Goal: Task Accomplishment & Management: Manage account settings

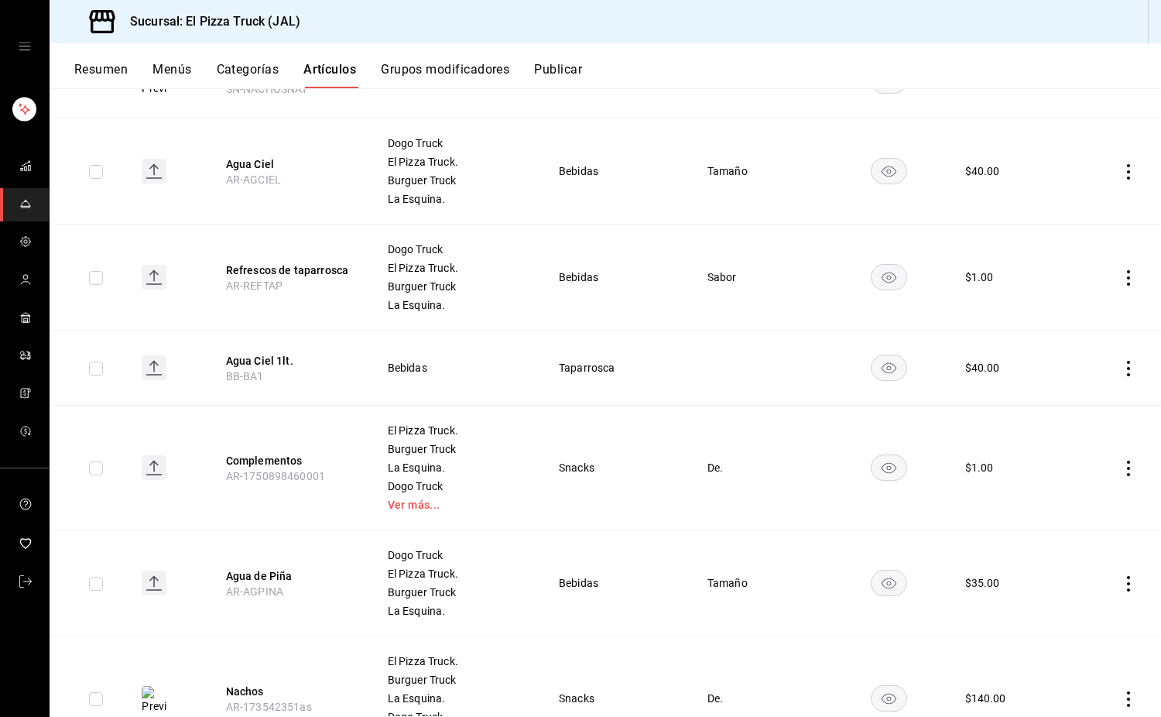
scroll to position [1557, 0]
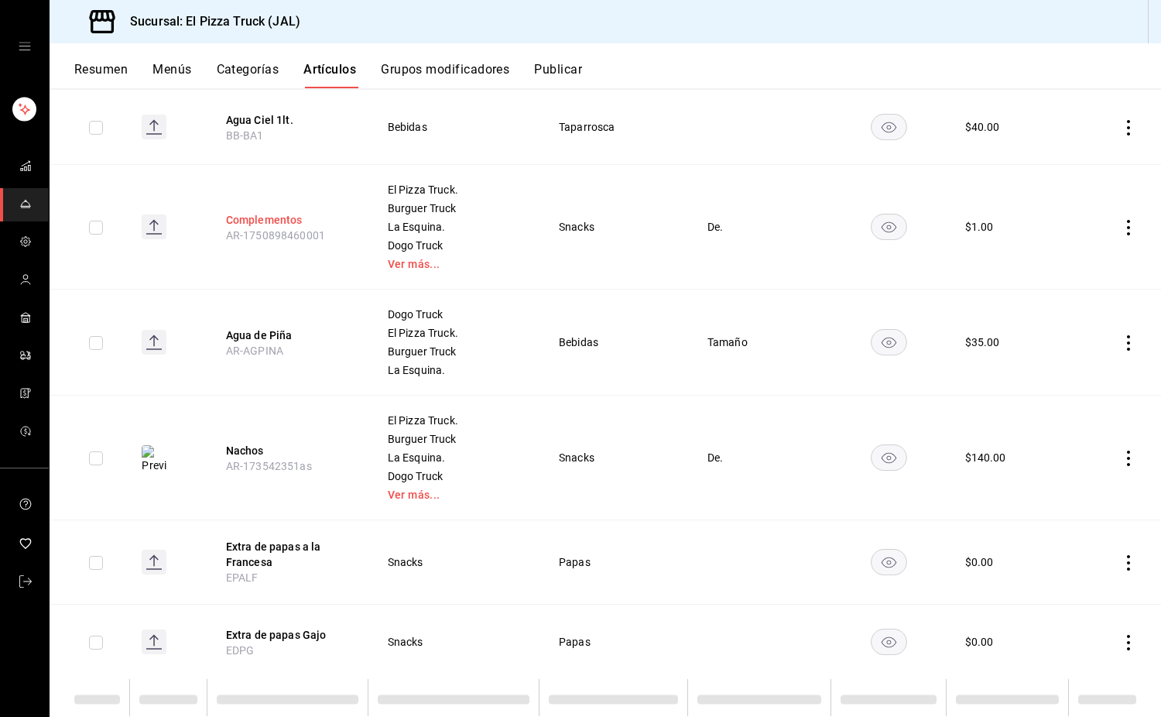
click at [300, 223] on button "Complementos" at bounding box center [288, 219] width 124 height 15
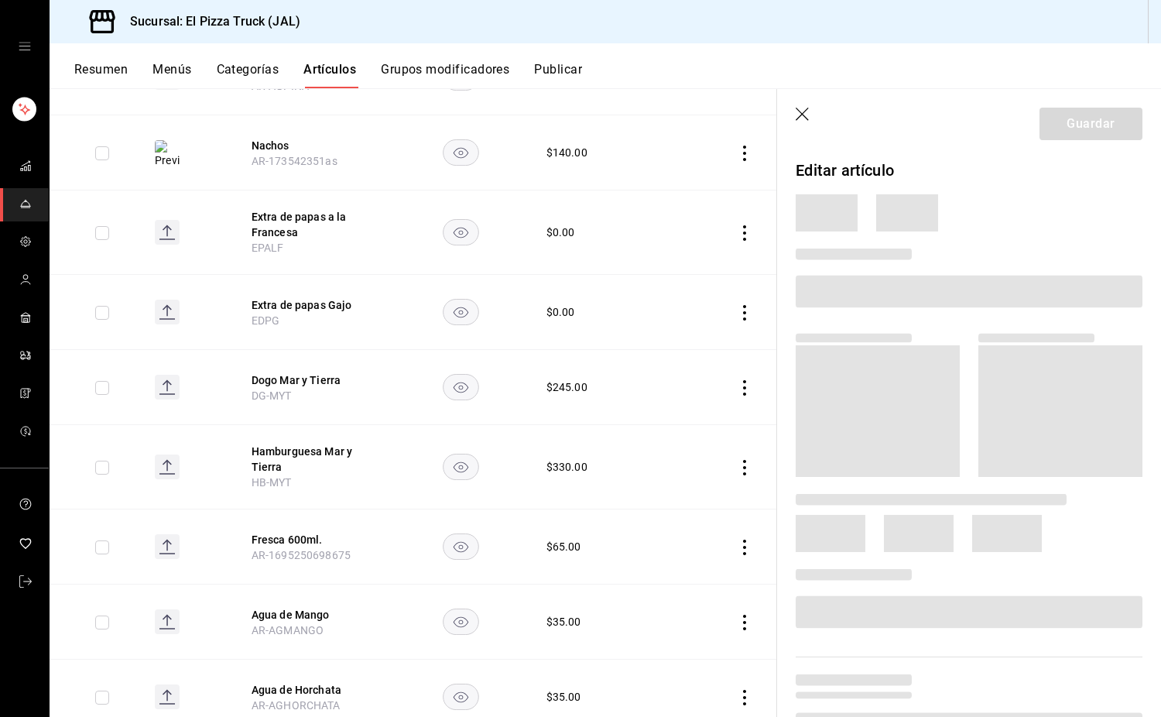
scroll to position [1290, 0]
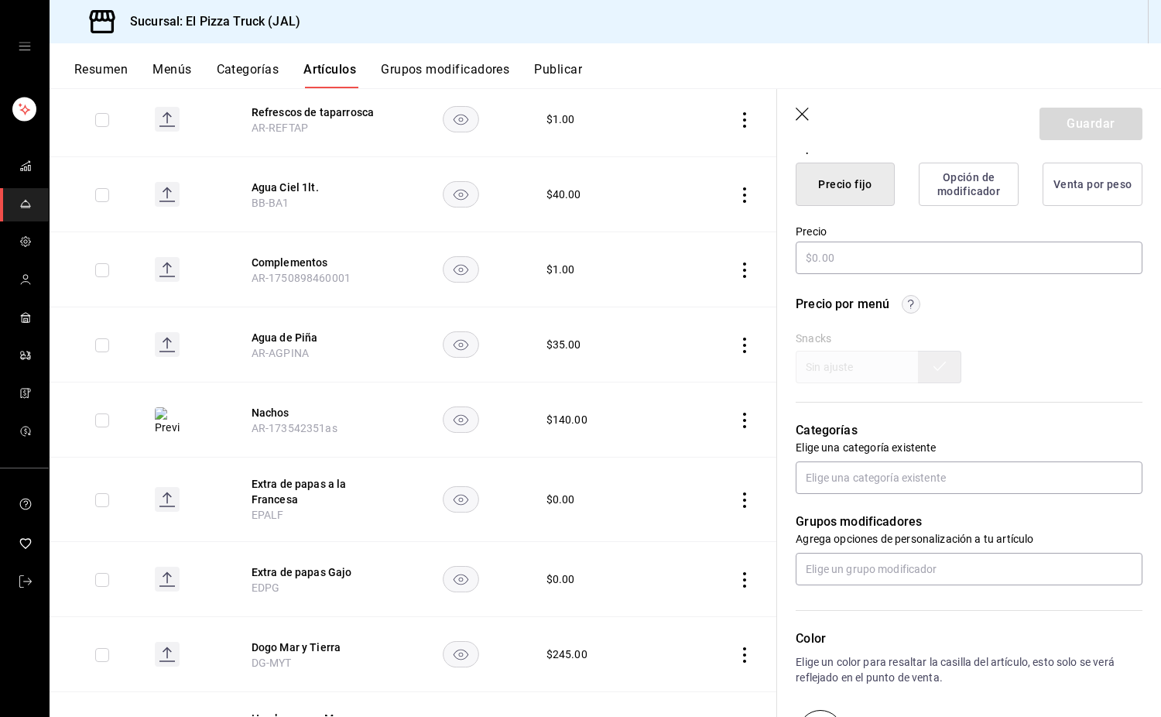
type textarea "x"
type input "$1.00"
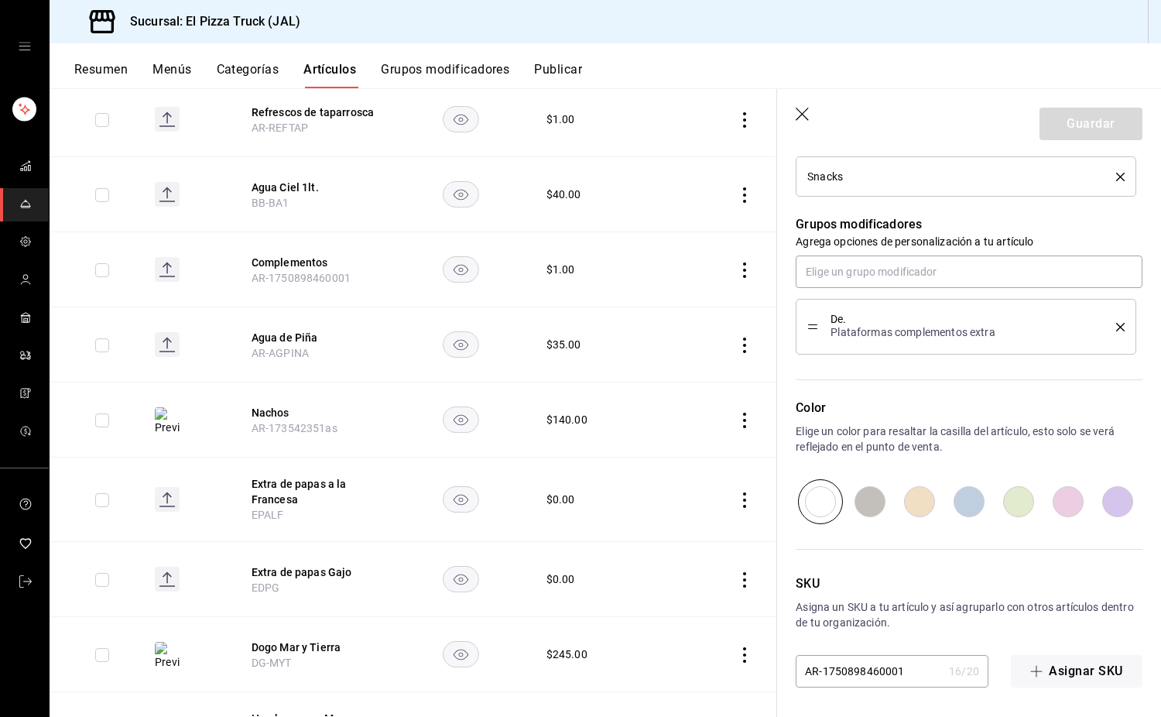
scroll to position [746, 0]
click at [828, 677] on input "AR-1750898460001" at bounding box center [869, 669] width 147 height 31
drag, startPoint x: 907, startPoint y: 671, endPoint x: 832, endPoint y: 676, distance: 74.5
click at [832, 676] on input "AR-1750898460001" at bounding box center [869, 669] width 147 height 31
type input "AR-17"
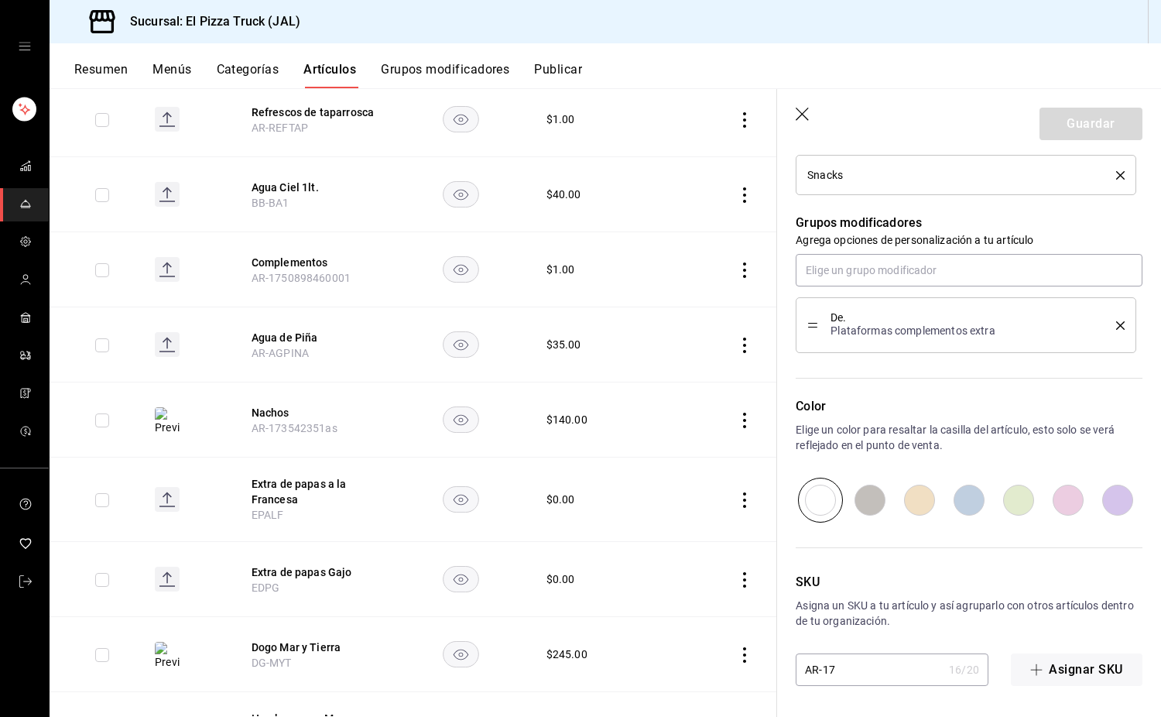
type textarea "x"
type input "AR-1"
type textarea "x"
type input "AR-"
type textarea "x"
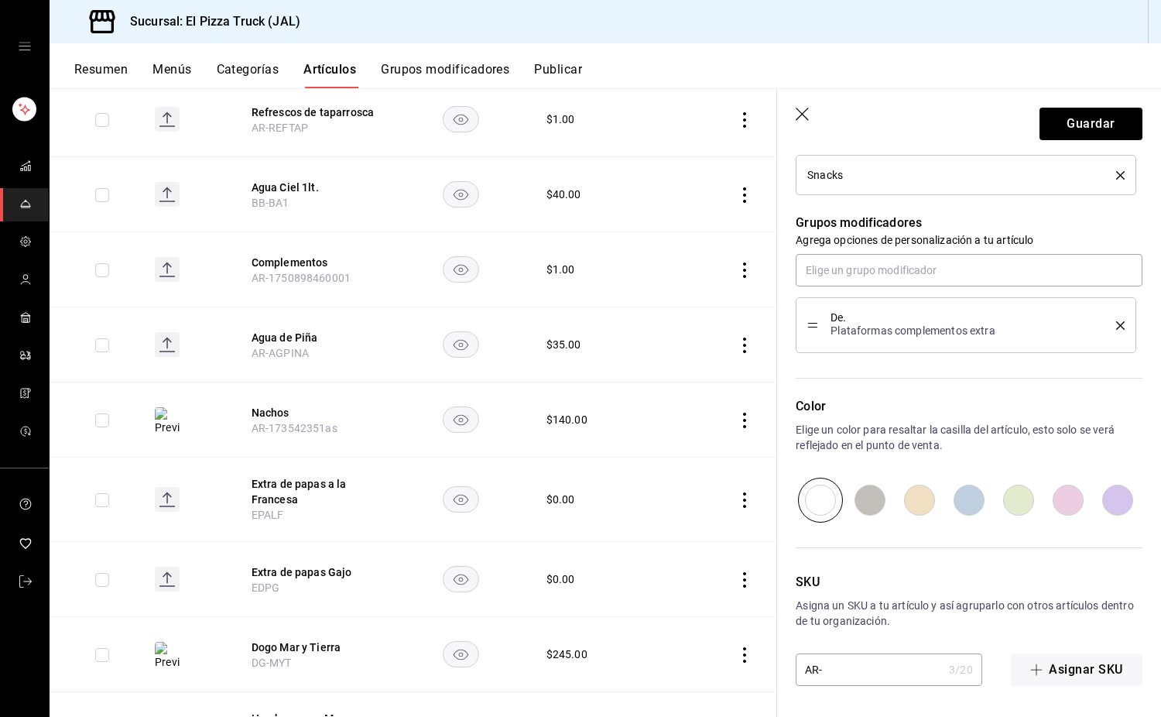
type input "AR-C"
type textarea "x"
type input "AR-COM"
type textarea "x"
type input "AR-COMP"
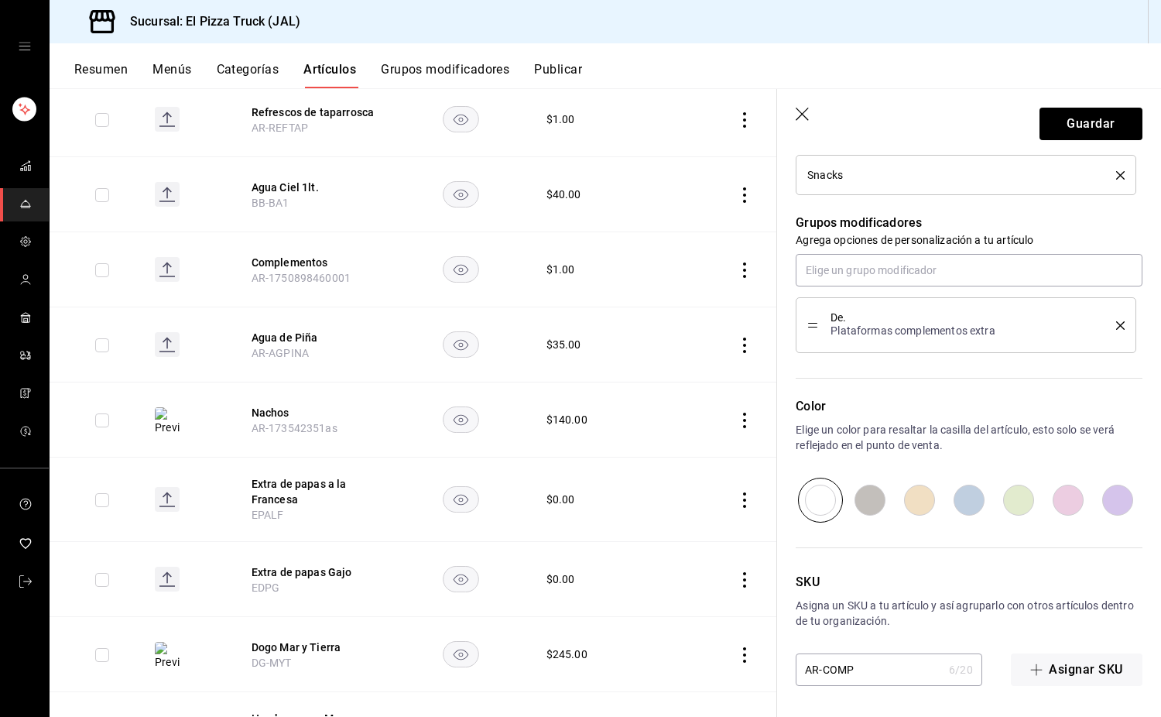
type textarea "x"
type input "AR-COMPLE"
type textarea "x"
type input "AR-COMPLEME"
type textarea "x"
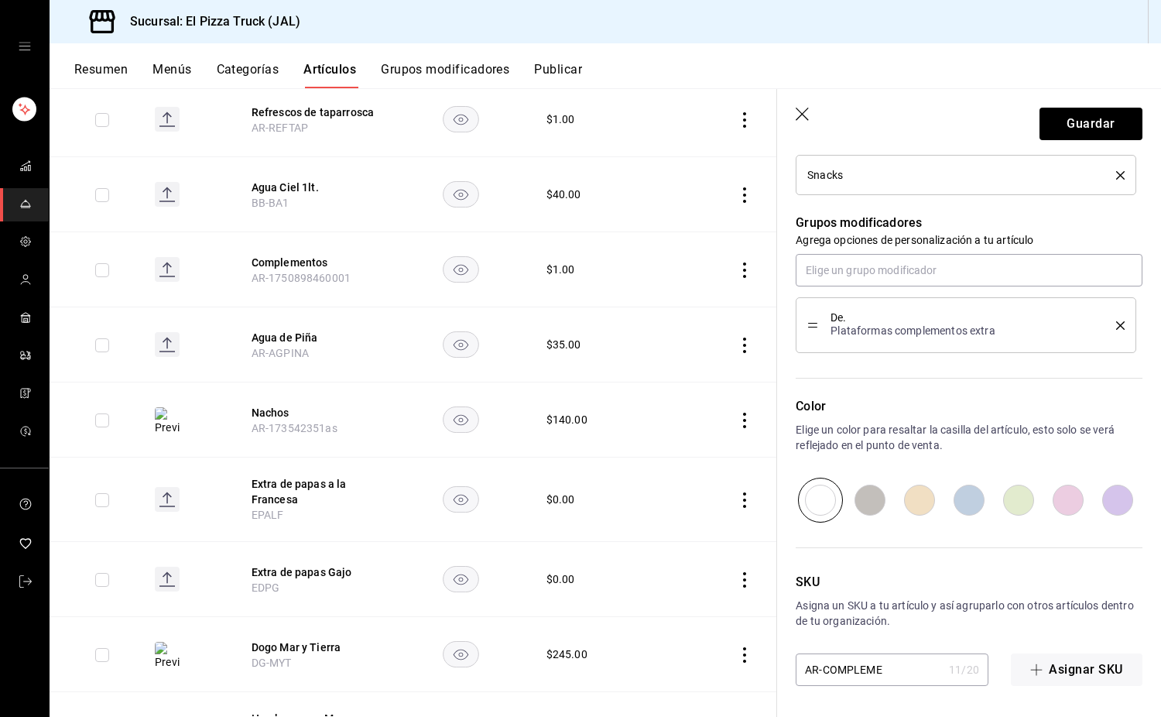
type input "AR-COMPLEMEN"
type textarea "x"
type input "AR-COMPLEMENT"
type textarea "x"
type input "AR-COMPLEMENTO"
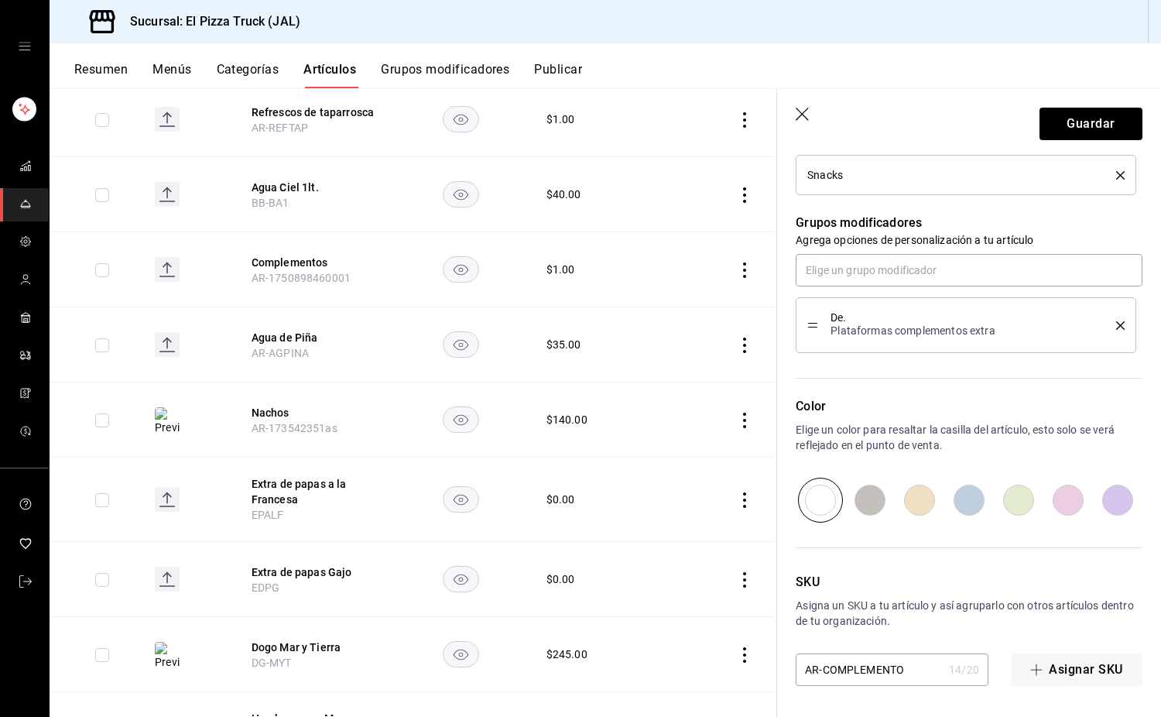
type textarea "x"
type input "AR-COMPLEMENTOS"
type textarea "x"
type input "AR-COMPLEMENTOS"
click at [1079, 125] on button "Guardar" at bounding box center [1091, 124] width 103 height 33
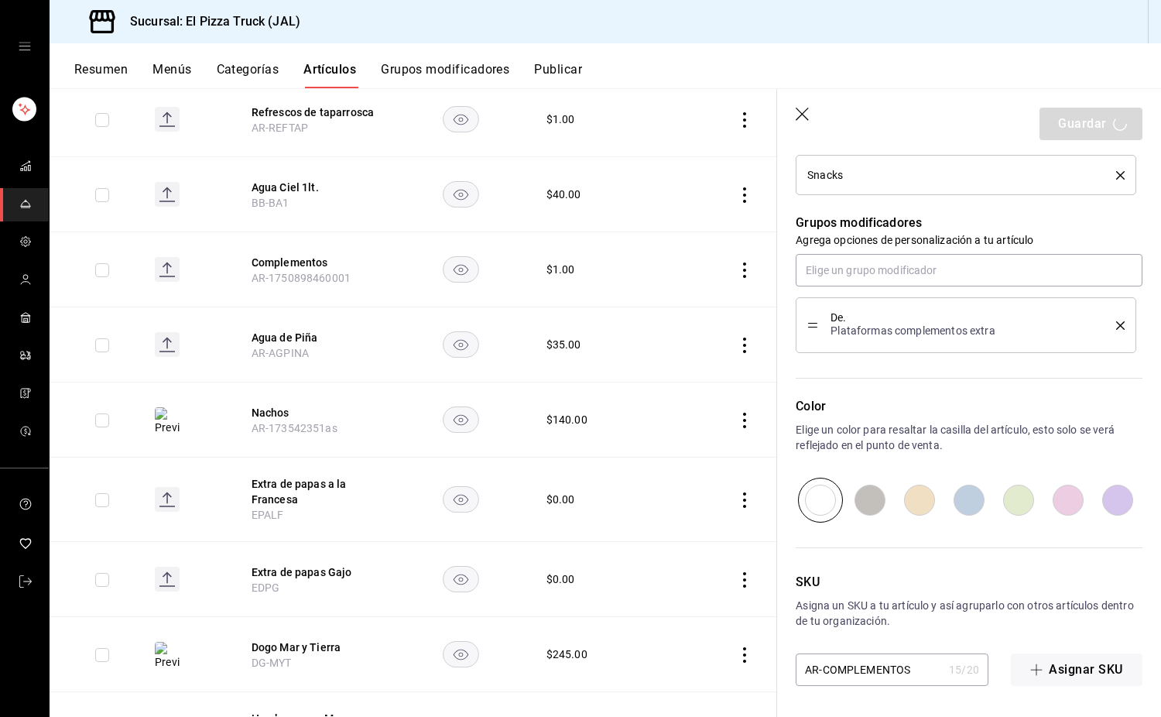
type textarea "x"
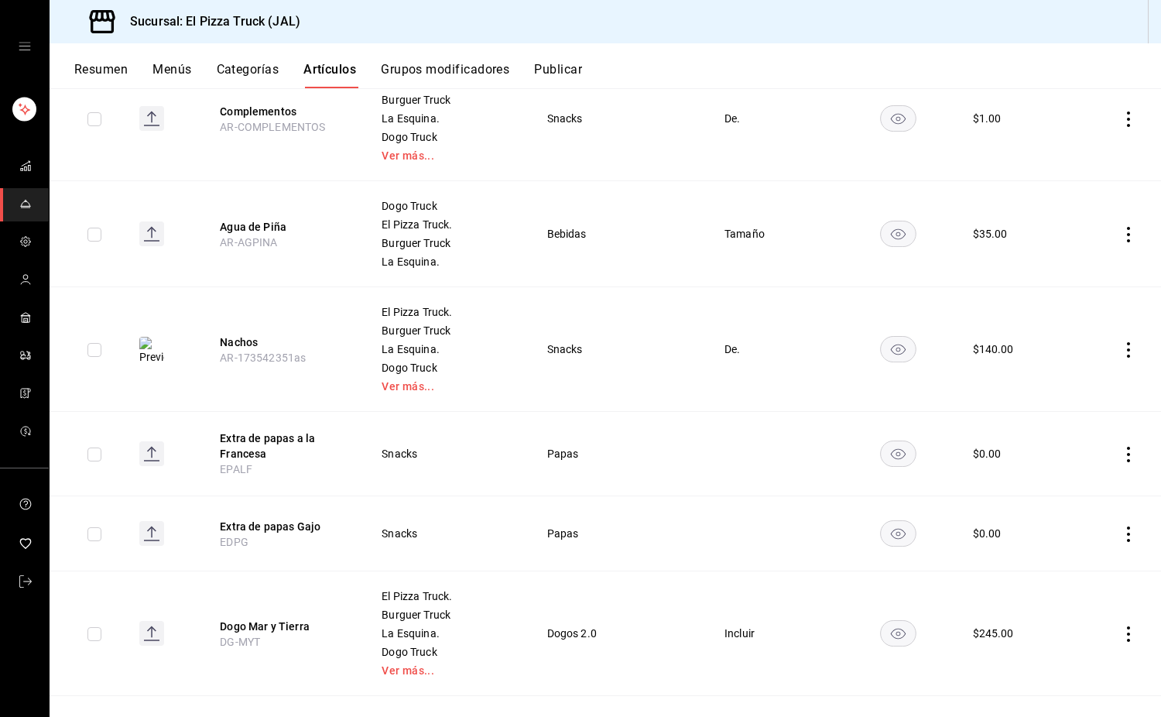
scroll to position [1680, 0]
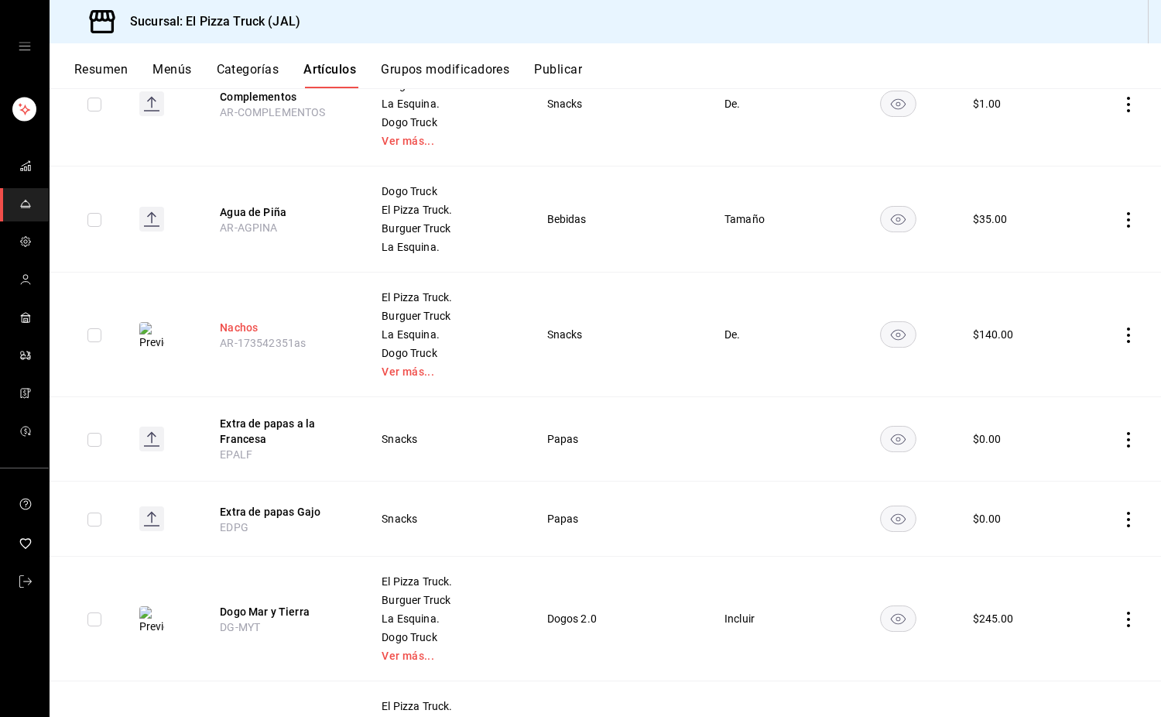
click at [253, 326] on button "Nachos" at bounding box center [282, 327] width 124 height 15
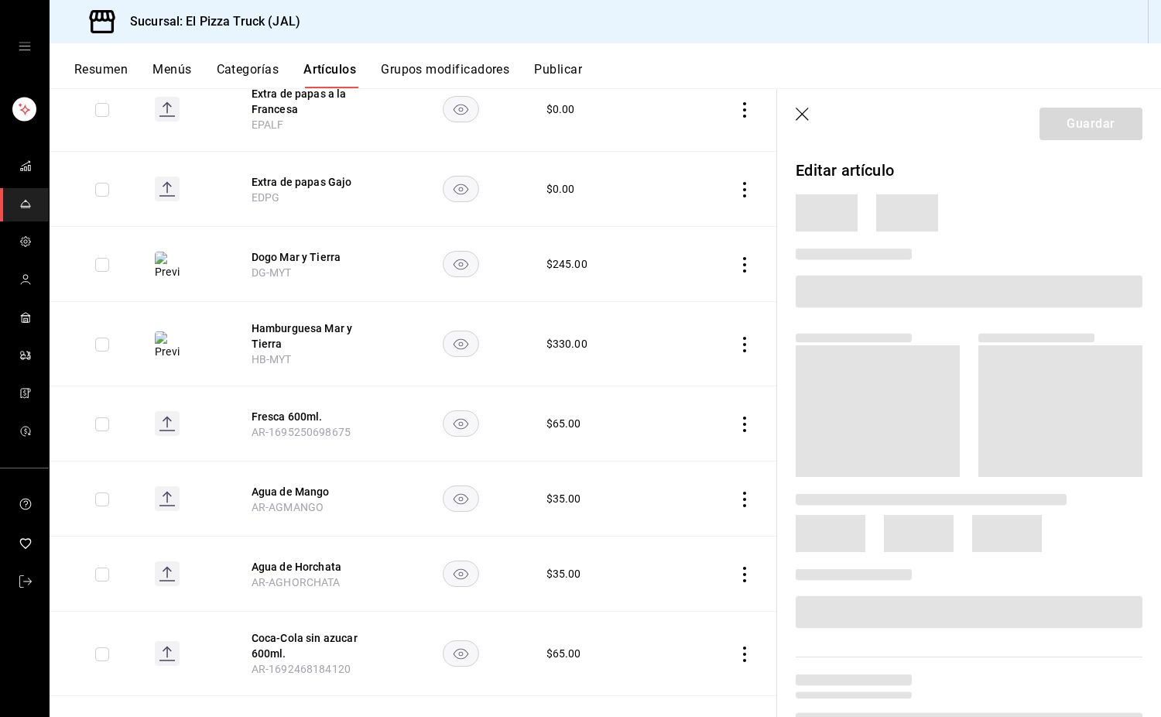
scroll to position [1395, 0]
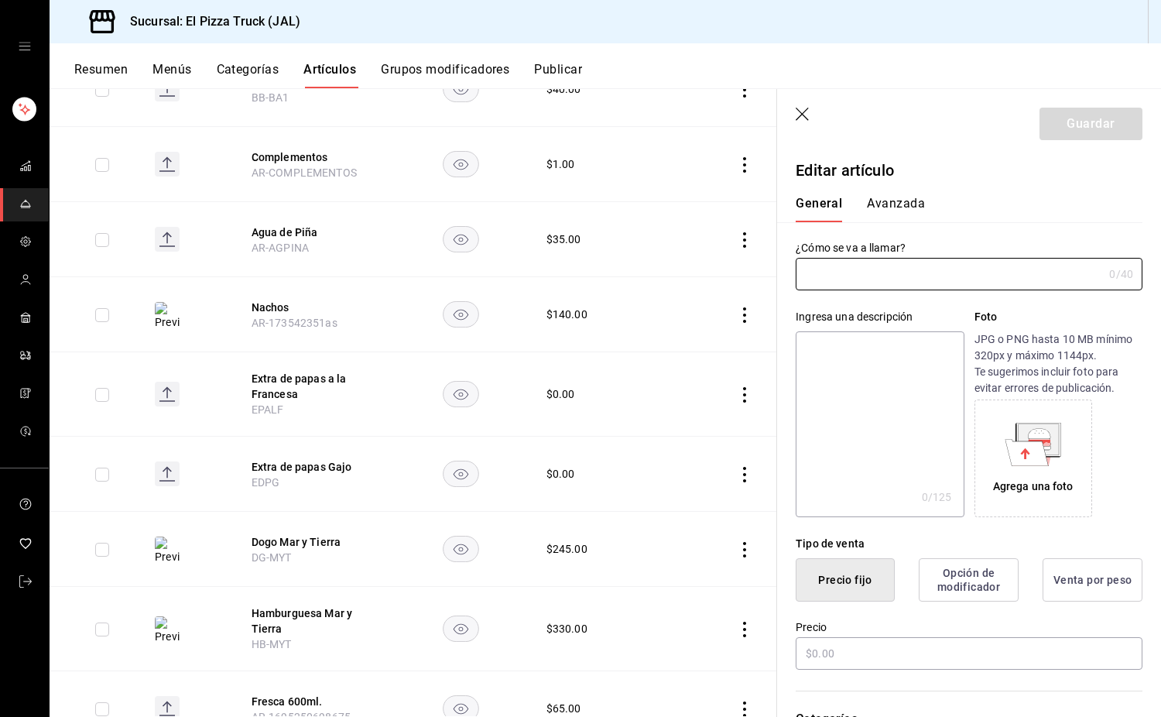
type input "Nachos"
type textarea "Totopos de tortilla hecha a mano con frijoles, chile jalapeño fresco, queso Mon…"
type textarea "x"
type input "AR-173542351as"
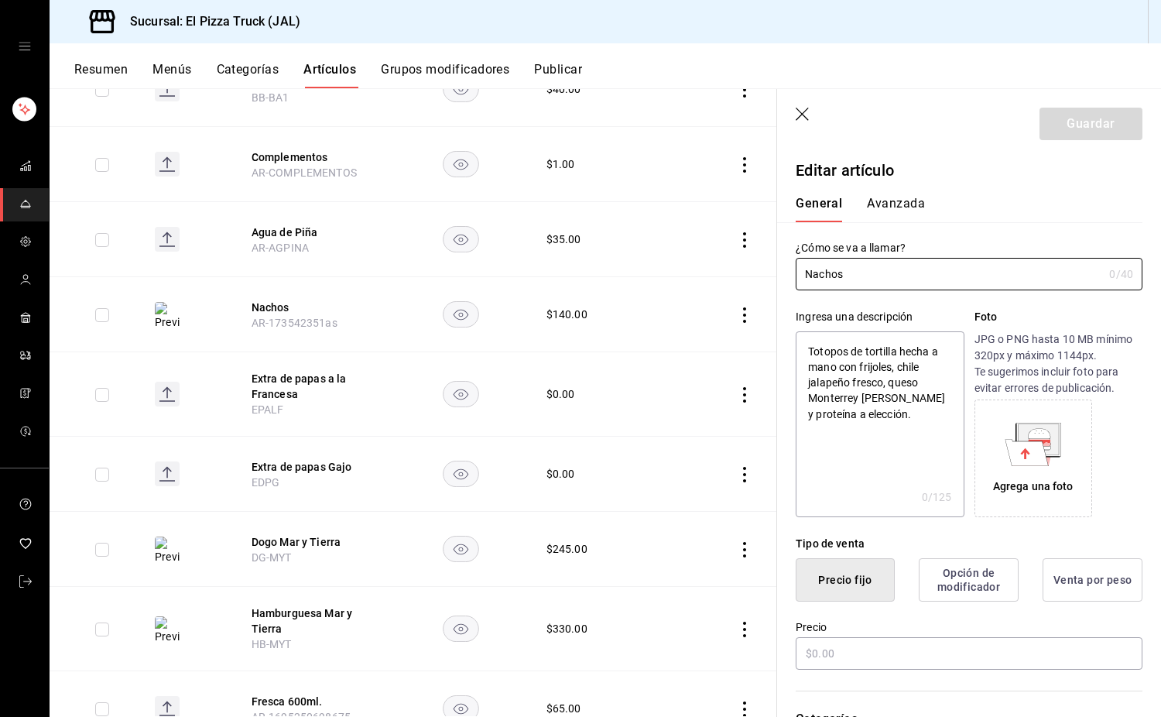
type textarea "x"
type input "$140.00"
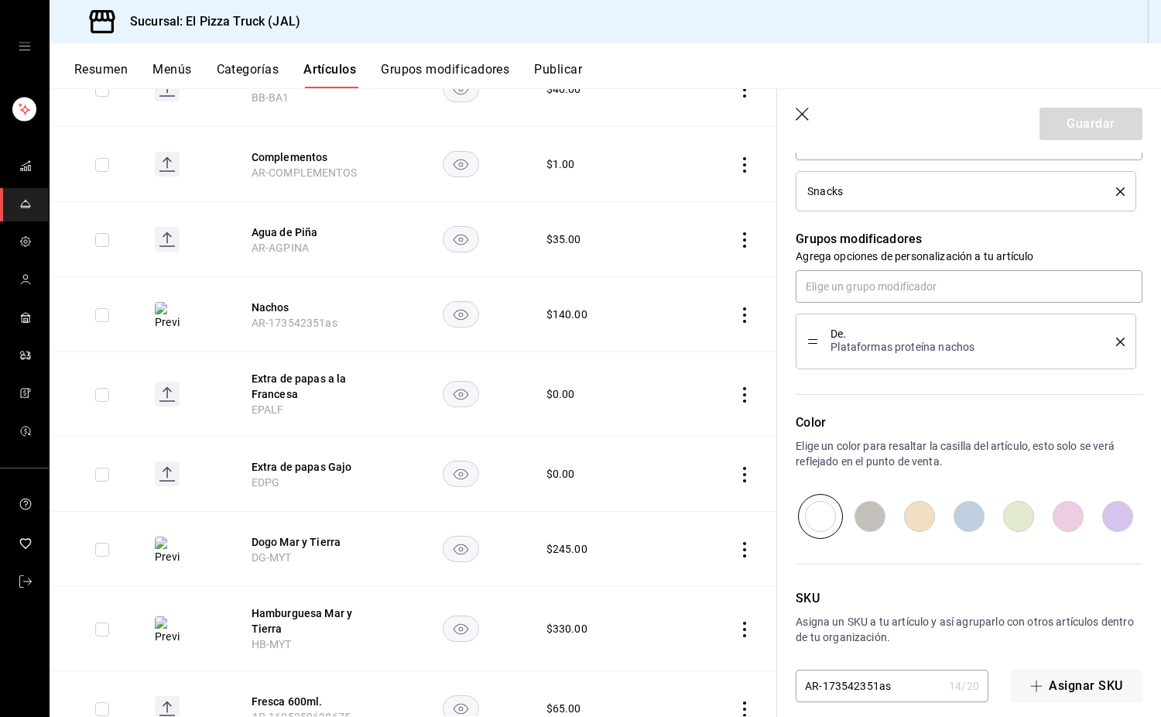
scroll to position [639, 0]
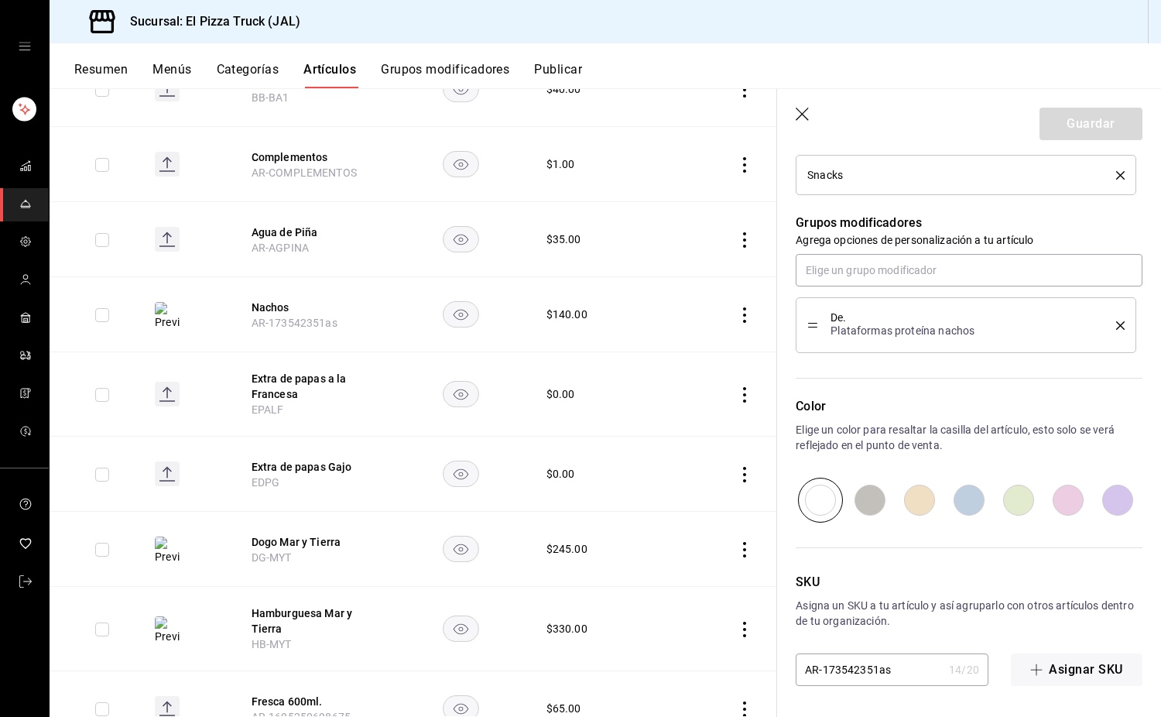
drag, startPoint x: 886, startPoint y: 678, endPoint x: 826, endPoint y: 684, distance: 59.9
click at [826, 684] on input "AR-173542351as" at bounding box center [869, 669] width 147 height 31
type input "AR-1"
type textarea "x"
type input "AR-"
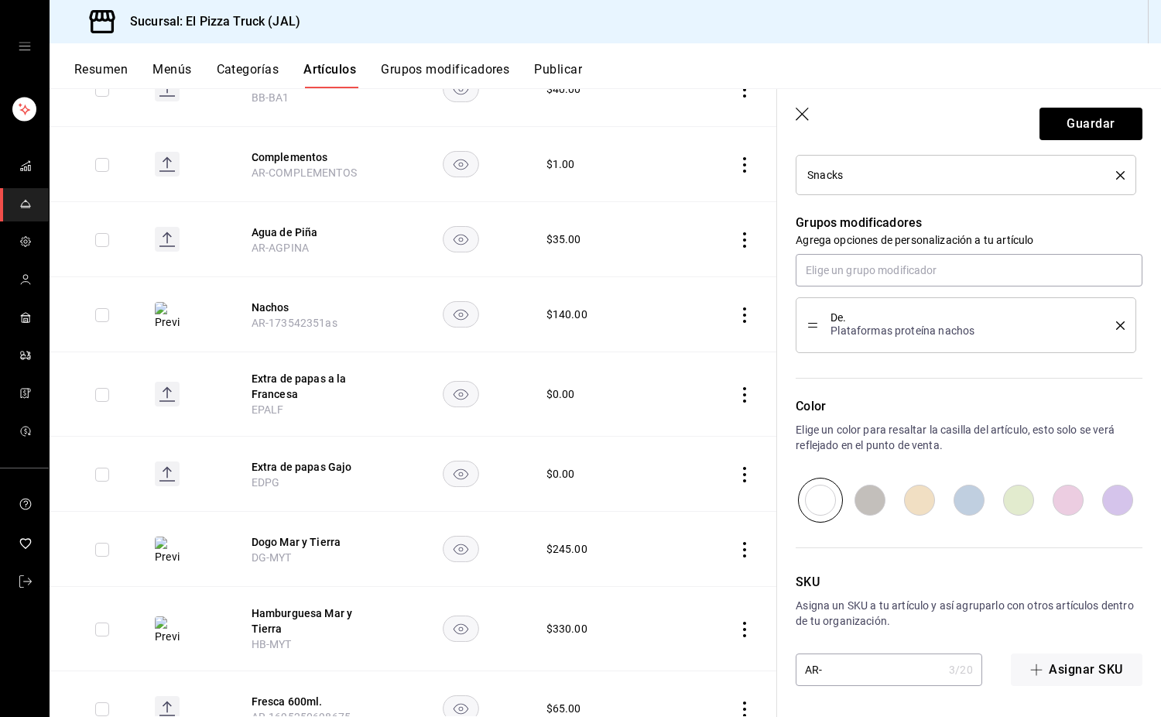
type textarea "x"
type input "AR-N"
type textarea "x"
type input "AR-NACH"
type textarea "x"
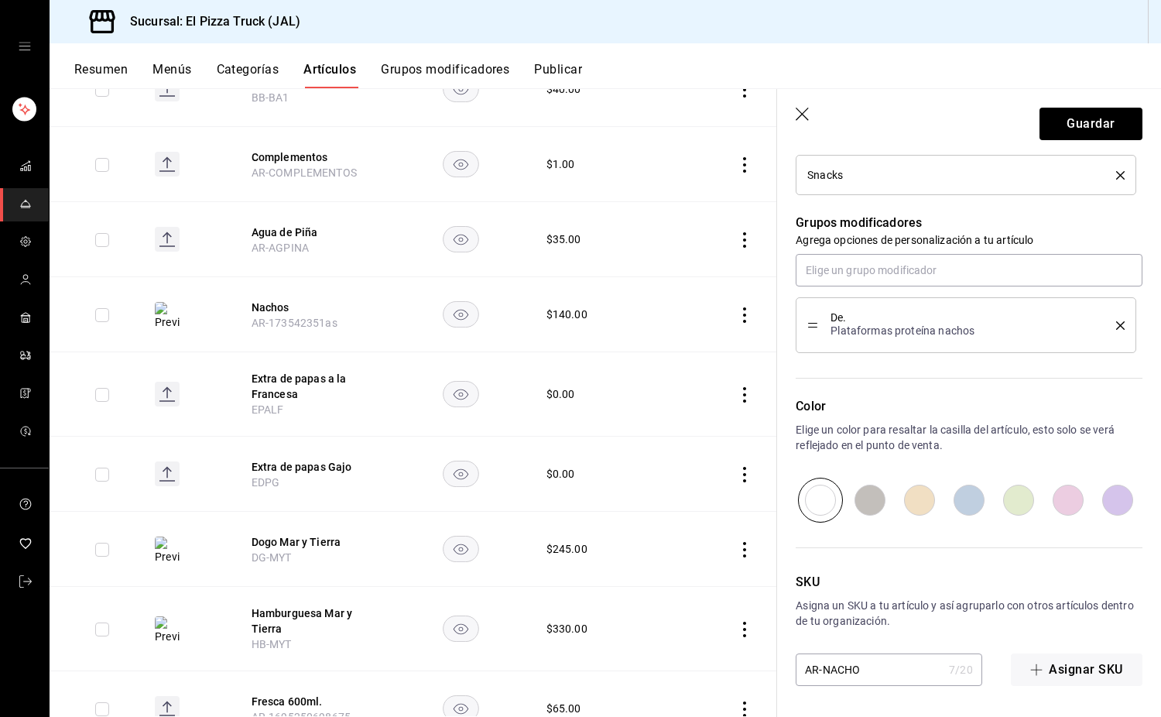
type input "AR-NACHOS"
type textarea "x"
type input "AR-NACHOS"
click at [1085, 130] on button "Guardar" at bounding box center [1091, 124] width 103 height 33
type textarea "x"
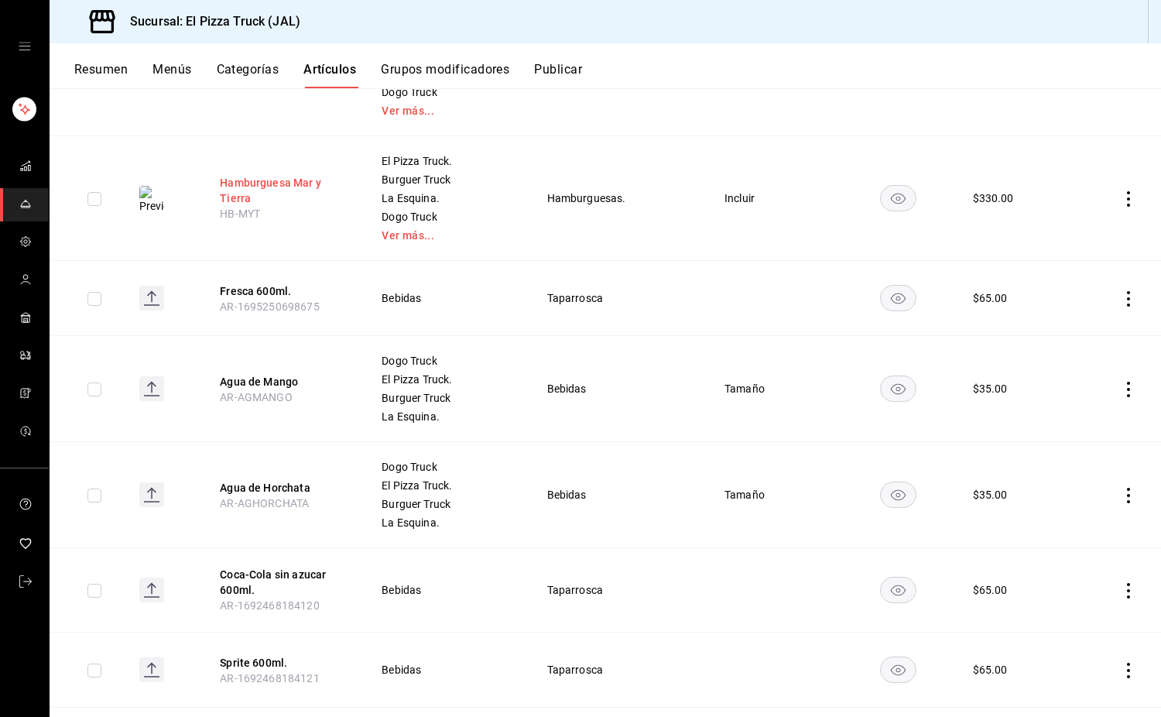
scroll to position [2145, 0]
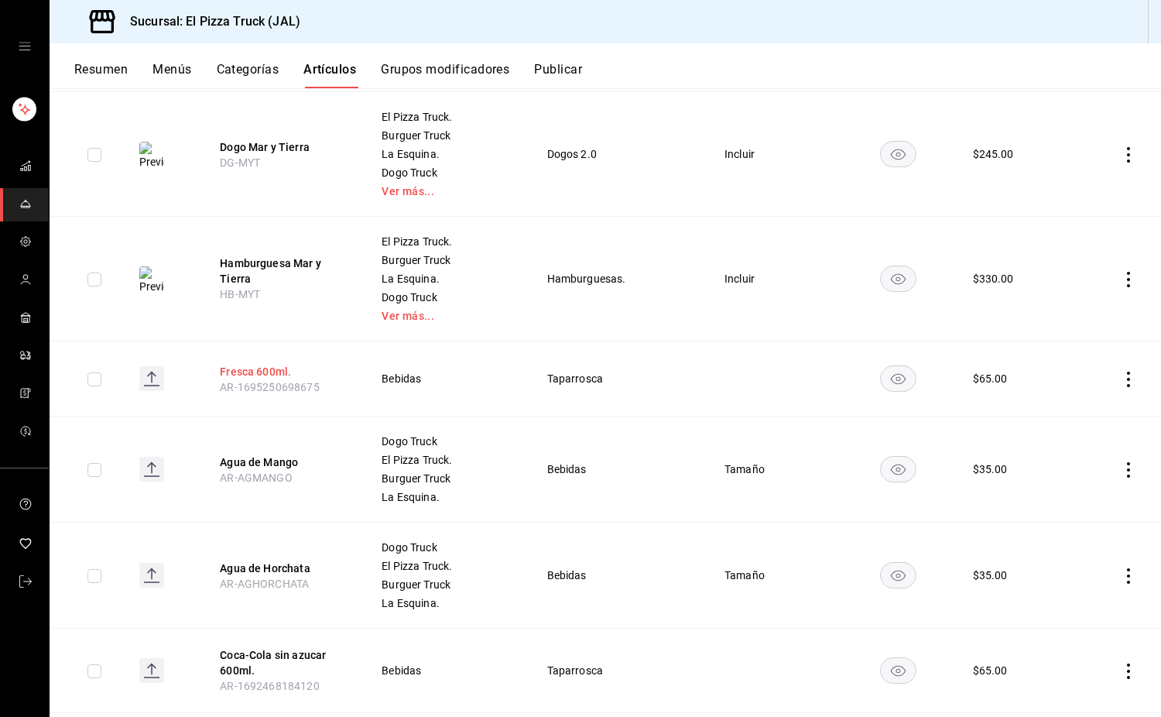
click at [277, 372] on button "Fresca 600ml." at bounding box center [282, 371] width 124 height 15
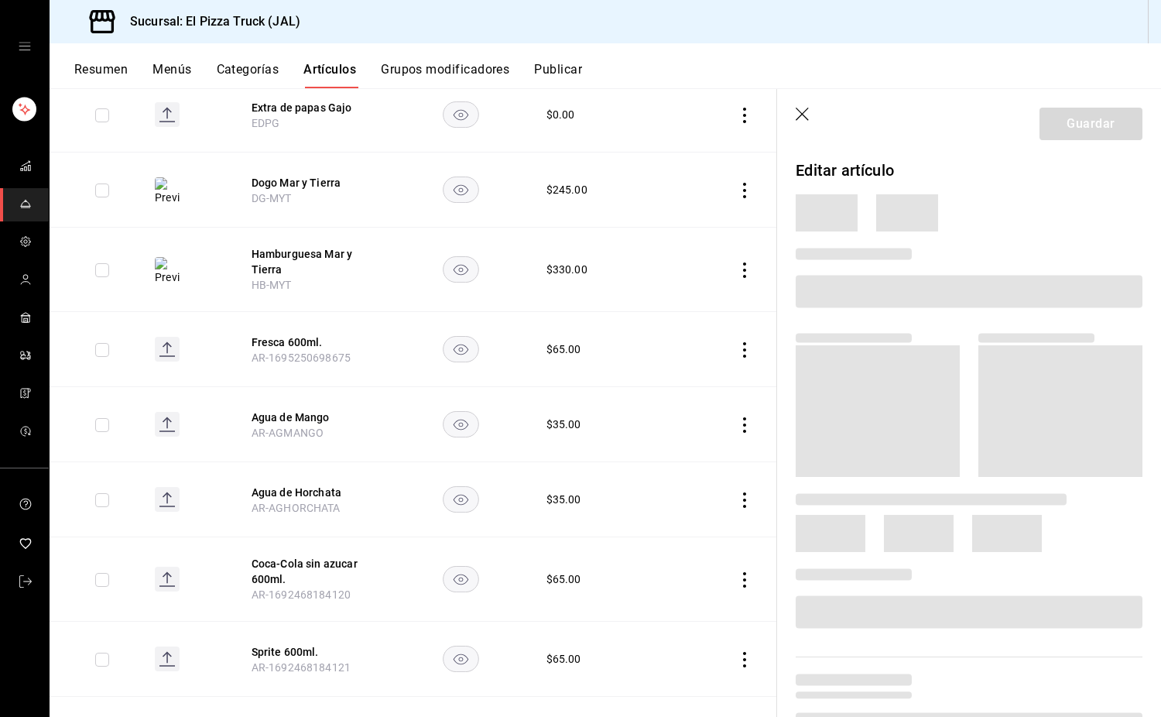
scroll to position [396, 0]
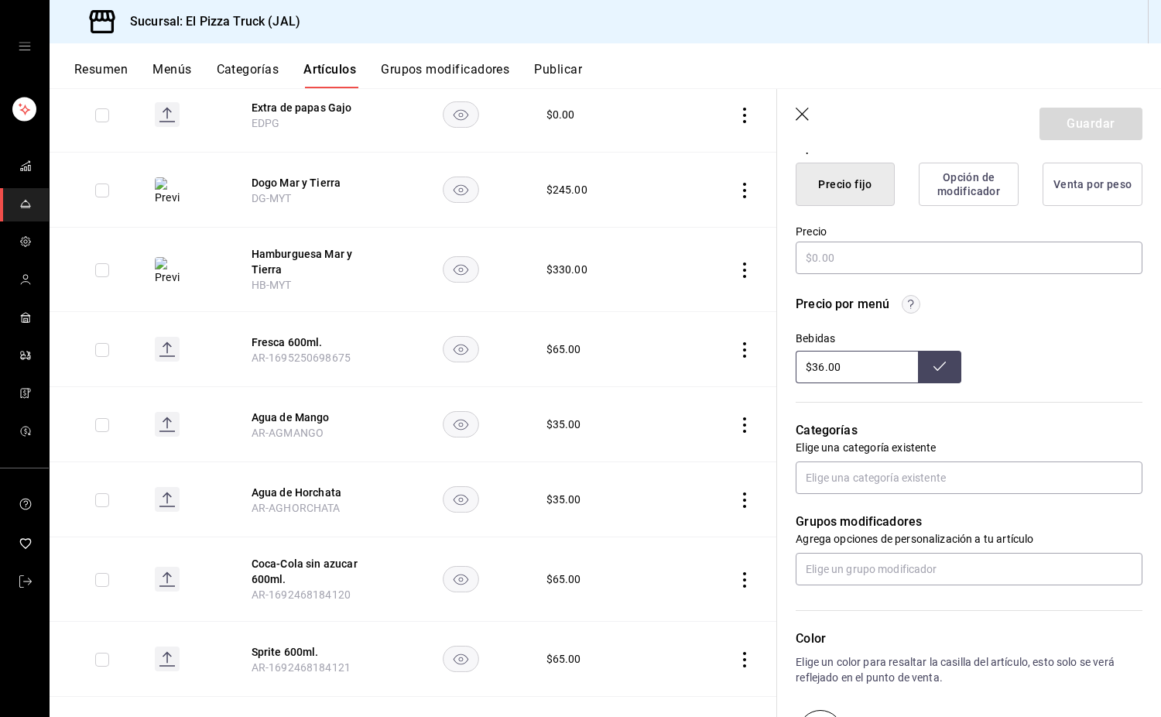
type textarea "x"
type input "$65.00"
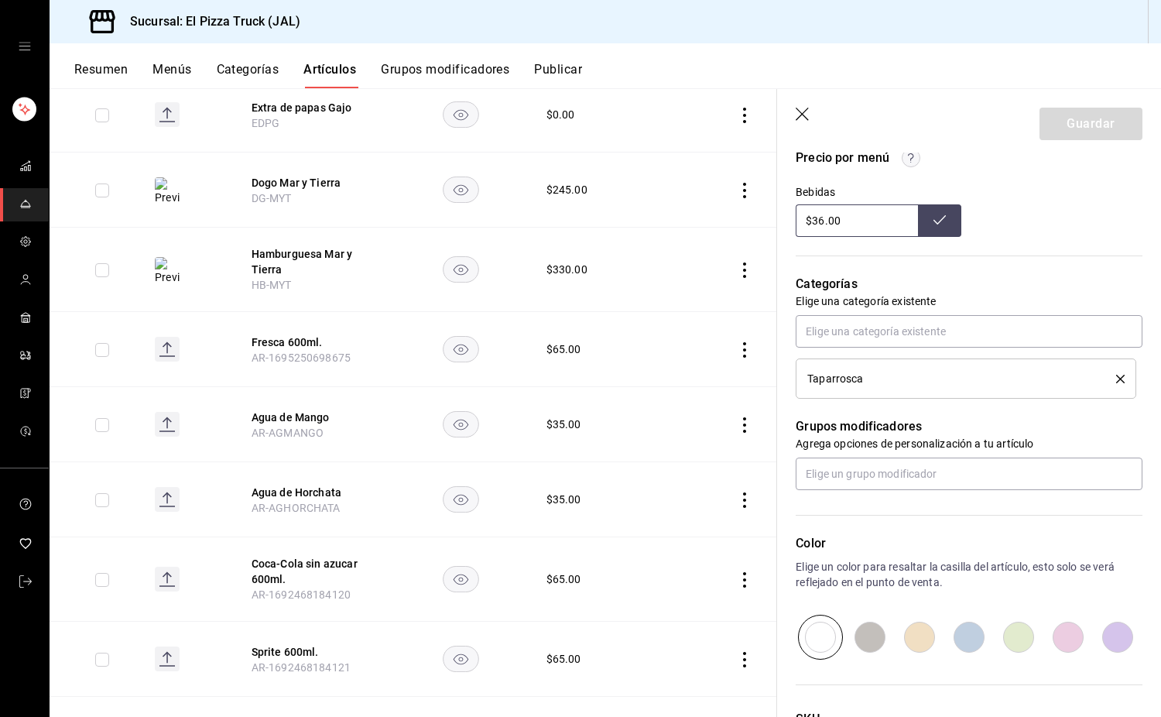
scroll to position [679, 0]
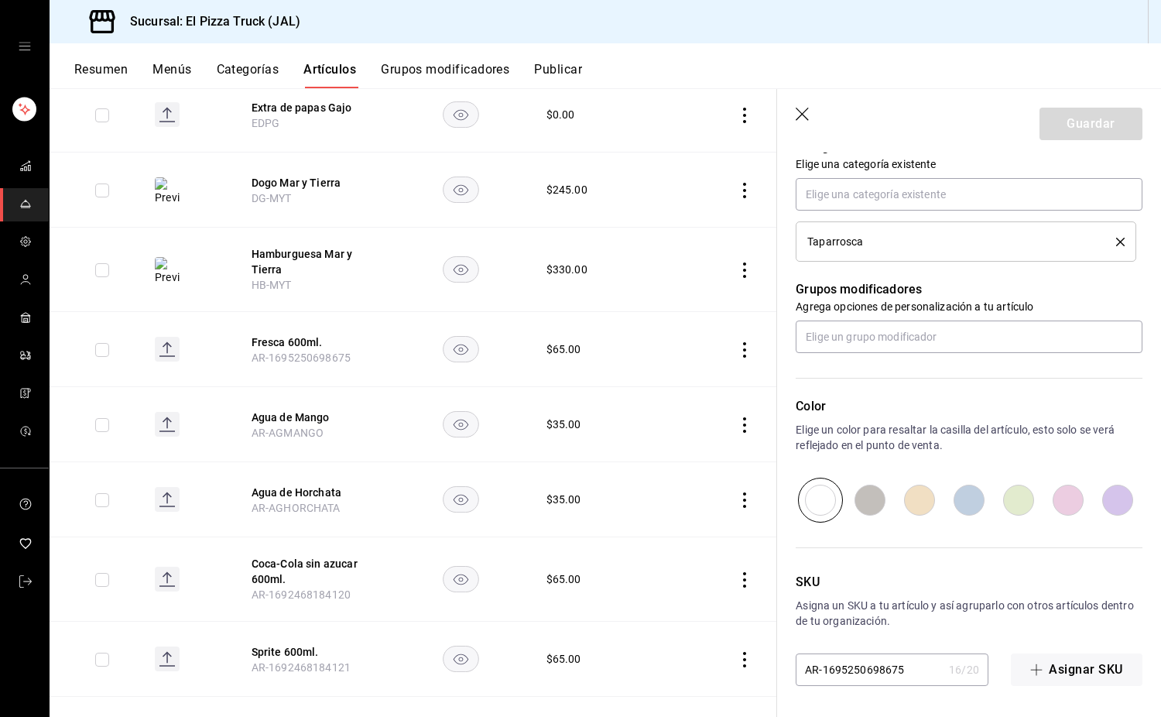
click at [909, 669] on input "AR-1695250698675" at bounding box center [869, 669] width 147 height 31
click at [828, 683] on input "AR-1695250698675" at bounding box center [869, 669] width 147 height 31
drag, startPoint x: 828, startPoint y: 677, endPoint x: 930, endPoint y: 672, distance: 101.5
click at [930, 672] on div "AR-1695250698675 16 / 20 ​" at bounding box center [892, 670] width 193 height 33
type input "AR-1"
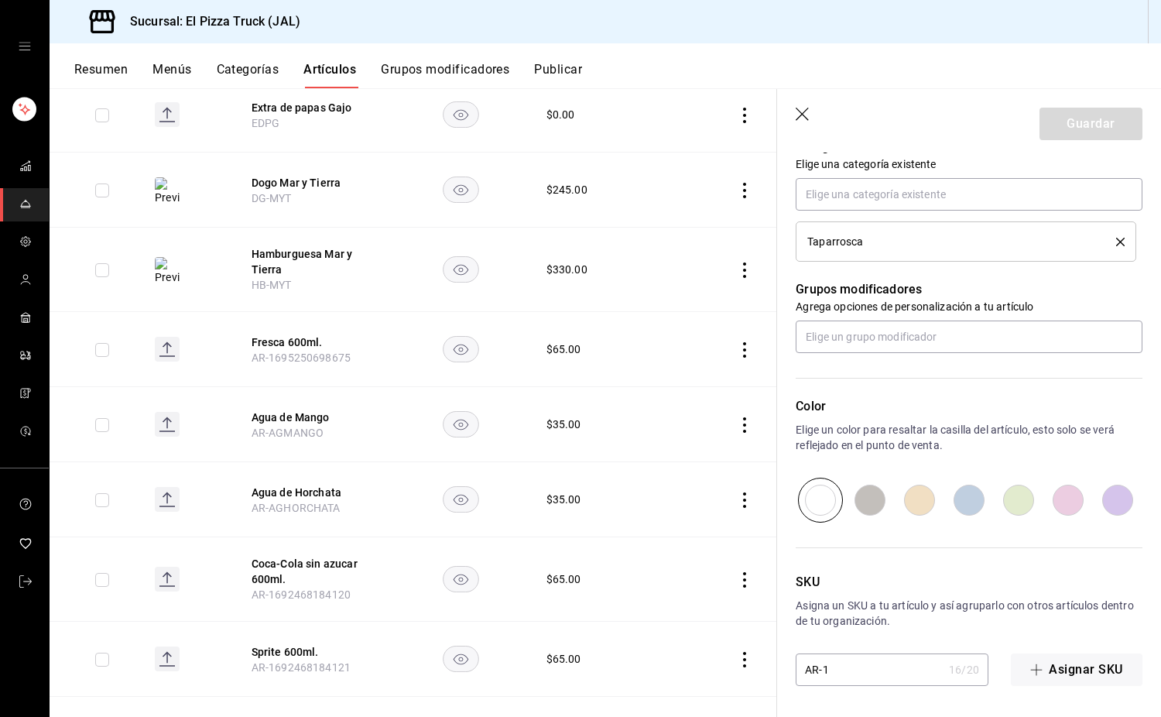
type textarea "x"
type input "AR-"
type textarea "x"
type input "AR-F"
type textarea "x"
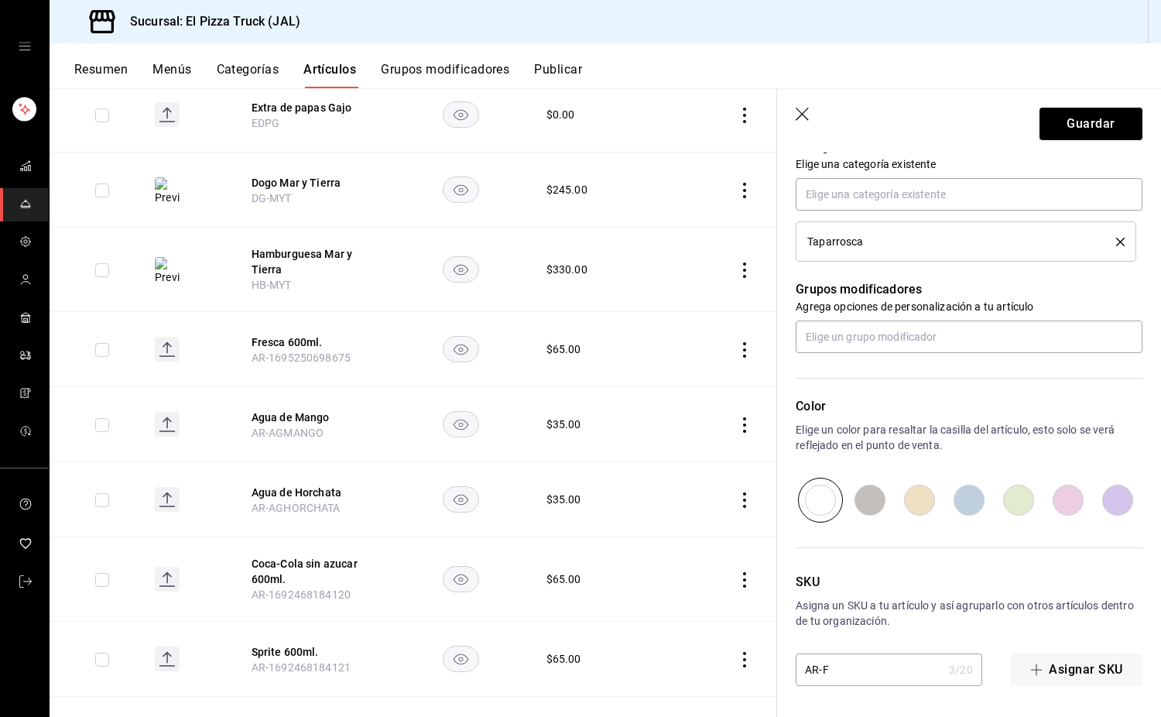
type input "AR-FR"
type textarea "x"
type input "AR-FRES"
type textarea "x"
type input "AR-FRESC"
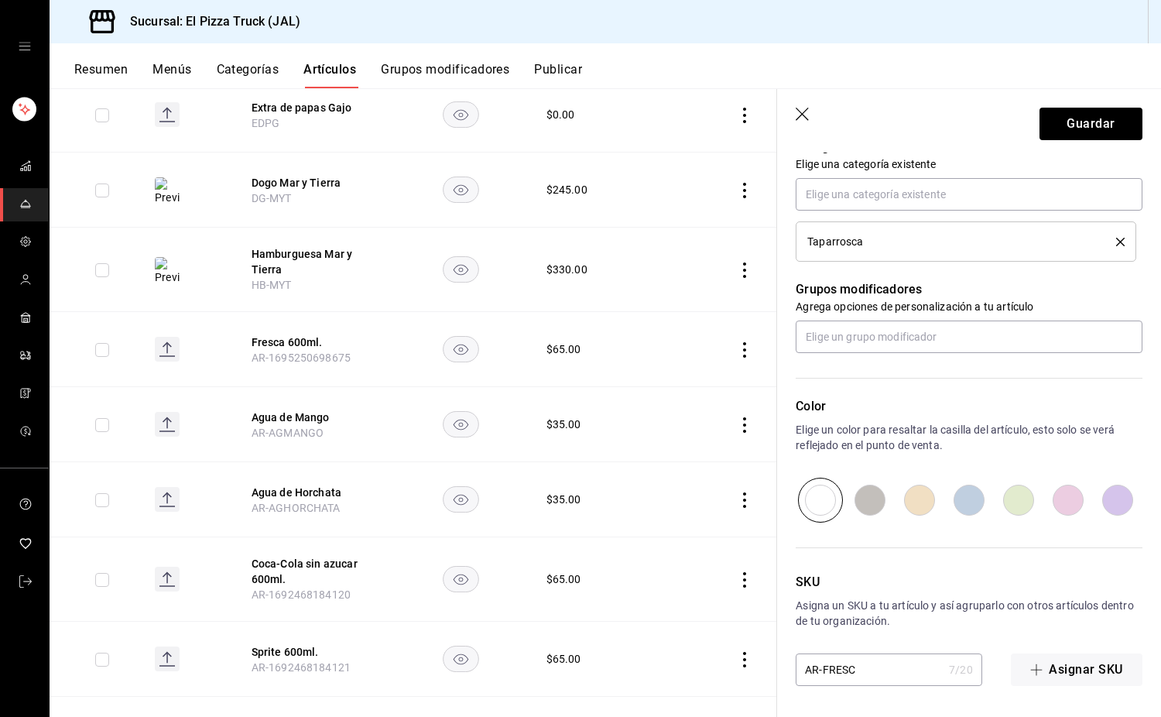
type textarea "x"
type input "AR-FRESCA"
type textarea "x"
type input "AR-FRESCA"
click at [1087, 125] on button "Guardar" at bounding box center [1091, 124] width 103 height 33
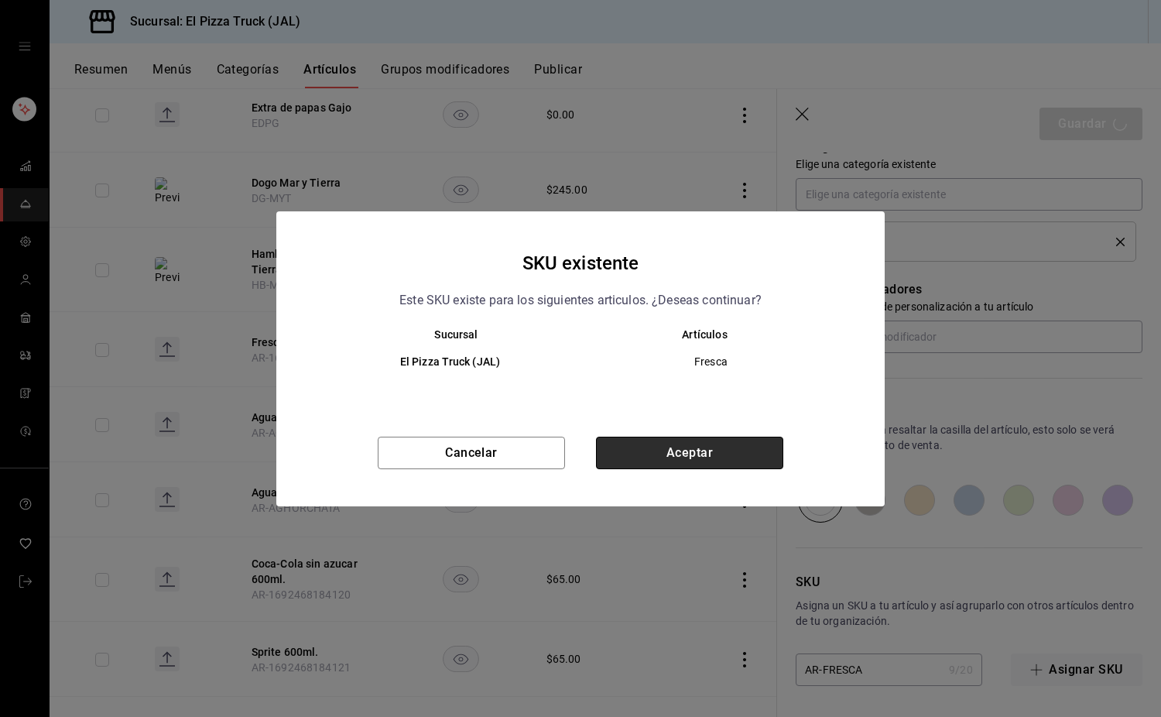
click at [762, 442] on button "Aceptar" at bounding box center [689, 453] width 187 height 33
type textarea "x"
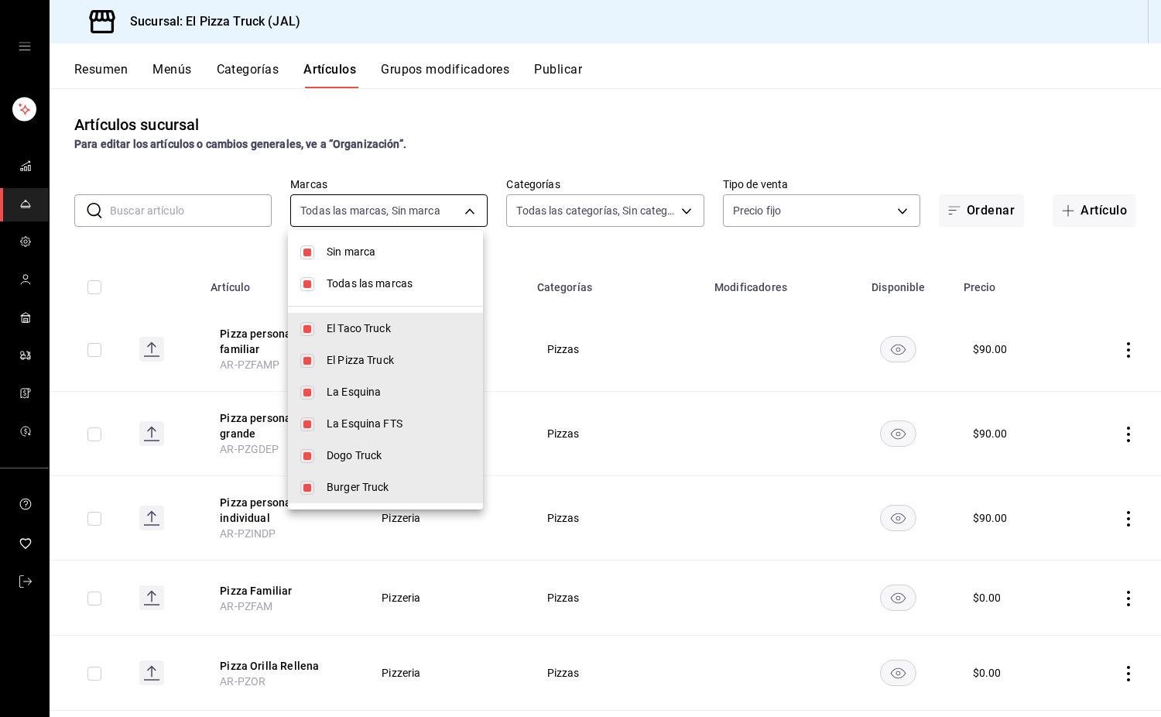
click at [400, 206] on body "Sucursal: El Pizza Truck (JAL) Resumen Menús Categorías Artículos Grupos modifi…" at bounding box center [580, 358] width 1161 height 717
click at [400, 206] on div at bounding box center [580, 358] width 1161 height 717
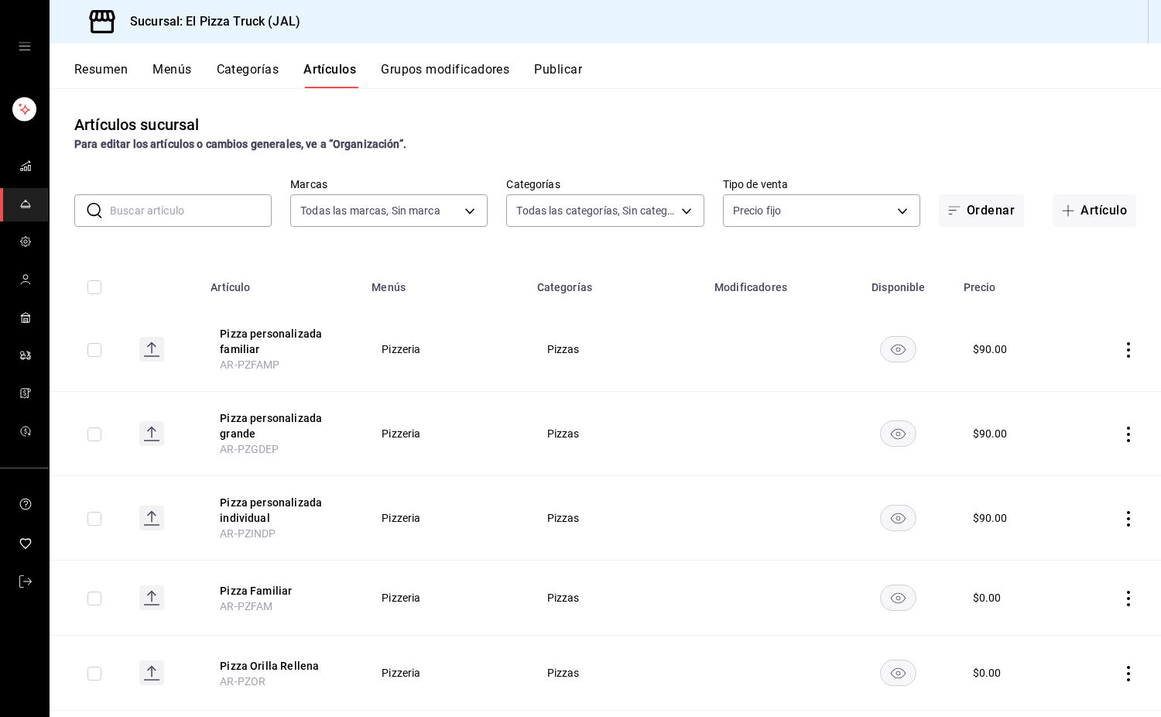
click at [609, 188] on div "Todas las categorías, Sin categoría 7011110b-ccbe-4c9e-86f6-4a195b2d65b1,593745…" at bounding box center [604, 207] width 197 height 39
click at [633, 204] on body "Sucursal: El Pizza Truck (JAL) Resumen Menús Categorías Artículos Grupos modifi…" at bounding box center [580, 358] width 1161 height 717
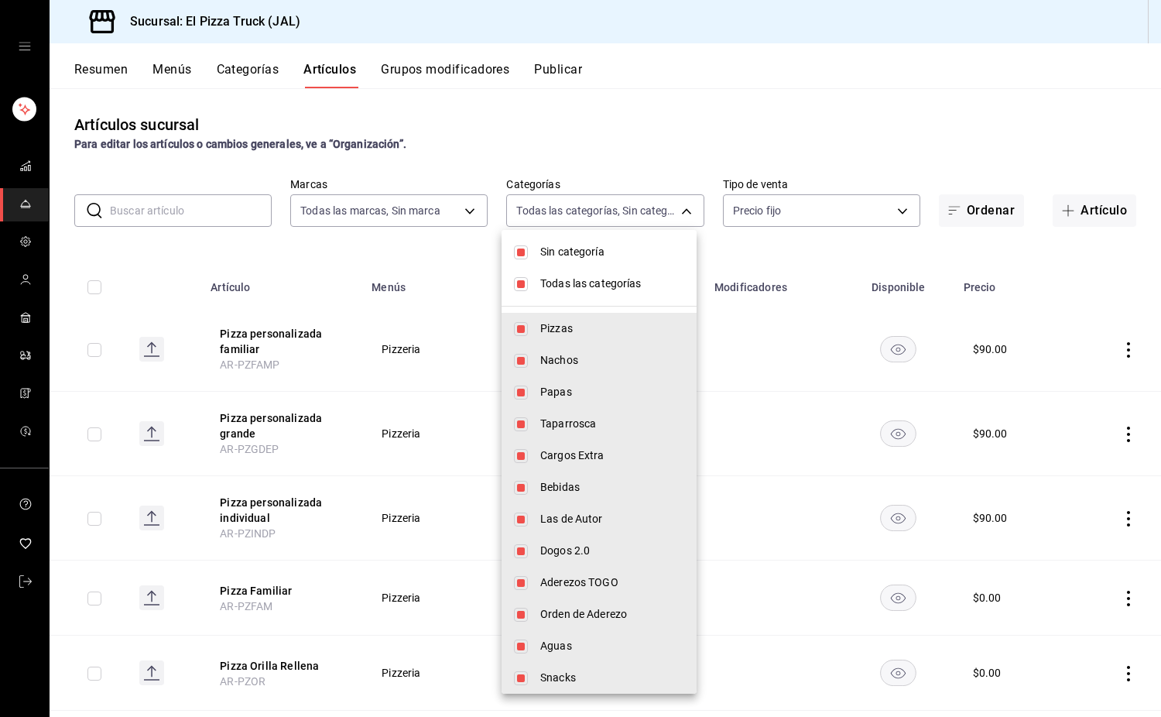
scroll to position [38, 0]
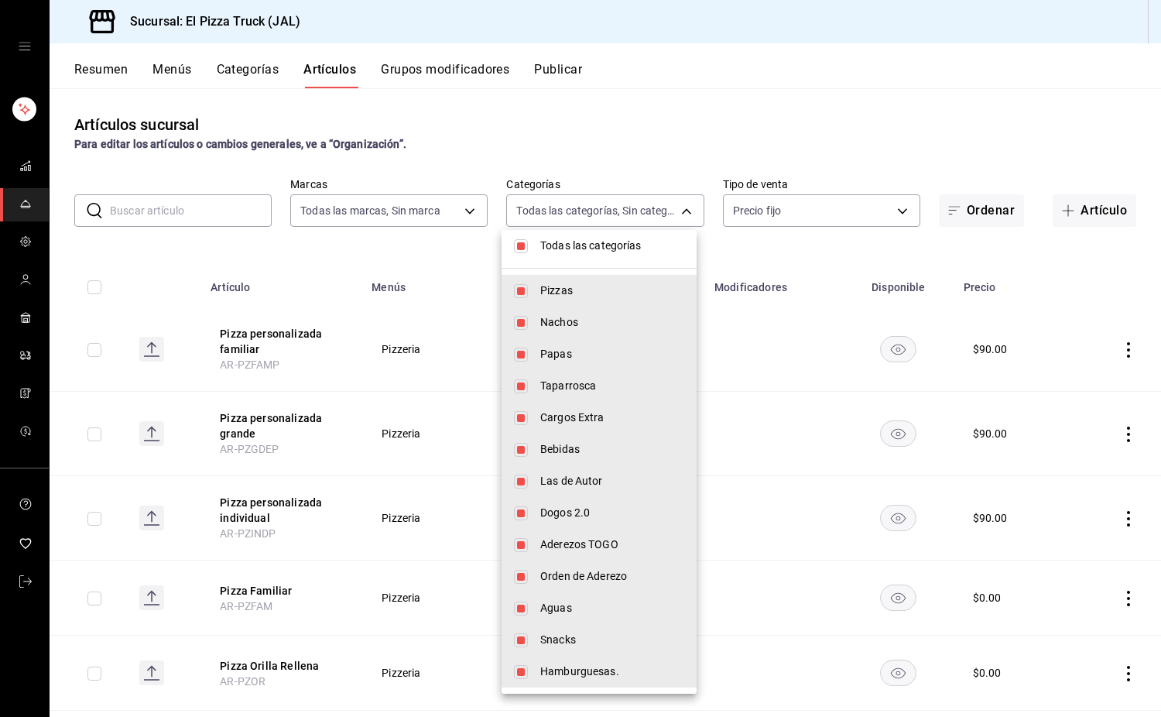
click at [801, 214] on div at bounding box center [580, 358] width 1161 height 717
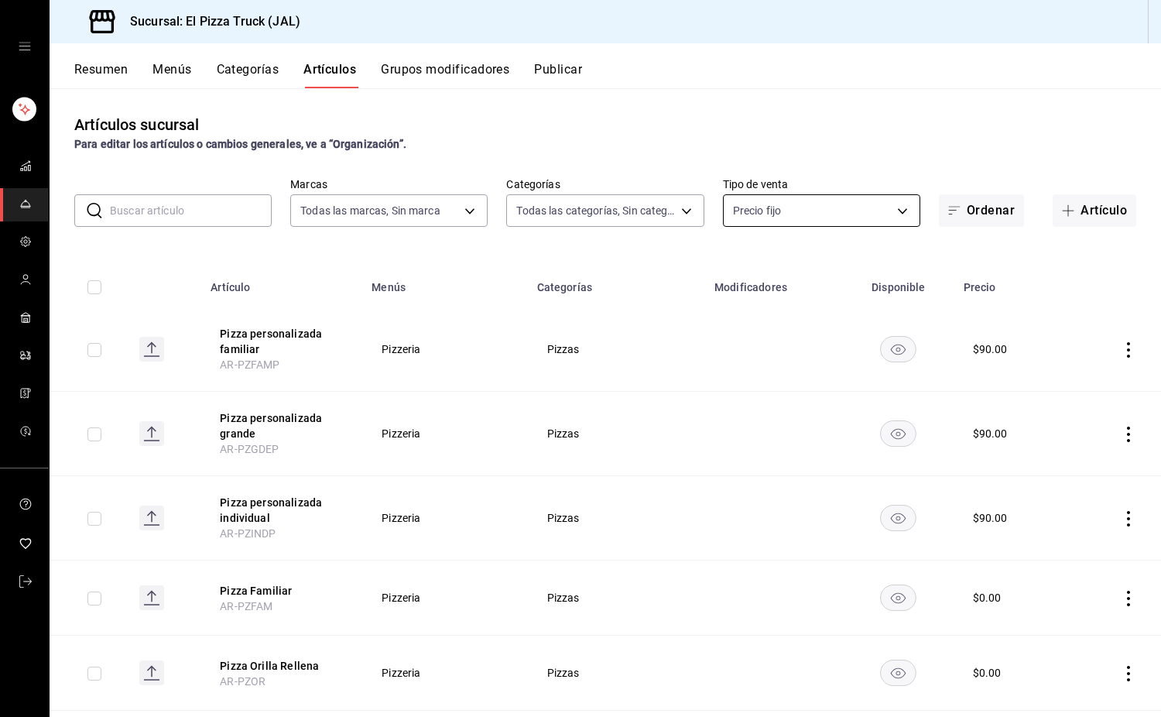
click at [811, 208] on body "Sucursal: El Pizza Truck (JAL) Resumen Menús Categorías Artículos Grupos modifi…" at bounding box center [580, 358] width 1161 height 717
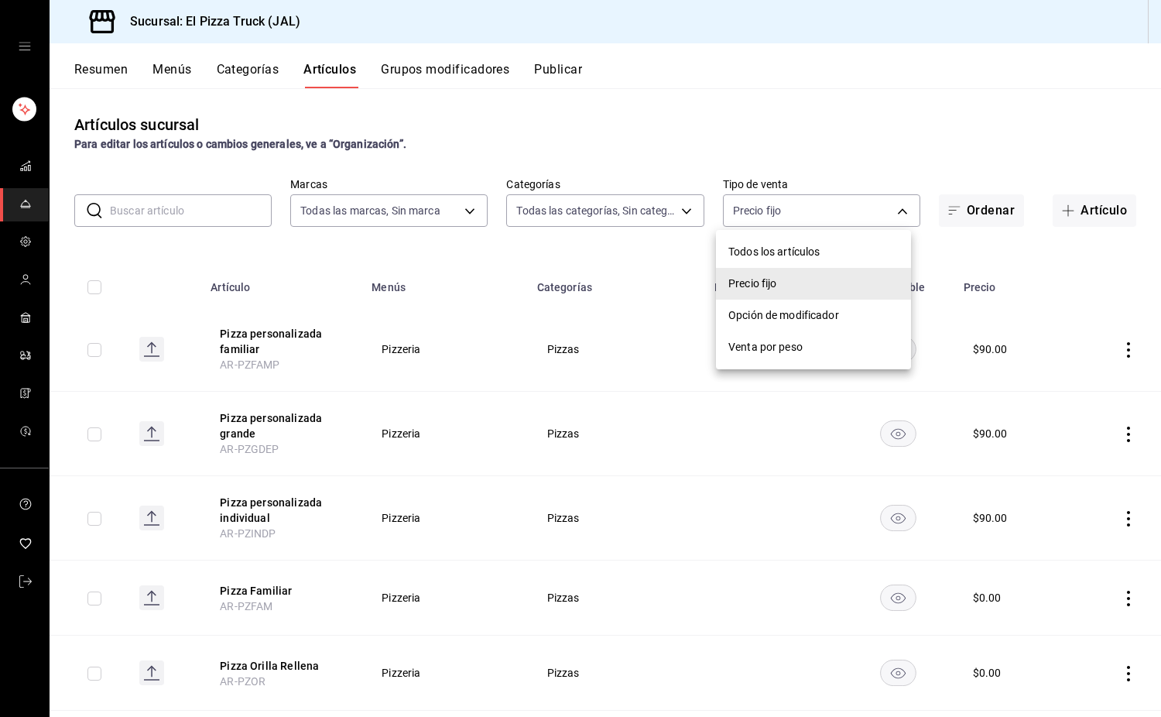
click at [798, 324] on li "Opción de modificador" at bounding box center [813, 316] width 195 height 32
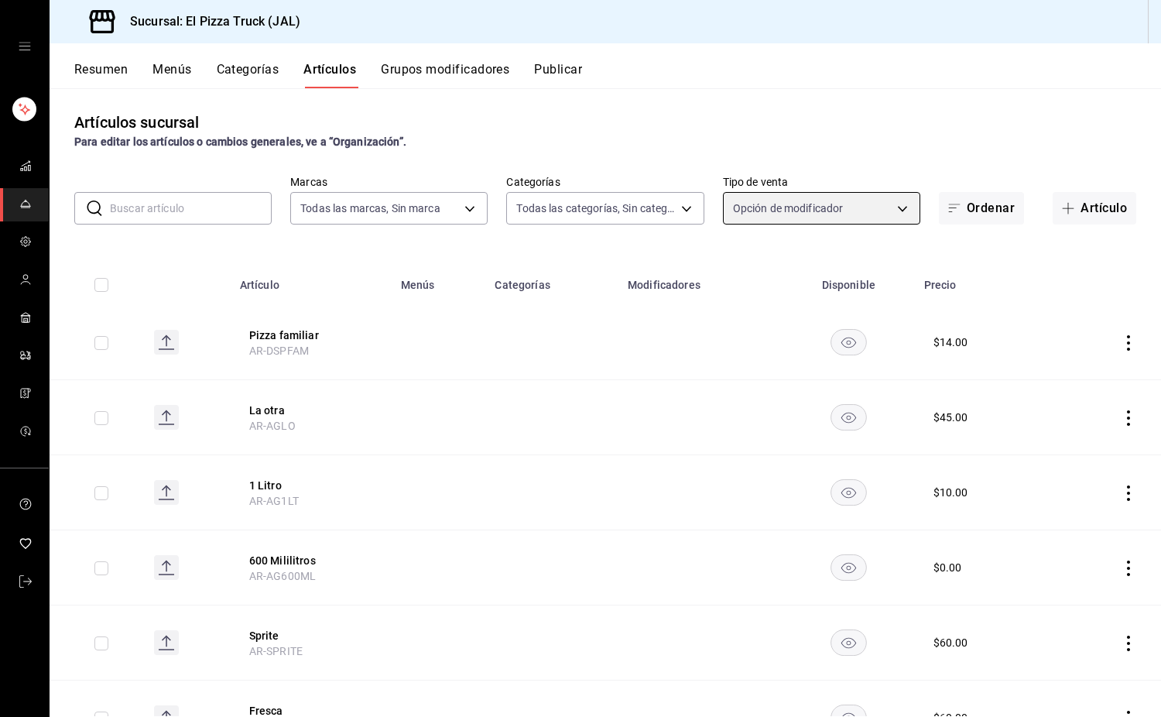
scroll to position [0, 0]
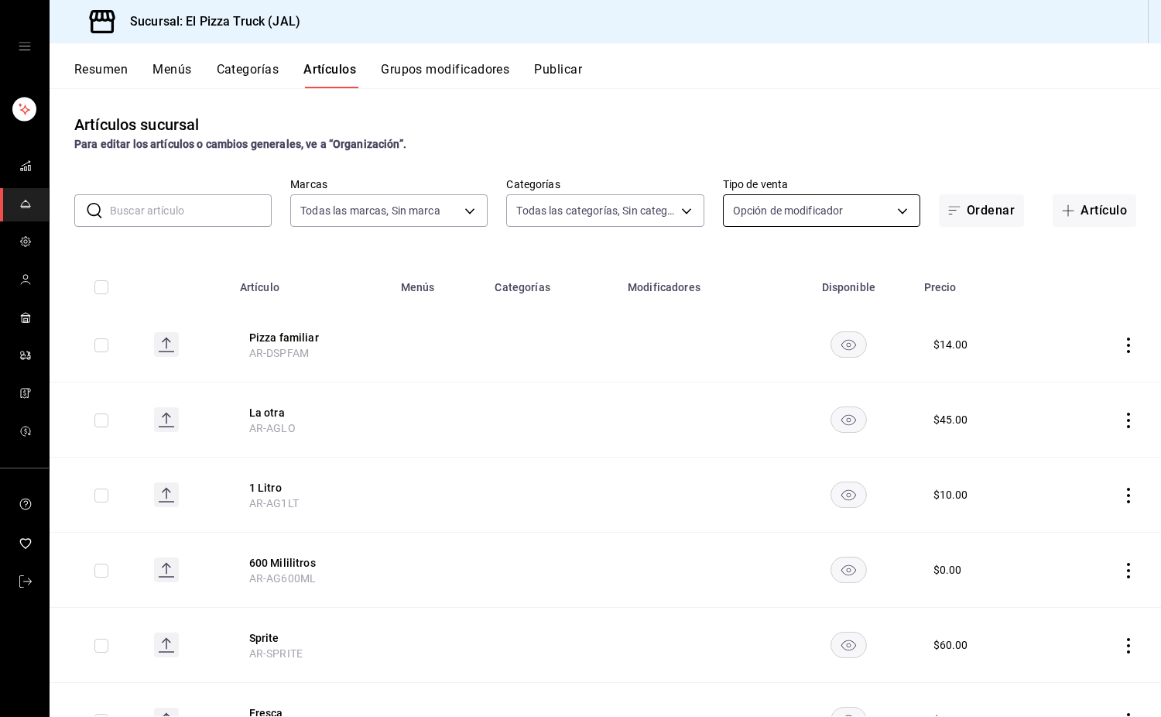
click at [805, 204] on body "Sucursal: El Pizza Truck (JAL) Resumen Menús Categorías Artículos Grupos modifi…" at bounding box center [580, 358] width 1161 height 717
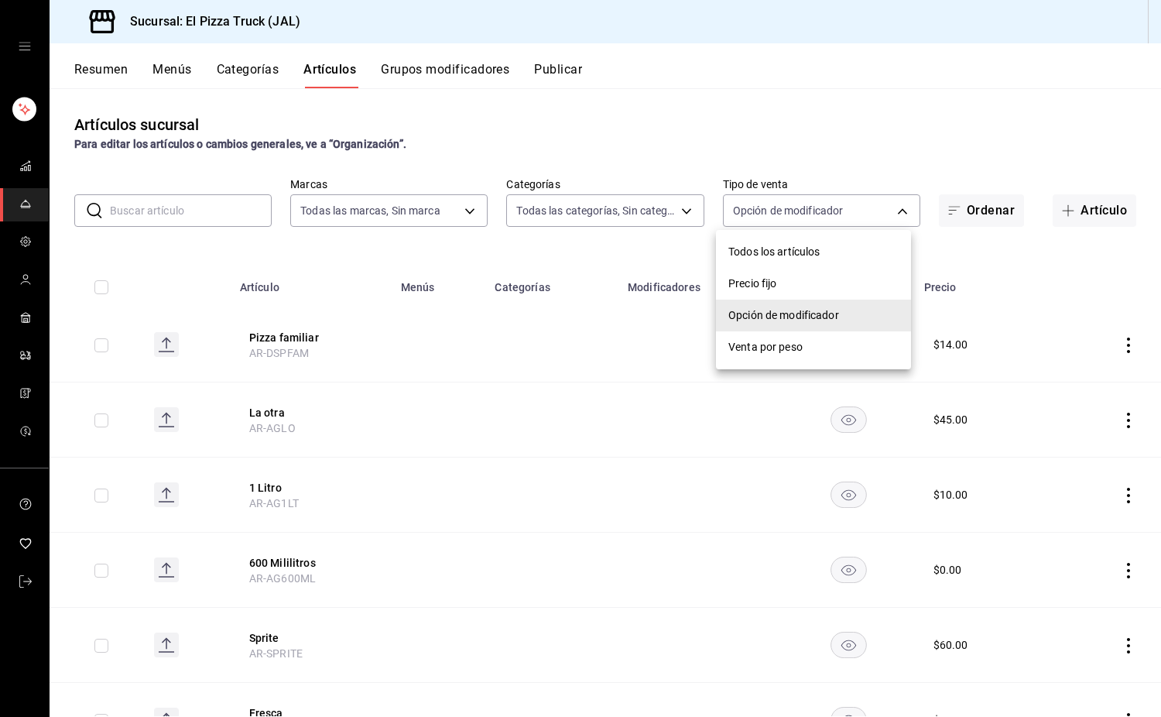
click at [786, 276] on span "Precio fijo" at bounding box center [814, 284] width 170 height 16
type input "WITH_INDEPENDENT_SALE"
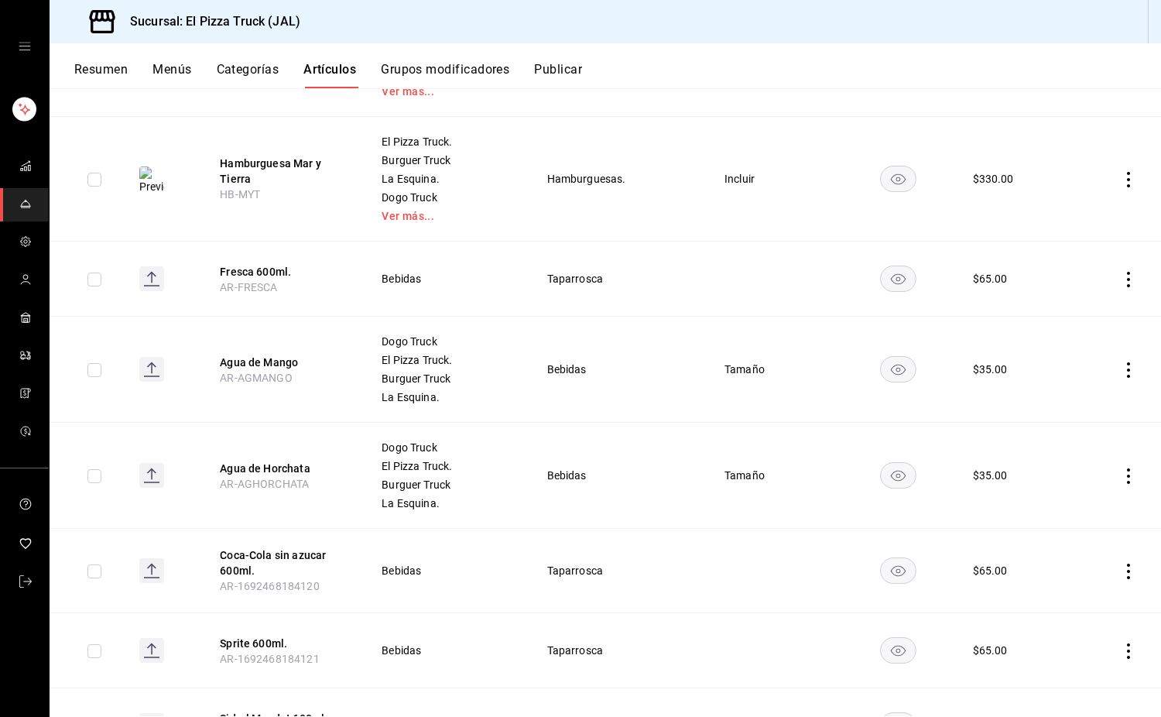
scroll to position [2455, 0]
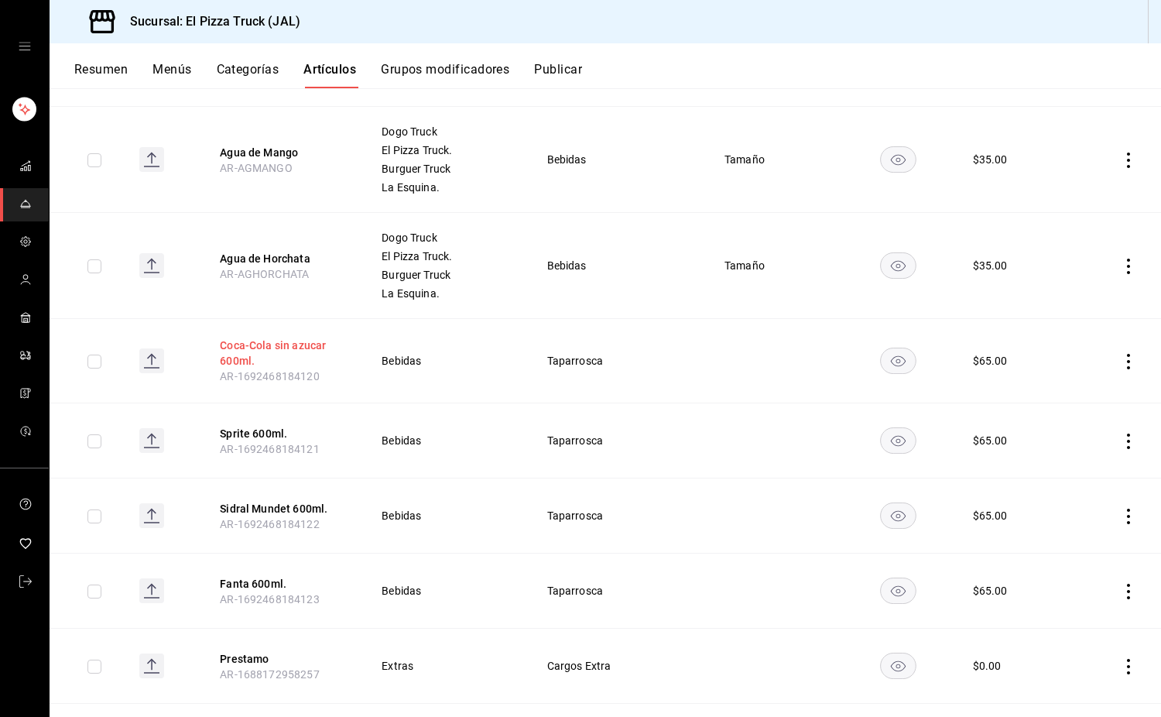
click at [276, 353] on button "Coca-Cola sin azucar 600ml." at bounding box center [282, 353] width 124 height 31
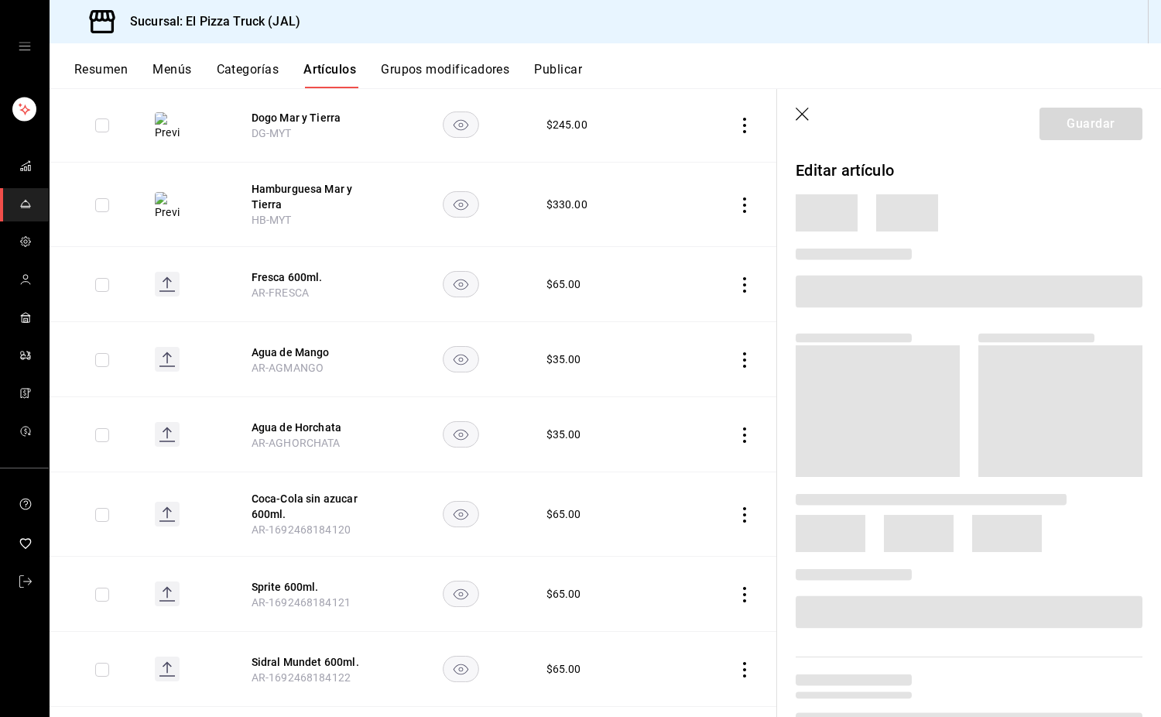
scroll to position [1820, 0]
click at [293, 269] on button "Fresca 600ml." at bounding box center [314, 276] width 124 height 15
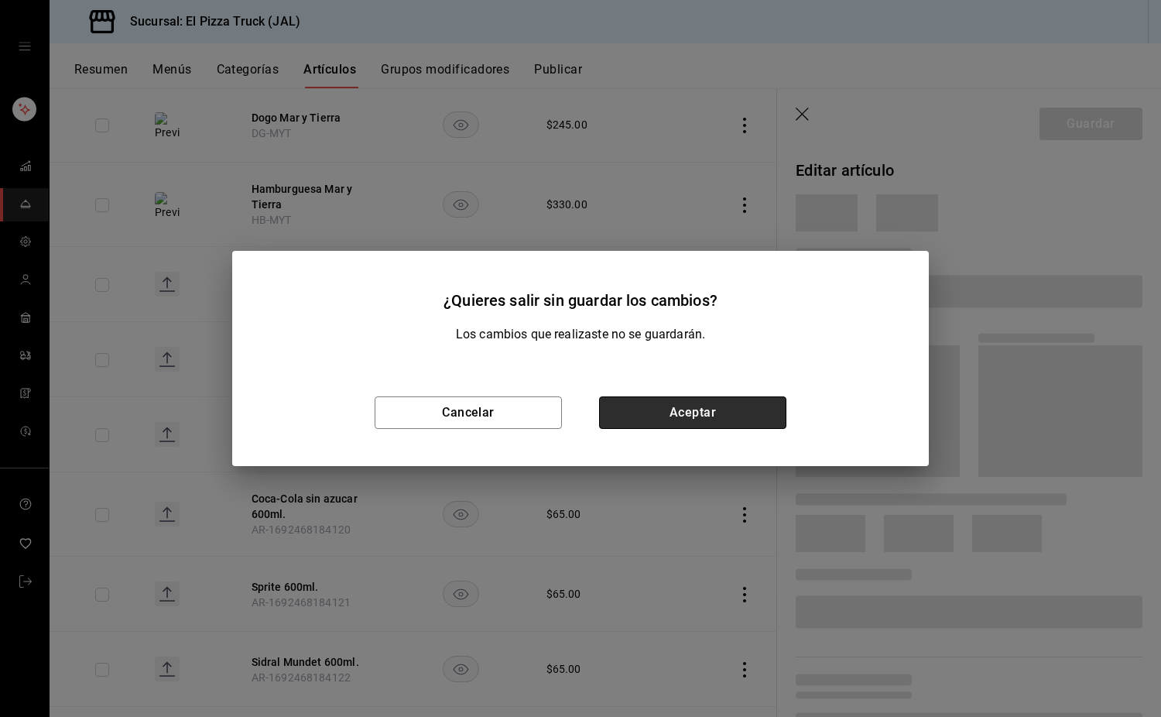
click at [695, 410] on button "Aceptar" at bounding box center [692, 412] width 187 height 33
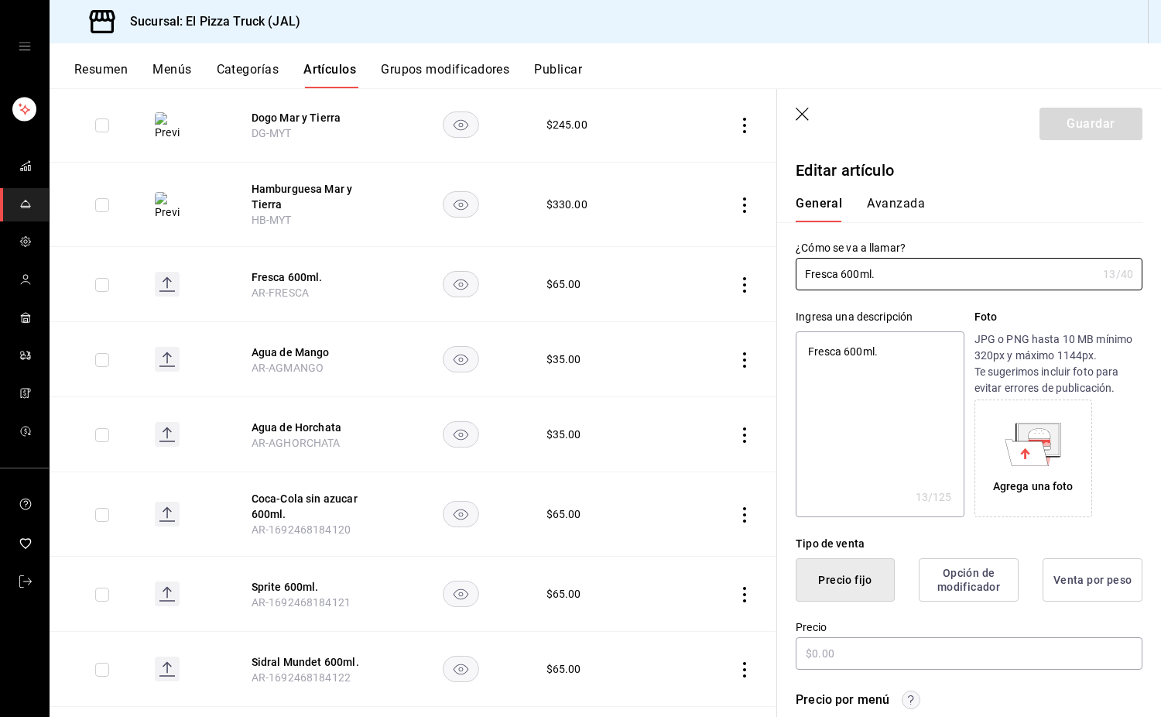
type textarea "x"
type input "$65.00"
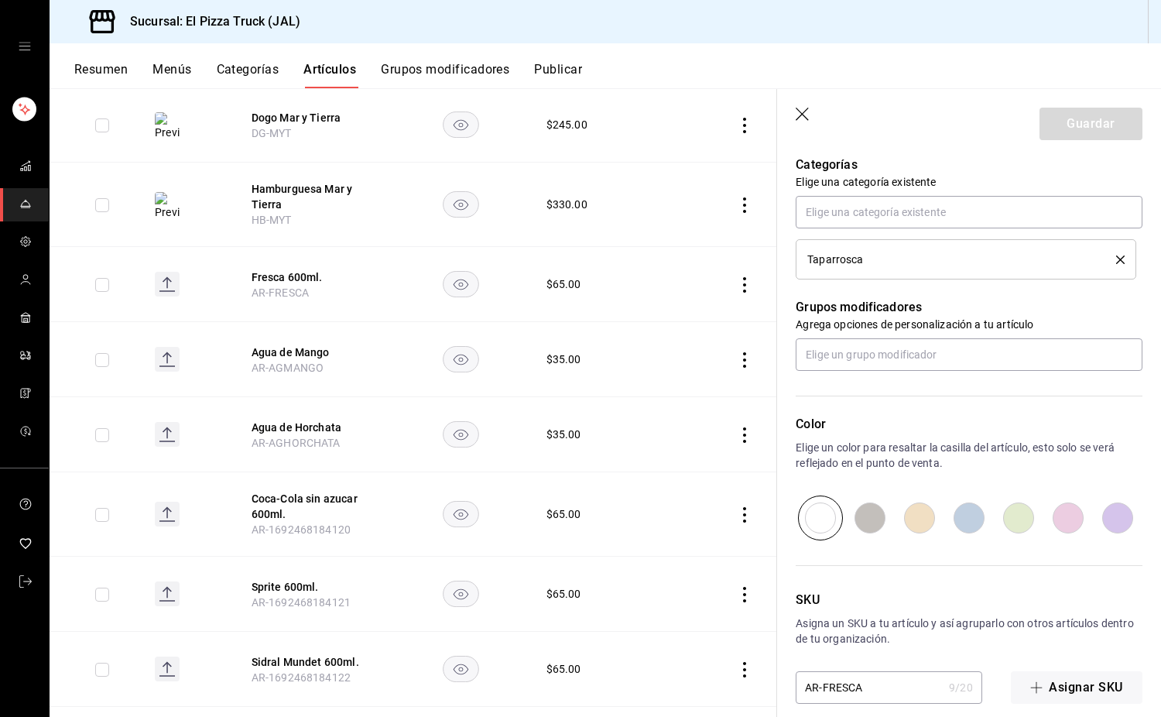
scroll to position [679, 0]
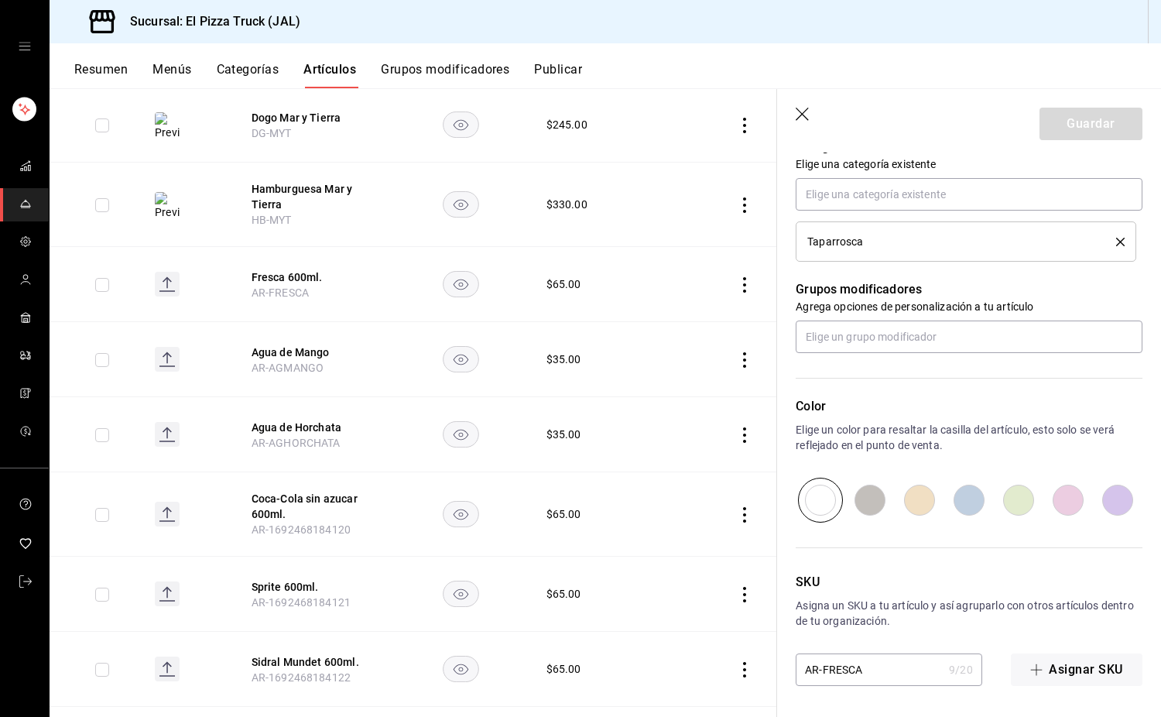
click at [870, 673] on input "AR-FRESCA" at bounding box center [869, 669] width 147 height 31
type input "AR-FRESCA6"
type textarea "x"
type input "AR-FRESCA600"
type textarea "x"
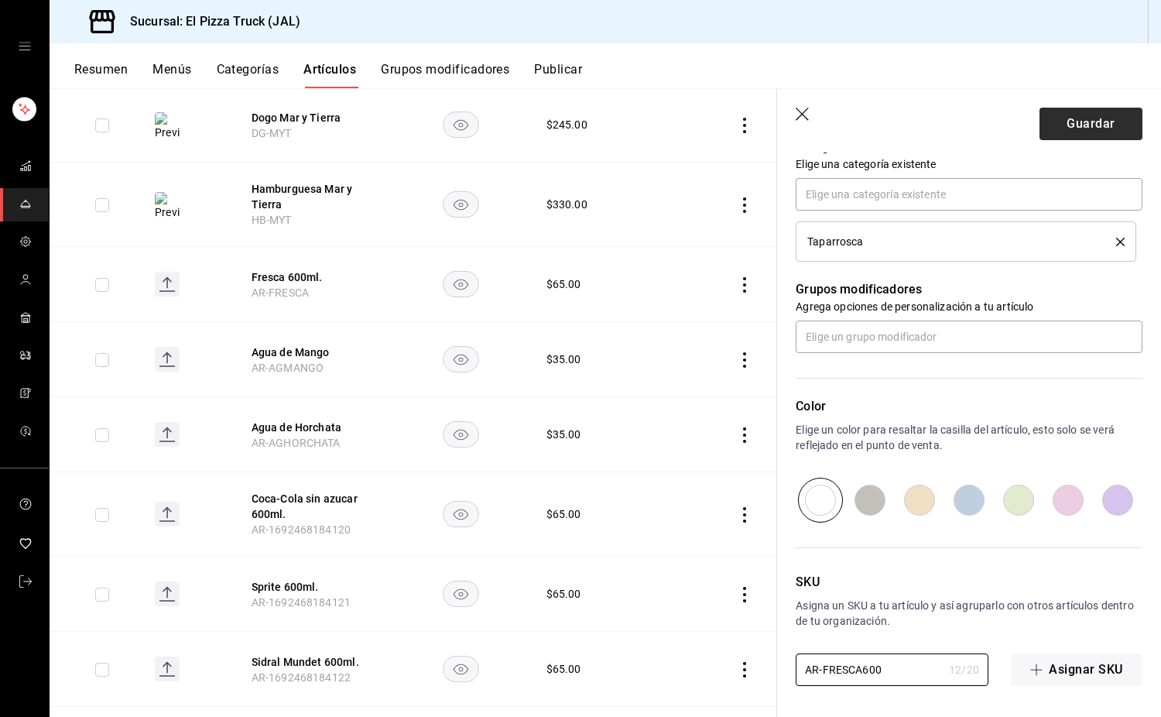
type input "AR-FRESCA600"
click at [1073, 125] on button "Guardar" at bounding box center [1091, 124] width 103 height 33
type textarea "x"
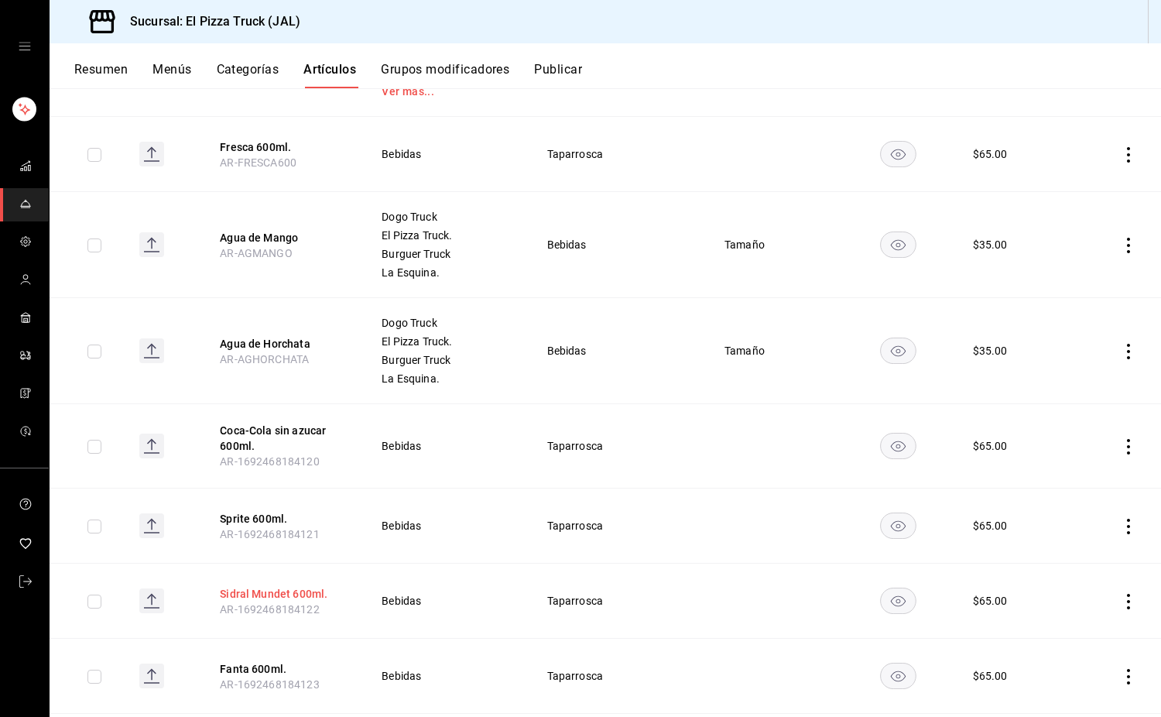
scroll to position [2455, 0]
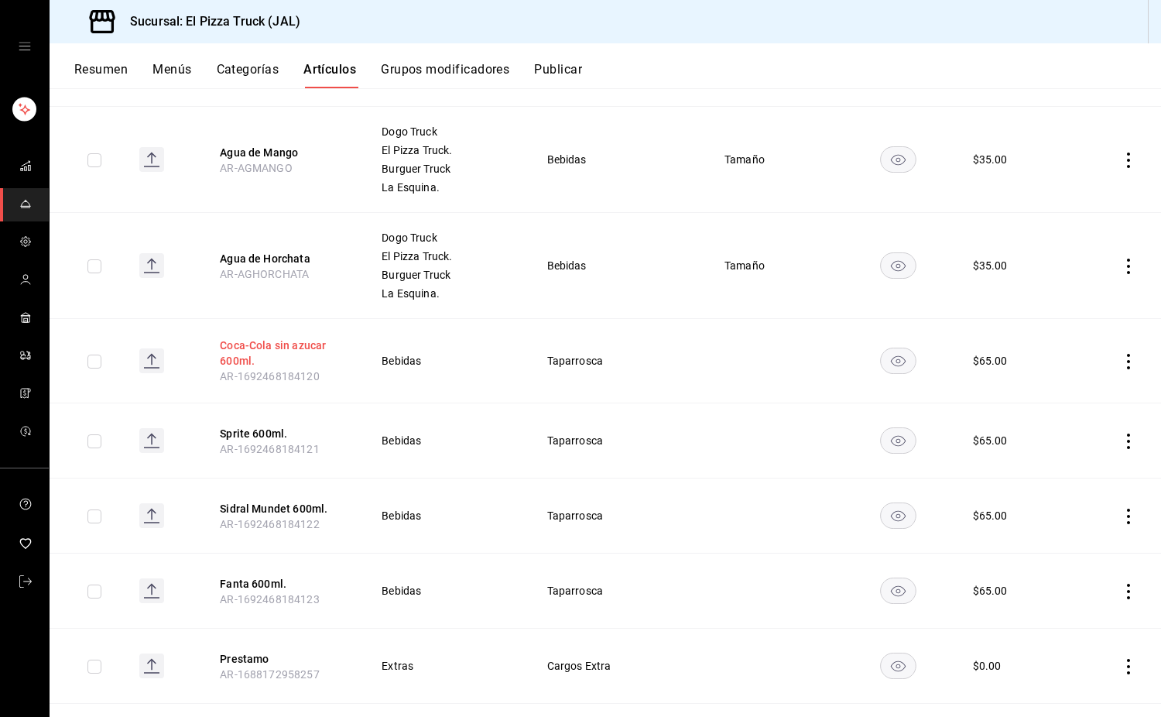
click at [297, 344] on button "Coca-Cola sin azucar 600ml." at bounding box center [282, 353] width 124 height 31
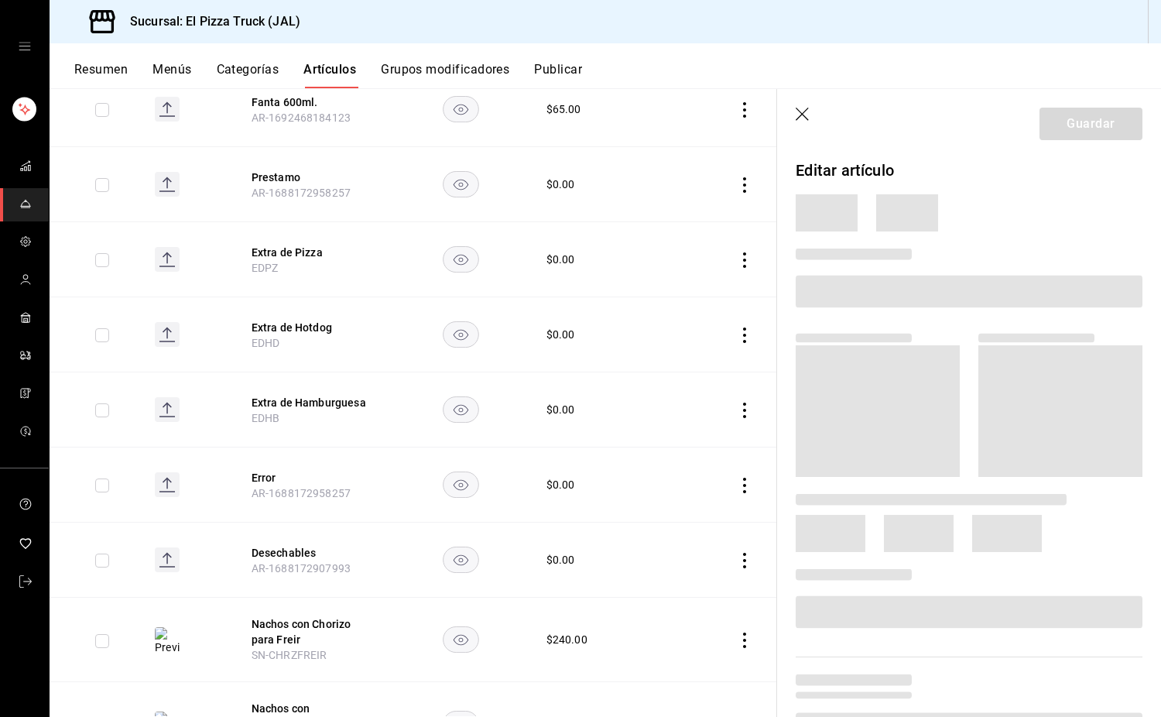
scroll to position [1974, 0]
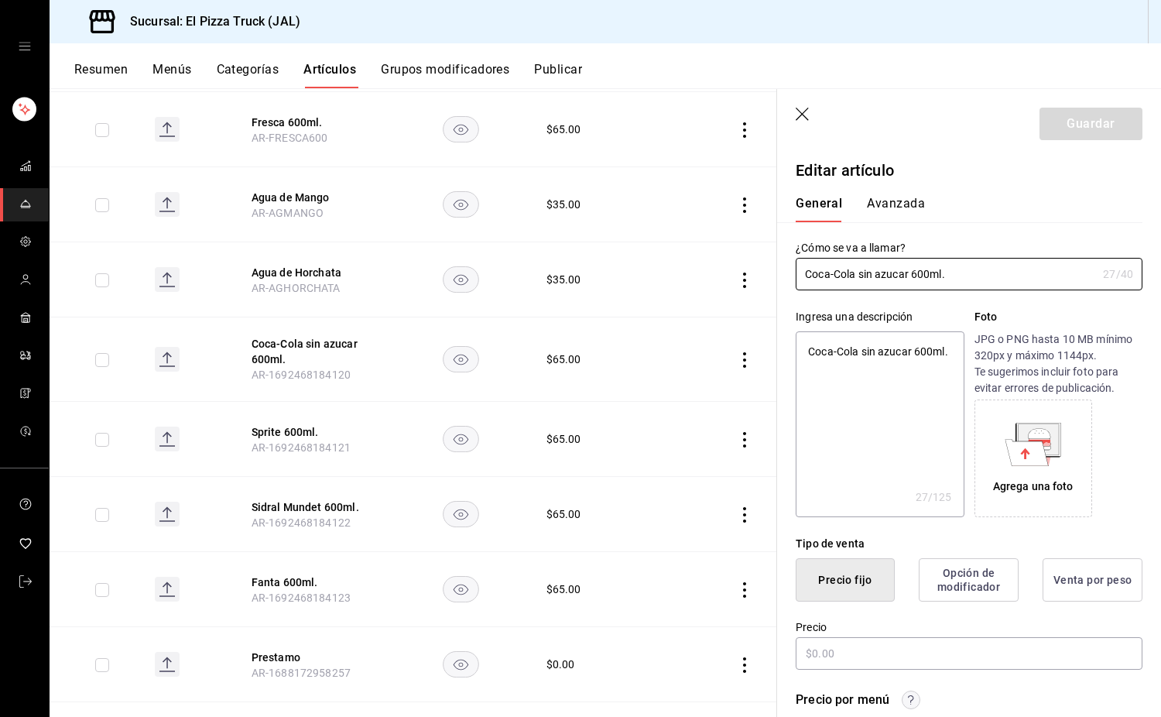
type textarea "x"
type input "$65.00"
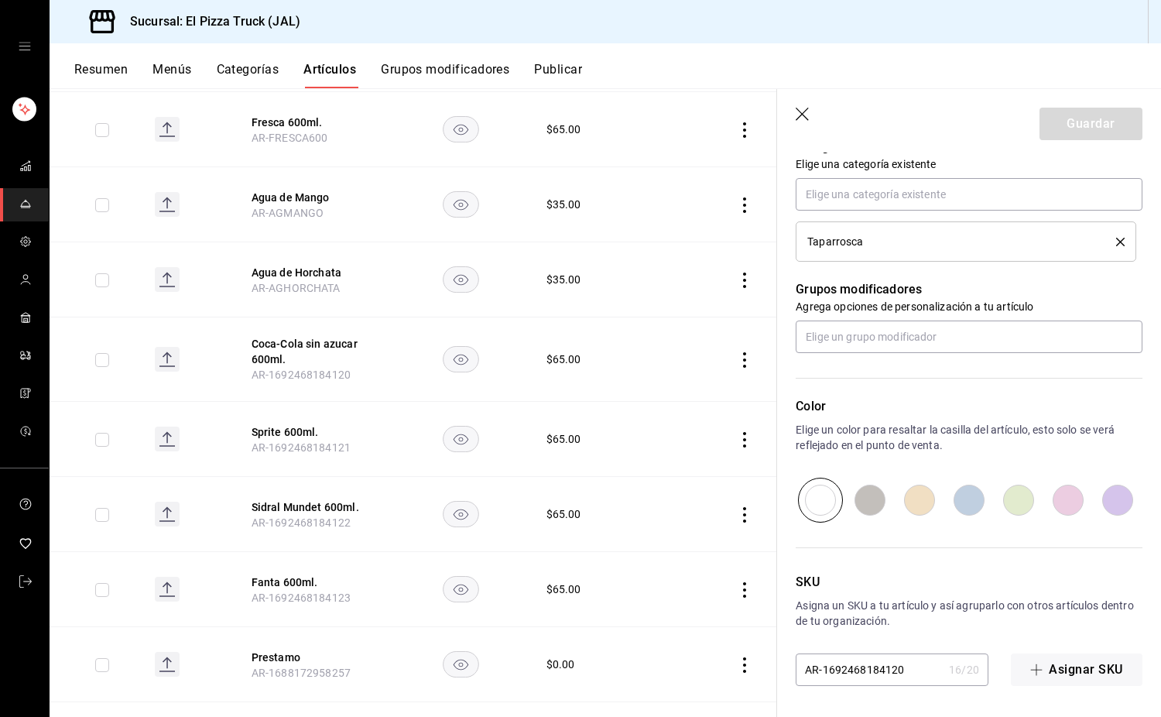
drag, startPoint x: 914, startPoint y: 667, endPoint x: 822, endPoint y: 678, distance: 93.5
click at [822, 678] on input "AR-1692468184120" at bounding box center [869, 669] width 147 height 31
type input "AR-C"
type textarea "x"
type input "AR-COCA"
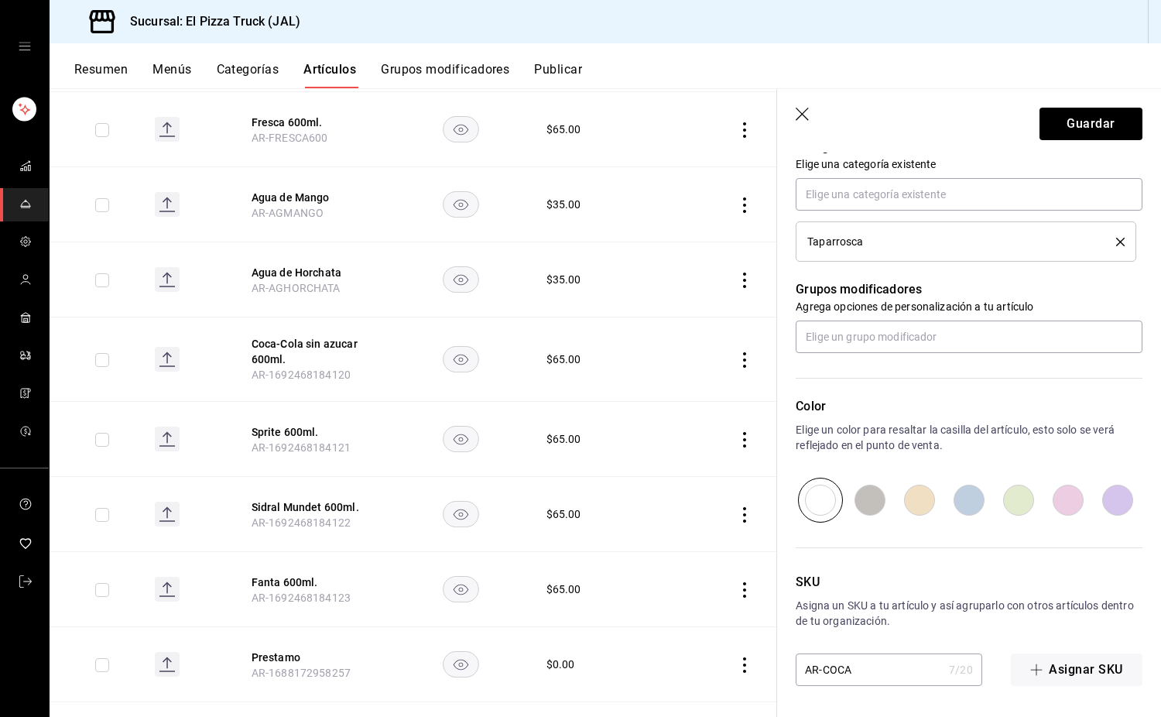
type textarea "x"
type input "AR-COCAZ"
type textarea "x"
type input "AR-COCAZU"
type textarea "x"
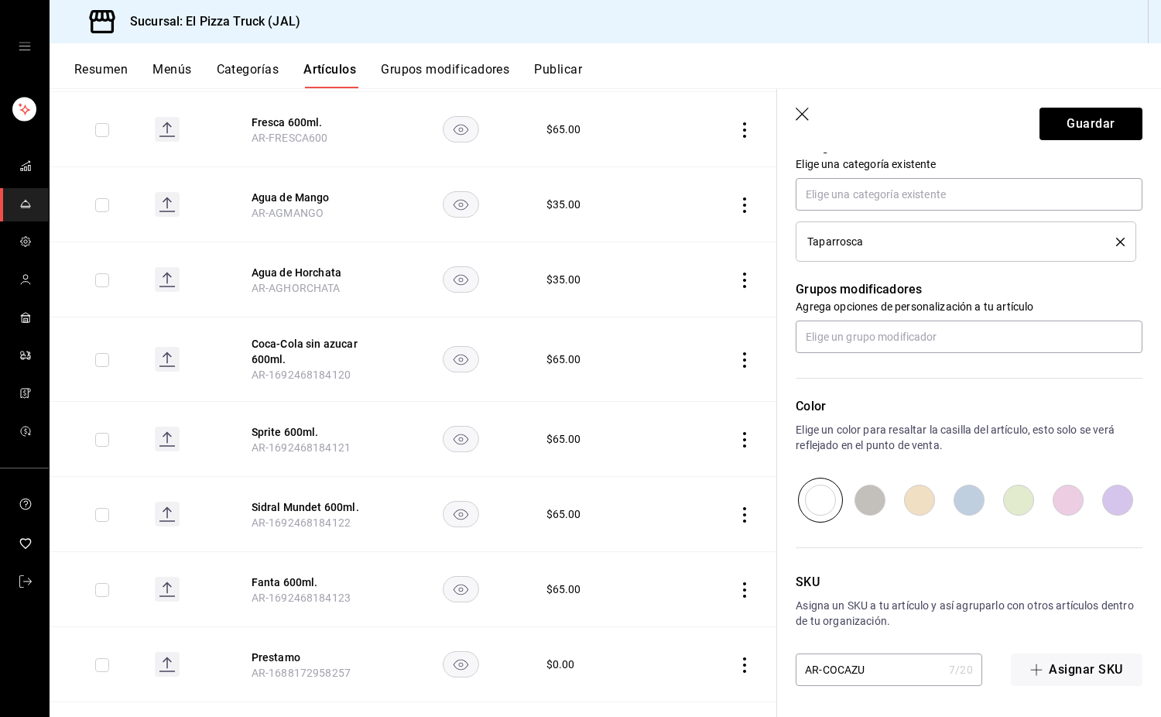
type input "AR-COCAZUC"
type textarea "x"
type input "AR-COCAZUCAR"
type textarea "x"
type input "AR-COCAZUCAR6"
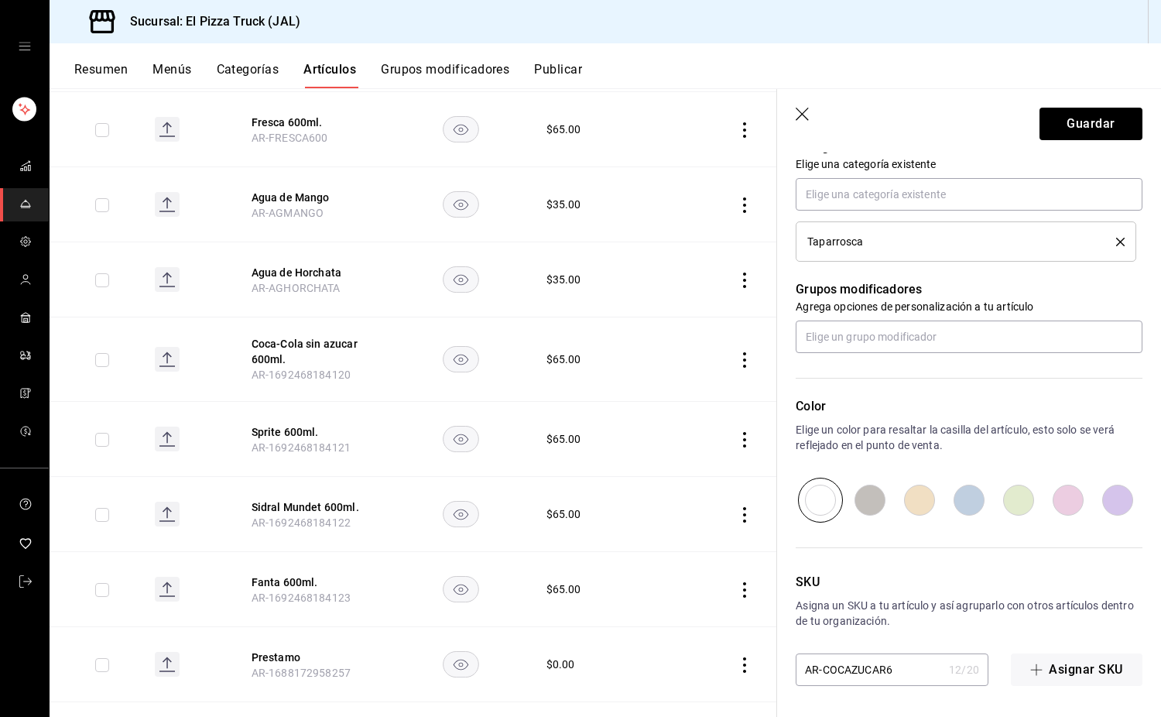
type textarea "x"
type input "AR-COCAZUCAR600"
type textarea "x"
type input "AR-COCAZUCAR600"
click at [1096, 125] on button "Guardar" at bounding box center [1091, 124] width 103 height 33
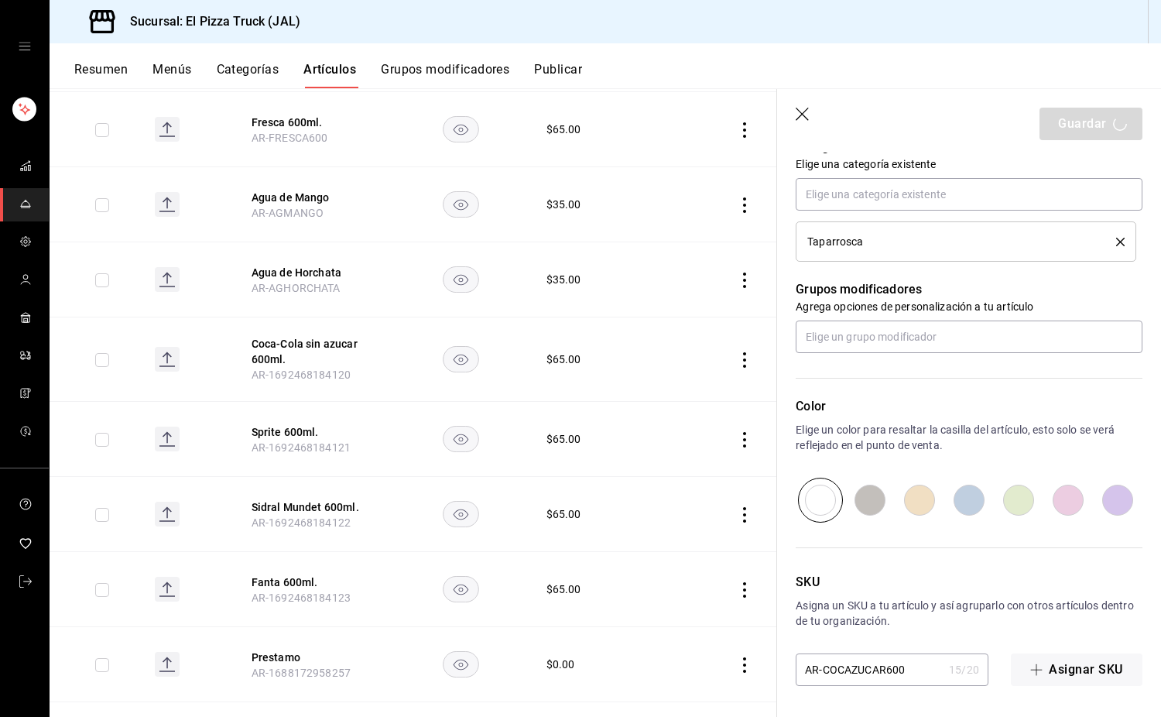
type textarea "x"
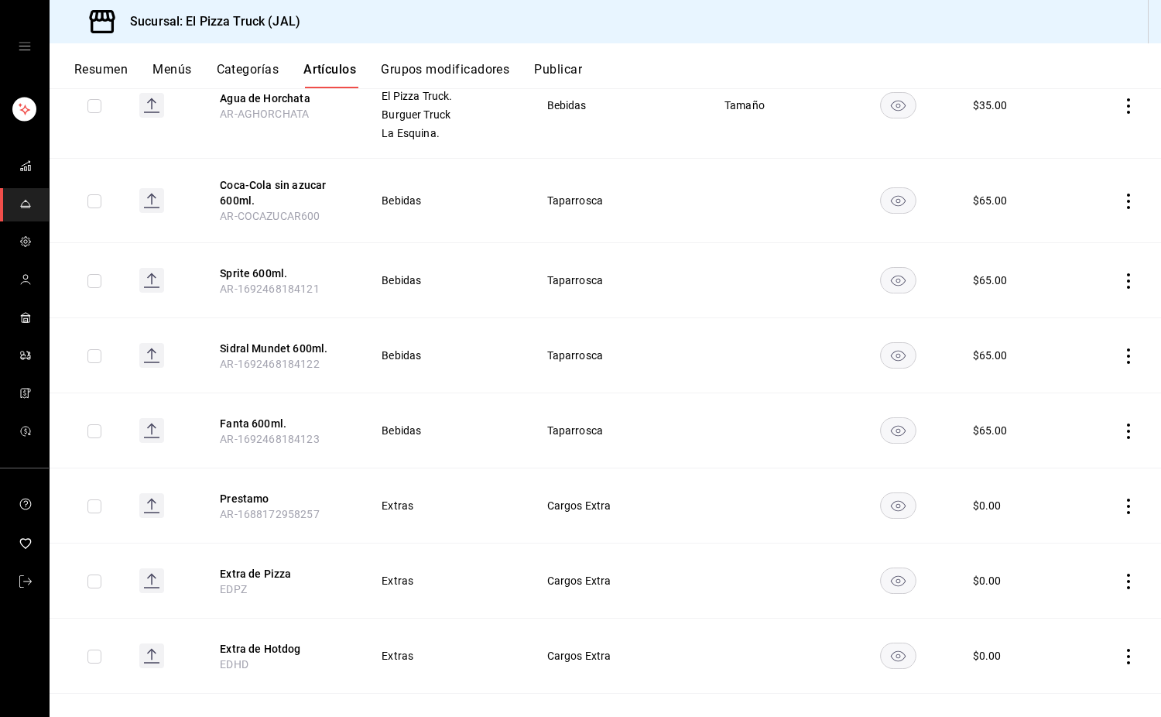
scroll to position [2616, 0]
click at [266, 273] on button "Sprite 600ml." at bounding box center [282, 271] width 124 height 15
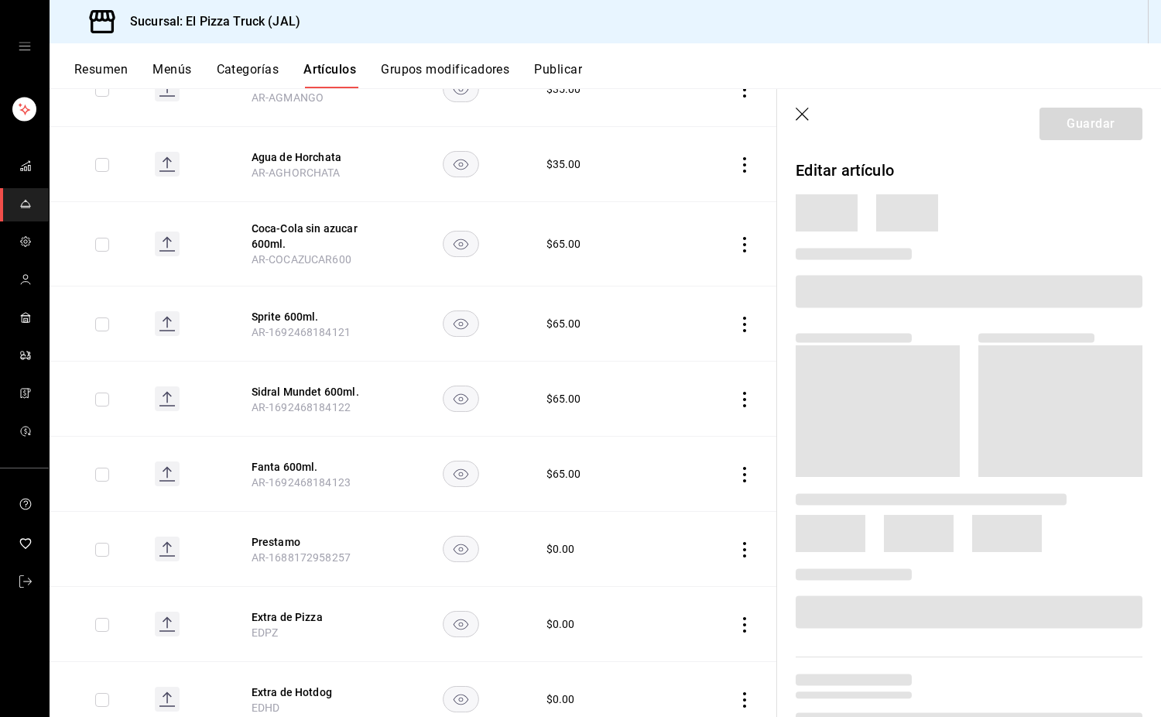
scroll to position [396, 0]
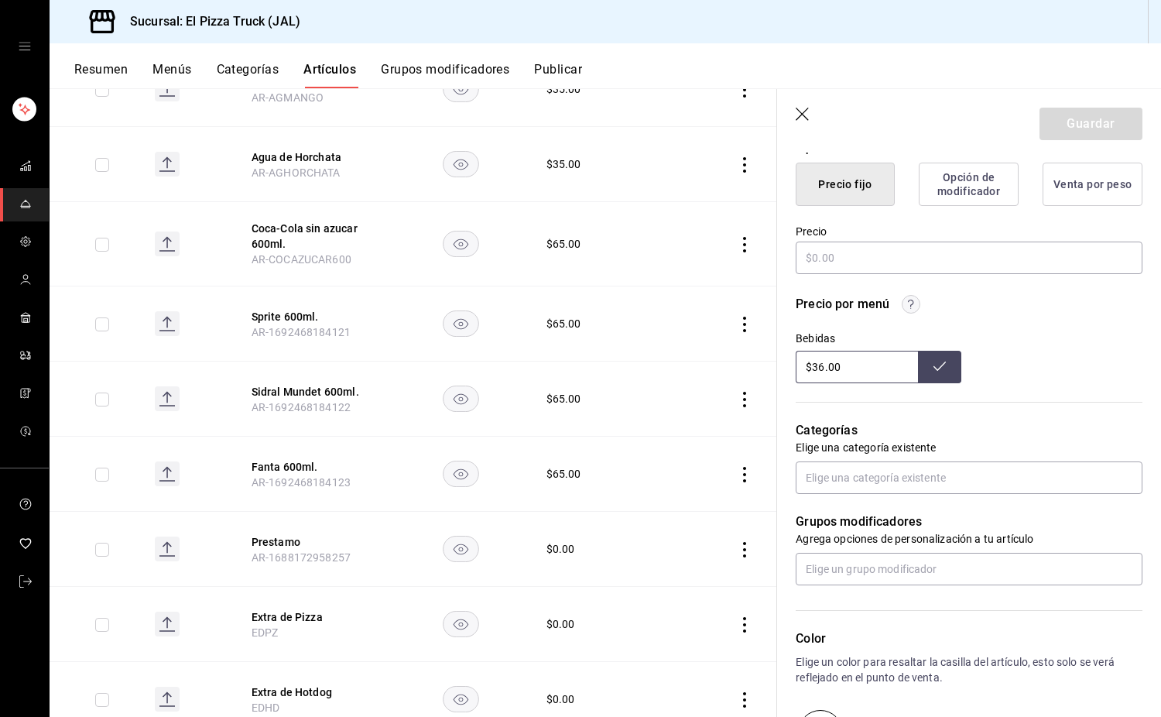
type textarea "x"
type input "$65.00"
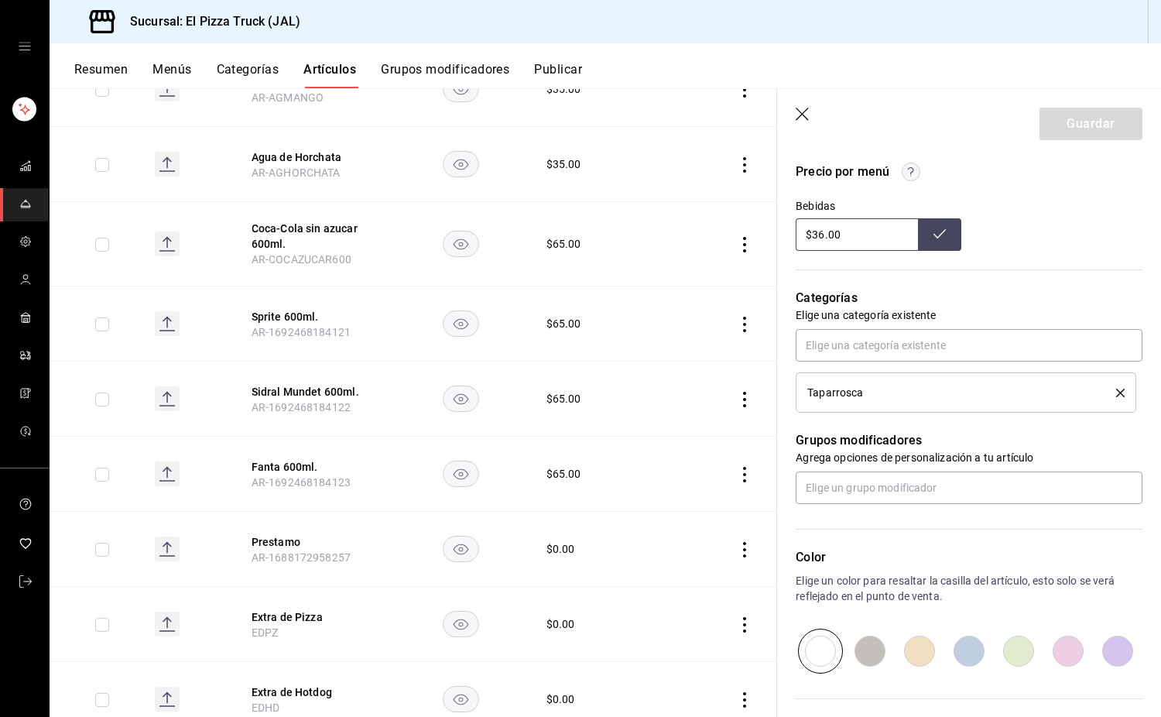
scroll to position [679, 0]
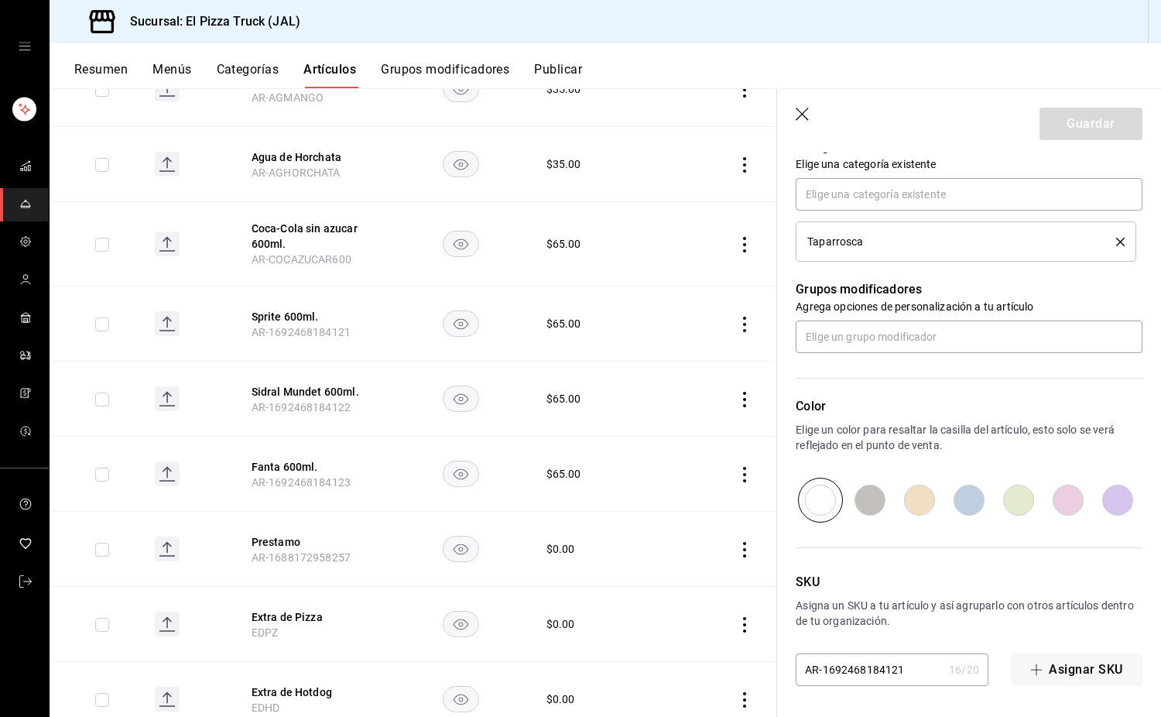
drag, startPoint x: 904, startPoint y: 678, endPoint x: 824, endPoint y: 681, distance: 79.8
click at [824, 681] on input "AR-1692468184121" at bounding box center [869, 669] width 147 height 31
type input "AR-S"
type textarea "x"
type input "AR-SPRI"
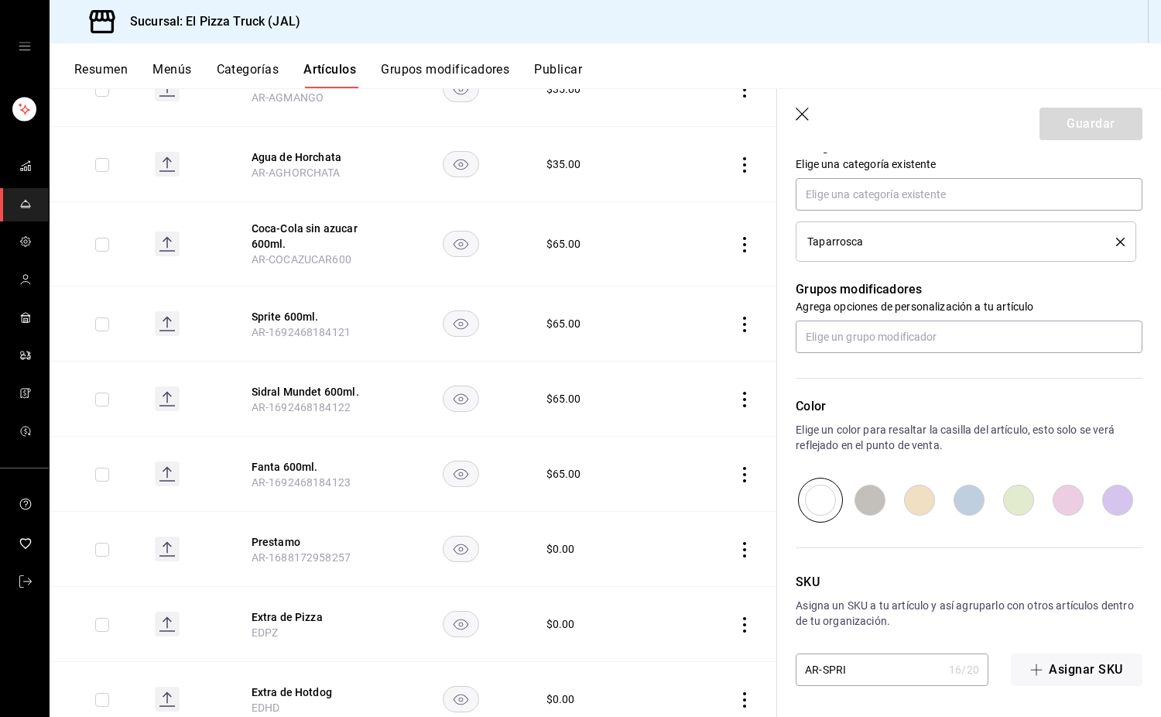
type textarea "x"
type input "AR-SPRITE"
type textarea "x"
type input "AR-SPRITE6"
type textarea "x"
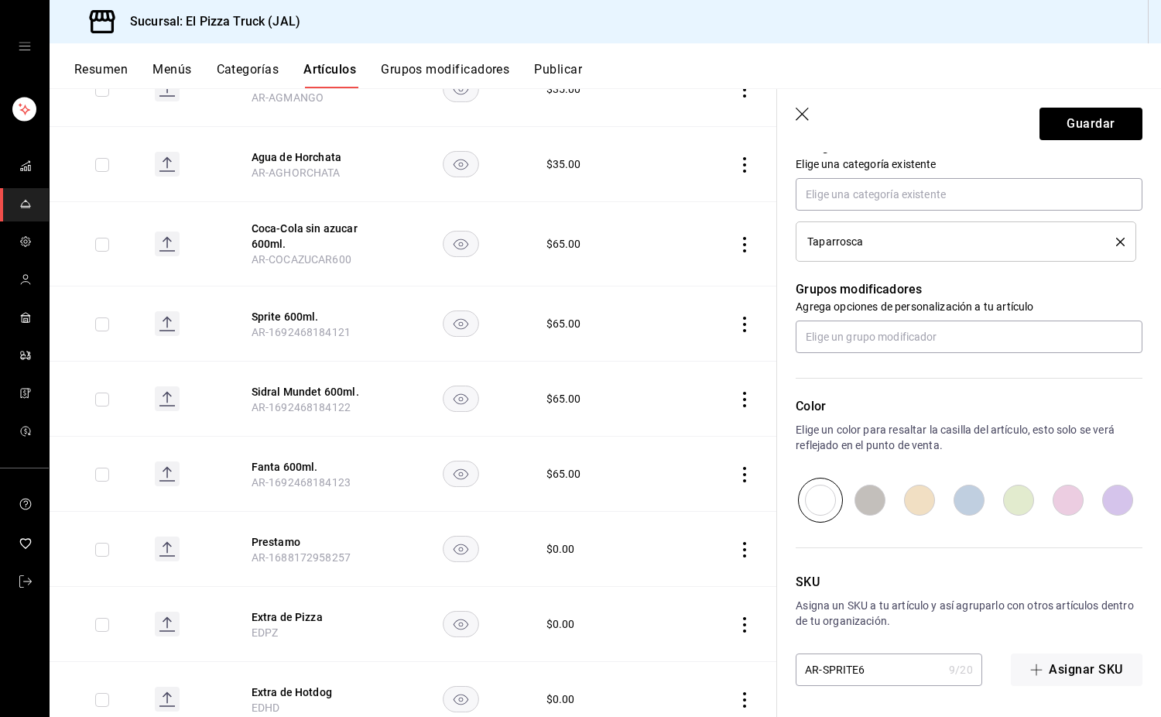
type input "AR-SPRITE60"
type textarea "x"
type input "AR-SPRITE600"
type textarea "x"
type input "AR-SPRITE600"
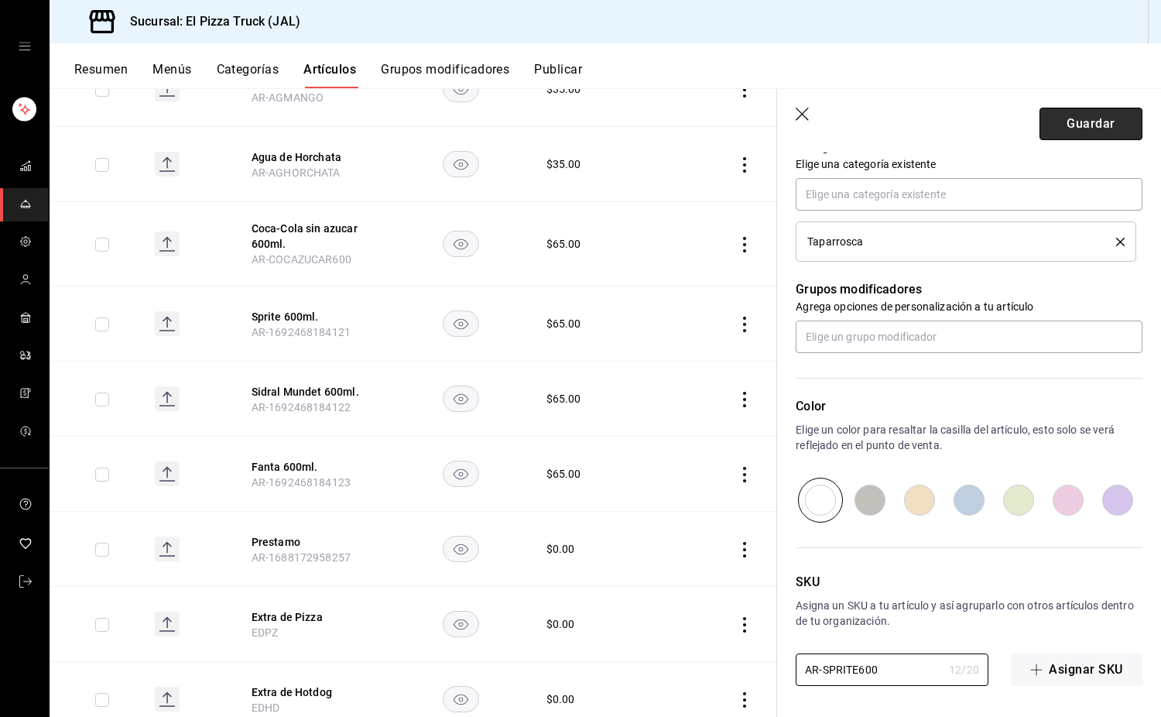
click at [1059, 132] on button "Guardar" at bounding box center [1091, 124] width 103 height 33
type textarea "x"
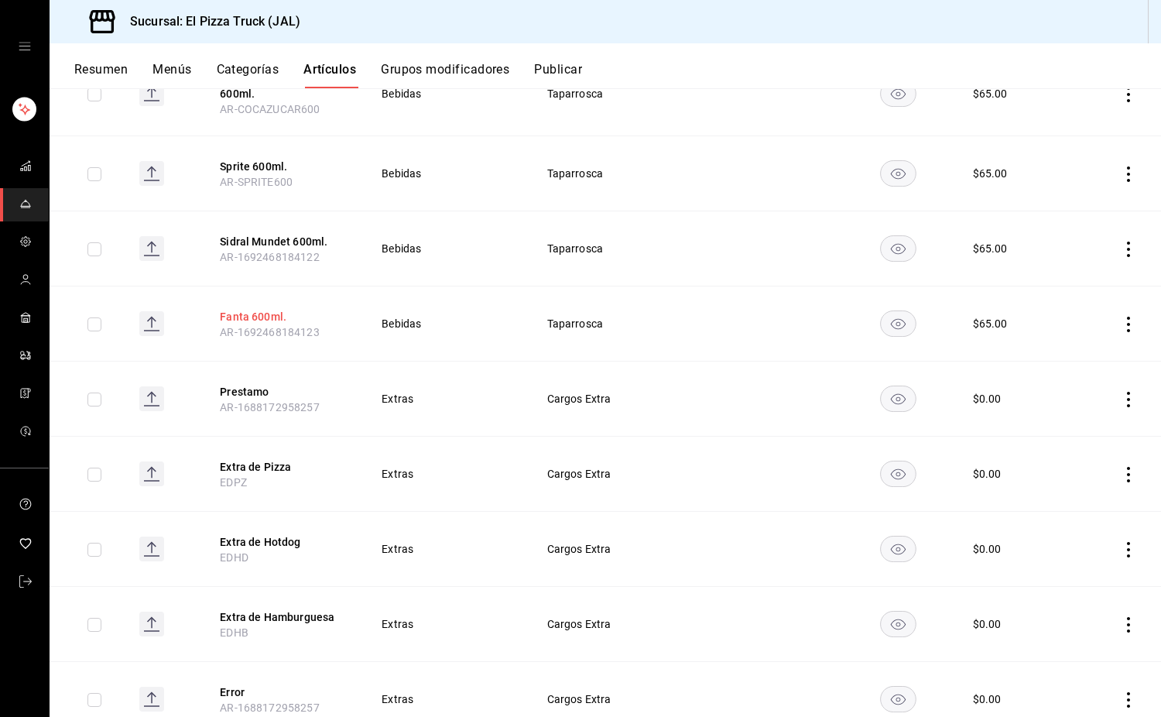
scroll to position [2764, 0]
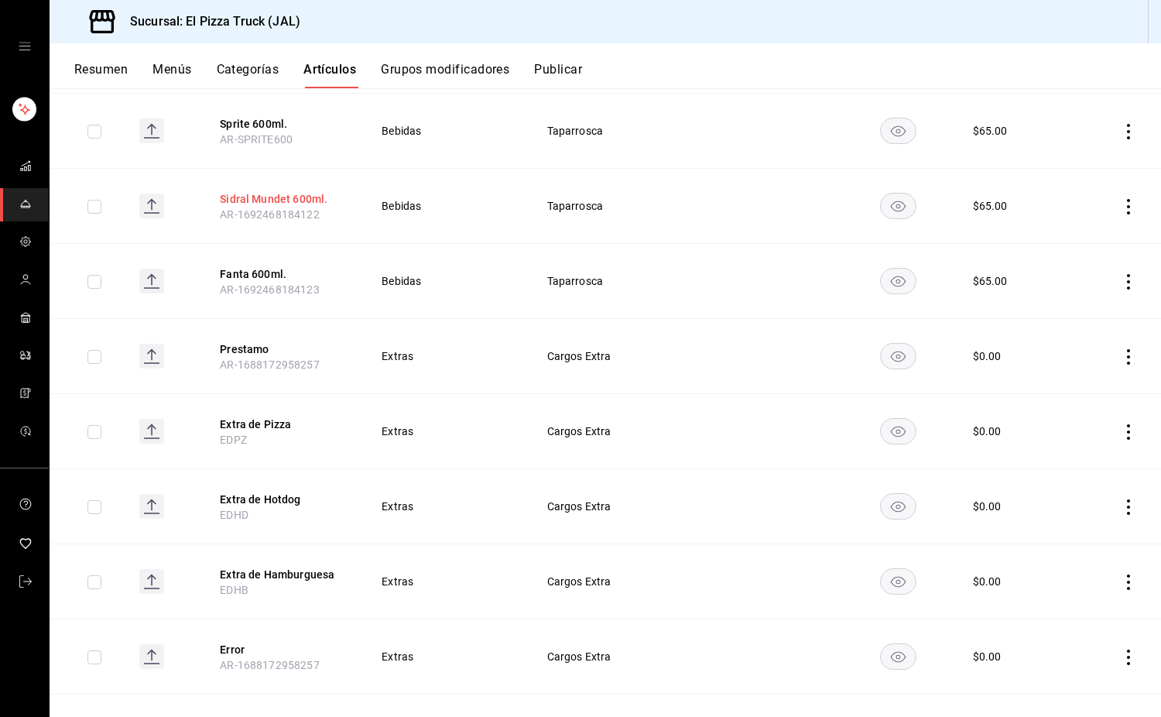
click at [314, 200] on button "Sidral Mundet 600ml." at bounding box center [282, 198] width 124 height 15
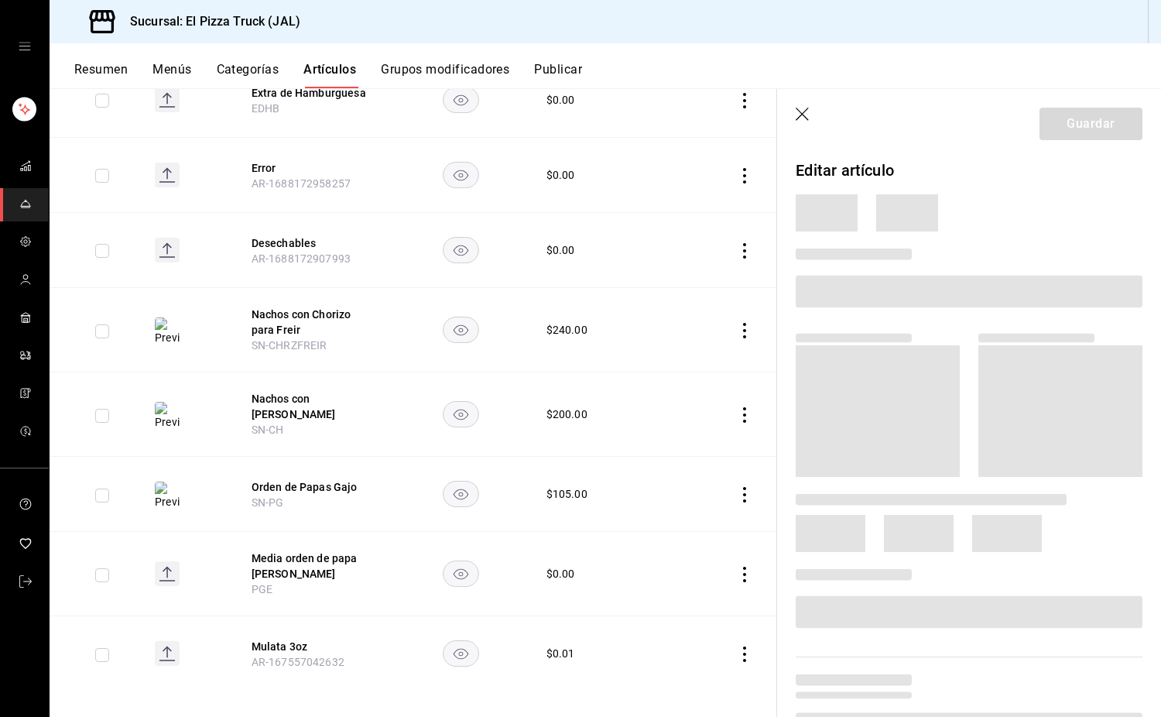
scroll to position [2222, 0]
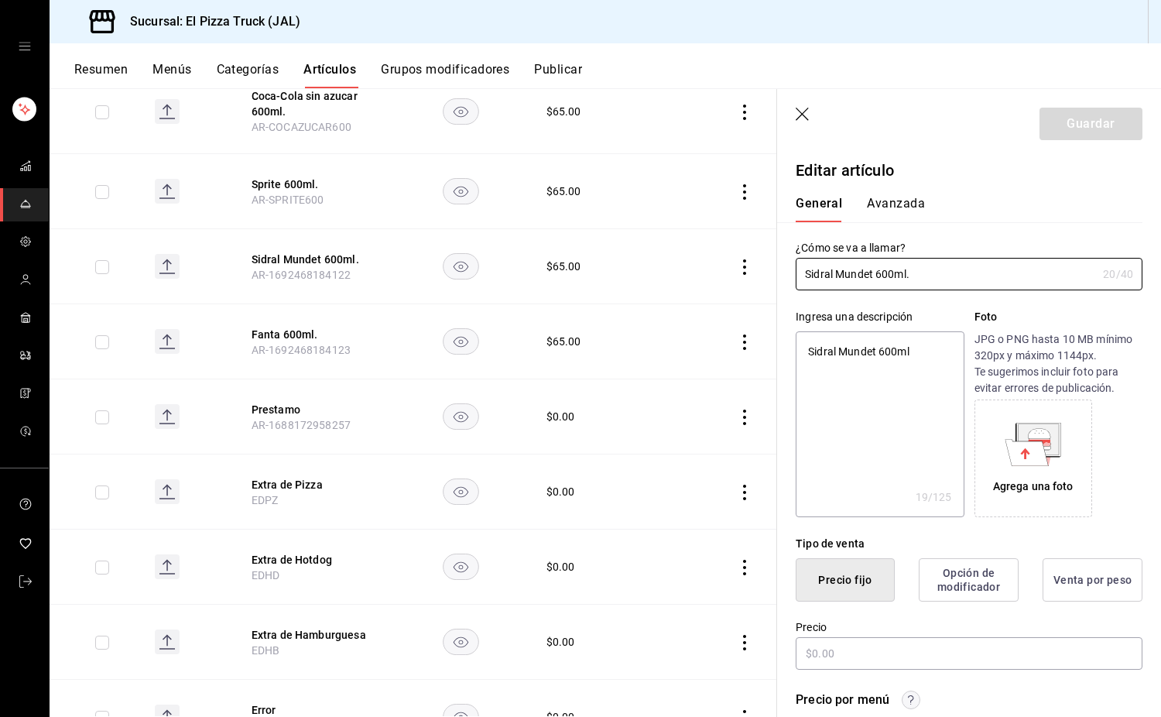
type textarea "x"
type input "$65.00"
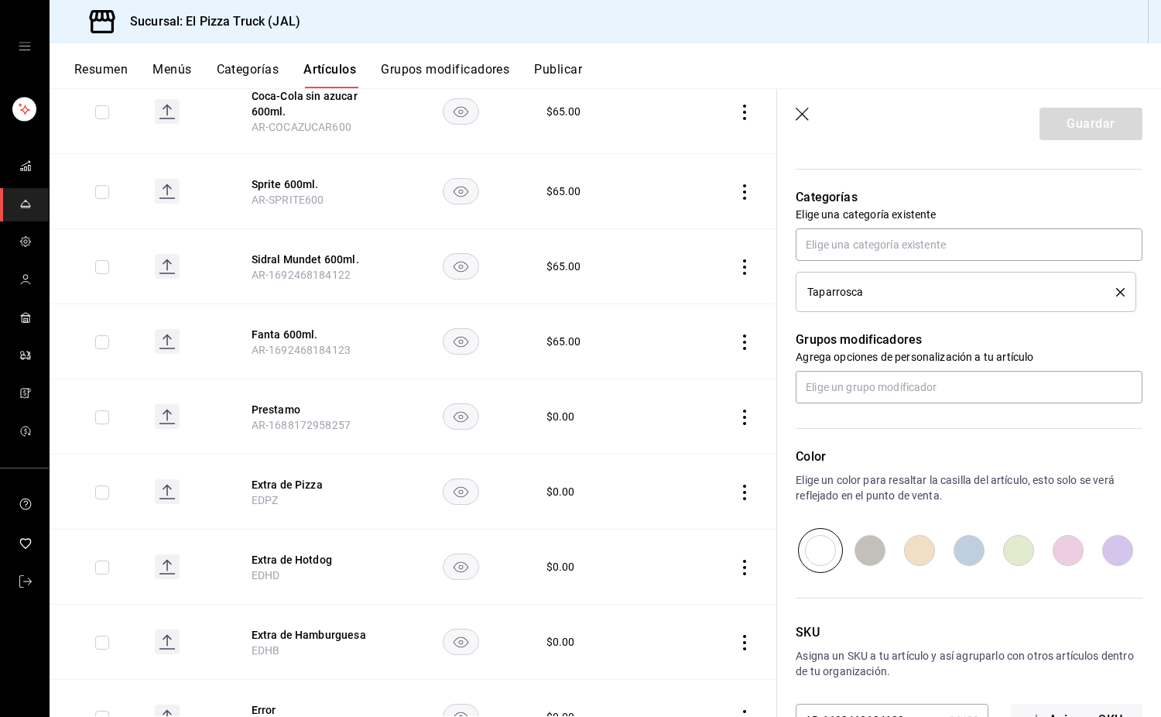
scroll to position [679, 0]
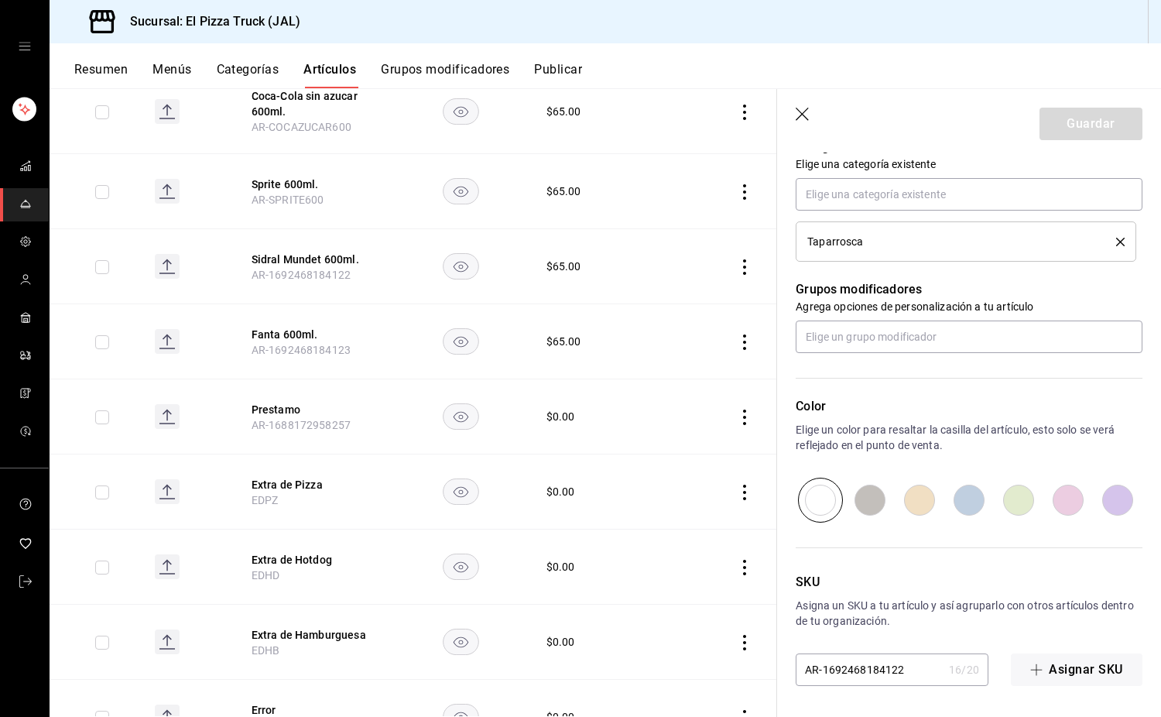
drag, startPoint x: 909, startPoint y: 672, endPoint x: 827, endPoint y: 676, distance: 82.2
click at [827, 676] on input "AR-1692468184122" at bounding box center [869, 669] width 147 height 31
type input "AR-1"
type textarea "x"
type input "AR-"
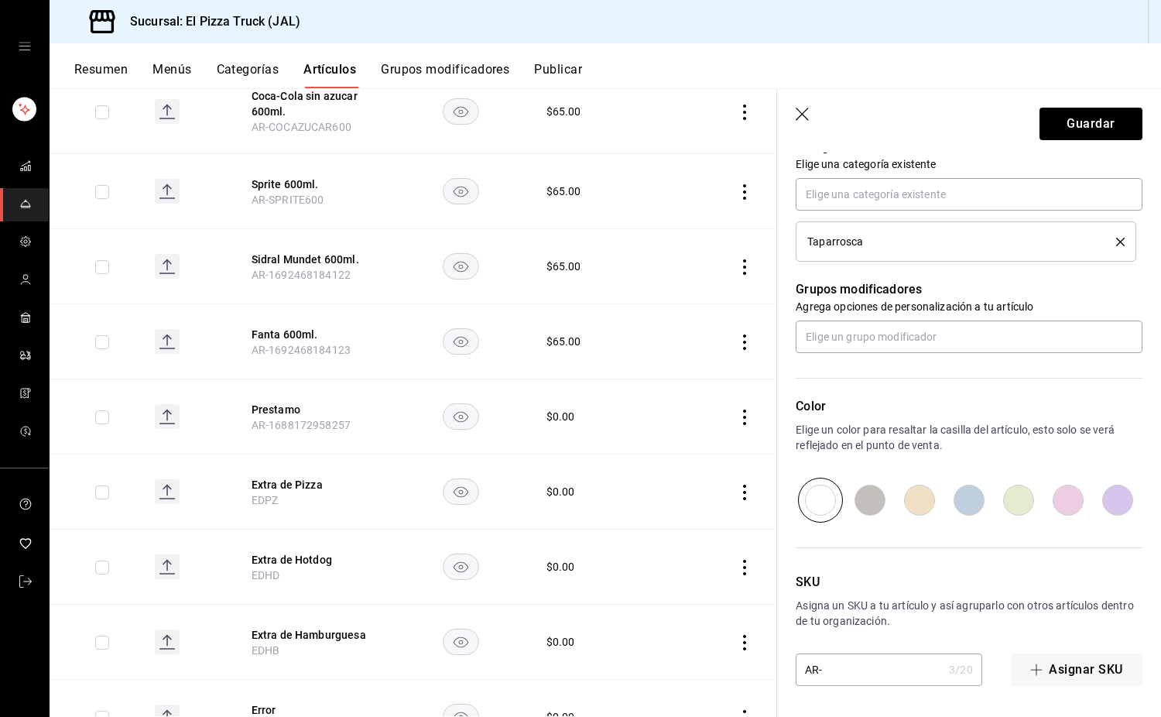
type textarea "x"
type input "AR-S"
type textarea "x"
type input "AR-SIDRA"
type textarea "x"
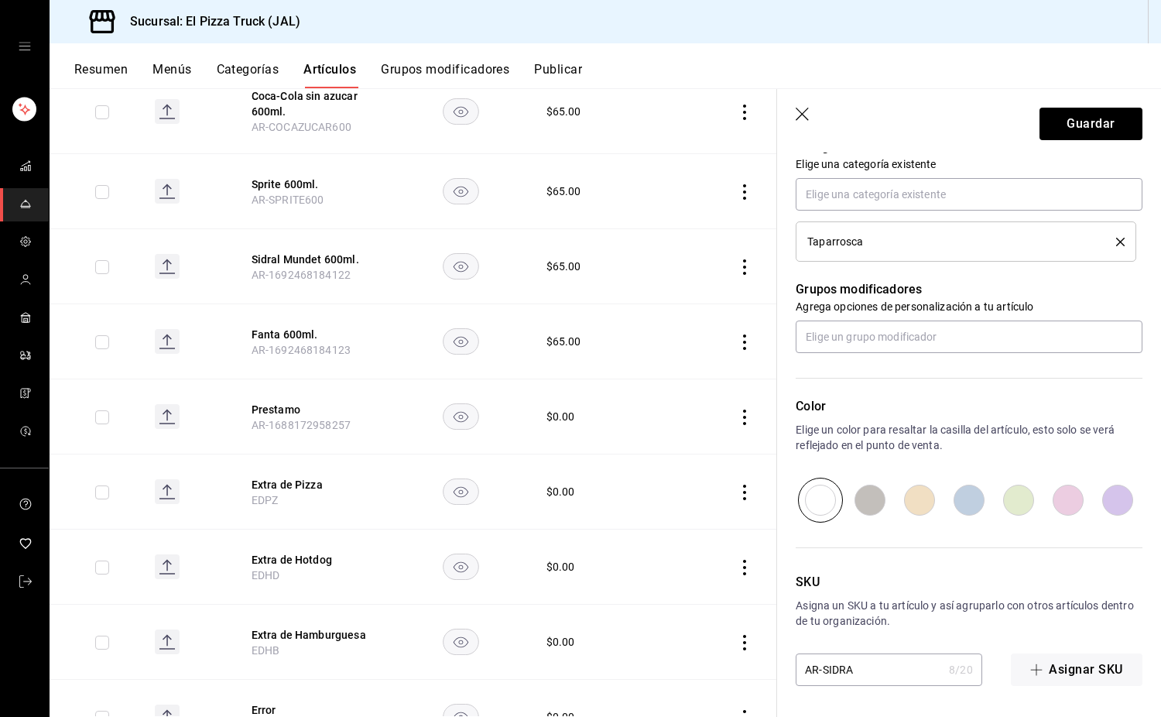
type input "AR-SIDRAL"
type textarea "x"
type input "AR-SIDRAL6"
type textarea "x"
type input "AR-SIDRAL600"
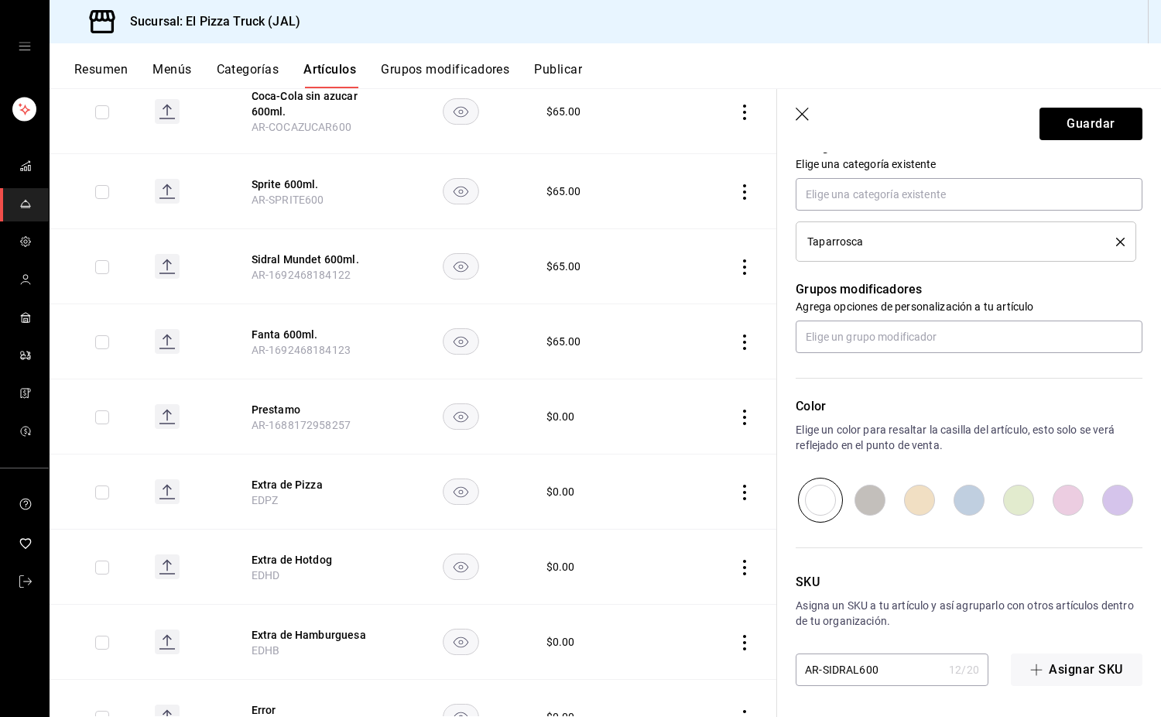
type textarea "x"
type input "AR-SIDRAL600"
click at [1093, 115] on button "Guardar" at bounding box center [1091, 124] width 103 height 33
type textarea "x"
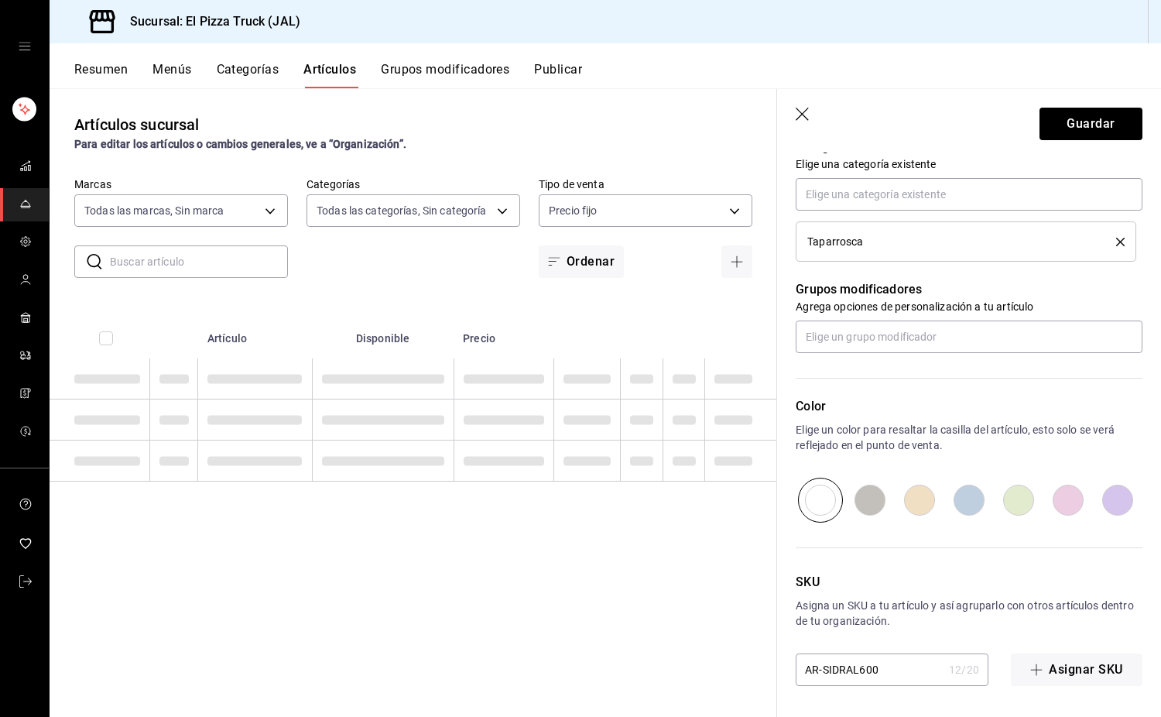
type textarea "x"
type input "AR-1755969522538"
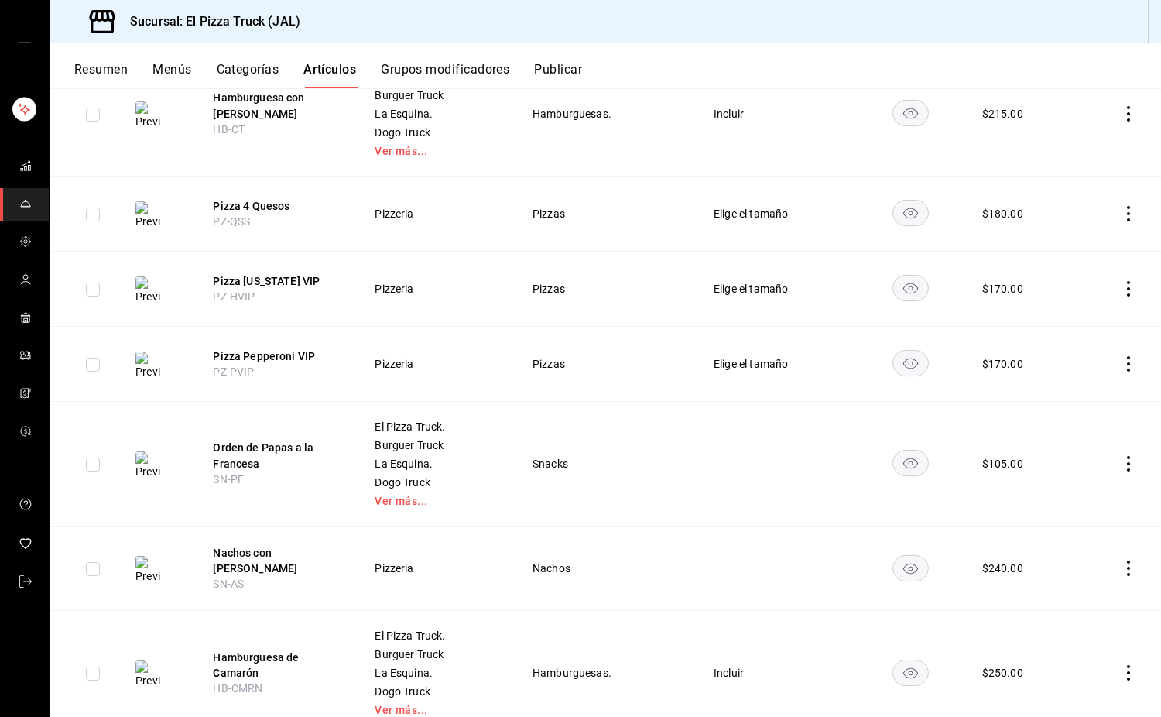
scroll to position [6659, 0]
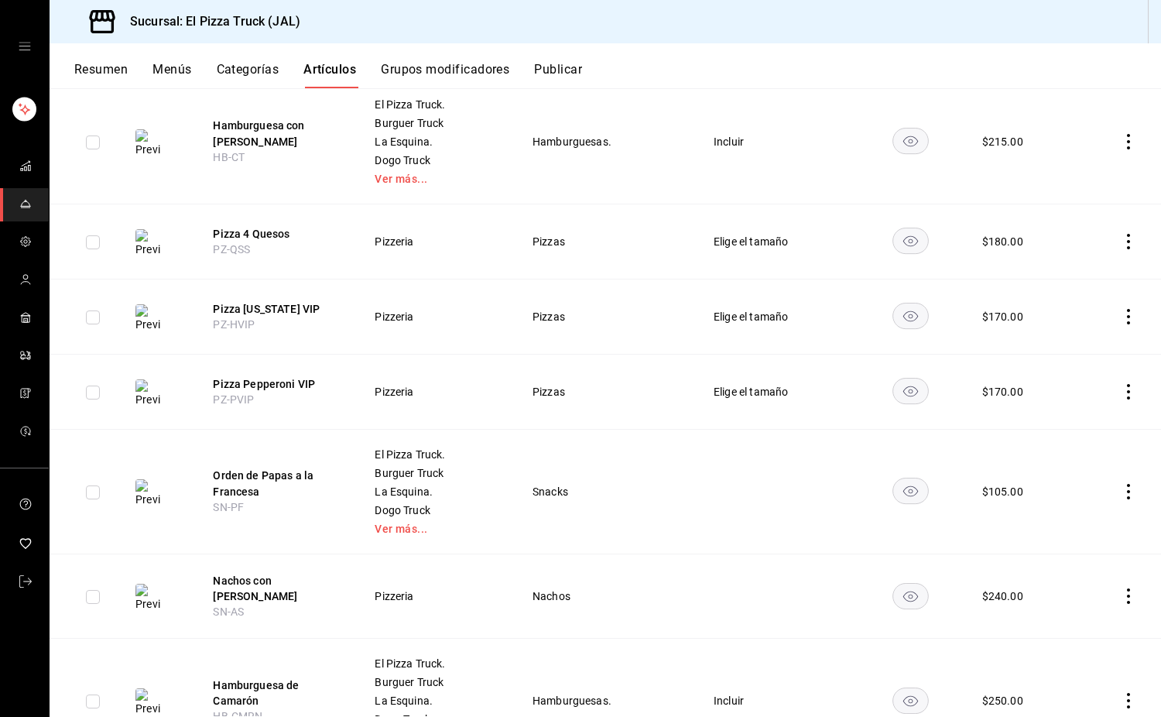
click at [1121, 239] on icon "actions" at bounding box center [1128, 241] width 15 height 15
click at [1072, 334] on span "Eliminar" at bounding box center [1071, 341] width 40 height 16
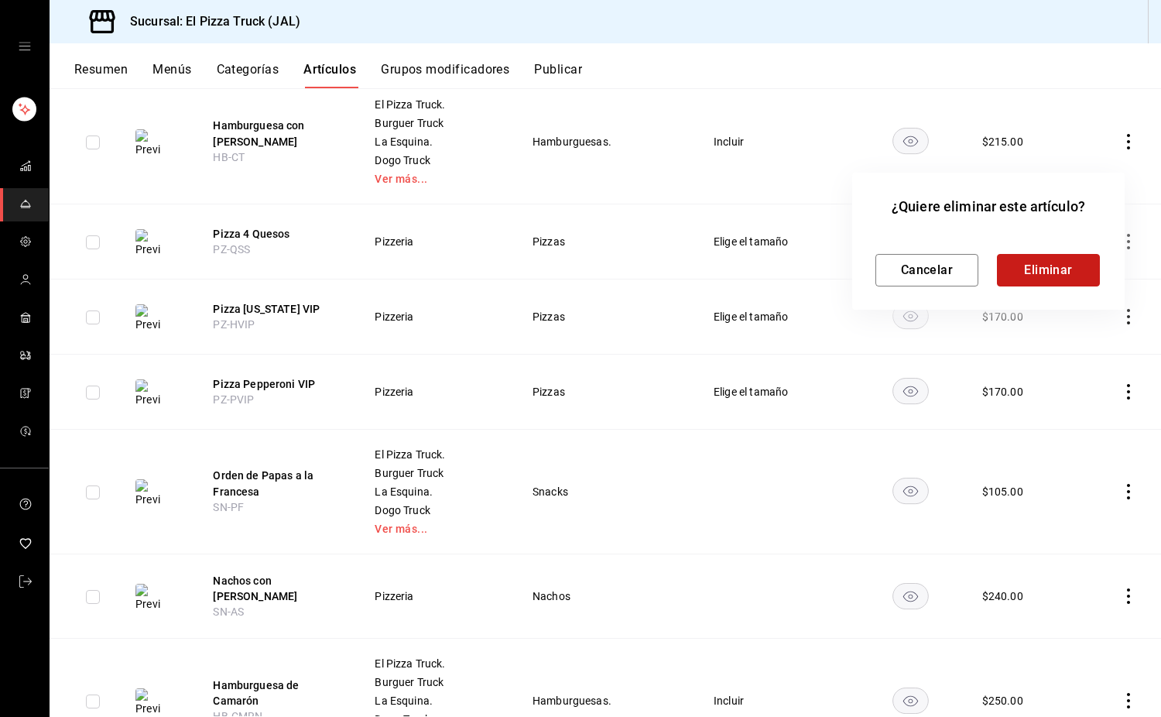
click at [1077, 268] on button "Eliminar" at bounding box center [1048, 270] width 103 height 33
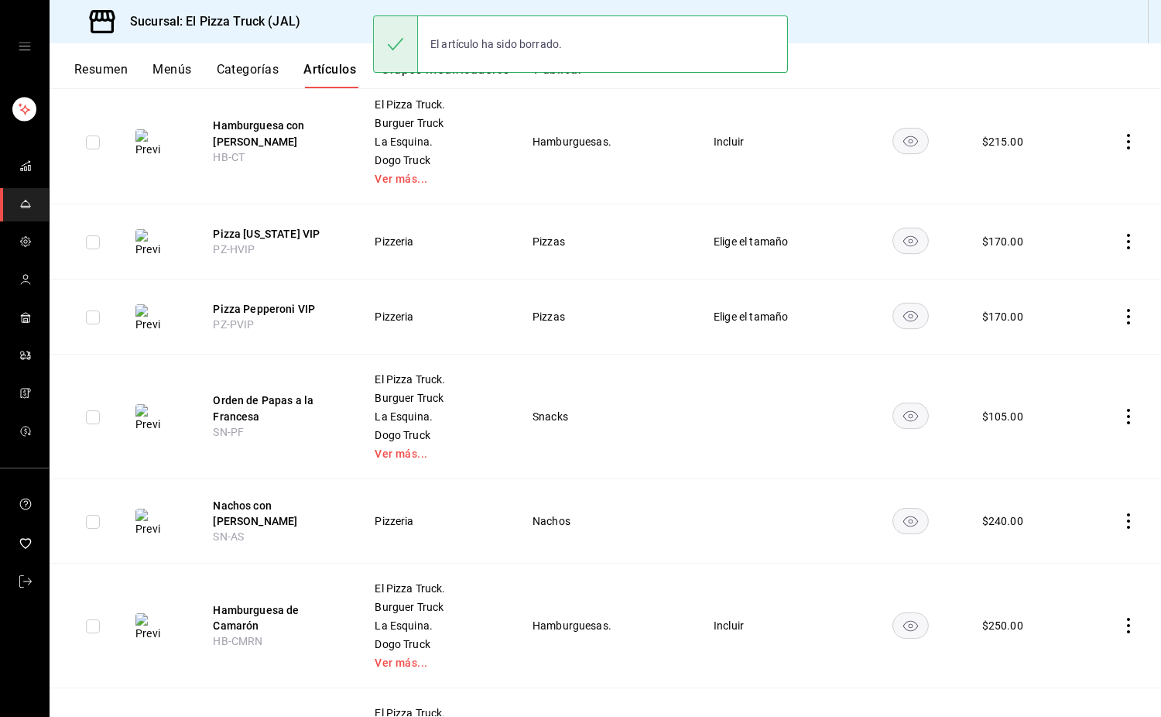
click at [1121, 237] on icon "actions" at bounding box center [1128, 241] width 15 height 15
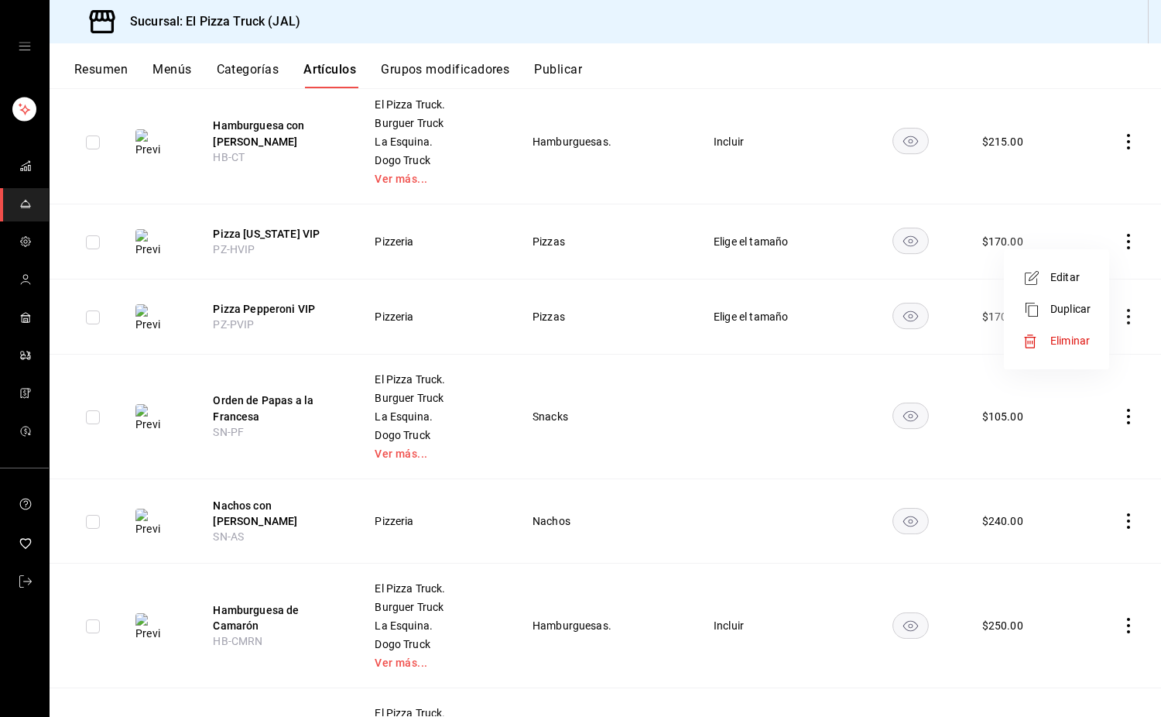
click at [1069, 335] on span "Eliminar" at bounding box center [1070, 340] width 39 height 12
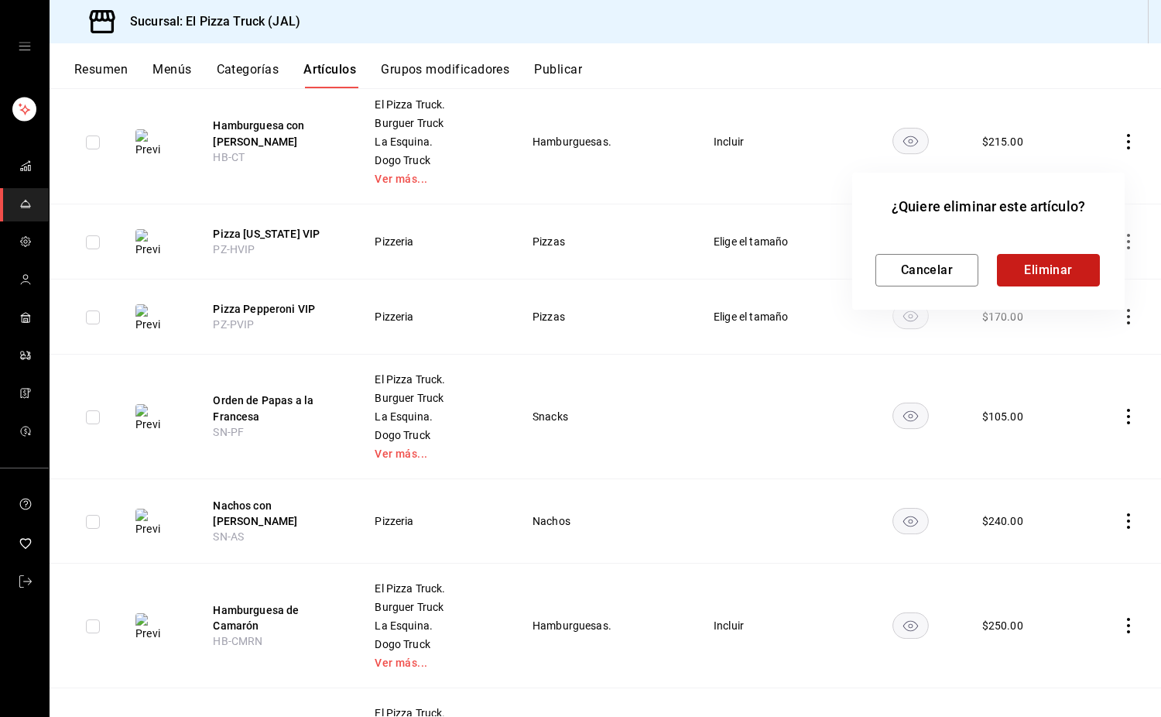
click at [1024, 267] on button "Eliminar" at bounding box center [1048, 270] width 103 height 33
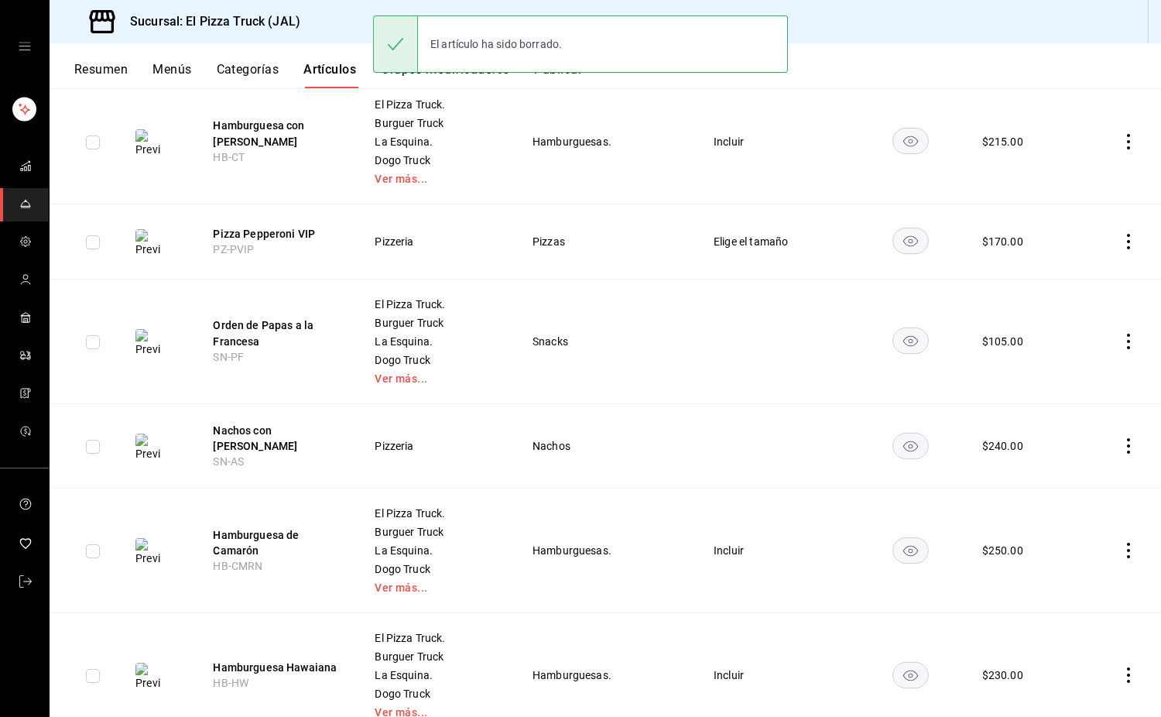
click at [1121, 238] on icon "actions" at bounding box center [1128, 241] width 15 height 15
click at [1062, 328] on li "Eliminar" at bounding box center [1056, 341] width 93 height 32
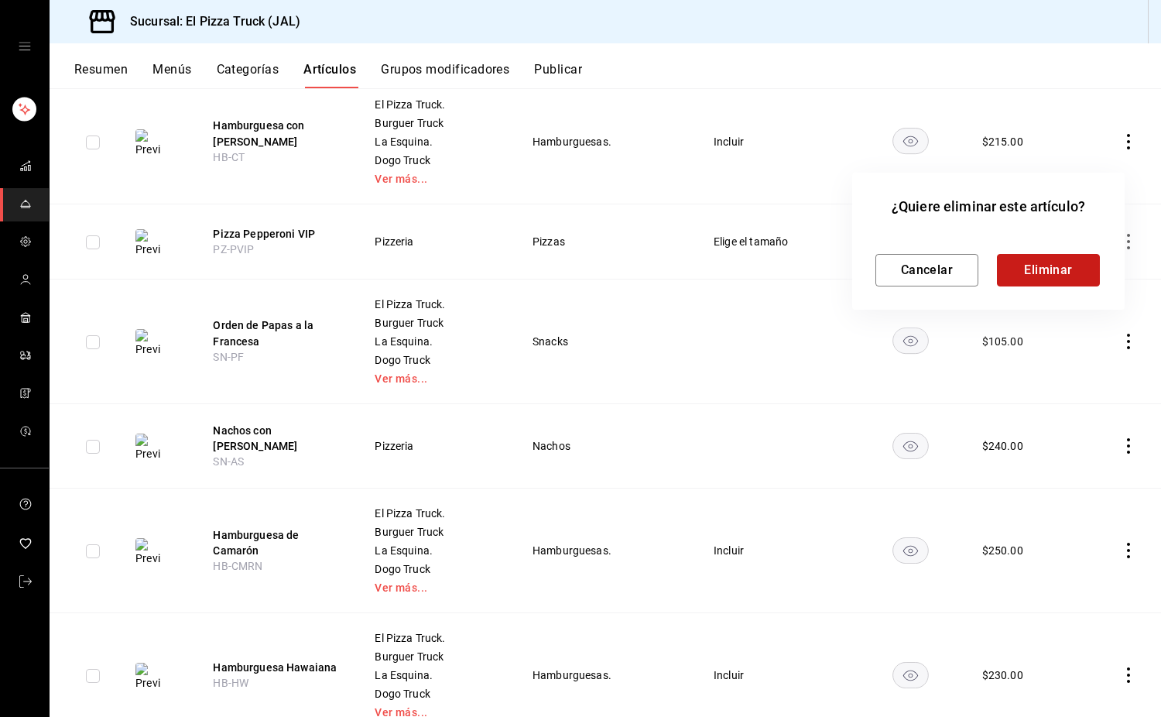
click at [1051, 276] on button "Eliminar" at bounding box center [1048, 270] width 103 height 33
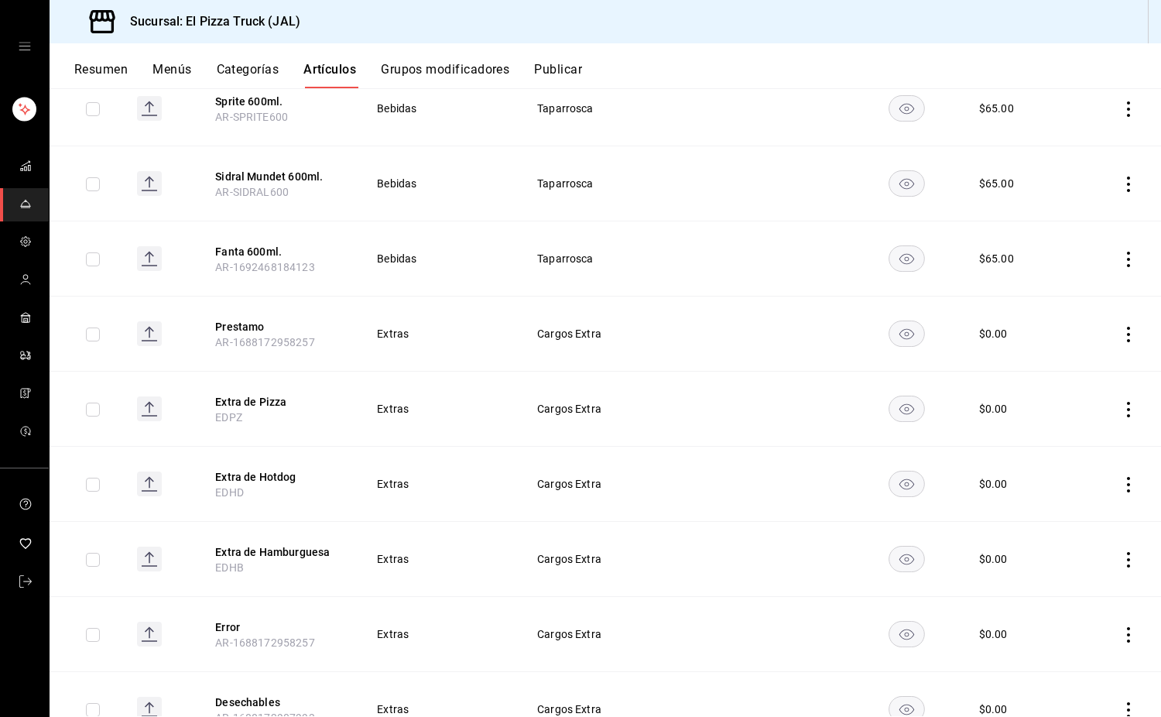
scroll to position [2865, 0]
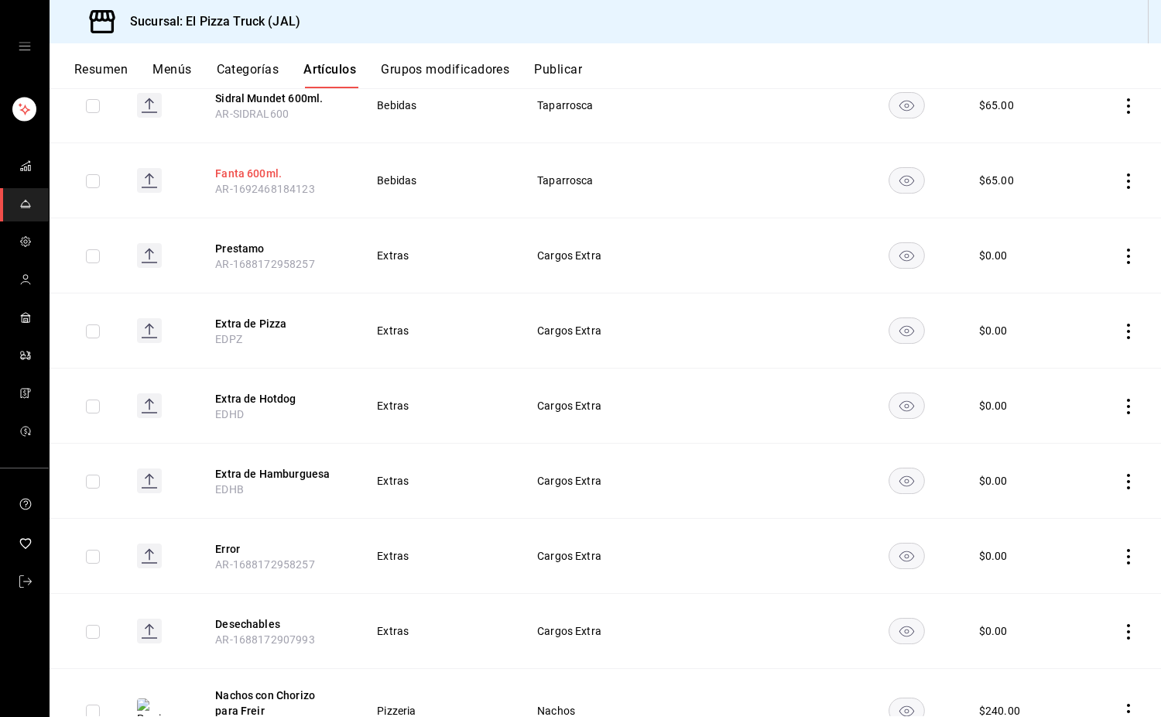
click at [260, 166] on button "Fanta 600ml." at bounding box center [277, 173] width 124 height 15
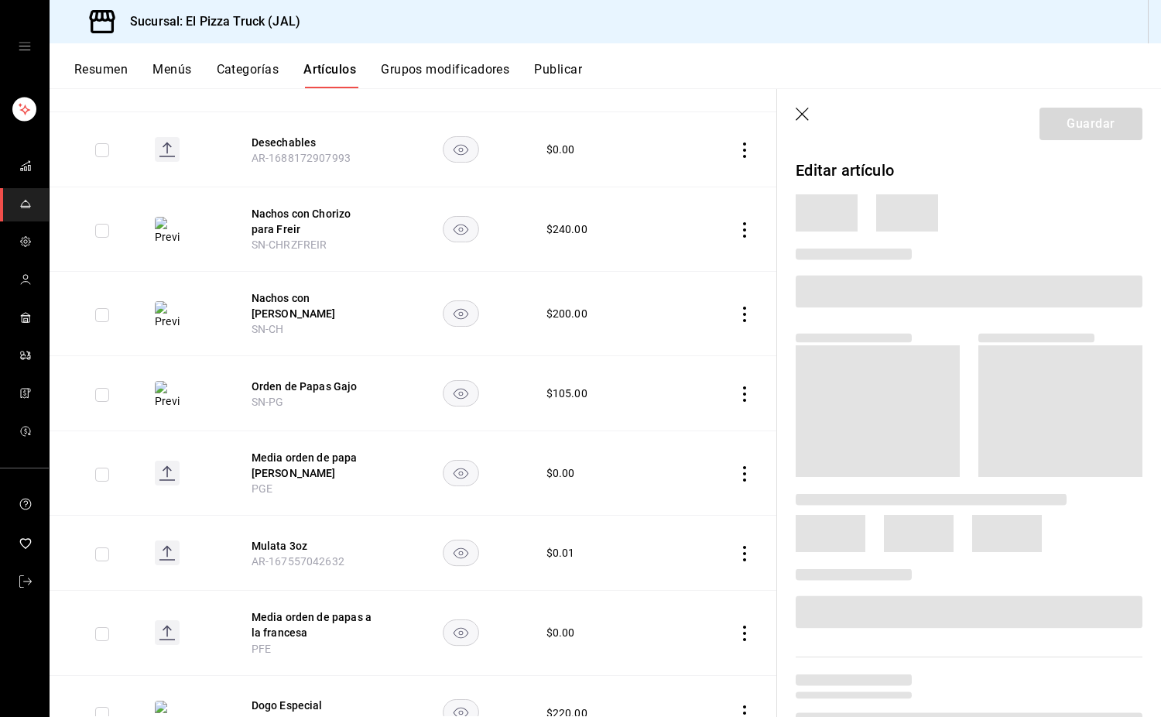
scroll to position [2323, 0]
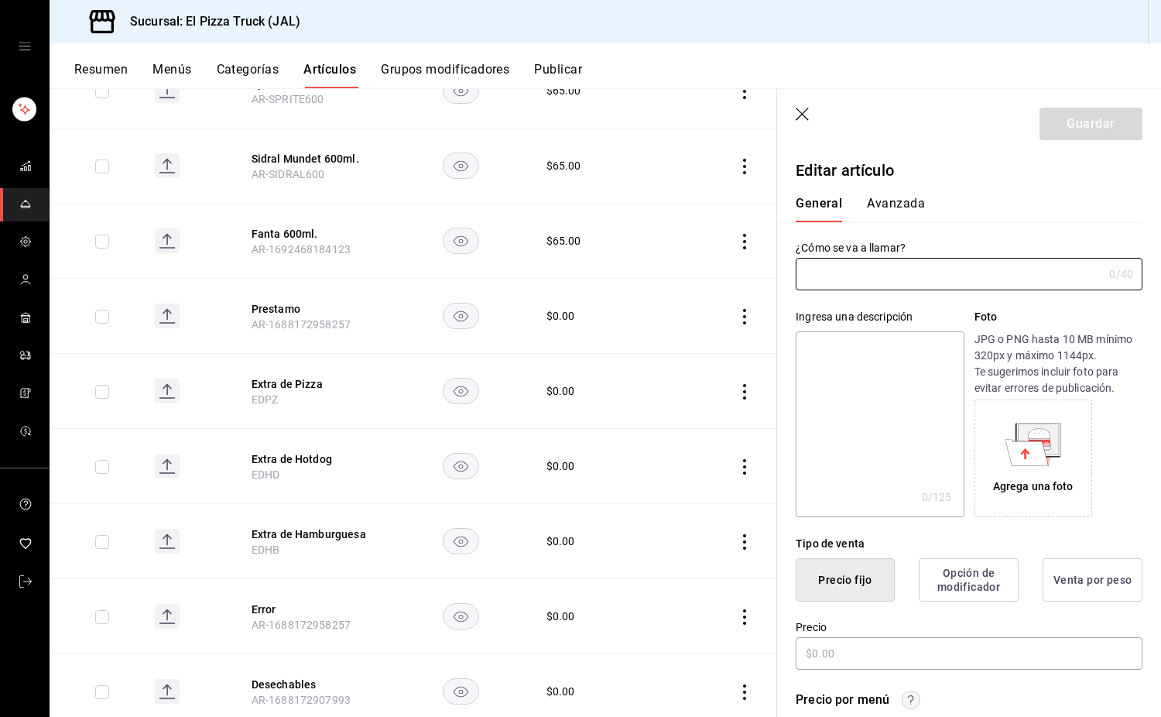
type input "Fanta 600ml."
type textarea "Fanta 600ml."
type textarea "x"
type input "AR-1692468184123"
type textarea "x"
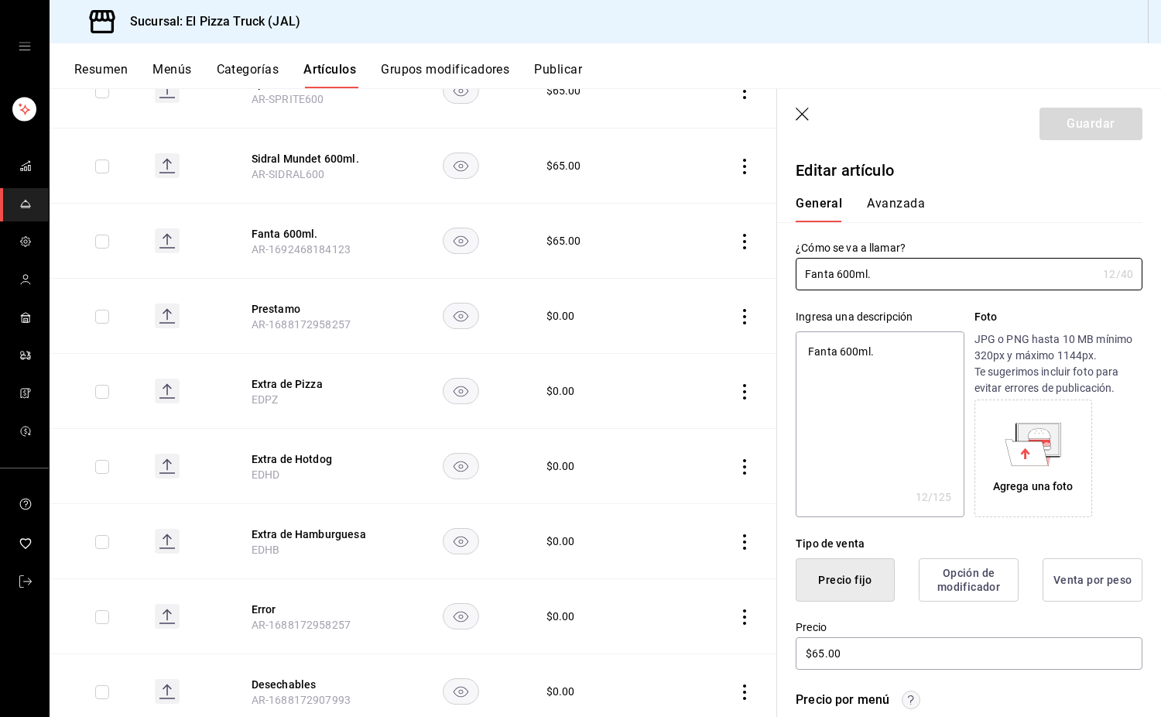
type input "$65.00"
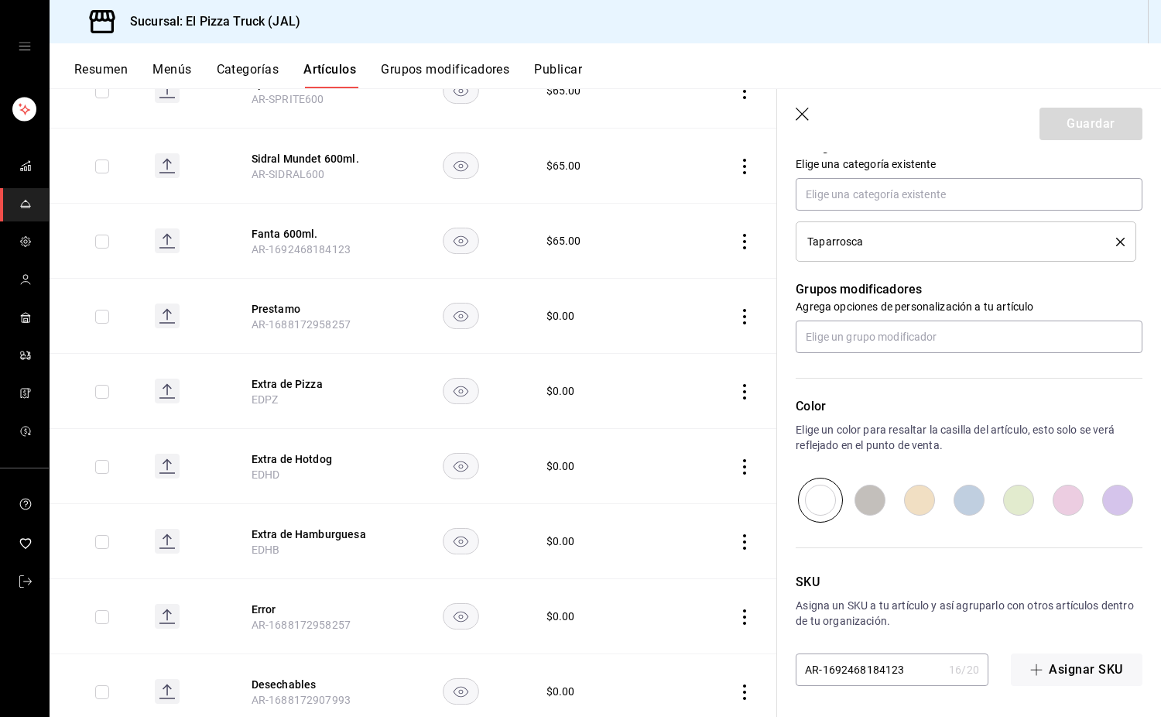
click at [856, 680] on input "AR-1692468184123" at bounding box center [869, 669] width 147 height 31
drag, startPoint x: 817, startPoint y: 682, endPoint x: 930, endPoint y: 670, distance: 113.7
click at [921, 672] on input "AR-1692468184123" at bounding box center [869, 669] width 147 height 31
type input "AR-"
type textarea "x"
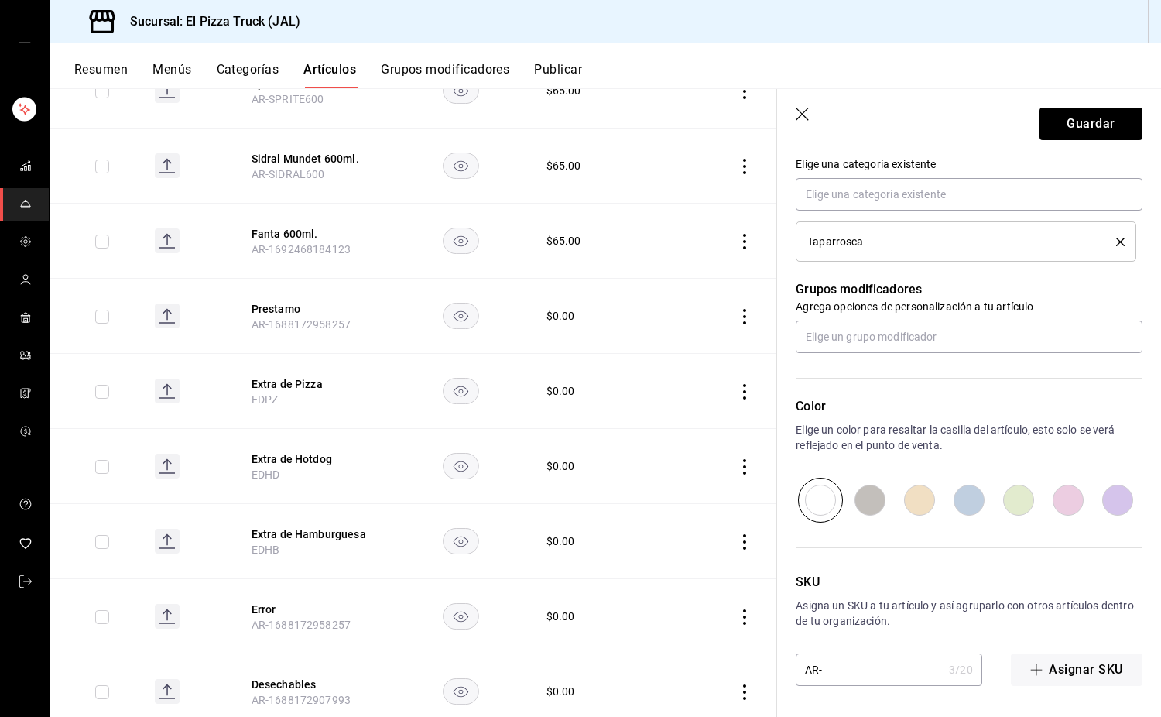
type input "AR-F"
type textarea "x"
type input "AR-FATN"
type textarea "x"
type input "AR-FATNT"
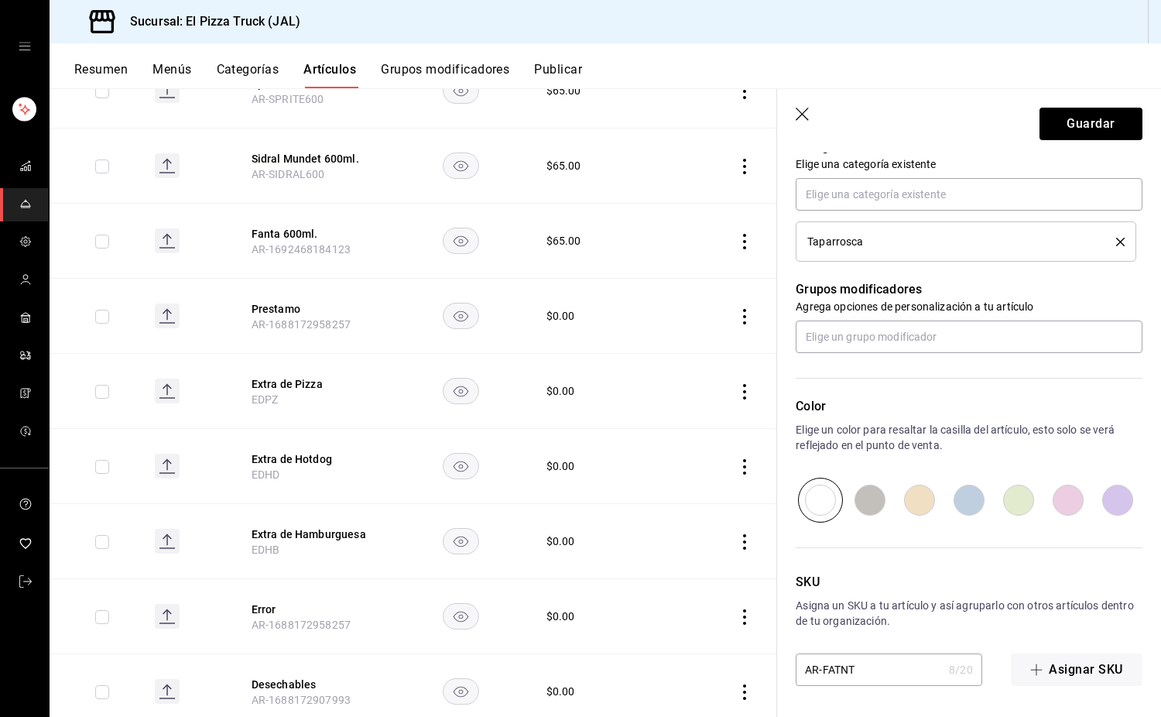
type textarea "x"
type input "AR-FATN"
type textarea "x"
type input "AR-FA"
type textarea "x"
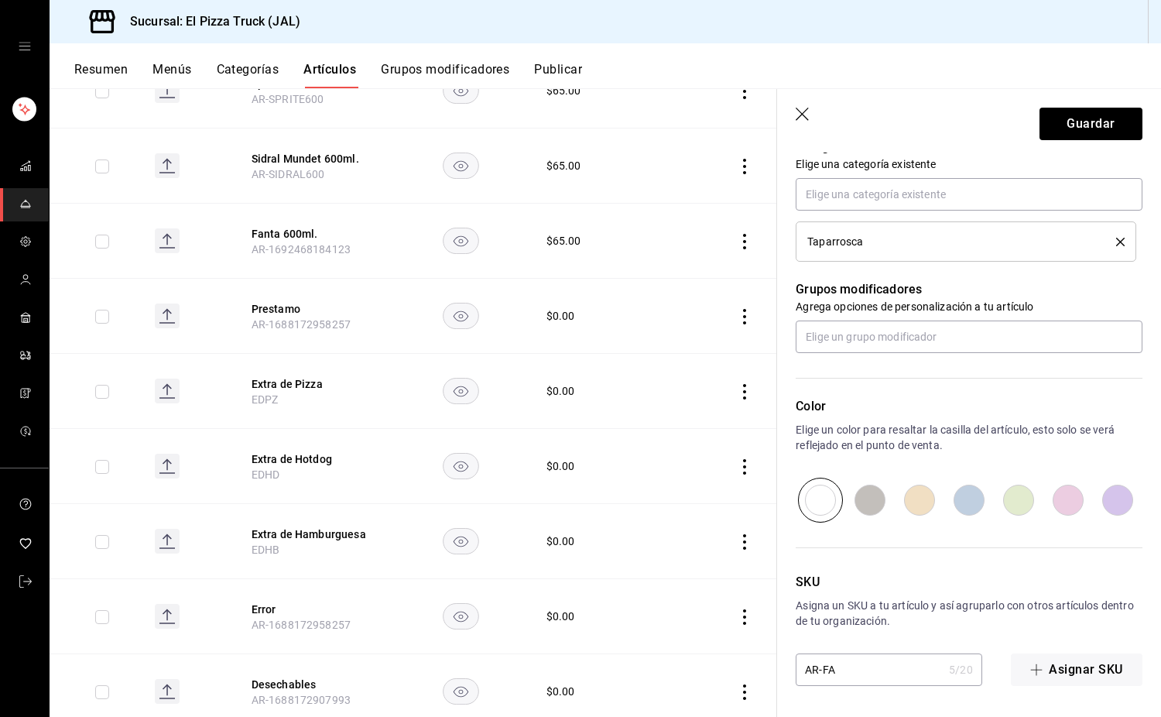
type input "AR-FAN"
type textarea "x"
type input "AR-FANTA6"
type textarea "x"
type input "AR-FANTA600"
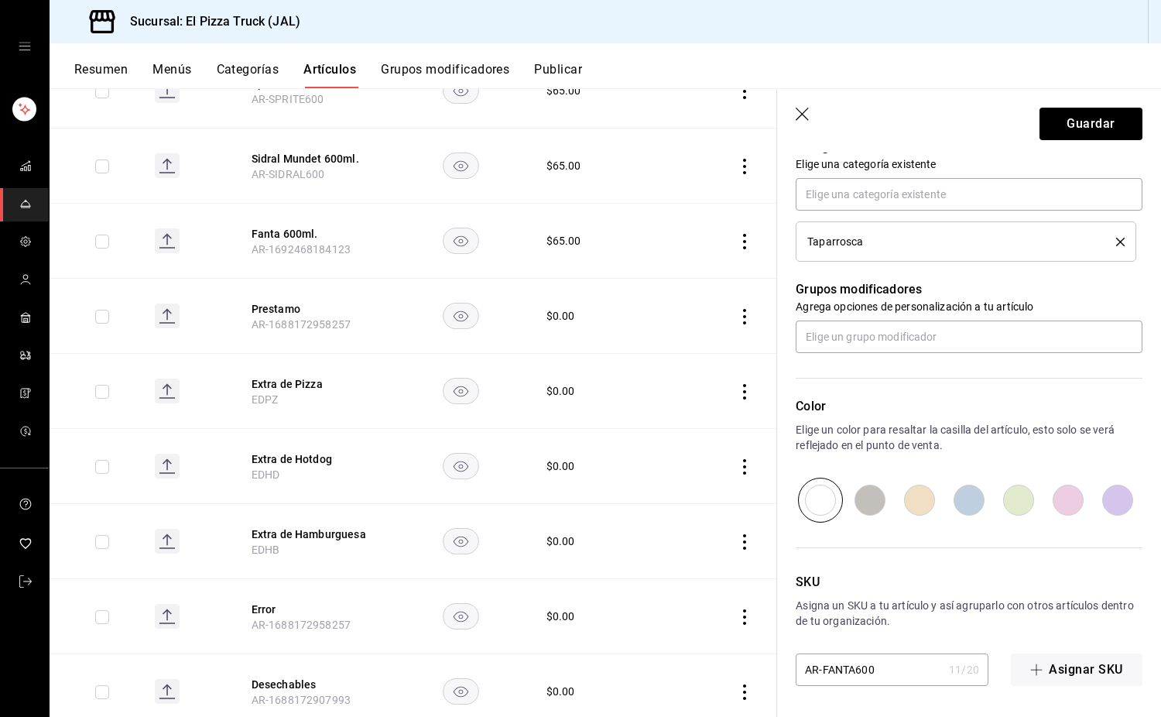
type textarea "x"
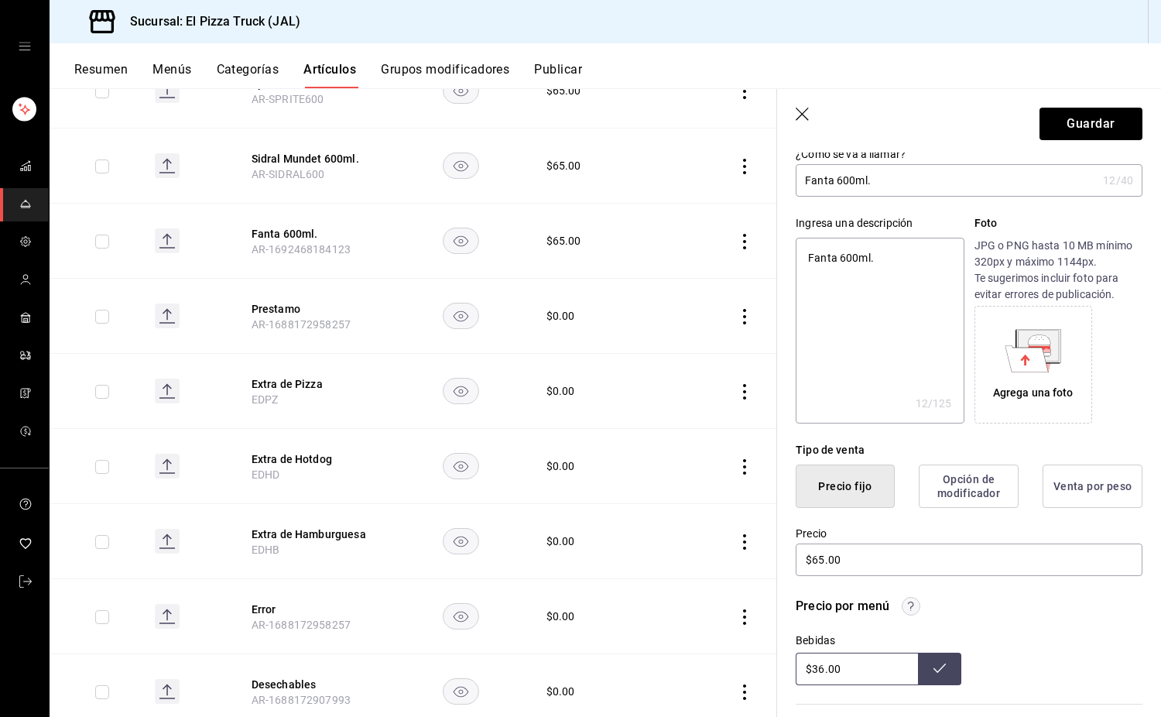
scroll to position [0, 0]
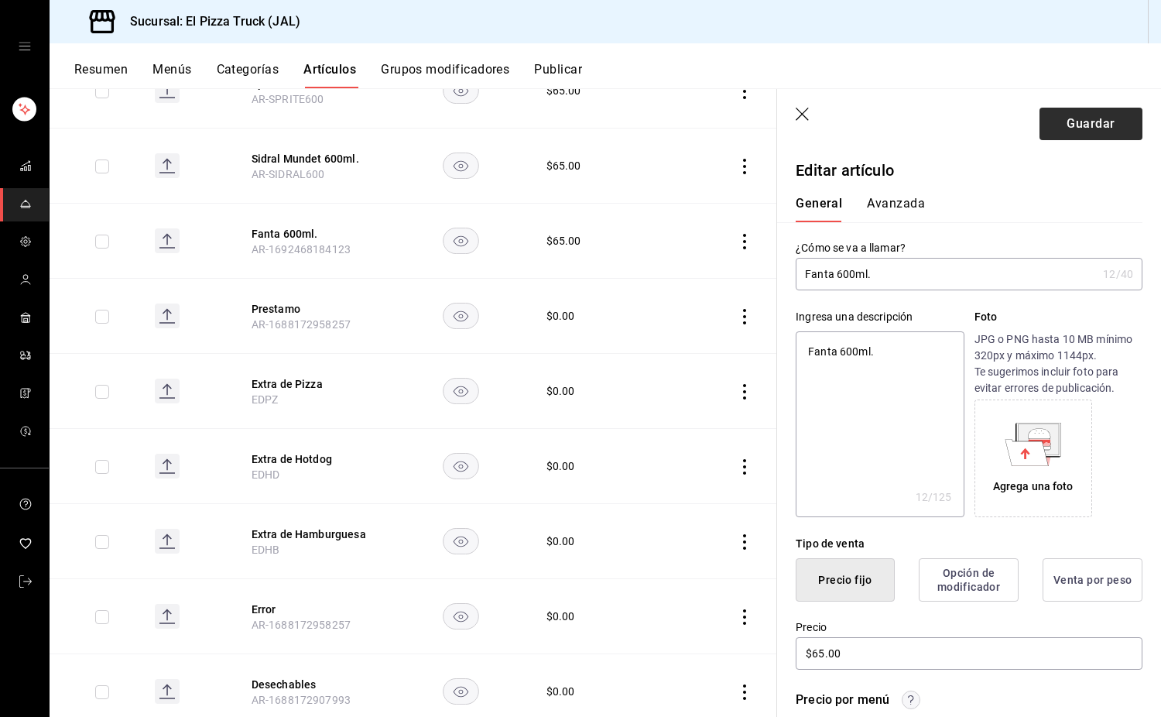
type input "AR-FANTA600"
click at [1117, 111] on button "Guardar" at bounding box center [1091, 124] width 103 height 33
click at [291, 301] on button "Prestamo" at bounding box center [314, 308] width 124 height 15
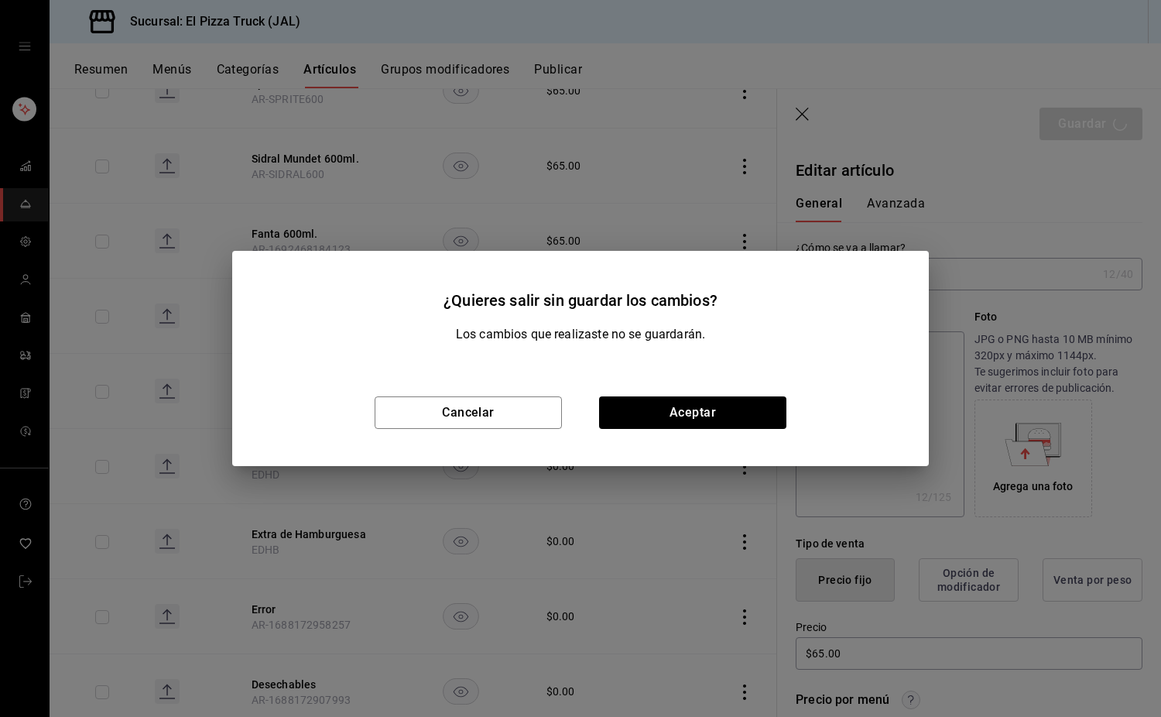
type textarea "x"
click at [516, 412] on button "Cancelar" at bounding box center [468, 412] width 187 height 33
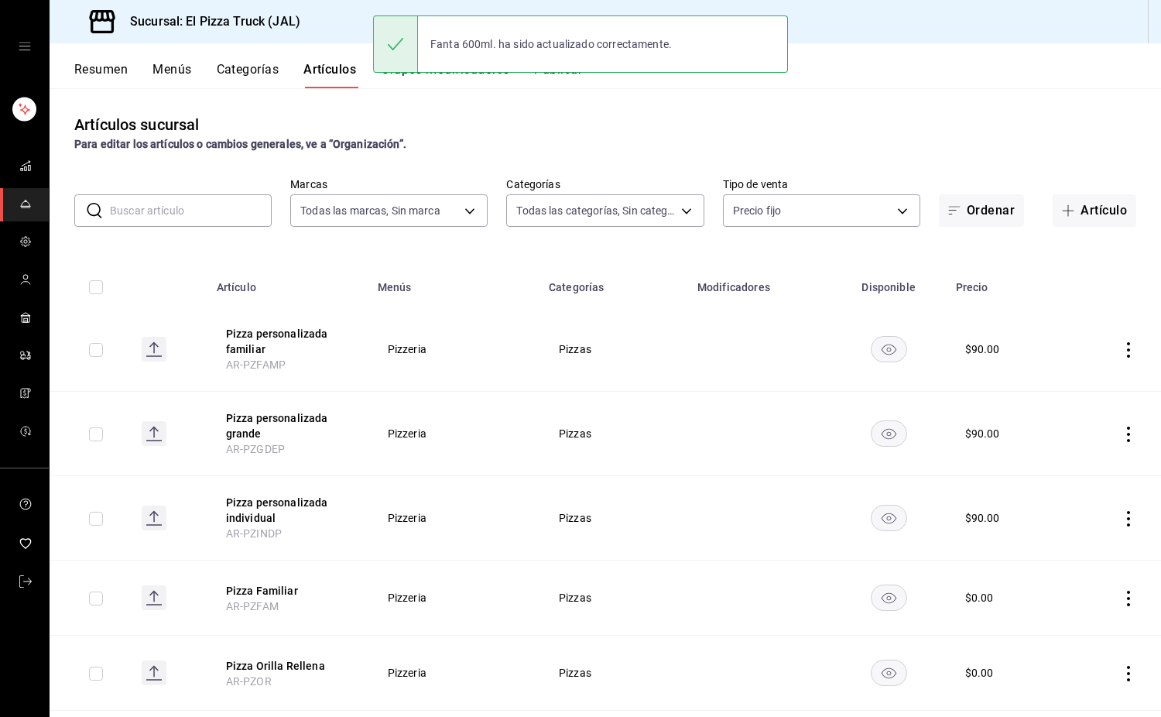
click at [211, 214] on input "text" at bounding box center [191, 210] width 162 height 31
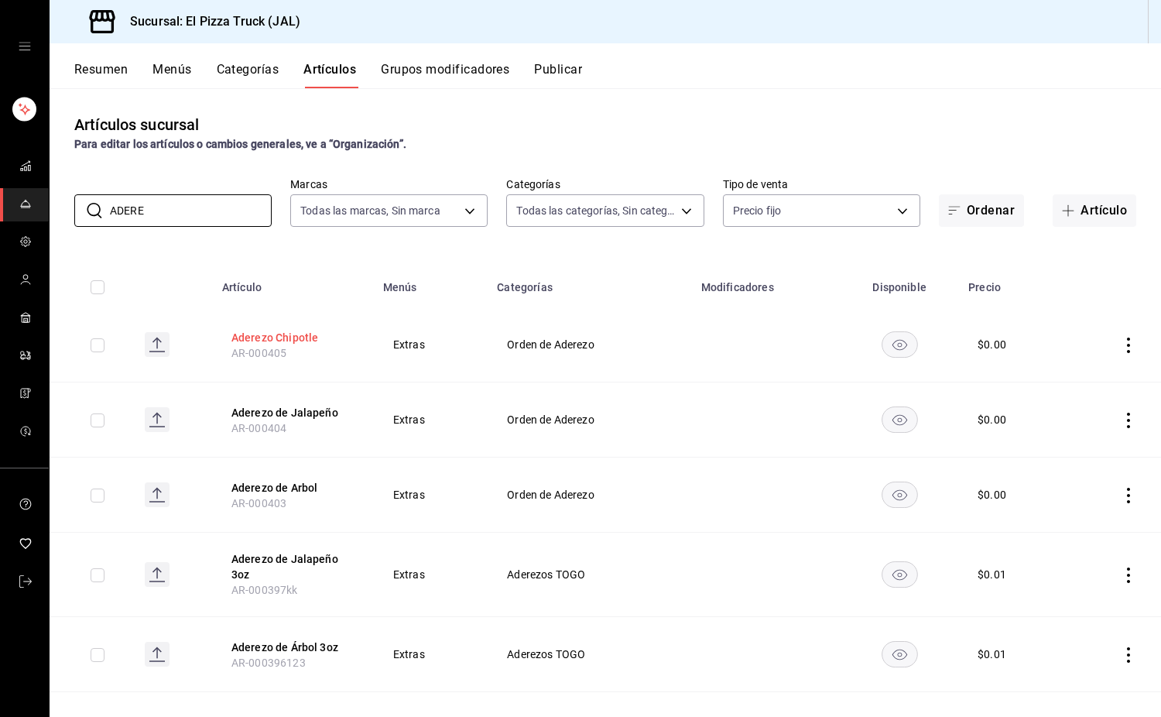
type input "ADERE"
click at [283, 344] on button "Aderezo Chipotle" at bounding box center [294, 337] width 124 height 15
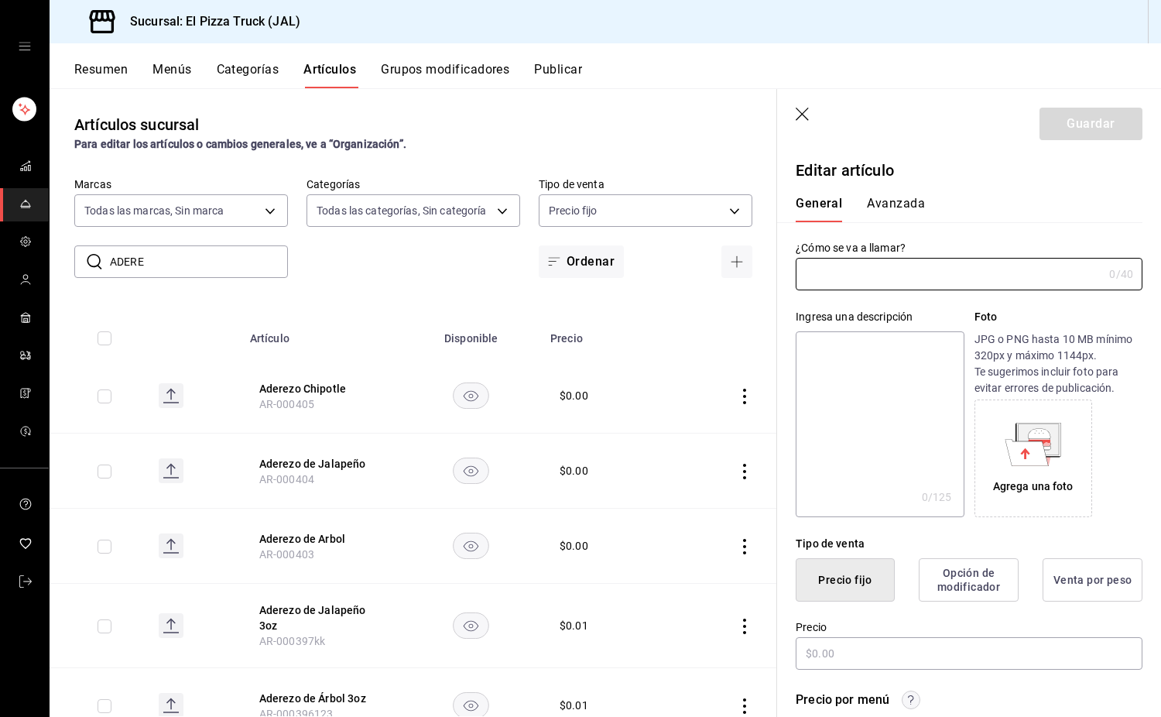
type input "Aderezo Chipotle"
type input "AR-000405"
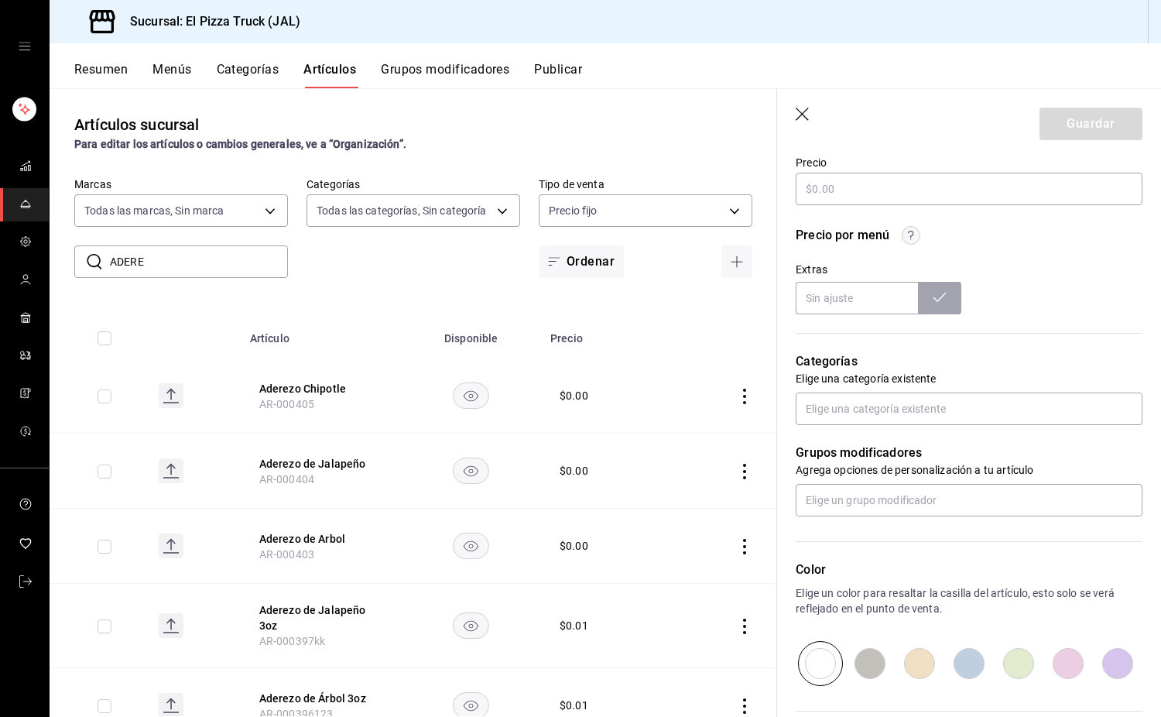
type input "$0.00"
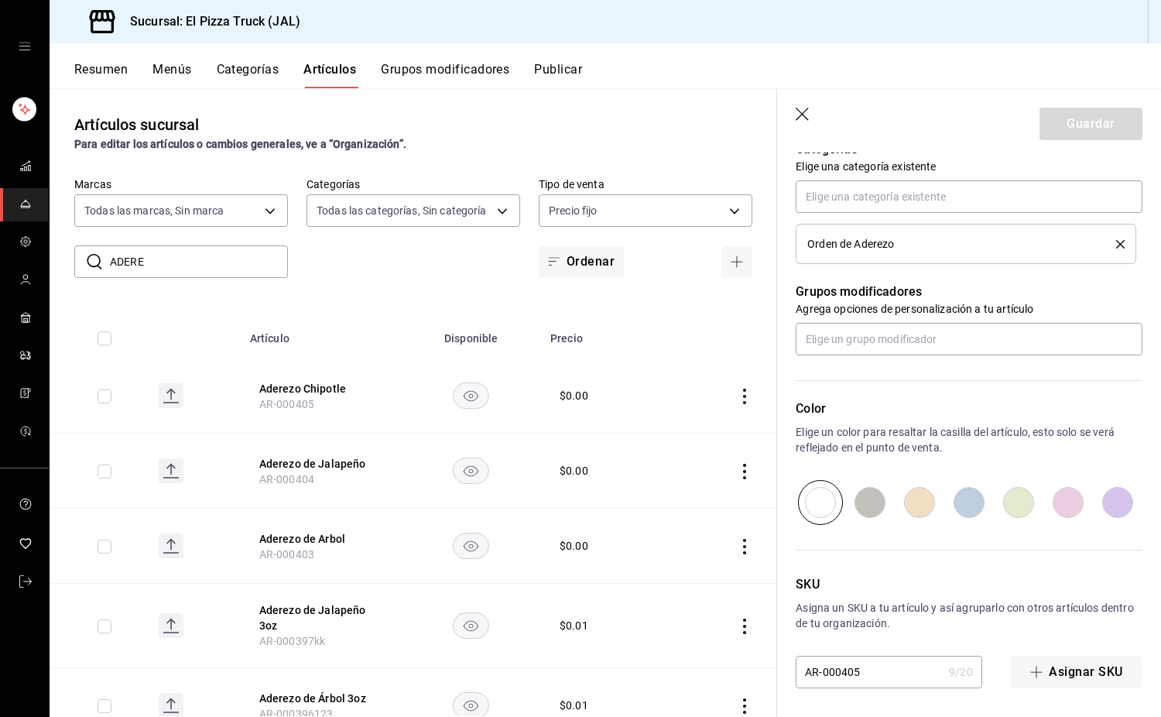
scroll to position [679, 0]
drag, startPoint x: 870, startPoint y: 674, endPoint x: 821, endPoint y: 681, distance: 49.4
click at [821, 681] on input "AR-000405" at bounding box center [869, 669] width 147 height 31
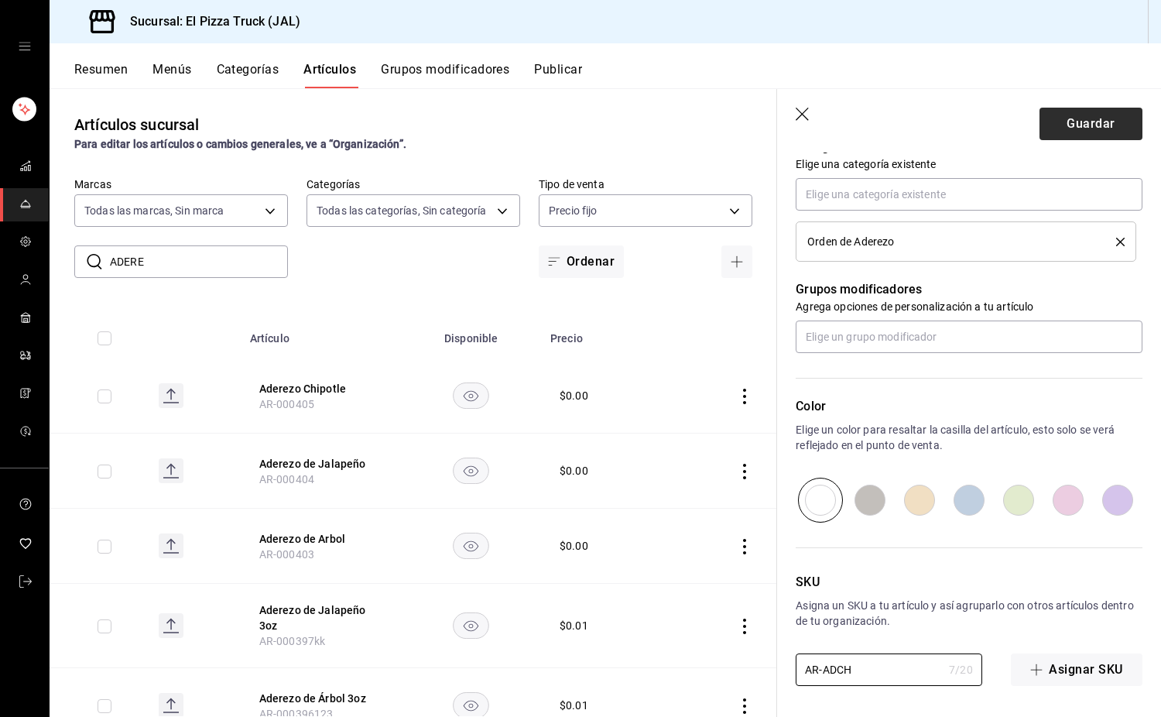
type input "AR-ADCH"
click at [1072, 125] on button "Guardar" at bounding box center [1091, 124] width 103 height 33
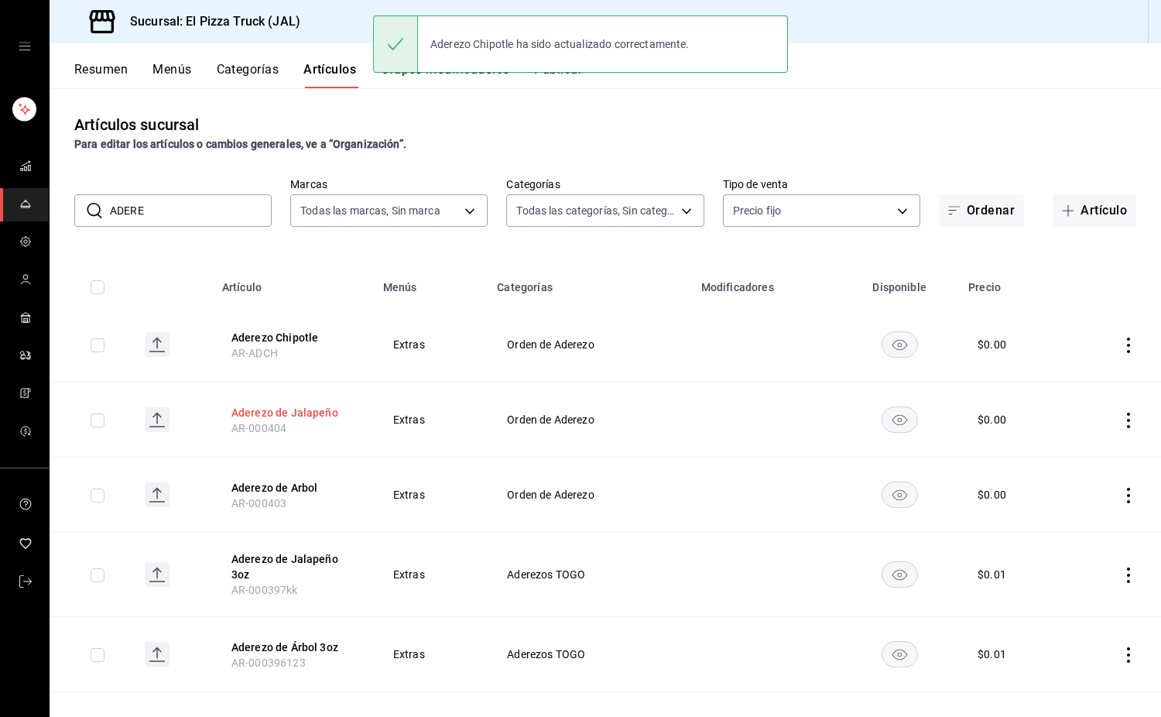
click at [297, 415] on button "Aderezo de Jalapeño" at bounding box center [294, 412] width 124 height 15
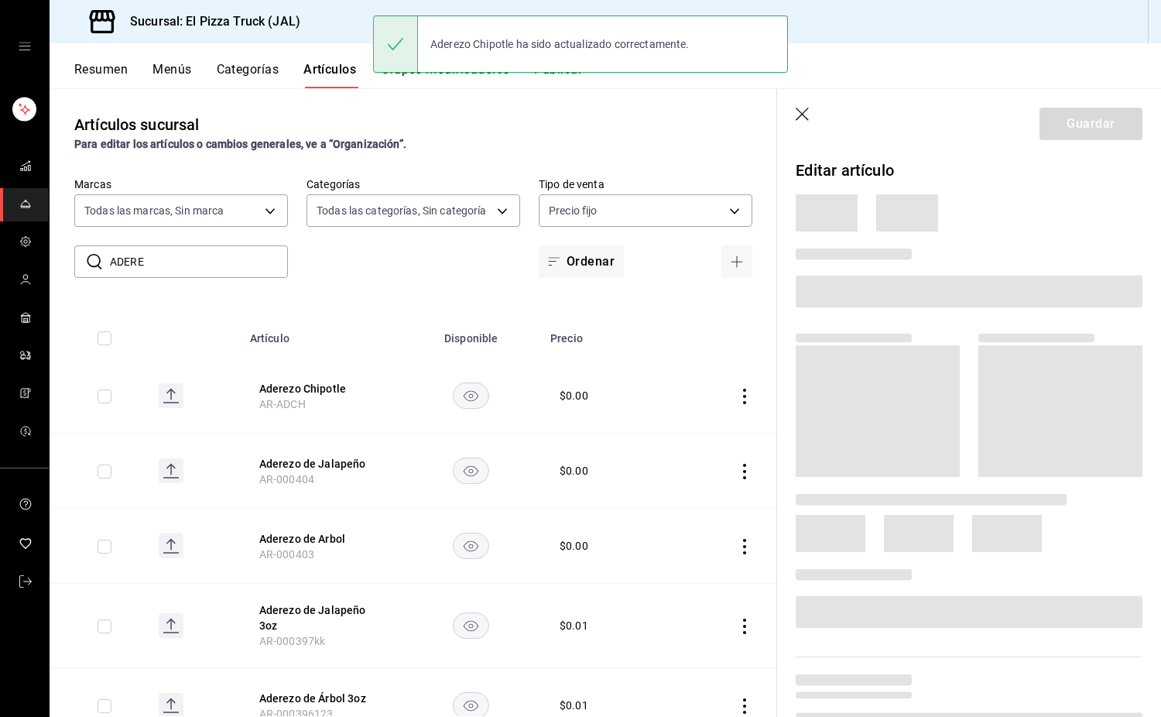
scroll to position [355, 0]
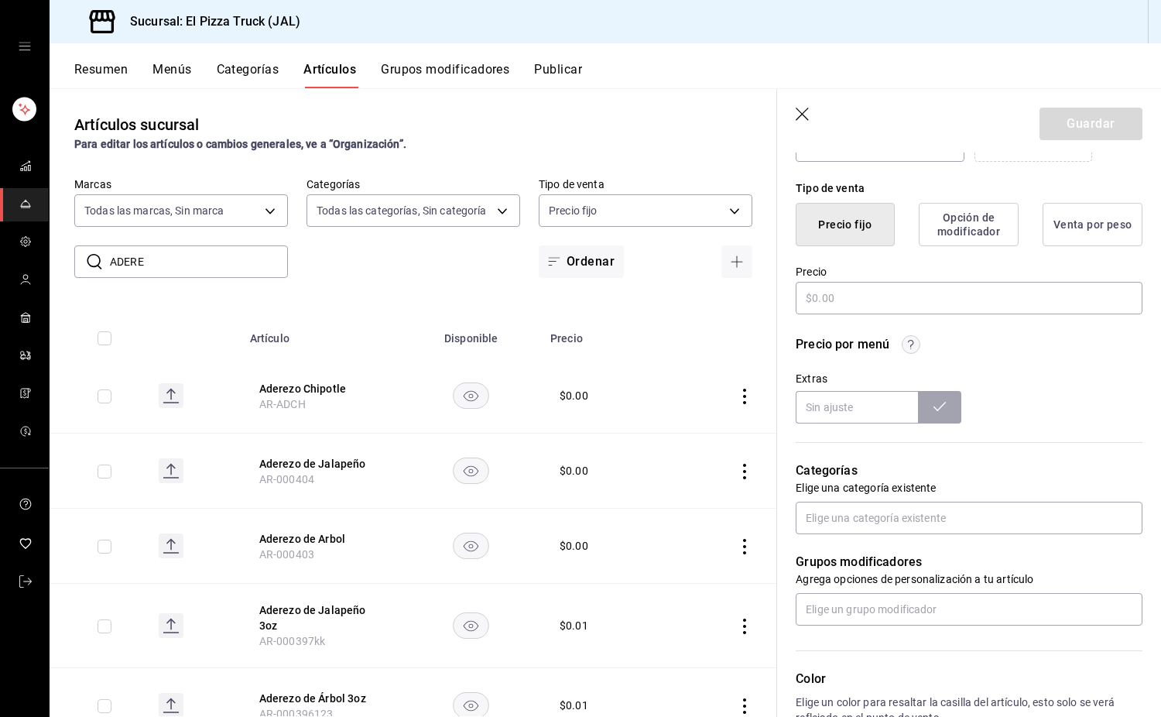
type input "$0.00"
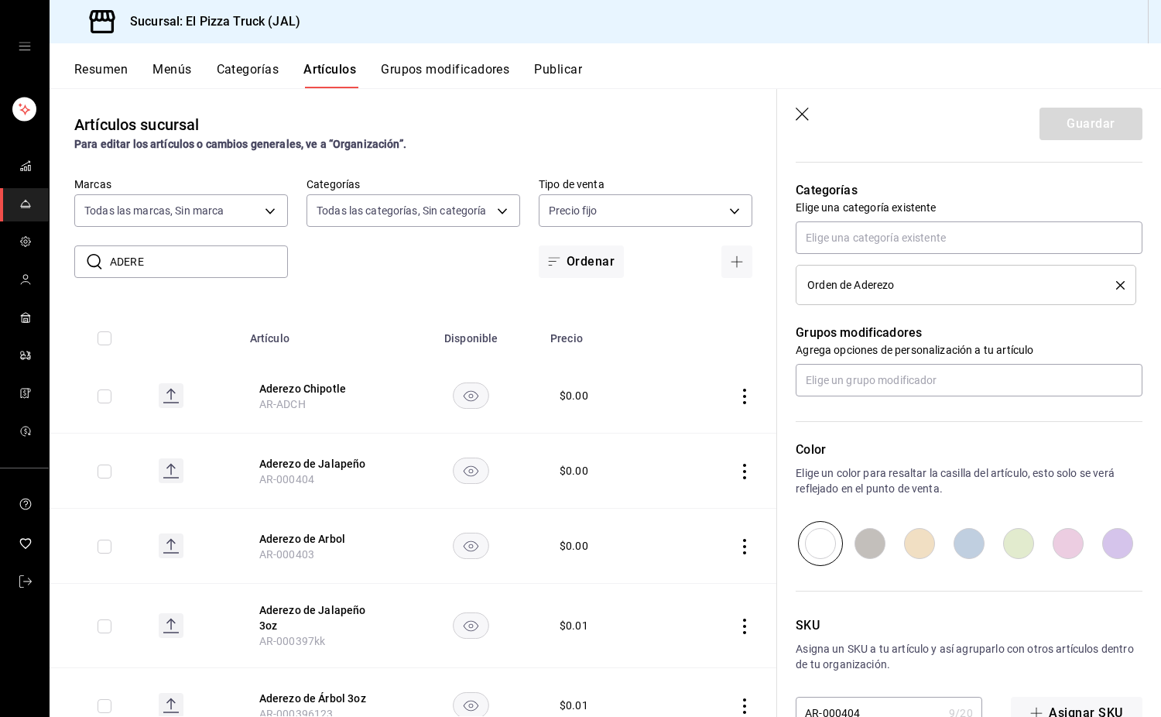
scroll to position [679, 0]
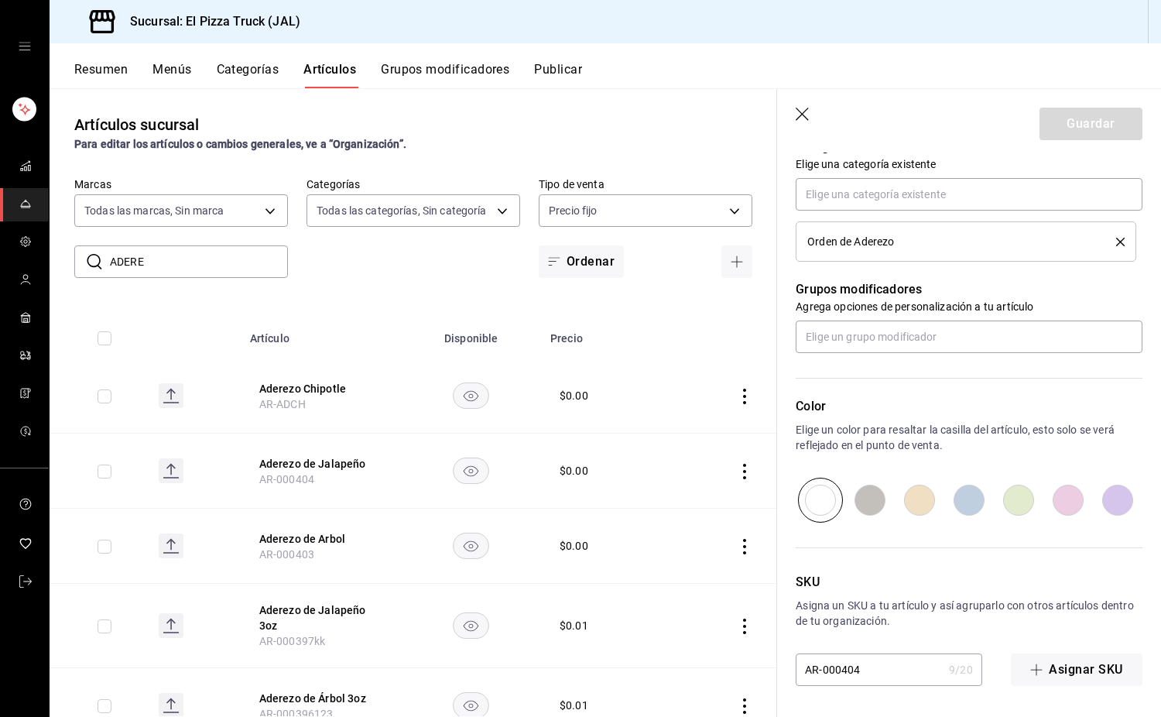
drag, startPoint x: 864, startPoint y: 665, endPoint x: 823, endPoint y: 674, distance: 41.9
click at [823, 674] on input "AR-000404" at bounding box center [869, 669] width 147 height 31
type input "AR-ADJAL"
click at [1094, 118] on button "Guardar" at bounding box center [1091, 124] width 103 height 33
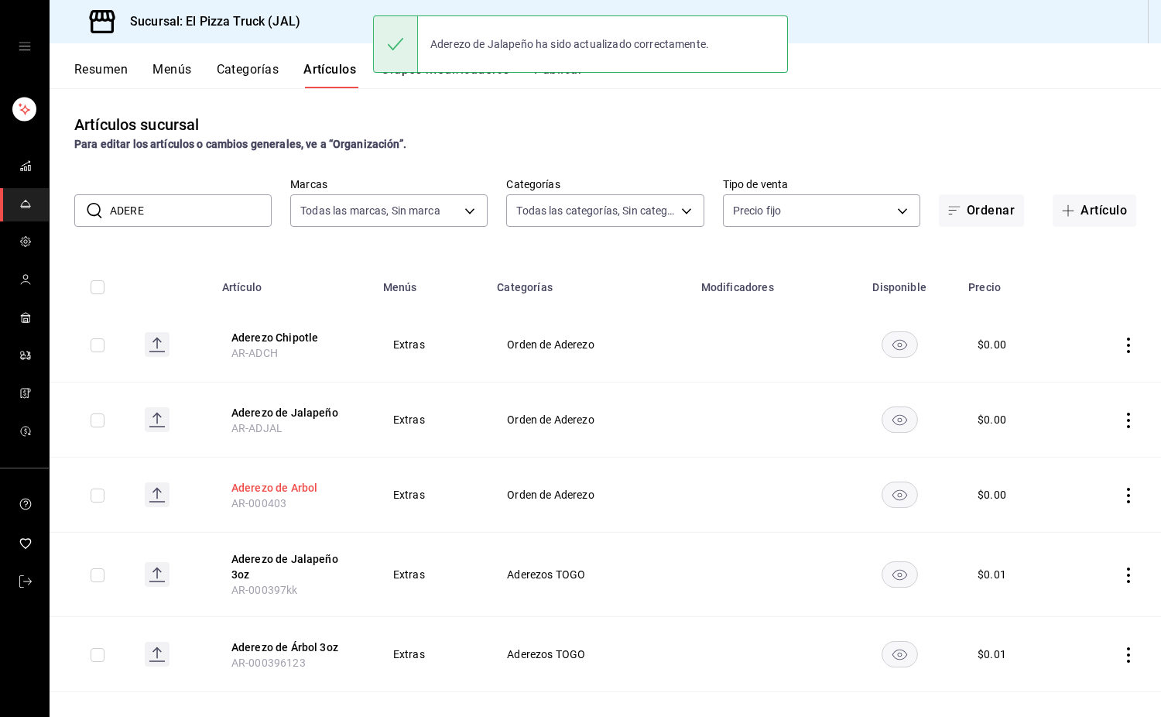
click at [307, 494] on button "Aderezo de Arbol" at bounding box center [294, 487] width 124 height 15
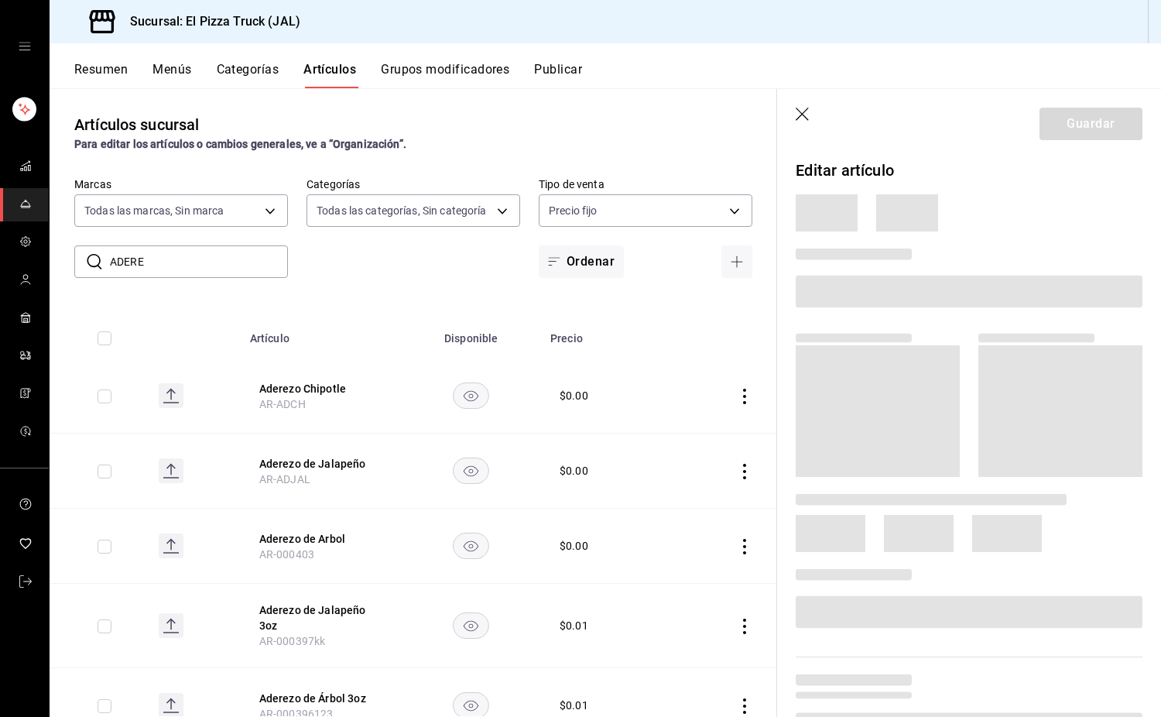
scroll to position [396, 0]
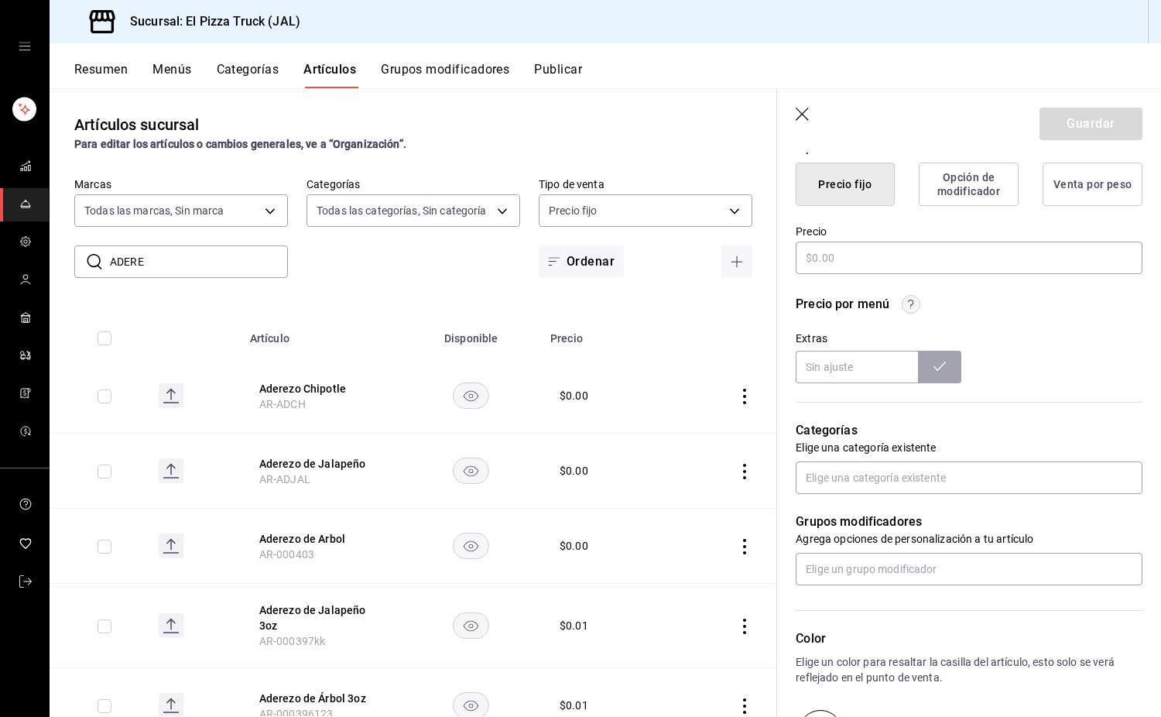
type input "$0.00"
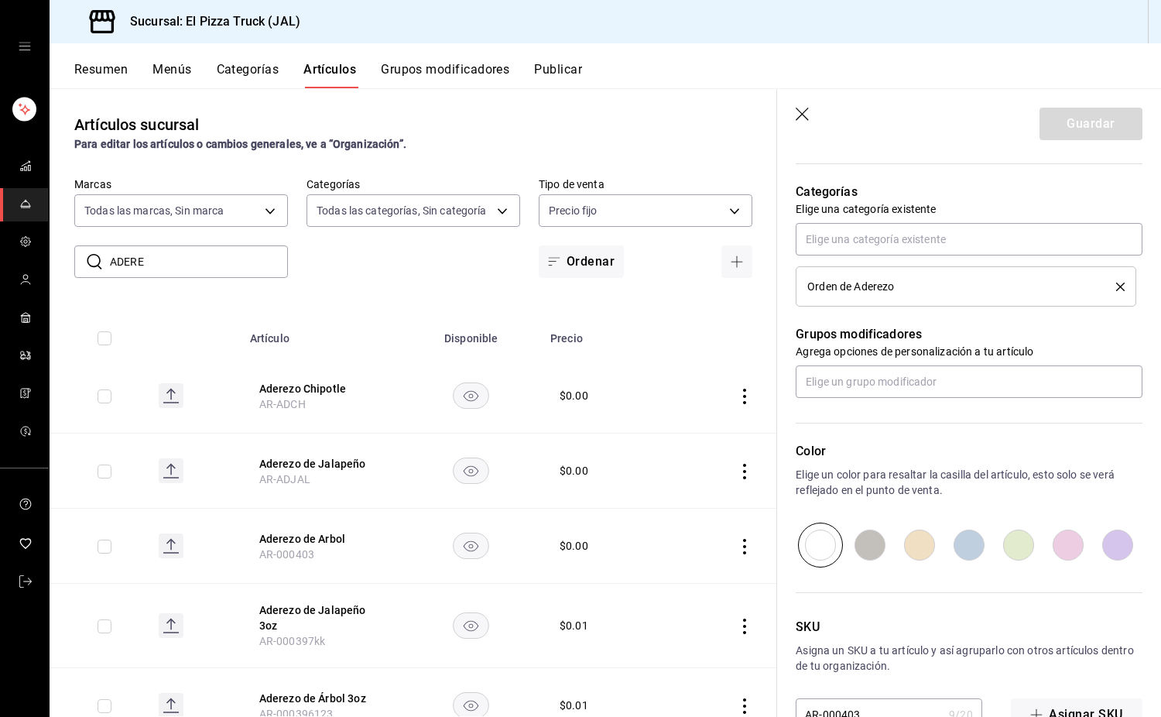
scroll to position [679, 0]
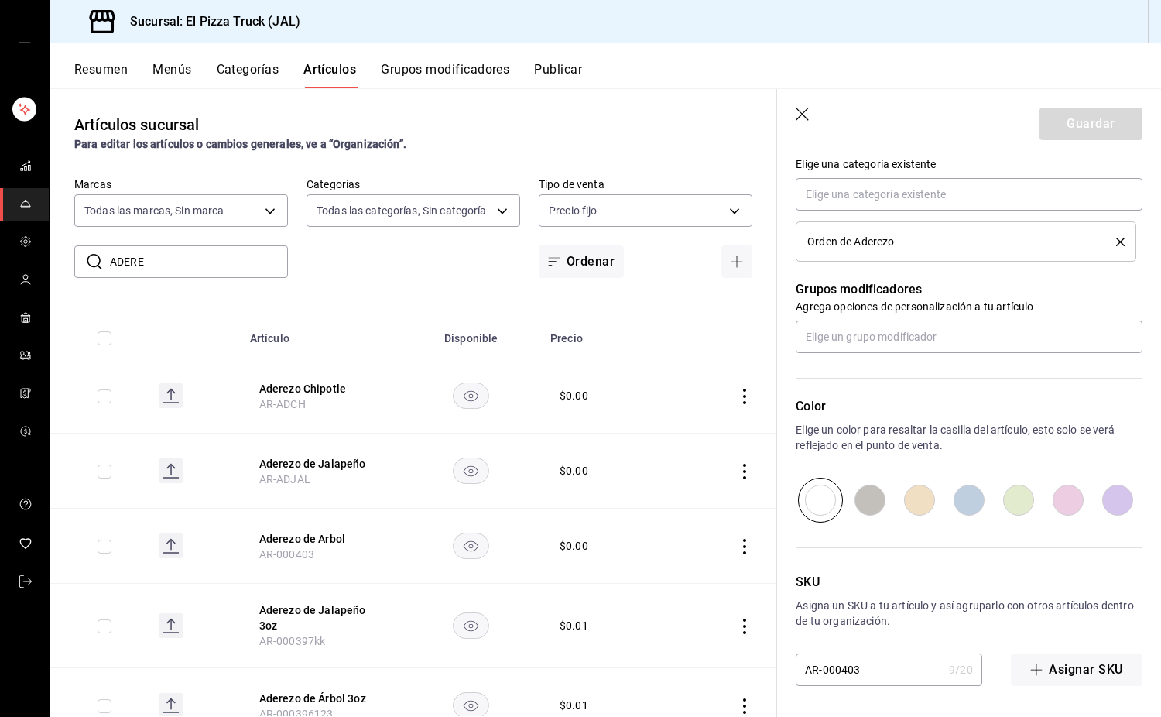
drag, startPoint x: 884, startPoint y: 667, endPoint x: 825, endPoint y: 681, distance: 60.5
click at [825, 681] on input "AR-000403" at bounding box center [869, 669] width 147 height 31
type input "AR-ADAR"
click at [1089, 123] on button "Guardar" at bounding box center [1091, 124] width 103 height 33
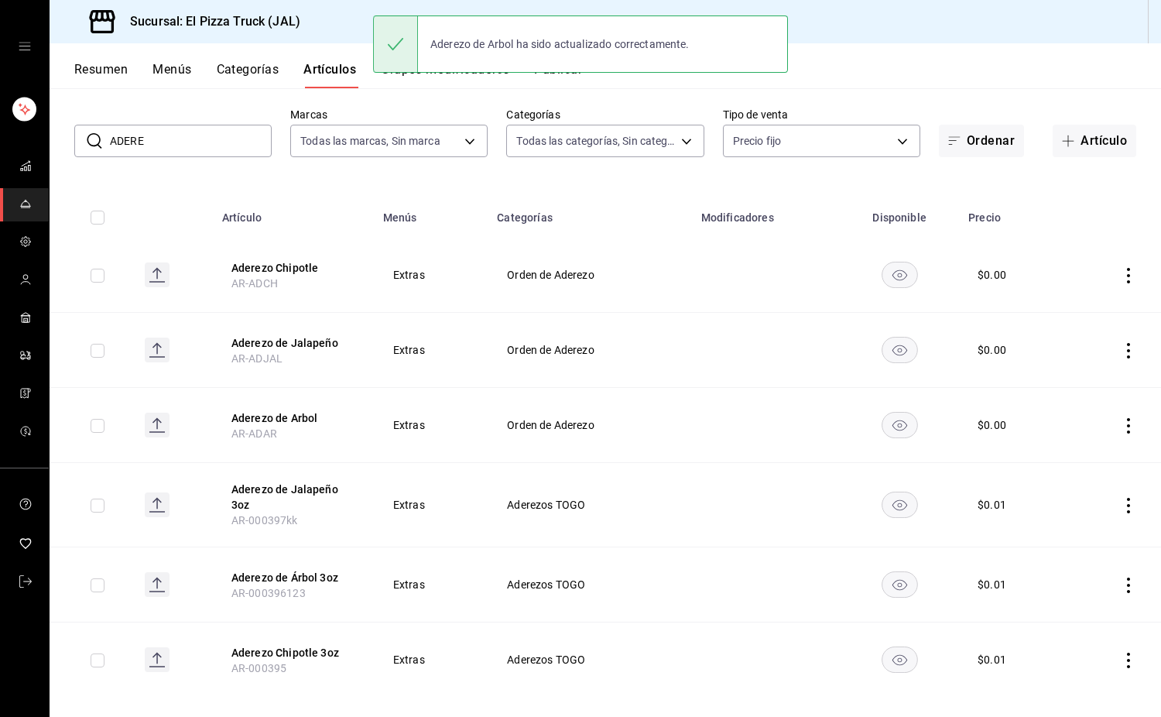
scroll to position [87, 0]
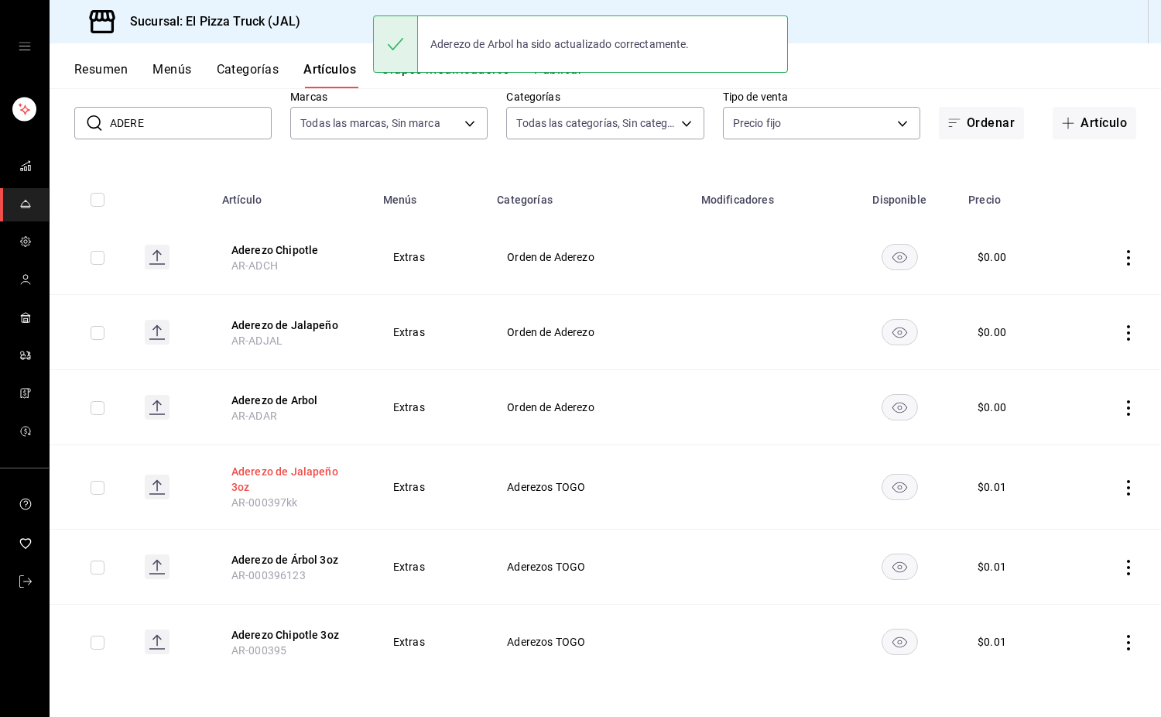
click at [309, 472] on button "Aderezo de Jalapeño 3oz" at bounding box center [294, 479] width 124 height 31
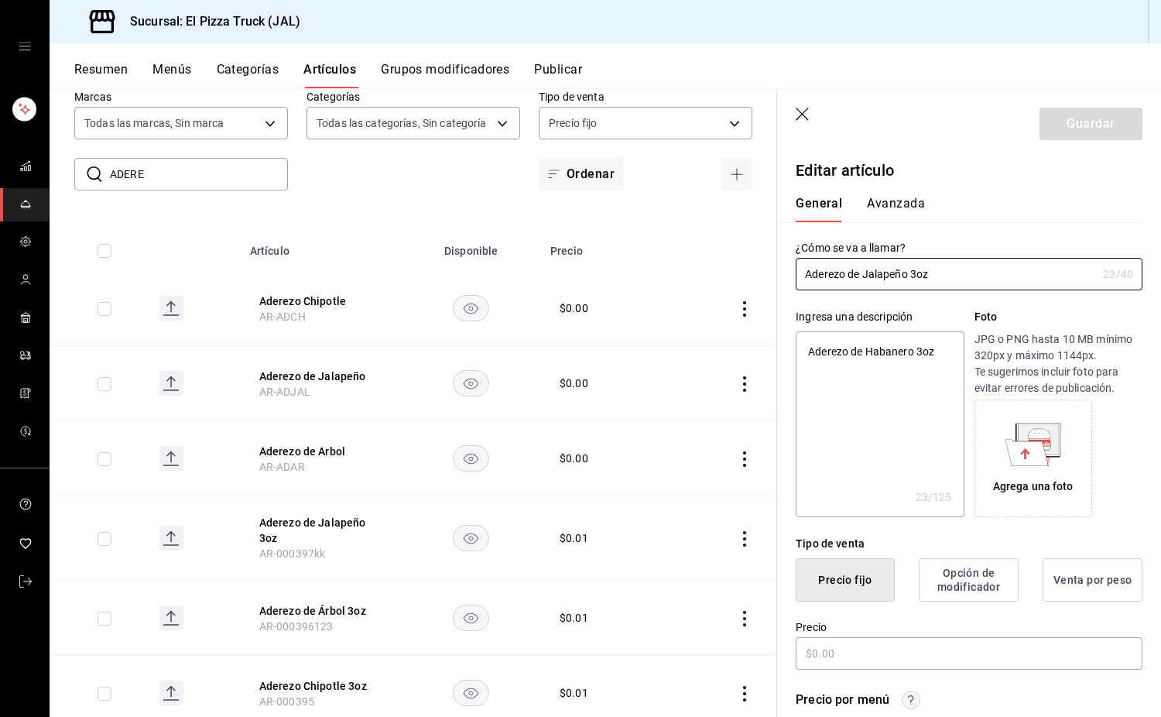
type textarea "x"
type input "$0.01"
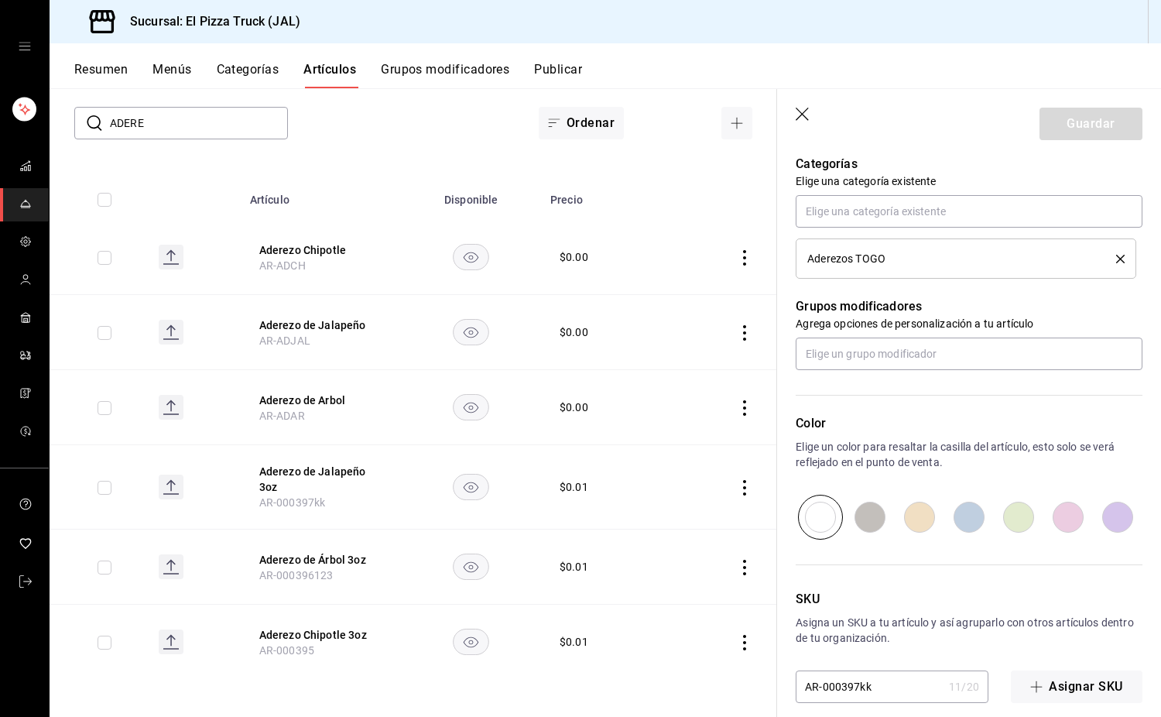
scroll to position [679, 0]
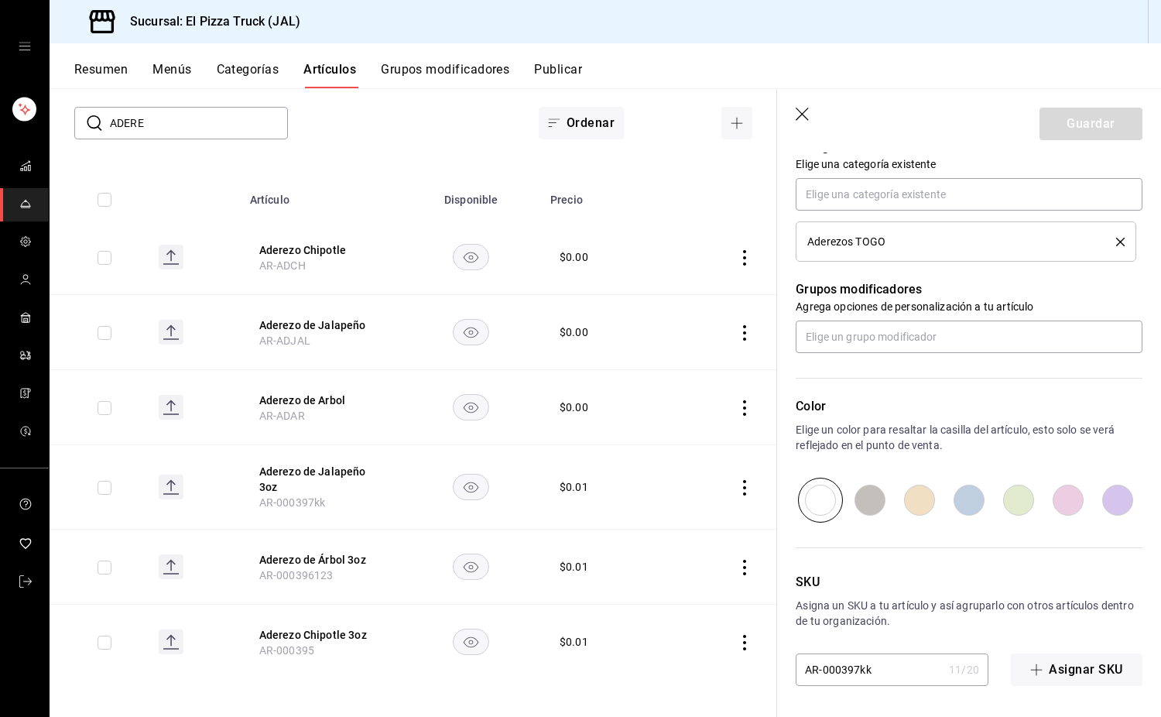
drag, startPoint x: 879, startPoint y: 671, endPoint x: 822, endPoint y: 676, distance: 56.8
click at [822, 676] on input "AR-000397kk" at bounding box center [869, 669] width 147 height 31
type input "AR-AD"
type textarea "x"
type input "AR-ADJA"
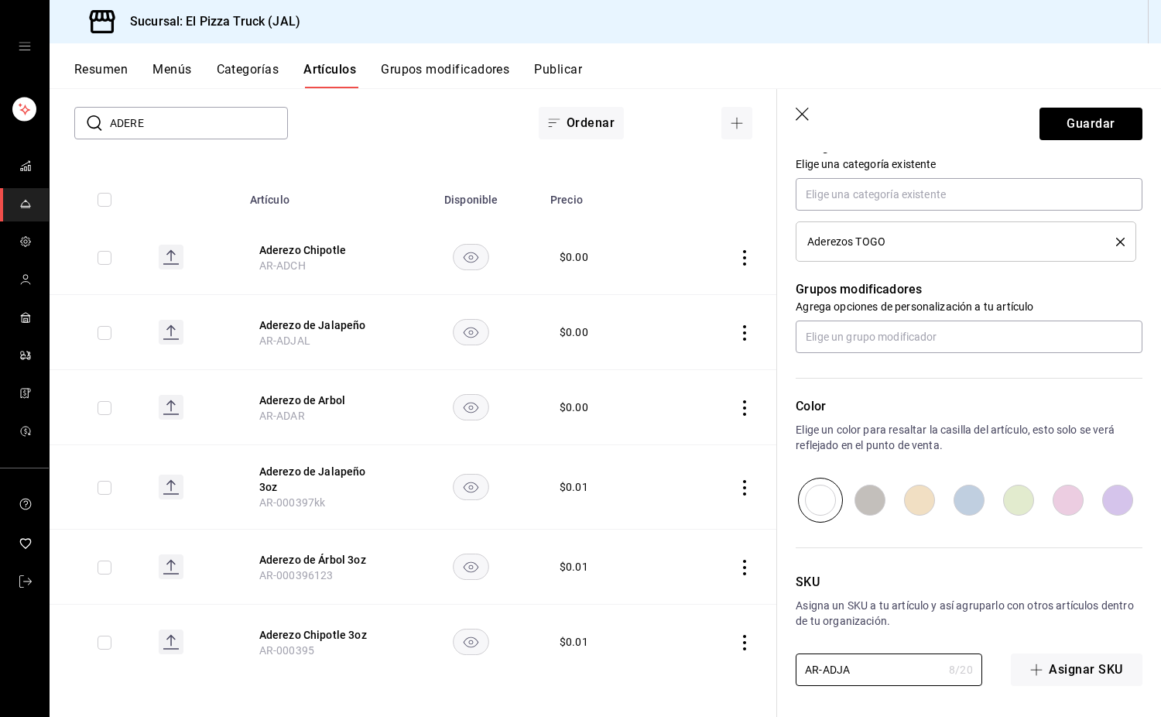
type textarea "x"
type input "AR-ADJAL"
type textarea "x"
type input "AR-ADJAL3"
type textarea "x"
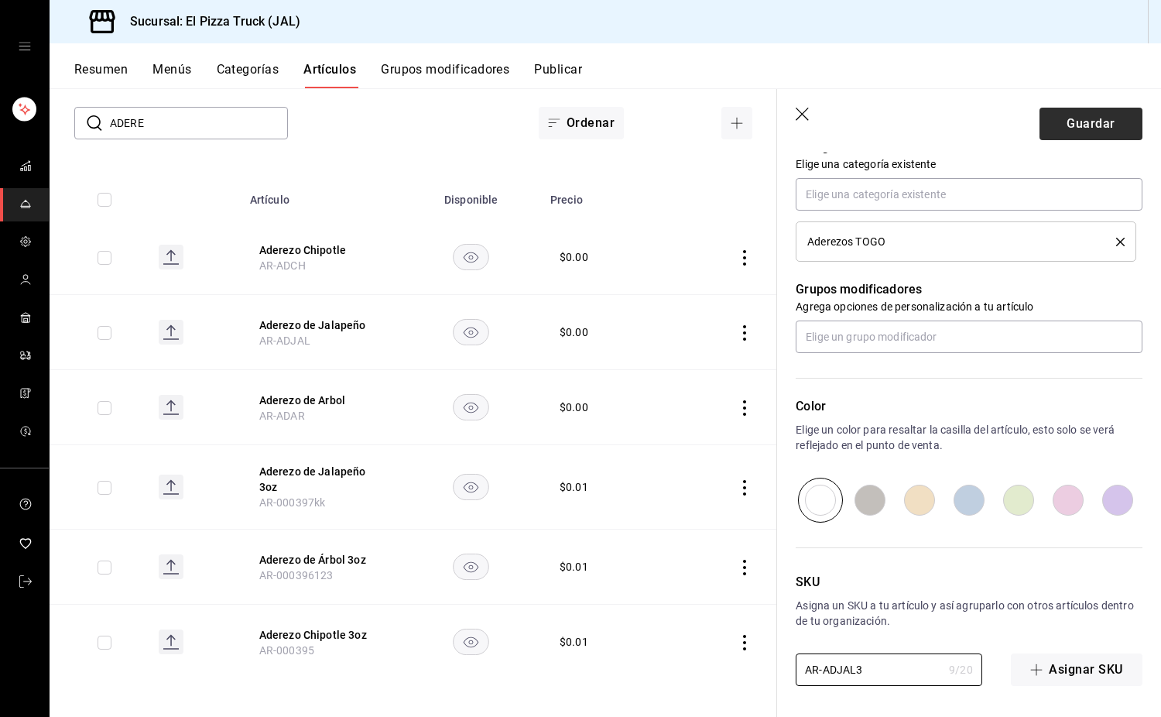
type input "AR-ADJAL3"
click at [1092, 116] on button "Guardar" at bounding box center [1091, 124] width 103 height 33
type textarea "x"
type input "AR-1755969687291"
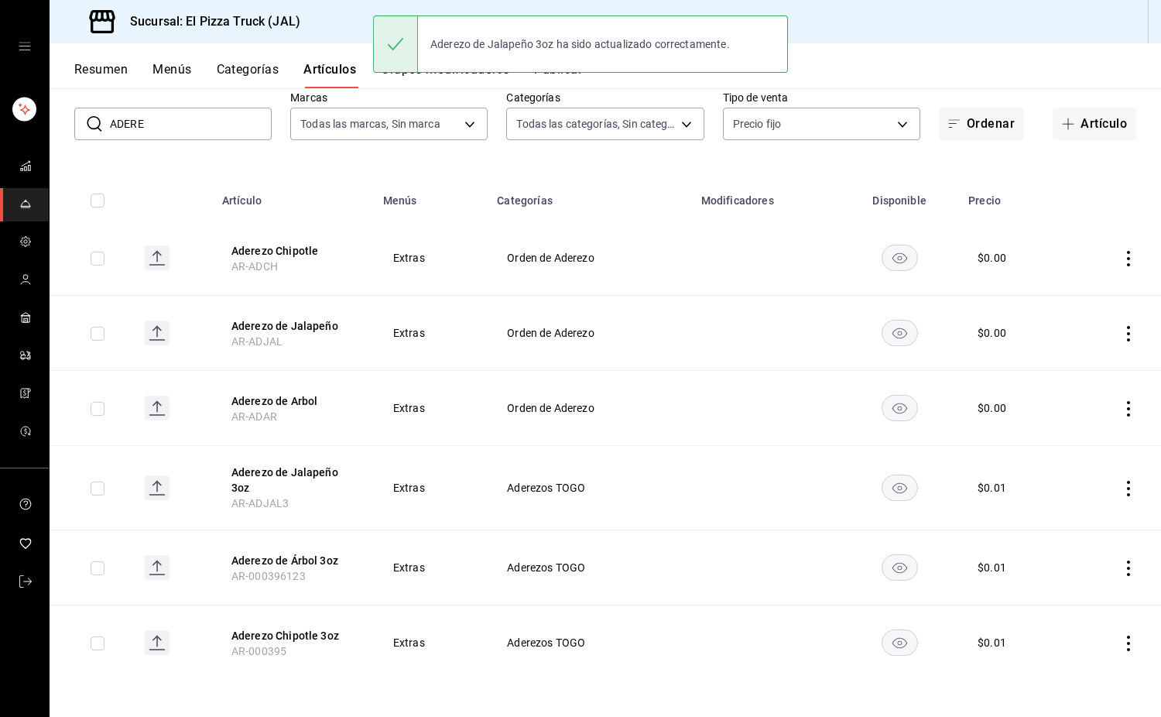
scroll to position [87, 0]
click at [297, 559] on button "Aderezo de Árbol 3oz" at bounding box center [294, 559] width 124 height 15
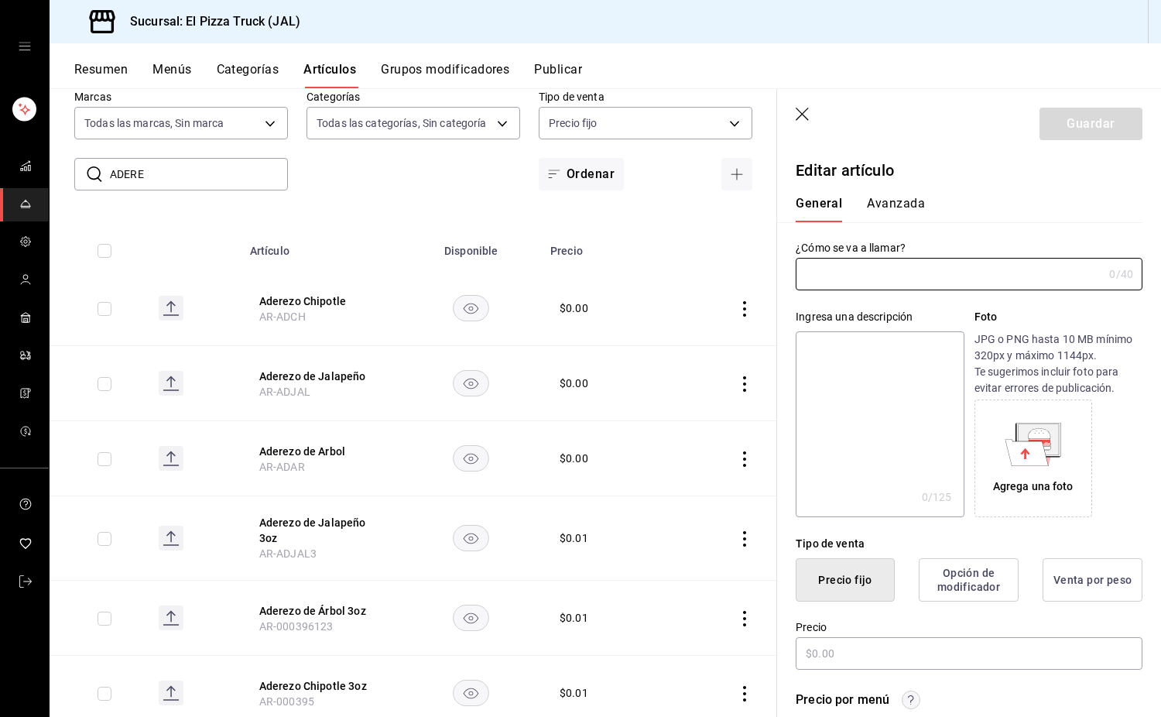
type input "Aderezo de Árbol 3oz"
type textarea "Aderezo de Árbol 3oz"
type textarea "x"
type input "AR-000396123"
type textarea "x"
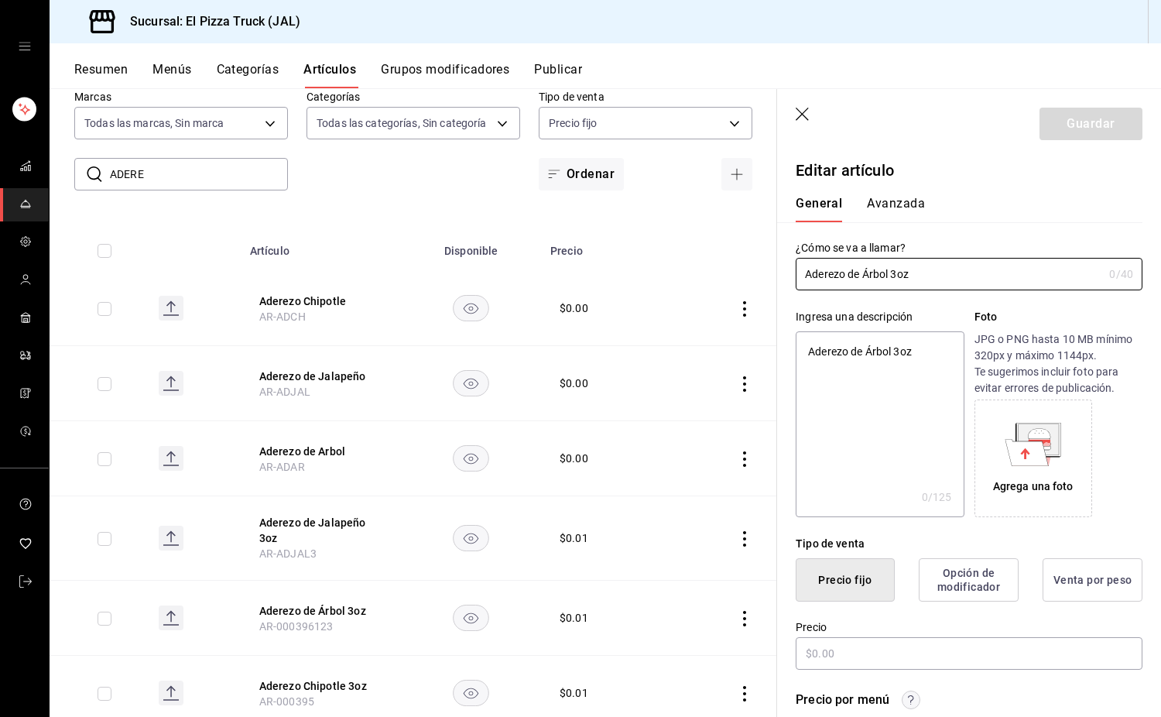
type input "$0.01"
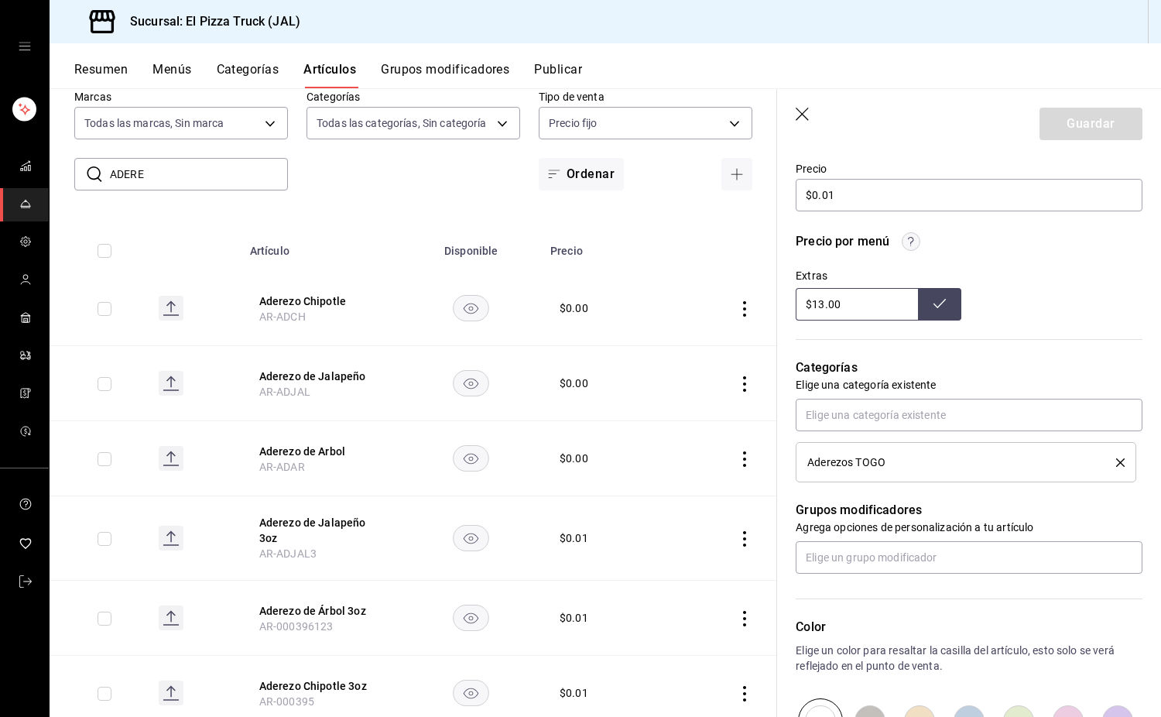
scroll to position [679, 0]
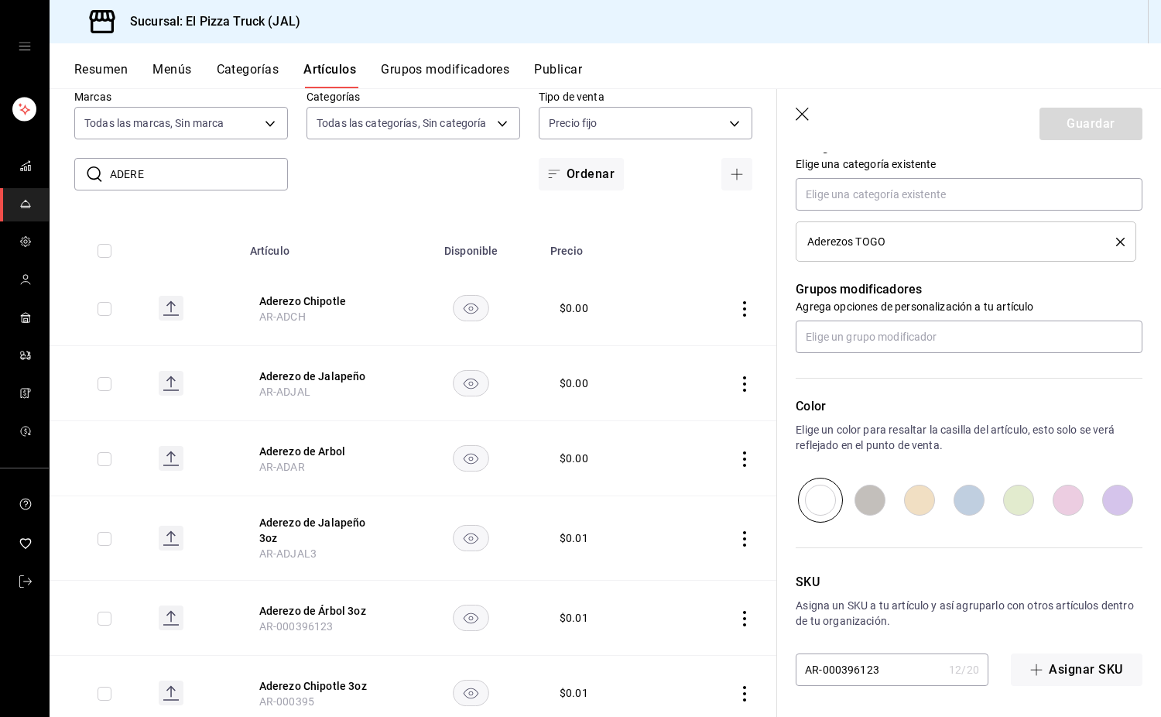
drag, startPoint x: 881, startPoint y: 671, endPoint x: 830, endPoint y: 675, distance: 51.3
click at [830, 675] on input "AR-000396123" at bounding box center [869, 669] width 147 height 31
type input "AR-"
type textarea "x"
type input "AR-AD"
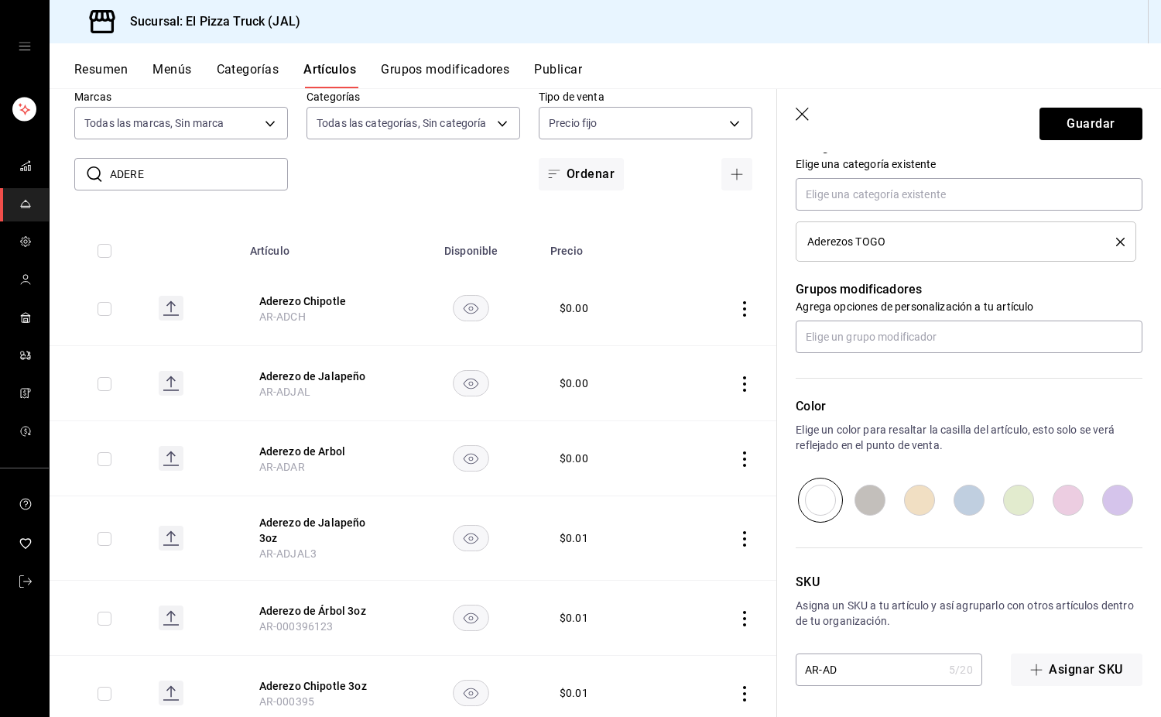
type textarea "x"
type input "AR-ADA"
type textarea "x"
type input "AR-ADAR"
type textarea "x"
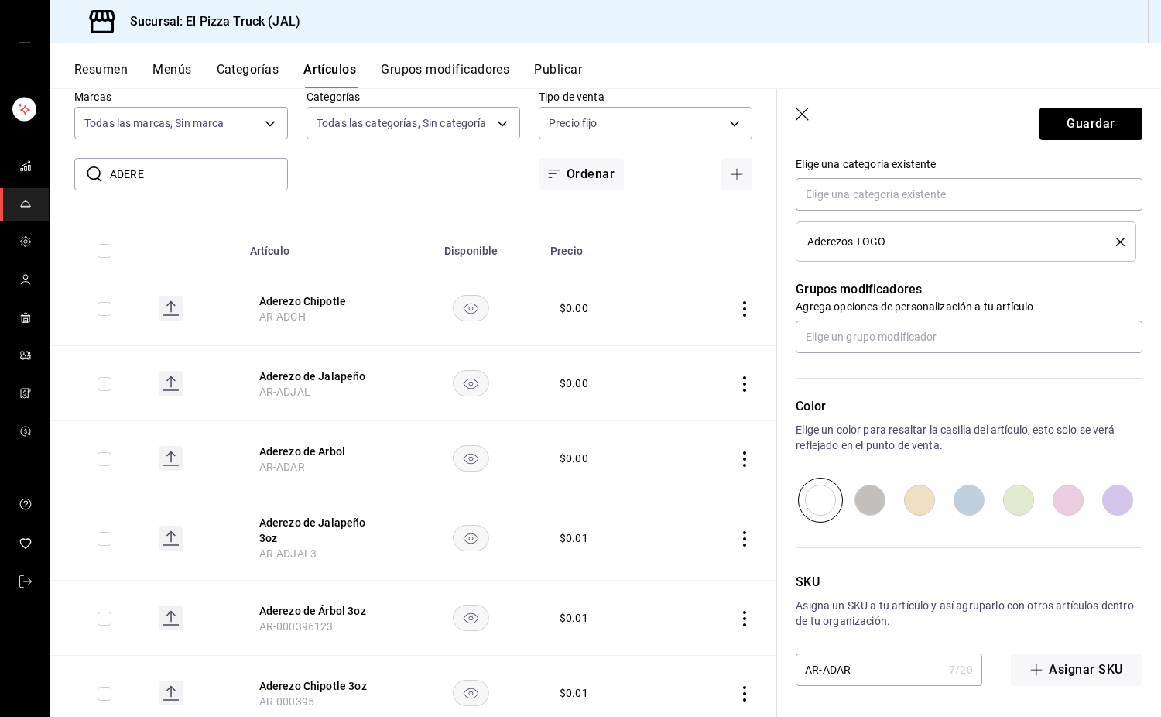
type input "AR-ADAR3"
type textarea "x"
type input "AR-ADAR3"
click at [1082, 124] on button "Guardar" at bounding box center [1091, 124] width 103 height 33
type textarea "x"
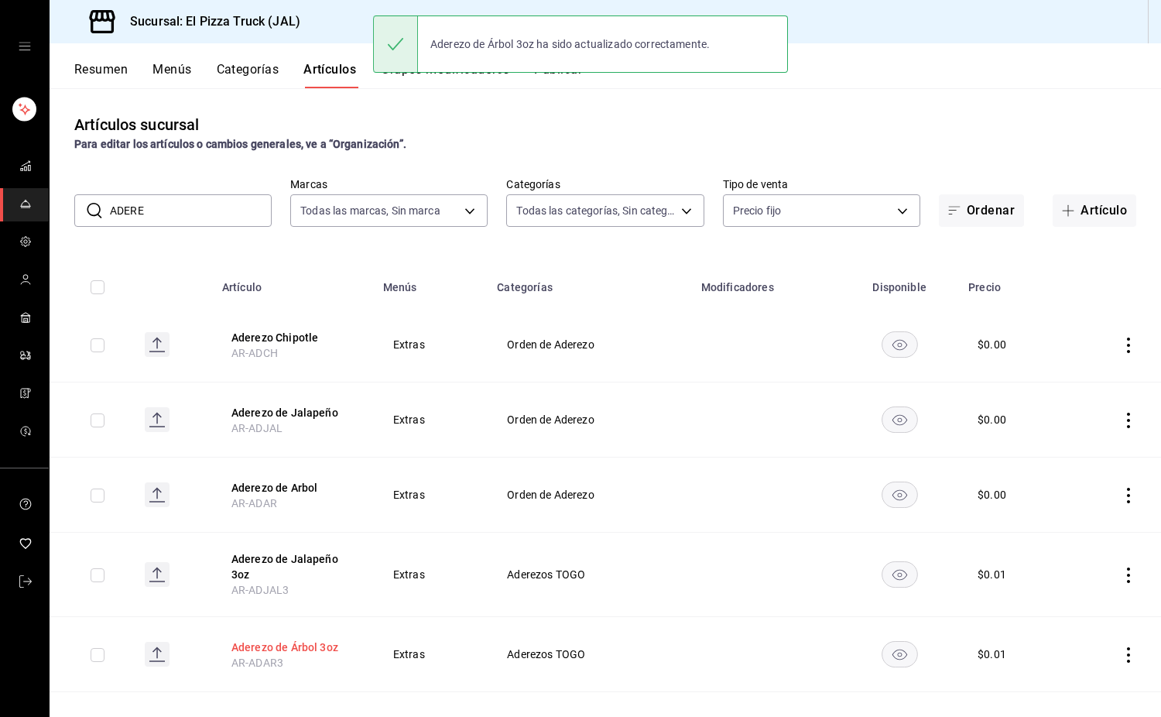
click at [307, 650] on button "Aderezo de Árbol 3oz" at bounding box center [294, 647] width 124 height 15
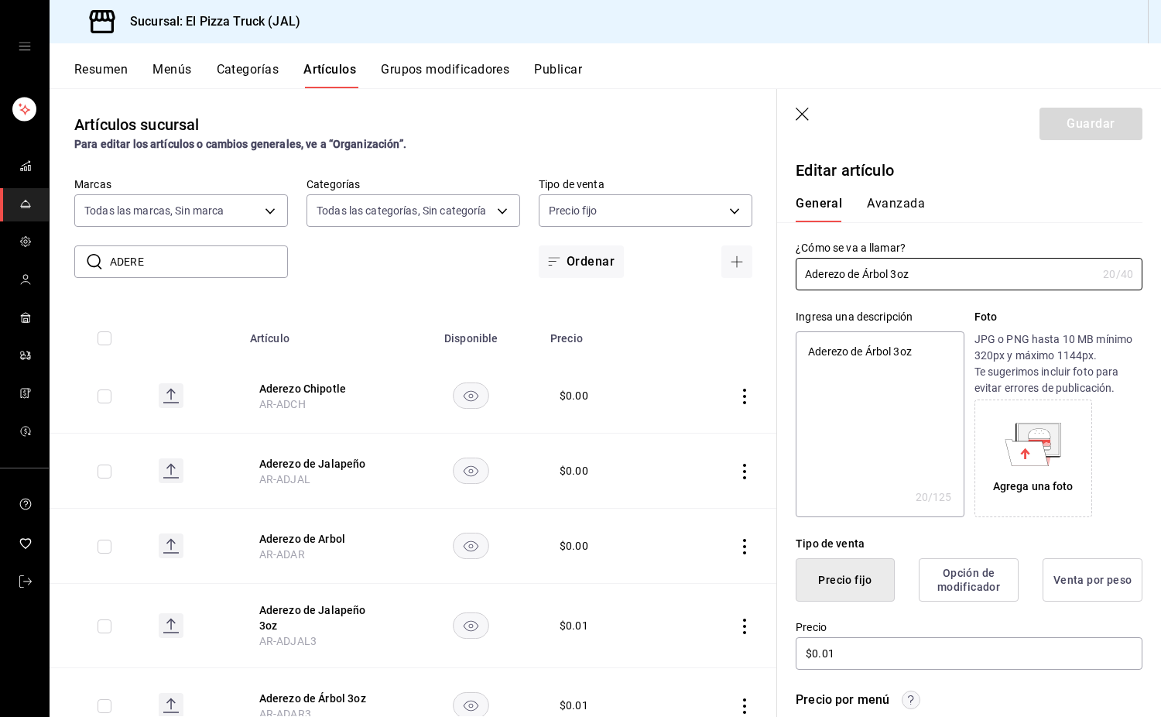
scroll to position [139, 0]
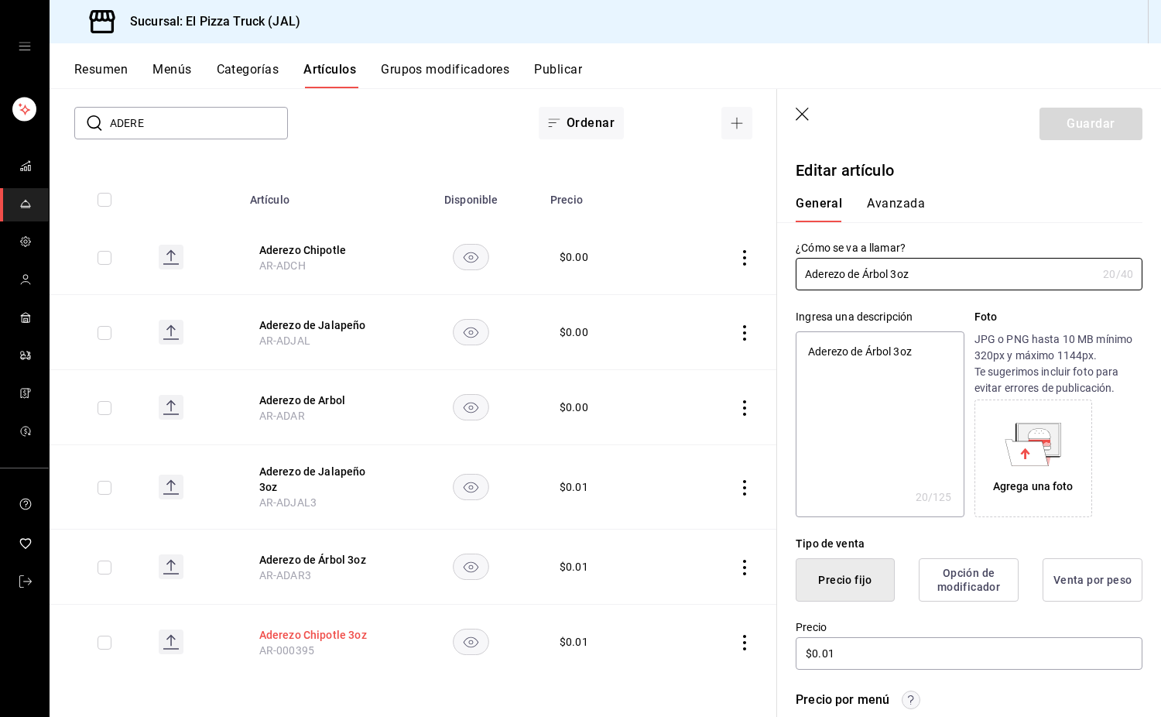
click at [345, 638] on button "Aderezo Chipotle 3oz" at bounding box center [321, 634] width 124 height 15
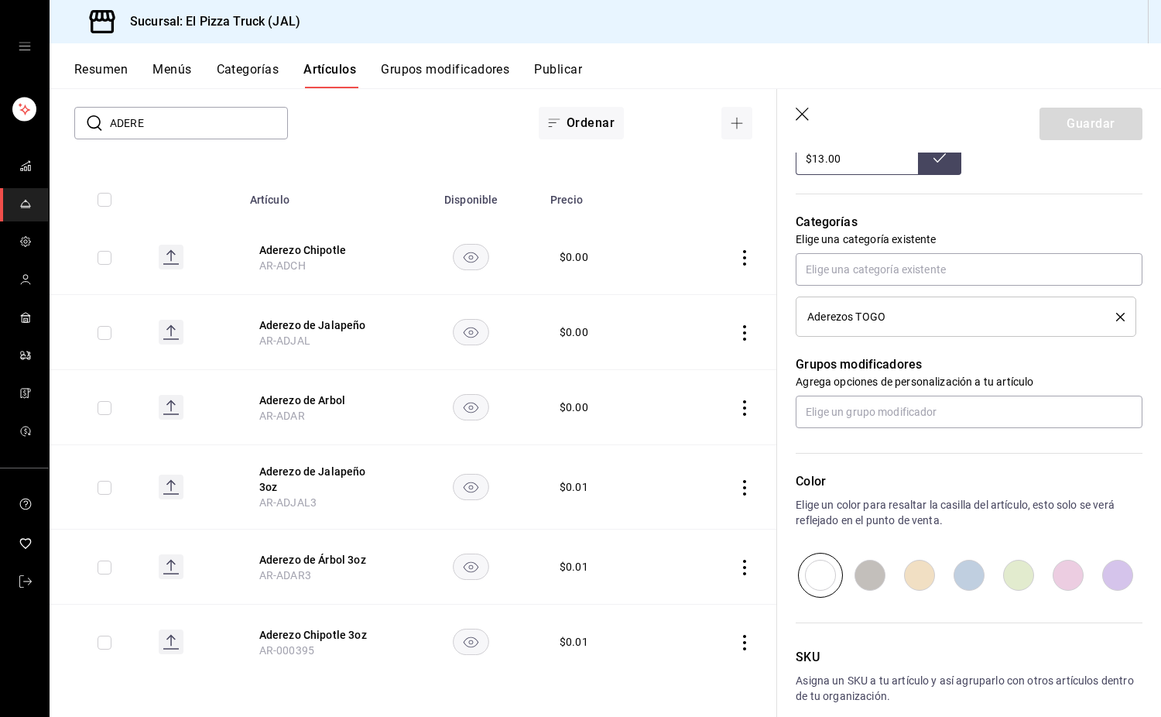
scroll to position [679, 0]
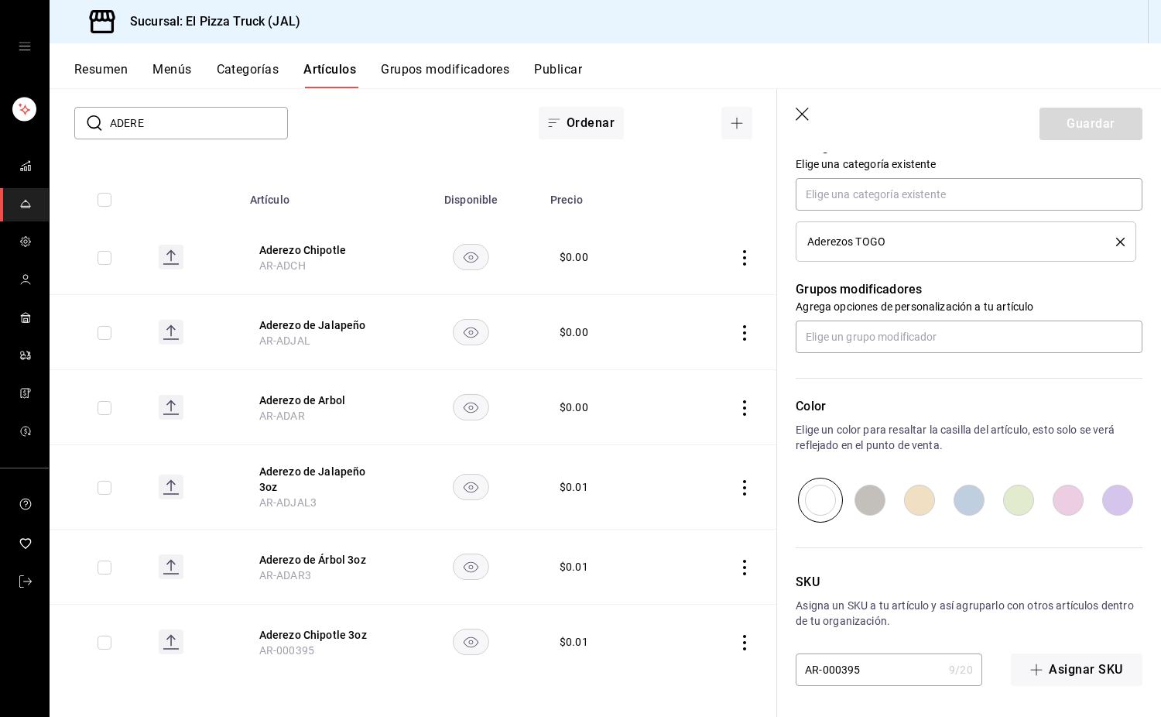
drag, startPoint x: 863, startPoint y: 667, endPoint x: 823, endPoint y: 678, distance: 40.9
click at [823, 678] on input "AR-000395" at bounding box center [869, 669] width 147 height 31
click at [1076, 125] on button "Guardar" at bounding box center [1091, 124] width 103 height 33
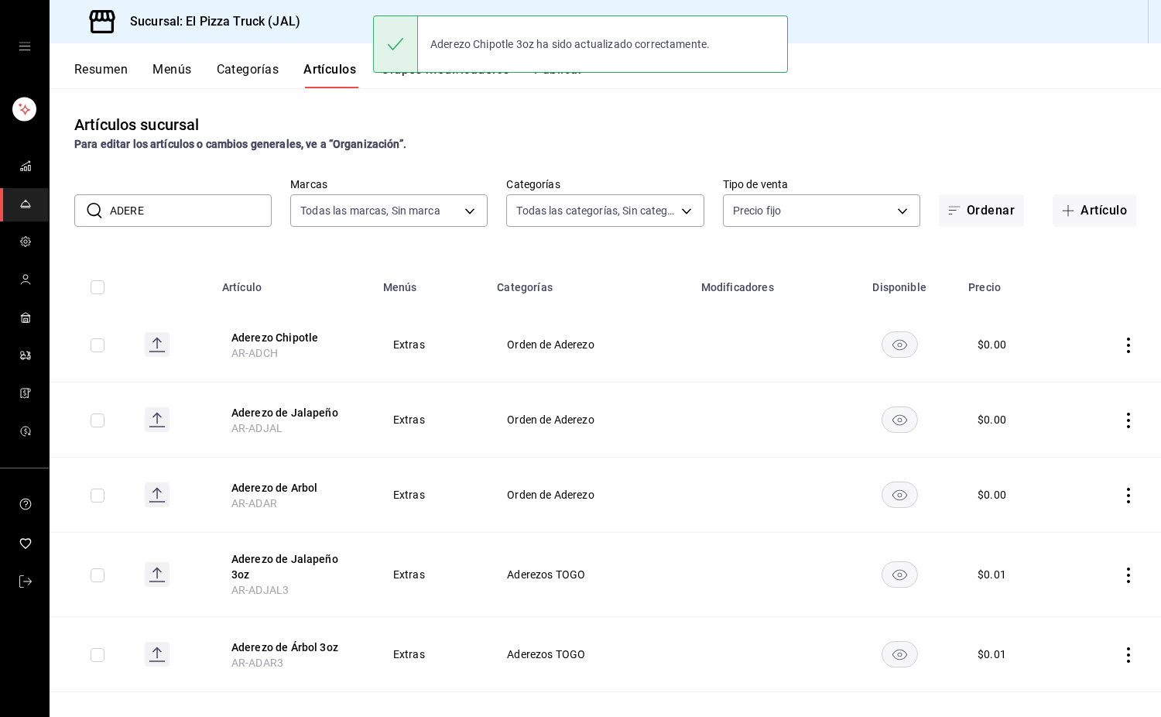
click at [184, 208] on input "ADERE" at bounding box center [191, 210] width 162 height 31
click at [87, 218] on div "​ ADERE ​" at bounding box center [172, 210] width 197 height 33
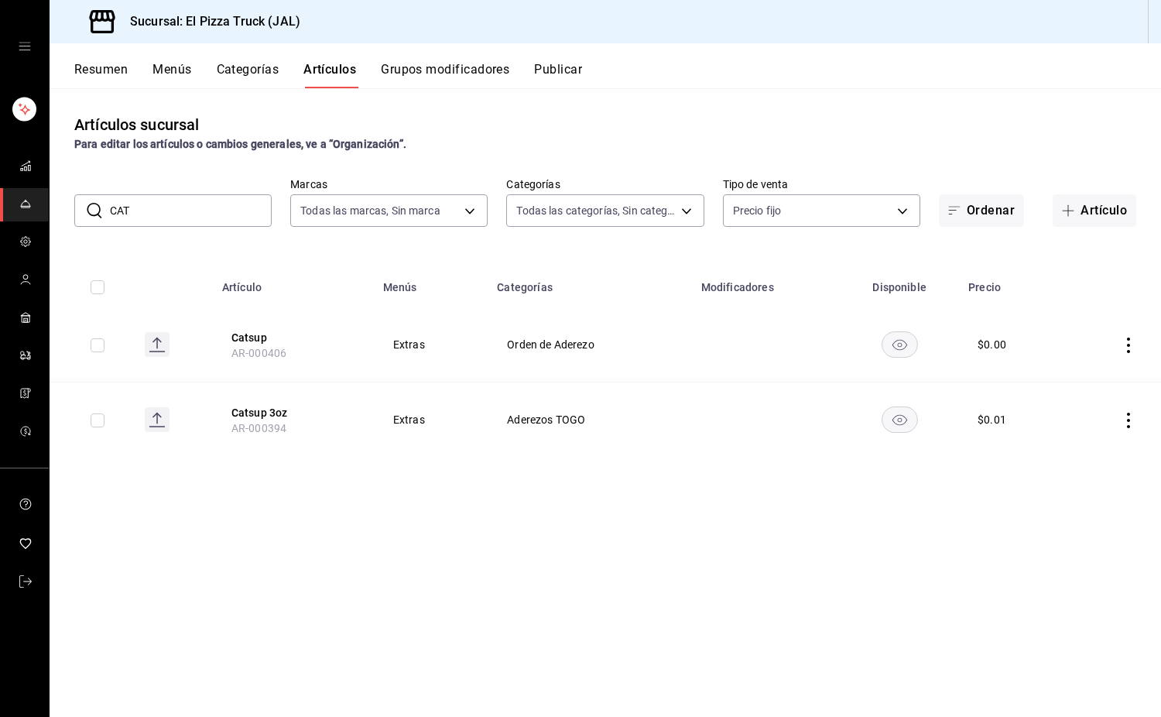
click at [256, 328] on th "Catsup AR-000406" at bounding box center [293, 344] width 161 height 75
click at [256, 338] on button "Catsup" at bounding box center [294, 337] width 124 height 15
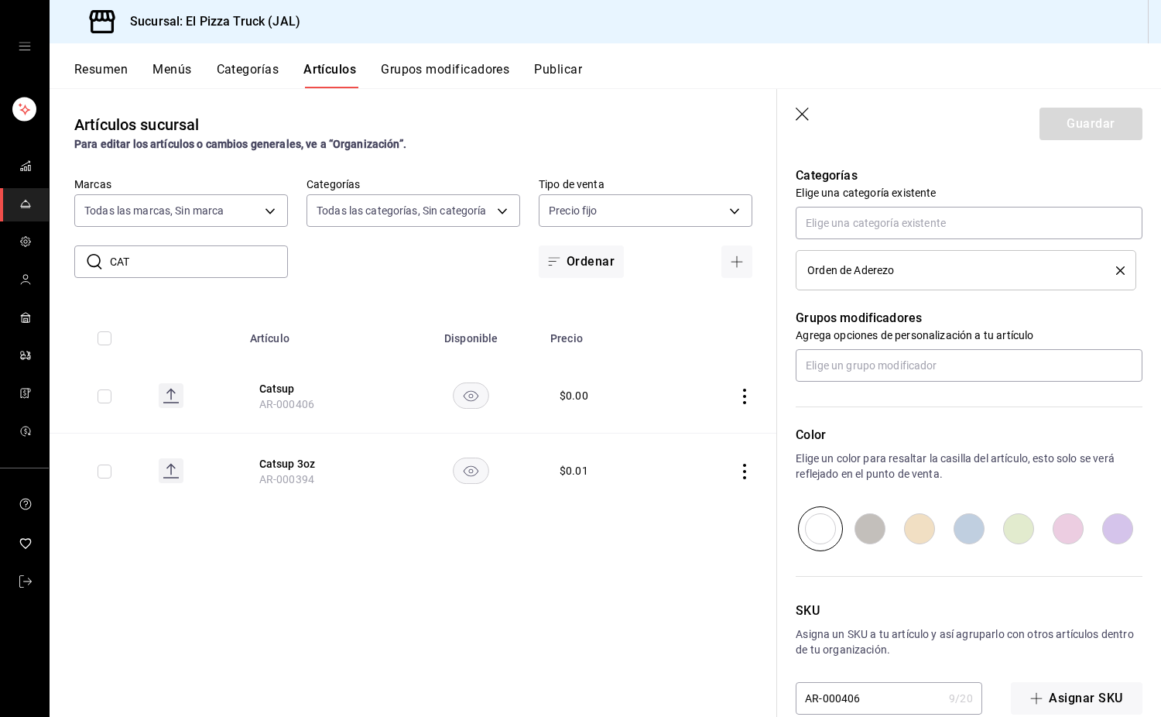
scroll to position [679, 0]
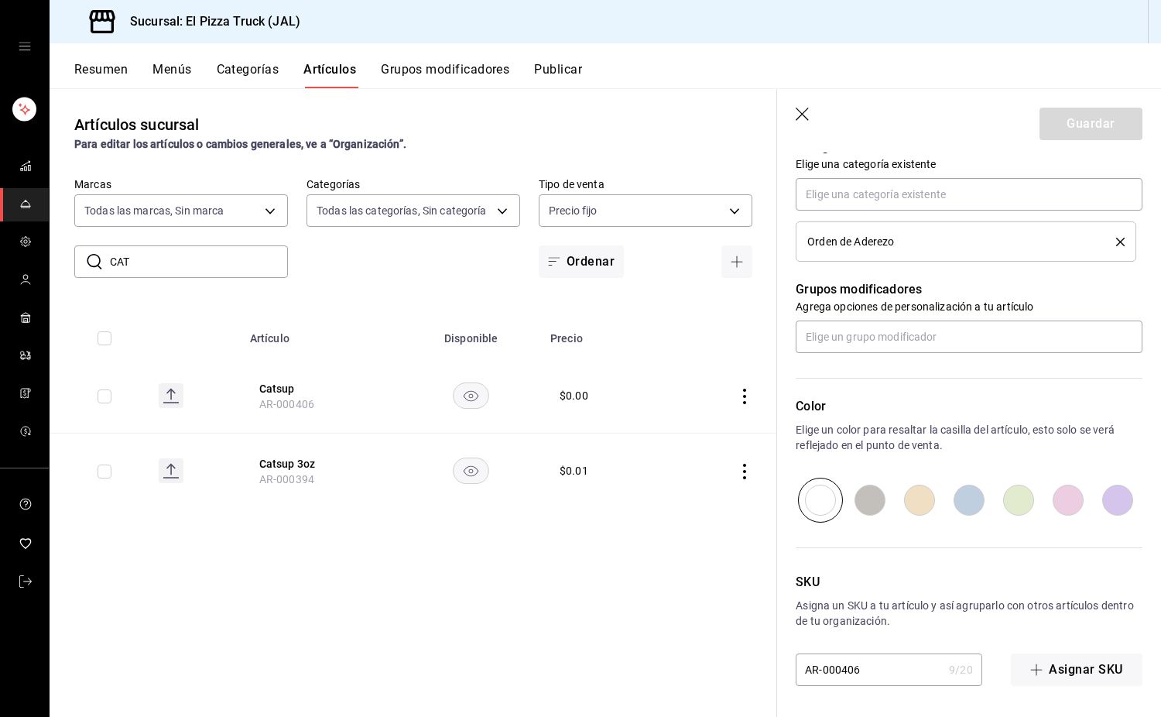
drag, startPoint x: 873, startPoint y: 660, endPoint x: 825, endPoint y: 676, distance: 50.4
click at [825, 676] on input "AR-000406" at bounding box center [869, 669] width 147 height 31
click at [1100, 117] on button "Guardar" at bounding box center [1091, 124] width 103 height 33
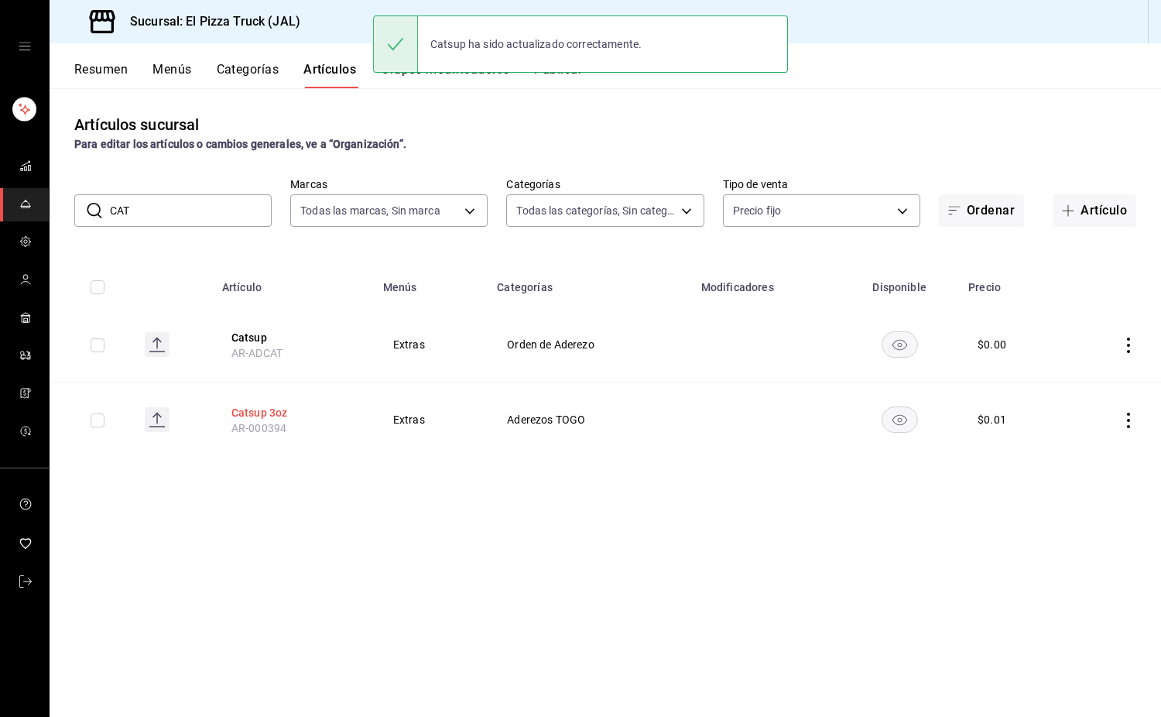
click at [280, 411] on button "Catsup 3oz" at bounding box center [294, 412] width 124 height 15
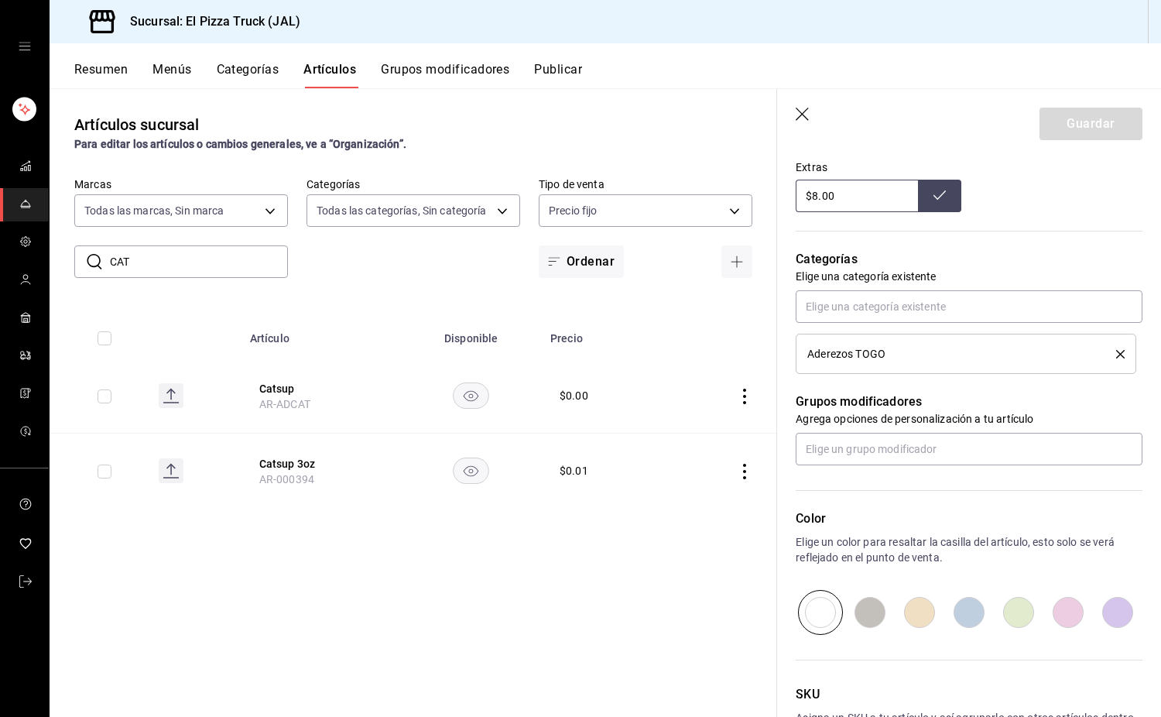
scroll to position [679, 0]
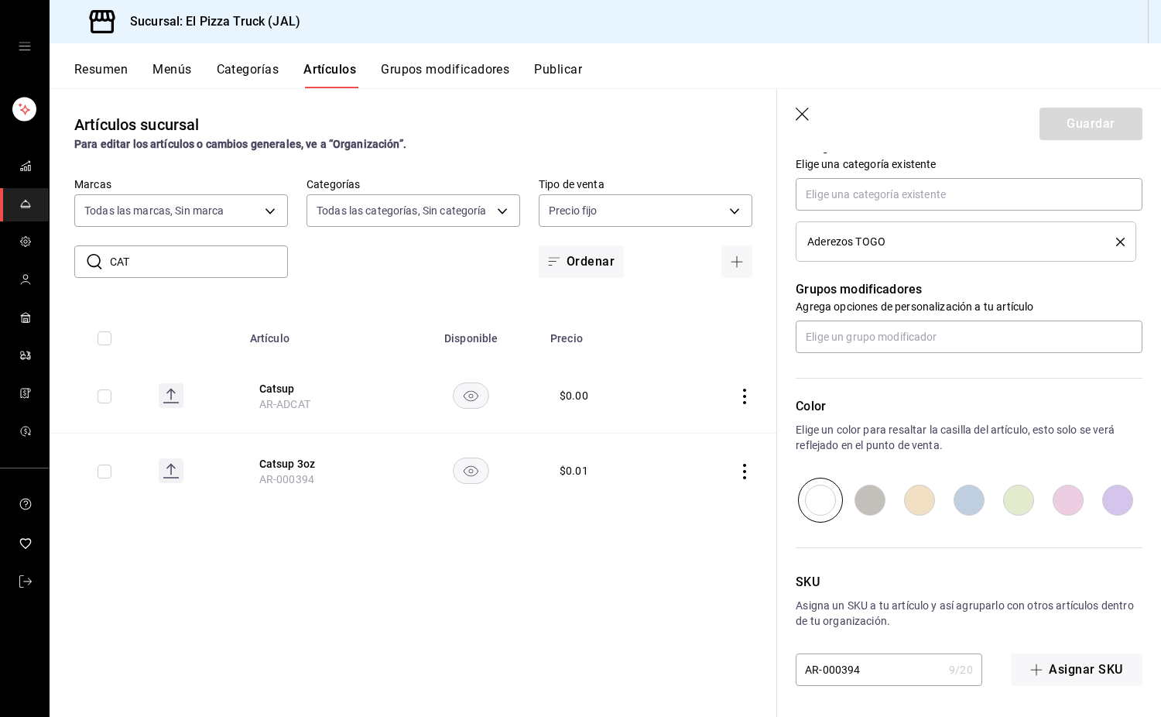
drag, startPoint x: 866, startPoint y: 676, endPoint x: 824, endPoint y: 679, distance: 41.9
click at [824, 679] on input "AR-000394" at bounding box center [869, 669] width 147 height 31
click at [1077, 135] on button "Guardar" at bounding box center [1091, 124] width 103 height 33
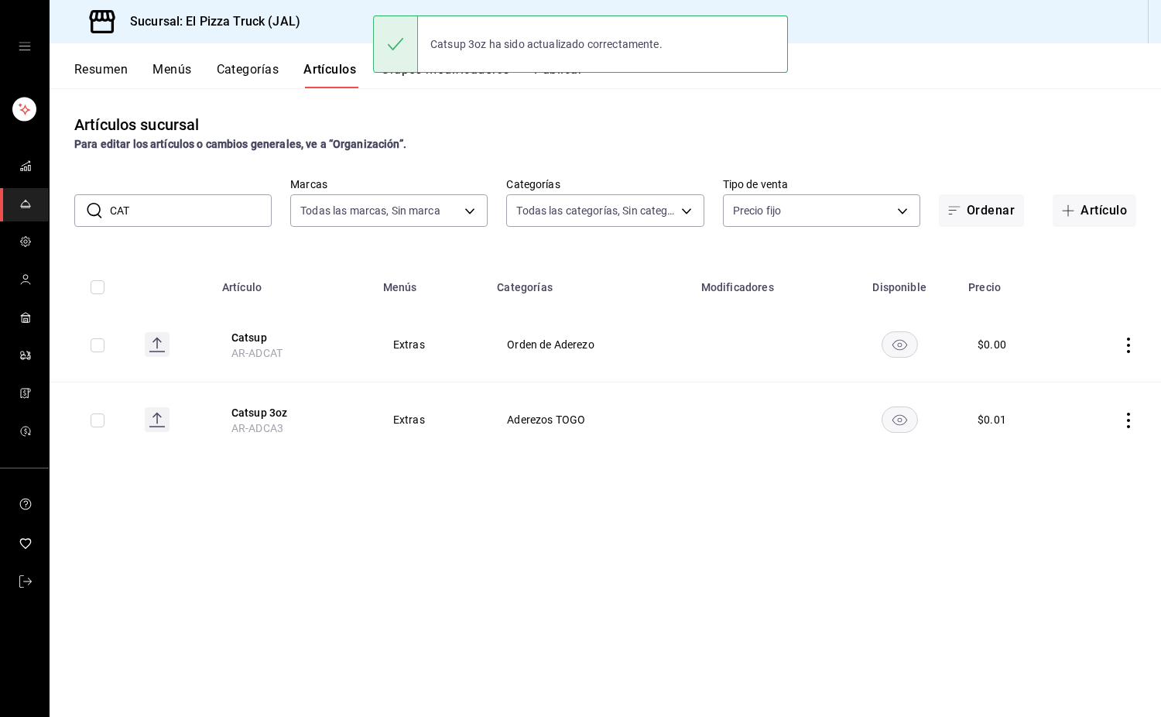
drag, startPoint x: 142, startPoint y: 215, endPoint x: 87, endPoint y: 213, distance: 55.8
click at [87, 213] on div "​ CAT ​" at bounding box center [172, 210] width 197 height 33
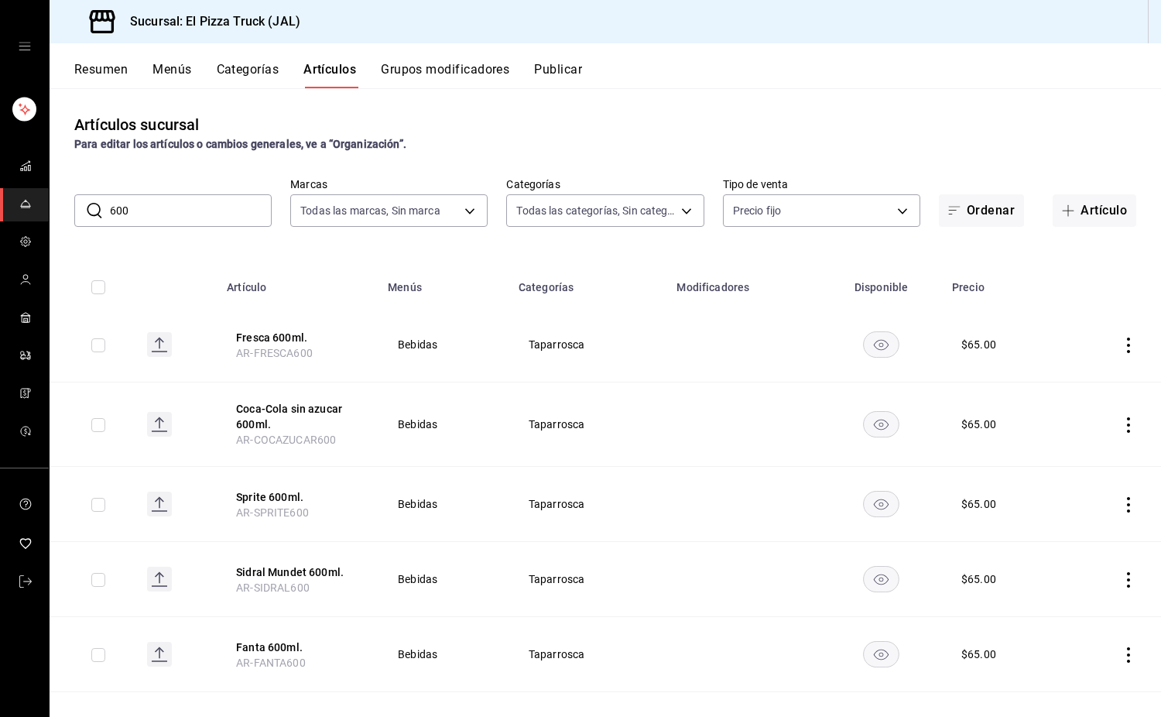
click at [170, 197] on input "600" at bounding box center [191, 210] width 162 height 31
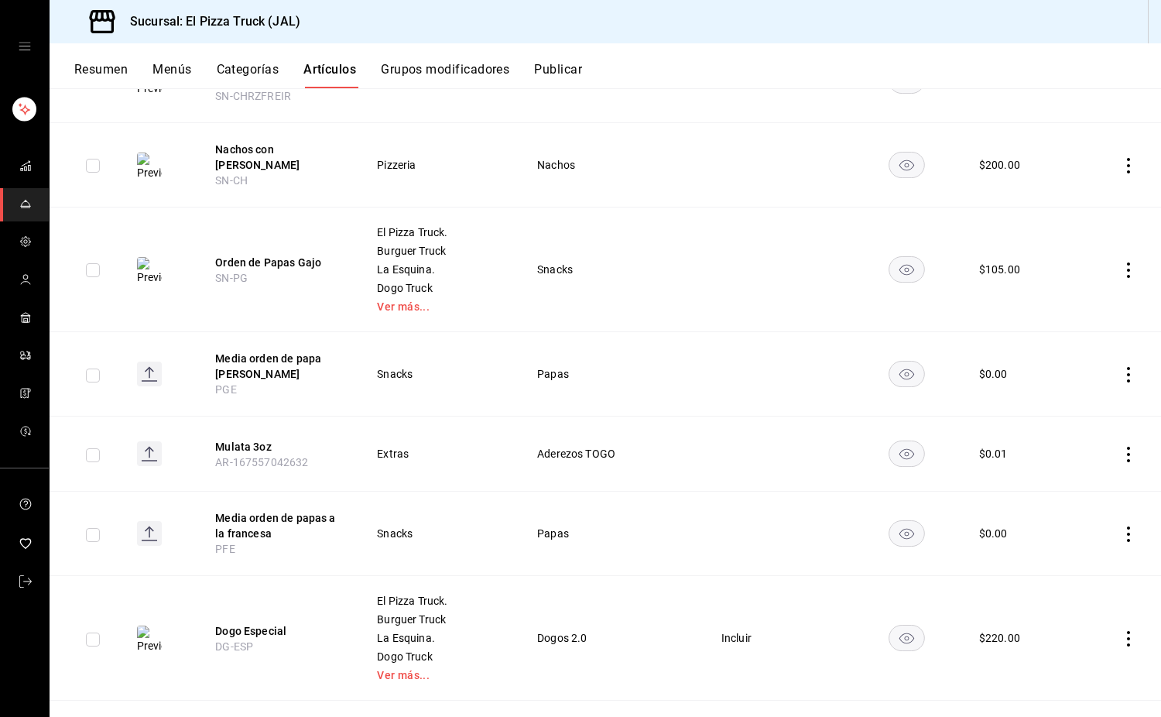
scroll to position [3491, 0]
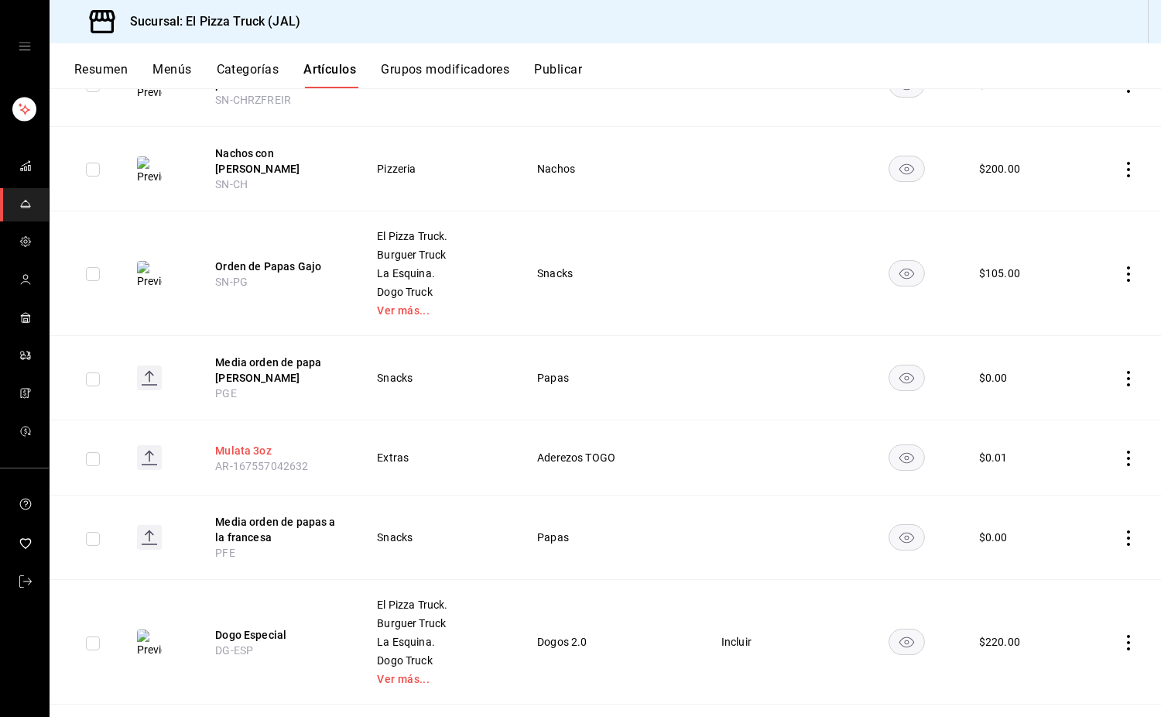
click at [250, 448] on button "Mulata 3oz" at bounding box center [277, 450] width 124 height 15
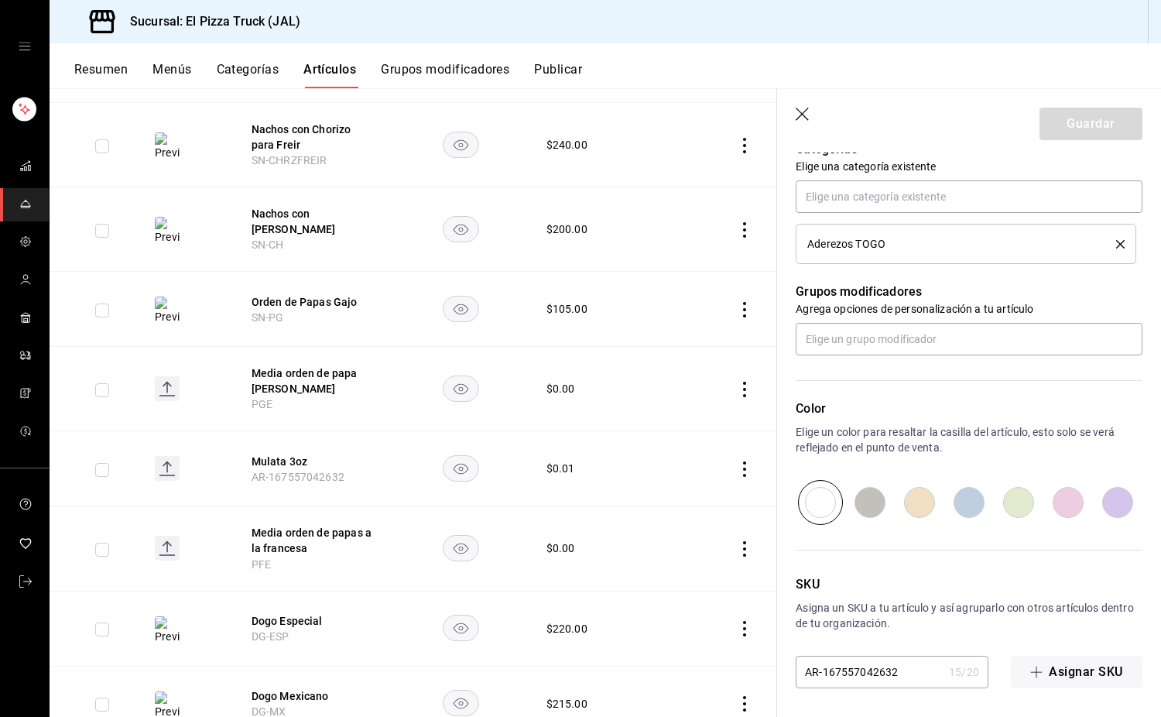
scroll to position [679, 0]
drag, startPoint x: 906, startPoint y: 665, endPoint x: 828, endPoint y: 674, distance: 77.9
click at [827, 674] on input "AR-167557042632" at bounding box center [869, 669] width 147 height 31
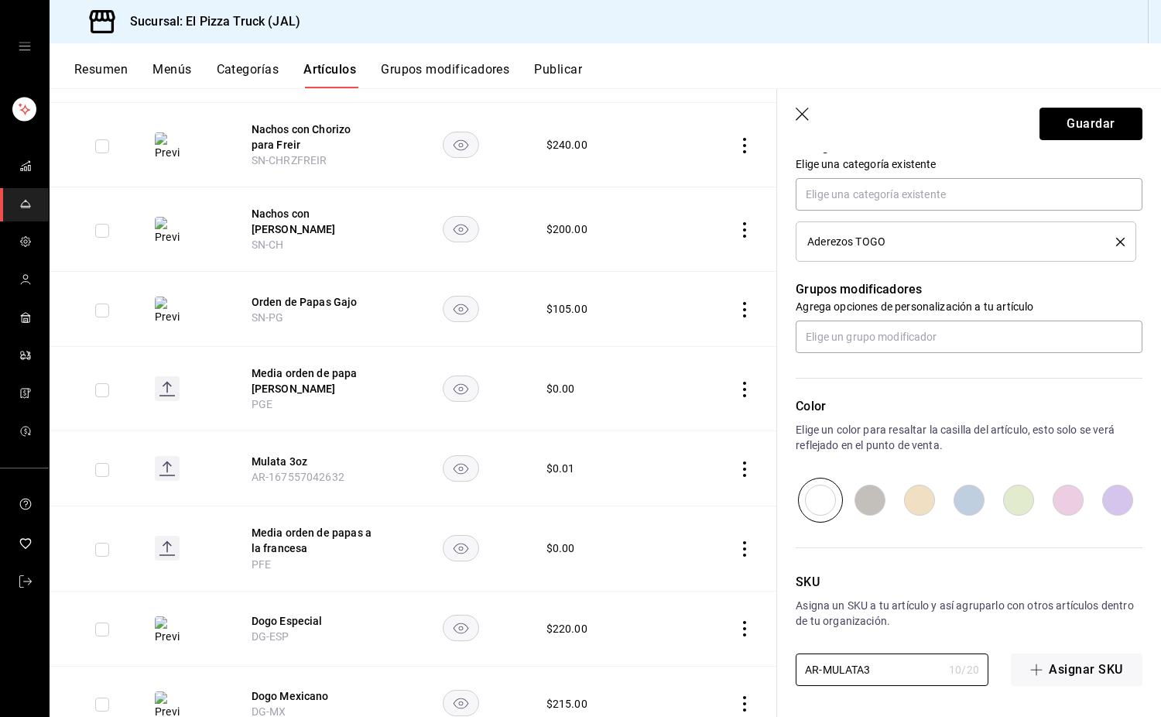
click at [1089, 122] on button "Guardar" at bounding box center [1091, 124] width 103 height 33
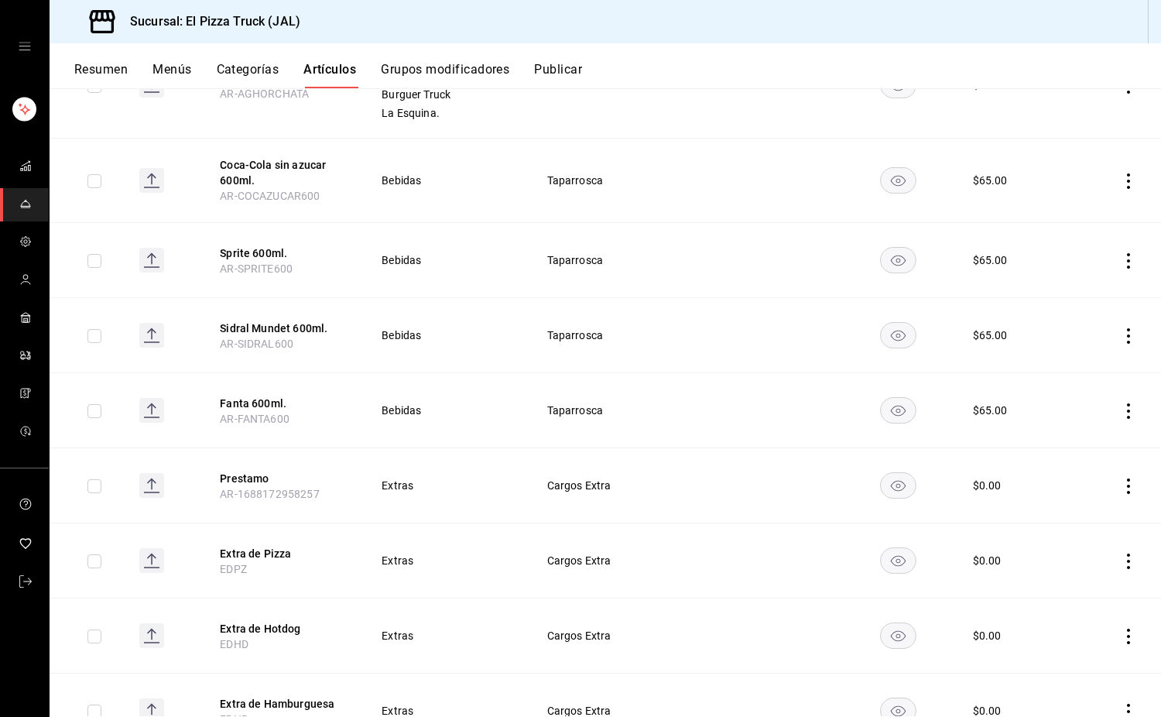
scroll to position [2687, 0]
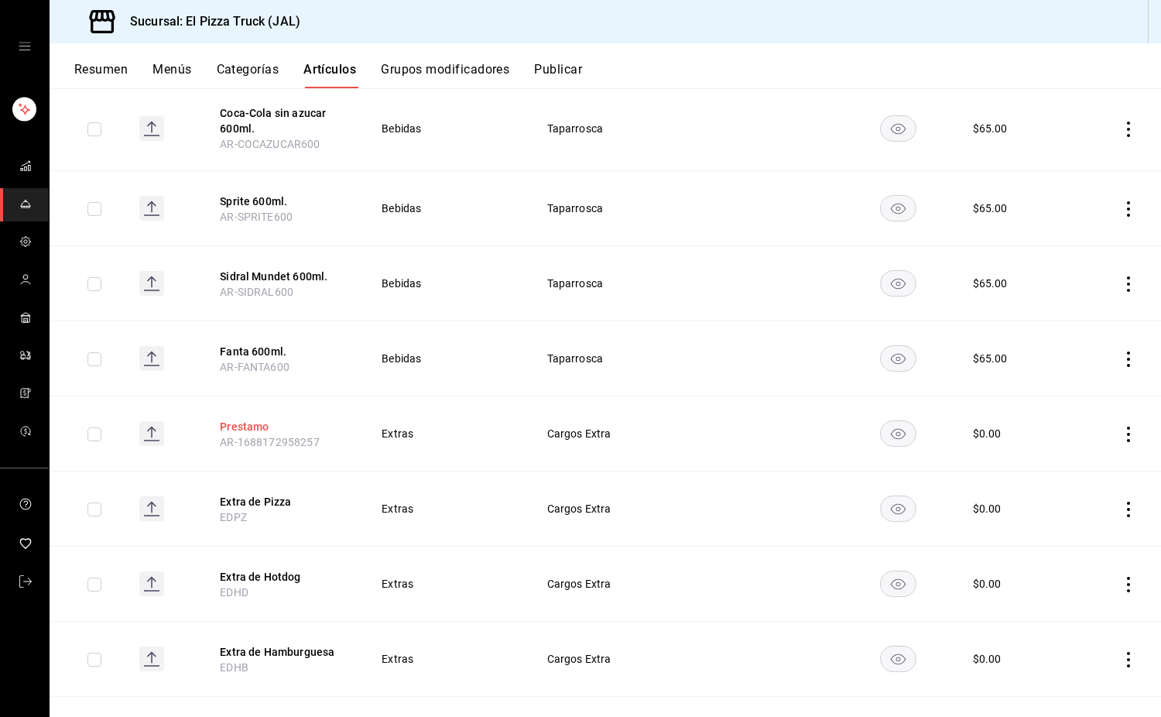
click at [238, 431] on button "Prestamo" at bounding box center [282, 426] width 124 height 15
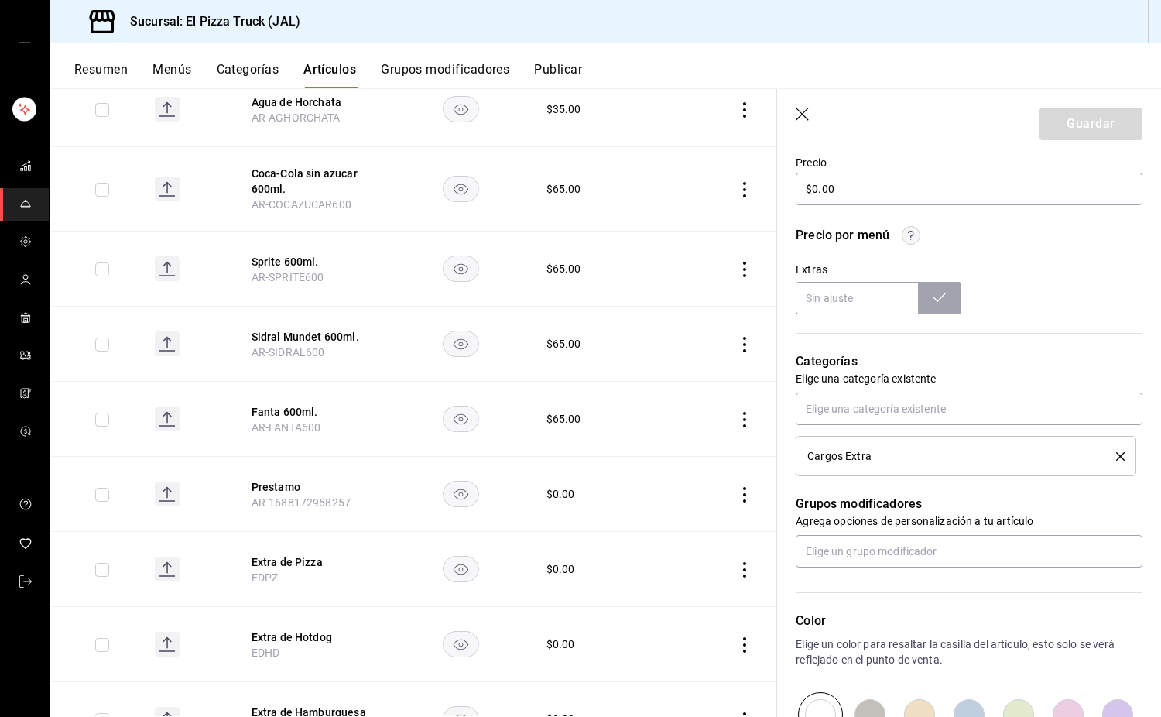
scroll to position [679, 0]
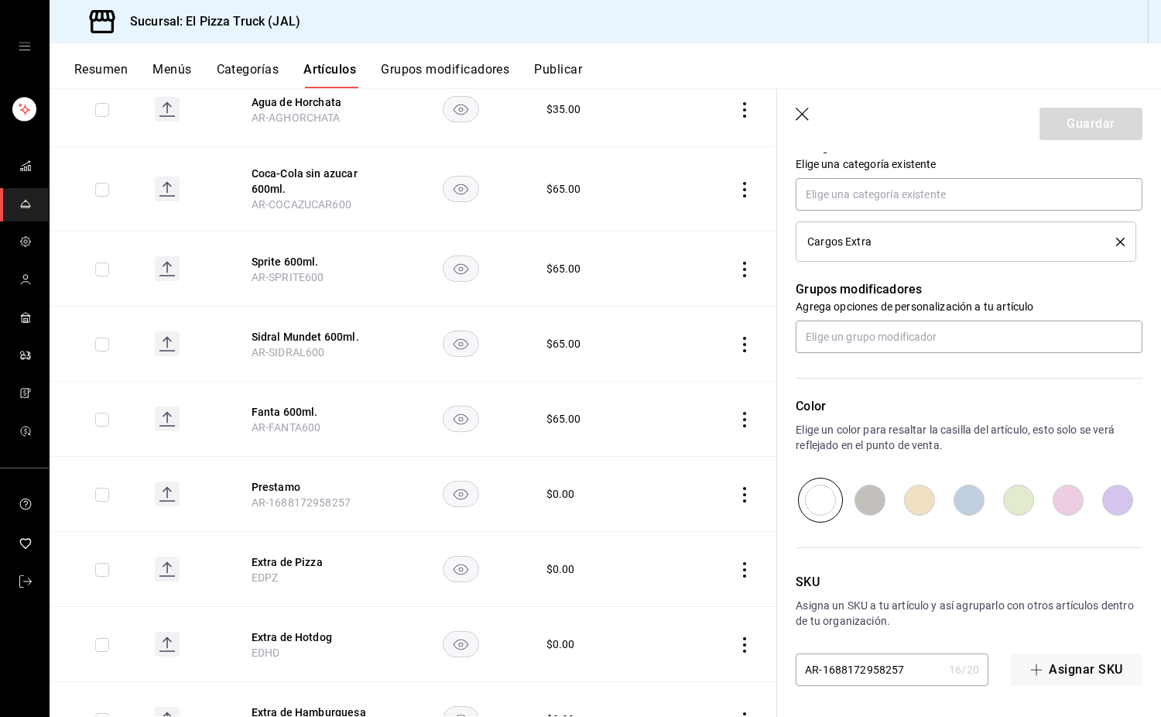
drag, startPoint x: 907, startPoint y: 670, endPoint x: 826, endPoint y: 671, distance: 81.3
click at [826, 671] on input "AR-1688172958257" at bounding box center [869, 669] width 147 height 31
click at [1107, 107] on header "Guardar" at bounding box center [969, 120] width 384 height 63
click at [1103, 113] on button "Guardar" at bounding box center [1091, 124] width 103 height 33
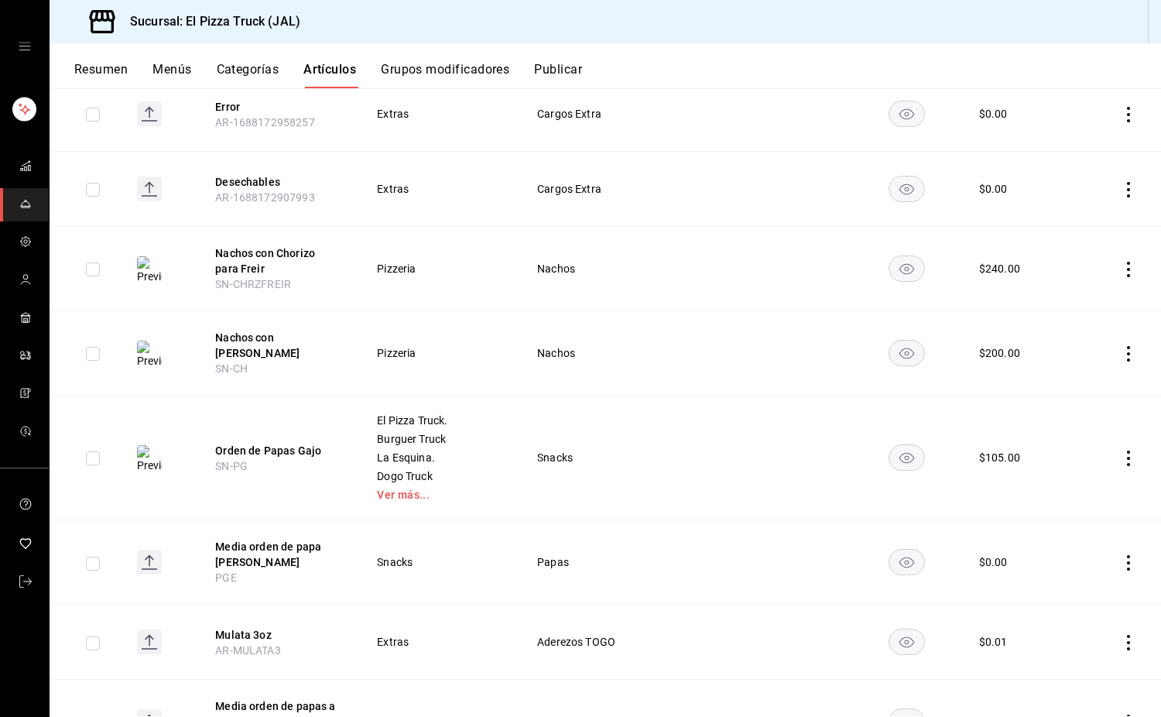
scroll to position [3120, 0]
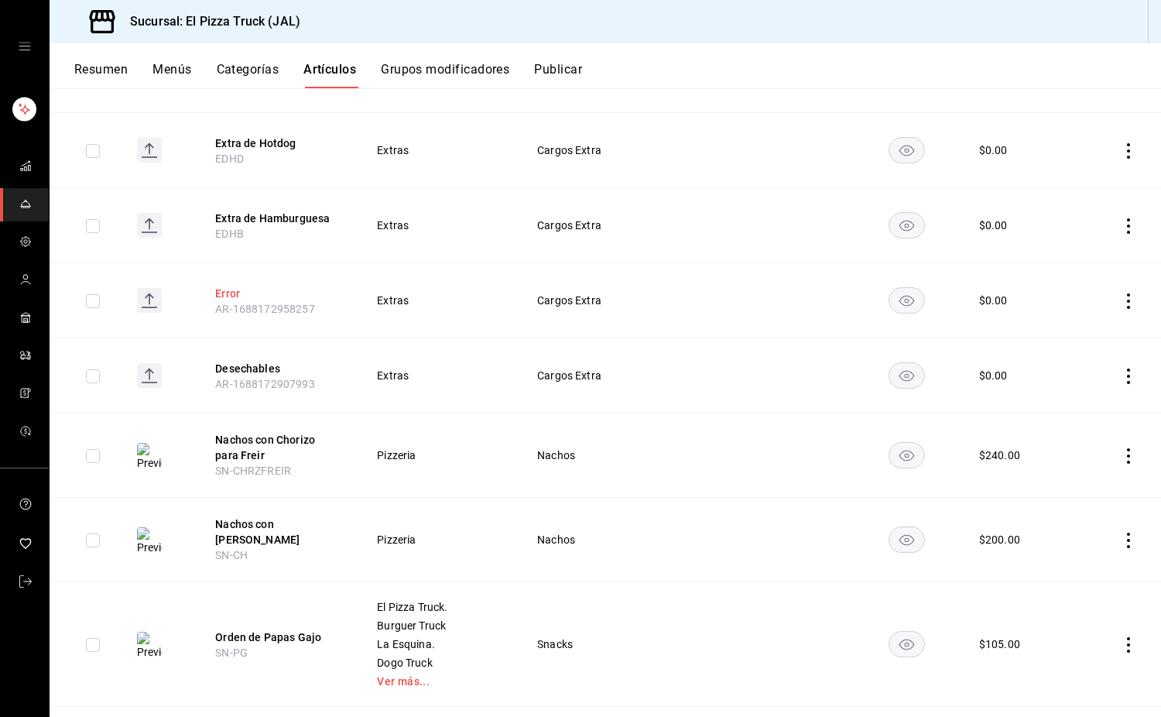
click at [232, 296] on button "Error" at bounding box center [277, 293] width 124 height 15
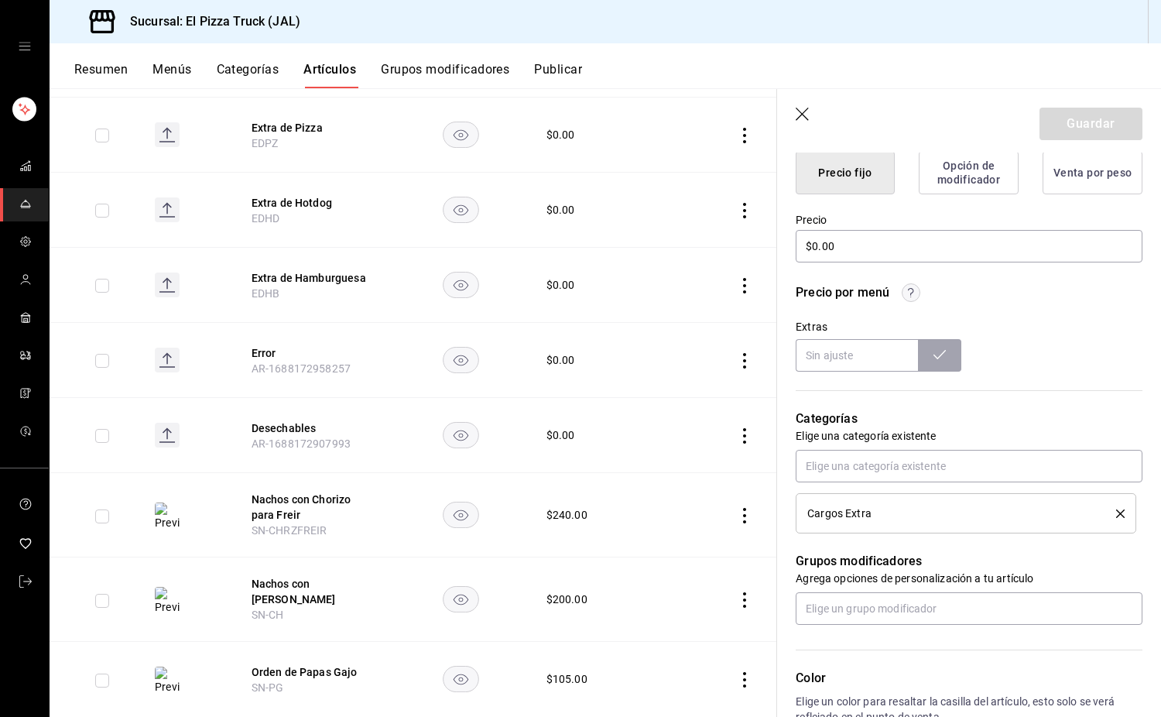
scroll to position [679, 0]
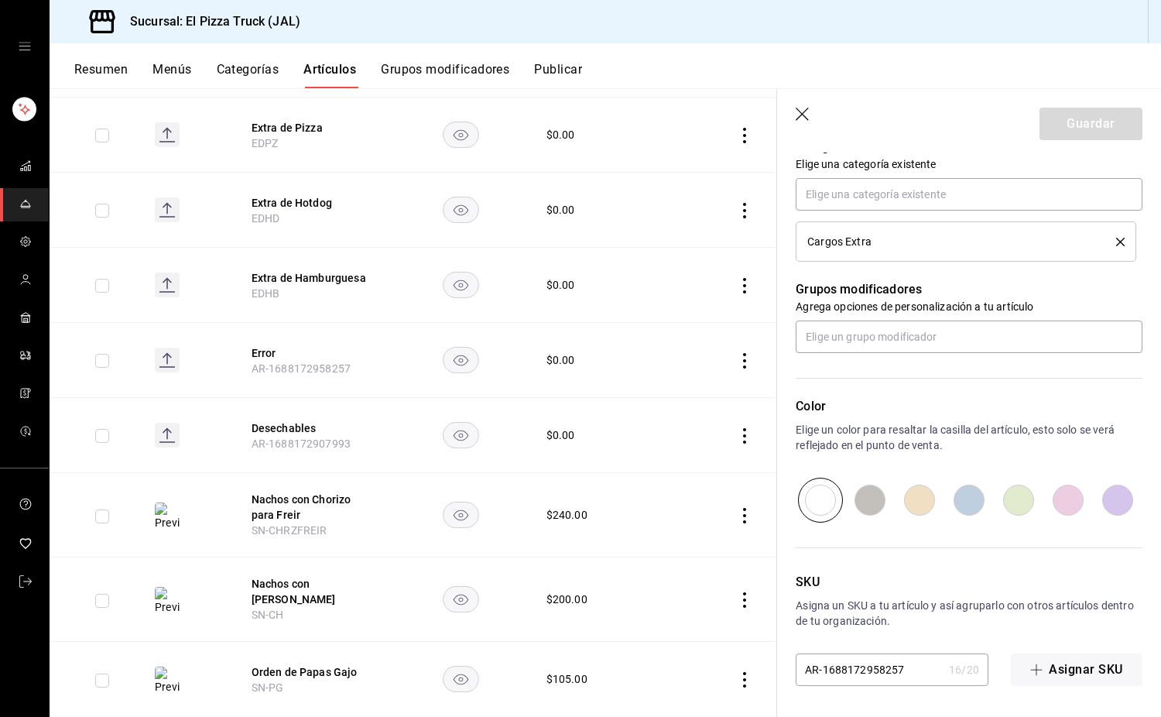
drag, startPoint x: 884, startPoint y: 677, endPoint x: 823, endPoint y: 674, distance: 61.2
click at [823, 674] on input "AR-1688172958257" at bounding box center [869, 669] width 147 height 31
click at [1098, 119] on button "Guardar" at bounding box center [1091, 124] width 103 height 33
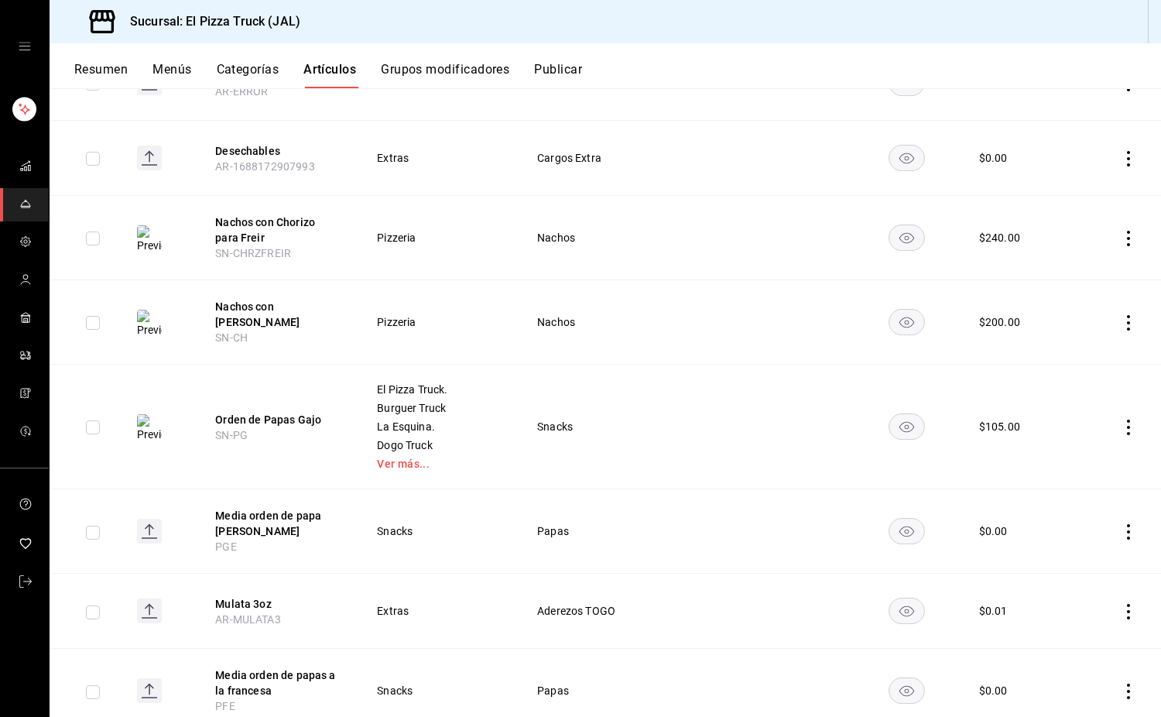
scroll to position [3230, 0]
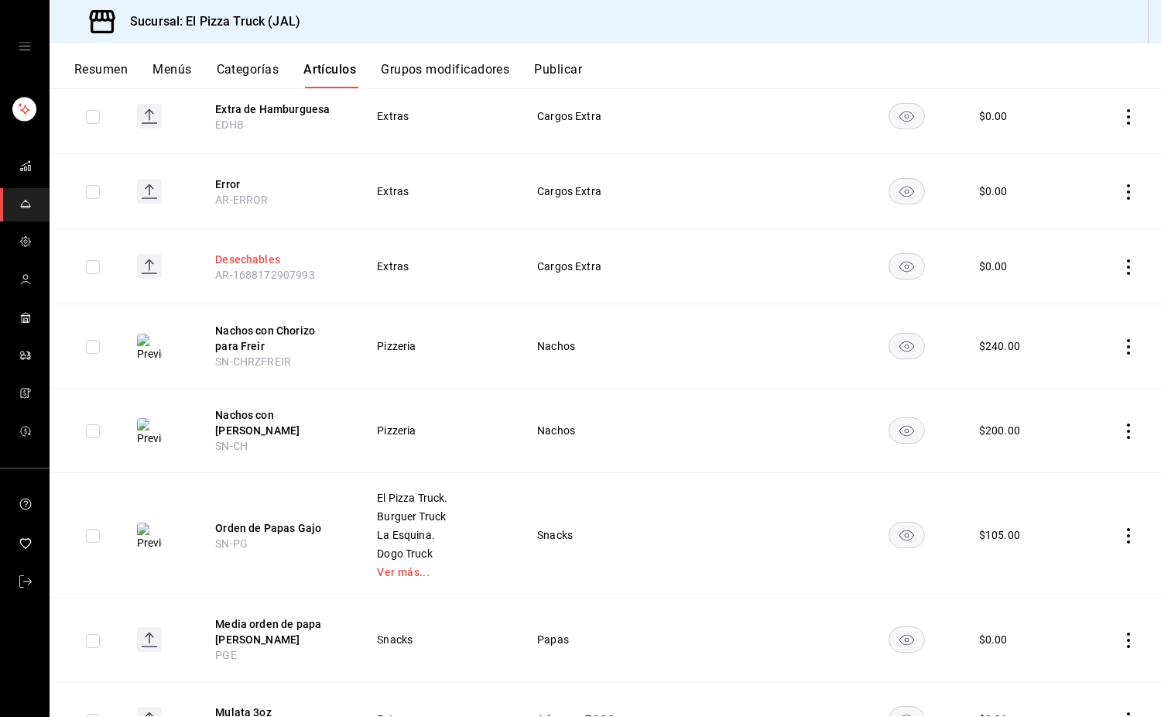
click at [265, 256] on button "Desechables" at bounding box center [277, 259] width 124 height 15
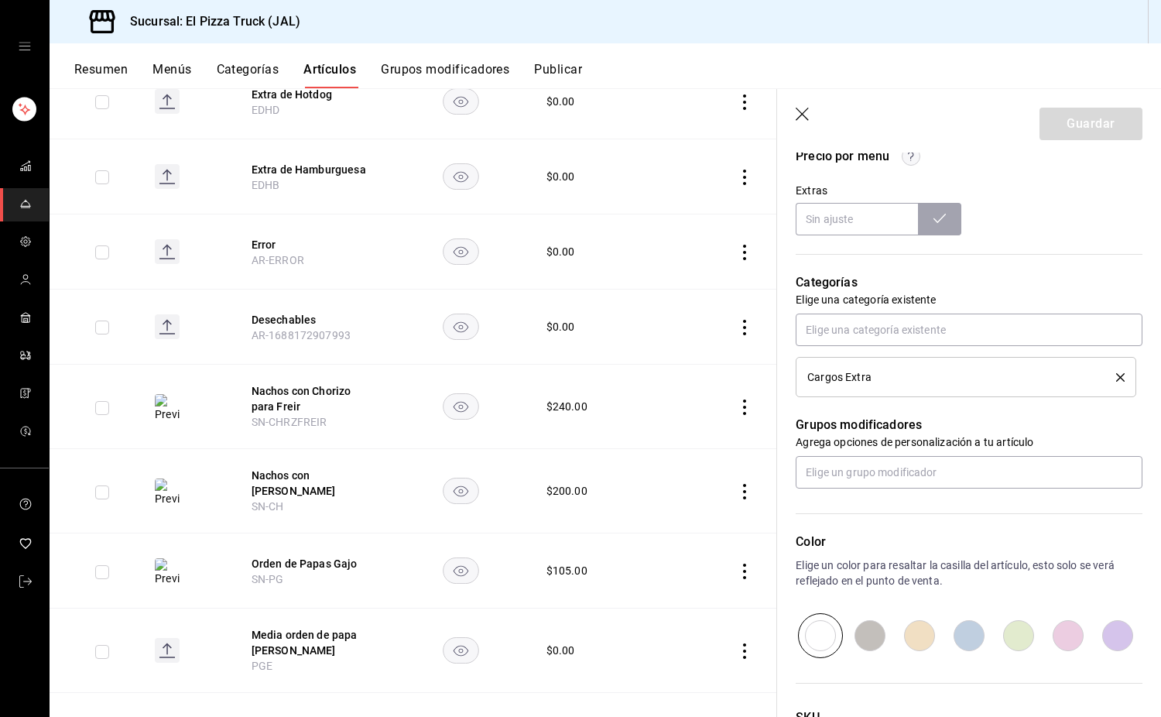
scroll to position [679, 0]
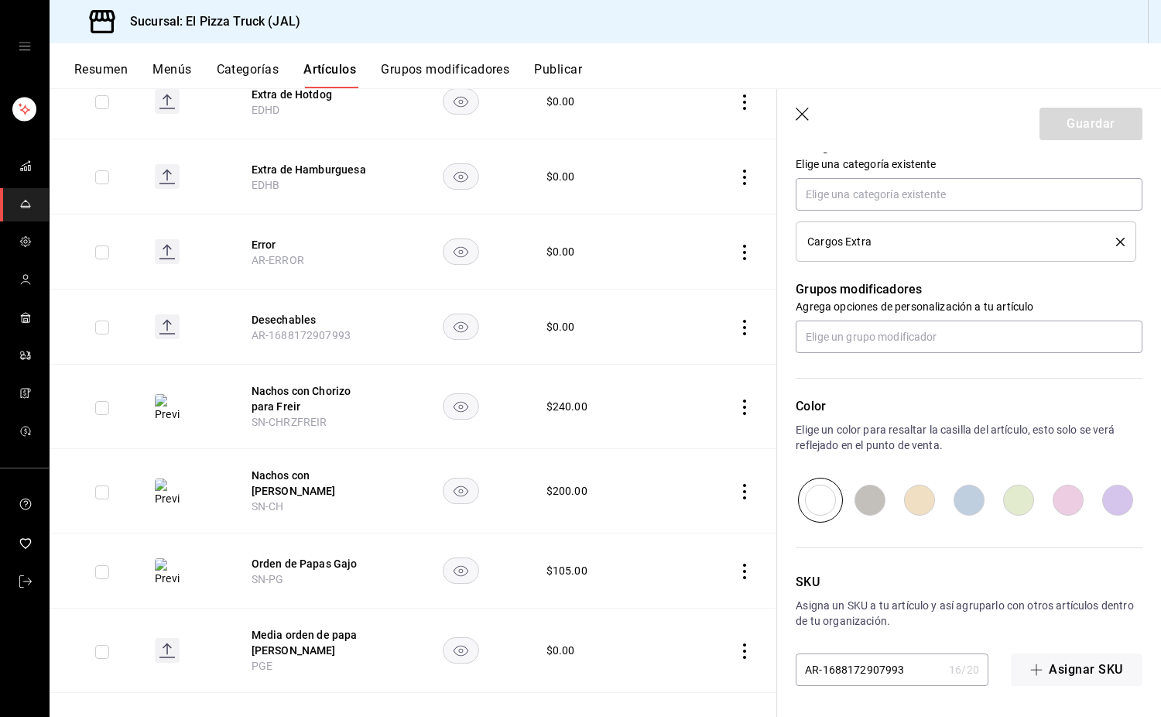
drag, startPoint x: 902, startPoint y: 671, endPoint x: 838, endPoint y: 676, distance: 64.4
click at [824, 674] on input "AR-1688172907993" at bounding box center [869, 669] width 147 height 31
click at [1089, 119] on button "Guardar" at bounding box center [1091, 124] width 103 height 33
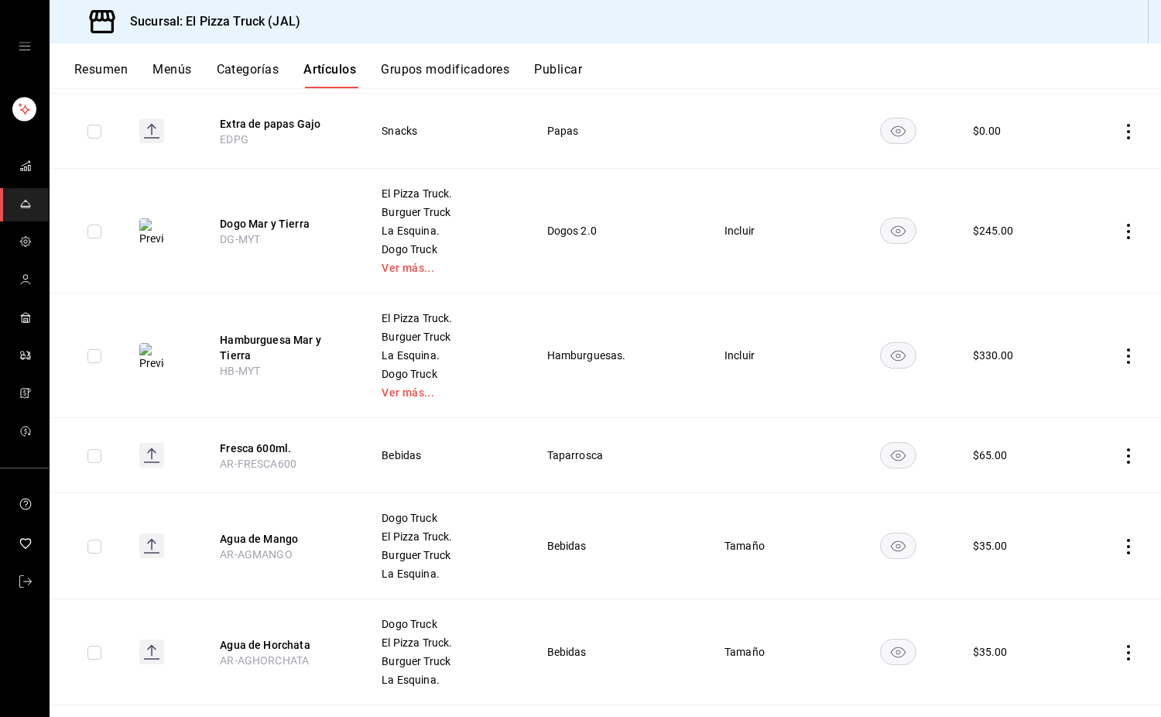
scroll to position [2145, 0]
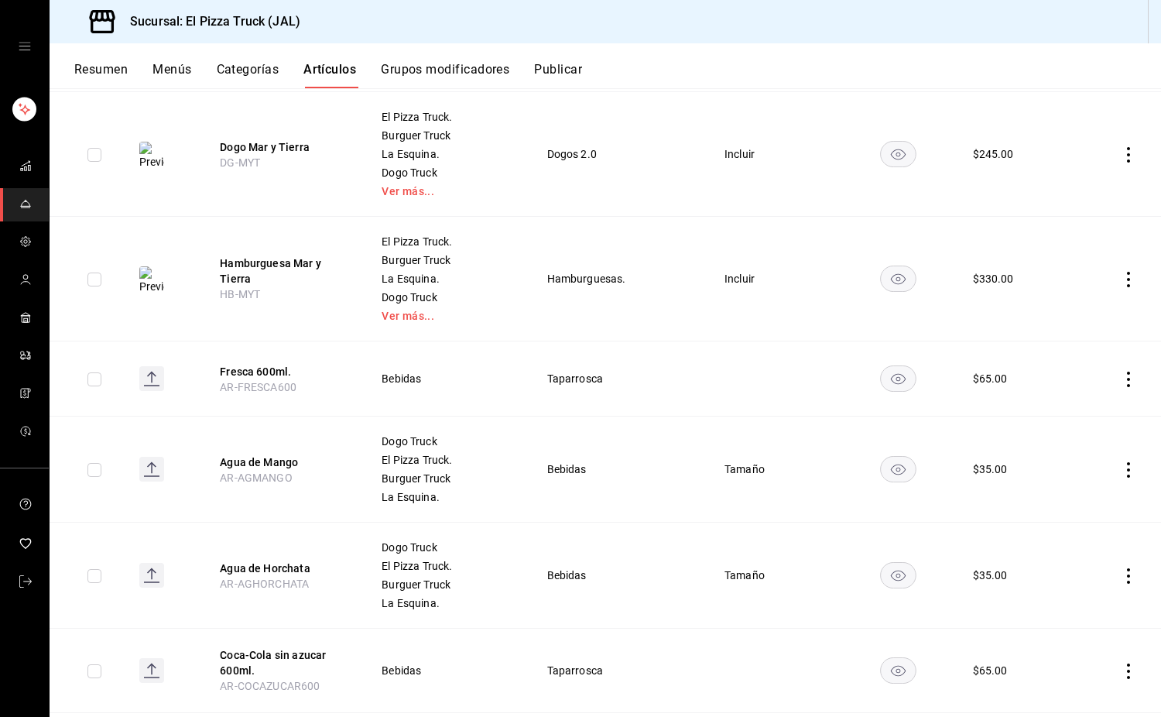
click at [454, 70] on button "Grupos modificadores" at bounding box center [445, 75] width 129 height 26
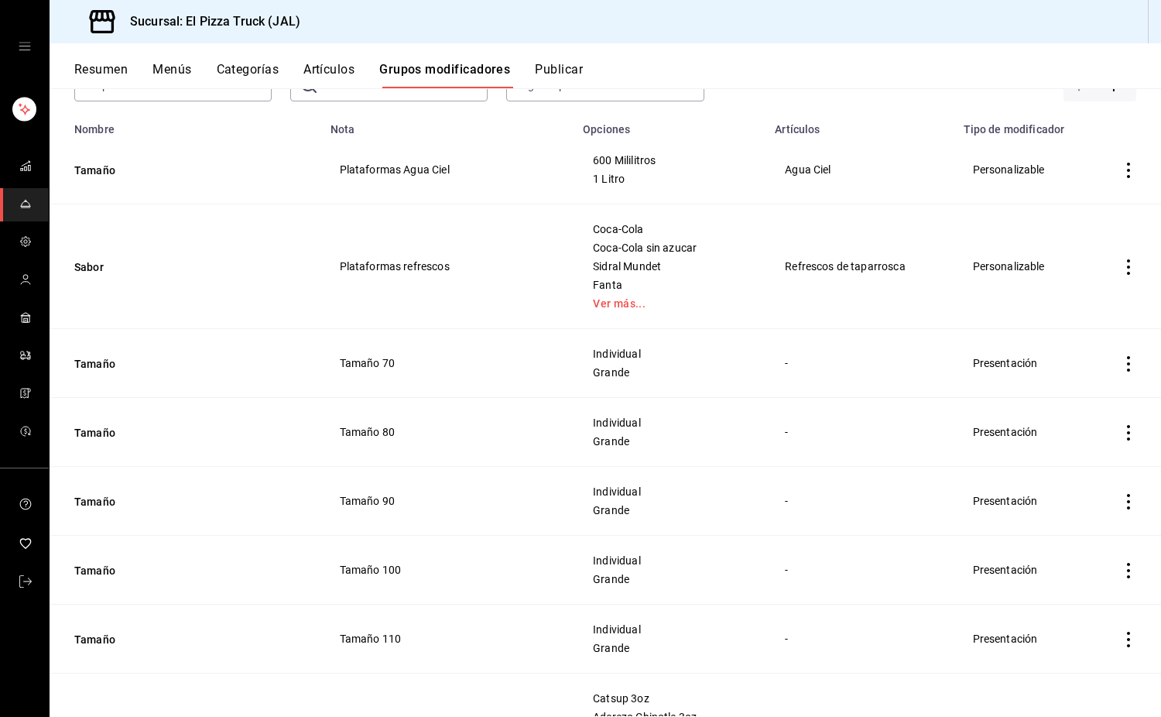
scroll to position [310, 0]
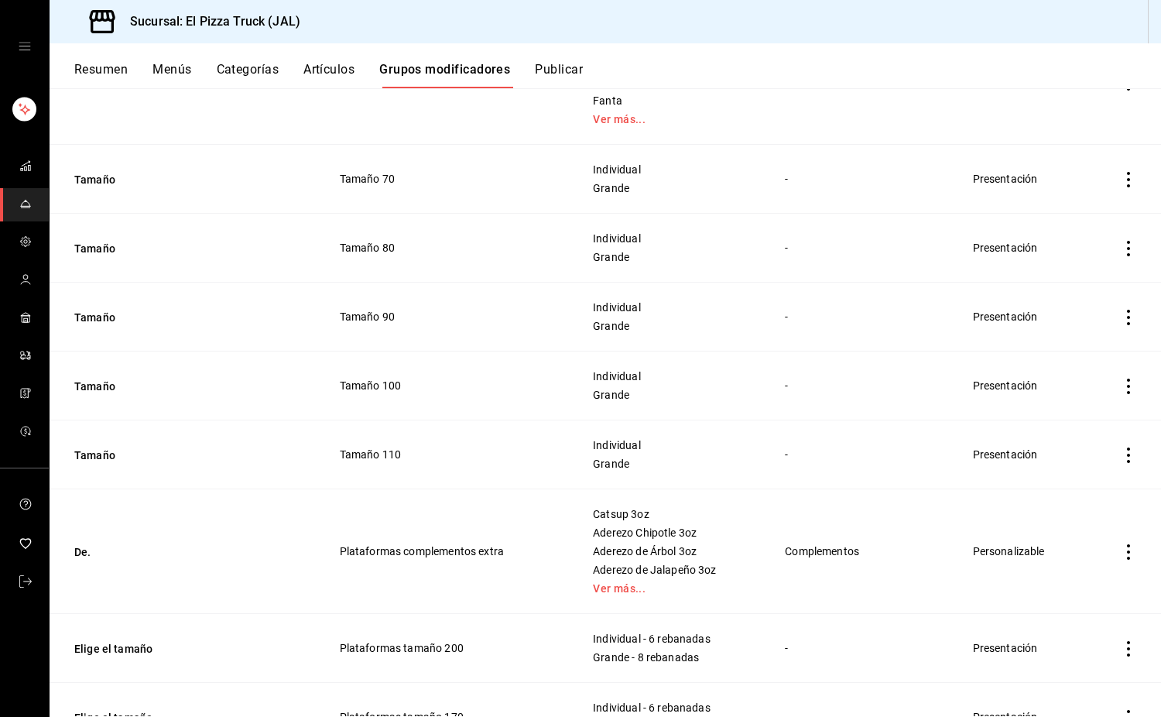
click at [1127, 181] on icon "actions" at bounding box center [1128, 179] width 3 height 15
click at [1069, 281] on span "Eliminar" at bounding box center [1070, 279] width 39 height 12
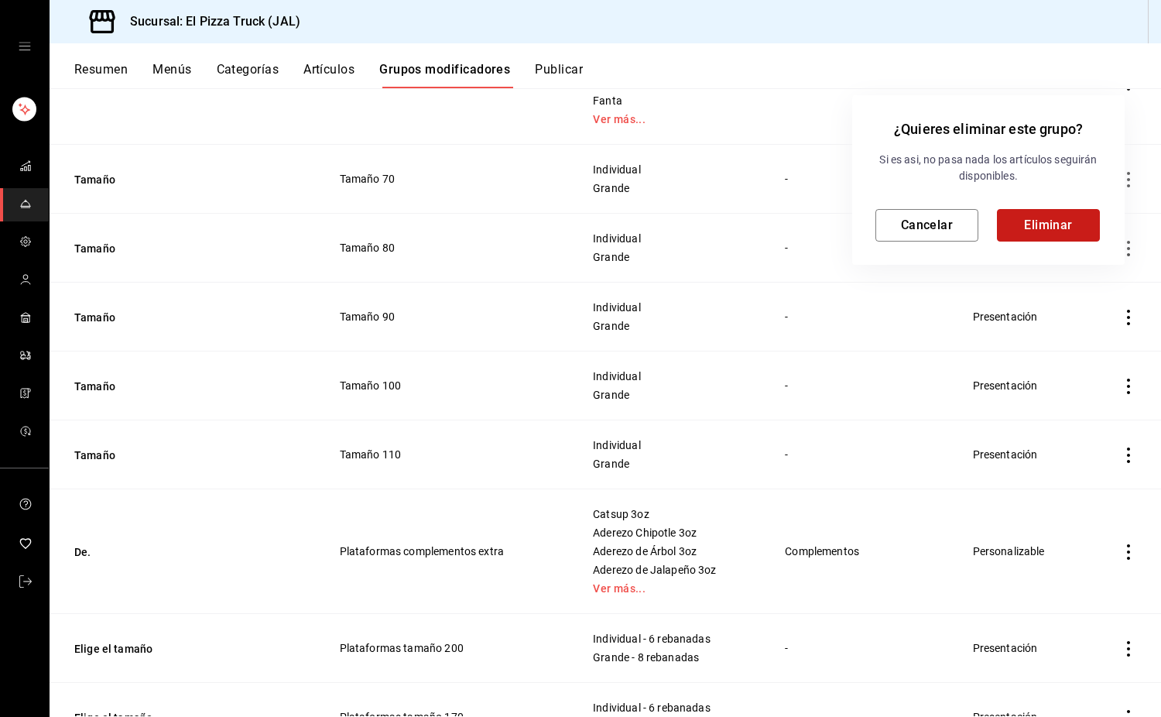
click at [1026, 232] on button "Eliminar" at bounding box center [1048, 225] width 103 height 33
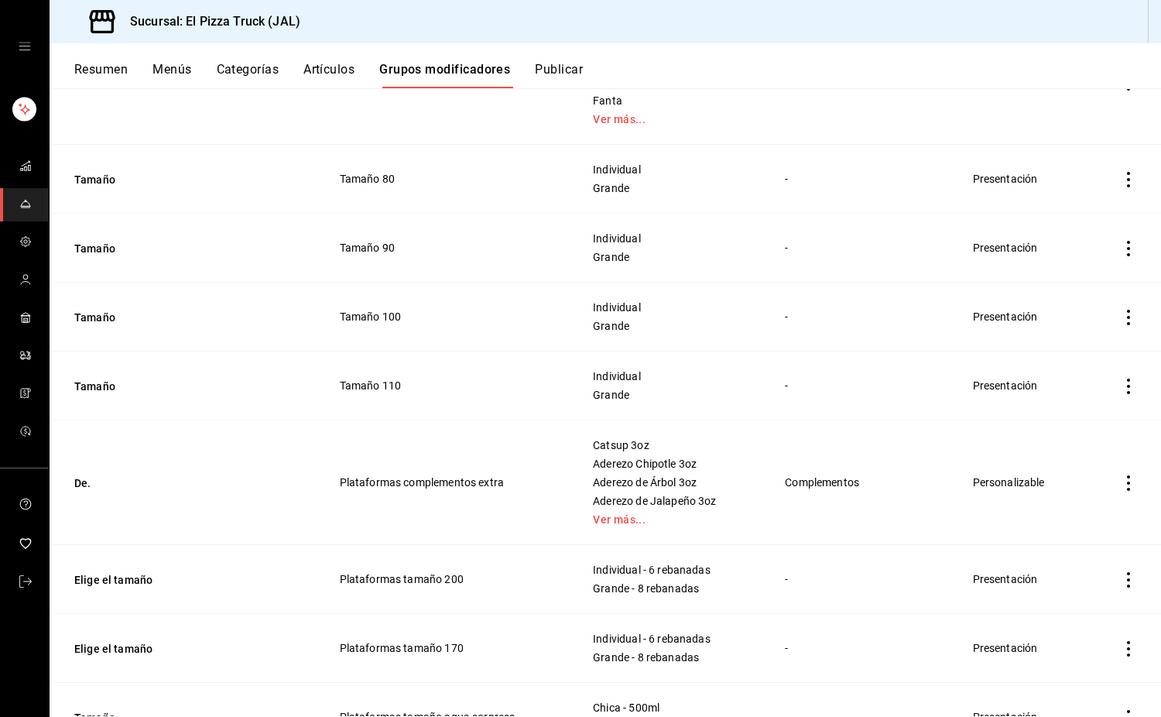
click at [1125, 177] on td "simple table" at bounding box center [1128, 179] width 65 height 69
drag, startPoint x: 1124, startPoint y: 178, endPoint x: 1118, endPoint y: 187, distance: 10.5
click at [1123, 179] on icon "actions" at bounding box center [1128, 179] width 15 height 15
click at [1086, 279] on span "Eliminar" at bounding box center [1070, 279] width 39 height 12
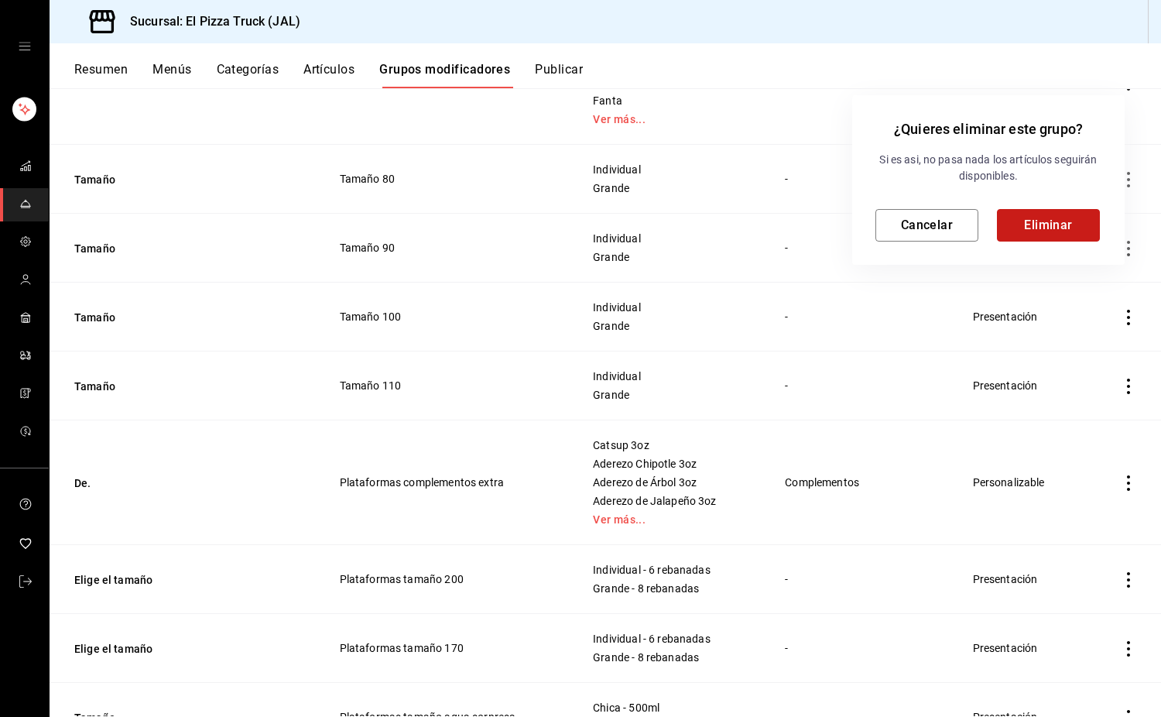
click at [1062, 228] on button "Eliminar" at bounding box center [1048, 225] width 103 height 33
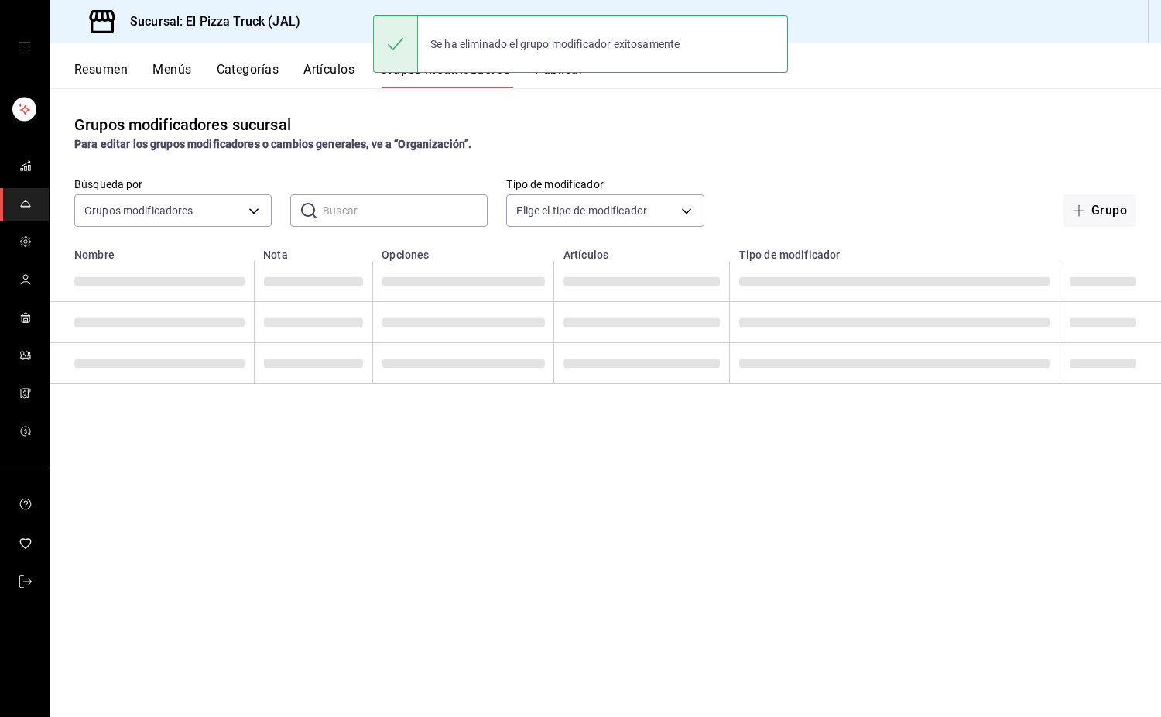
scroll to position [0, 0]
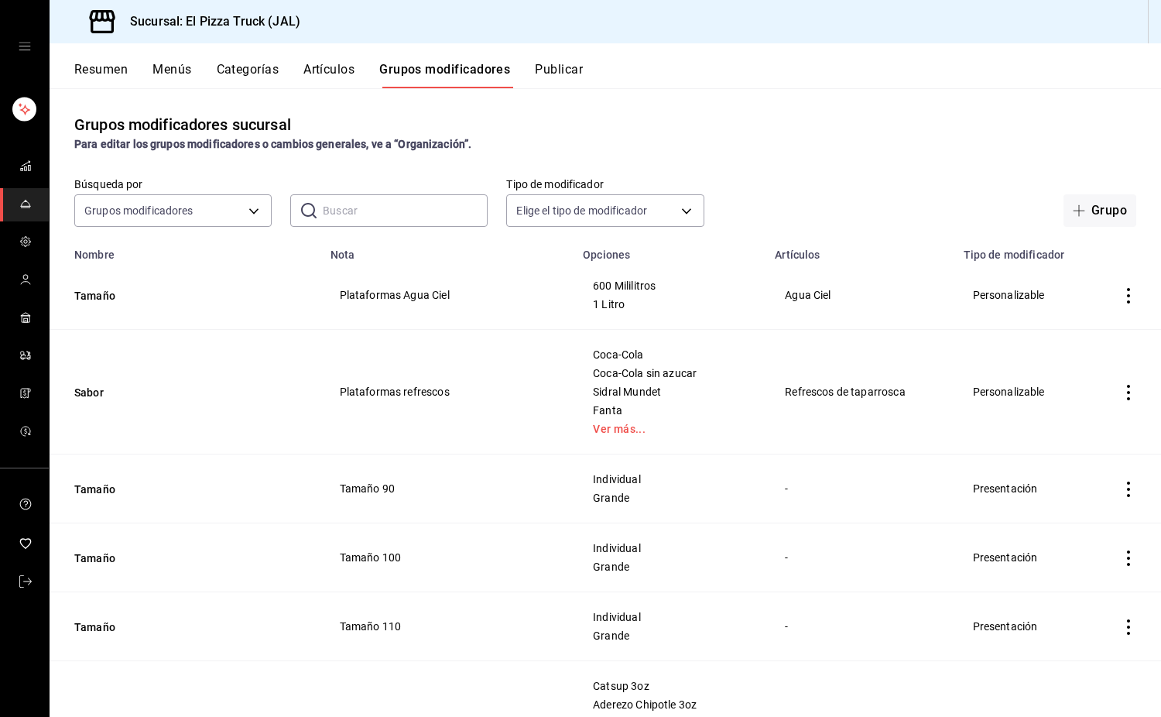
click at [1121, 489] on icon "actions" at bounding box center [1128, 489] width 15 height 15
click at [1042, 585] on div at bounding box center [1037, 589] width 28 height 15
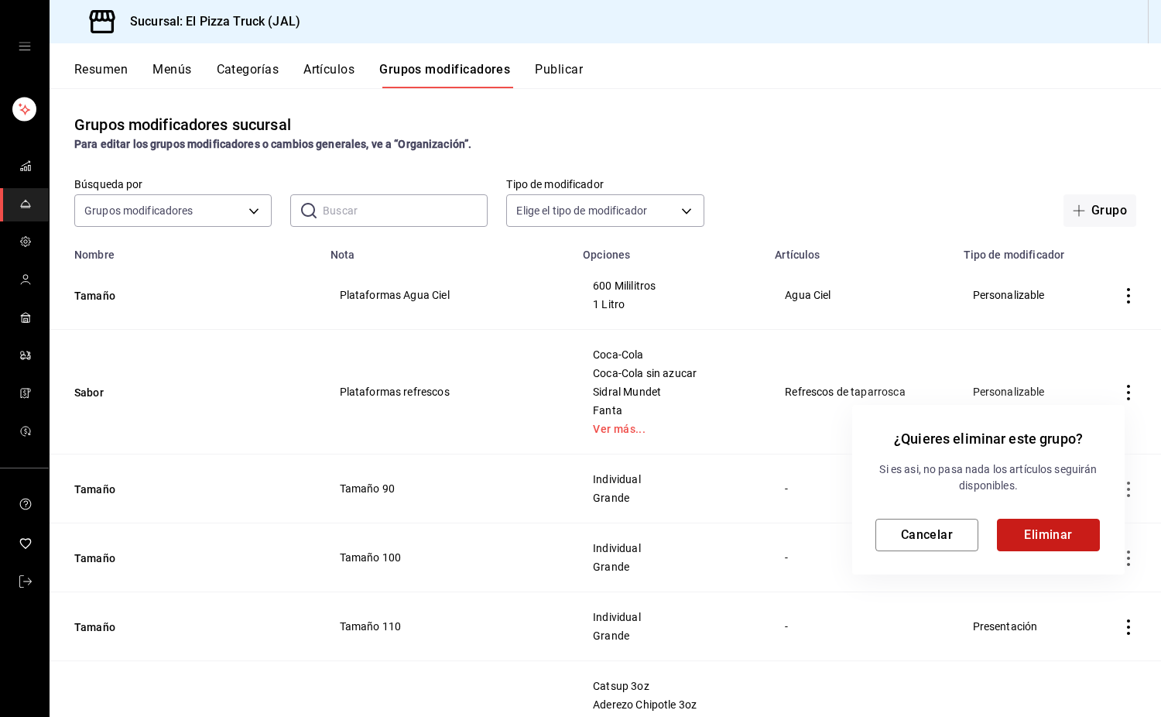
click at [1026, 529] on button "Eliminar" at bounding box center [1048, 535] width 103 height 33
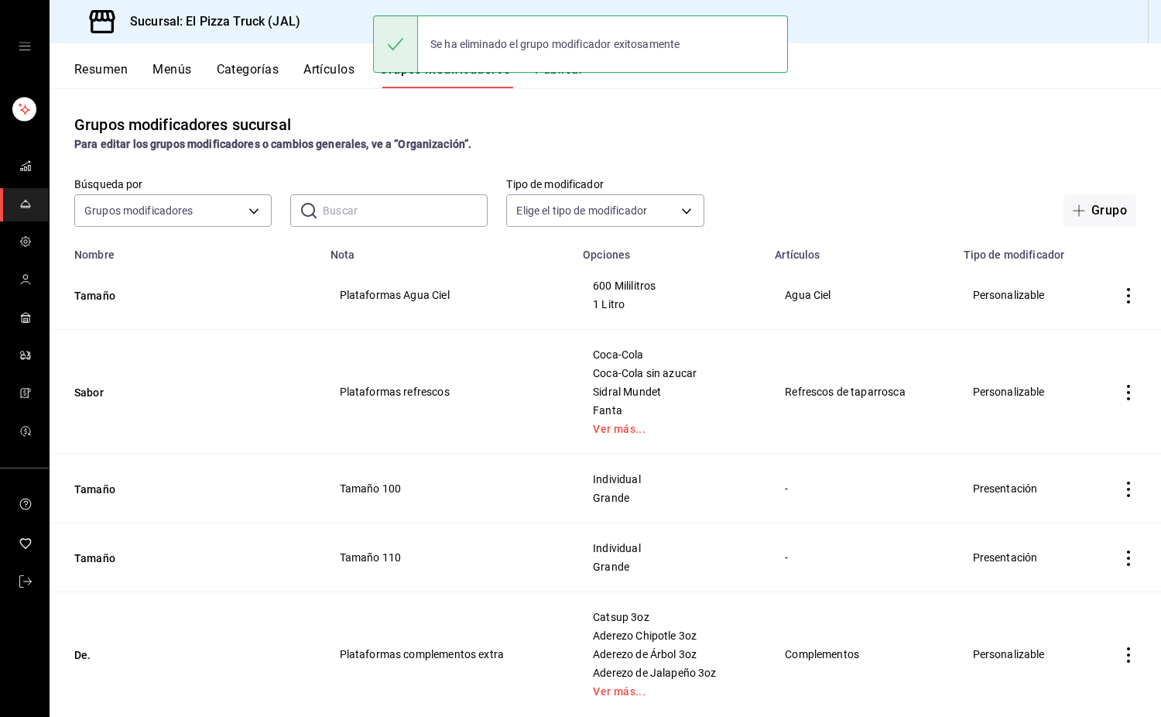
click at [1127, 495] on icon "actions" at bounding box center [1128, 489] width 3 height 15
click at [1071, 583] on span "Eliminar" at bounding box center [1070, 589] width 39 height 12
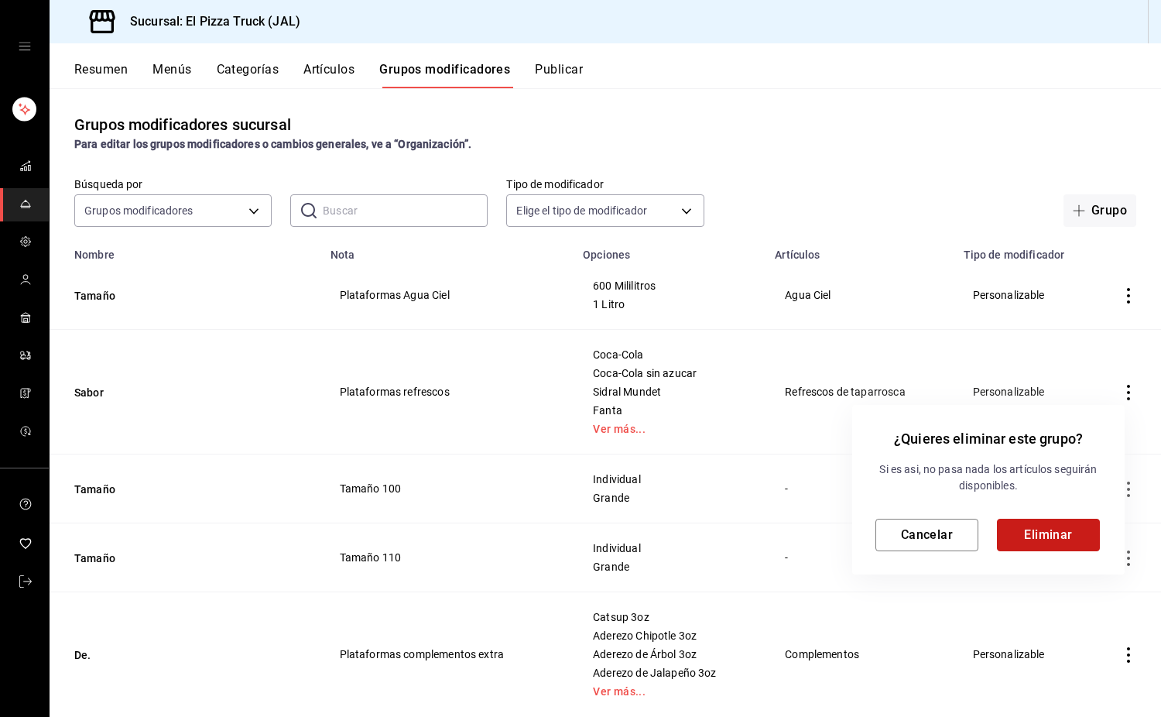
click at [1033, 533] on button "Eliminar" at bounding box center [1048, 535] width 103 height 33
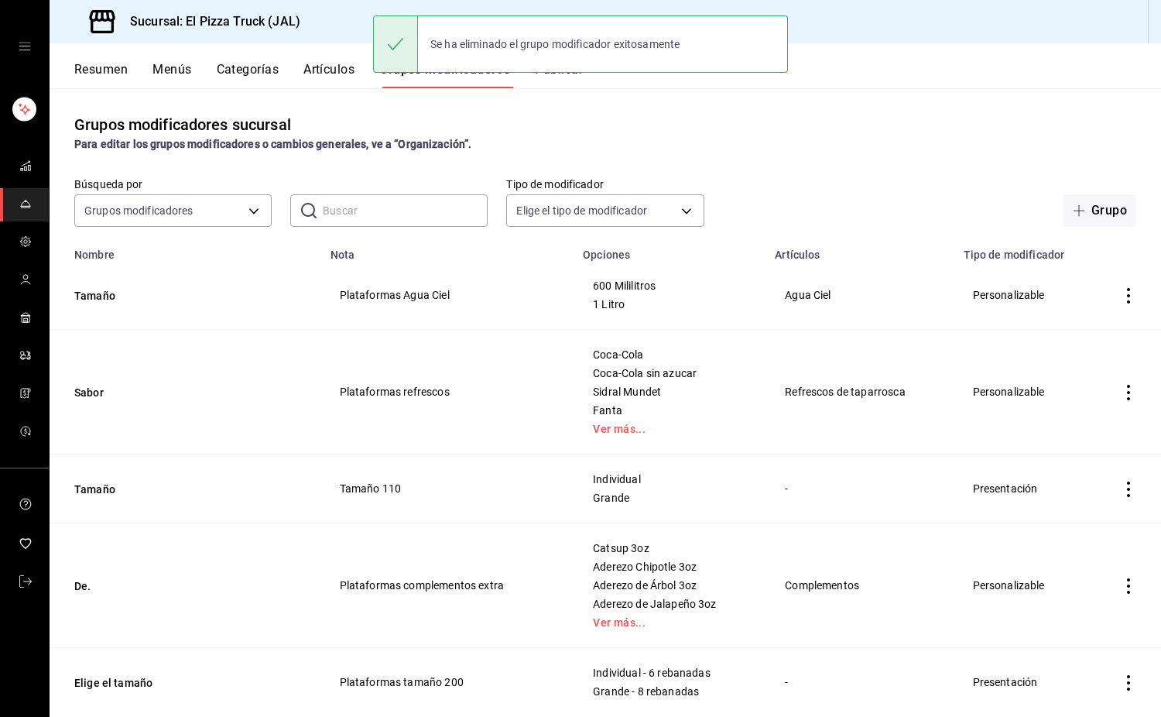
click at [1121, 490] on icon "actions" at bounding box center [1128, 489] width 15 height 15
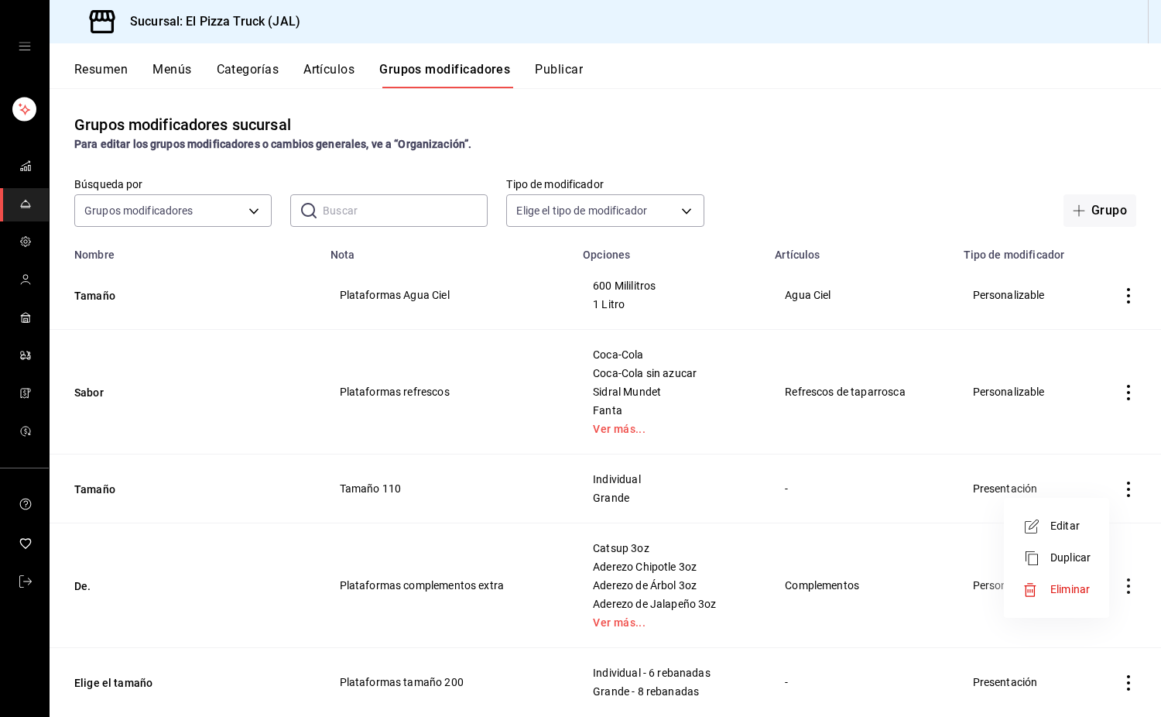
click at [1074, 584] on span "Eliminar" at bounding box center [1070, 589] width 39 height 12
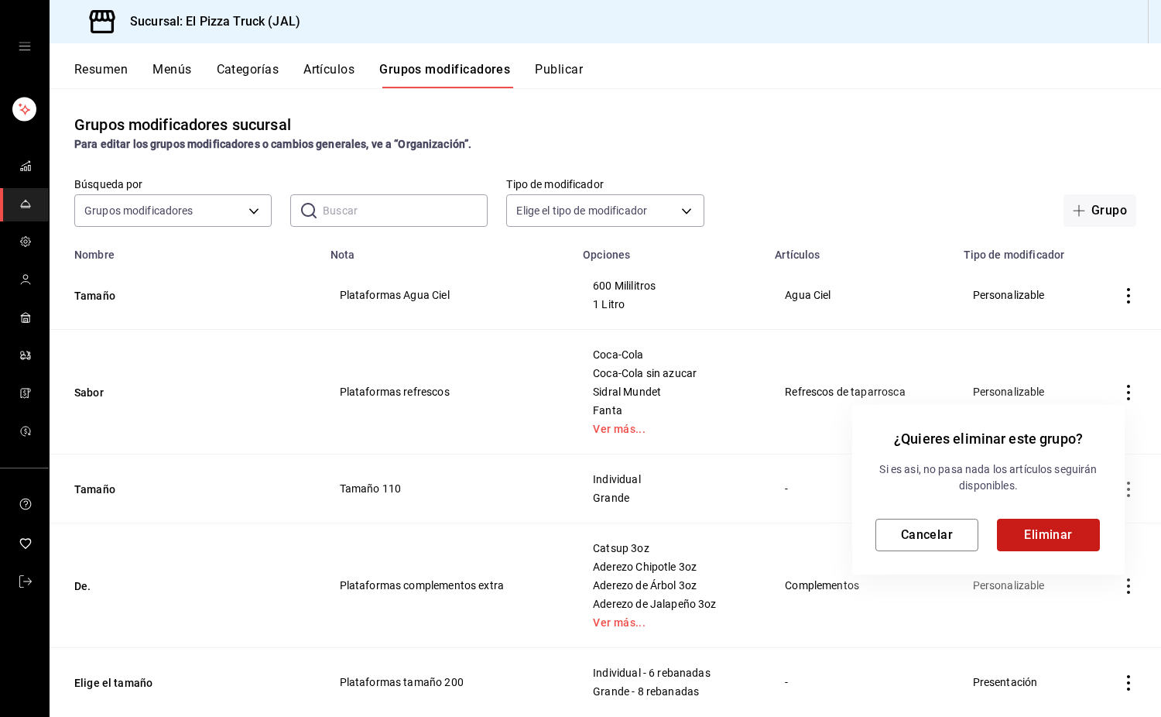
click at [1078, 540] on button "Eliminar" at bounding box center [1048, 535] width 103 height 33
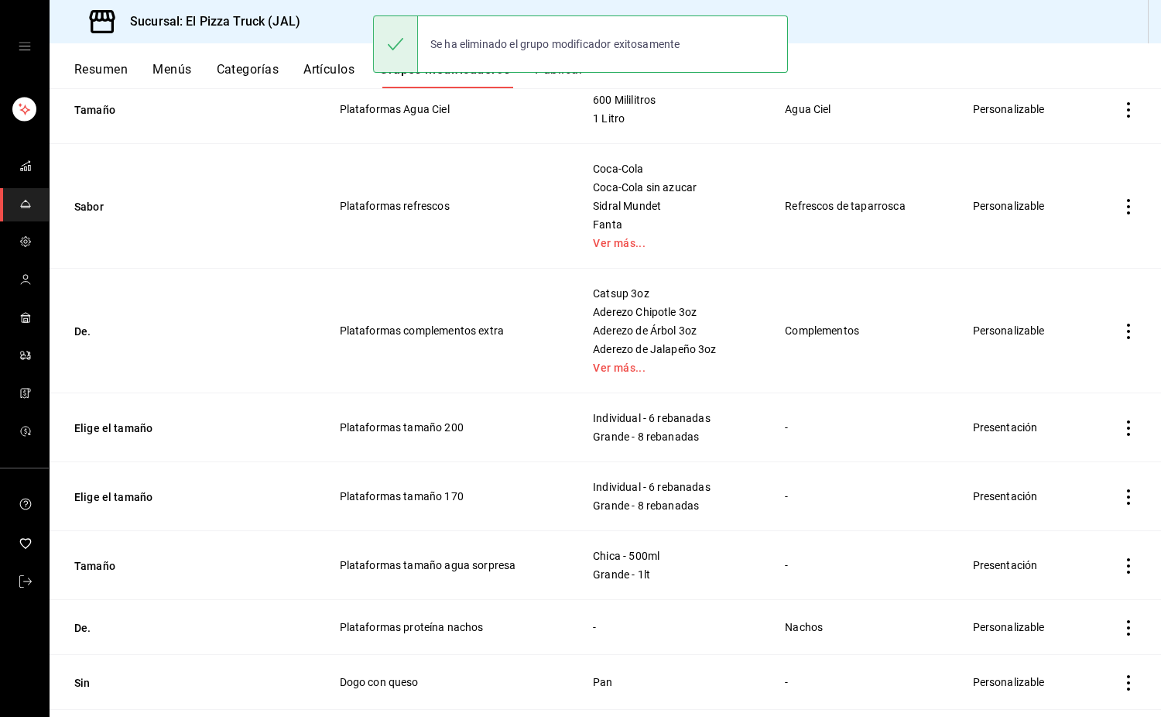
scroll to position [232, 0]
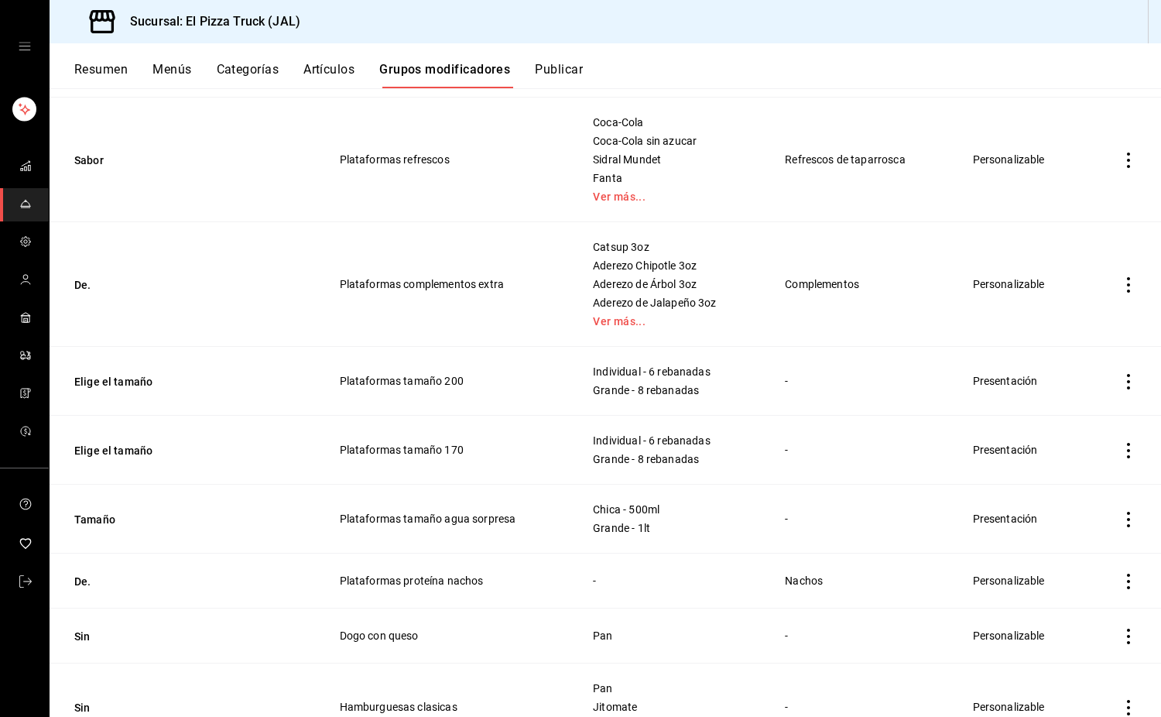
click at [1121, 380] on icon "actions" at bounding box center [1128, 381] width 15 height 15
click at [1073, 479] on span "Eliminar" at bounding box center [1070, 481] width 39 height 12
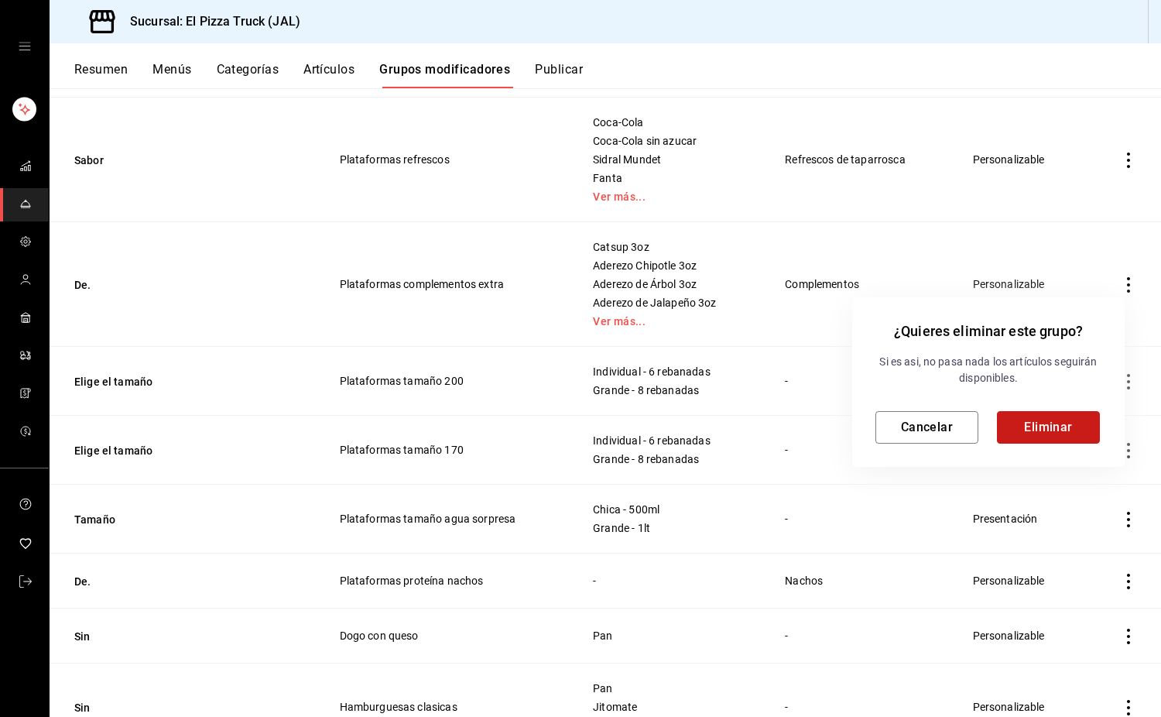
click at [1050, 420] on button "Eliminar" at bounding box center [1048, 427] width 103 height 33
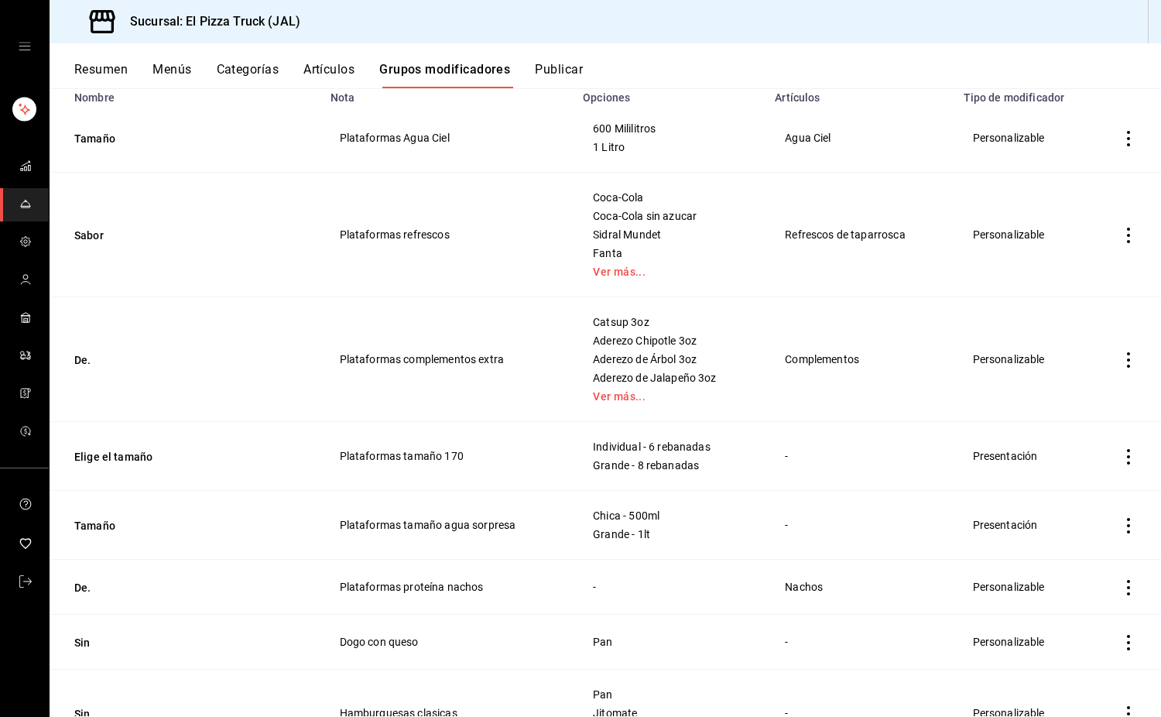
scroll to position [155, 0]
click at [1127, 455] on icon "actions" at bounding box center [1128, 458] width 3 height 15
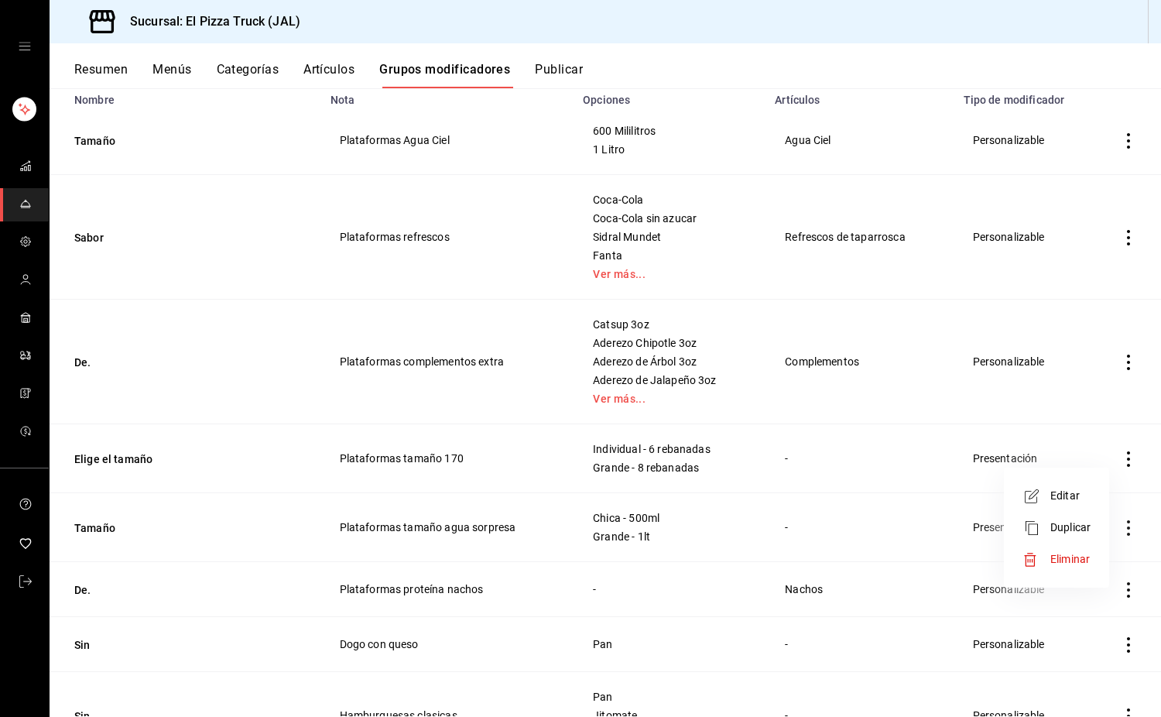
click at [1074, 554] on span "Eliminar" at bounding box center [1070, 559] width 39 height 12
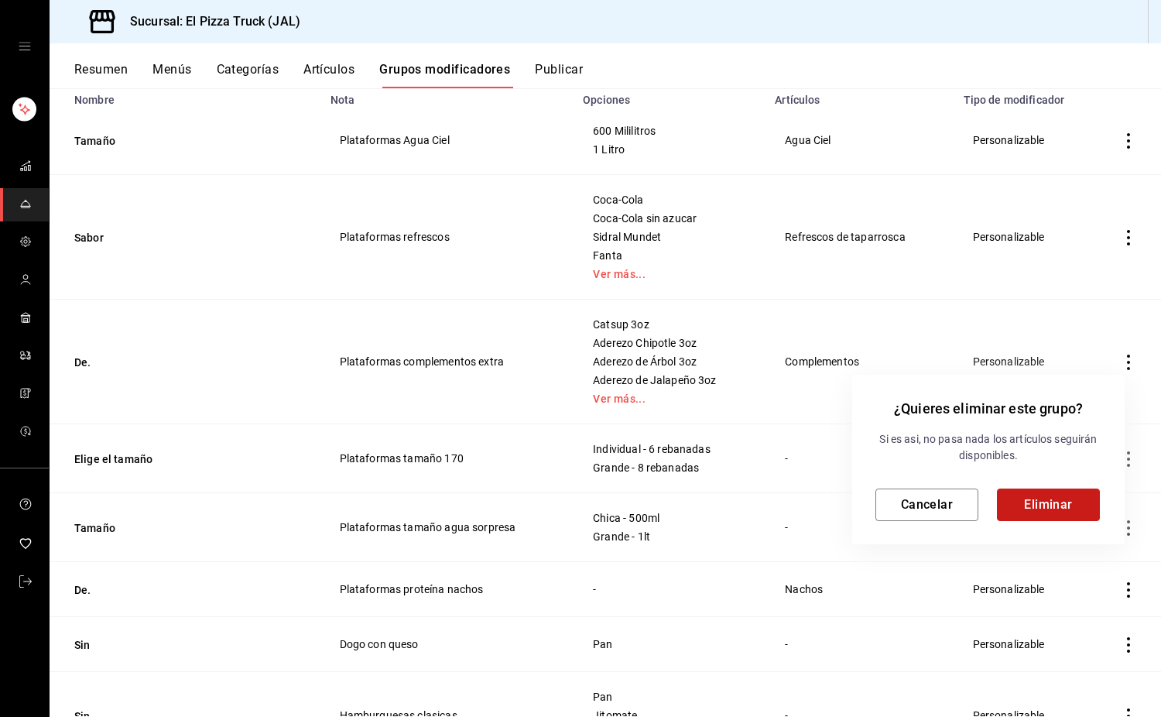
click at [1045, 501] on button "Eliminar" at bounding box center [1048, 505] width 103 height 33
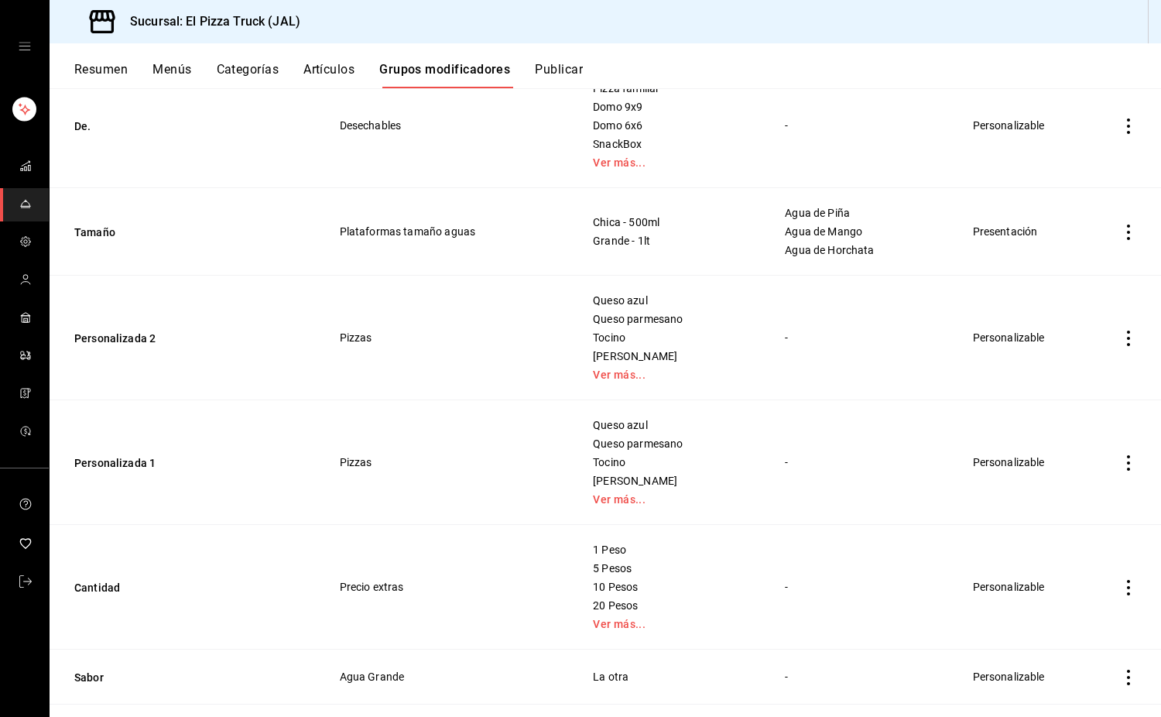
scroll to position [852, 0]
click at [111, 326] on td "Personalizada 2" at bounding box center [186, 337] width 272 height 125
click at [121, 333] on button "Personalizada 2" at bounding box center [167, 337] width 186 height 15
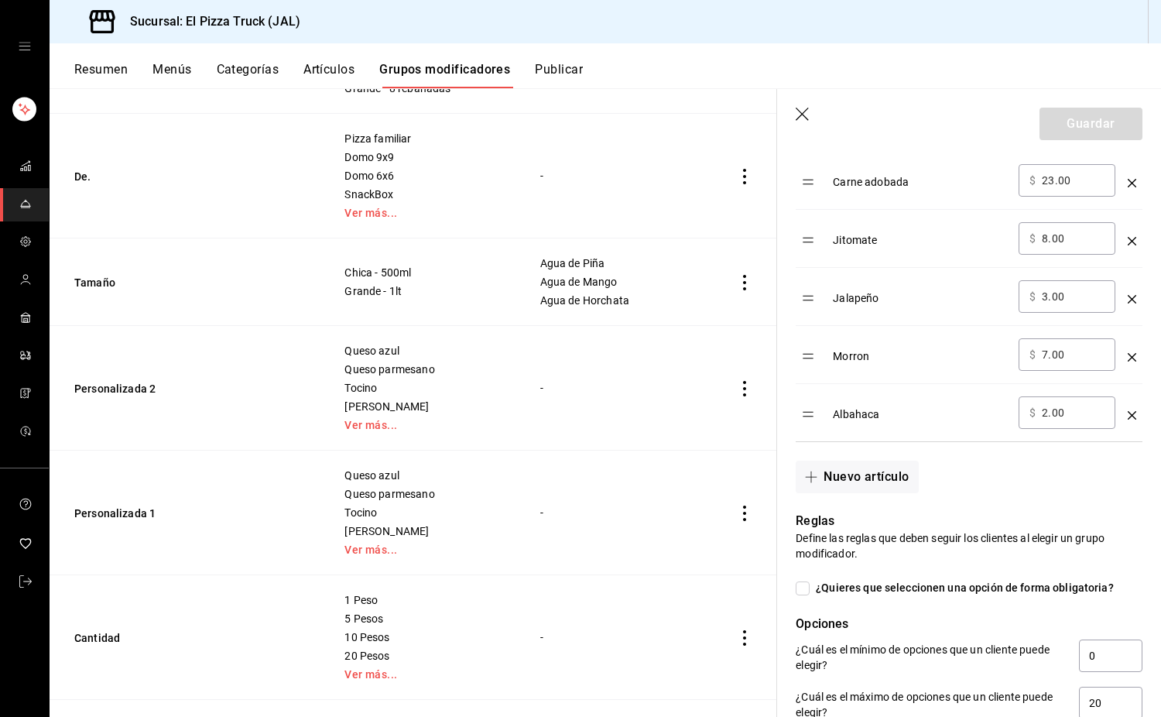
scroll to position [852, 0]
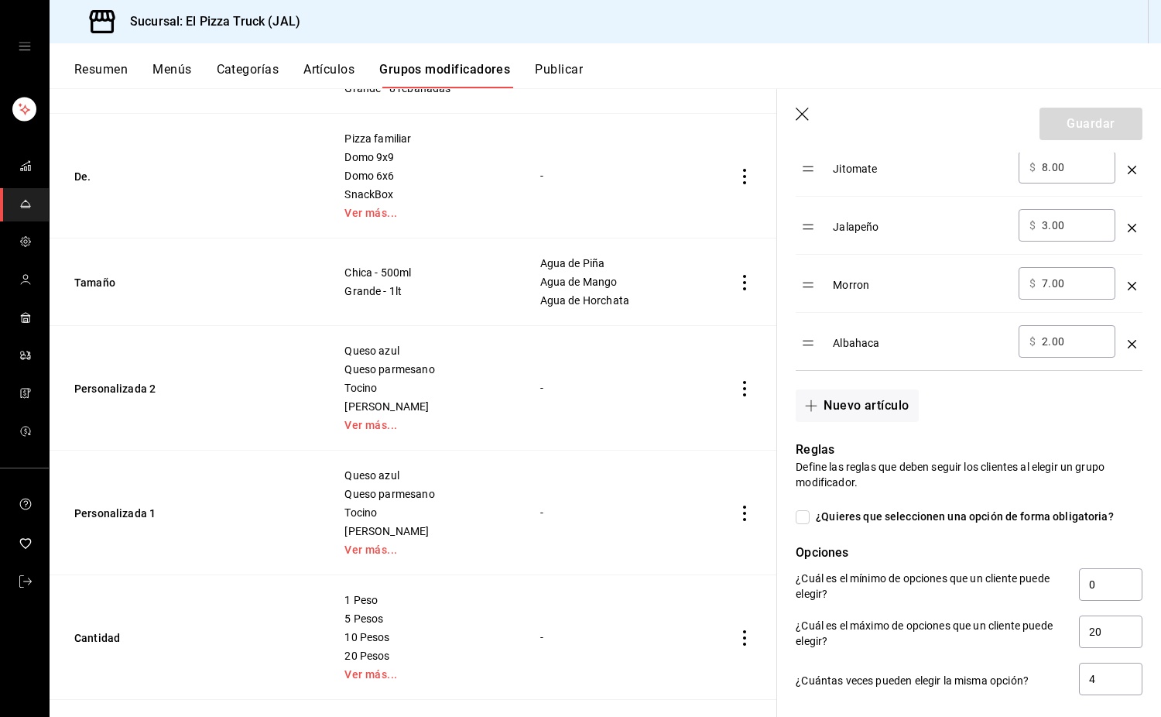
click at [800, 111] on icon "button" at bounding box center [802, 114] width 13 height 13
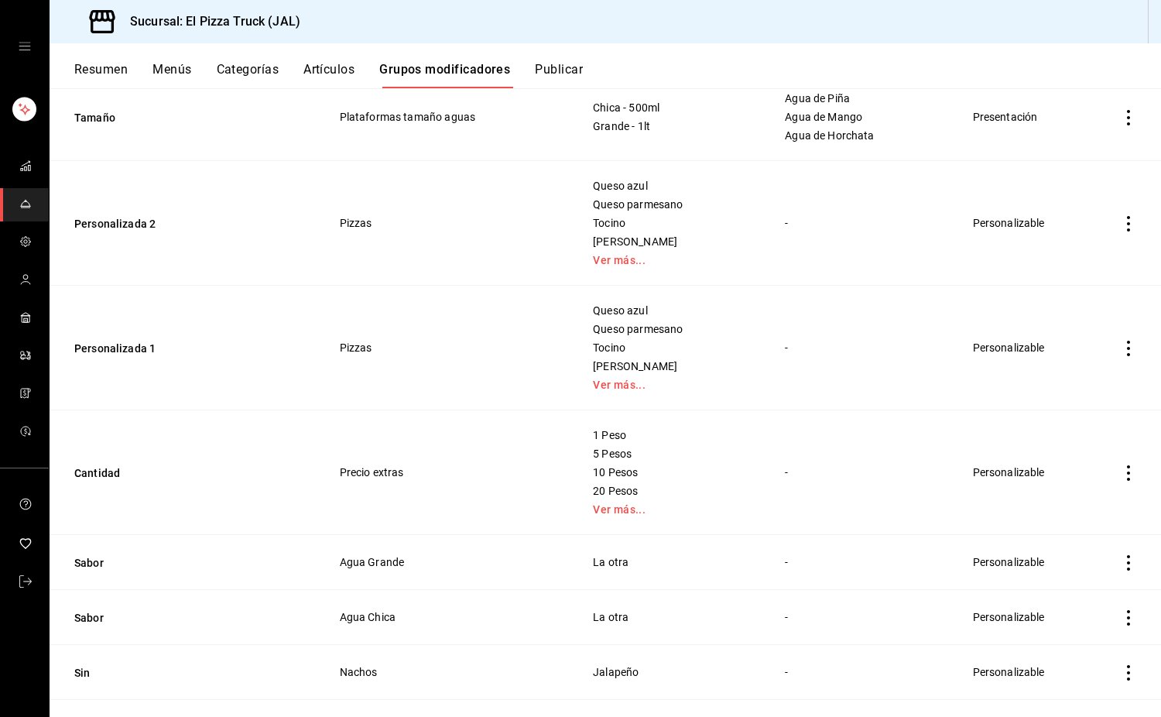
scroll to position [888, 0]
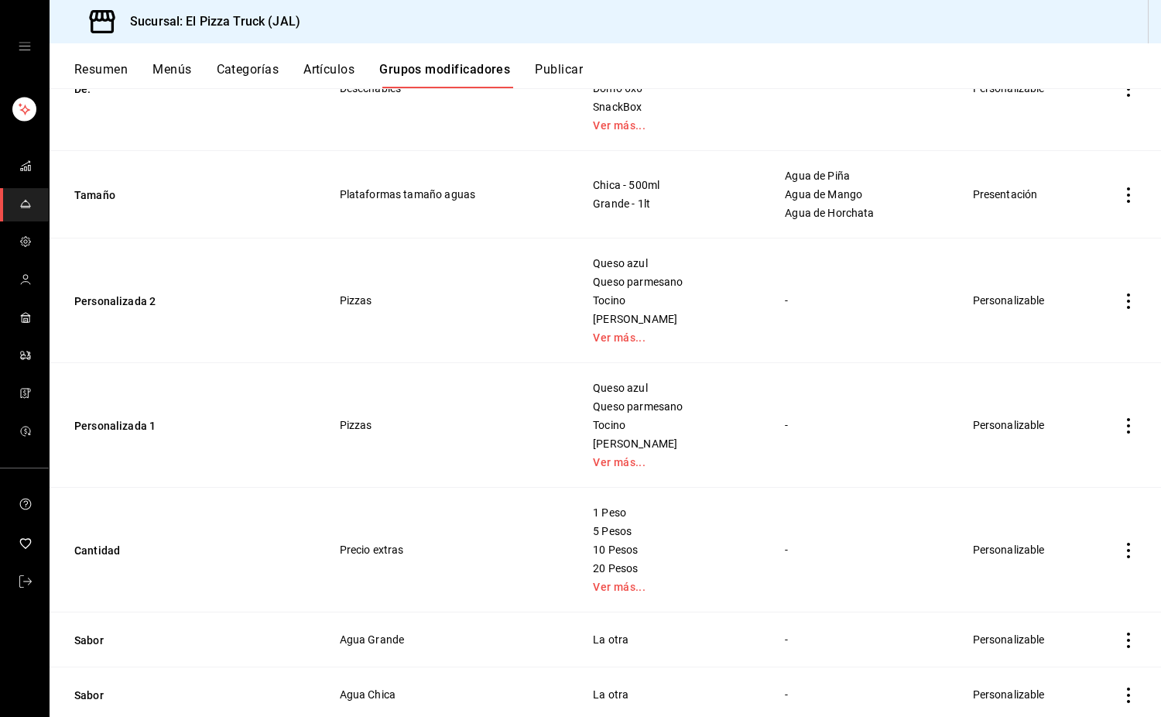
click at [1121, 307] on icon "actions" at bounding box center [1128, 300] width 15 height 15
click at [1065, 396] on span "Eliminar" at bounding box center [1070, 401] width 39 height 12
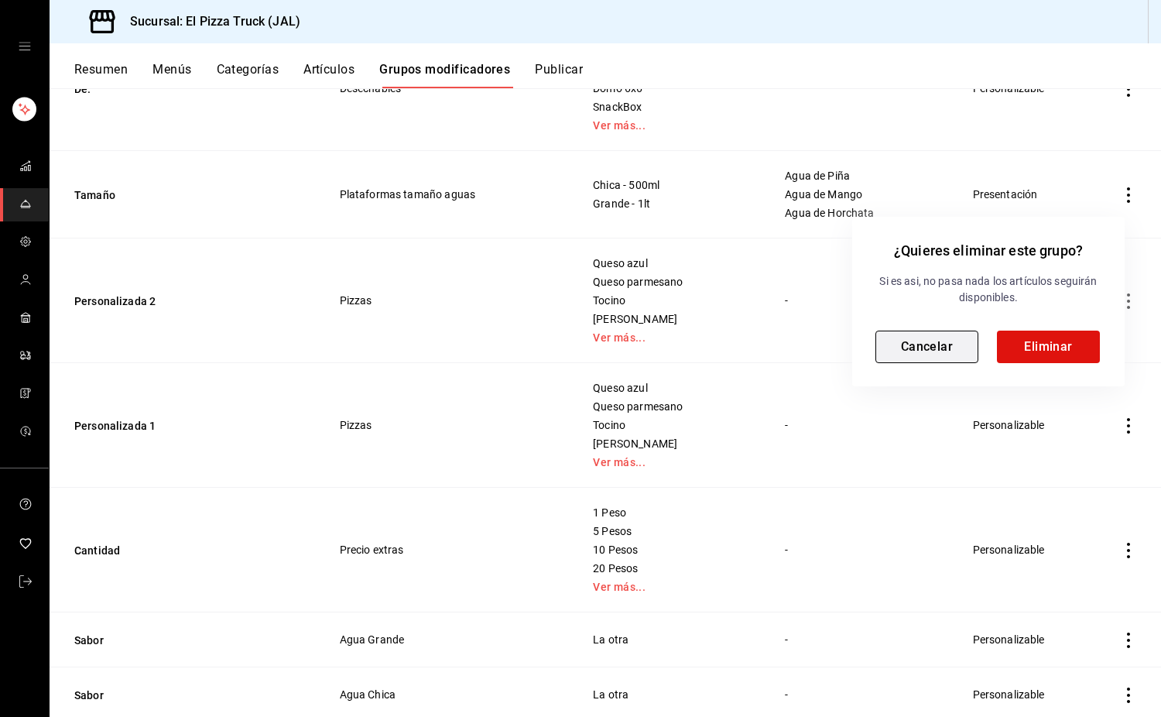
click at [945, 344] on button "Cancelar" at bounding box center [927, 347] width 103 height 33
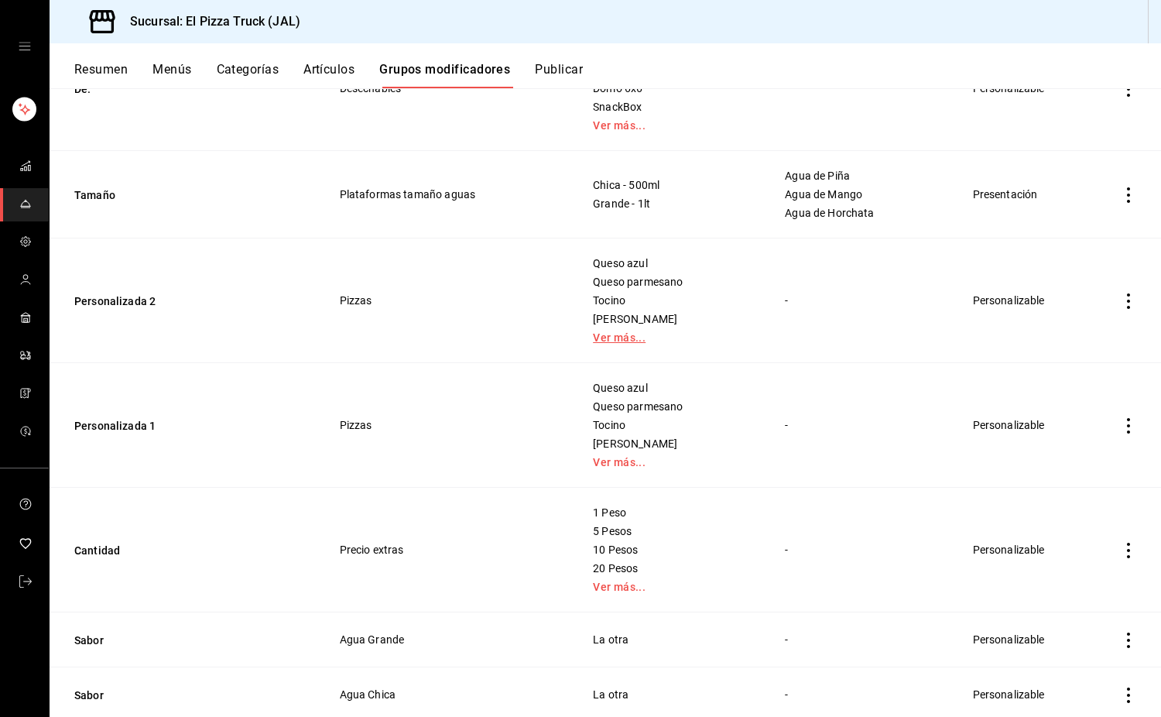
click at [623, 338] on link "Ver más..." at bounding box center [669, 337] width 153 height 11
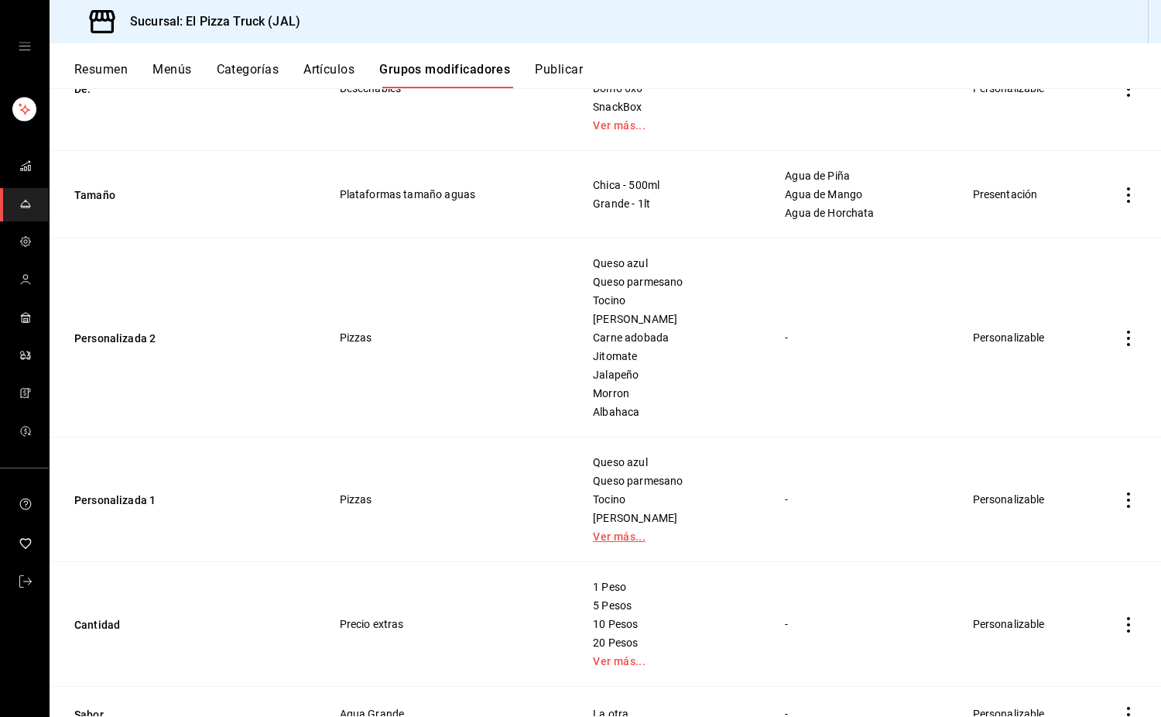
click at [598, 536] on link "Ver más..." at bounding box center [669, 536] width 153 height 11
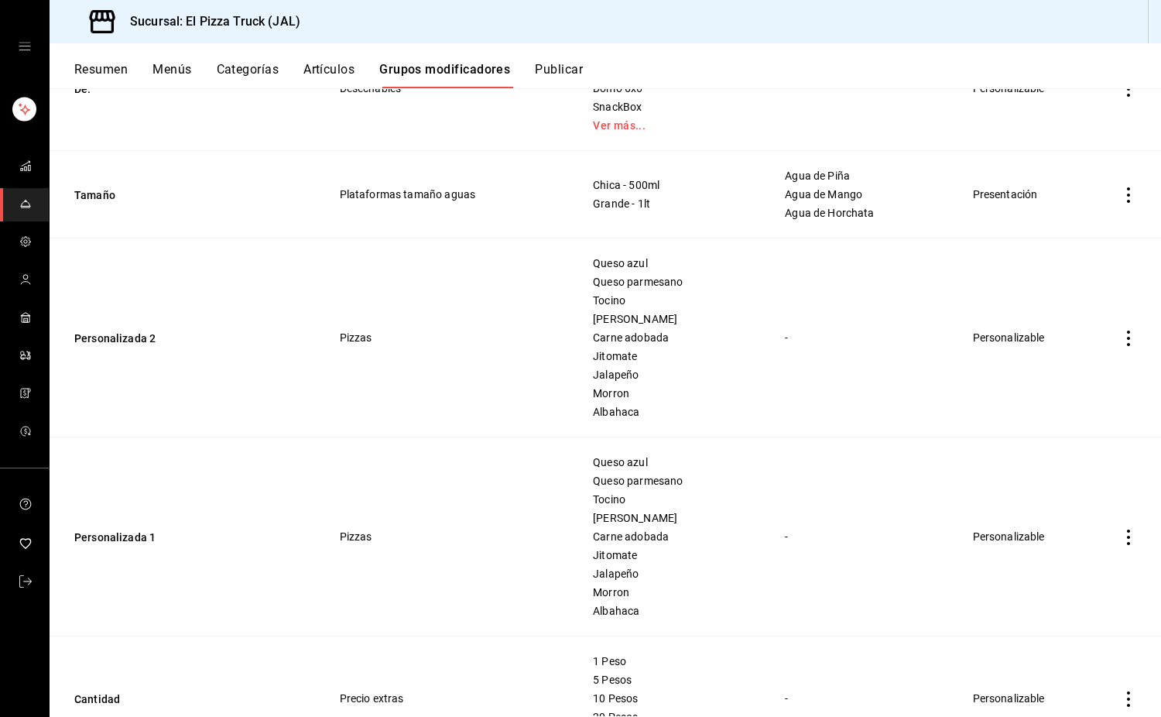
click at [327, 78] on button "Artículos" at bounding box center [329, 75] width 51 height 26
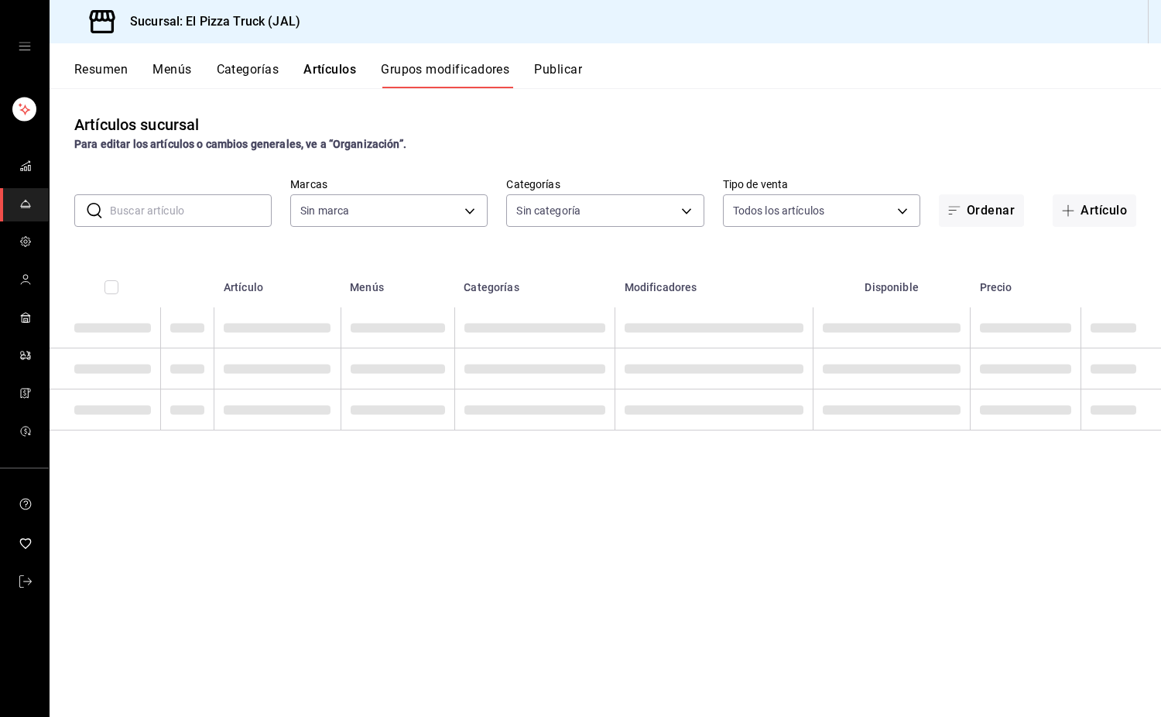
type input "c15787e7-6217-4551-b681-77b679b5e3f3,a441d866-96e6-4057-8867-d7266e748d34,b52d4…"
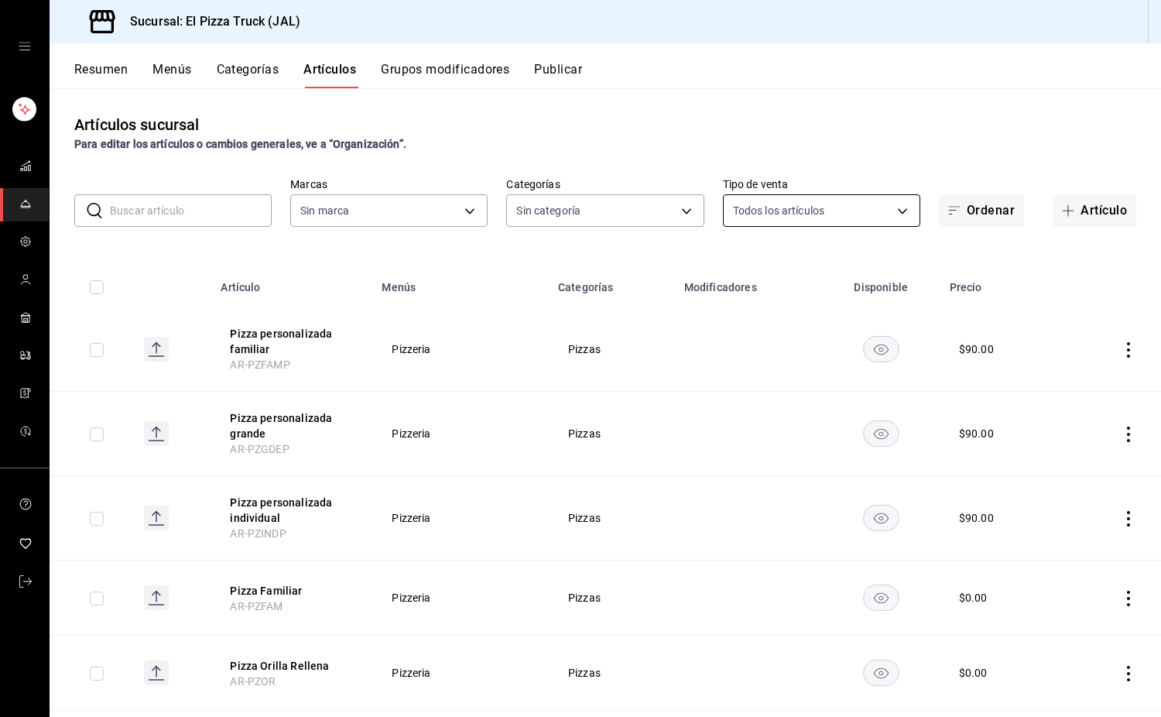
type input "7011110b-ccbe-4c9e-86f6-4a195b2d65b1,5937454d-5871-409b-ab19-0e087f261275,3108b…"
type input "c15787e7-6217-4551-b681-77b679b5e3f3,a441d866-96e6-4057-8867-d7266e748d34,b52d4…"
click at [452, 64] on button "Grupos modificadores" at bounding box center [445, 75] width 129 height 26
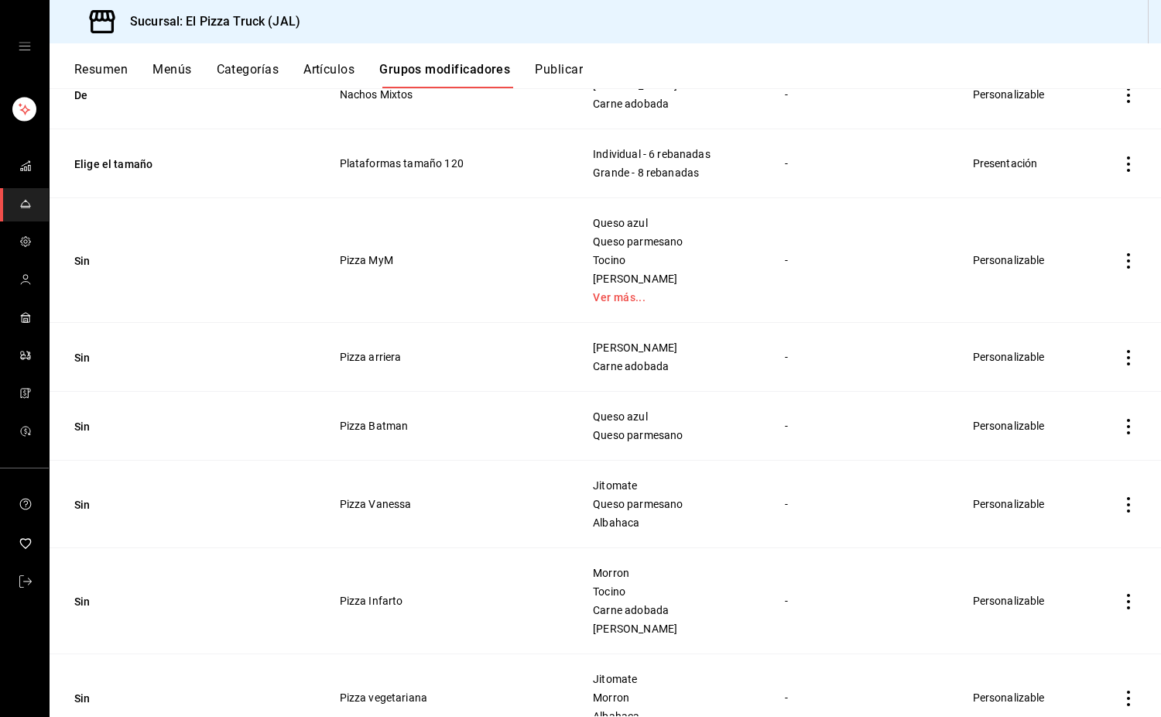
scroll to position [1703, 0]
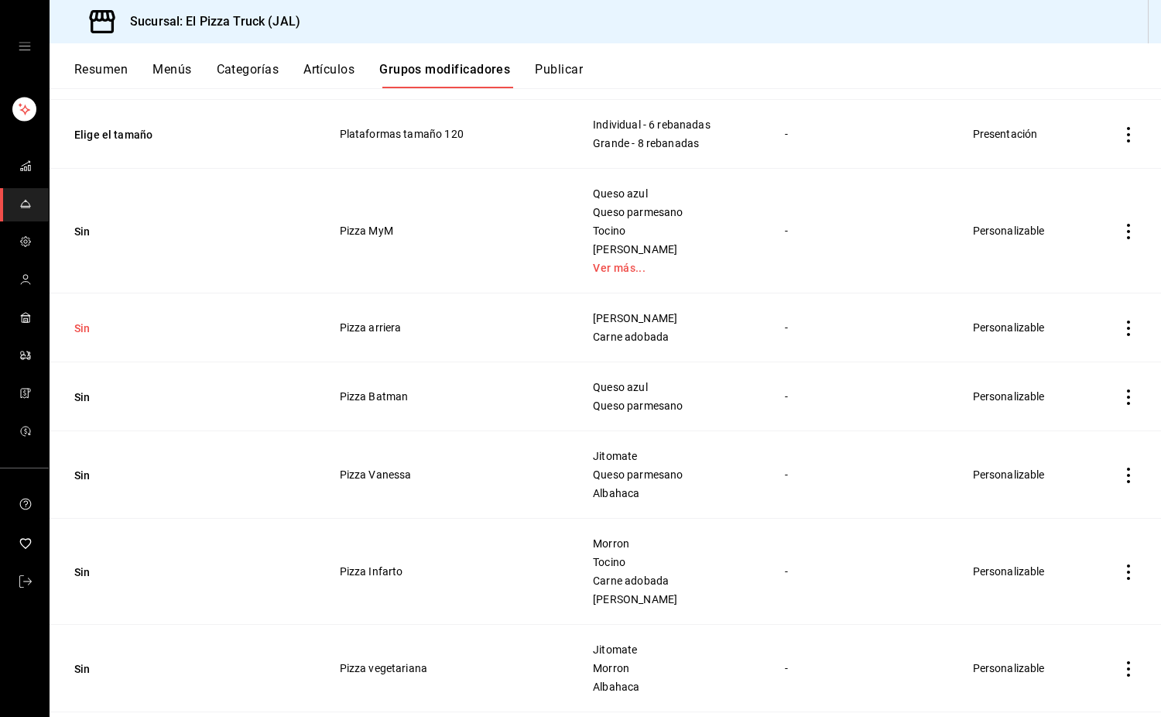
click at [84, 335] on button "Sin" at bounding box center [167, 328] width 186 height 15
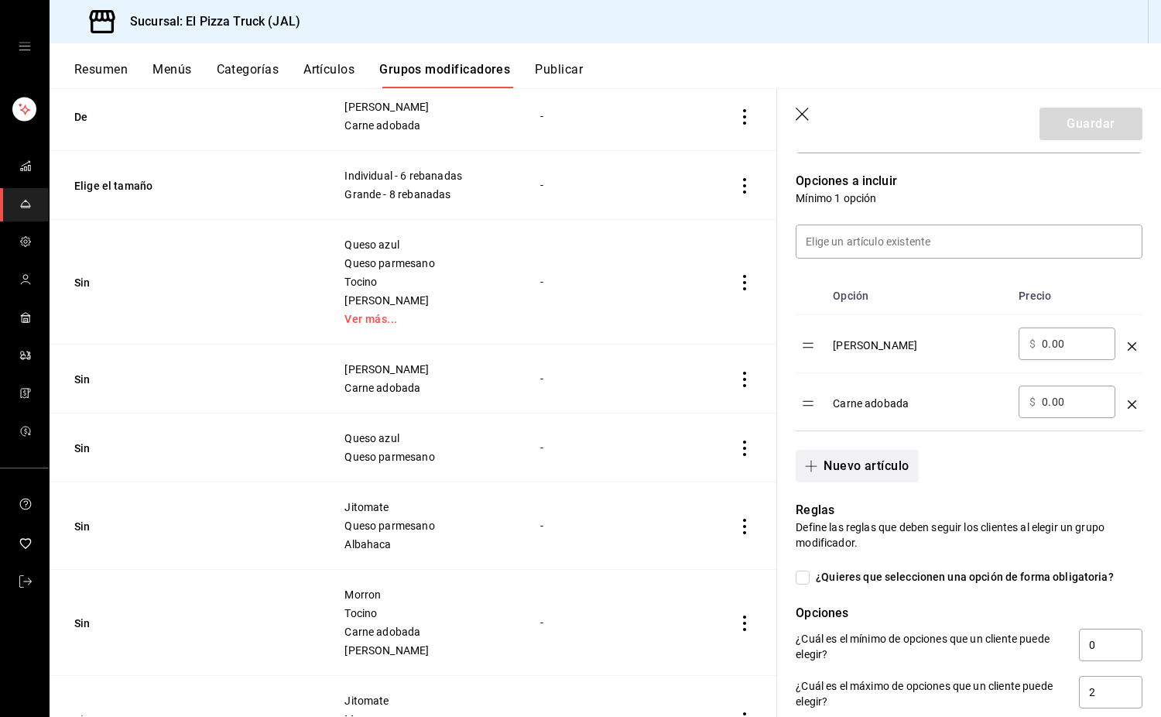
scroll to position [387, 0]
click at [801, 113] on icon "button" at bounding box center [803, 115] width 15 height 15
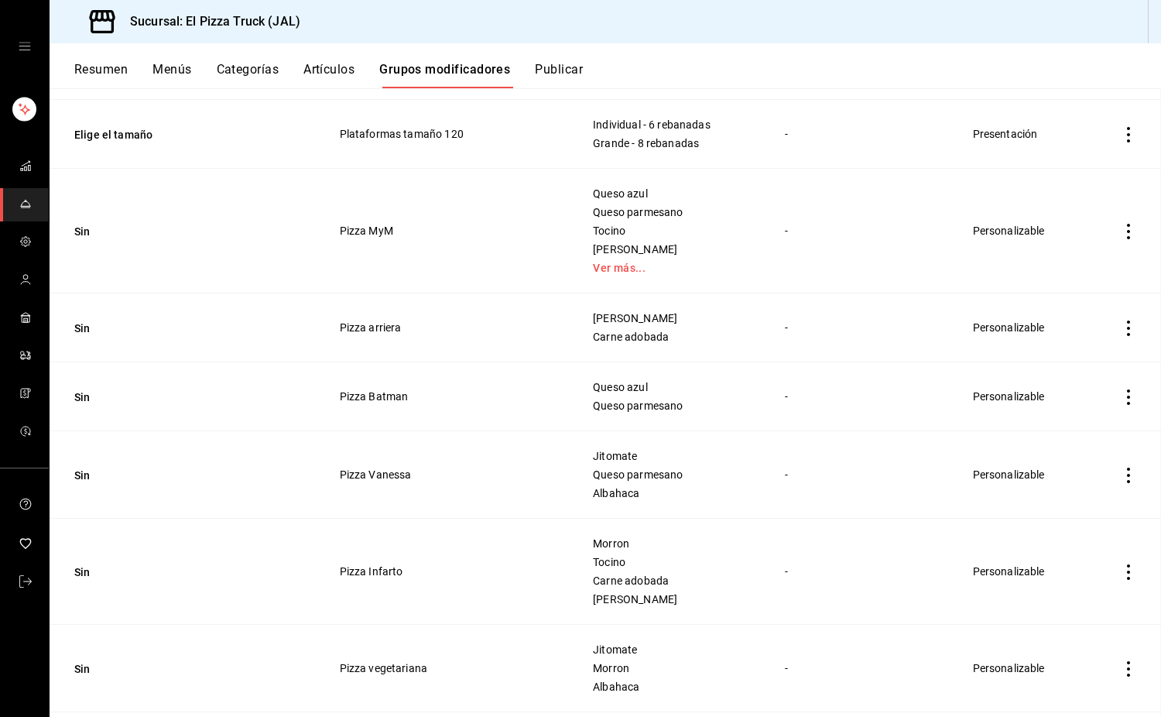
scroll to position [1958, 0]
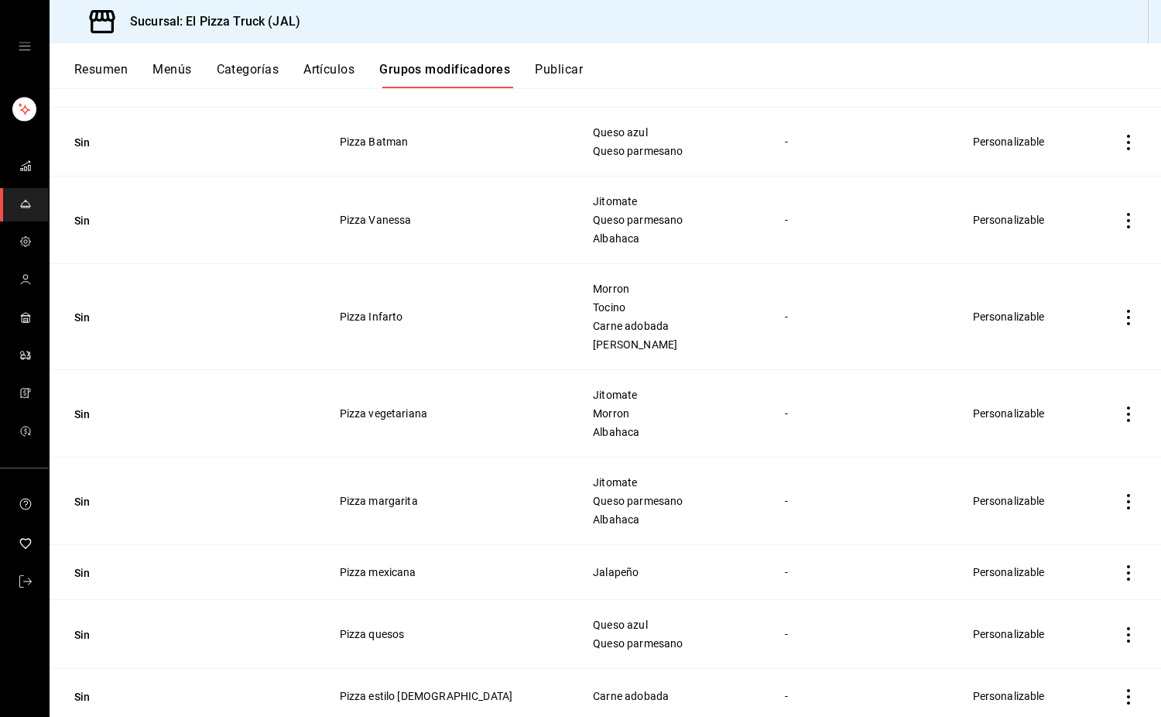
click at [338, 66] on button "Artículos" at bounding box center [329, 75] width 51 height 26
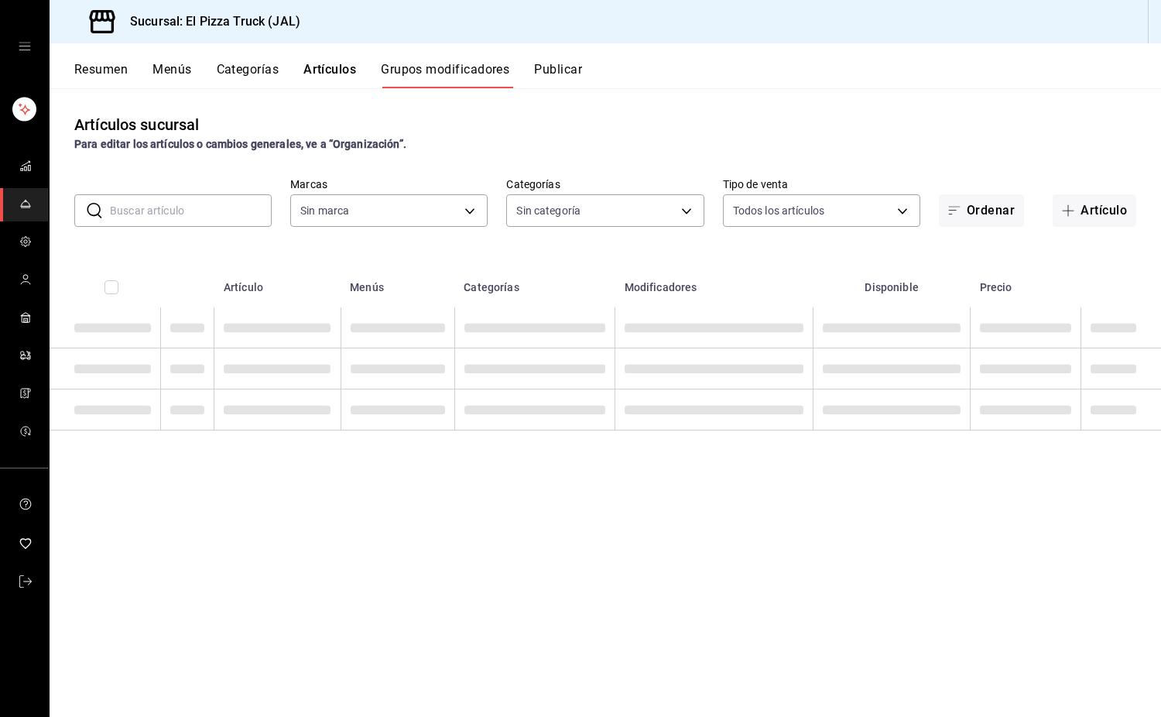
type input "c15787e7-6217-4551-b681-77b679b5e3f3,a441d866-96e6-4057-8867-d7266e748d34,b52d4…"
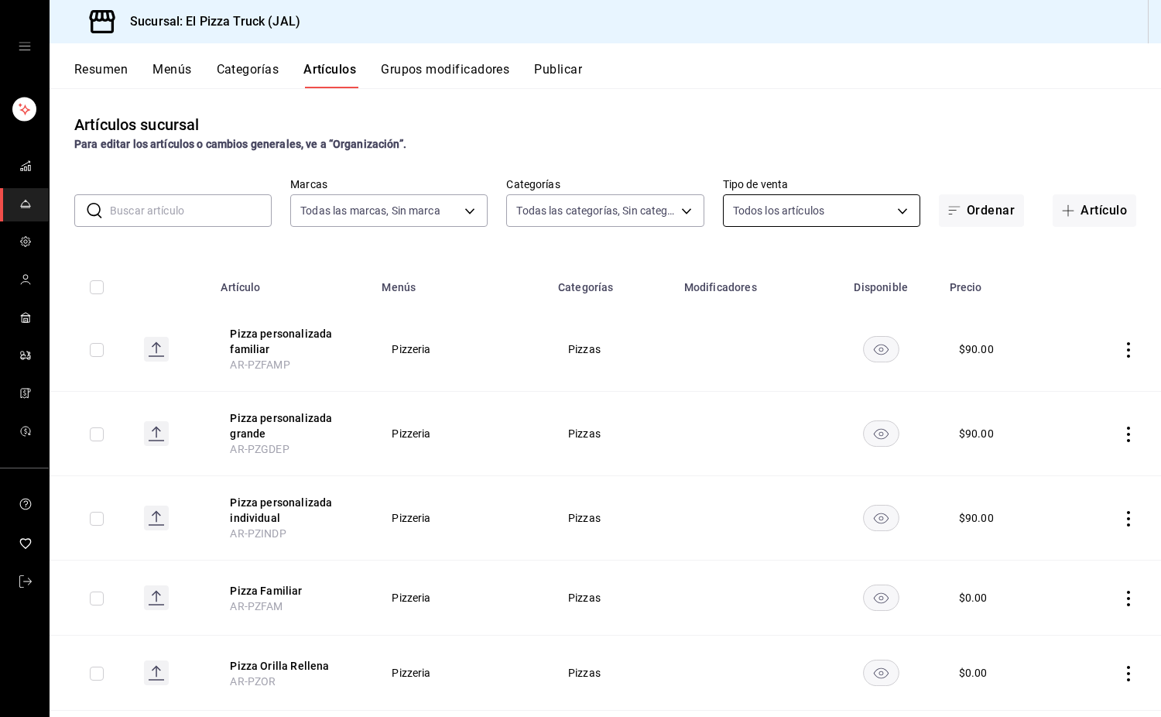
type input "c15787e7-6217-4551-b681-77b679b5e3f3,a441d866-96e6-4057-8867-d7266e748d34,b52d4…"
type input "7011110b-ccbe-4c9e-86f6-4a195b2d65b1,5937454d-5871-409b-ab19-0e087f261275,3108b…"
click at [788, 214] on body "Sucursal: El Pizza Truck (JAL) Resumen Menús Categorías Artículos Grupos modifi…" at bounding box center [580, 358] width 1161 height 717
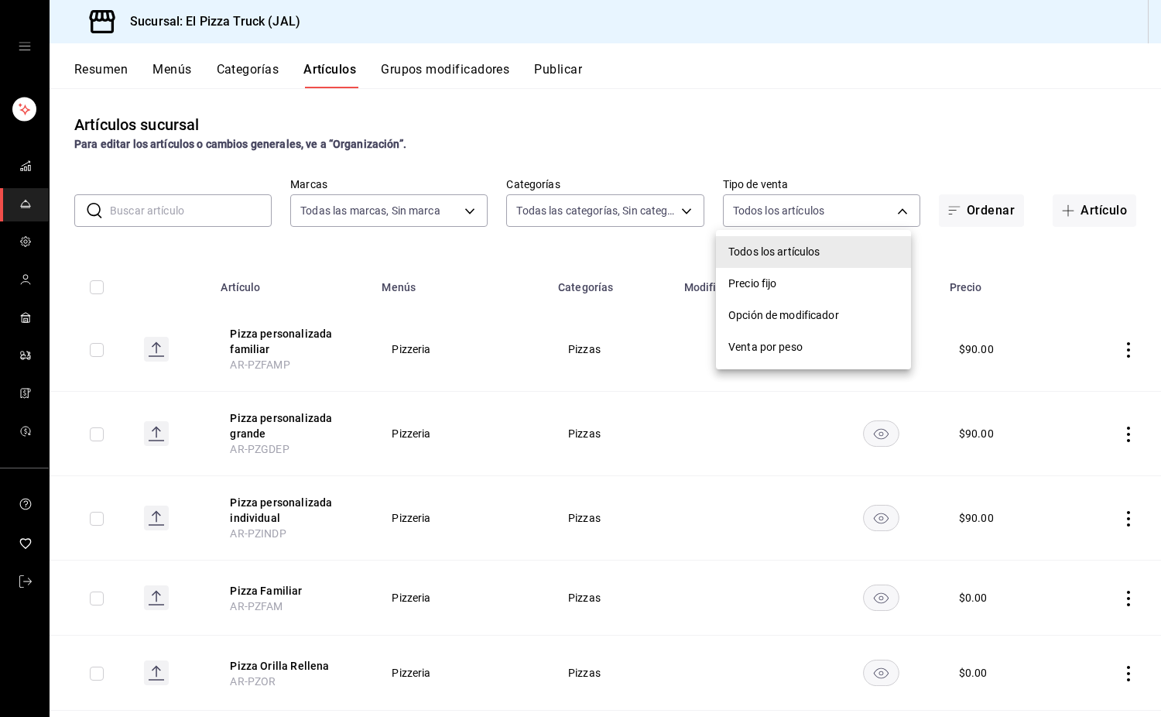
click at [760, 286] on span "Precio fijo" at bounding box center [814, 284] width 170 height 16
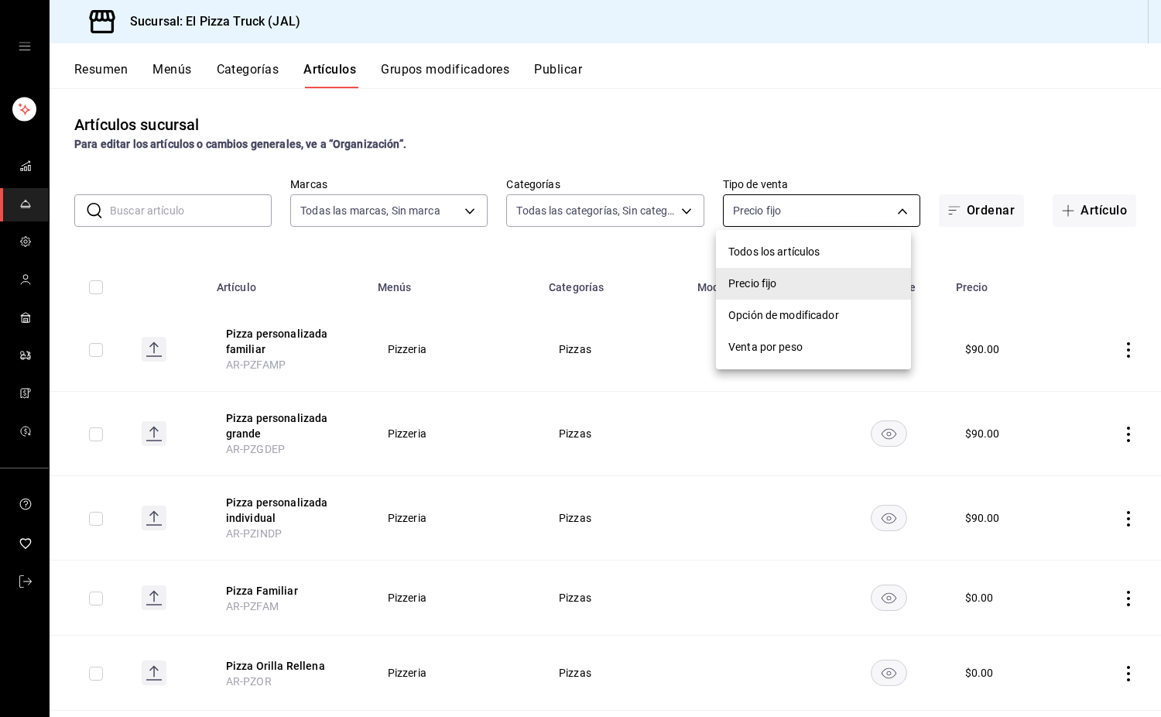
click at [806, 212] on body "Sucursal: El Pizza Truck (JAL) Resumen Menús Categorías Artículos Grupos modifi…" at bounding box center [580, 358] width 1161 height 717
click at [797, 312] on span "Opción de modificador" at bounding box center [814, 315] width 170 height 16
type input "WITHOUT_INDEPENDENT_SALE"
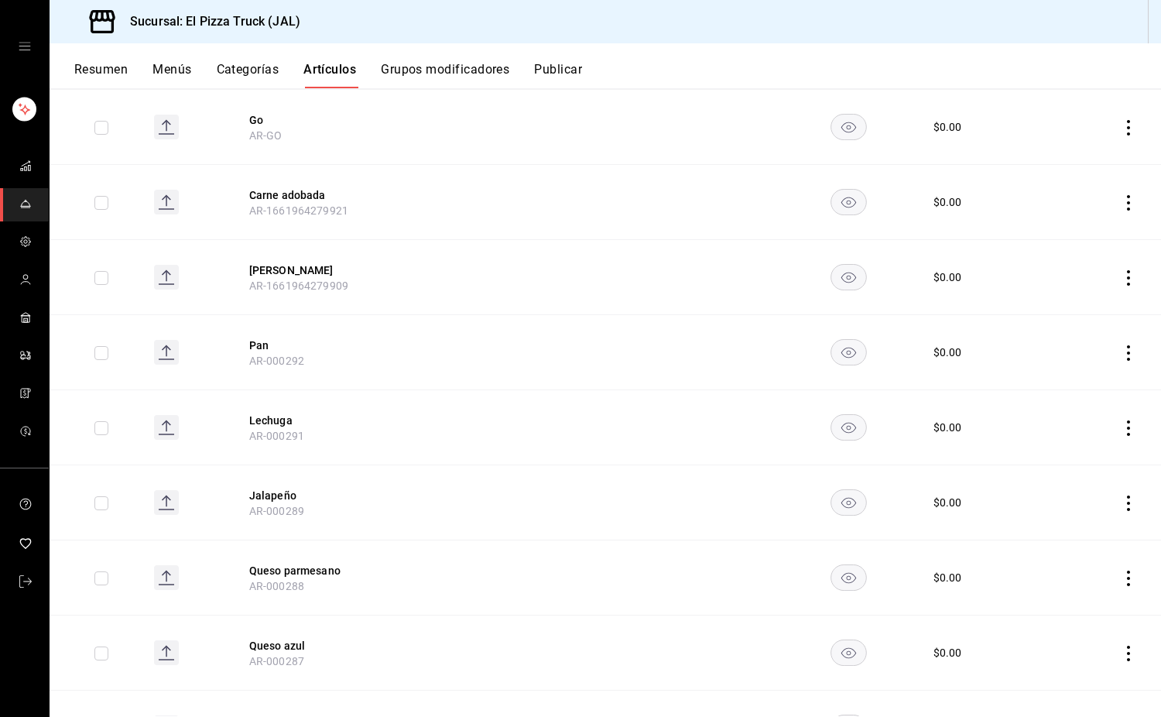
scroll to position [1796, 0]
click at [1121, 203] on icon "actions" at bounding box center [1128, 201] width 15 height 15
click at [1082, 291] on li "Eliminar" at bounding box center [1056, 301] width 93 height 32
click at [1076, 303] on span "Eliminar" at bounding box center [1070, 300] width 39 height 12
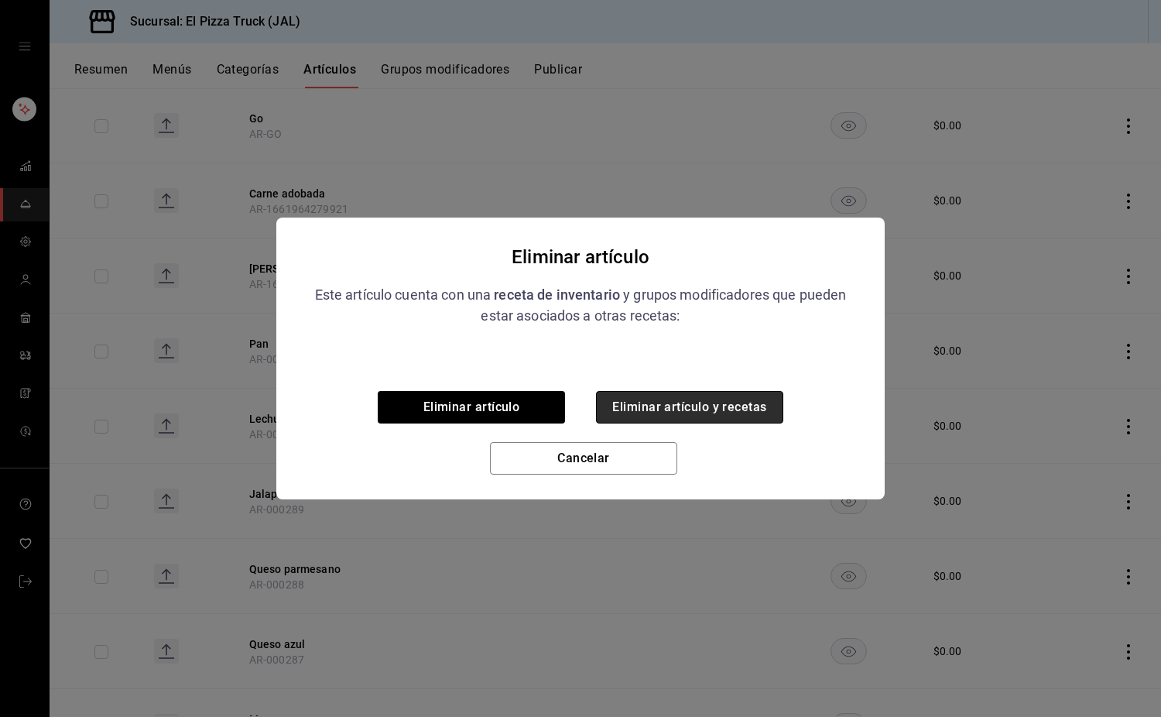
click at [765, 417] on button "Eliminar artículo y recetas" at bounding box center [689, 407] width 187 height 33
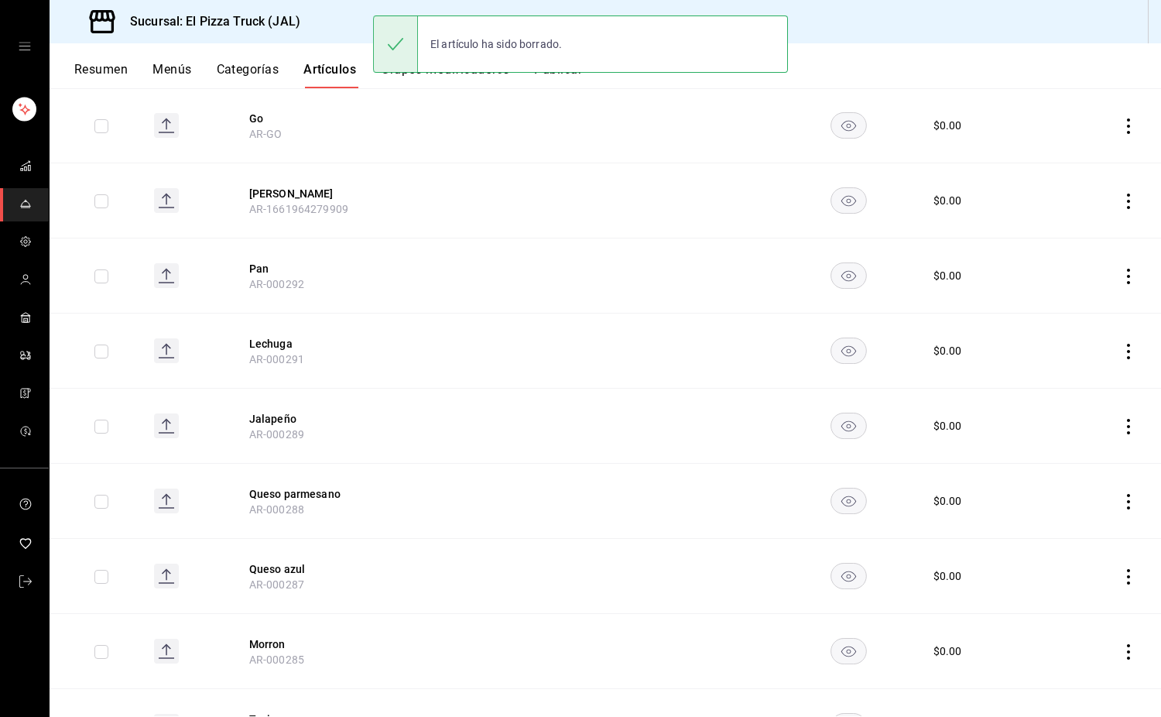
click at [1127, 202] on icon "actions" at bounding box center [1128, 201] width 3 height 15
click at [1077, 301] on span "Eliminar" at bounding box center [1070, 300] width 39 height 12
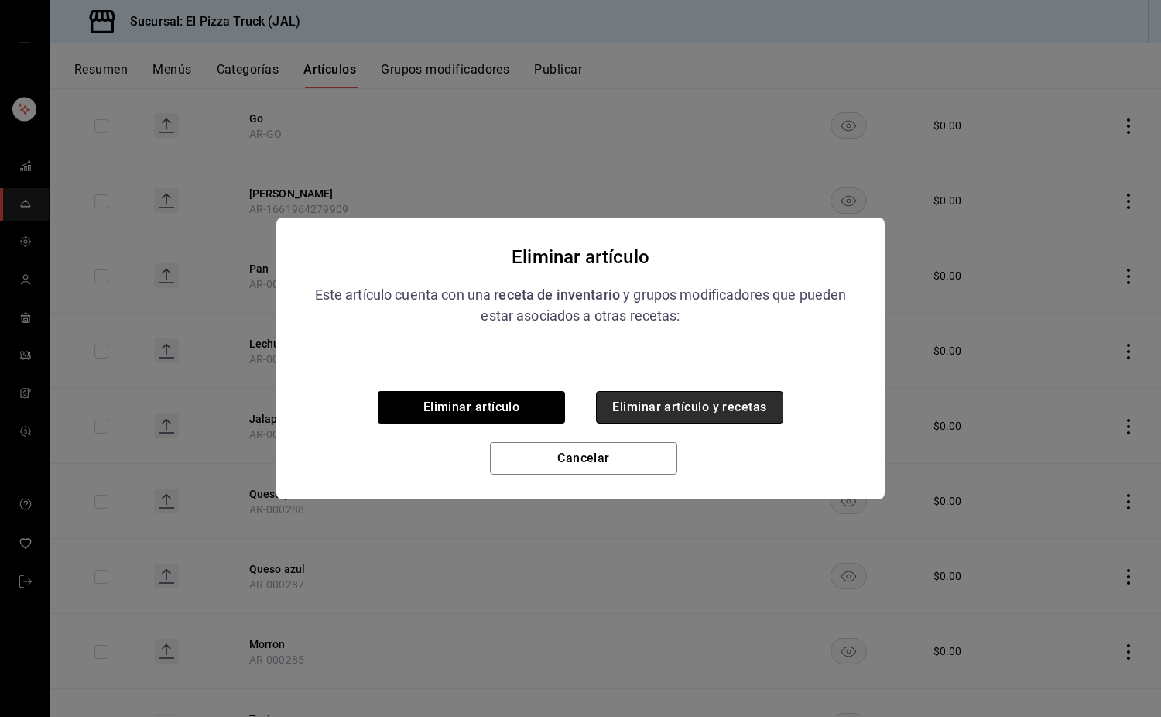
click at [755, 407] on button "Eliminar artículo y recetas" at bounding box center [689, 407] width 187 height 33
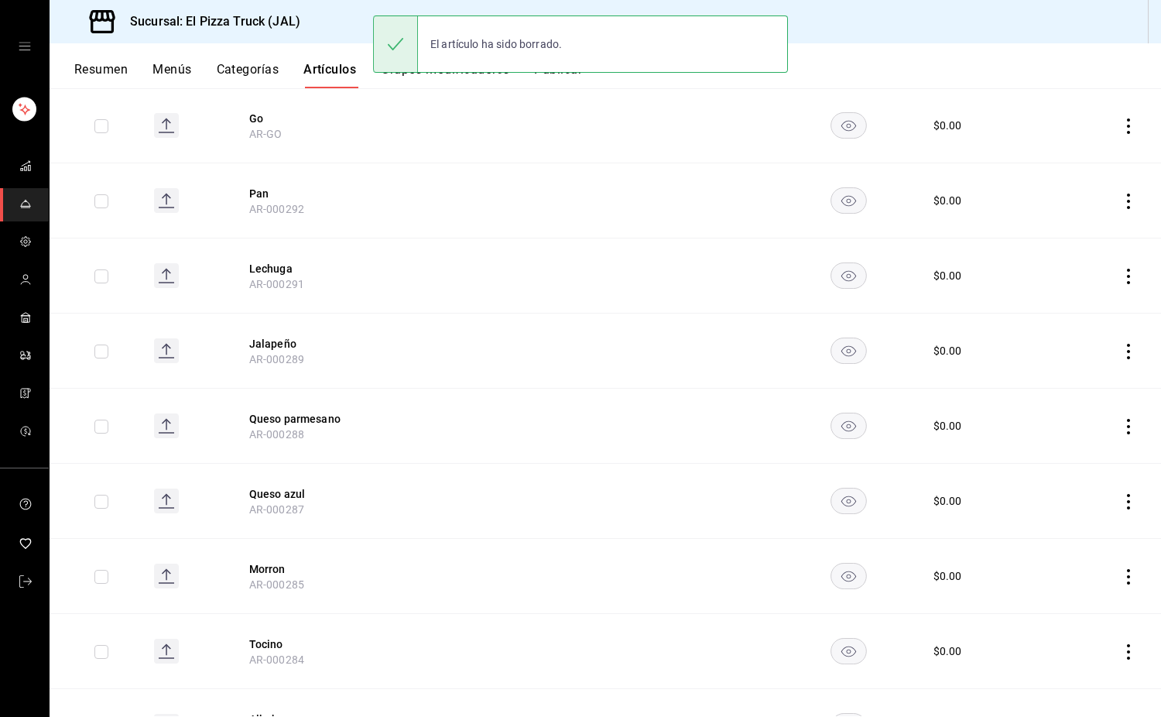
click at [1121, 204] on icon "actions" at bounding box center [1128, 201] width 15 height 15
click at [1069, 305] on span "Eliminar" at bounding box center [1070, 300] width 39 height 12
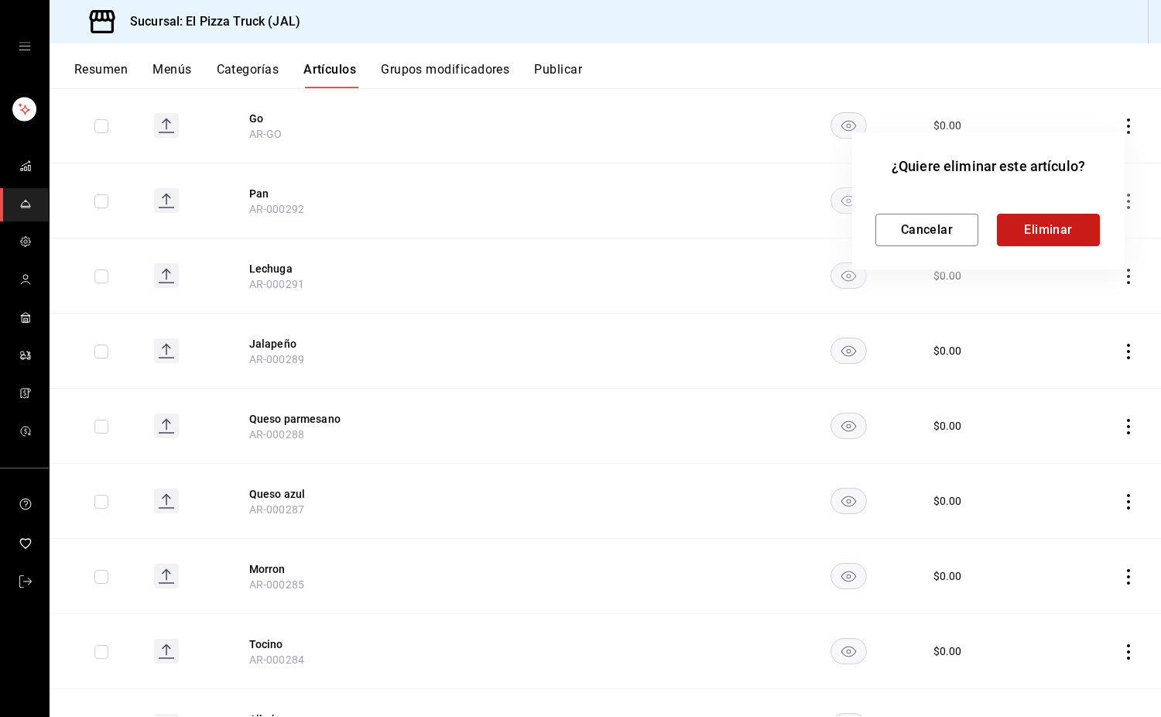
click at [1065, 218] on button "Eliminar" at bounding box center [1048, 230] width 103 height 33
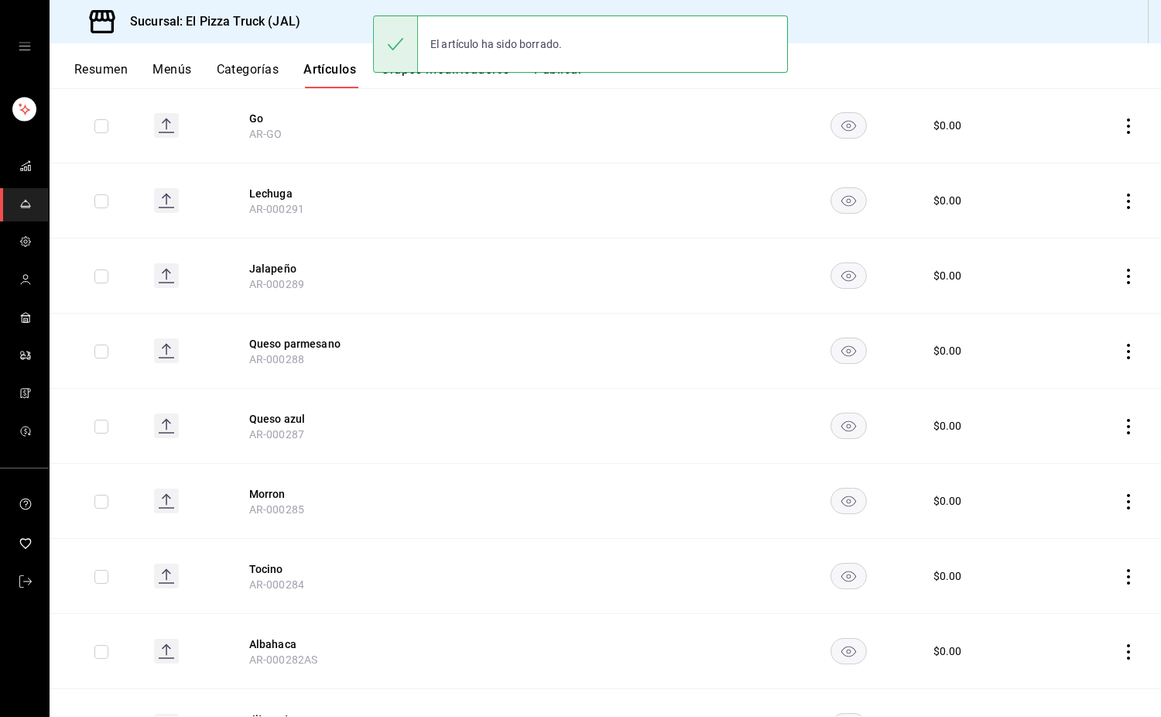
click at [1127, 201] on icon "actions" at bounding box center [1128, 201] width 3 height 15
click at [1074, 300] on span "Eliminar" at bounding box center [1070, 300] width 39 height 12
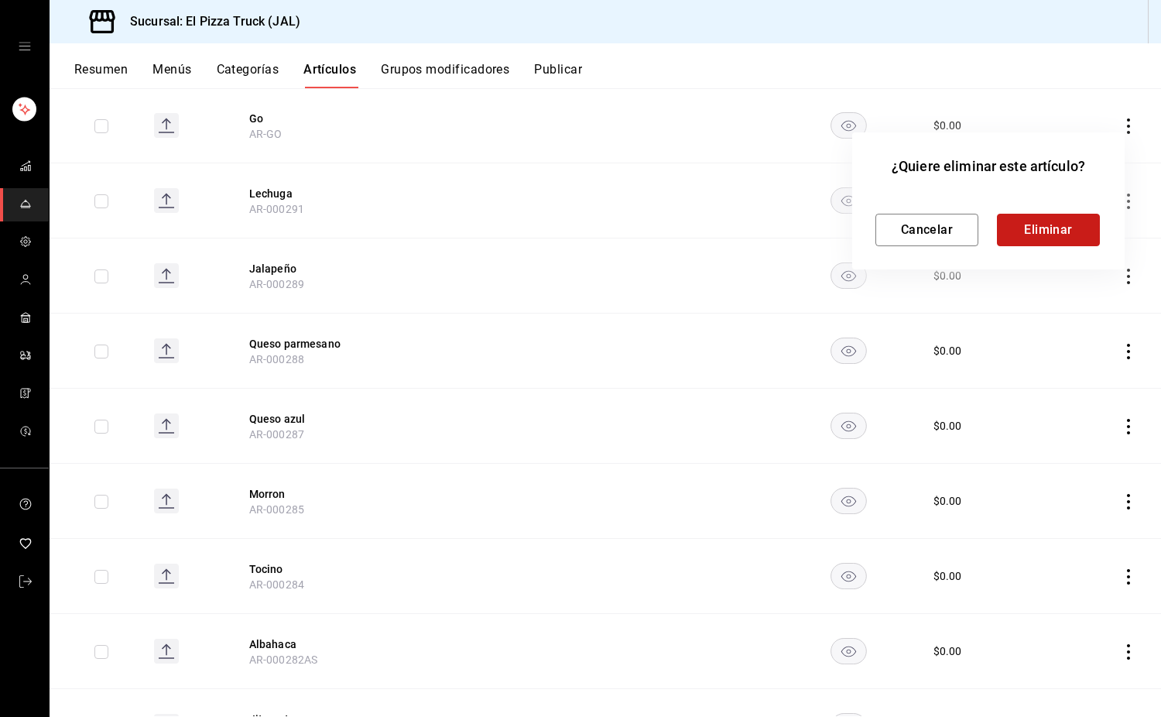
click at [1056, 240] on button "Eliminar" at bounding box center [1048, 230] width 103 height 33
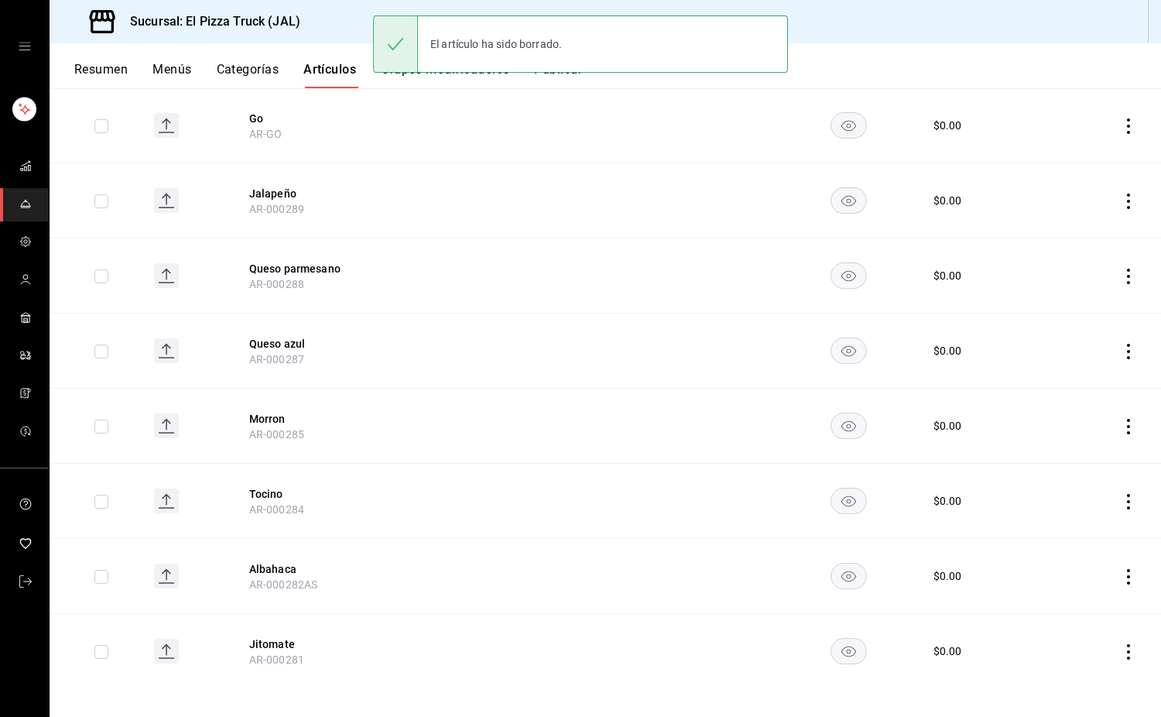
click at [1121, 205] on icon "actions" at bounding box center [1128, 201] width 15 height 15
click at [1072, 295] on span "Eliminar" at bounding box center [1070, 300] width 39 height 12
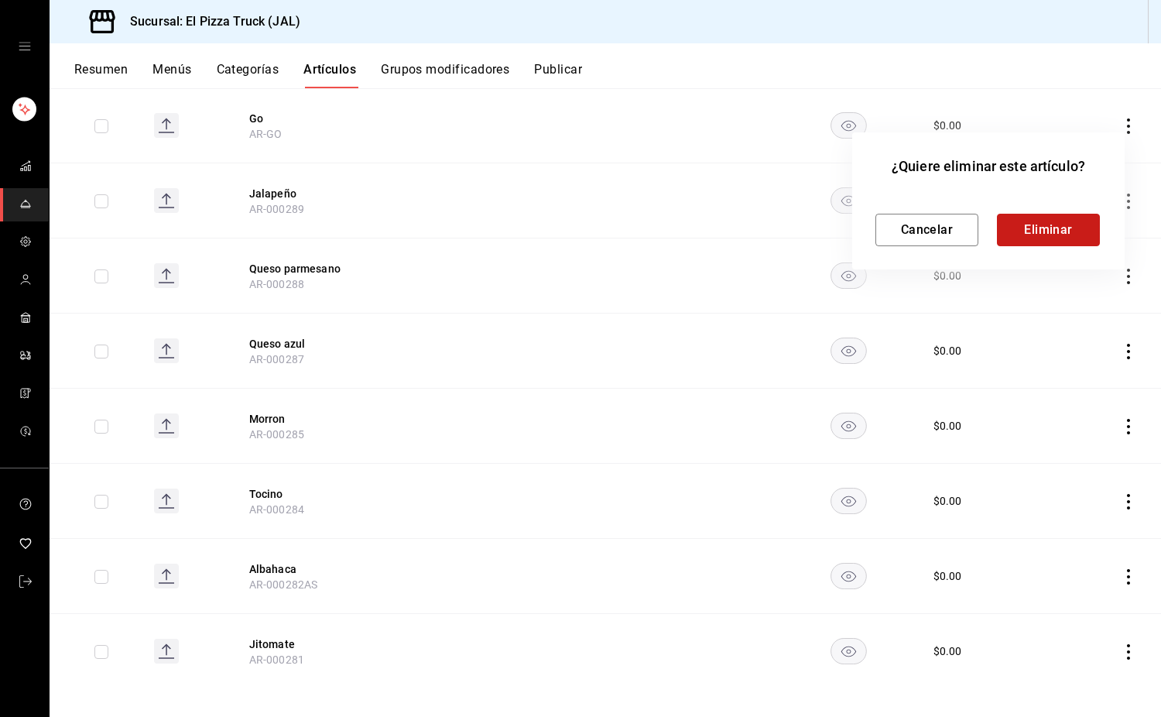
click at [1045, 242] on button "Eliminar" at bounding box center [1048, 230] width 103 height 33
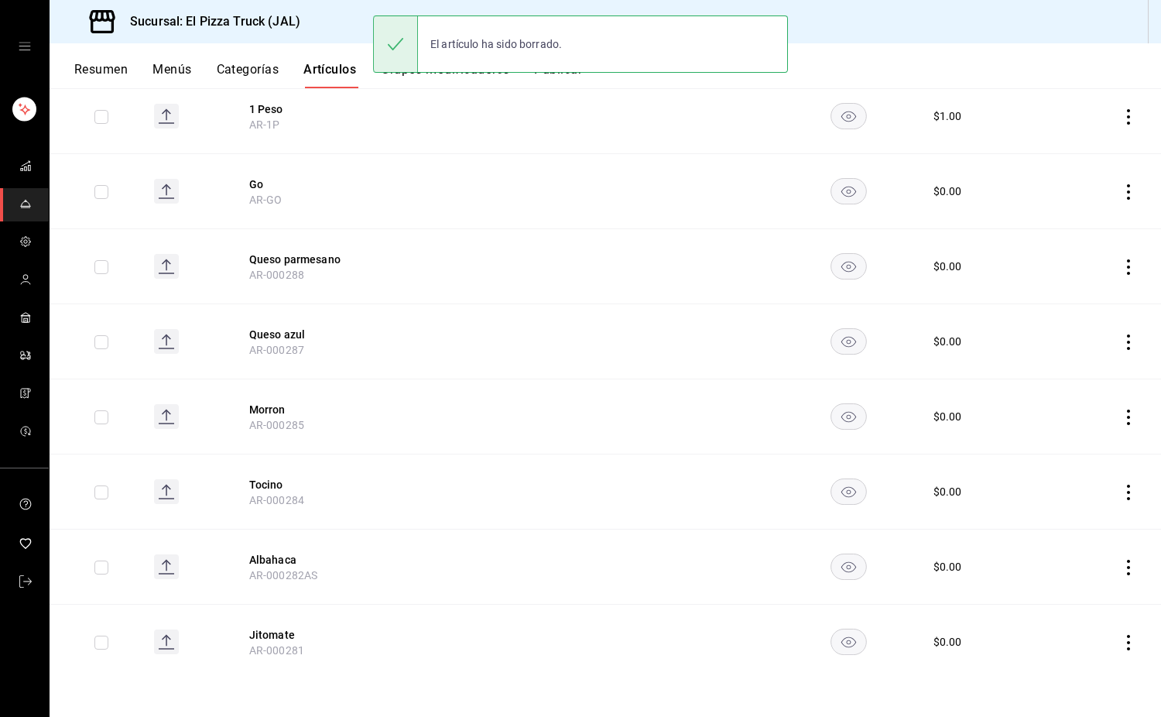
scroll to position [1731, 0]
click at [1121, 645] on icon "actions" at bounding box center [1128, 642] width 15 height 15
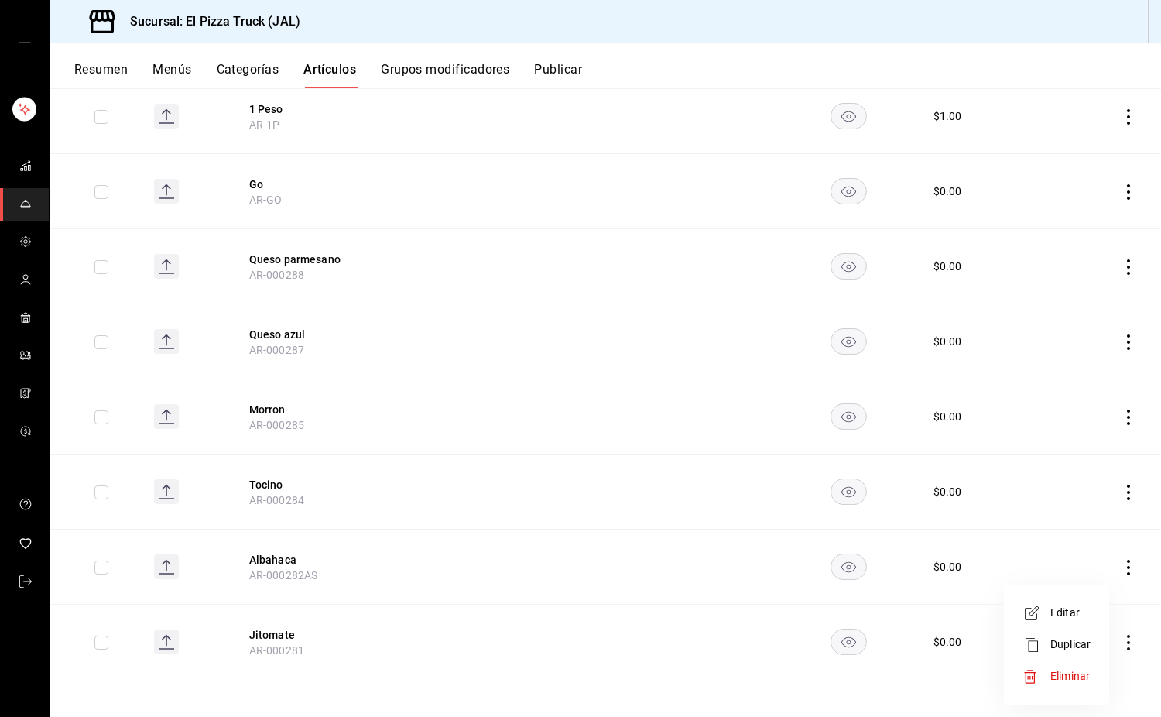
click at [1072, 691] on li "Eliminar" at bounding box center [1056, 676] width 93 height 32
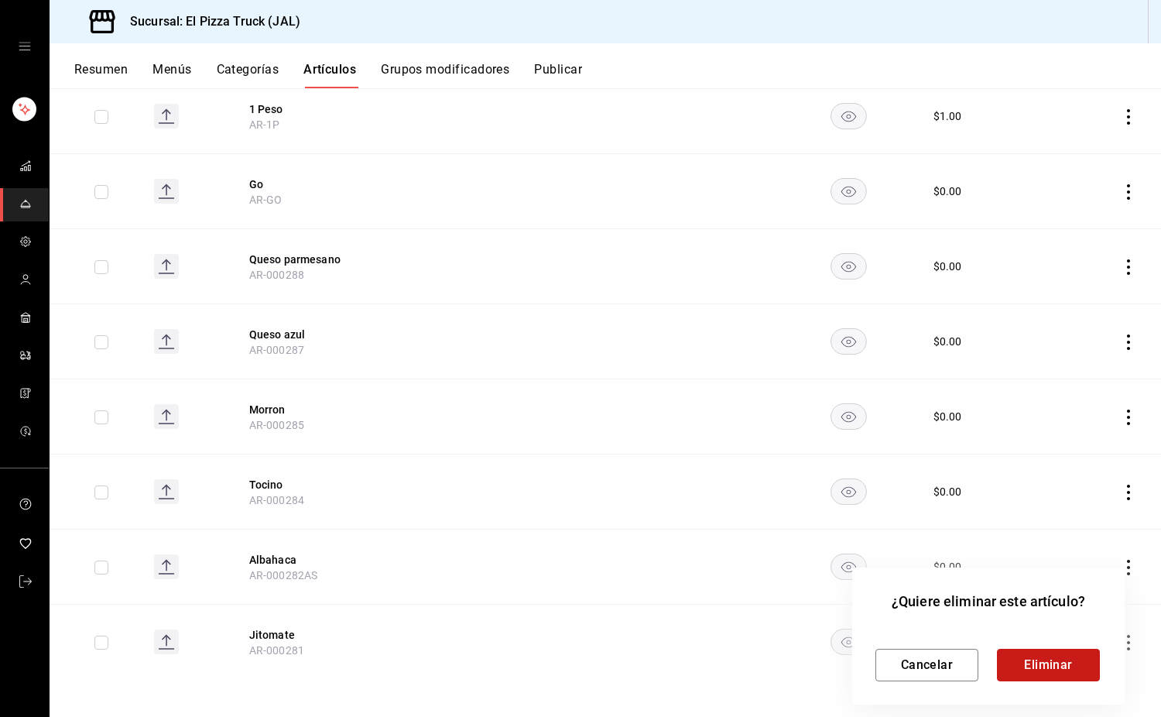
click at [1063, 651] on button "Eliminar" at bounding box center [1048, 665] width 103 height 33
click at [1064, 668] on div "Cancelar Eliminar" at bounding box center [989, 665] width 226 height 33
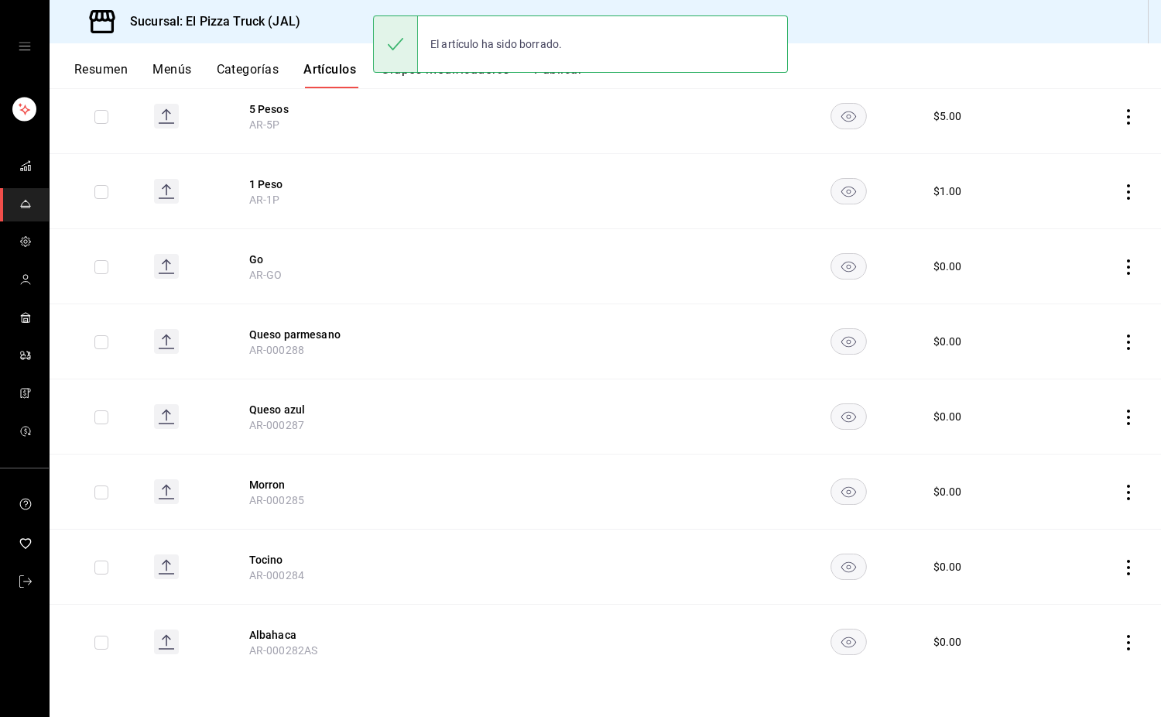
scroll to position [1655, 0]
click at [1121, 647] on icon "actions" at bounding box center [1128, 642] width 15 height 15
click at [1075, 682] on span "Eliminar" at bounding box center [1070, 676] width 39 height 12
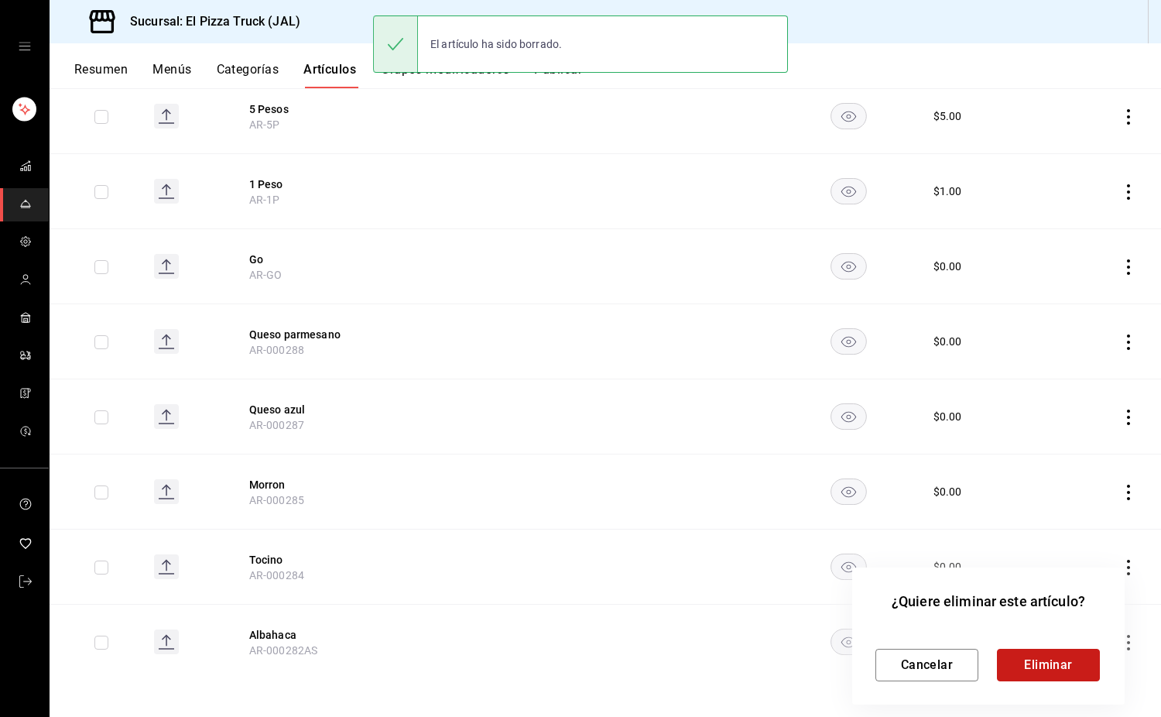
click at [1069, 654] on button "Eliminar" at bounding box center [1048, 665] width 103 height 33
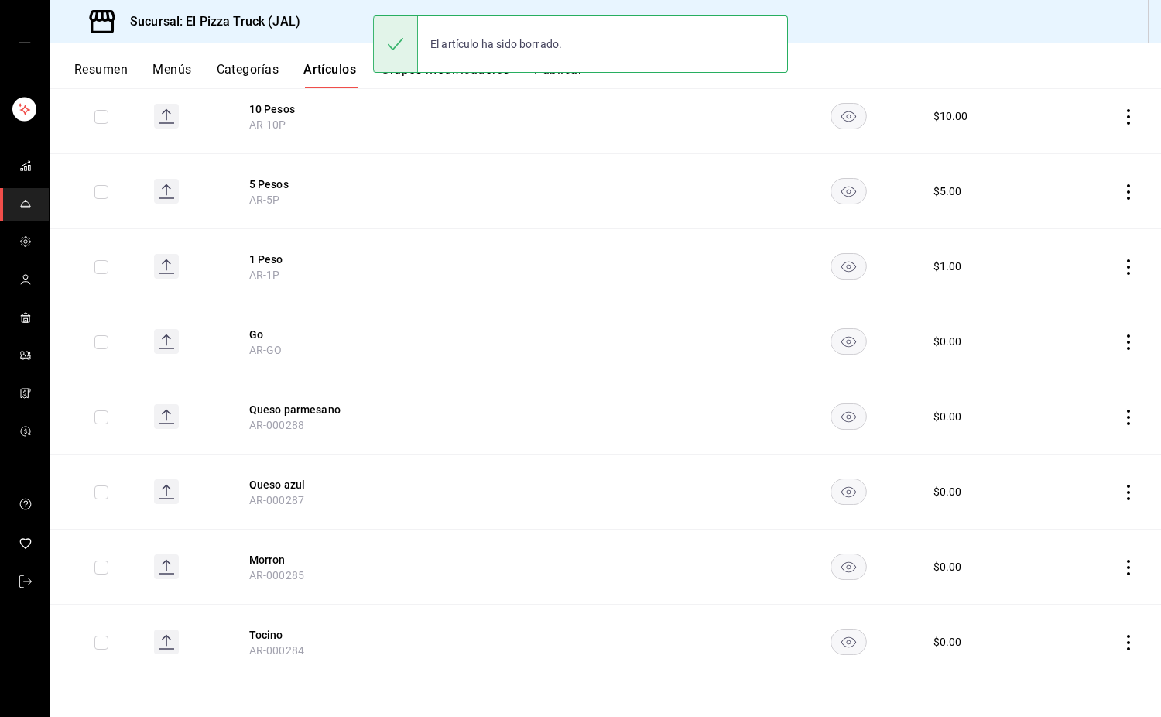
scroll to position [1580, 0]
click at [1121, 647] on icon "actions" at bounding box center [1128, 642] width 15 height 15
click at [1089, 671] on span "Eliminar" at bounding box center [1070, 676] width 39 height 12
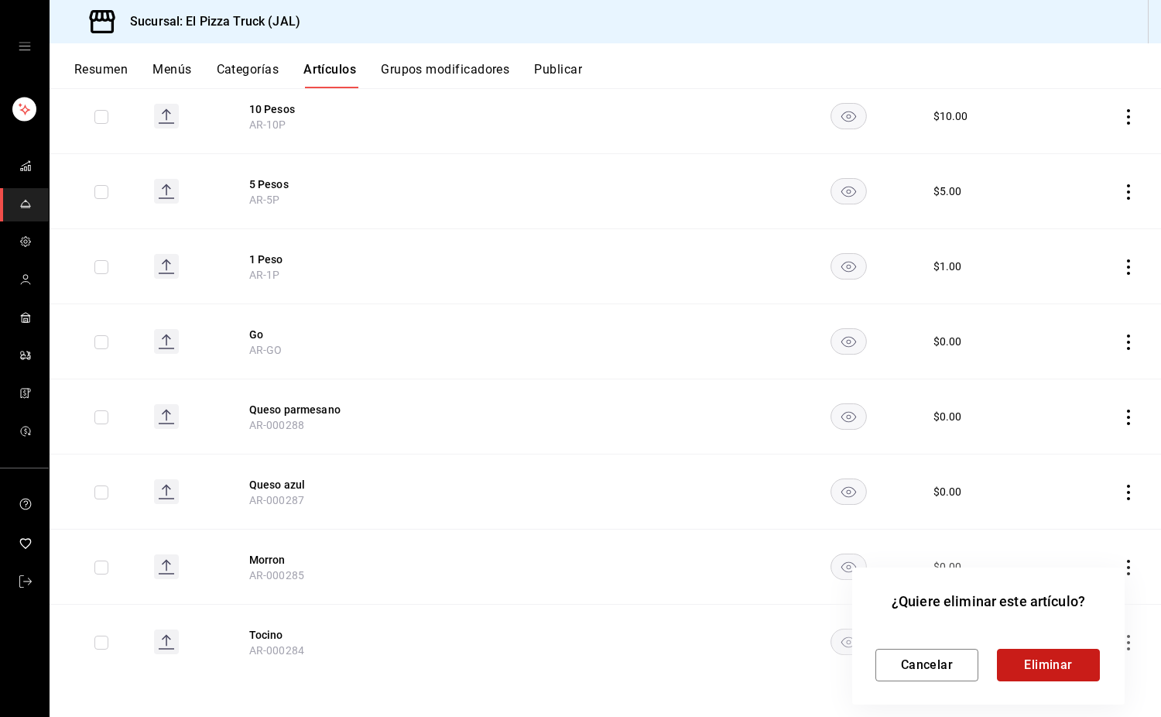
click at [1087, 657] on button "Eliminar" at bounding box center [1048, 665] width 103 height 33
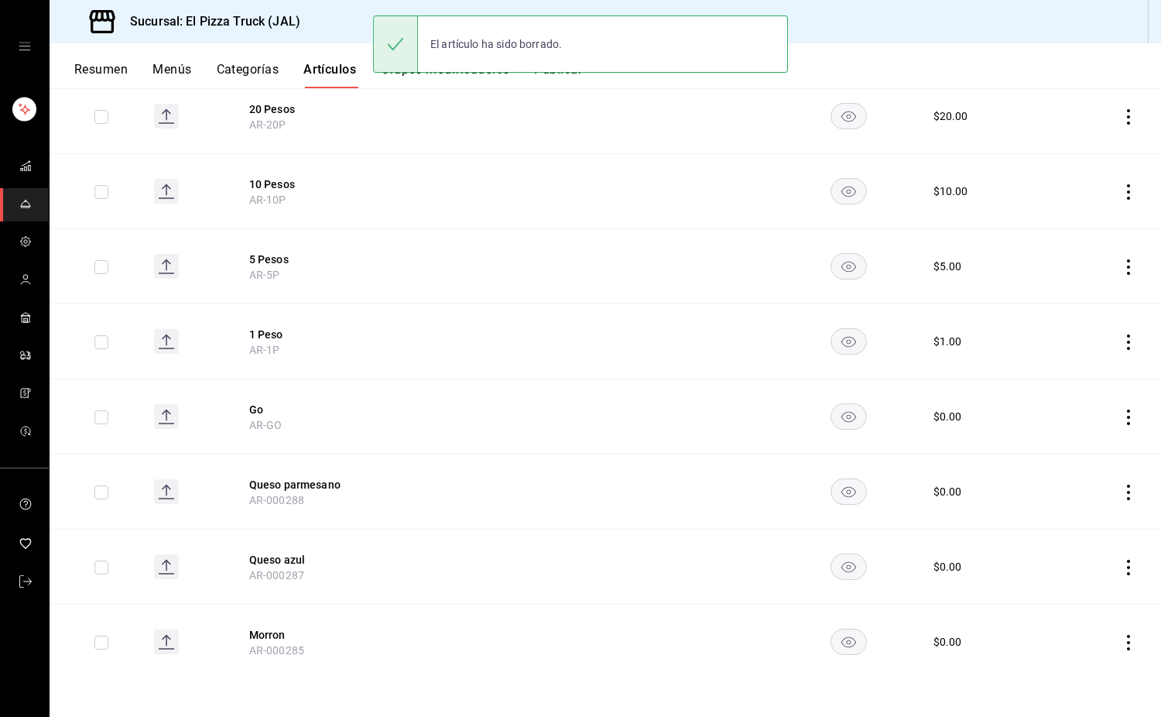
scroll to position [1505, 0]
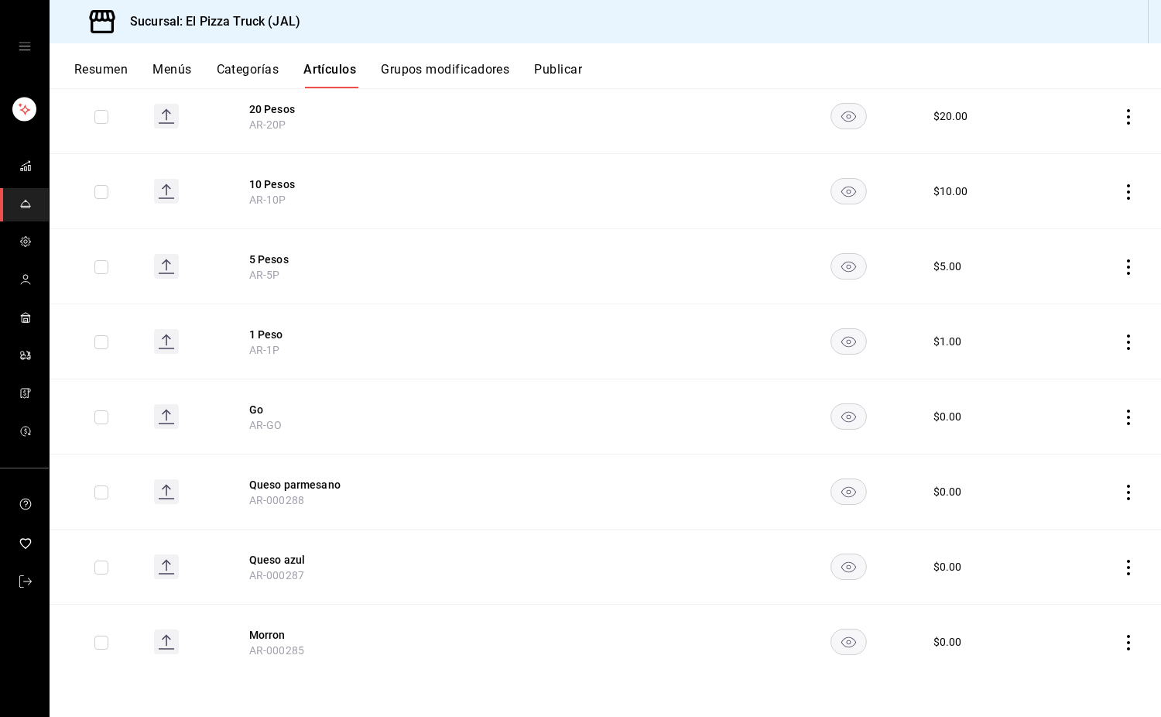
click at [1127, 647] on icon "actions" at bounding box center [1128, 642] width 3 height 15
click at [1081, 673] on span "Eliminar" at bounding box center [1070, 676] width 39 height 12
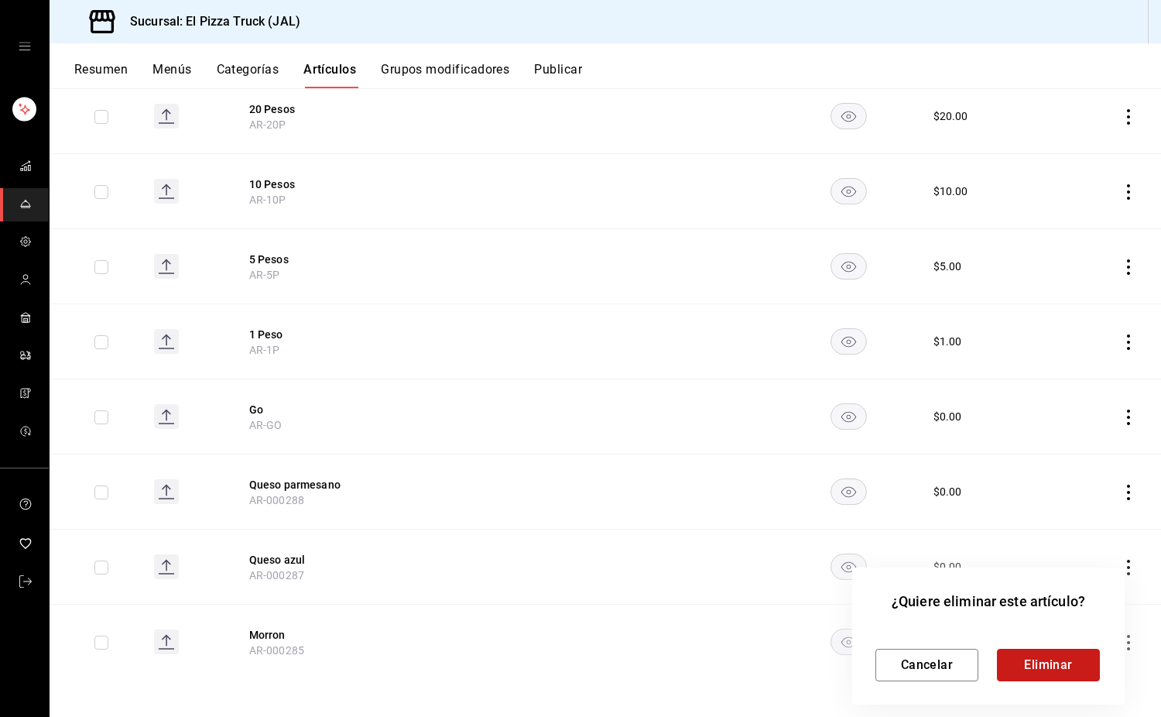
click at [1055, 667] on button "Eliminar" at bounding box center [1048, 665] width 103 height 33
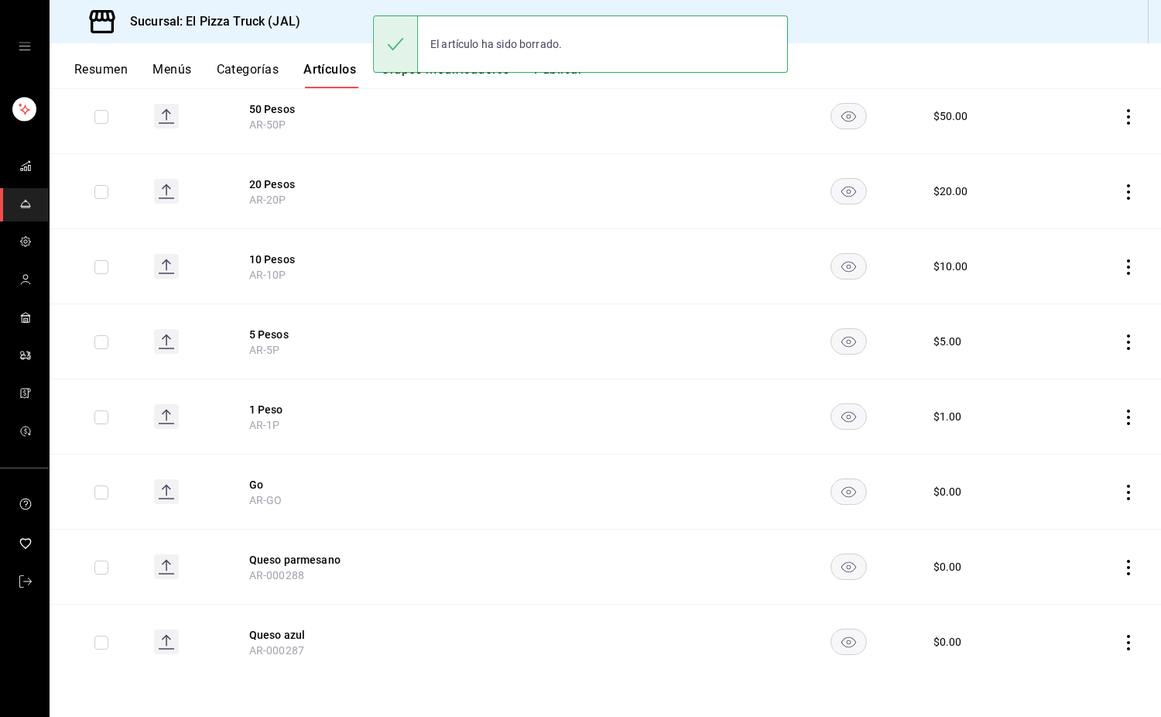
scroll to position [1430, 0]
click at [1121, 646] on icon "actions" at bounding box center [1128, 642] width 15 height 15
click at [1093, 688] on li "Eliminar" at bounding box center [1056, 676] width 93 height 32
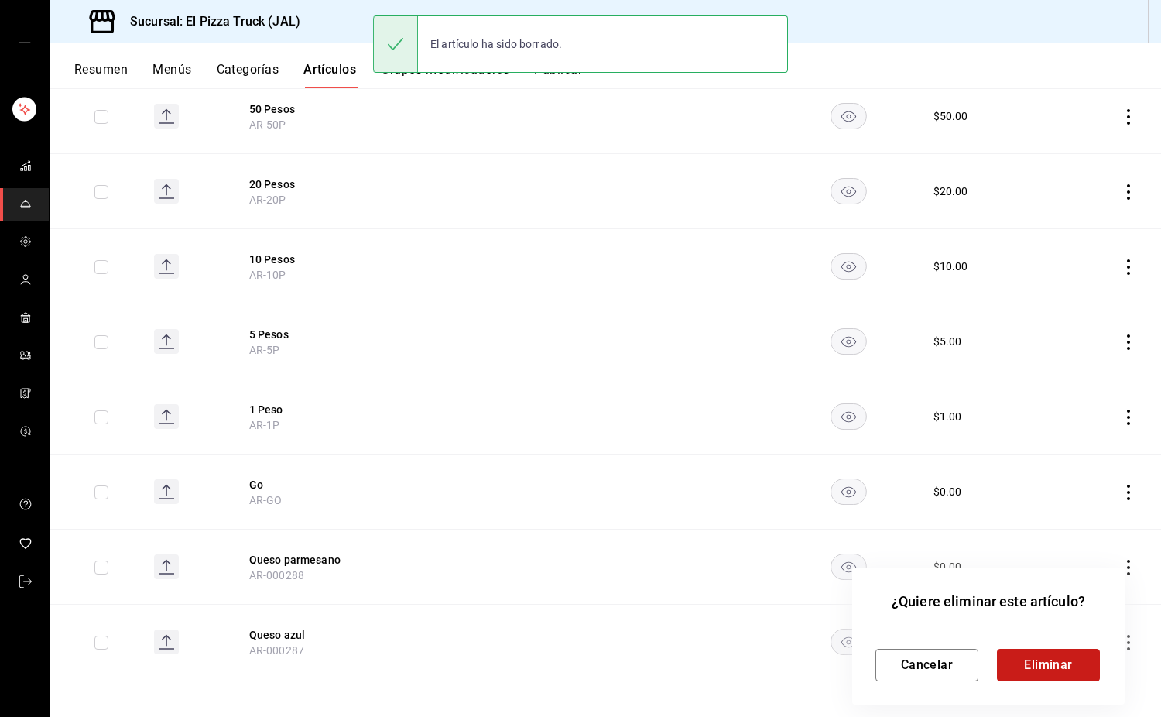
click at [1072, 667] on button "Eliminar" at bounding box center [1048, 665] width 103 height 33
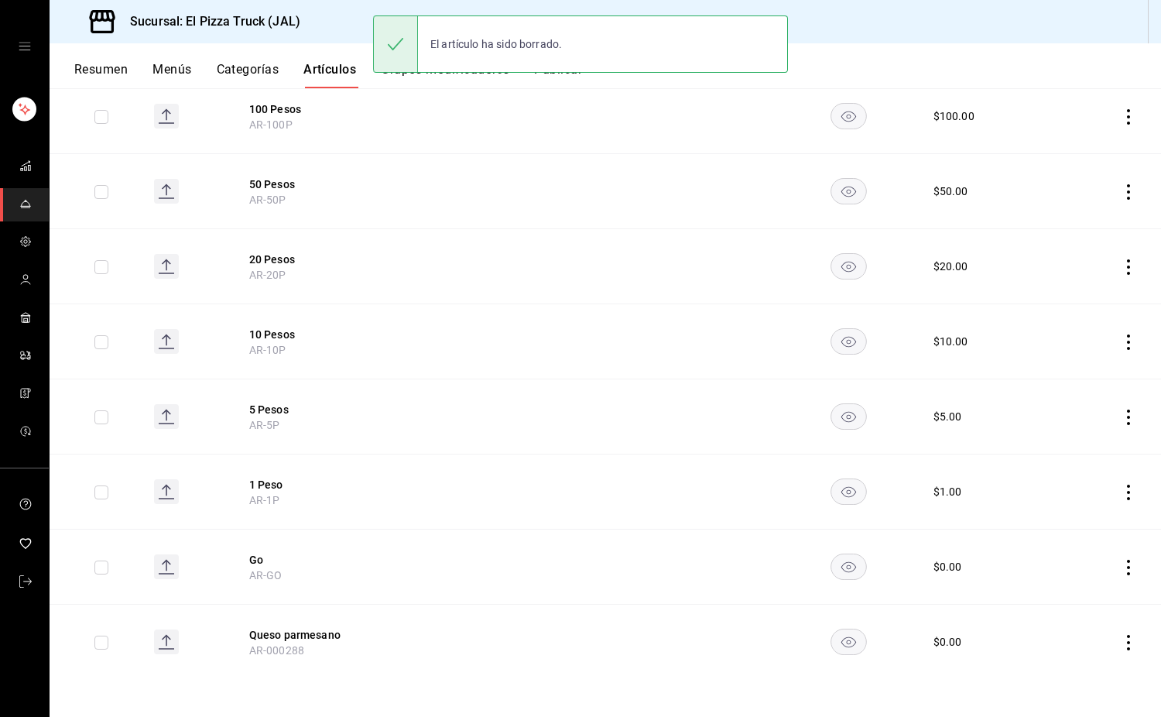
scroll to position [1355, 0]
click at [1122, 638] on icon "actions" at bounding box center [1128, 642] width 15 height 15
click at [1086, 681] on span "Eliminar" at bounding box center [1070, 676] width 39 height 12
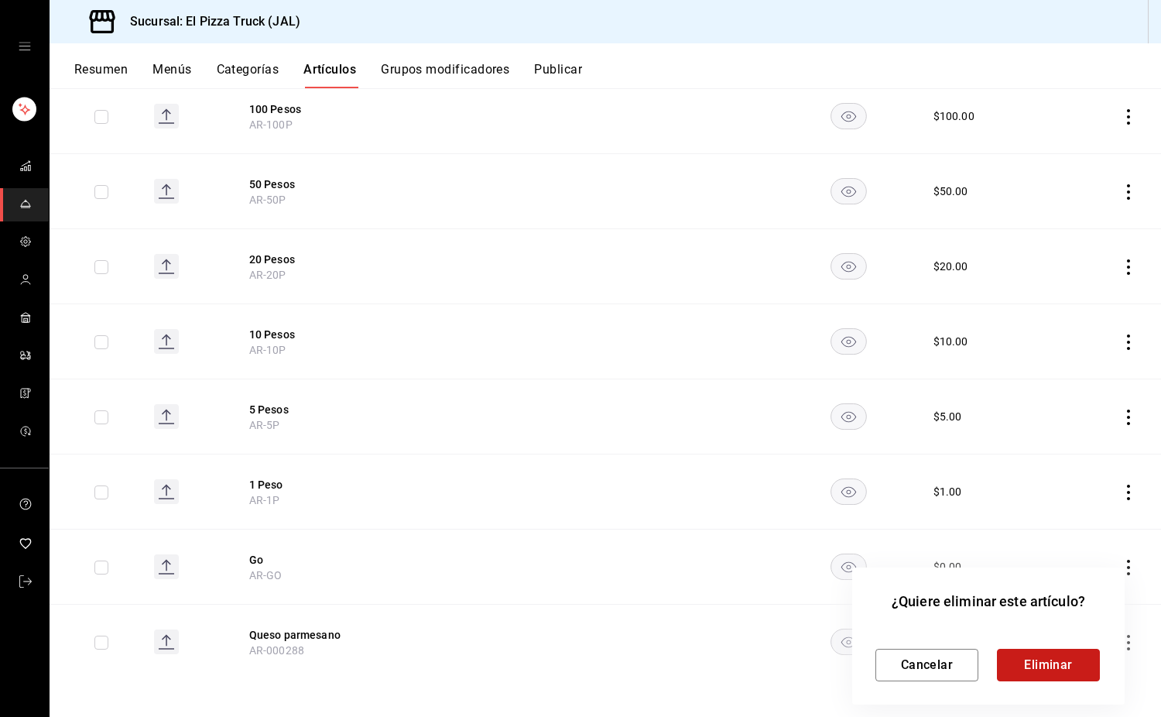
click at [1072, 670] on button "Eliminar" at bounding box center [1048, 665] width 103 height 33
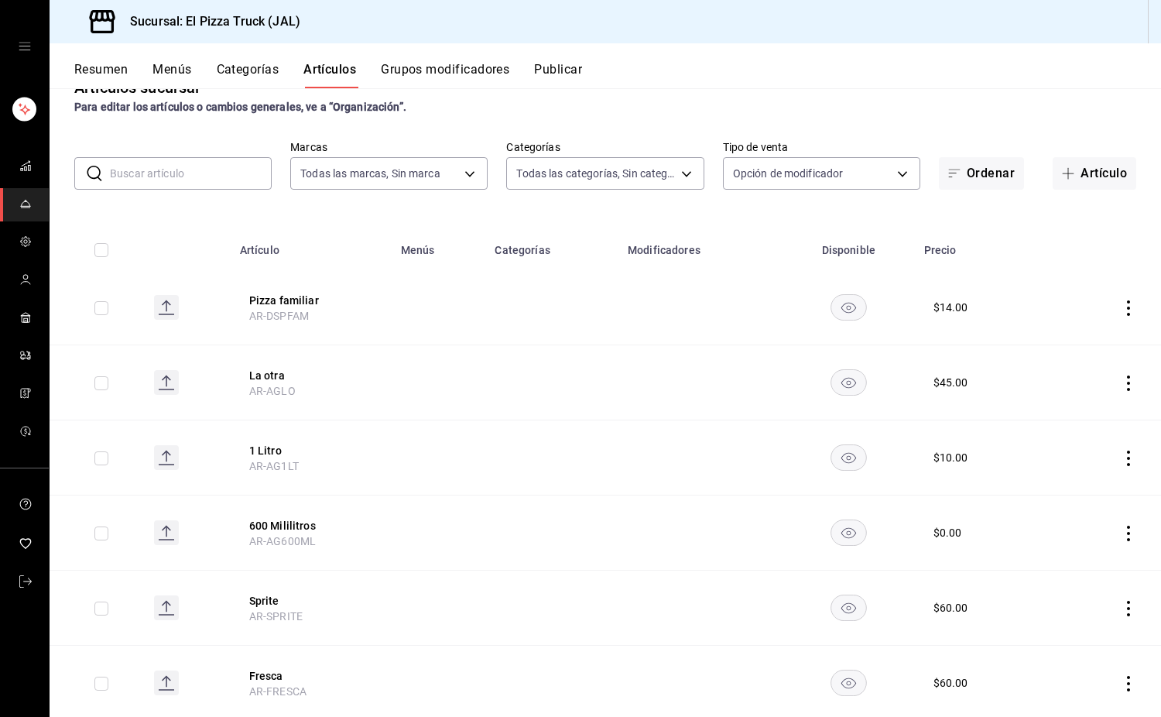
scroll to position [0, 0]
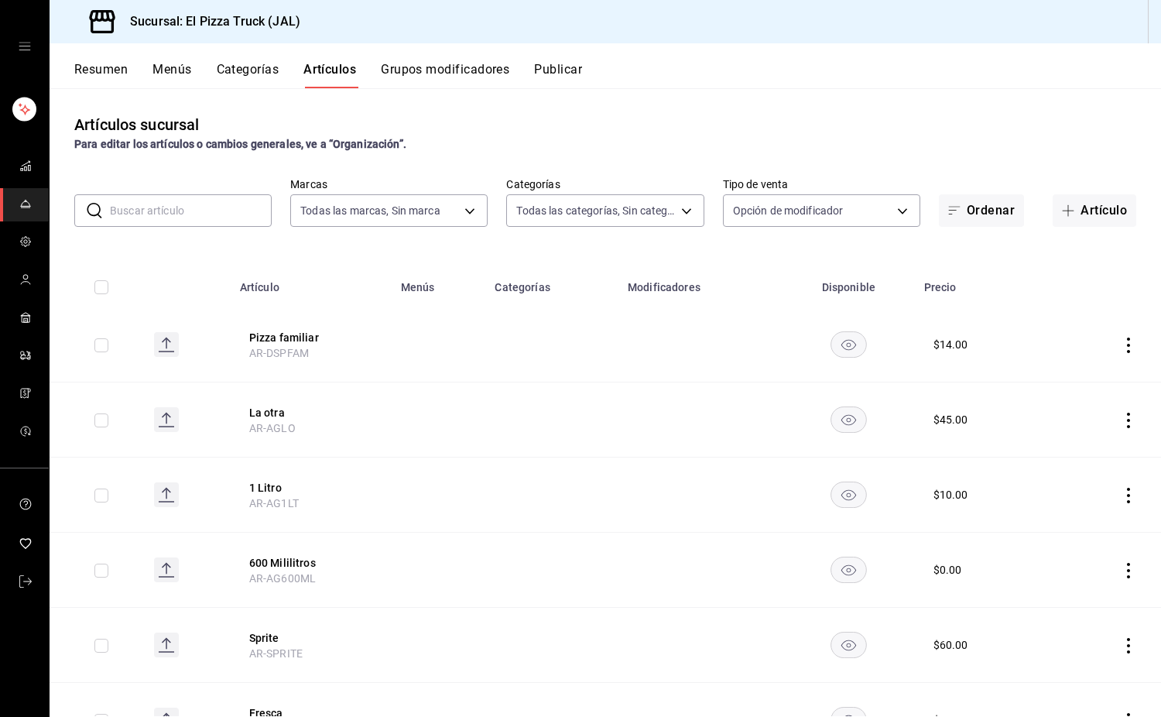
click at [448, 64] on button "Grupos modificadores" at bounding box center [445, 75] width 129 height 26
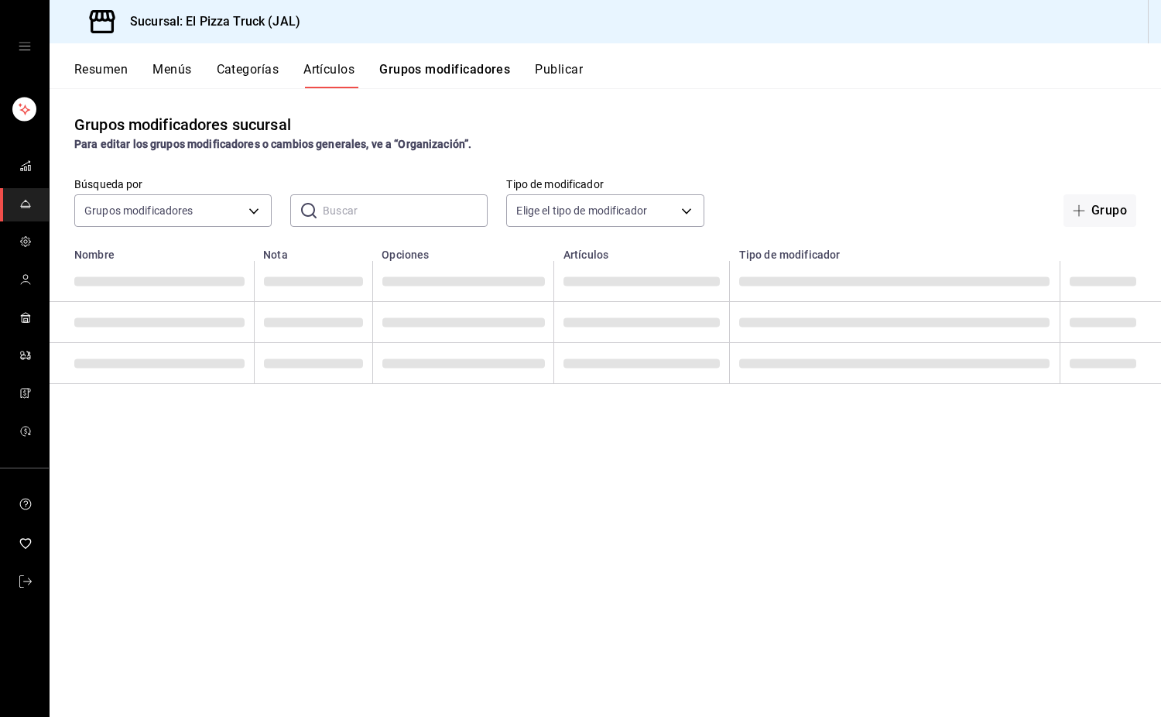
click at [429, 77] on button "Grupos modificadores" at bounding box center [444, 75] width 131 height 26
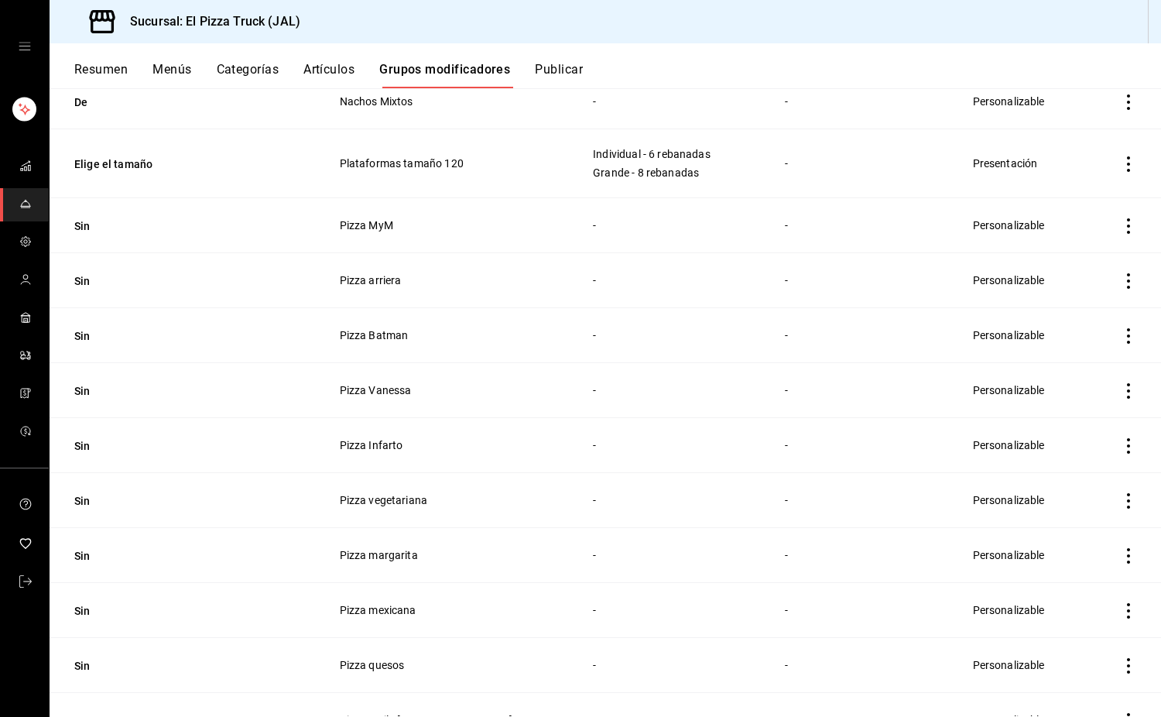
scroll to position [1471, 0]
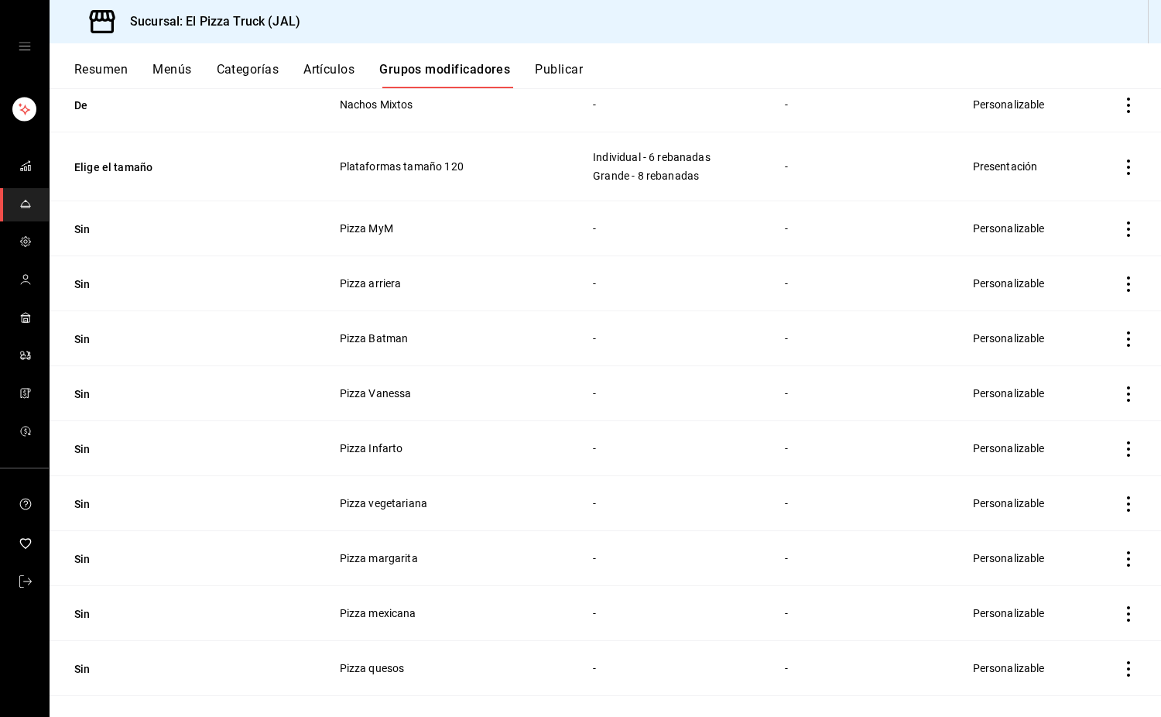
click at [1127, 229] on icon "actions" at bounding box center [1128, 228] width 3 height 15
click at [1080, 329] on span "Eliminar" at bounding box center [1070, 329] width 39 height 12
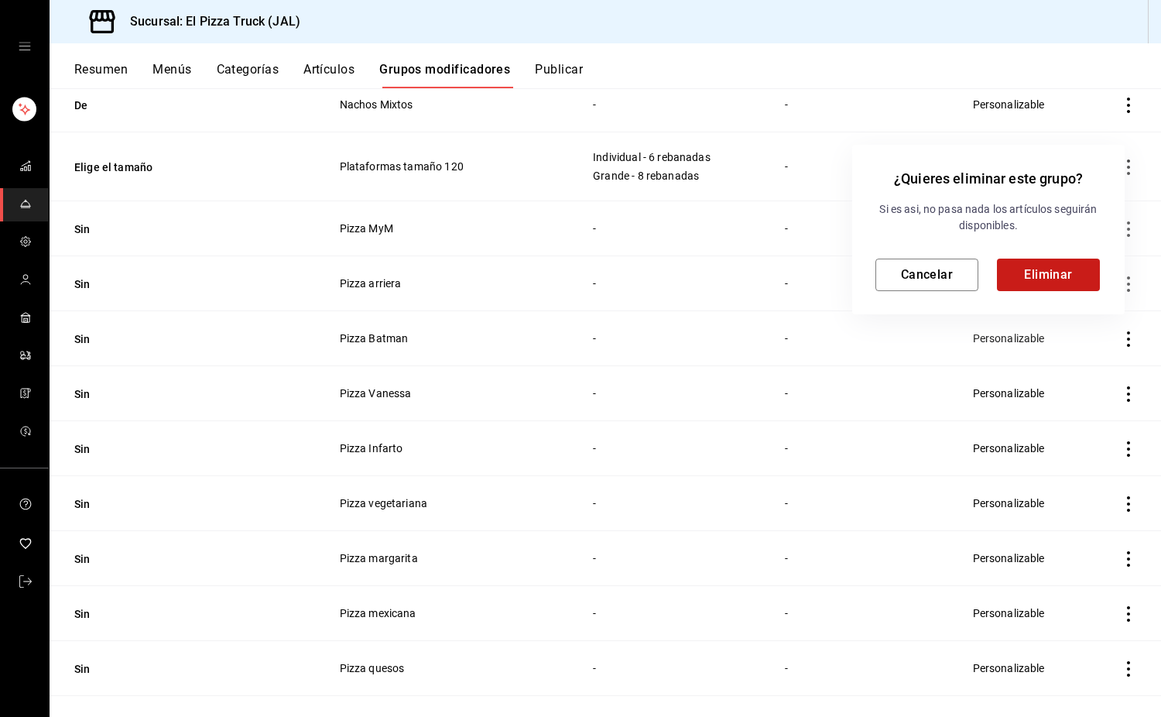
click at [1052, 289] on button "Eliminar" at bounding box center [1048, 275] width 103 height 33
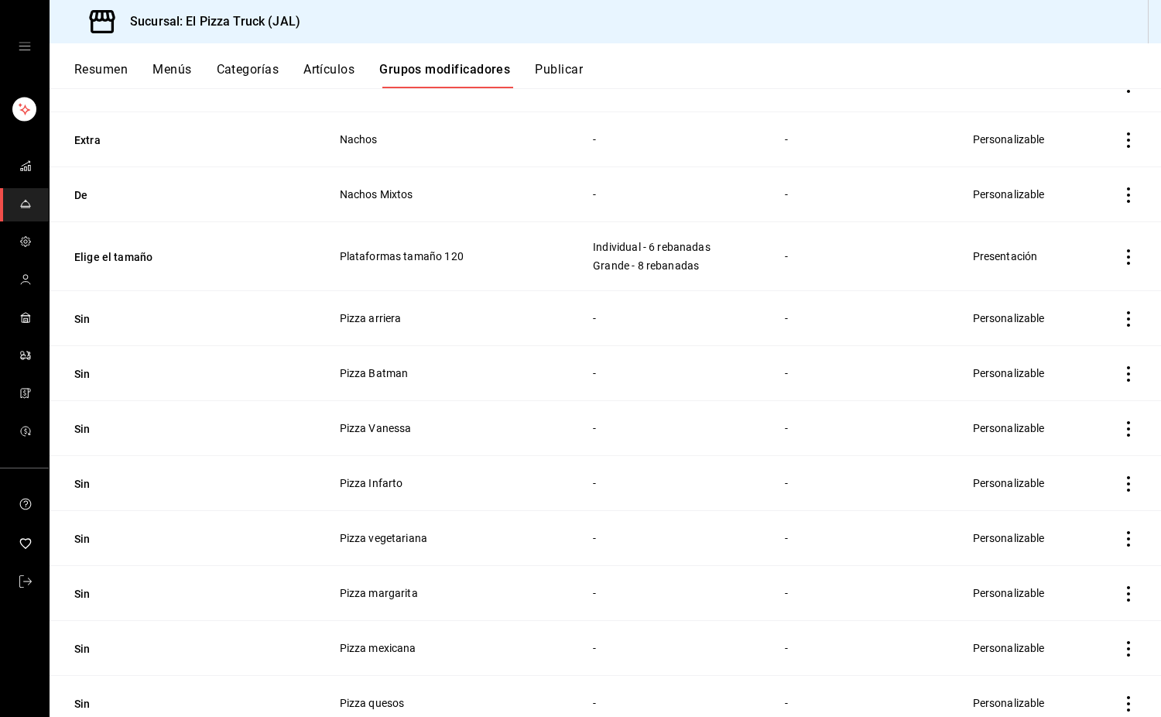
scroll to position [1382, 0]
click at [1121, 324] on icon "actions" at bounding box center [1128, 317] width 15 height 15
click at [1072, 423] on span "Eliminar" at bounding box center [1070, 417] width 39 height 12
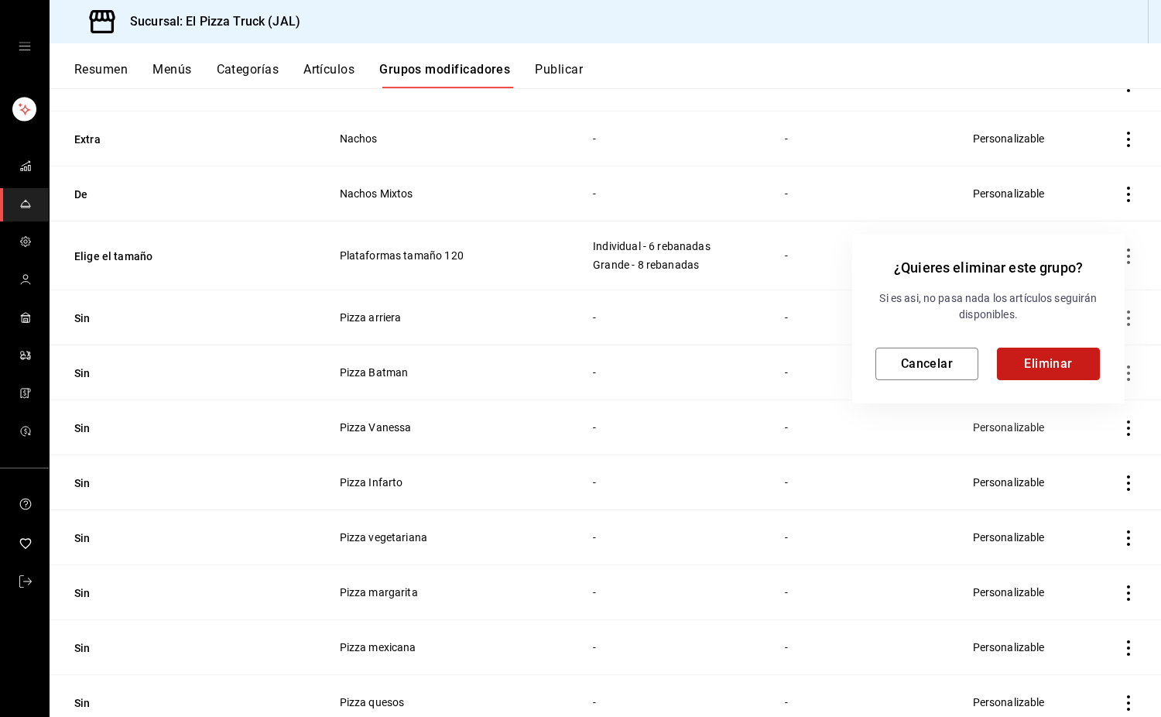
click at [1038, 364] on button "Eliminar" at bounding box center [1048, 364] width 103 height 33
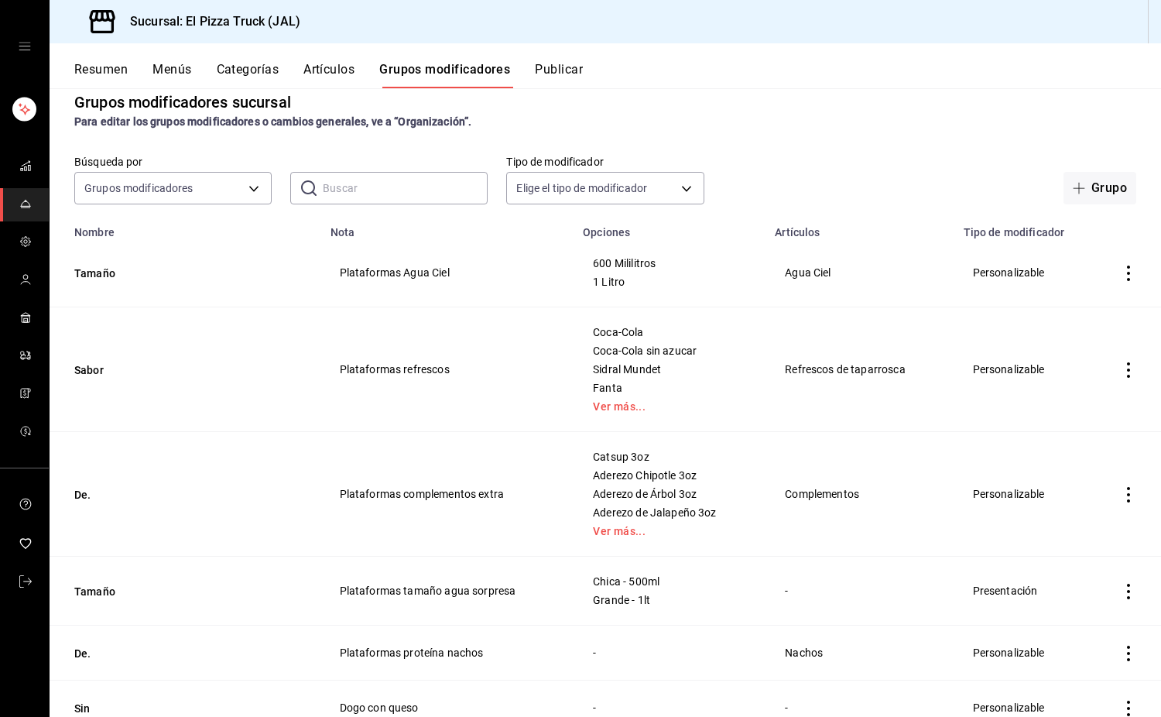
scroll to position [0, 0]
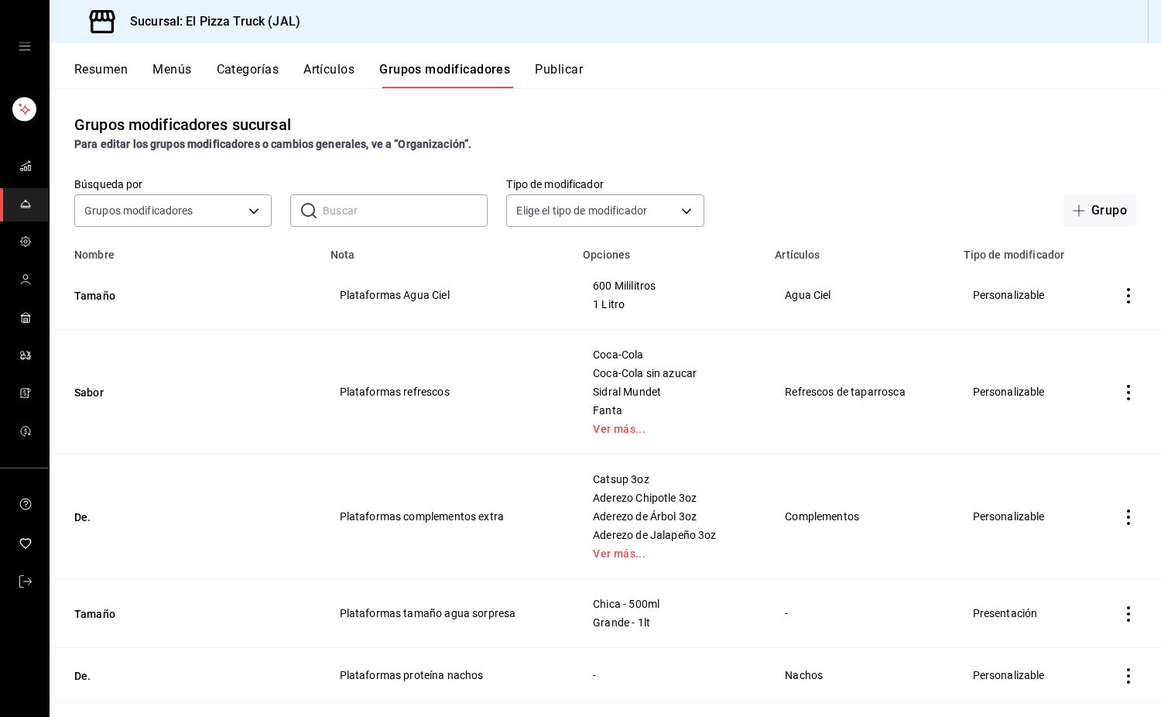
click at [331, 214] on input "text" at bounding box center [405, 210] width 165 height 31
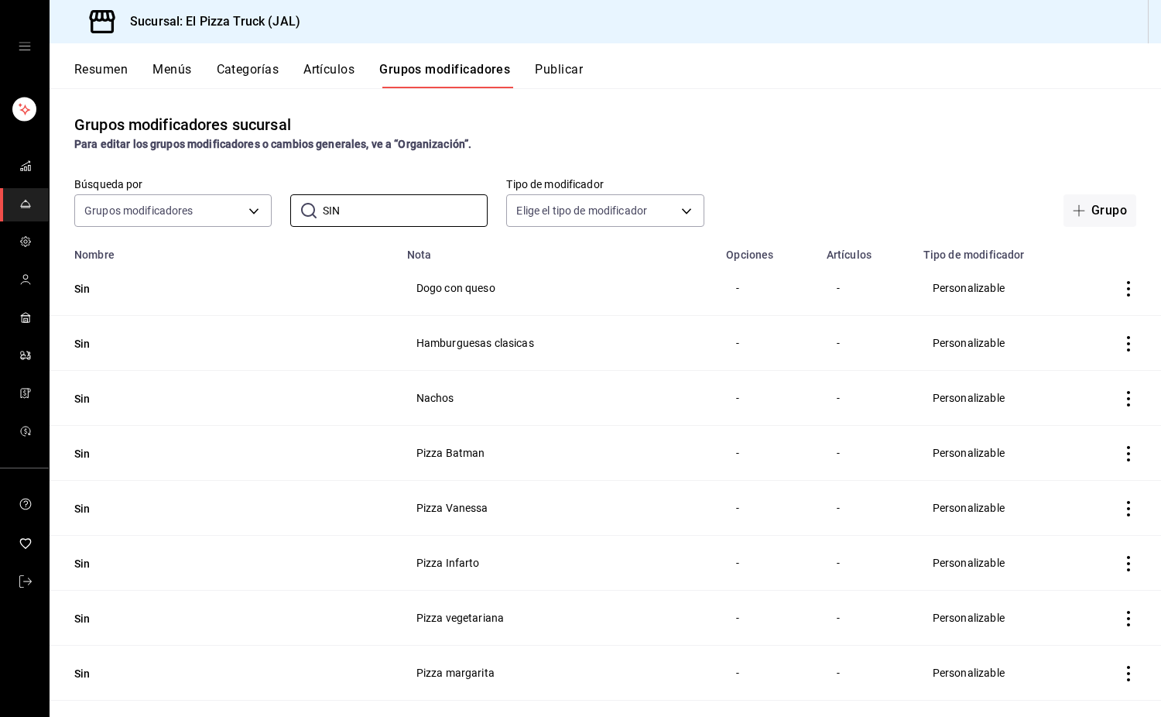
click at [953, 163] on div "Grupos modificadores sucursal Para editar los grupos modificadores o cambios ge…" at bounding box center [606, 402] width 1112 height 628
click at [1127, 460] on icon "actions" at bounding box center [1128, 453] width 3 height 15
click at [1072, 551] on span "Eliminar" at bounding box center [1070, 553] width 39 height 12
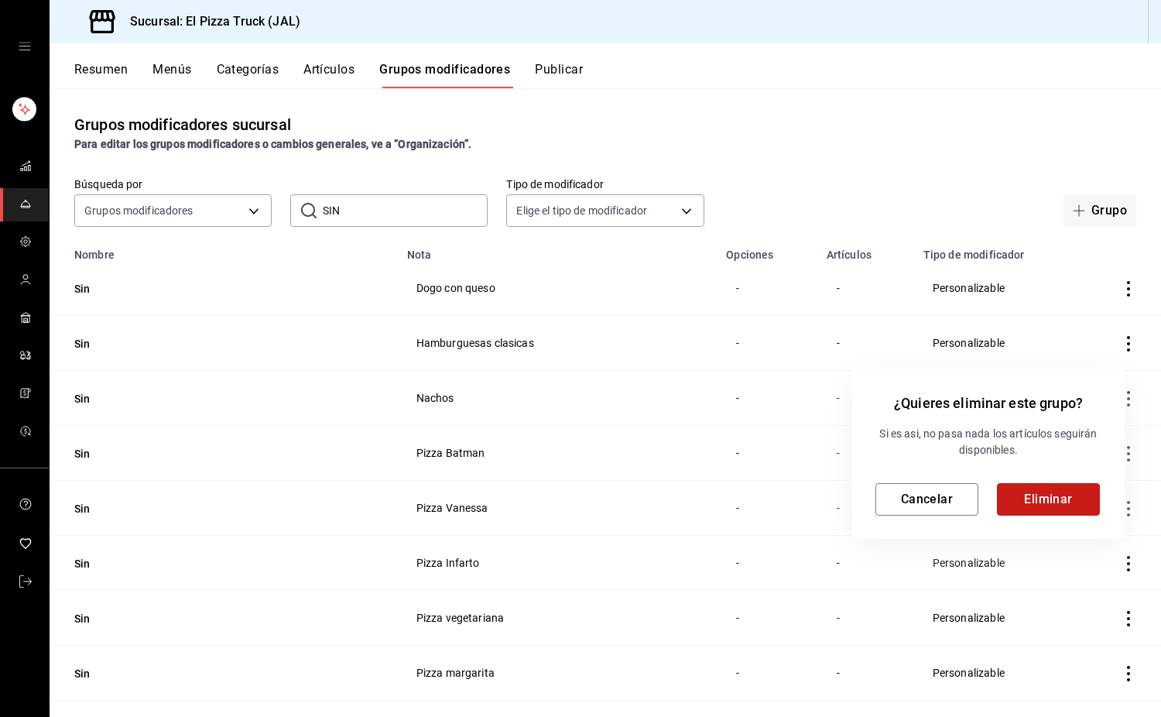
click at [1037, 496] on button "Eliminar" at bounding box center [1048, 499] width 103 height 33
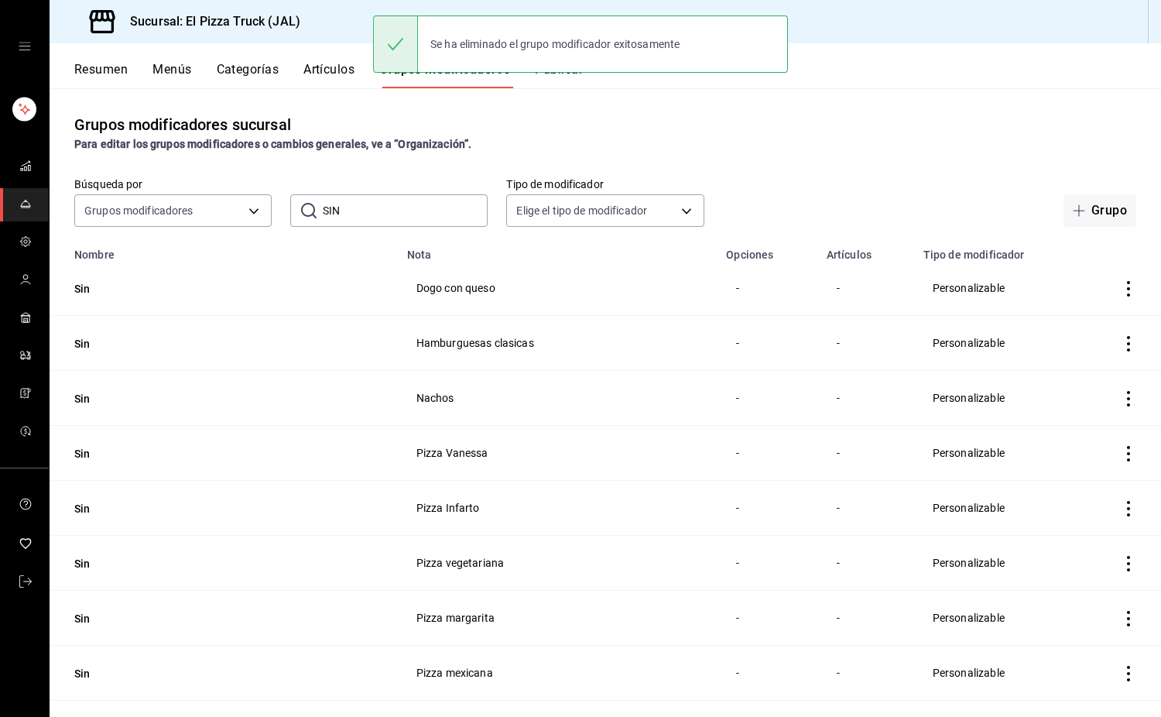
click at [1121, 456] on icon "actions" at bounding box center [1128, 453] width 15 height 15
click at [1075, 554] on span "Eliminar" at bounding box center [1070, 553] width 39 height 12
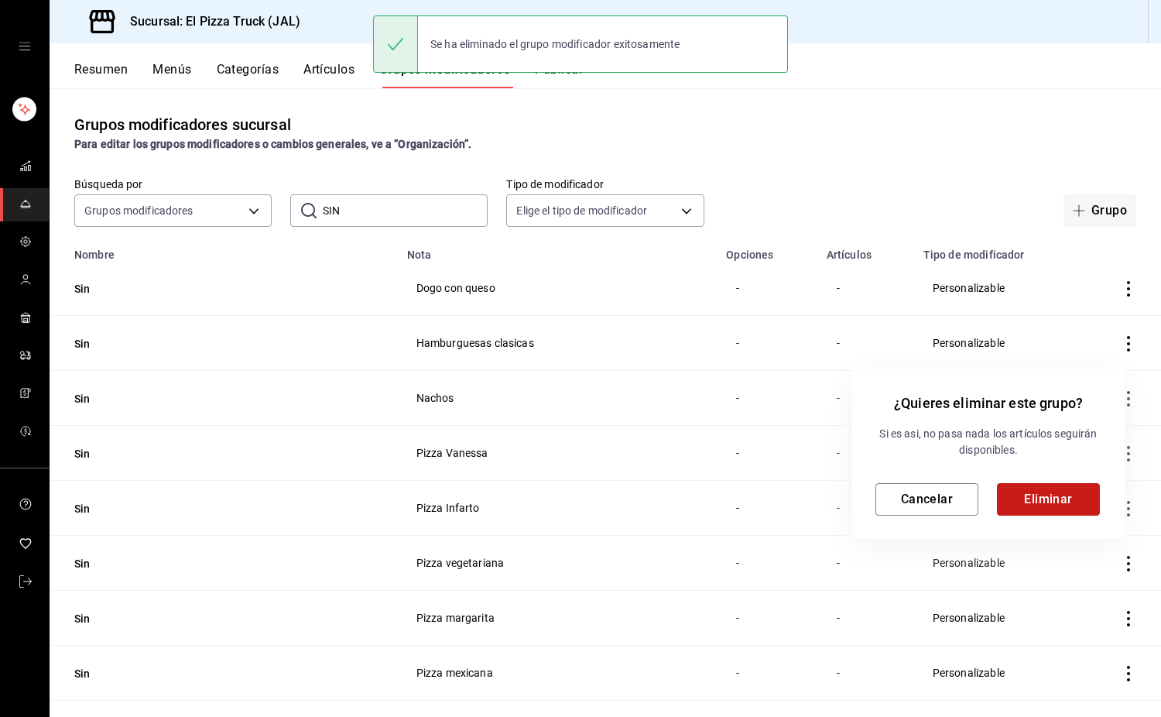
click at [1047, 492] on button "Eliminar" at bounding box center [1048, 499] width 103 height 33
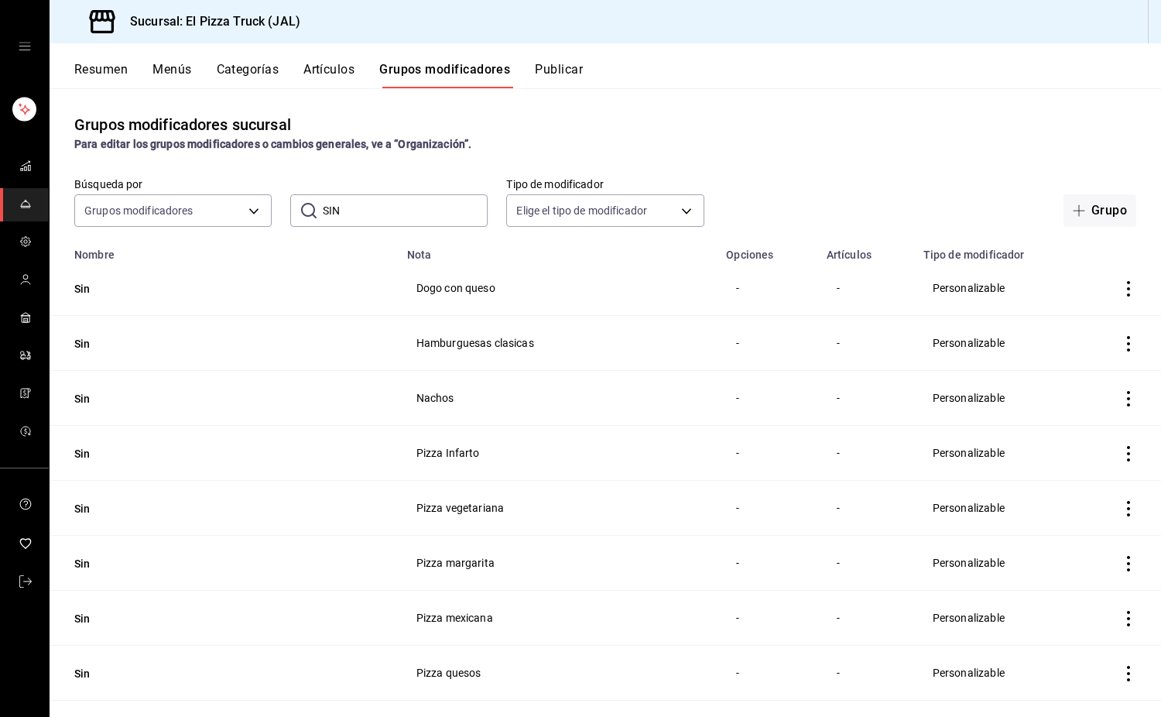
click at [1127, 454] on icon "actions" at bounding box center [1128, 453] width 3 height 15
click at [1075, 556] on span "Eliminar" at bounding box center [1070, 553] width 39 height 12
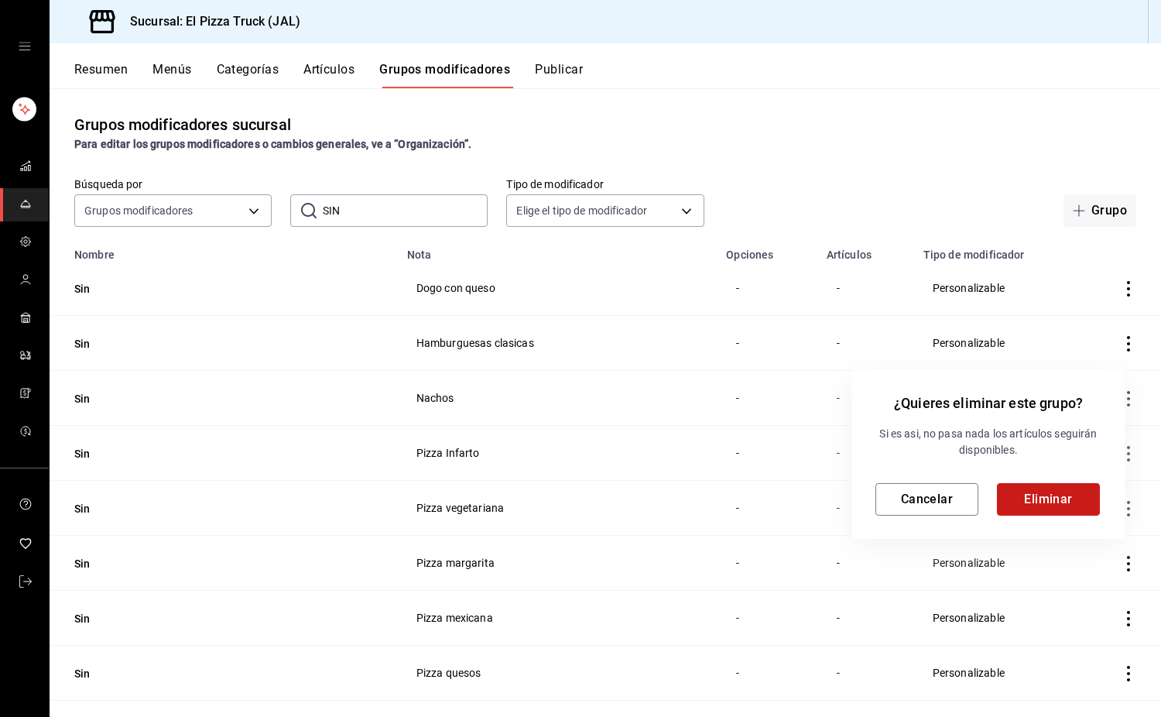
click at [1058, 498] on button "Eliminar" at bounding box center [1048, 499] width 103 height 33
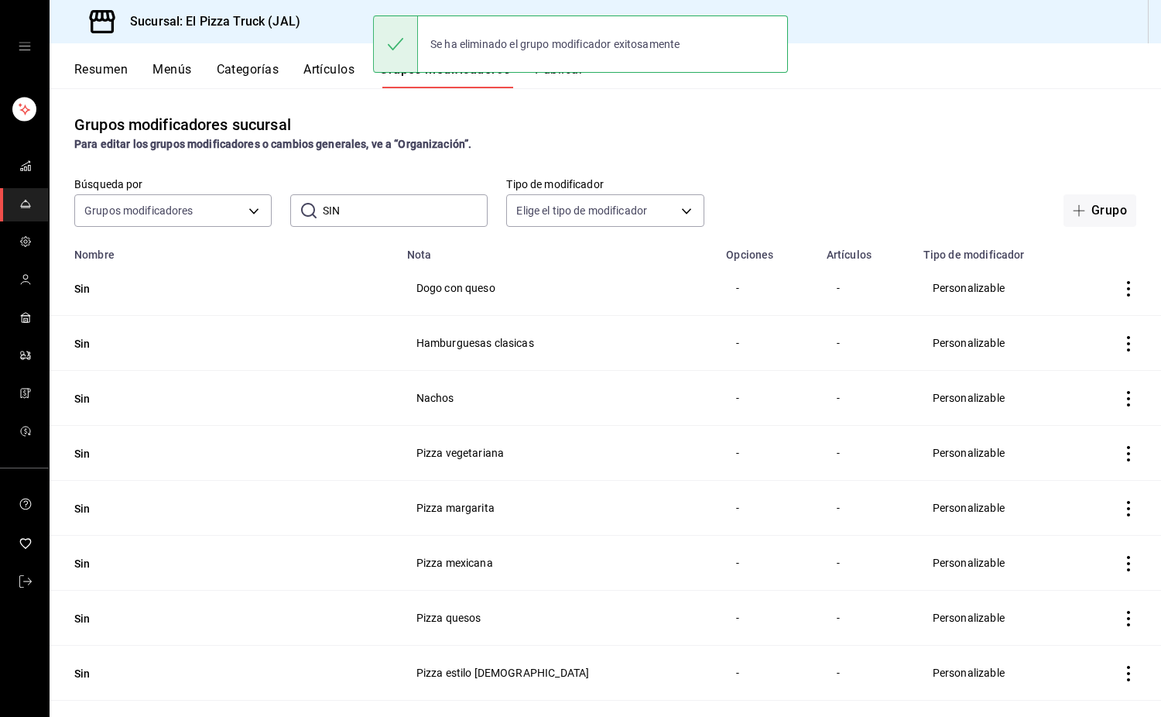
click at [1121, 455] on icon "actions" at bounding box center [1128, 453] width 15 height 15
click at [1069, 554] on span "Eliminar" at bounding box center [1070, 553] width 39 height 12
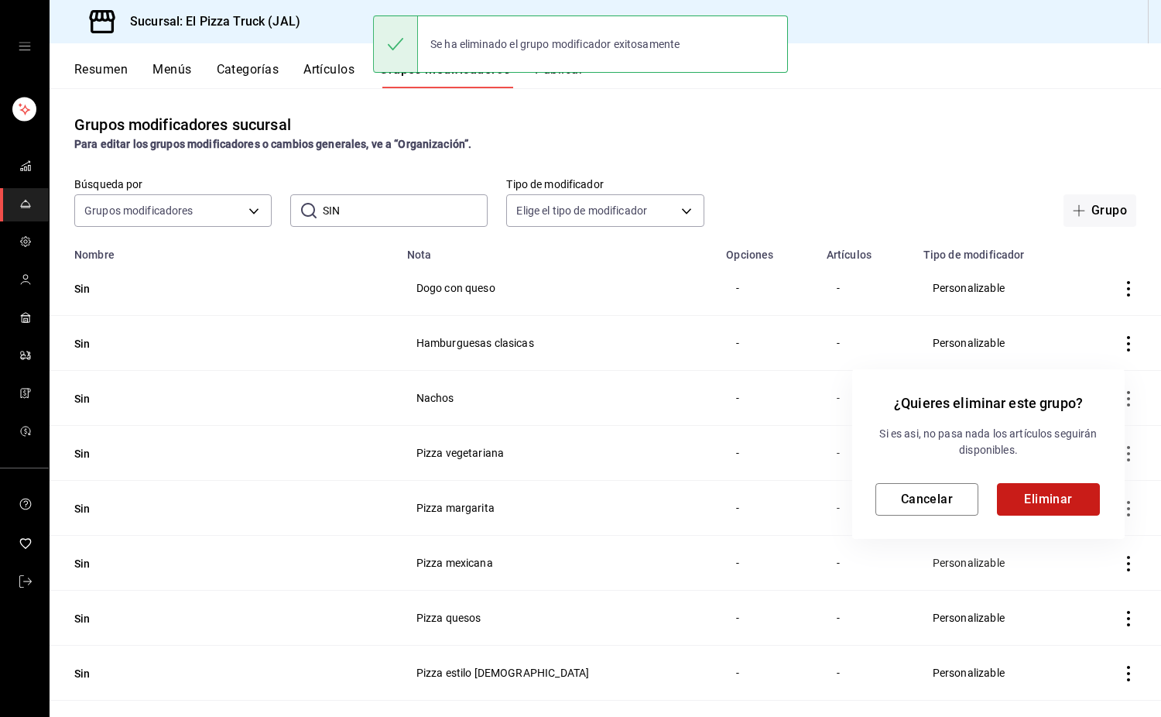
click at [1071, 489] on button "Eliminar" at bounding box center [1048, 499] width 103 height 33
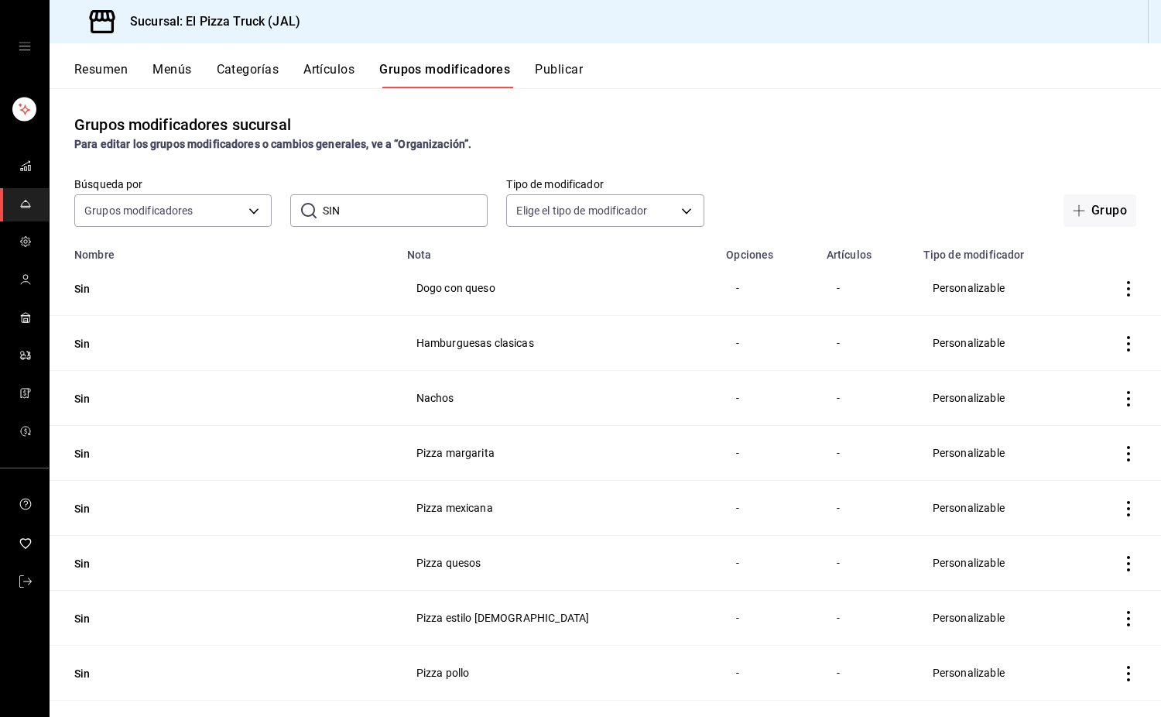
click at [1121, 446] on icon "actions" at bounding box center [1128, 453] width 15 height 15
click at [1073, 553] on span "Eliminar" at bounding box center [1070, 553] width 39 height 12
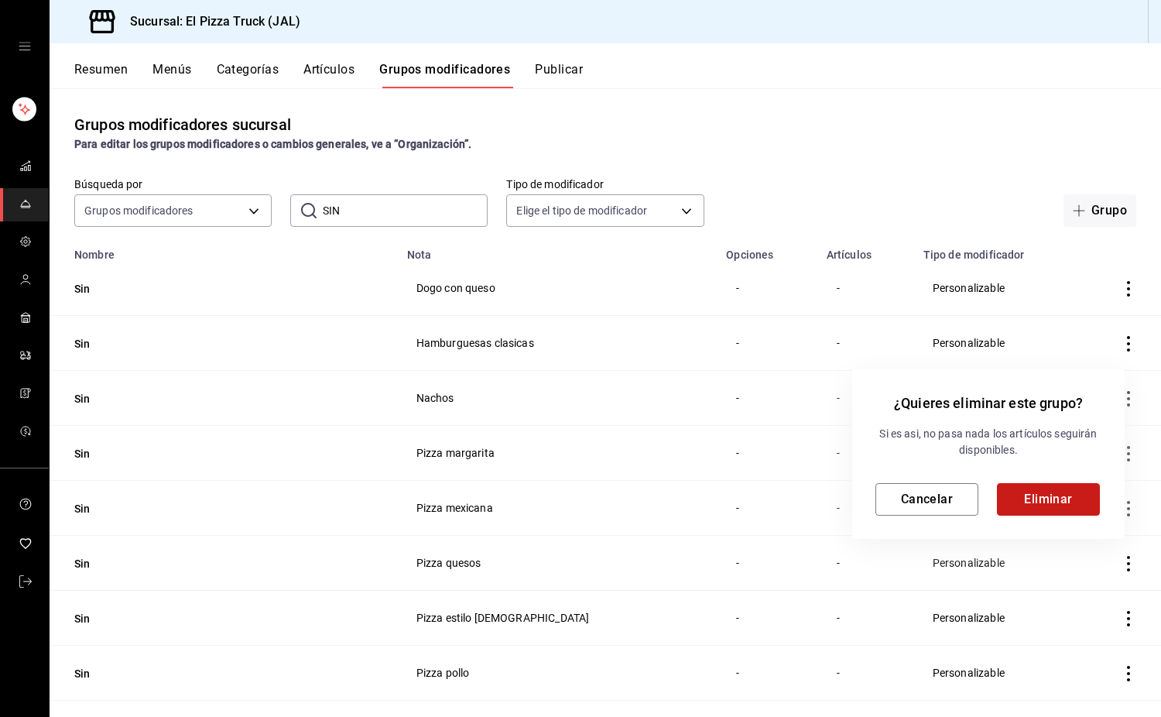
click at [1074, 504] on button "Eliminar" at bounding box center [1048, 499] width 103 height 33
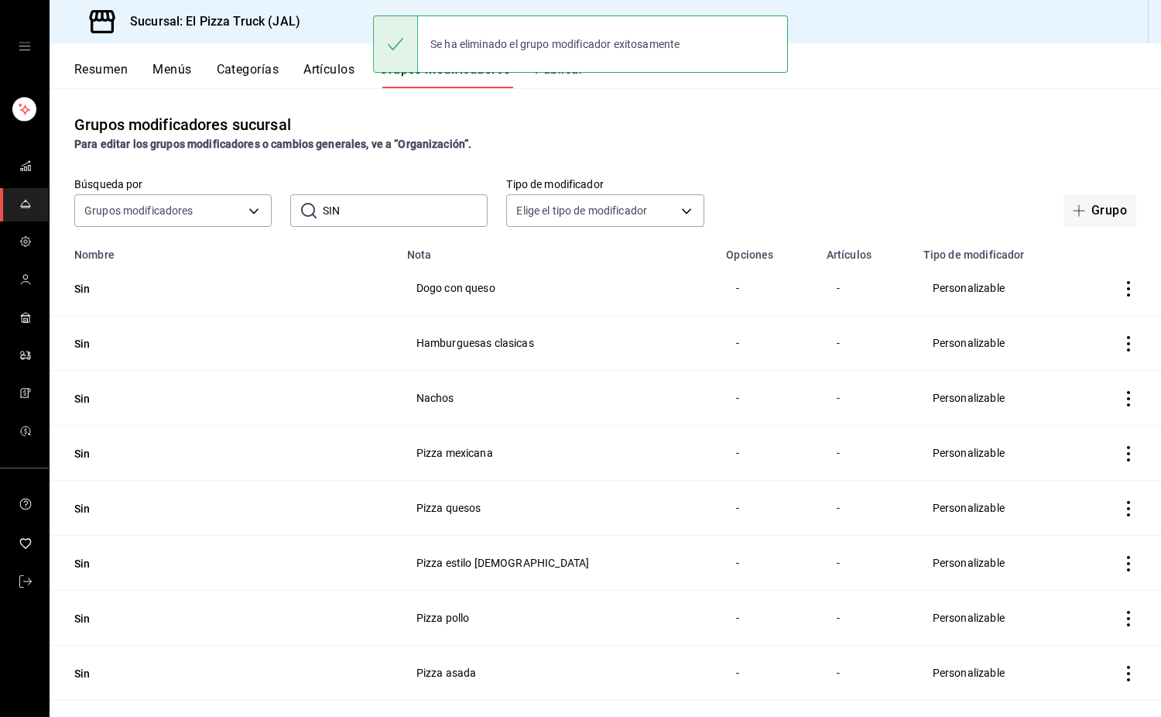
click at [1121, 458] on icon "actions" at bounding box center [1128, 453] width 15 height 15
click at [1072, 560] on span "Eliminar" at bounding box center [1070, 553] width 39 height 12
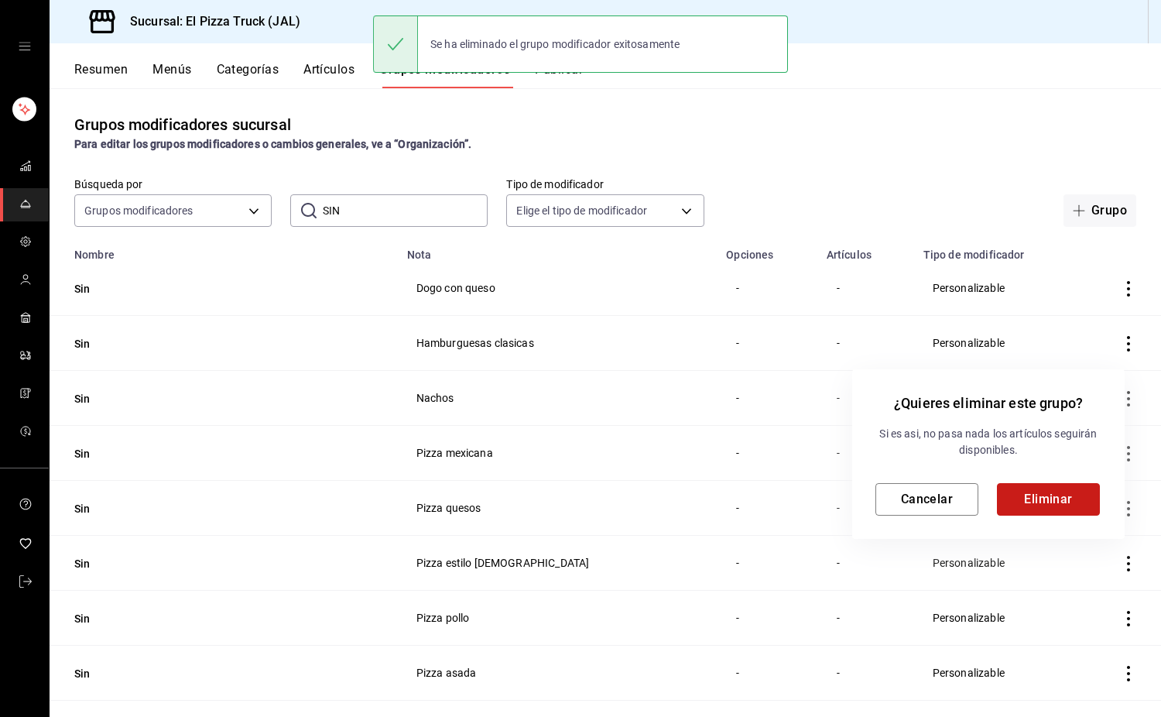
click at [1058, 505] on button "Eliminar" at bounding box center [1048, 499] width 103 height 33
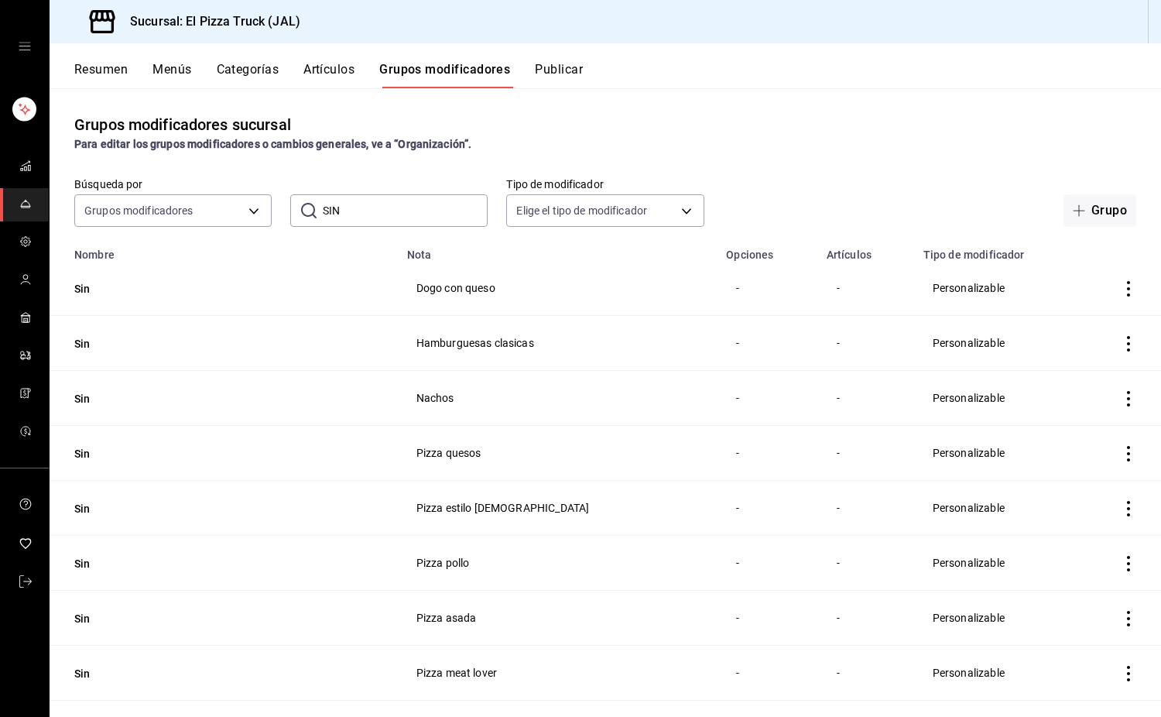
click at [1127, 454] on icon "actions" at bounding box center [1128, 453] width 3 height 15
click at [1089, 553] on span "Eliminar" at bounding box center [1070, 553] width 39 height 12
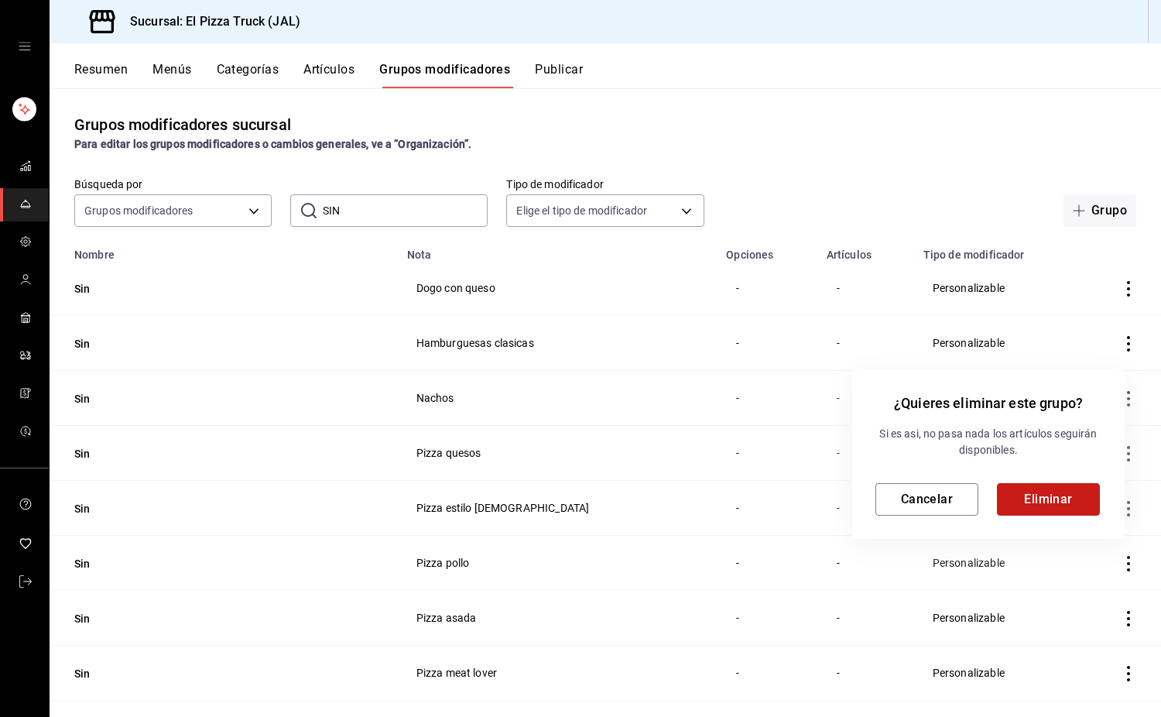
click at [1073, 499] on button "Eliminar" at bounding box center [1048, 499] width 103 height 33
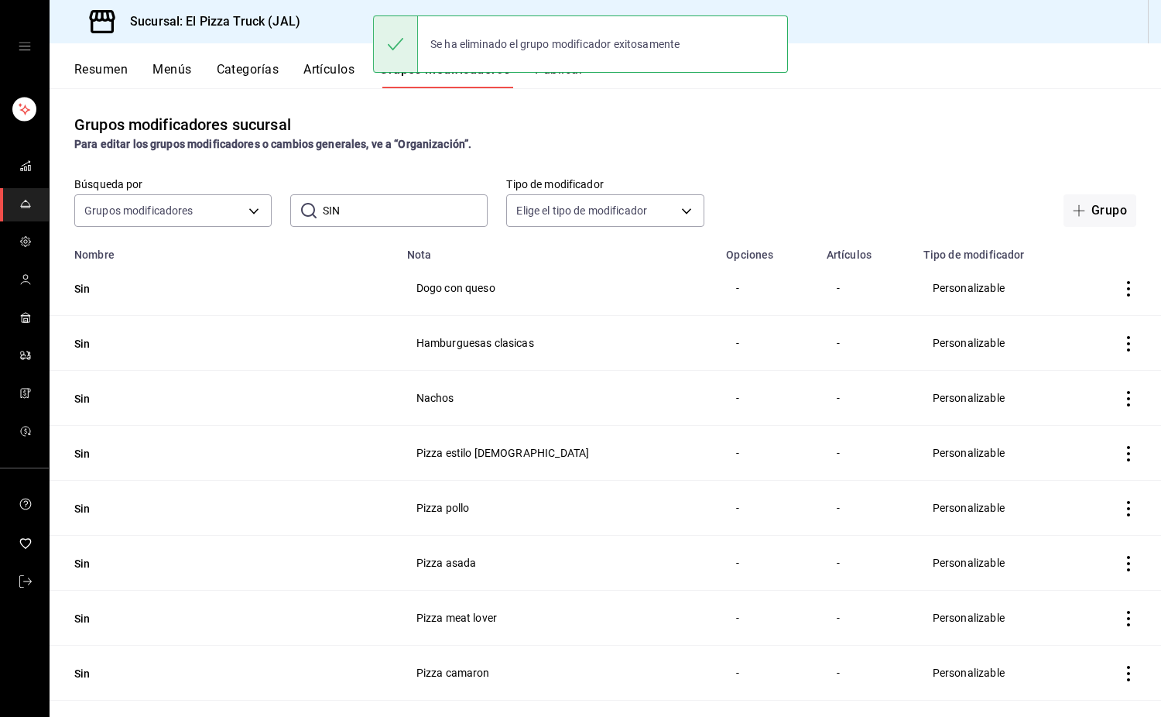
click at [1127, 454] on icon "actions" at bounding box center [1128, 453] width 3 height 15
click at [1078, 555] on span "Eliminar" at bounding box center [1070, 553] width 39 height 12
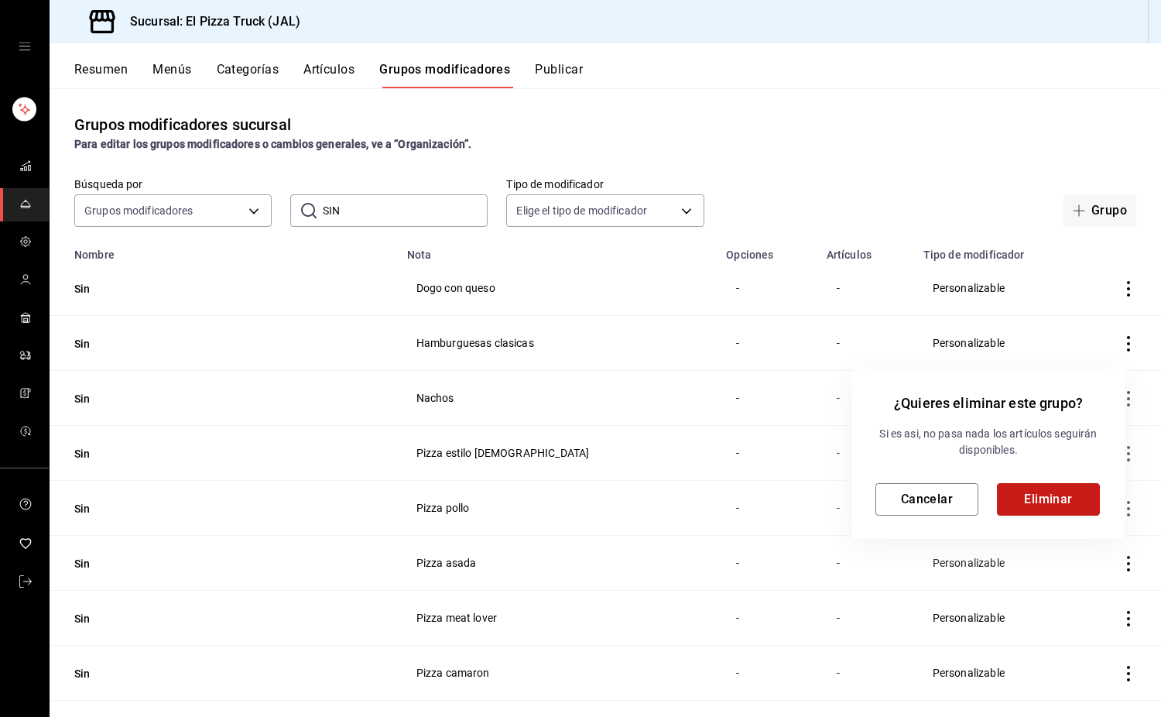
click at [1065, 504] on button "Eliminar" at bounding box center [1048, 499] width 103 height 33
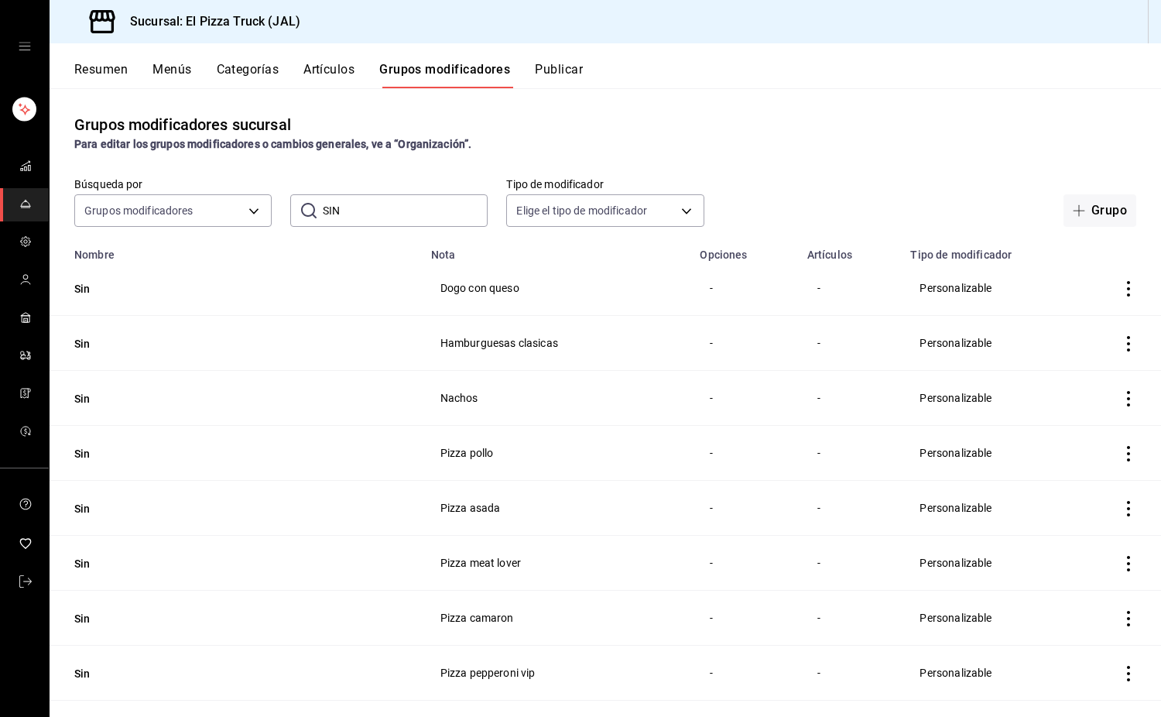
click at [1121, 453] on icon "actions" at bounding box center [1128, 453] width 15 height 15
click at [1070, 563] on li "Eliminar" at bounding box center [1056, 554] width 93 height 32
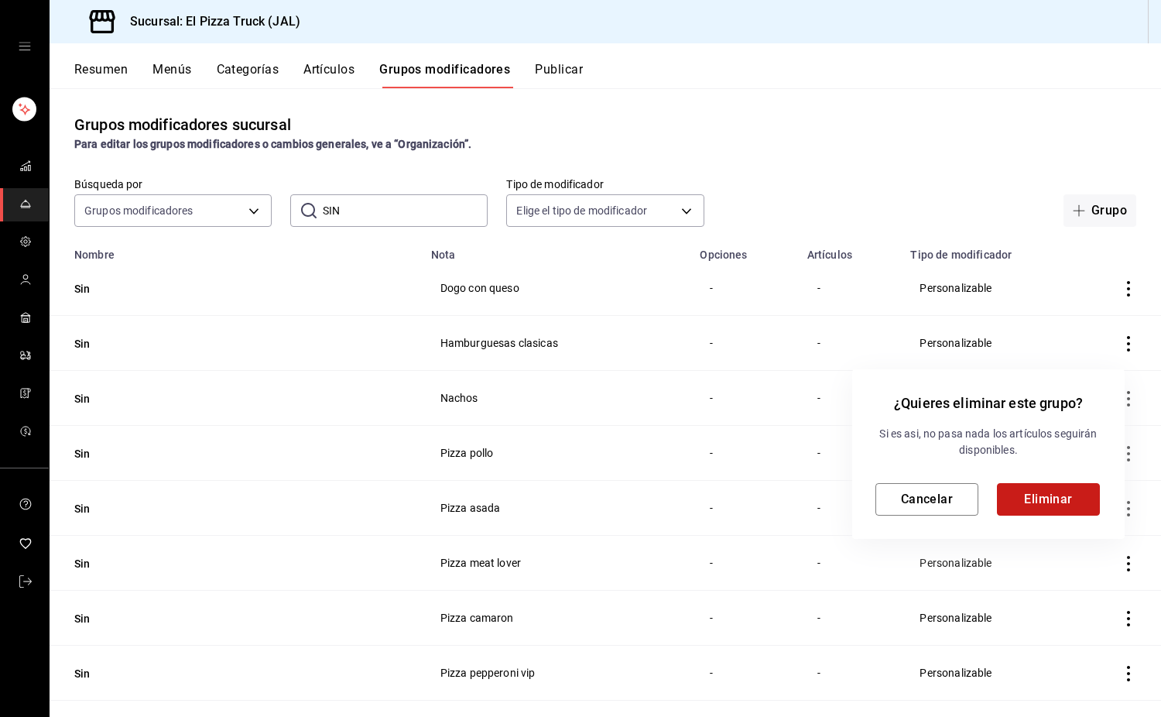
click at [1062, 493] on button "Eliminar" at bounding box center [1048, 499] width 103 height 33
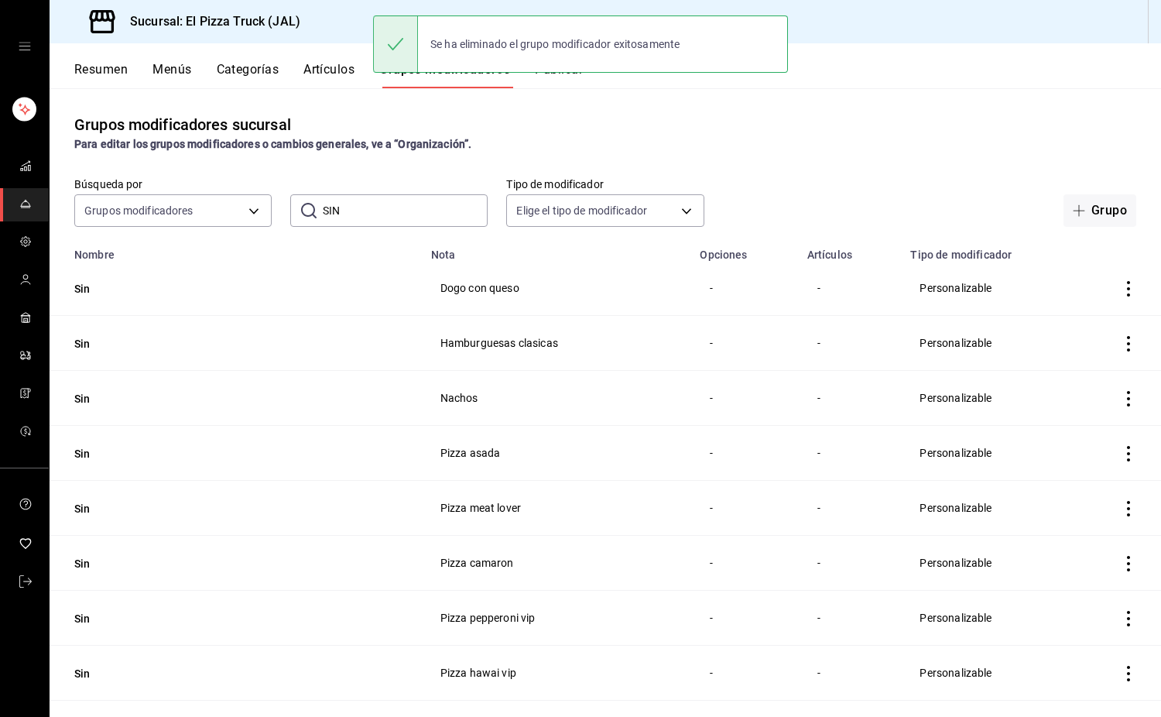
click at [1127, 454] on icon "actions" at bounding box center [1128, 453] width 3 height 15
click at [1079, 547] on span "Eliminar" at bounding box center [1070, 553] width 39 height 12
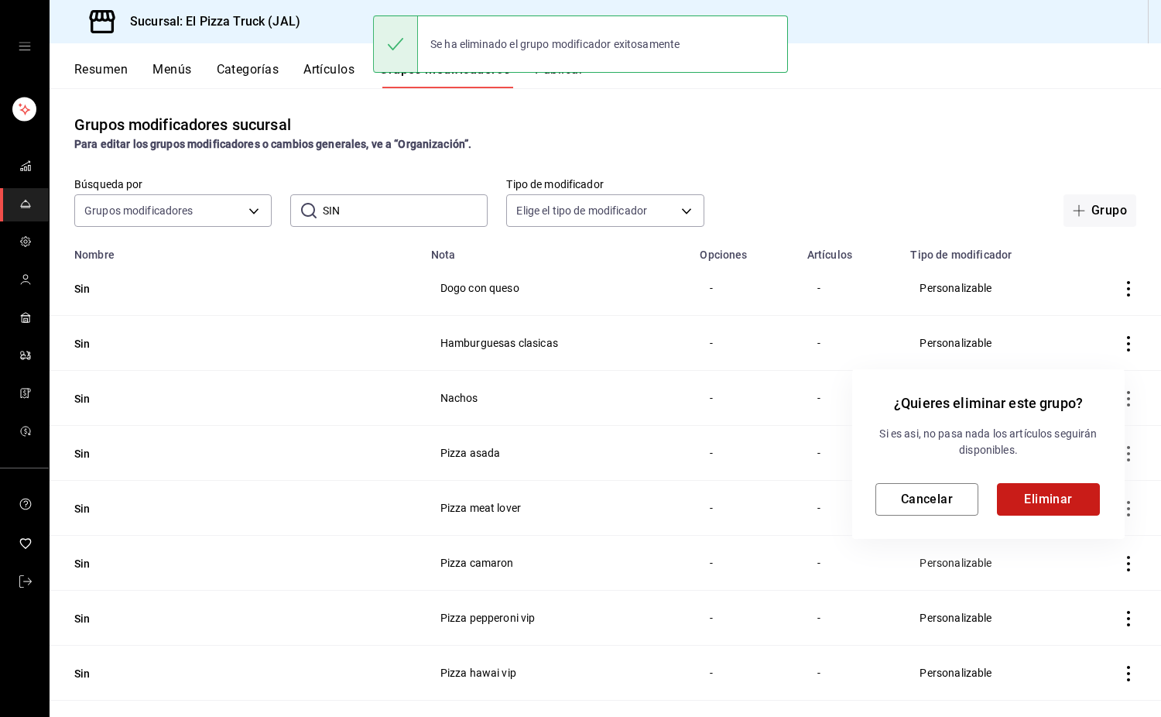
click at [1066, 489] on button "Eliminar" at bounding box center [1048, 499] width 103 height 33
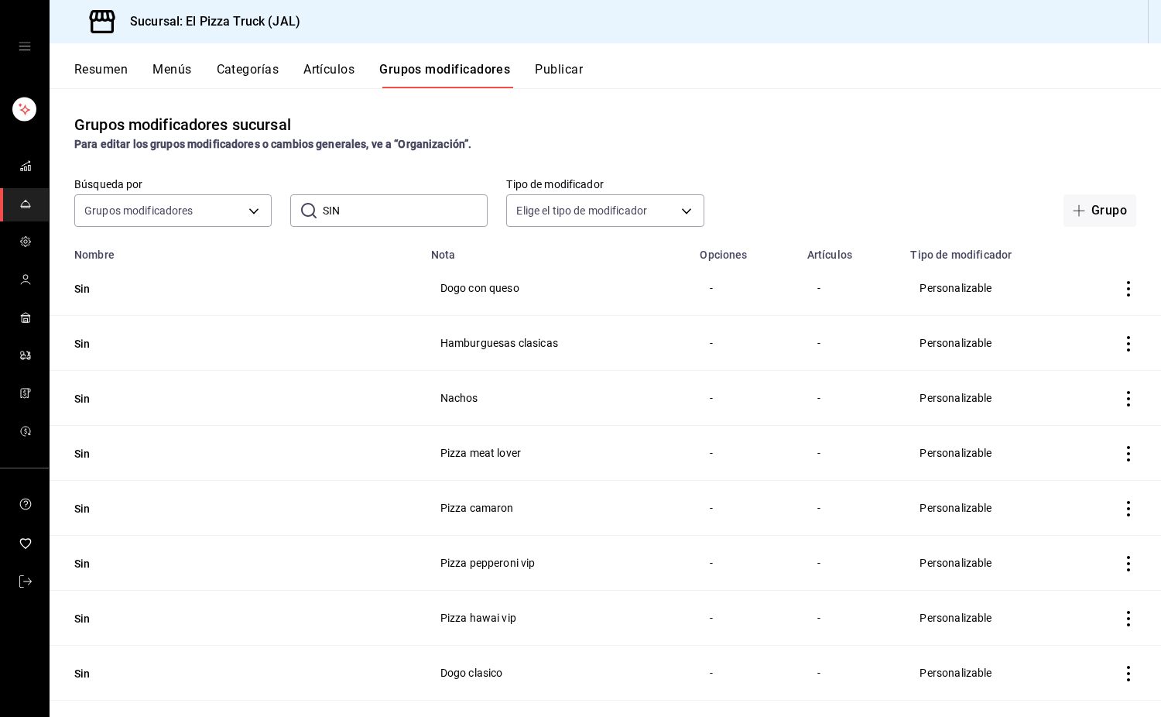
click at [1121, 455] on icon "actions" at bounding box center [1128, 453] width 15 height 15
click at [1076, 559] on span "Eliminar" at bounding box center [1070, 553] width 39 height 12
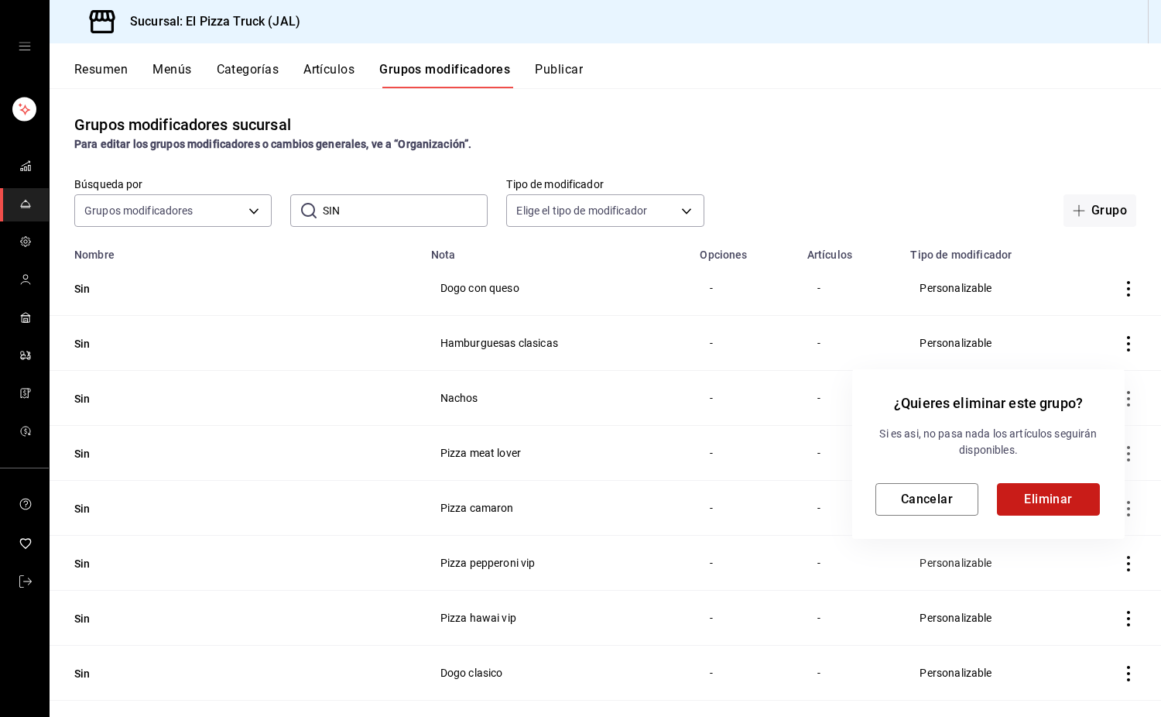
click at [1065, 503] on button "Eliminar" at bounding box center [1048, 499] width 103 height 33
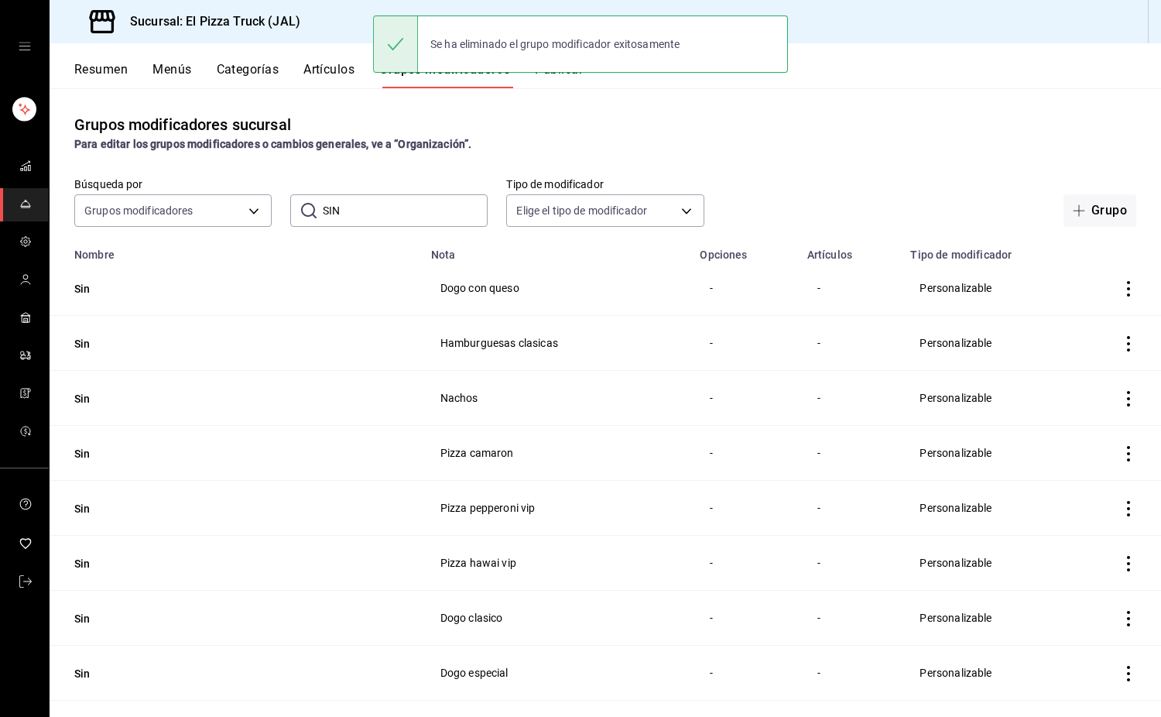
click at [1127, 454] on icon "actions" at bounding box center [1128, 453] width 3 height 15
click at [1071, 555] on span "Eliminar" at bounding box center [1070, 553] width 39 height 12
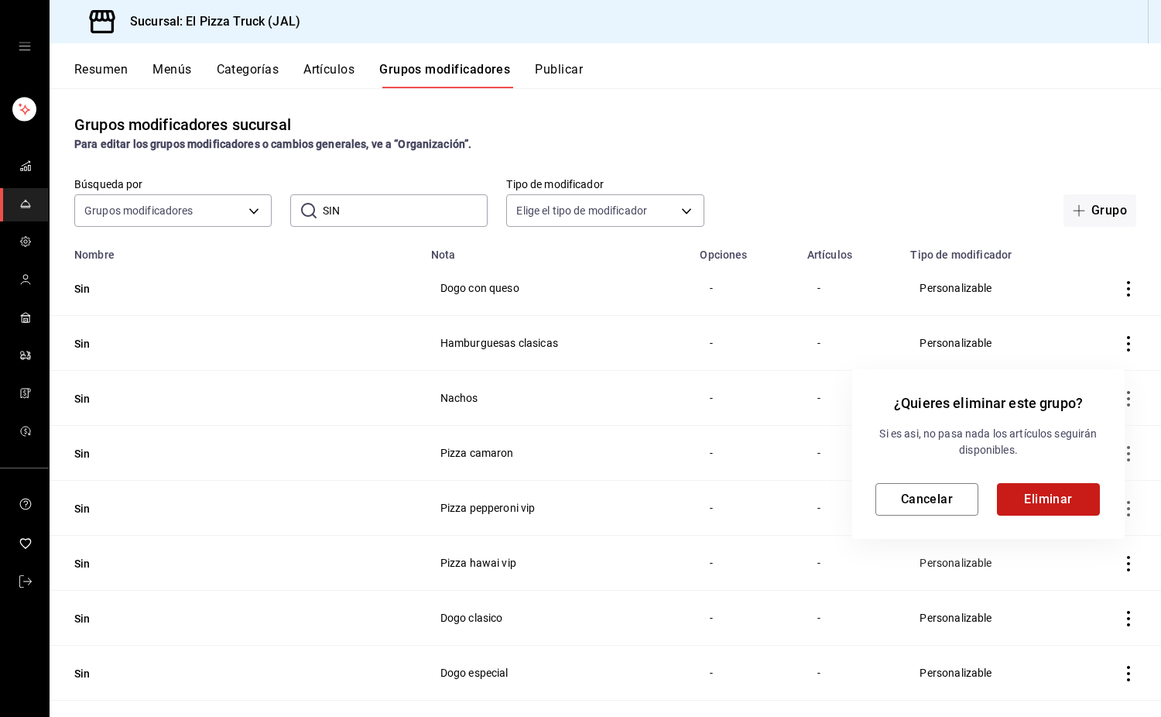
click at [1063, 508] on button "Eliminar" at bounding box center [1048, 499] width 103 height 33
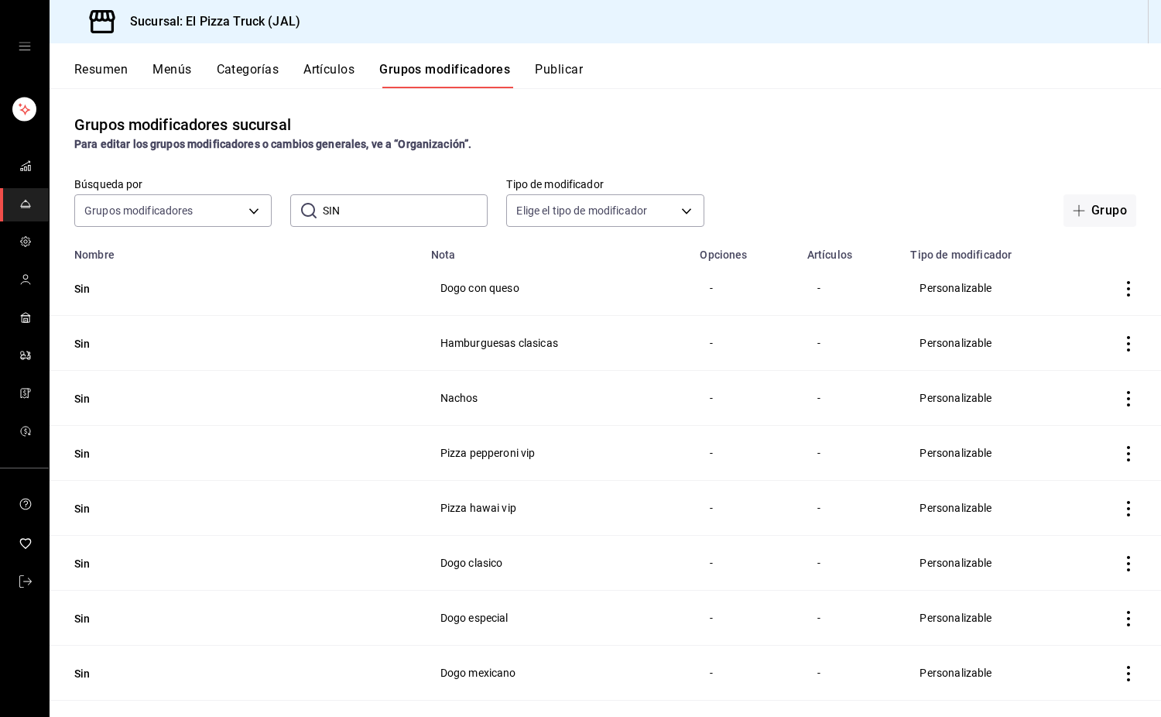
click at [1127, 459] on icon "actions" at bounding box center [1128, 453] width 3 height 15
click at [1085, 554] on span "Eliminar" at bounding box center [1070, 553] width 39 height 12
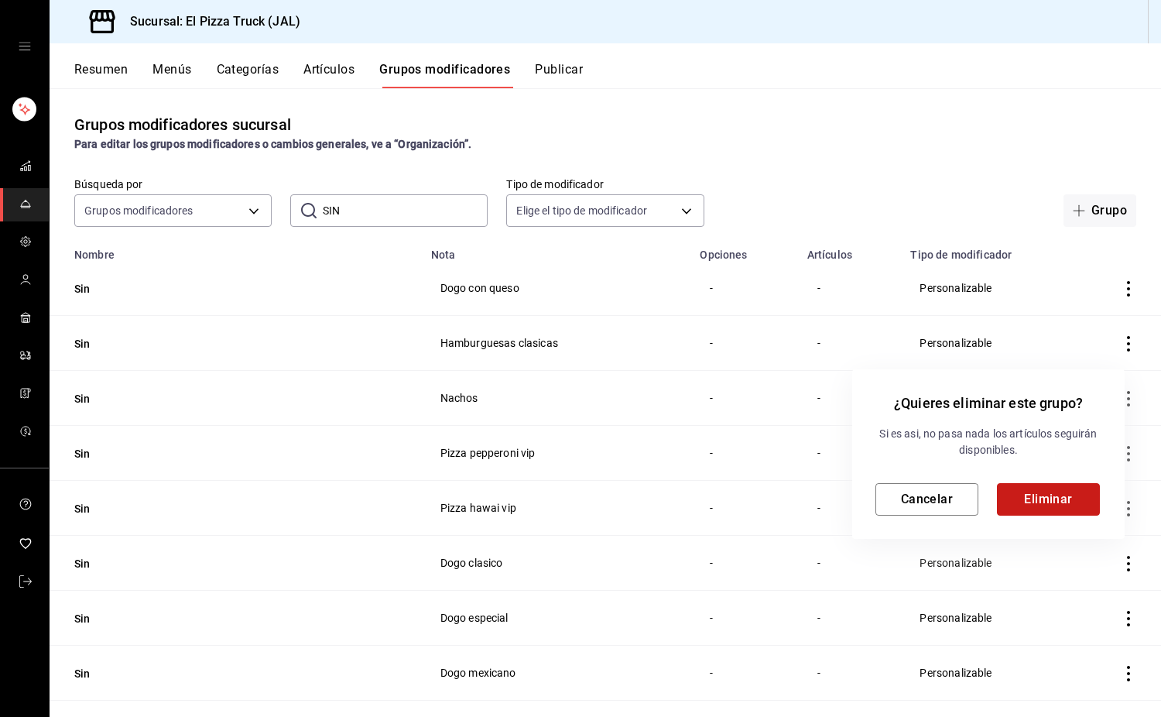
click at [1069, 498] on button "Eliminar" at bounding box center [1048, 499] width 103 height 33
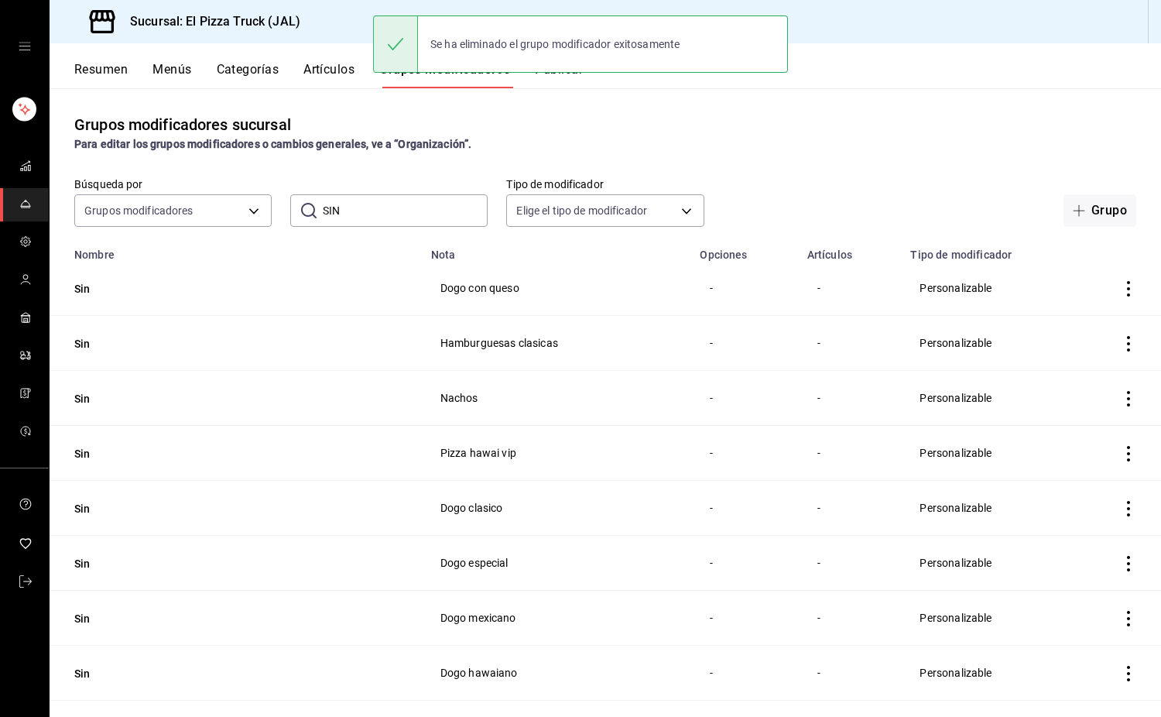
click at [1127, 455] on icon "actions" at bounding box center [1128, 453] width 3 height 15
click at [1080, 549] on span "Eliminar" at bounding box center [1070, 553] width 39 height 12
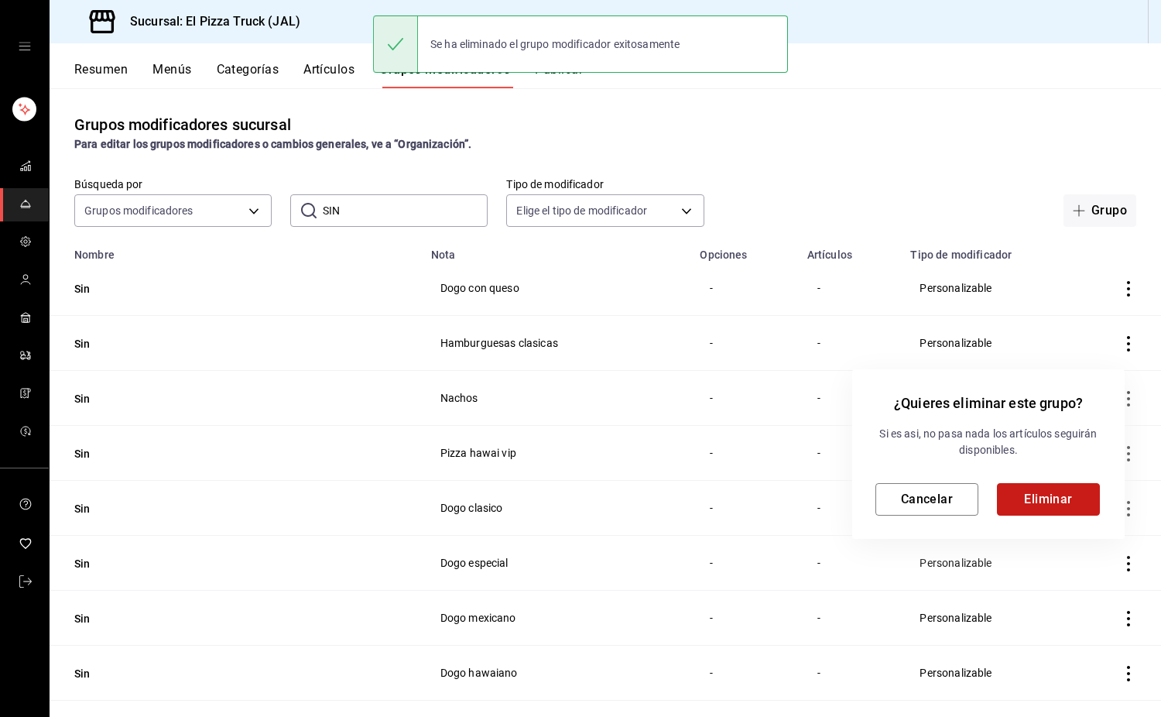
click at [1061, 504] on button "Eliminar" at bounding box center [1048, 499] width 103 height 33
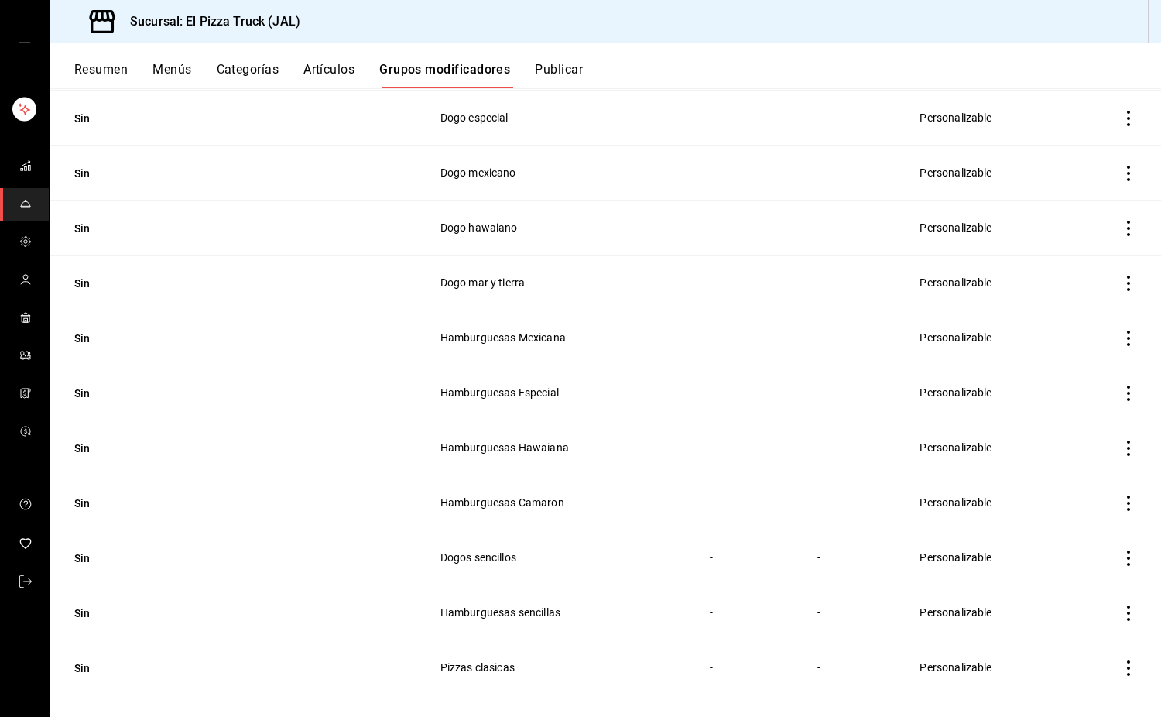
scroll to position [390, 0]
click at [1127, 668] on icon "actions" at bounding box center [1128, 667] width 3 height 15
click at [1079, 681] on span "Eliminar" at bounding box center [1070, 676] width 39 height 12
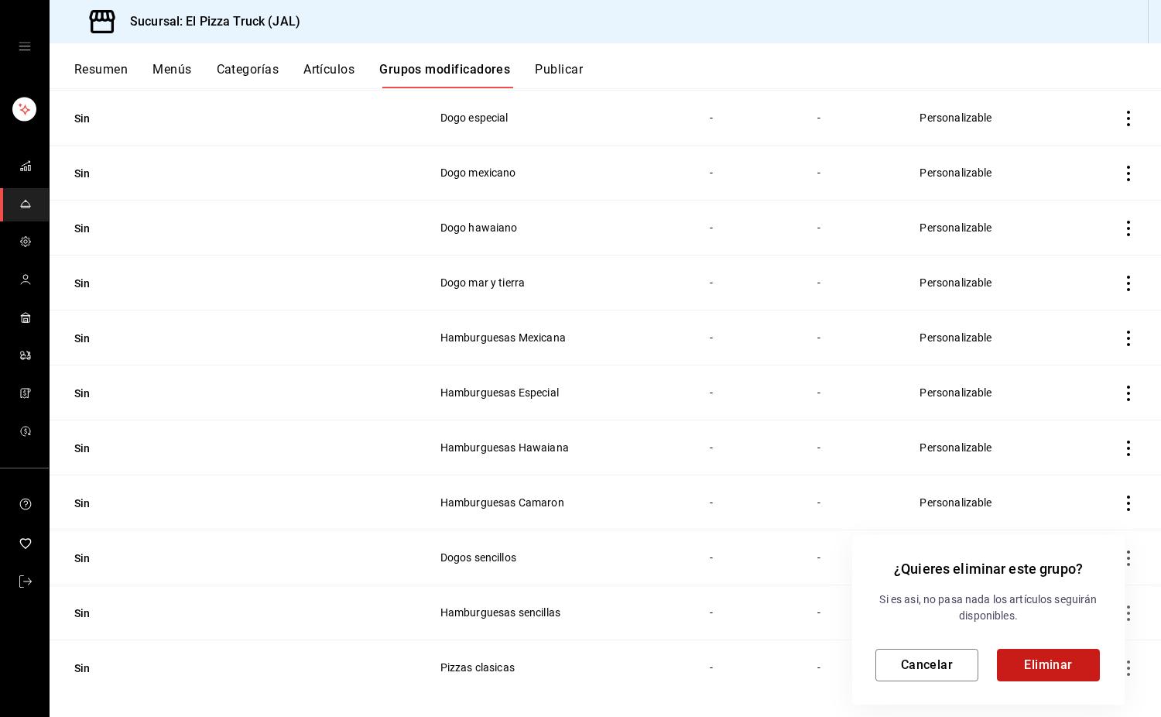
click at [1057, 655] on button "Eliminar" at bounding box center [1048, 665] width 103 height 33
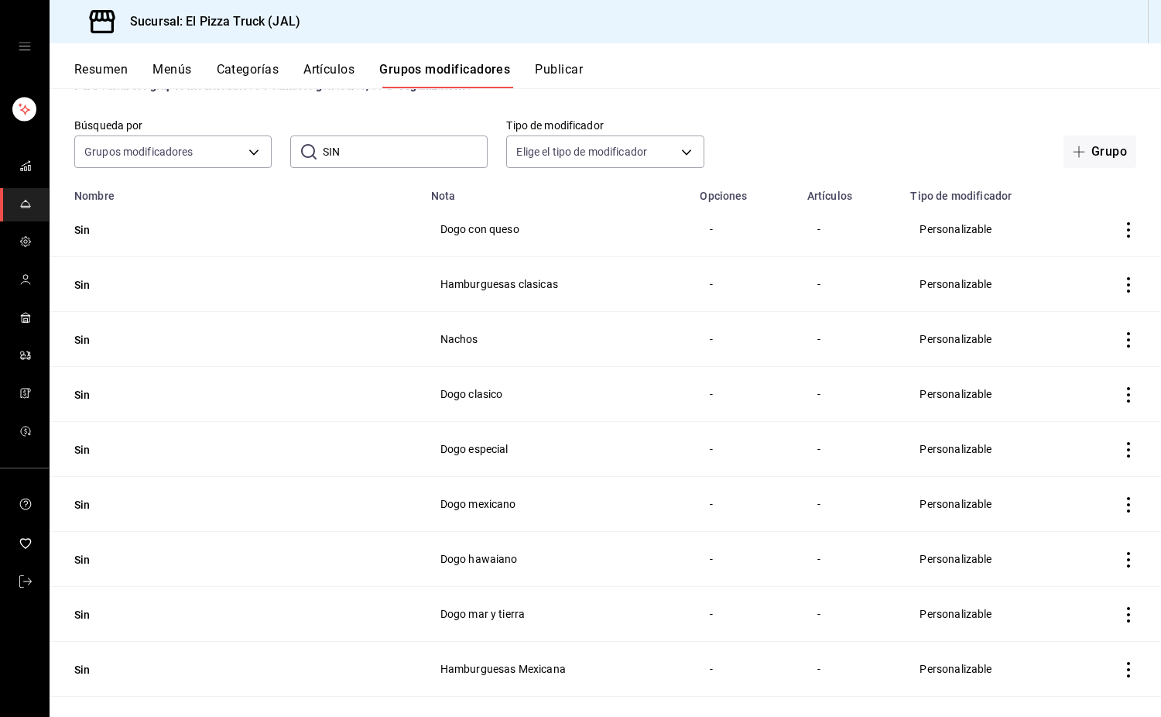
scroll to position [57, 0]
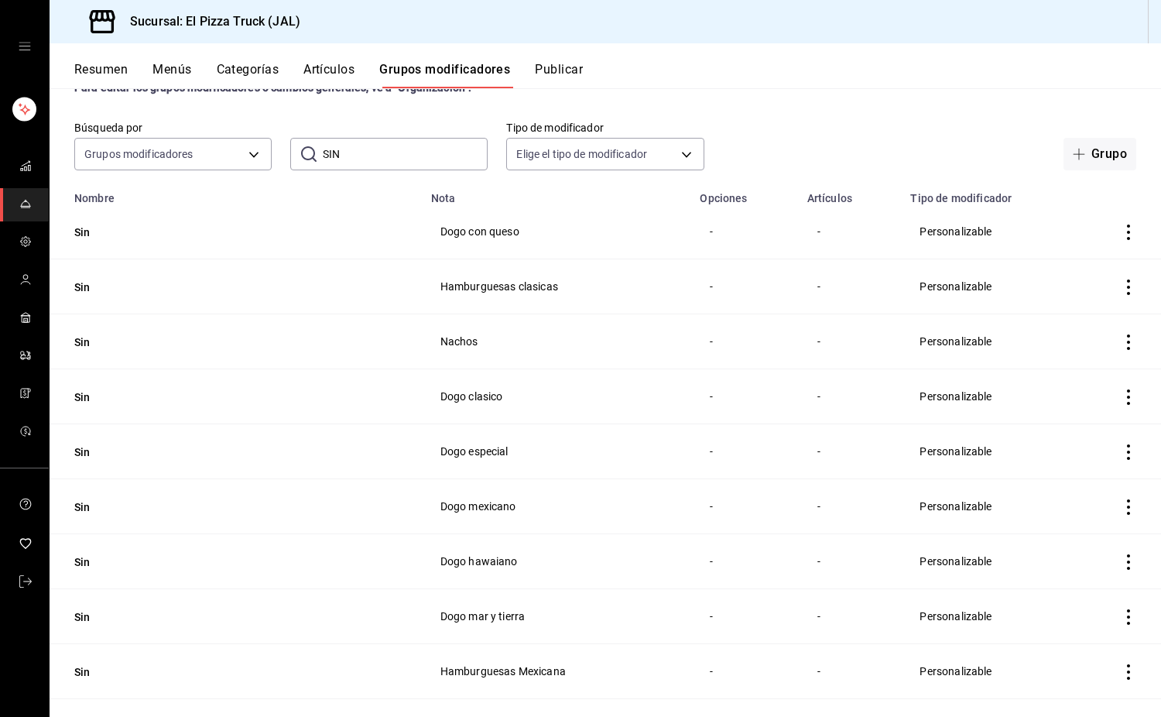
click at [1127, 232] on icon "actions" at bounding box center [1128, 232] width 3 height 15
click at [1079, 336] on span "Eliminar" at bounding box center [1070, 331] width 39 height 12
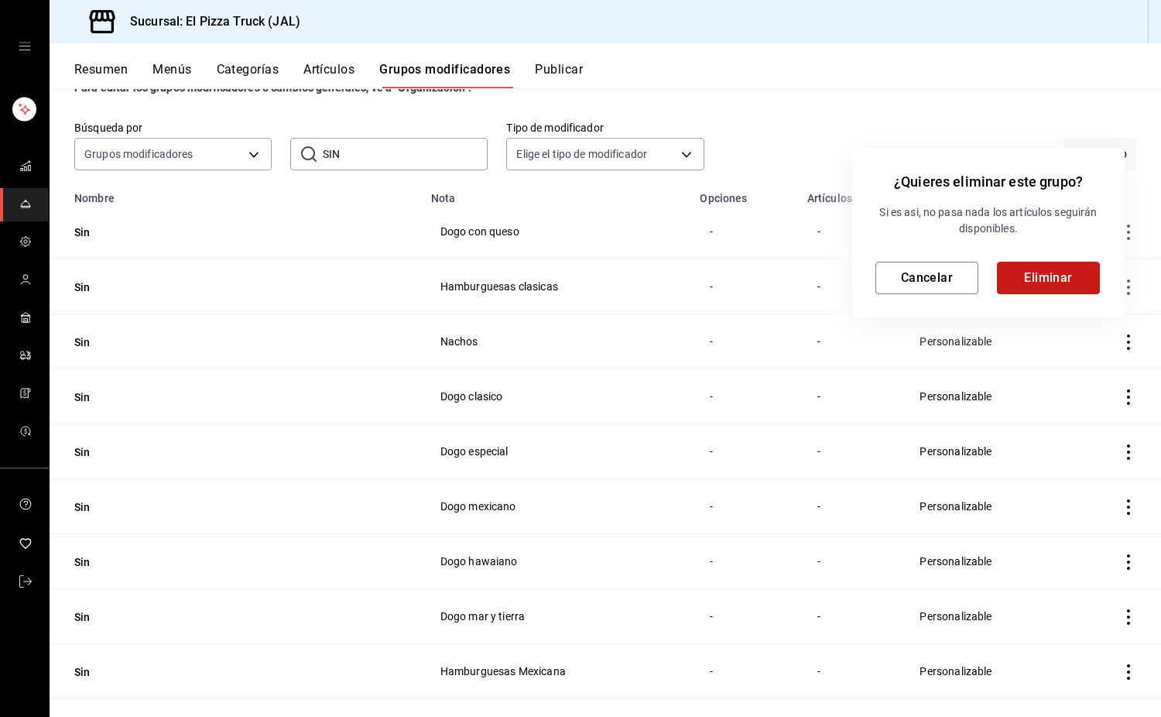
click at [1061, 293] on button "Eliminar" at bounding box center [1048, 278] width 103 height 33
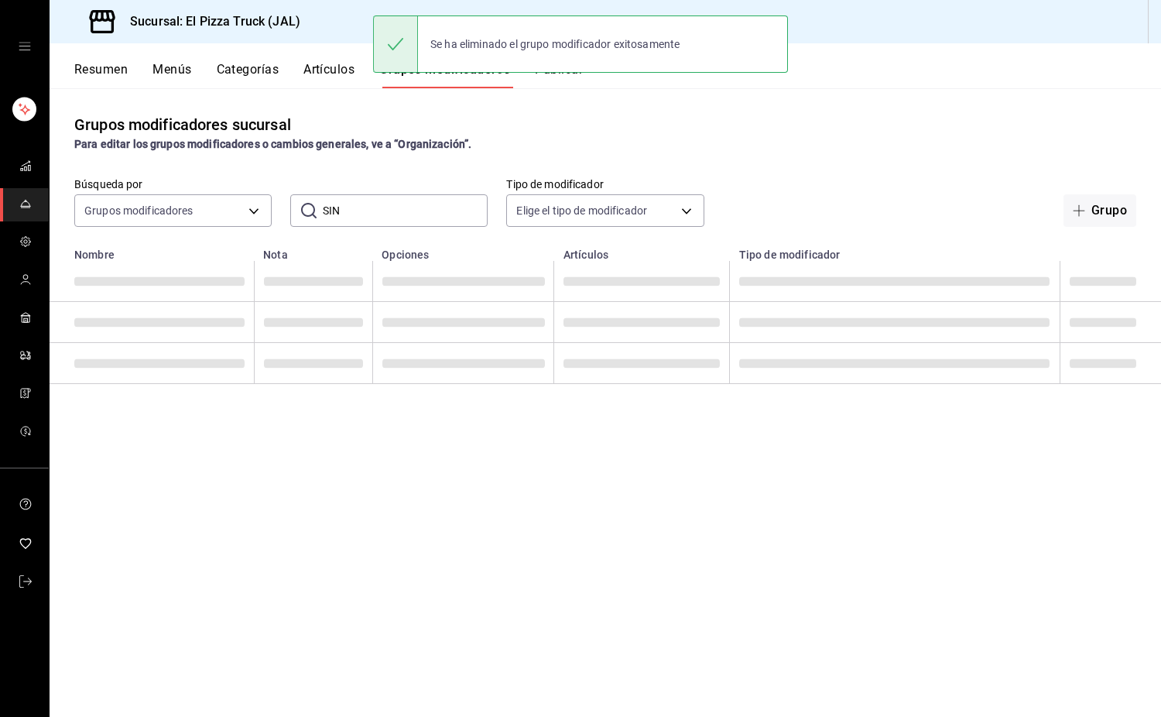
scroll to position [0, 0]
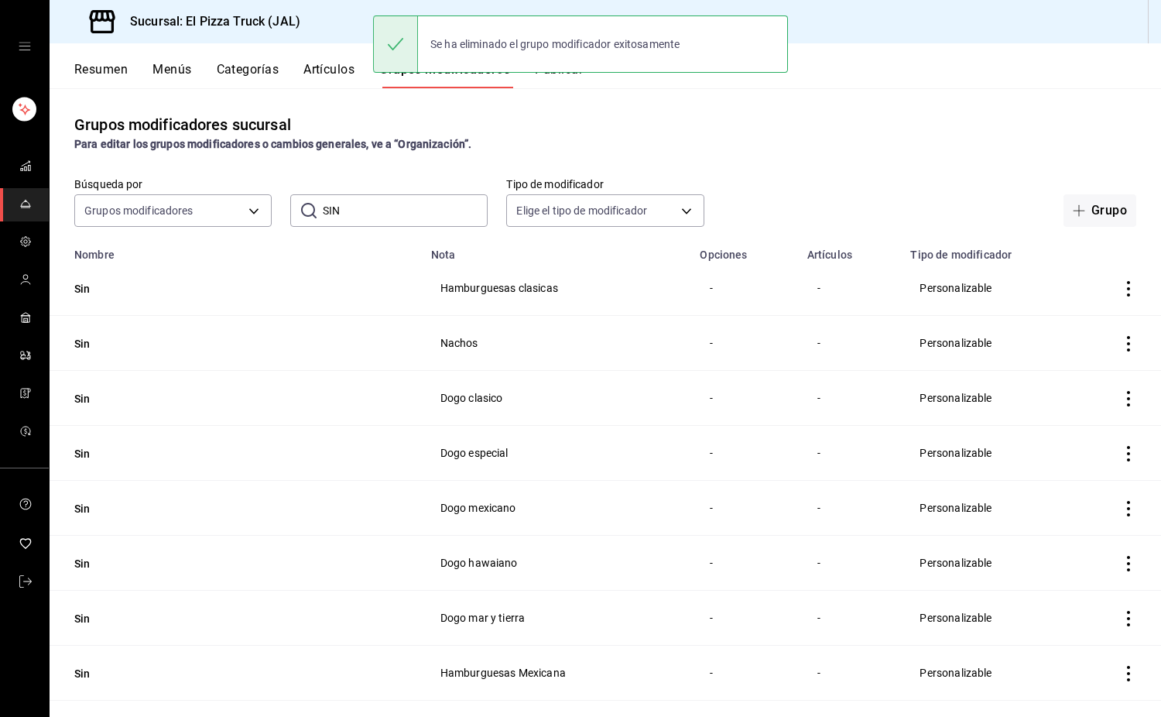
click at [1121, 293] on icon "actions" at bounding box center [1128, 288] width 15 height 15
click at [1078, 388] on span "Eliminar" at bounding box center [1070, 389] width 39 height 12
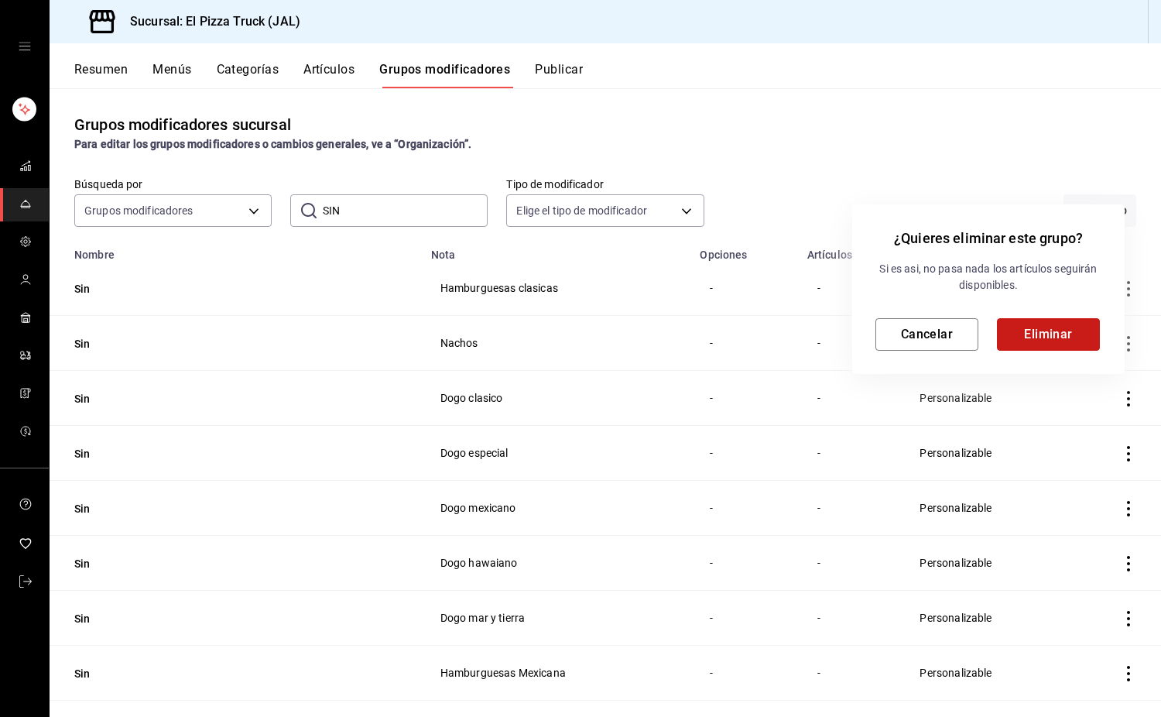
click at [1072, 341] on button "Eliminar" at bounding box center [1048, 334] width 103 height 33
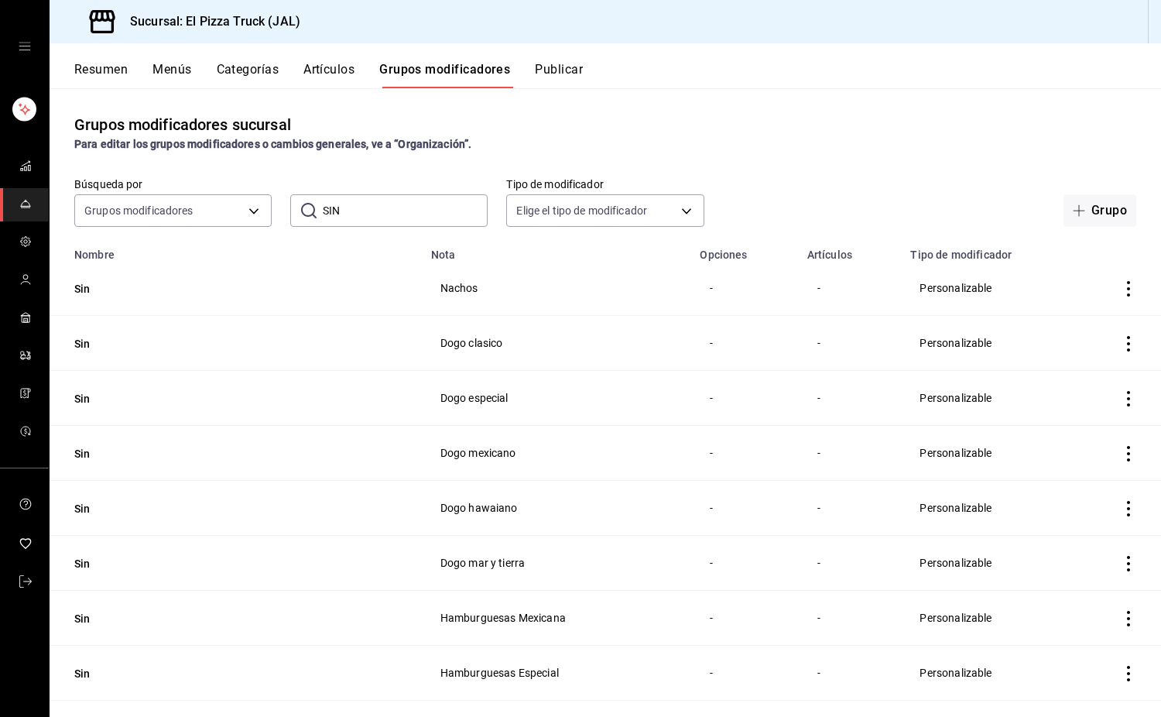
click at [1121, 351] on icon "actions" at bounding box center [1128, 343] width 15 height 15
click at [1074, 456] on li "Eliminar" at bounding box center [1056, 444] width 93 height 32
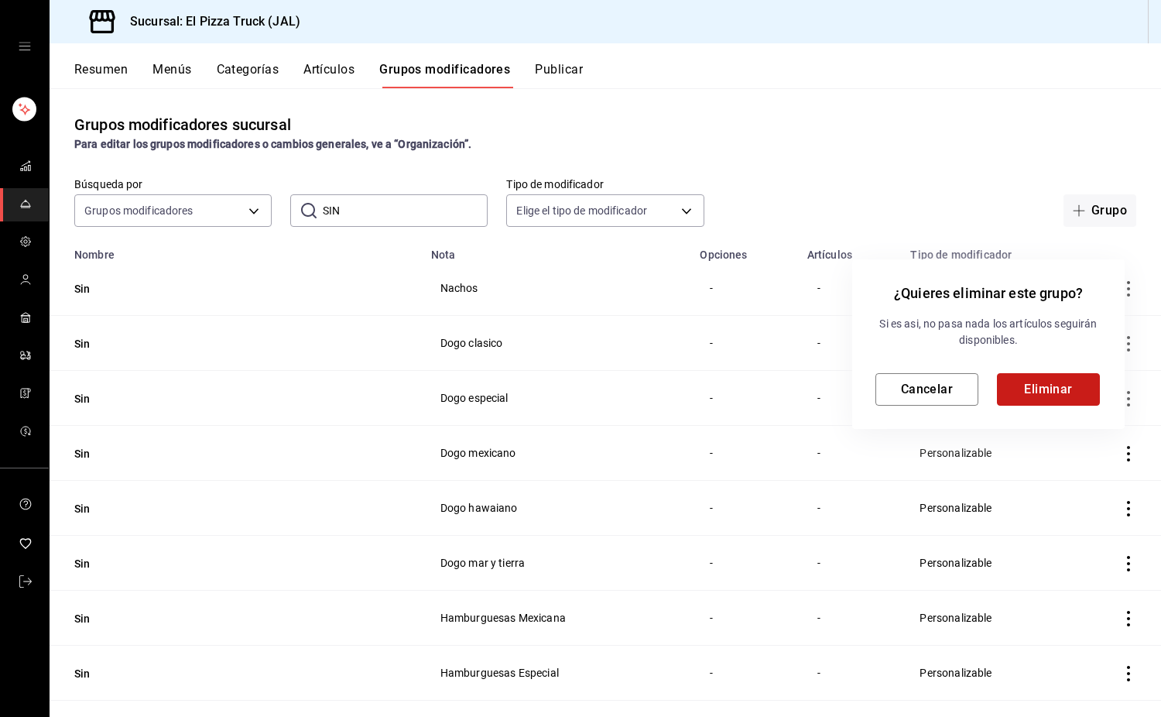
click at [1062, 404] on button "Eliminar" at bounding box center [1048, 389] width 103 height 33
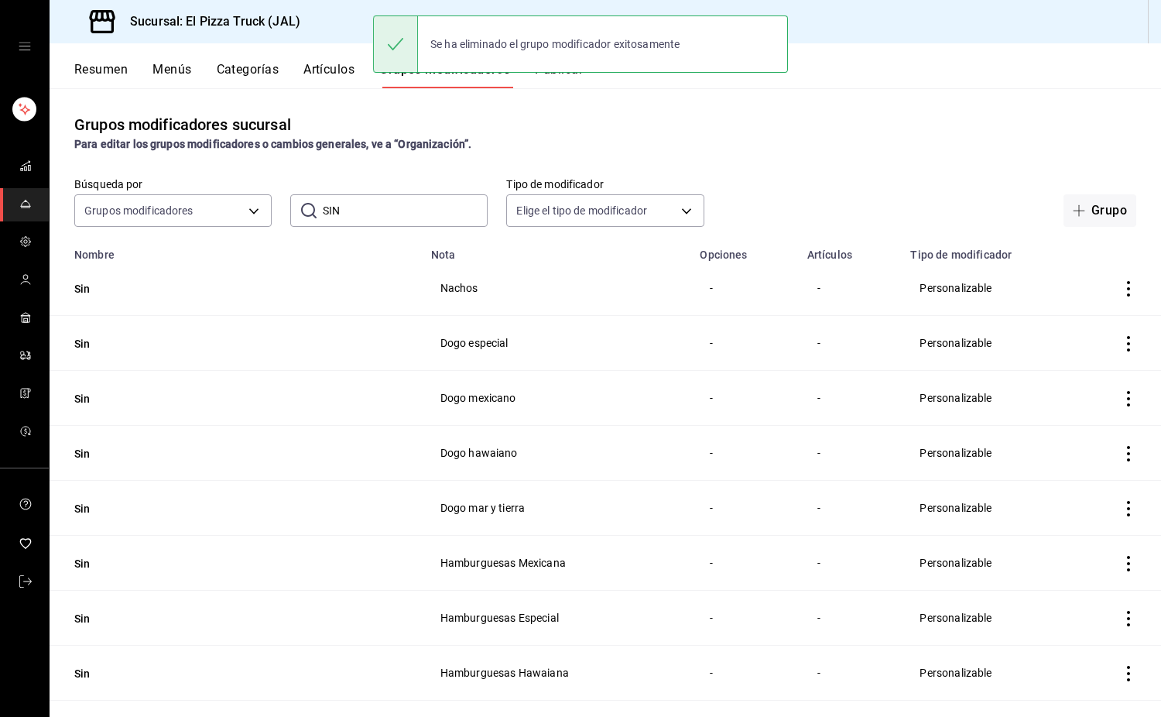
click at [1121, 348] on icon "actions" at bounding box center [1128, 343] width 15 height 15
click at [1075, 446] on span "Eliminar" at bounding box center [1070, 443] width 39 height 12
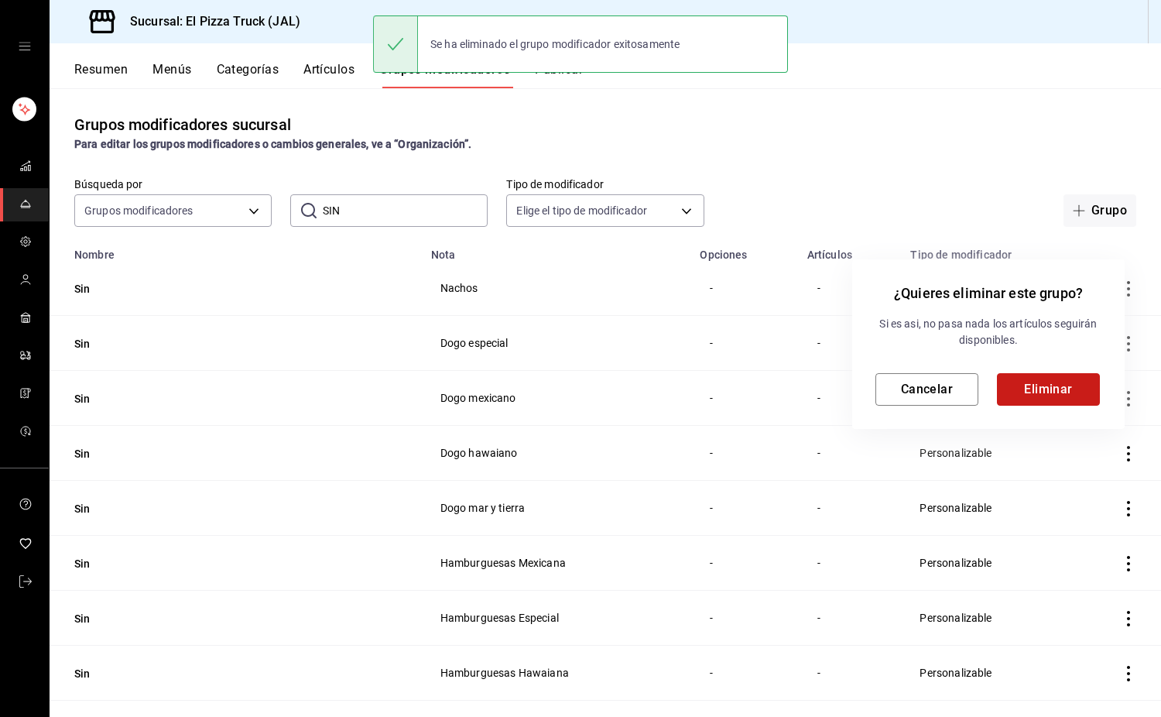
click at [1067, 400] on button "Eliminar" at bounding box center [1048, 389] width 103 height 33
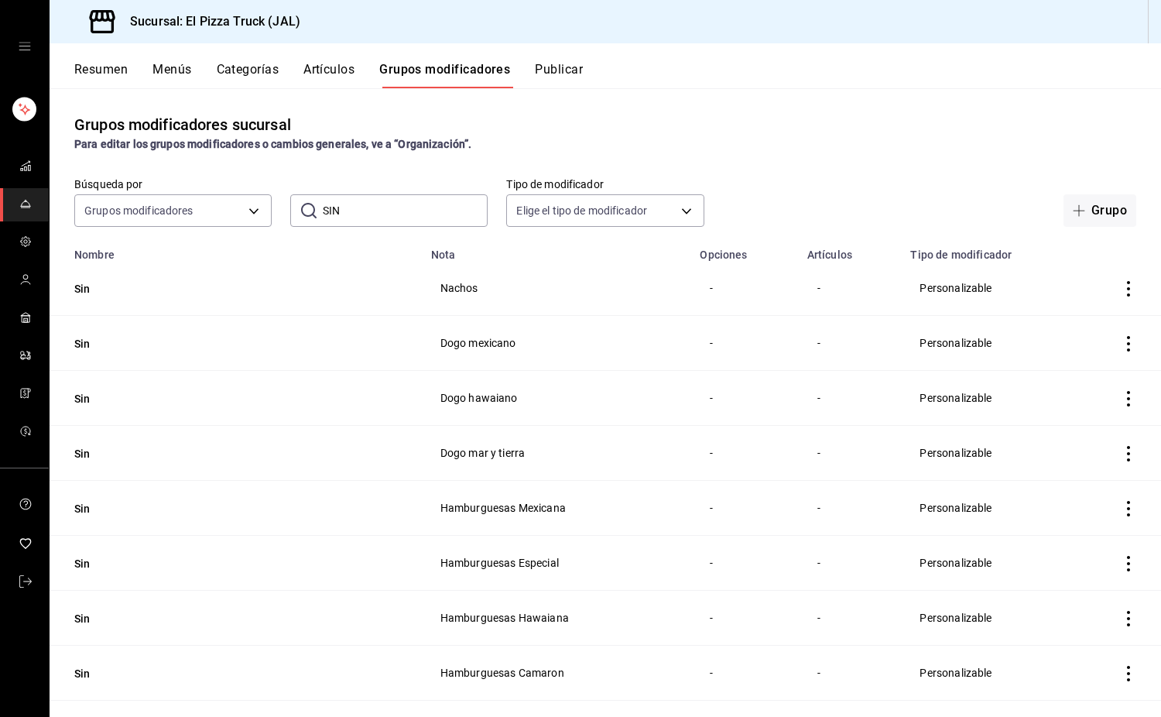
click at [1121, 348] on icon "actions" at bounding box center [1128, 343] width 15 height 15
click at [1076, 442] on span "Eliminar" at bounding box center [1070, 443] width 39 height 12
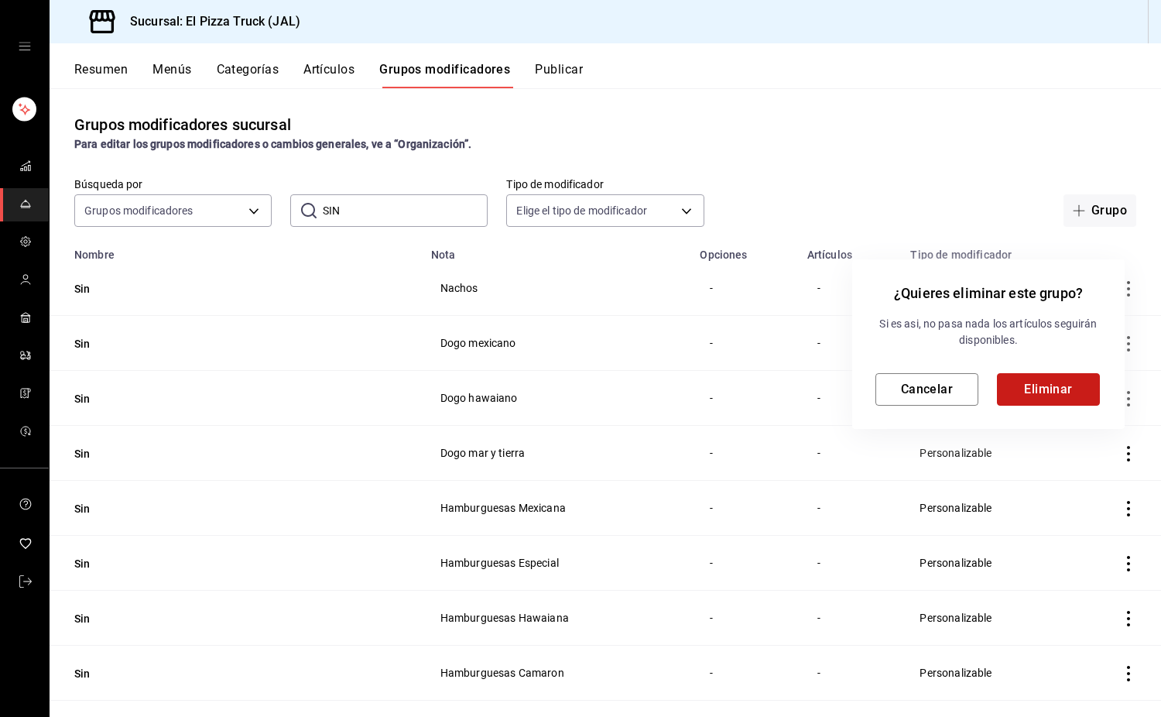
click at [1066, 389] on button "Eliminar" at bounding box center [1048, 389] width 103 height 33
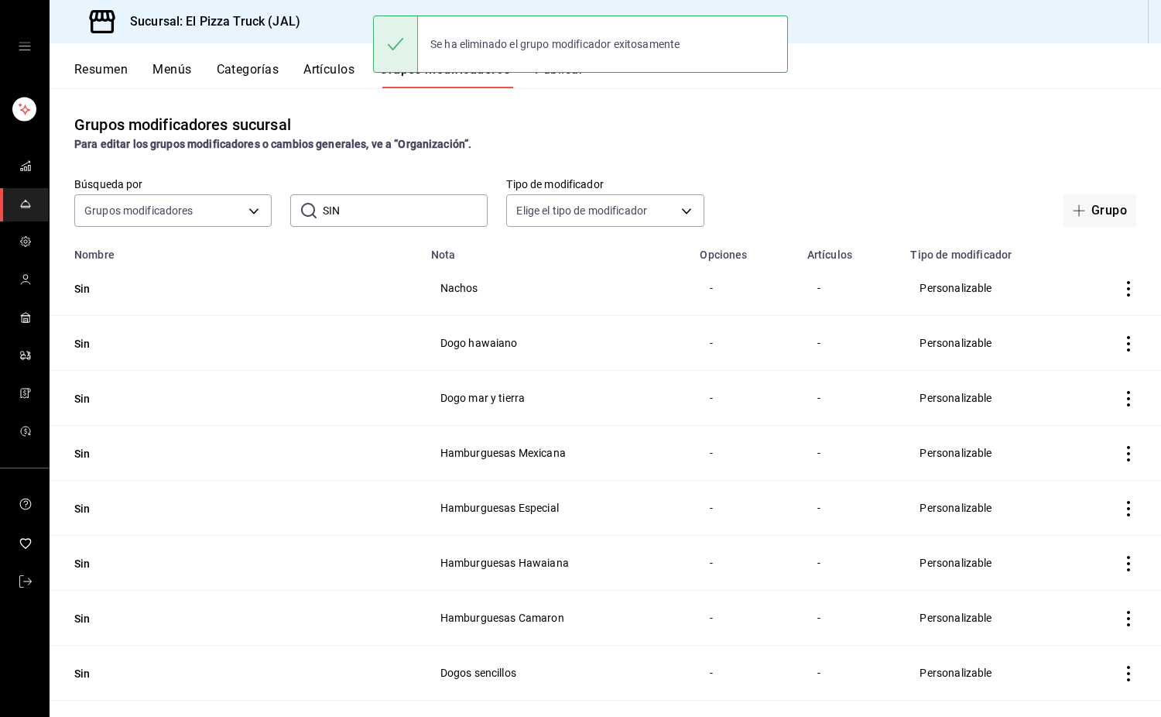
click at [1121, 348] on icon "actions" at bounding box center [1128, 343] width 15 height 15
click at [1086, 447] on span "Eliminar" at bounding box center [1070, 443] width 39 height 12
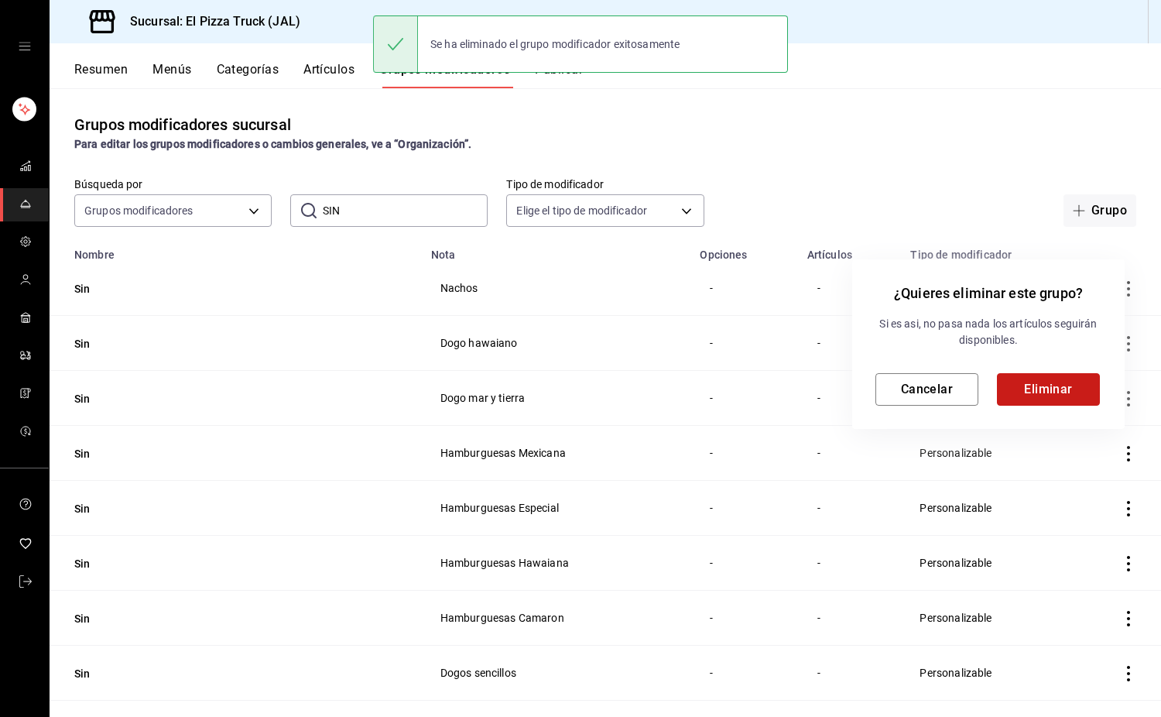
click at [1065, 394] on button "Eliminar" at bounding box center [1048, 389] width 103 height 33
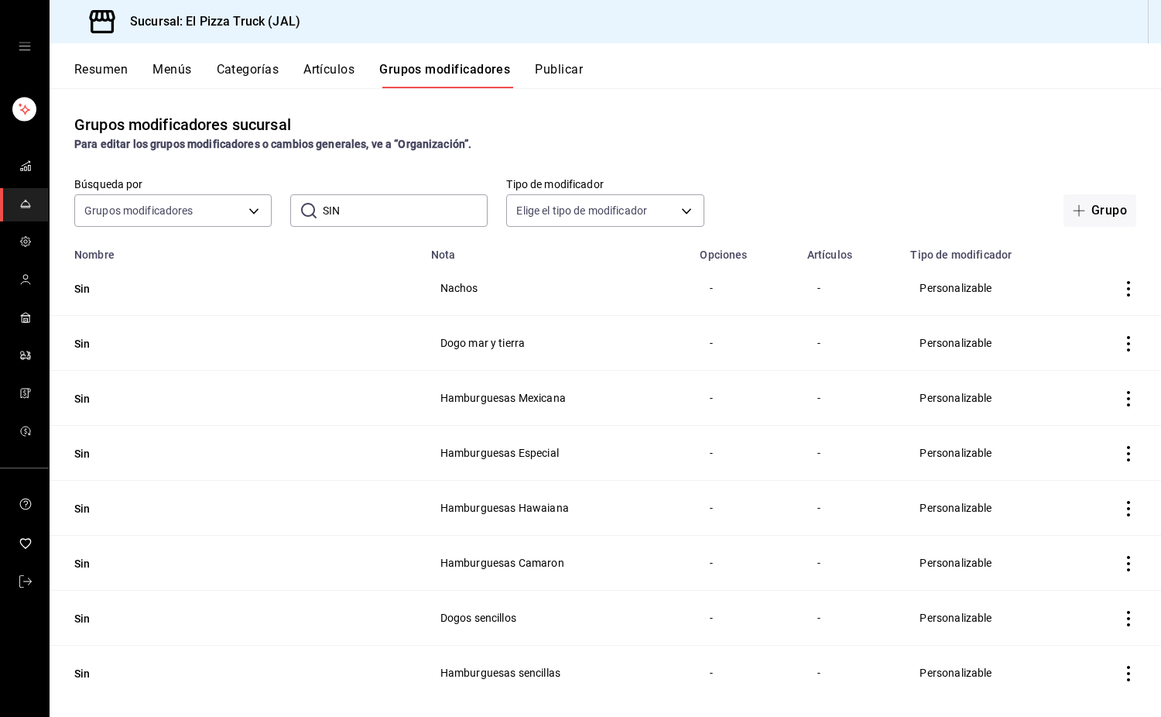
click at [1121, 346] on icon "actions" at bounding box center [1128, 343] width 15 height 15
click at [1084, 447] on span "Eliminar" at bounding box center [1070, 443] width 39 height 12
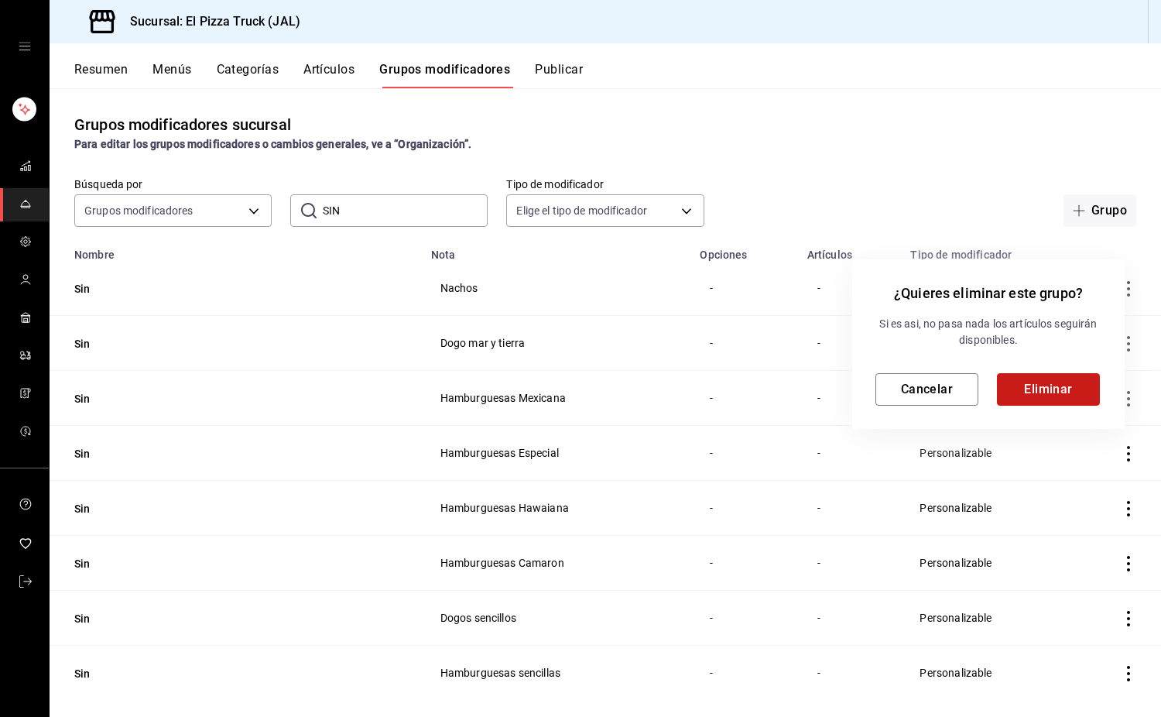
click at [1072, 400] on button "Eliminar" at bounding box center [1048, 389] width 103 height 33
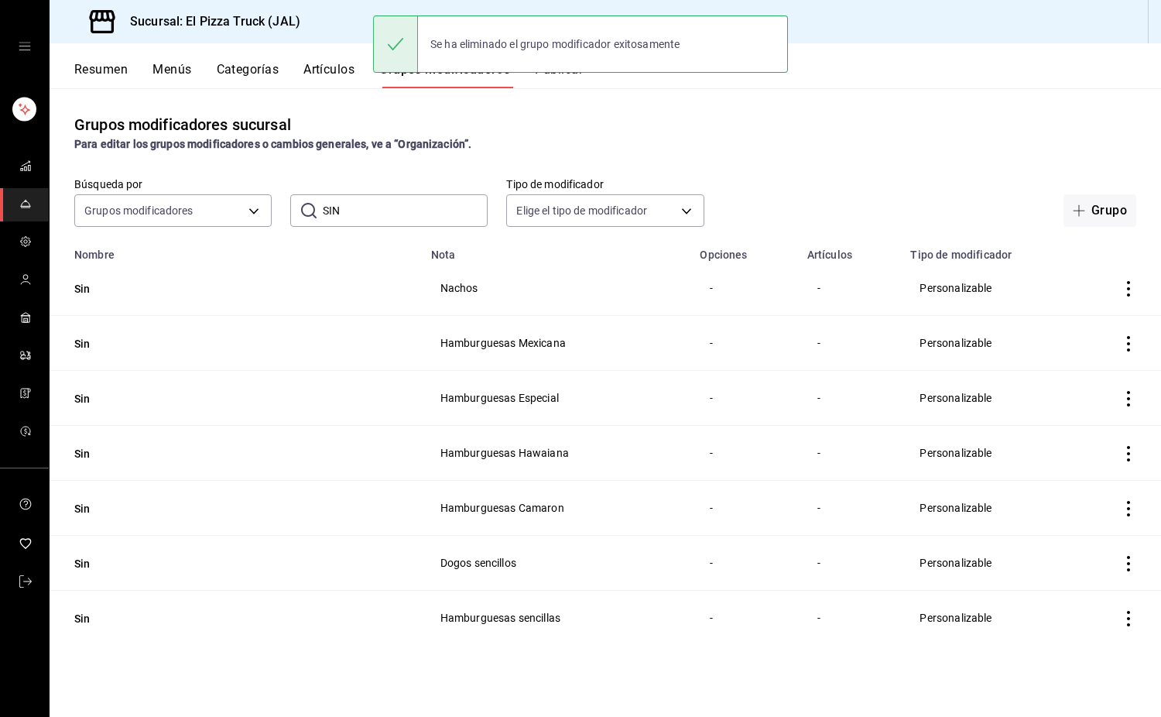
click at [1125, 348] on icon "actions" at bounding box center [1128, 343] width 15 height 15
click at [1081, 448] on span "Eliminar" at bounding box center [1081, 443] width 39 height 12
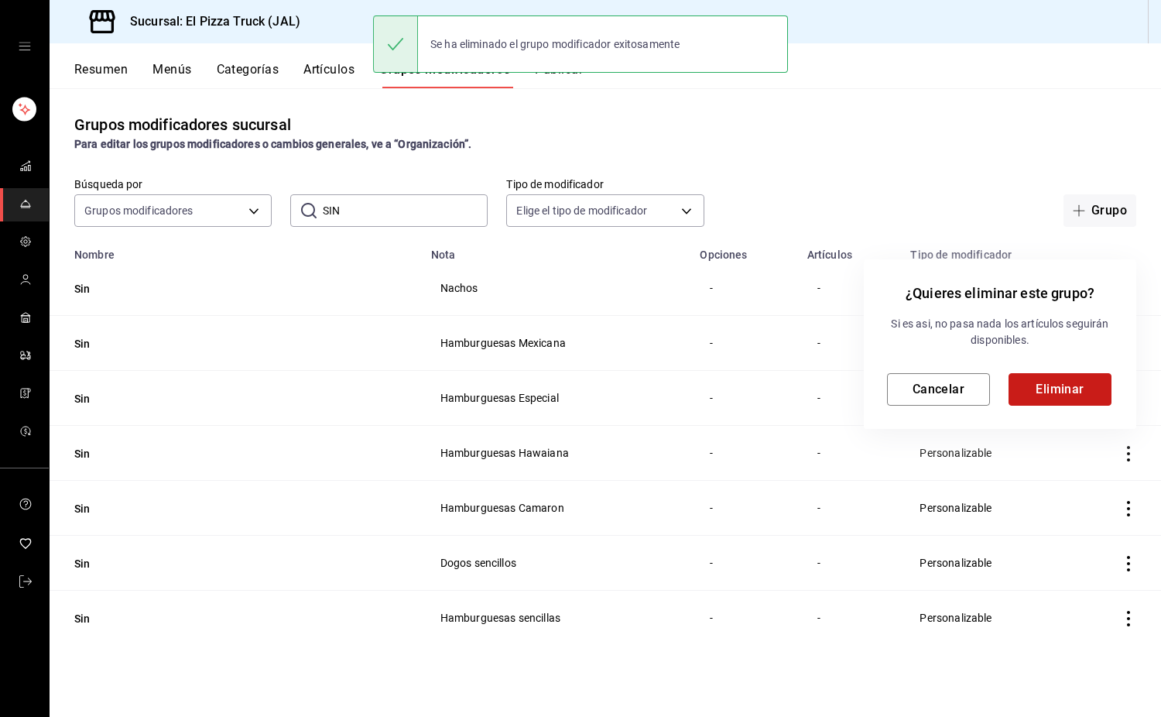
click at [1083, 400] on button "Eliminar" at bounding box center [1060, 389] width 103 height 33
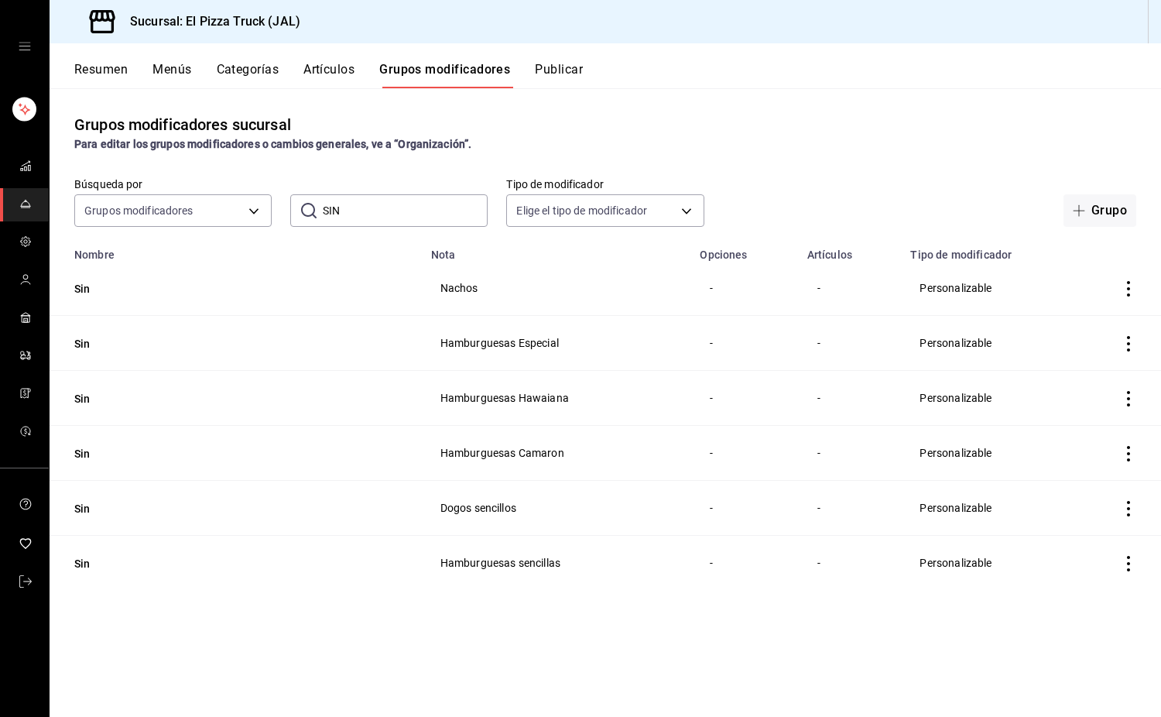
click at [1129, 344] on icon "actions" at bounding box center [1128, 343] width 3 height 15
click at [1093, 442] on span "Eliminar" at bounding box center [1081, 443] width 39 height 12
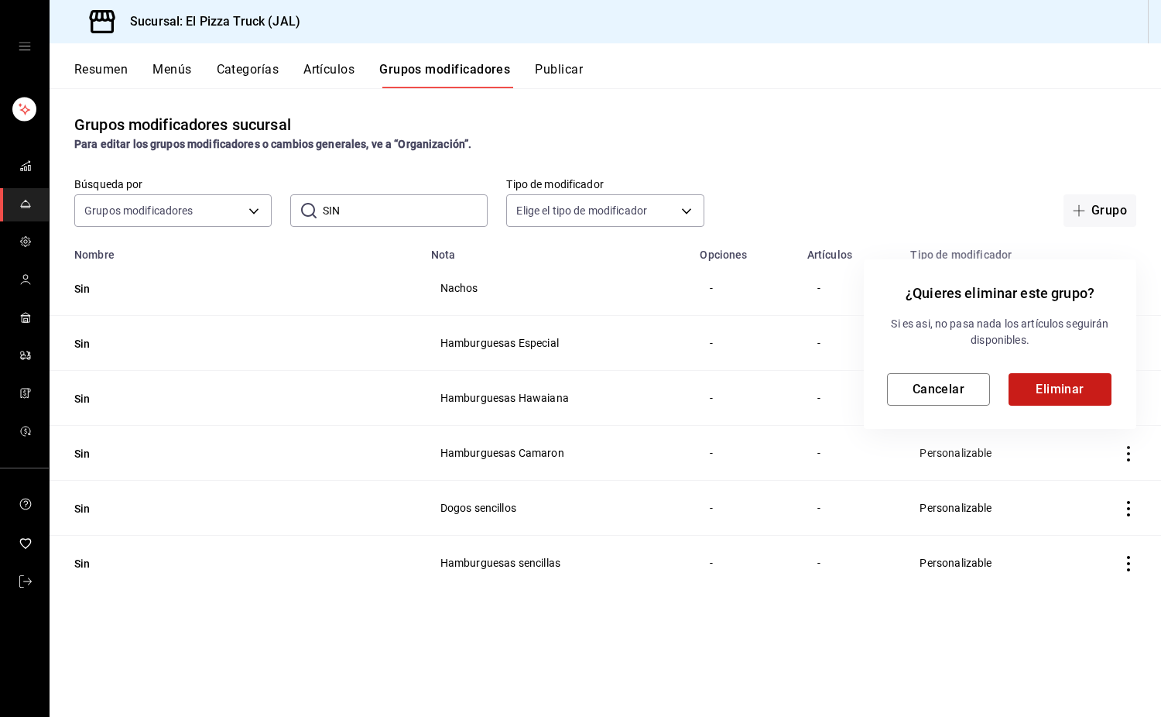
click at [1078, 389] on button "Eliminar" at bounding box center [1060, 389] width 103 height 33
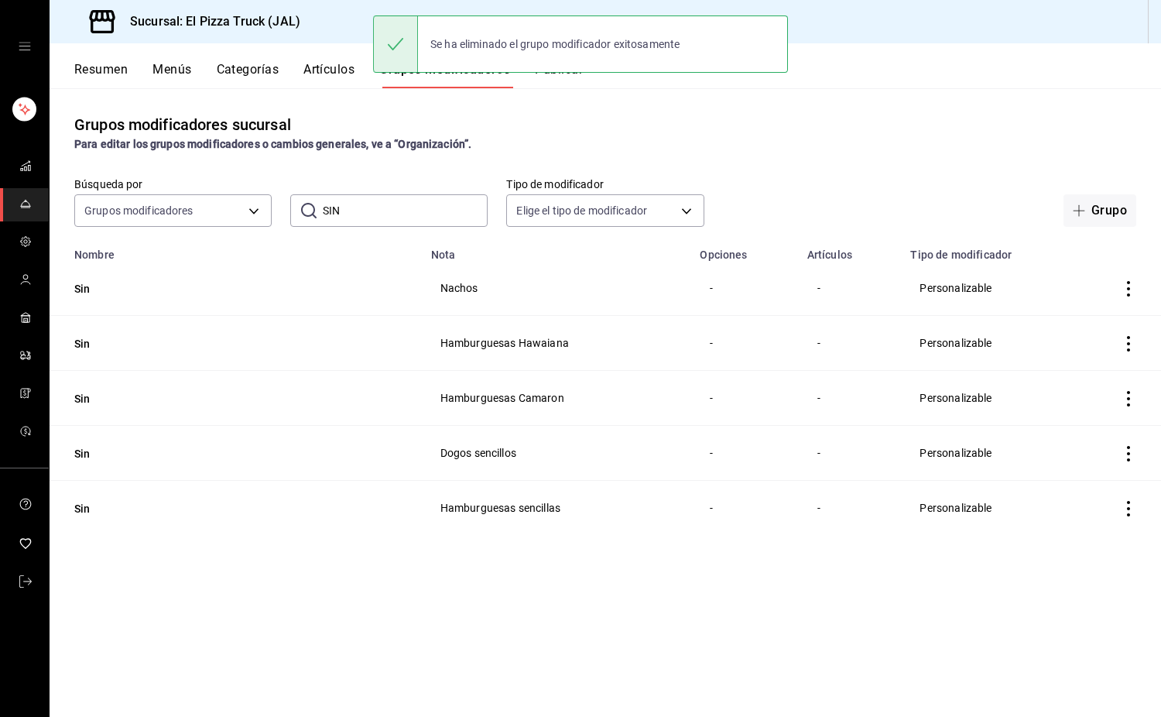
click at [1129, 350] on icon "actions" at bounding box center [1128, 343] width 3 height 15
click at [1092, 446] on span "Eliminar" at bounding box center [1081, 443] width 39 height 12
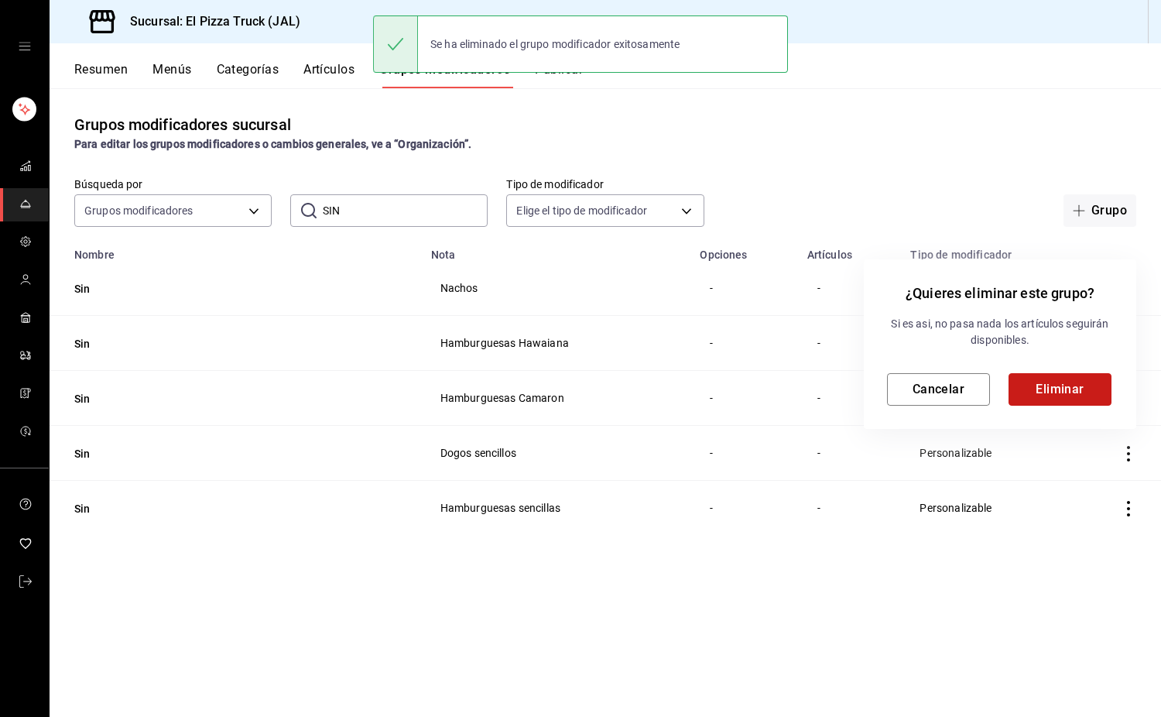
click at [1065, 383] on button "Eliminar" at bounding box center [1060, 389] width 103 height 33
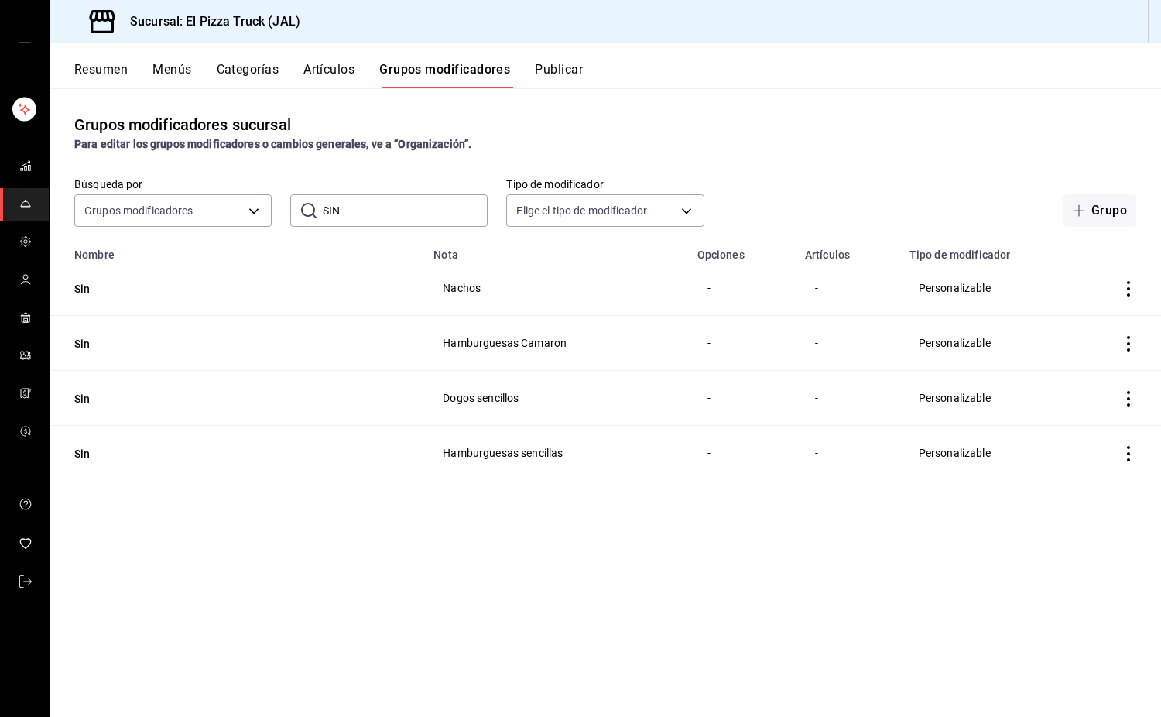
click at [1126, 351] on icon "actions" at bounding box center [1128, 343] width 15 height 15
click at [1090, 444] on span "Eliminar" at bounding box center [1081, 443] width 39 height 12
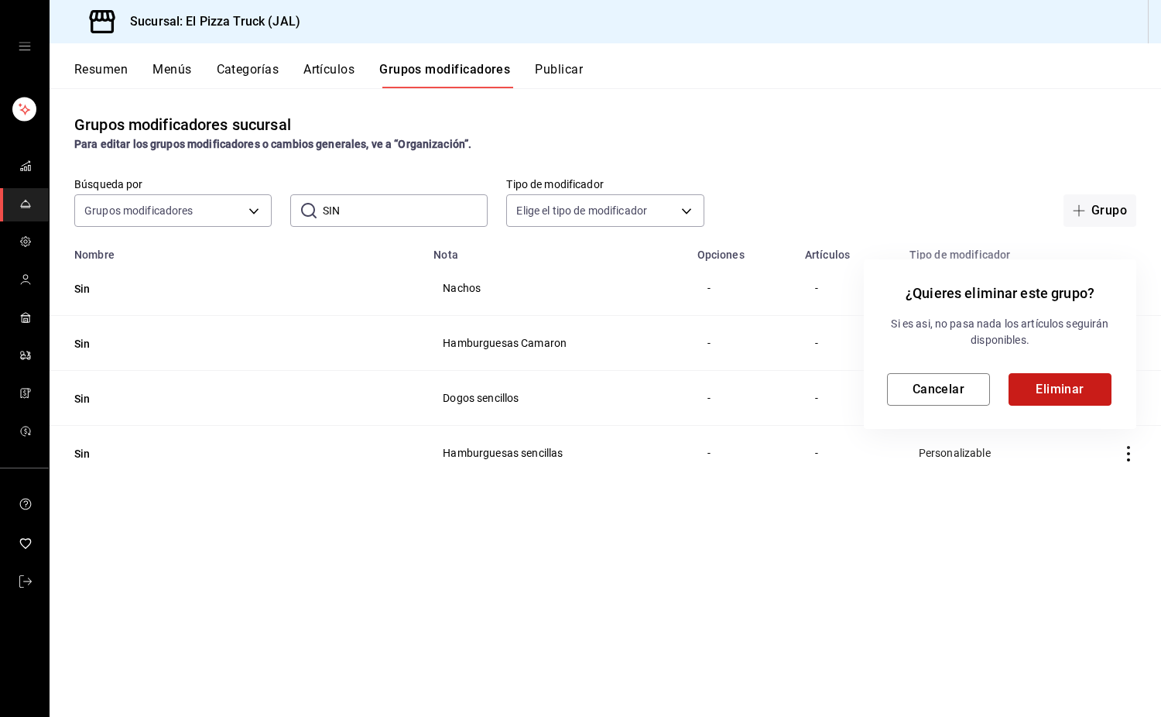
click at [1082, 393] on button "Eliminar" at bounding box center [1060, 389] width 103 height 33
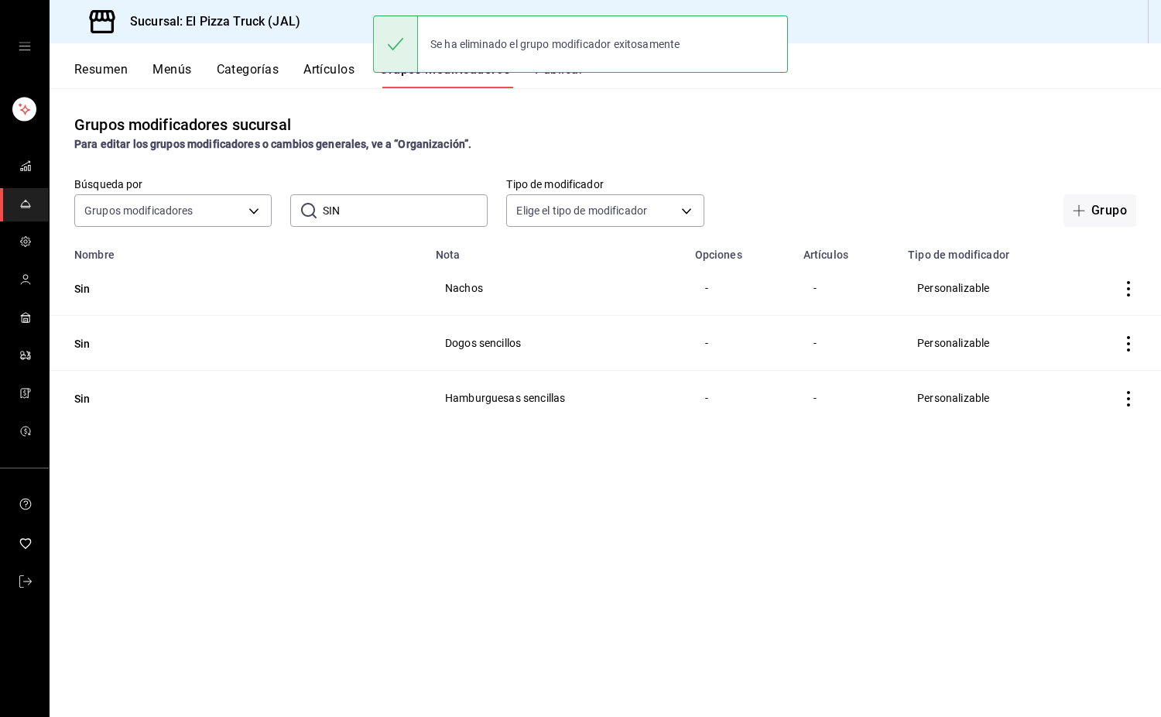
click at [407, 213] on input "SIN" at bounding box center [405, 210] width 165 height 31
type input "S"
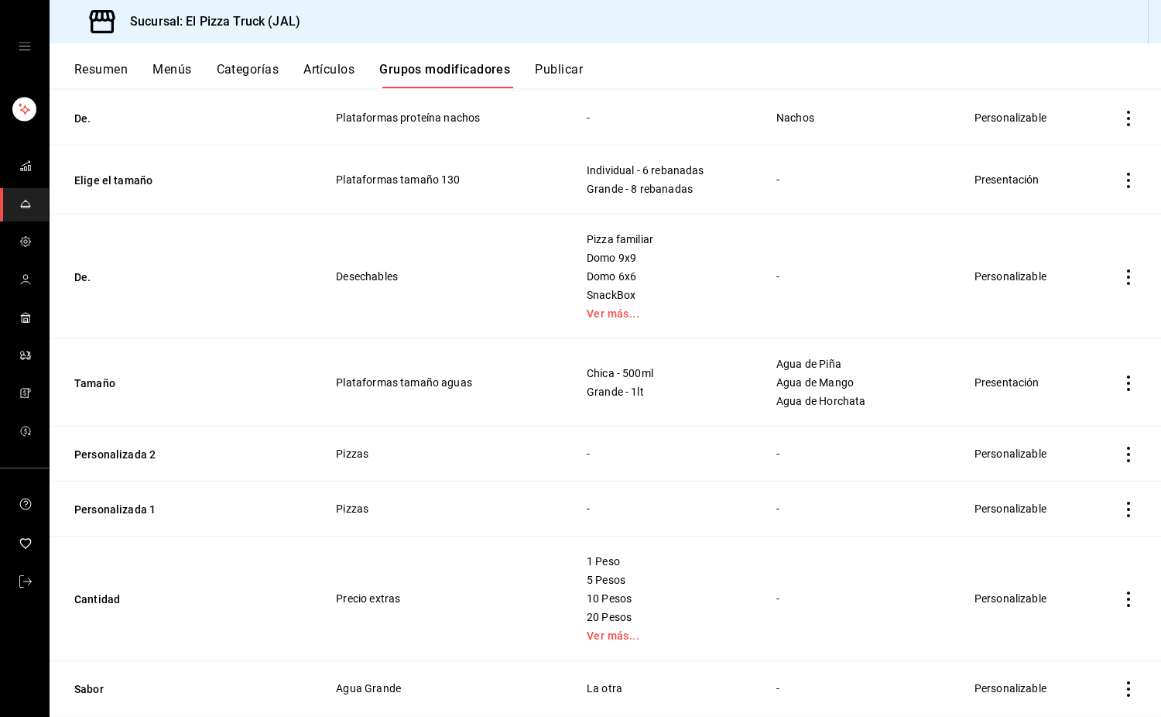
scroll to position [559, 0]
click at [1121, 185] on icon "actions" at bounding box center [1128, 178] width 15 height 15
click at [1085, 278] on span "Eliminar" at bounding box center [1070, 279] width 39 height 12
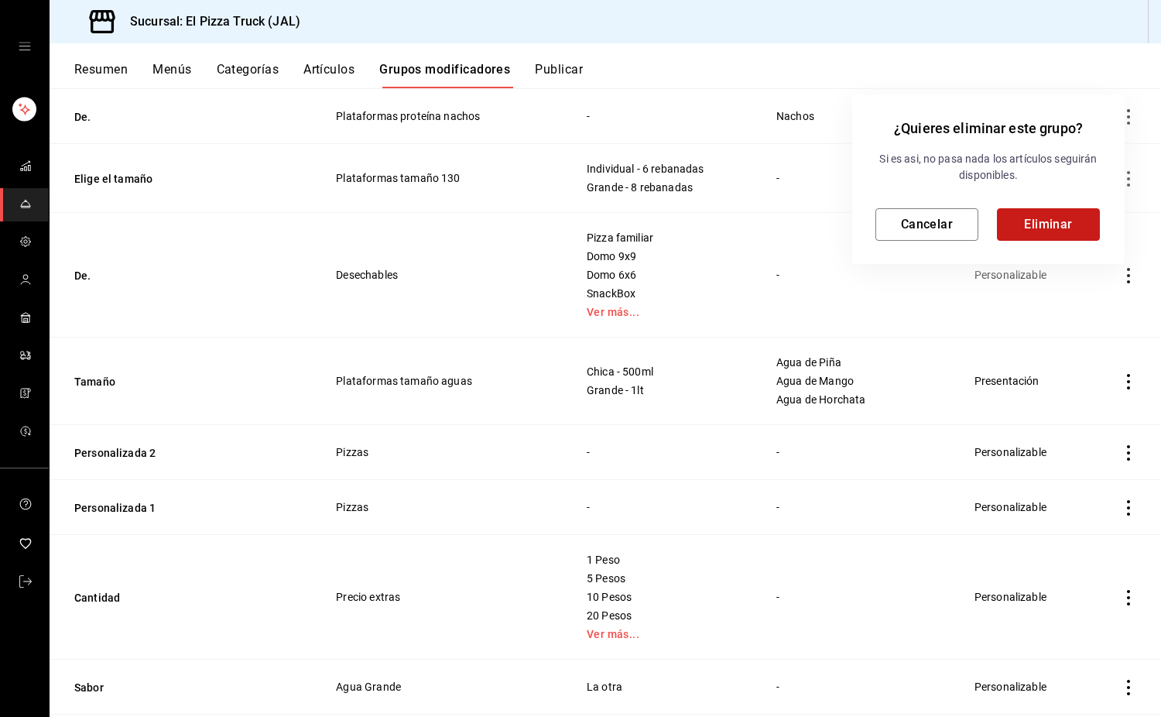
click at [1074, 229] on button "Eliminar" at bounding box center [1048, 224] width 103 height 33
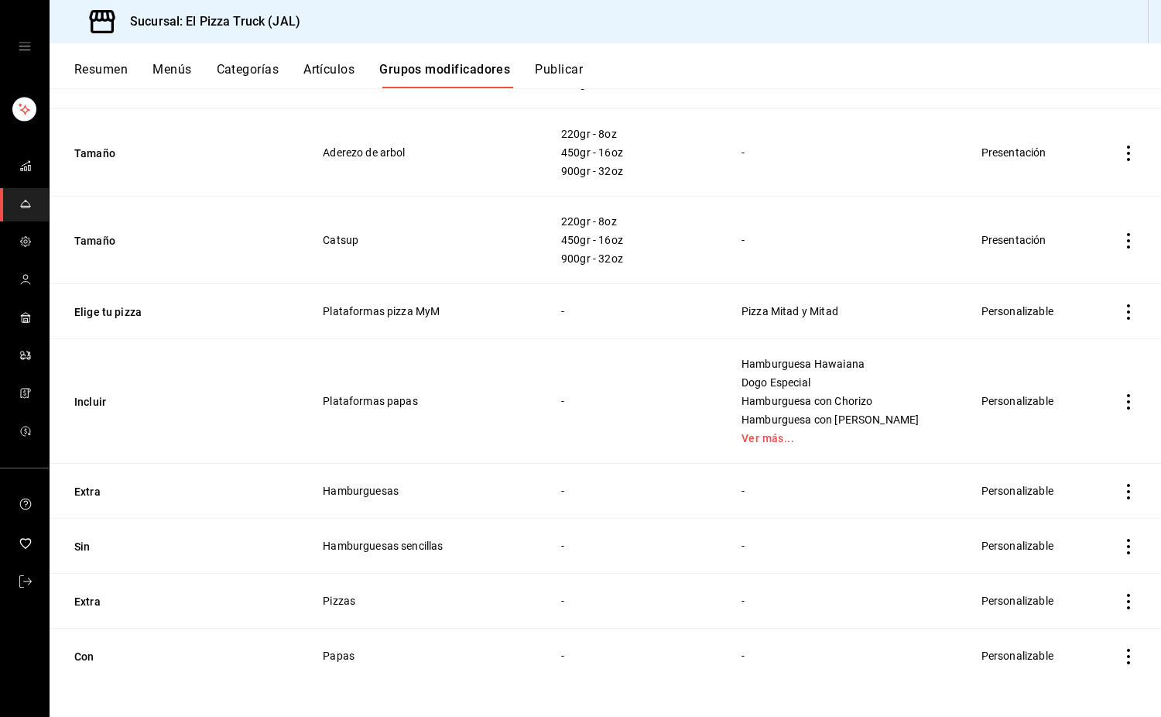
scroll to position [1908, 0]
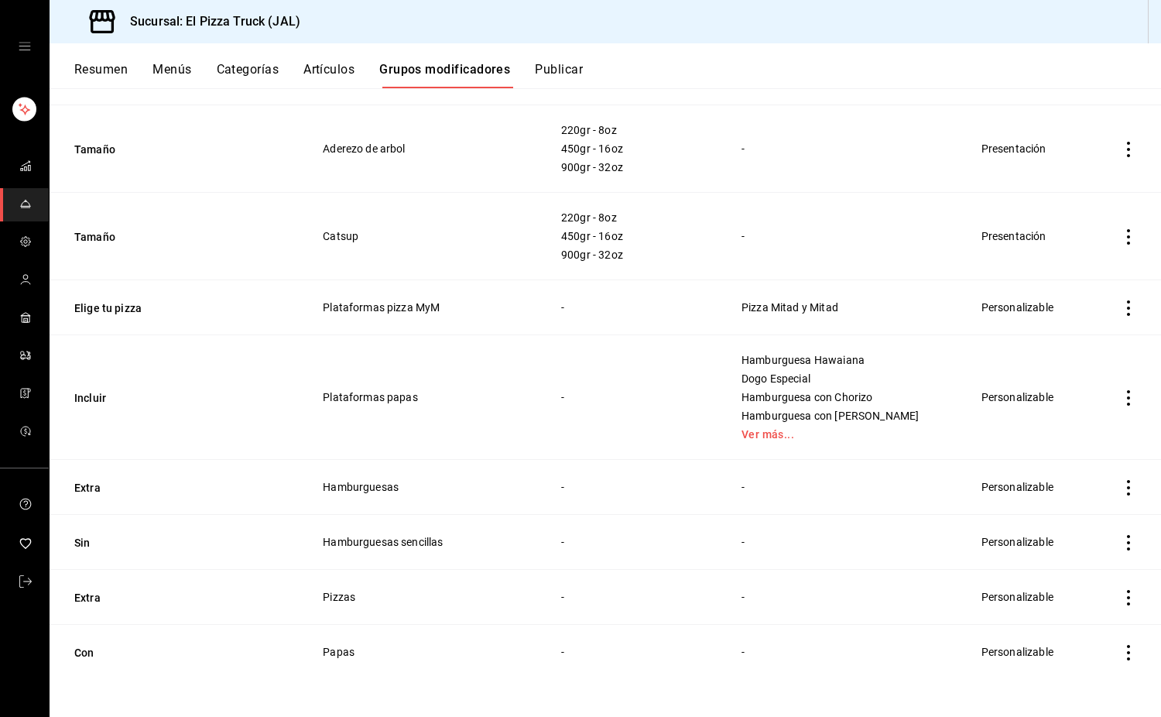
click at [1121, 604] on icon "actions" at bounding box center [1128, 597] width 15 height 15
click at [1055, 678] on span "Eliminar" at bounding box center [1070, 676] width 39 height 12
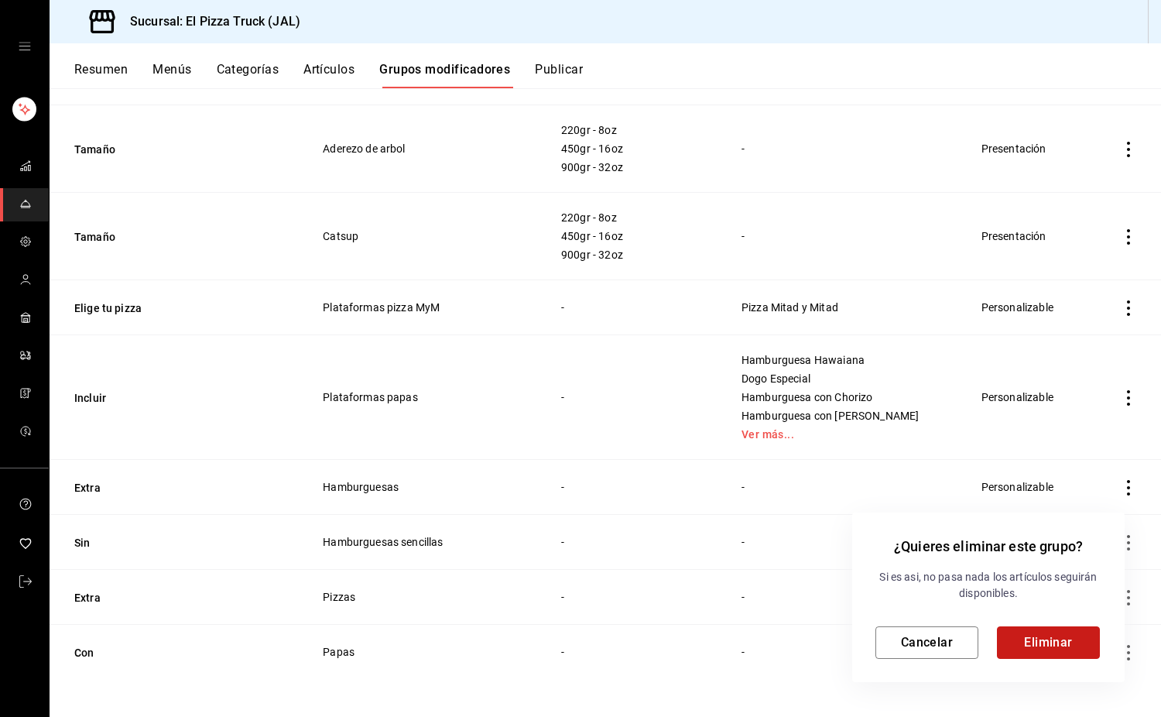
click at [1069, 650] on button "Eliminar" at bounding box center [1048, 642] width 103 height 33
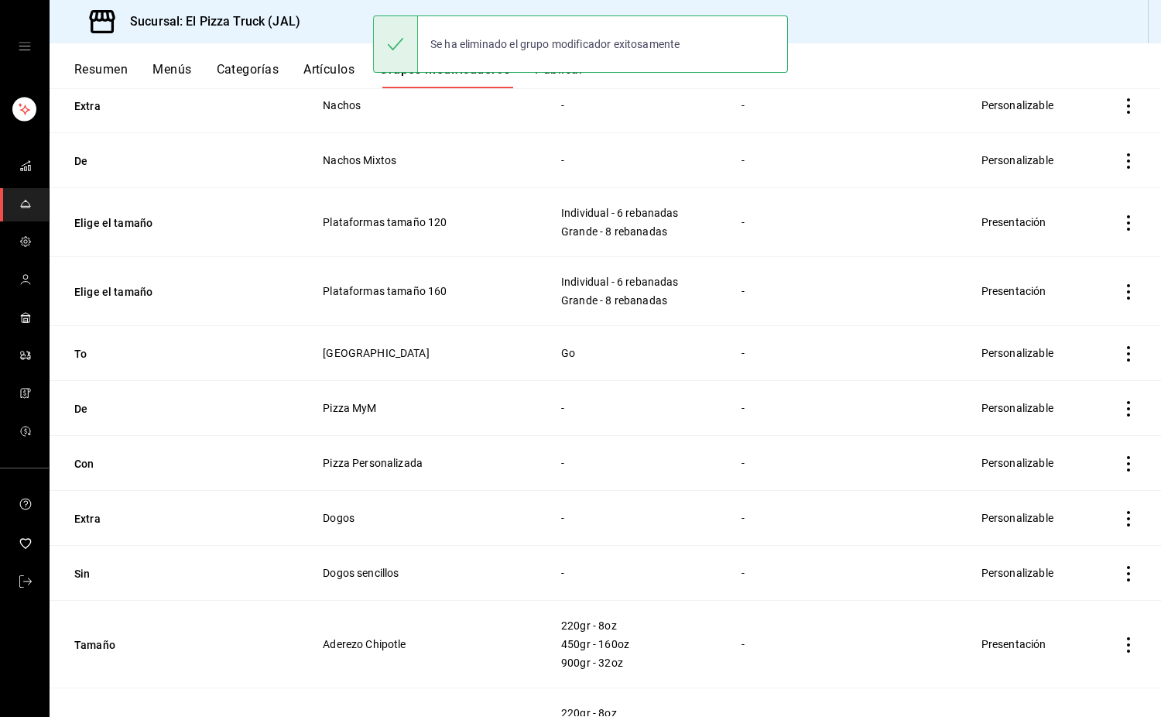
scroll to position [1853, 0]
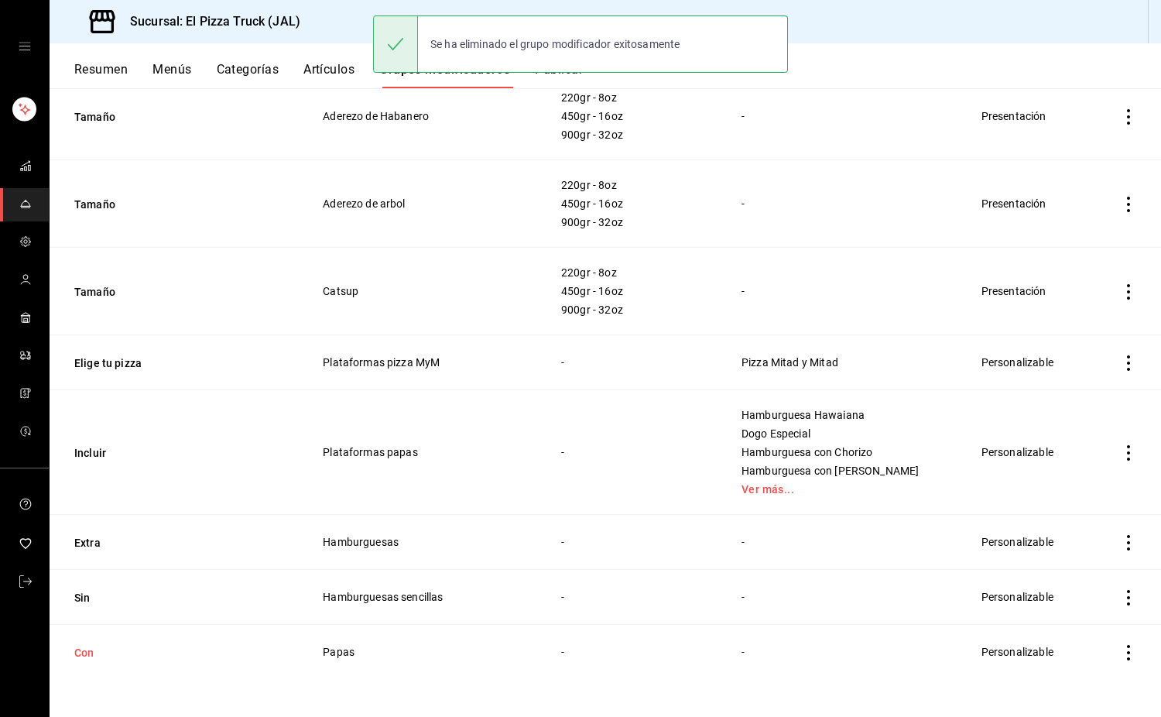
click at [80, 657] on button "Con" at bounding box center [167, 652] width 186 height 15
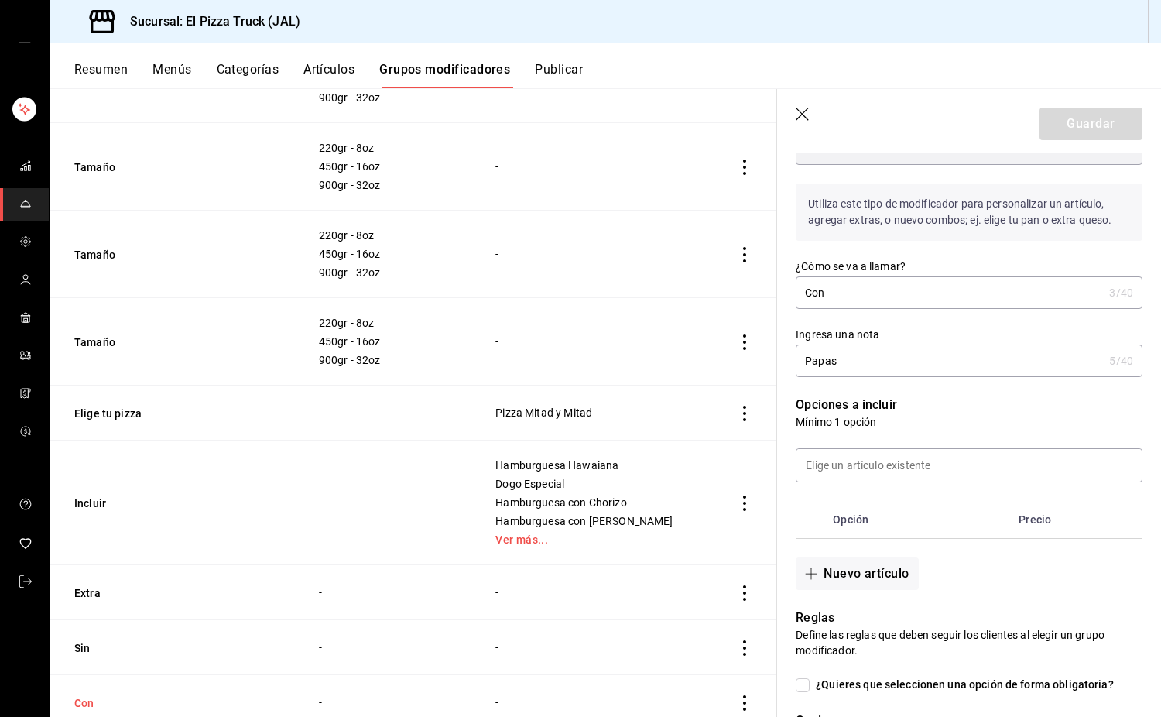
scroll to position [180, 0]
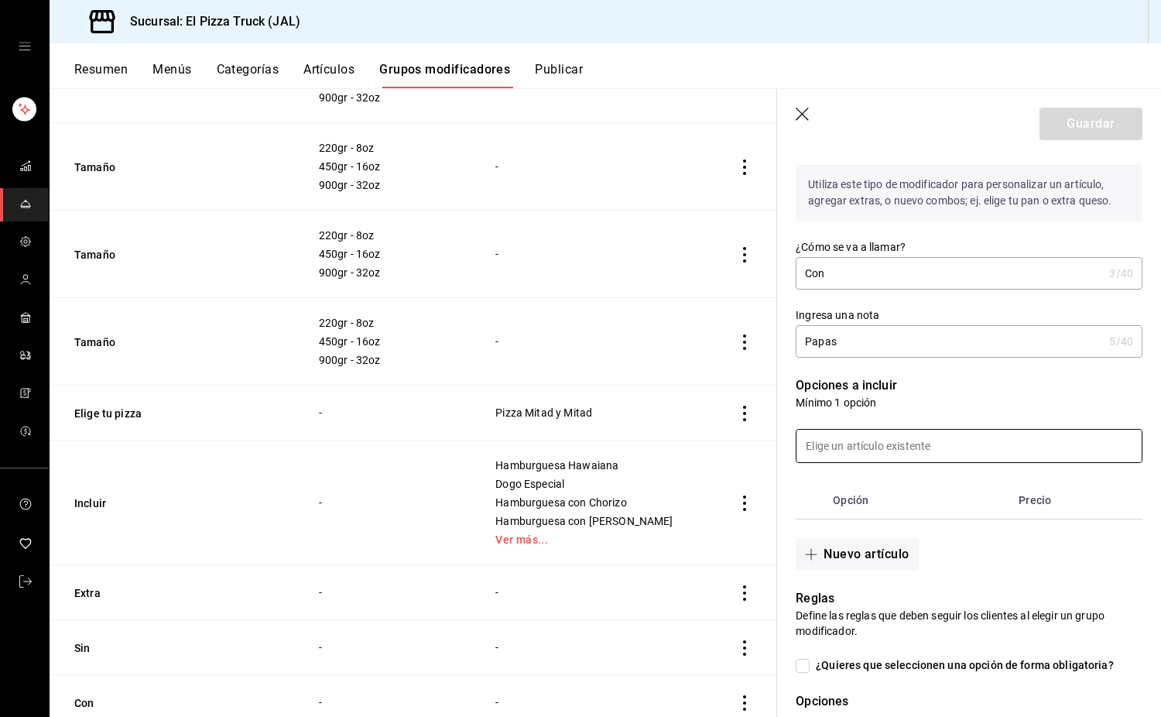
click at [1032, 448] on input at bounding box center [969, 446] width 345 height 33
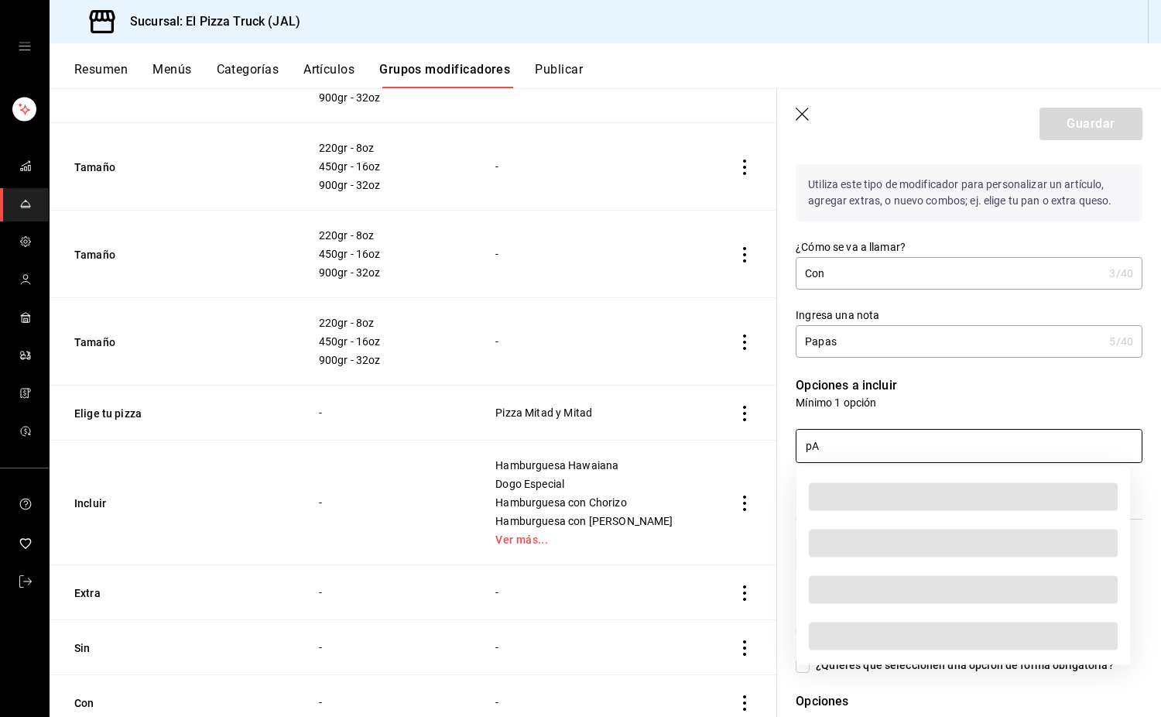
type input "p"
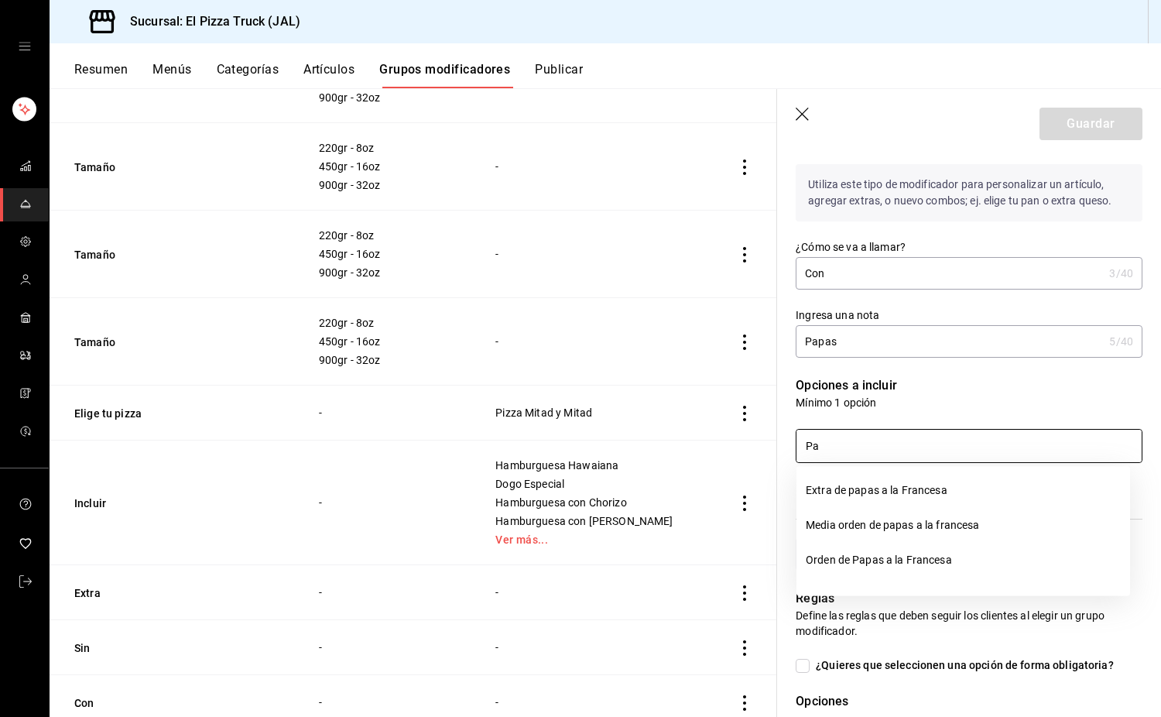
type input "P"
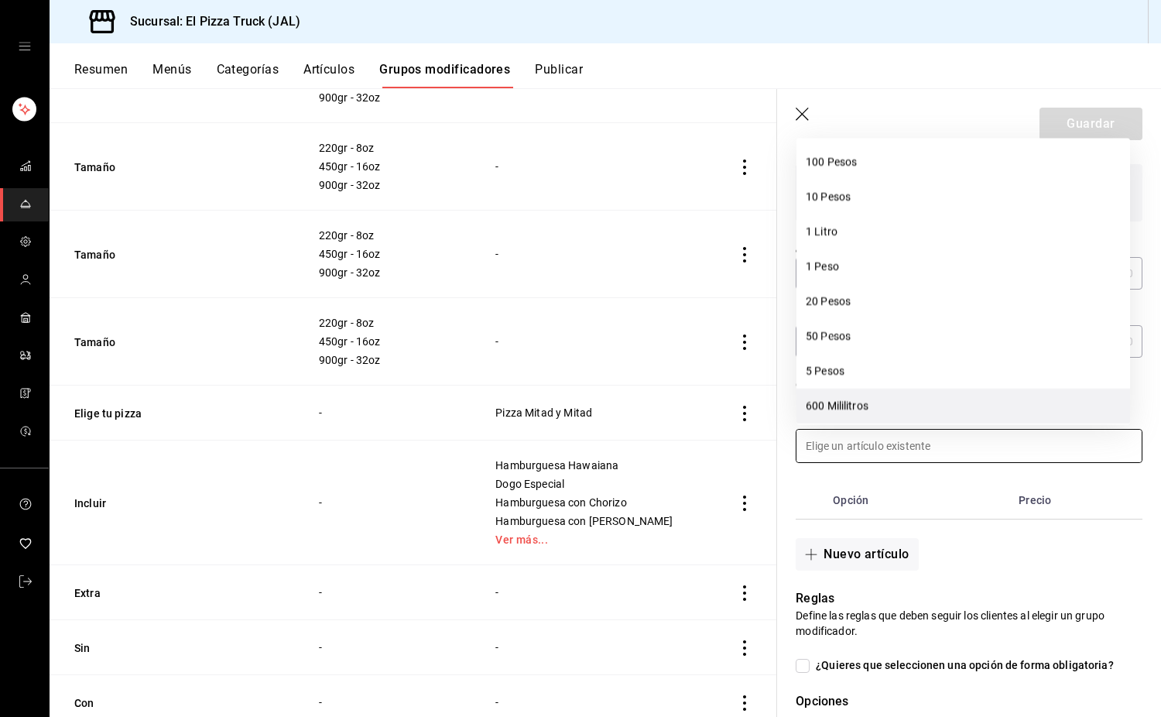
click at [935, 408] on li "600 Mililitros" at bounding box center [964, 405] width 334 height 35
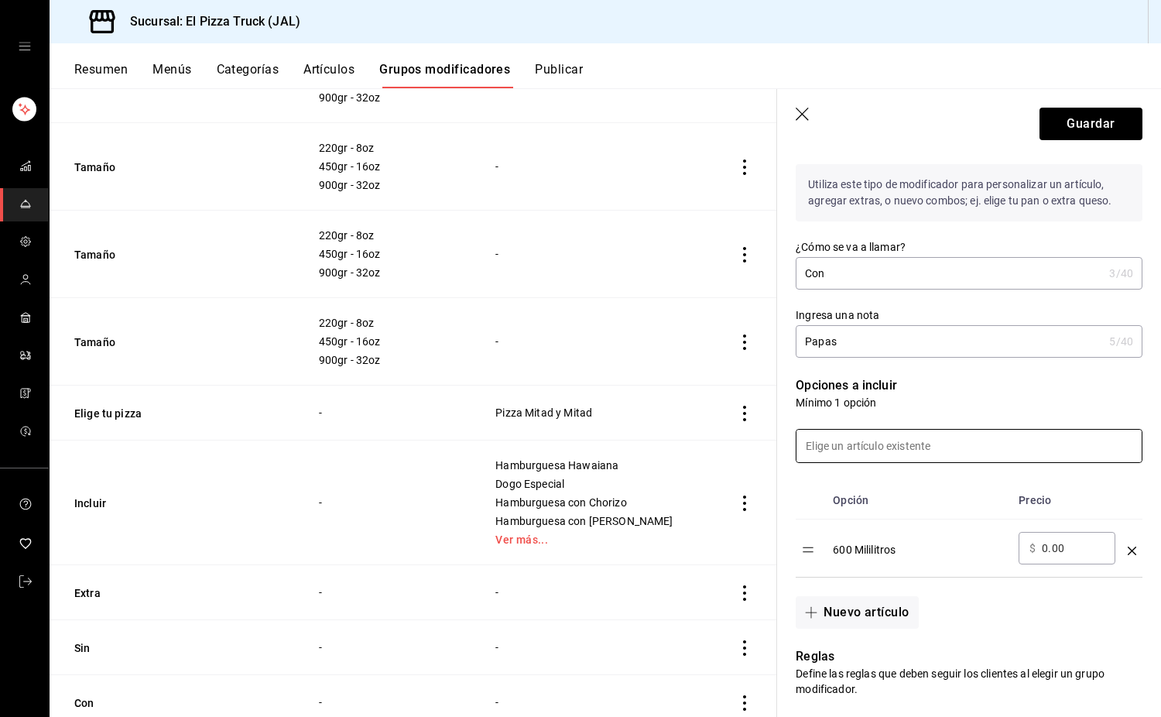
click at [1128, 552] on icon "optionsTable" at bounding box center [1132, 551] width 9 height 9
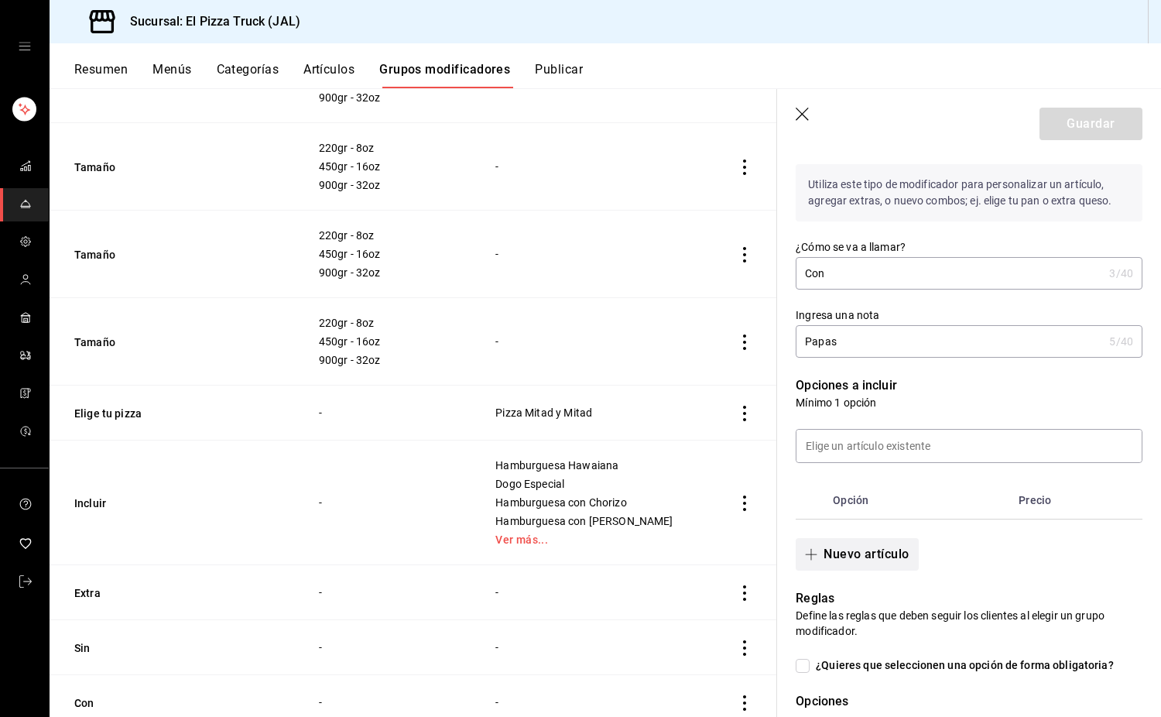
click at [862, 553] on button "Nuevo artículo" at bounding box center [857, 554] width 122 height 33
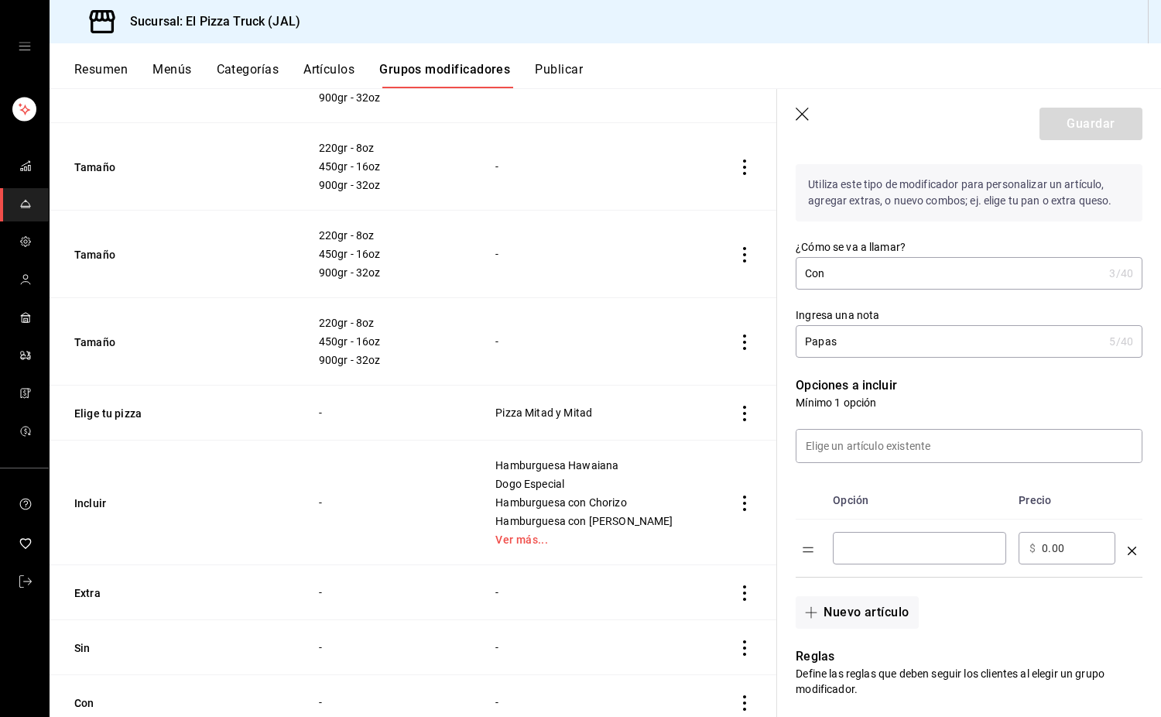
click at [861, 547] on input "optionsTable" at bounding box center [920, 547] width 152 height 15
type input "Papas a la Francesa"
click at [1051, 547] on input "0.00" at bounding box center [1073, 547] width 63 height 15
type input "35.00"
click at [889, 606] on button "Nuevo artículo" at bounding box center [857, 612] width 122 height 33
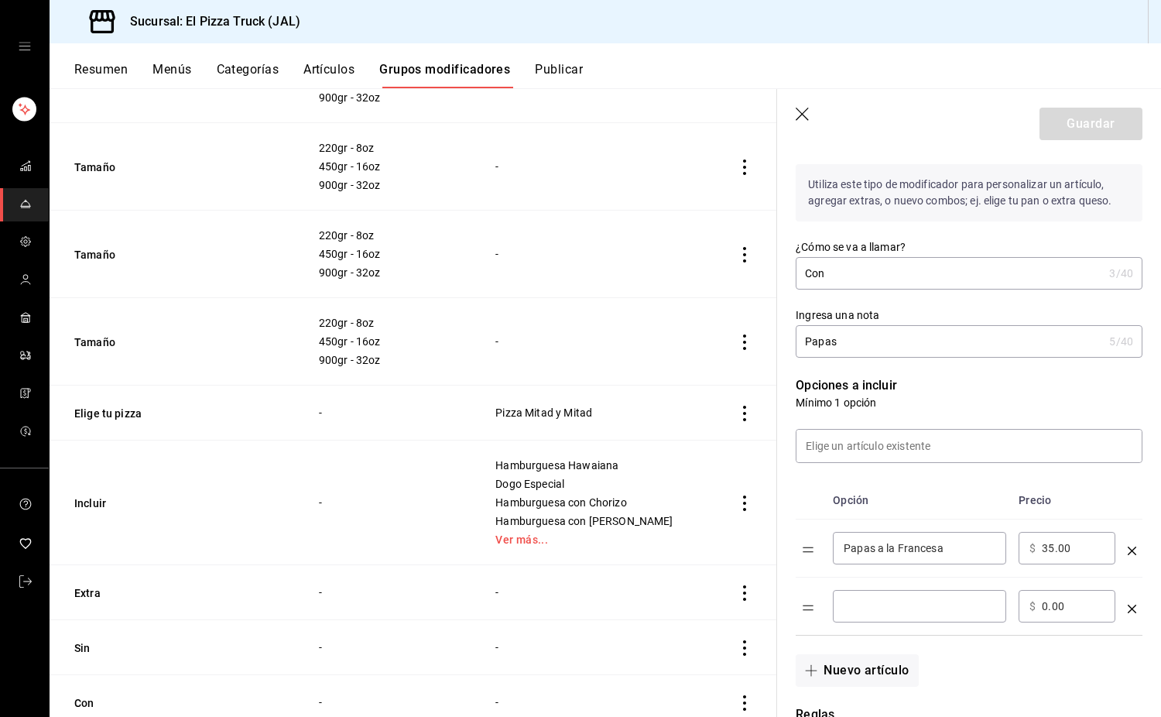
click at [889, 606] on input "optionsTable" at bounding box center [920, 606] width 152 height 15
type input "Papas Gajo"
click at [1043, 605] on input "0.00" at bounding box center [1073, 606] width 63 height 15
type input "35.00"
click at [1097, 125] on button "Guardar" at bounding box center [1091, 124] width 103 height 33
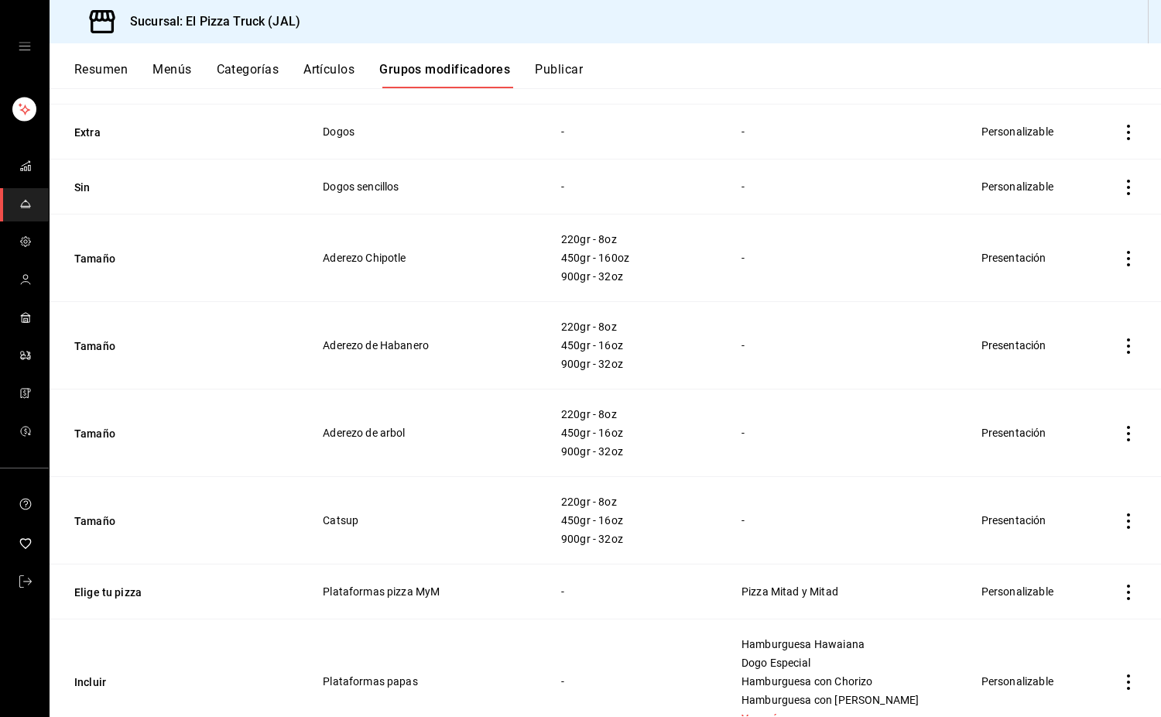
scroll to position [1867, 0]
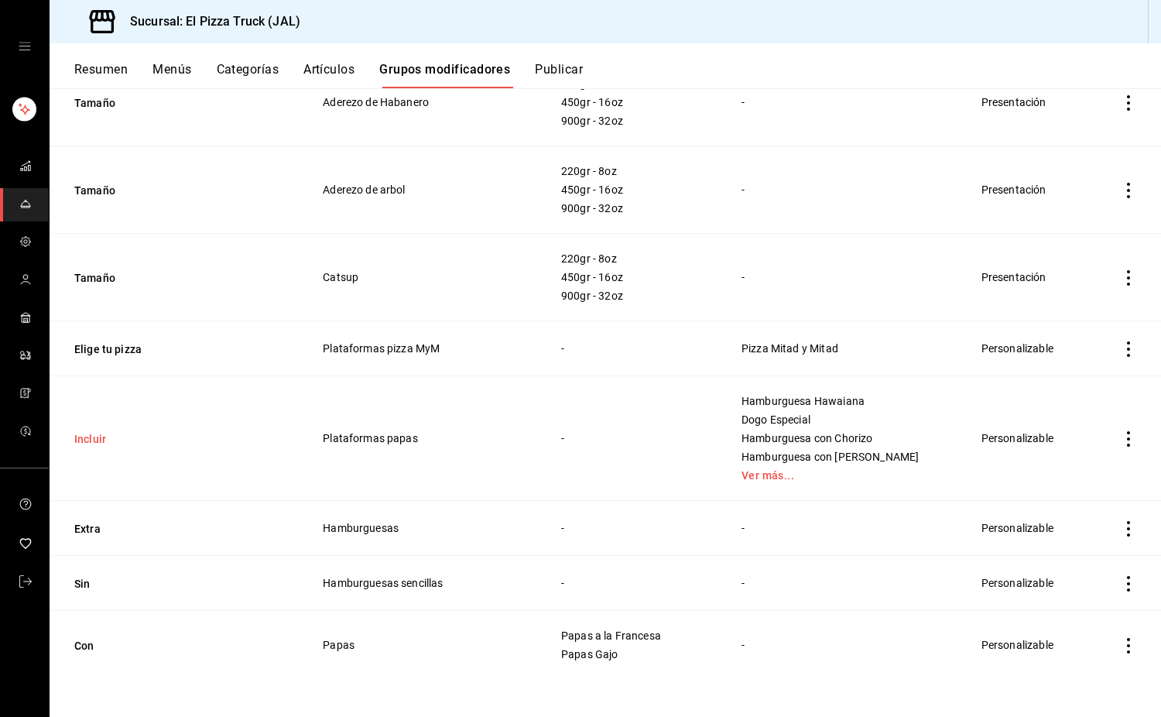
click at [87, 437] on button "Incluir" at bounding box center [167, 438] width 186 height 15
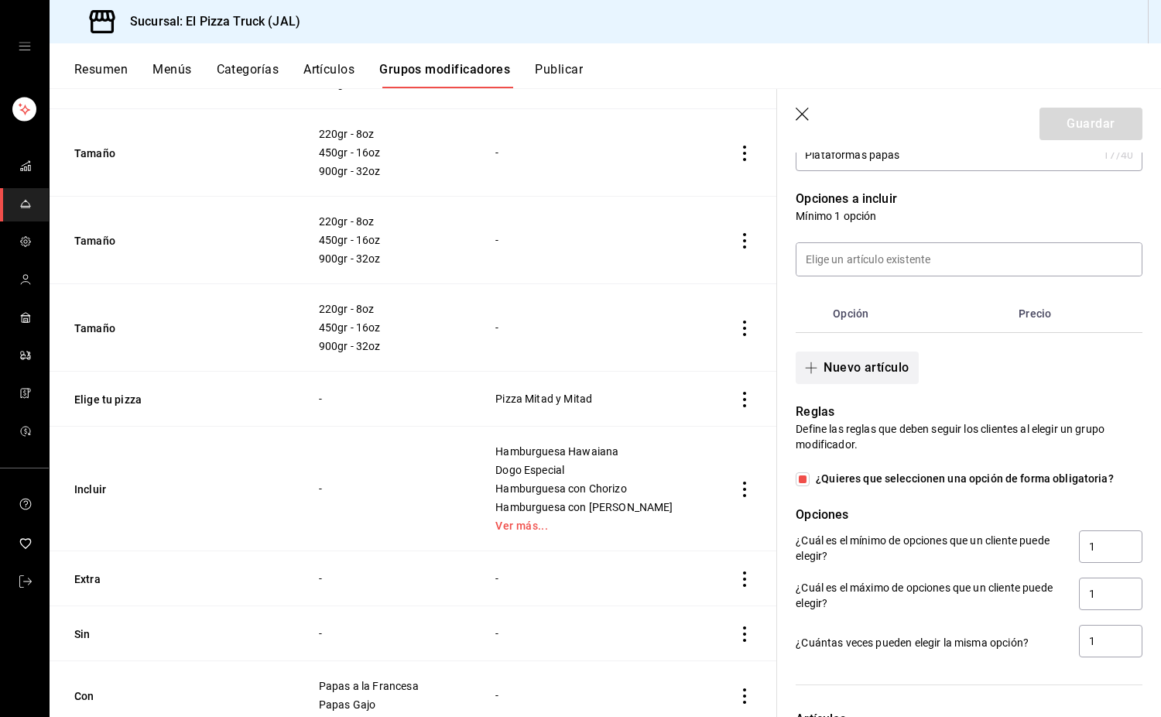
scroll to position [355, 0]
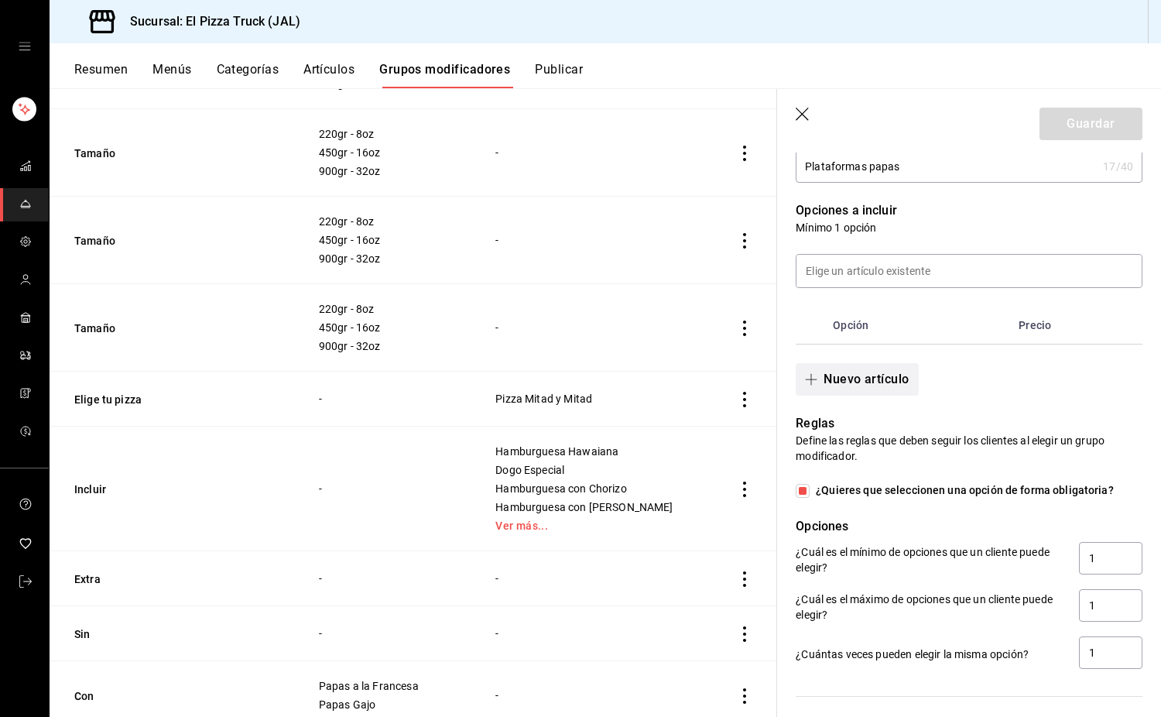
click at [888, 379] on button "Nuevo artículo" at bounding box center [857, 379] width 122 height 33
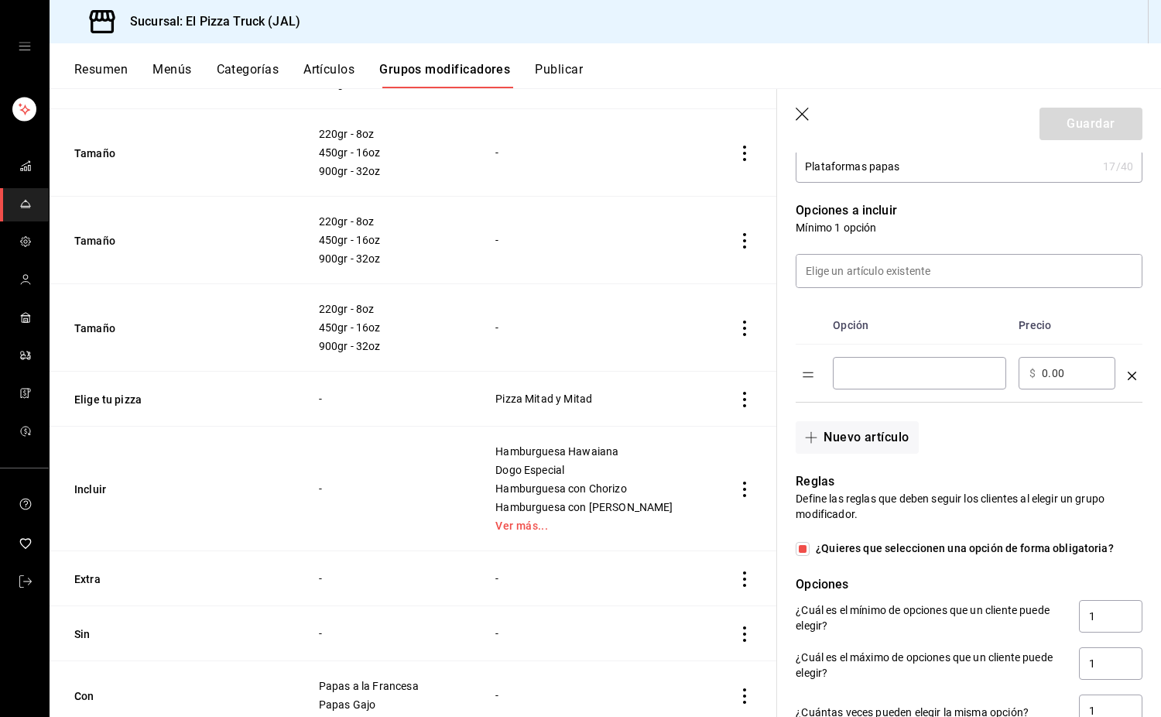
click at [896, 378] on input "optionsTable" at bounding box center [920, 372] width 152 height 15
type input "Sin papas"
click at [889, 255] on input at bounding box center [969, 271] width 345 height 33
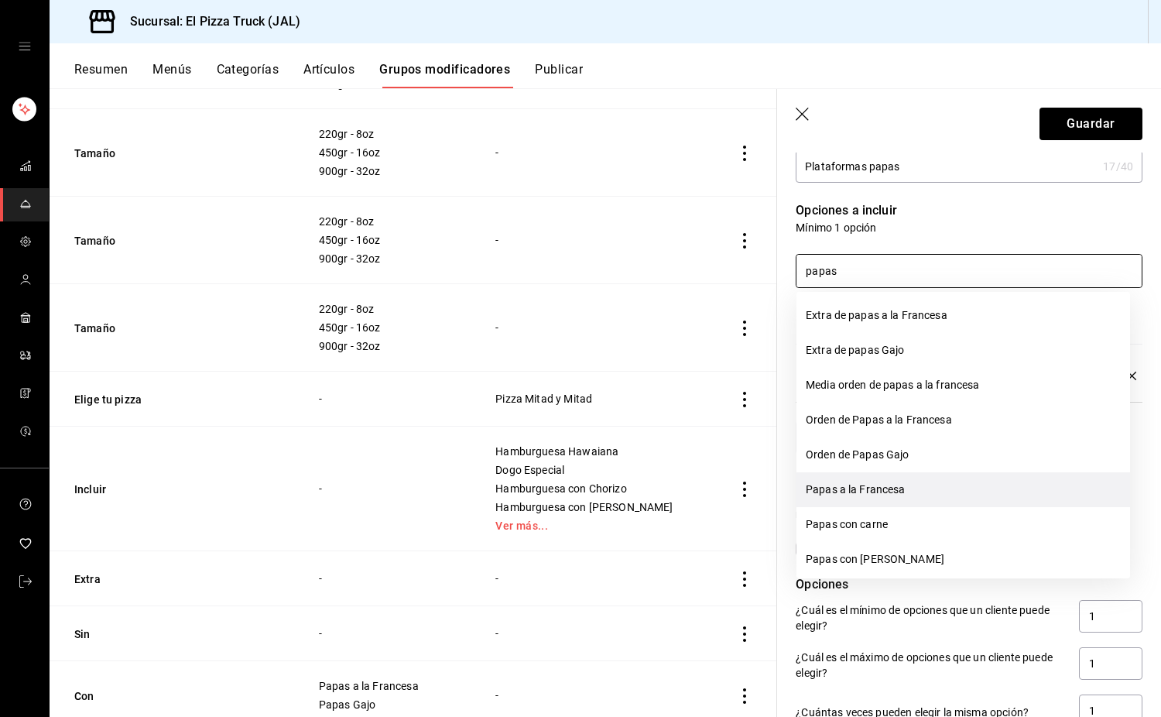
click at [878, 501] on li "Papas a la Francesa" at bounding box center [964, 489] width 334 height 35
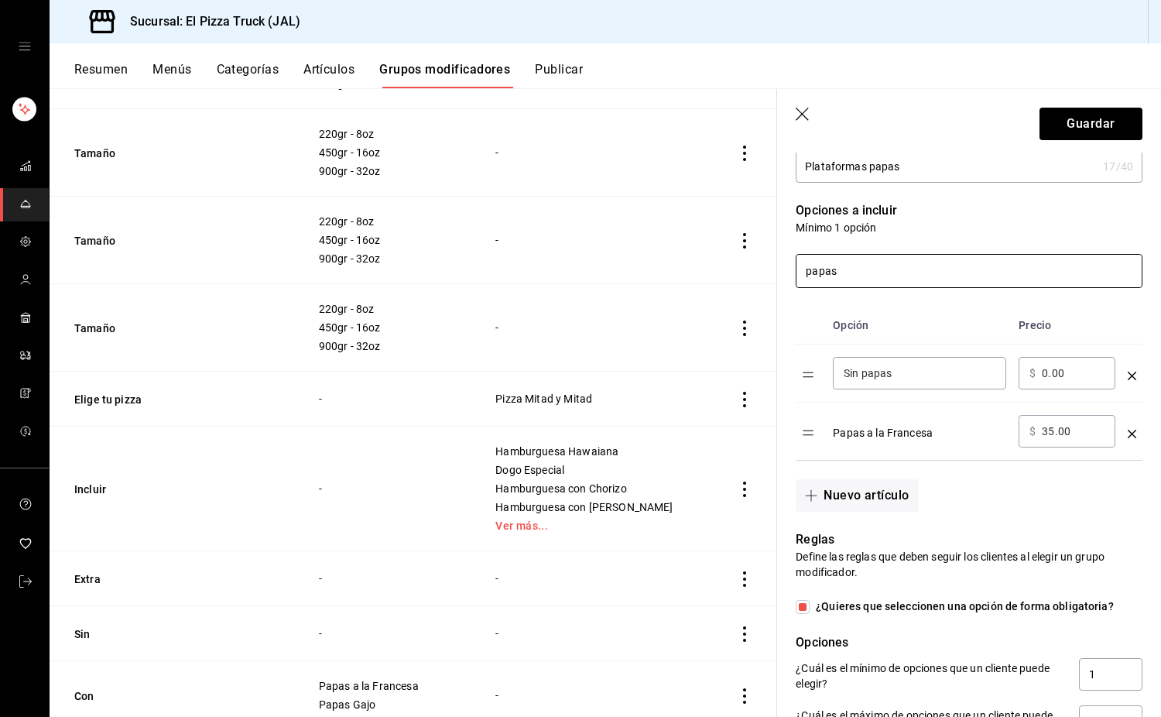
click at [874, 275] on input "papas" at bounding box center [969, 271] width 345 height 33
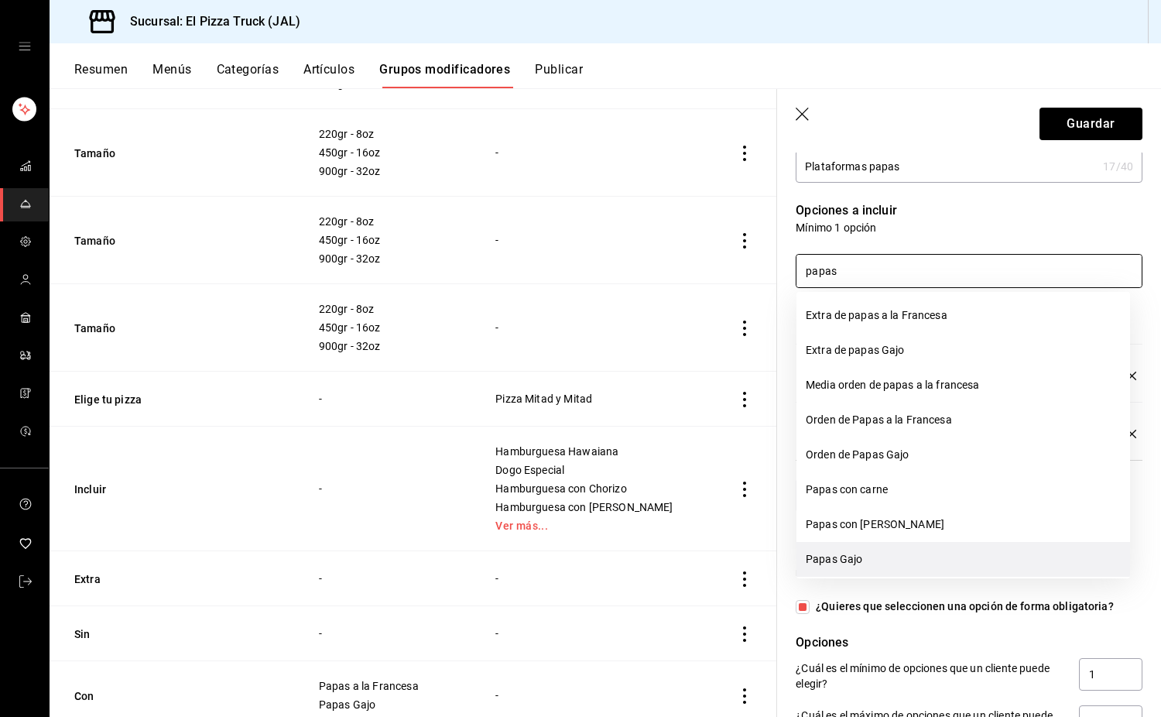
click at [881, 561] on li "Papas Gajo" at bounding box center [964, 559] width 334 height 35
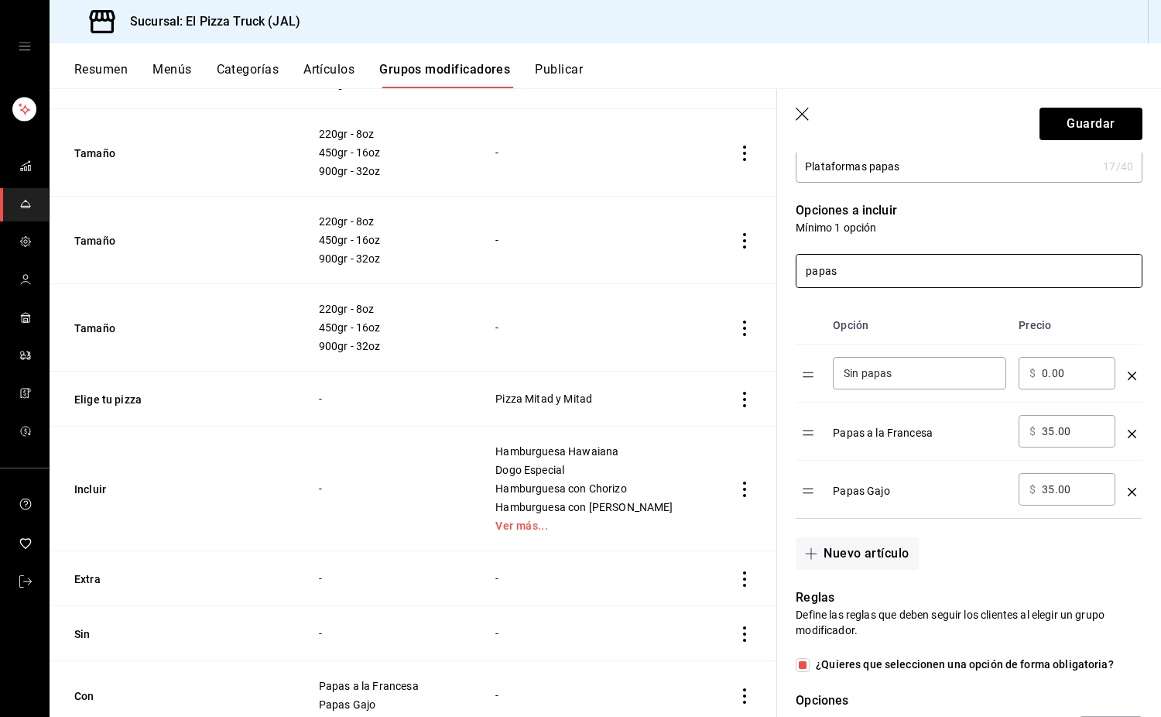
type input "papas"
drag, startPoint x: 1054, startPoint y: 431, endPoint x: 1038, endPoint y: 434, distance: 15.8
click at [1038, 434] on div "​ $ 35.00 ​" at bounding box center [1067, 431] width 97 height 33
type input "1.00"
type input "51.00"
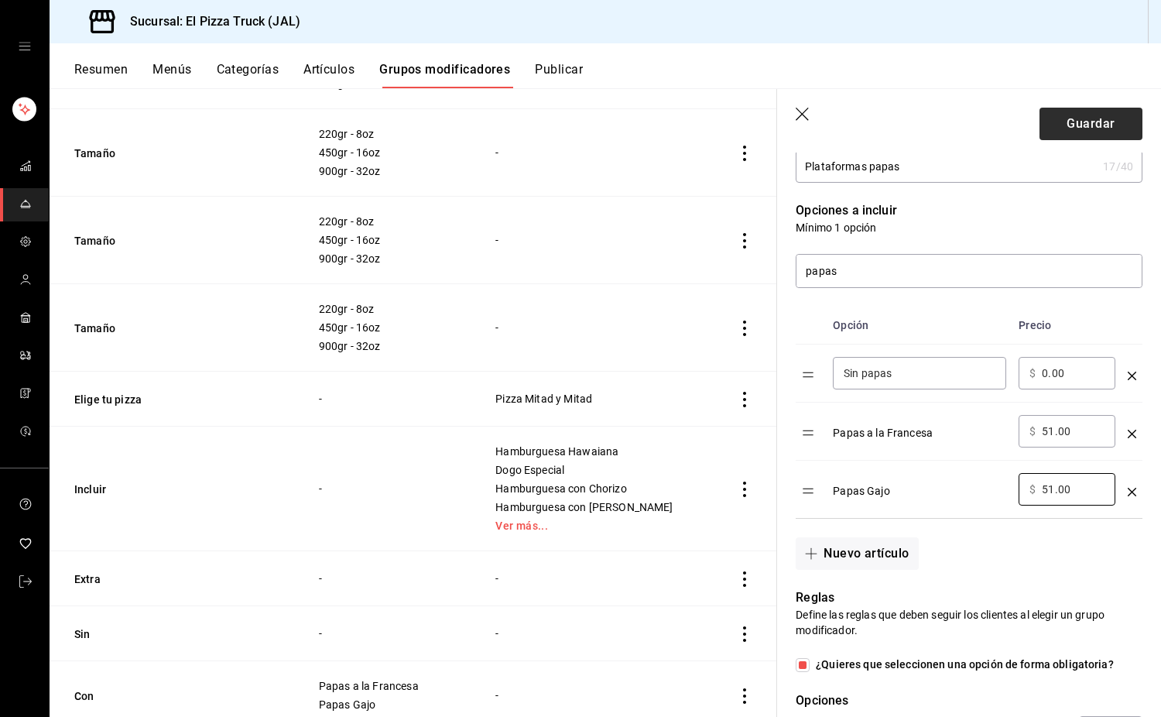
type input "51.00"
click at [1095, 113] on button "Guardar" at bounding box center [1091, 124] width 103 height 33
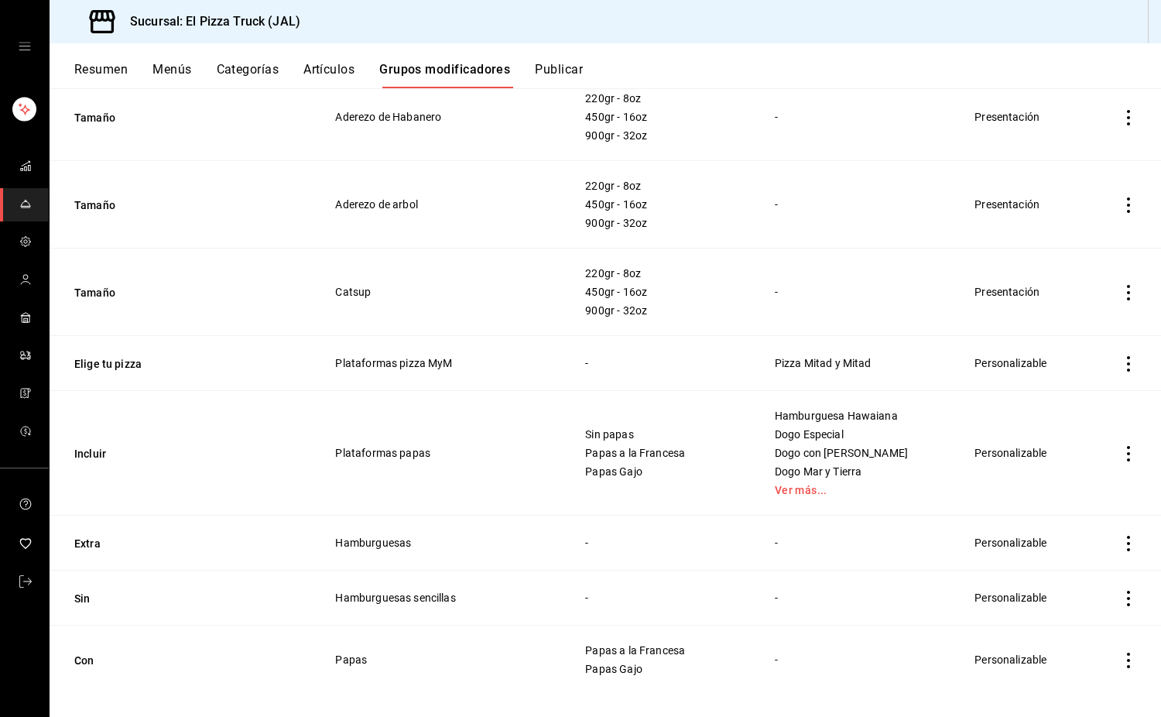
scroll to position [1867, 0]
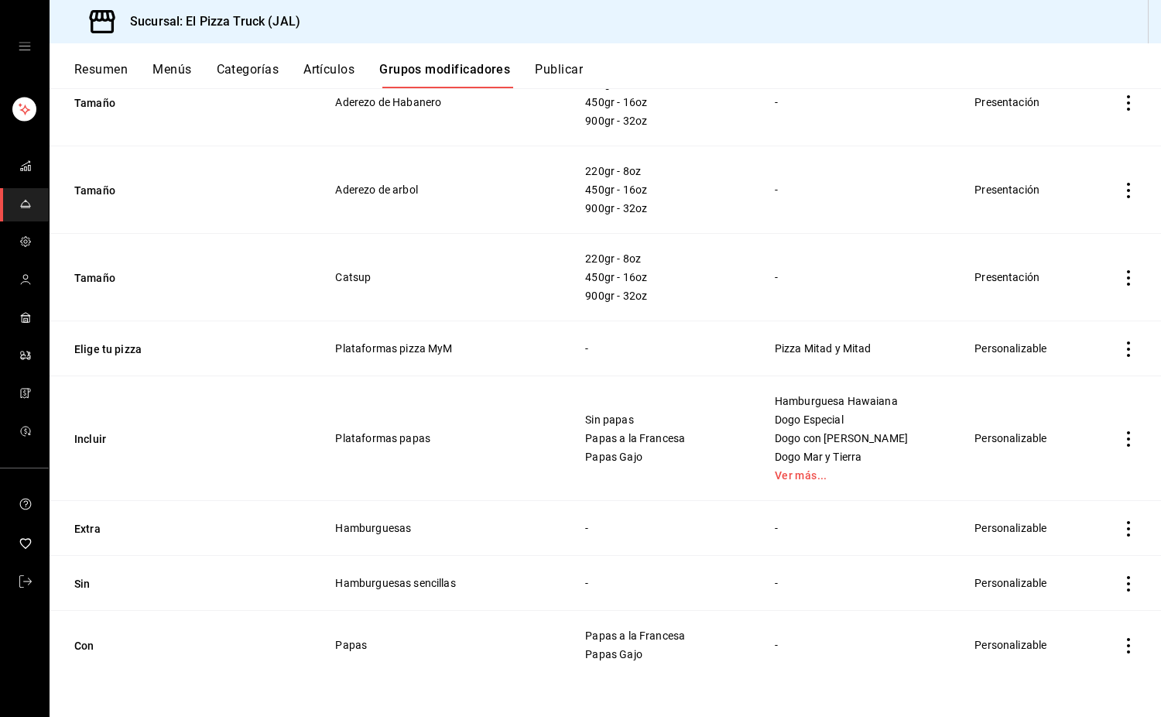
click at [1121, 354] on icon "actions" at bounding box center [1128, 348] width 15 height 15
click at [1073, 454] on span "Eliminar" at bounding box center [1070, 447] width 39 height 12
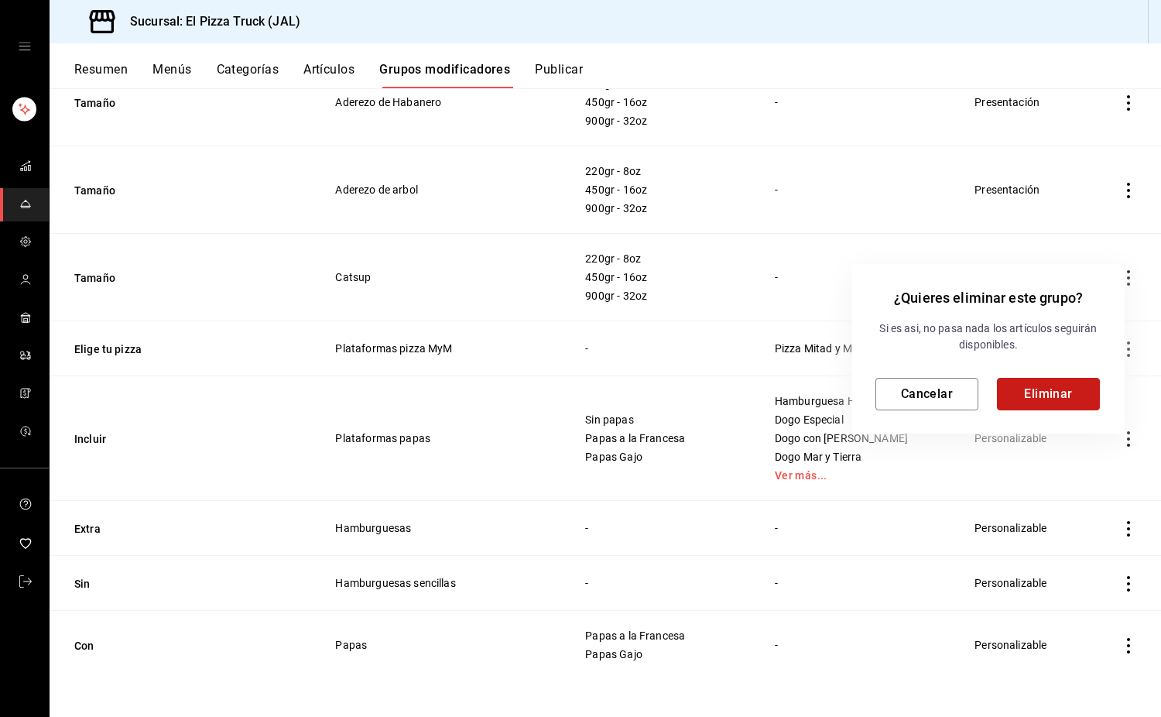
click at [1065, 385] on button "Eliminar" at bounding box center [1048, 394] width 103 height 33
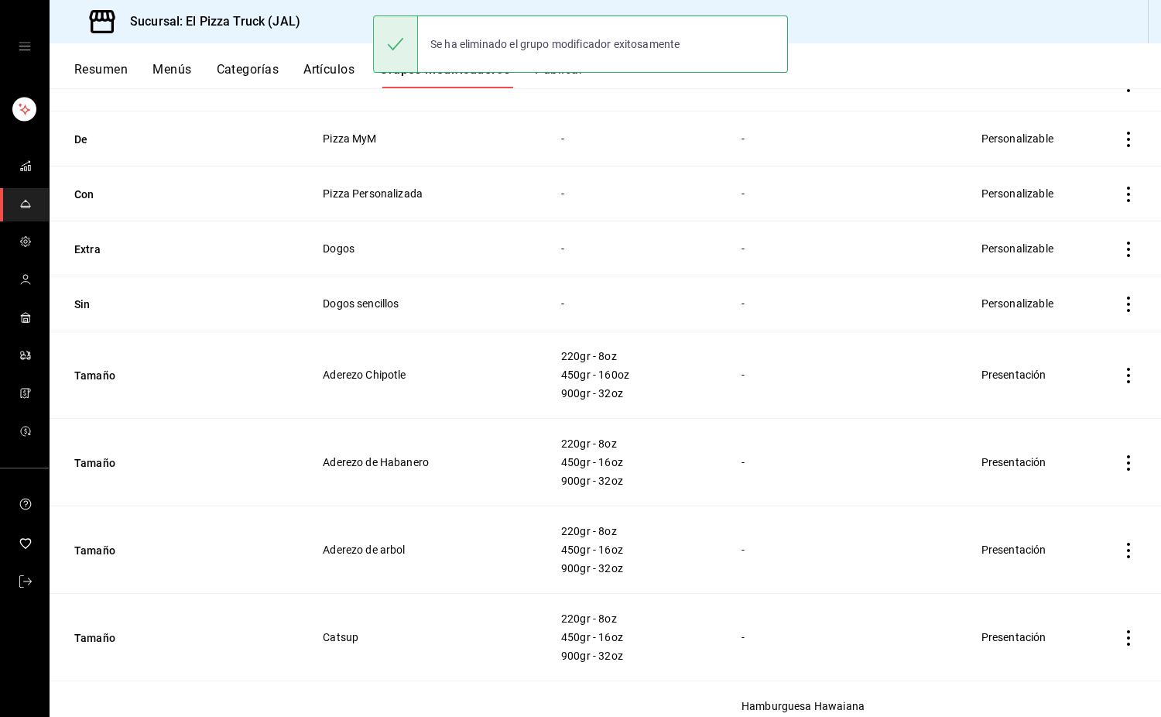
scroll to position [1812, 0]
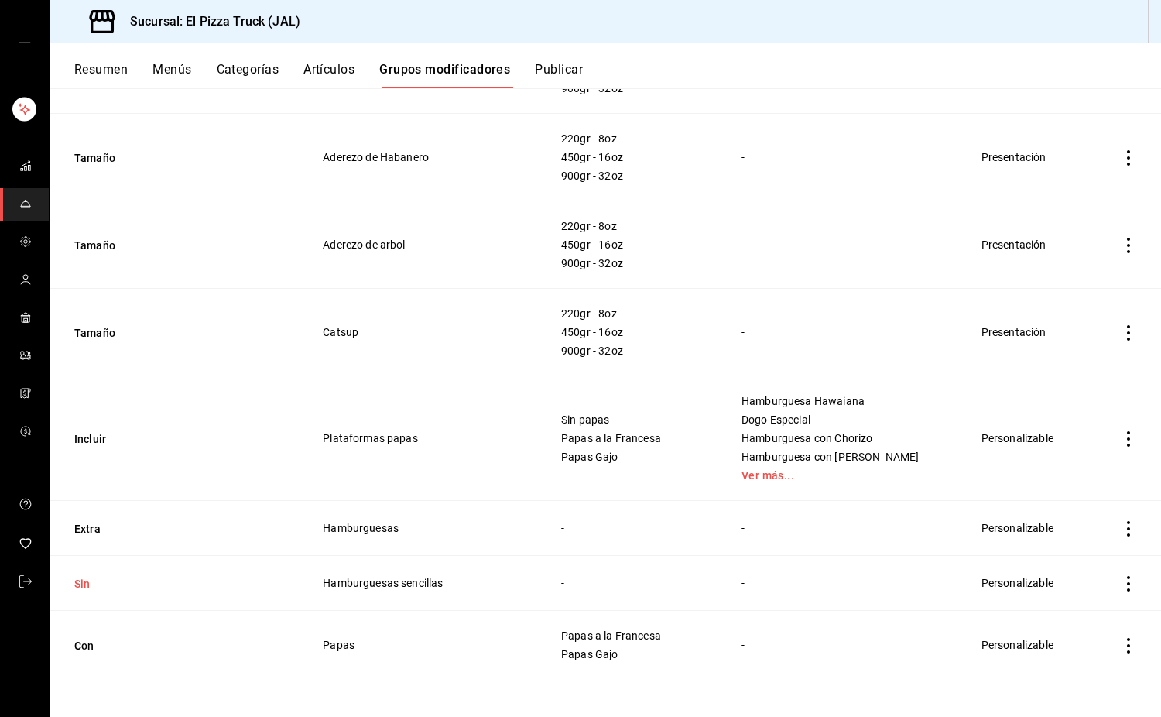
click at [79, 576] on button "Sin" at bounding box center [167, 583] width 186 height 15
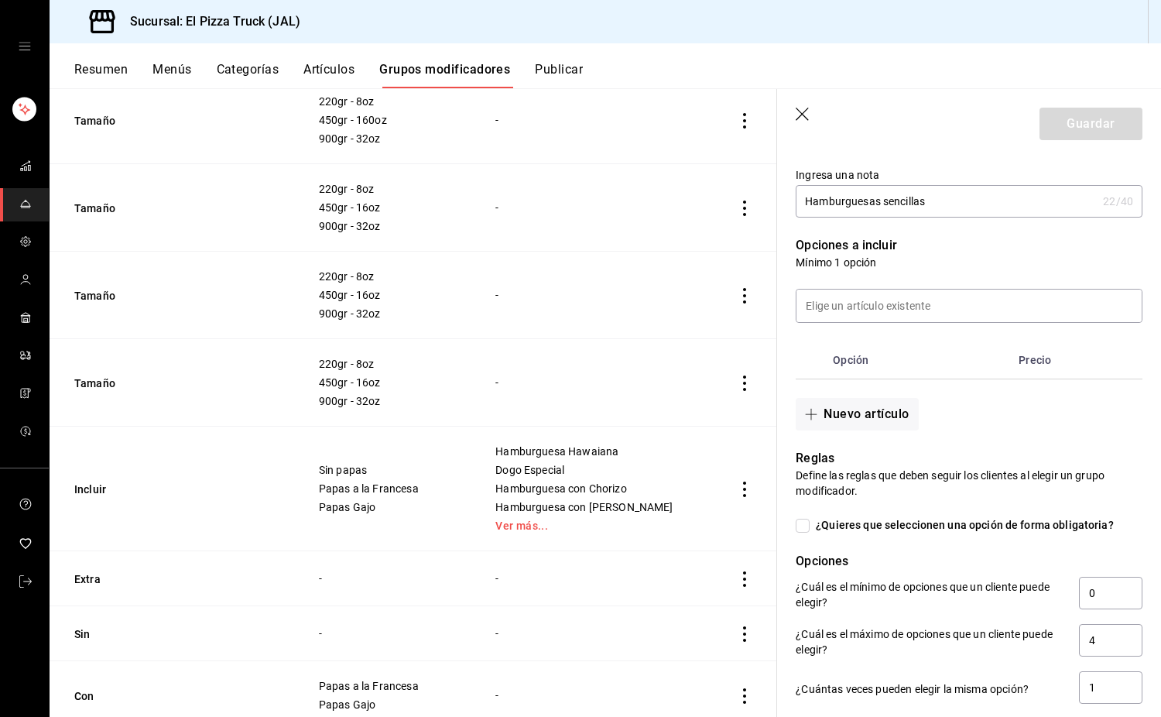
scroll to position [320, 0]
click at [854, 417] on button "Nuevo artículo" at bounding box center [857, 415] width 122 height 33
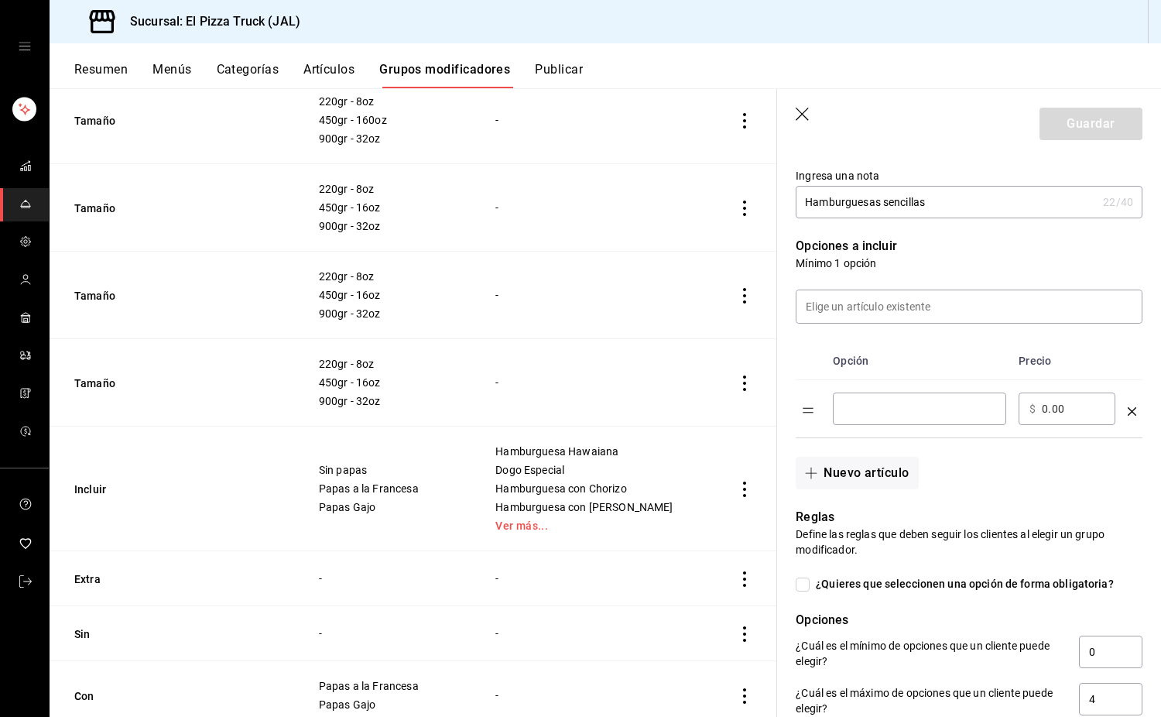
click at [877, 412] on input "optionsTable" at bounding box center [920, 408] width 152 height 15
type input "Cebolla caramelizada"
drag, startPoint x: 942, startPoint y: 207, endPoint x: 883, endPoint y: 215, distance: 59.5
click at [883, 215] on input "Hamburguesas sencillas" at bounding box center [946, 202] width 301 height 31
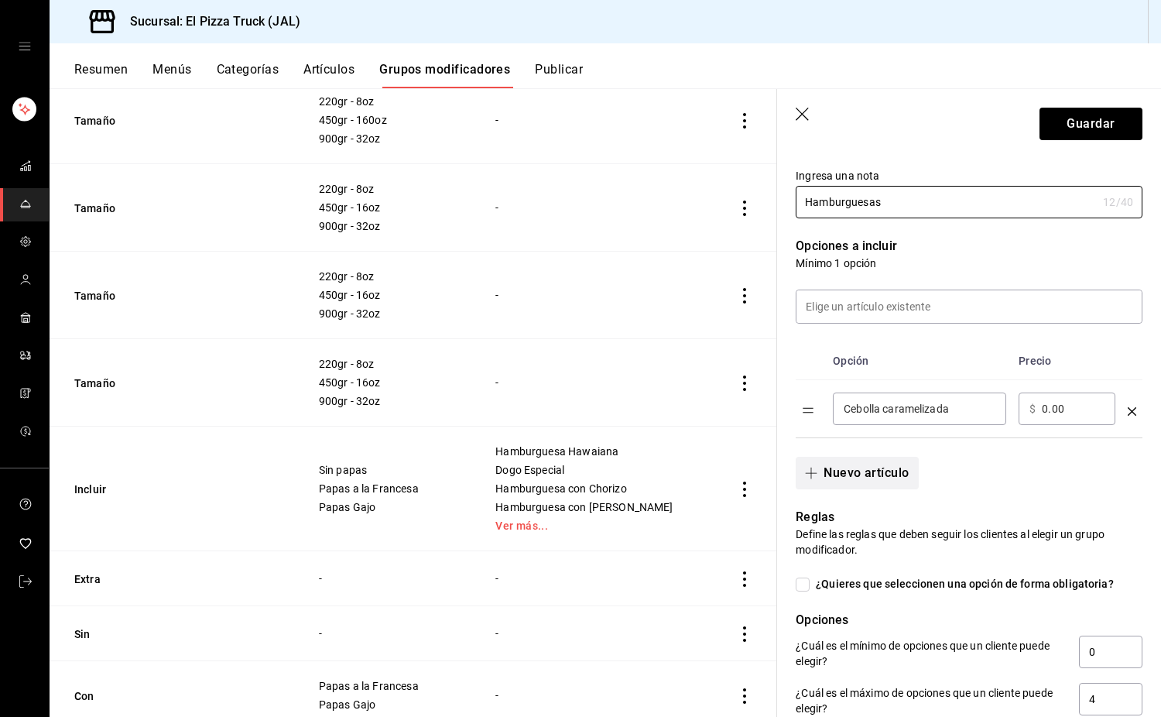
type input "Hamburguesas"
click at [882, 480] on button "Nuevo artículo" at bounding box center [857, 473] width 122 height 33
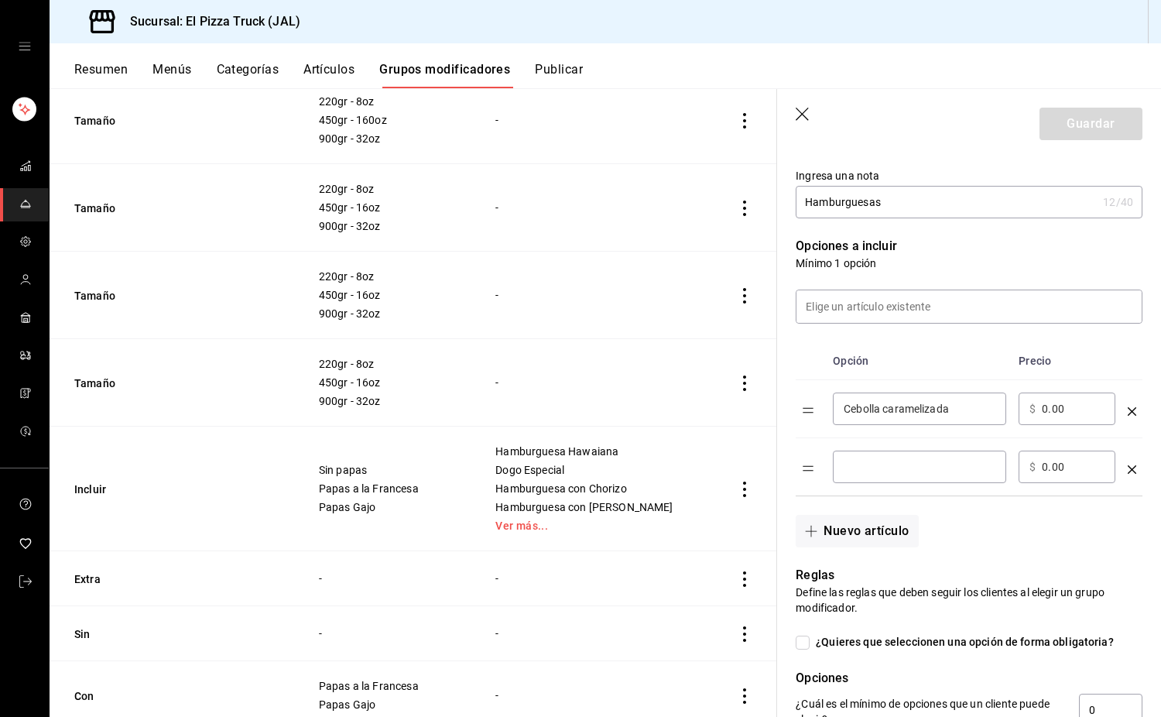
click at [877, 470] on input "optionsTable" at bounding box center [920, 466] width 152 height 15
type input "Jitomate"
click at [868, 518] on button "Nuevo artículo" at bounding box center [857, 531] width 122 height 33
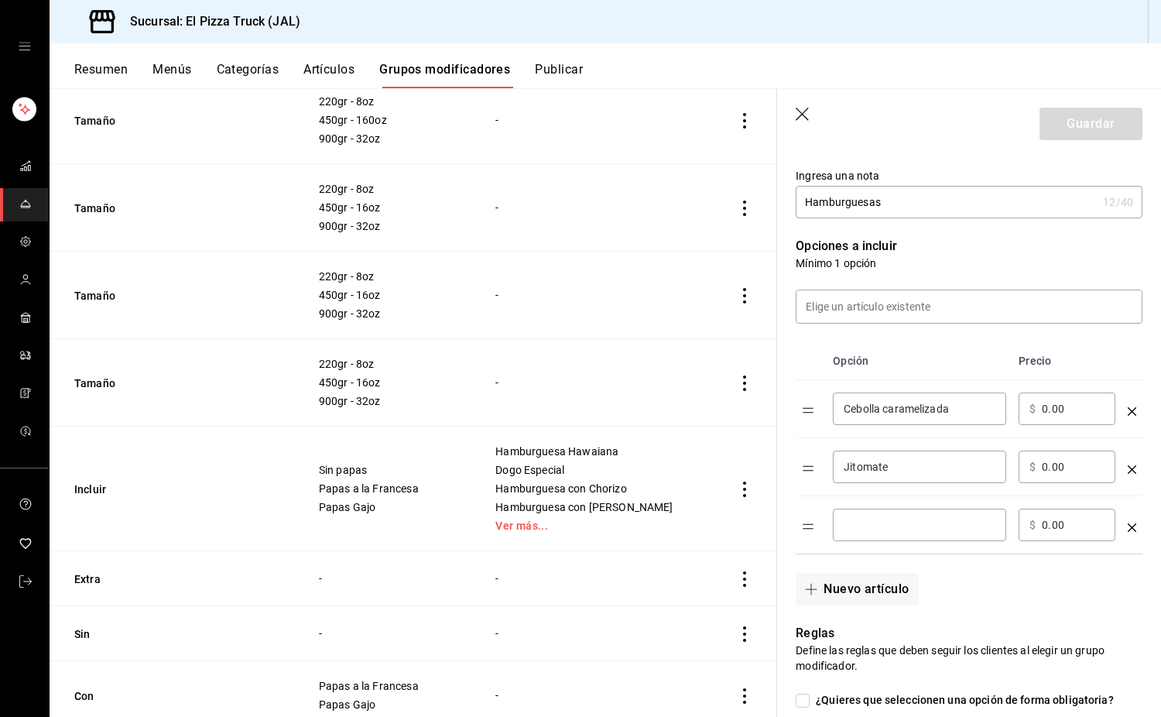
click at [880, 529] on input "optionsTable" at bounding box center [920, 524] width 152 height 15
type input "Lechuga"
click at [870, 584] on button "Nuevo artículo" at bounding box center [857, 589] width 122 height 33
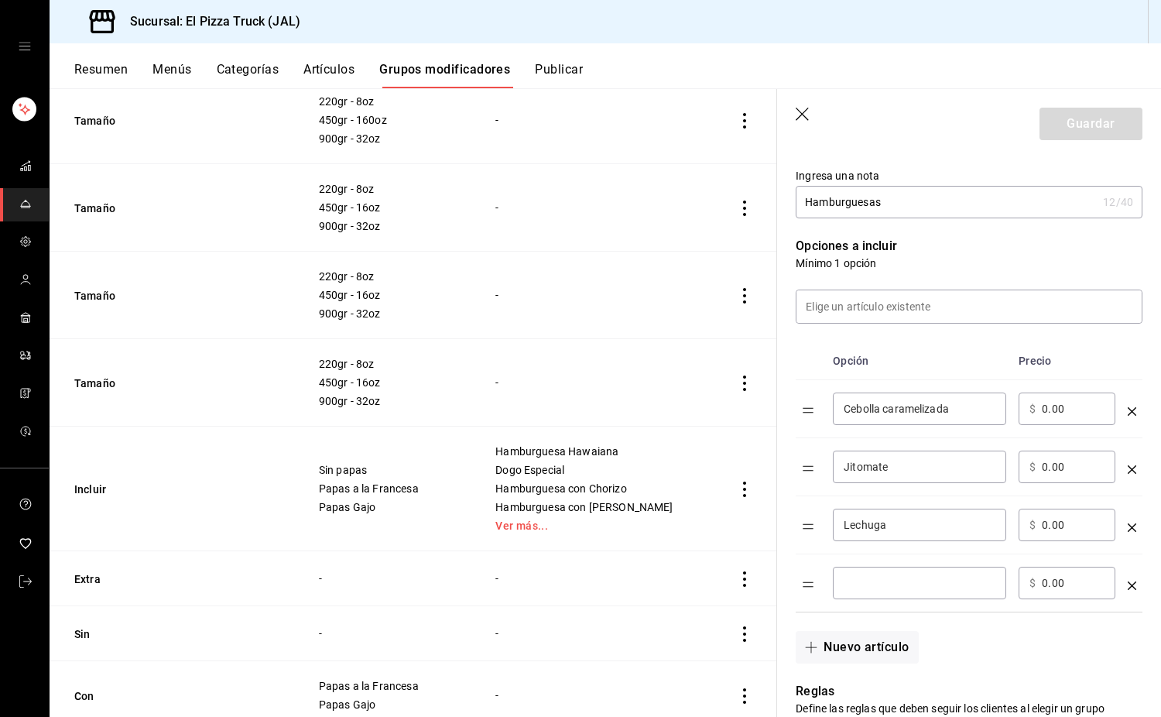
click at [877, 578] on input "optionsTable" at bounding box center [920, 582] width 152 height 15
type input "Pan"
click at [1096, 125] on button "Guardar" at bounding box center [1091, 124] width 103 height 33
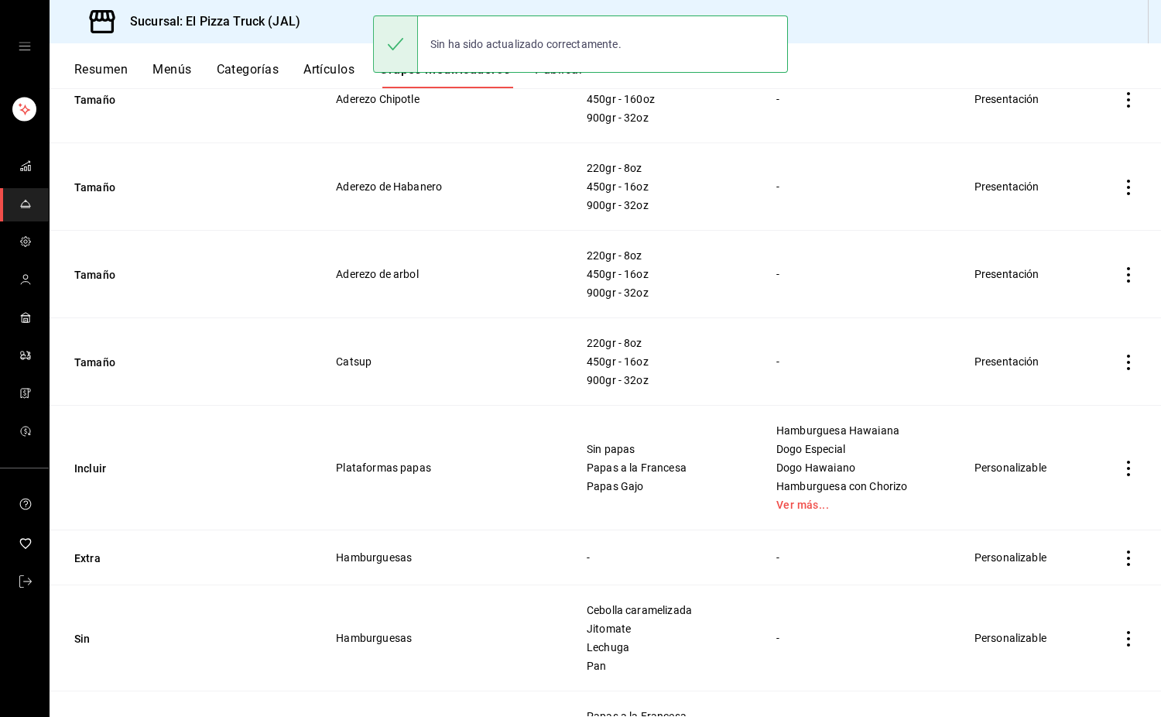
scroll to position [1863, 0]
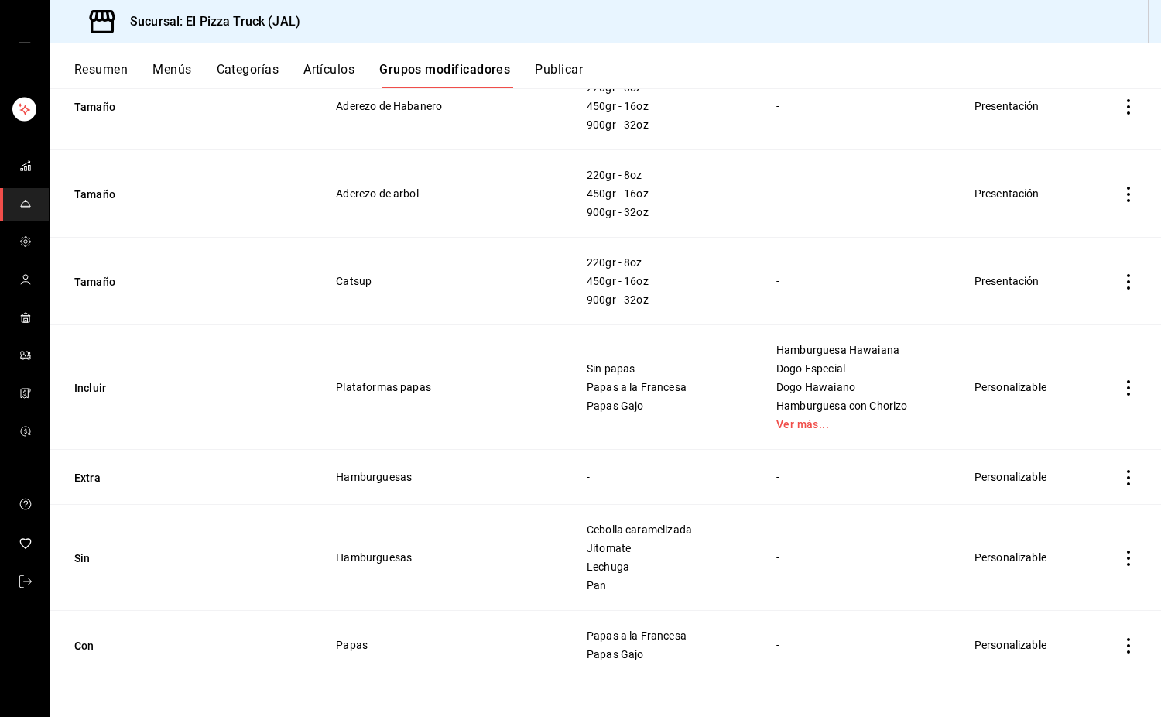
click at [70, 567] on td "Sin" at bounding box center [184, 558] width 268 height 106
click at [81, 561] on button "Sin" at bounding box center [167, 558] width 186 height 15
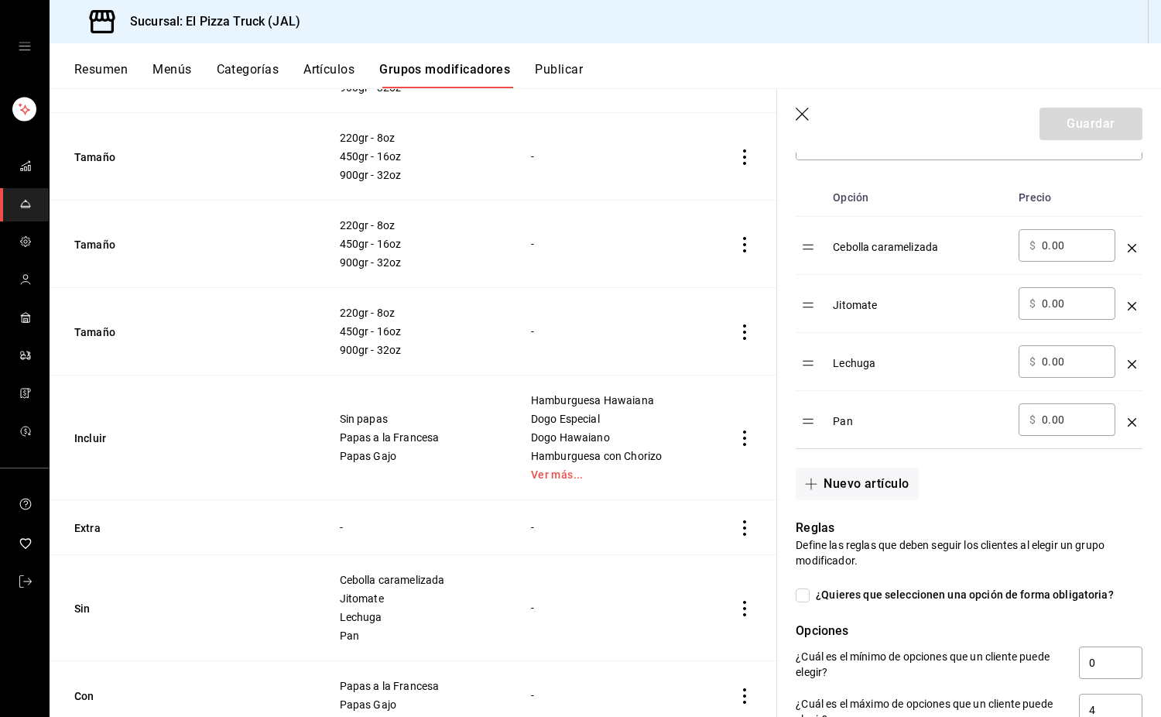
scroll to position [485, 0]
drag, startPoint x: 805, startPoint y: 420, endPoint x: 804, endPoint y: 249, distance: 171.1
click at [804, 249] on table "Opción Precio Cebolla caramelizada ​ $ 0.00 ​ Jitomate ​ $ 0.00 ​ Lechuga ​ $ 0…" at bounding box center [969, 311] width 347 height 269
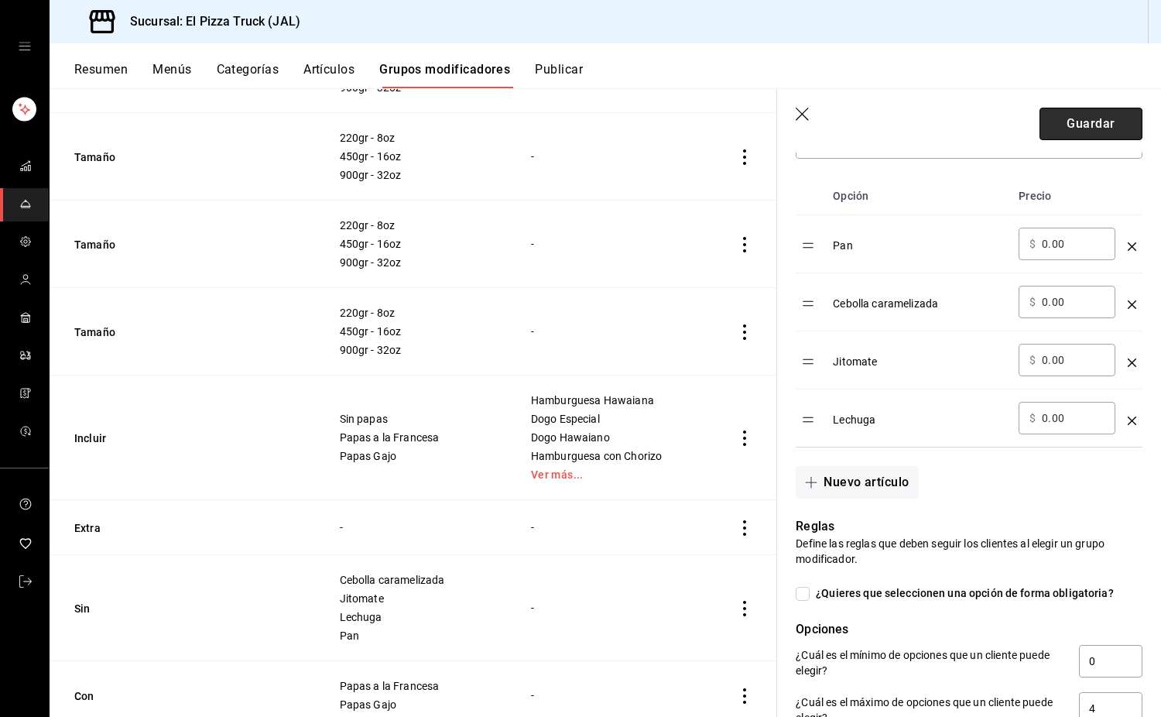
click at [1106, 117] on button "Guardar" at bounding box center [1091, 124] width 103 height 33
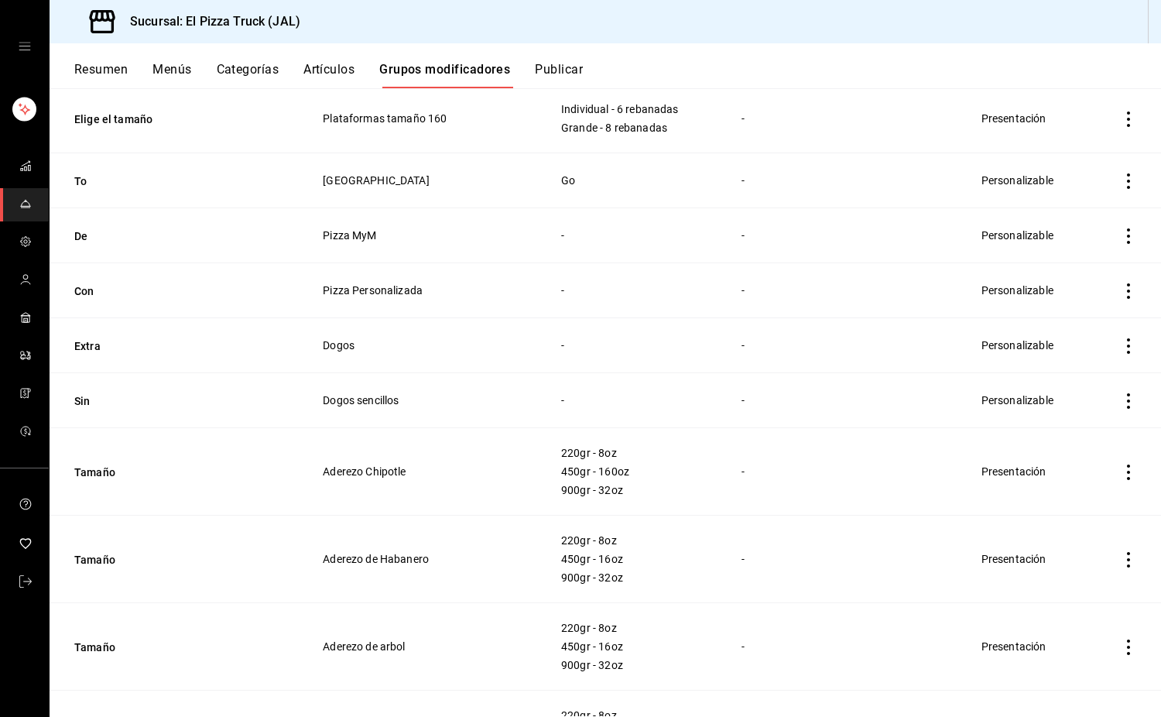
scroll to position [1412, 0]
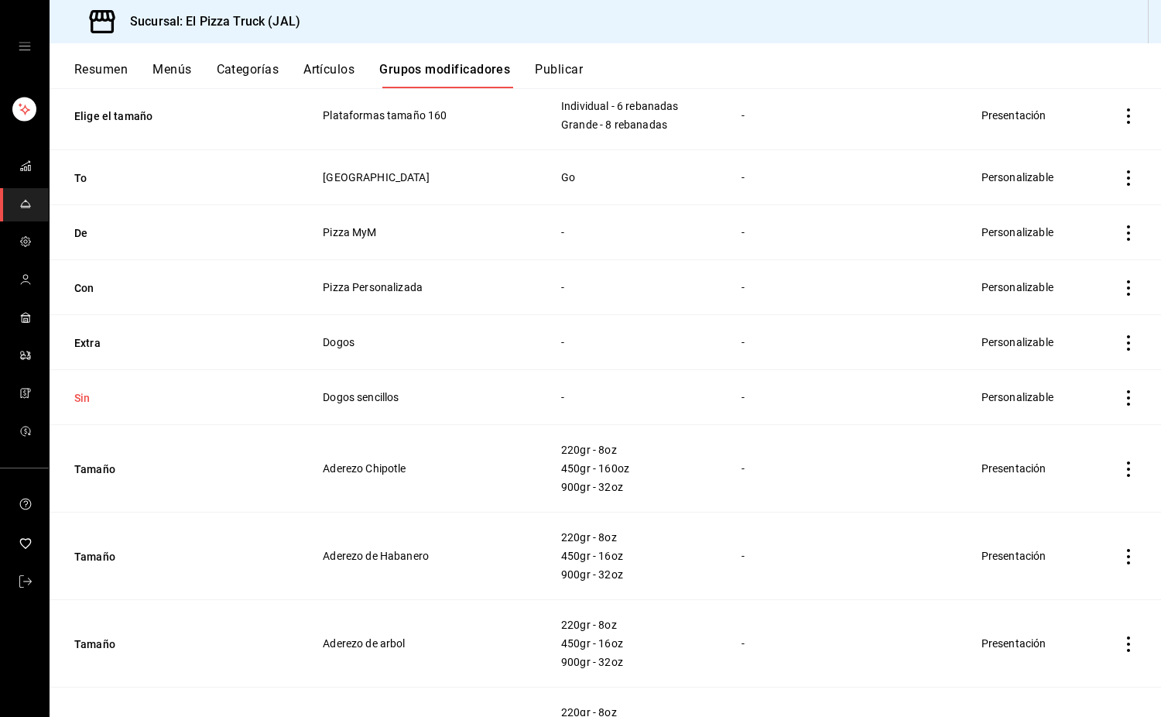
click at [84, 398] on button "Sin" at bounding box center [167, 397] width 186 height 15
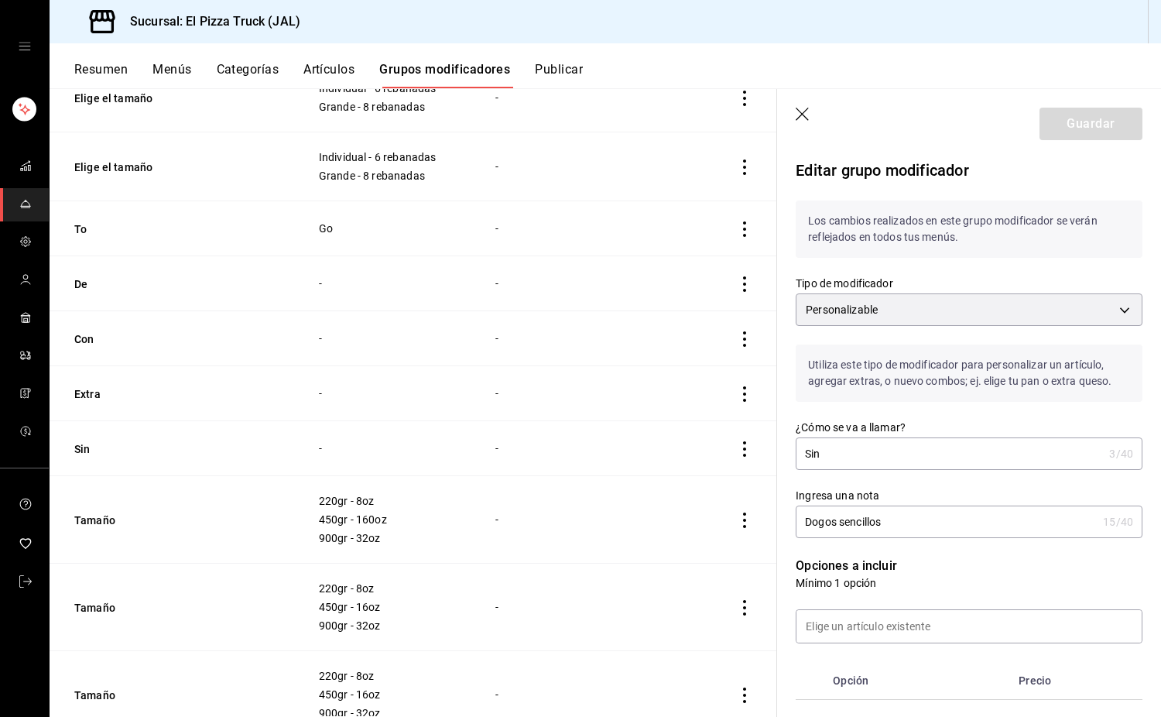
drag, startPoint x: 903, startPoint y: 537, endPoint x: 831, endPoint y: 531, distance: 72.3
click at [831, 531] on div "Dogos sencillos 15 /40 Ingresa una nota" at bounding box center [969, 522] width 347 height 33
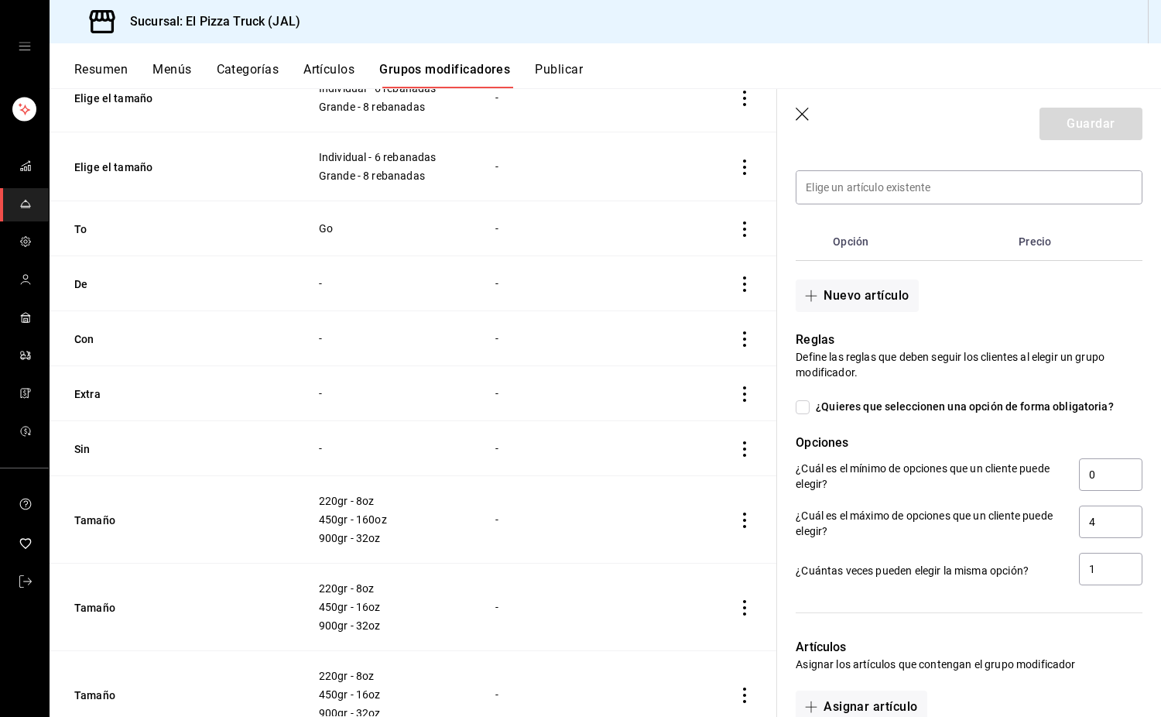
scroll to position [451, 0]
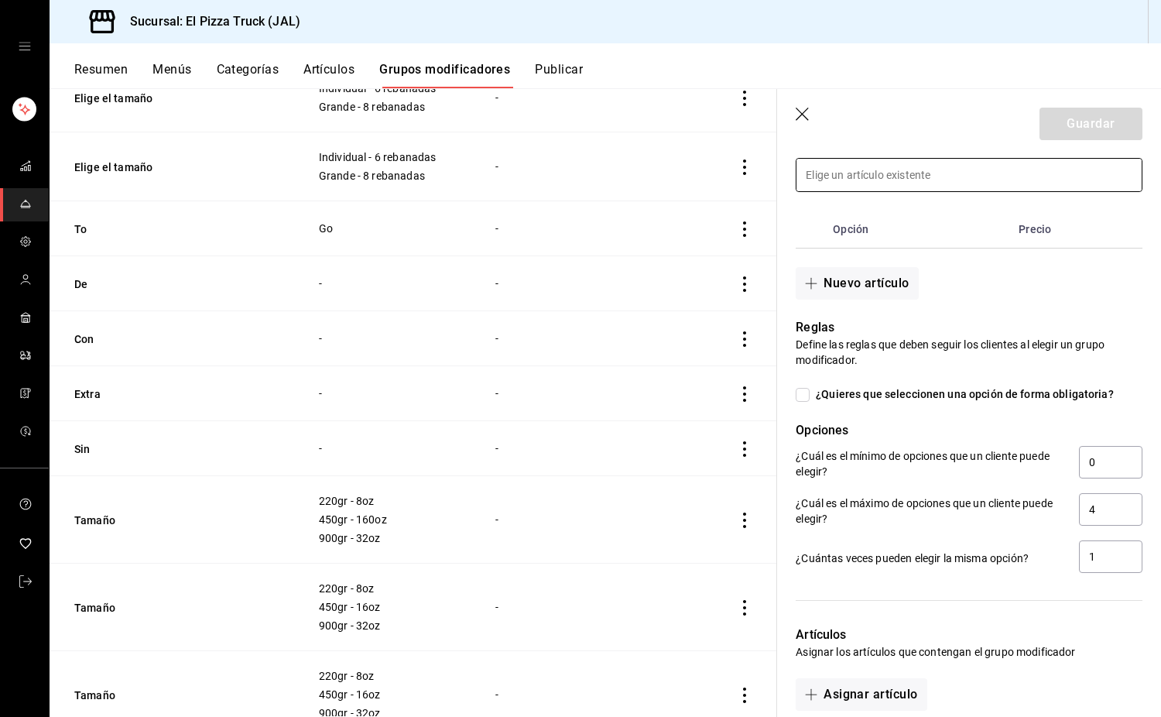
type input "Dogos"
click at [928, 173] on input at bounding box center [969, 175] width 345 height 33
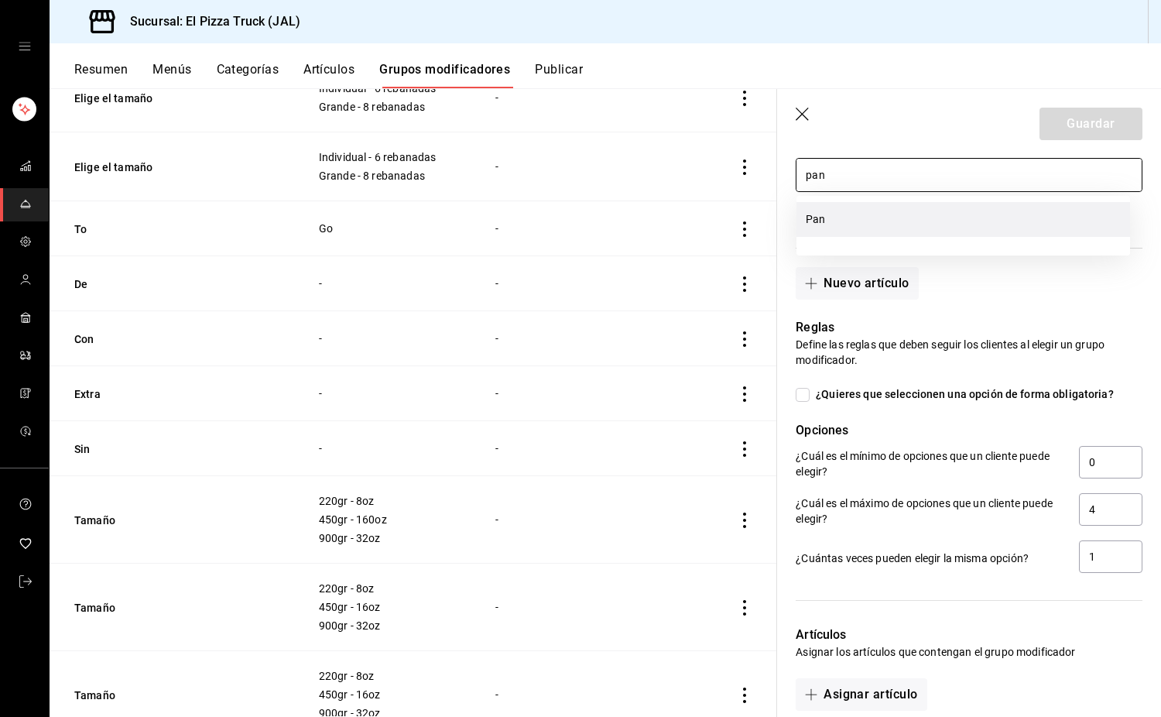
click at [895, 220] on li "Pan" at bounding box center [964, 219] width 334 height 35
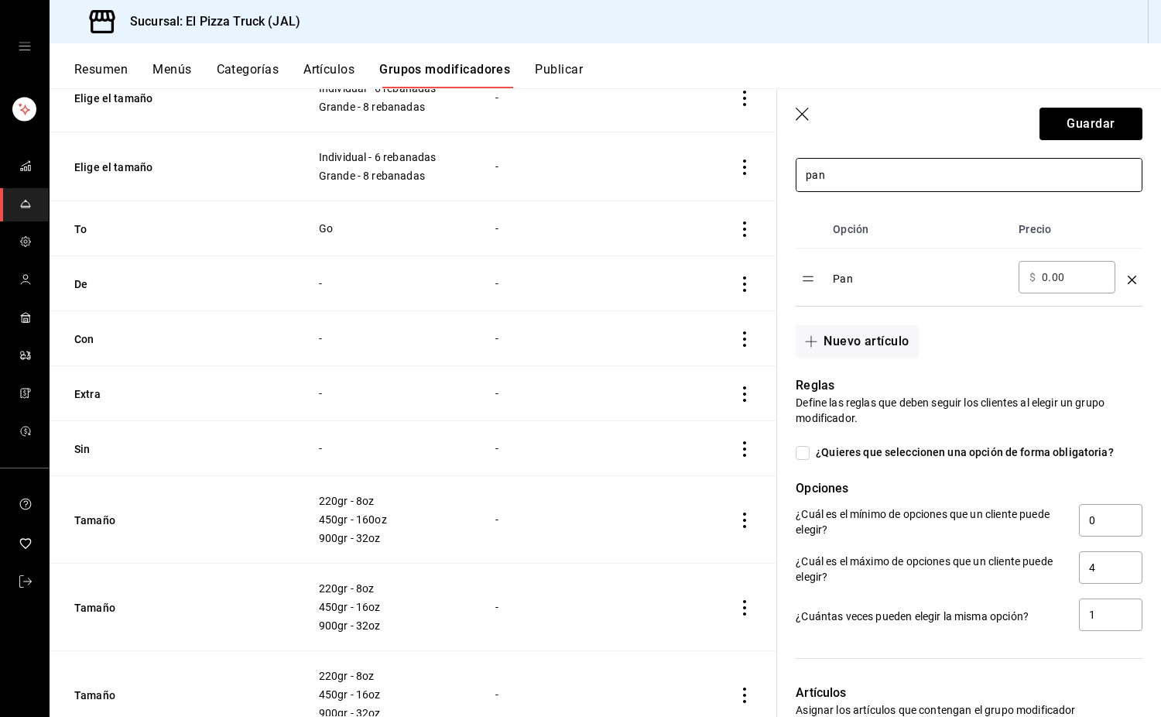
click at [890, 185] on input "pan" at bounding box center [969, 175] width 345 height 33
type input "p"
type input "cebolla"
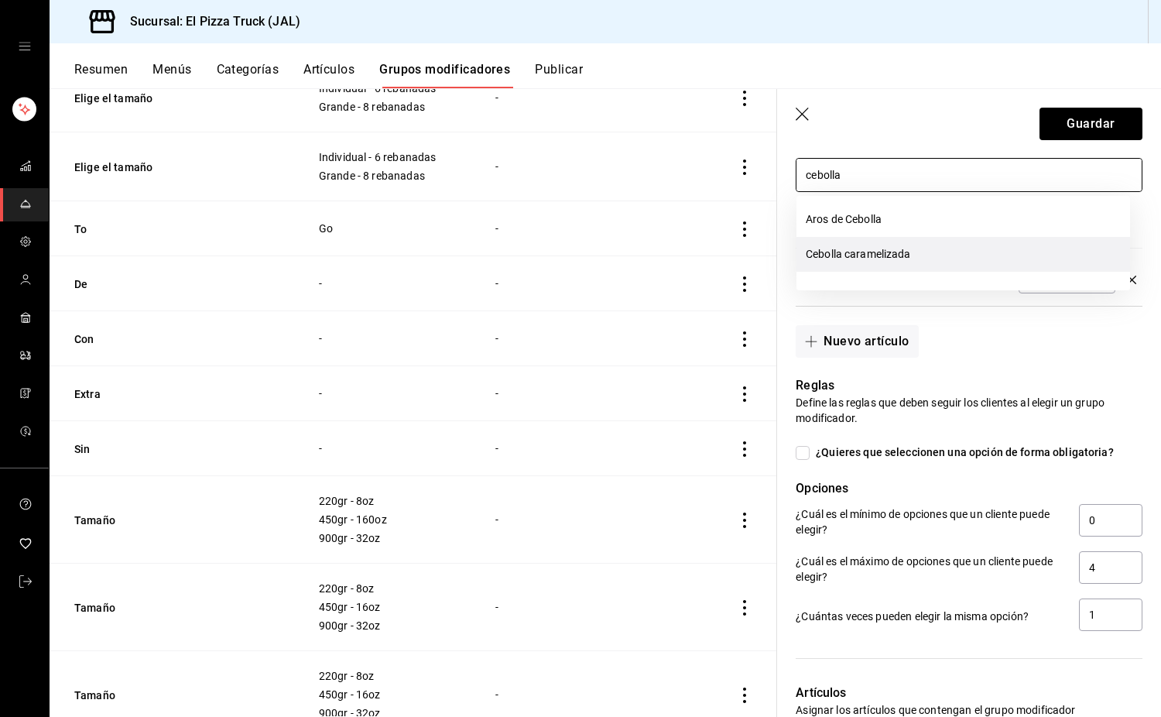
click at [900, 258] on li "Cebolla caramelizada" at bounding box center [964, 254] width 334 height 35
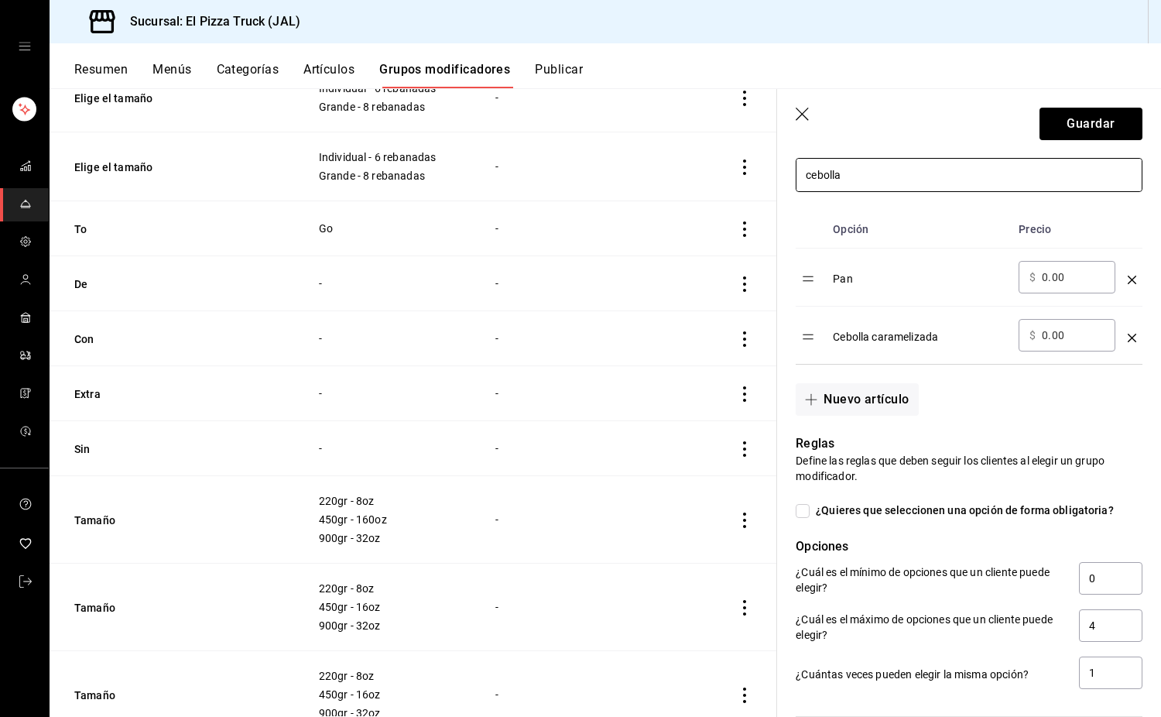
drag, startPoint x: 895, startPoint y: 170, endPoint x: 757, endPoint y: 187, distance: 138.9
click at [757, 187] on main "Grupos modificadores sucursal Para editar los grupos modificadores o cambios ge…" at bounding box center [606, 402] width 1112 height 629
type input "ques"
click at [939, 367] on div "Nuevo artículo" at bounding box center [959, 390] width 365 height 51
click at [882, 403] on button "Nuevo artículo" at bounding box center [857, 399] width 122 height 33
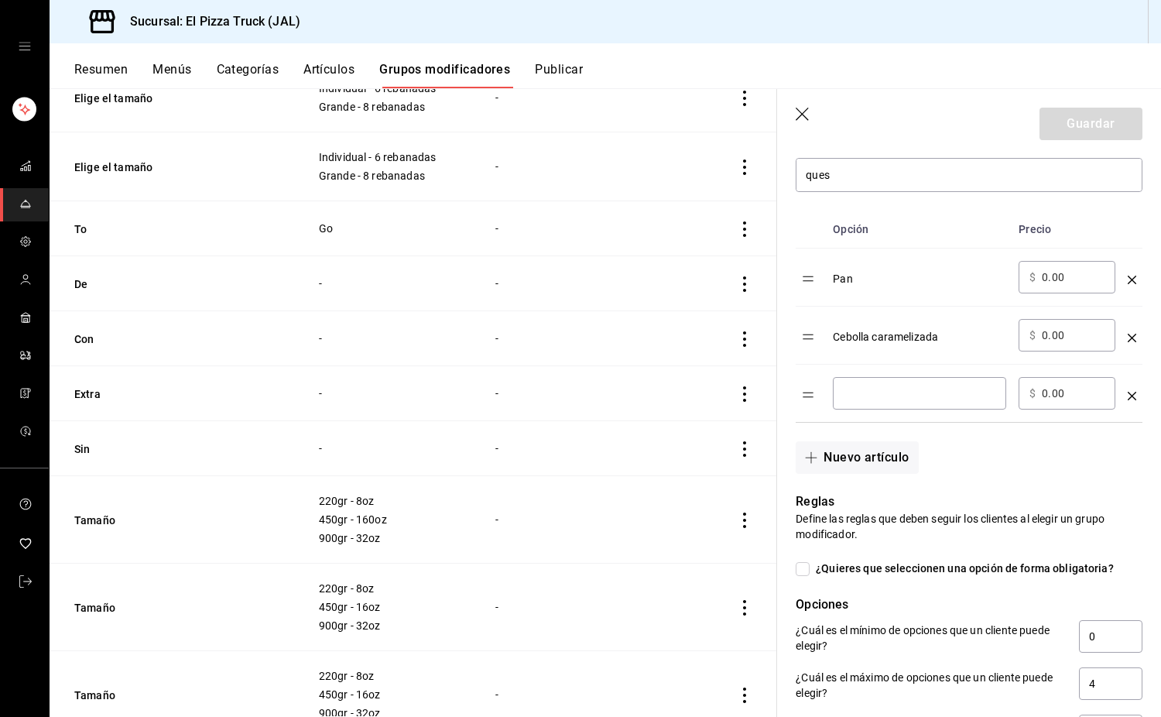
click at [880, 383] on div "​" at bounding box center [919, 393] width 173 height 33
type input "Queso"
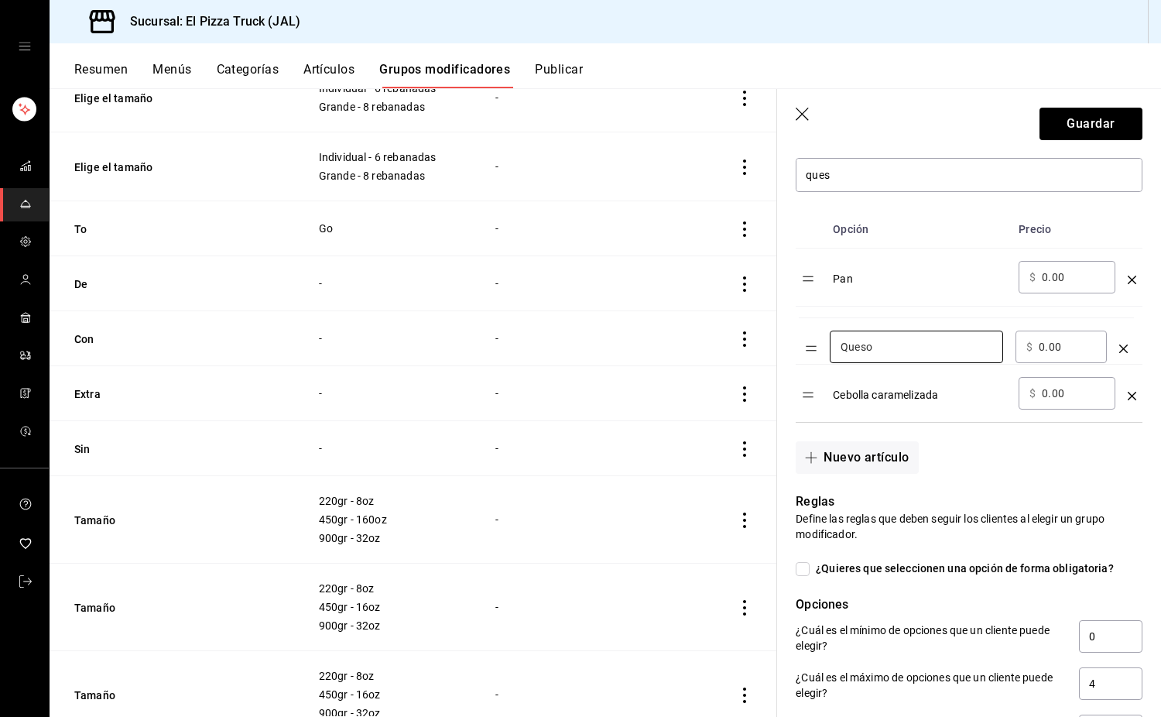
drag, startPoint x: 803, startPoint y: 398, endPoint x: 806, endPoint y: 350, distance: 48.1
click at [806, 350] on table "Opción Precio Pan ​ $ 0.00 ​ Cebolla caramelizada ​ $ 0.00 ​ Queso ​ ​ $ 0.00 ​" at bounding box center [969, 316] width 347 height 211
click at [1086, 131] on button "Guardar" at bounding box center [1091, 124] width 103 height 33
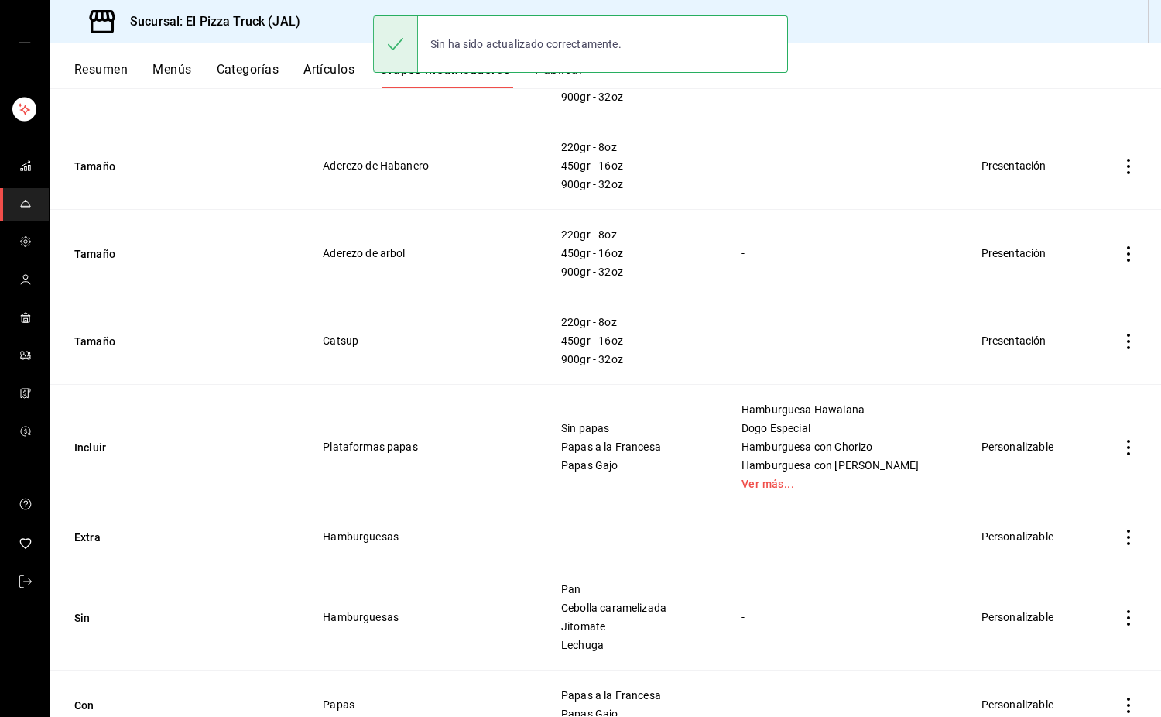
scroll to position [1895, 0]
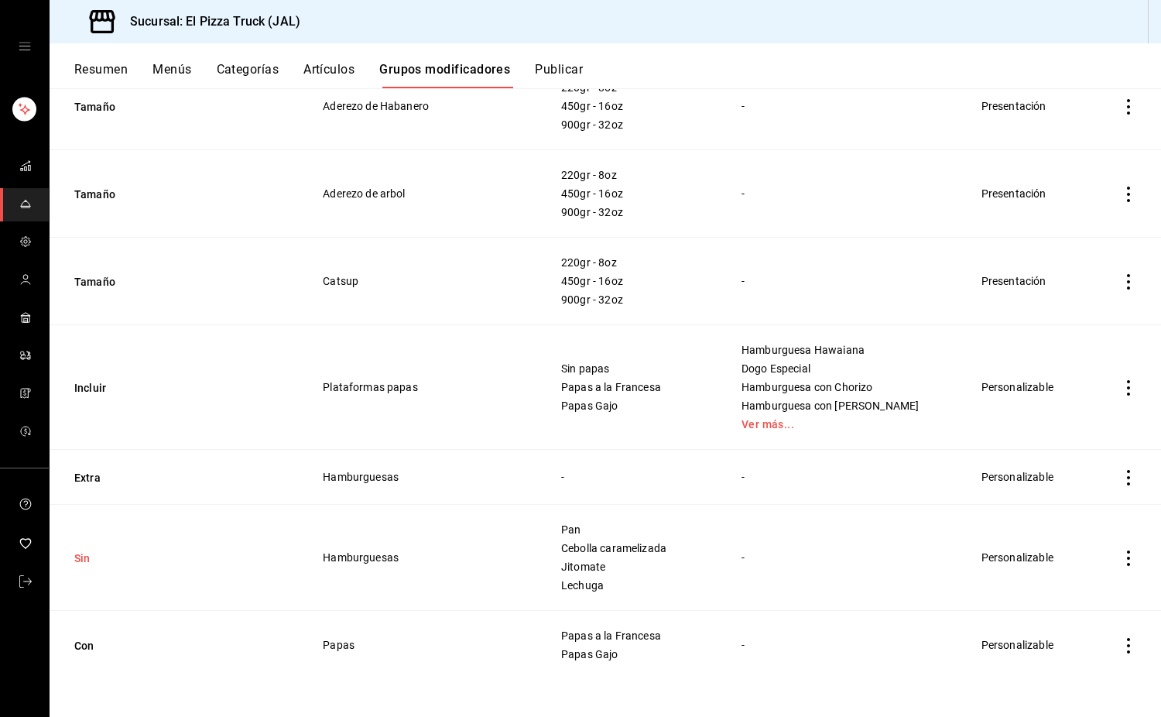
click at [88, 561] on button "Sin" at bounding box center [167, 558] width 186 height 15
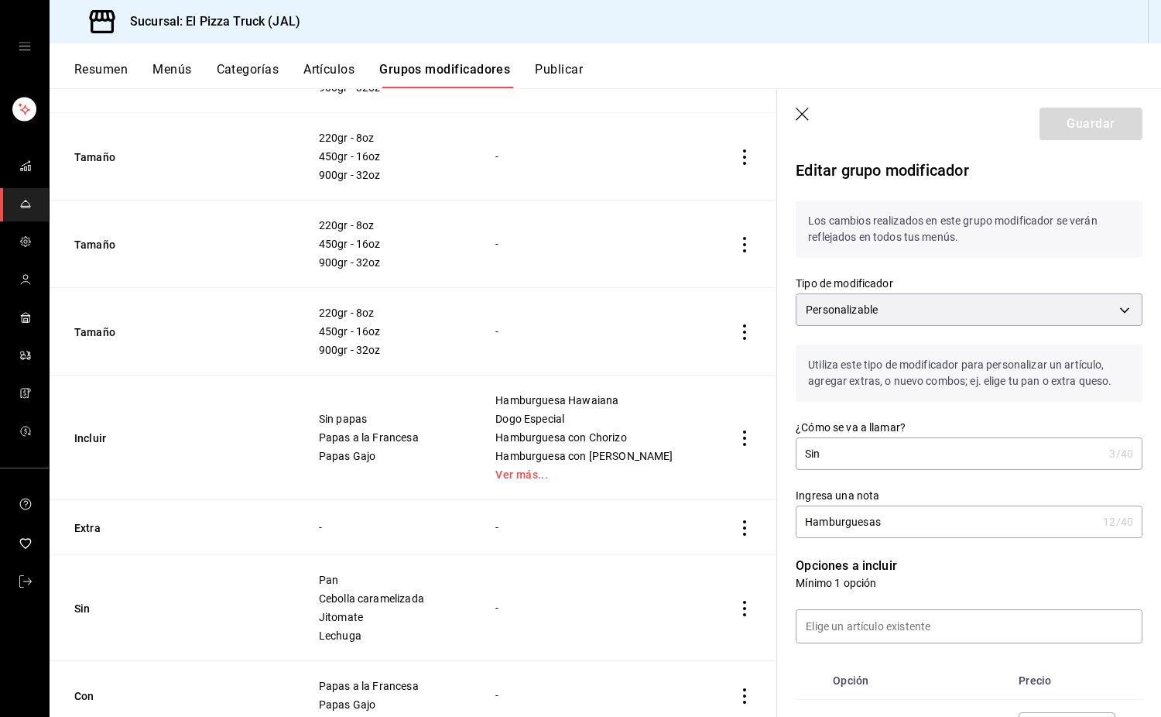
scroll to position [369, 0]
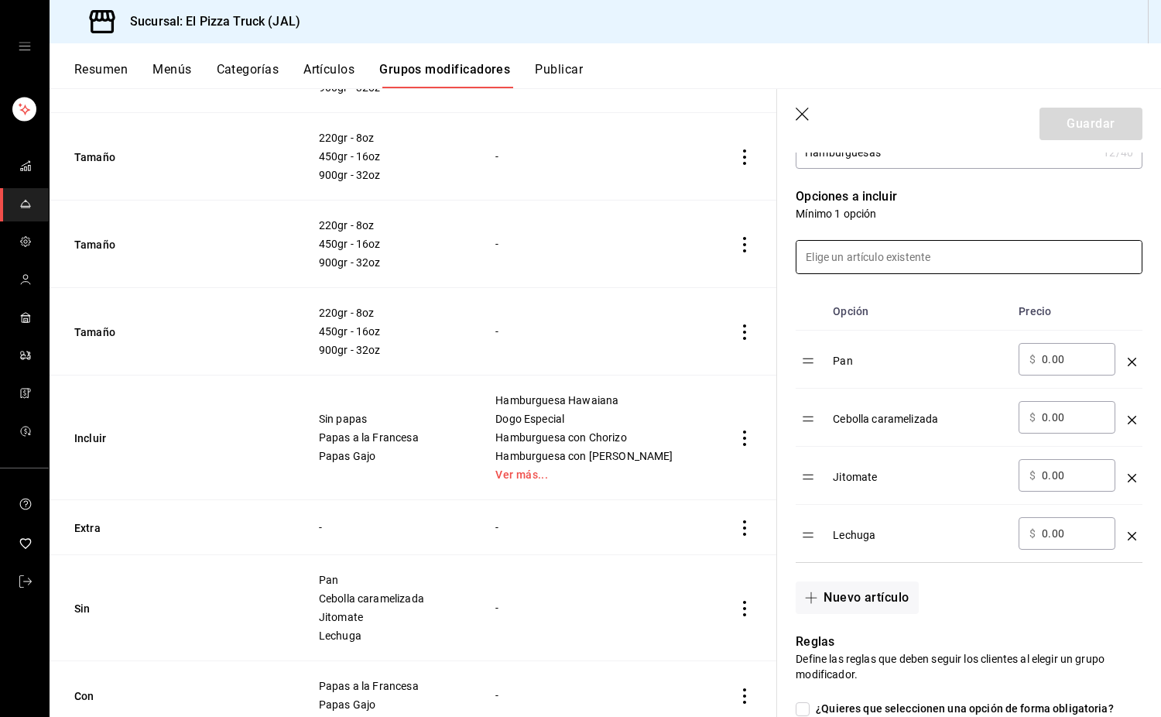
click at [863, 255] on input at bounding box center [969, 257] width 345 height 33
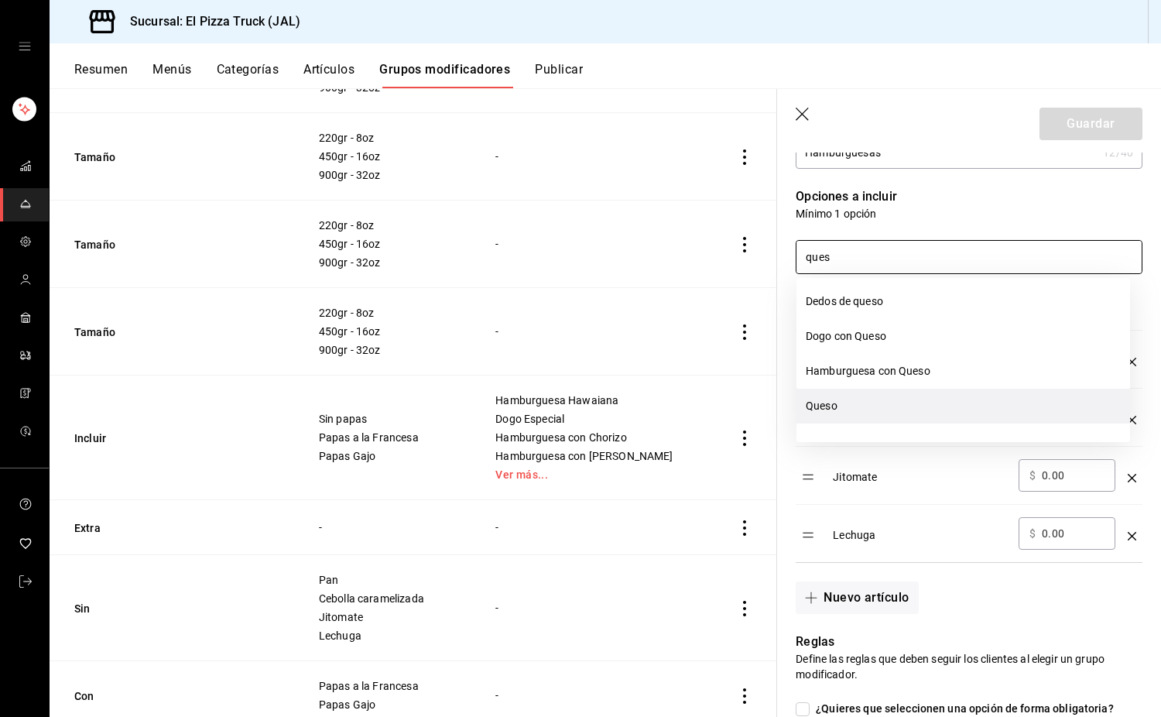
click at [832, 405] on li "Queso" at bounding box center [964, 406] width 334 height 35
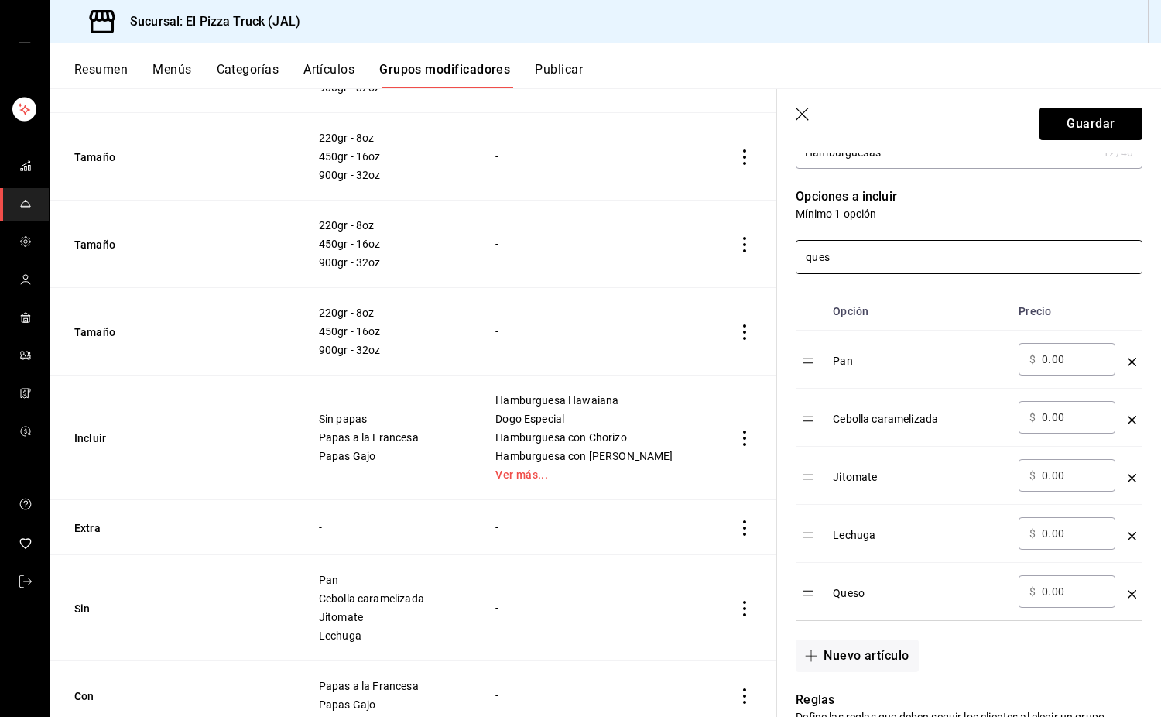
type input "ques"
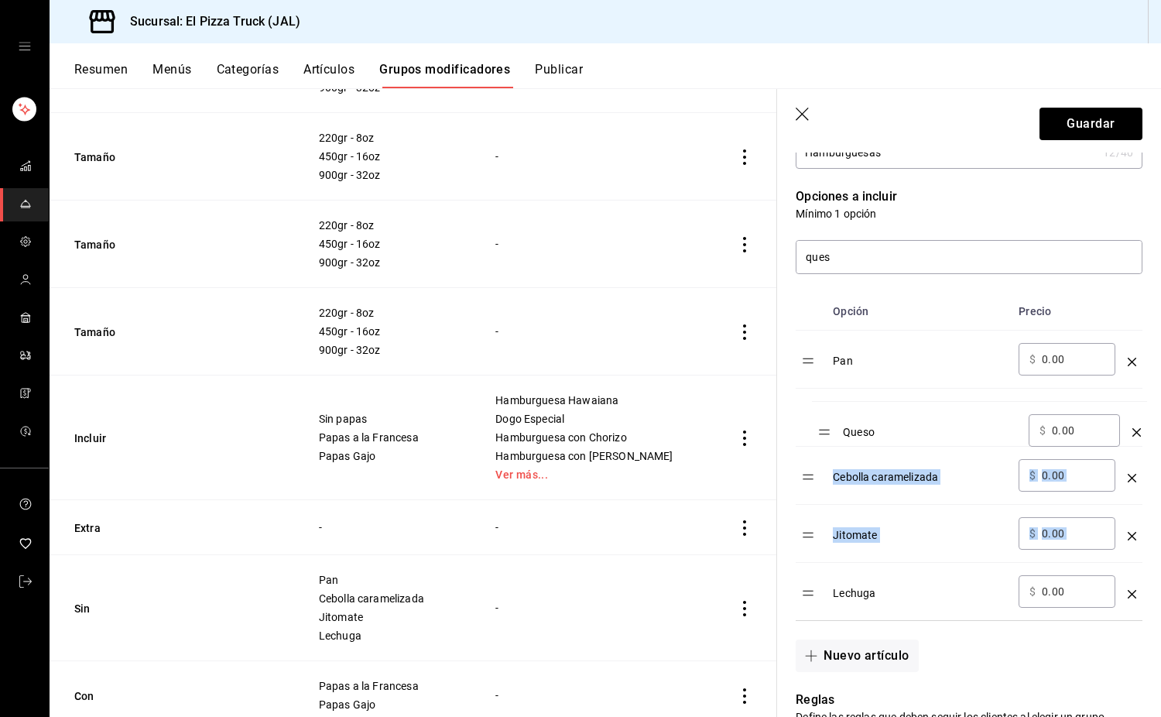
drag, startPoint x: 810, startPoint y: 570, endPoint x: 822, endPoint y: 438, distance: 132.2
click at [822, 438] on table "Opción Precio Pan ​ $ 0.00 ​ Cebolla caramelizada ​ $ 0.00 ​ Jitomate ​ $ 0.00 …" at bounding box center [969, 457] width 347 height 328
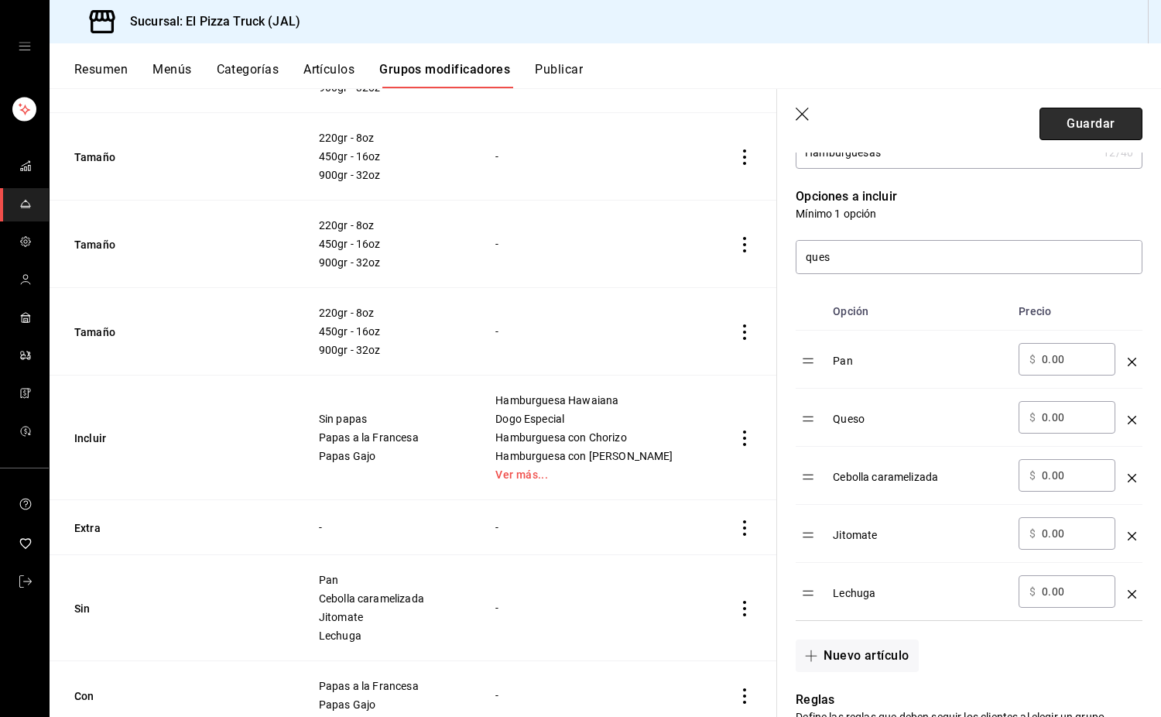
click at [1079, 124] on button "Guardar" at bounding box center [1091, 124] width 103 height 33
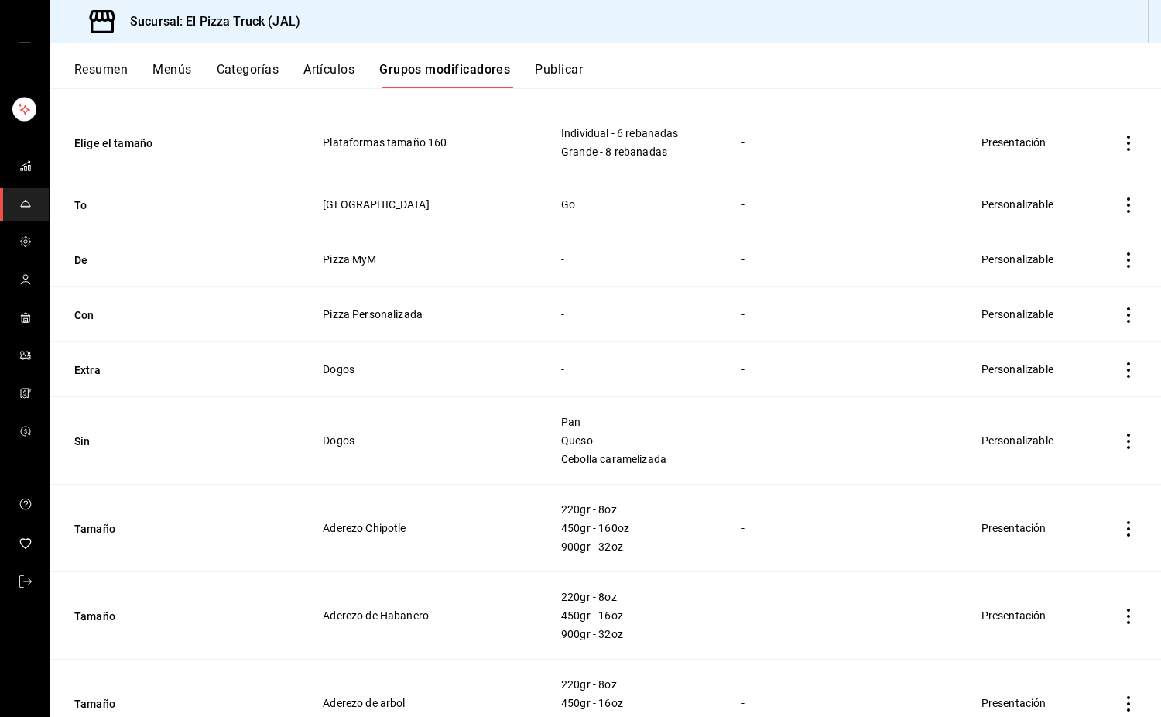
scroll to position [1380, 0]
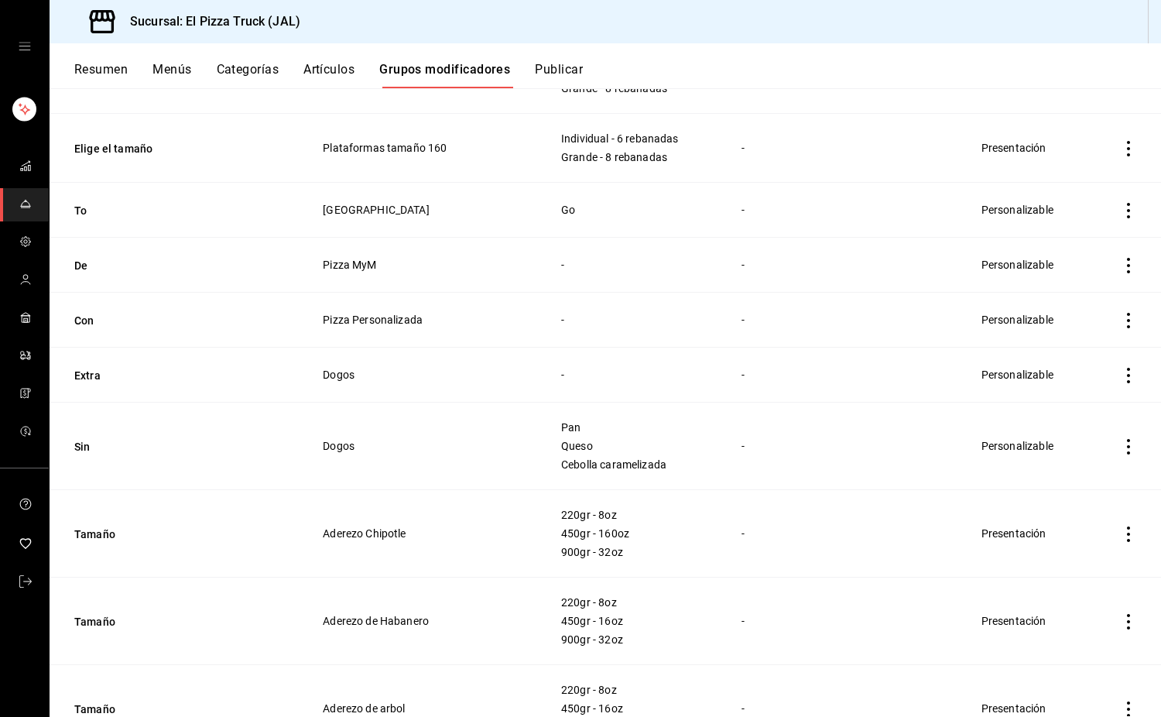
click at [1127, 321] on icon "actions" at bounding box center [1128, 320] width 3 height 15
click at [1064, 414] on span "Eliminar" at bounding box center [1070, 420] width 39 height 12
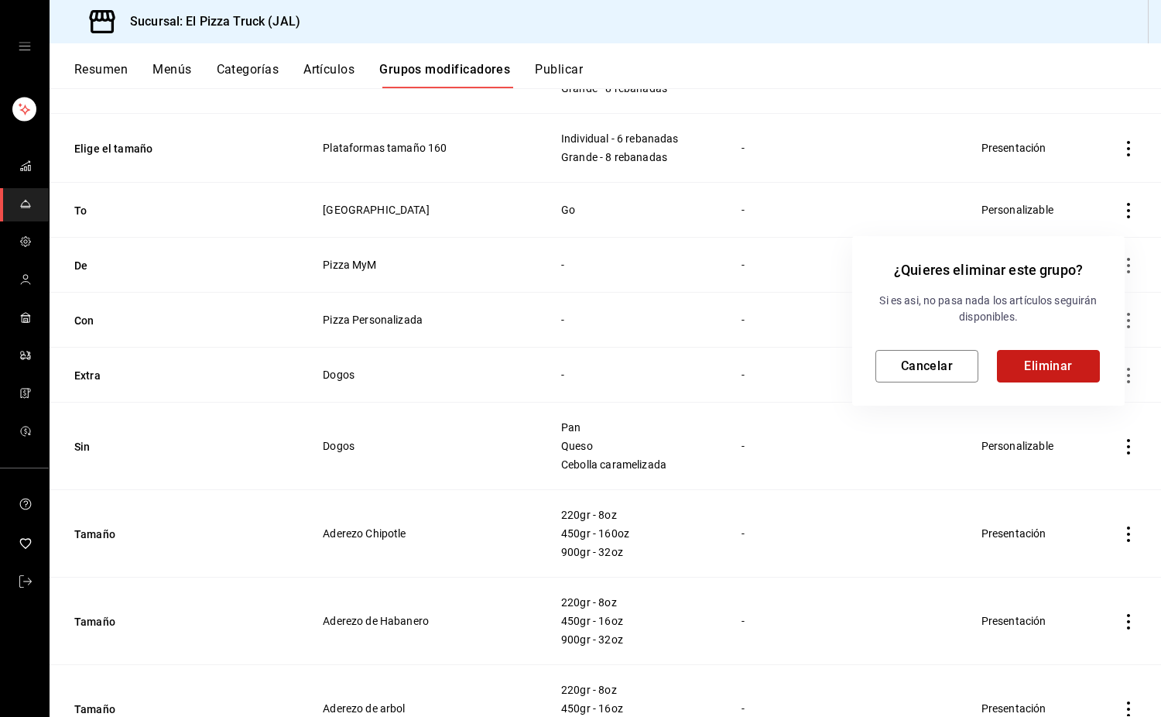
click at [1058, 369] on button "Eliminar" at bounding box center [1048, 366] width 103 height 33
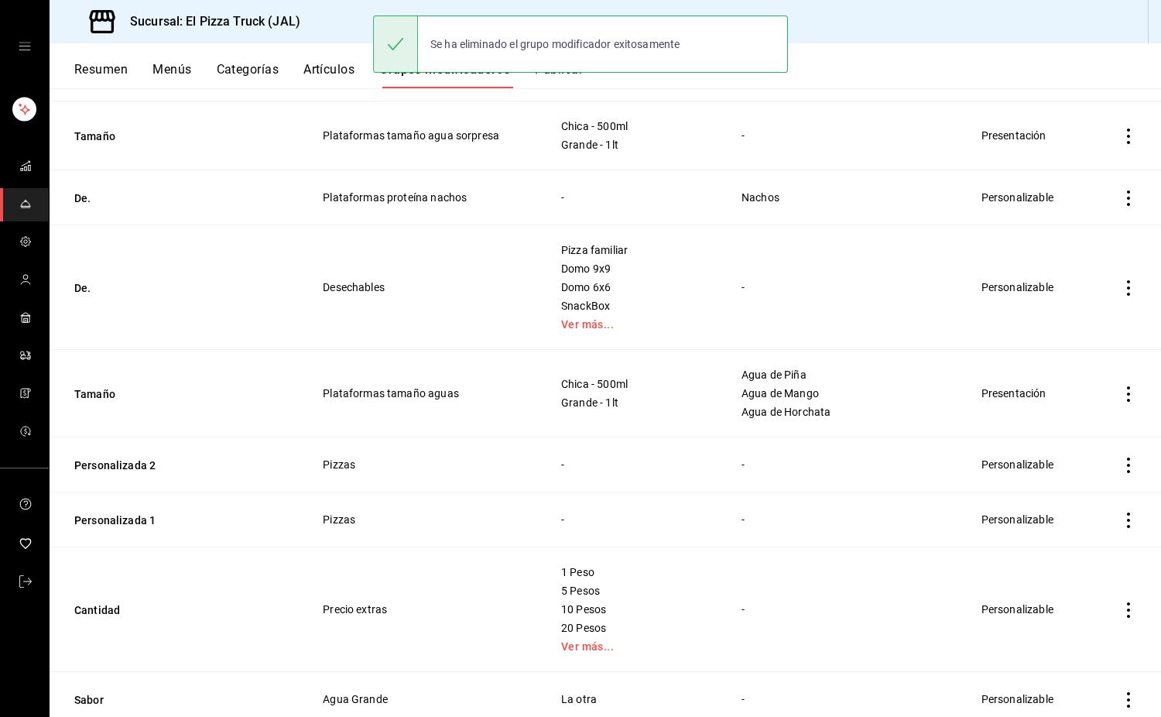
scroll to position [479, 0]
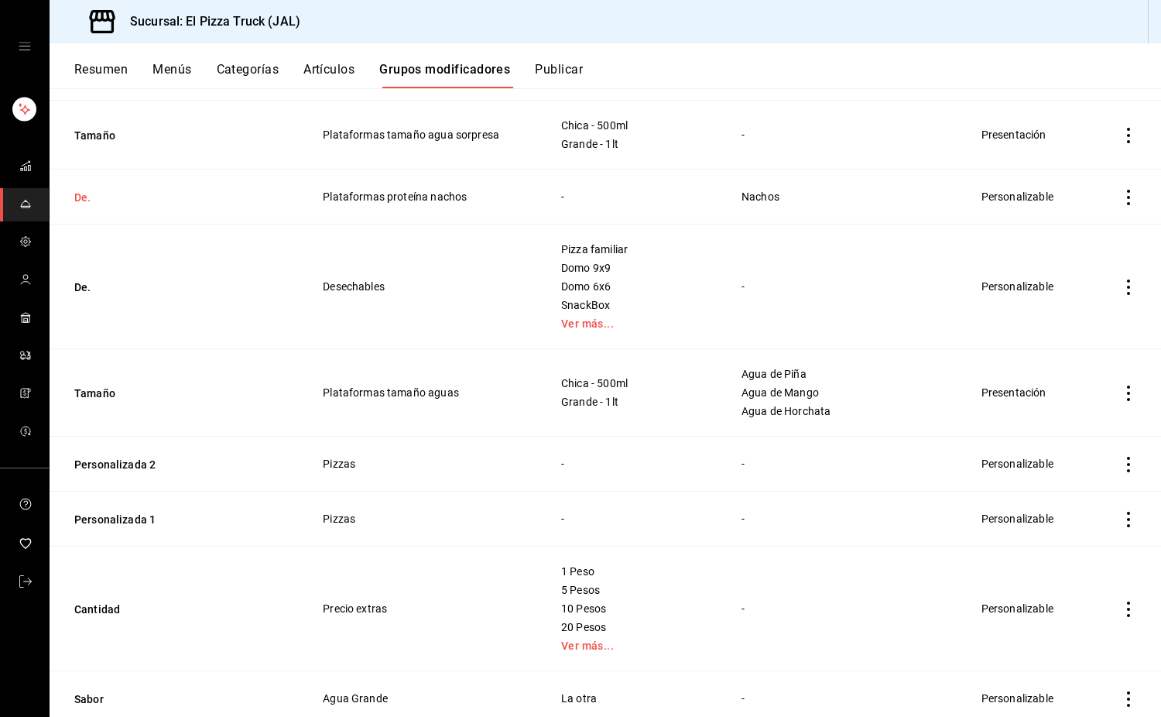
click at [81, 201] on button "De." at bounding box center [167, 197] width 186 height 15
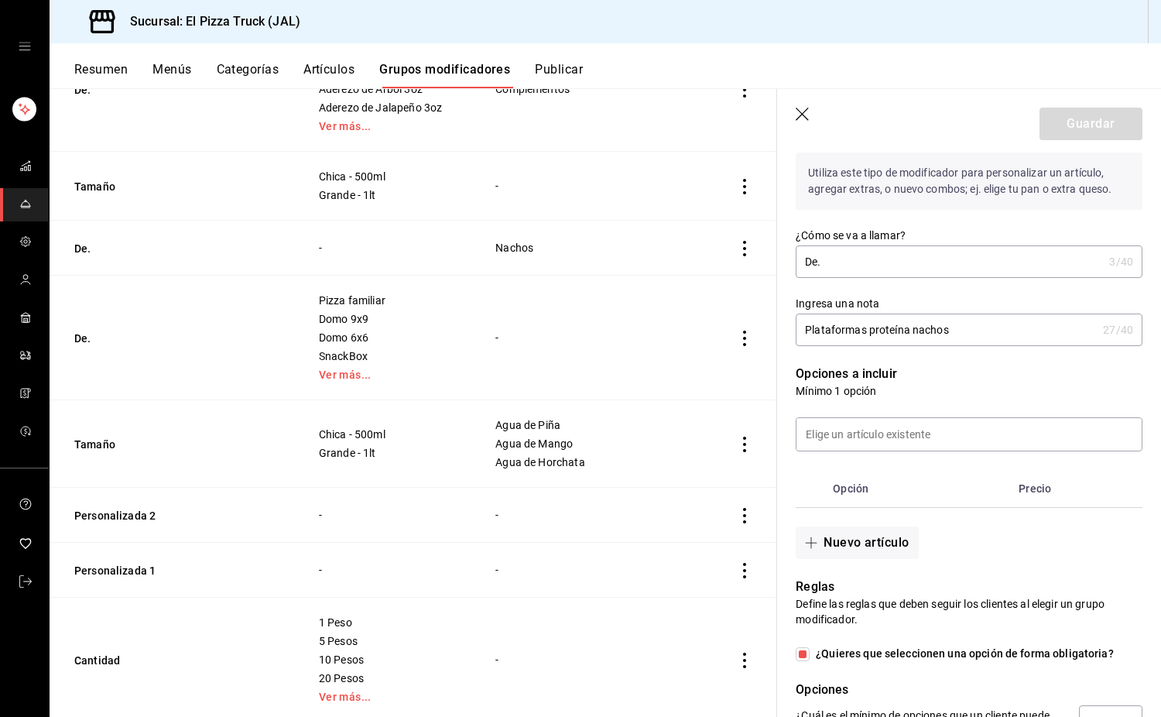
scroll to position [204, 0]
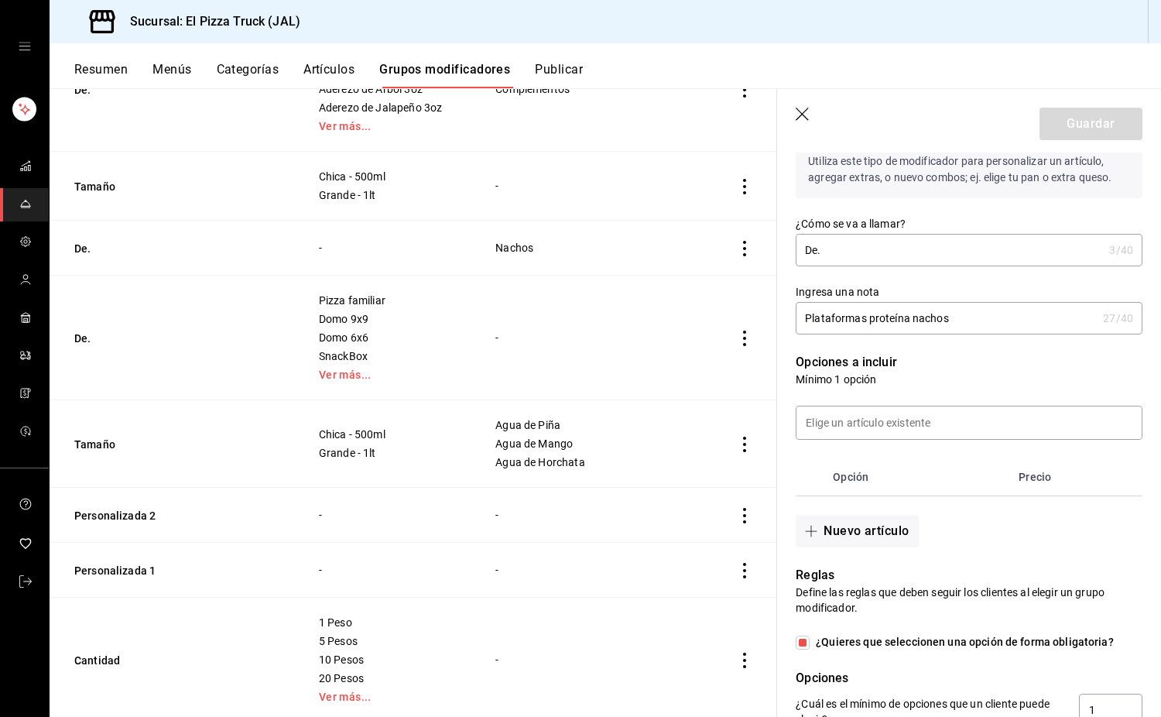
click at [805, 113] on icon "button" at bounding box center [803, 115] width 15 height 15
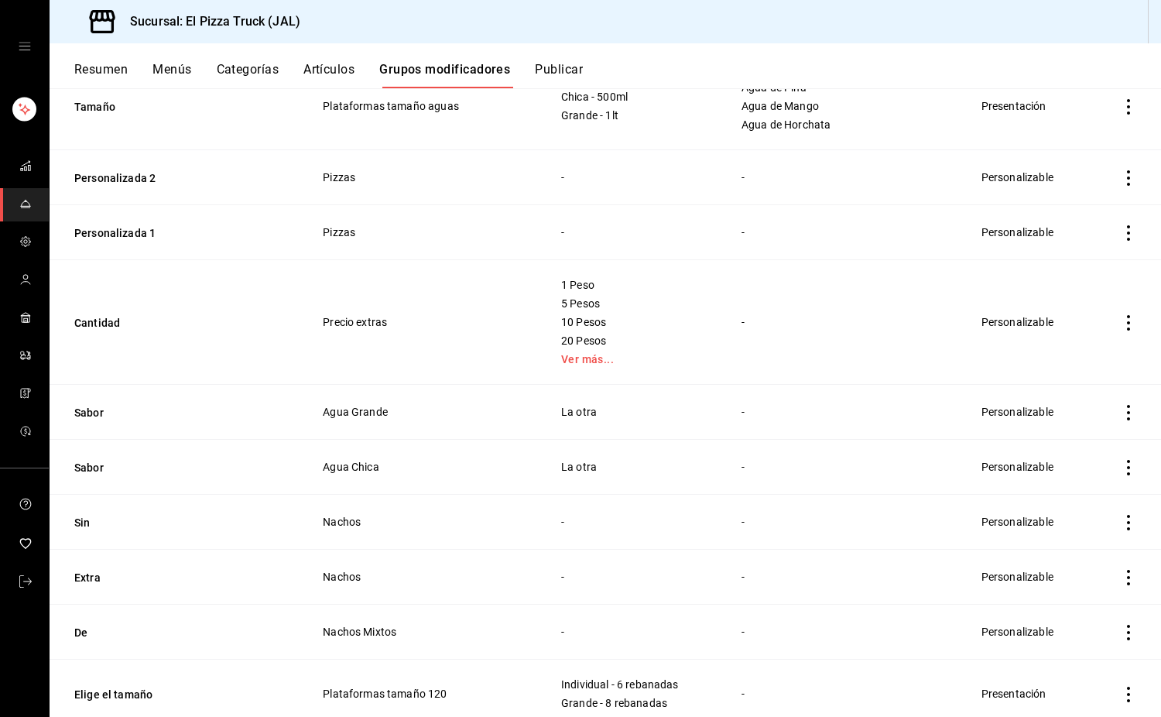
scroll to position [780, 0]
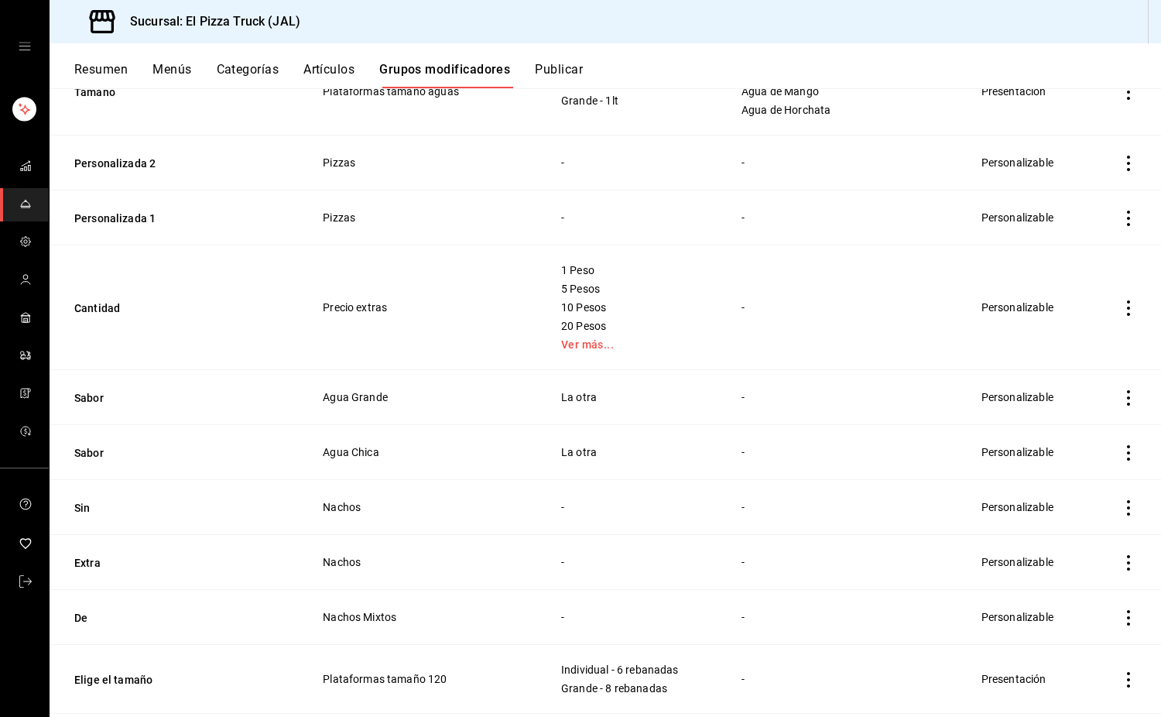
click at [1127, 163] on icon "actions" at bounding box center [1128, 163] width 3 height 15
click at [1073, 266] on span "Eliminar" at bounding box center [1070, 263] width 39 height 12
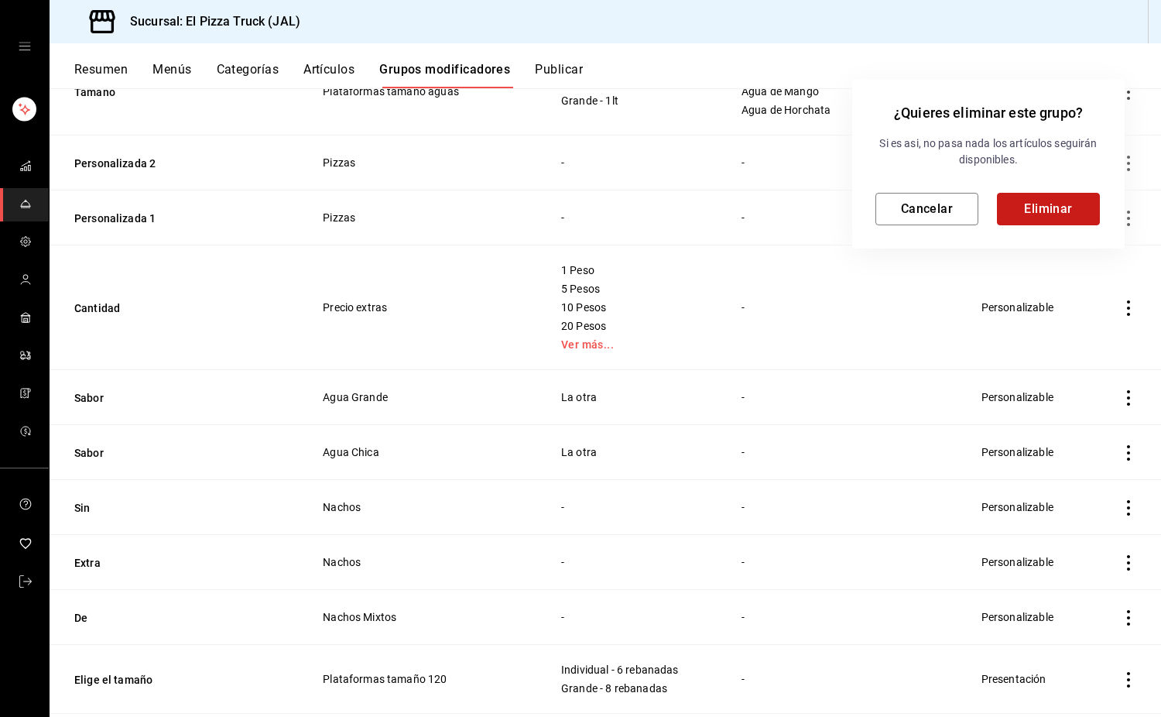
click at [1068, 205] on button "Eliminar" at bounding box center [1048, 209] width 103 height 33
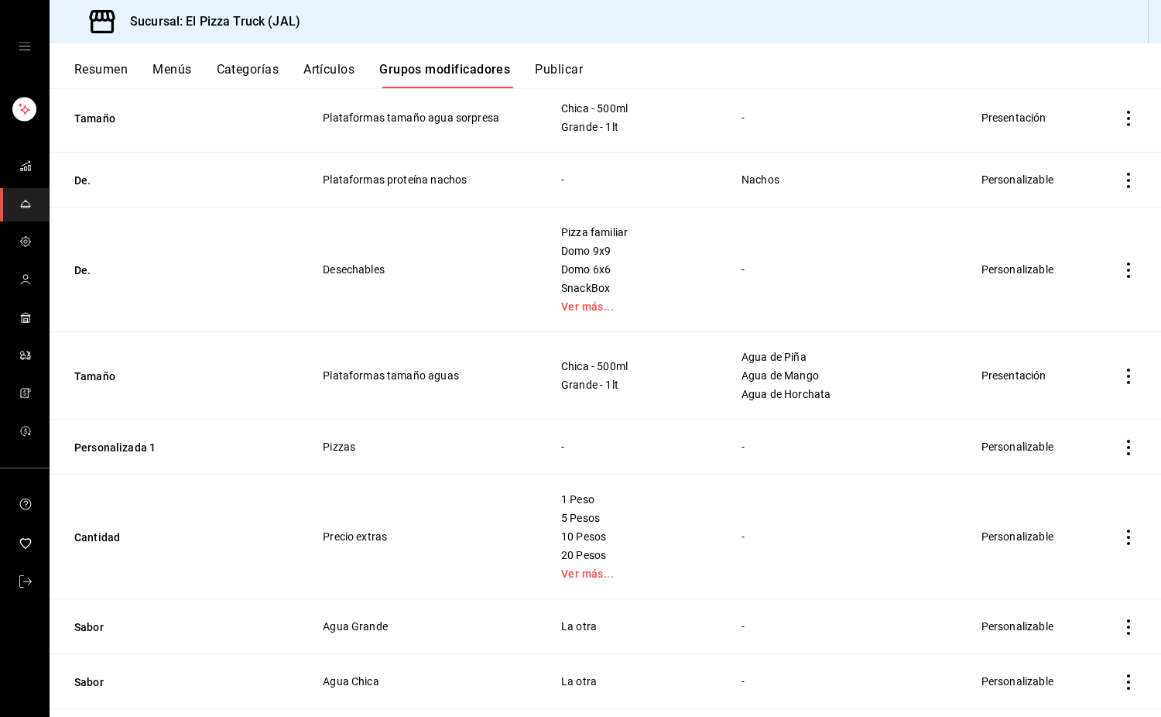
scroll to position [505, 0]
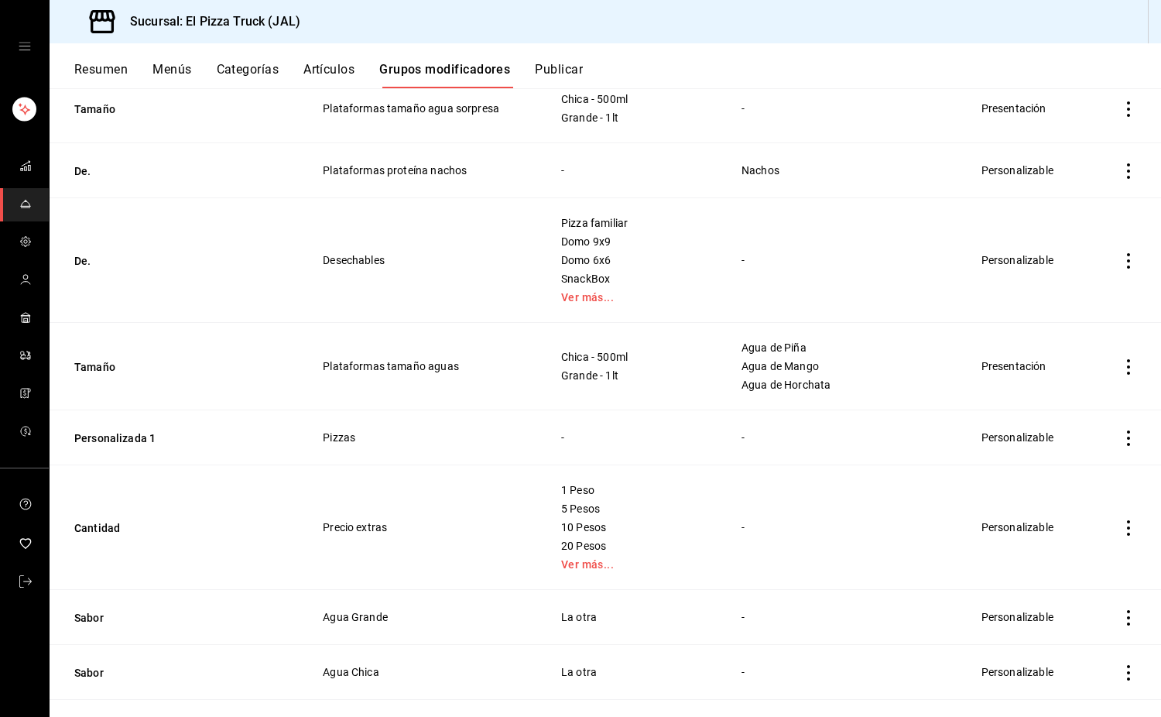
click at [1121, 442] on icon "actions" at bounding box center [1128, 438] width 15 height 15
click at [1069, 550] on li "Eliminar" at bounding box center [1056, 539] width 93 height 32
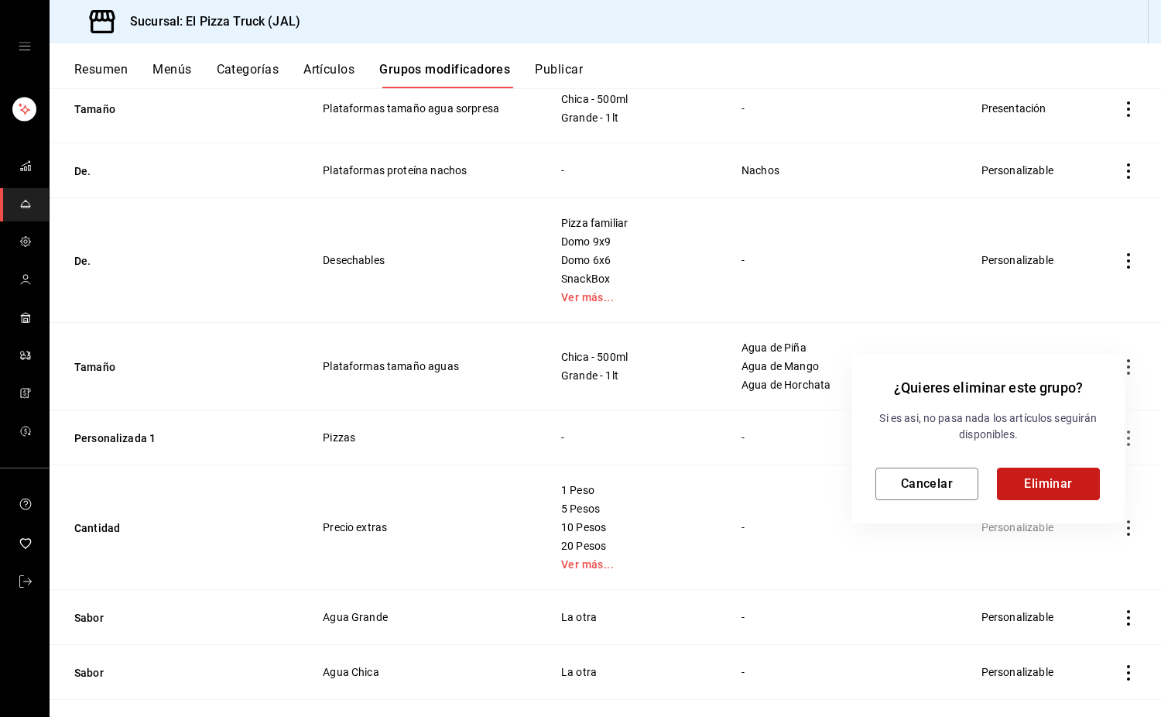
click at [1058, 479] on button "Eliminar" at bounding box center [1048, 484] width 103 height 33
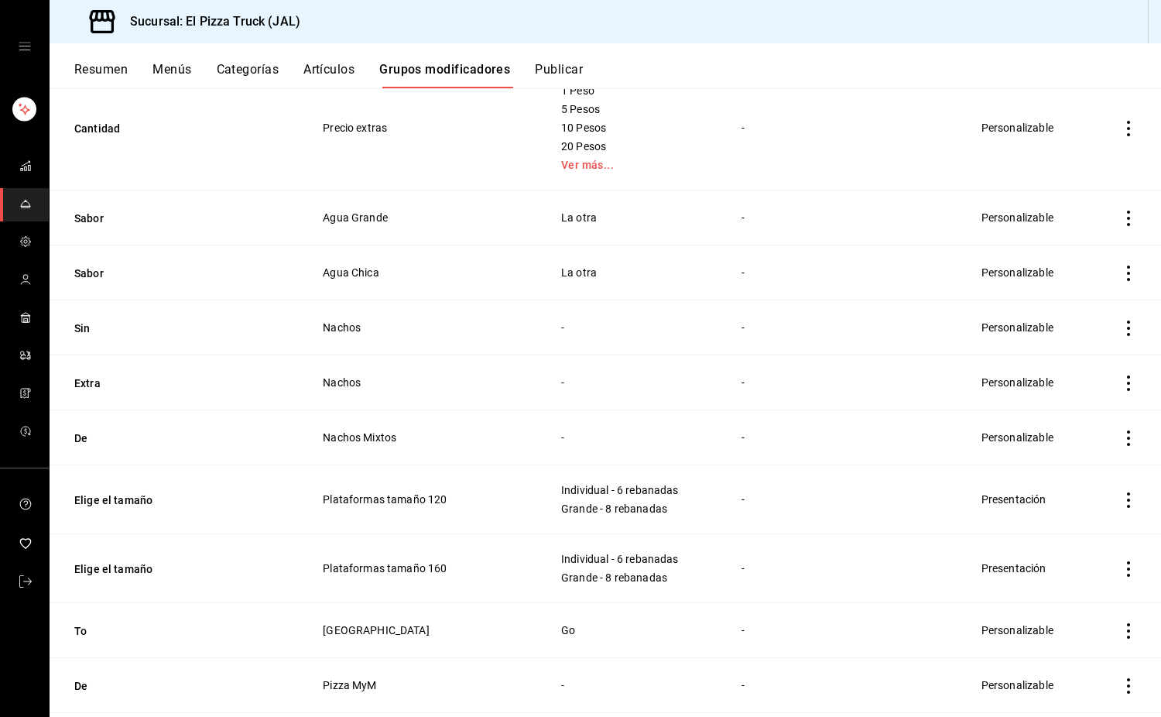
scroll to position [861, 0]
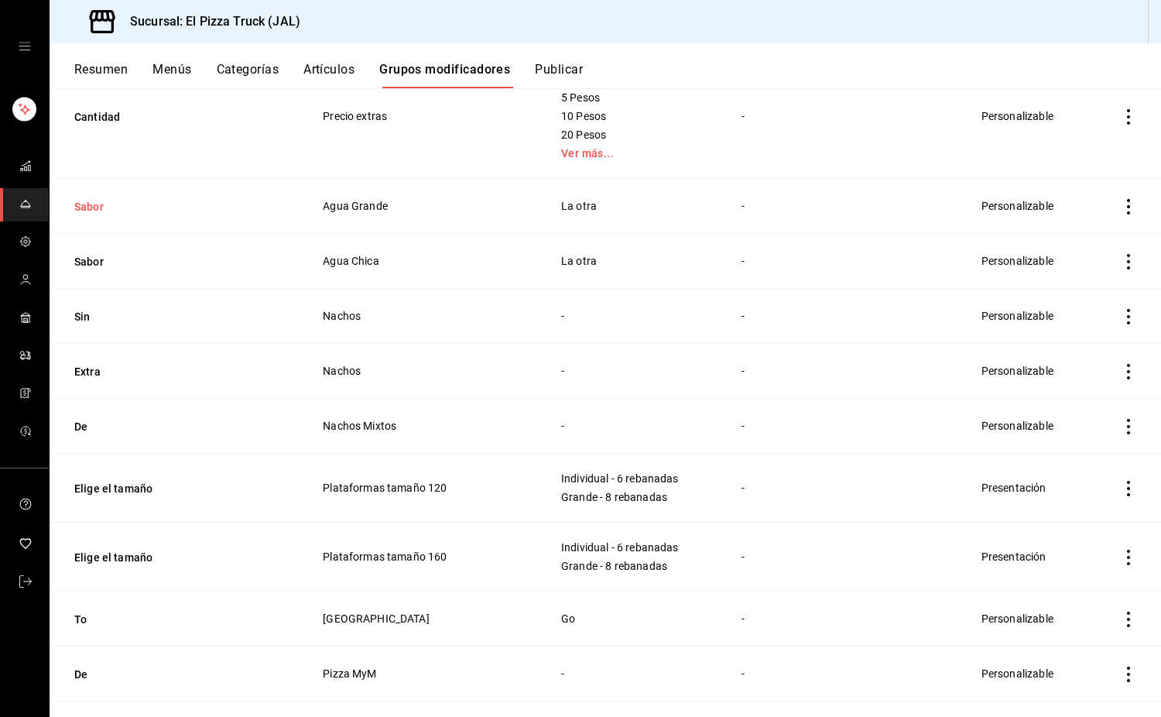
click at [95, 208] on button "Sabor" at bounding box center [167, 206] width 186 height 15
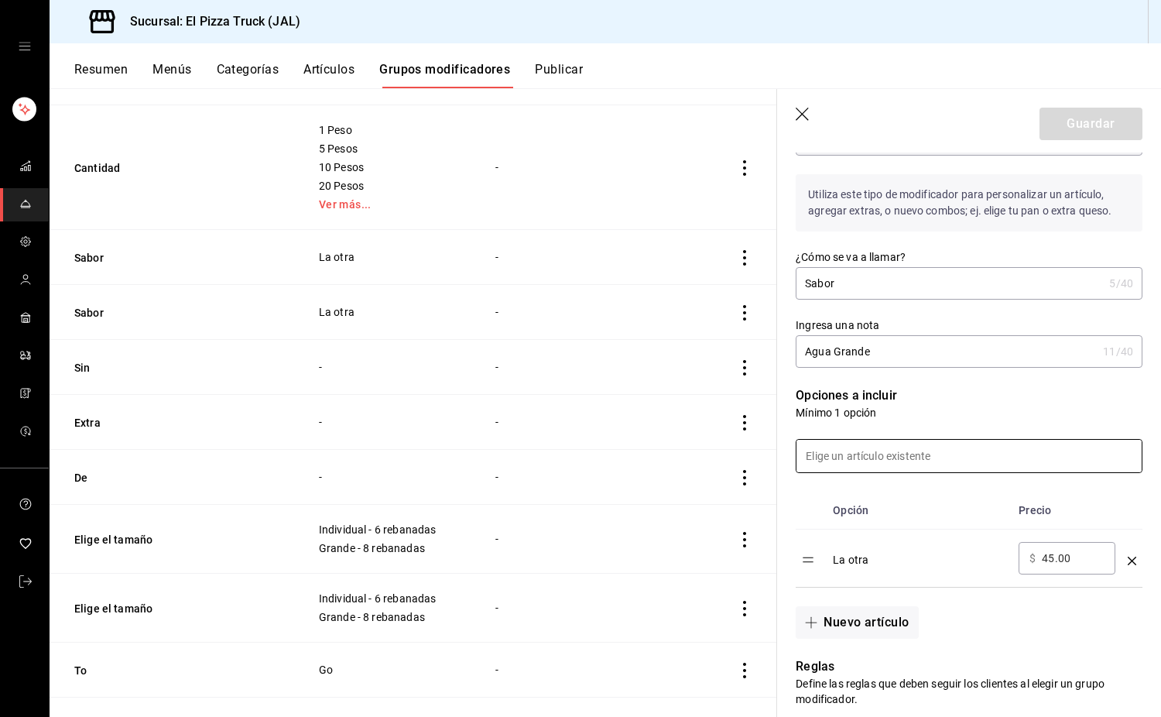
scroll to position [233, 0]
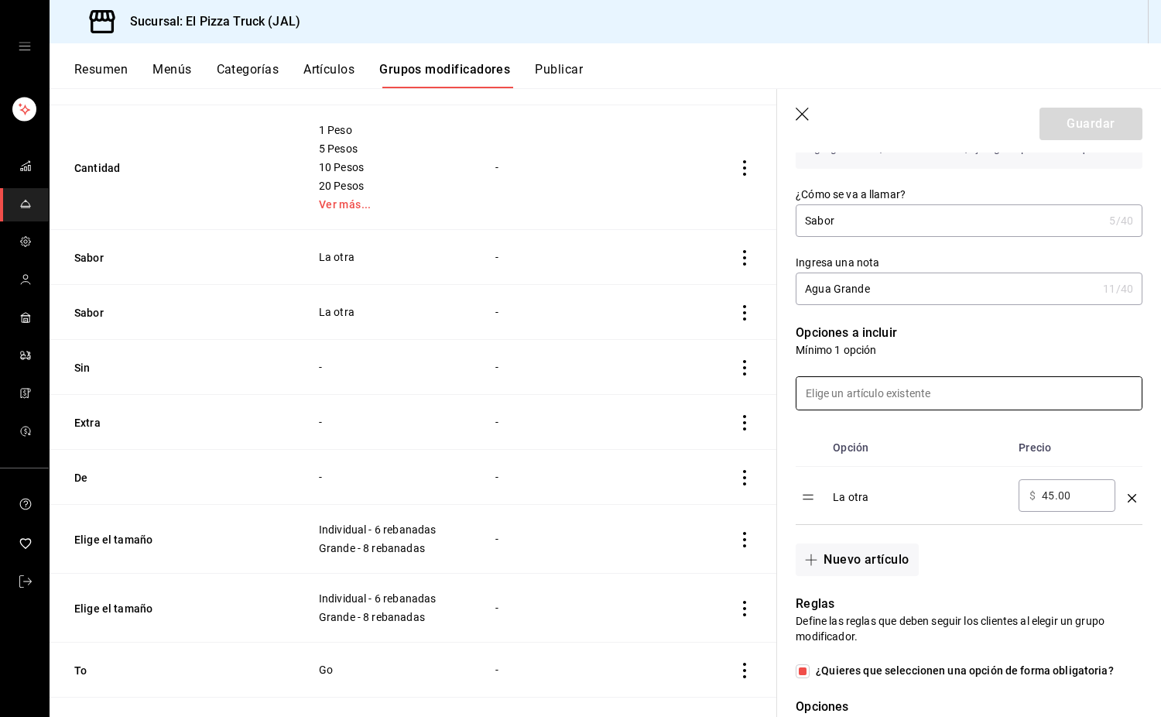
click at [901, 400] on input at bounding box center [969, 393] width 345 height 33
type input "p"
click at [922, 352] on p "Mínimo 1 opción" at bounding box center [969, 349] width 347 height 15
click at [907, 392] on input at bounding box center [969, 393] width 345 height 33
type input "h"
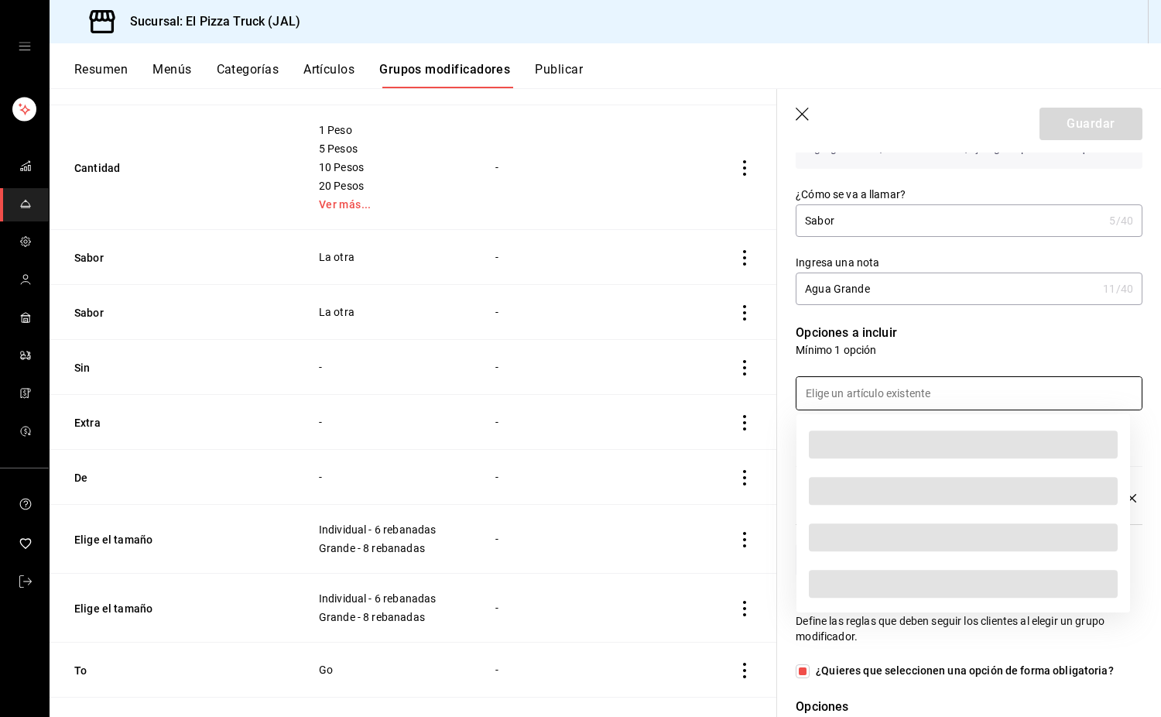
click at [997, 366] on div at bounding box center [959, 384] width 365 height 53
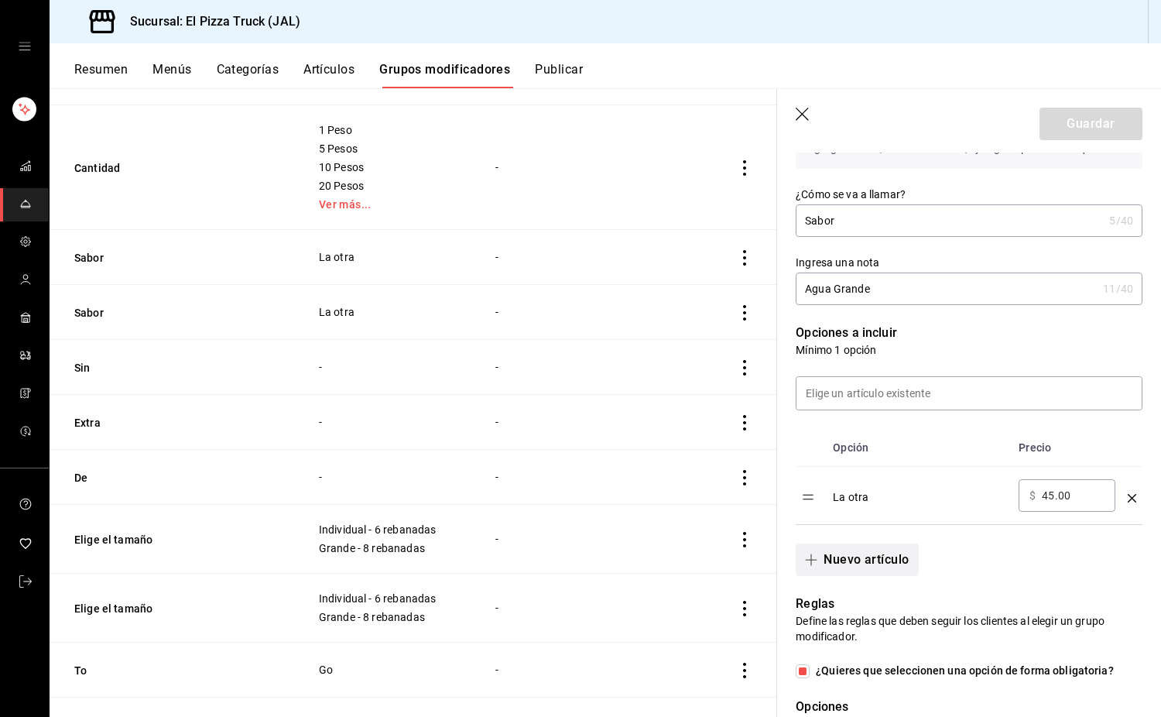
click at [861, 568] on button "Nuevo artículo" at bounding box center [857, 560] width 122 height 33
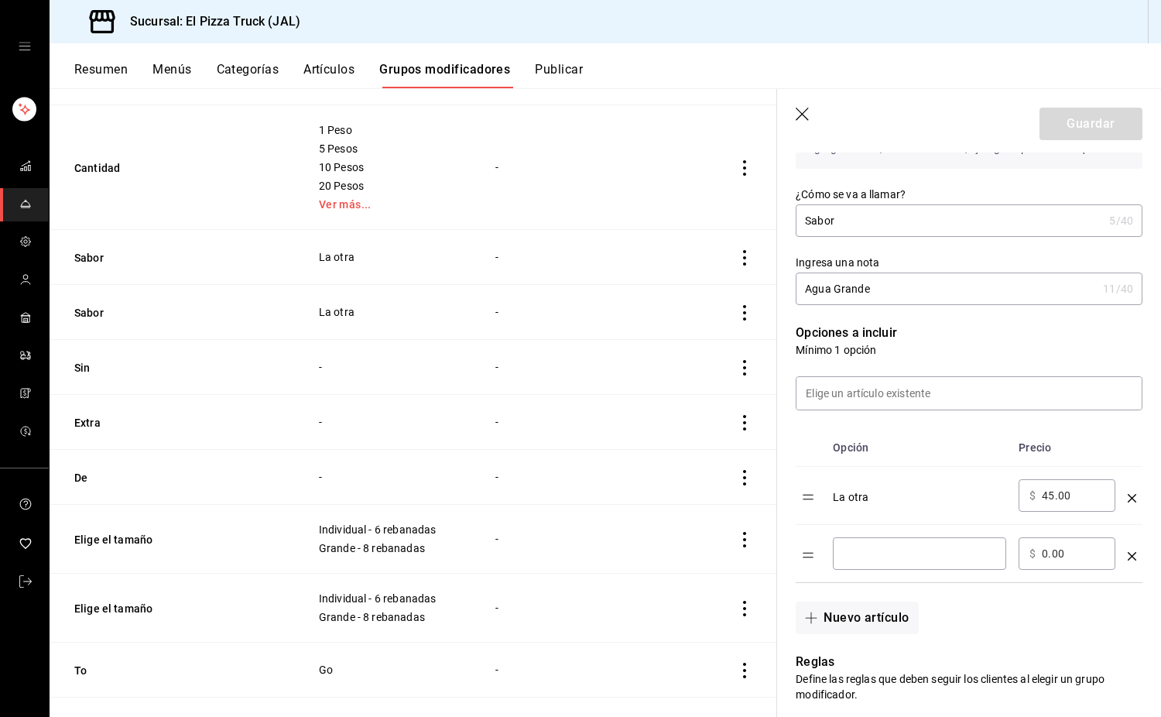
click at [879, 559] on input "optionsTable" at bounding box center [920, 553] width 152 height 15
type input "Piña"
click at [1051, 559] on input "0.00" at bounding box center [1073, 553] width 63 height 15
type input "45.00"
click at [899, 616] on button "Nuevo artículo" at bounding box center [857, 618] width 122 height 33
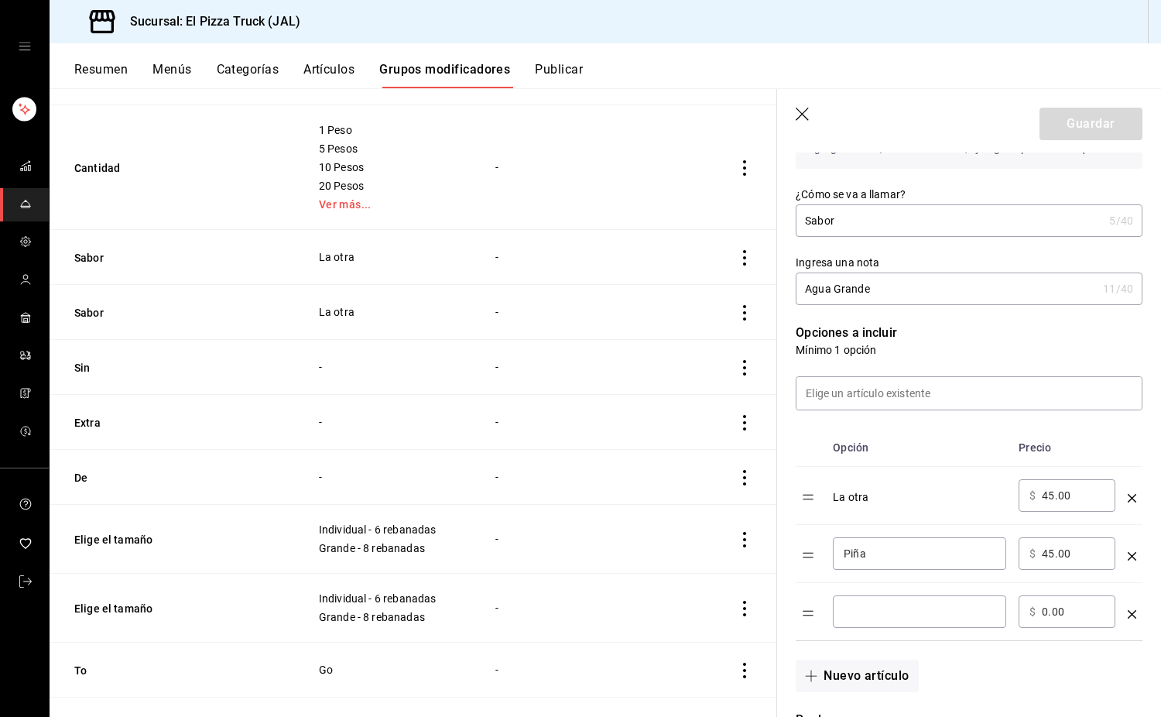
click at [883, 591] on td "​" at bounding box center [920, 612] width 186 height 58
click at [898, 625] on div "​" at bounding box center [919, 611] width 173 height 33
type input "Horchata"
click at [1046, 619] on input "0.00" at bounding box center [1073, 611] width 63 height 15
type input "45.00"
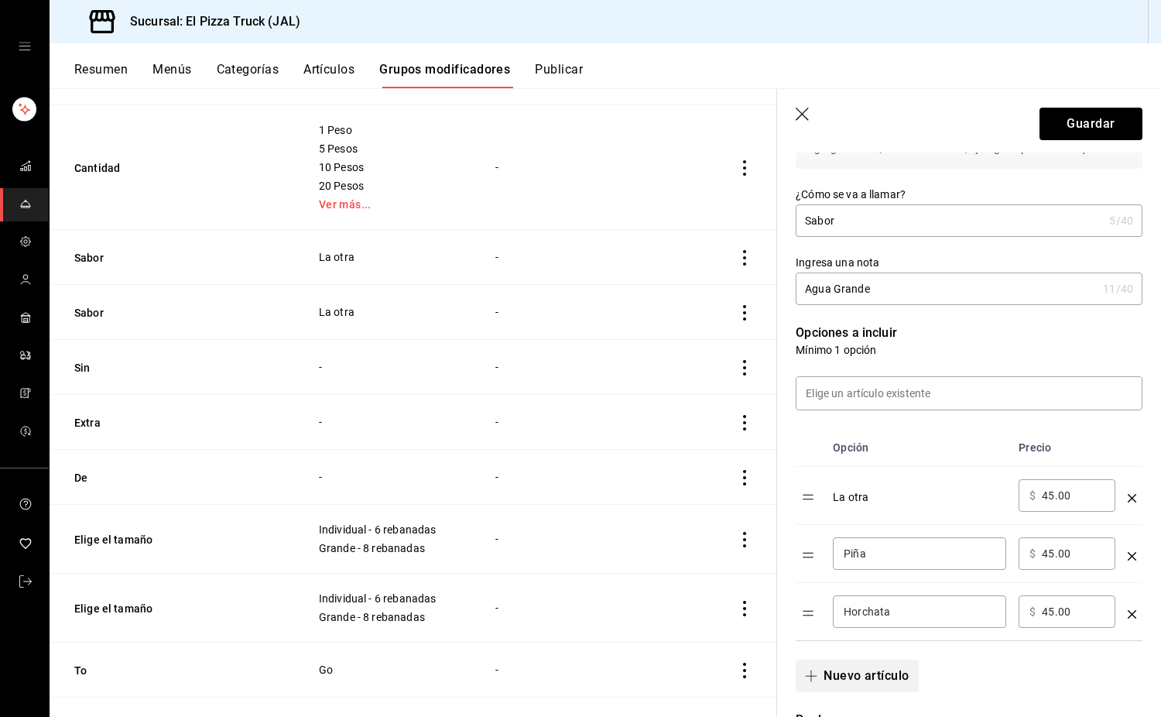
click at [880, 674] on button "Nuevo artículo" at bounding box center [857, 676] width 122 height 33
click at [883, 674] on input "optionsTable" at bounding box center [920, 669] width 152 height 15
type input "Mango"
click at [1047, 671] on input "0.00" at bounding box center [1073, 669] width 63 height 15
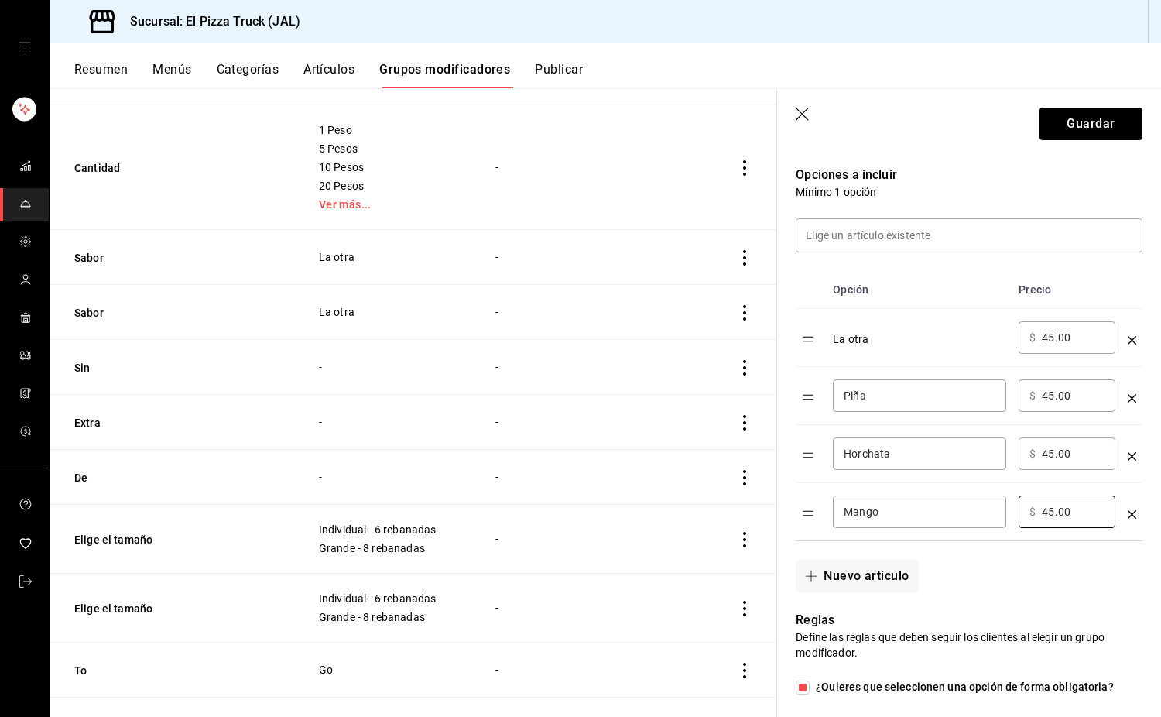
scroll to position [400, 0]
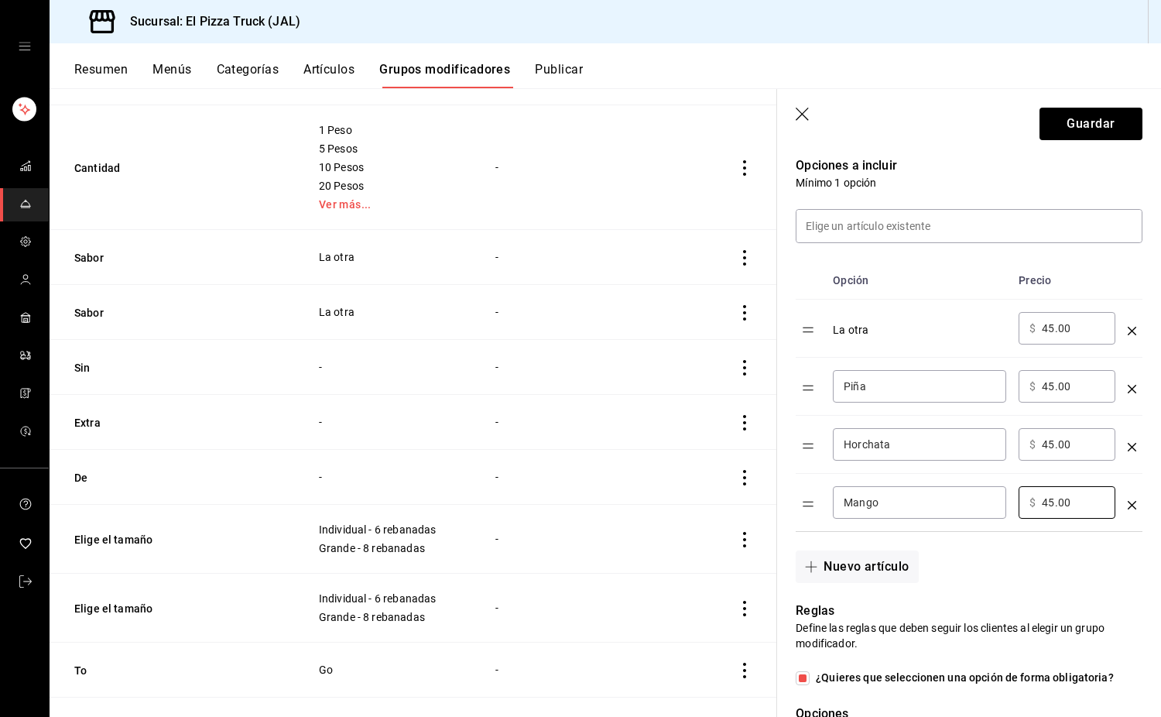
type input "45.00"
drag, startPoint x: 810, startPoint y: 329, endPoint x: 814, endPoint y: 511, distance: 182.0
click at [815, 432] on table "Opción Precio Piña ​ ​ $ 45.00 ​ Horchata ​ ​ $ 45.00 ​ Mango ​ ​ $ 45.00 ​ La …" at bounding box center [969, 396] width 347 height 269
click at [1098, 121] on button "Guardar" at bounding box center [1091, 124] width 103 height 33
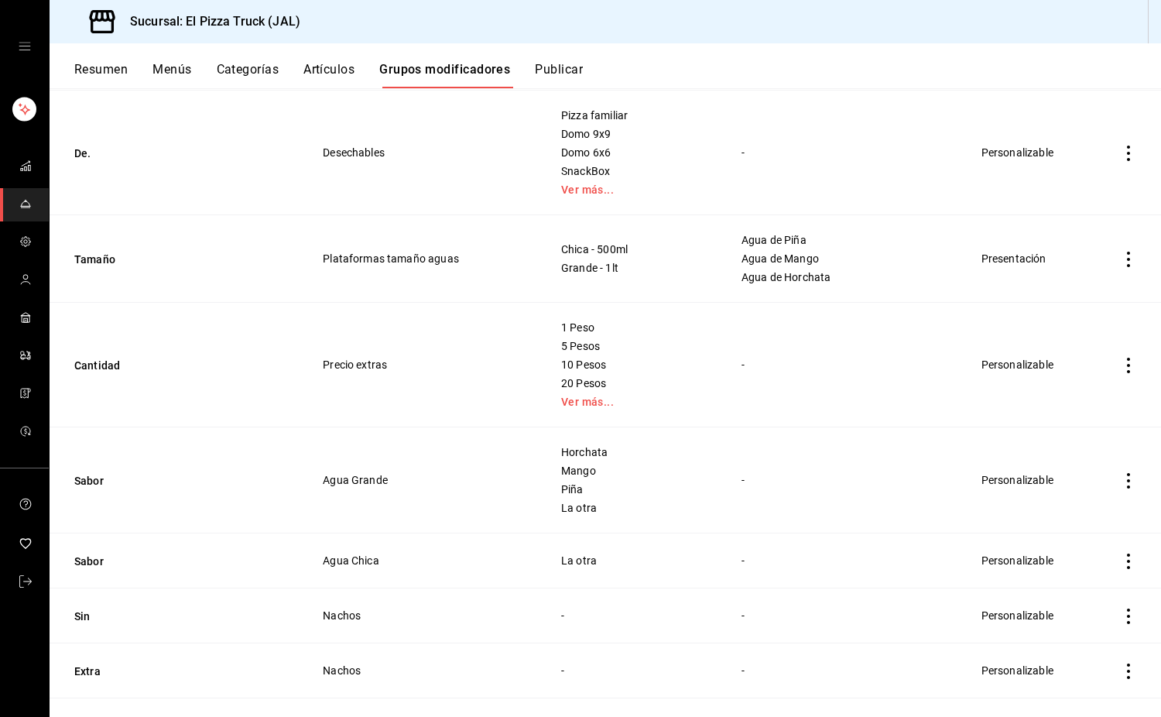
scroll to position [616, 0]
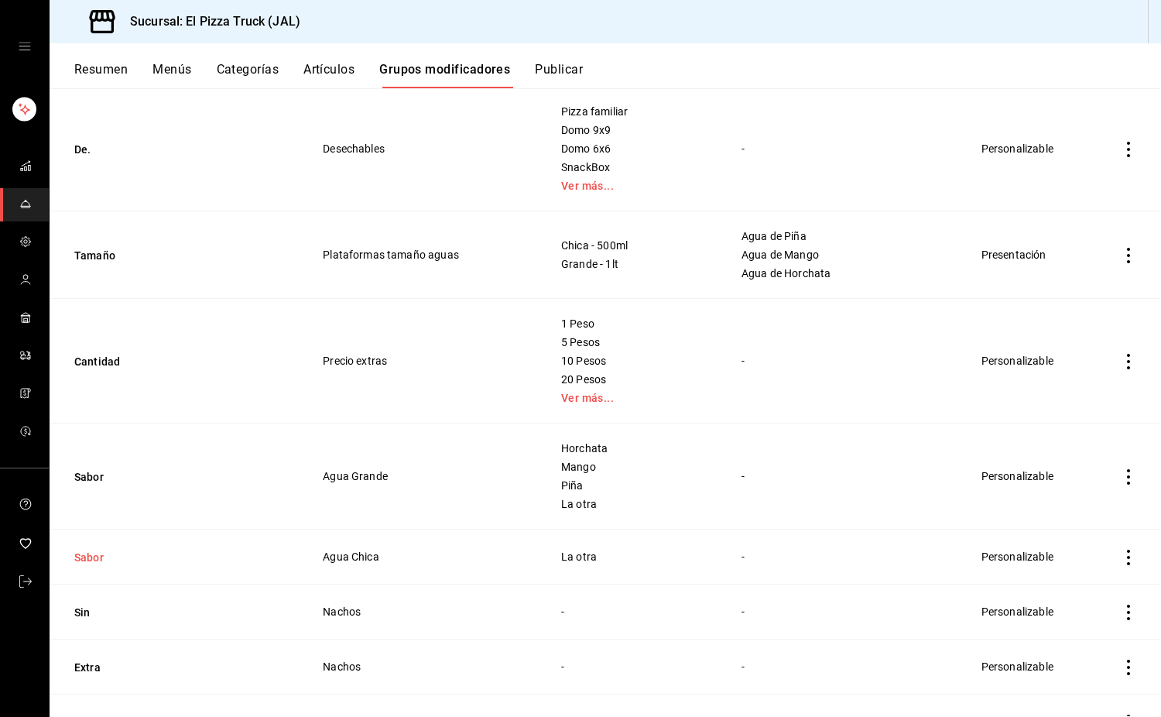
click at [101, 554] on button "Sabor" at bounding box center [167, 557] width 186 height 15
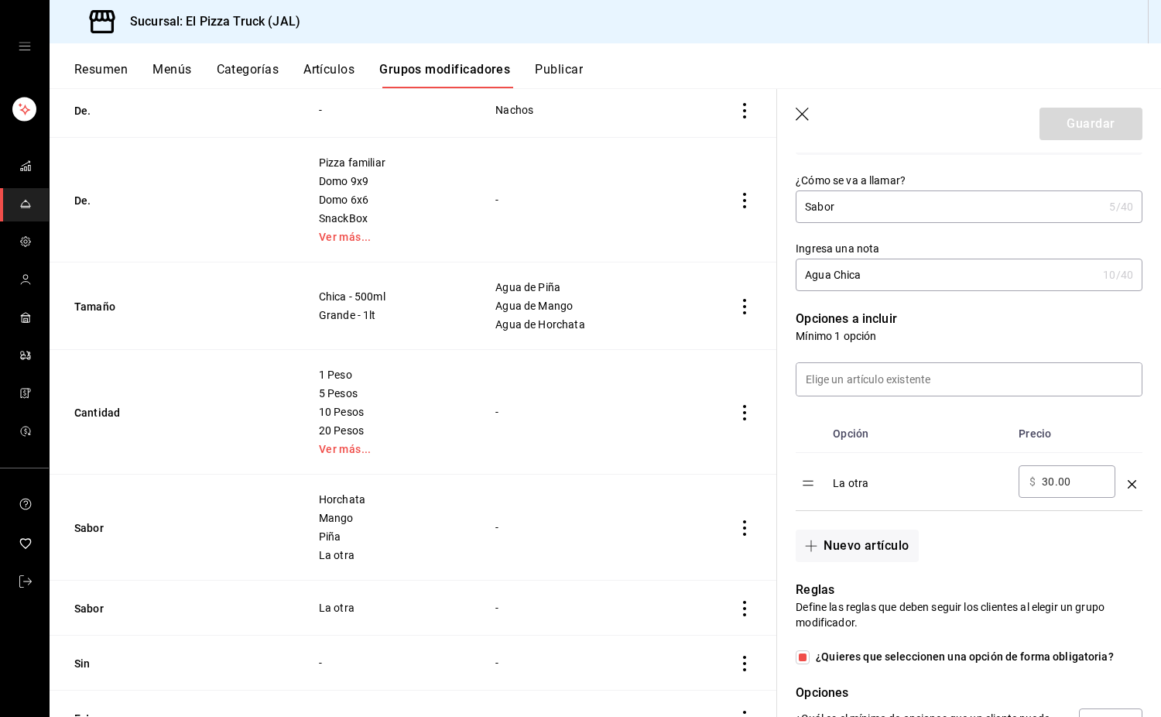
scroll to position [249, 0]
click at [877, 544] on button "Nuevo artículo" at bounding box center [857, 544] width 122 height 33
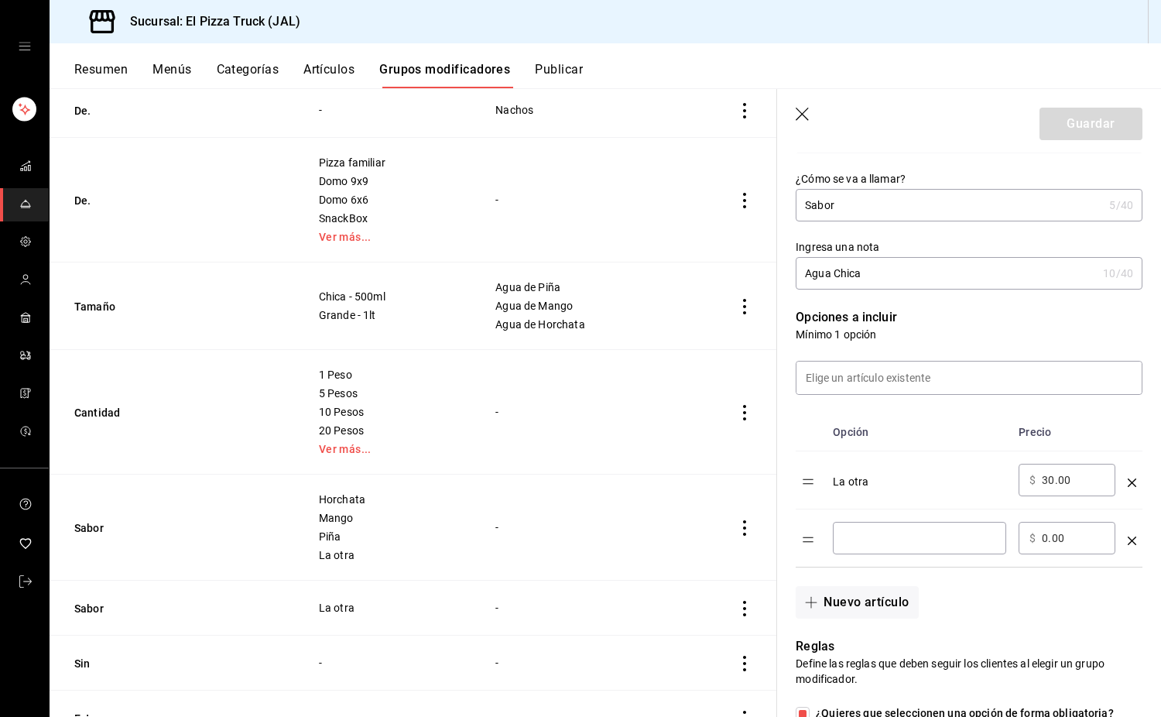
click at [1125, 545] on td "optionsTable" at bounding box center [1132, 538] width 21 height 58
click at [1122, 533] on td "optionsTable" at bounding box center [1132, 538] width 21 height 58
click at [1125, 539] on td "optionsTable" at bounding box center [1132, 538] width 21 height 58
click at [1128, 540] on icon "optionsTable" at bounding box center [1132, 541] width 9 height 9
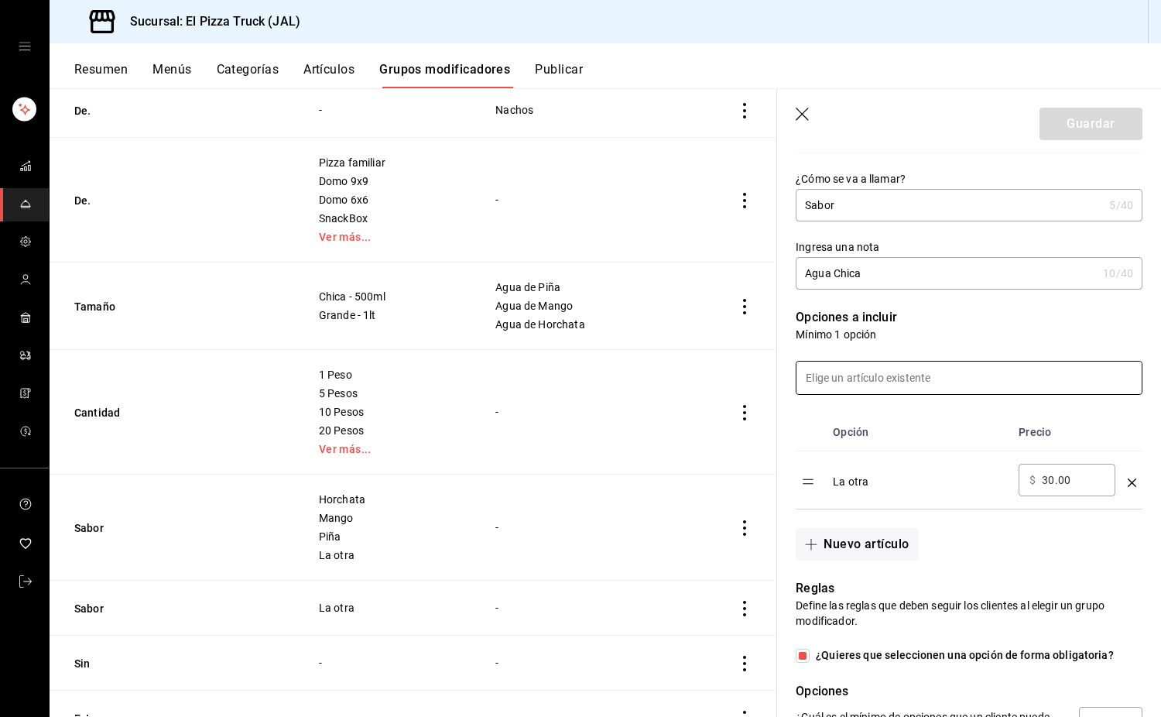
click at [875, 382] on input at bounding box center [969, 378] width 345 height 33
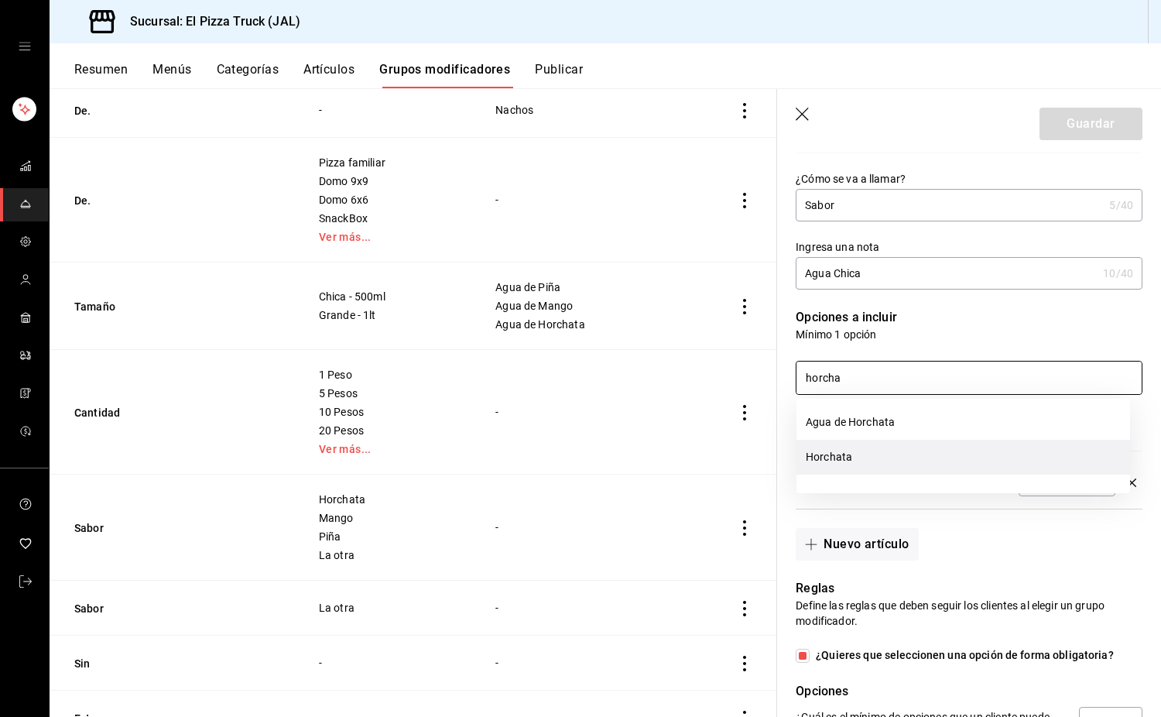
click at [867, 458] on li "Horchata" at bounding box center [964, 457] width 334 height 35
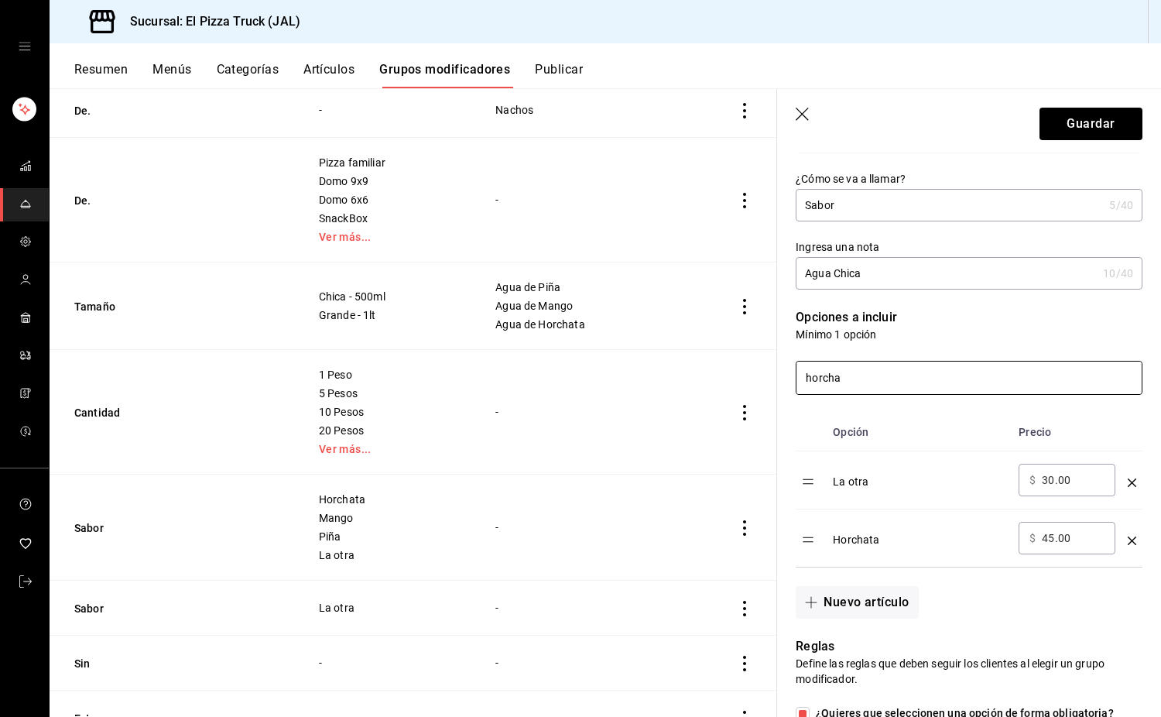
drag, startPoint x: 865, startPoint y: 374, endPoint x: 750, endPoint y: 379, distance: 114.7
click at [750, 379] on main "Grupos modificadores sucursal Para editar los grupos modificadores o cambios ge…" at bounding box center [606, 402] width 1112 height 629
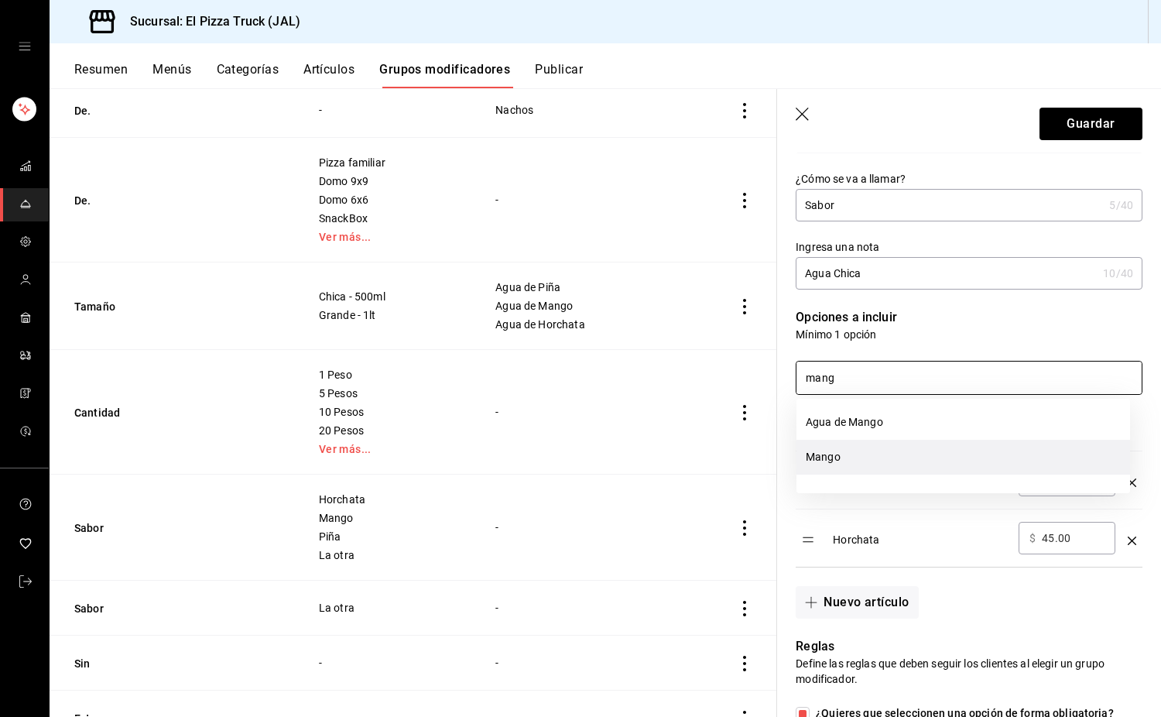
click at [843, 462] on li "Mango" at bounding box center [964, 457] width 334 height 35
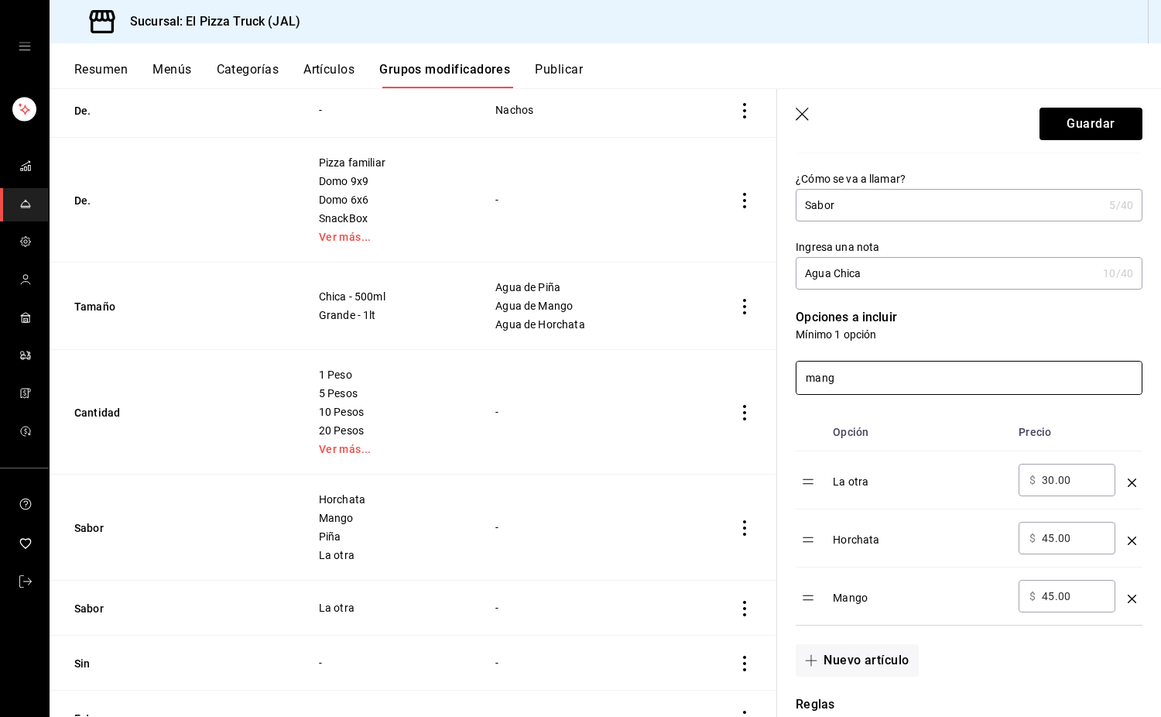
click at [854, 372] on input "mang" at bounding box center [969, 378] width 345 height 33
type input "m"
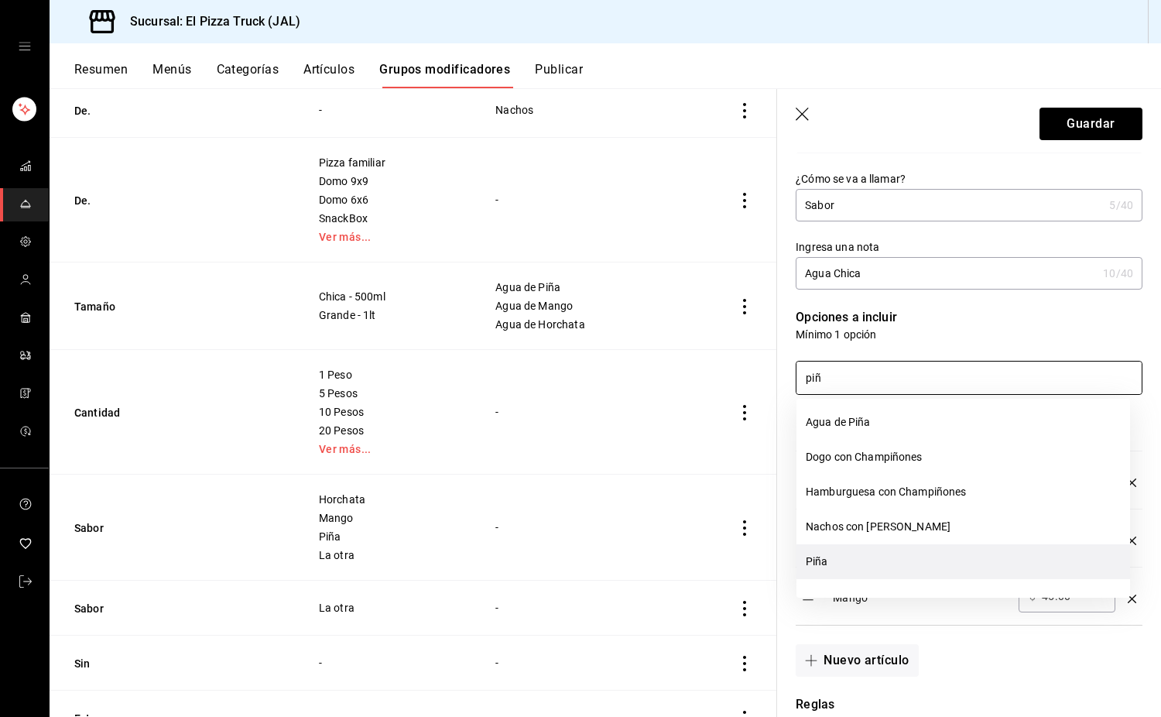
click at [839, 565] on li "Piña" at bounding box center [964, 561] width 334 height 35
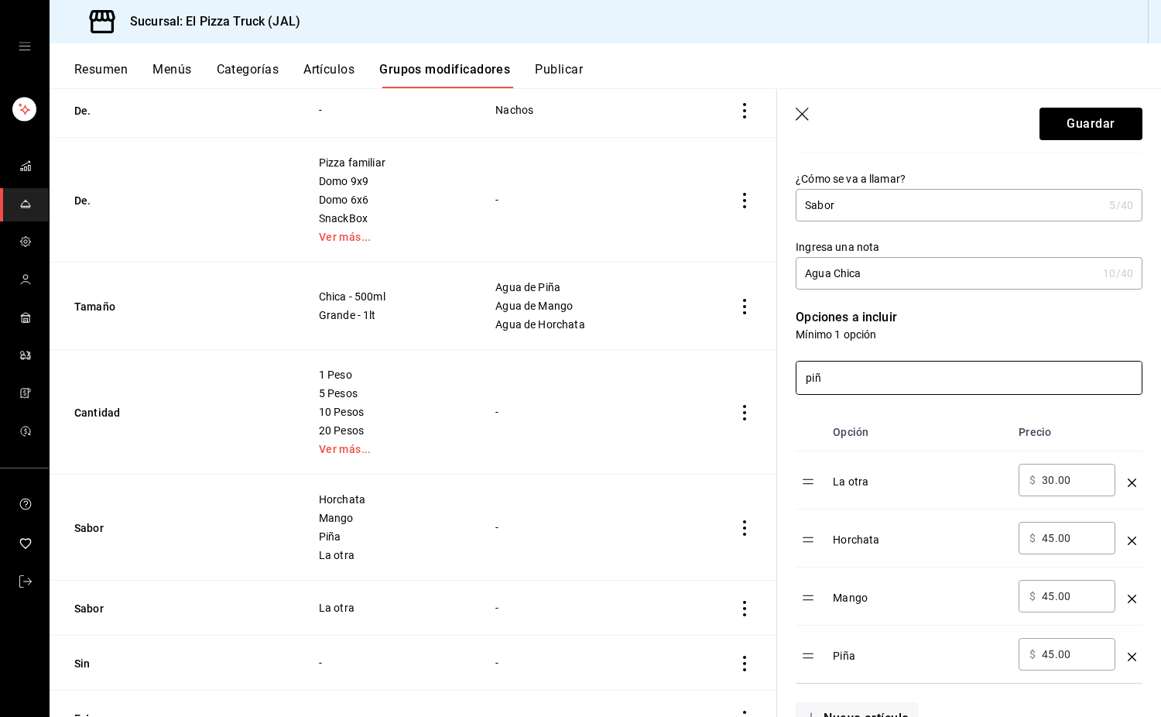
type input "piñ"
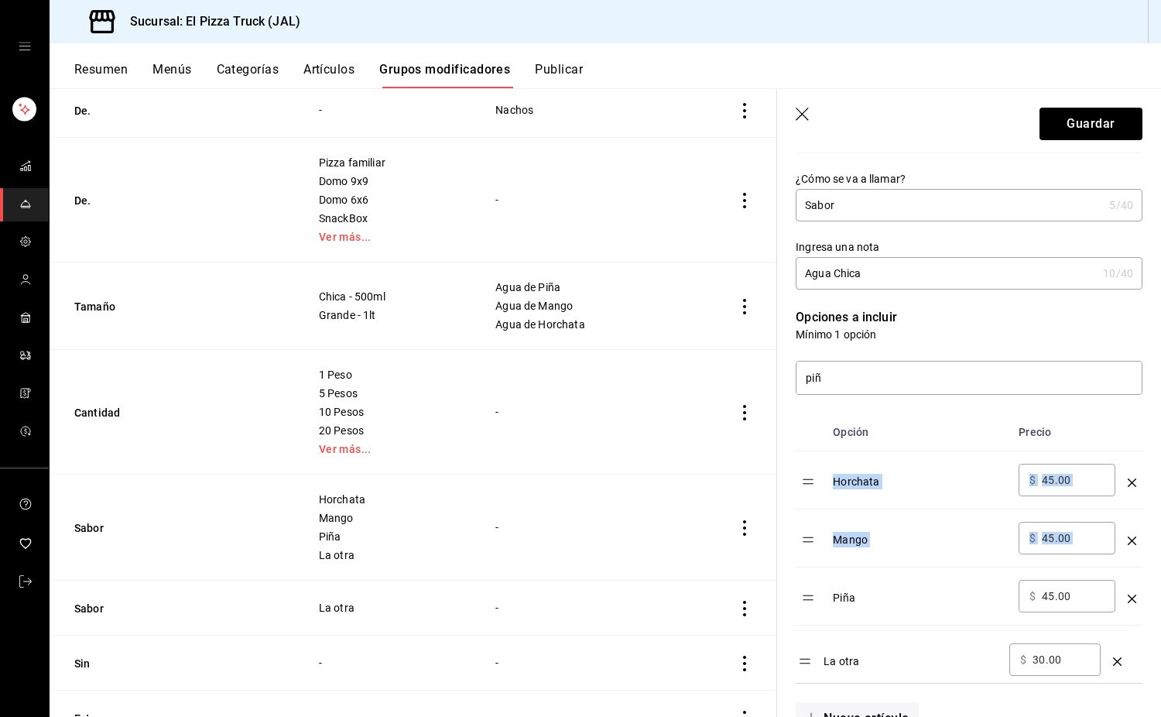
drag, startPoint x: 812, startPoint y: 487, endPoint x: 809, endPoint y: 665, distance: 178.1
click at [1053, 480] on input "45.00" at bounding box center [1073, 479] width 63 height 15
type input "4.00"
type input "30.00"
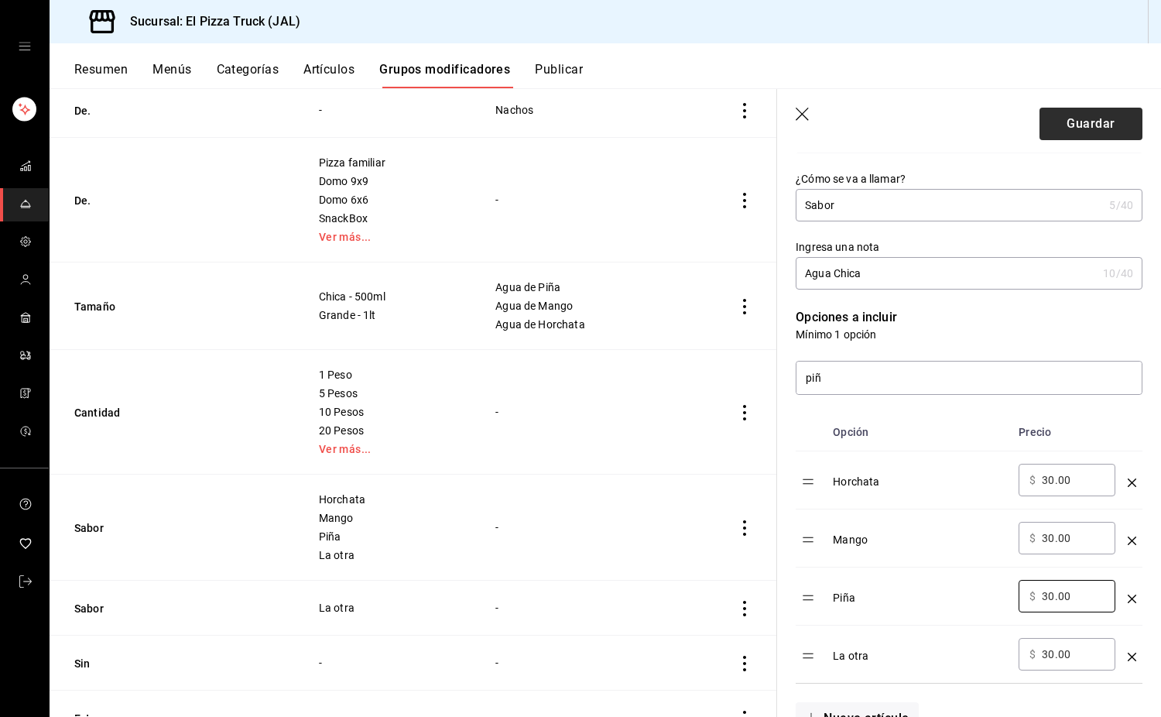
type input "30.00"
click at [1101, 131] on button "Guardar" at bounding box center [1091, 124] width 103 height 33
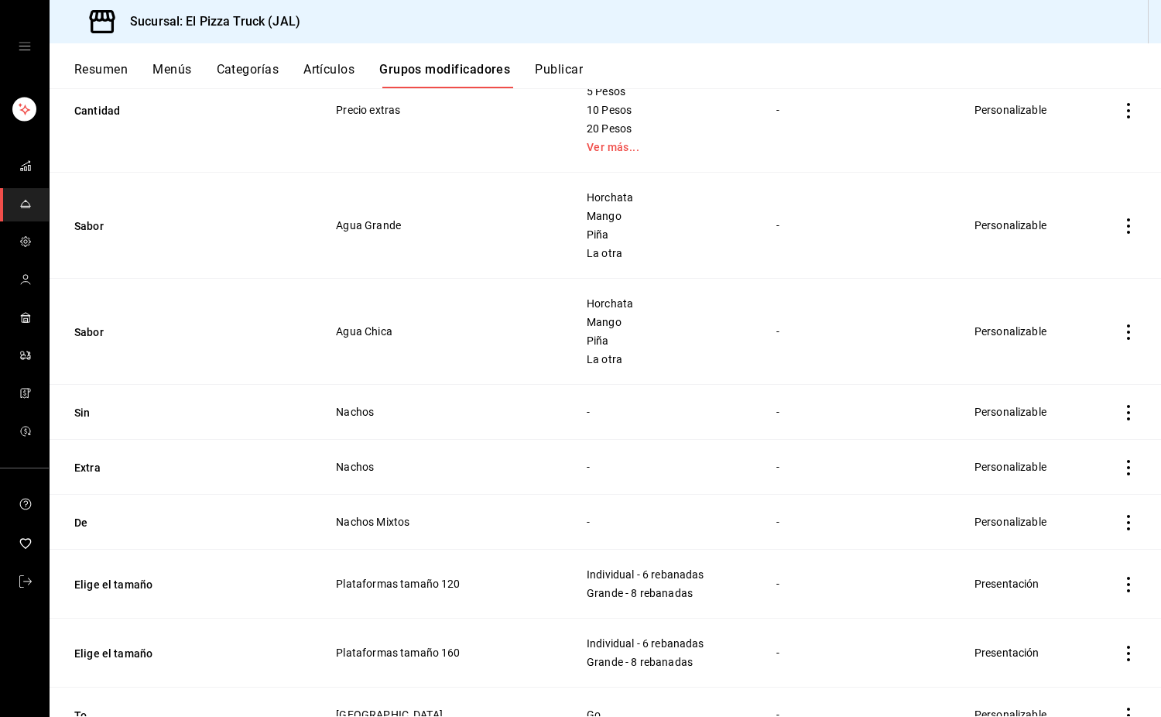
scroll to position [883, 0]
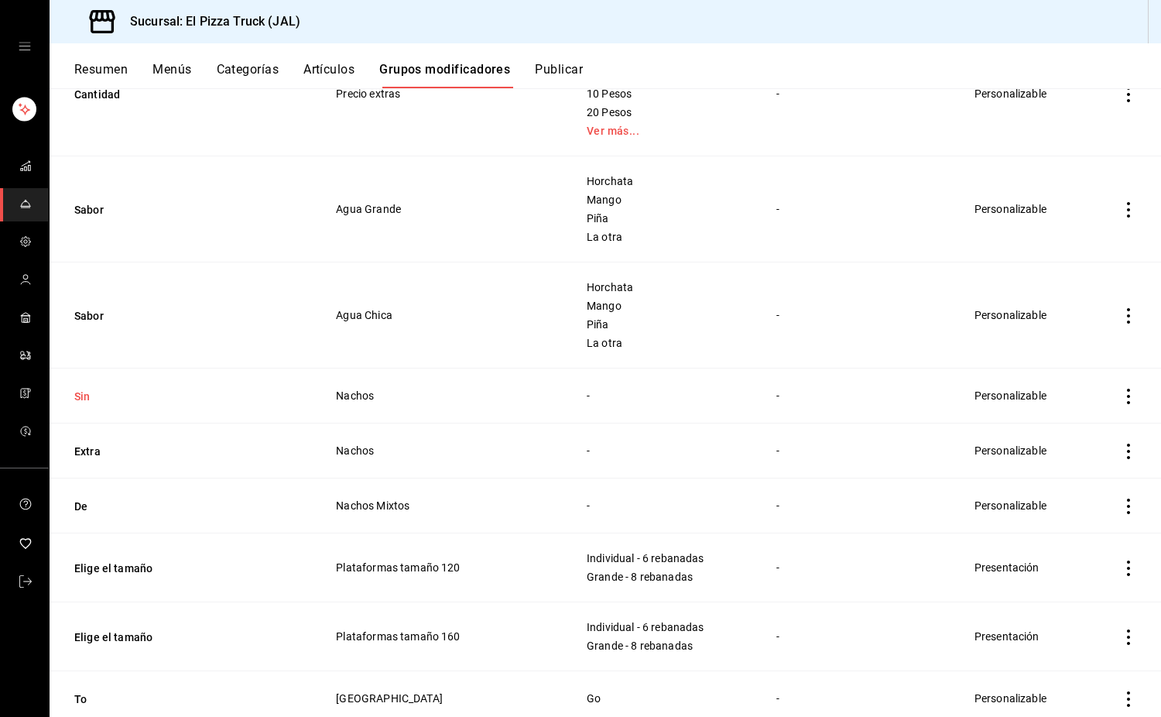
click at [81, 389] on button "Sin" at bounding box center [167, 396] width 186 height 15
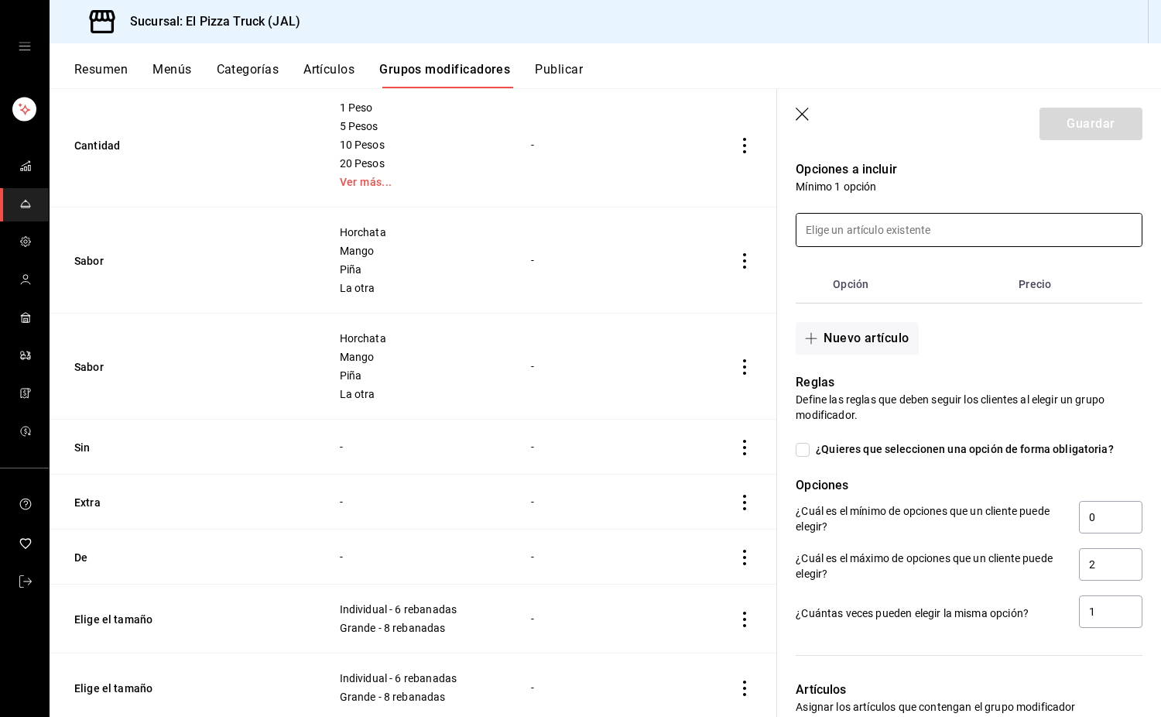
scroll to position [397, 0]
click at [873, 328] on button "Nuevo artículo" at bounding box center [857, 337] width 122 height 33
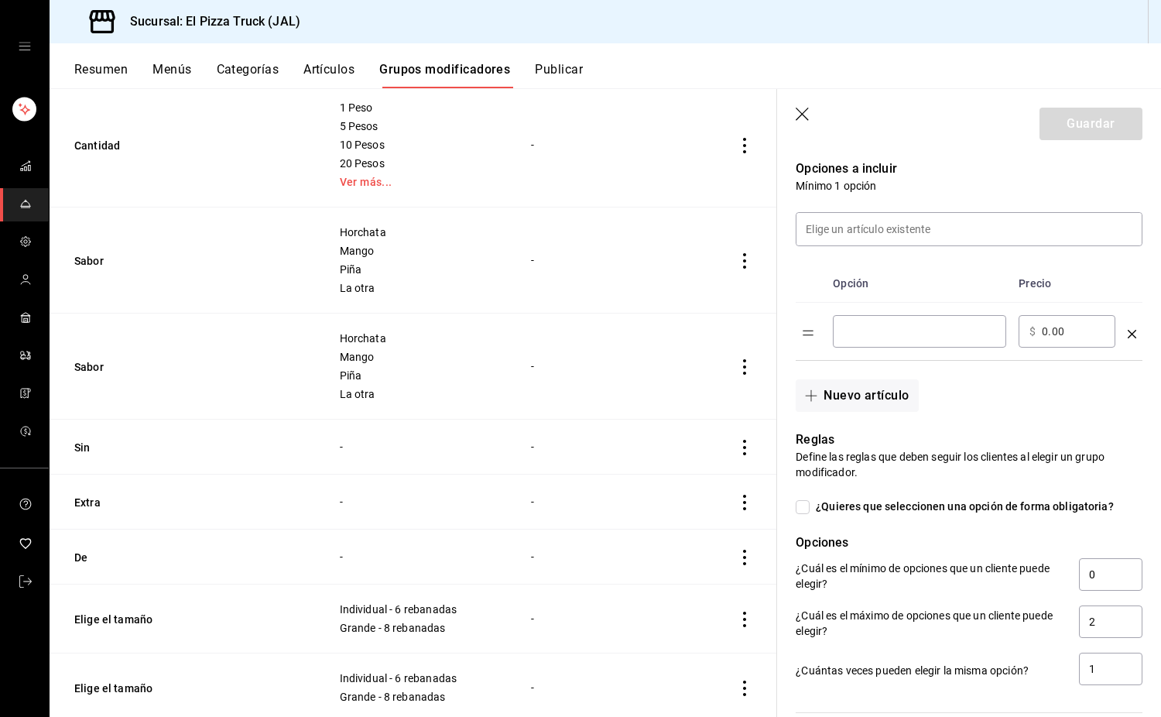
click at [892, 320] on div "​" at bounding box center [919, 331] width 173 height 33
click at [1122, 337] on td "optionsTable" at bounding box center [1132, 332] width 21 height 58
click at [1128, 334] on icon "optionsTable" at bounding box center [1132, 334] width 9 height 9
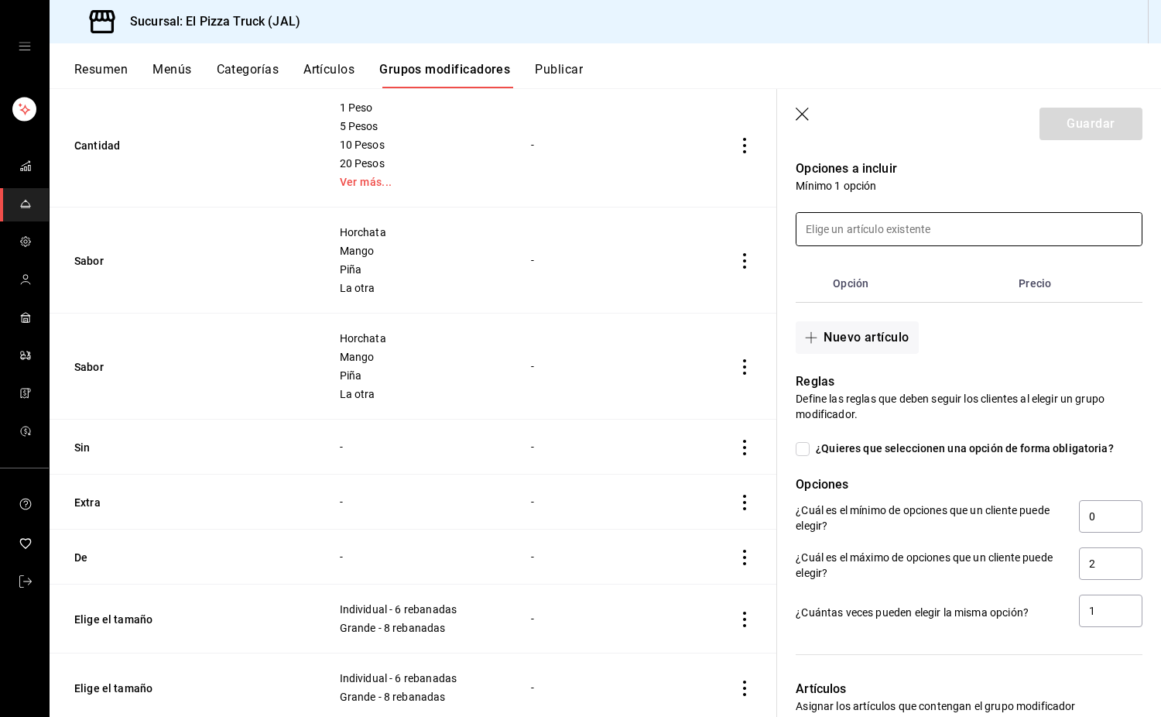
click at [863, 227] on input at bounding box center [969, 229] width 345 height 33
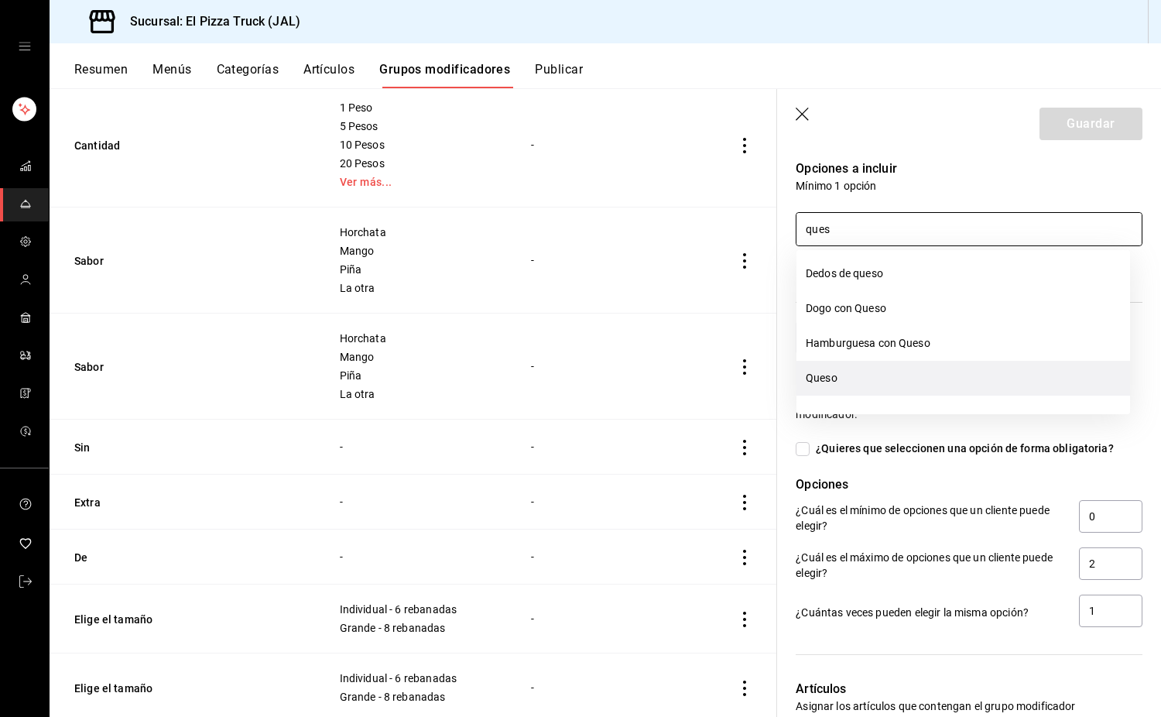
click at [841, 378] on li "Queso" at bounding box center [964, 378] width 334 height 35
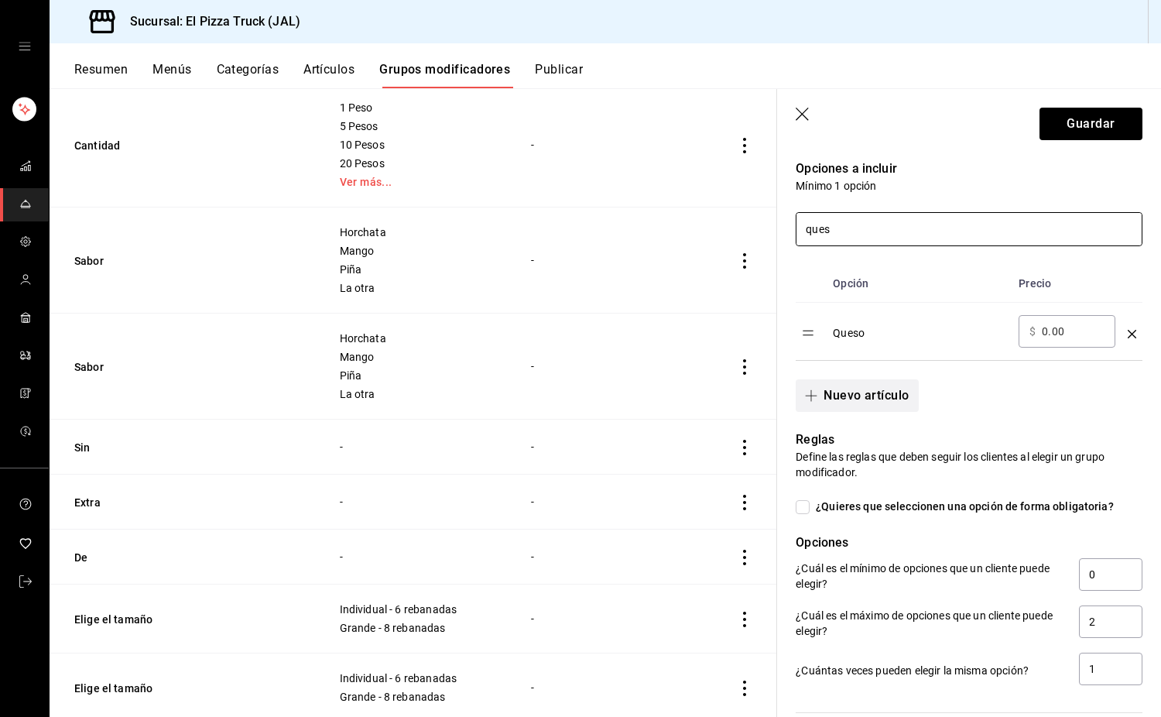
type input "ques"
click at [866, 407] on button "Nuevo artículo" at bounding box center [857, 395] width 122 height 33
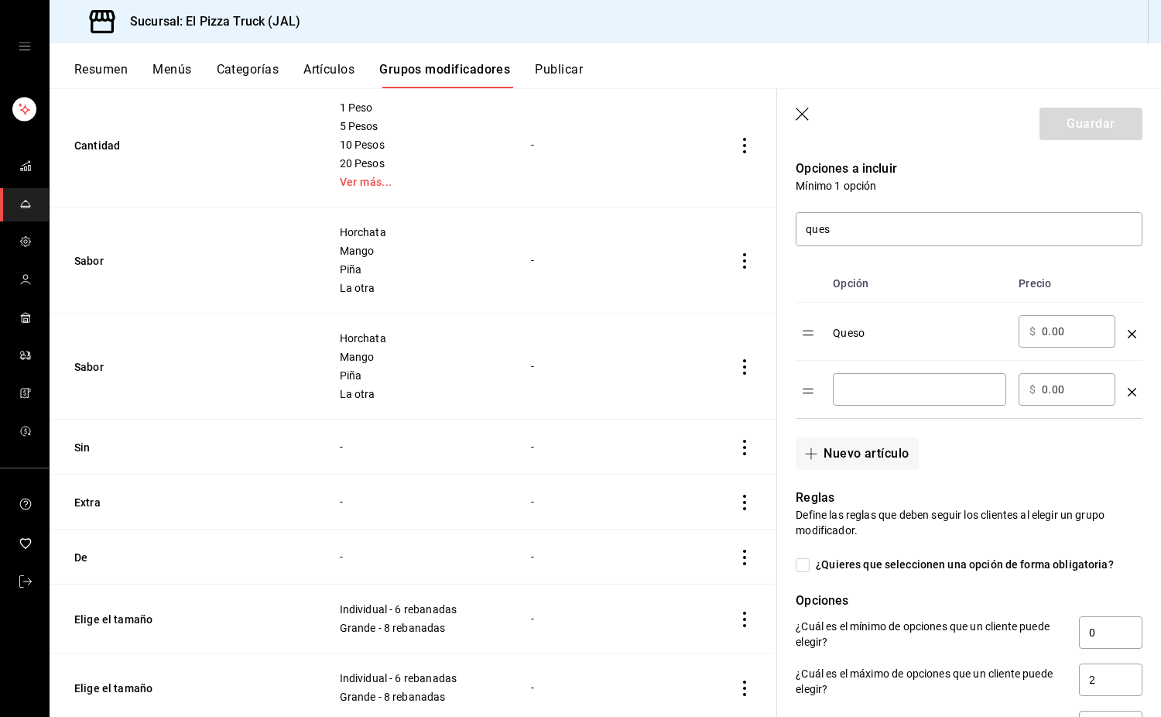
click at [876, 394] on input "optionsTable" at bounding box center [920, 389] width 152 height 15
type input "Frijoles"
click at [897, 459] on button "Nuevo artículo" at bounding box center [857, 453] width 122 height 33
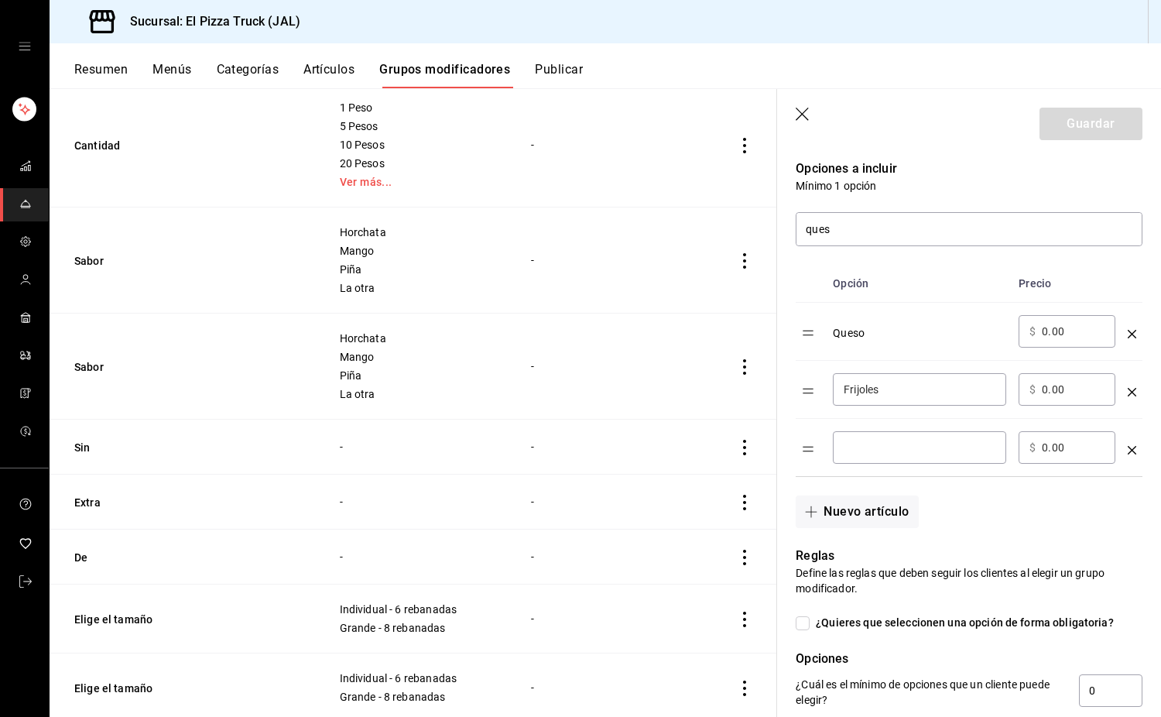
click at [875, 424] on td "​" at bounding box center [920, 448] width 186 height 58
click at [881, 434] on div "​" at bounding box center [919, 447] width 173 height 33
type input "Chile Jalapeño"
click at [882, 395] on input "Frijoles" at bounding box center [920, 389] width 152 height 15
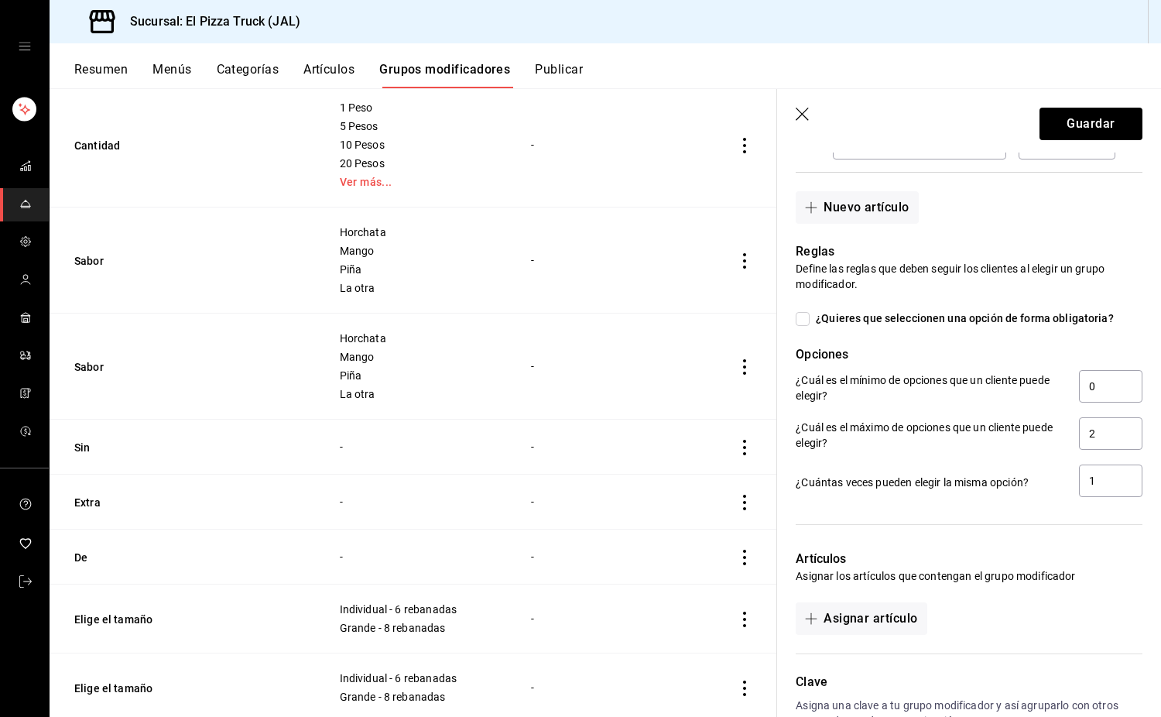
scroll to position [804, 0]
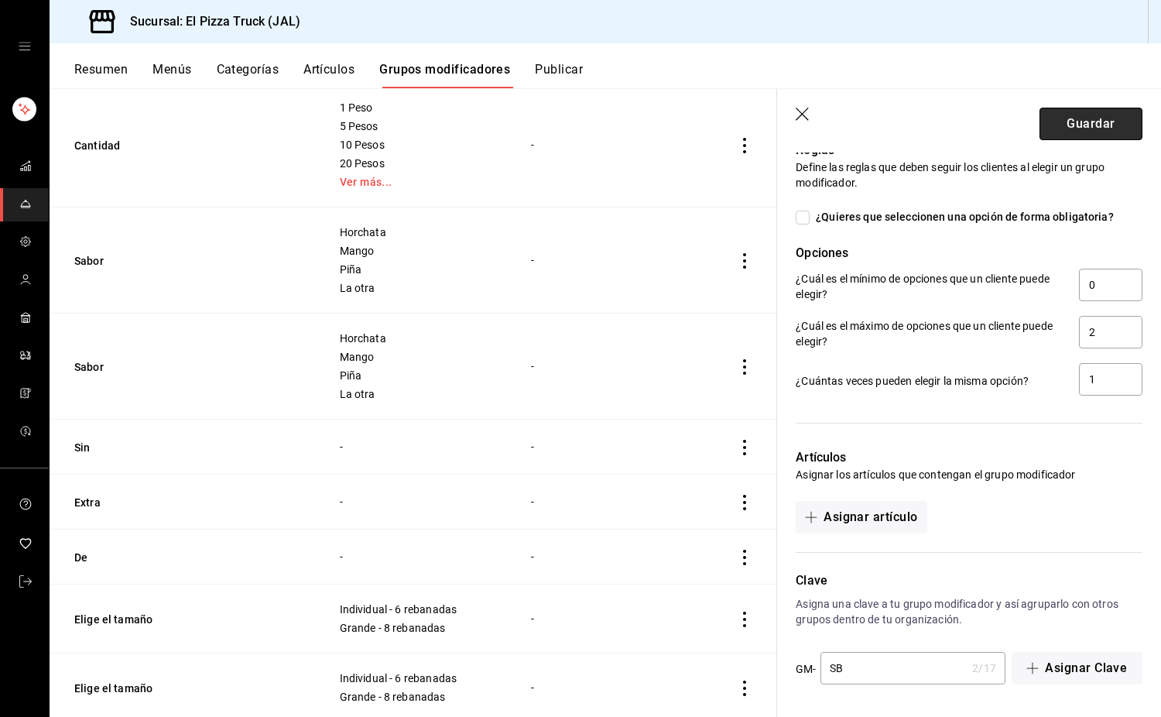
click at [1096, 129] on button "Guardar" at bounding box center [1091, 124] width 103 height 33
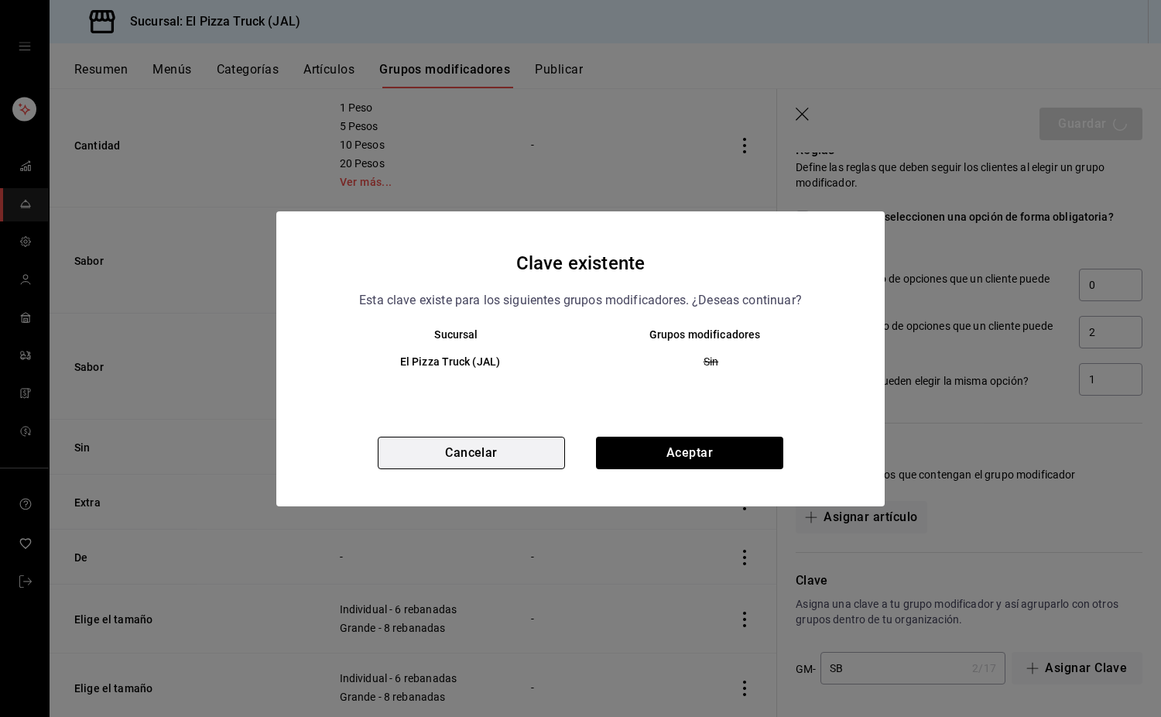
click at [459, 458] on button "Cancelar" at bounding box center [471, 453] width 187 height 33
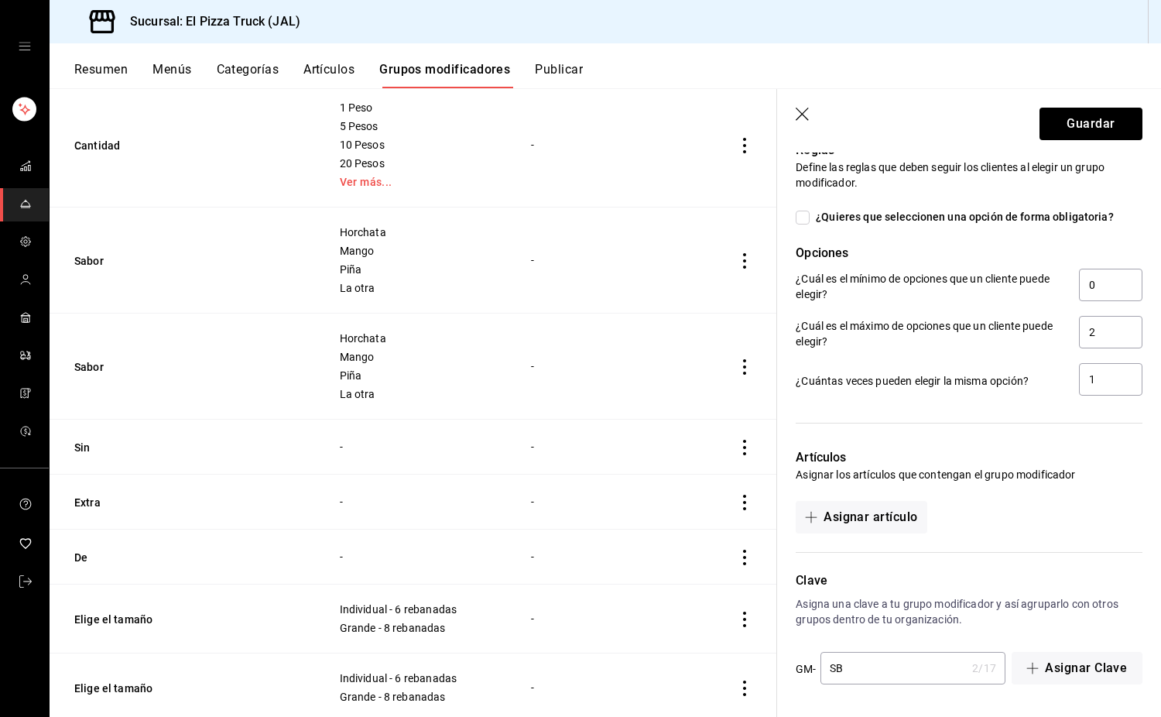
click at [866, 683] on input "SB" at bounding box center [894, 668] width 146 height 31
type input "SINACHOS"
click at [1082, 116] on button "Guardar" at bounding box center [1091, 124] width 103 height 33
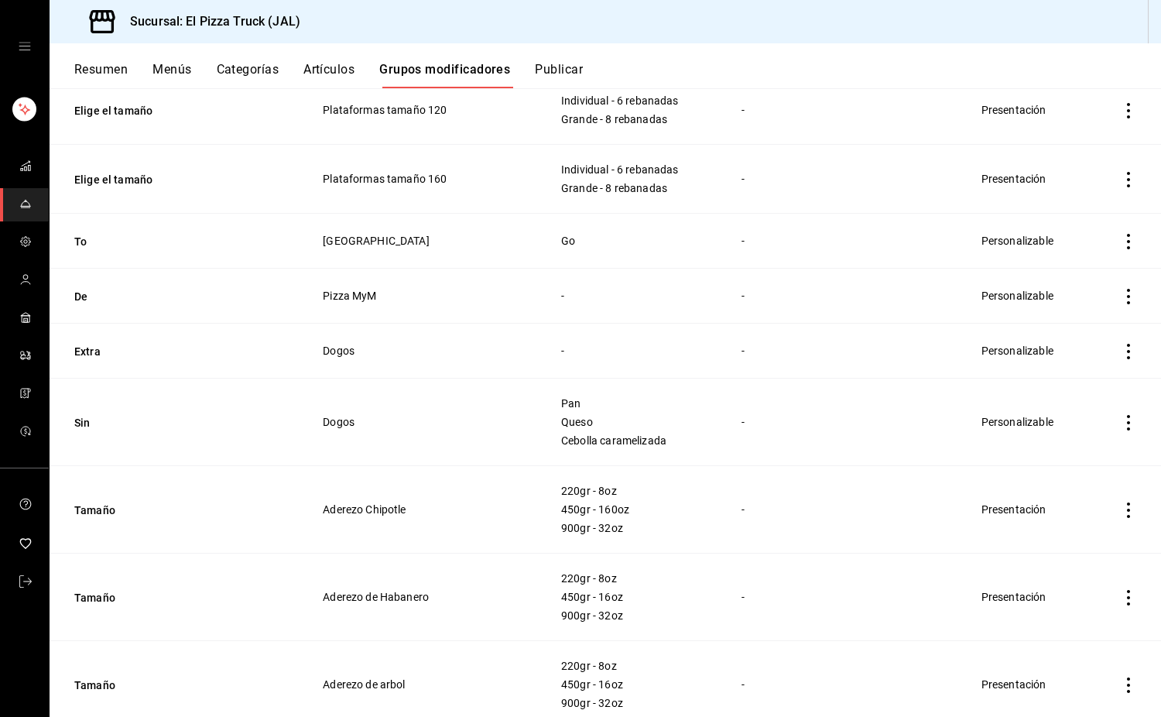
scroll to position [1884, 0]
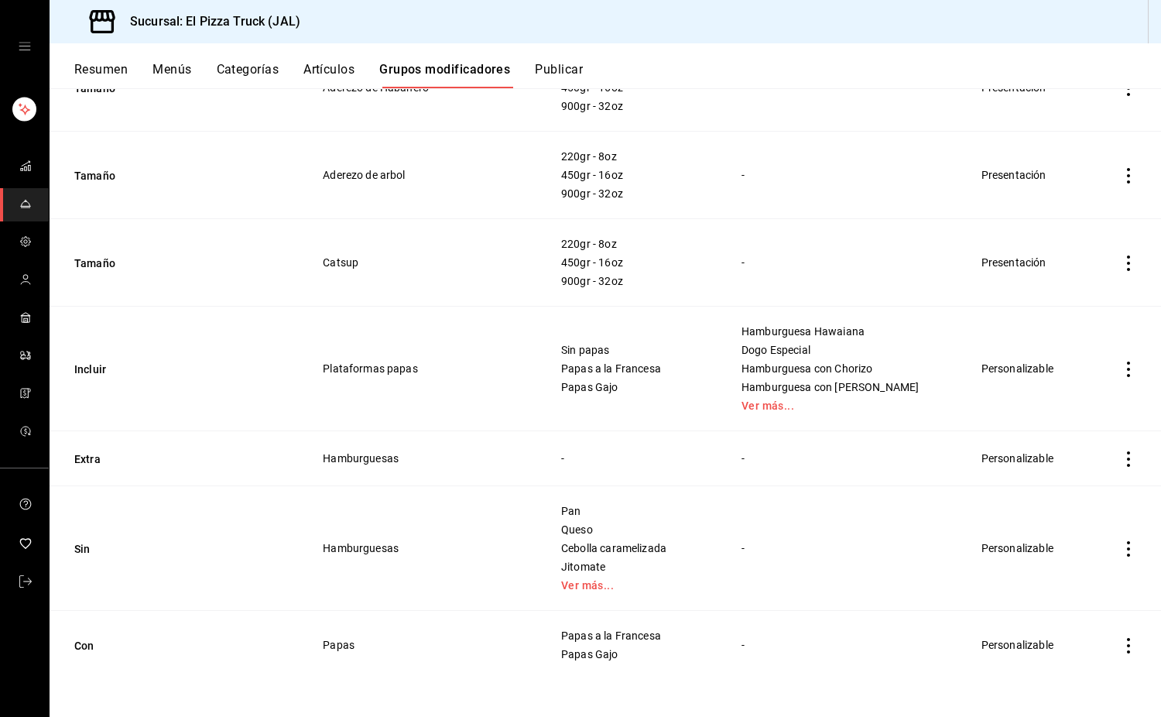
click at [83, 647] on button "Con" at bounding box center [167, 645] width 186 height 15
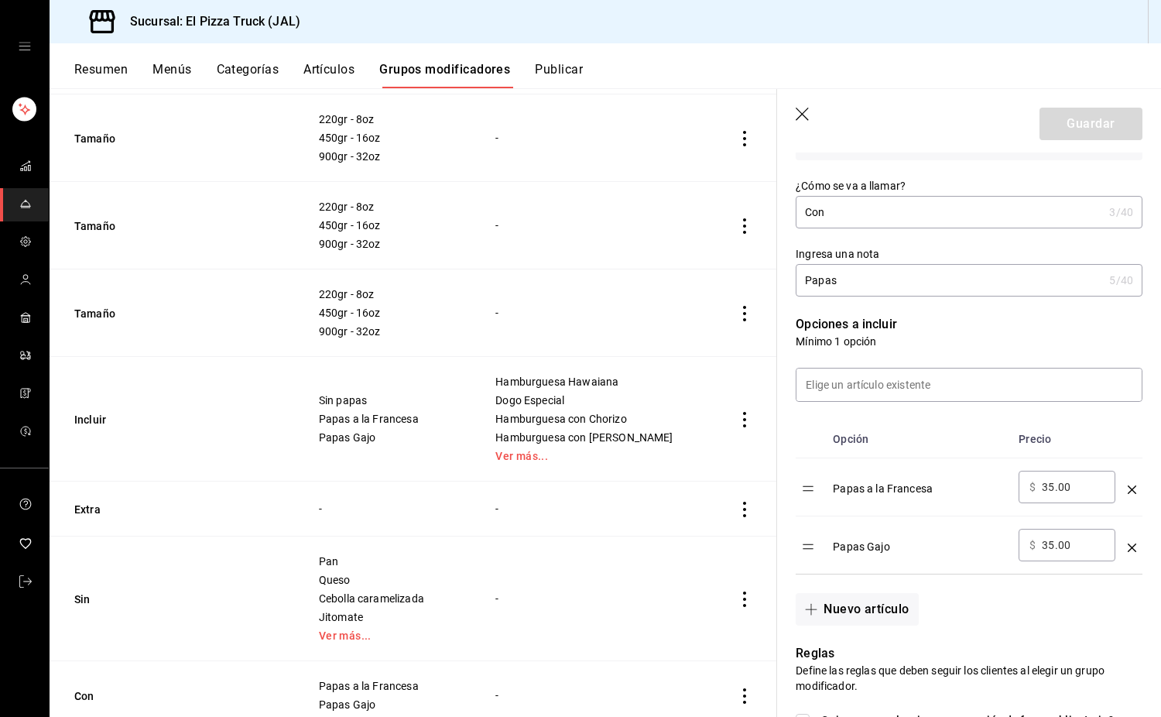
scroll to position [746, 0]
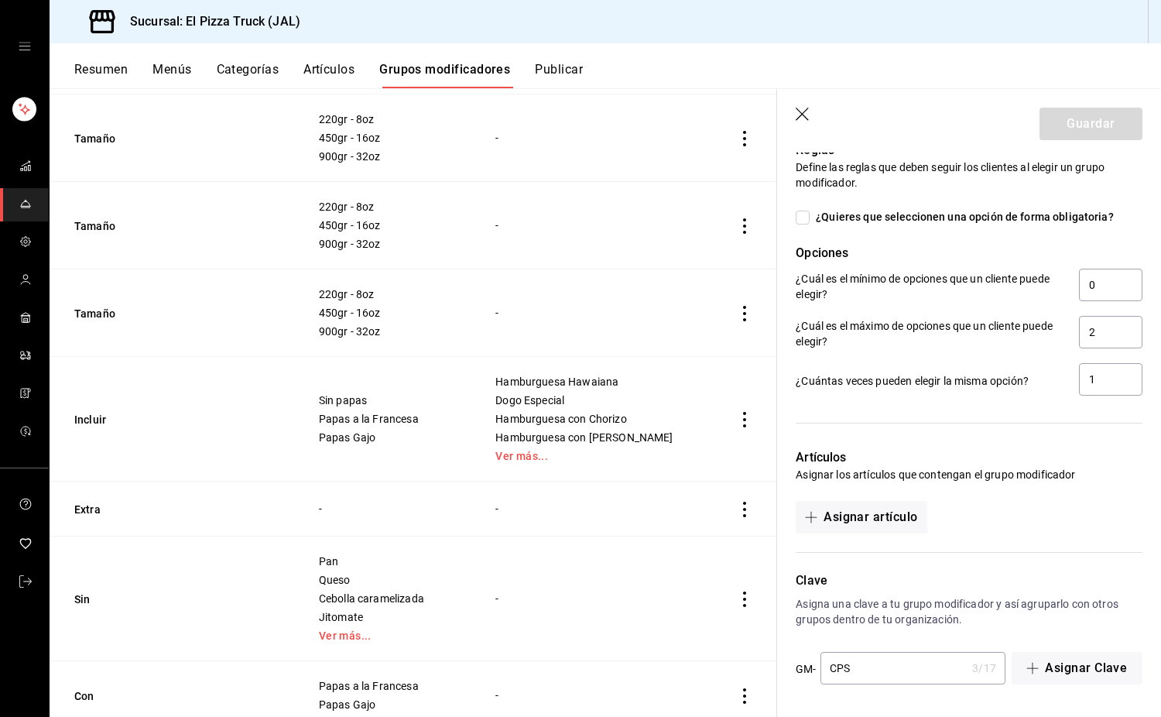
click at [894, 672] on input "CPS" at bounding box center [894, 668] width 146 height 31
click at [806, 111] on icon "button" at bounding box center [802, 114] width 13 height 13
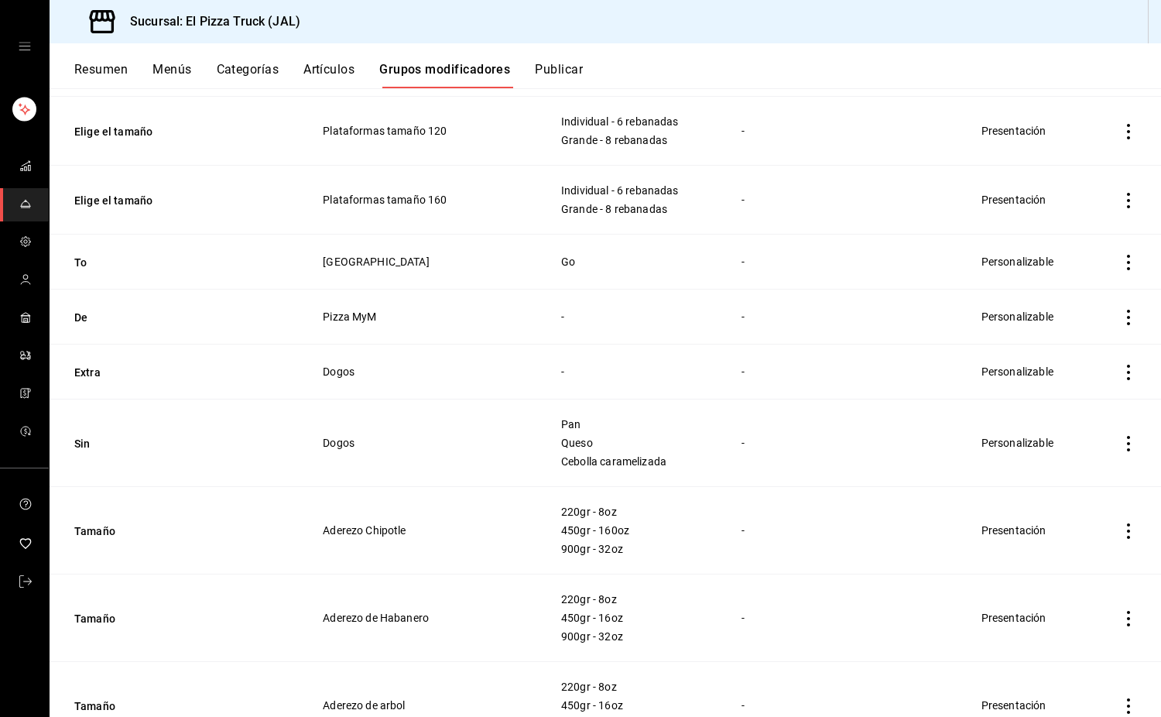
scroll to position [1303, 0]
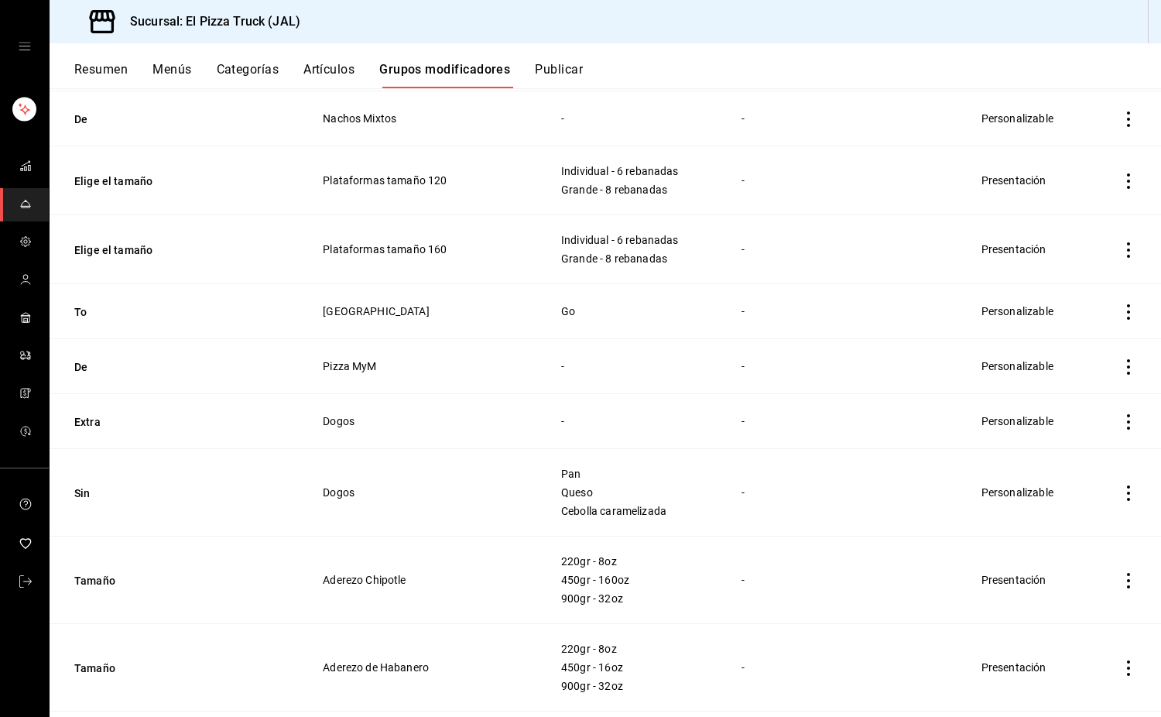
click at [1121, 365] on icon "actions" at bounding box center [1128, 366] width 15 height 15
click at [1049, 475] on div at bounding box center [1037, 467] width 28 height 15
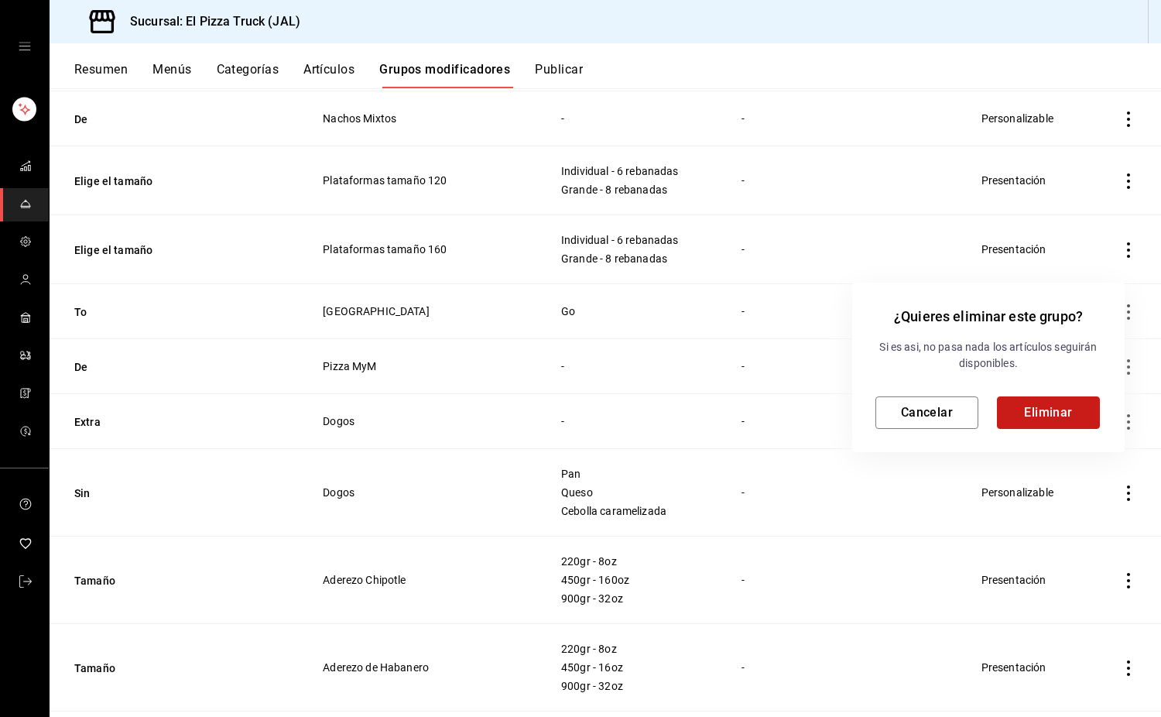
click at [1033, 413] on button "Eliminar" at bounding box center [1048, 412] width 103 height 33
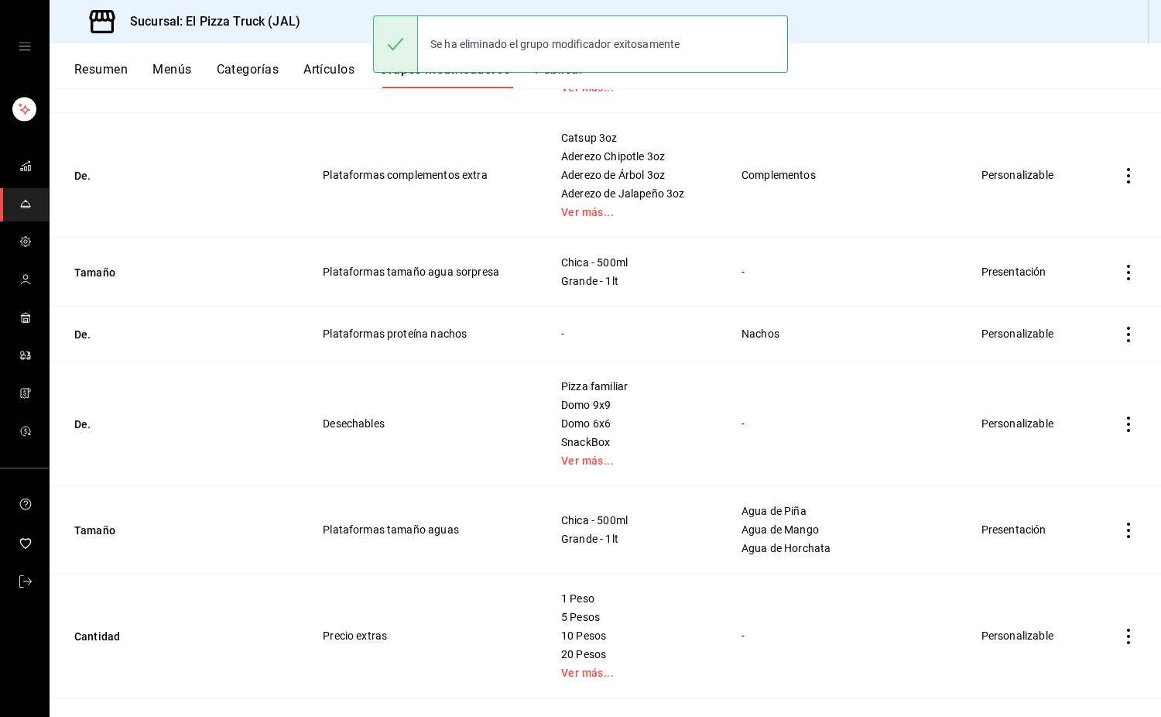
scroll to position [350, 0]
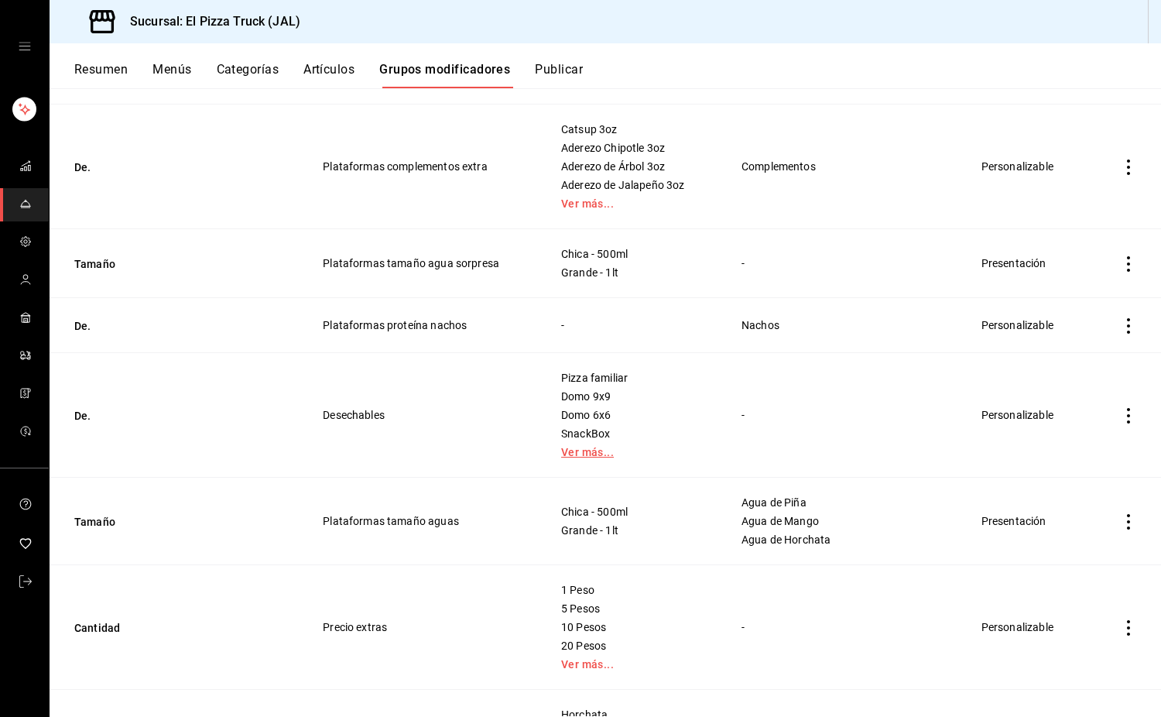
click at [601, 449] on link "Ver más..." at bounding box center [632, 452] width 142 height 11
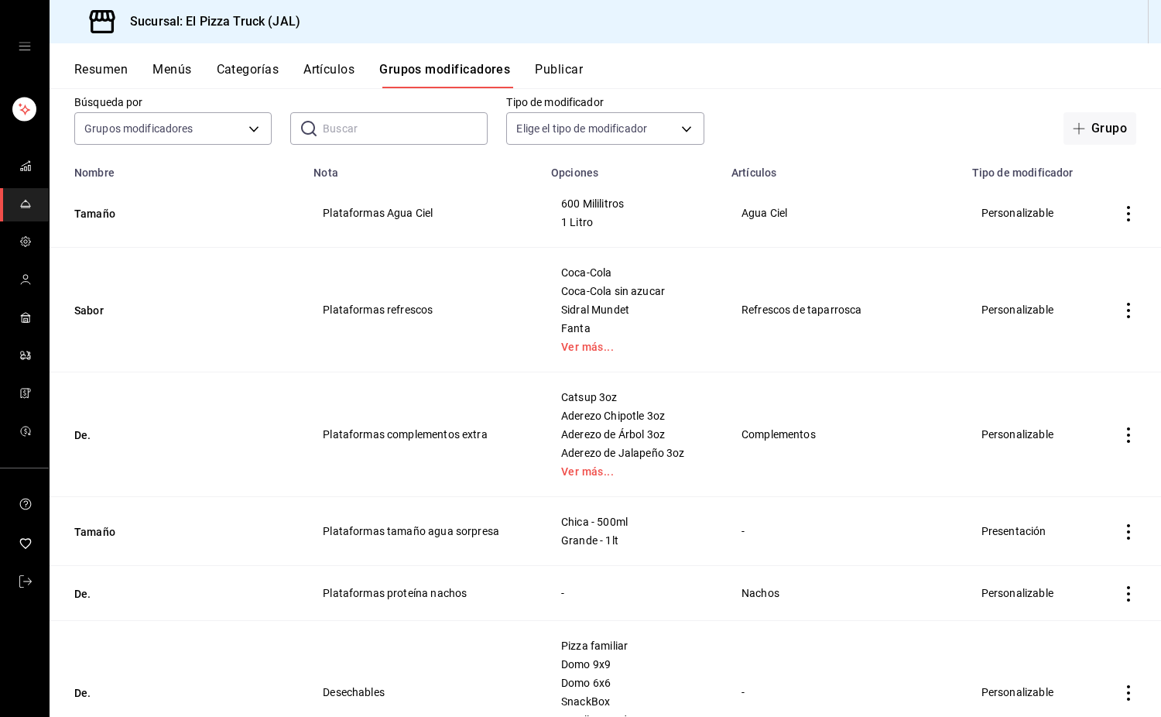
scroll to position [0, 0]
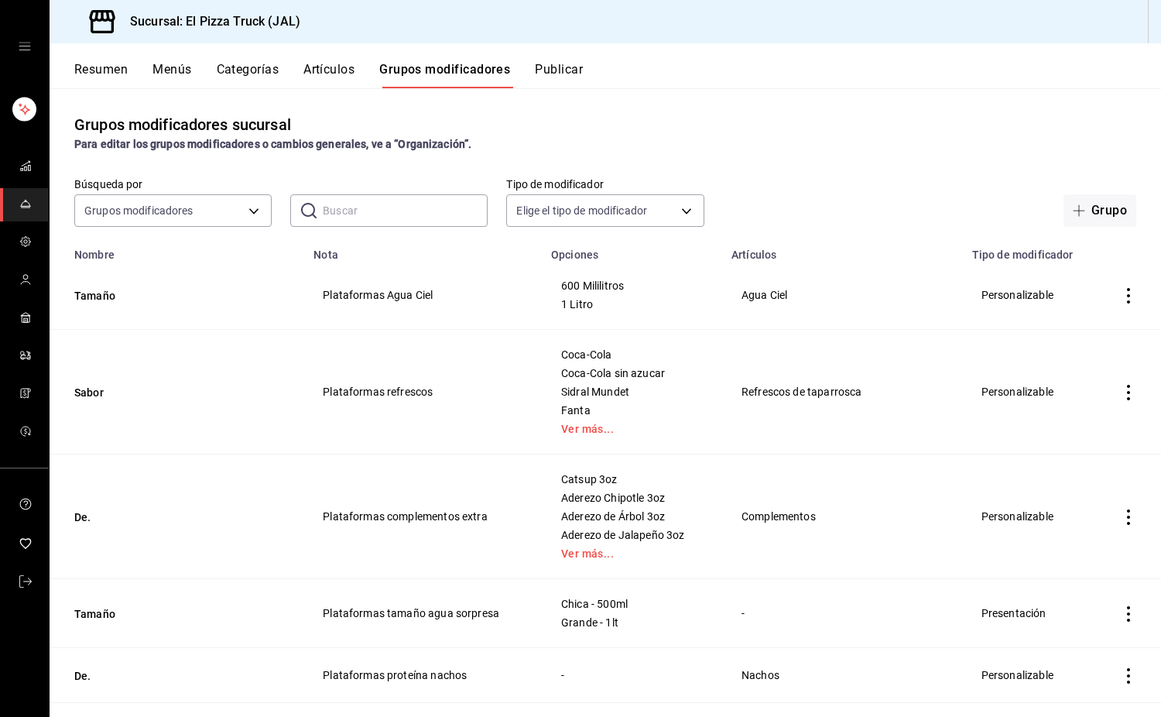
click at [1121, 619] on icon "actions" at bounding box center [1128, 613] width 15 height 15
click at [1051, 678] on span "Eliminar" at bounding box center [1070, 676] width 39 height 12
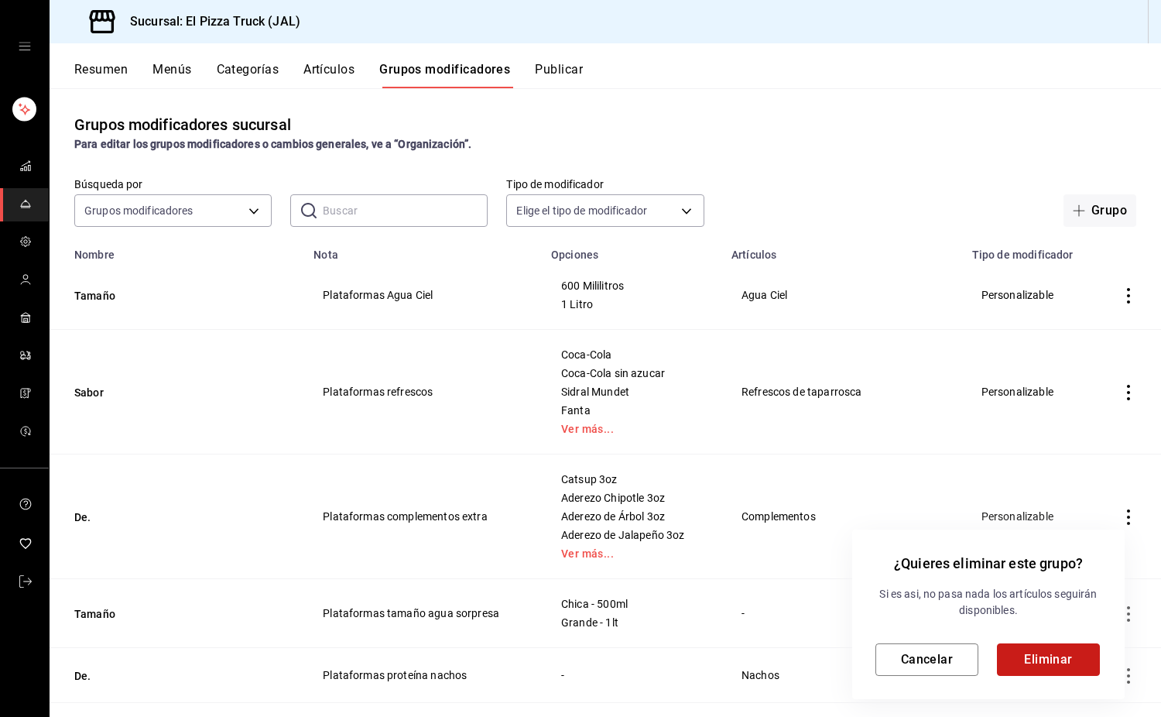
click at [1059, 664] on button "Eliminar" at bounding box center [1048, 659] width 103 height 33
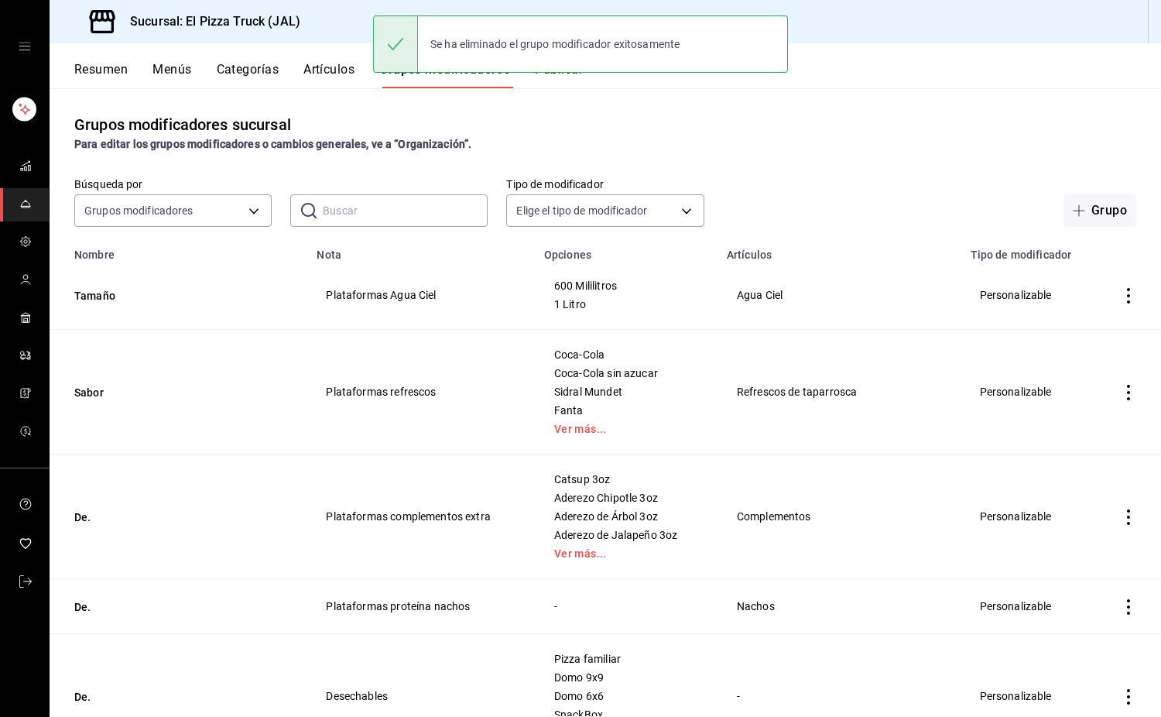
click at [330, 70] on button "Artículos" at bounding box center [329, 75] width 51 height 26
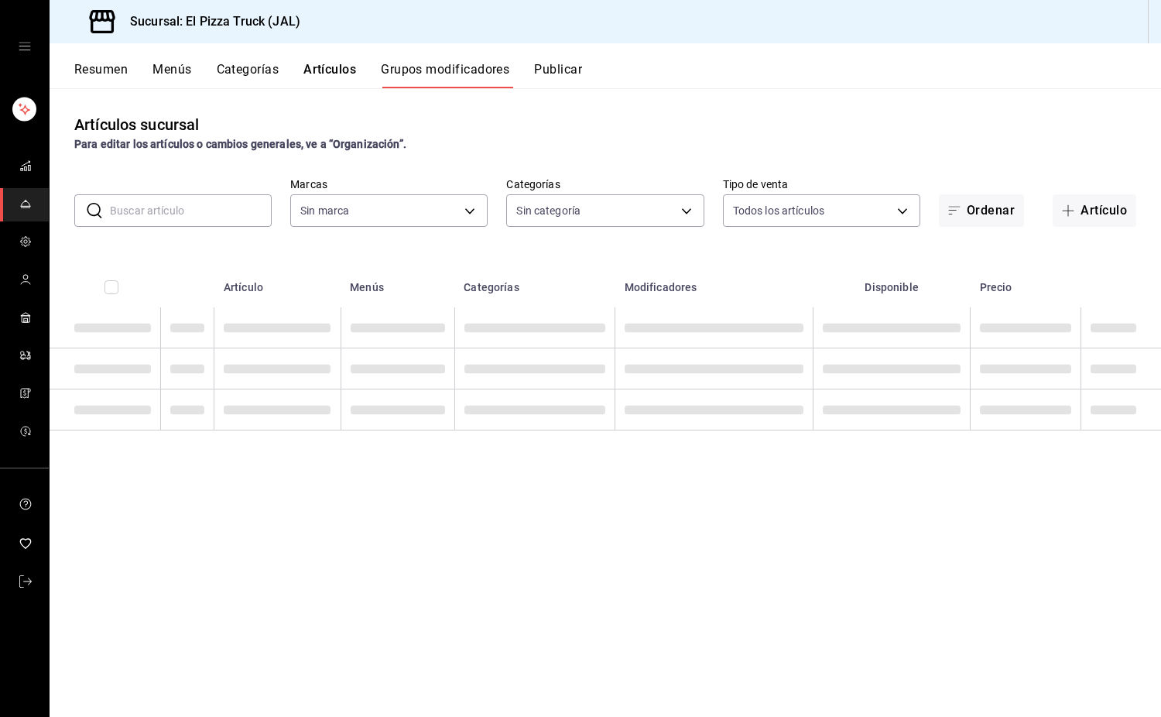
type input "c15787e7-6217-4551-b681-77b679b5e3f3,a441d866-96e6-4057-8867-d7266e748d34,b52d4…"
click at [224, 211] on input "text" at bounding box center [191, 210] width 162 height 31
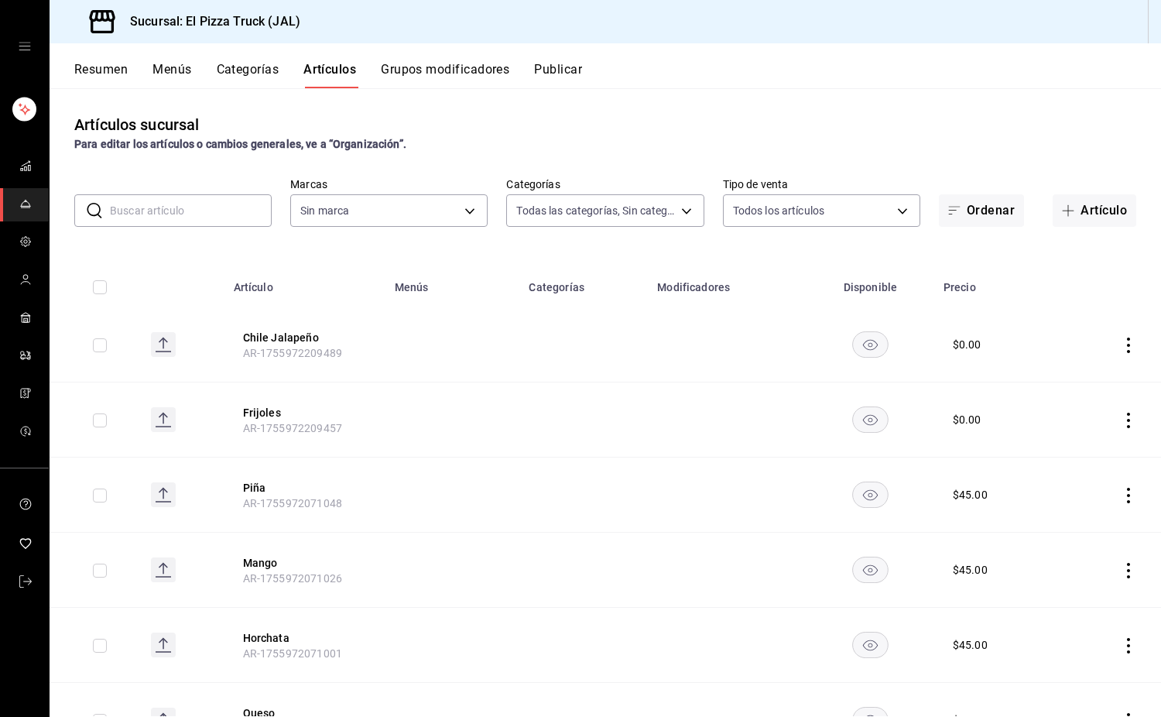
type input "7011110b-ccbe-4c9e-86f6-4a195b2d65b1,5937454d-5871-409b-ab19-0e087f261275,3108b…"
type input "A"
type input "c15787e7-6217-4551-b681-77b679b5e3f3,a441d866-96e6-4057-8867-d7266e748d34,b52d4…"
type input "AGUA"
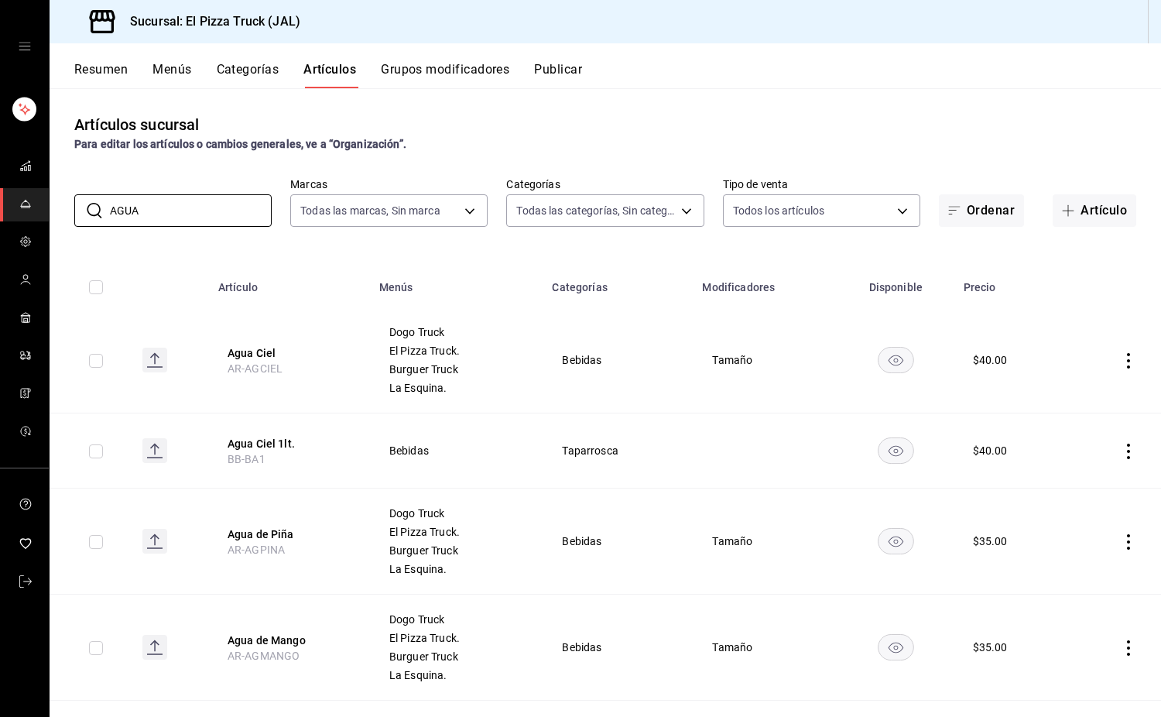
type input "AGUA"
click at [445, 65] on button "Grupos modificadores" at bounding box center [445, 75] width 129 height 26
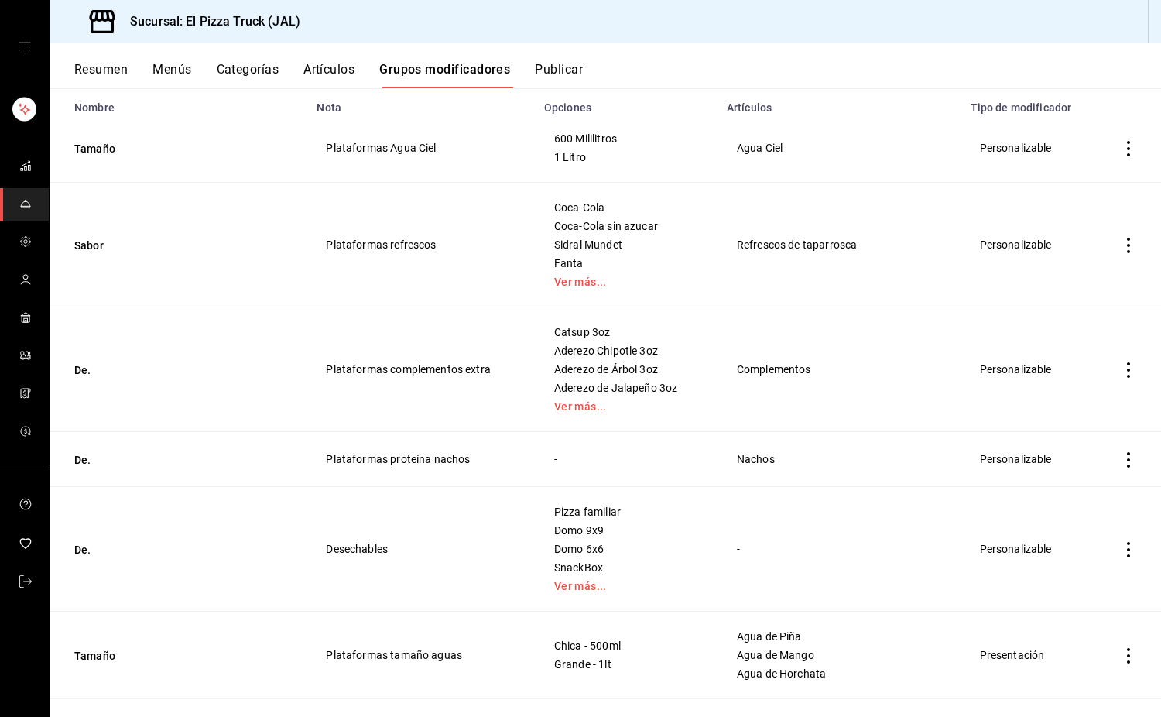
scroll to position [156, 0]
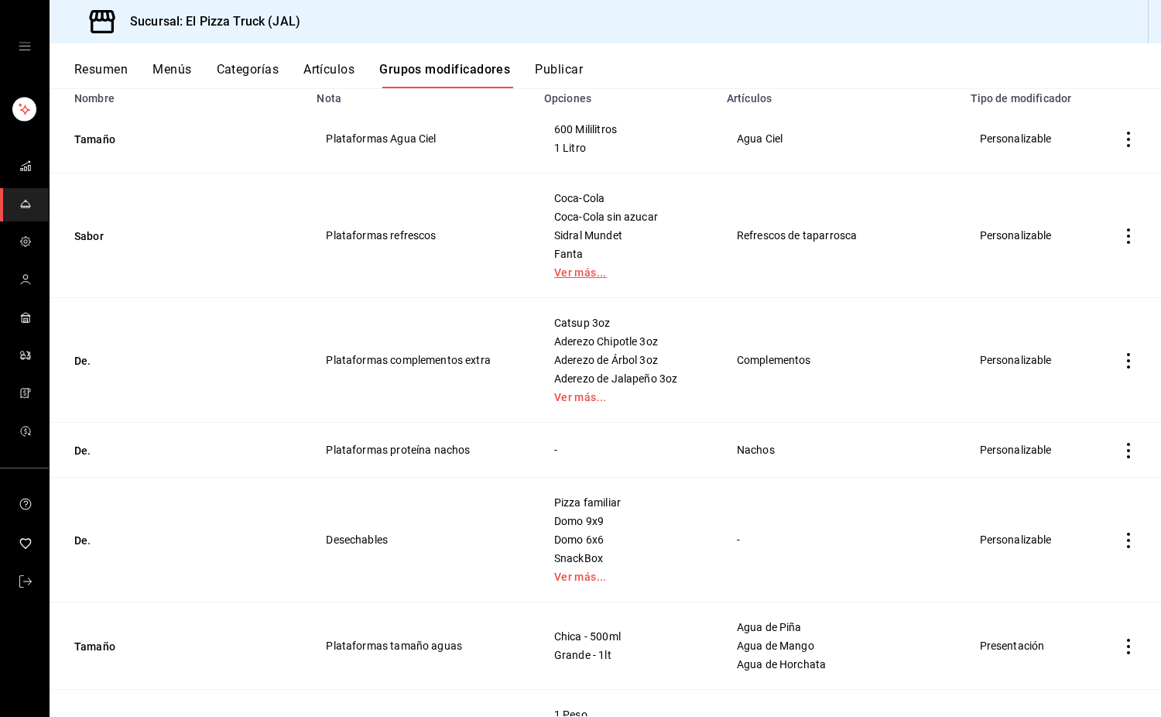
click at [600, 278] on link "Ver más..." at bounding box center [626, 272] width 144 height 11
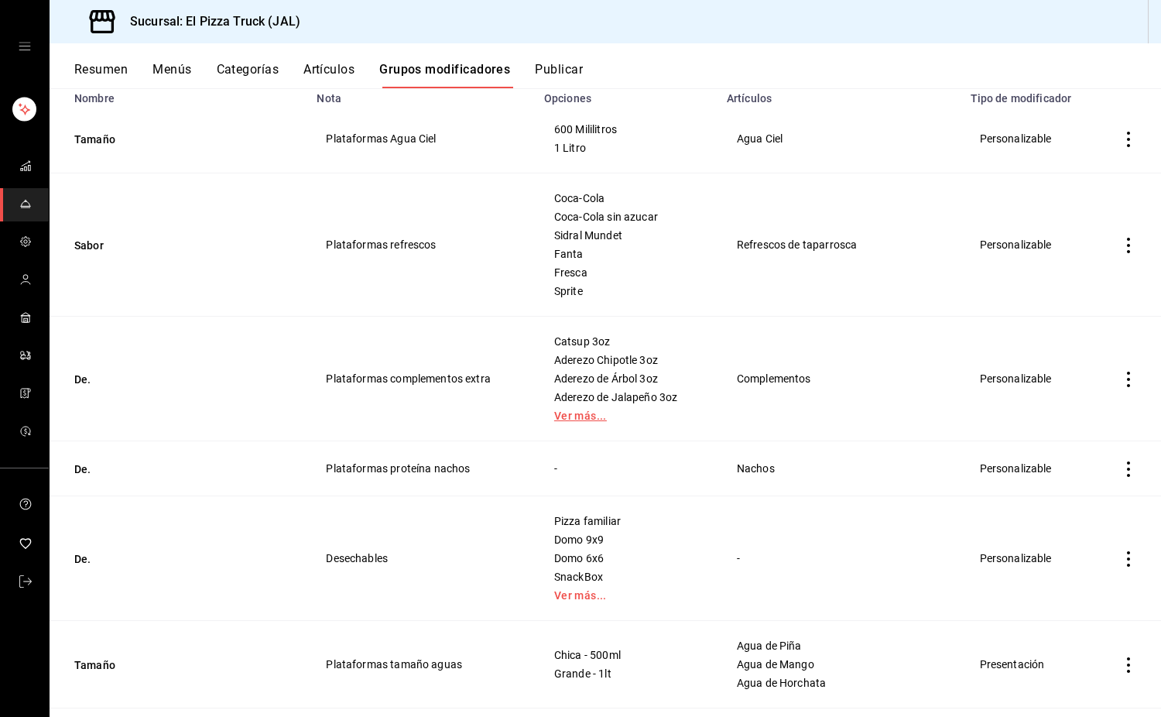
click at [599, 418] on link "Ver más..." at bounding box center [626, 415] width 144 height 11
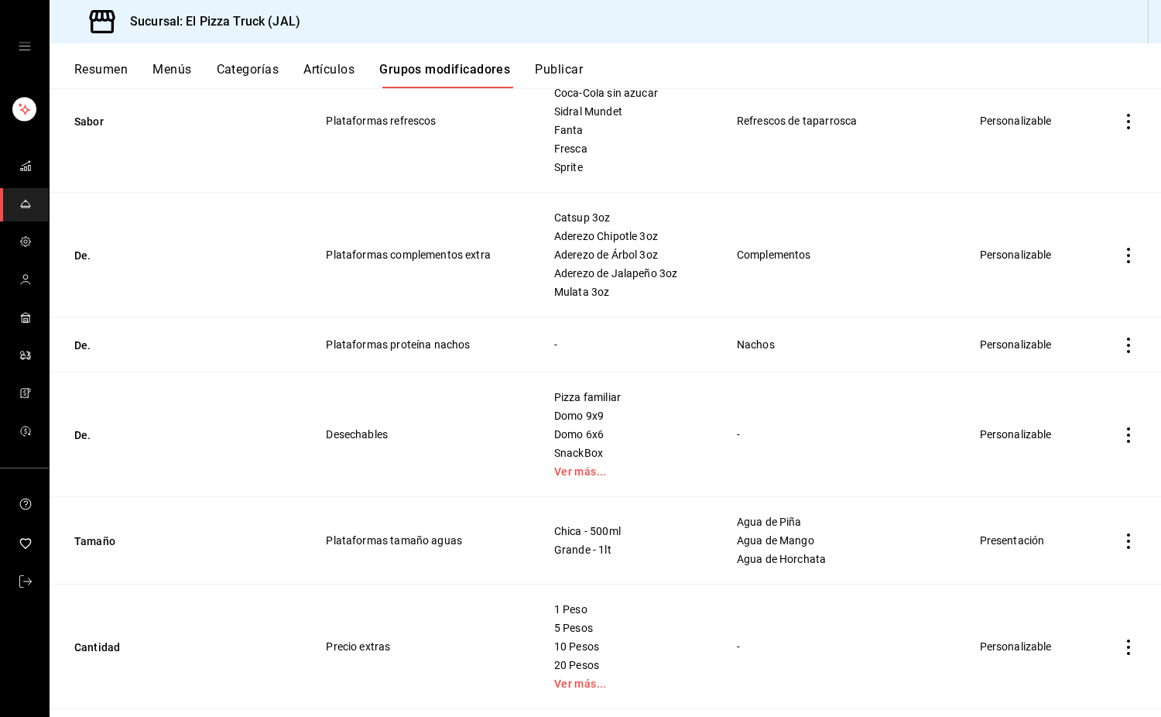
scroll to position [295, 0]
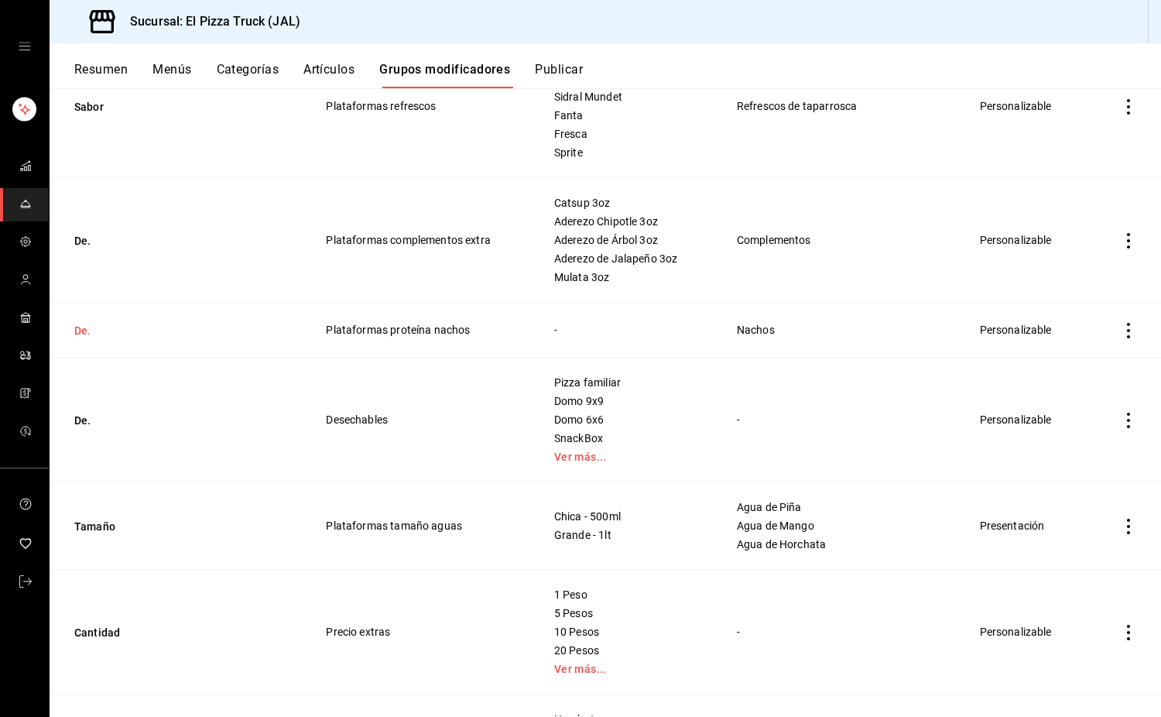
click at [79, 325] on button "De." at bounding box center [167, 330] width 186 height 15
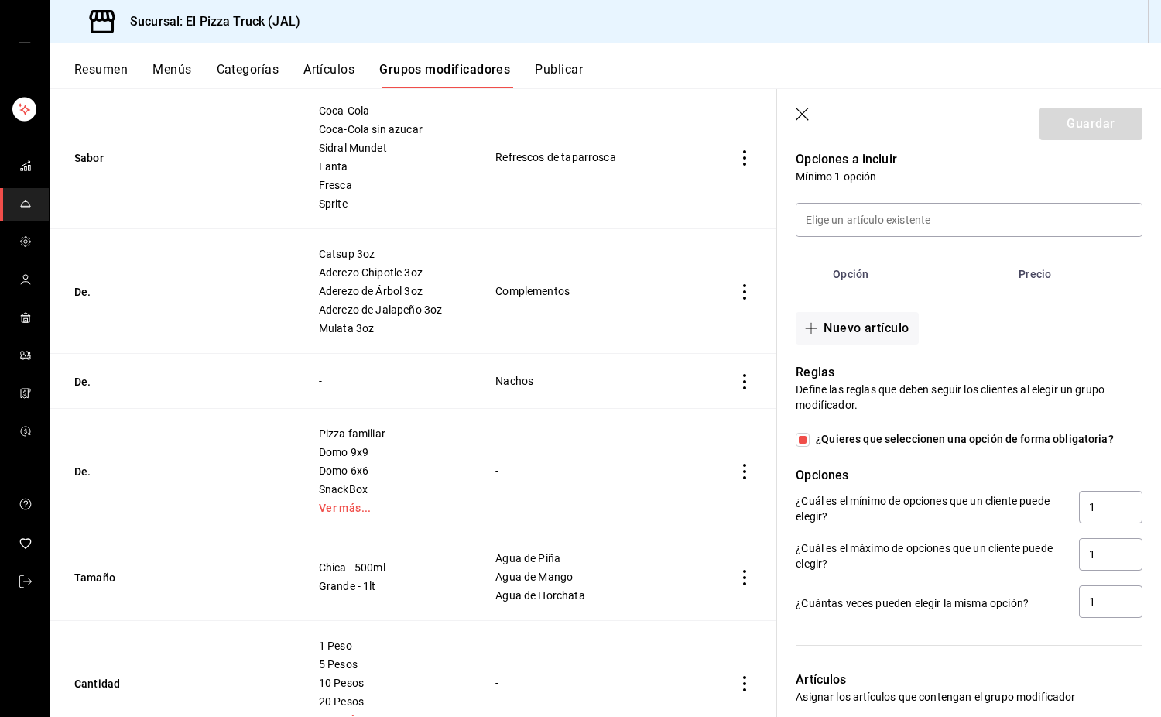
scroll to position [452, 0]
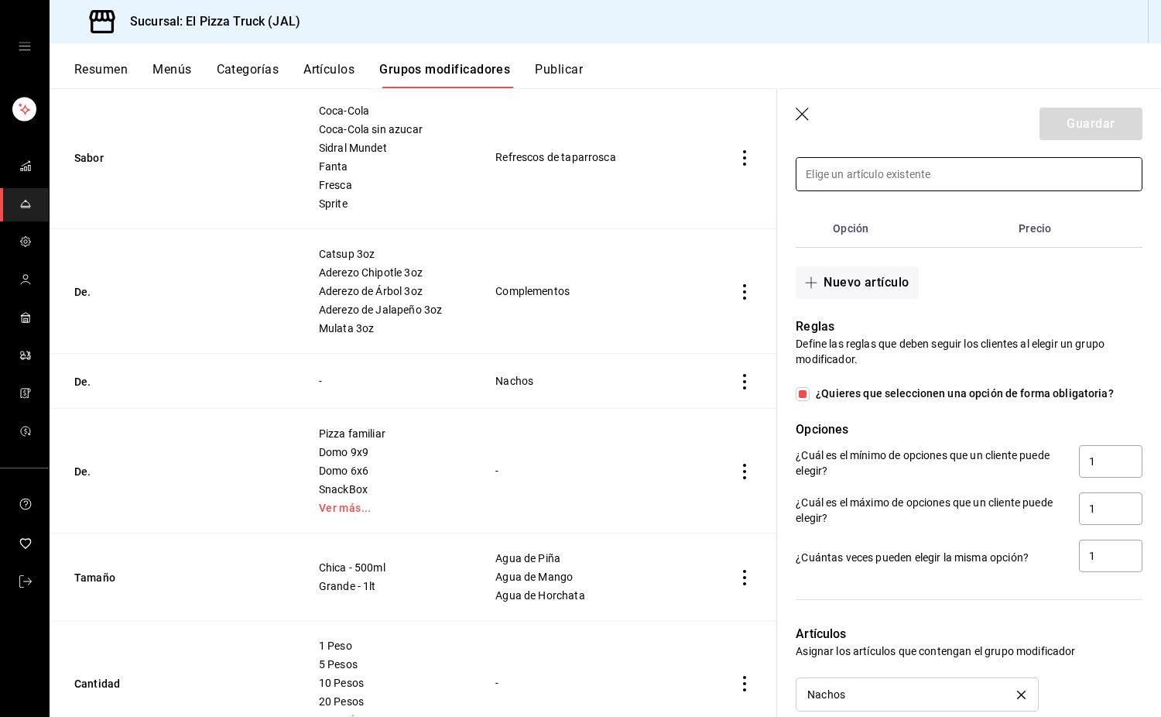
click at [898, 182] on input at bounding box center [969, 174] width 345 height 33
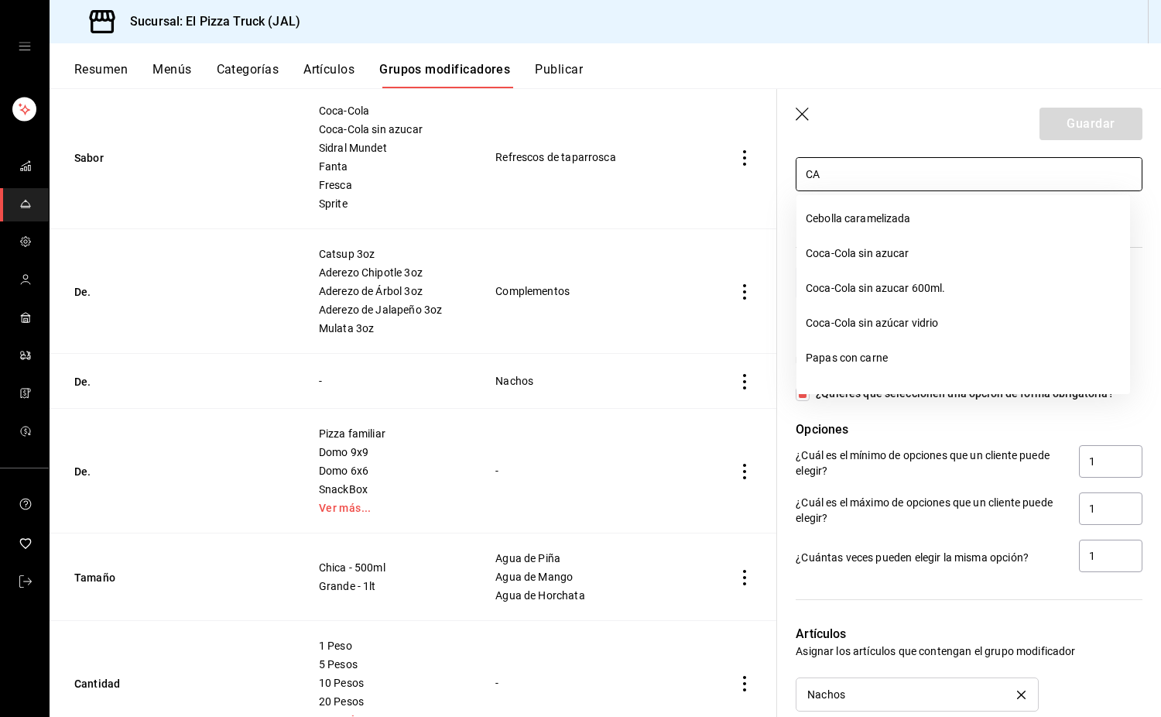
type input "C"
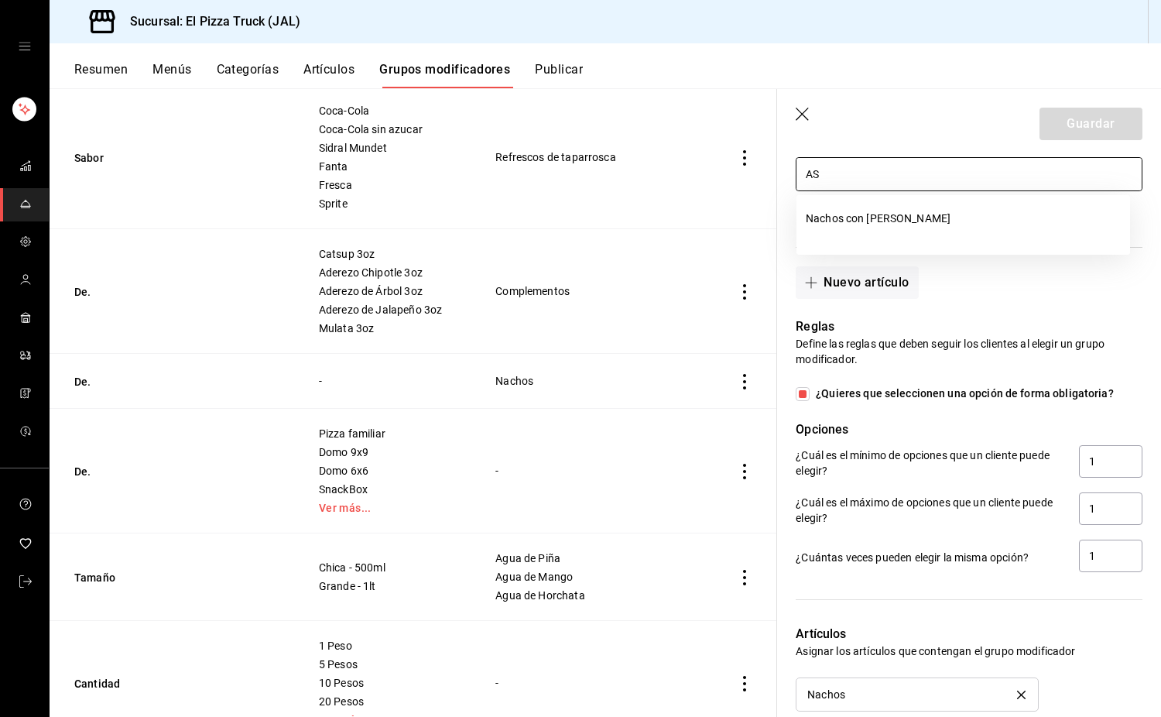
type input "A"
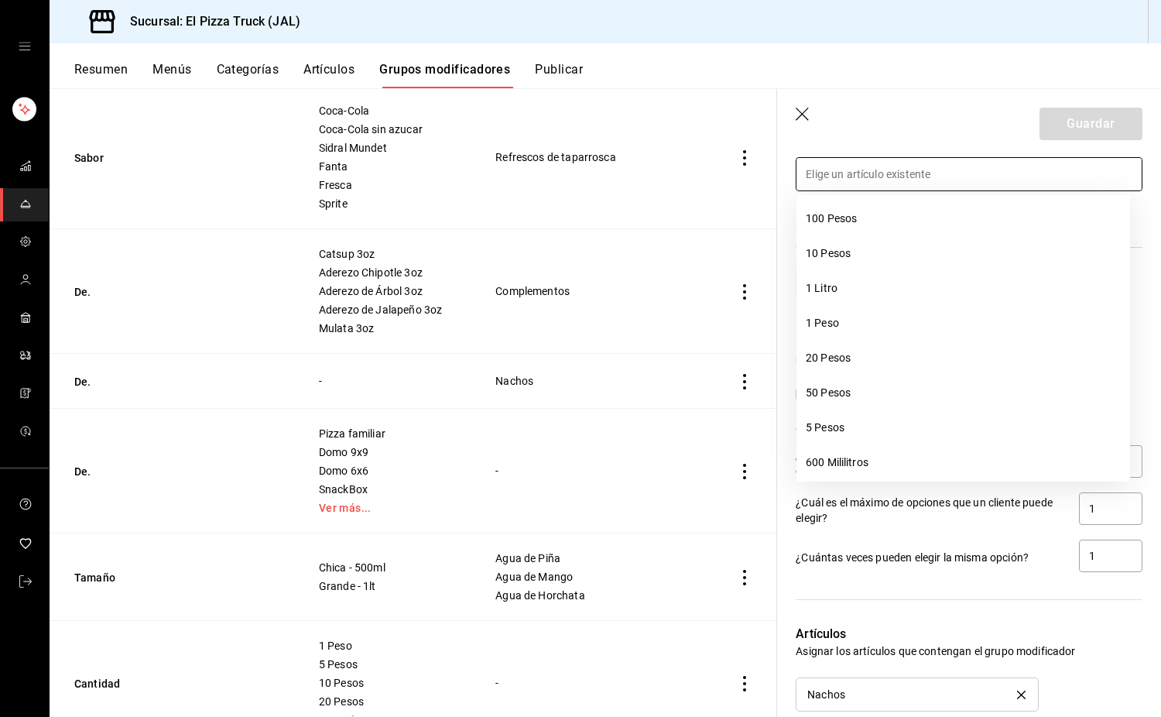
click at [954, 109] on header "Guardar" at bounding box center [969, 120] width 384 height 63
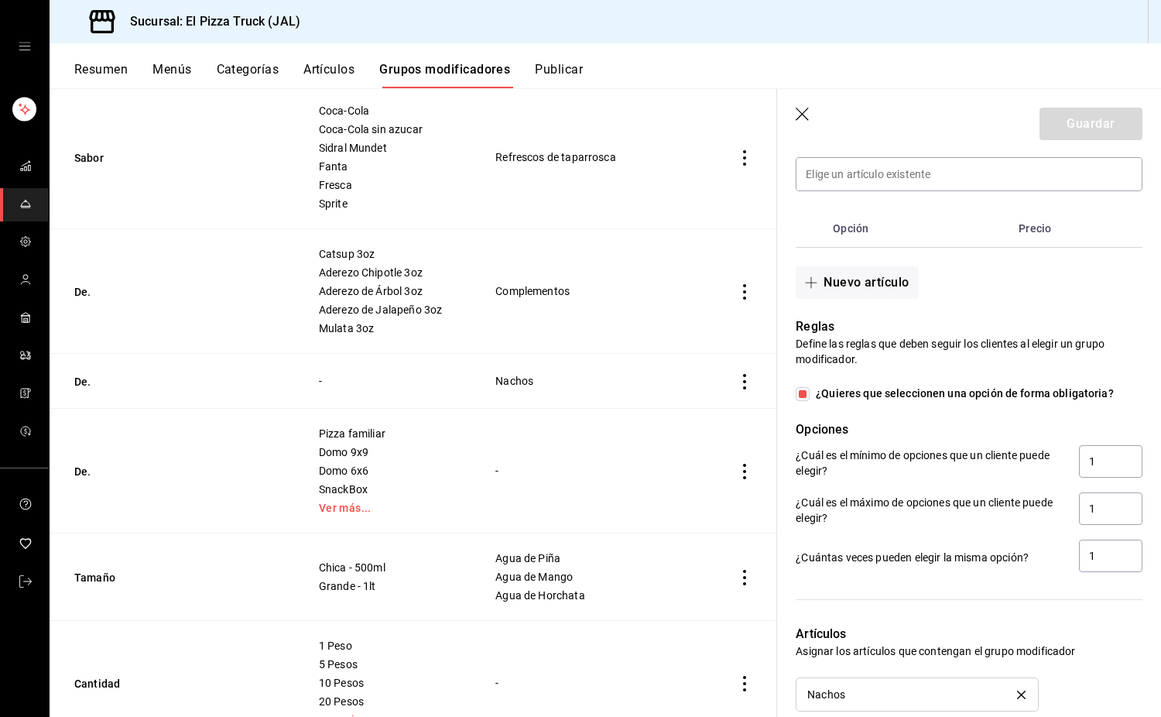
click at [846, 154] on div at bounding box center [959, 165] width 365 height 53
click at [854, 180] on input at bounding box center [969, 174] width 345 height 33
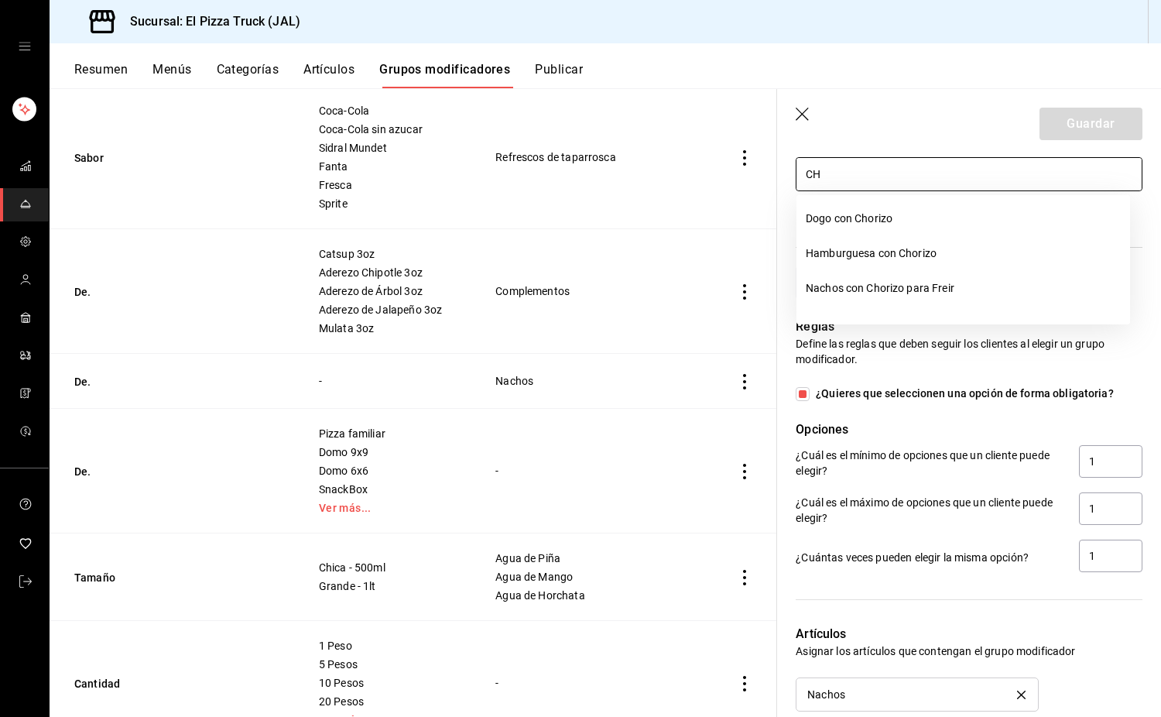
type input "C"
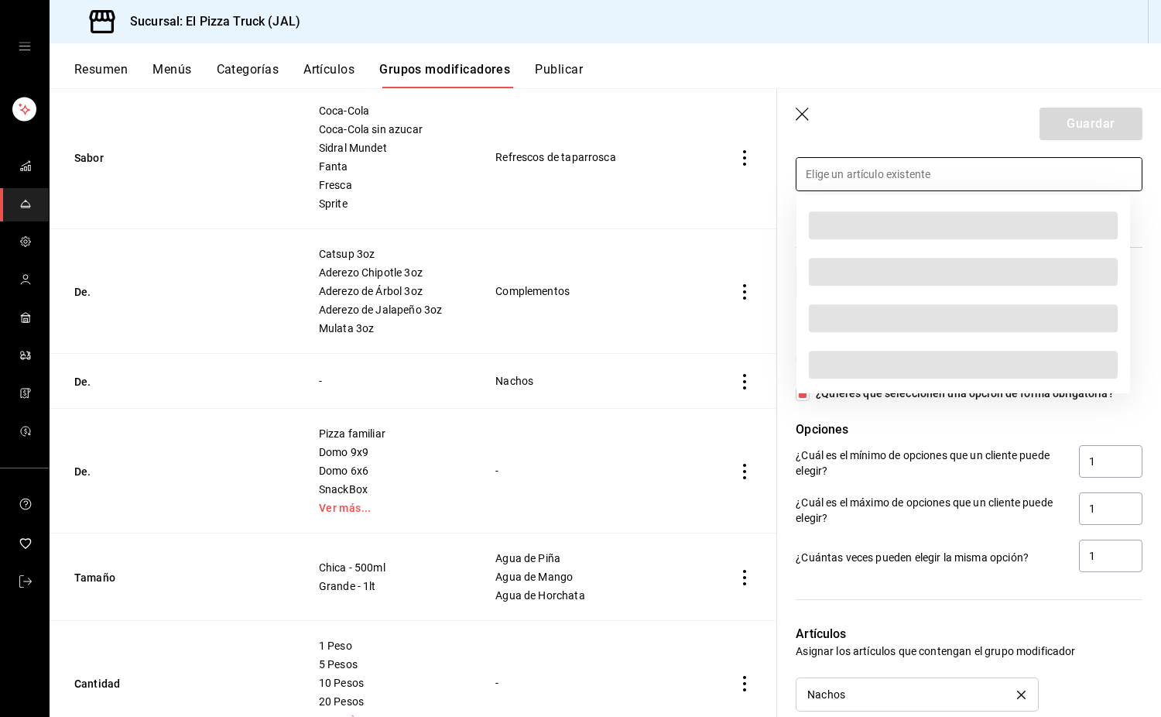
click at [869, 146] on header "Guardar" at bounding box center [969, 120] width 384 height 63
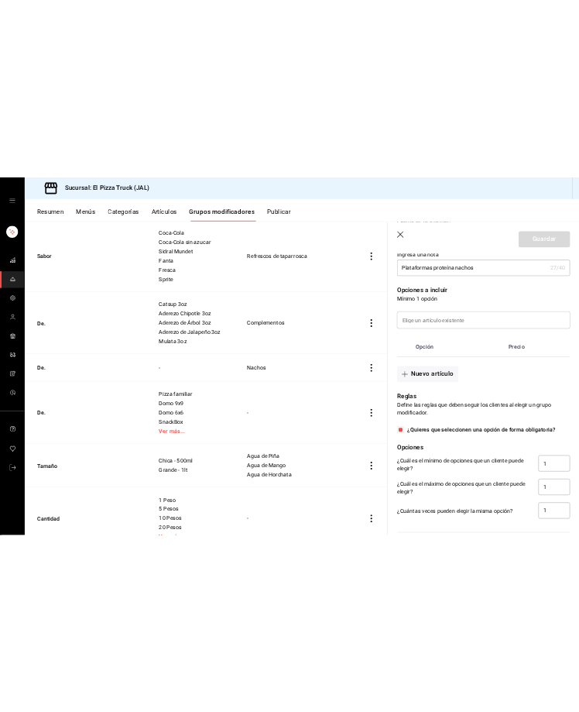
scroll to position [355, 0]
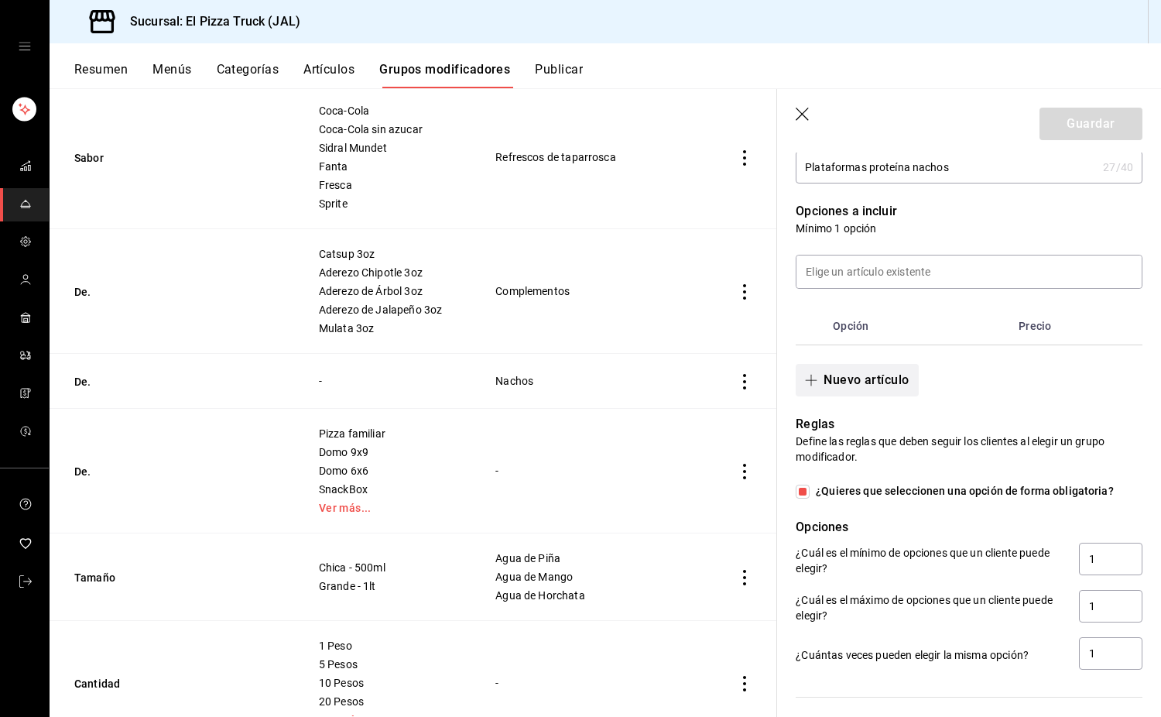
click at [901, 390] on button "Nuevo artículo" at bounding box center [857, 380] width 122 height 33
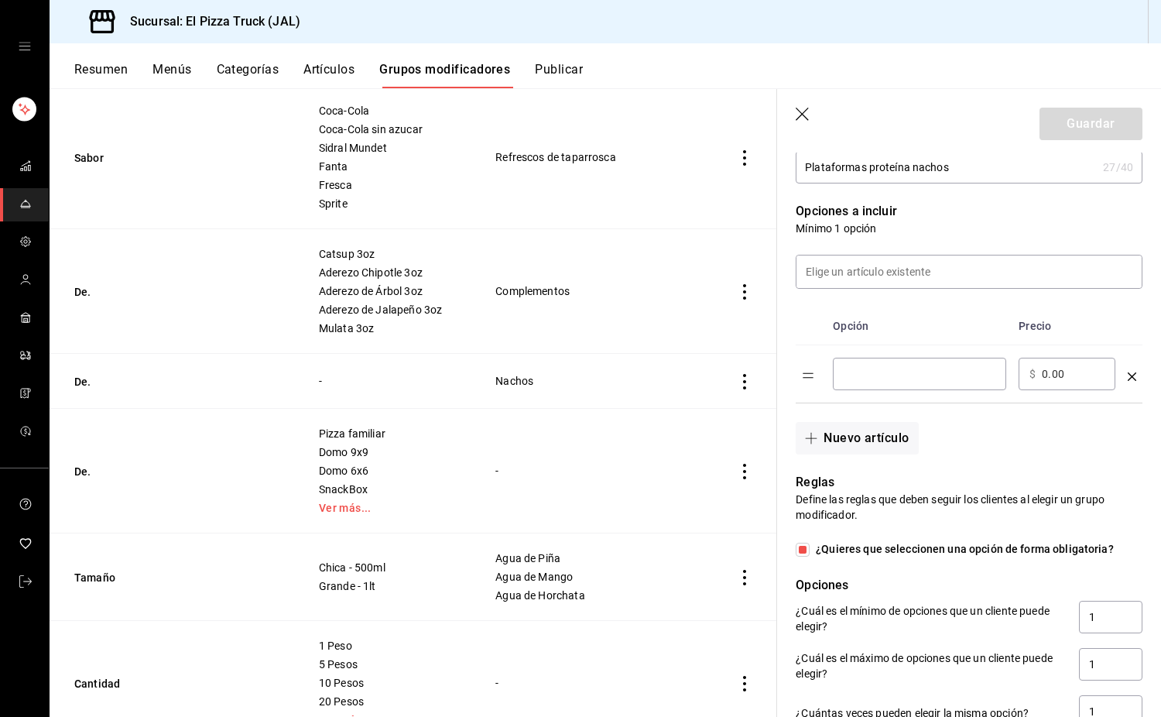
click at [889, 380] on input "optionsTable" at bounding box center [920, 373] width 152 height 15
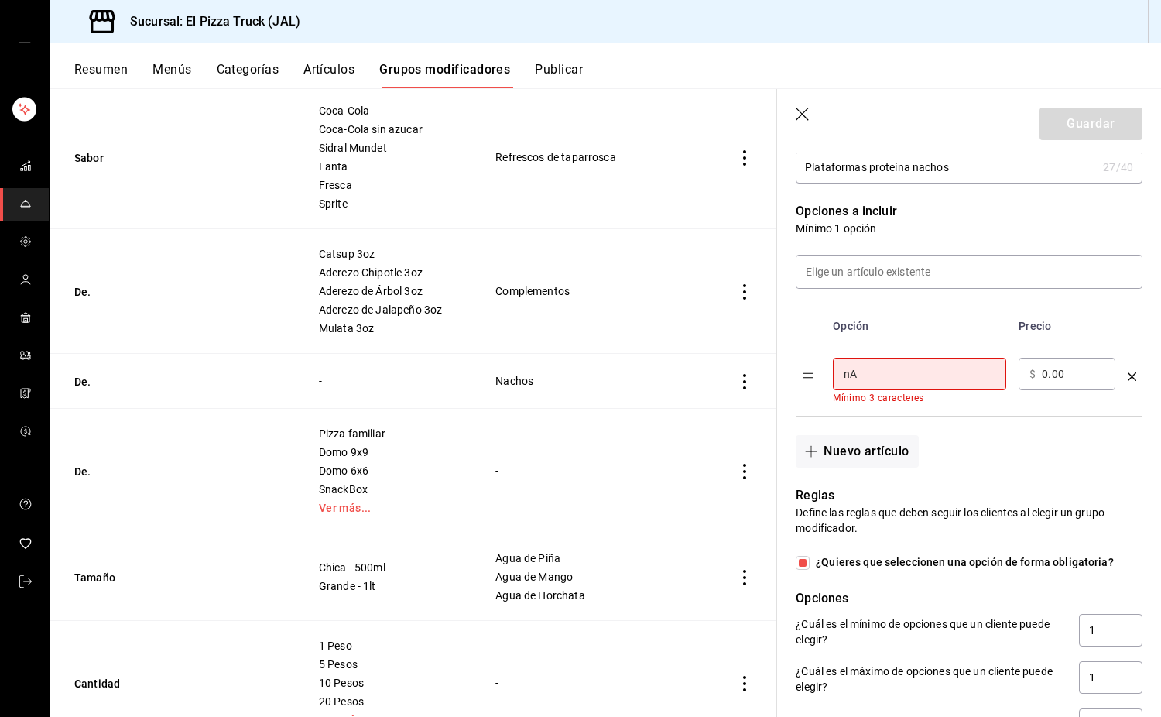
type input "n"
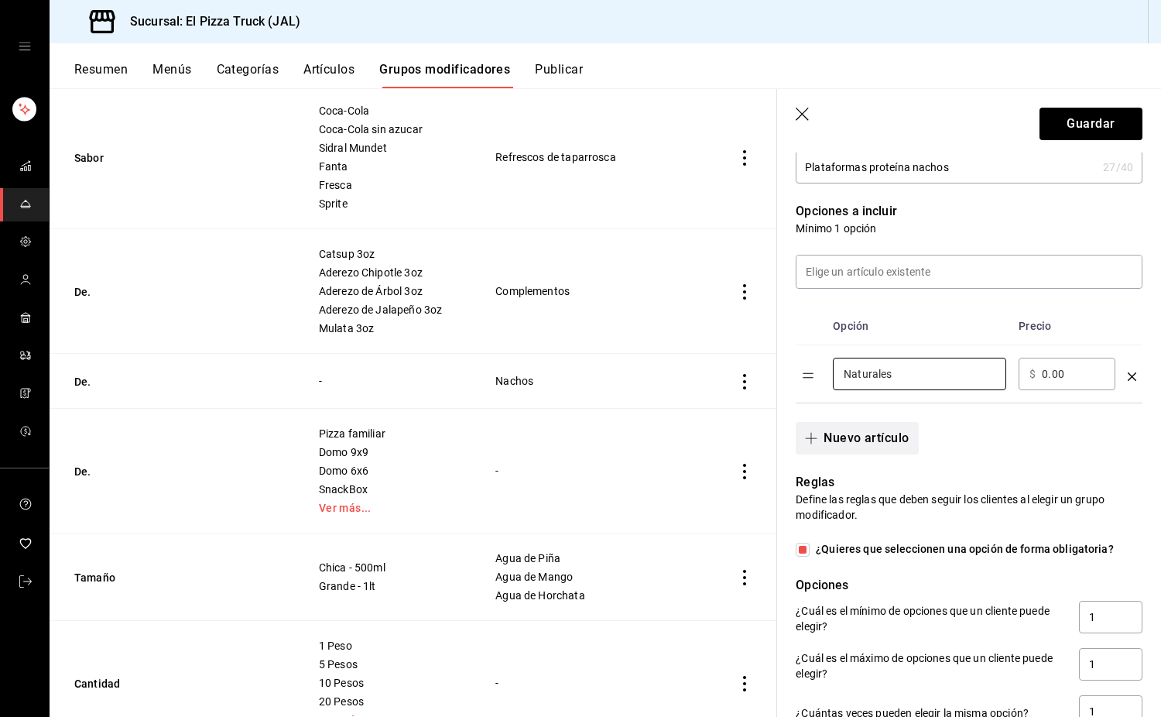
type input "Naturales"
click at [866, 430] on button "Nuevo artículo" at bounding box center [857, 438] width 122 height 33
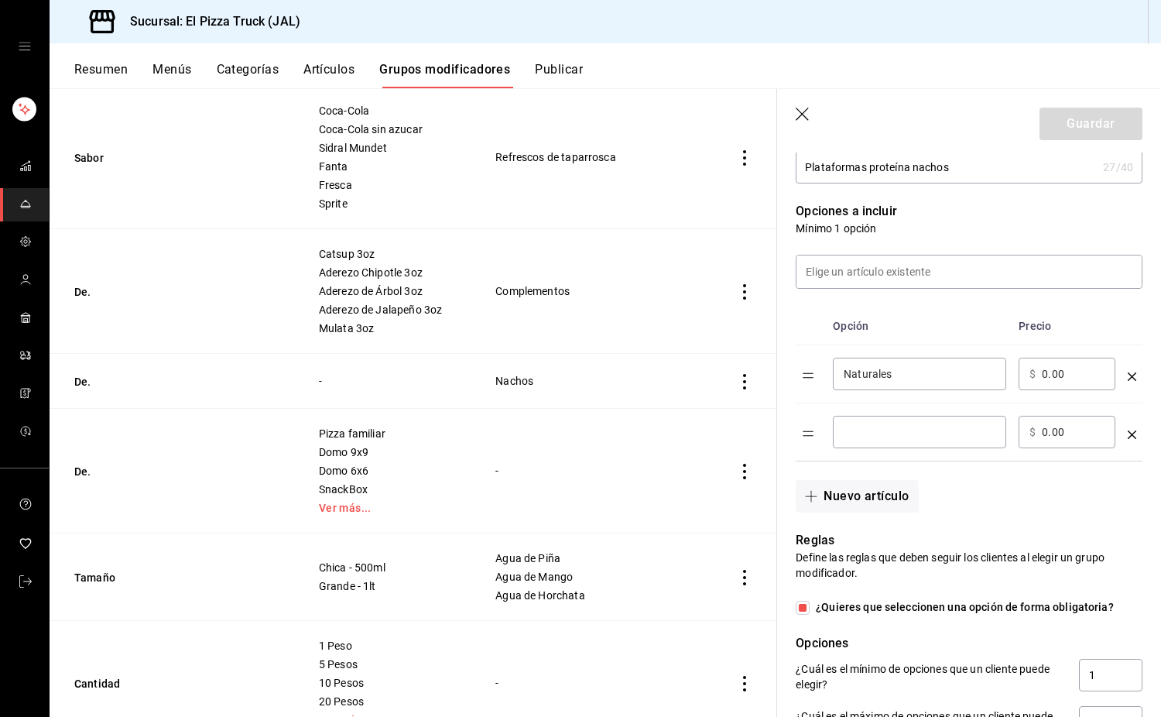
click at [874, 432] on input "optionsTable" at bounding box center [920, 431] width 152 height 15
type input "Asada"
click at [892, 504] on button "Nuevo artículo" at bounding box center [857, 496] width 122 height 33
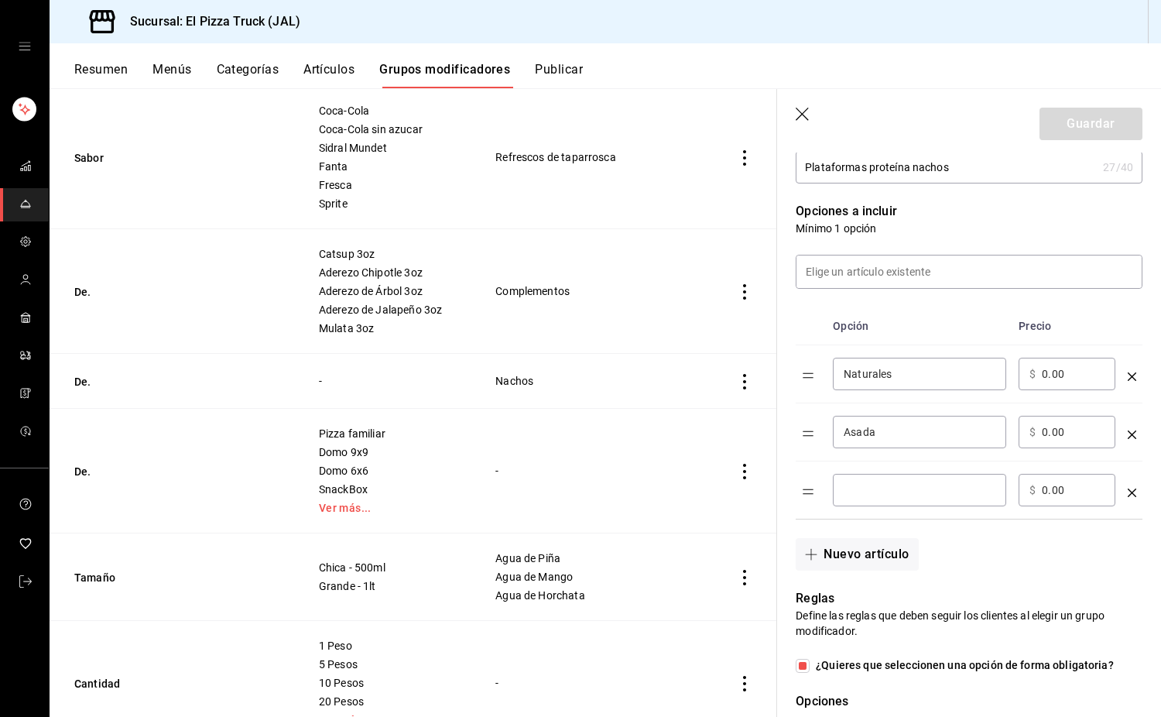
click at [878, 475] on div "​" at bounding box center [919, 490] width 173 height 33
type input "Carne adobada"
click at [850, 436] on input "Asada" at bounding box center [920, 431] width 152 height 15
type input "[PERSON_NAME]"
click at [891, 557] on button "Nuevo artículo" at bounding box center [857, 554] width 122 height 33
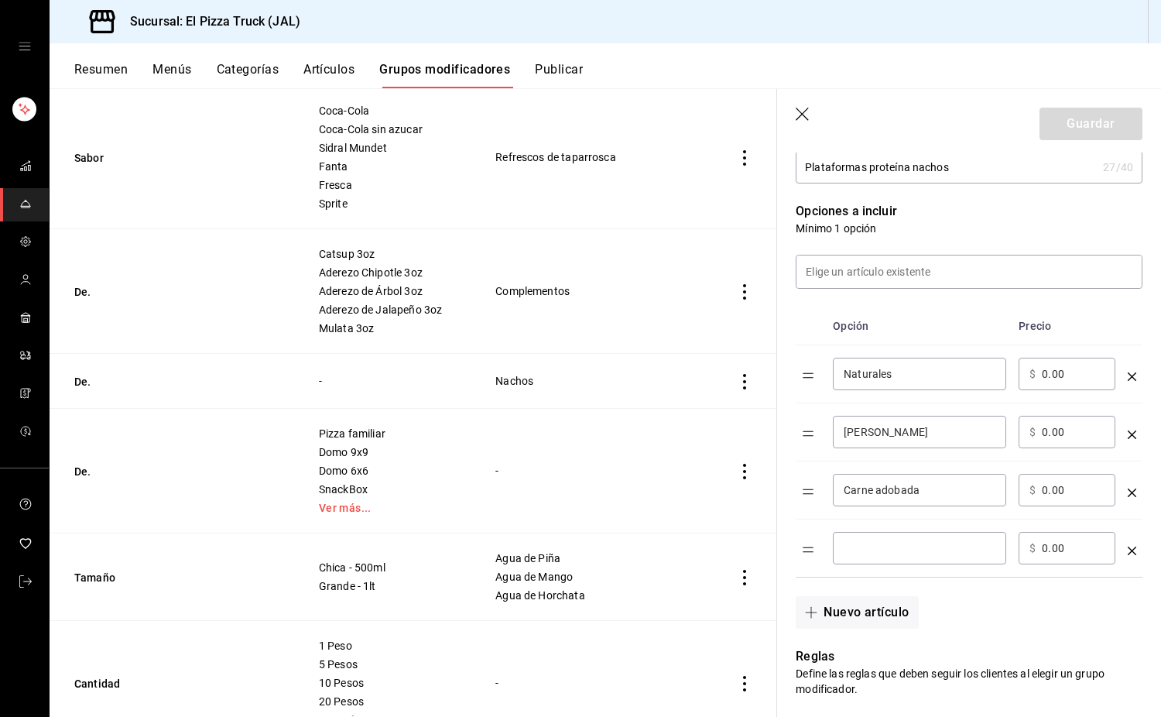
click at [876, 546] on input "optionsTable" at bounding box center [920, 547] width 152 height 15
type input "Chorizo para freir"
click at [880, 611] on button "Nuevo artículo" at bounding box center [857, 612] width 122 height 33
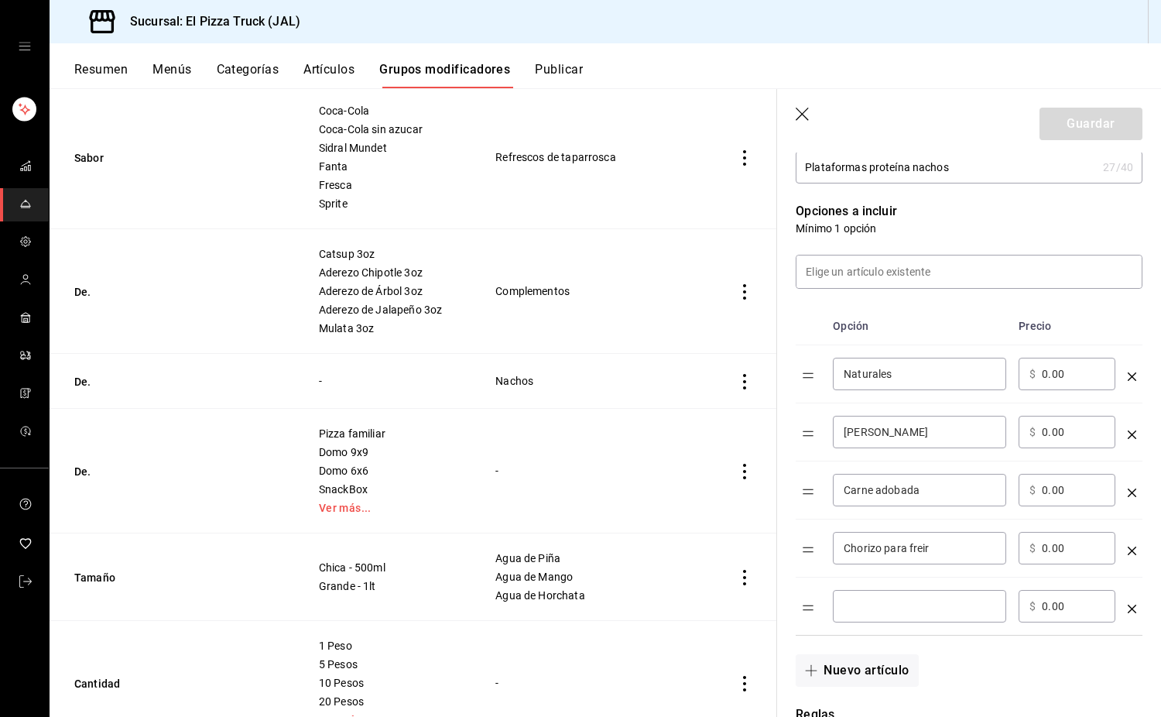
click at [871, 612] on input "optionsTable" at bounding box center [920, 606] width 152 height 15
type input "Champiñones"
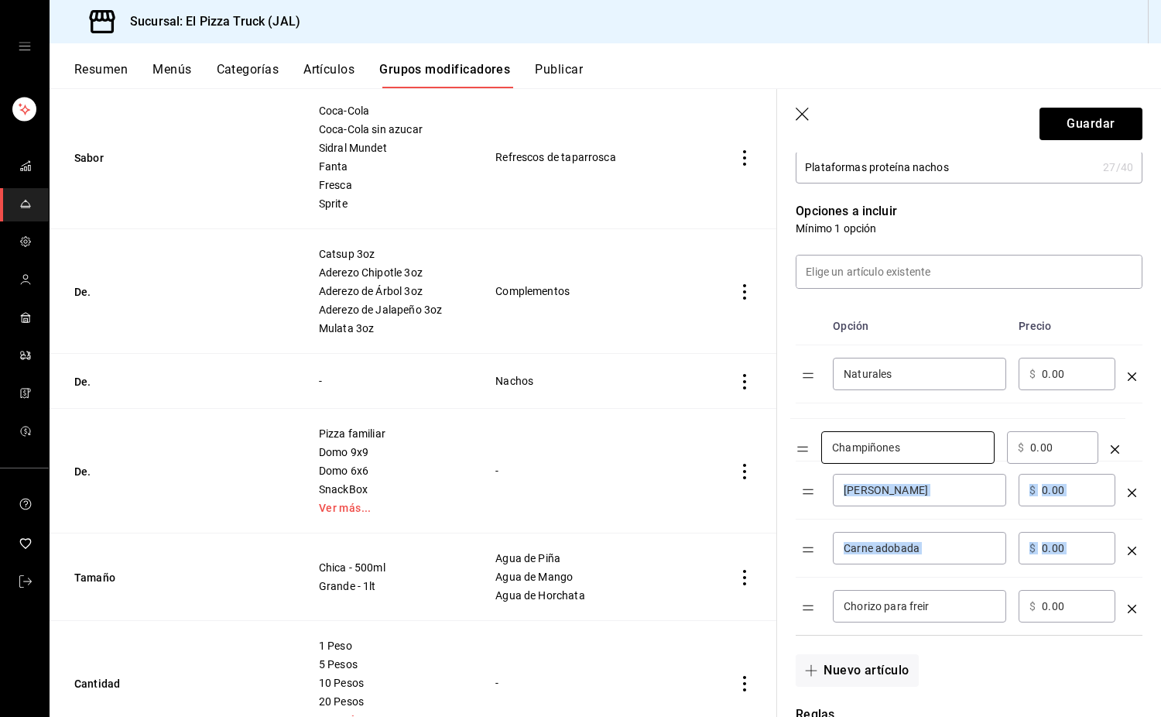
drag, startPoint x: 812, startPoint y: 607, endPoint x: 807, endPoint y: 447, distance: 160.4
click at [807, 447] on table "Opción Precio Naturales ​ ​ $ 0.00 ​ Carne asada ​ ​ $ 0.00 ​ Carne adobada ​ ​…" at bounding box center [969, 471] width 347 height 328
drag, startPoint x: 811, startPoint y: 616, endPoint x: 811, endPoint y: 497, distance: 118.5
click at [811, 497] on table "Opción Precio Naturales ​ ​ $ 0.00 ​ Champiñones ​ ​ $ 0.00 ​ Carne asada ​ ​ $…" at bounding box center [969, 471] width 347 height 328
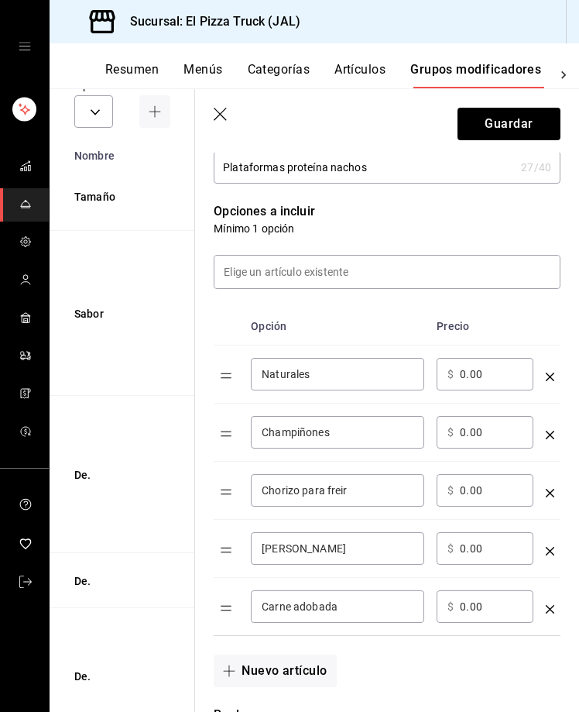
click at [467, 439] on input "0.00" at bounding box center [491, 431] width 63 height 15
type input "40.00"
type input "100.00"
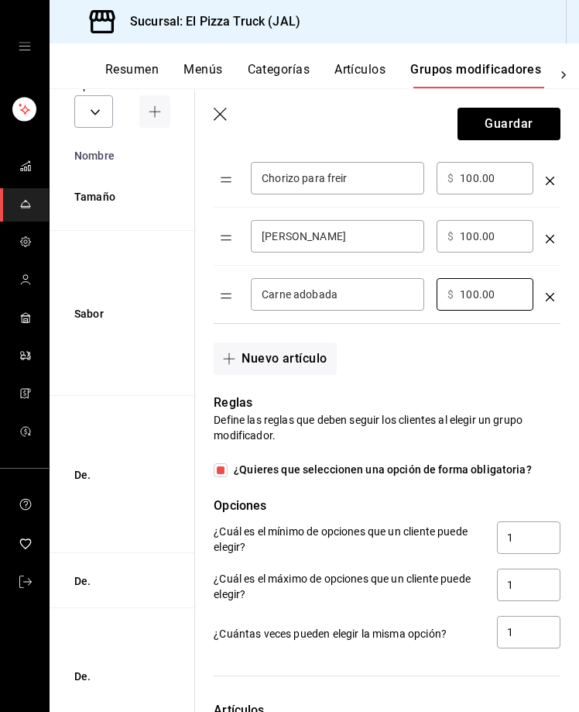
scroll to position [978, 0]
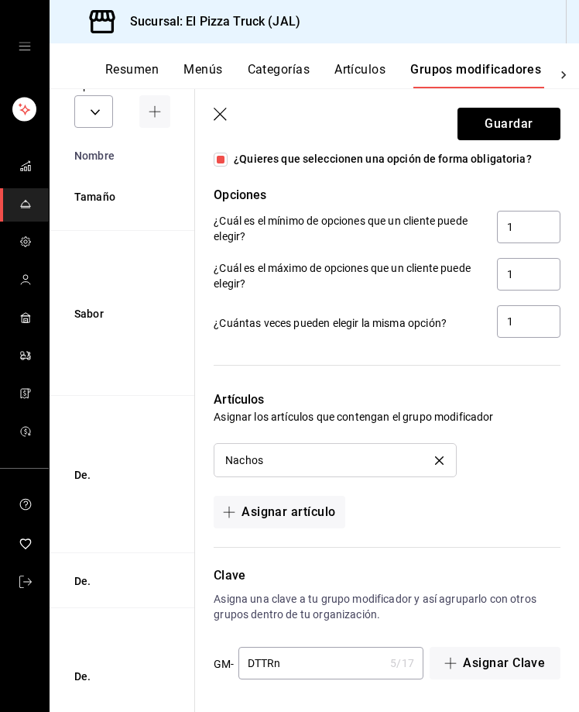
type input "100.00"
click at [325, 654] on input "DTTRn" at bounding box center [311, 662] width 146 height 31
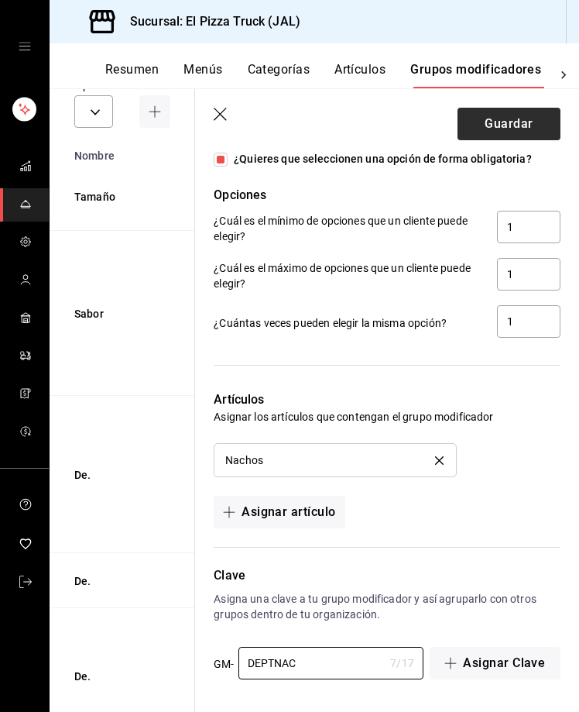
type input "DEPTNAC"
click at [507, 127] on button "Guardar" at bounding box center [509, 124] width 103 height 33
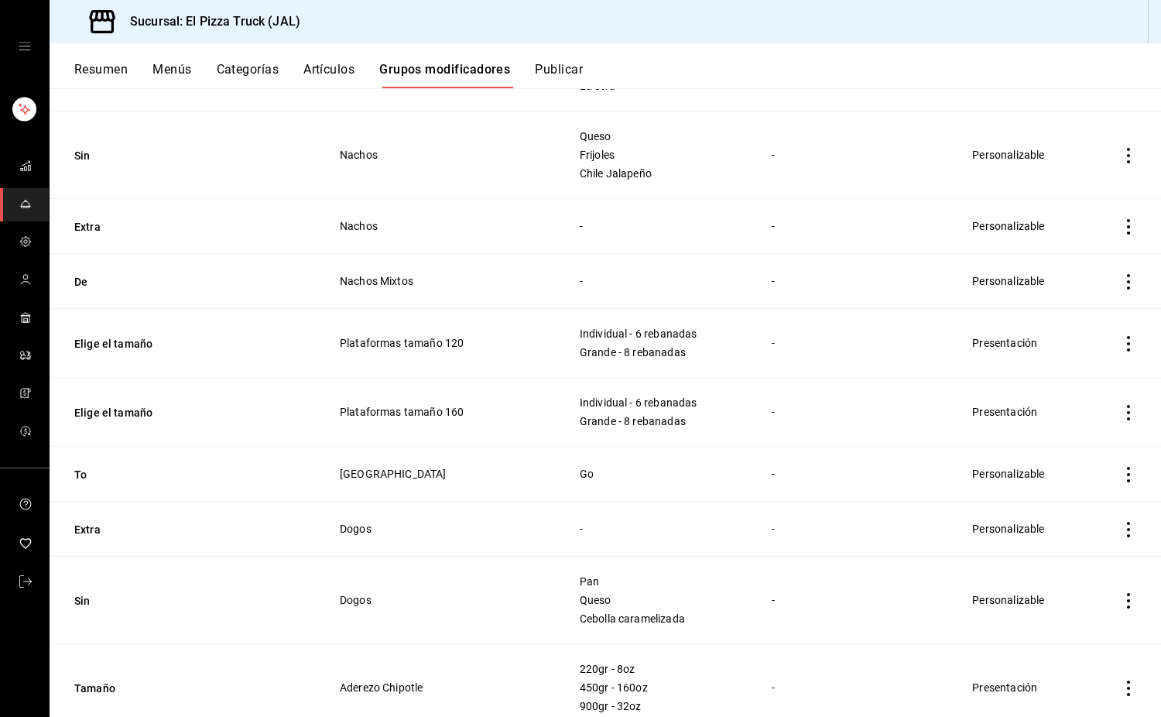
scroll to position [1142, 0]
click at [1127, 225] on icon "actions" at bounding box center [1128, 225] width 3 height 15
click at [1072, 323] on span "Eliminar" at bounding box center [1070, 326] width 39 height 12
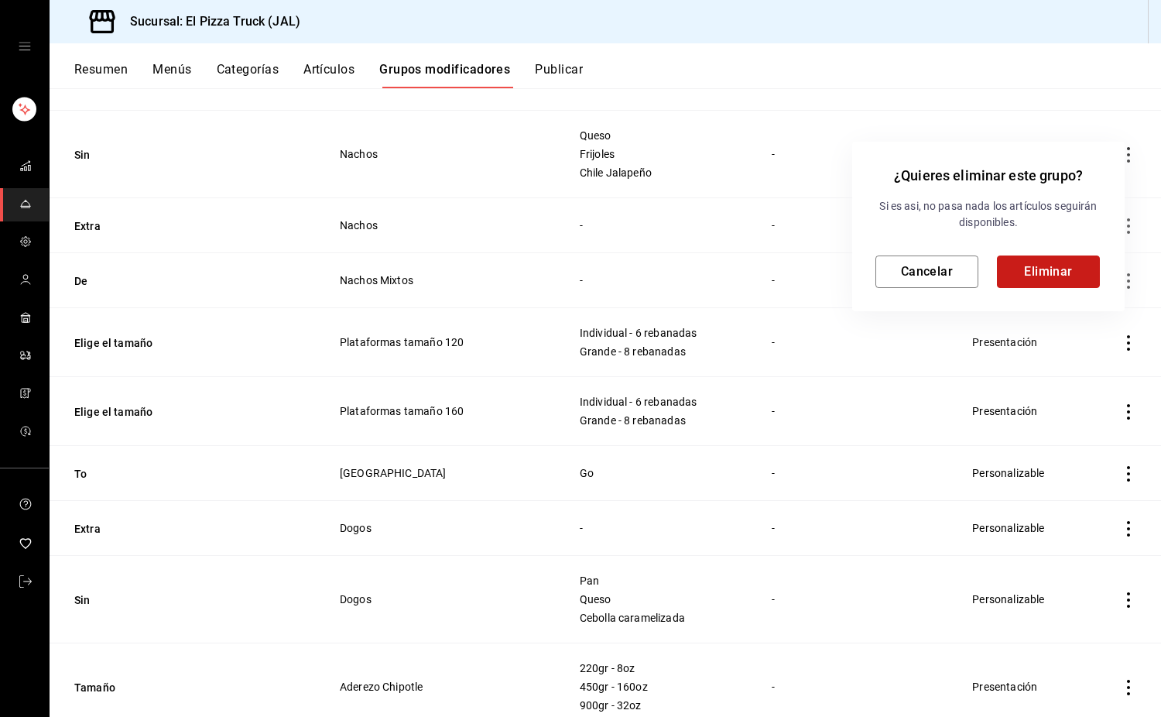
click at [1043, 262] on button "Eliminar" at bounding box center [1048, 272] width 103 height 33
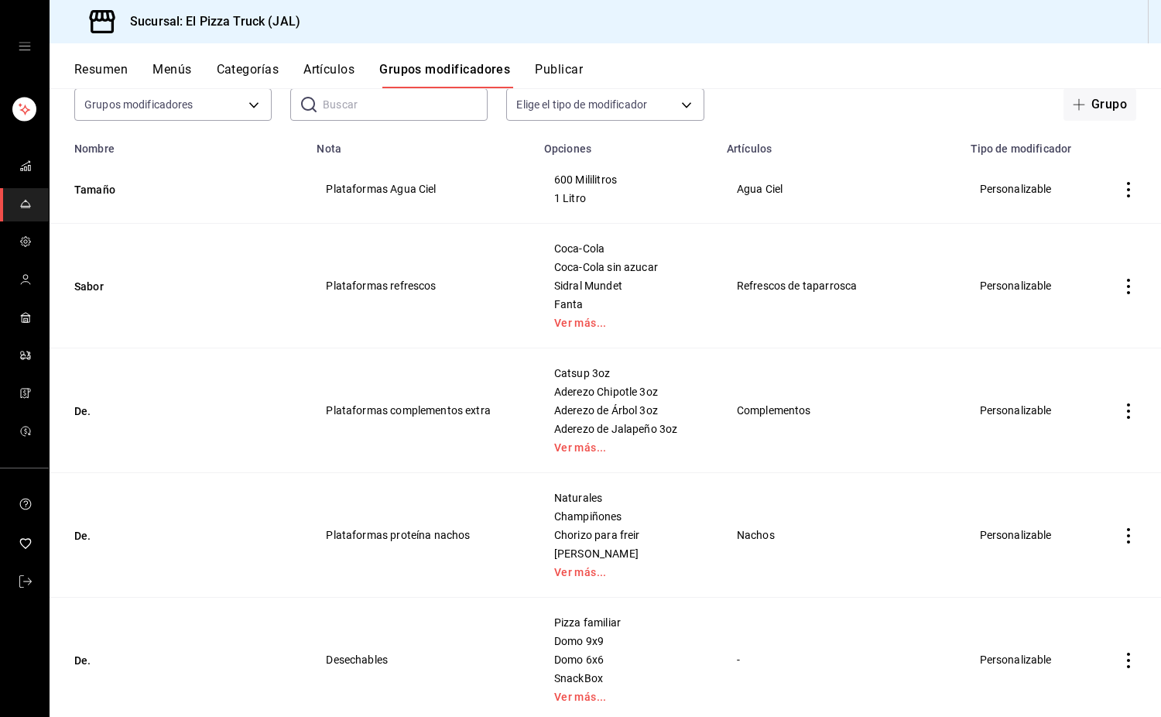
scroll to position [0, 0]
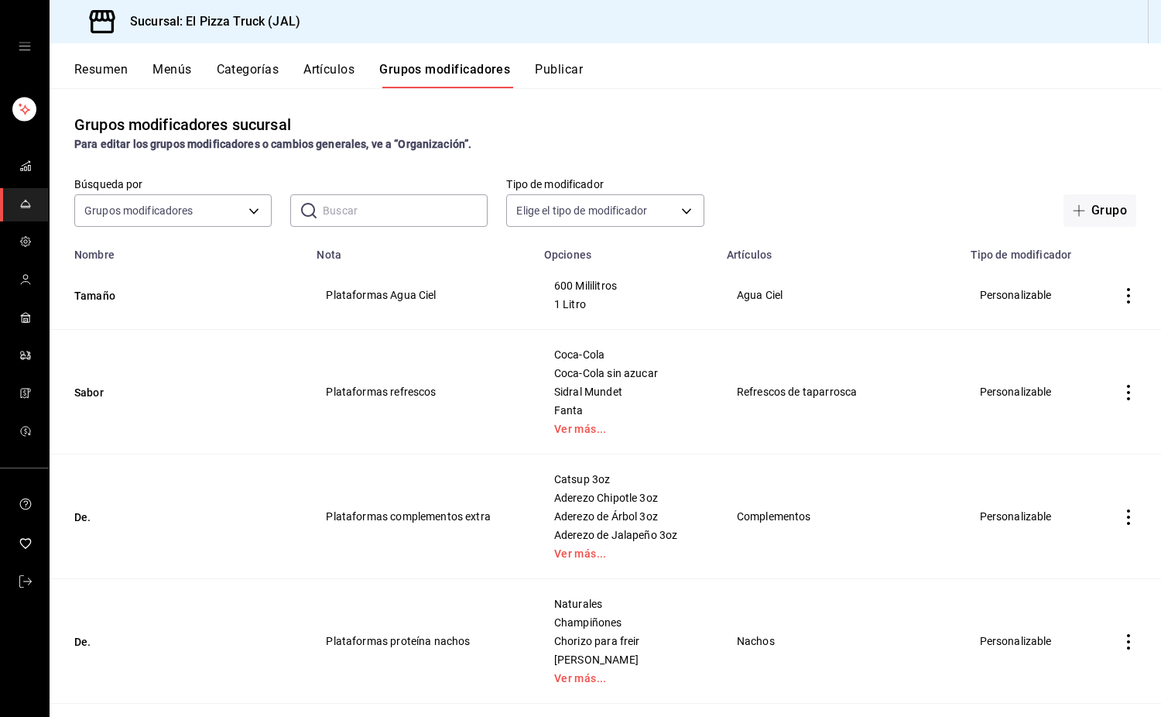
click at [336, 74] on button "Artículos" at bounding box center [329, 75] width 51 height 26
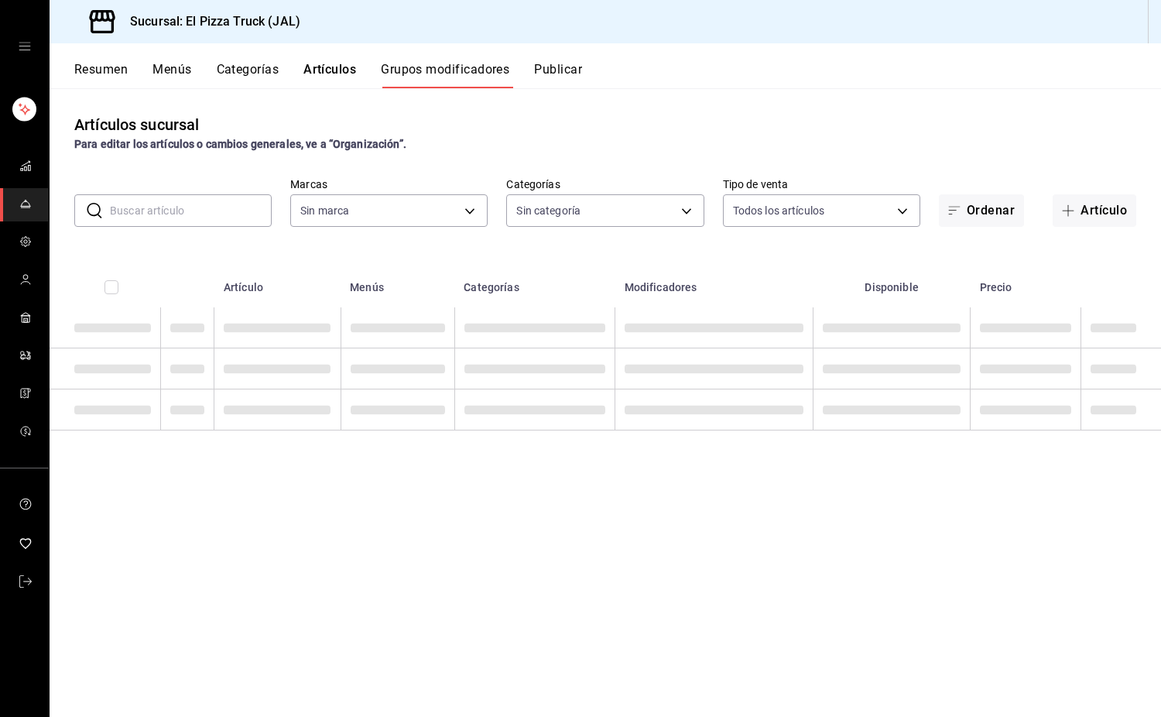
type input "c15787e7-6217-4551-b681-77b679b5e3f3,a441d866-96e6-4057-8867-d7266e748d34,b52d4…"
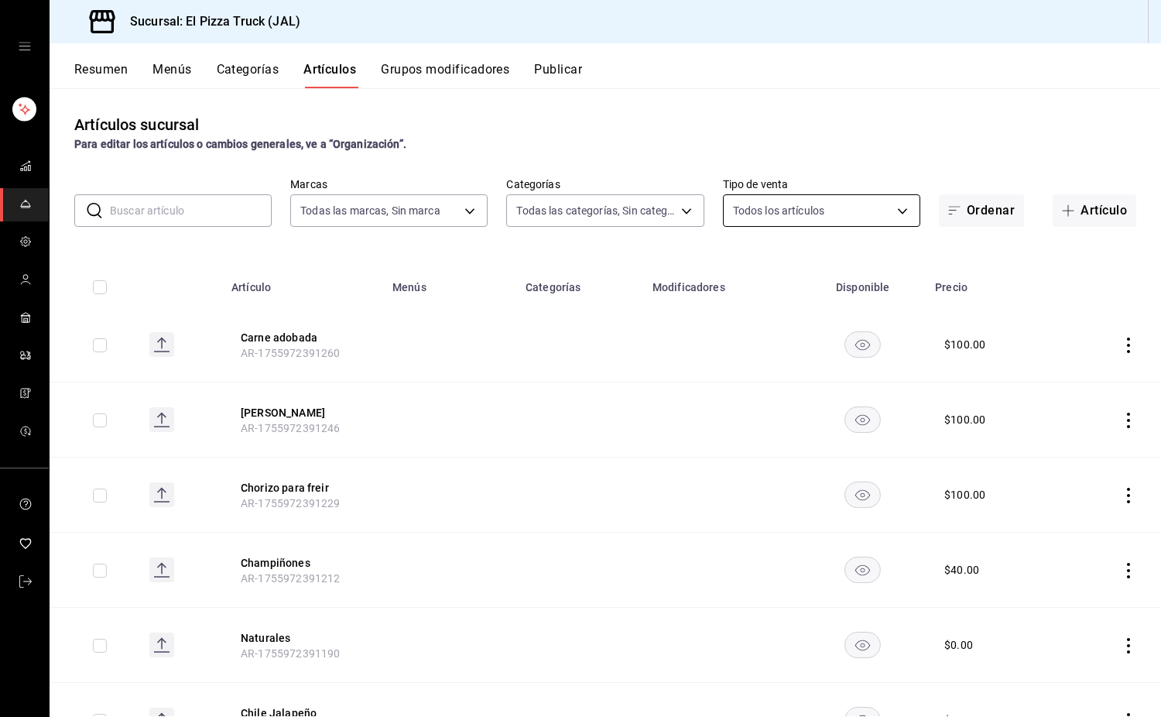
type input "c15787e7-6217-4551-b681-77b679b5e3f3,a441d866-96e6-4057-8867-d7266e748d34,b52d4…"
type input "7011110b-ccbe-4c9e-86f6-4a195b2d65b1,5937454d-5871-409b-ab19-0e087f261275,3108b…"
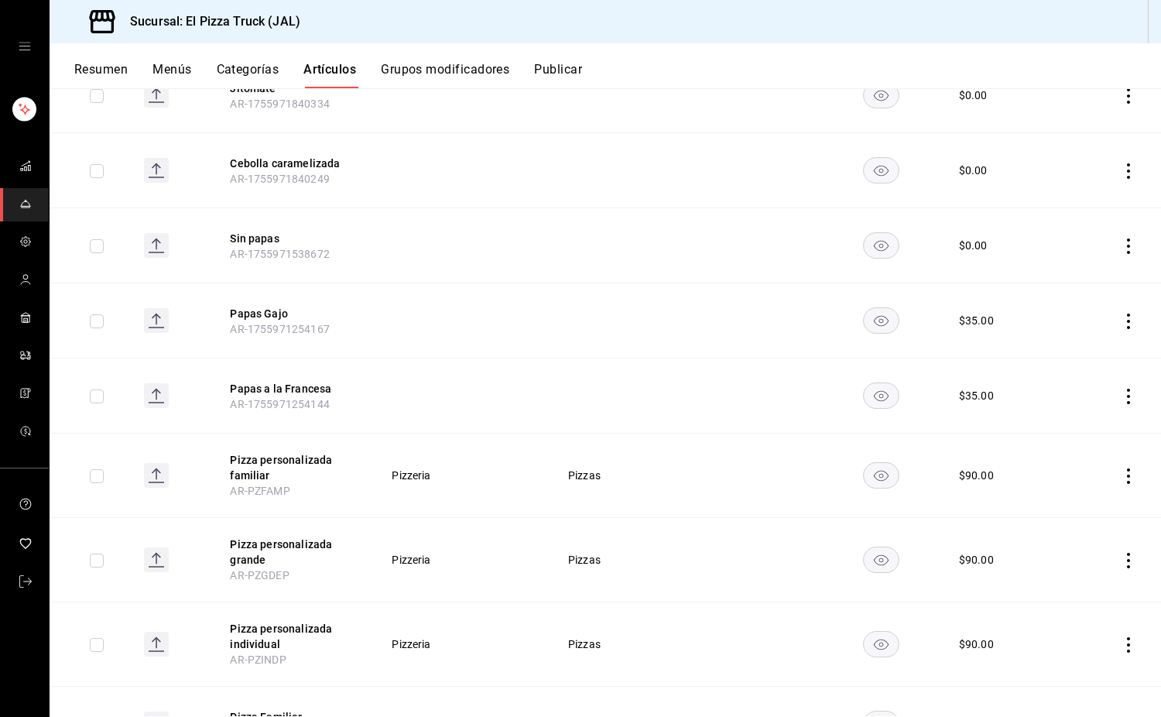
scroll to position [1303, 0]
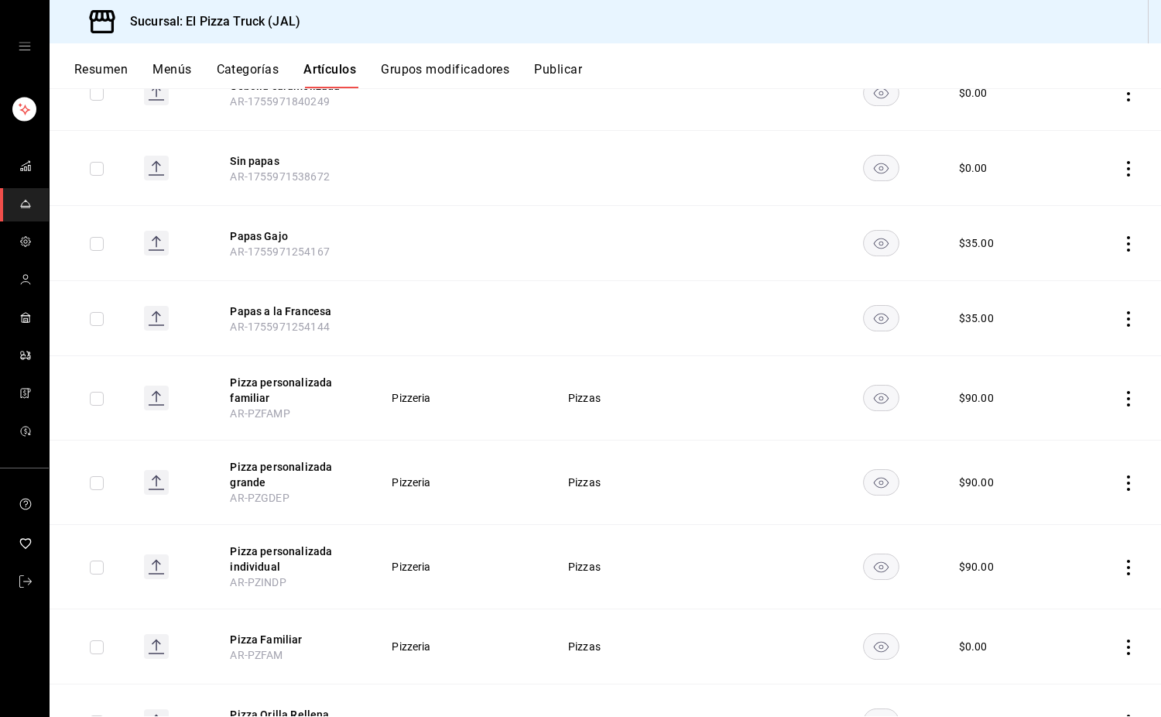
click at [275, 245] on th "Papas Gajo AR-1755971254167" at bounding box center [291, 243] width 161 height 75
click at [265, 235] on button "Papas Gajo" at bounding box center [292, 235] width 124 height 15
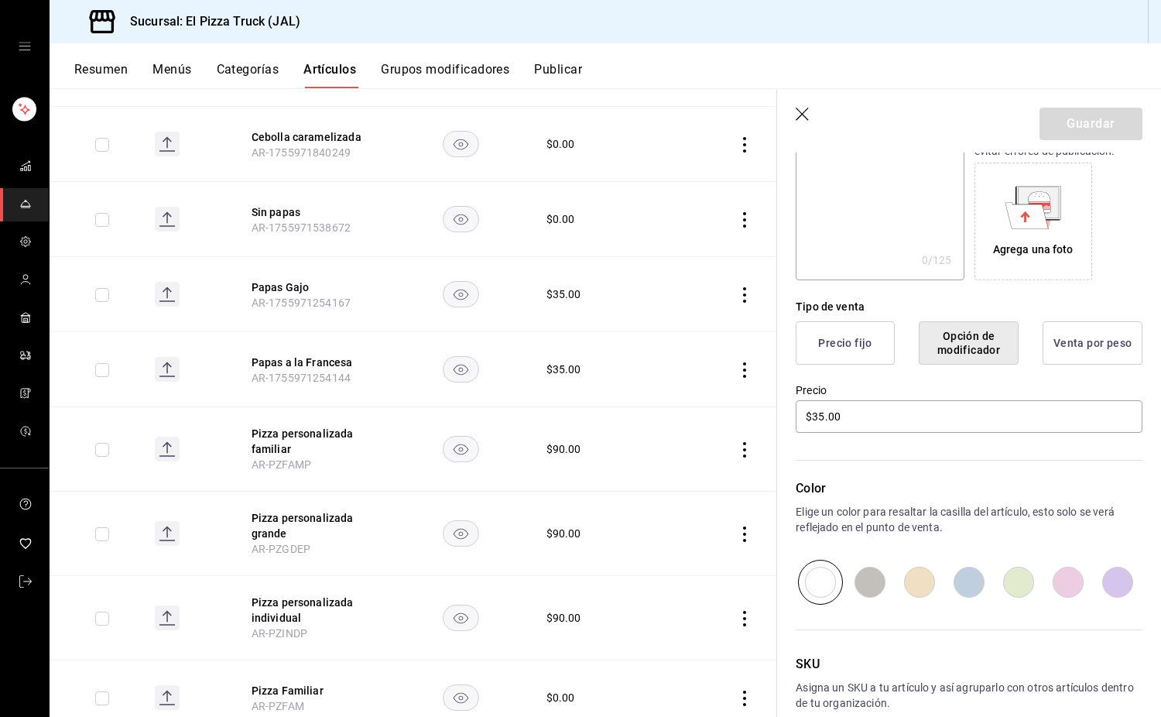
scroll to position [319, 0]
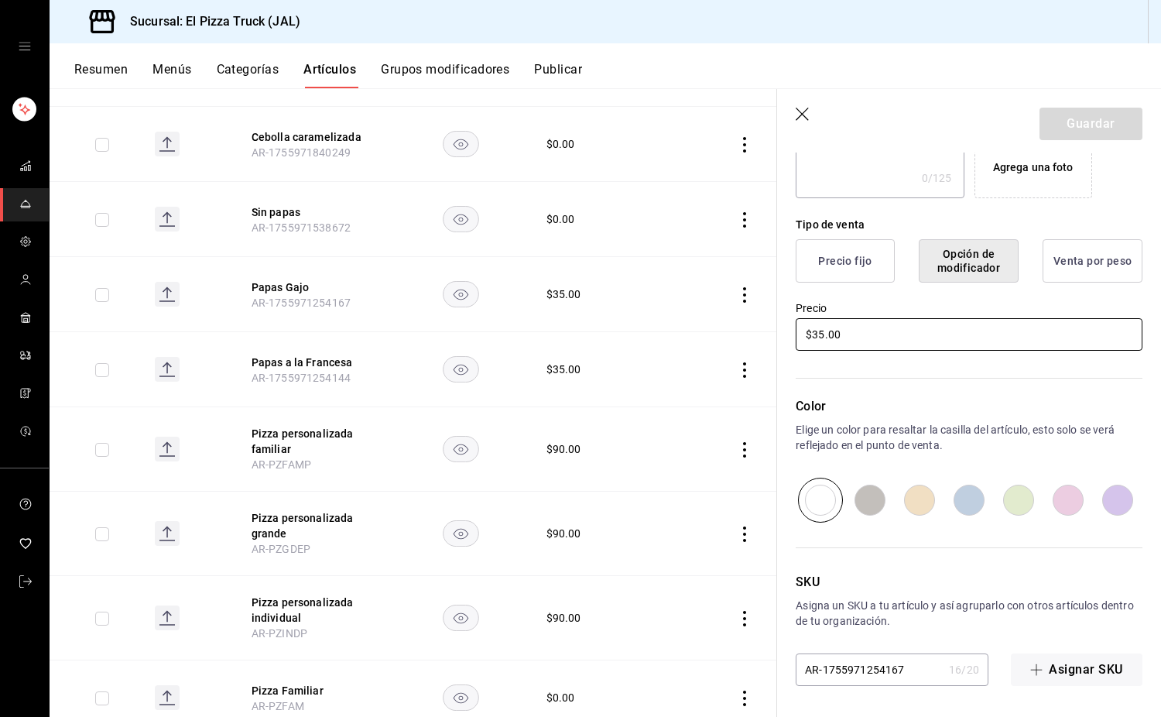
click at [827, 335] on input "$35.00" at bounding box center [969, 334] width 347 height 33
type input "$000.00"
click at [1062, 119] on button "Guardar" at bounding box center [1091, 124] width 103 height 33
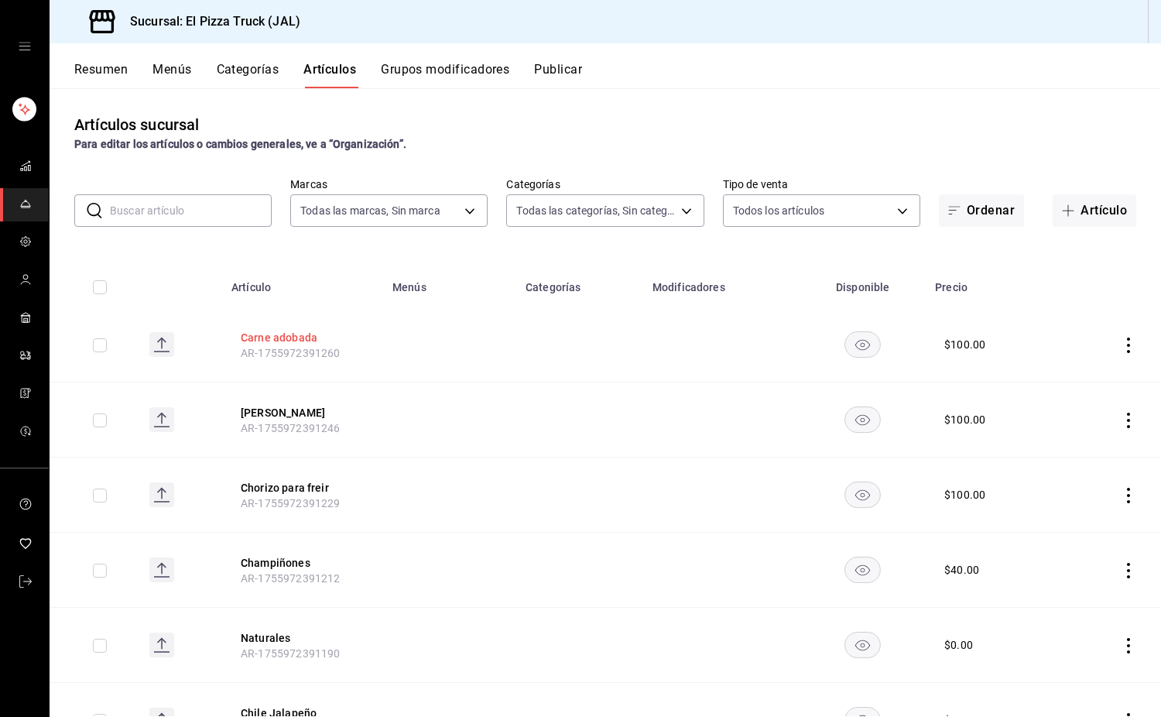
click at [305, 338] on button "Carne adobada" at bounding box center [303, 337] width 124 height 15
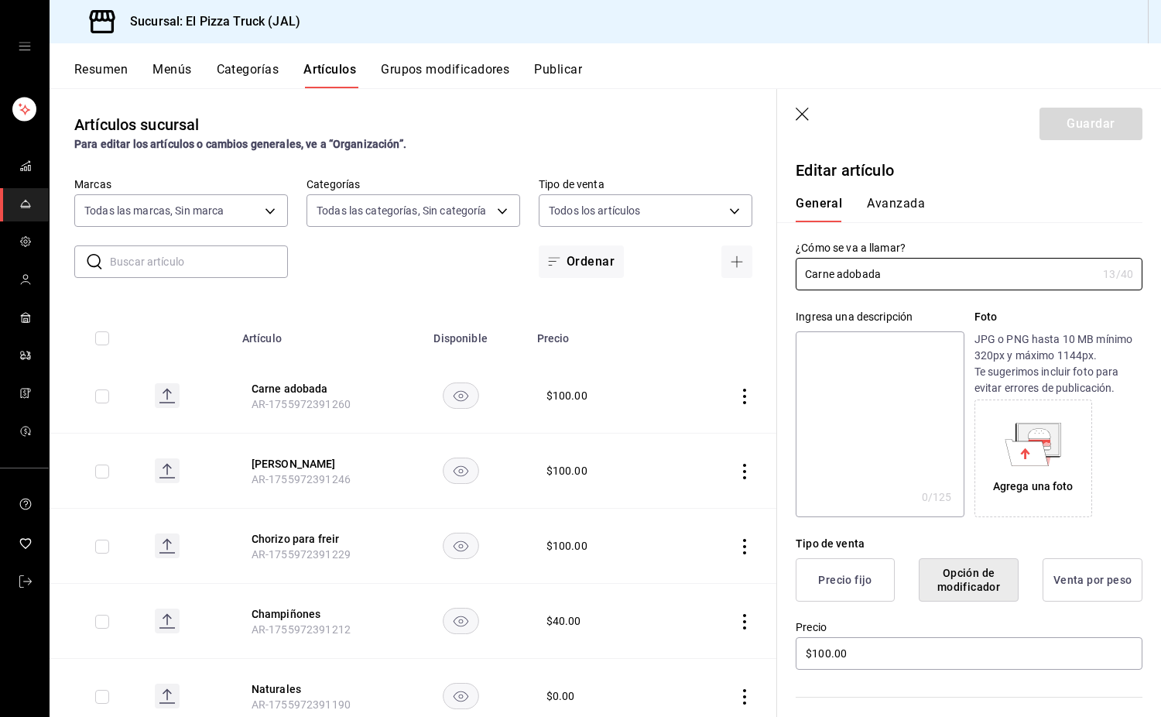
scroll to position [310, 0]
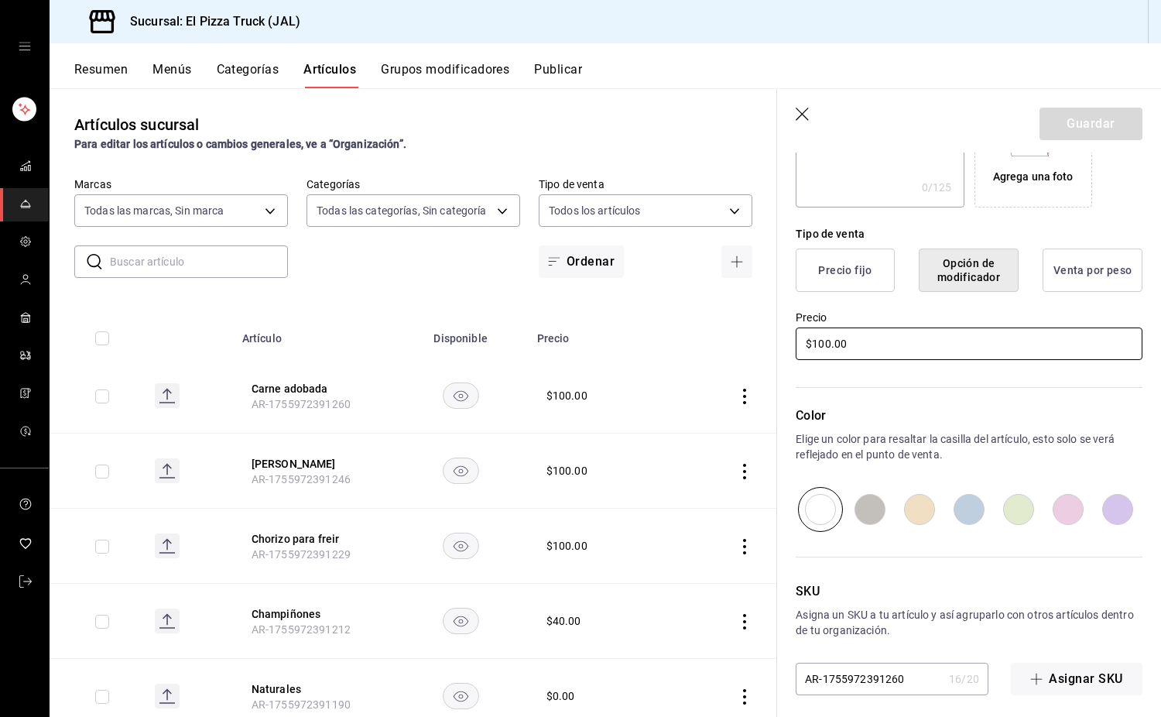
click at [816, 349] on input "$100.00" at bounding box center [969, 344] width 347 height 33
type input "$00.00"
click at [1111, 123] on button "Guardar" at bounding box center [1091, 124] width 103 height 33
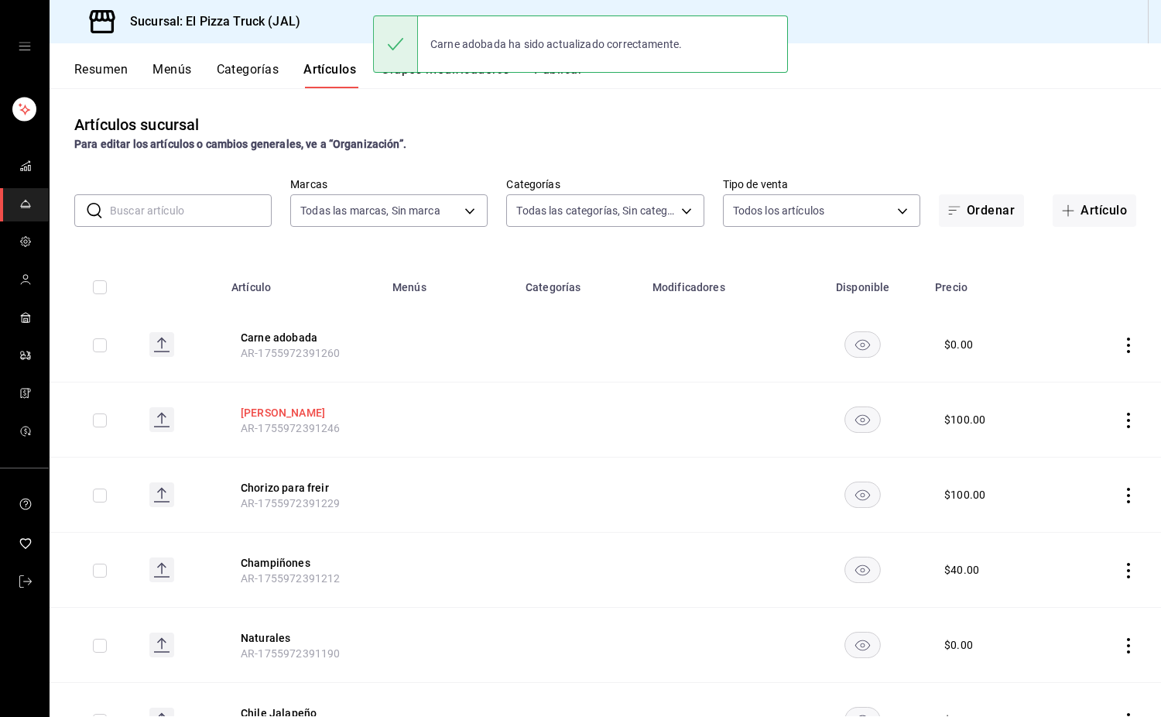
click at [286, 412] on button "[PERSON_NAME]" at bounding box center [303, 412] width 124 height 15
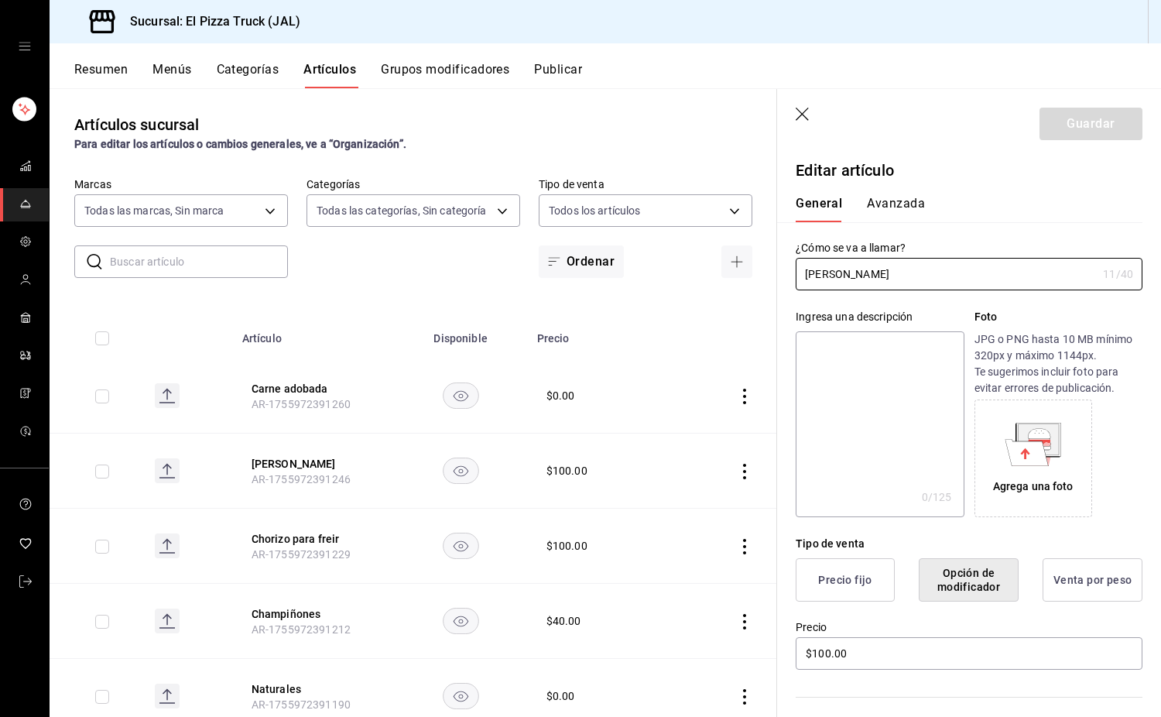
scroll to position [319, 0]
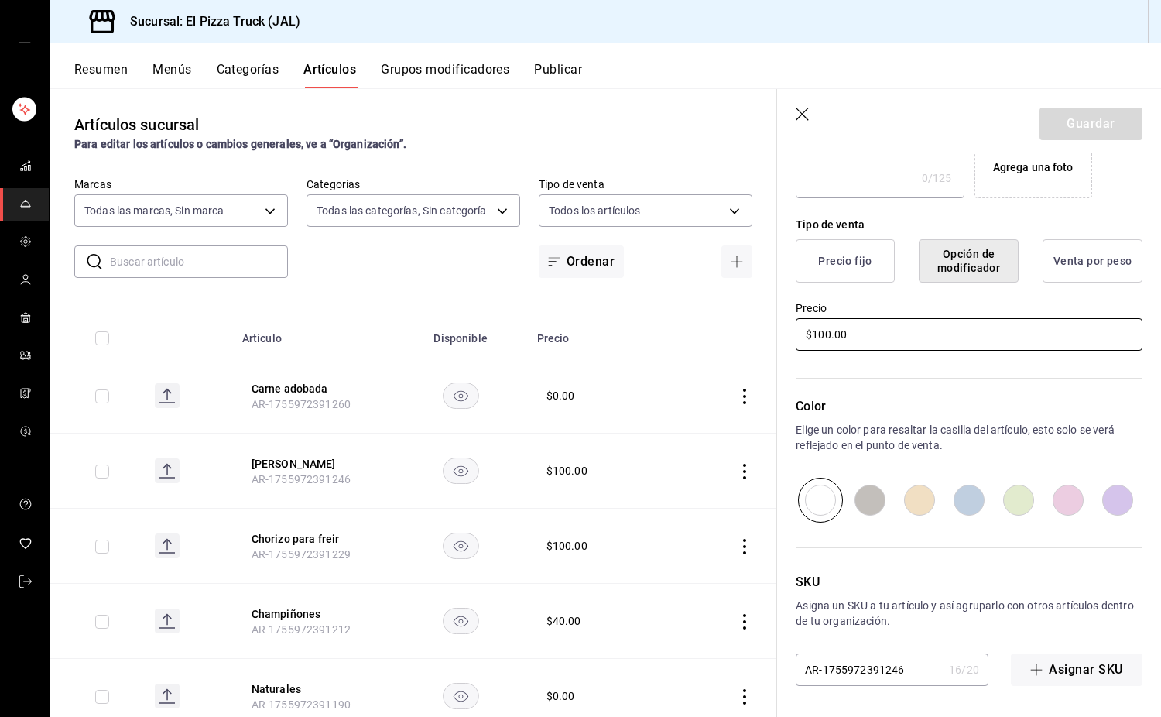
click at [816, 338] on input "$100.00" at bounding box center [969, 334] width 347 height 33
type input "$00.00"
click at [1054, 119] on button "Guardar" at bounding box center [1091, 124] width 103 height 33
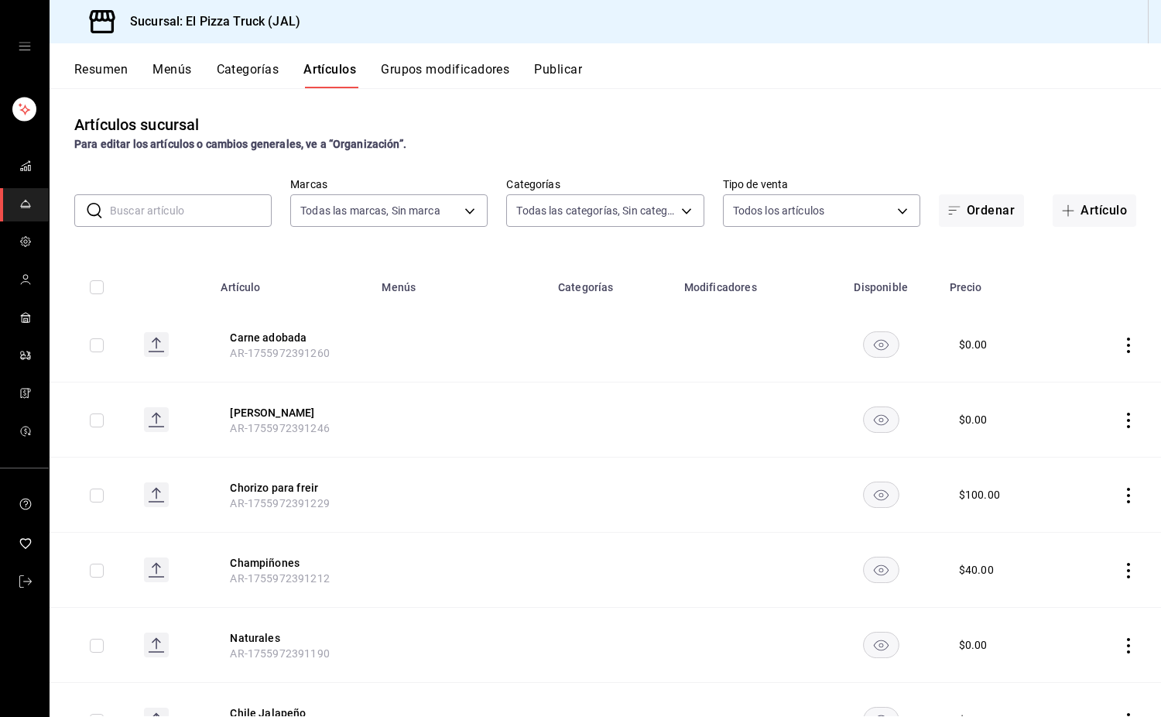
click at [486, 62] on button "Grupos modificadores" at bounding box center [445, 75] width 129 height 26
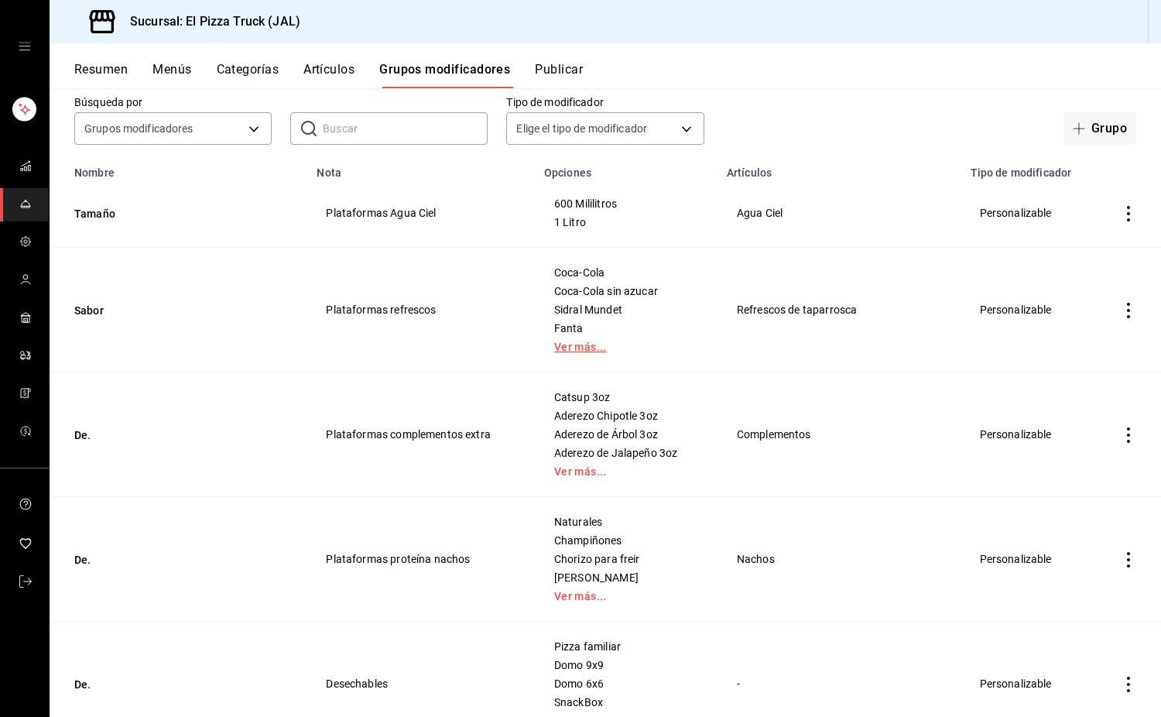
scroll to position [155, 0]
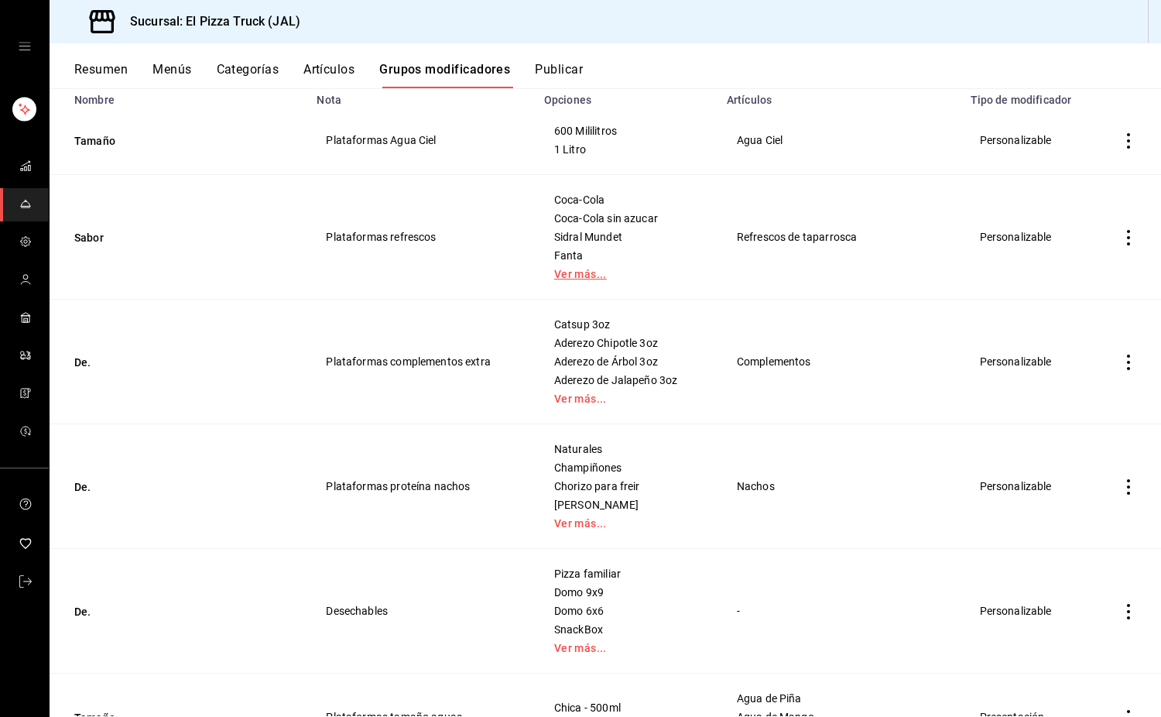
click at [609, 277] on link "Ver más..." at bounding box center [626, 274] width 144 height 11
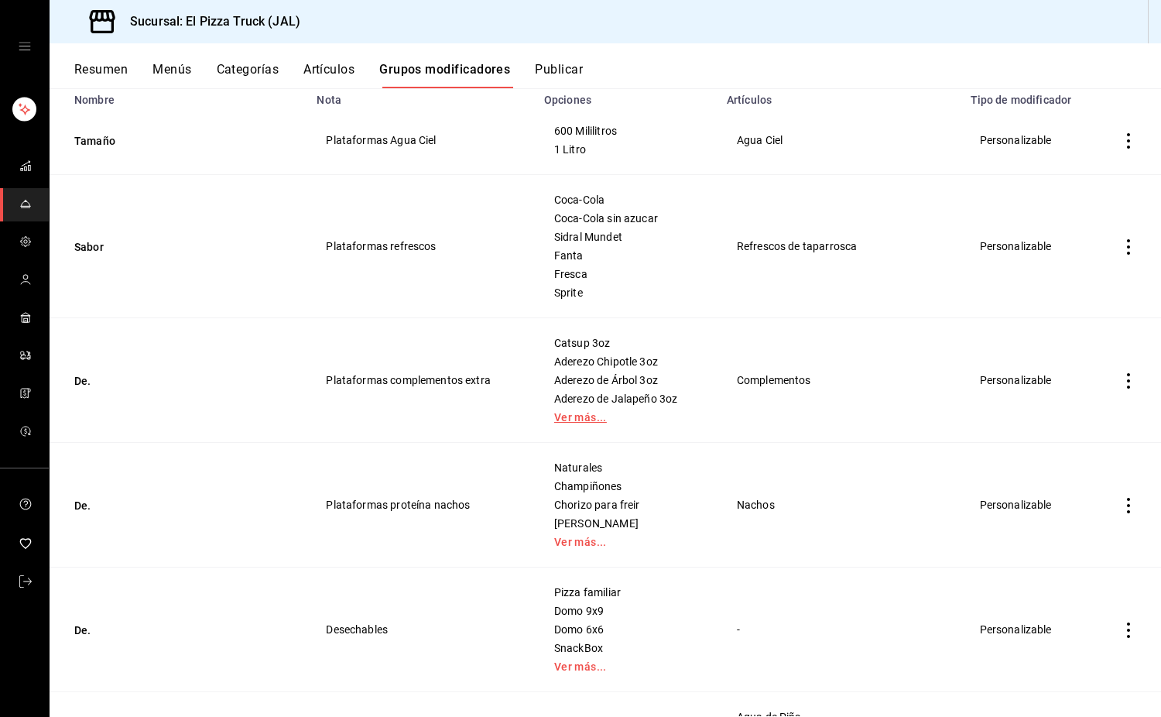
click at [612, 416] on link "Ver más..." at bounding box center [626, 417] width 144 height 11
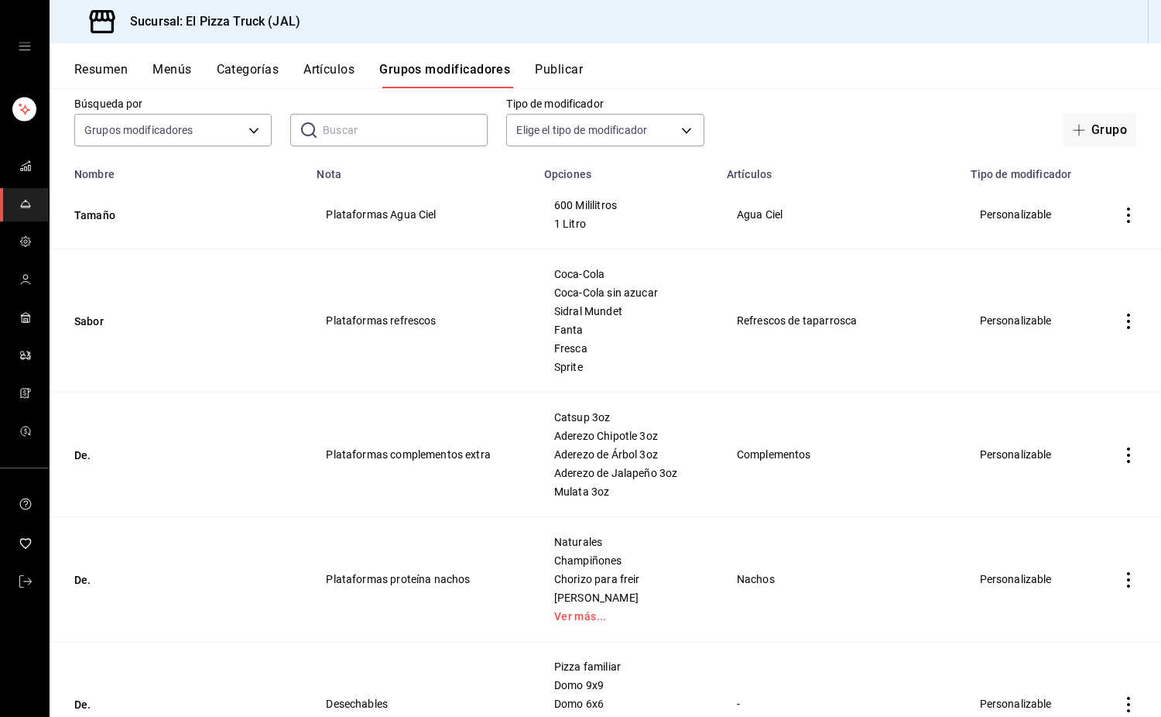
scroll to position [0, 0]
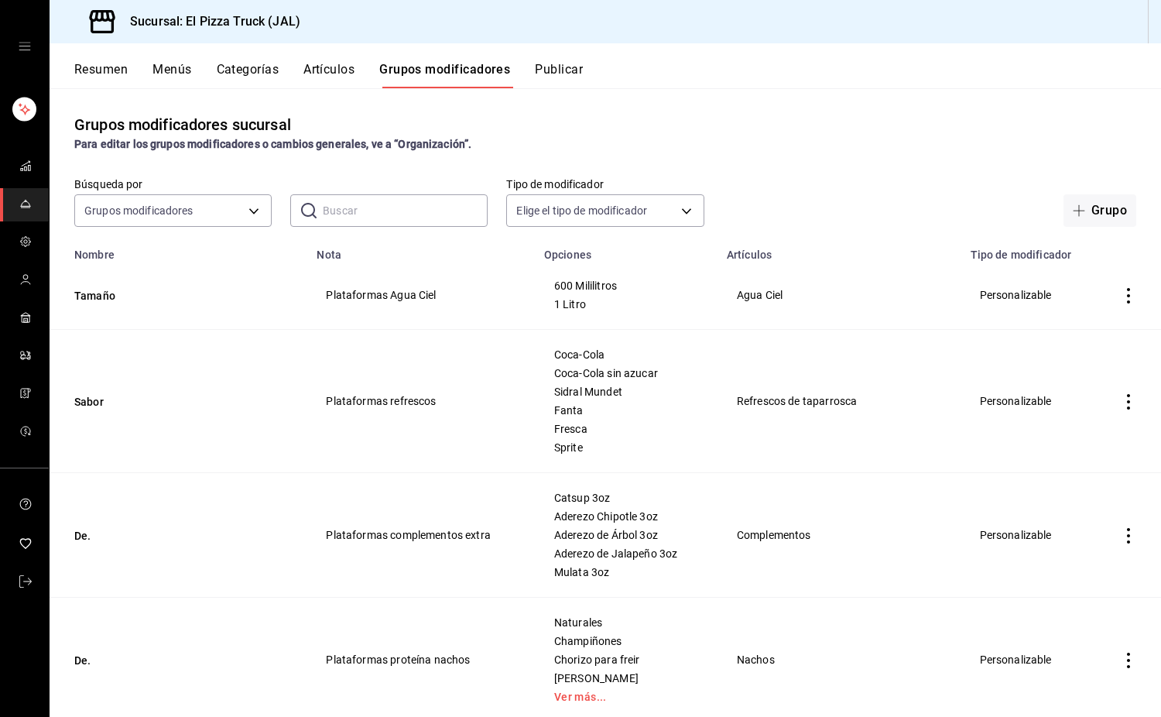
click at [319, 72] on button "Artículos" at bounding box center [329, 75] width 51 height 26
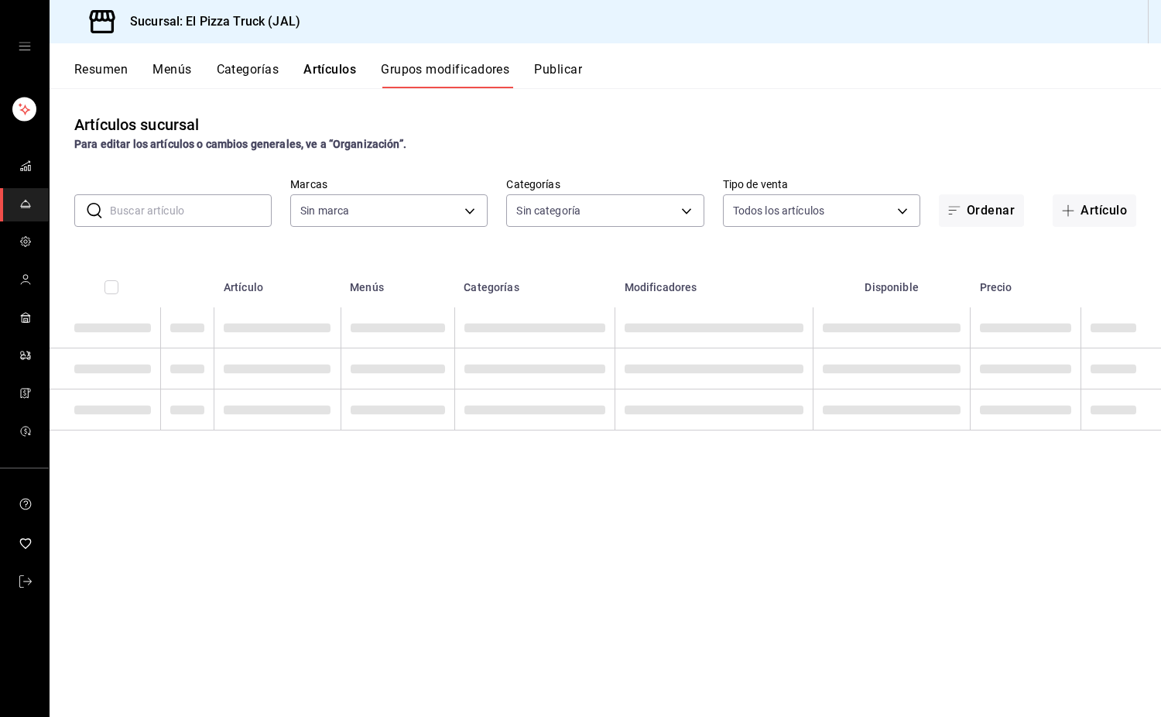
type input "c15787e7-6217-4551-b681-77b679b5e3f3,a441d866-96e6-4057-8867-d7266e748d34,b52d4…"
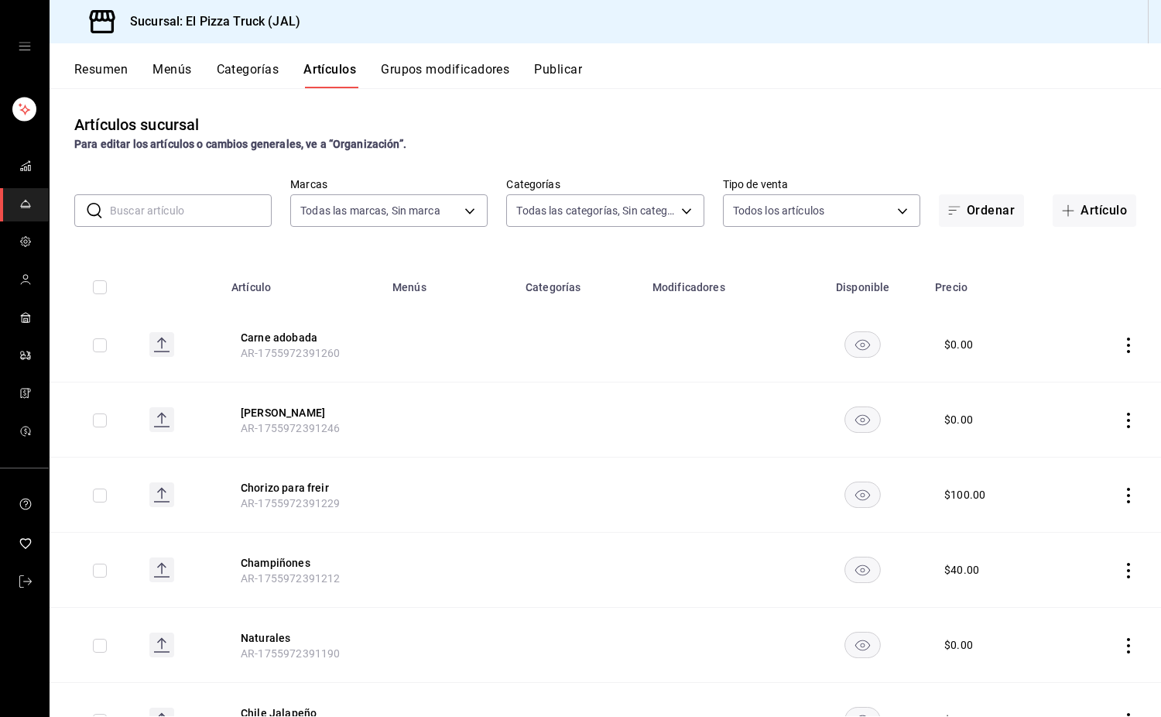
type input "c15787e7-6217-4551-b681-77b679b5e3f3,a441d866-96e6-4057-8867-d7266e748d34,b52d4…"
type input "7011110b-ccbe-4c9e-86f6-4a195b2d65b1,5937454d-5871-409b-ab19-0e087f261275,3108b…"
click at [455, 72] on button "Grupos modificadores" at bounding box center [445, 75] width 129 height 26
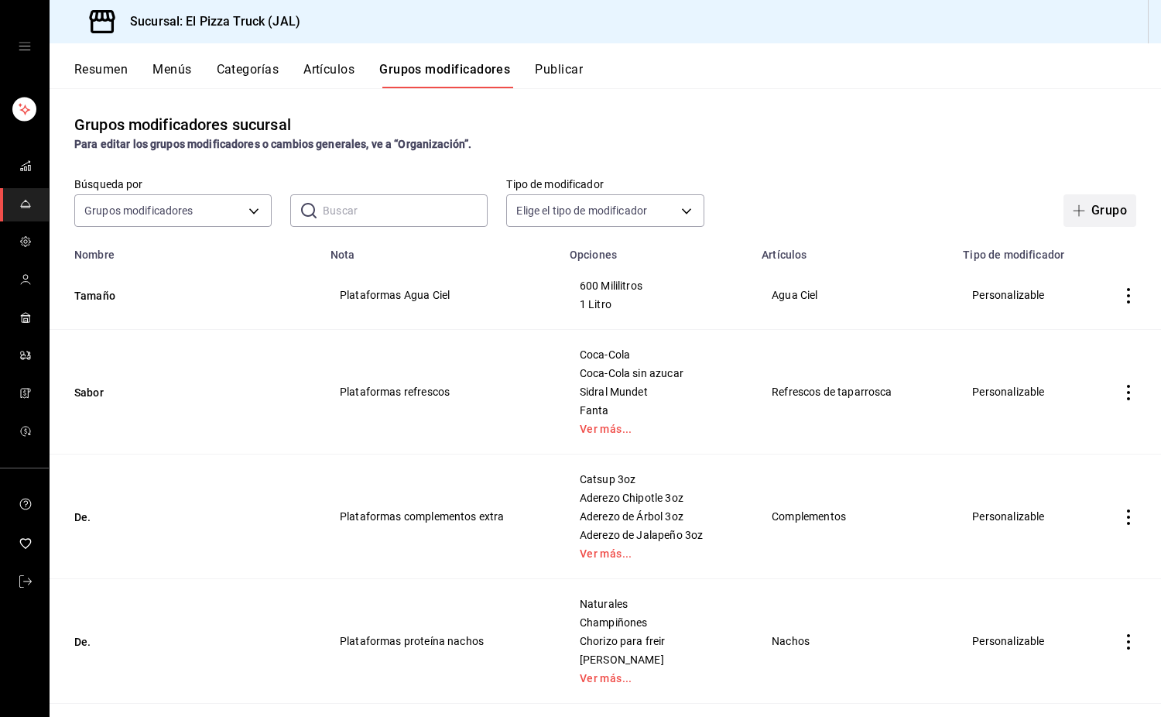
click at [1082, 198] on button "Grupo" at bounding box center [1100, 210] width 73 height 33
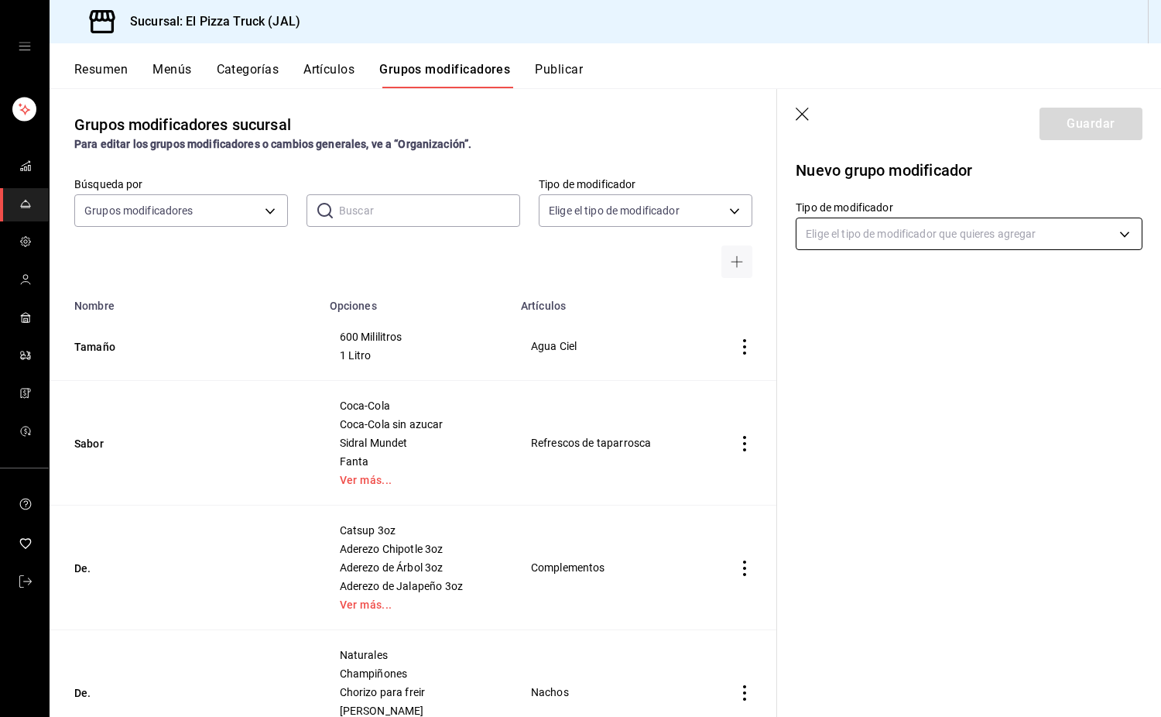
click at [859, 228] on body "Sucursal: El Pizza Truck (JAL) Resumen Menús Categorías Artículos Grupos modifi…" at bounding box center [580, 358] width 1161 height 717
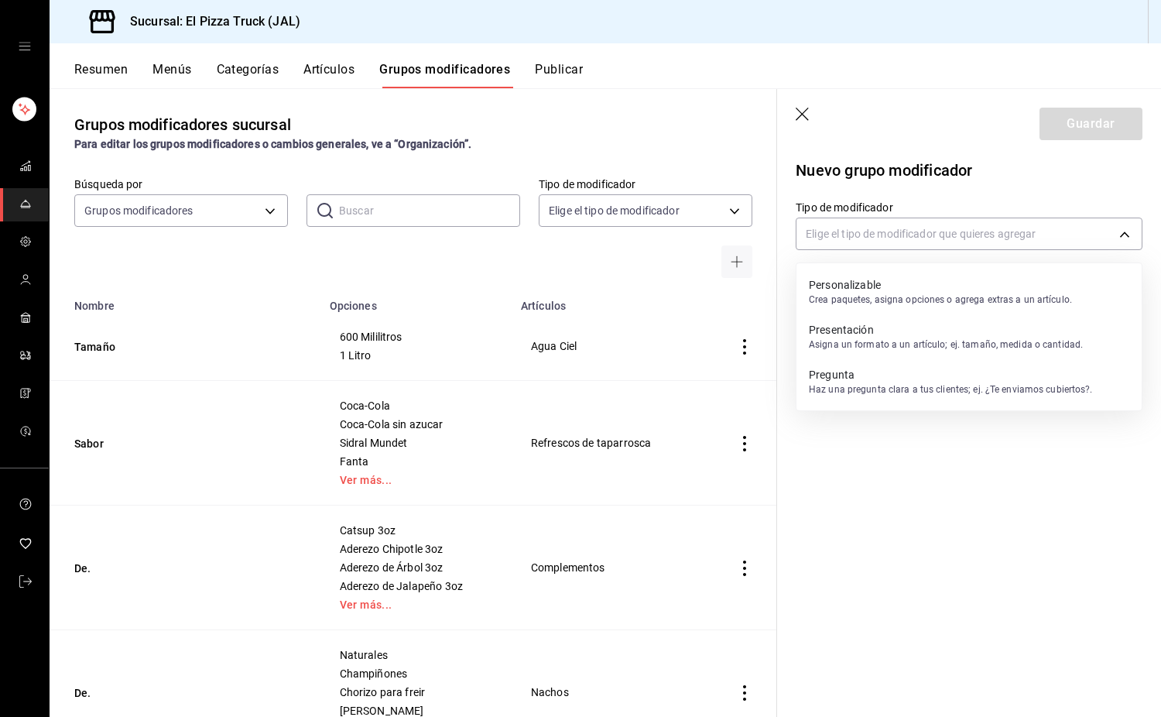
click at [875, 337] on p "Presentación" at bounding box center [946, 329] width 274 height 15
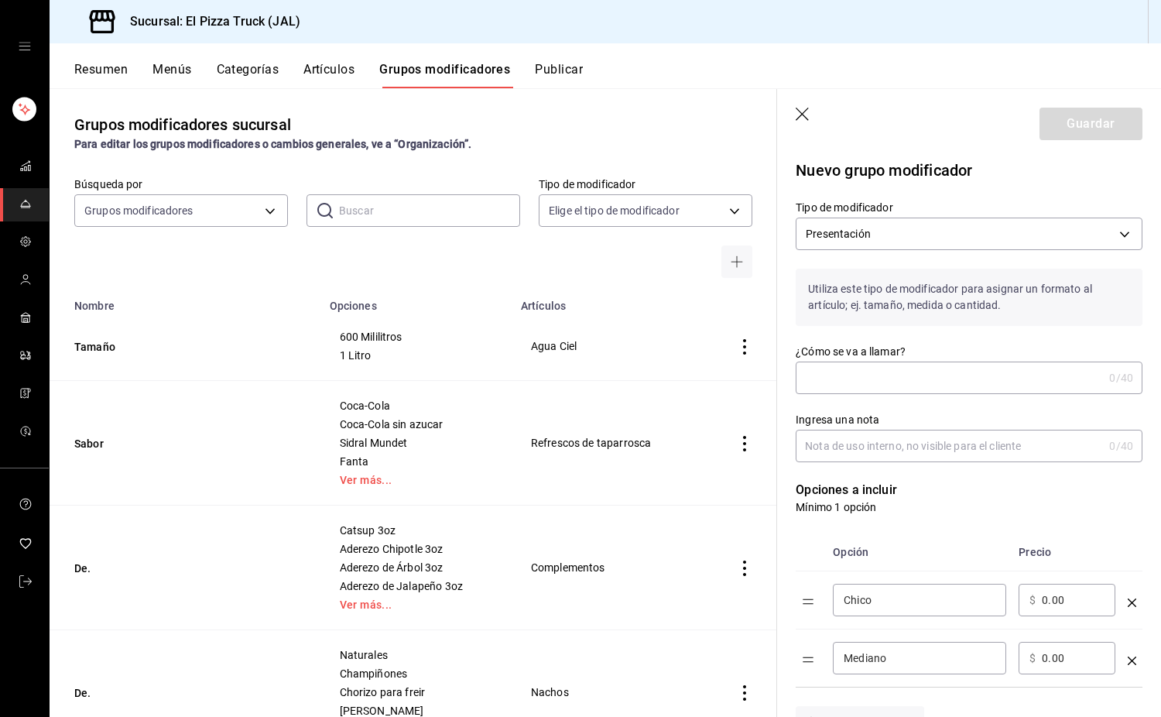
click at [893, 381] on input "¿Cómo se va a llamar?" at bounding box center [949, 377] width 307 height 31
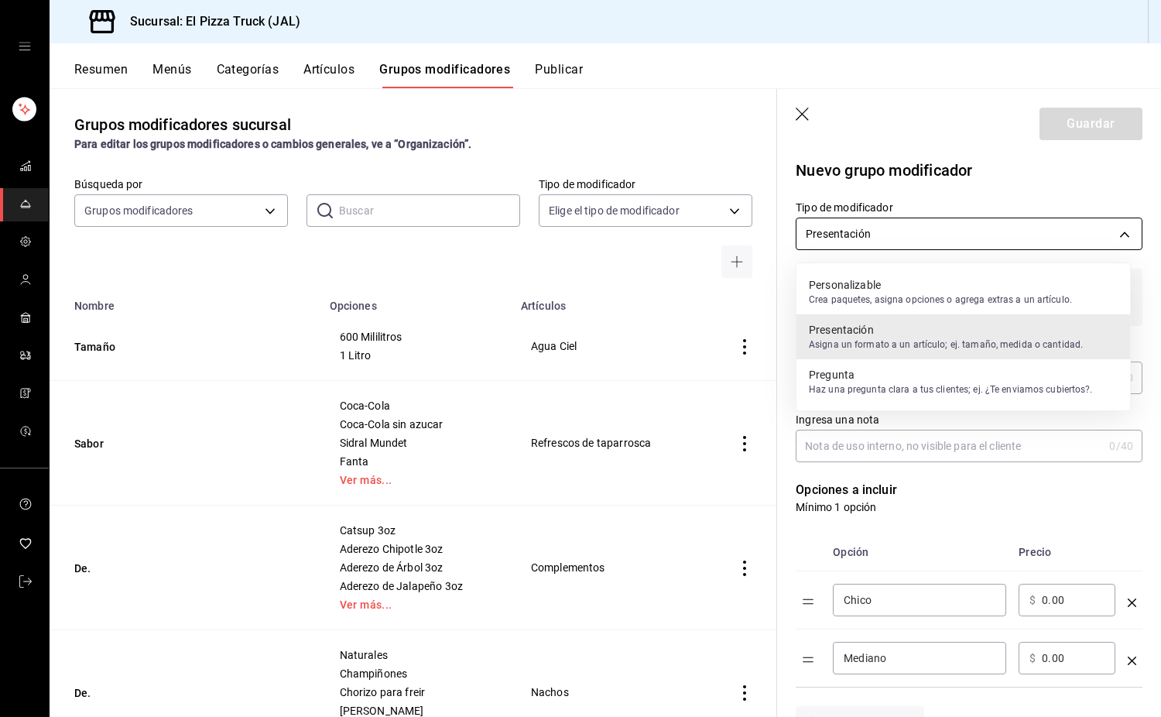
click at [878, 232] on body "Sucursal: El Pizza Truck (JAL) Resumen Menús Categorías Artículos Grupos modifi…" at bounding box center [580, 358] width 1161 height 717
click at [1000, 378] on p "Pregunta" at bounding box center [951, 374] width 284 height 15
type input "QUESTION"
type input "1755973211891"
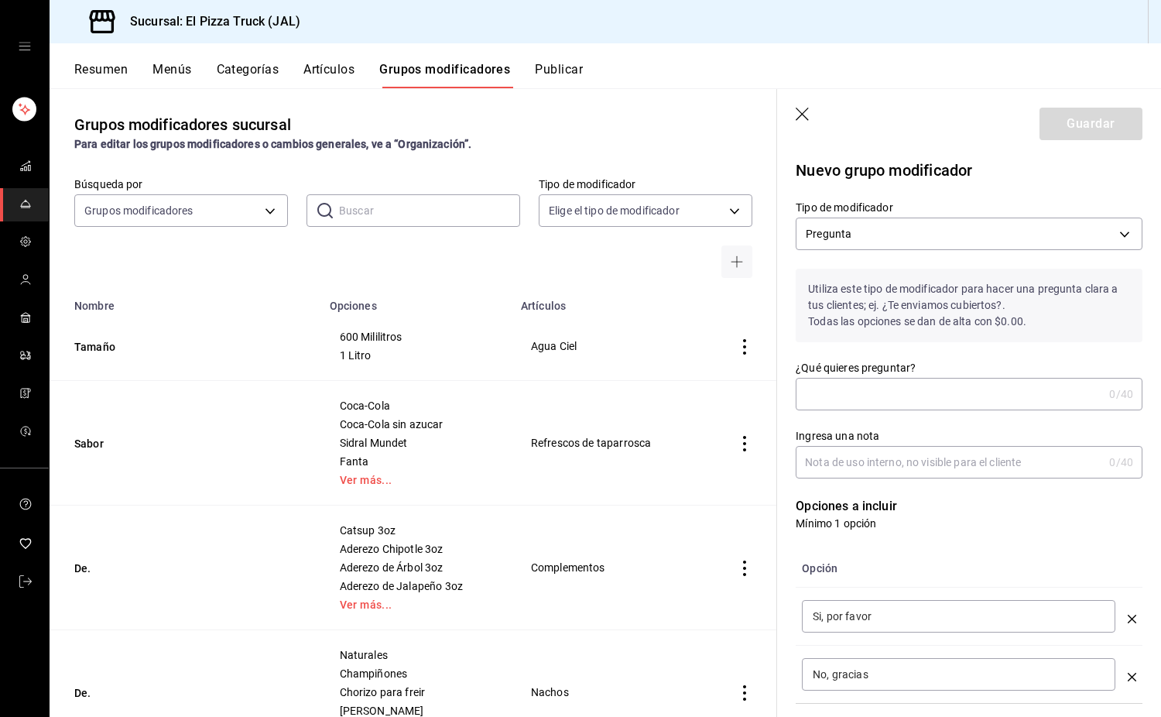
click at [895, 399] on input "¿Qué quieres preguntar?" at bounding box center [949, 394] width 307 height 31
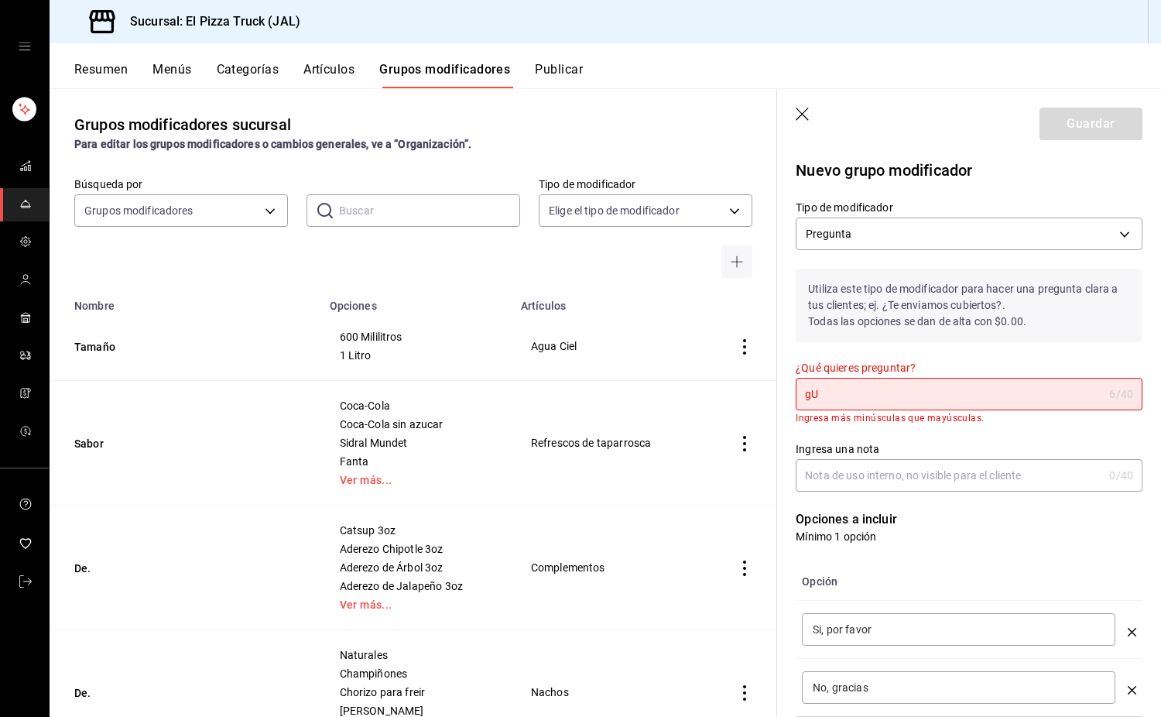
type input "g"
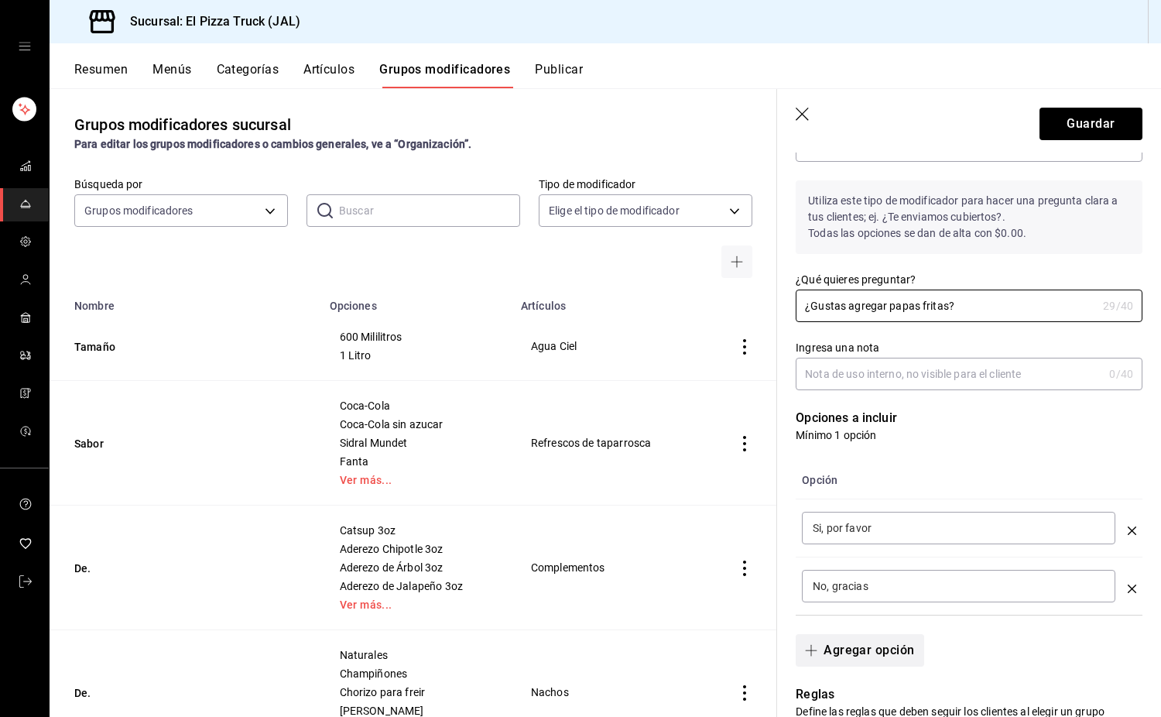
scroll to position [232, 0]
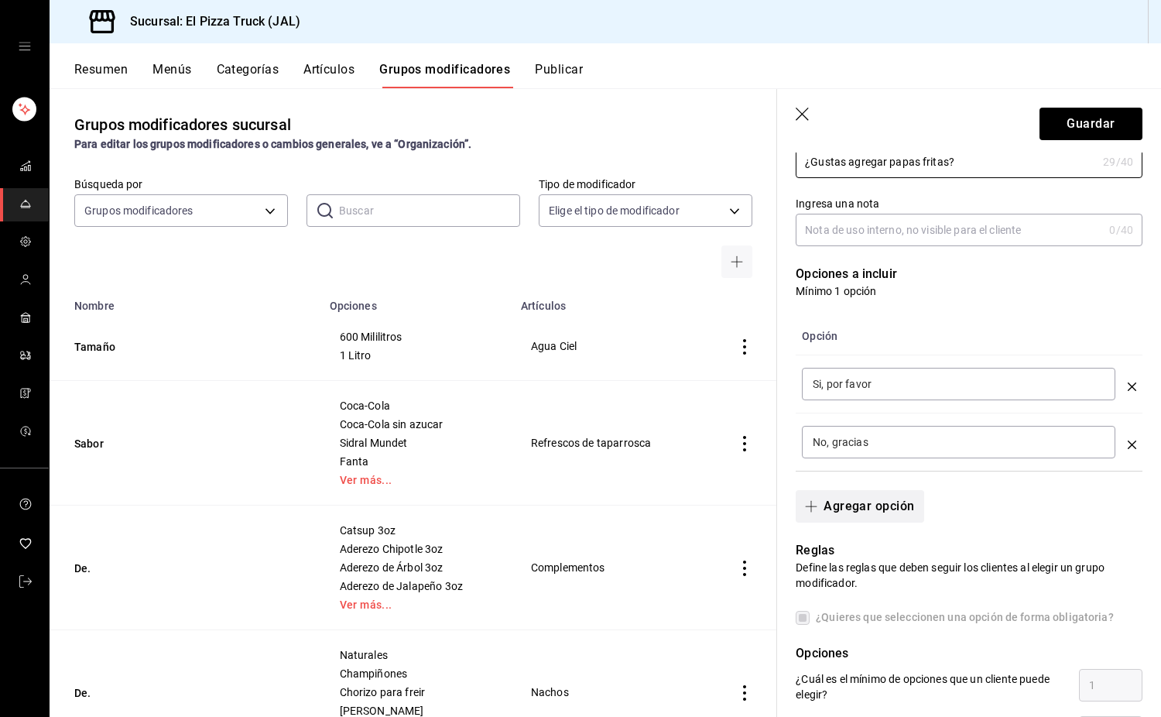
type input "¿Gustas agregar papas fritas?"
click at [891, 503] on button "Agregar opción" at bounding box center [860, 506] width 128 height 33
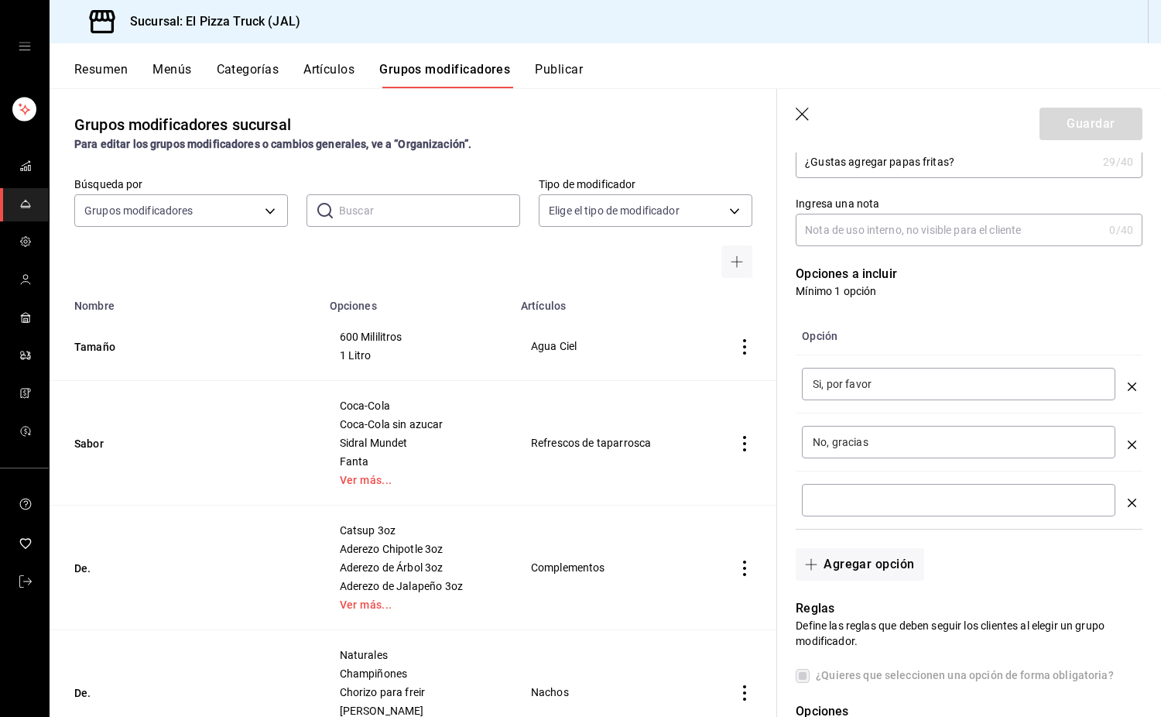
click at [874, 506] on input "optionsTable" at bounding box center [959, 499] width 292 height 15
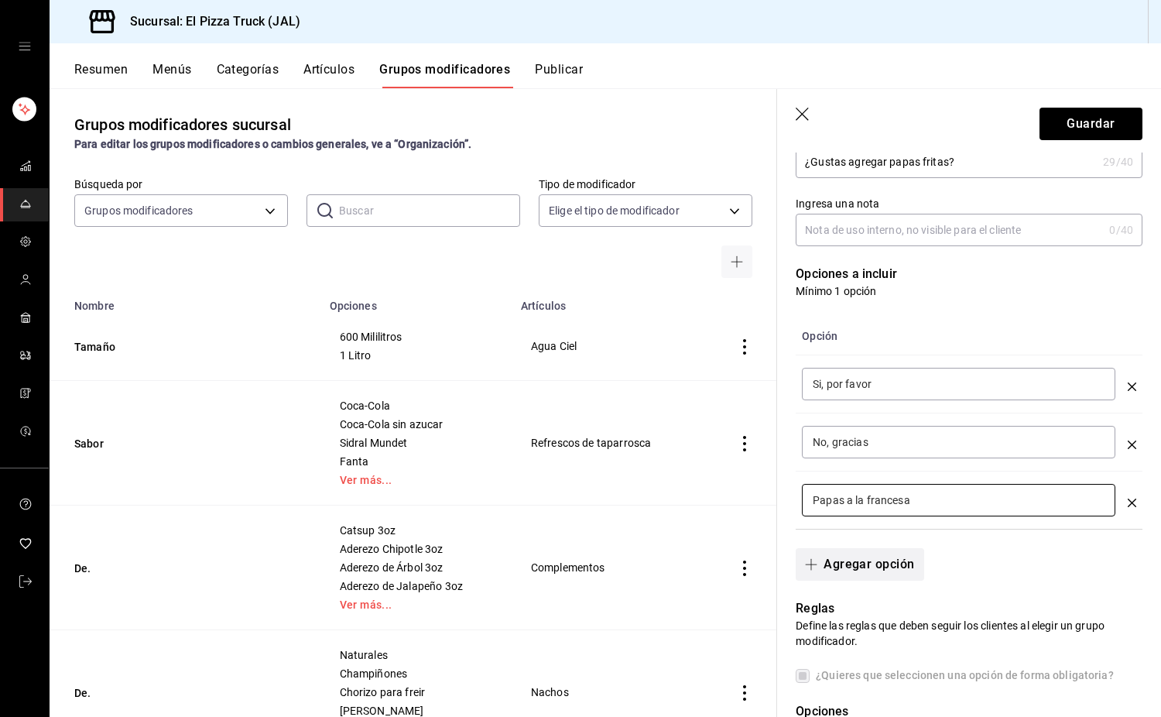
type input "Papas a la francesa"
click at [897, 558] on button "Agregar opción" at bounding box center [860, 564] width 128 height 33
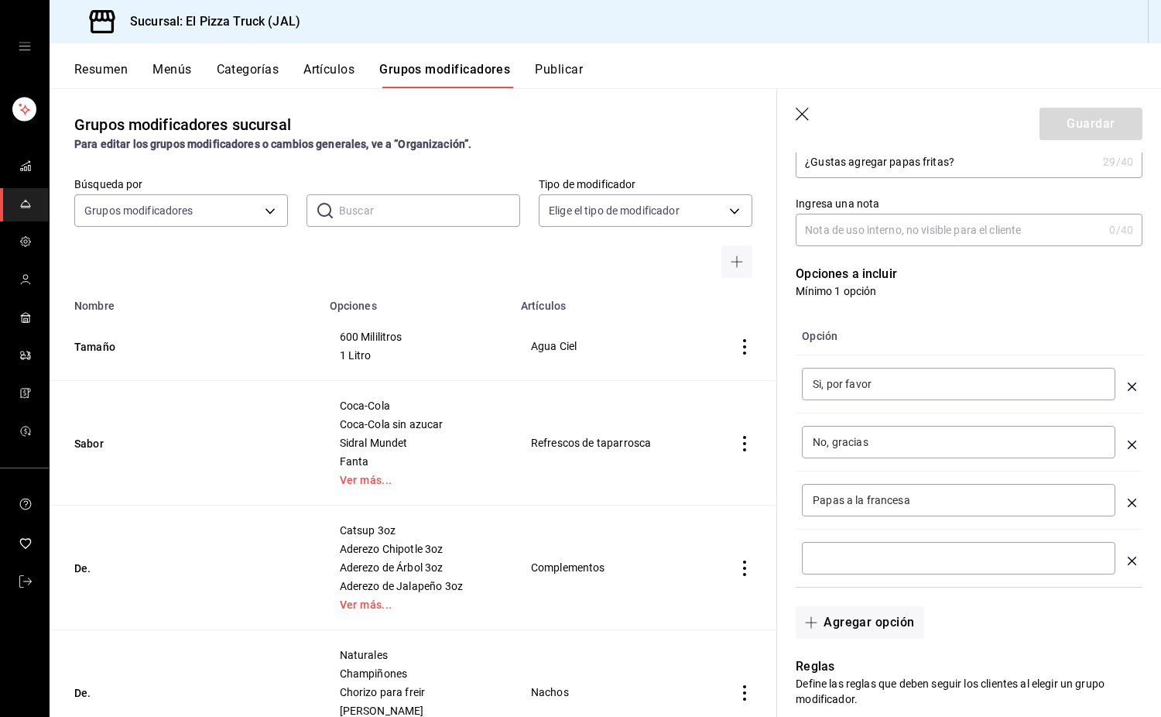
click at [903, 551] on input "optionsTable" at bounding box center [959, 558] width 292 height 15
type input "Papas gajo"
click at [1128, 385] on icon "optionsTable" at bounding box center [1132, 387] width 9 height 9
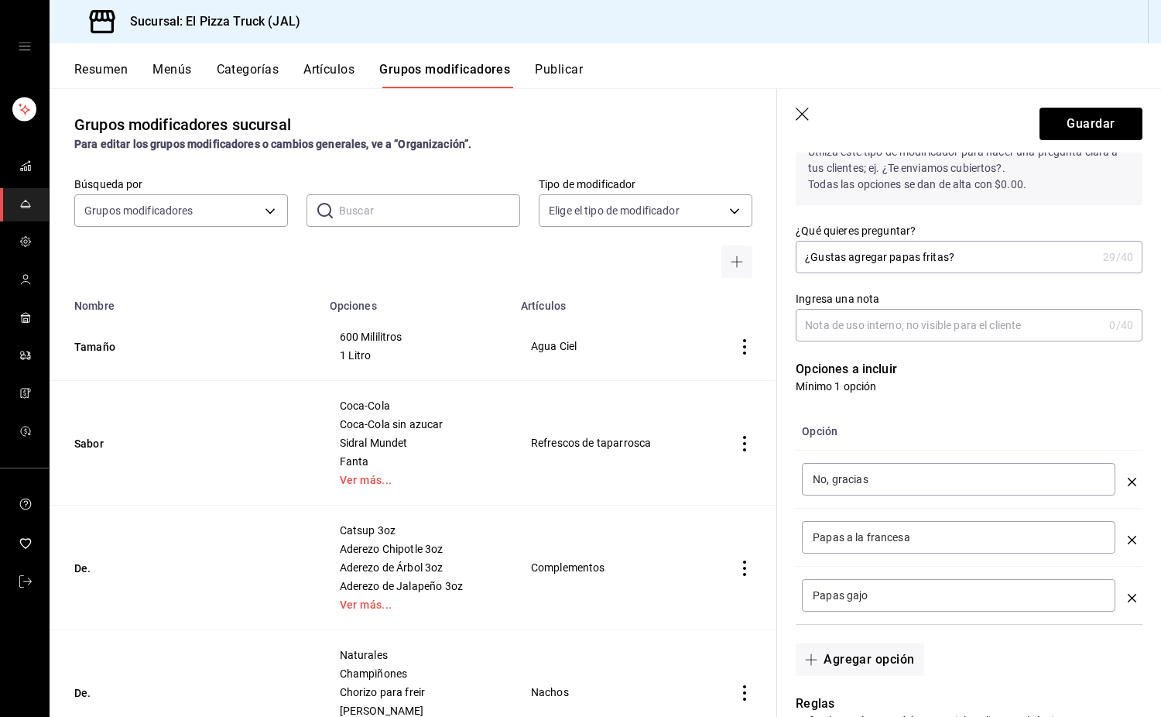
scroll to position [0, 0]
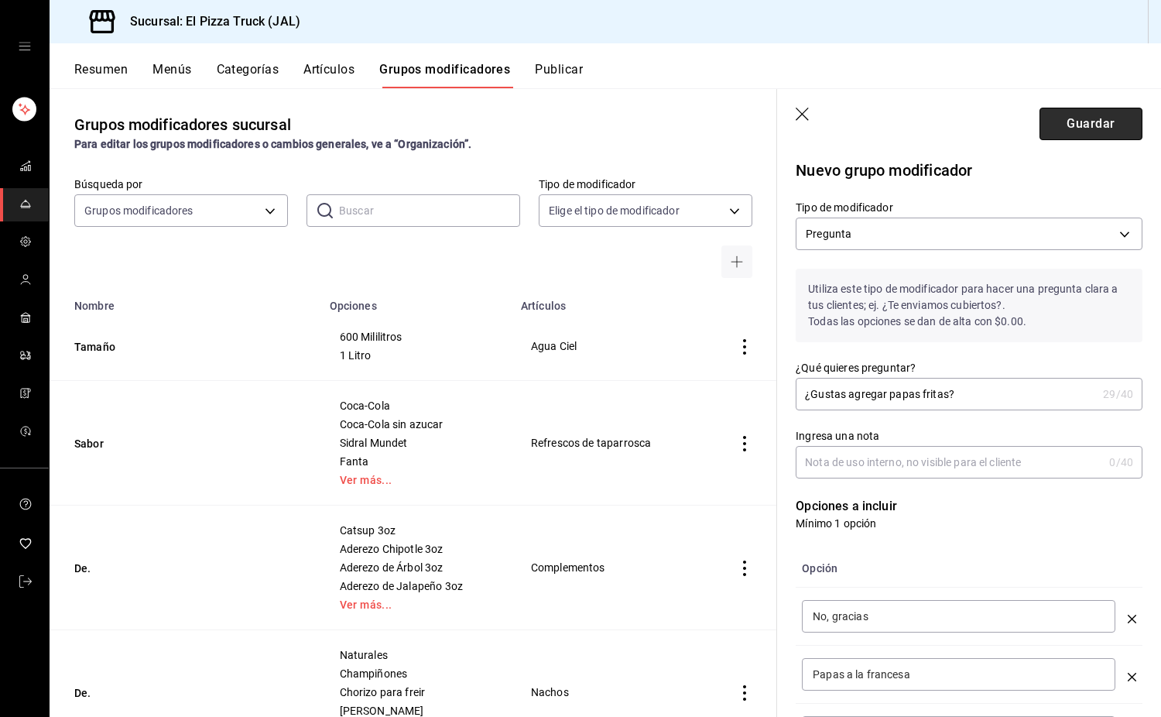
click at [1072, 121] on button "Guardar" at bounding box center [1091, 124] width 103 height 33
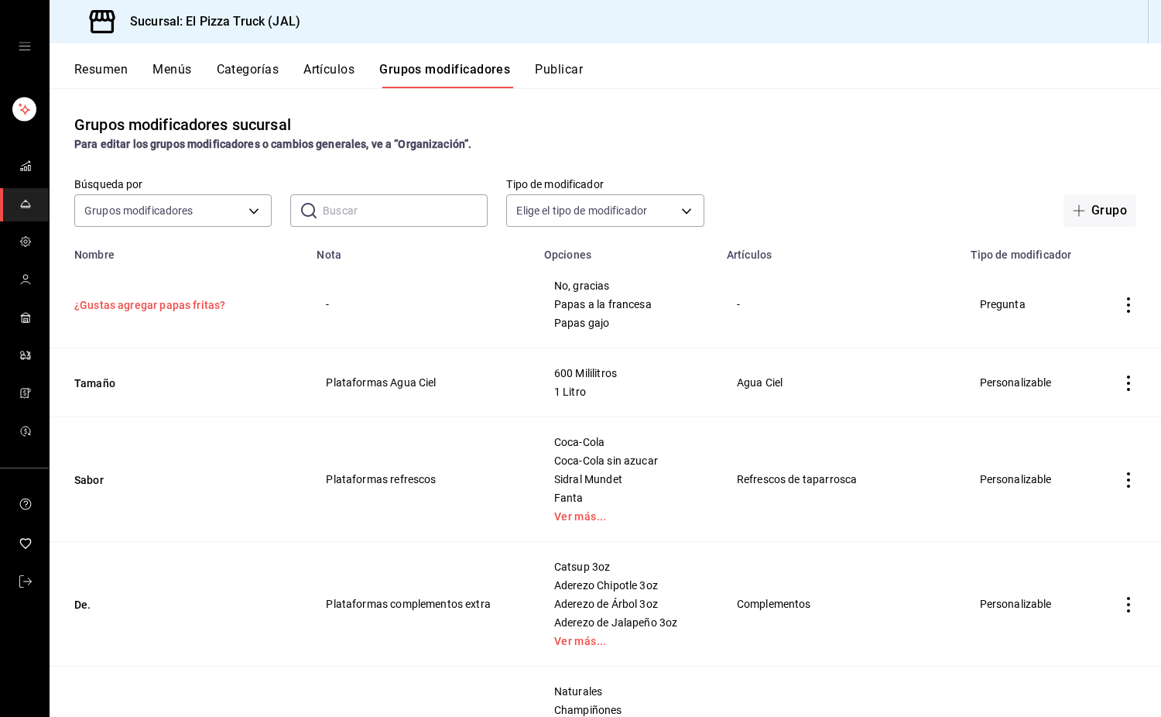
click at [149, 301] on button "¿Gustas agregar papas fritas?" at bounding box center [167, 304] width 186 height 15
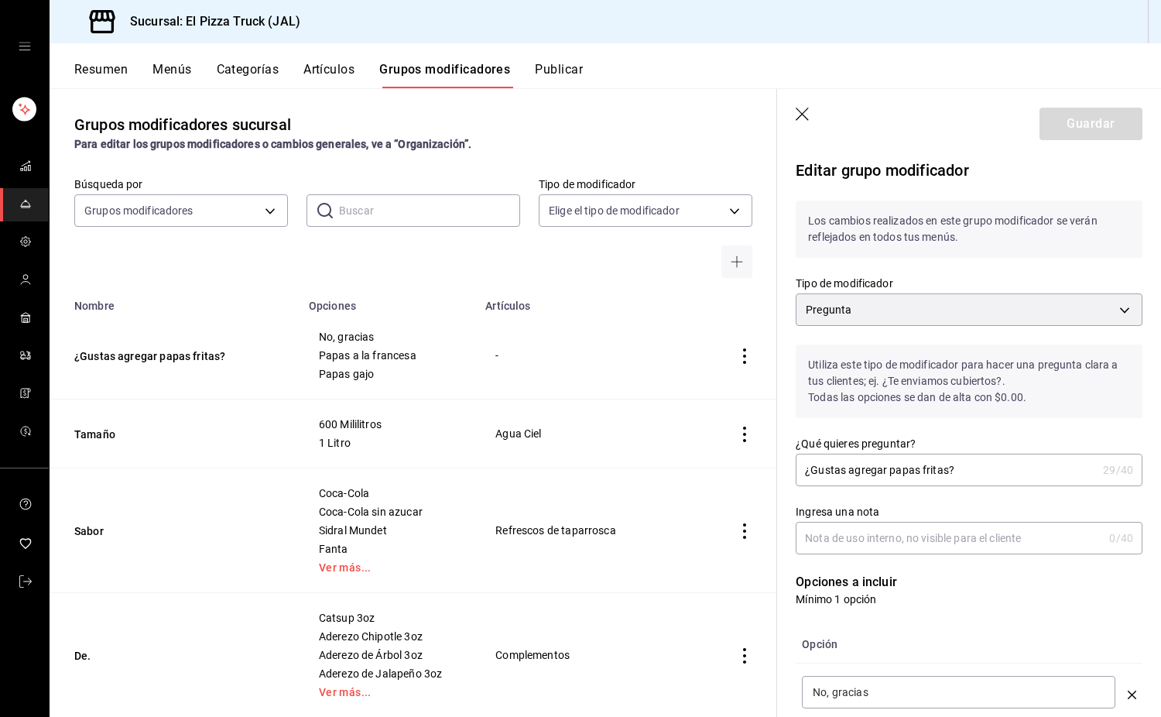
click at [949, 547] on input "Ingresa una nota" at bounding box center [949, 538] width 307 height 31
type input "P"
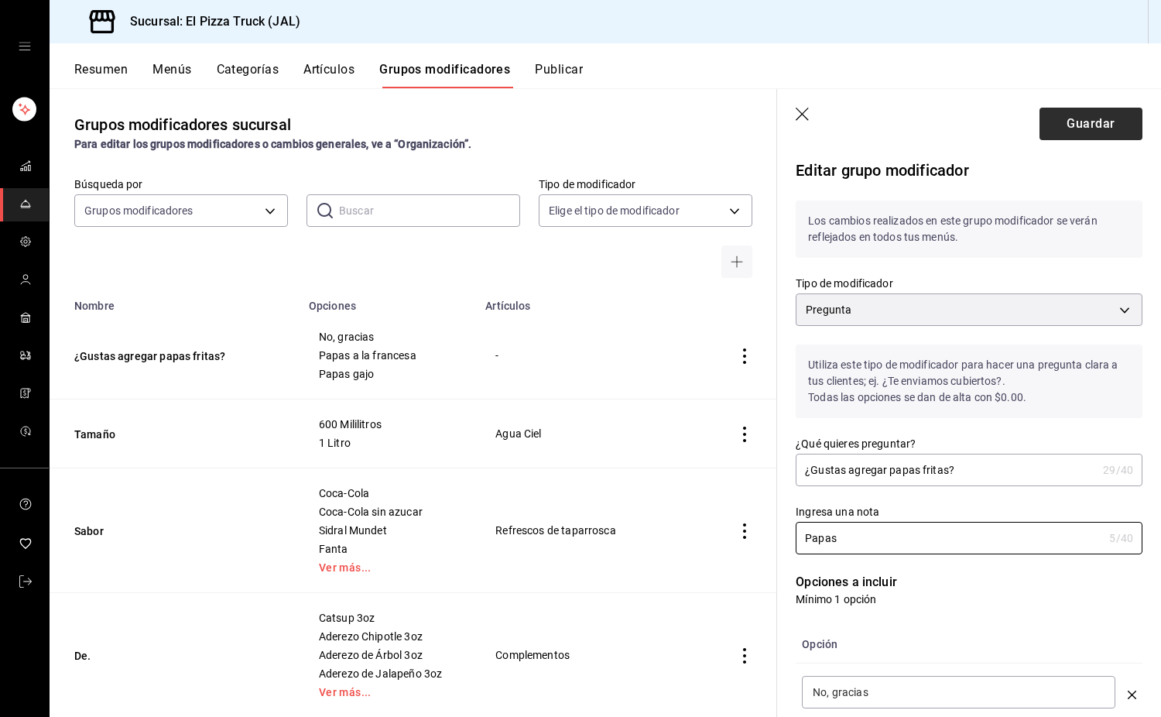
type input "Papas"
click at [1106, 113] on button "Guardar" at bounding box center [1091, 124] width 103 height 33
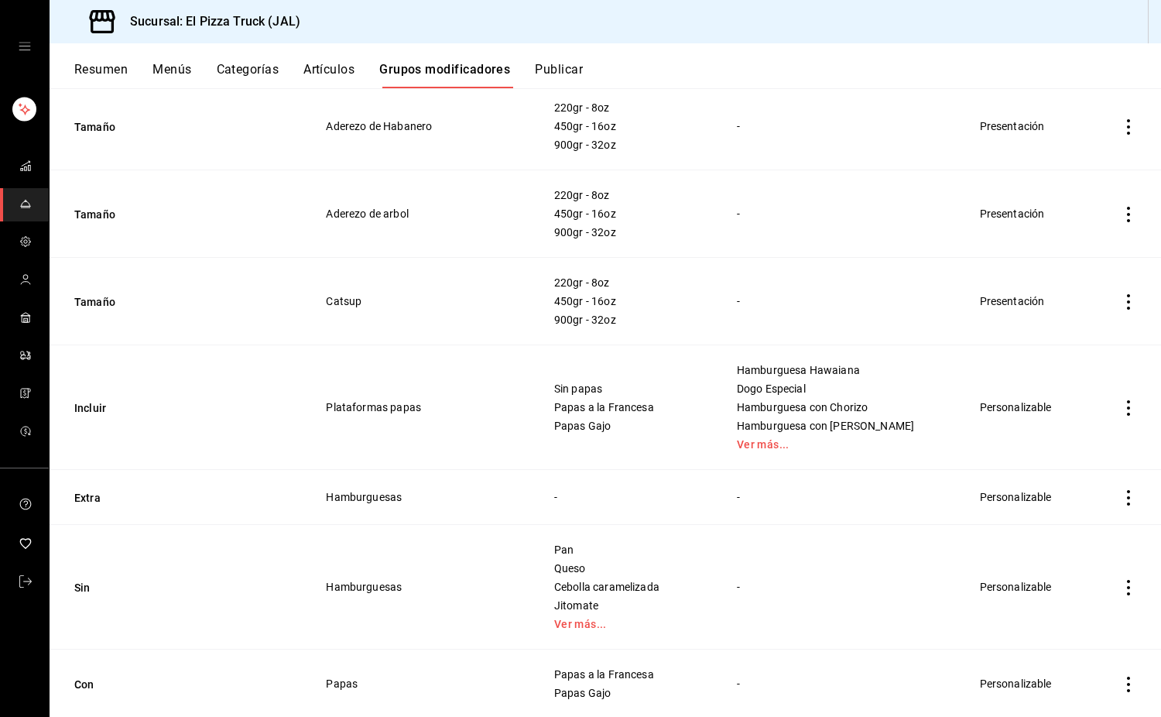
scroll to position [1862, 0]
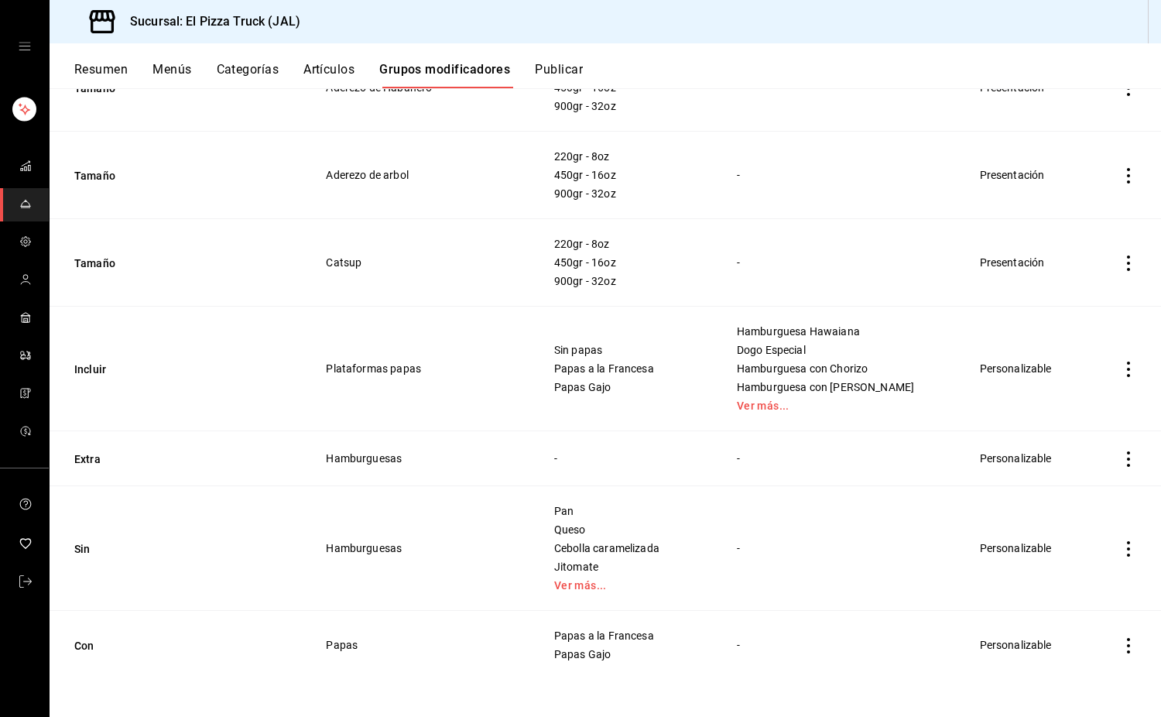
click at [1121, 362] on icon "actions" at bounding box center [1128, 369] width 15 height 15
click at [1071, 470] on span "Eliminar" at bounding box center [1070, 468] width 39 height 12
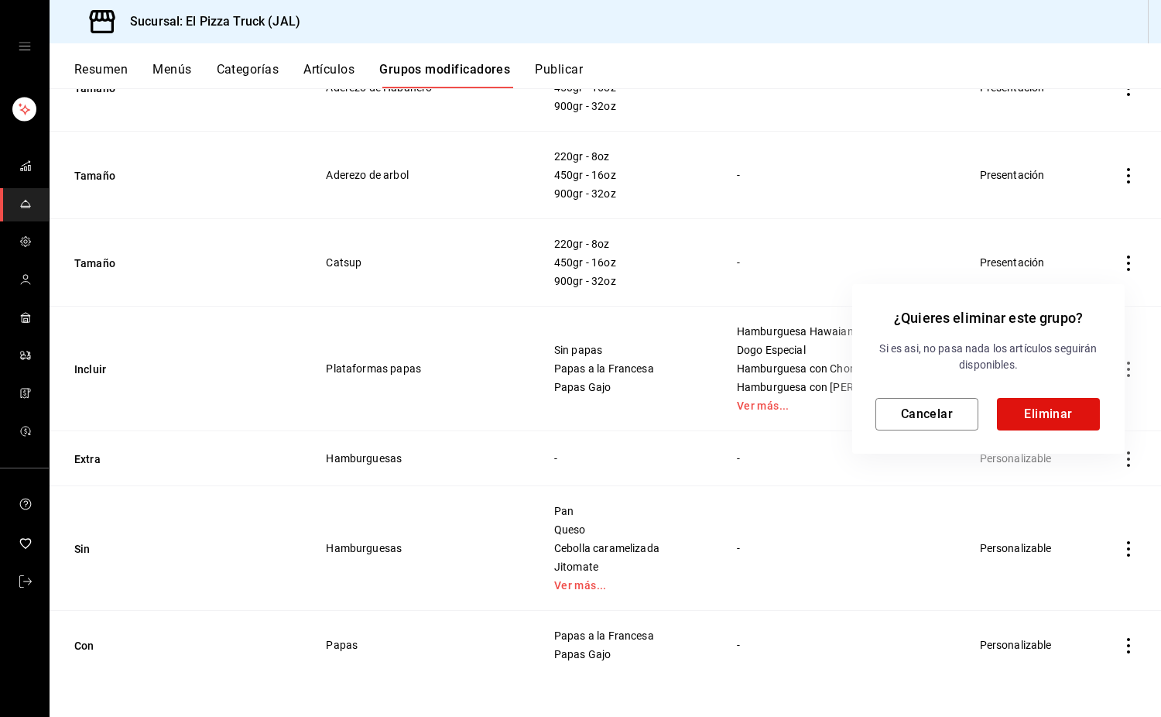
click at [1028, 57] on div at bounding box center [580, 358] width 1161 height 717
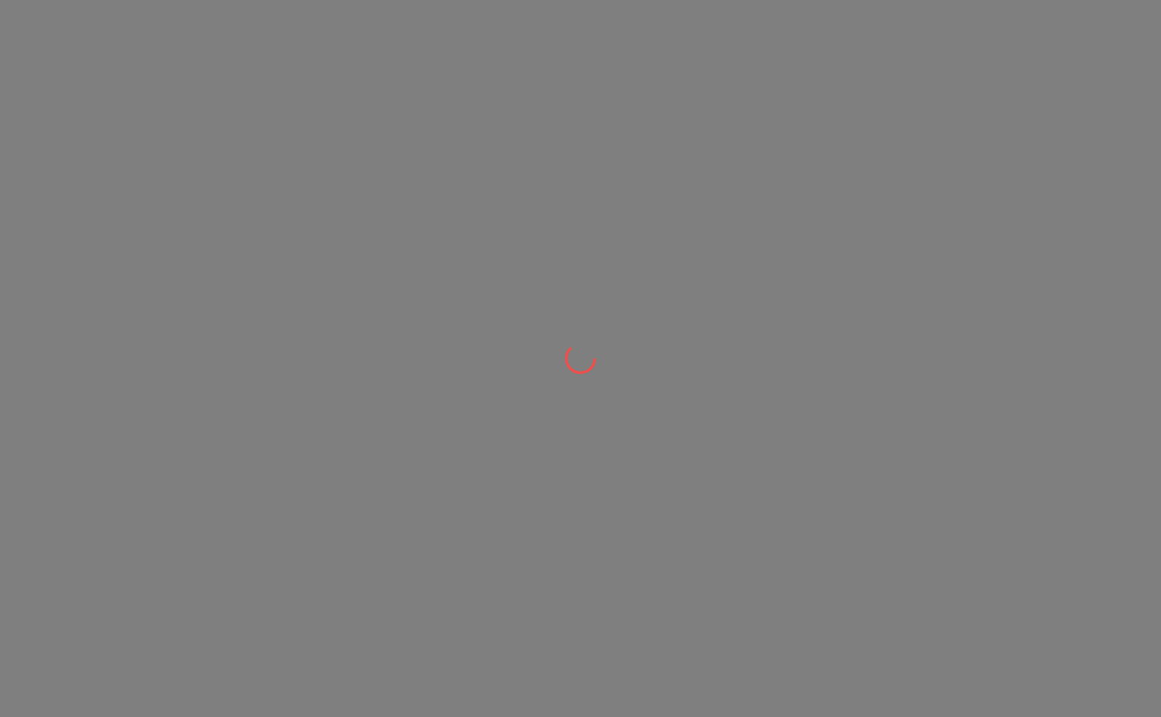
click at [488, 300] on div at bounding box center [580, 358] width 1161 height 717
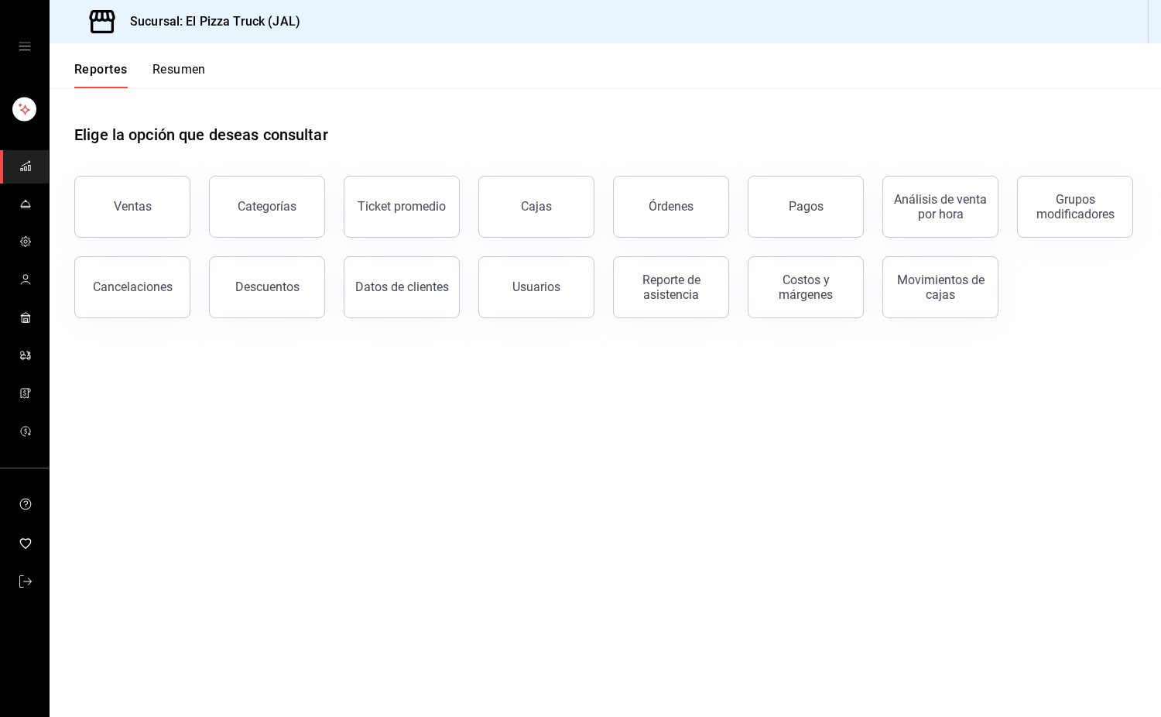
click at [201, 76] on button "Resumen" at bounding box center [179, 75] width 53 height 26
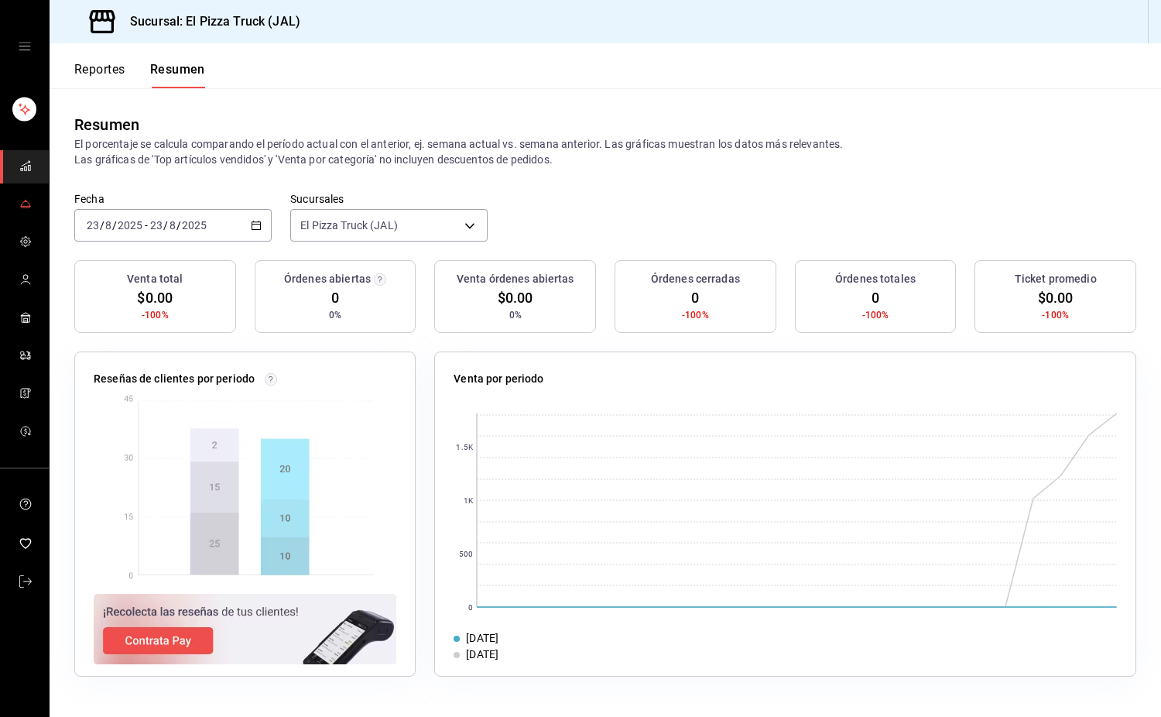
click at [29, 204] on icon "mailbox folders" at bounding box center [25, 203] width 9 height 5
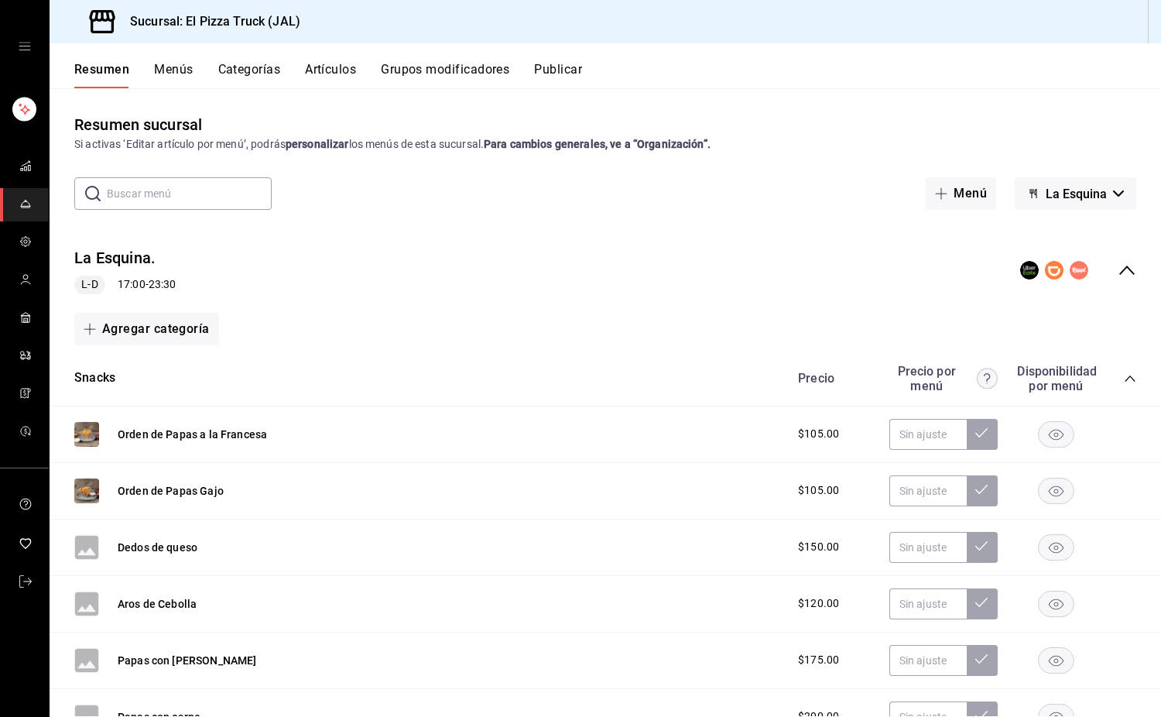
click at [461, 71] on button "Grupos modificadores" at bounding box center [445, 75] width 129 height 26
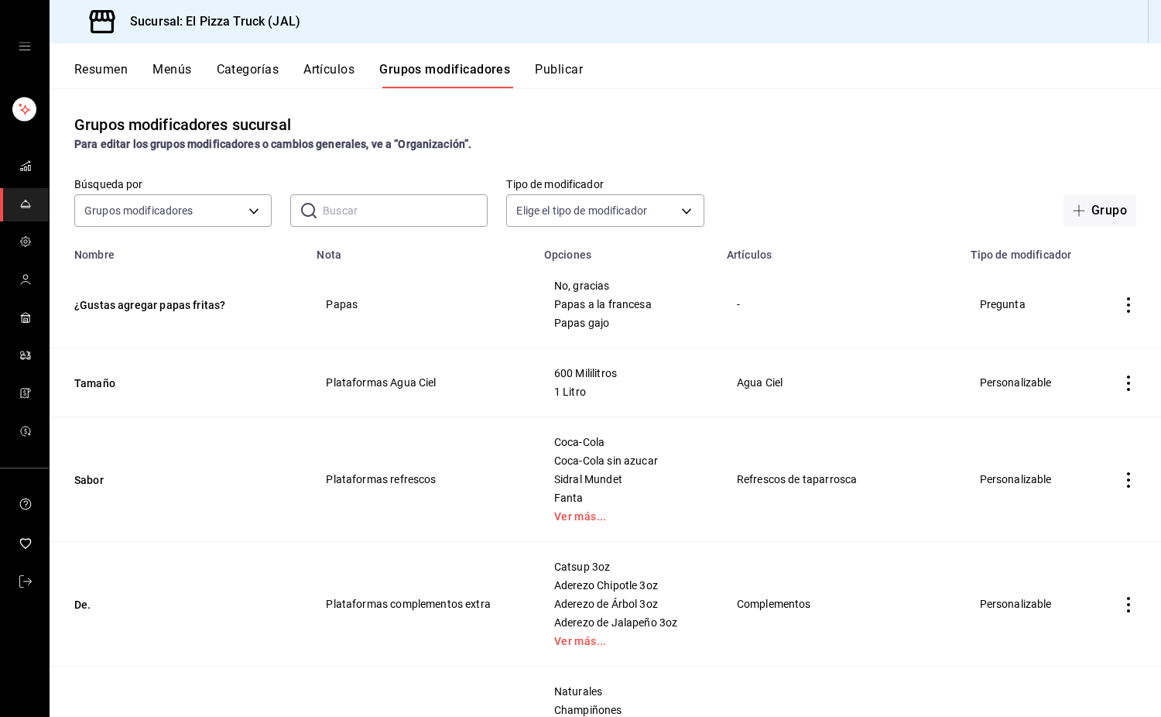
click at [325, 77] on button "Artículos" at bounding box center [329, 75] width 51 height 26
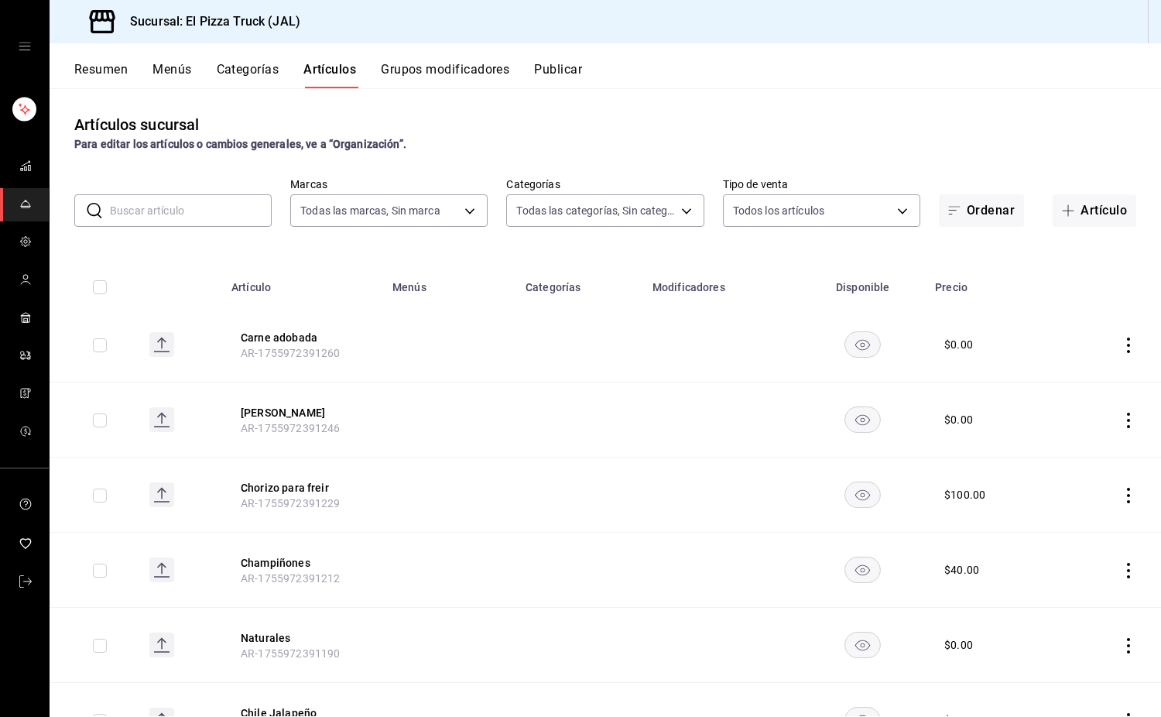
type input "c15787e7-6217-4551-b681-77b679b5e3f3,a441d866-96e6-4057-8867-d7266e748d34,b52d4…"
type input "7011110b-ccbe-4c9e-86f6-4a195b2d65b1,5937454d-5871-409b-ab19-0e087f261275,3108b…"
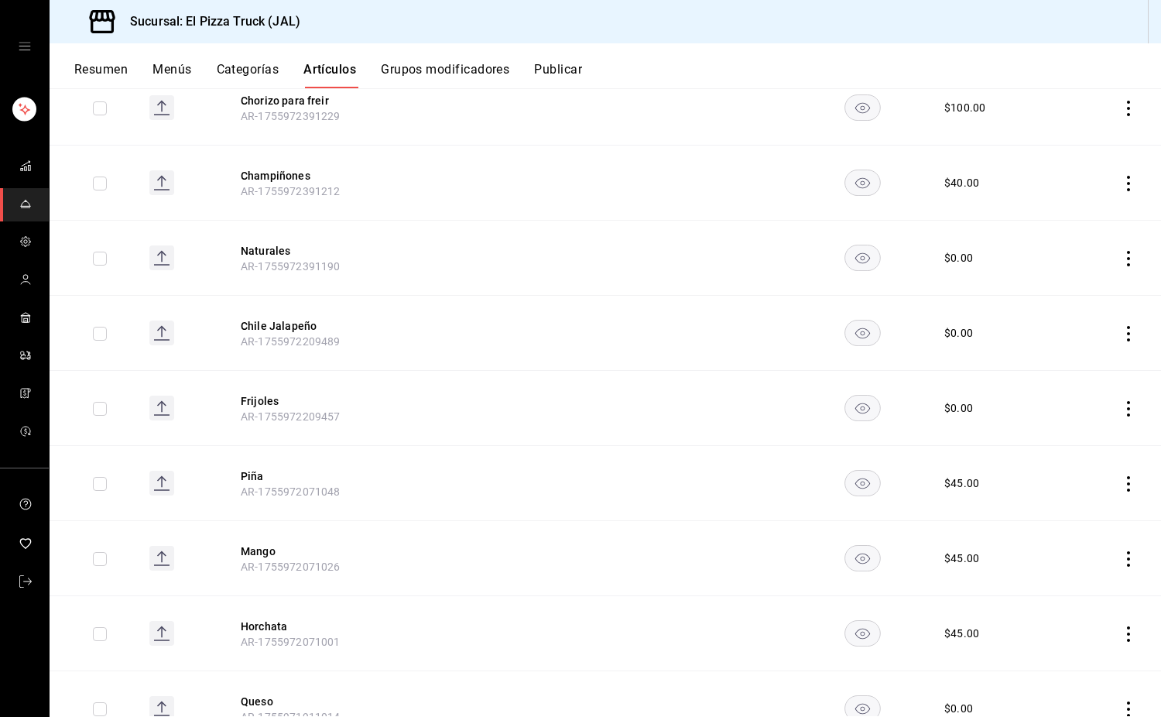
click at [413, 80] on button "Grupos modificadores" at bounding box center [445, 75] width 129 height 26
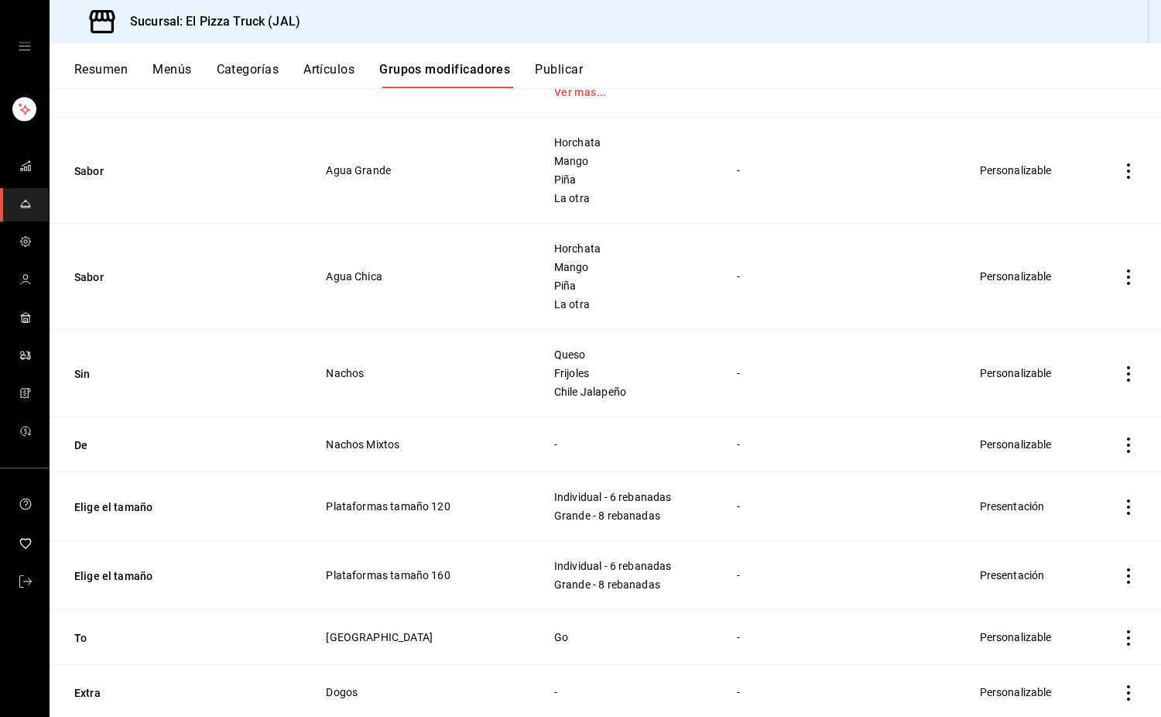
scroll to position [1010, 0]
click at [1121, 506] on icon "actions" at bounding box center [1128, 506] width 15 height 15
click at [1047, 603] on div at bounding box center [1037, 607] width 28 height 15
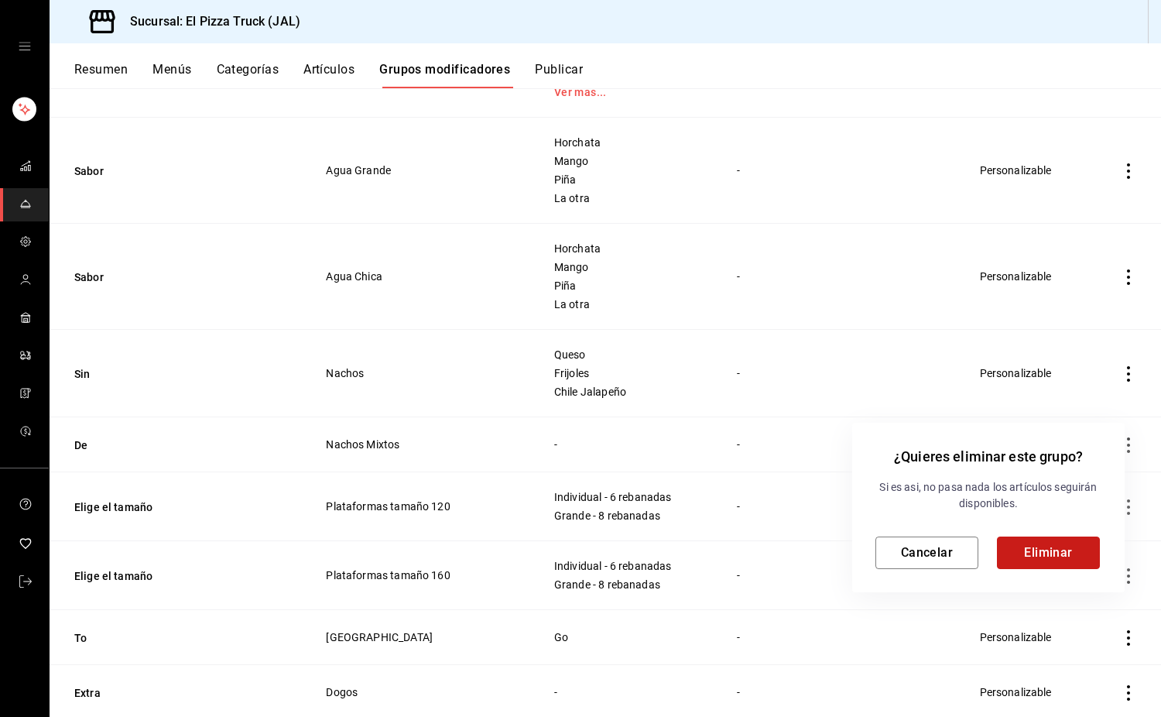
click at [1040, 547] on button "Eliminar" at bounding box center [1048, 553] width 103 height 33
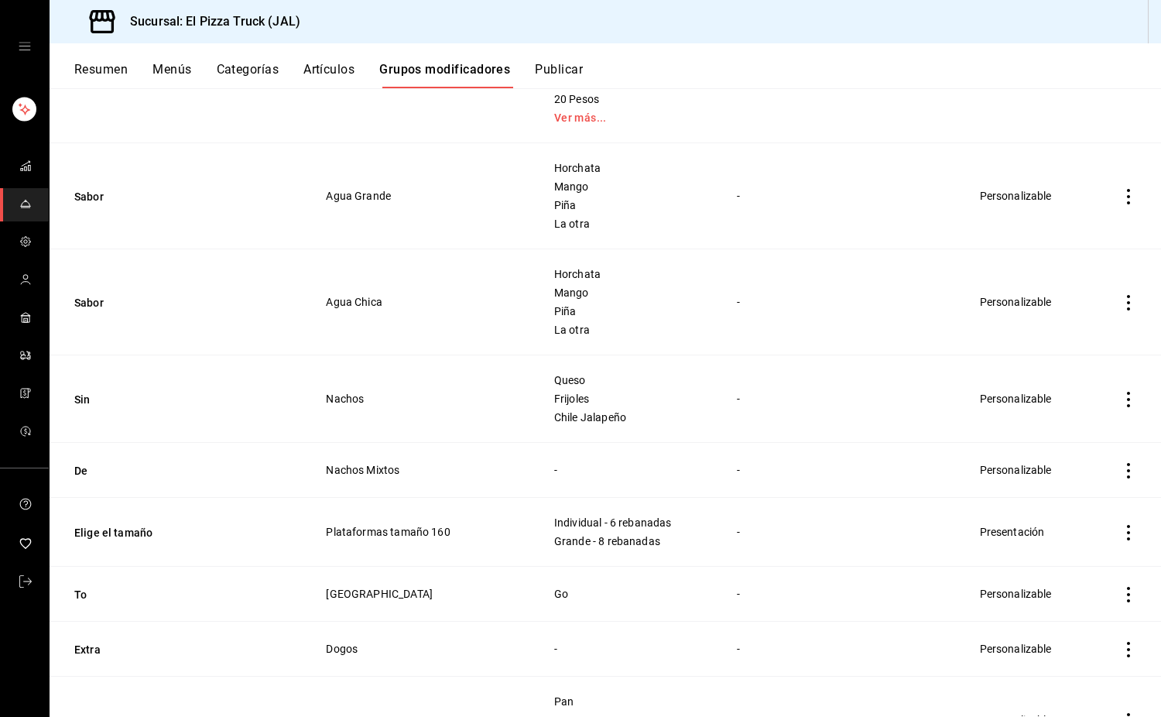
scroll to position [1084, 0]
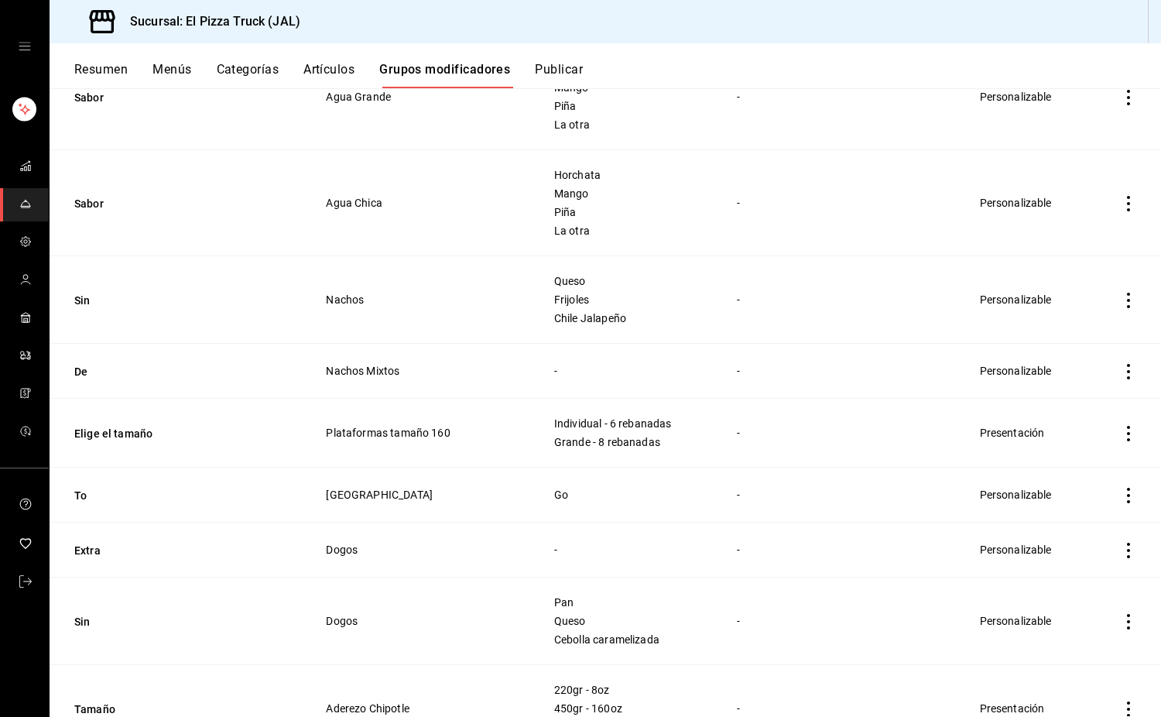
click at [1127, 434] on icon "actions" at bounding box center [1128, 433] width 3 height 15
click at [1049, 534] on div at bounding box center [1037, 534] width 28 height 15
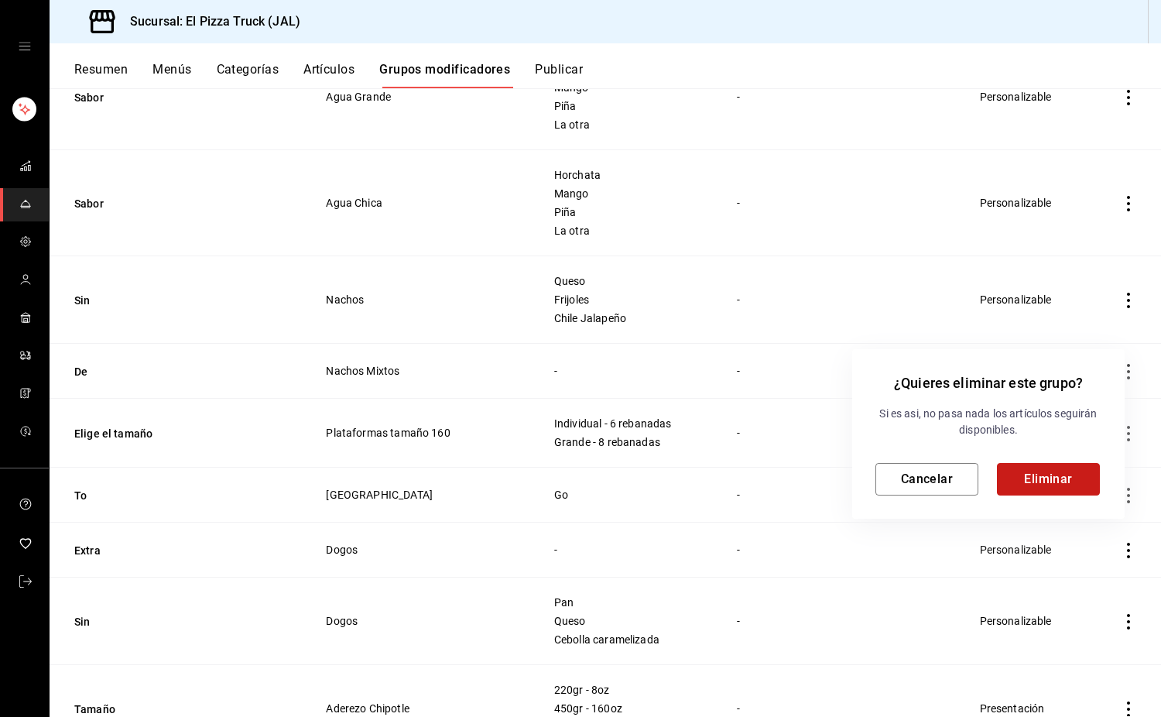
click at [1076, 483] on button "Eliminar" at bounding box center [1048, 479] width 103 height 33
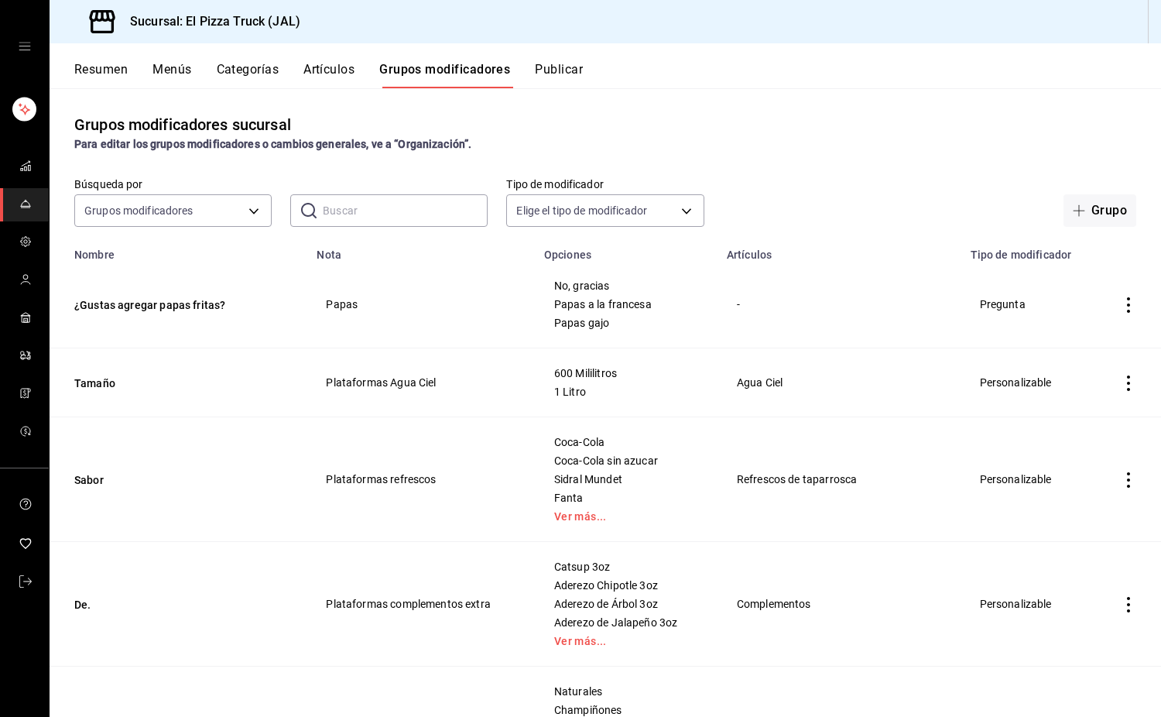
scroll to position [0, 0]
click at [163, 313] on button "¿Gustas agregar papas fritas?" at bounding box center [167, 304] width 186 height 15
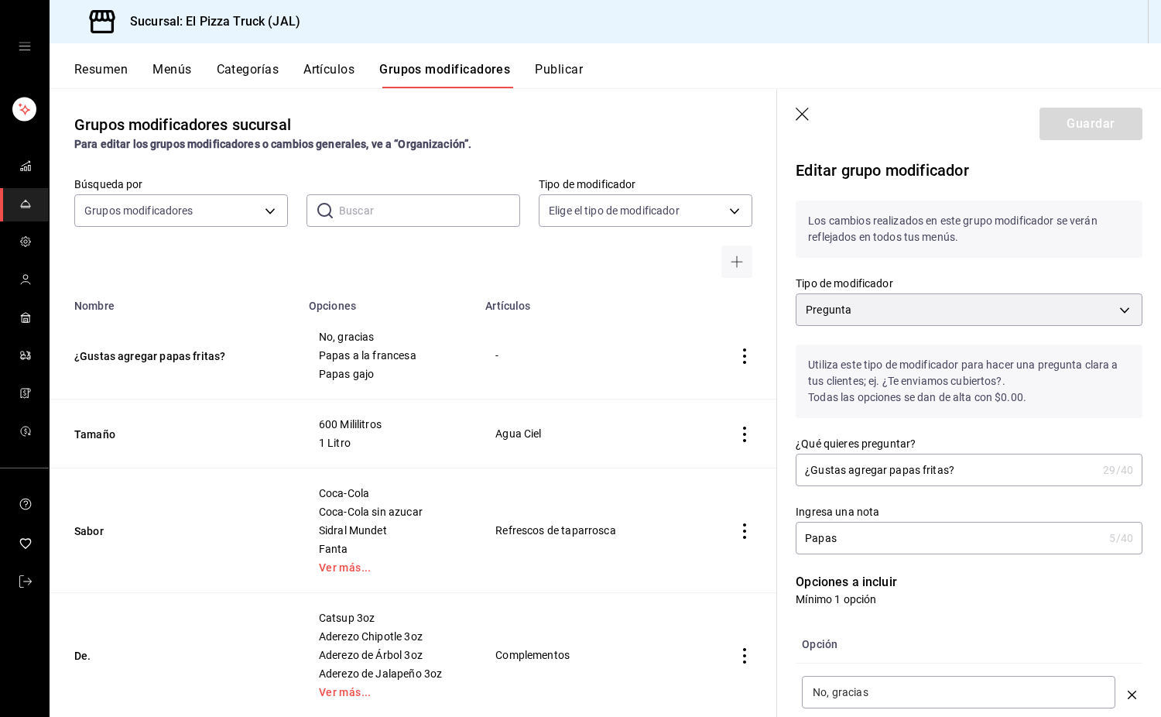
scroll to position [465, 0]
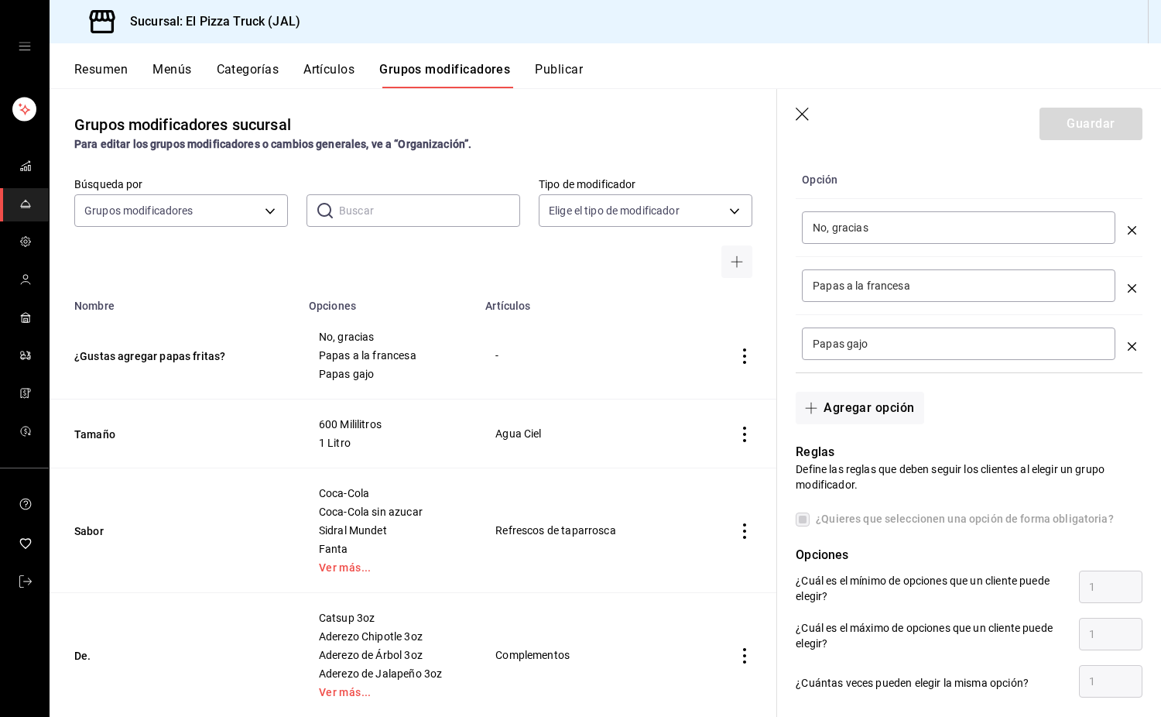
click at [804, 119] on icon "button" at bounding box center [803, 115] width 15 height 15
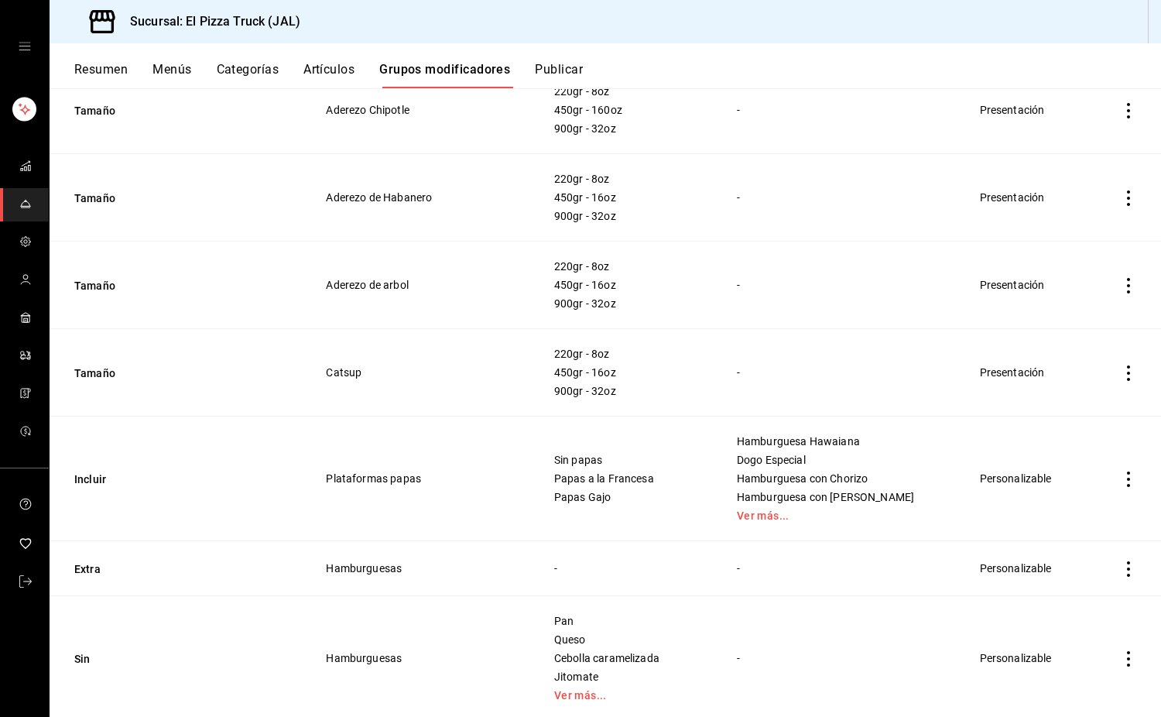
scroll to position [1724, 0]
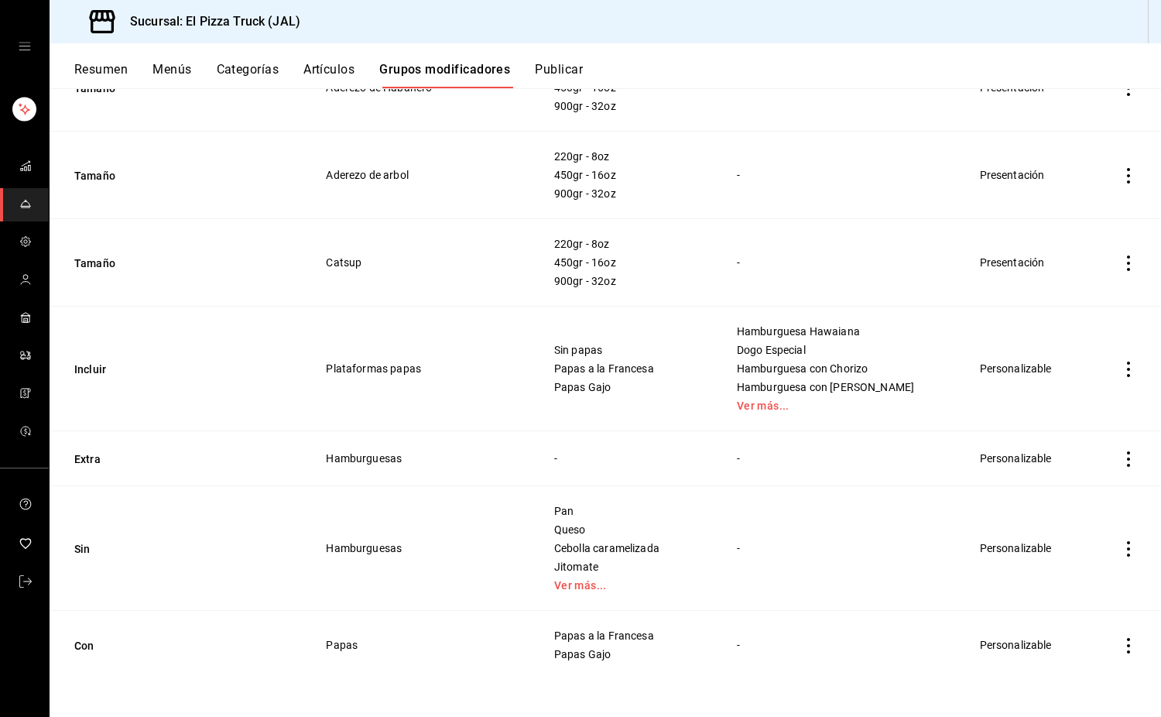
click at [1121, 372] on icon "actions" at bounding box center [1128, 369] width 15 height 15
click at [1058, 467] on span "Eliminar" at bounding box center [1070, 468] width 39 height 12
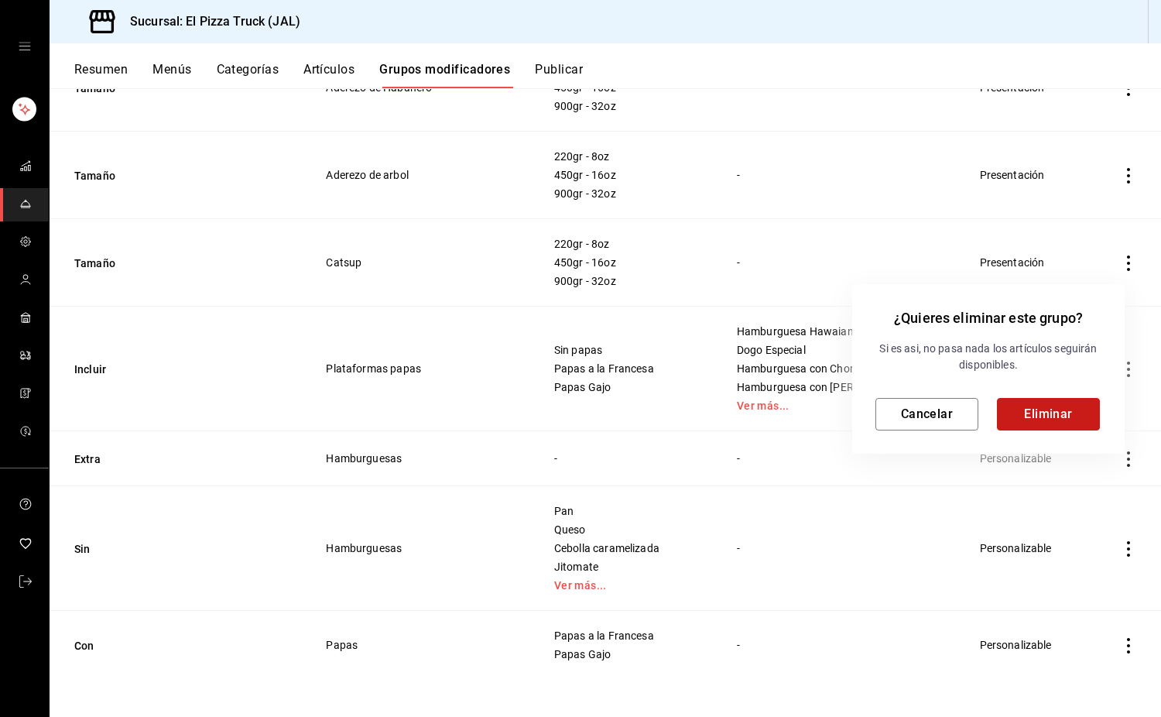
click at [1044, 414] on button "Eliminar" at bounding box center [1048, 414] width 103 height 33
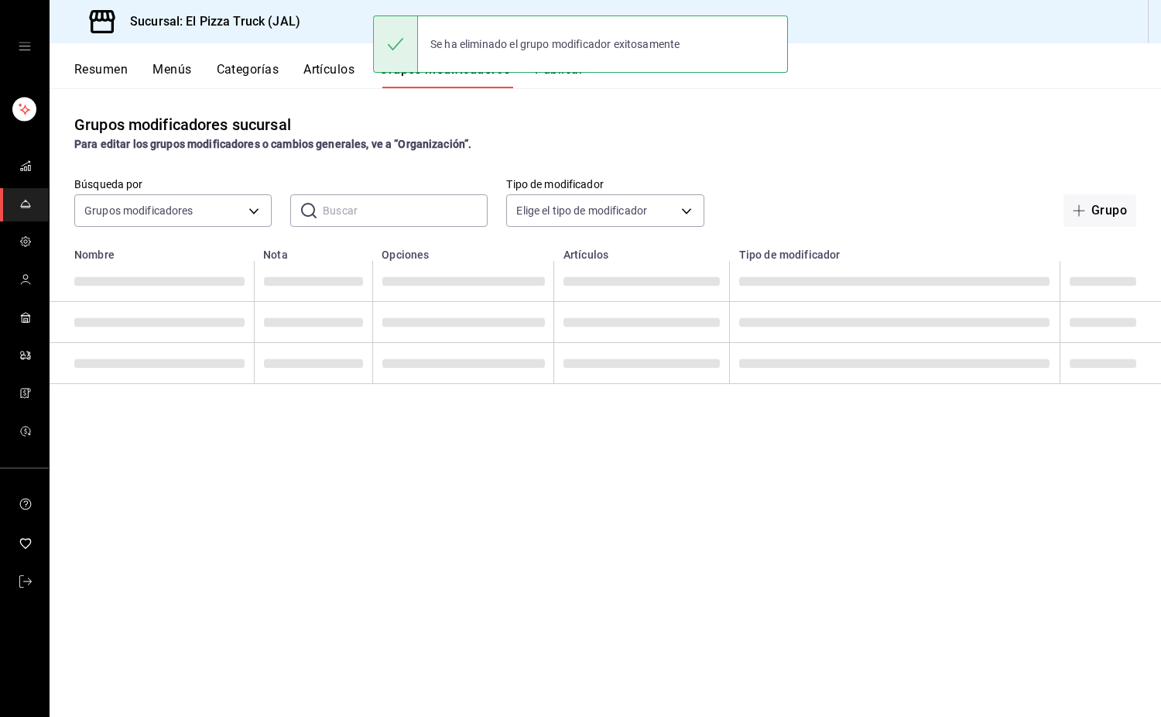
scroll to position [0, 0]
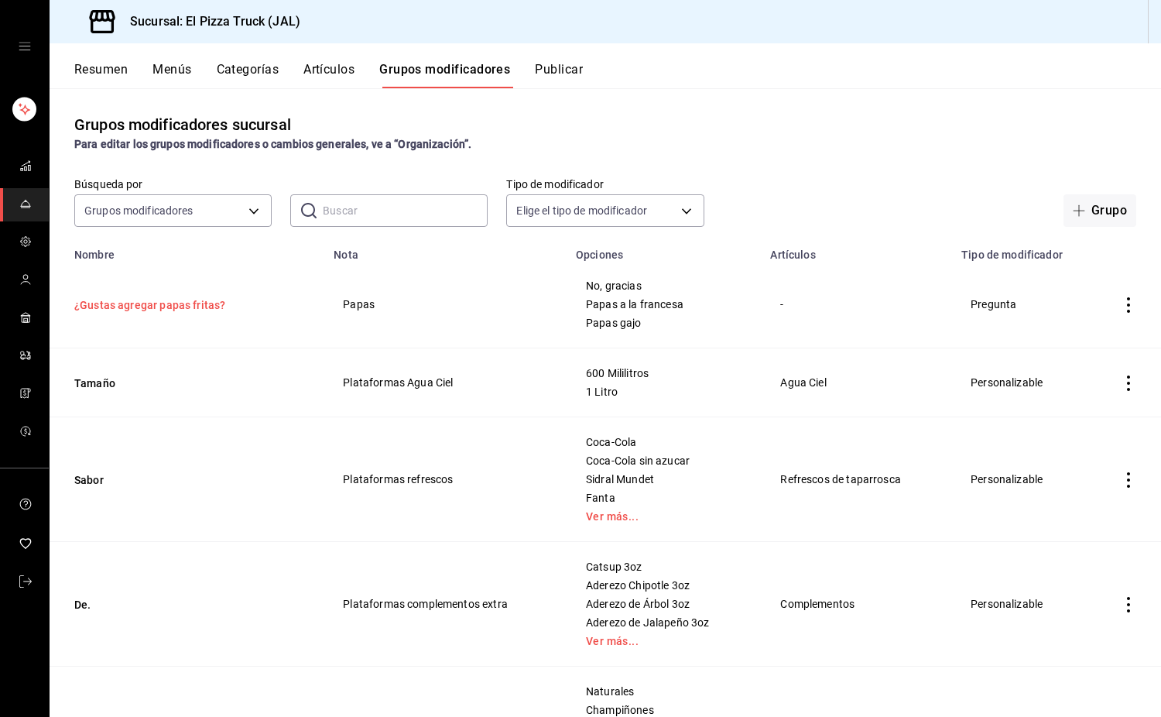
click at [200, 310] on button "¿Gustas agregar papas fritas?" at bounding box center [167, 304] width 186 height 15
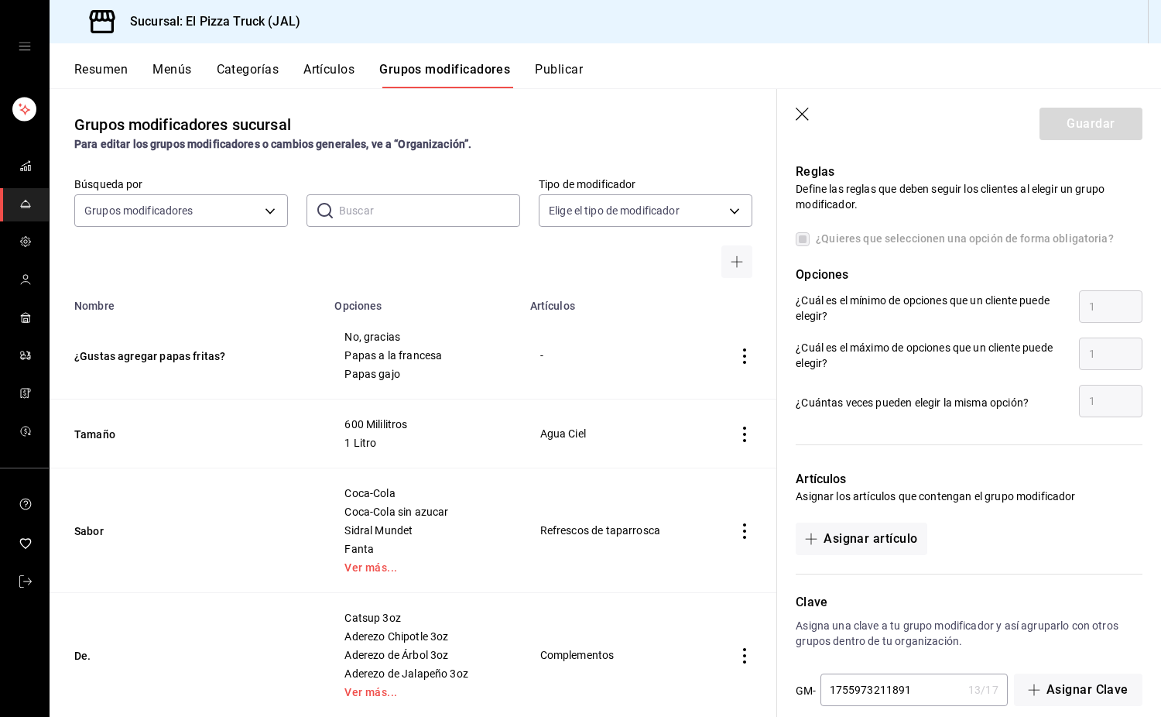
scroll to position [767, 0]
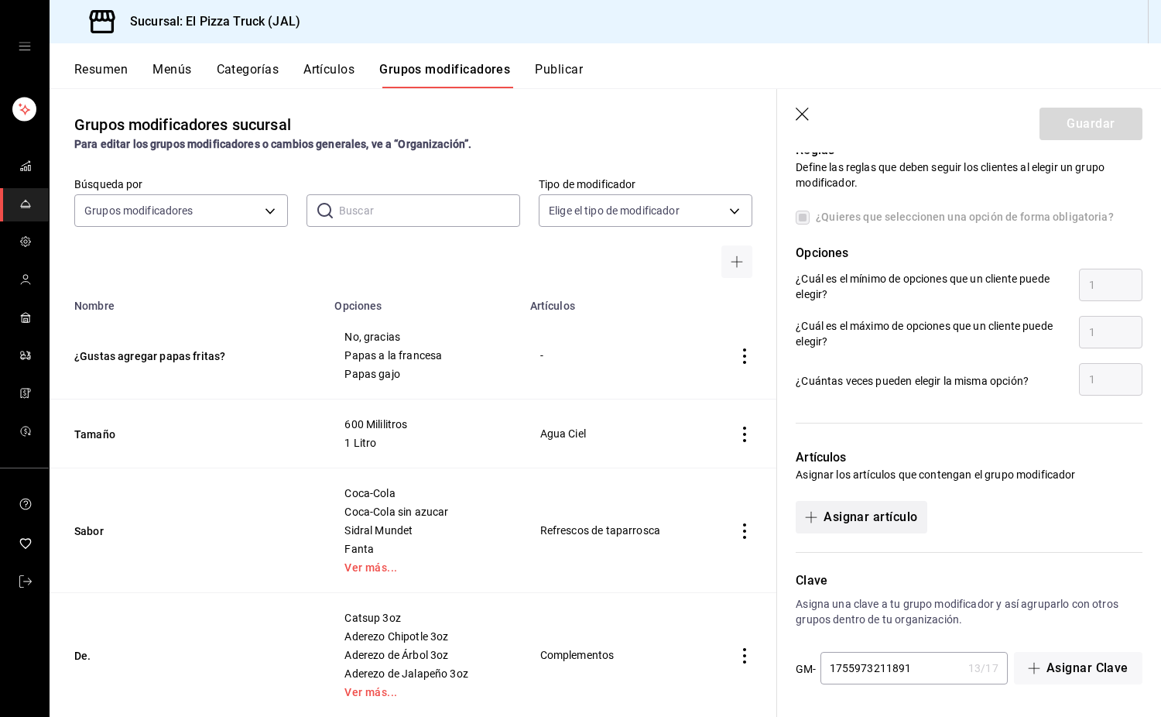
click at [862, 520] on button "Asignar artículo" at bounding box center [861, 517] width 131 height 33
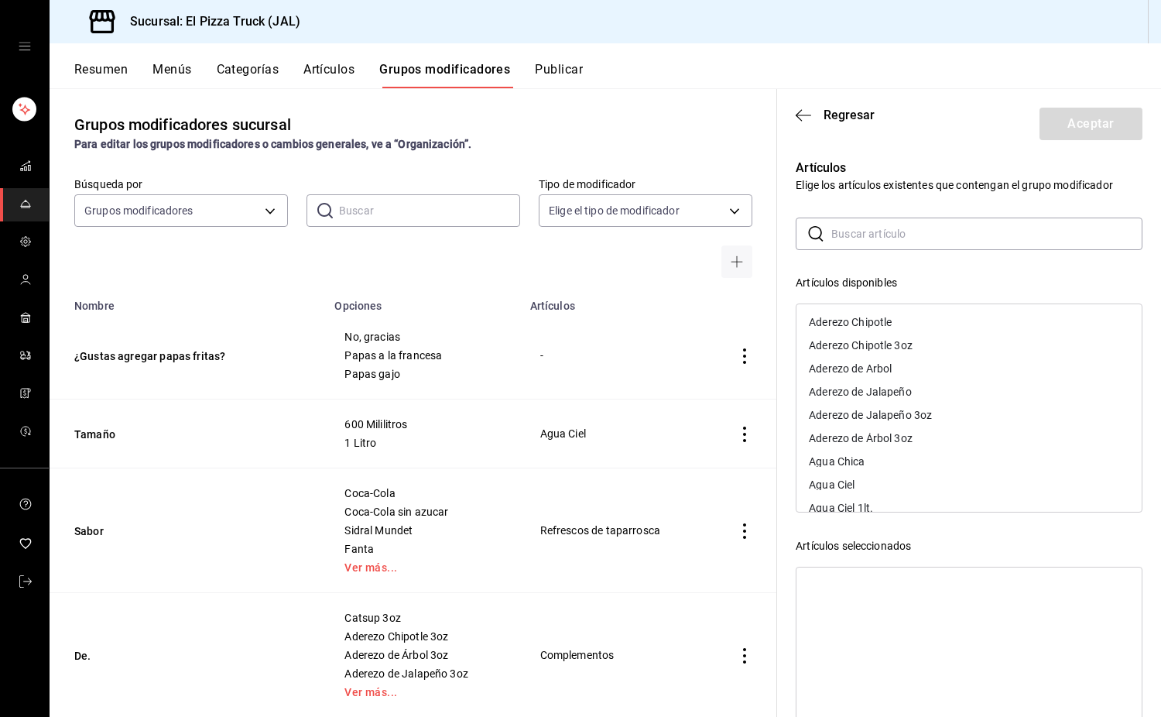
click at [888, 235] on input "text" at bounding box center [987, 233] width 311 height 31
click at [912, 348] on div "Hamburguesa Clasica" at bounding box center [863, 345] width 108 height 11
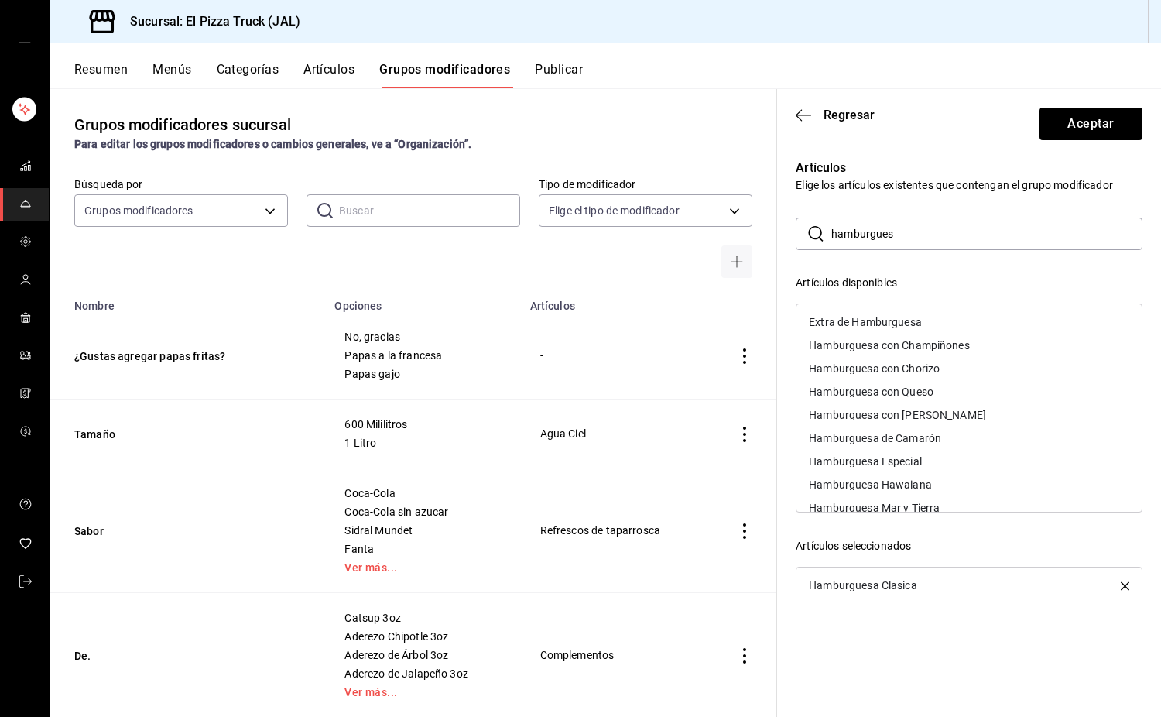
click at [912, 348] on div "Hamburguesa con Champiñones" at bounding box center [889, 345] width 161 height 11
click at [912, 348] on div "Hamburguesa con Chorizo" at bounding box center [874, 345] width 131 height 11
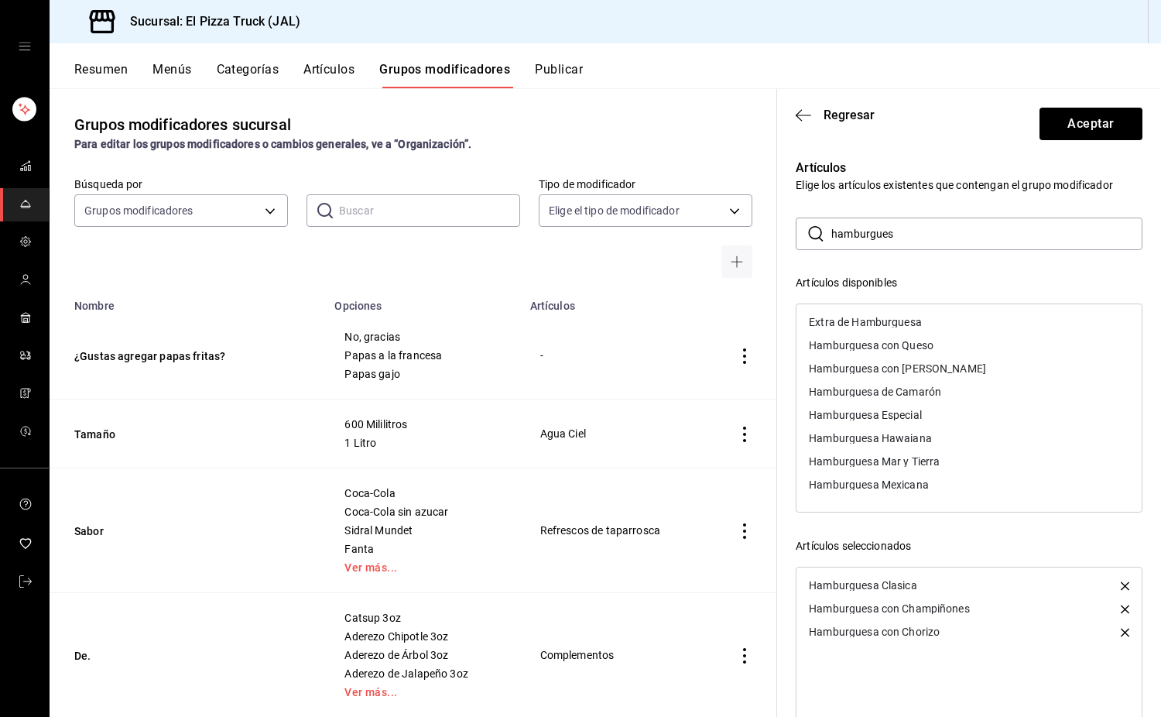
click at [914, 349] on div "Hamburguesa con Queso" at bounding box center [871, 345] width 125 height 11
click at [933, 350] on div "Hamburguesa con [PERSON_NAME]" at bounding box center [897, 345] width 177 height 11
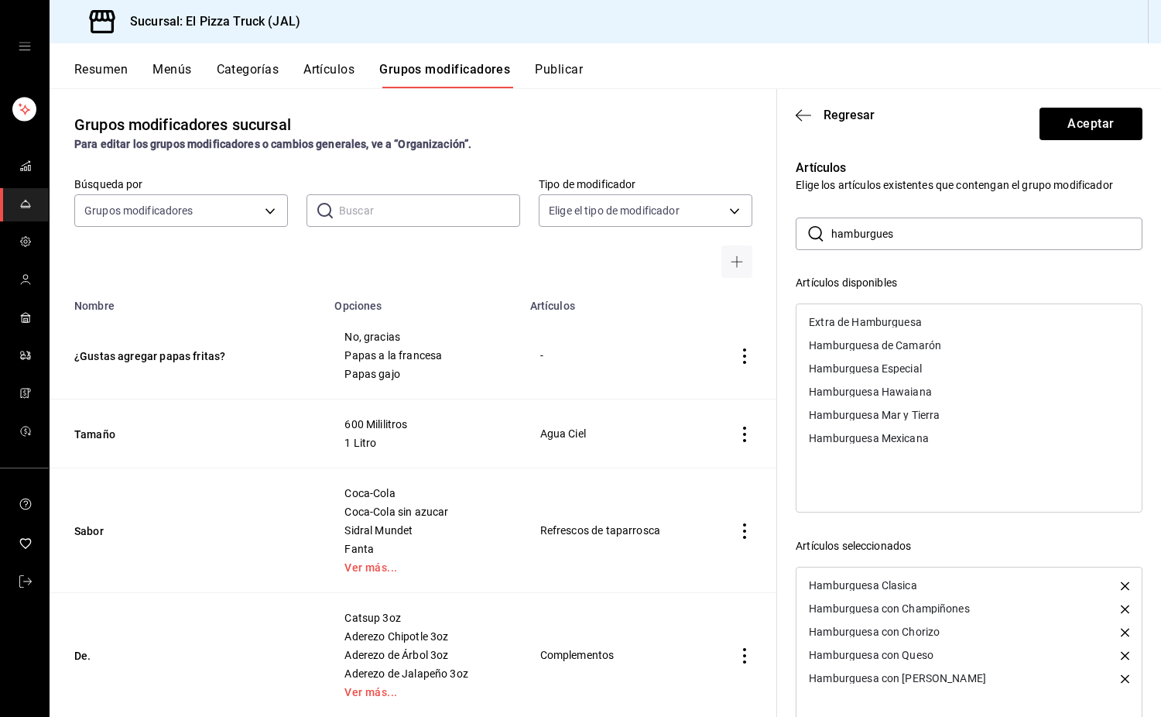
click at [949, 352] on div "Hamburguesa de Camarón" at bounding box center [969, 345] width 345 height 23
click at [946, 347] on div "Hamburguesa Especial" at bounding box center [969, 345] width 345 height 23
click at [946, 347] on div "Hamburguesa Hawaiana" at bounding box center [969, 345] width 345 height 23
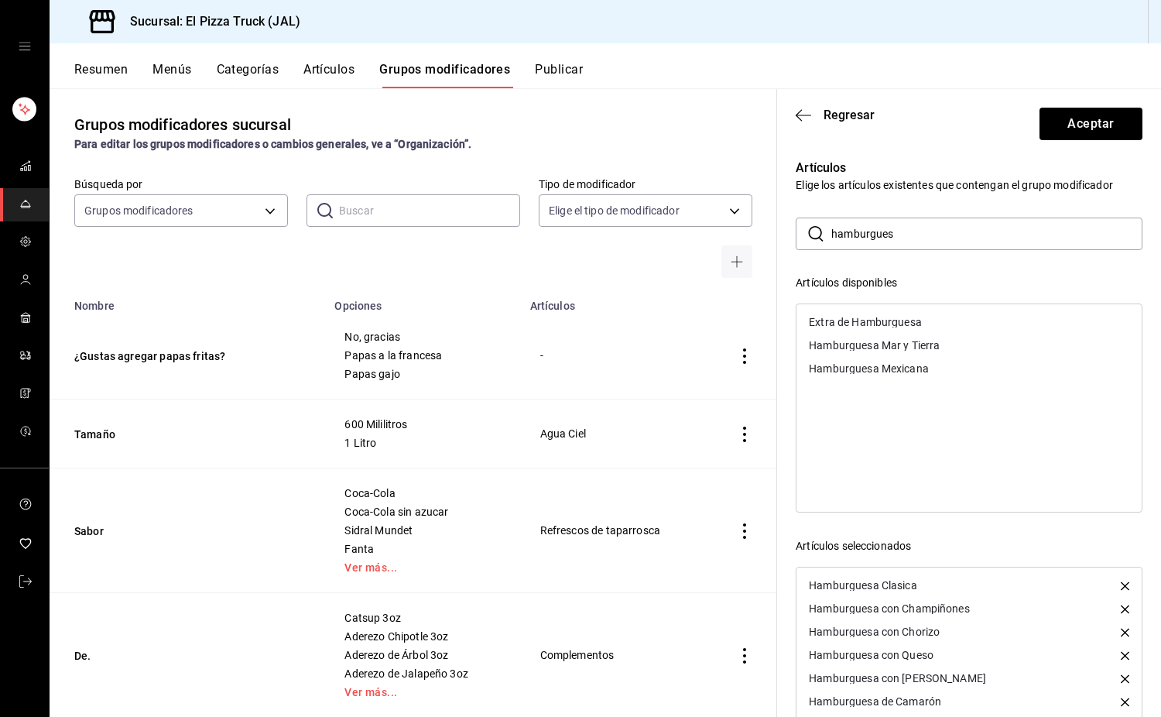
click at [946, 347] on div "Hamburguesa Mar y Tierra" at bounding box center [969, 345] width 345 height 23
click at [946, 347] on div "Hamburguesa Mexicana" at bounding box center [969, 345] width 345 height 23
drag, startPoint x: 925, startPoint y: 239, endPoint x: 808, endPoint y: 239, distance: 116.9
click at [808, 239] on div "​ hamburgues ​" at bounding box center [969, 234] width 347 height 33
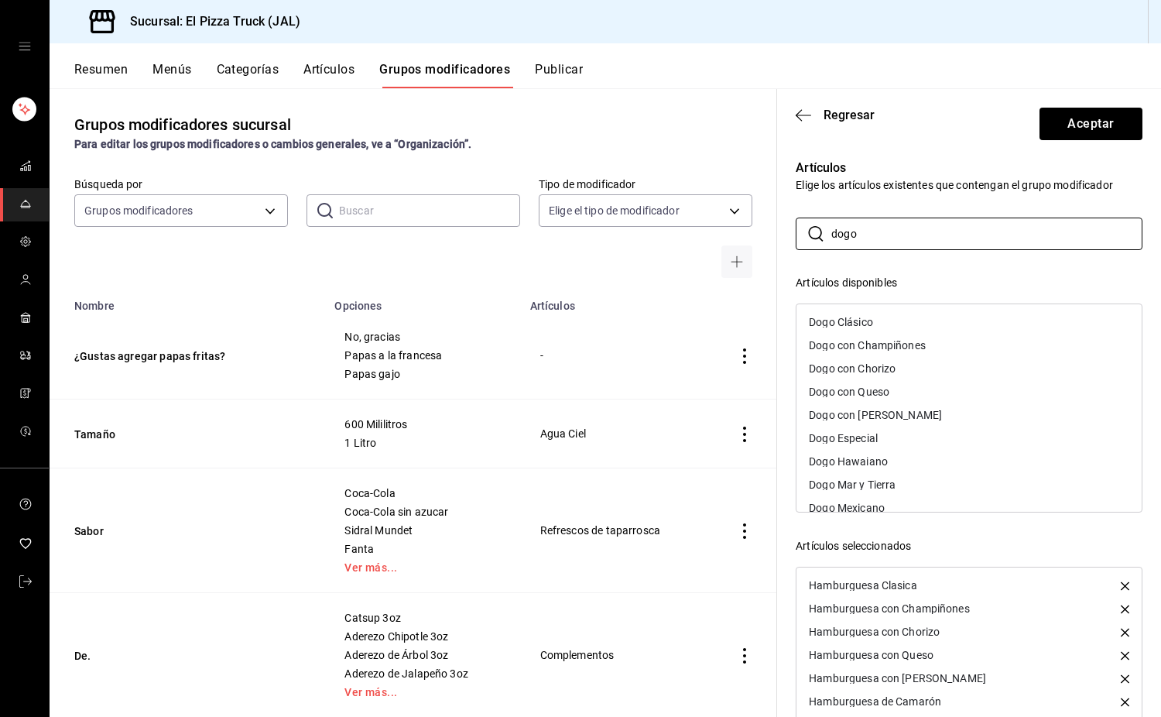
type input "dogo"
click at [890, 312] on div "Dogo Clásico" at bounding box center [969, 321] width 345 height 23
click at [902, 315] on div "Dogo con Champiñones" at bounding box center [969, 321] width 345 height 23
click at [902, 315] on div "Dogo con Chorizo" at bounding box center [969, 321] width 345 height 23
click at [902, 315] on div "Dogo con Queso" at bounding box center [969, 321] width 345 height 23
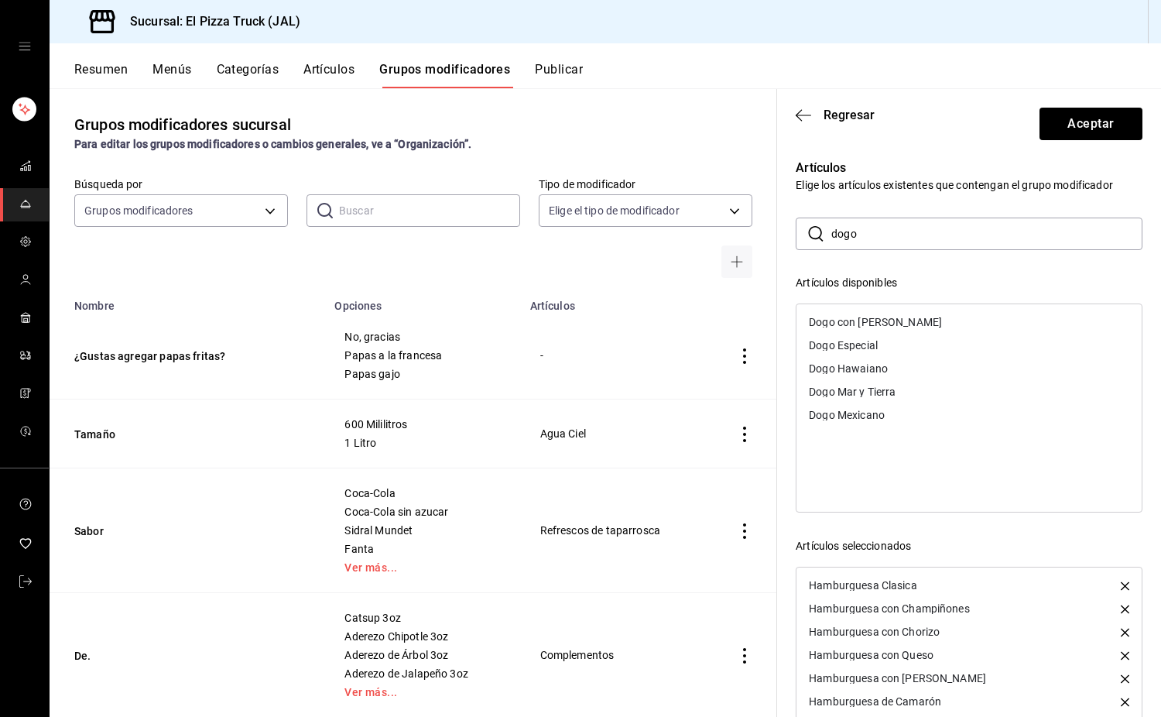
click at [902, 315] on div "Dogo con [PERSON_NAME]" at bounding box center [969, 321] width 345 height 23
click at [908, 316] on div "Dogo Especial" at bounding box center [969, 321] width 345 height 23
click at [908, 316] on div "Dogo Hawaiano" at bounding box center [969, 321] width 345 height 23
click at [908, 316] on div "Dogo Mar y Tierra" at bounding box center [969, 321] width 345 height 23
click at [908, 316] on div "Dogo Mexicano" at bounding box center [969, 321] width 345 height 23
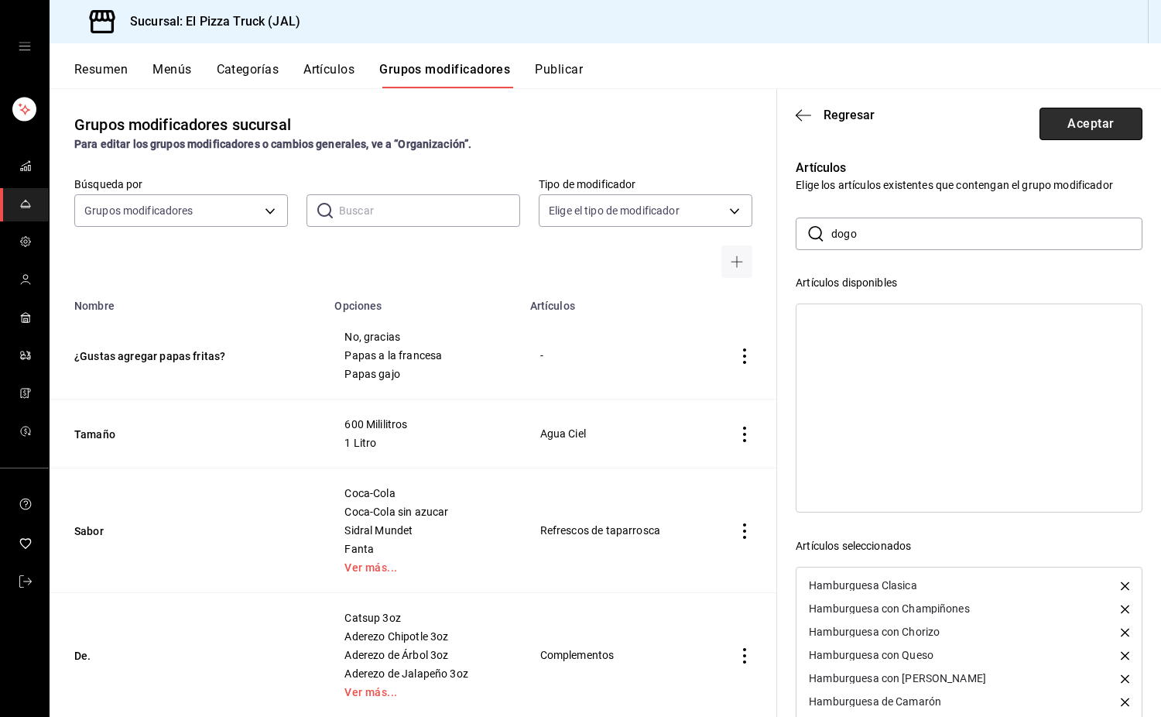
click at [1073, 129] on button "Aceptar" at bounding box center [1091, 124] width 103 height 33
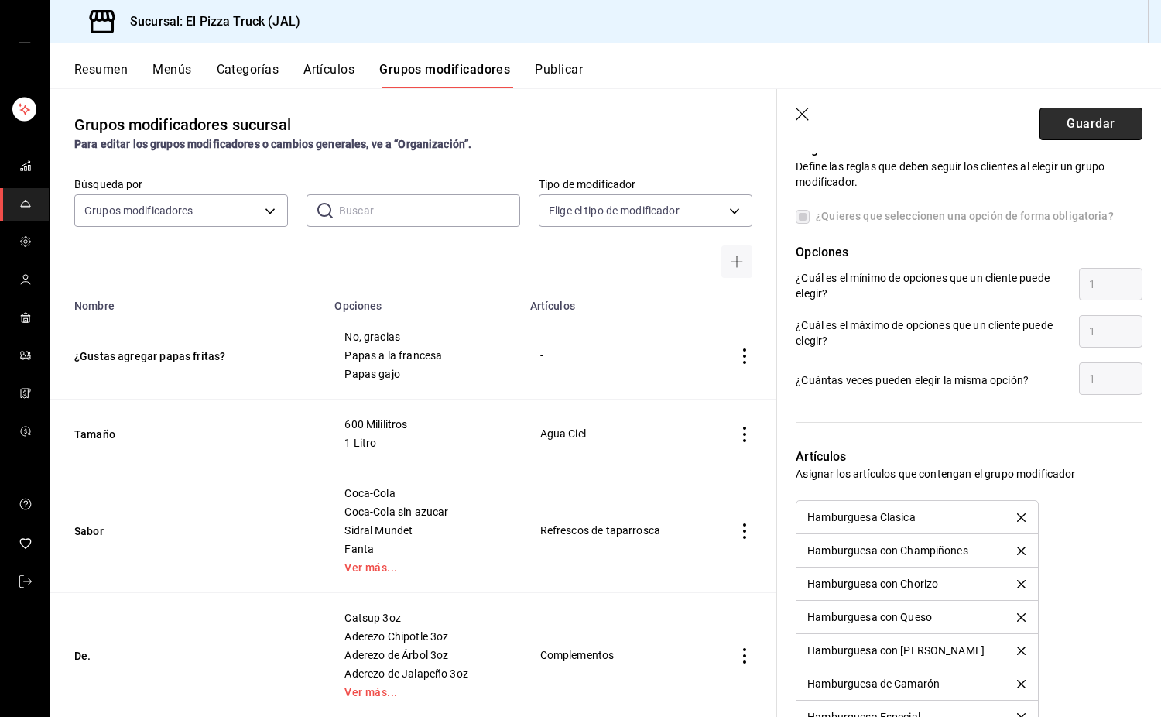
click at [1051, 125] on button "Guardar" at bounding box center [1091, 124] width 103 height 33
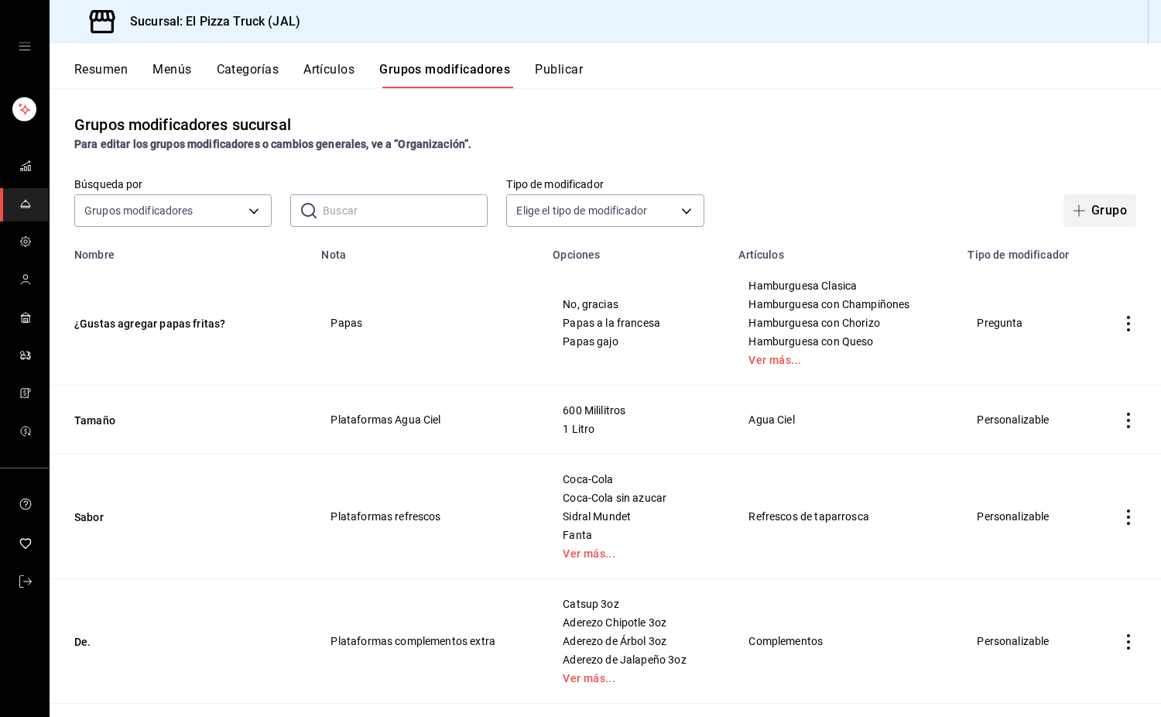
click at [1103, 207] on button "Grupo" at bounding box center [1100, 210] width 73 height 33
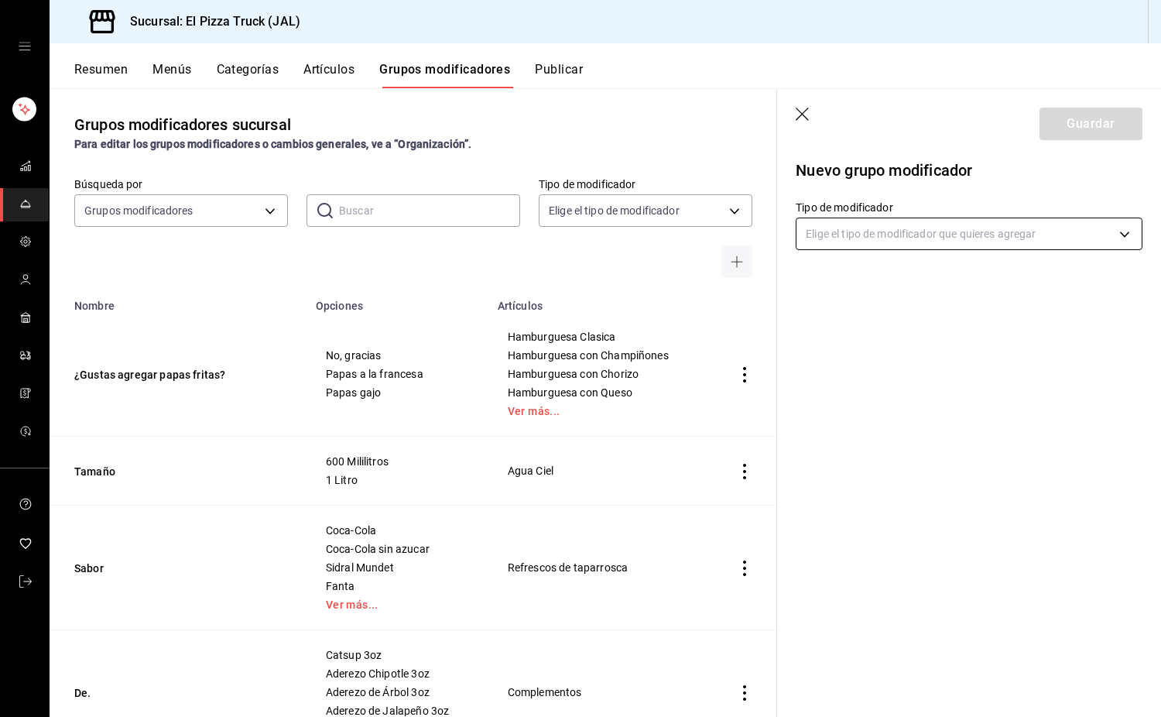
click at [941, 221] on body "Sucursal: El Pizza Truck (JAL) Resumen Menús Categorías Artículos Grupos modifi…" at bounding box center [580, 358] width 1161 height 717
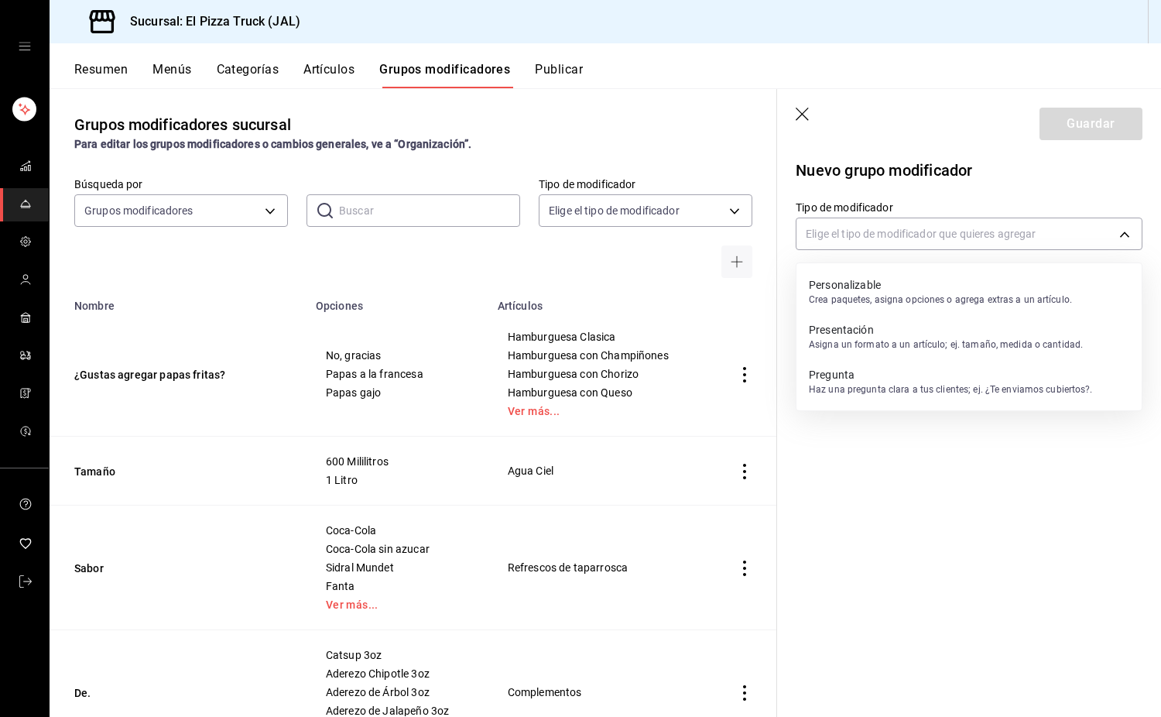
click at [884, 330] on p "Presentación" at bounding box center [946, 329] width 274 height 15
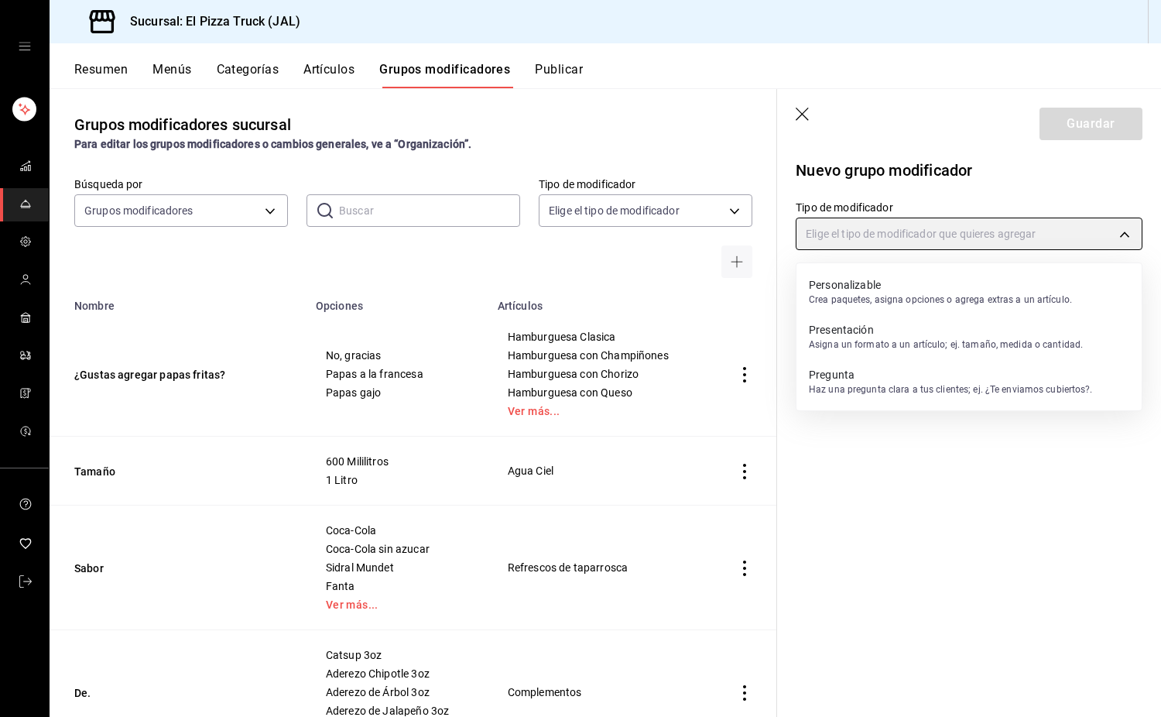
type input "PRESENTATION"
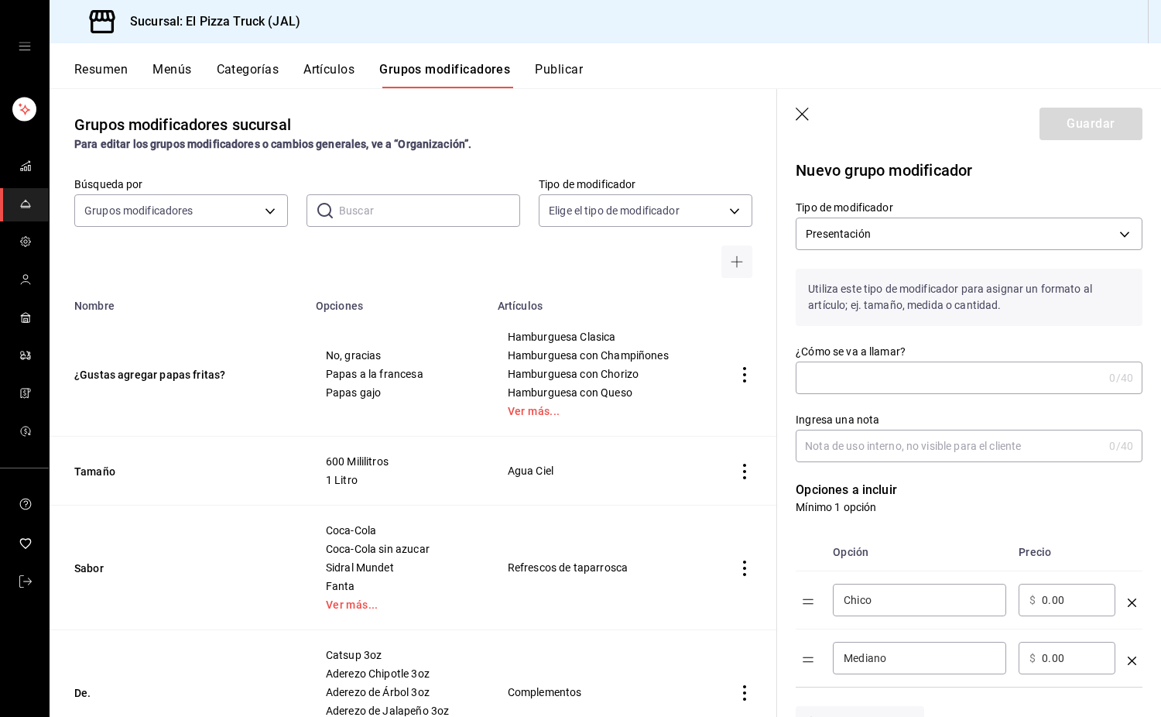
click at [914, 388] on input "¿Cómo se va a llamar?" at bounding box center [949, 377] width 307 height 31
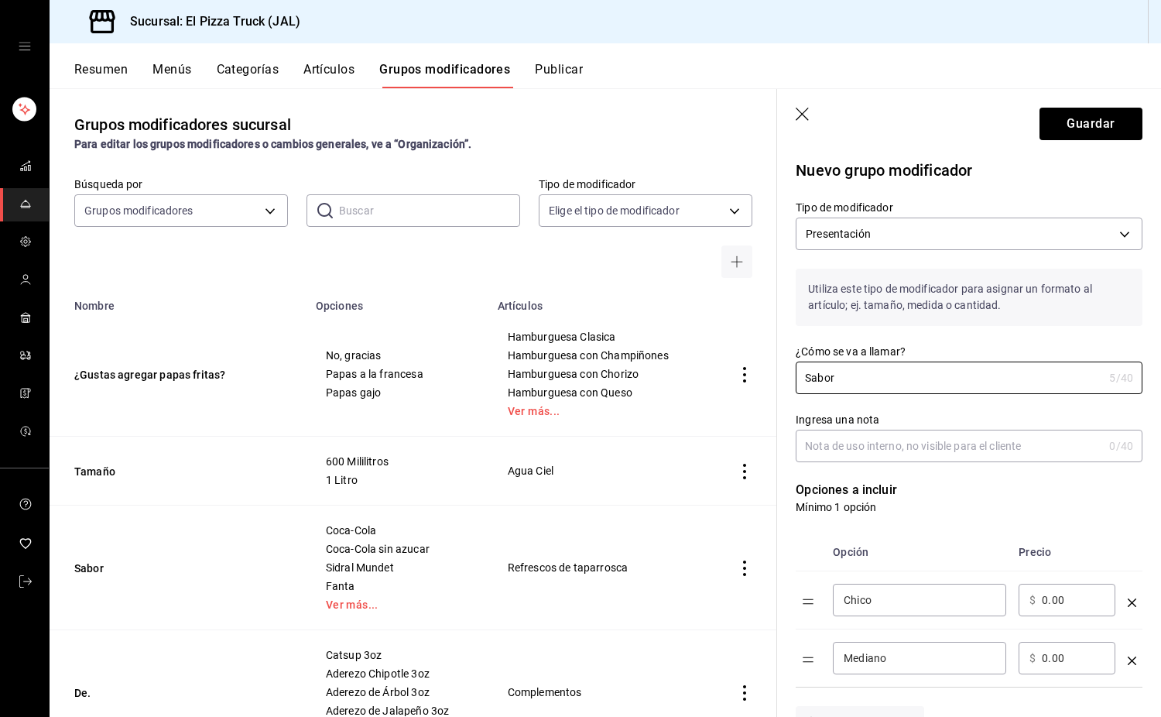
type input "Sabor"
click at [989, 434] on input "Ingresa una nota" at bounding box center [949, 446] width 307 height 31
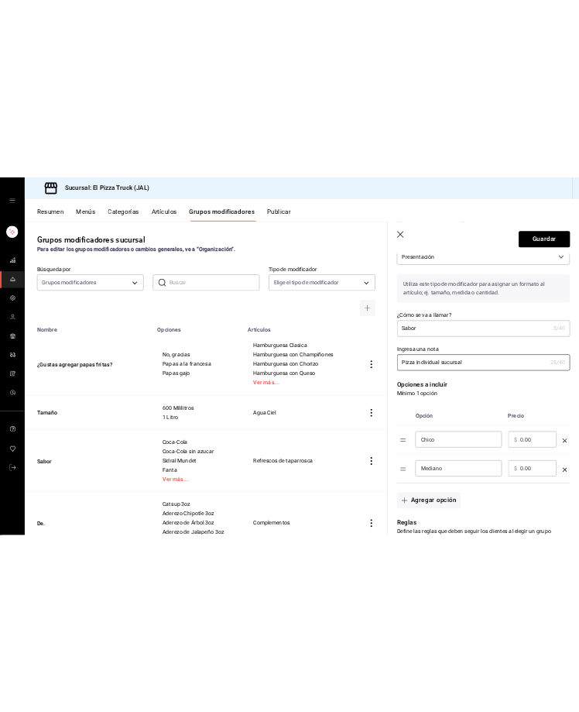
scroll to position [75, 0]
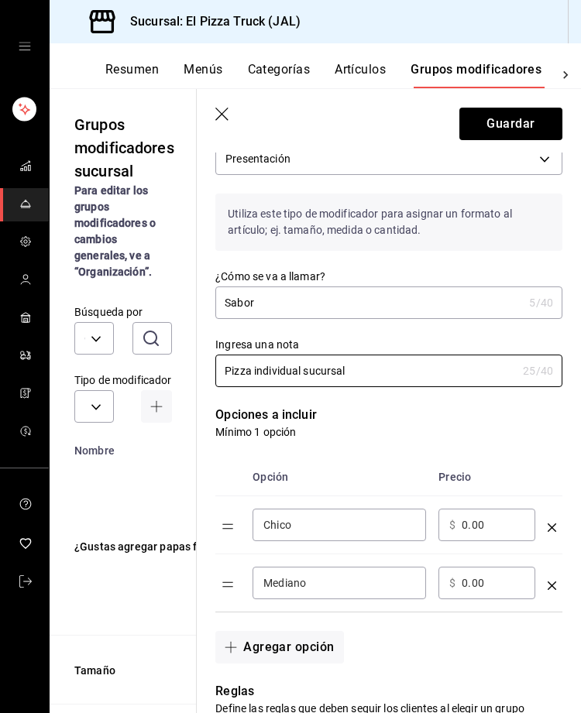
type input "Pizza individual sucursal"
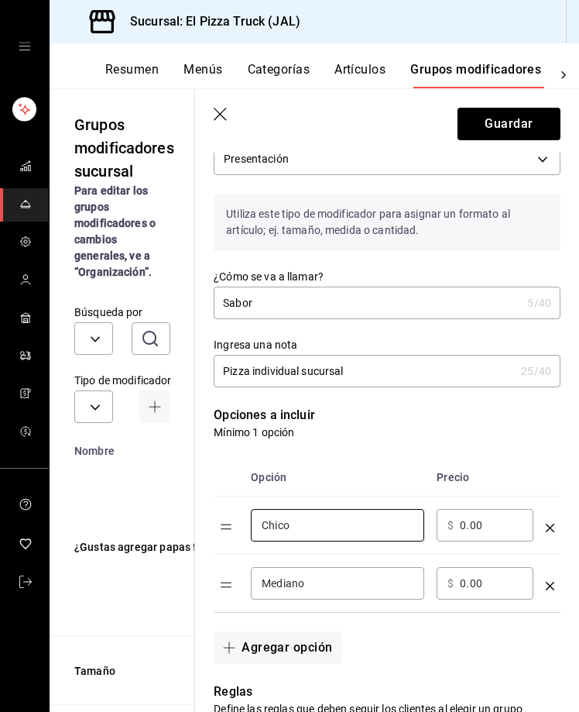
drag, startPoint x: 312, startPoint y: 529, endPoint x: 246, endPoint y: 522, distance: 66.2
click at [246, 523] on td "Chico ​" at bounding box center [338, 525] width 186 height 58
type input "Arriera"
click at [365, 580] on input "Mediano" at bounding box center [338, 582] width 152 height 15
type input "M"
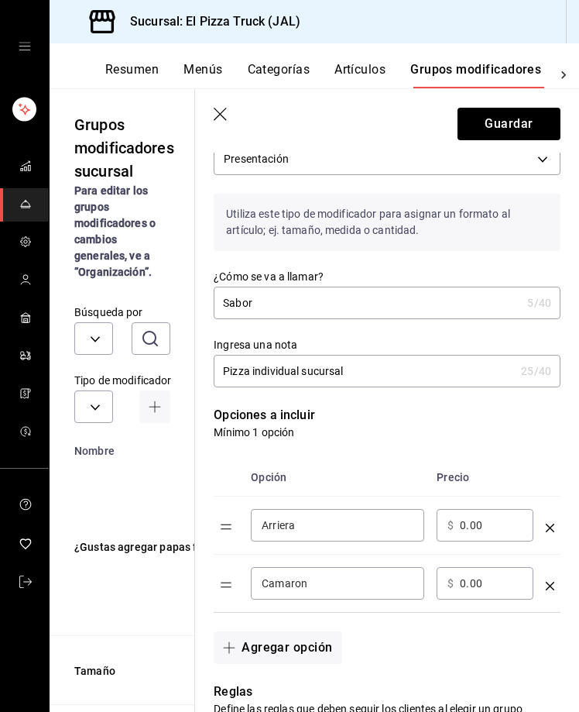
click at [293, 586] on input "Camaron" at bounding box center [338, 582] width 152 height 15
type input "Camarón"
click at [307, 646] on button "Agregar opción" at bounding box center [278, 647] width 128 height 33
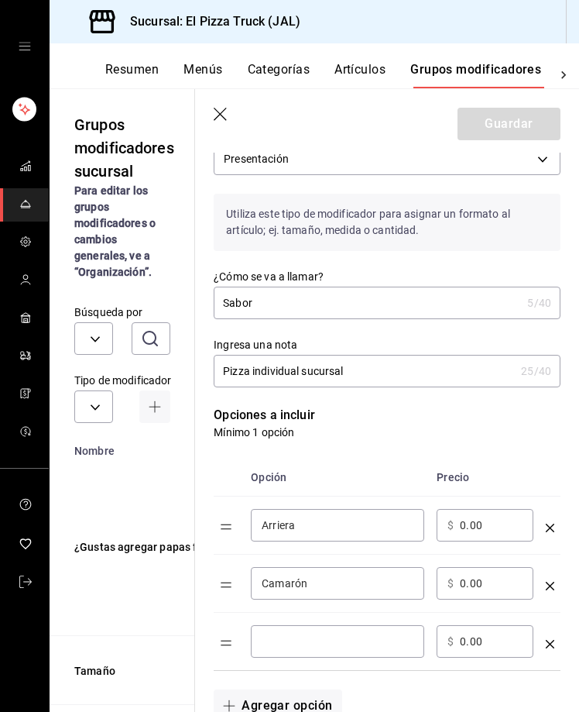
click at [298, 630] on div "​" at bounding box center [337, 641] width 173 height 33
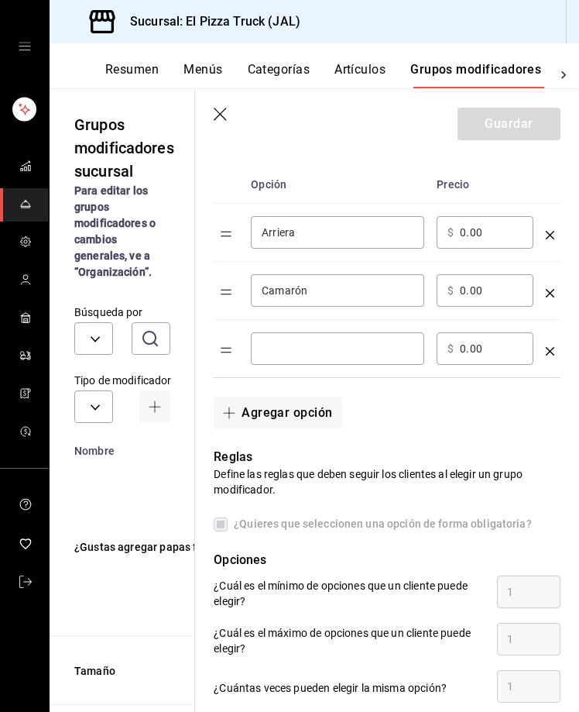
scroll to position [369, 0]
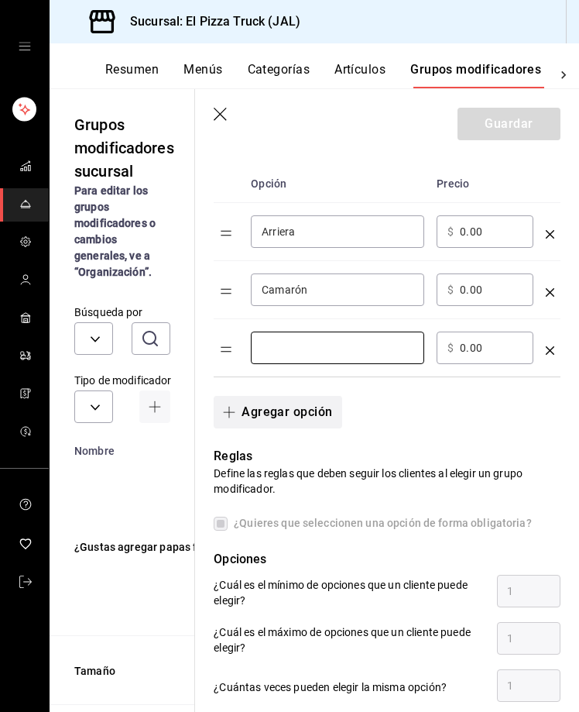
click at [288, 414] on button "Agregar opción" at bounding box center [278, 412] width 128 height 33
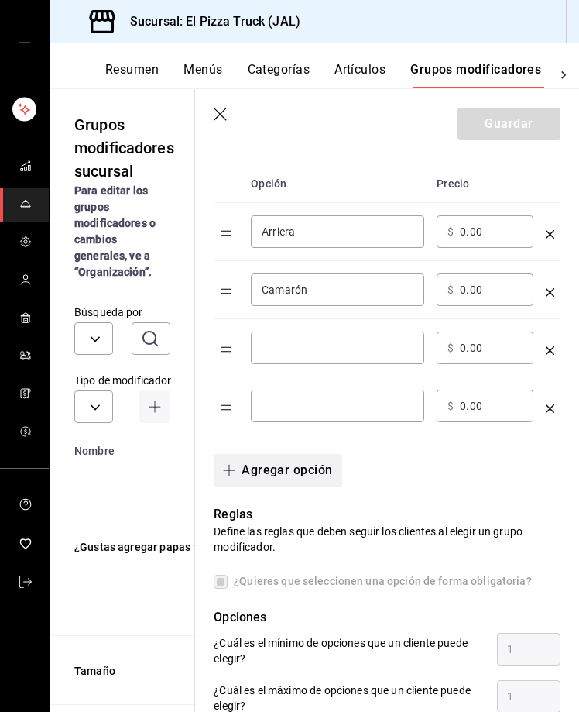
click at [290, 477] on button "Agregar opción" at bounding box center [278, 470] width 128 height 33
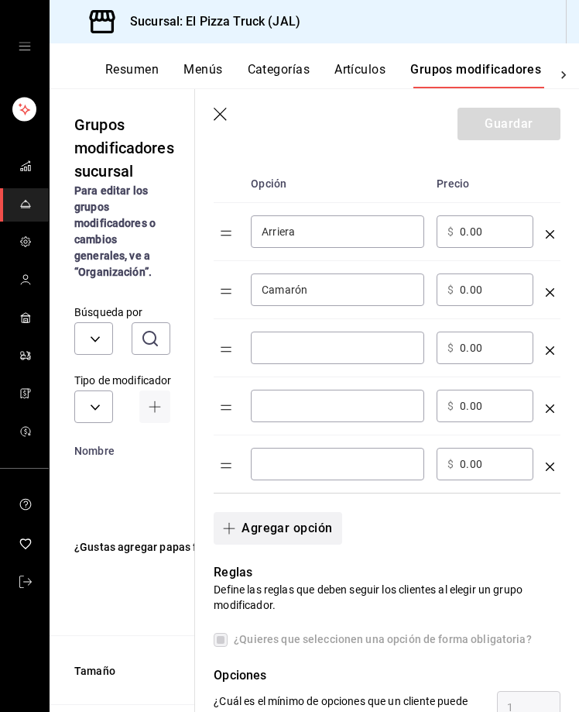
click at [283, 539] on button "Agregar opción" at bounding box center [278, 528] width 128 height 33
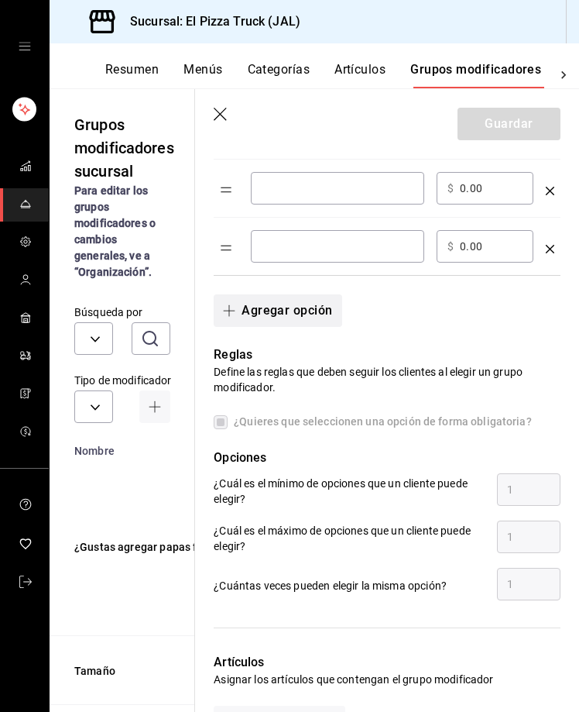
scroll to position [655, 0]
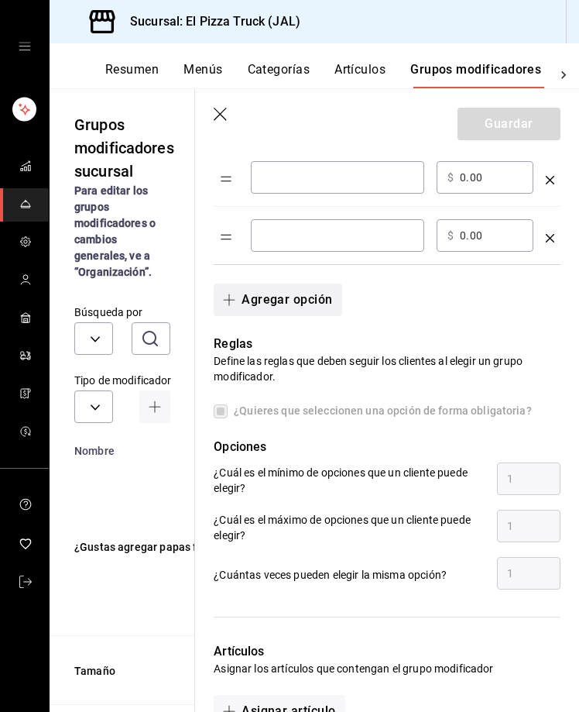
click at [266, 305] on button "Agregar opción" at bounding box center [278, 299] width 128 height 33
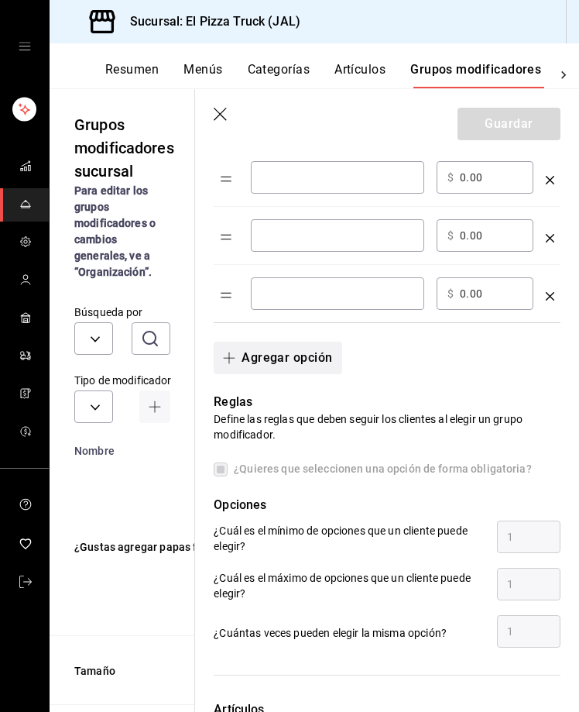
click at [287, 360] on button "Agregar opción" at bounding box center [278, 357] width 128 height 33
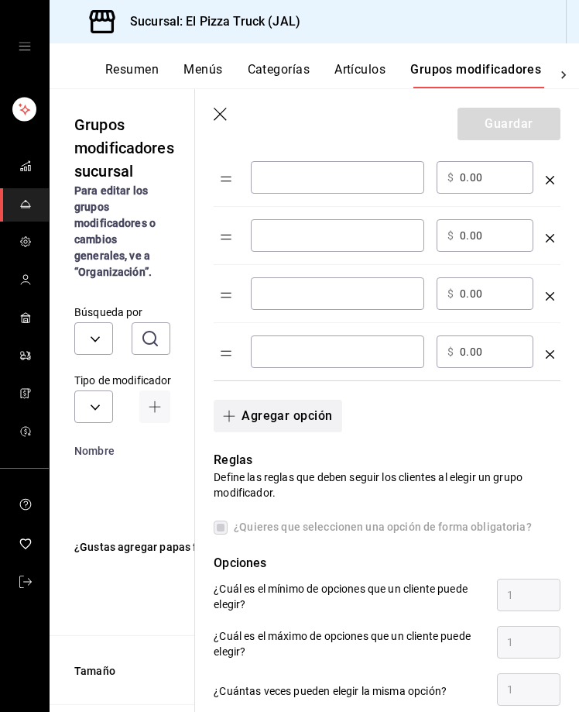
click at [300, 406] on button "Agregar opción" at bounding box center [278, 416] width 128 height 33
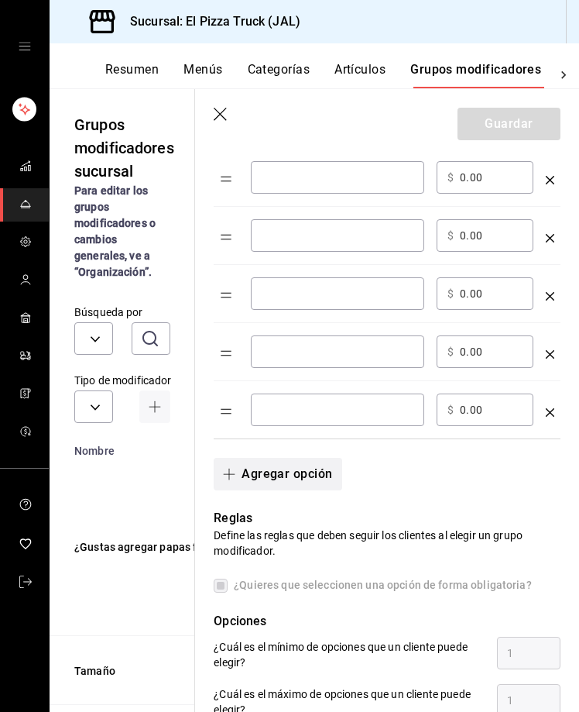
click at [315, 468] on button "Agregar opción" at bounding box center [278, 474] width 128 height 33
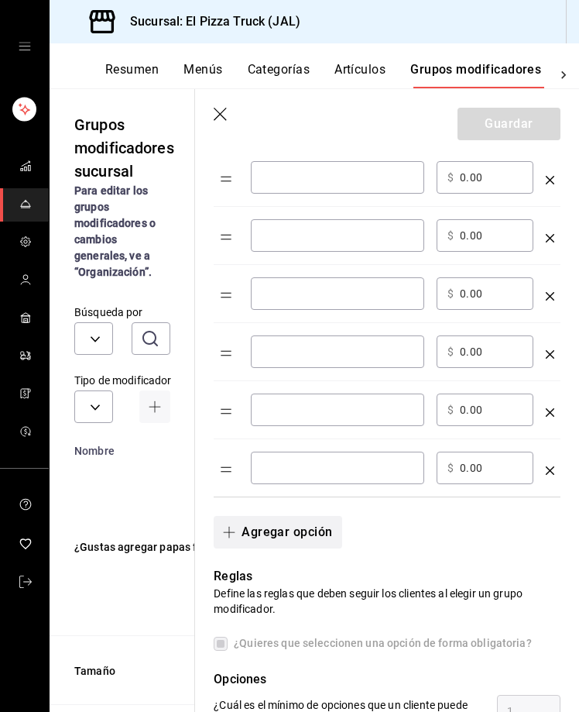
click at [321, 534] on button "Agregar opción" at bounding box center [278, 532] width 128 height 33
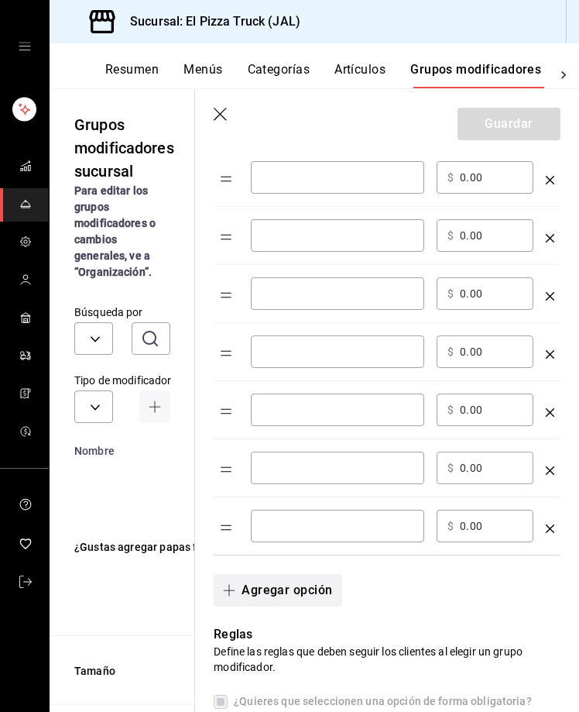
click at [314, 593] on button "Agregar opción" at bounding box center [278, 590] width 128 height 33
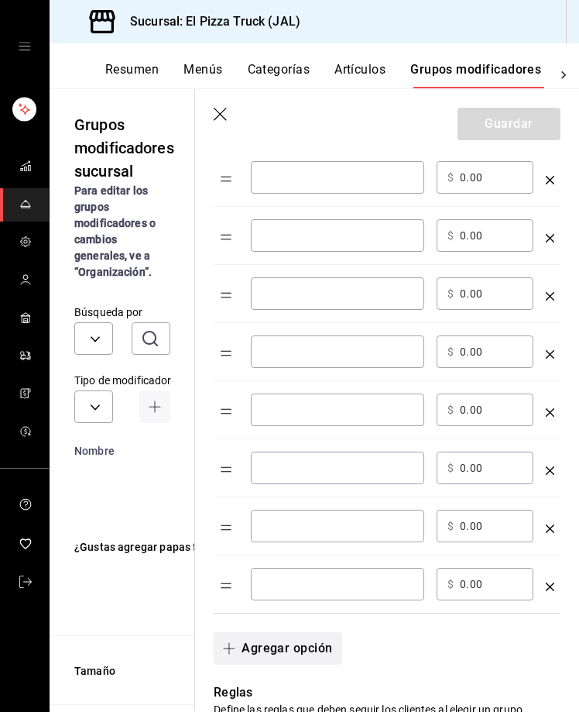
click at [321, 650] on button "Agregar opción" at bounding box center [278, 648] width 128 height 33
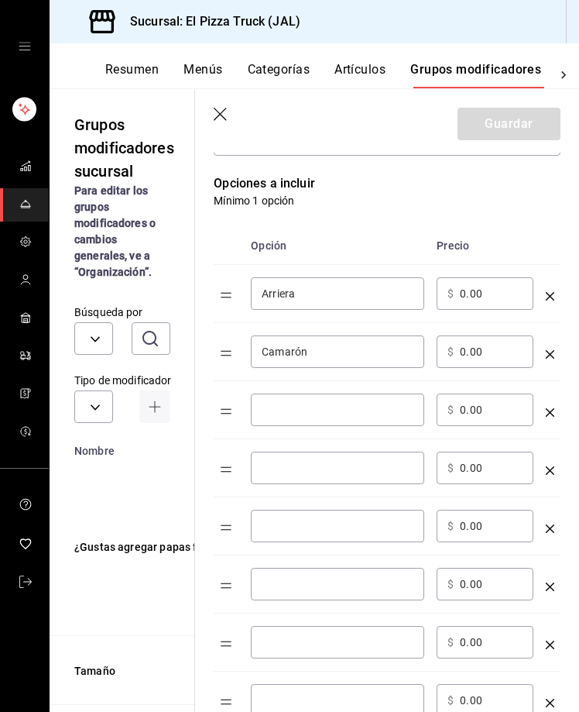
scroll to position [302, 0]
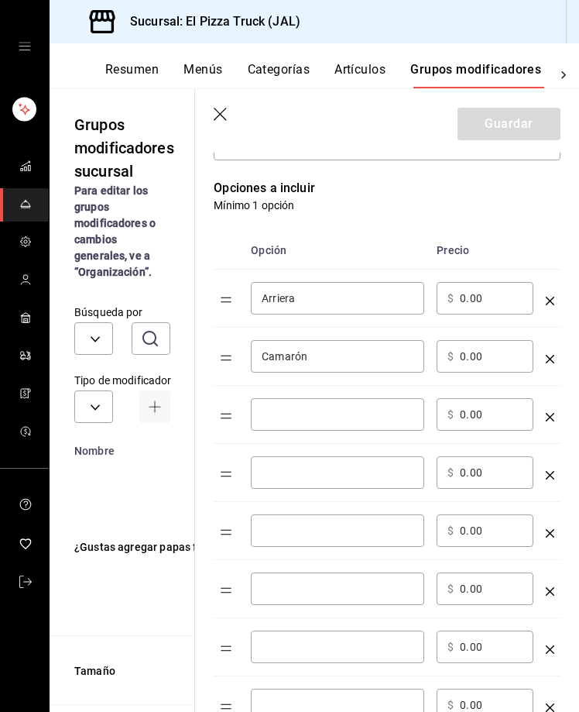
click at [302, 434] on td "​" at bounding box center [338, 415] width 186 height 58
click at [291, 413] on input "optionsTable" at bounding box center [338, 414] width 152 height 15
type input "Batman"
click at [465, 297] on input "0.00" at bounding box center [491, 297] width 63 height 15
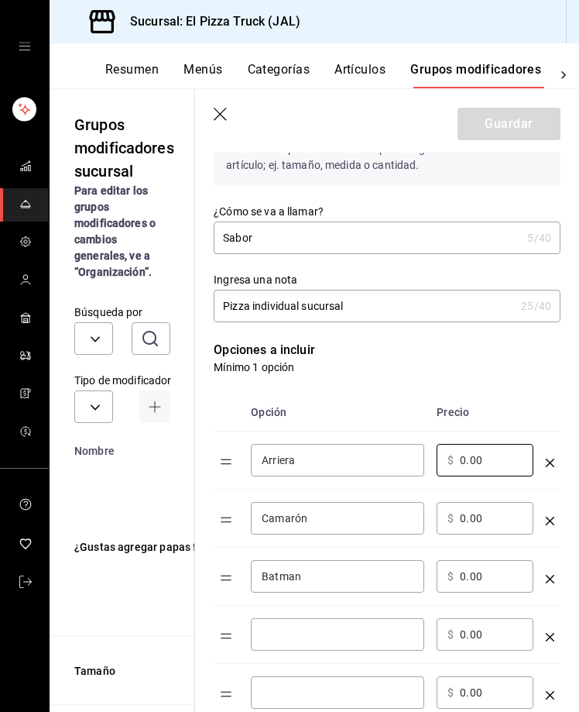
scroll to position [139, 0]
type input "140.00"
click at [465, 527] on input "0.00" at bounding box center [491, 518] width 63 height 15
type input "140.00"
click at [459, 578] on div "​ $ 0.00 ​" at bounding box center [485, 577] width 97 height 33
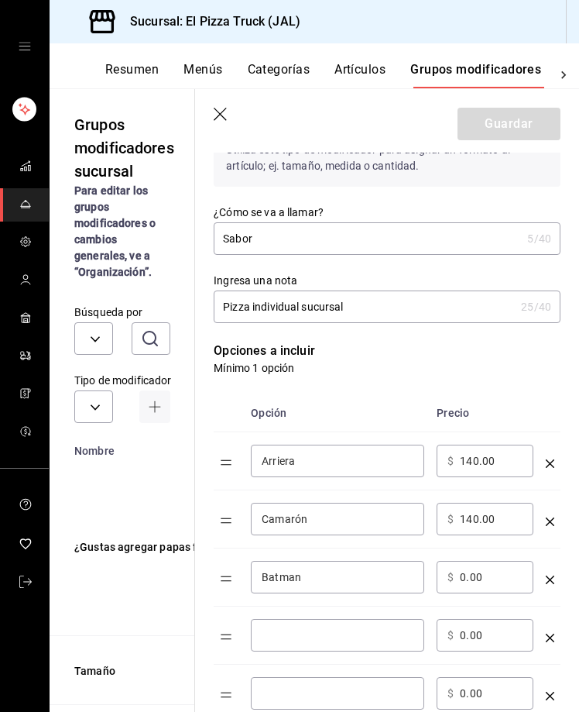
click at [458, 578] on div "​ $ 0.00 ​" at bounding box center [485, 577] width 97 height 33
click at [462, 585] on input "0.00" at bounding box center [491, 576] width 63 height 15
type input "130.00"
type input "Doble queso"
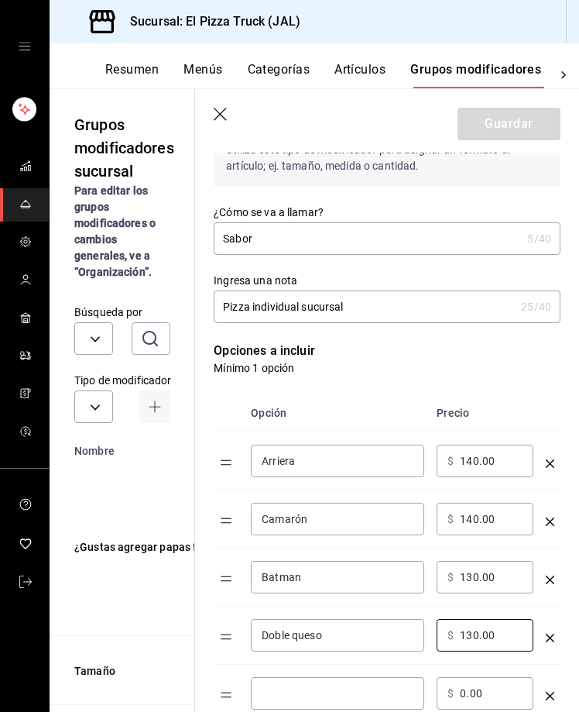
type input "130.00"
type input "Asada"
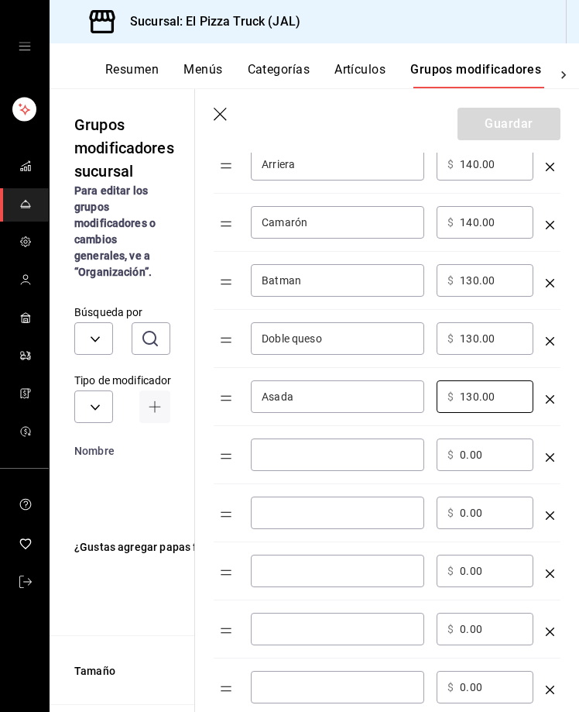
scroll to position [437, 0]
type input "130.00"
type input "Meat Lover"
type input "120.00"
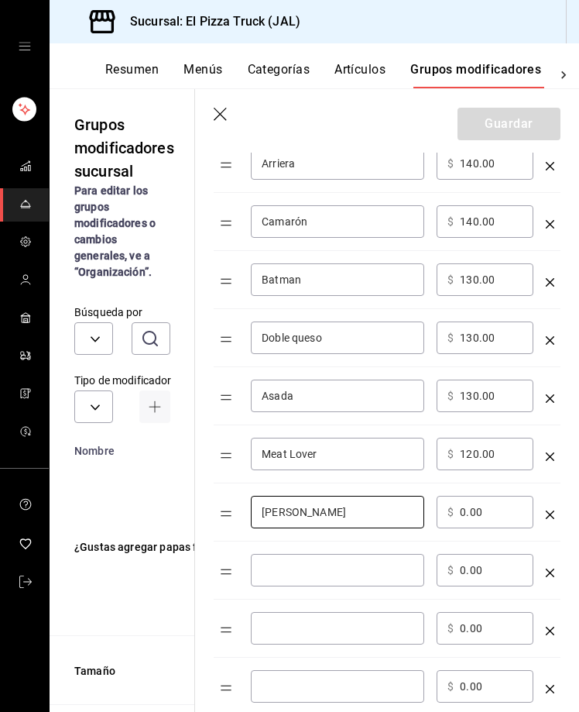
type input "Vanessa"
type input "120.00"
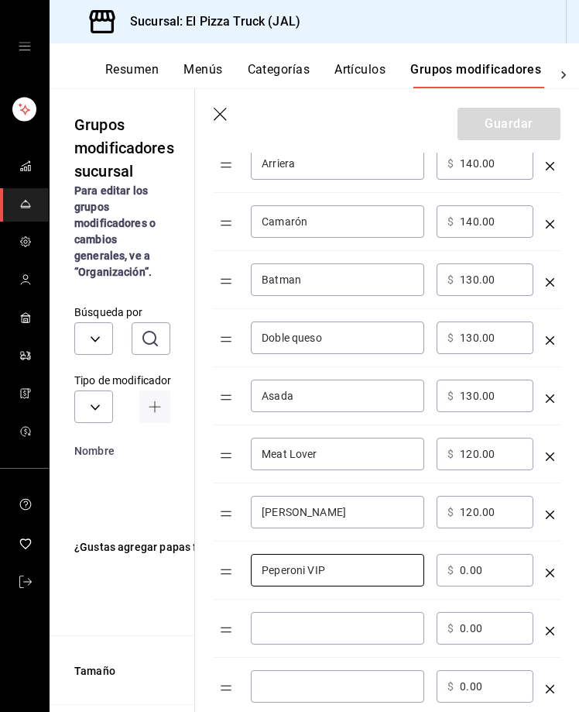
type input "Peperoni VIP"
type input "110.00"
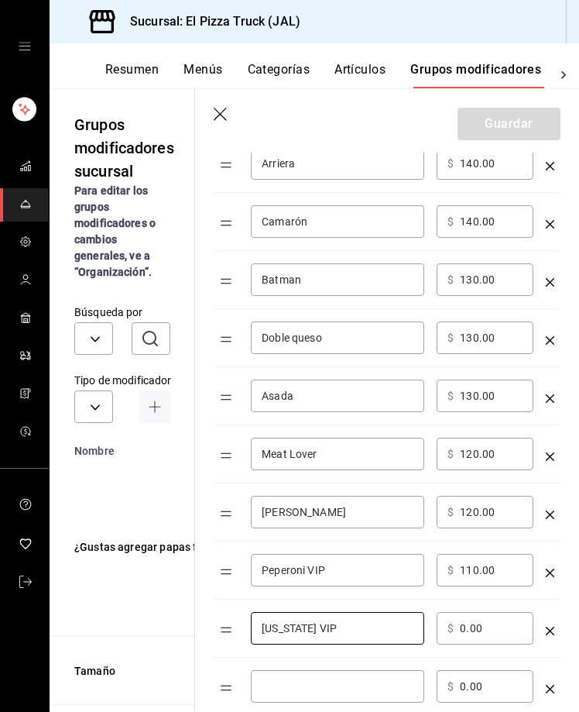
type input "Hawaii VIP"
type input "110.00"
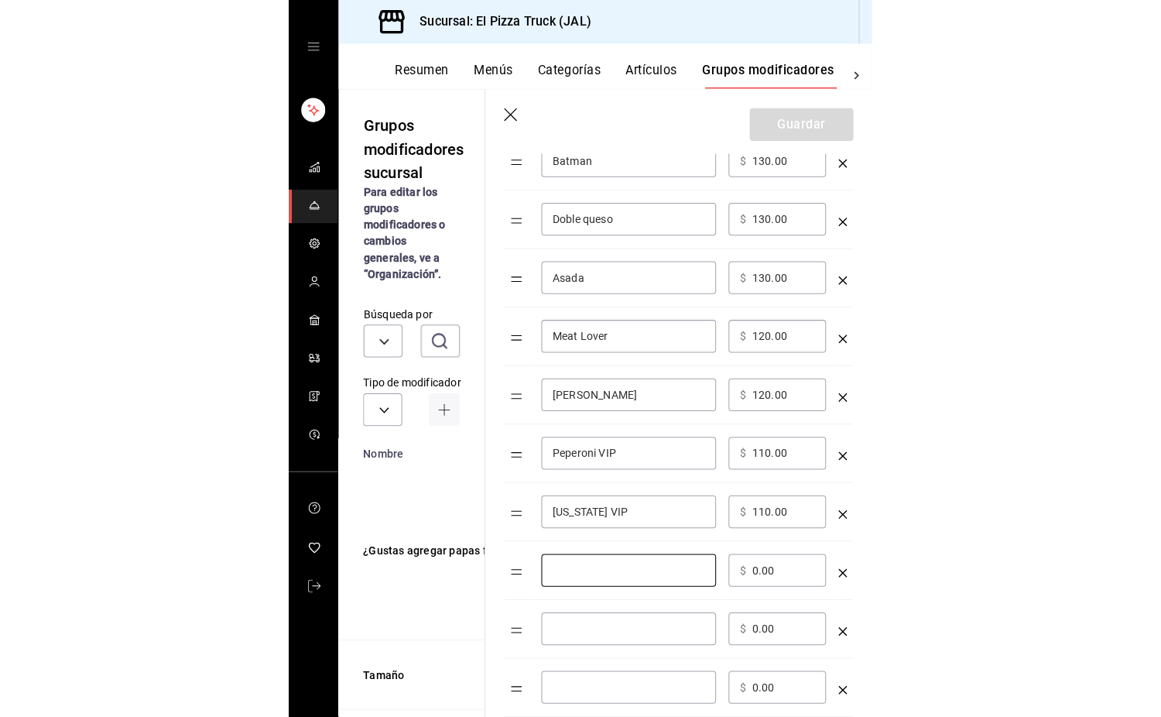
scroll to position [557, 0]
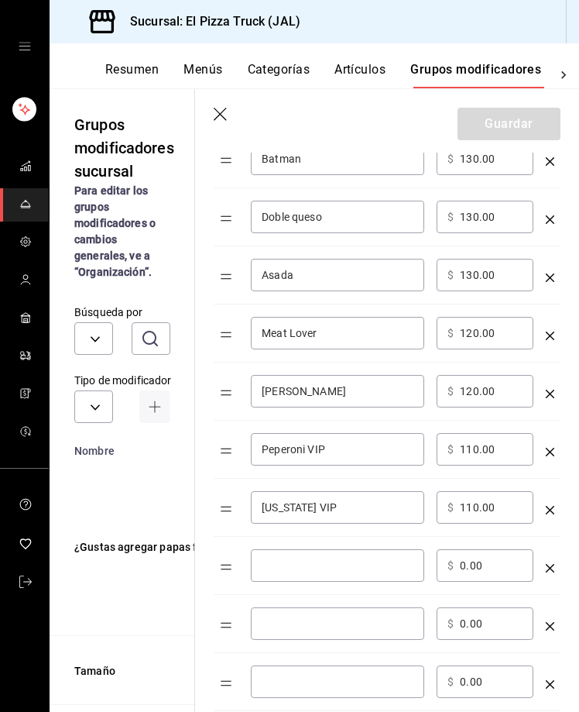
click at [476, 449] on input "110.00" at bounding box center [491, 448] width 63 height 15
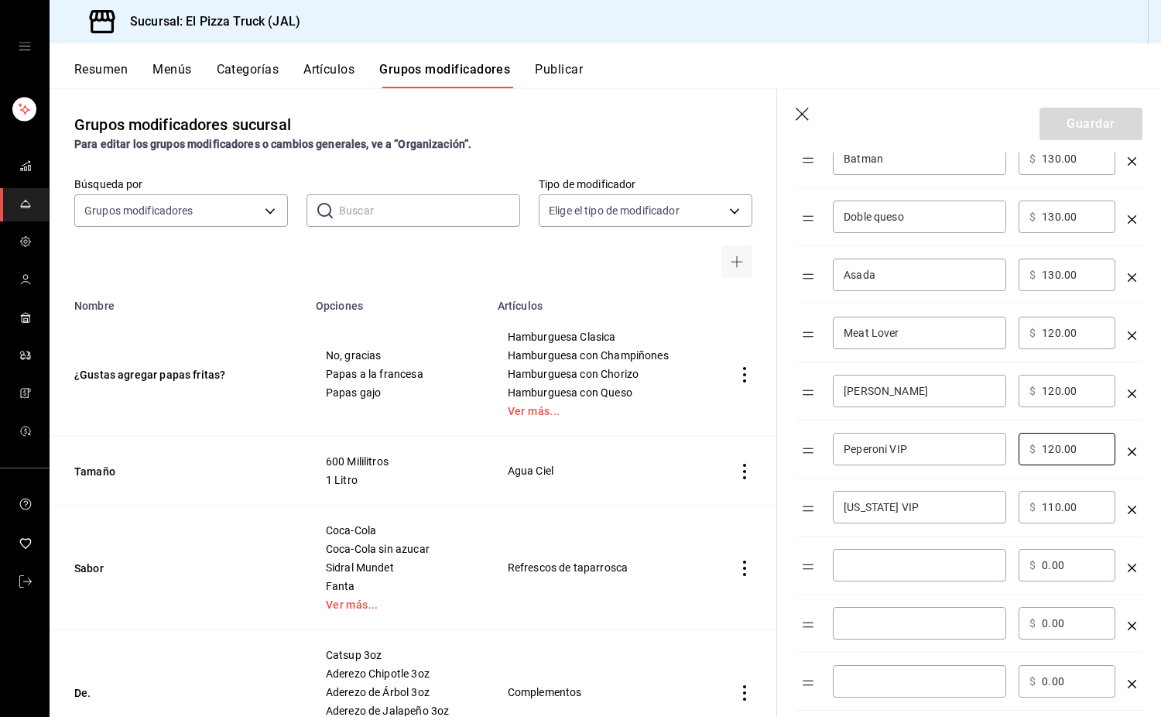
type input "120.00"
click at [1054, 511] on input "110.00" at bounding box center [1073, 506] width 63 height 15
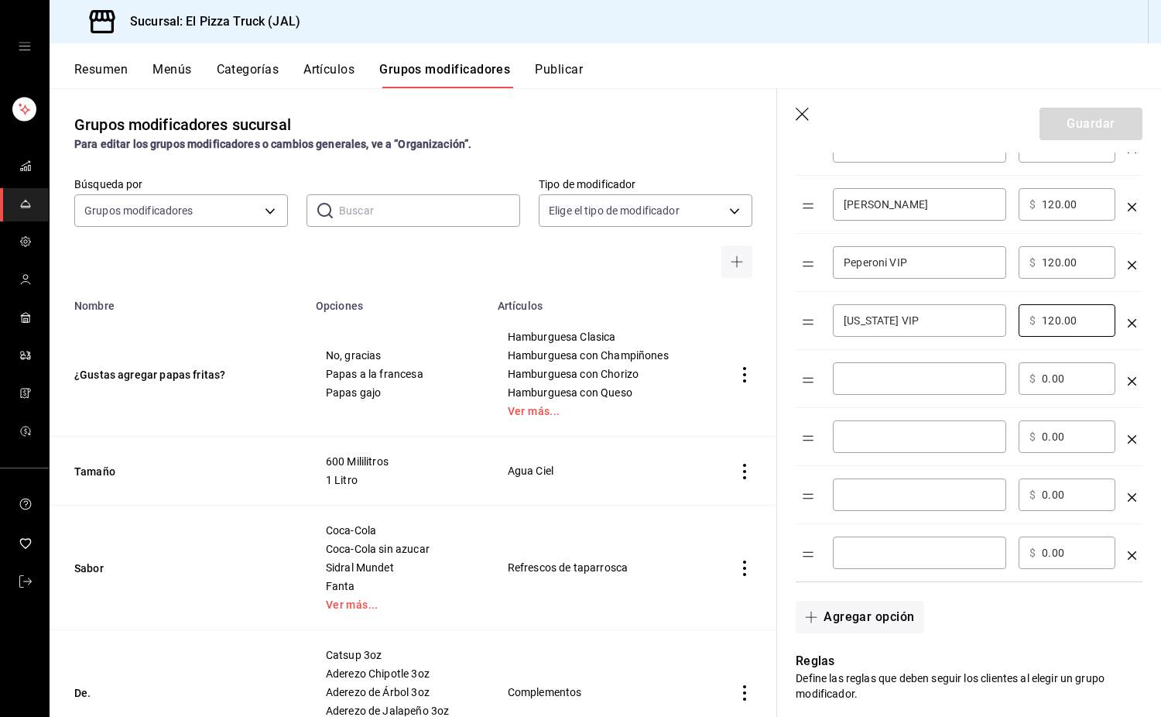
scroll to position [791, 0]
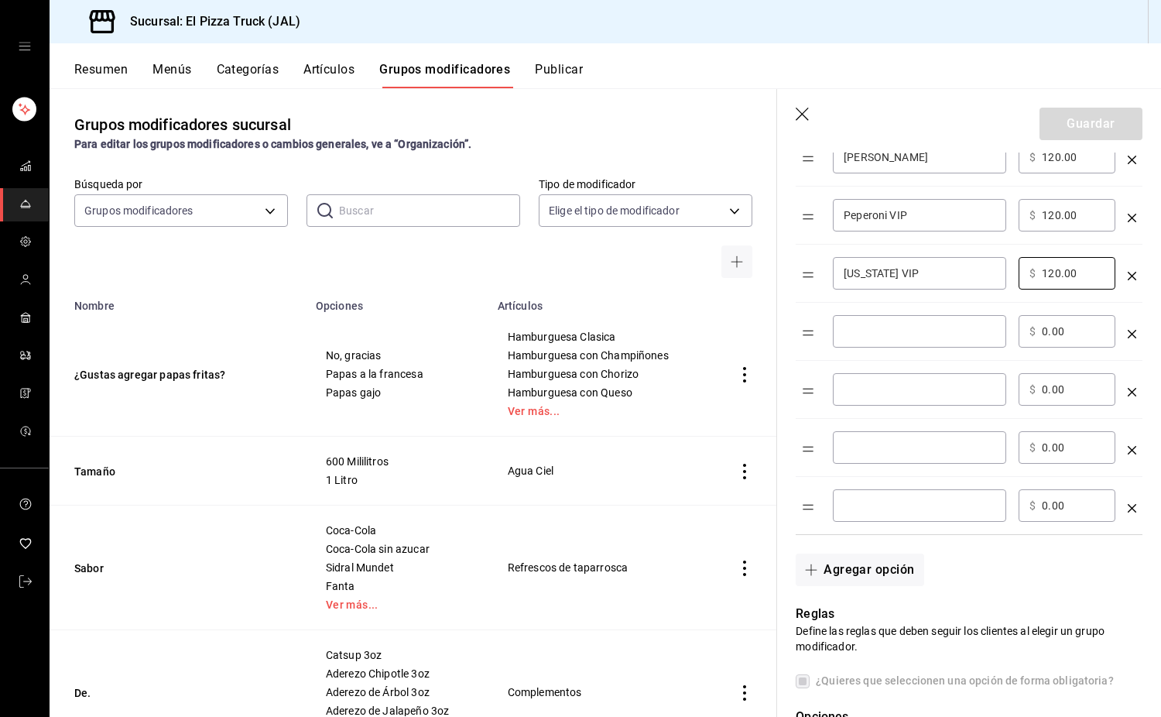
type input "120.00"
click at [890, 330] on input "optionsTable" at bounding box center [920, 331] width 152 height 15
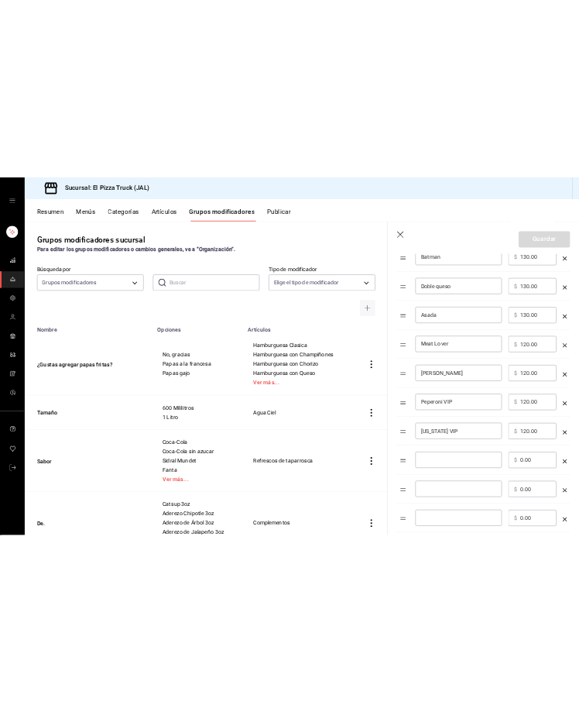
scroll to position [556, 0]
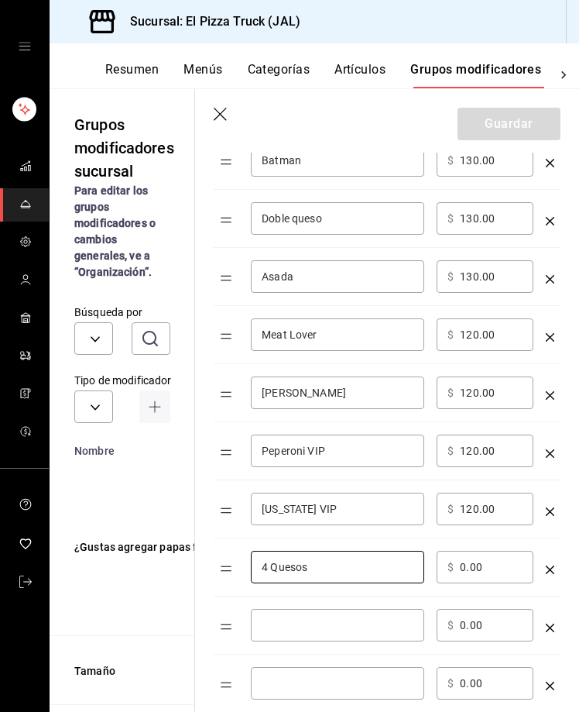
type input "4 Quesos"
type input "110.00"
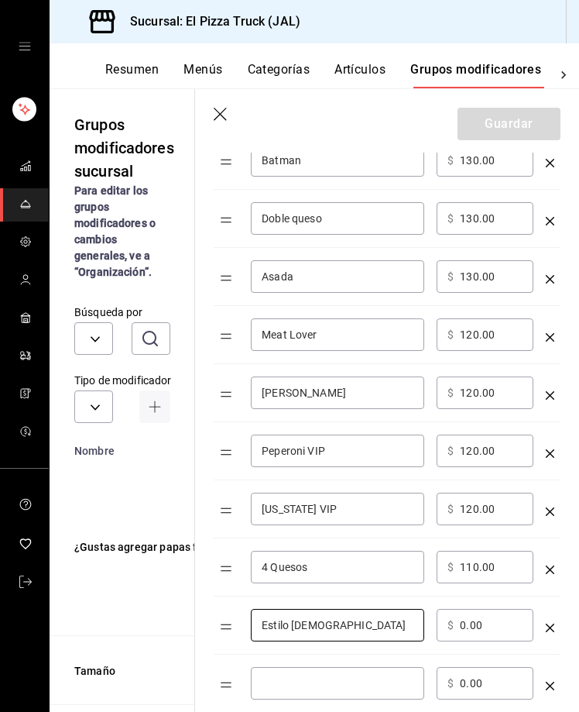
type input "Estilo pastor"
type input "110.00"
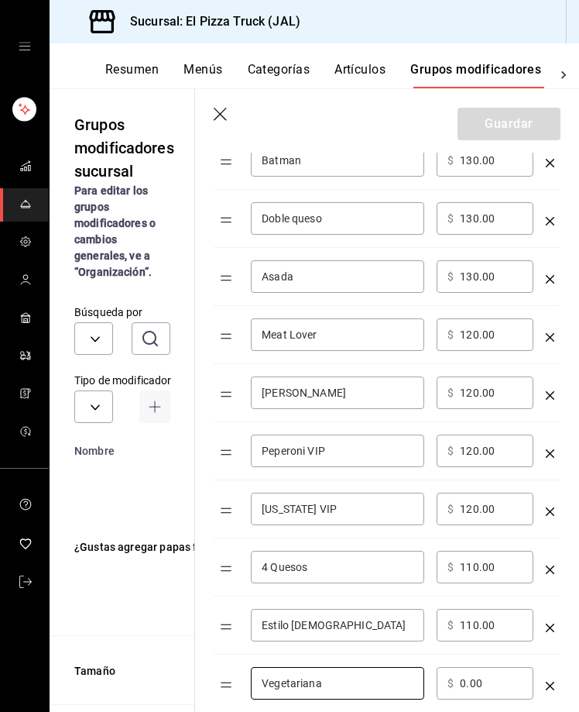
type input "Vegetariana"
type input "110.00"
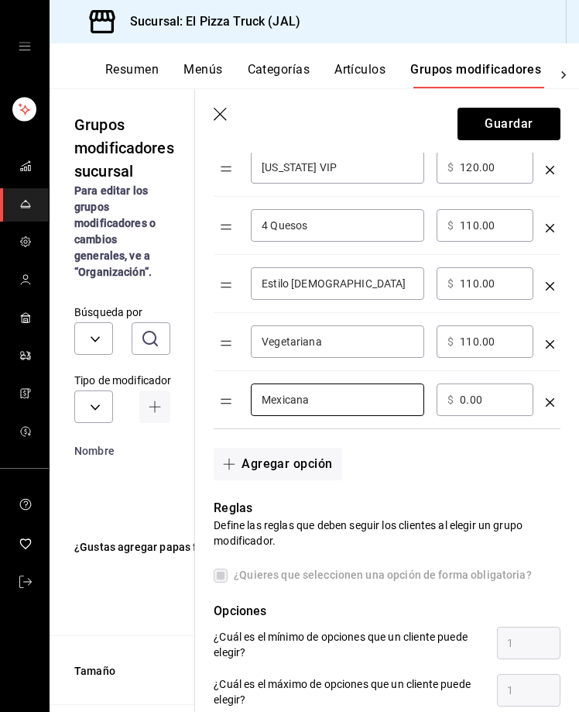
type input "Mexicana"
type input "110.00"
click button "optionsTable" at bounding box center [550, 402] width 9 height 9
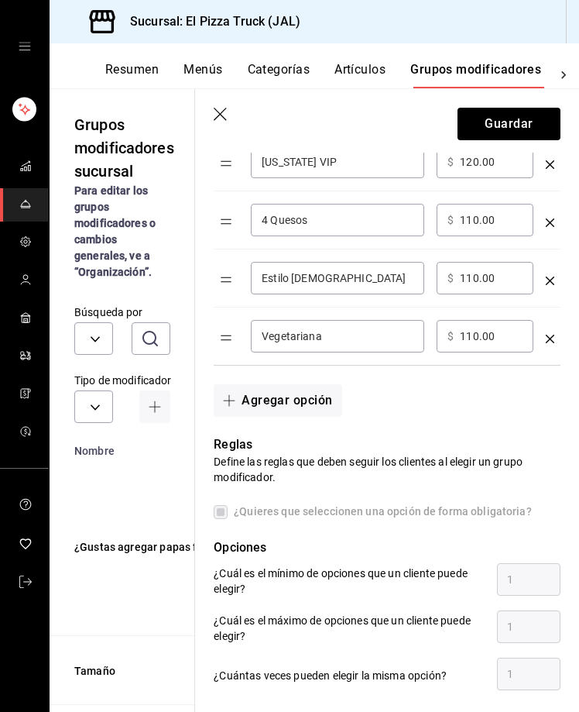
scroll to position [902, 0]
click at [319, 409] on button "Agregar opción" at bounding box center [278, 401] width 128 height 33
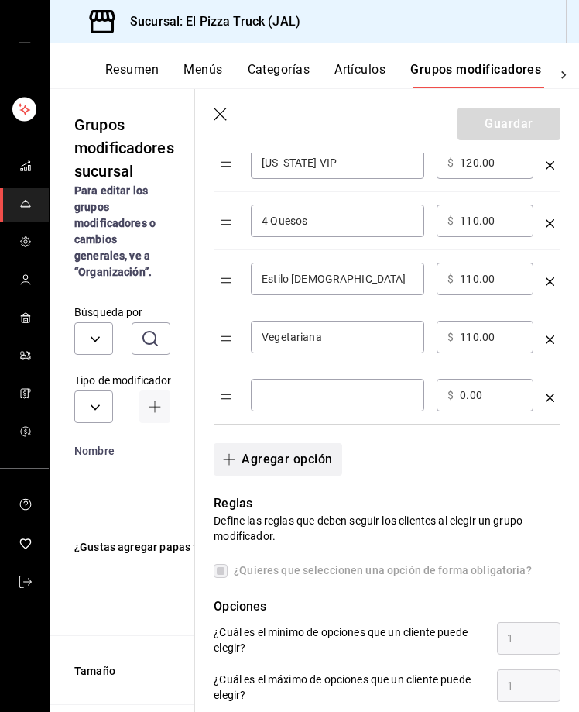
click at [295, 457] on button "Agregar opción" at bounding box center [278, 459] width 128 height 33
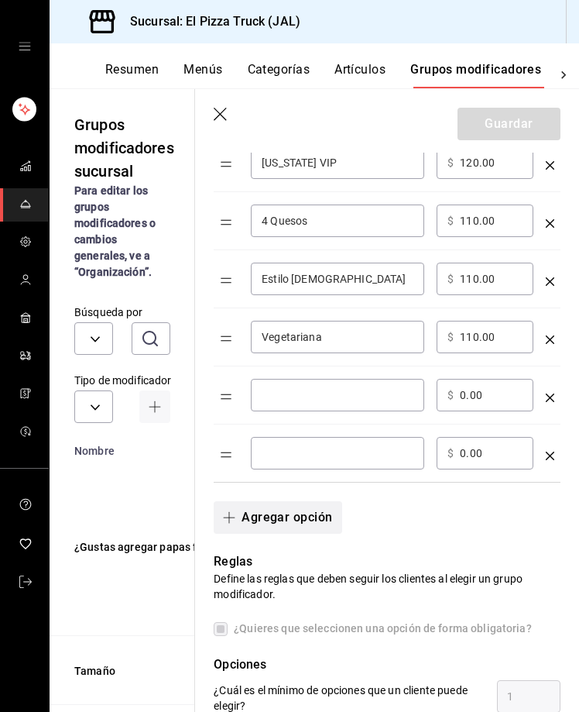
click at [279, 518] on button "Agregar opción" at bounding box center [278, 517] width 128 height 33
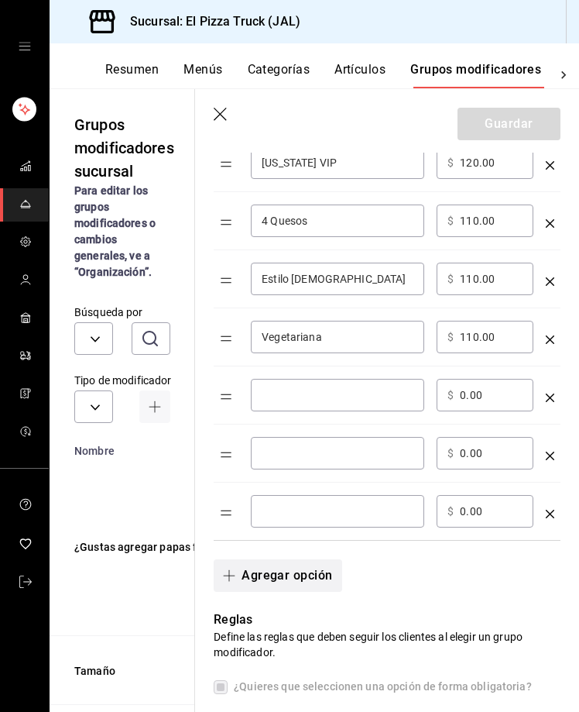
click at [284, 578] on button "Agregar opción" at bounding box center [278, 575] width 128 height 33
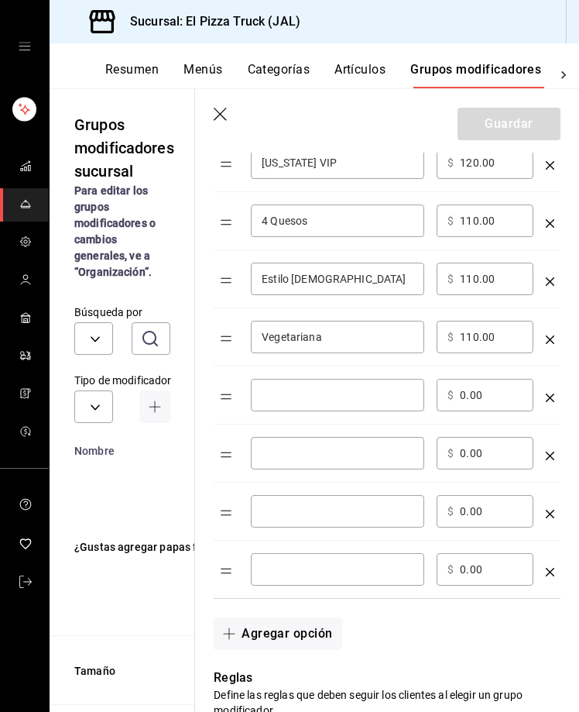
click at [293, 403] on input "optionsTable" at bounding box center [338, 394] width 152 height 15
type input "Mexicana"
type input "110.00"
type input "Margharita"
type input "100.00"
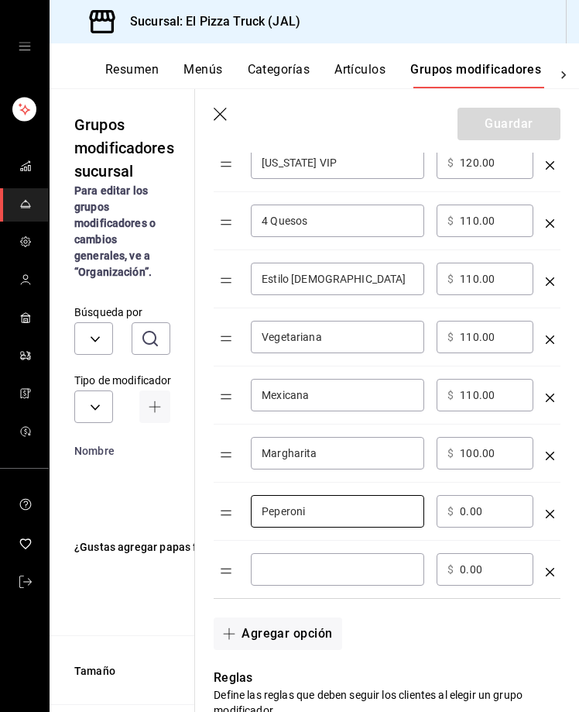
type input "Peperoni"
type input "100.00"
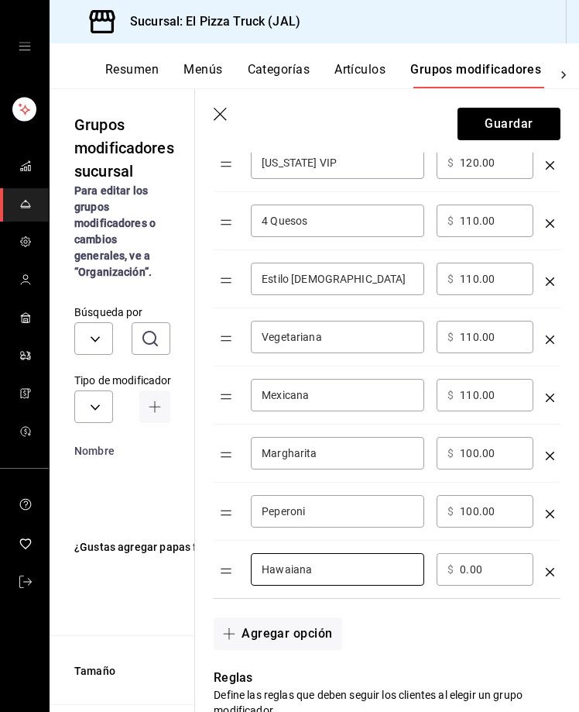
type input "Hawaiana"
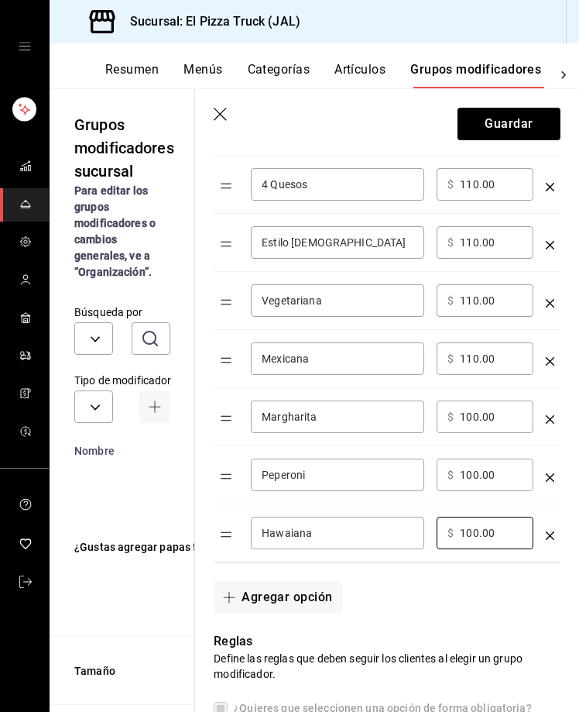
scroll to position [1436, 0]
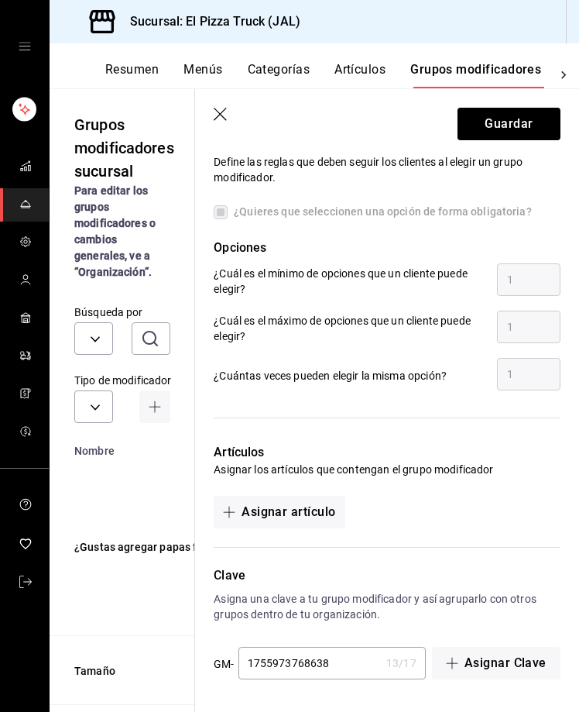
type input "100.00"
drag, startPoint x: 352, startPoint y: 664, endPoint x: 235, endPoint y: 666, distance: 116.9
click at [235, 666] on div "GM- 1755973768638 13 / 17 ​" at bounding box center [319, 664] width 211 height 34
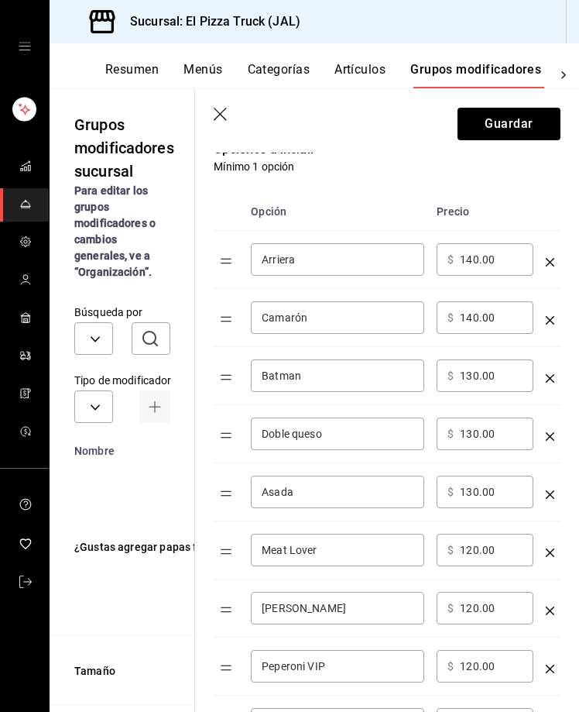
scroll to position [119, 0]
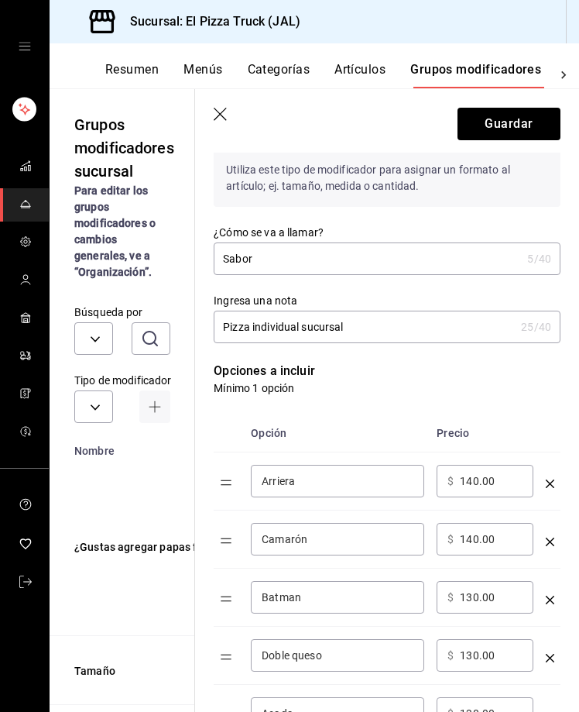
type input "PZINDSUC"
click at [503, 128] on button "Guardar" at bounding box center [509, 124] width 103 height 33
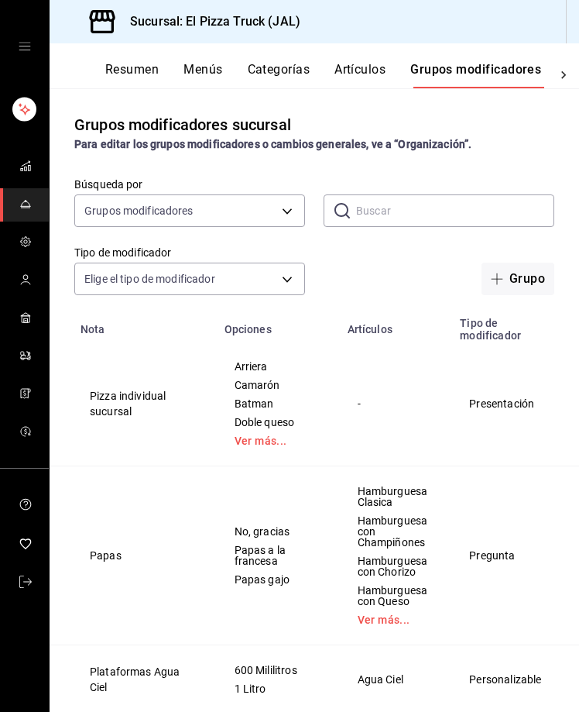
scroll to position [0, 212]
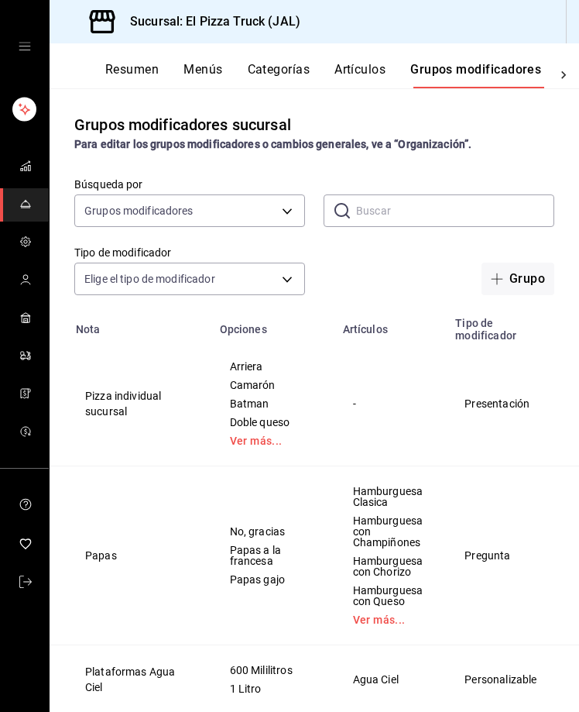
click at [580, 404] on icon "actions" at bounding box center [581, 403] width 3 height 15
click at [494, 466] on span "Duplicar" at bounding box center [488, 473] width 40 height 16
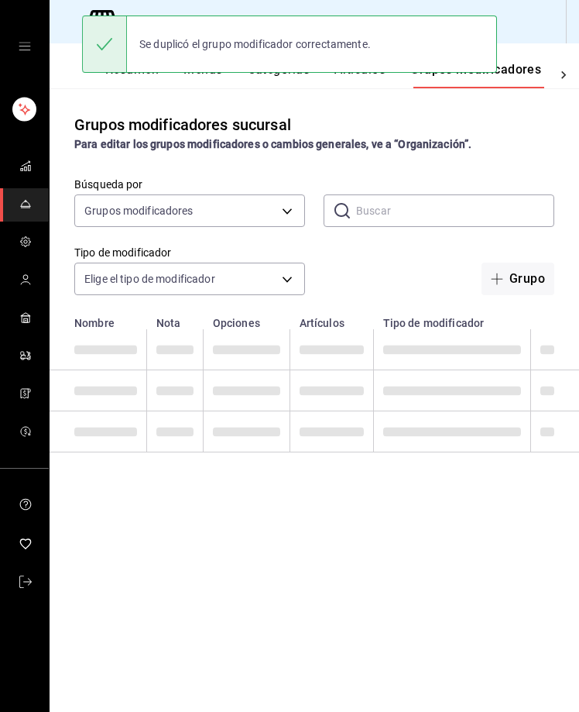
scroll to position [0, 0]
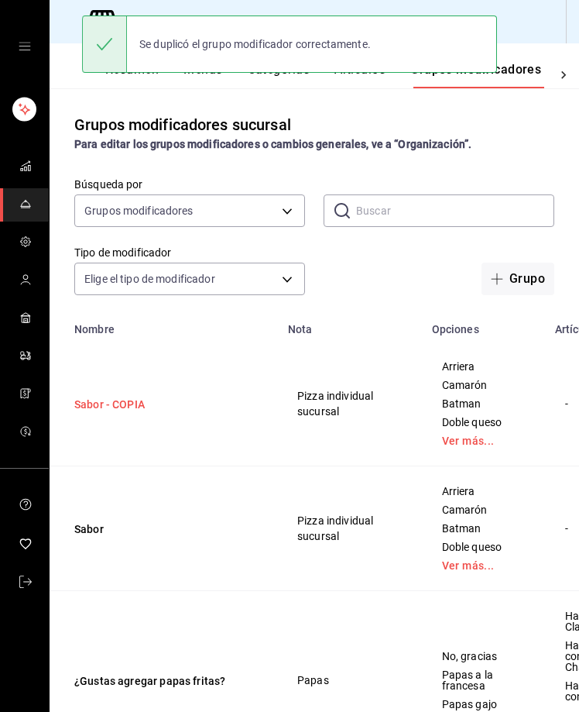
click at [110, 402] on button "Sabor - COPIA" at bounding box center [167, 403] width 186 height 15
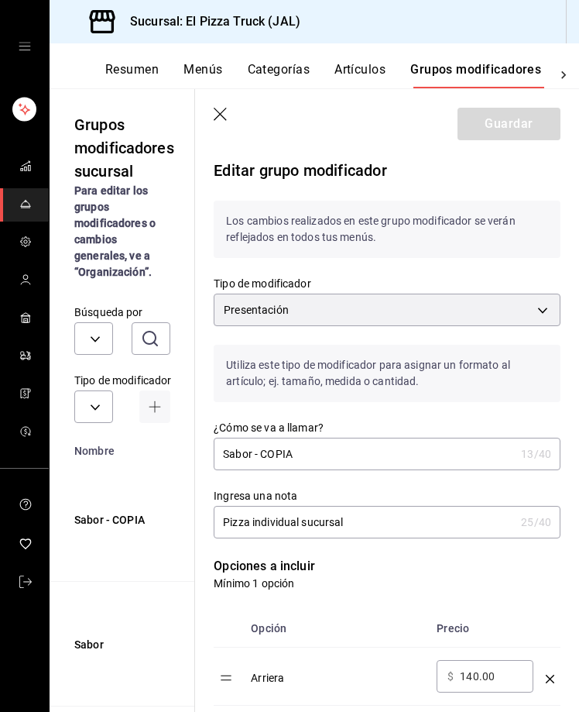
drag, startPoint x: 300, startPoint y: 451, endPoint x: 252, endPoint y: 448, distance: 48.9
click at [252, 448] on input "Sabor - COPIA" at bounding box center [364, 453] width 301 height 31
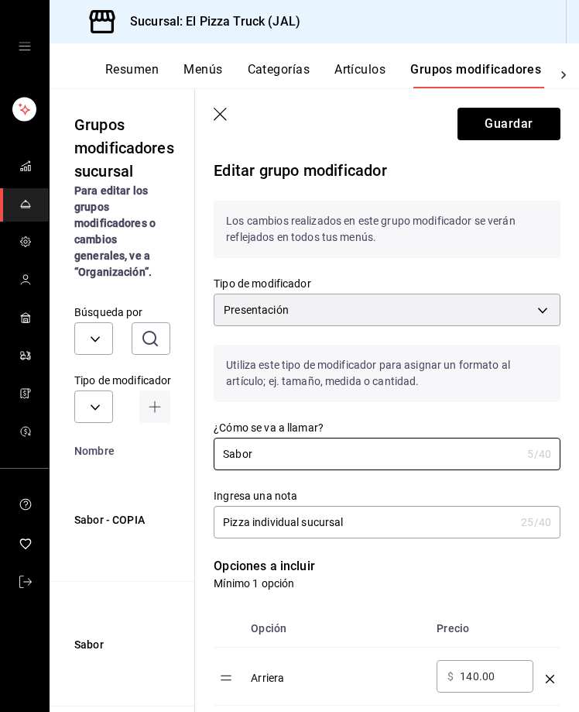
type input "Sabor"
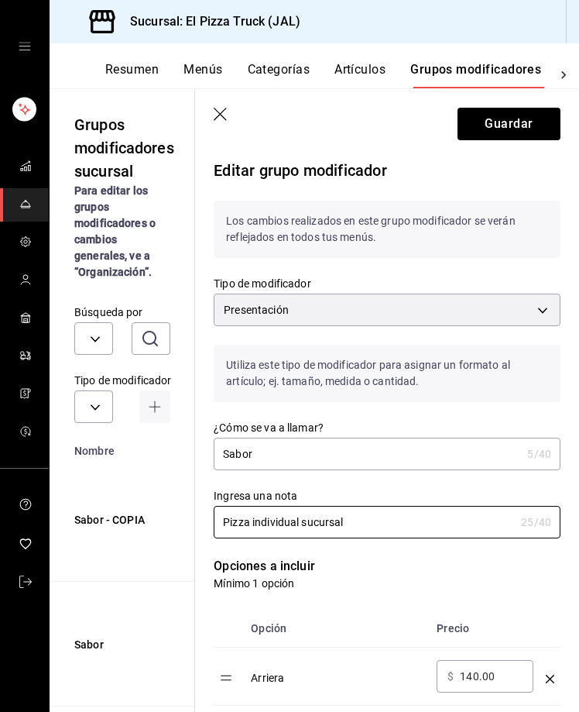
drag, startPoint x: 300, startPoint y: 525, endPoint x: 245, endPoint y: 539, distance: 56.7
click at [296, 525] on input "Pizza individual sucursal" at bounding box center [364, 521] width 301 height 31
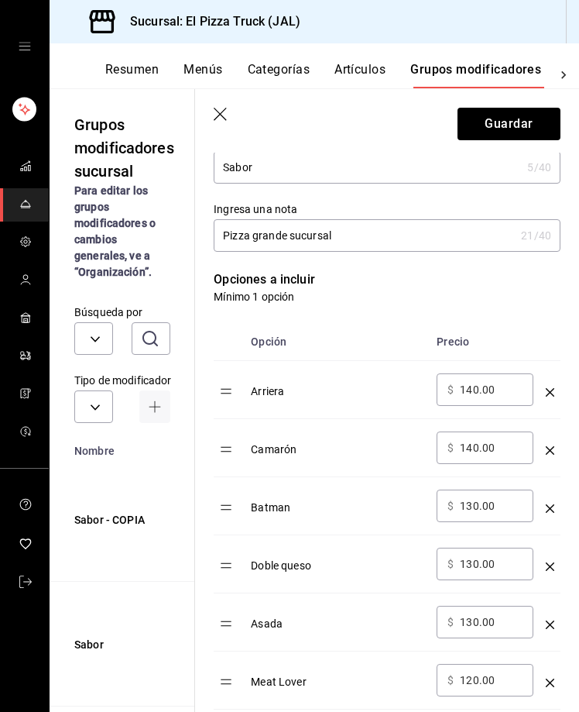
scroll to position [289, 0]
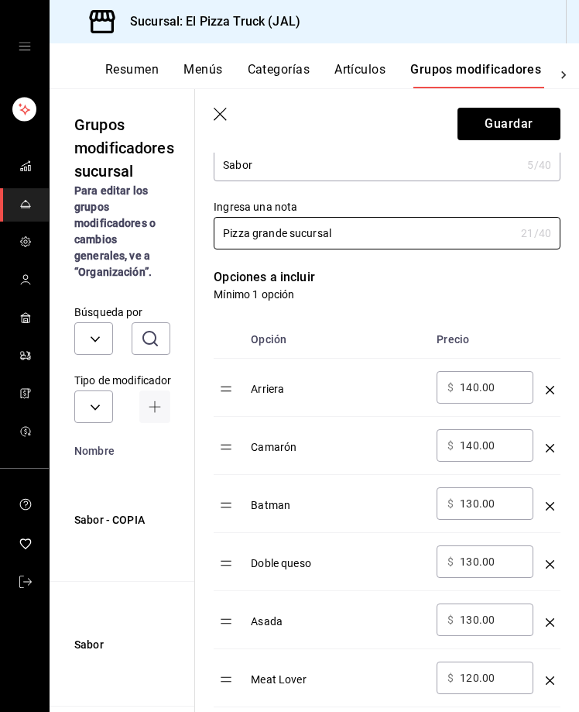
type input "Pizza grande sucursal"
click at [468, 387] on input "140.00" at bounding box center [491, 386] width 63 height 15
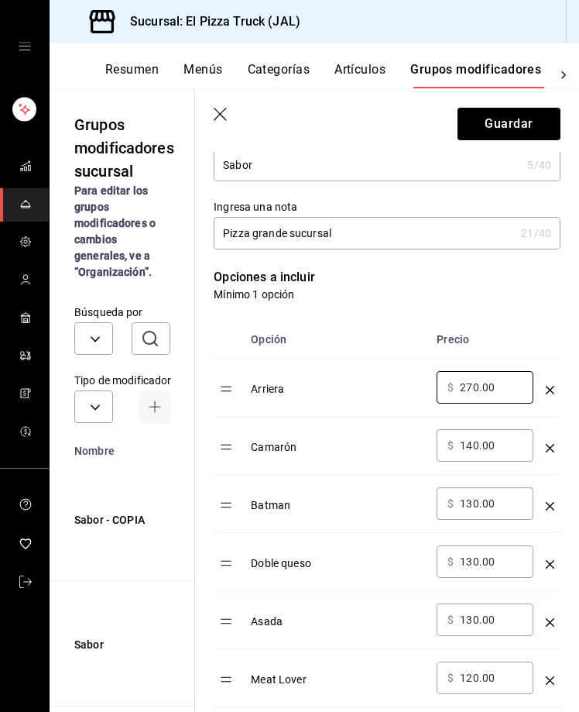
type input "270.00"
type input "240.00"
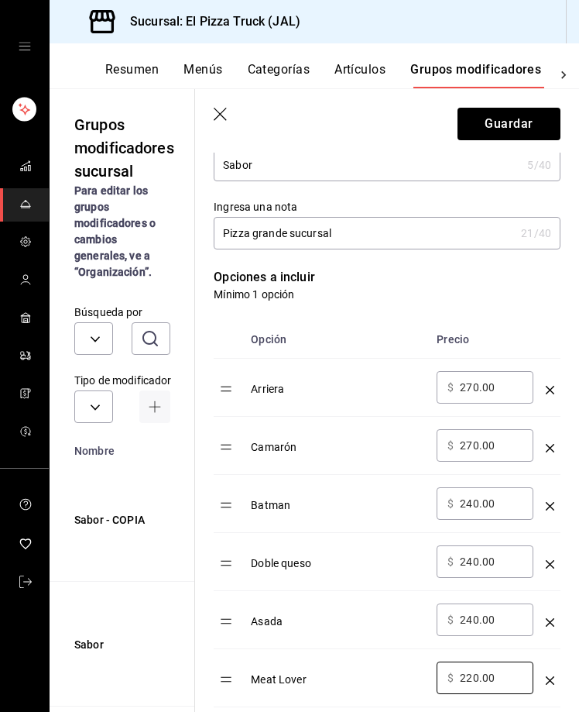
type input "220.00"
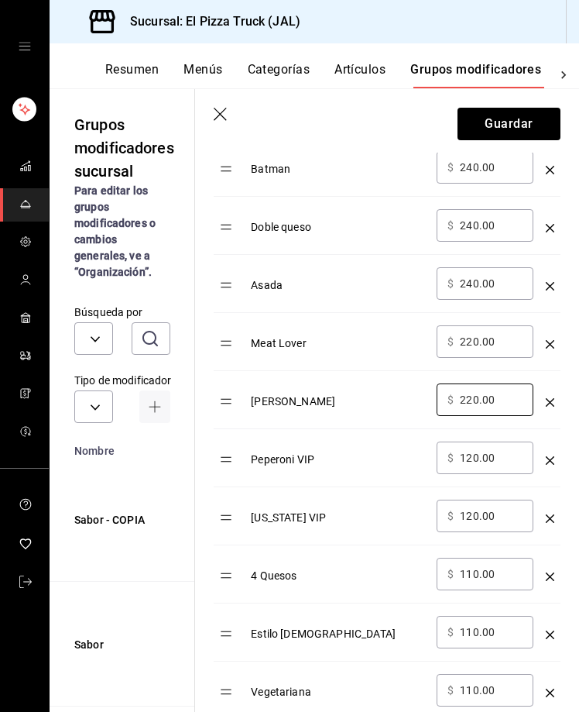
type input "220.00"
type input "200.00"
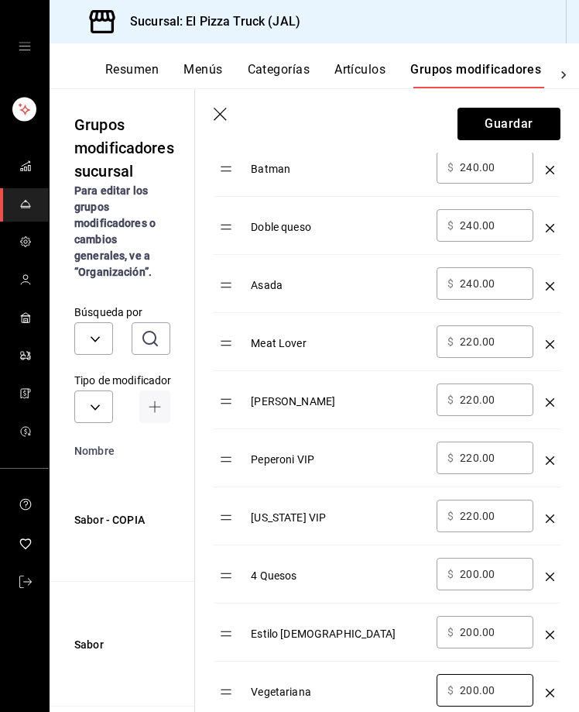
type input "200.00"
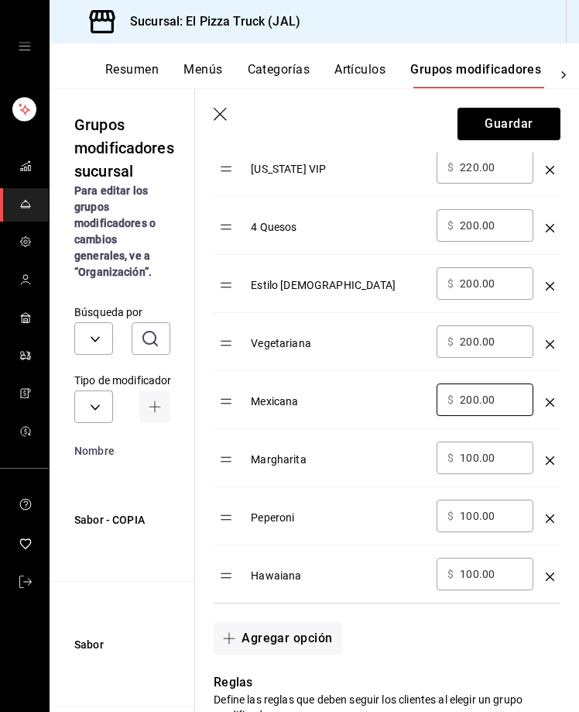
type input "200.00"
type input "180.00"
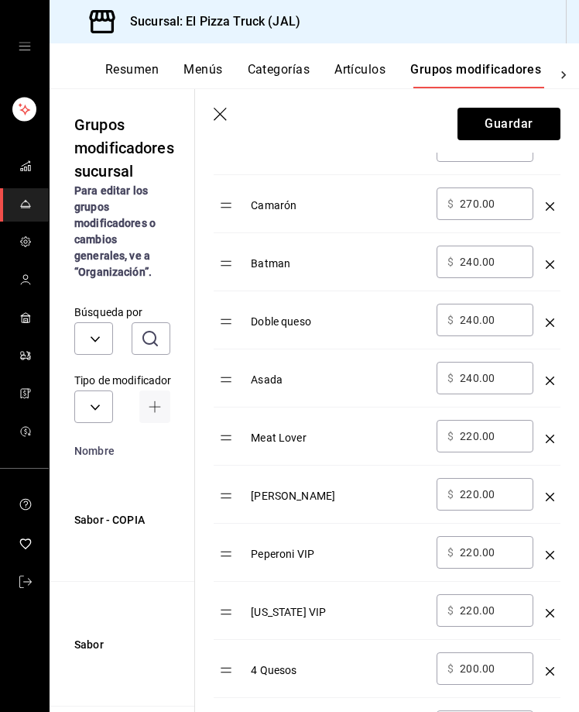
scroll to position [354, 0]
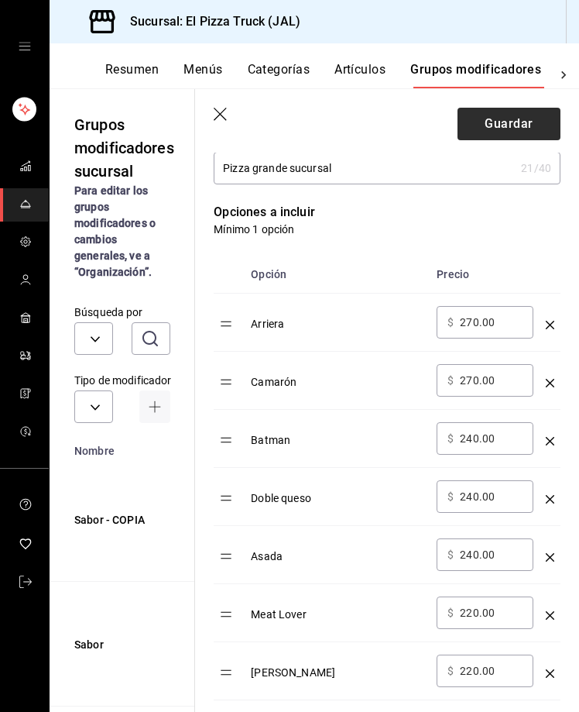
type input "180.00"
click at [524, 121] on button "Guardar" at bounding box center [509, 124] width 103 height 33
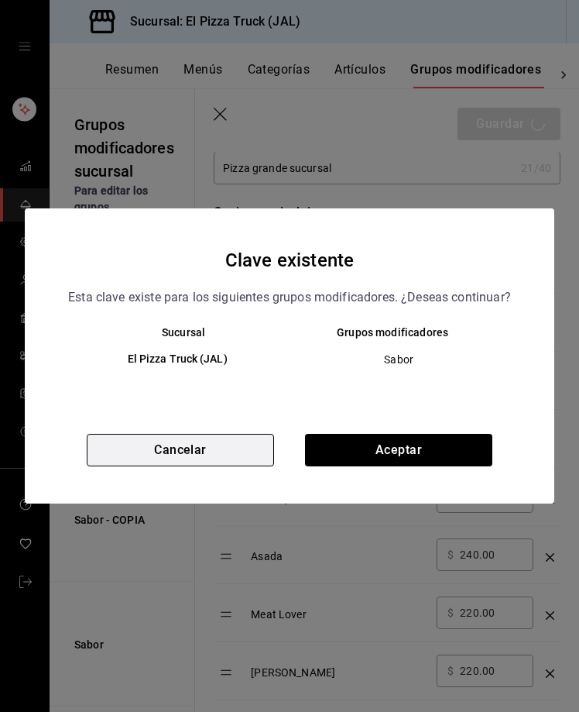
click at [260, 444] on button "Cancelar" at bounding box center [180, 450] width 187 height 33
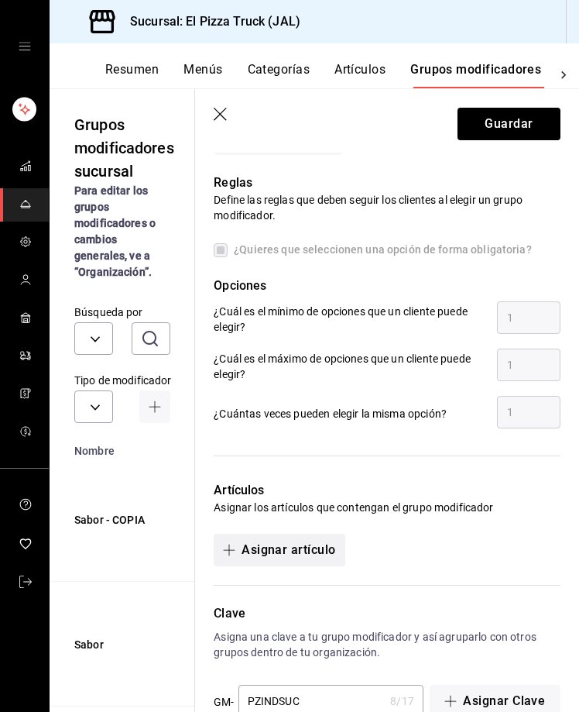
scroll to position [1511, 0]
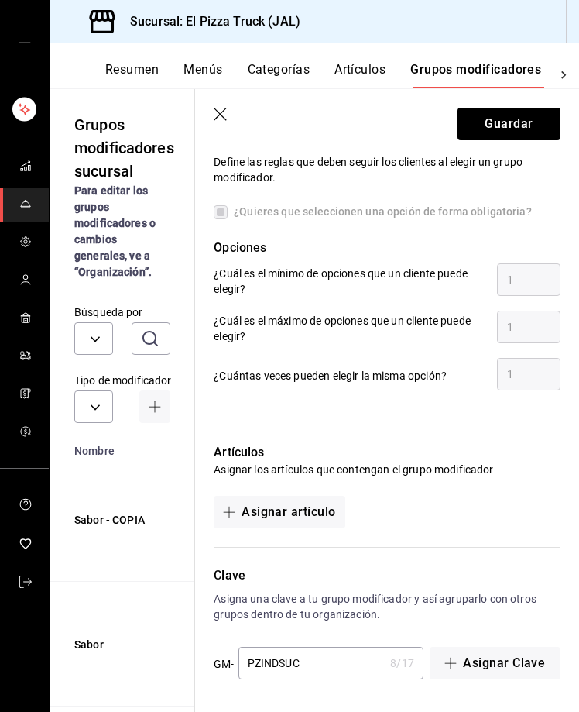
click at [278, 664] on input "PZINDSUC" at bounding box center [311, 662] width 146 height 31
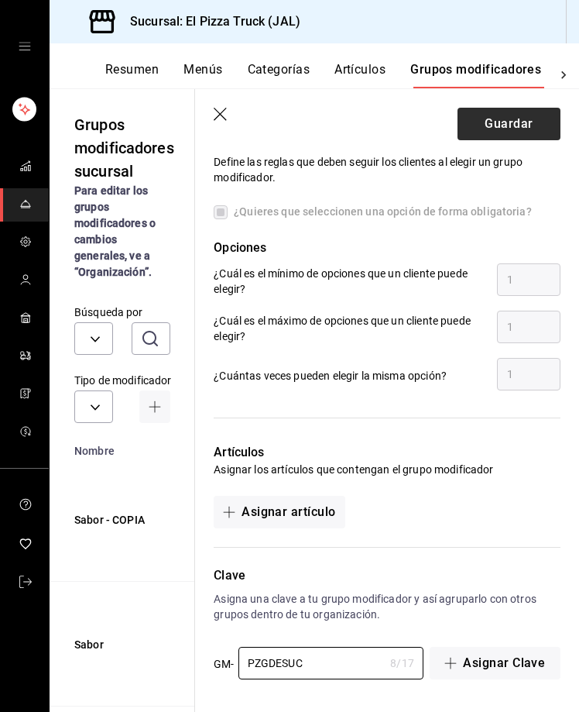
type input "PZGDESUC"
click at [516, 135] on button "Guardar" at bounding box center [509, 124] width 103 height 33
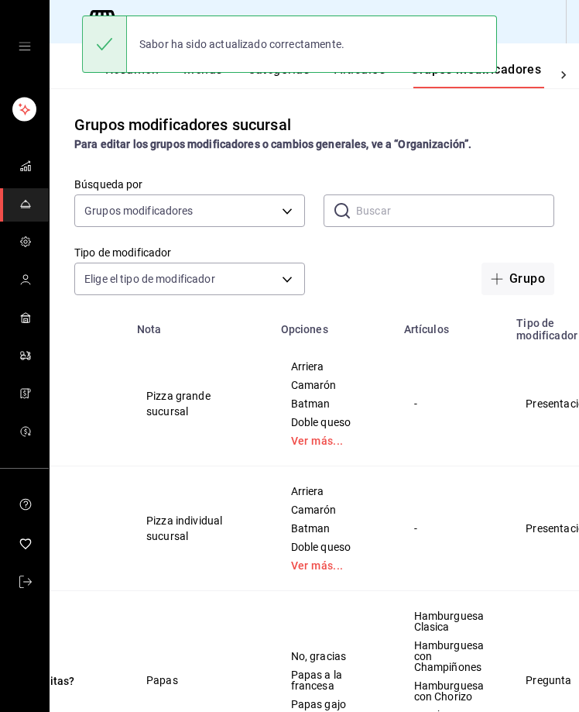
scroll to position [0, 212]
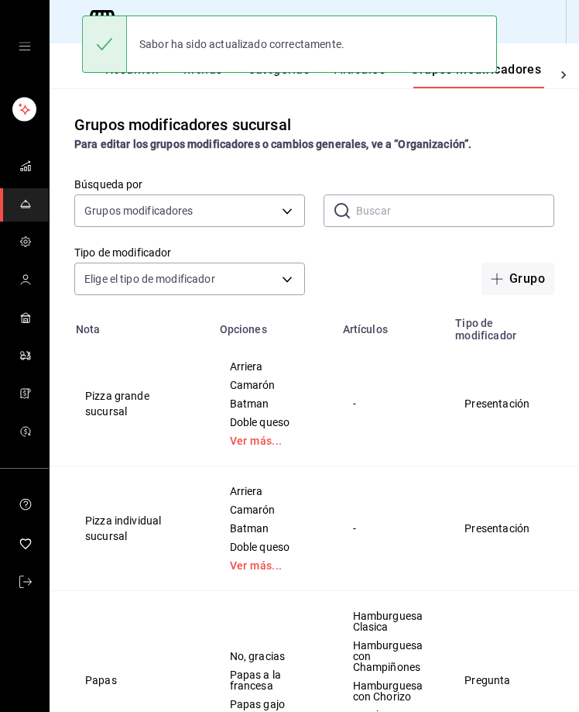
click at [580, 405] on icon "actions" at bounding box center [581, 403] width 3 height 15
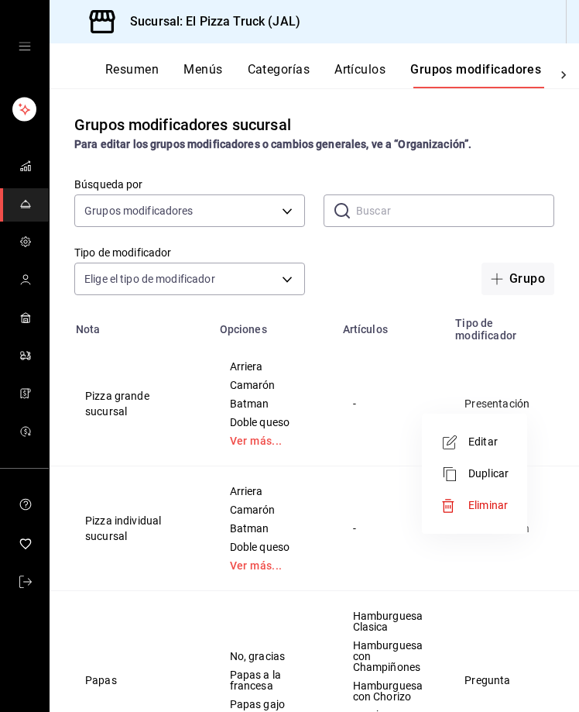
click at [504, 470] on span "Duplicar" at bounding box center [488, 473] width 40 height 16
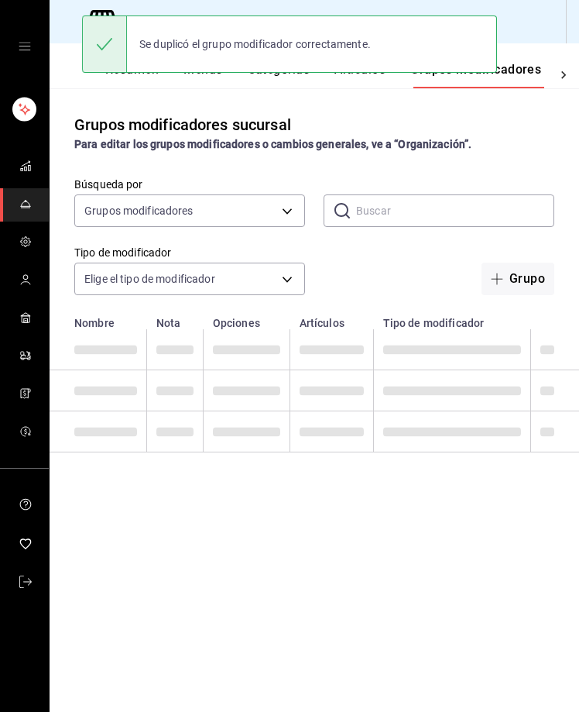
scroll to position [0, 0]
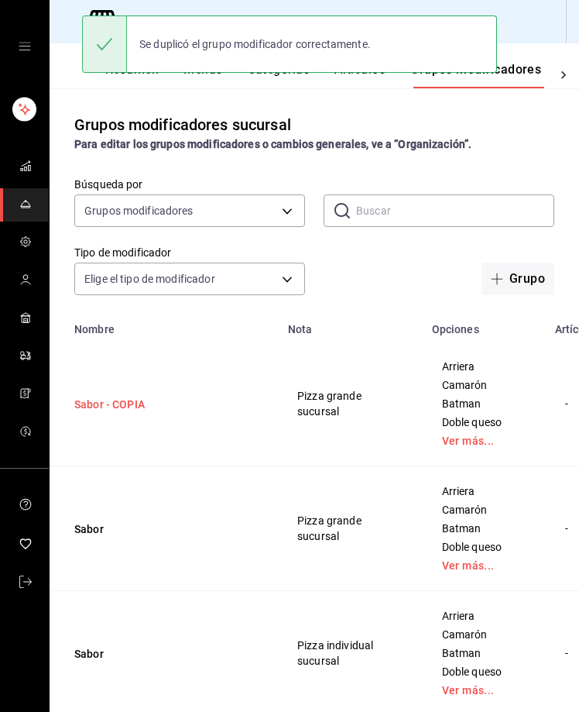
click at [129, 403] on button "Sabor - COPIA" at bounding box center [167, 403] width 186 height 15
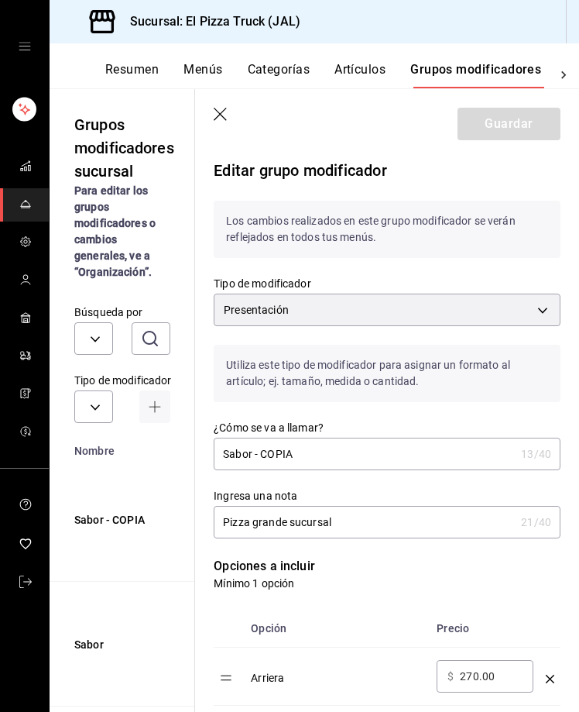
drag, startPoint x: 309, startPoint y: 445, endPoint x: 250, endPoint y: 458, distance: 60.3
click at [250, 458] on input "Sabor - COPIA" at bounding box center [364, 453] width 301 height 31
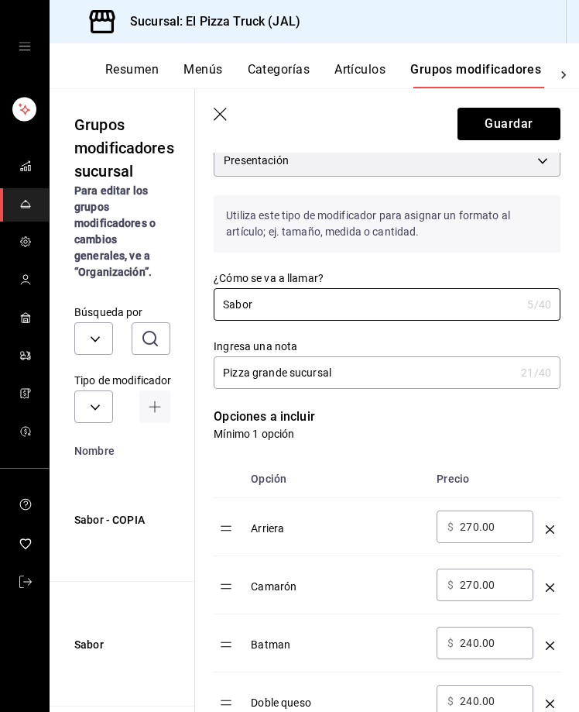
scroll to position [155, 0]
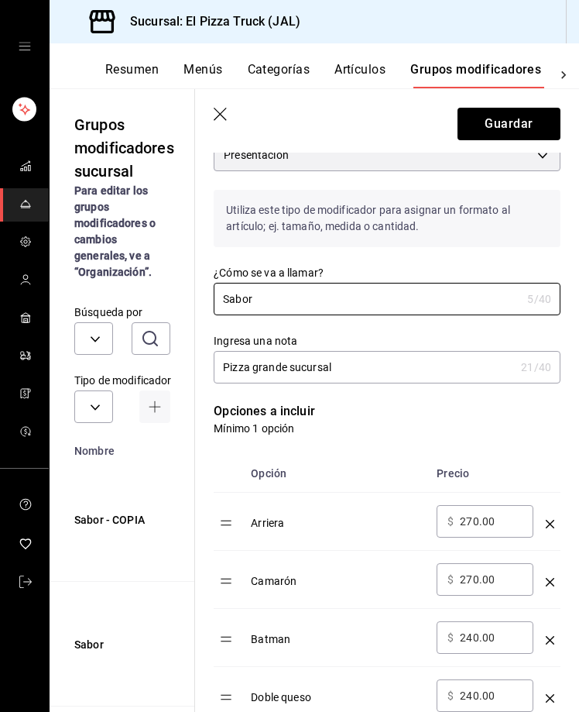
type input "Sabor"
click at [286, 372] on input "Pizza grande sucursal" at bounding box center [364, 367] width 301 height 31
click at [253, 370] on input "Pizza grande sucursal" at bounding box center [364, 367] width 301 height 31
click at [282, 369] on input "Pizza grande sucursal" at bounding box center [364, 367] width 301 height 31
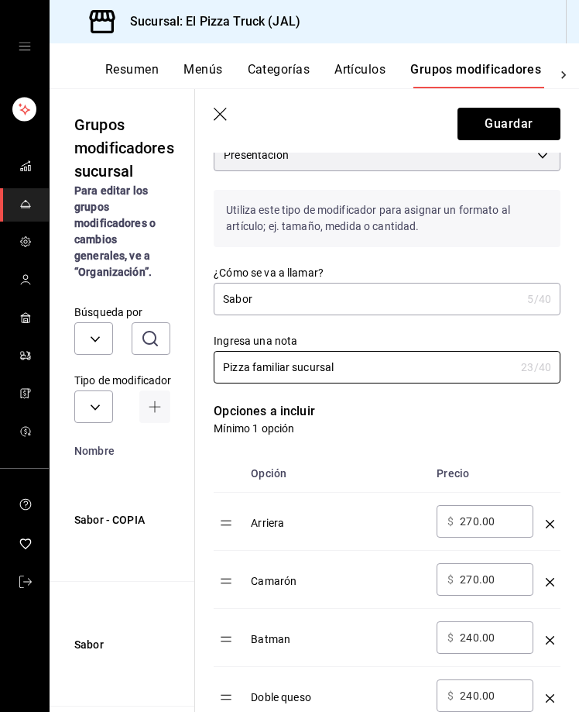
type input "Pizza familiar sucursal"
click at [475, 520] on input "270.00" at bounding box center [491, 520] width 63 height 15
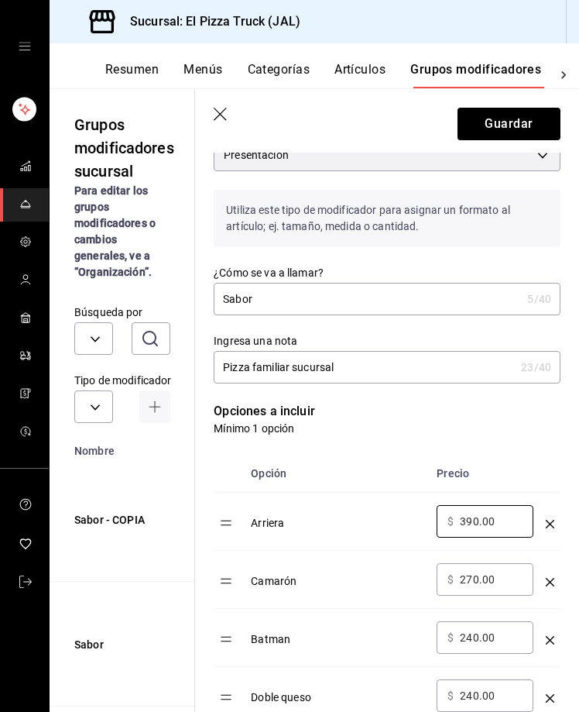
type input "390.00"
type input "360.00"
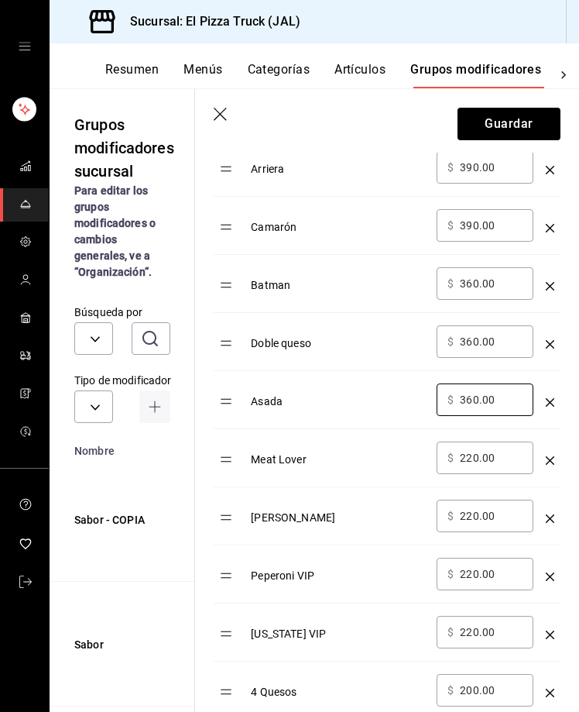
type input "360.00"
type input "330.00"
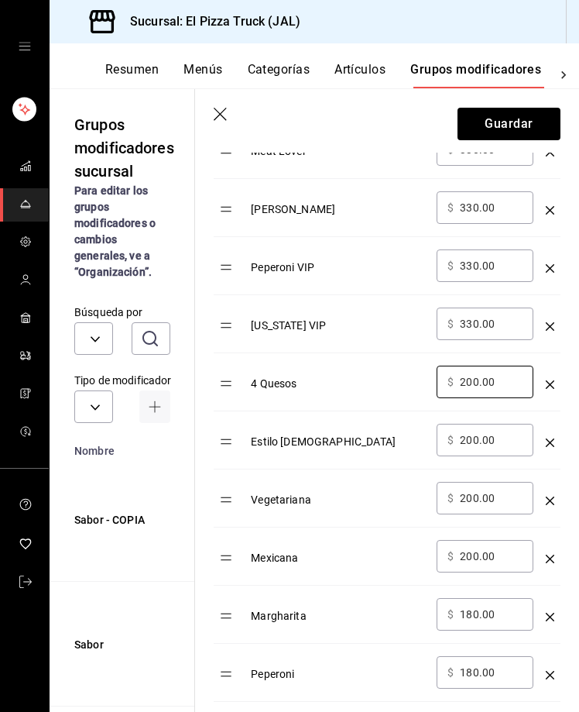
scroll to position [852, 0]
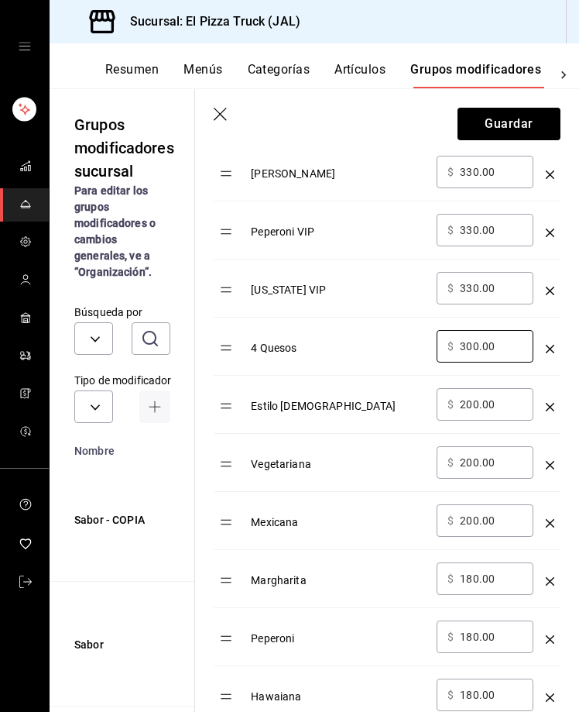
type input "300.00"
type input "270.00"
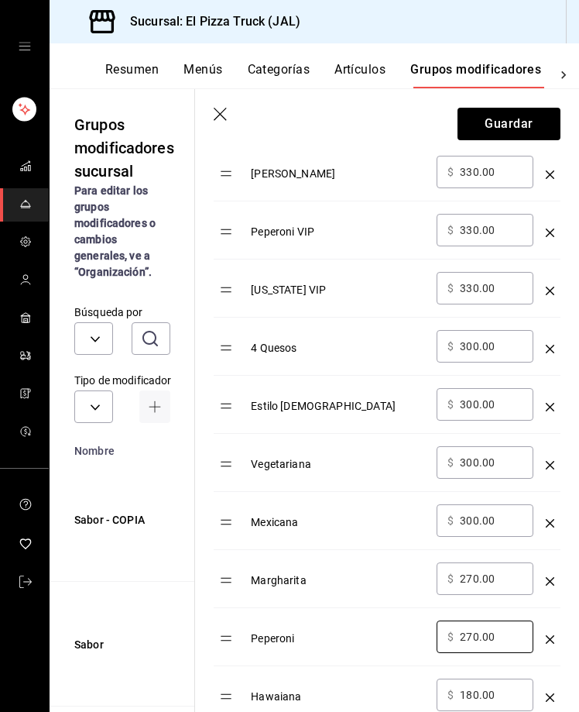
type input "270.00"
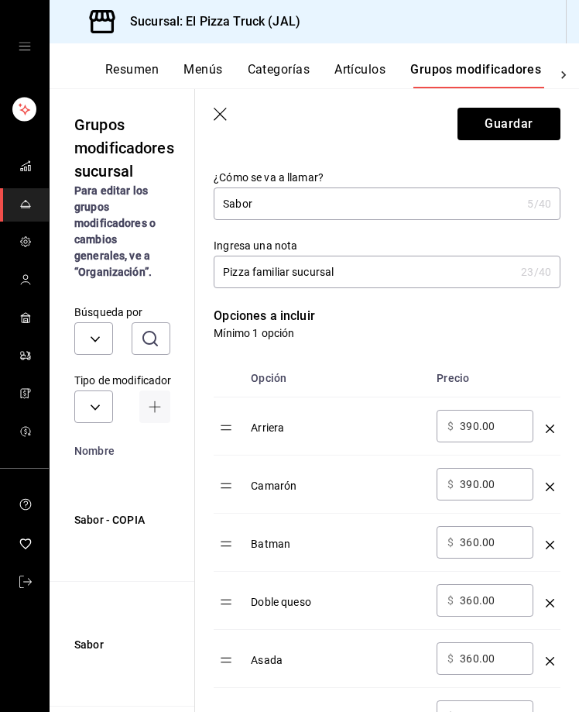
scroll to position [0, 0]
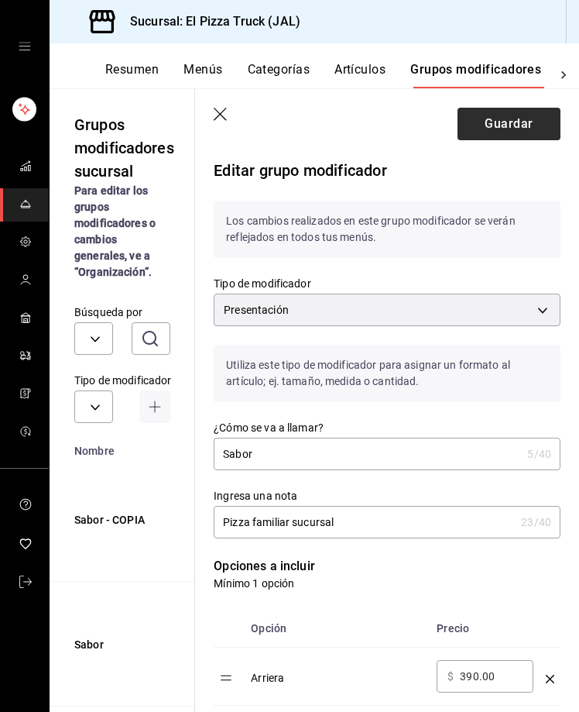
type input "270.00"
click at [494, 132] on button "Guardar" at bounding box center [509, 124] width 103 height 33
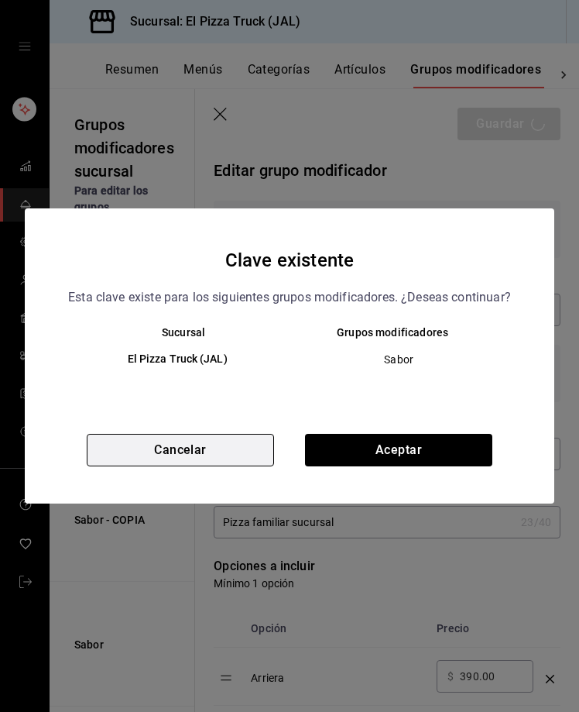
click at [204, 448] on button "Cancelar" at bounding box center [180, 450] width 187 height 33
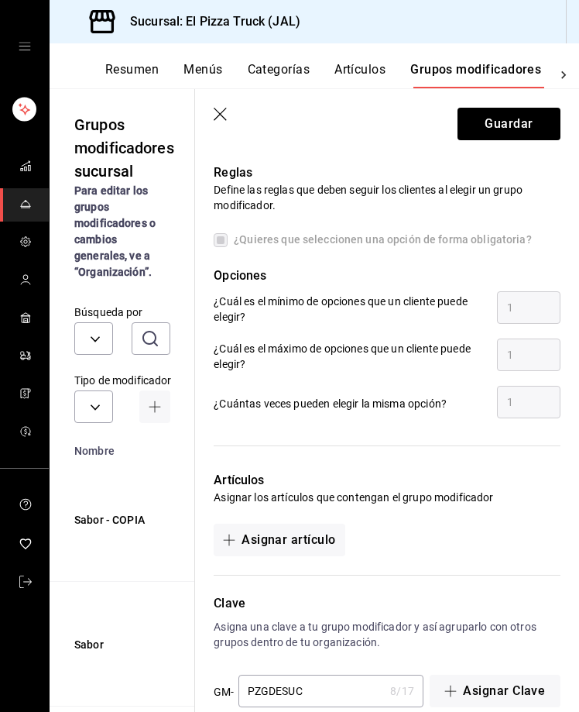
scroll to position [1511, 0]
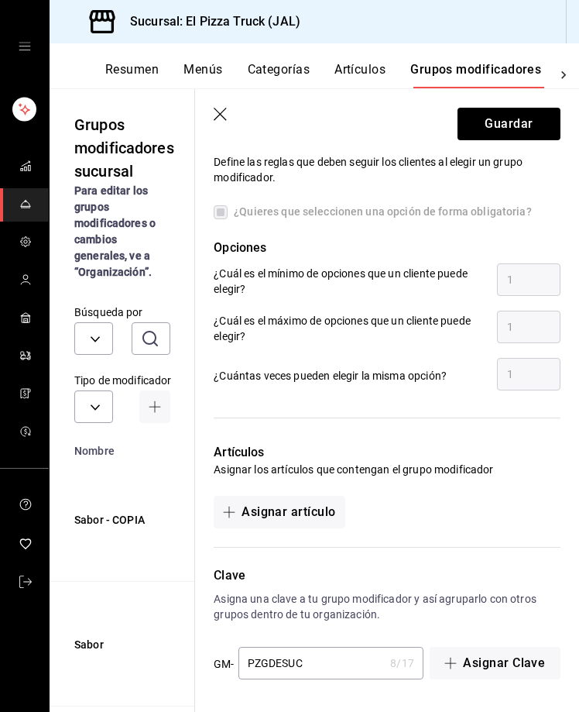
click at [283, 665] on input "PZGDESUC" at bounding box center [311, 662] width 146 height 31
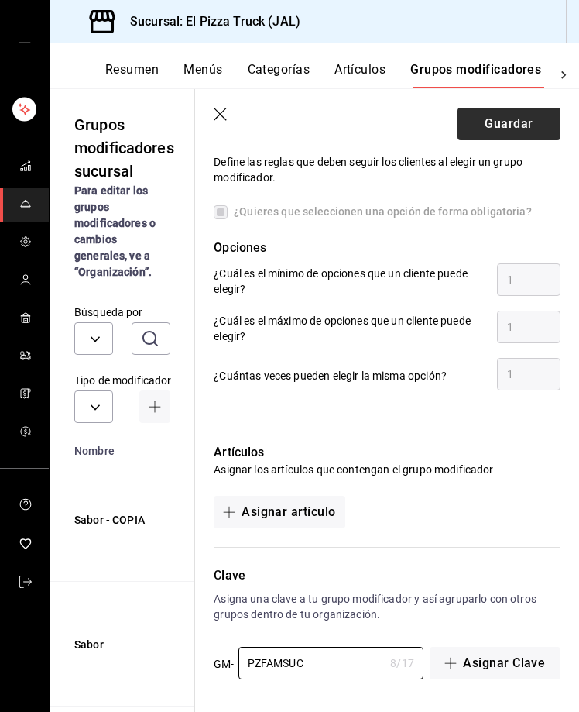
type input "PZFAMSUC"
click at [507, 114] on button "Guardar" at bounding box center [509, 124] width 103 height 33
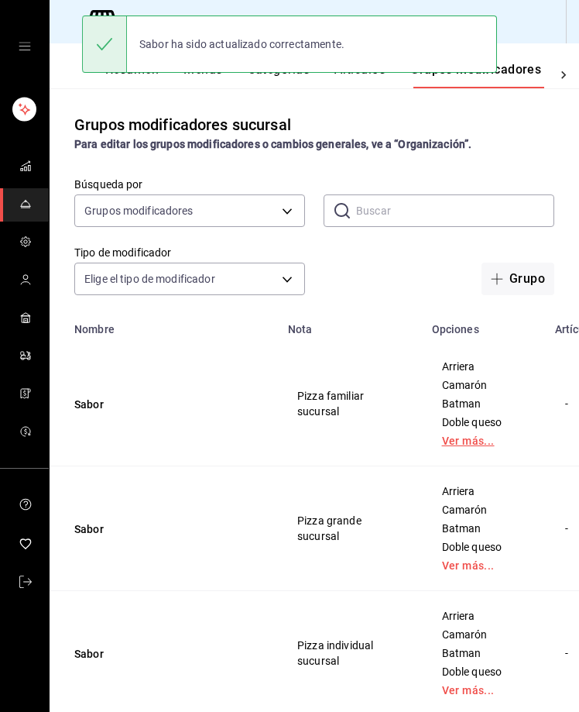
scroll to position [0, 212]
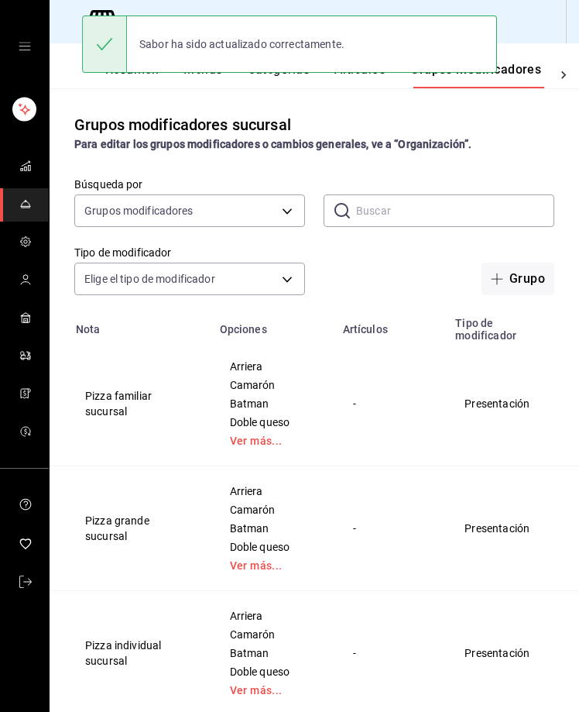
click at [574, 409] on icon "actions" at bounding box center [581, 403] width 15 height 15
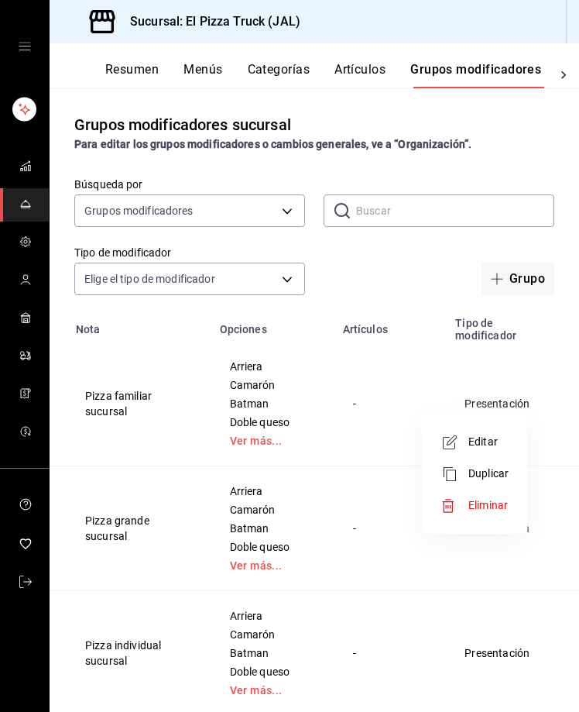
click at [495, 478] on span "Duplicar" at bounding box center [488, 473] width 40 height 16
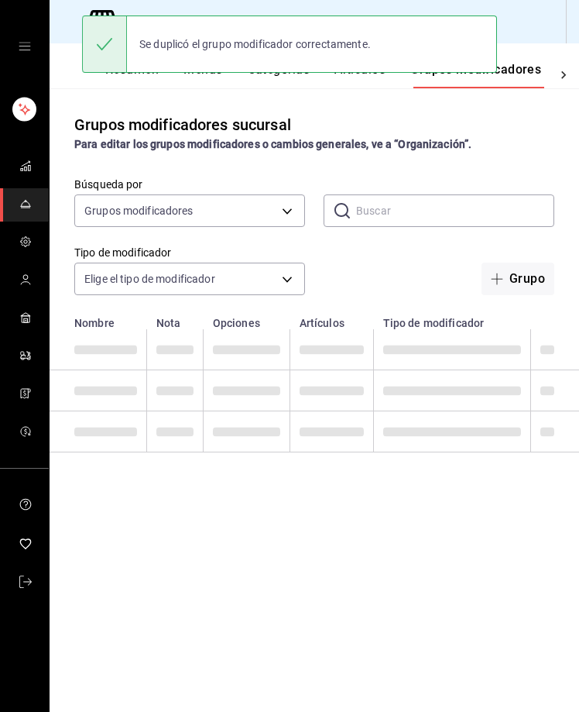
scroll to position [0, 0]
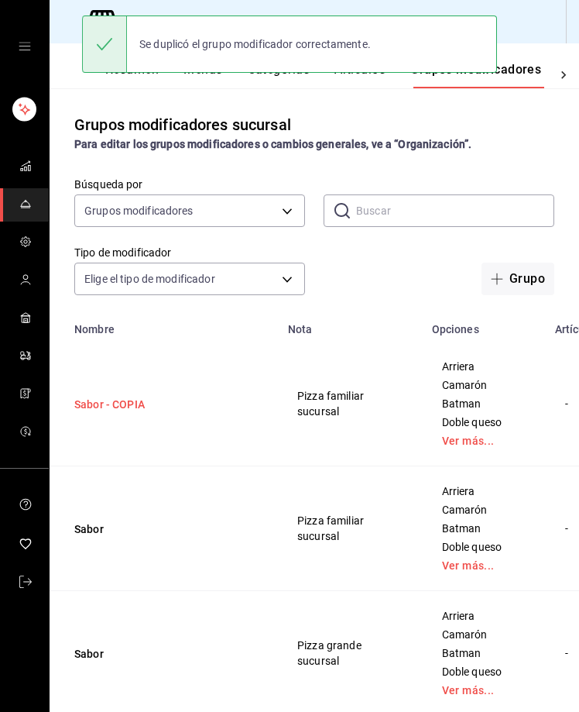
click at [108, 400] on button "Sabor - COPIA" at bounding box center [167, 403] width 186 height 15
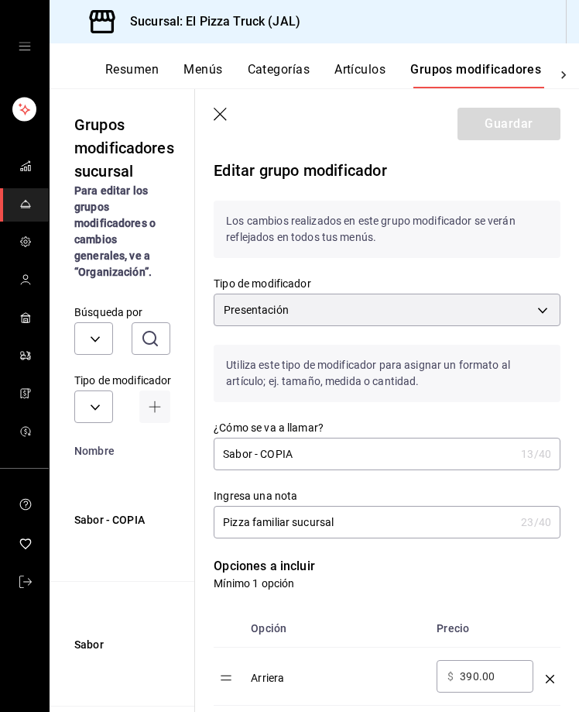
drag, startPoint x: 307, startPoint y: 449, endPoint x: 268, endPoint y: 455, distance: 40.0
click at [268, 455] on input "Sabor - COPIA" at bounding box center [364, 453] width 301 height 31
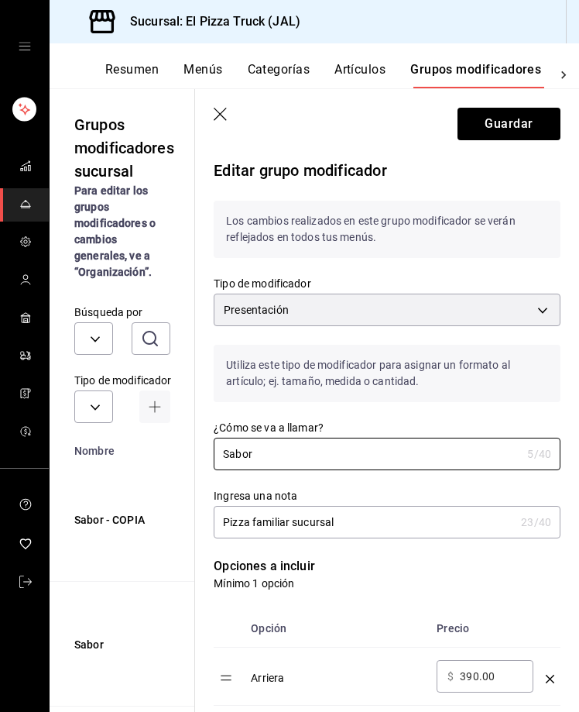
type input "Sabor"
click at [292, 526] on input "Pizza familiar sucursal" at bounding box center [364, 521] width 301 height 31
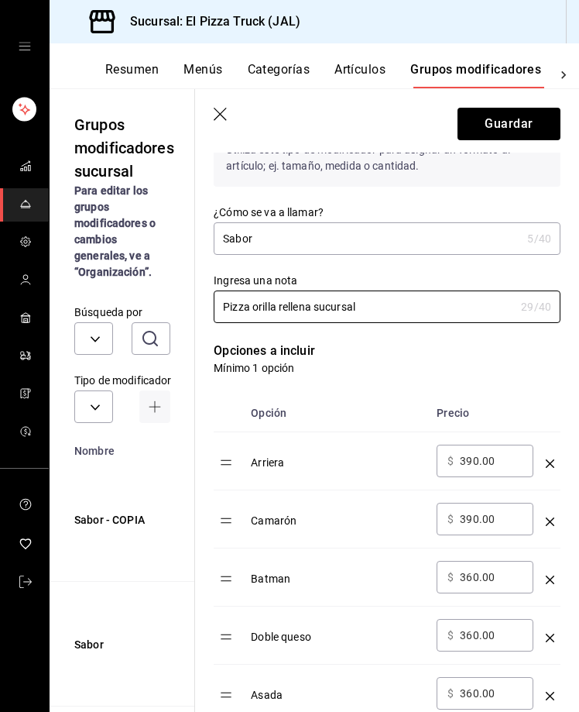
scroll to position [219, 0]
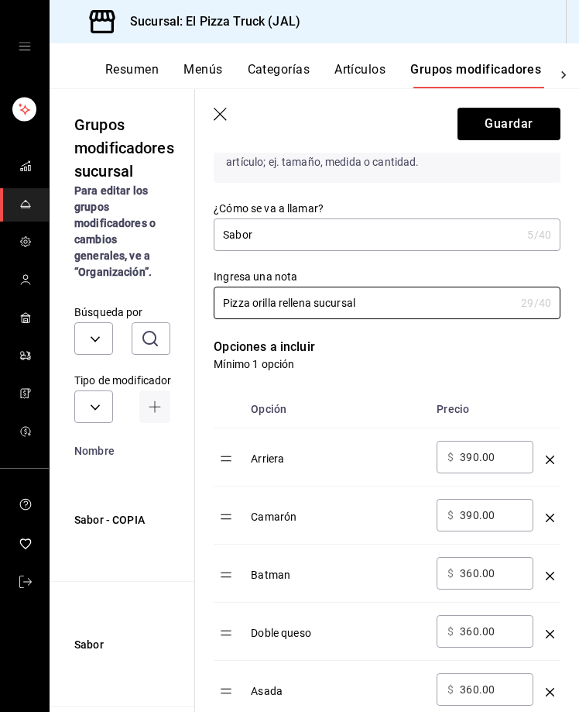
type input "Pizza orilla rellena sucursal"
click at [219, 117] on icon "button" at bounding box center [221, 115] width 15 height 15
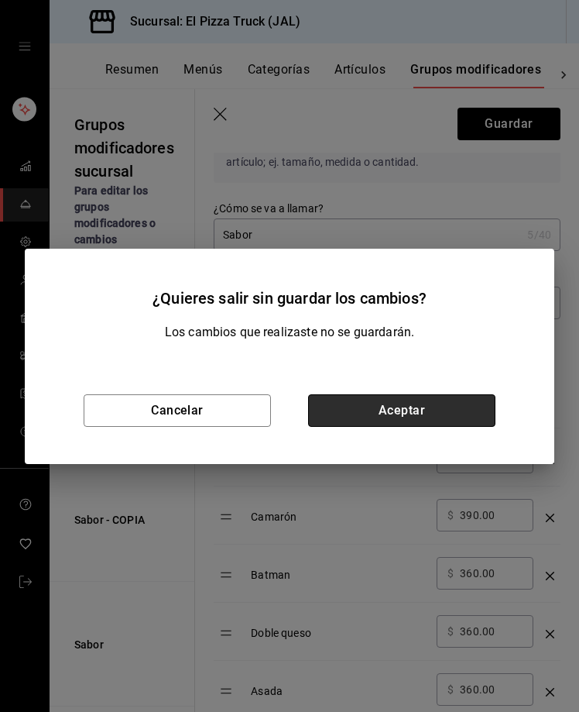
click at [387, 407] on button "Aceptar" at bounding box center [401, 410] width 187 height 33
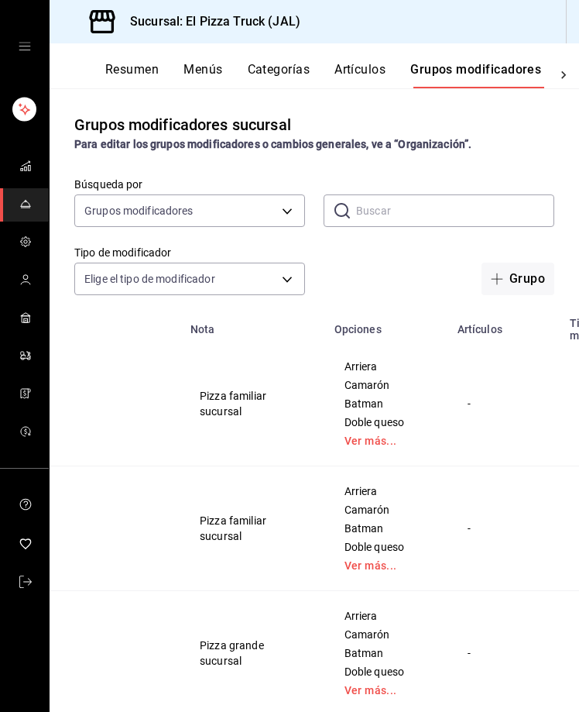
scroll to position [0, 212]
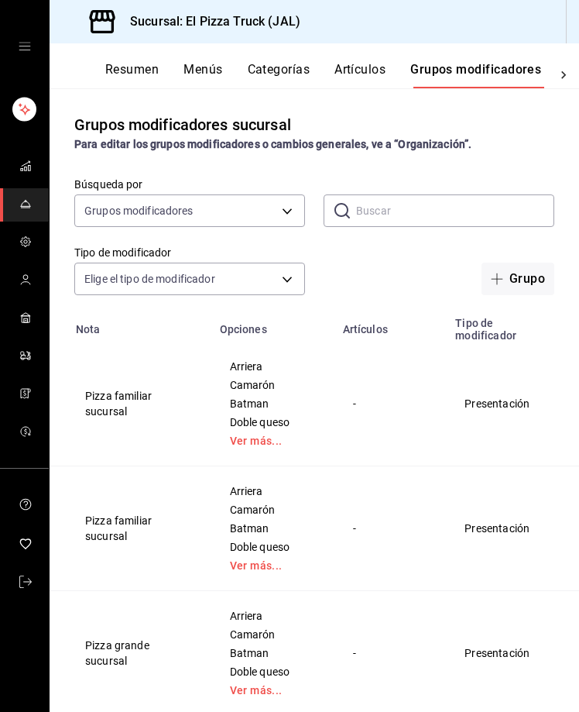
click at [574, 530] on icon "actions" at bounding box center [581, 528] width 15 height 15
click at [533, 657] on div at bounding box center [289, 356] width 579 height 712
click at [574, 653] on icon "actions" at bounding box center [581, 653] width 15 height 15
click at [505, 646] on span "Duplicar" at bounding box center [488, 639] width 40 height 16
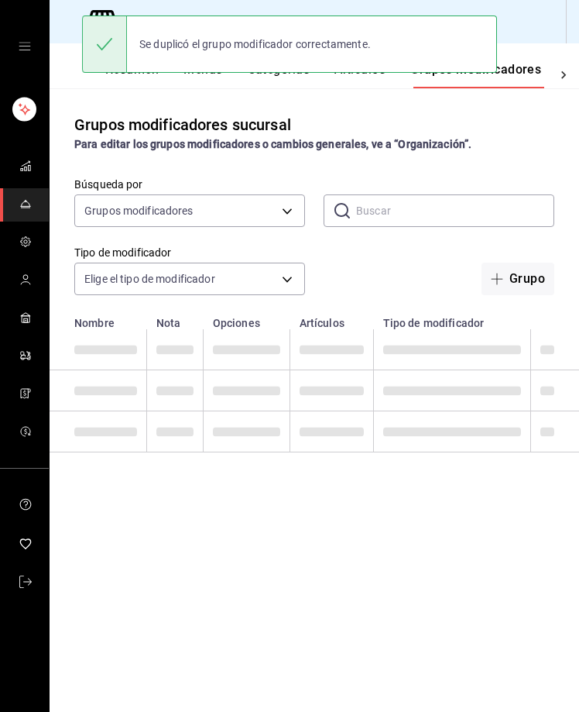
scroll to position [0, 0]
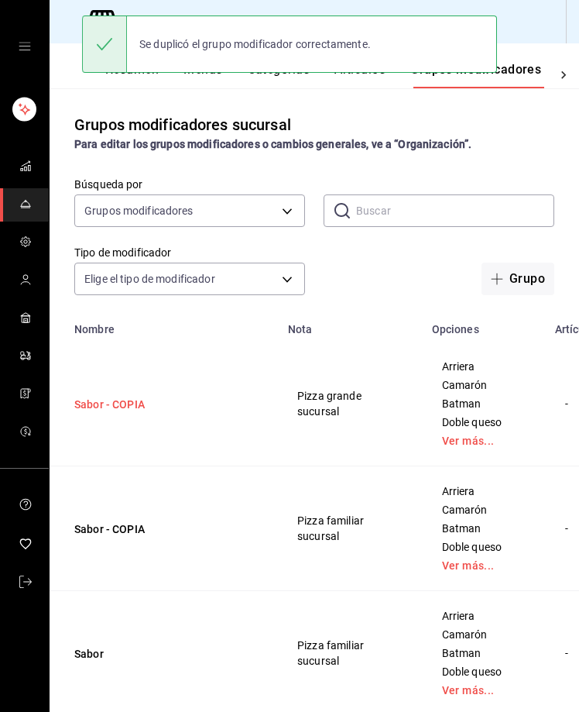
click at [132, 407] on button "Sabor - COPIA" at bounding box center [167, 403] width 186 height 15
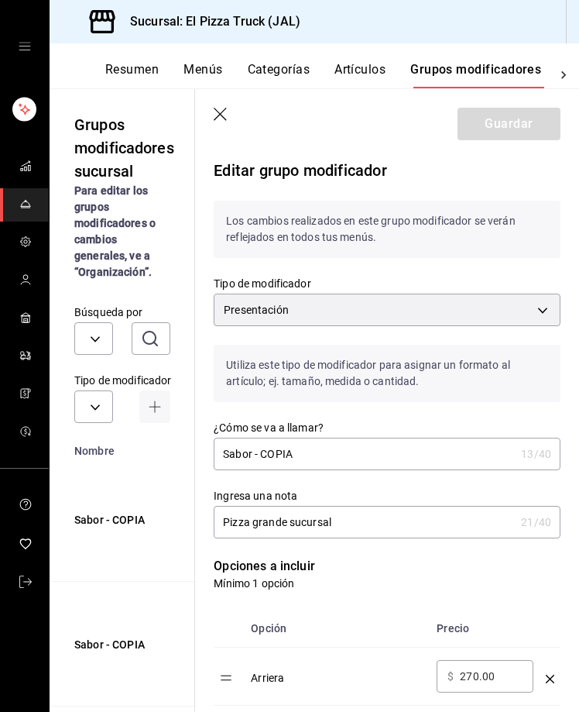
scroll to position [19, 0]
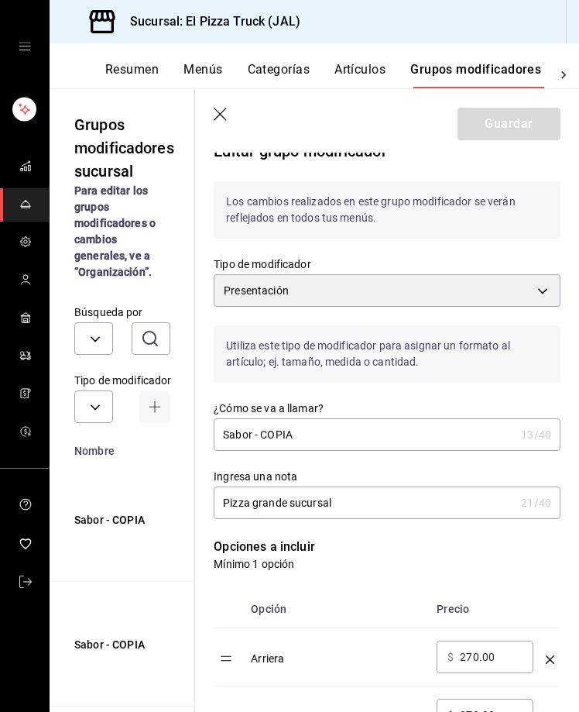
click at [310, 427] on input "Sabor - COPIA" at bounding box center [364, 434] width 301 height 31
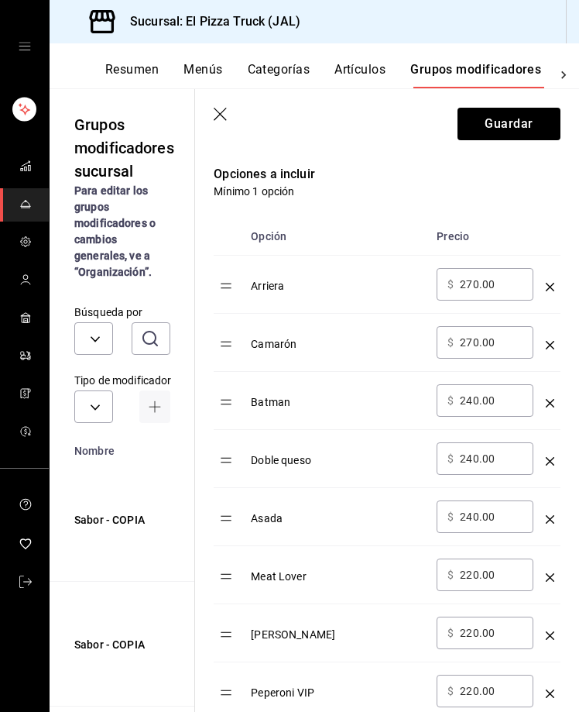
scroll to position [401, 0]
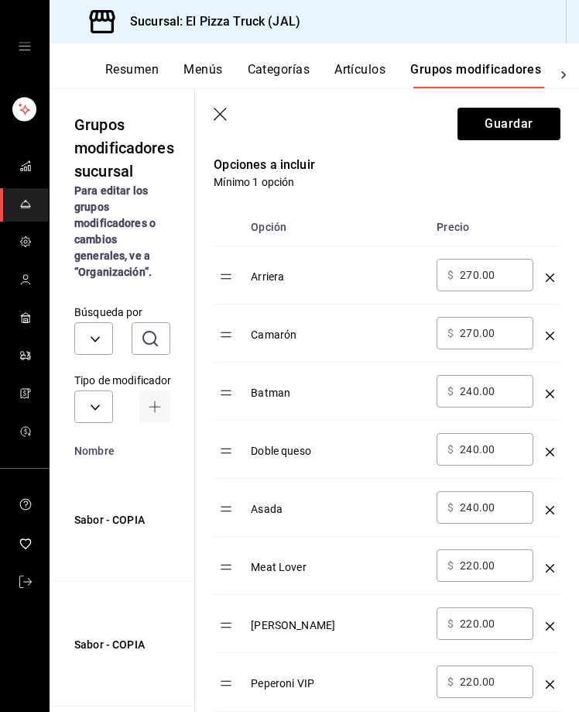
type input "Sabor"
click at [477, 273] on input "270.00" at bounding box center [491, 274] width 63 height 15
type input "350.00"
type input "220.00"
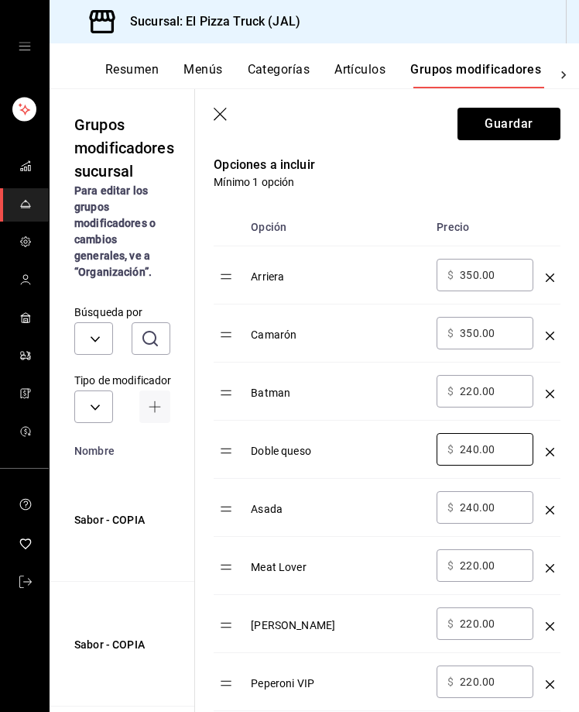
type input "2.00"
type input "320.00"
type input "300.00"
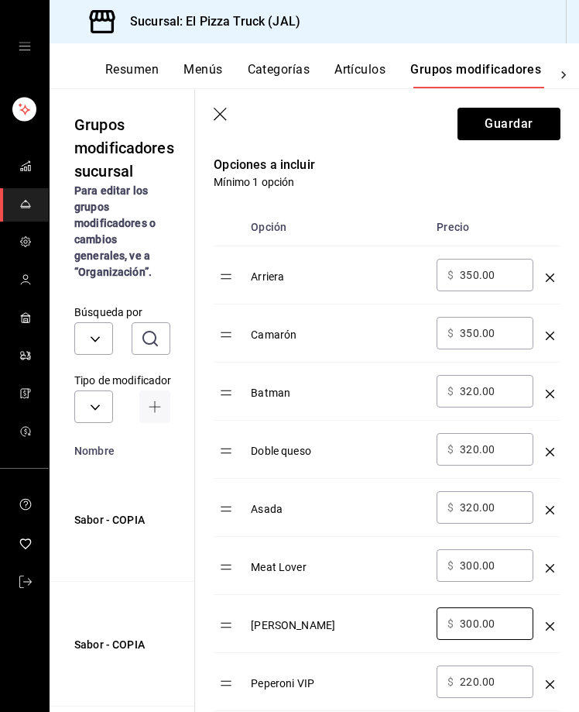
type input "300.00"
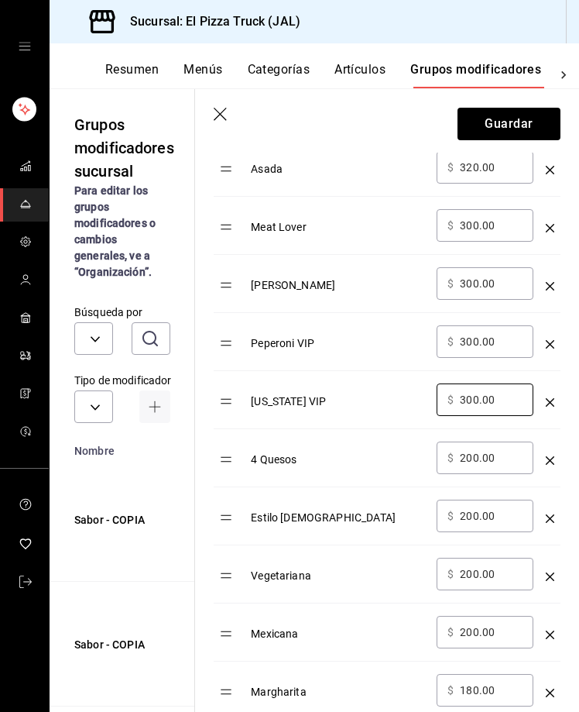
type input "300.00"
type input "280.00"
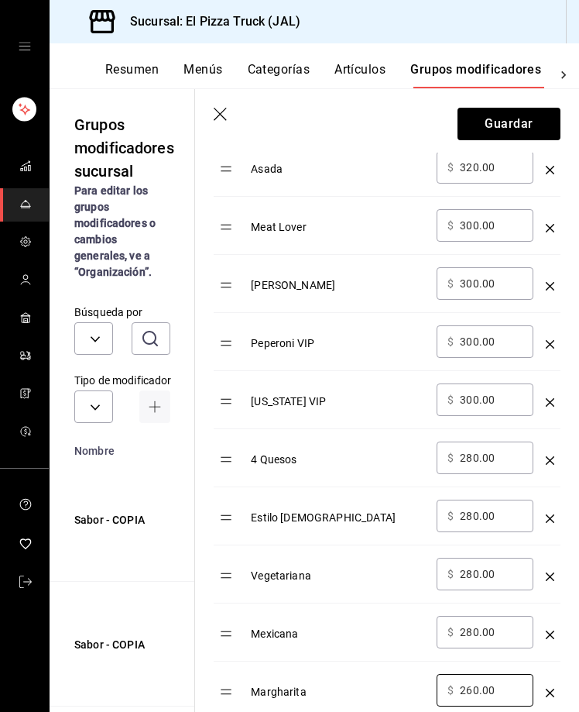
type input "260.00"
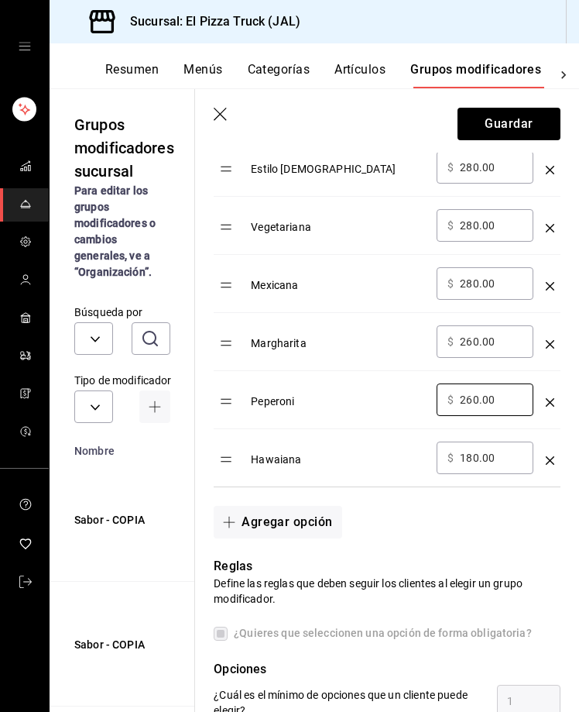
type input "260.00"
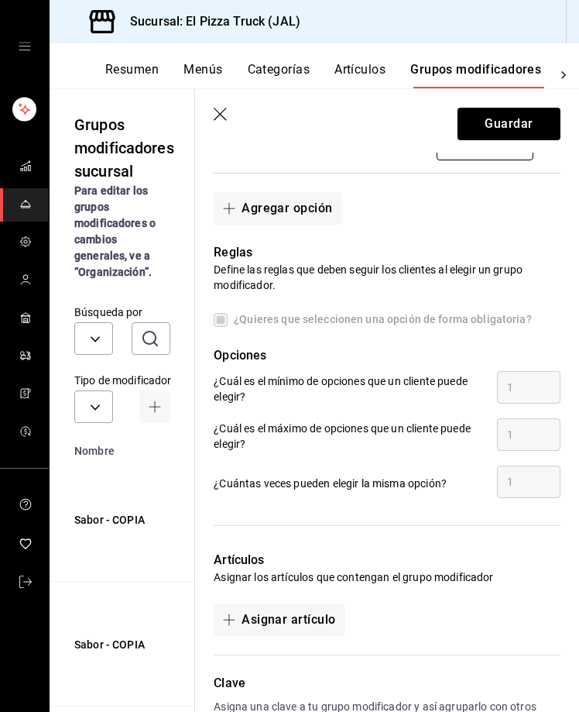
scroll to position [1511, 0]
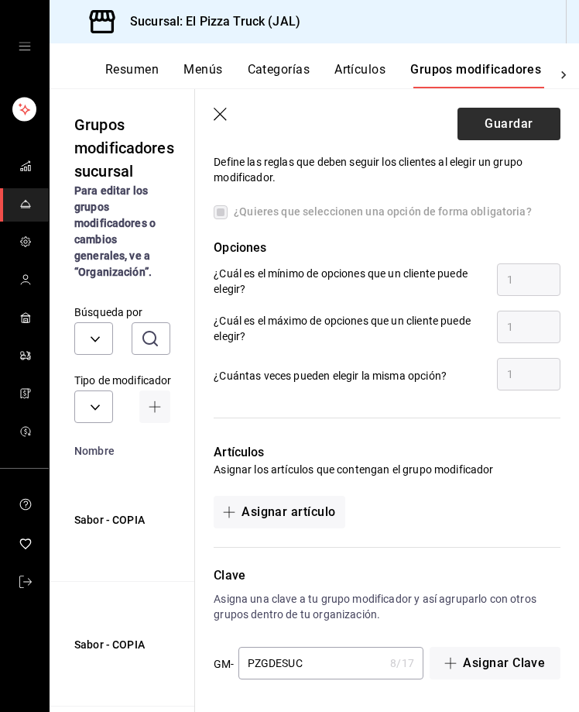
type input "260.00"
click at [498, 114] on button "Guardar" at bounding box center [509, 124] width 103 height 33
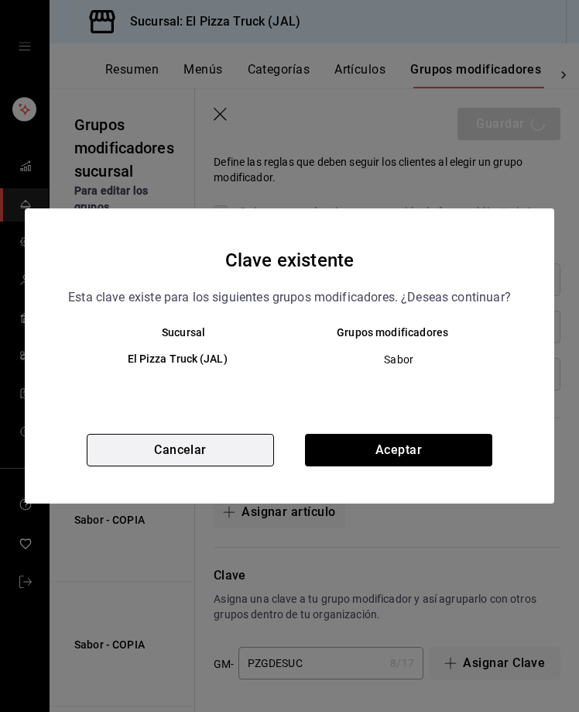
click at [223, 451] on button "Cancelar" at bounding box center [180, 450] width 187 height 33
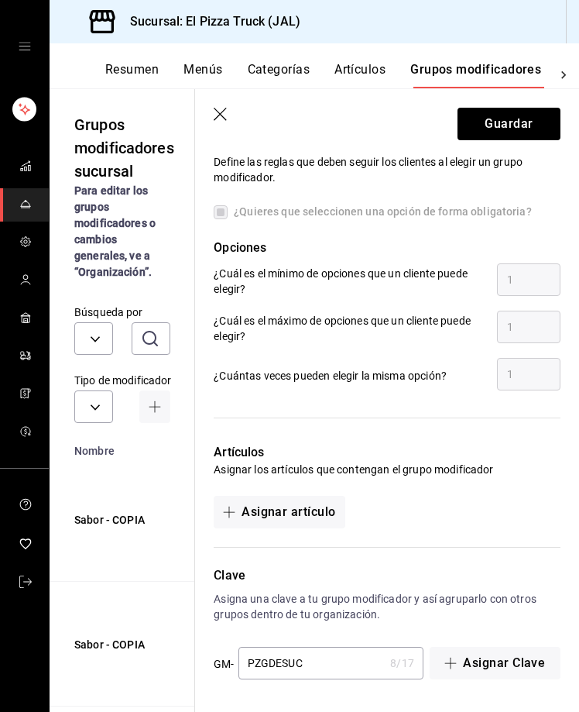
click at [283, 664] on input "PZGDESUC" at bounding box center [311, 662] width 146 height 31
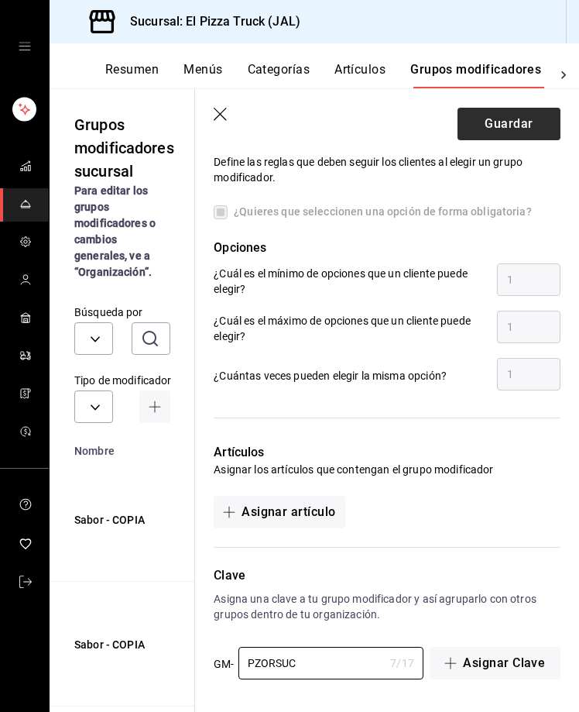
type input "PZORSUC"
click at [506, 134] on button "Guardar" at bounding box center [509, 124] width 103 height 33
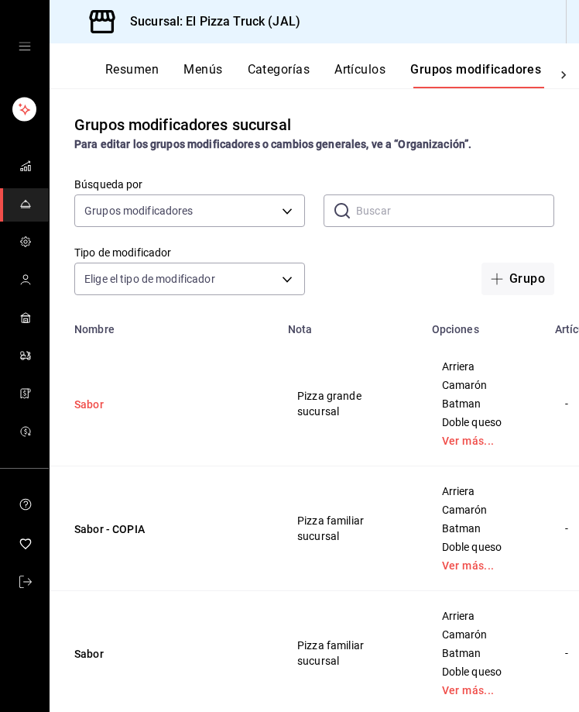
click at [94, 412] on button "Sabor" at bounding box center [167, 403] width 186 height 15
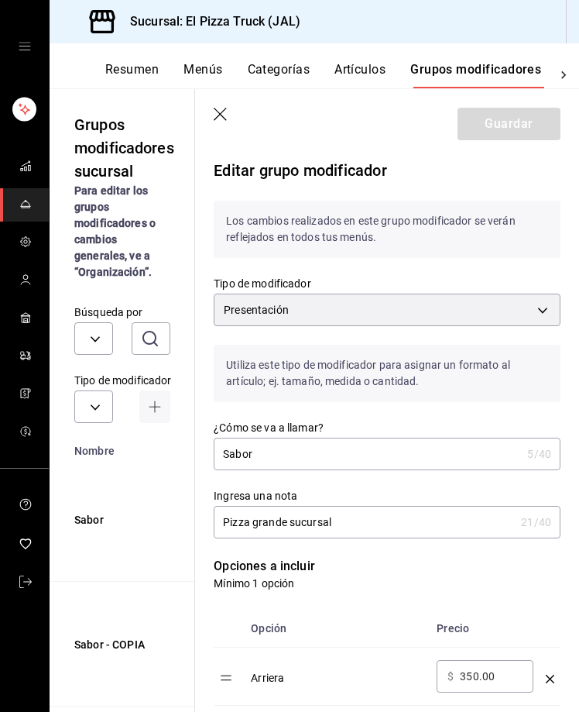
click at [285, 519] on input "Pizza grande sucursal" at bounding box center [364, 521] width 301 height 31
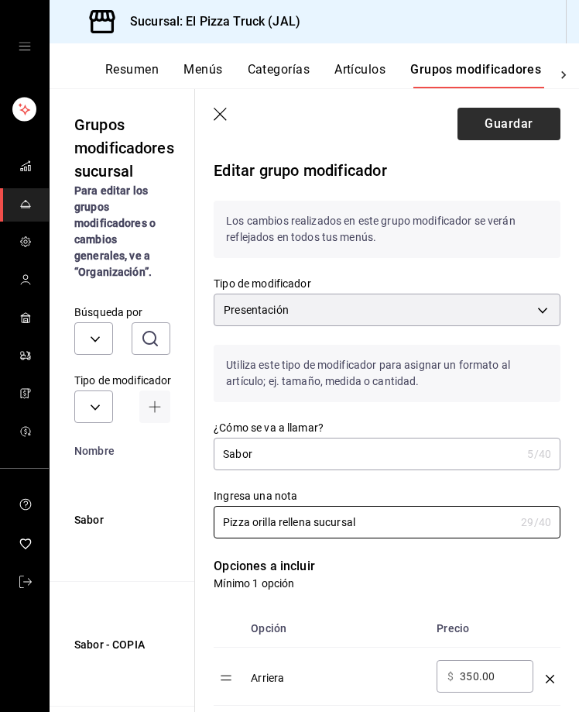
type input "Pizza orilla rellena sucursal"
click at [492, 123] on button "Guardar" at bounding box center [509, 124] width 103 height 33
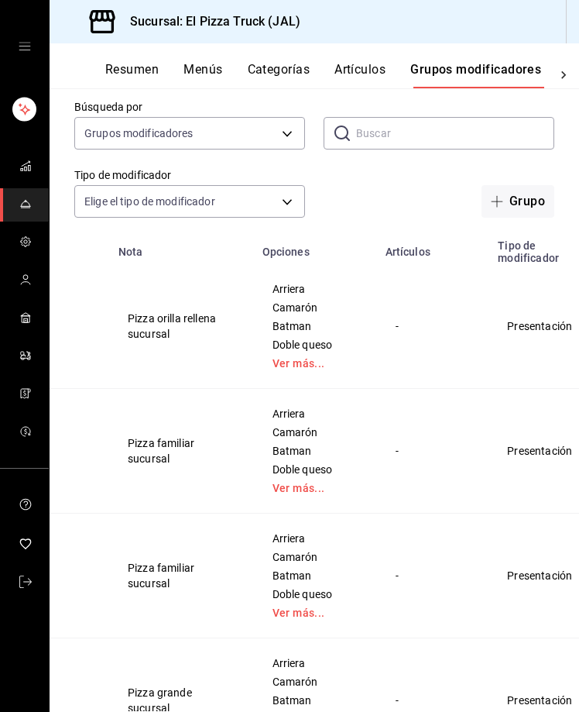
scroll to position [0, 212]
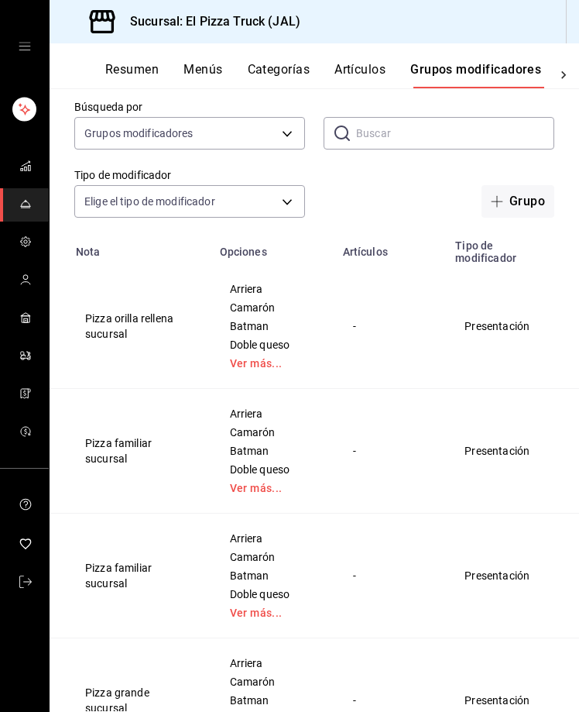
click at [574, 457] on icon "actions" at bounding box center [581, 451] width 15 height 15
click at [499, 551] on span "Eliminar" at bounding box center [487, 552] width 39 height 12
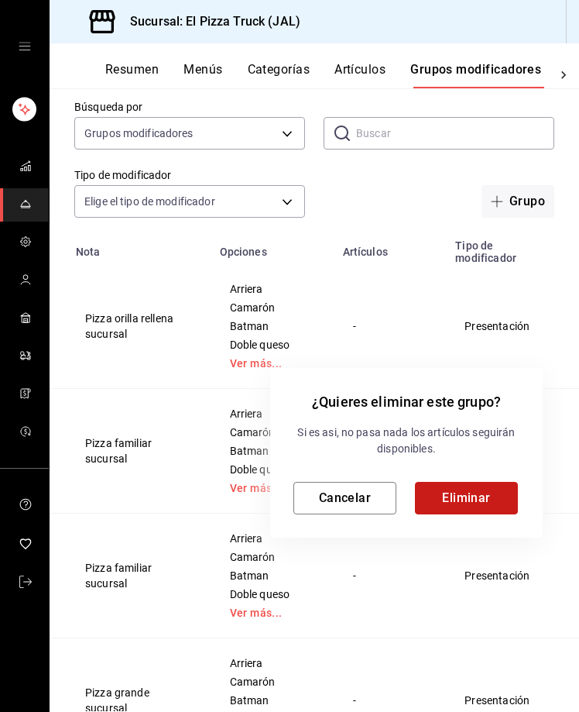
click at [479, 492] on button "Eliminar" at bounding box center [466, 498] width 103 height 33
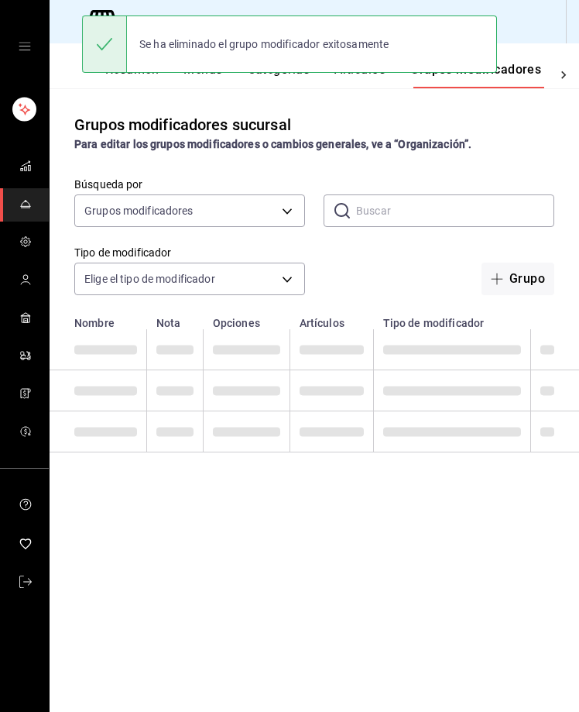
scroll to position [0, 0]
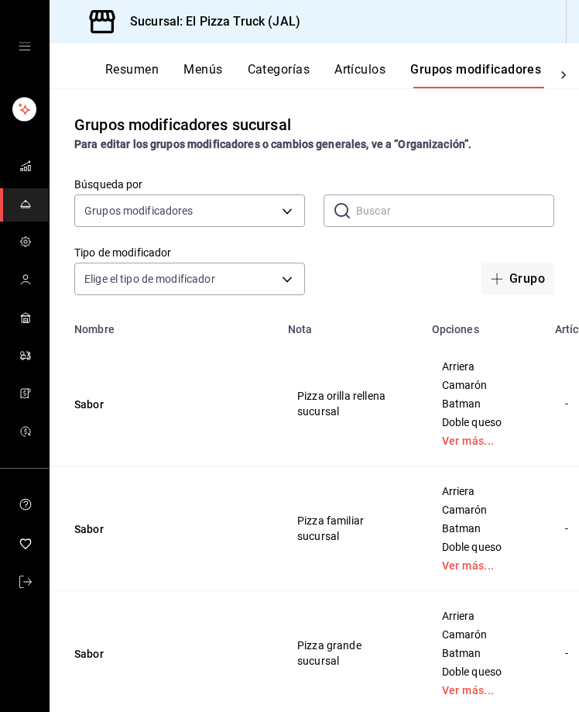
click at [200, 67] on button "Menús" at bounding box center [203, 75] width 39 height 26
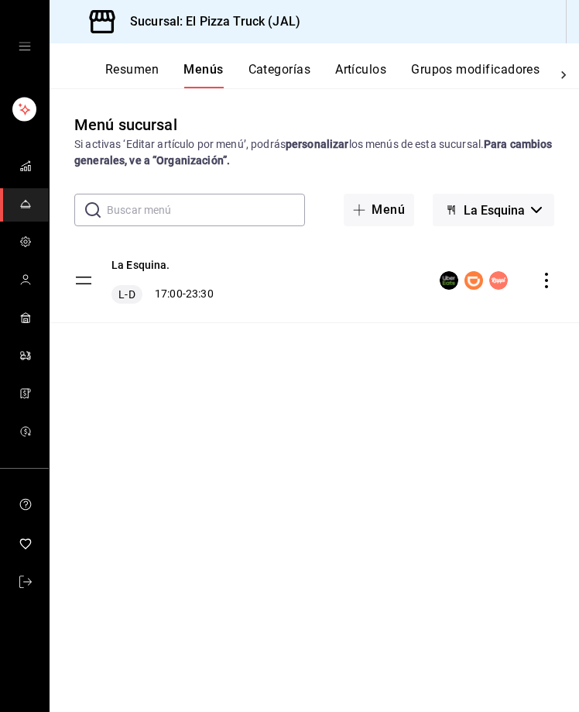
click at [148, 77] on button "Resumen" at bounding box center [131, 75] width 53 height 26
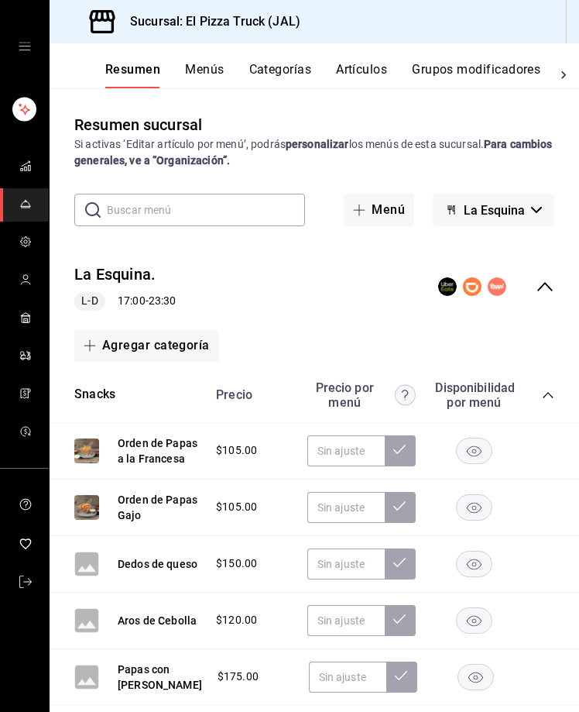
click at [489, 205] on span "La Esquina" at bounding box center [494, 210] width 61 height 15
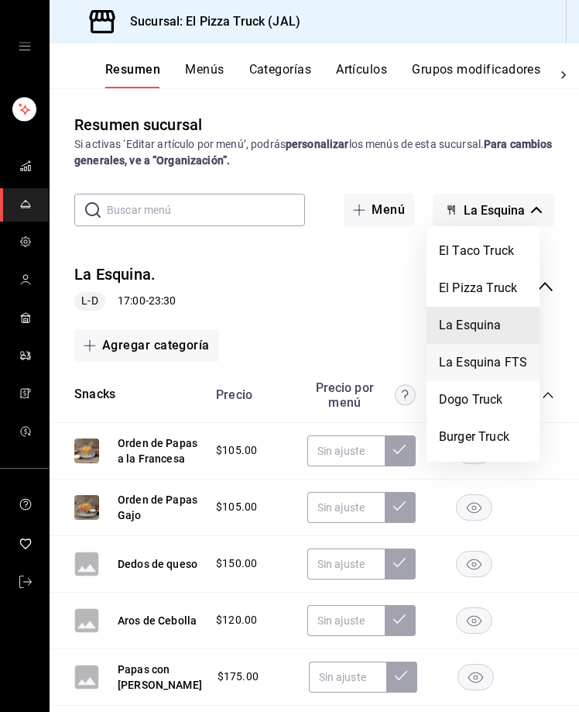
click at [475, 356] on li "La Esquina FTS" at bounding box center [483, 362] width 113 height 37
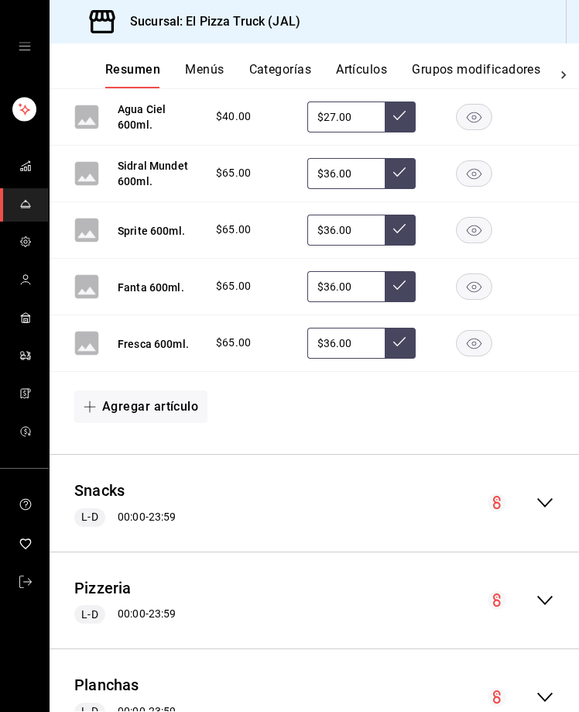
scroll to position [929, 0]
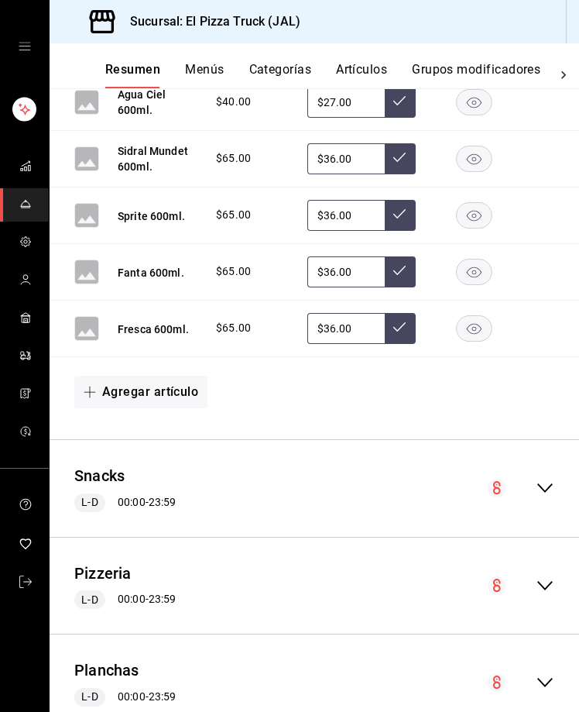
click at [537, 484] on icon "collapse-menu-row" at bounding box center [545, 488] width 19 height 19
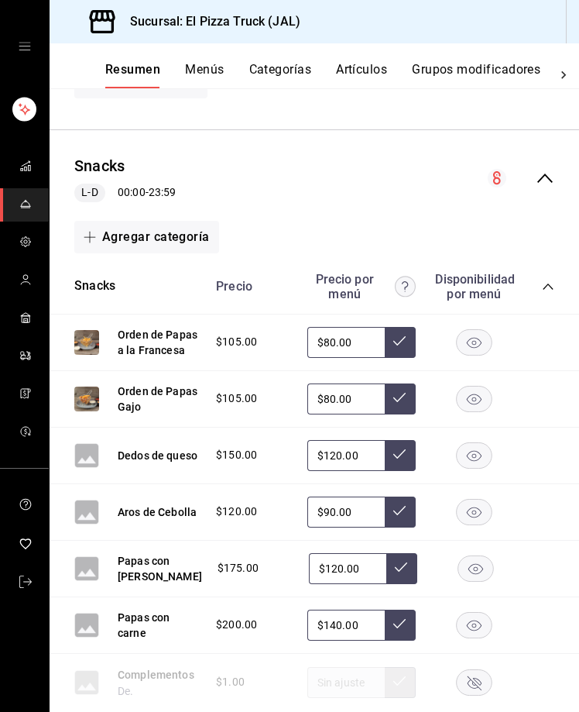
scroll to position [1471, 0]
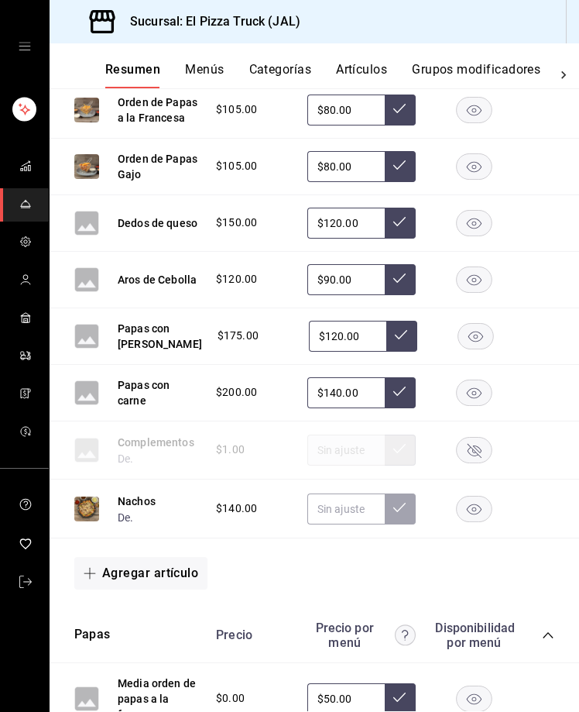
click at [466, 521] on rect "button" at bounding box center [475, 509] width 36 height 26
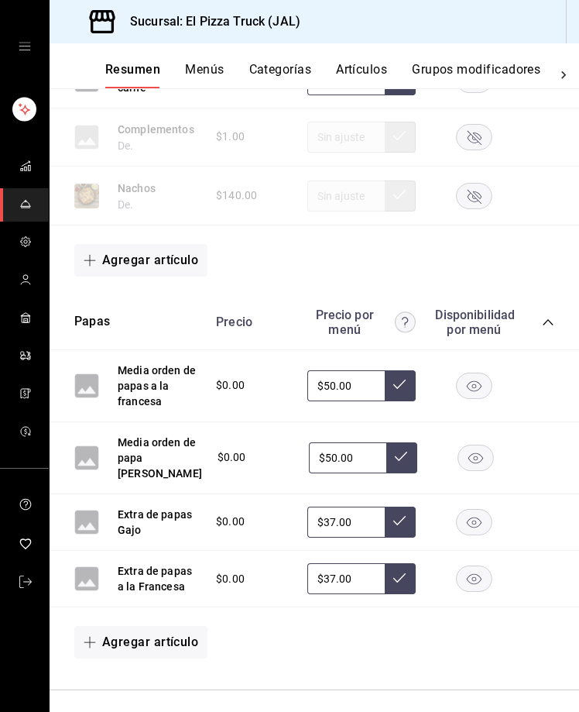
scroll to position [1717, 0]
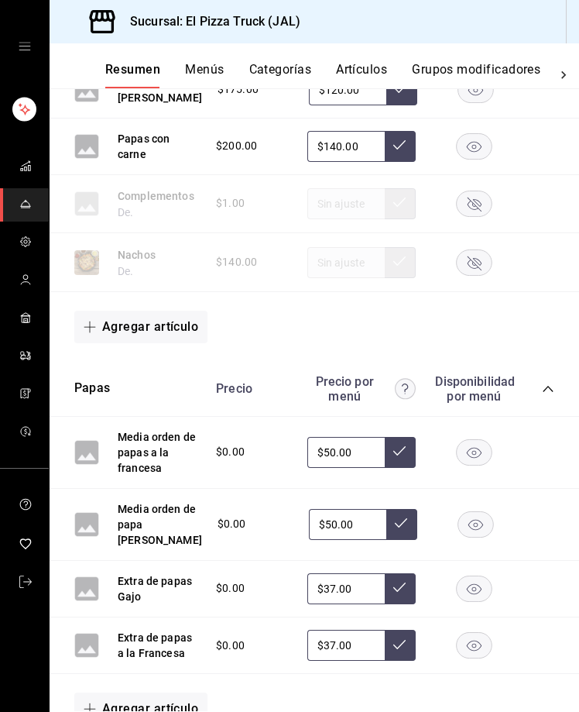
click at [322, 592] on input "$37.00" at bounding box center [345, 588] width 77 height 31
click at [320, 654] on input "$37.00" at bounding box center [345, 645] width 77 height 31
type input "$37.00"
click at [389, 596] on button at bounding box center [400, 588] width 31 height 31
type input "$37.00"
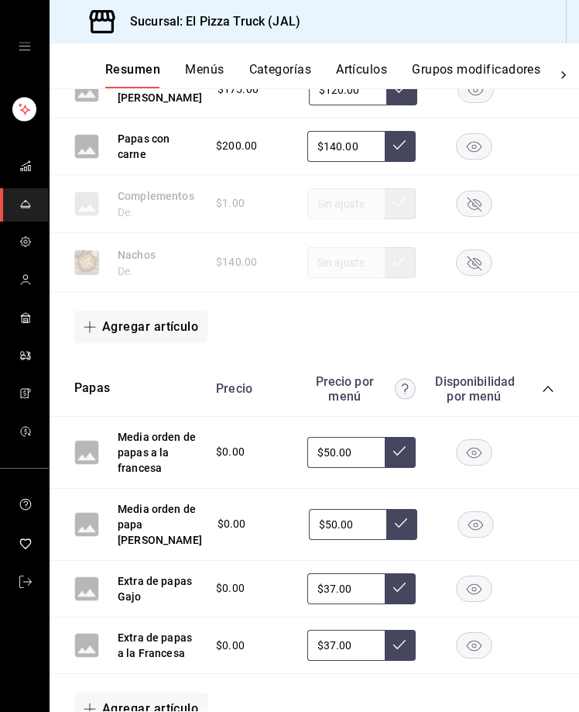
click at [321, 590] on input "$37.00" at bounding box center [345, 588] width 77 height 31
type input "$35.00"
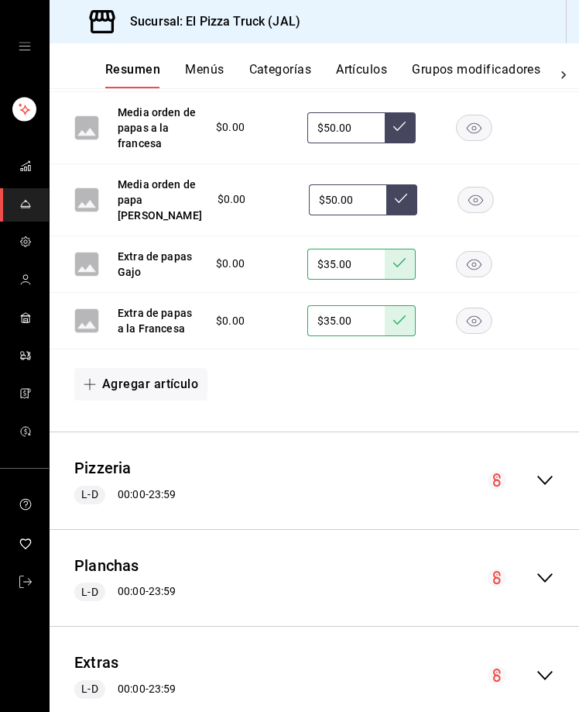
scroll to position [2043, 0]
click at [544, 493] on div "Pizzeria L-D 00:00 - 23:59" at bounding box center [315, 480] width 530 height 72
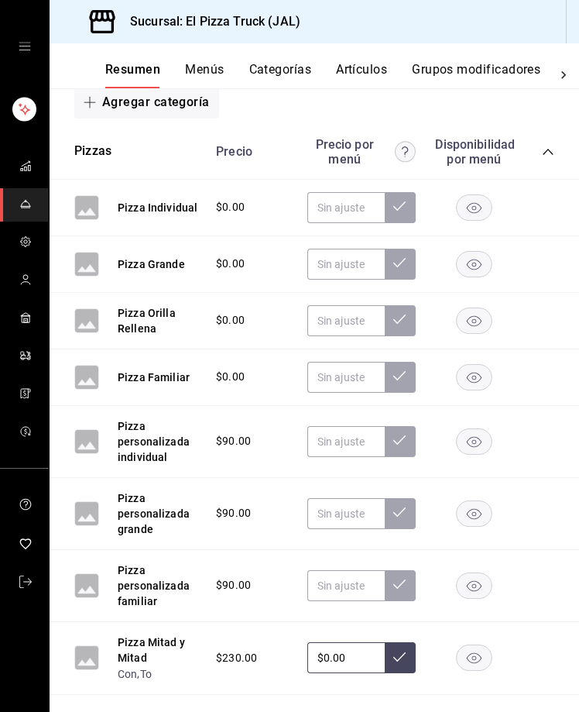
scroll to position [2478, 0]
click at [329, 214] on input "text" at bounding box center [345, 208] width 77 height 31
type input "$0.00"
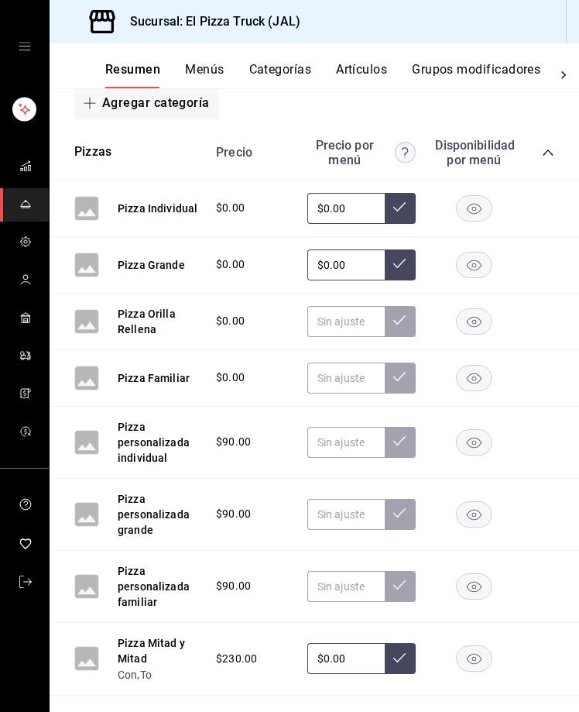
type input "$0.00"
click at [394, 224] on button at bounding box center [400, 208] width 31 height 31
click at [393, 269] on icon at bounding box center [399, 263] width 12 height 12
click at [342, 330] on input "text" at bounding box center [345, 321] width 77 height 31
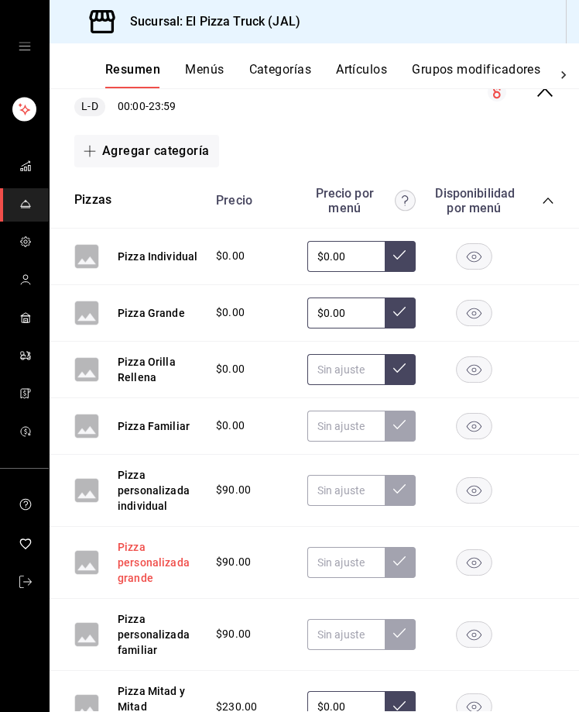
scroll to position [2427, 0]
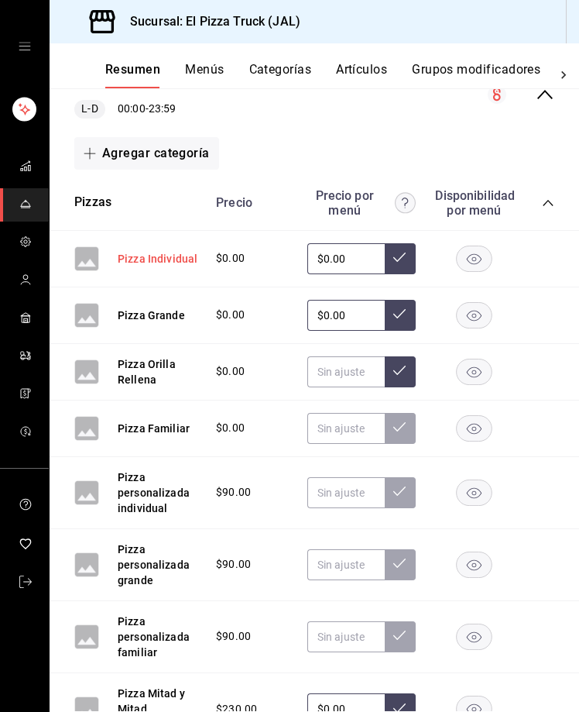
click at [139, 263] on button "Pizza Individual" at bounding box center [158, 258] width 80 height 15
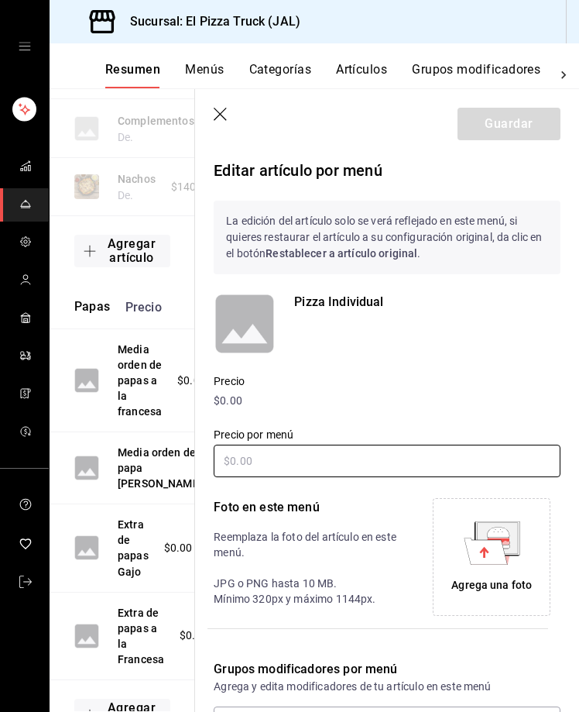
scroll to position [128, 0]
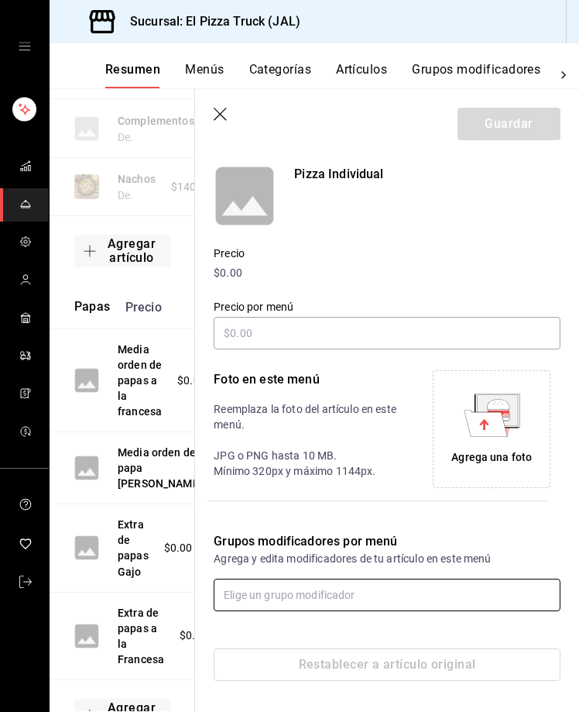
click at [331, 605] on input "text" at bounding box center [387, 594] width 347 height 33
click at [396, 243] on div "Precio $0.00" at bounding box center [377, 254] width 365 height 54
click at [293, 595] on input "text" at bounding box center [387, 594] width 347 height 33
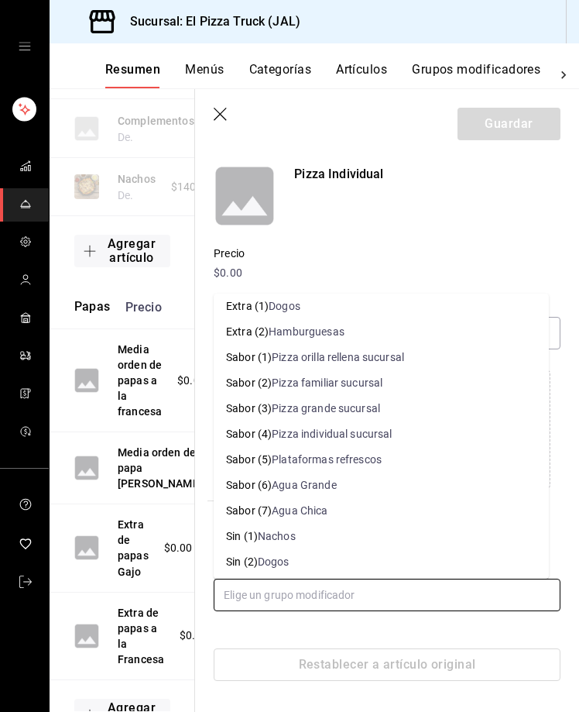
scroll to position [184, 0]
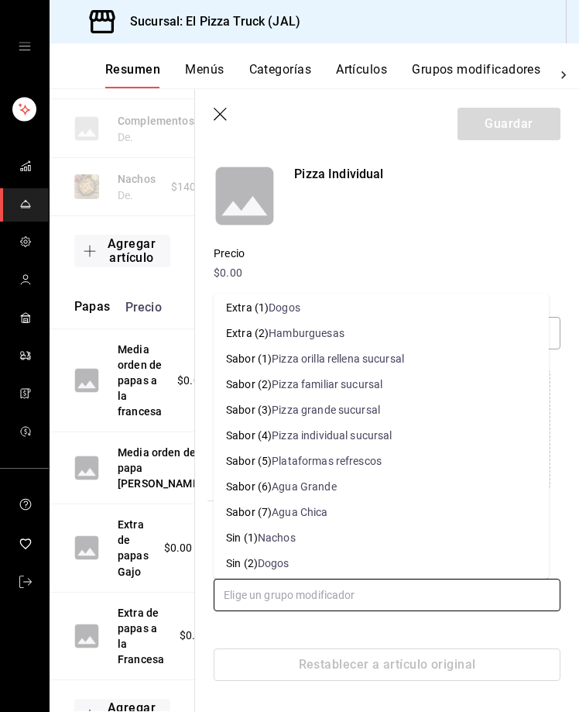
click at [366, 438] on div "Pizza individual sucursal" at bounding box center [332, 435] width 120 height 16
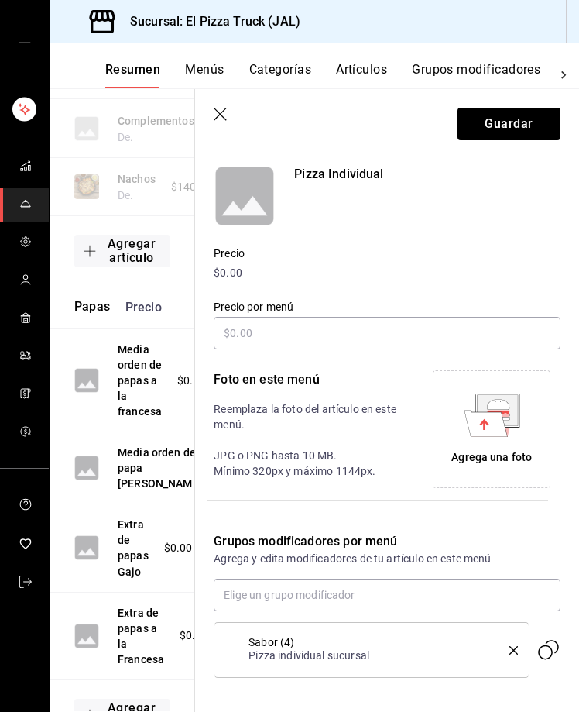
click at [218, 112] on icon "button" at bounding box center [220, 114] width 13 height 13
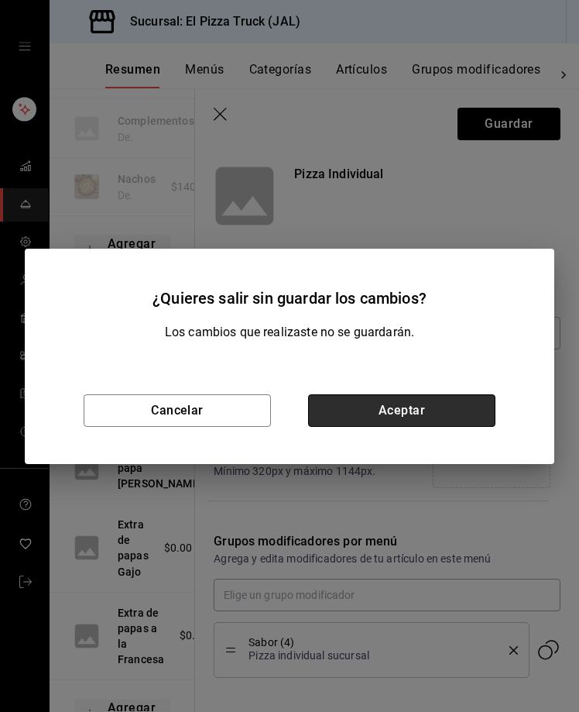
click at [407, 413] on button "Aceptar" at bounding box center [401, 410] width 187 height 33
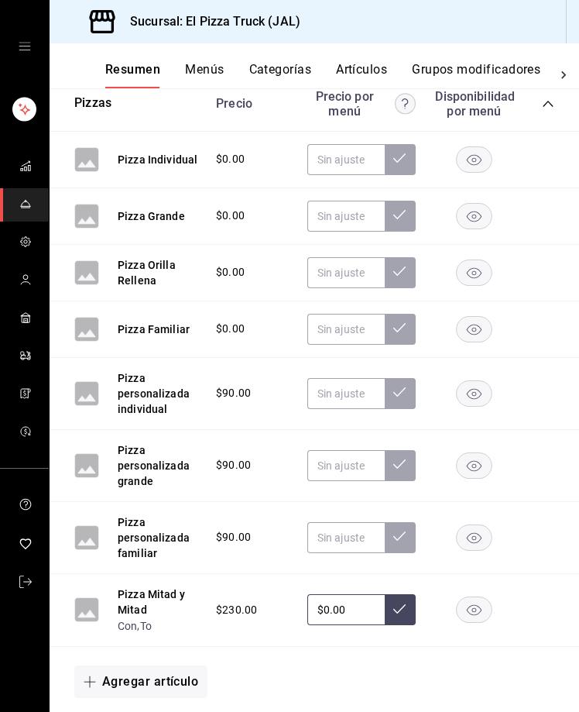
scroll to position [2657, 0]
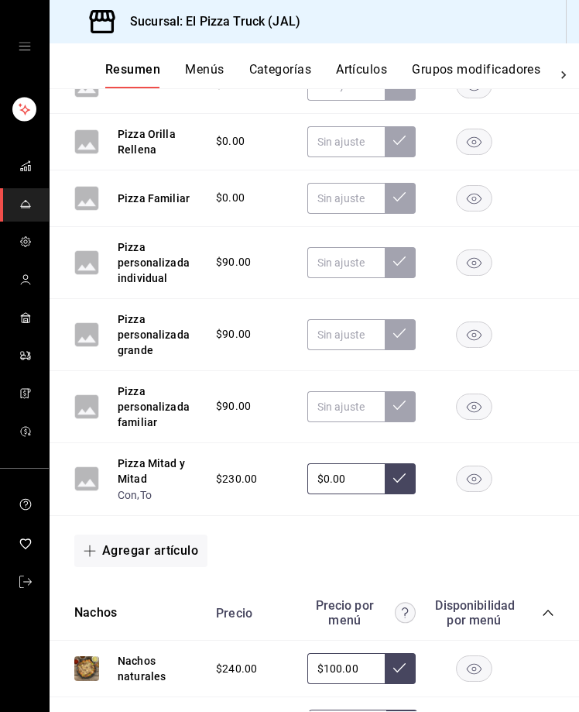
click at [352, 67] on button "Artículos" at bounding box center [361, 75] width 51 height 26
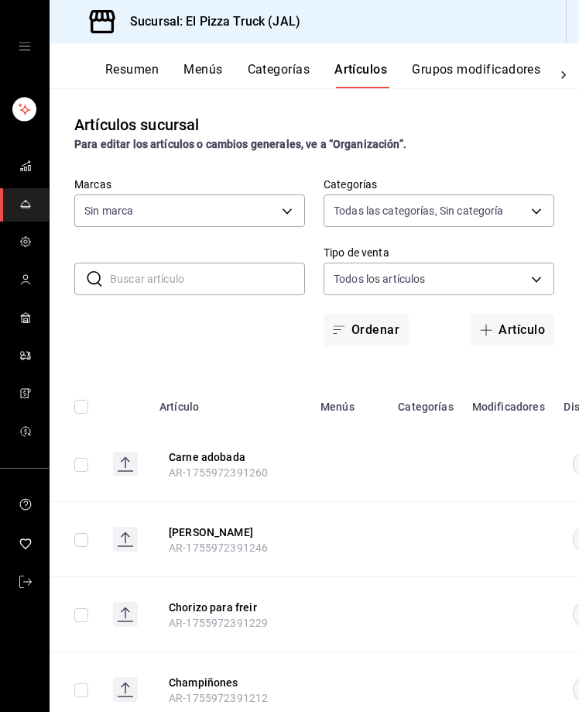
type input "7011110b-ccbe-4c9e-86f6-4a195b2d65b1,5937454d-5871-409b-ab19-0e087f261275,3108b…"
type input "c15787e7-6217-4551-b681-77b679b5e3f3,a441d866-96e6-4057-8867-d7266e748d34,b52d4…"
click at [160, 278] on input "text" at bounding box center [207, 278] width 195 height 31
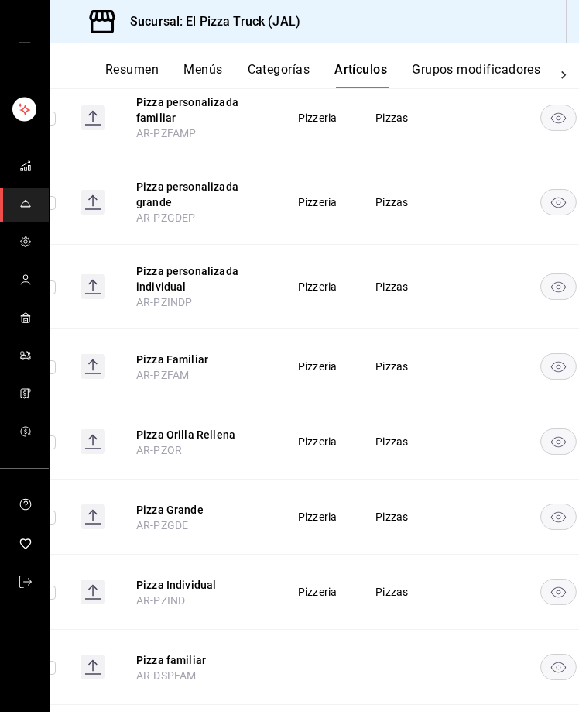
scroll to position [0, 23]
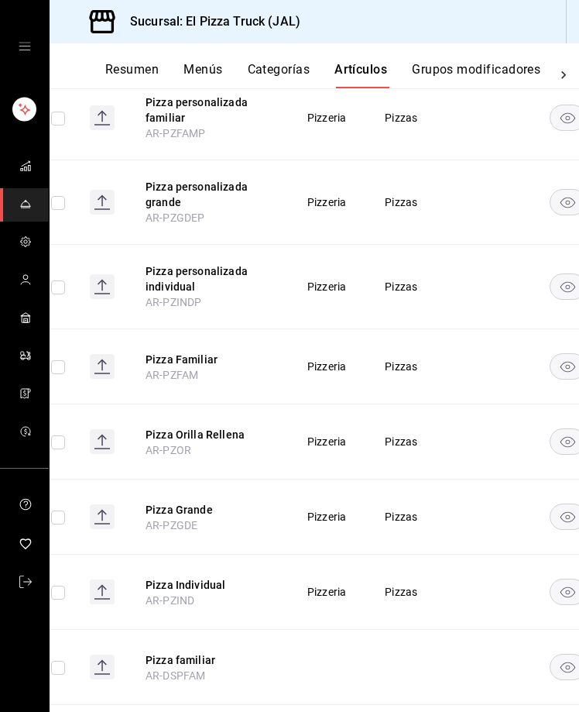
type input "pizza"
click at [194, 94] on th "Pizza personalizada familiar AR-PZFAMP" at bounding box center [207, 118] width 161 height 84
click at [194, 104] on button "Pizza personalizada familiar" at bounding box center [208, 109] width 124 height 31
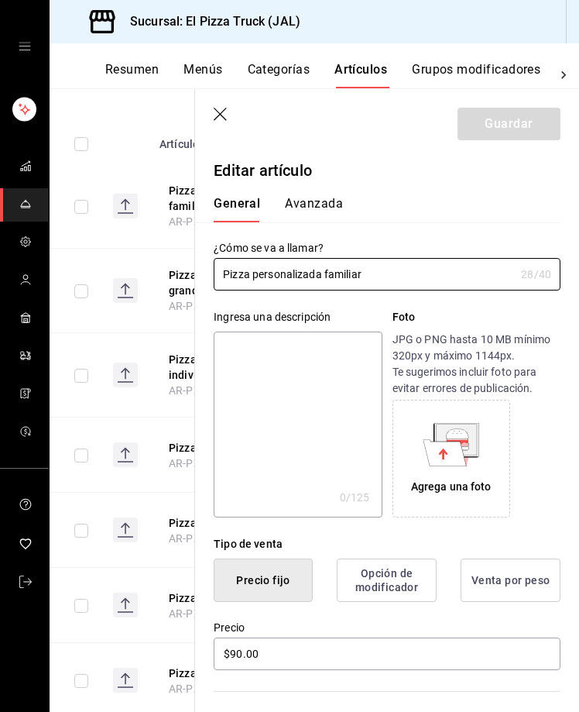
scroll to position [447, 0]
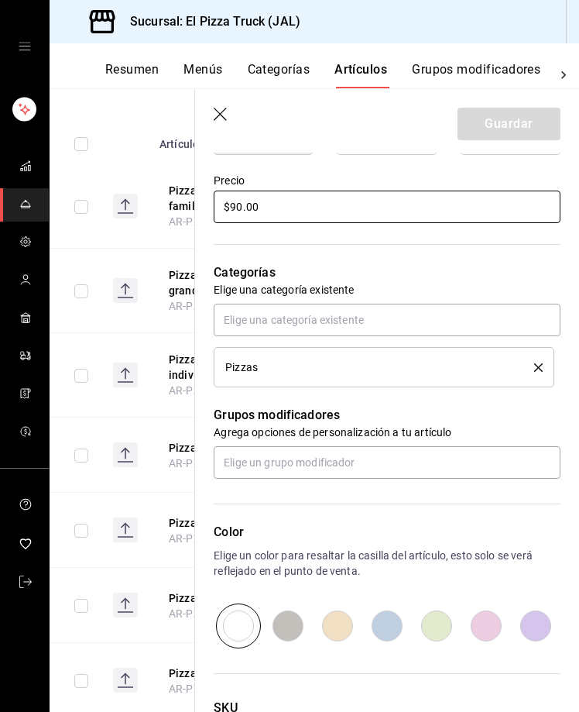
click at [236, 208] on input "$90.00" at bounding box center [387, 206] width 347 height 33
type input "$00.00"
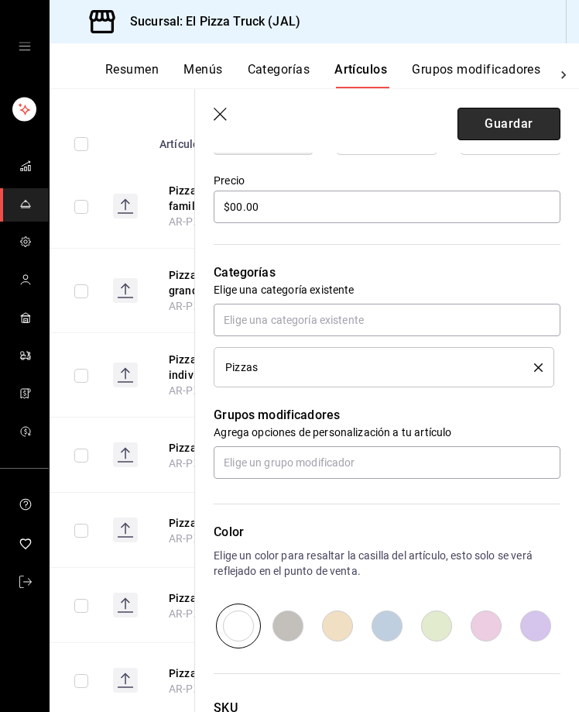
click at [476, 132] on button "Guardar" at bounding box center [509, 124] width 103 height 33
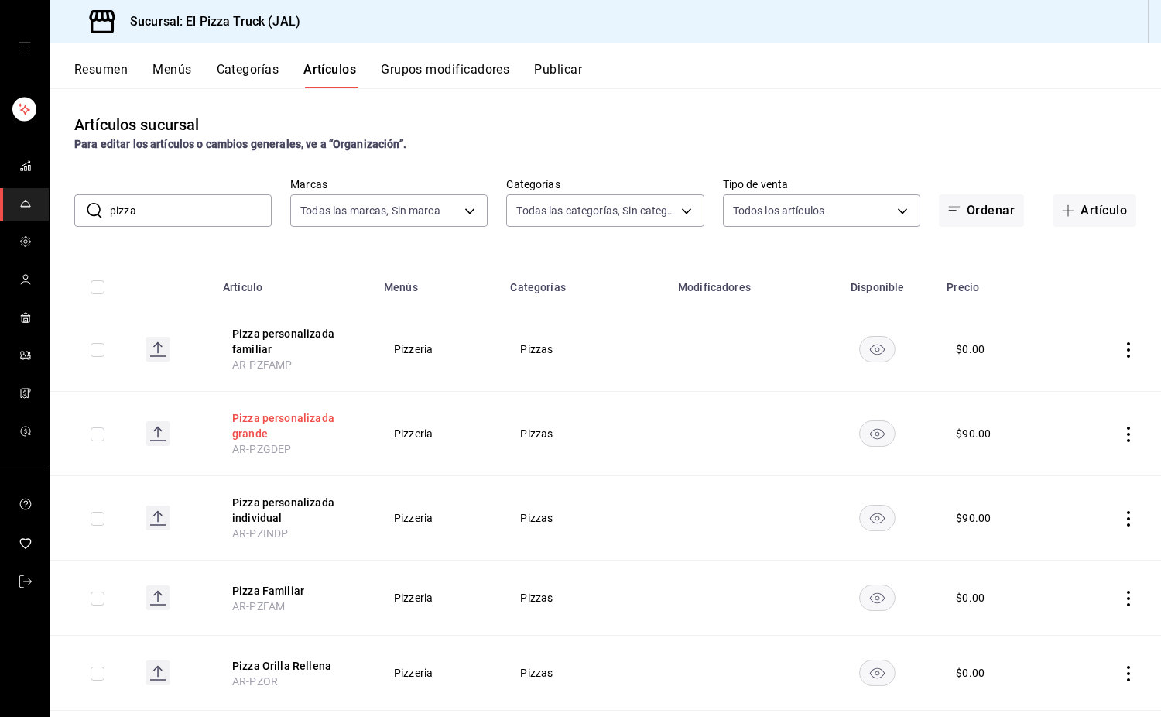
click at [302, 429] on button "Pizza personalizada grande" at bounding box center [294, 425] width 124 height 31
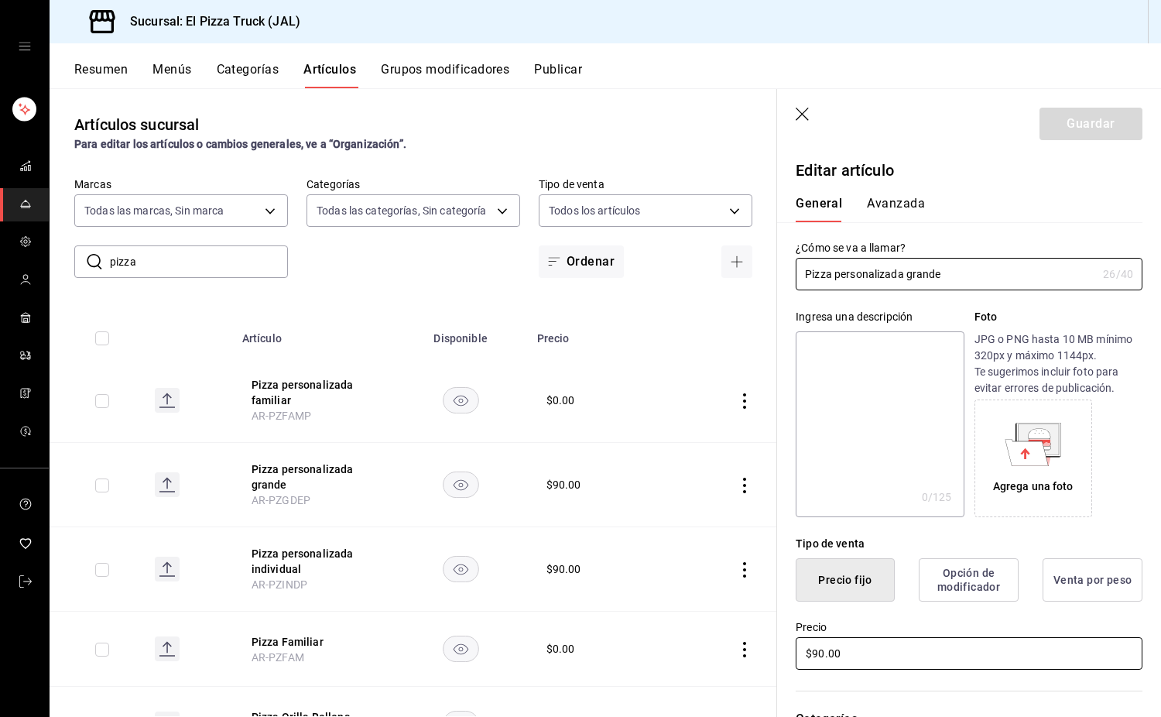
click at [817, 650] on input "$90.00" at bounding box center [969, 653] width 347 height 33
type input "$0.00"
click at [1089, 123] on button "Guardar" at bounding box center [1091, 124] width 103 height 33
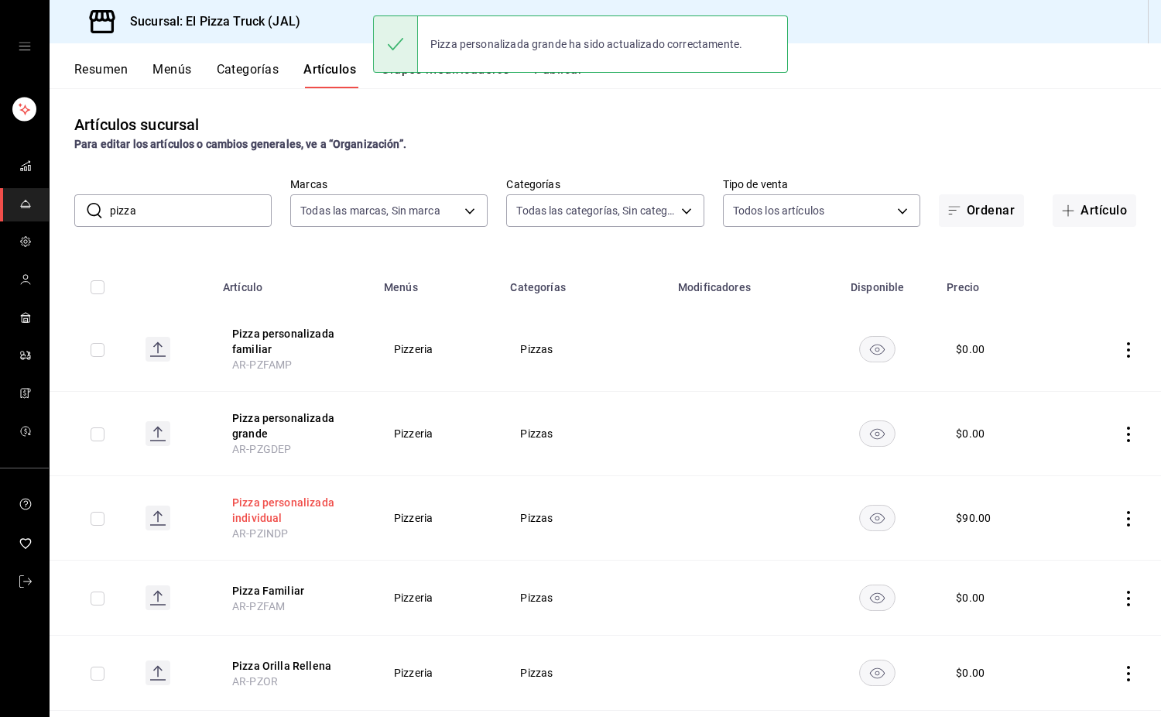
click at [303, 509] on button "Pizza personalizada individual" at bounding box center [294, 510] width 124 height 31
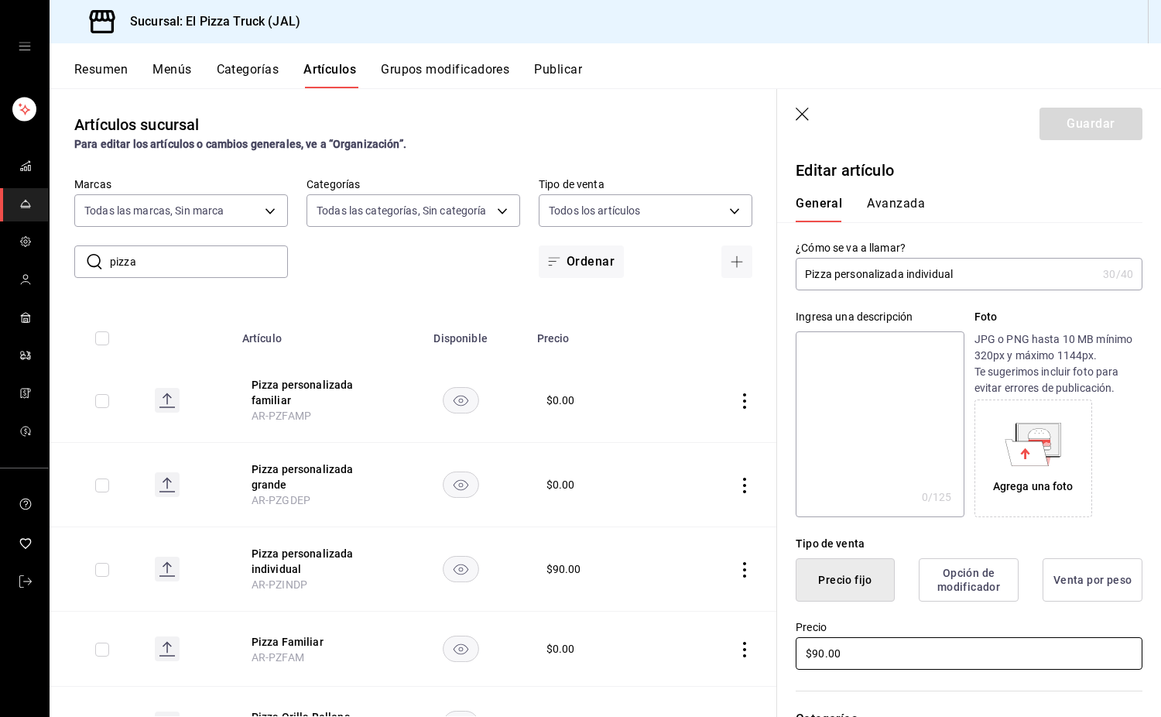
click at [818, 661] on input "$90.00" at bounding box center [969, 653] width 347 height 33
type input "$0.00"
click at [1071, 126] on button "Guardar" at bounding box center [1091, 124] width 103 height 33
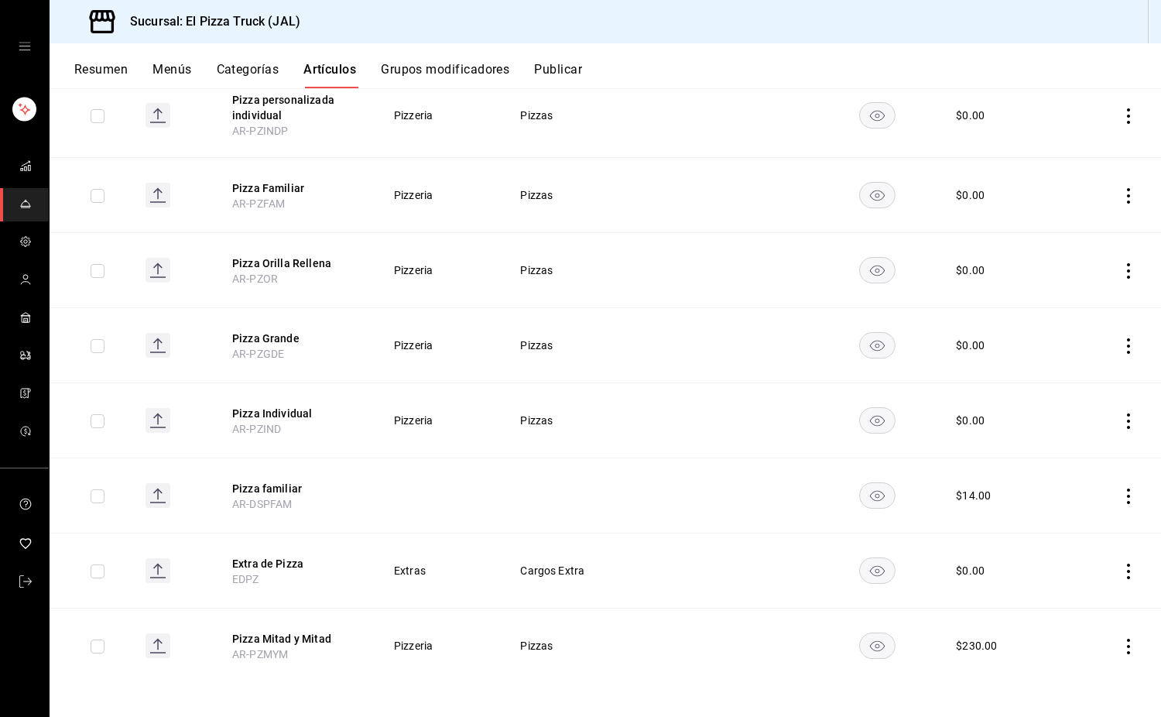
scroll to position [407, 0]
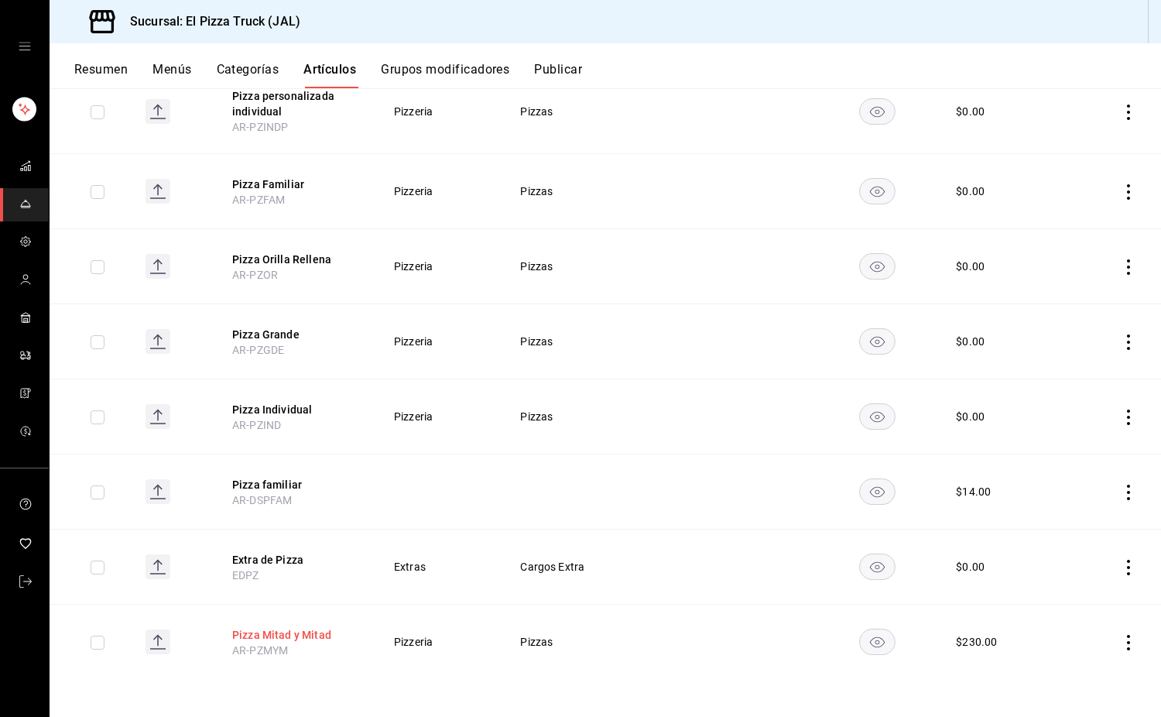
click at [325, 635] on button "Pizza Mitad y Mitad" at bounding box center [294, 634] width 124 height 15
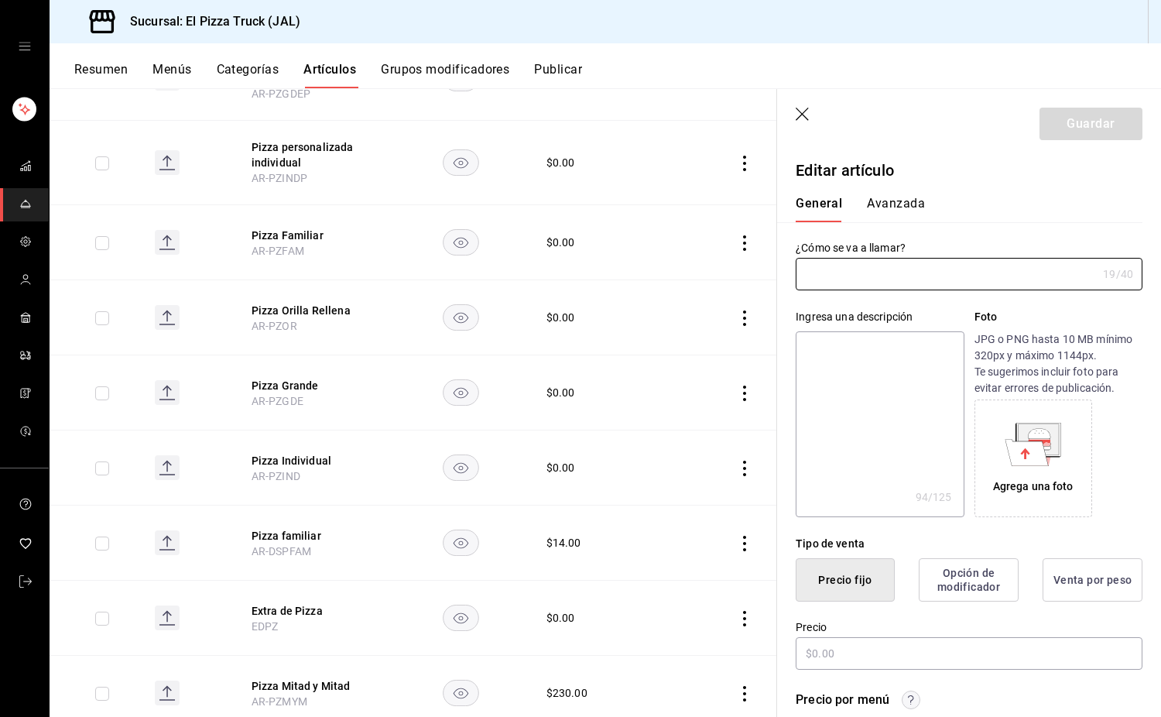
type input "Pizza Mitad y Mitad"
type textarea "Pizza personalizable con tus dos pizzas a elección, unicamente en tamaño grande…"
type textarea "x"
type input "AR-PZMYM"
type textarea "x"
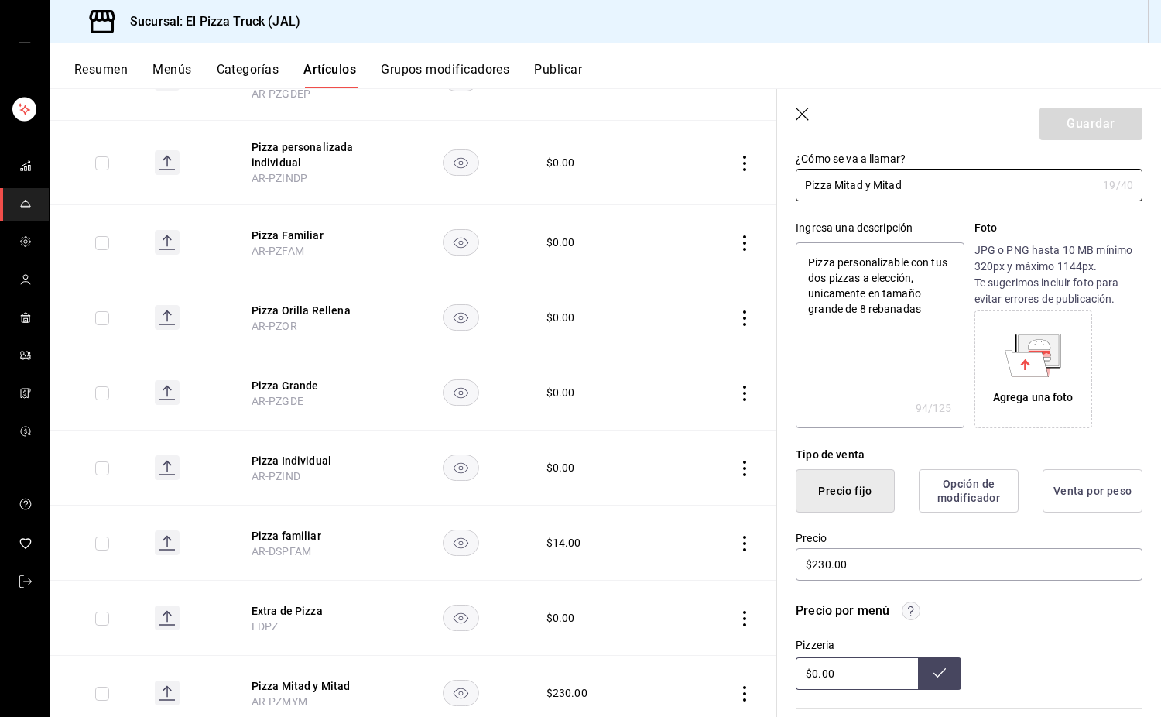
scroll to position [93, 0]
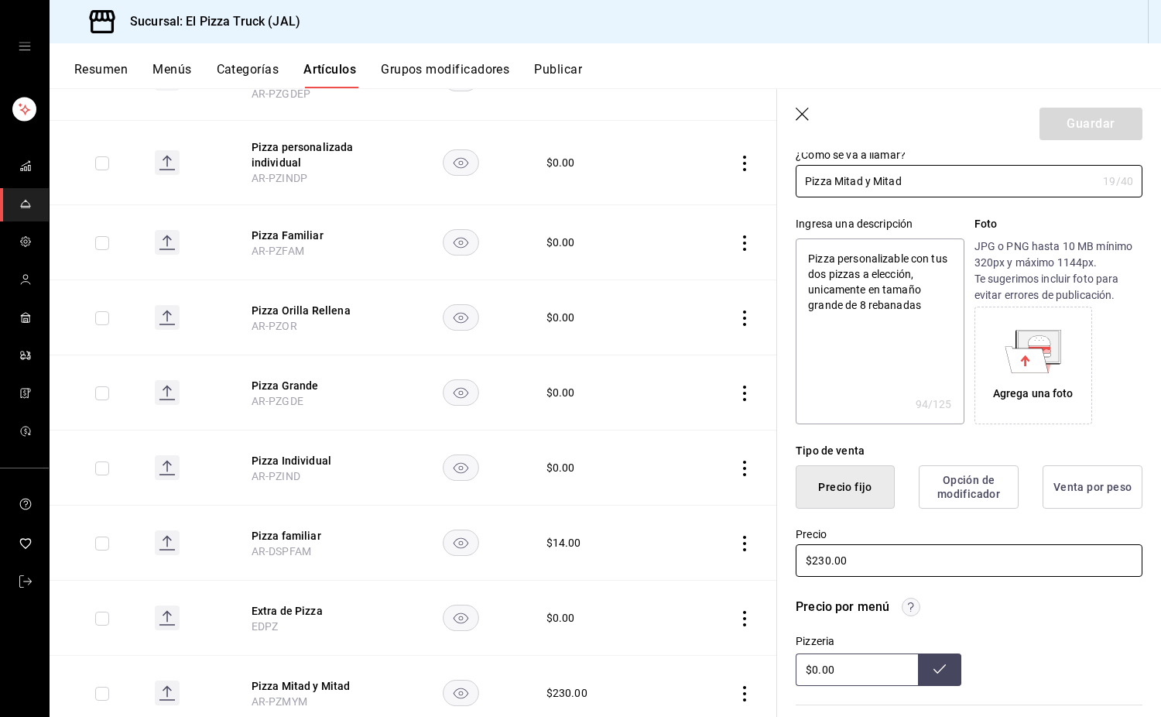
click at [826, 561] on input "$230.00" at bounding box center [969, 560] width 347 height 33
type input "$20.00"
type textarea "x"
type input "$0.00"
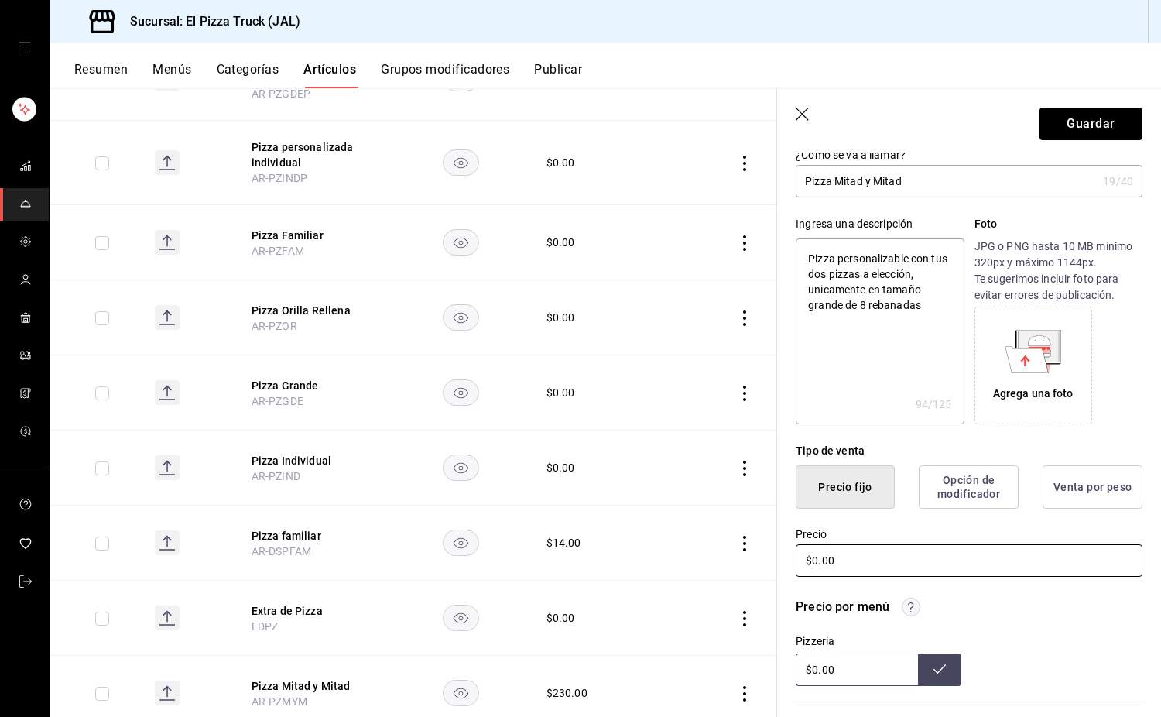
type textarea "x"
type input "$0.00"
click at [1086, 129] on button "Guardar" at bounding box center [1091, 124] width 103 height 33
type textarea "x"
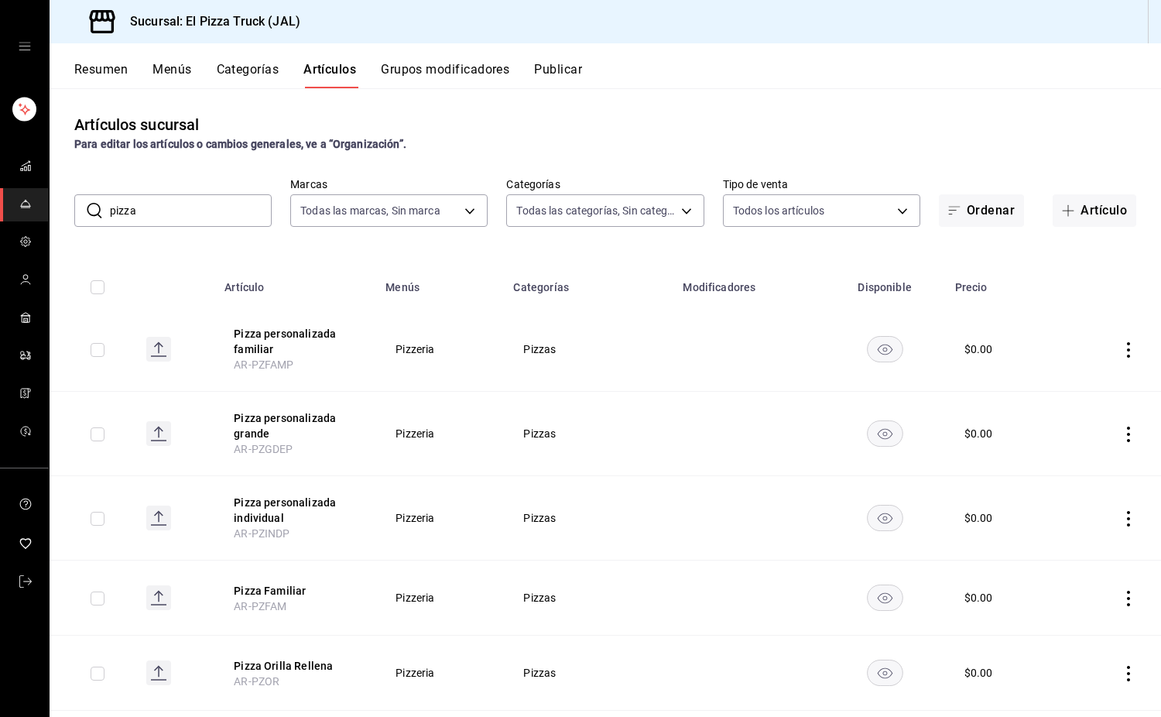
click at [464, 76] on button "Grupos modificadores" at bounding box center [445, 75] width 129 height 26
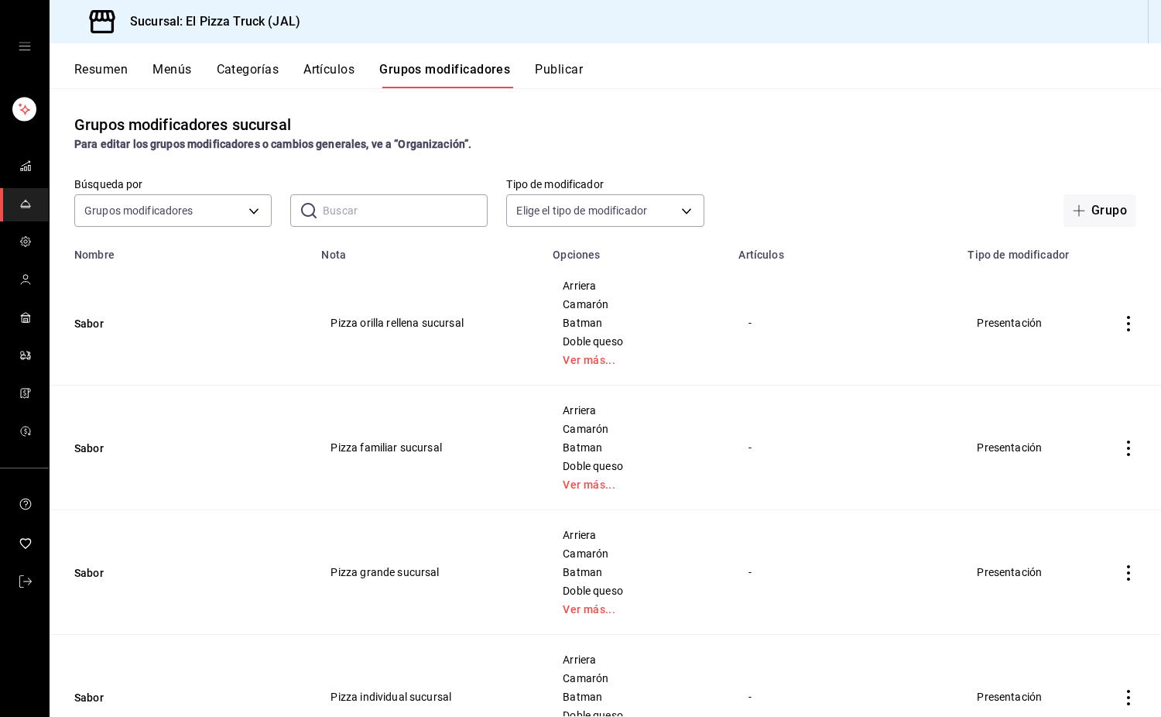
click at [1121, 320] on icon "actions" at bounding box center [1128, 323] width 15 height 15
click at [1077, 214] on div at bounding box center [580, 358] width 1161 height 717
click at [1084, 205] on button "Grupo" at bounding box center [1100, 210] width 73 height 33
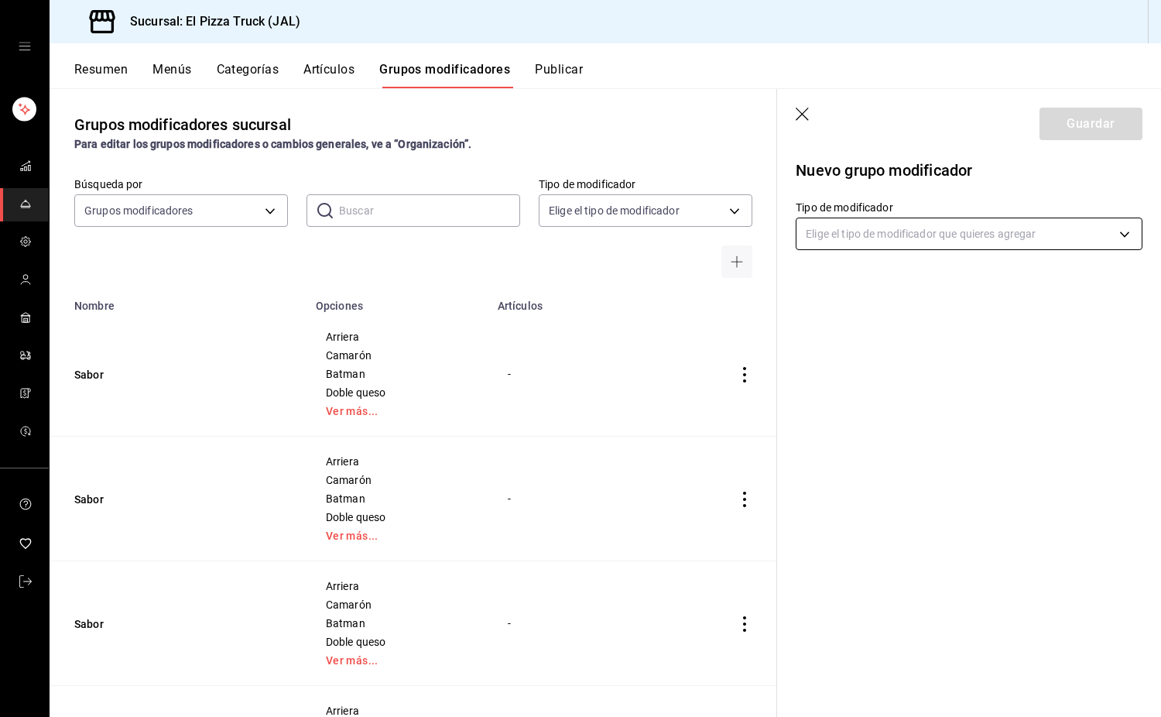
click at [953, 238] on body "Sucursal: El Pizza Truck (JAL) Resumen Menús Categorías Artículos Grupos modifi…" at bounding box center [580, 358] width 1161 height 717
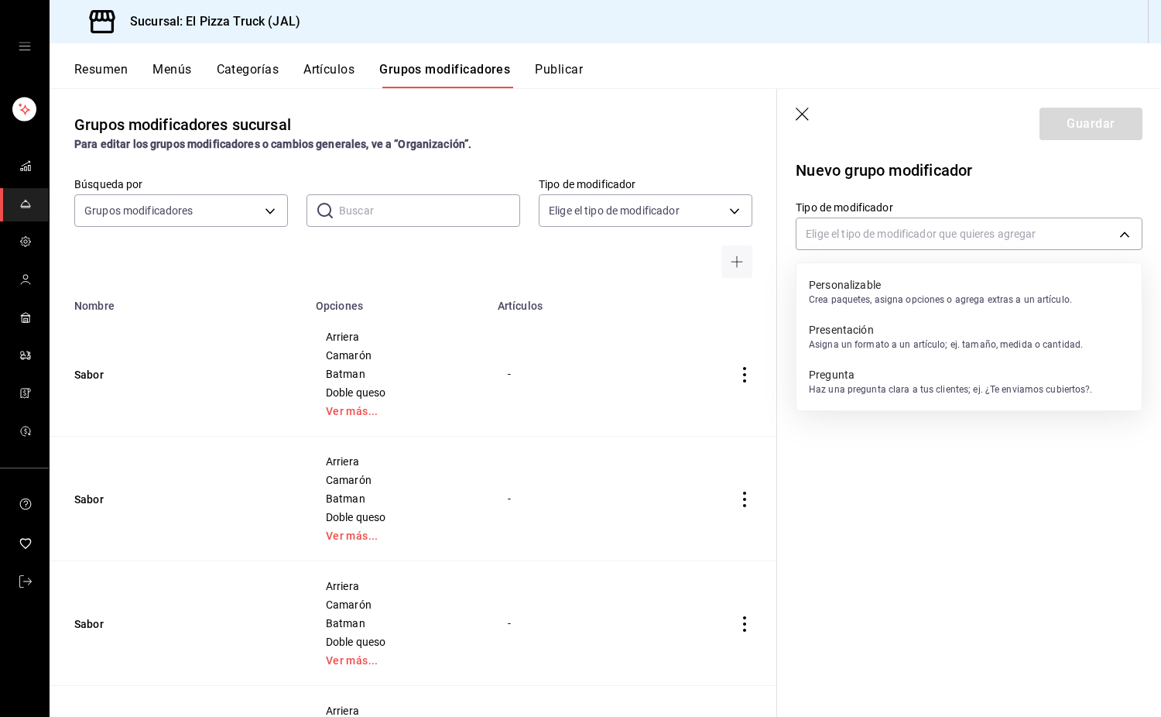
click at [942, 333] on p "Presentación" at bounding box center [946, 329] width 274 height 15
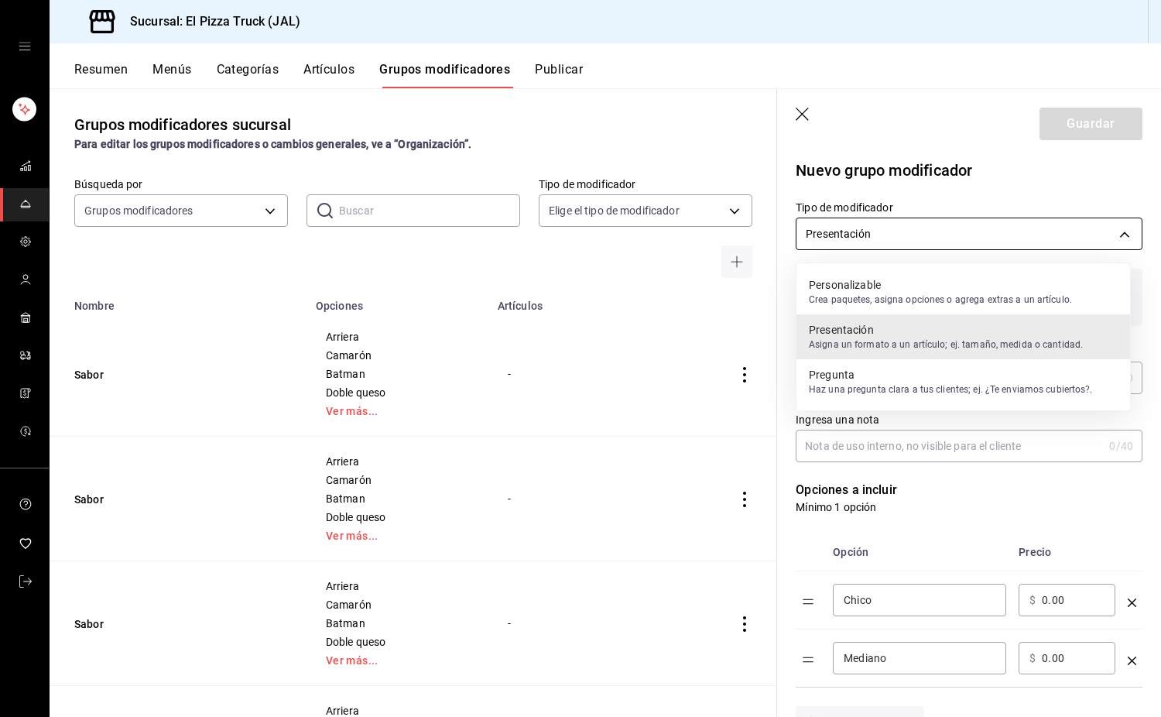
click at [973, 232] on body "Sucursal: El Pizza Truck (JAL) Resumen Menús Categorías Artículos Grupos modifi…" at bounding box center [580, 358] width 1161 height 717
click at [936, 282] on p "Personalizable" at bounding box center [940, 284] width 263 height 15
type input "CUSTOMIZABLE"
checkbox input "false"
type input "0"
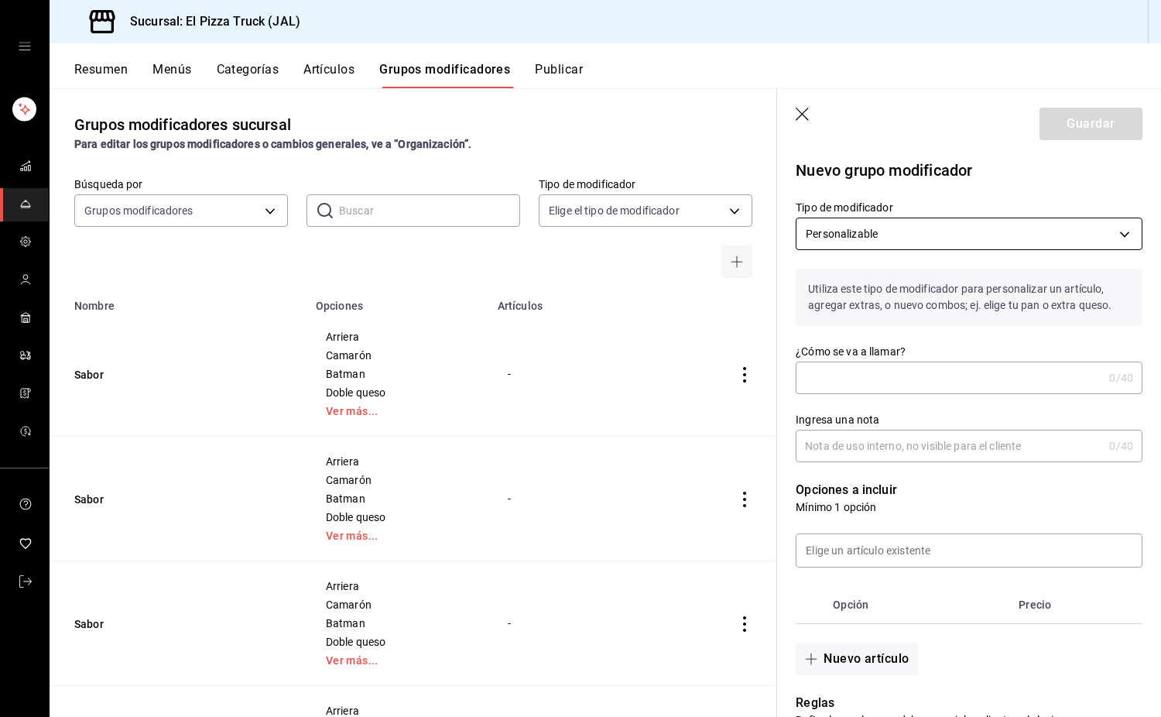
click at [1043, 224] on body "Sucursal: El Pizza Truck (JAL) Resumen Menús Categorías Artículos Grupos modifi…" at bounding box center [580, 358] width 1161 height 717
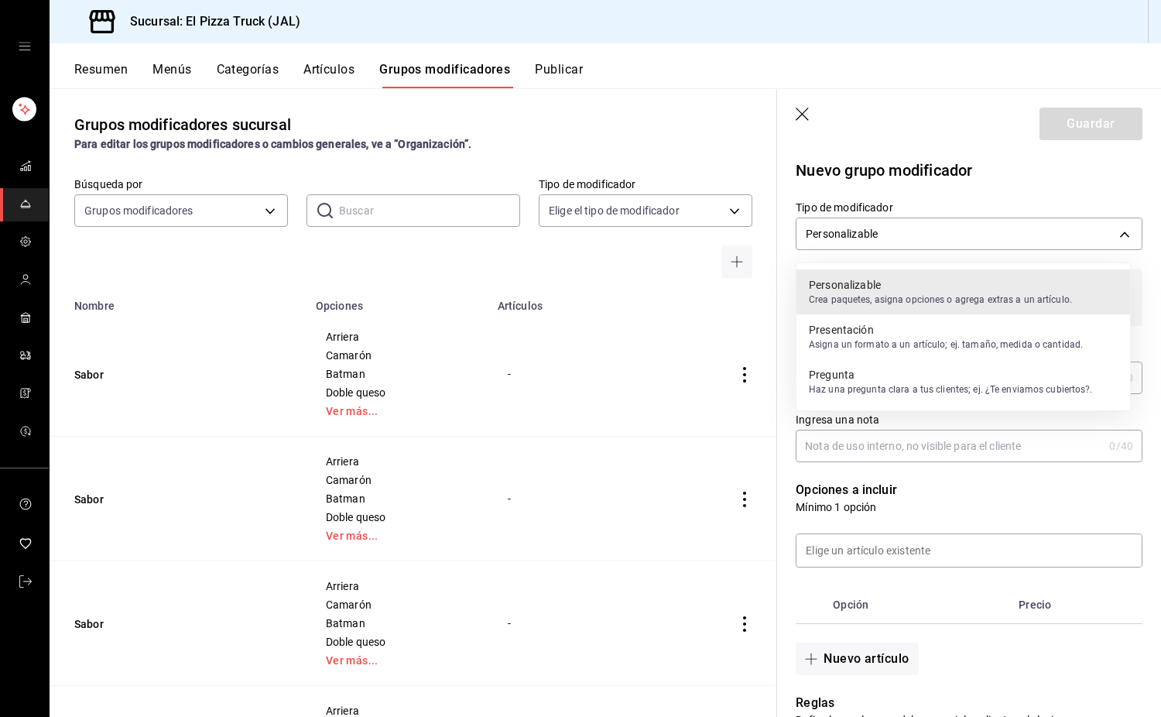
click at [1106, 231] on div at bounding box center [580, 358] width 1161 height 717
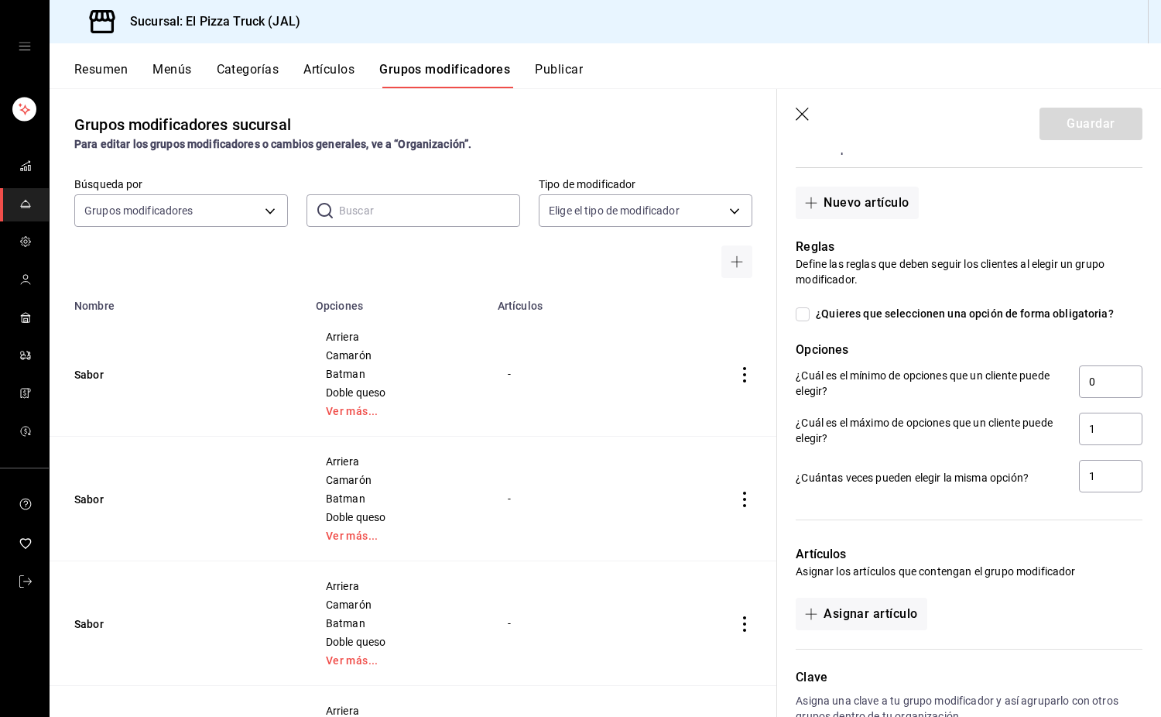
scroll to position [554, 0]
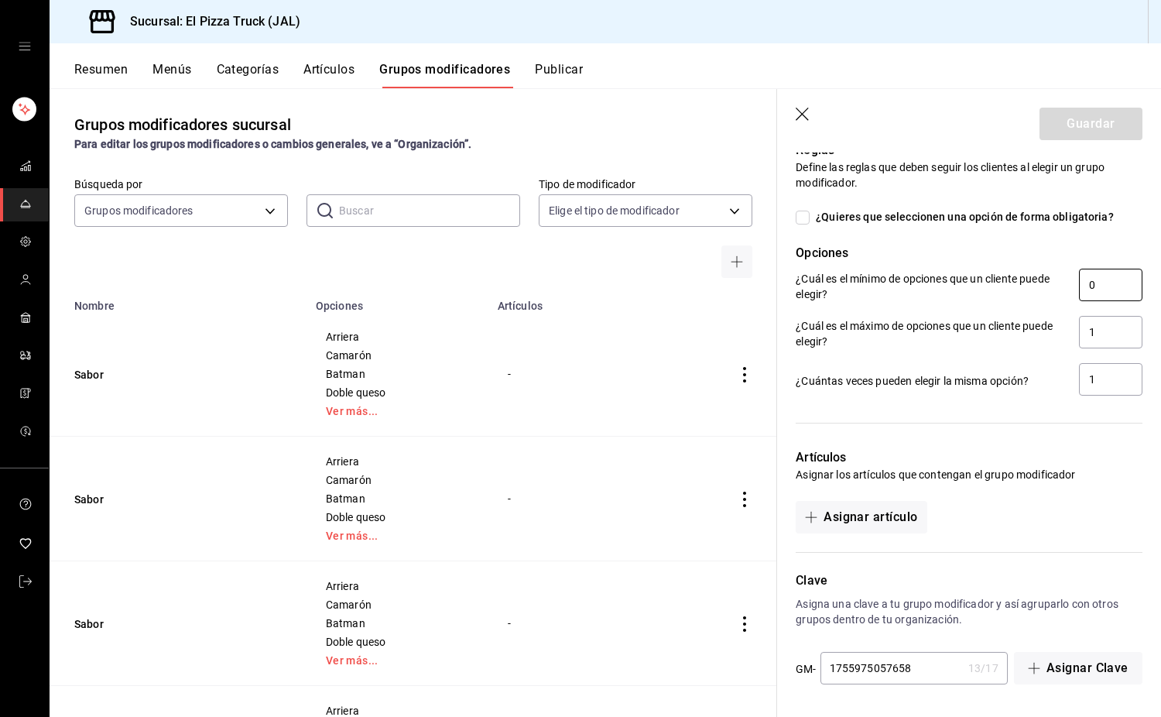
click at [1093, 287] on input "0" at bounding box center [1110, 285] width 63 height 33
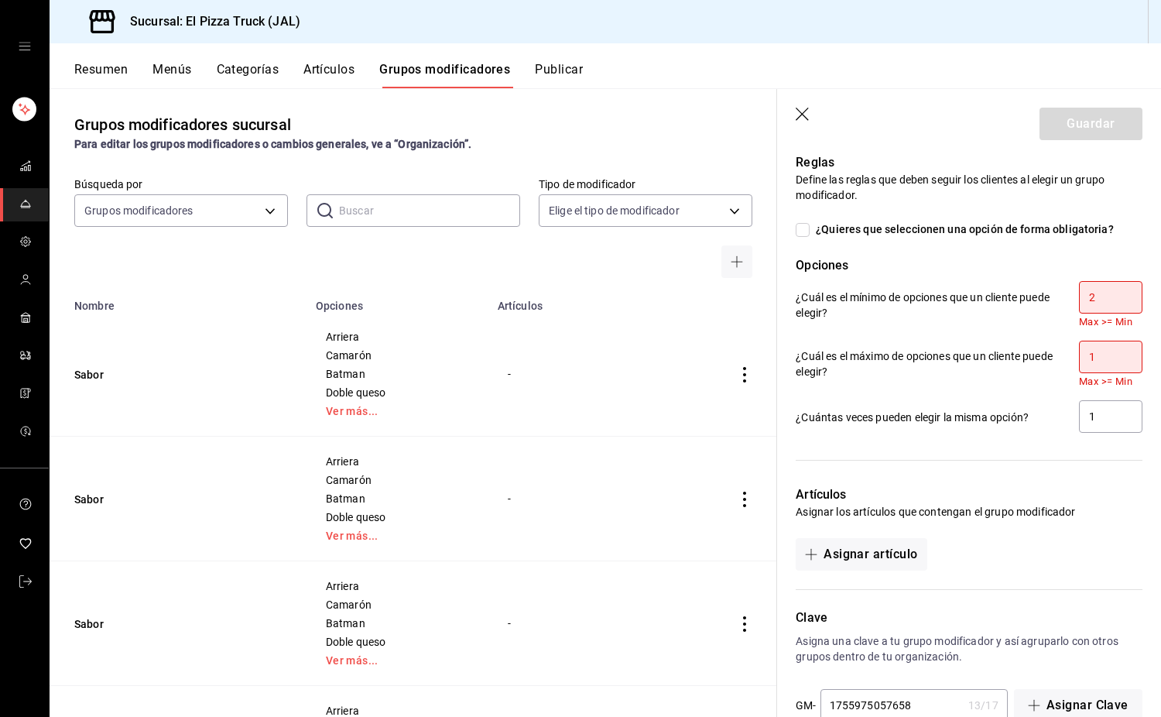
scroll to position [567, 0]
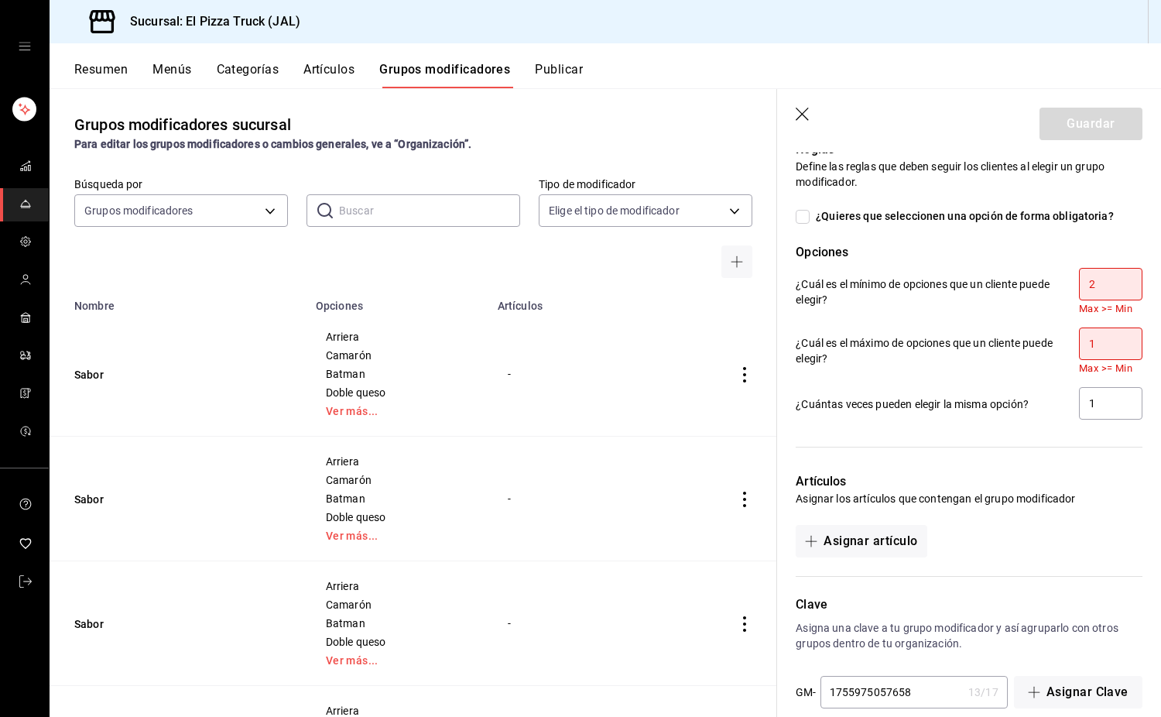
click at [1105, 349] on input "1" at bounding box center [1110, 344] width 63 height 33
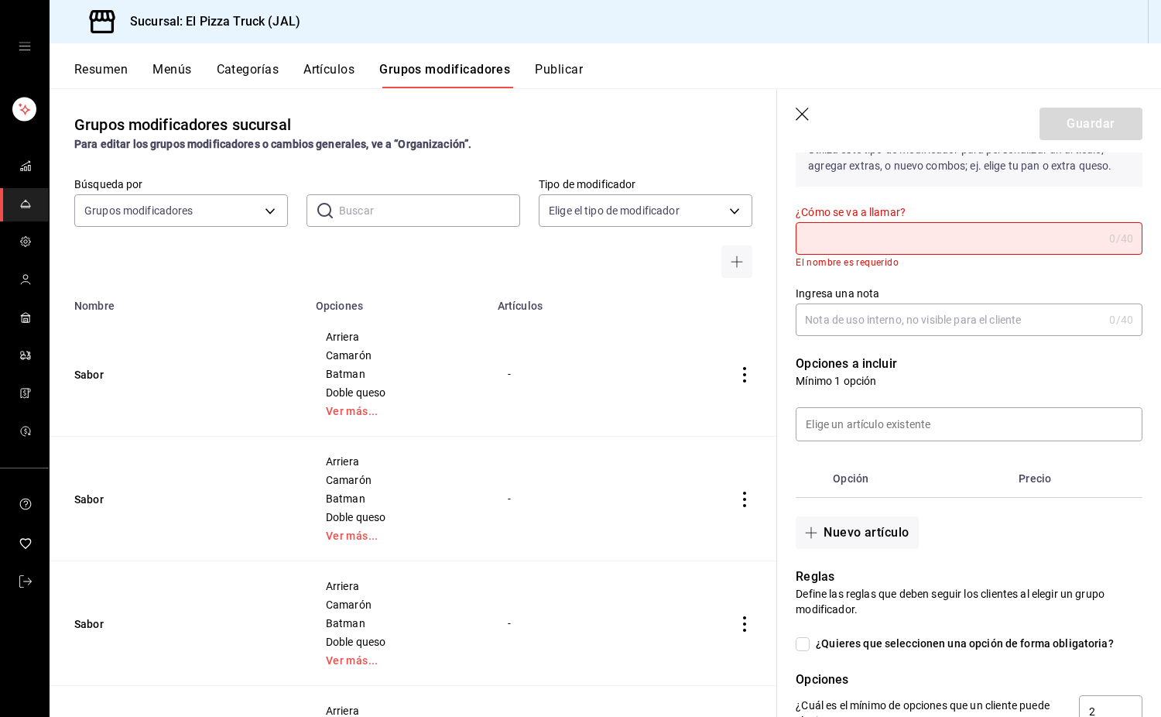
scroll to position [0, 0]
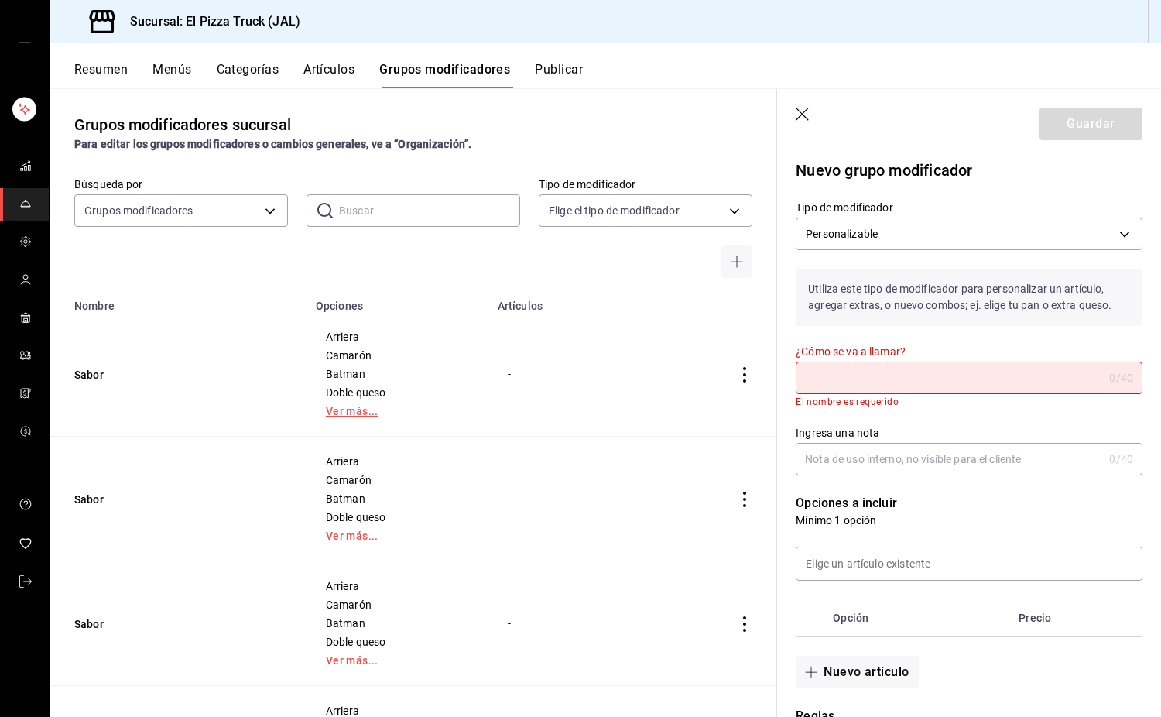
click at [340, 416] on link "Ver más..." at bounding box center [397, 411] width 143 height 11
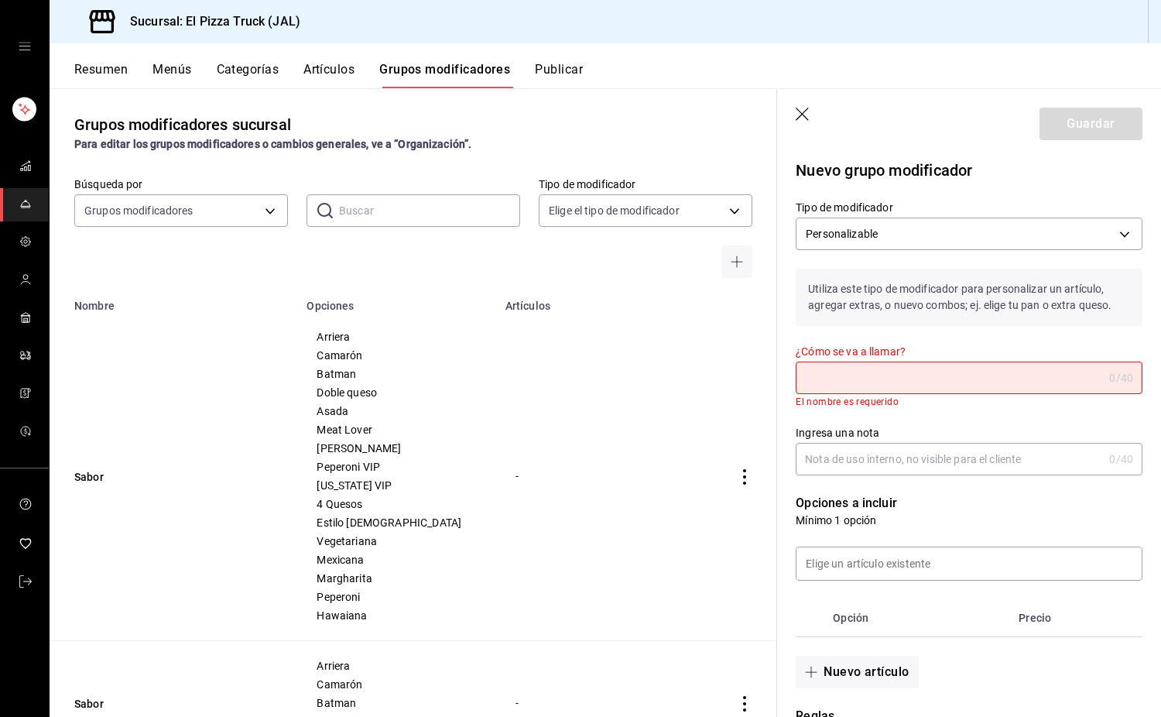
scroll to position [232, 0]
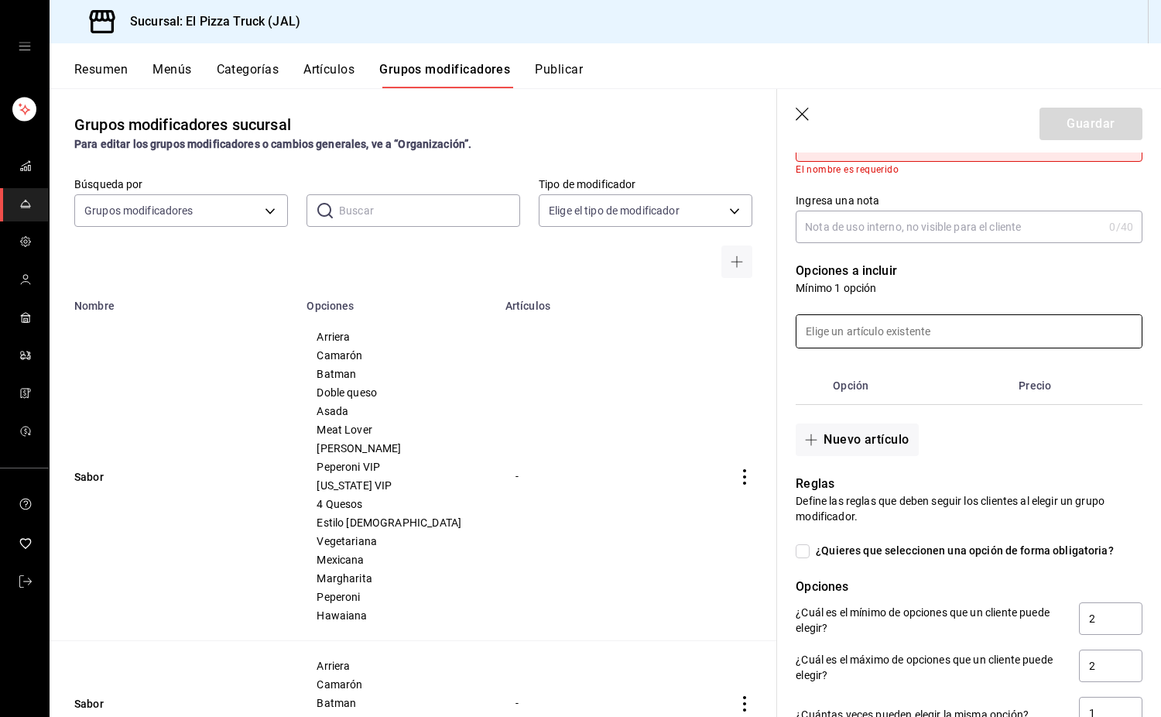
click at [903, 331] on input at bounding box center [969, 331] width 345 height 33
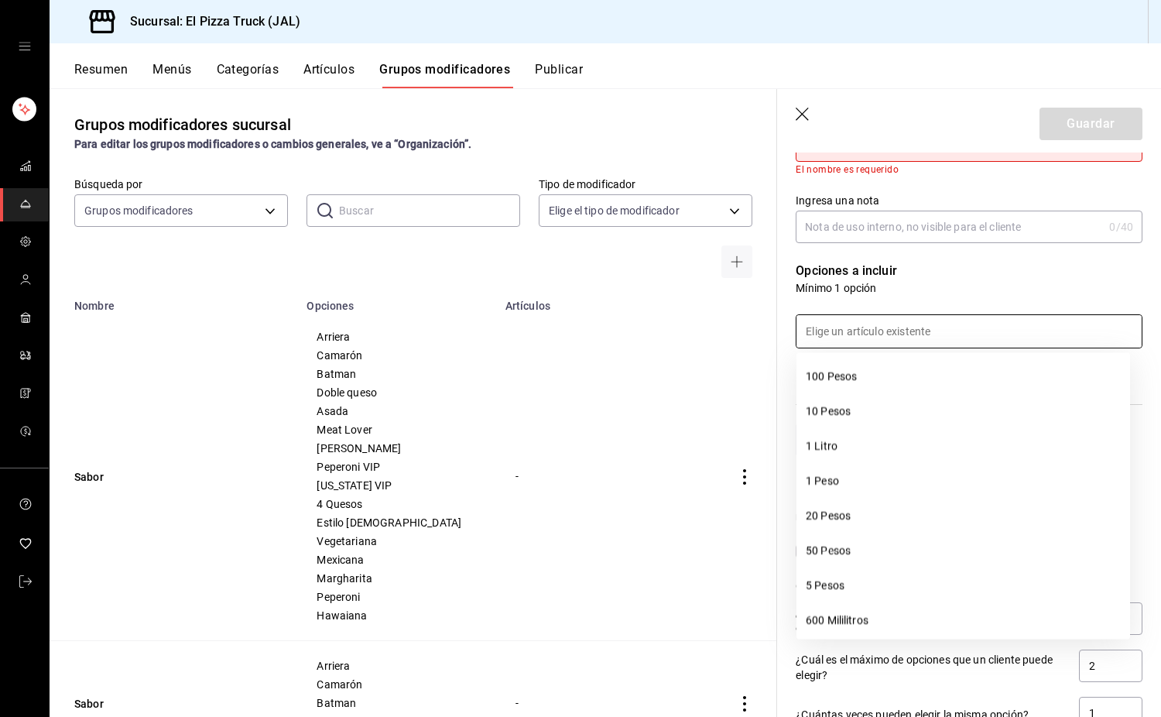
click at [927, 298] on div at bounding box center [959, 322] width 365 height 53
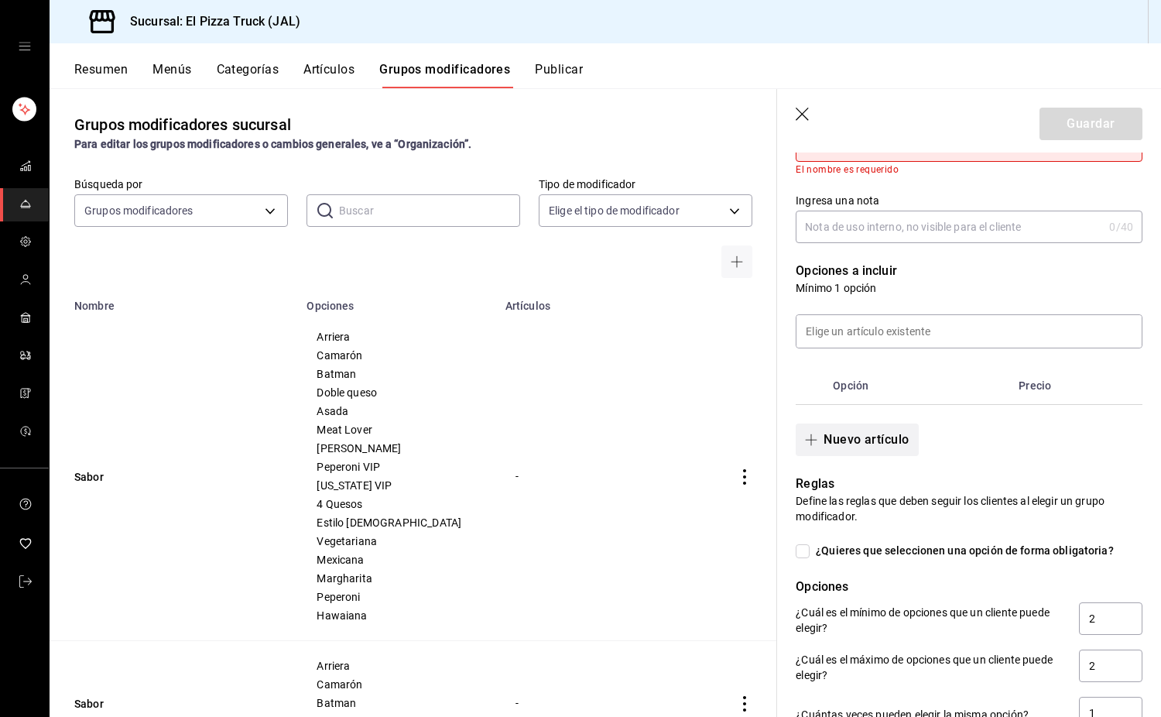
click at [896, 441] on button "Nuevo artículo" at bounding box center [857, 440] width 122 height 33
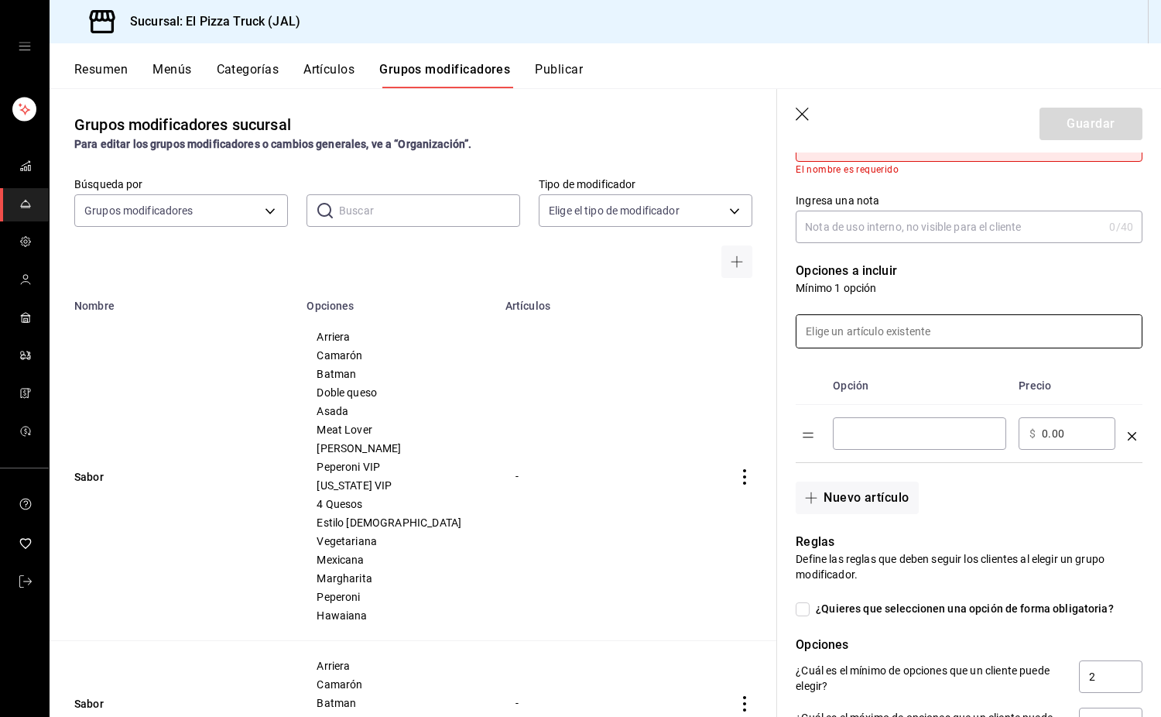
click at [864, 321] on input at bounding box center [969, 331] width 345 height 33
click at [916, 300] on div at bounding box center [959, 322] width 365 height 53
click at [885, 445] on div "​" at bounding box center [919, 433] width 173 height 33
click at [873, 502] on button "Nuevo artículo" at bounding box center [857, 498] width 122 height 33
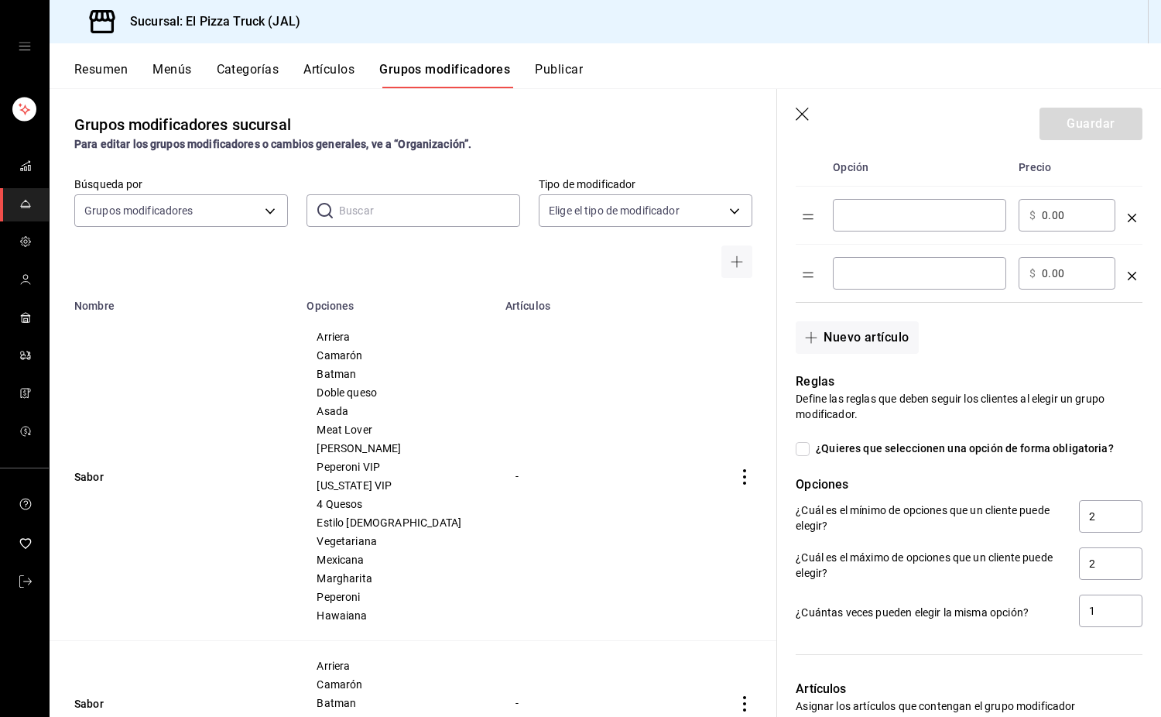
scroll to position [465, 0]
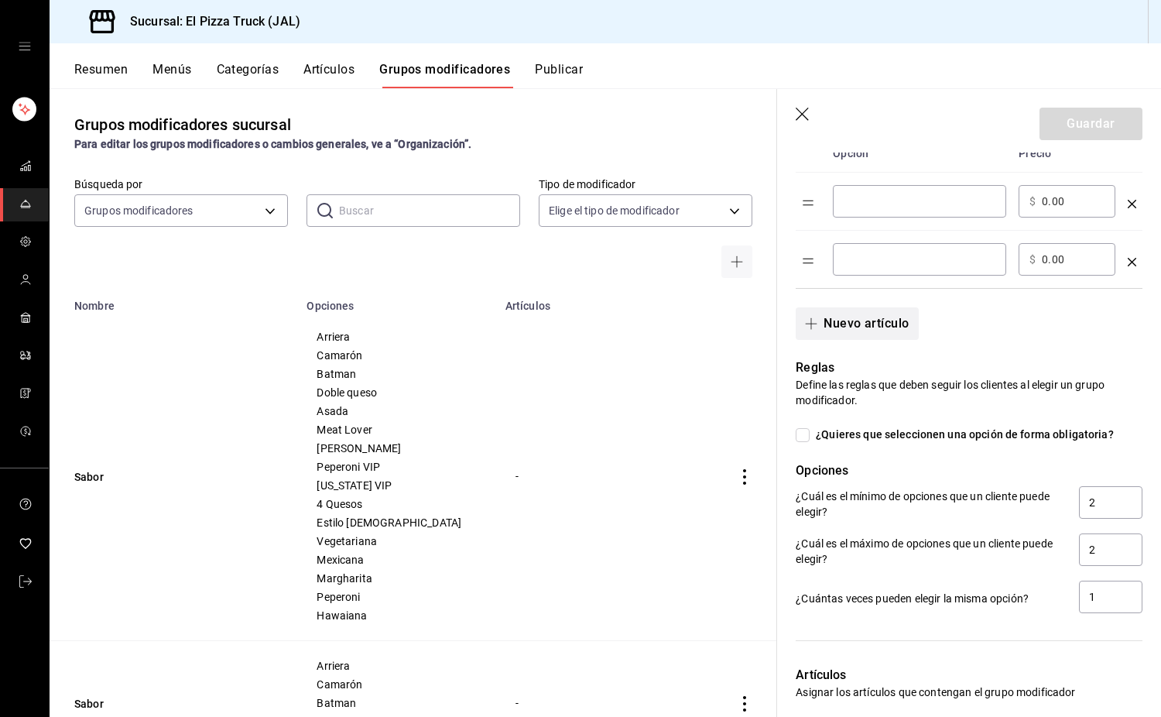
click at [877, 322] on button "Nuevo artículo" at bounding box center [857, 323] width 122 height 33
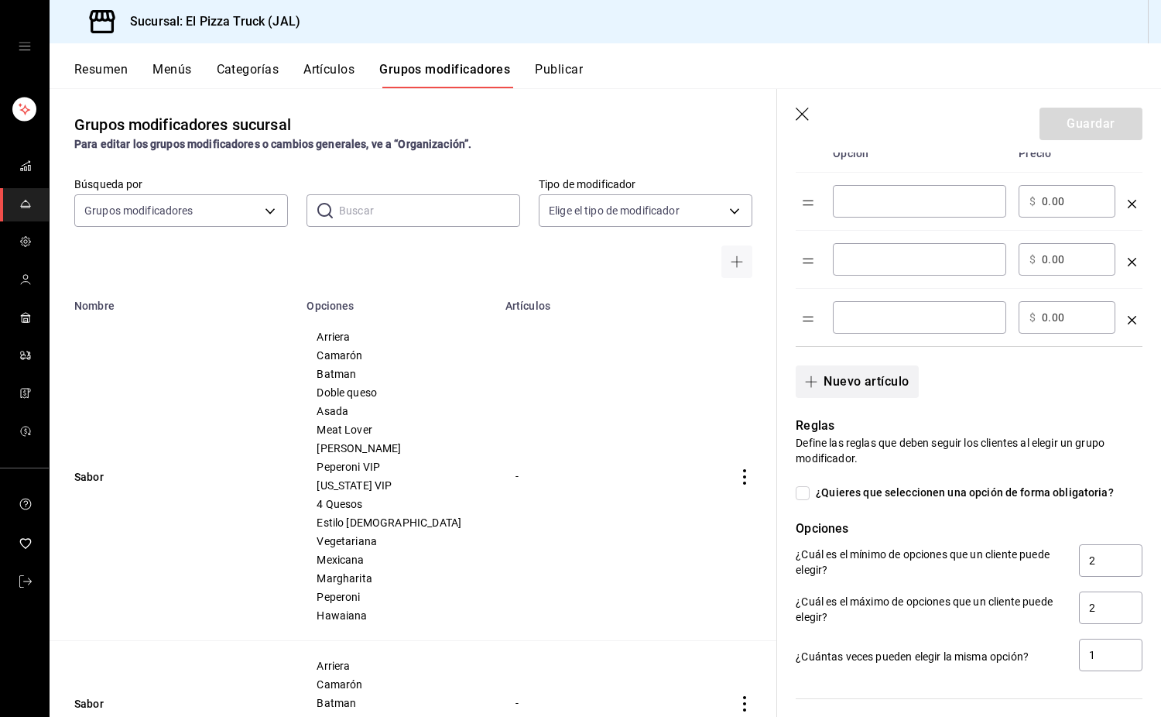
click at [866, 379] on button "Nuevo artículo" at bounding box center [857, 381] width 122 height 33
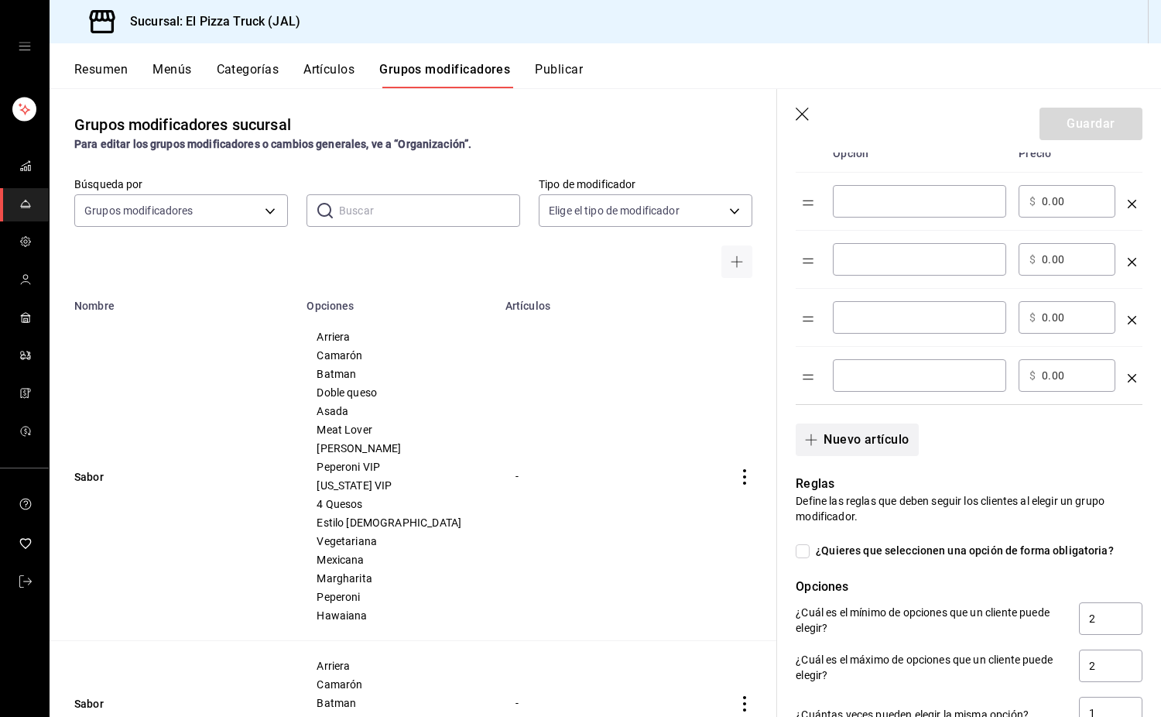
click at [867, 441] on button "Nuevo artículo" at bounding box center [857, 440] width 122 height 33
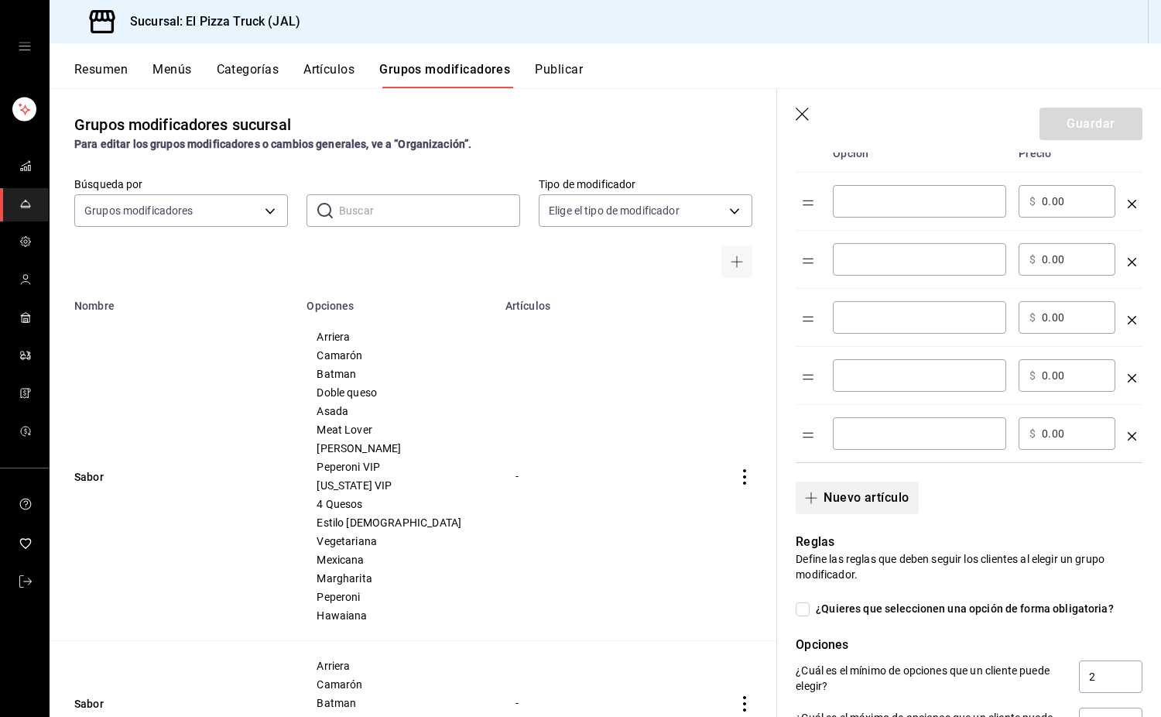
click at [870, 513] on button "Nuevo artículo" at bounding box center [857, 498] width 122 height 33
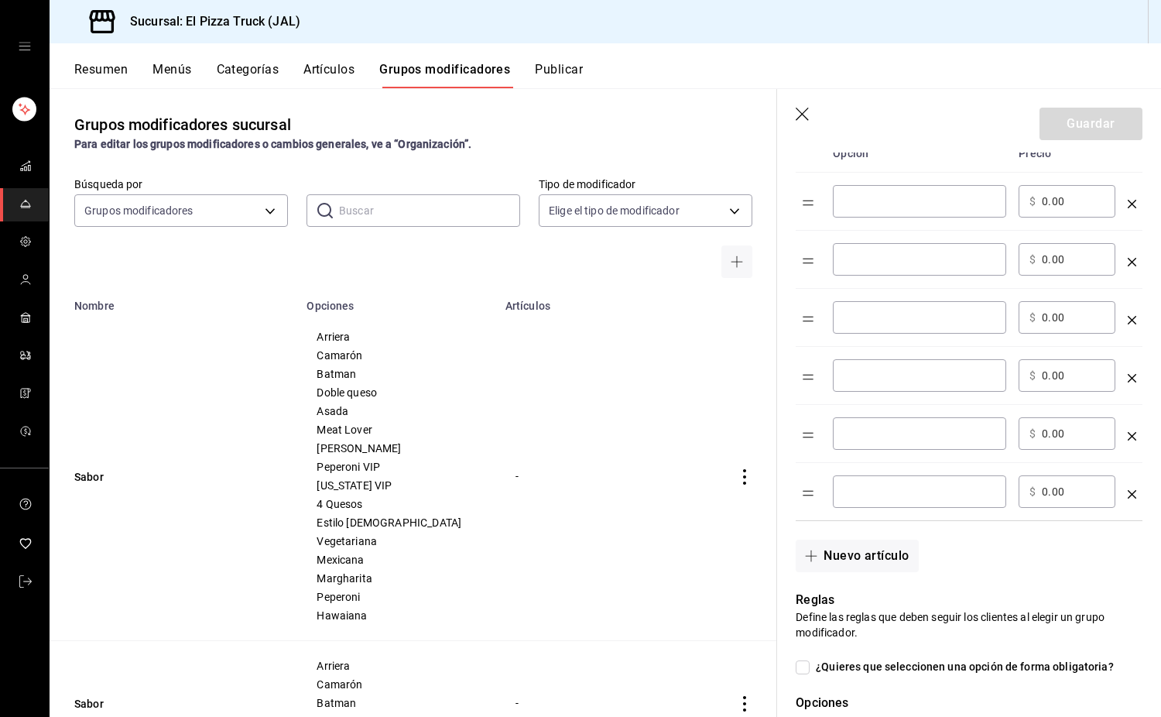
click at [877, 555] on button "Nuevo artículo" at bounding box center [857, 556] width 122 height 33
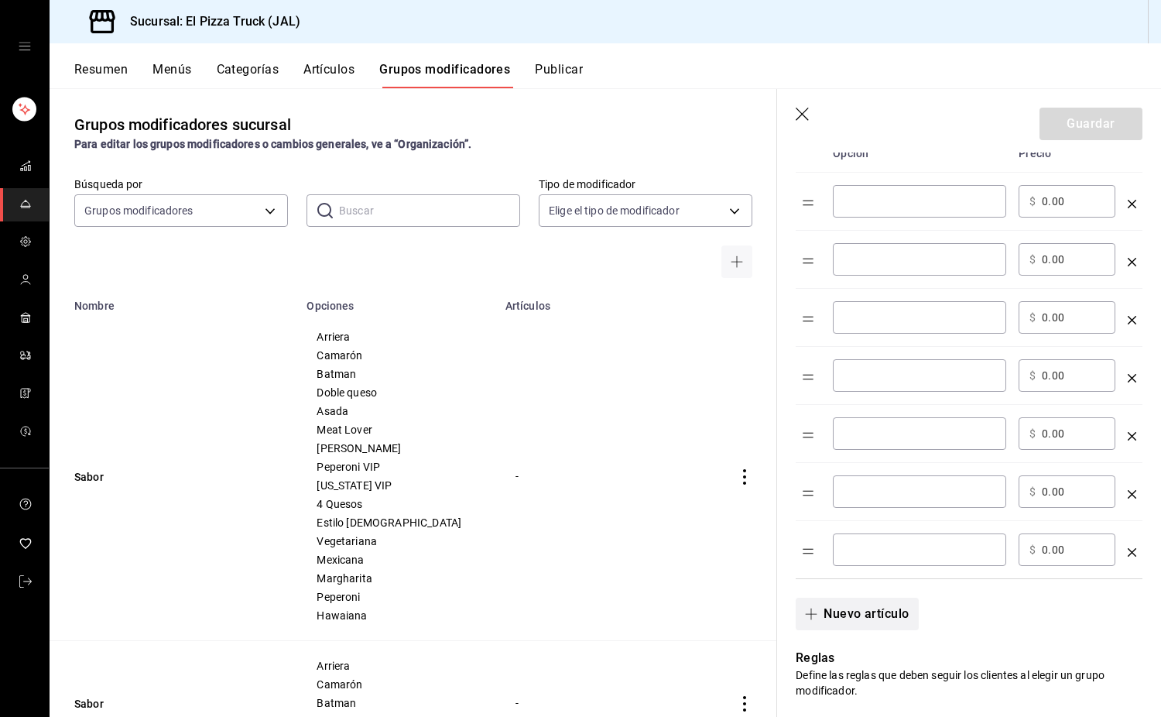
click at [881, 626] on button "Nuevo artículo" at bounding box center [857, 614] width 122 height 33
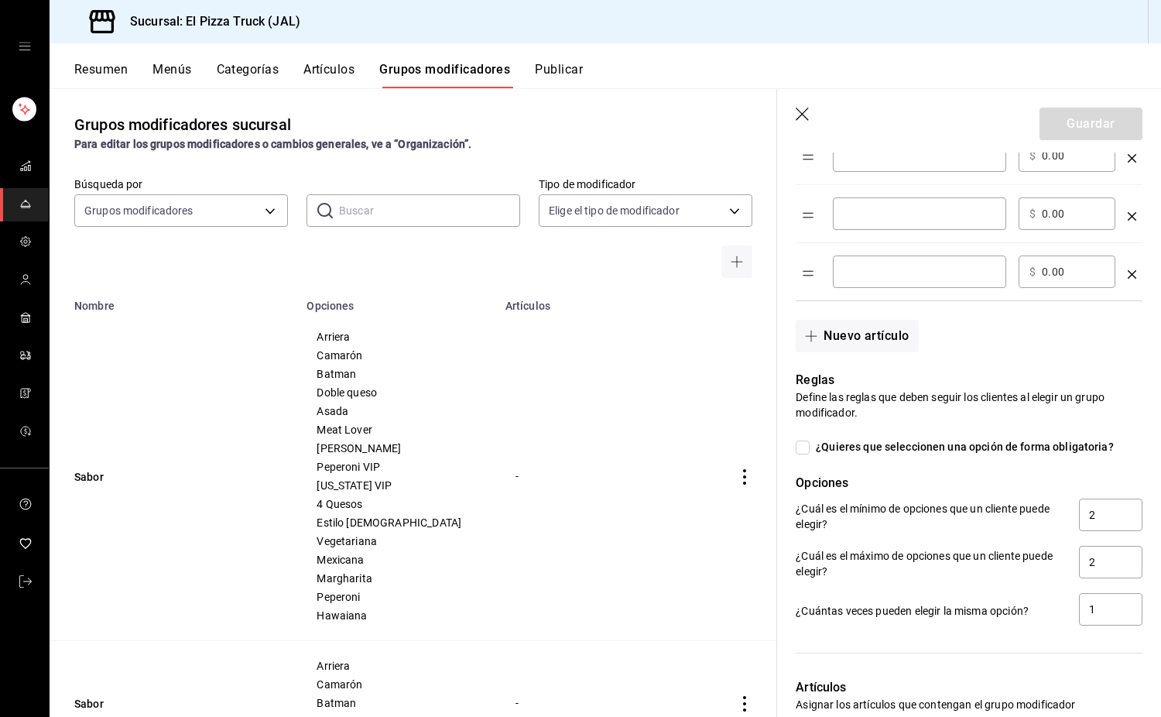
scroll to position [852, 0]
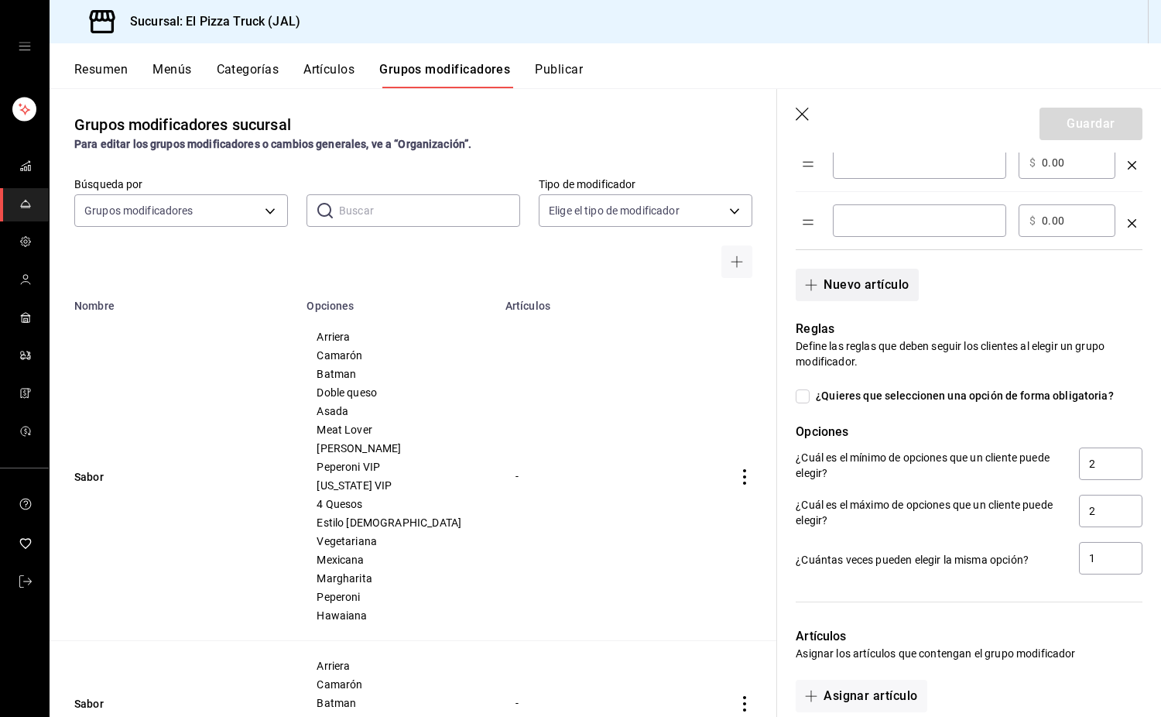
click at [883, 293] on button "Nuevo artículo" at bounding box center [857, 285] width 122 height 33
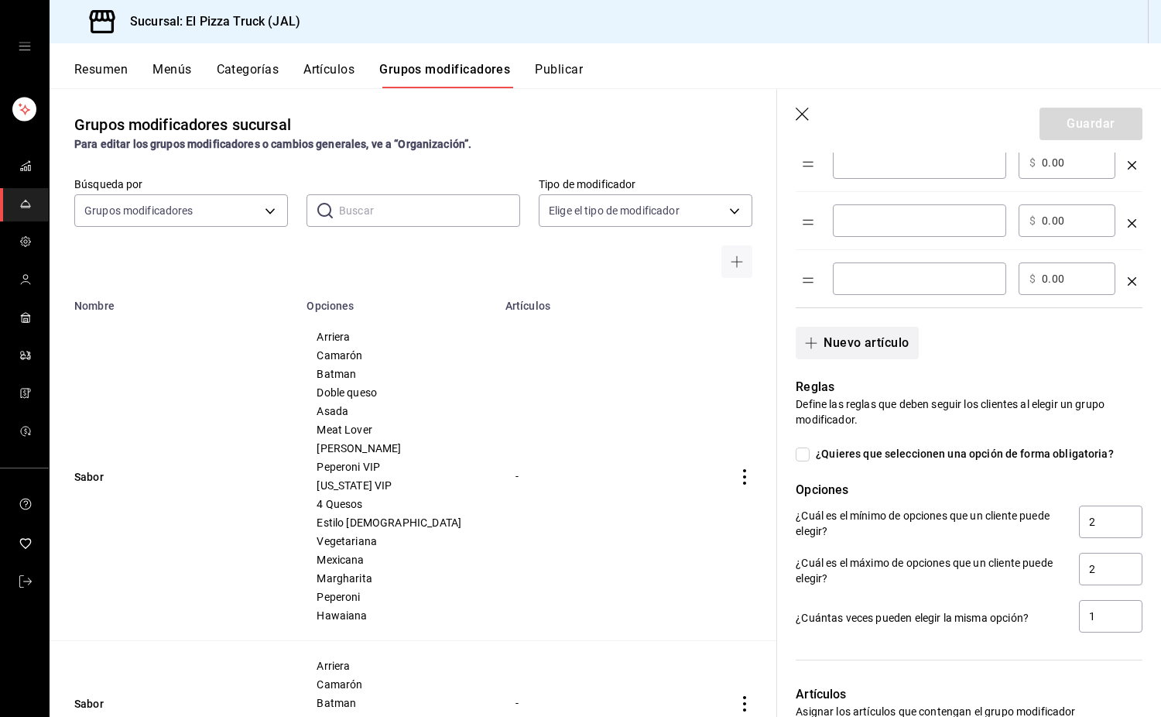
click at [874, 346] on button "Nuevo artículo" at bounding box center [857, 343] width 122 height 33
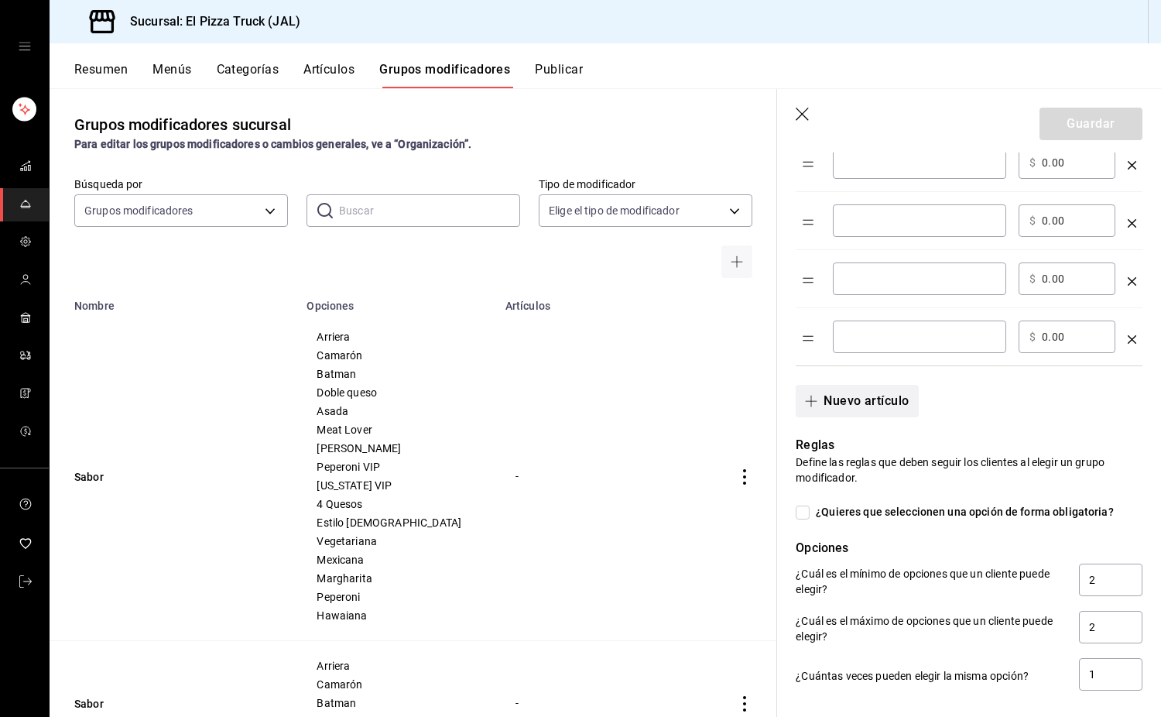
click at [884, 403] on button "Nuevo artículo" at bounding box center [857, 401] width 122 height 33
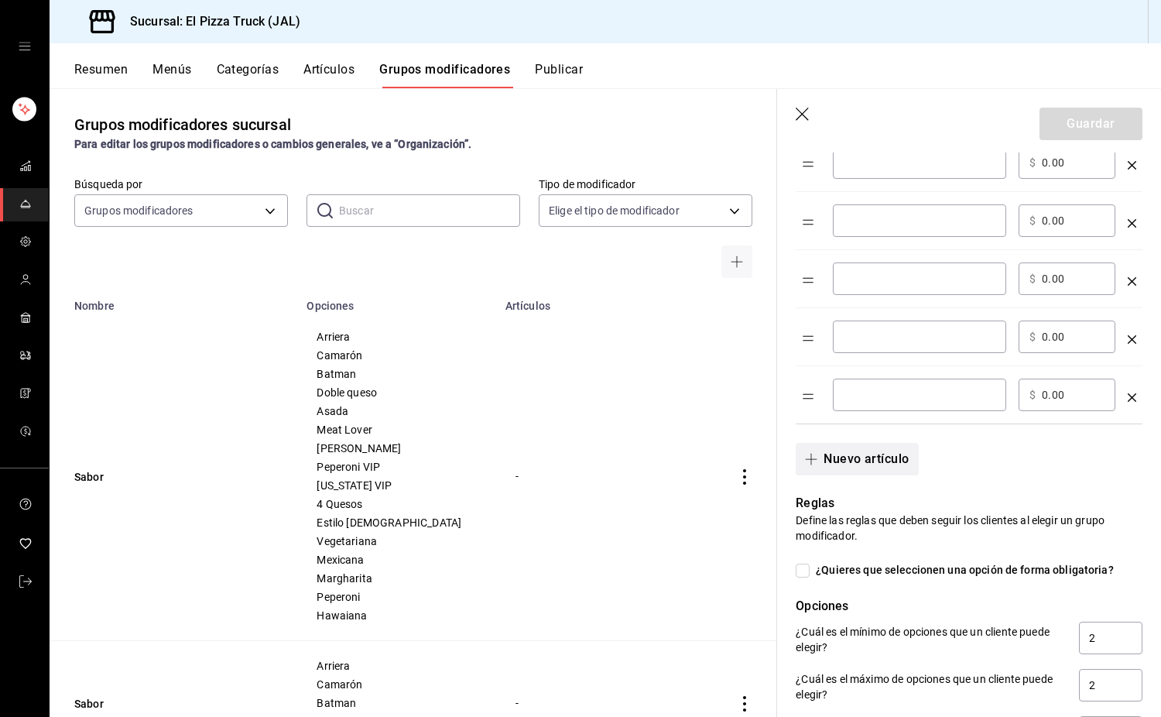
click at [884, 460] on button "Nuevo artículo" at bounding box center [857, 459] width 122 height 33
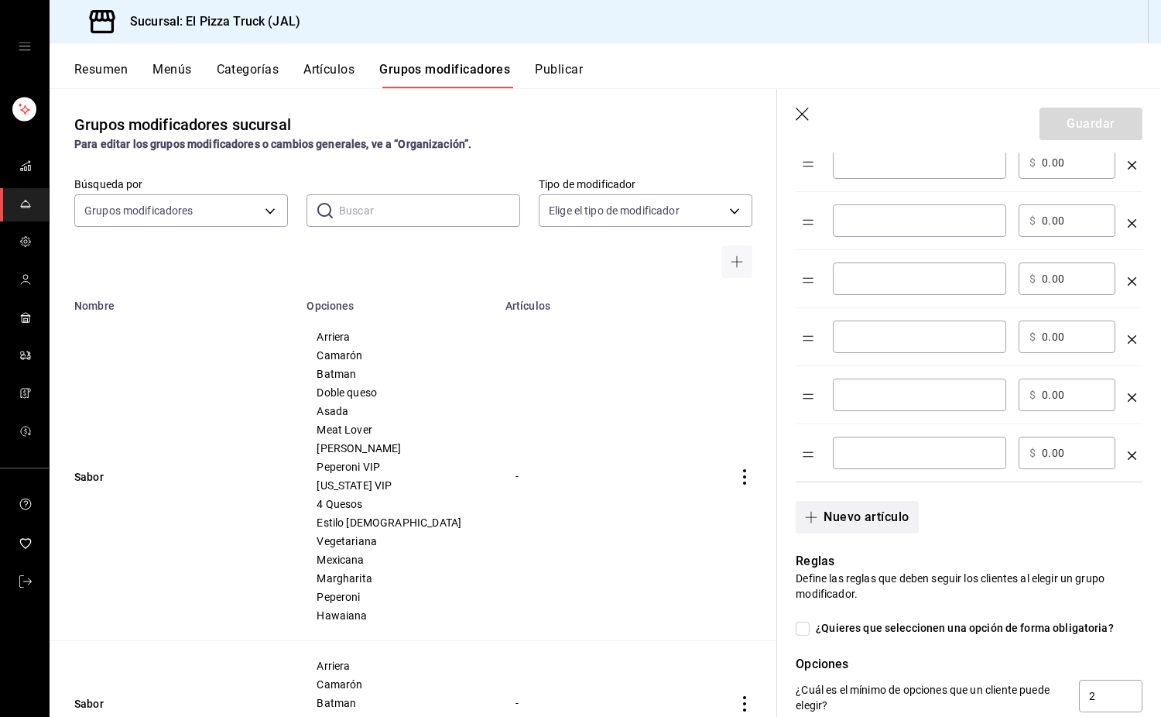
click at [887, 513] on button "Nuevo artículo" at bounding box center [857, 517] width 122 height 33
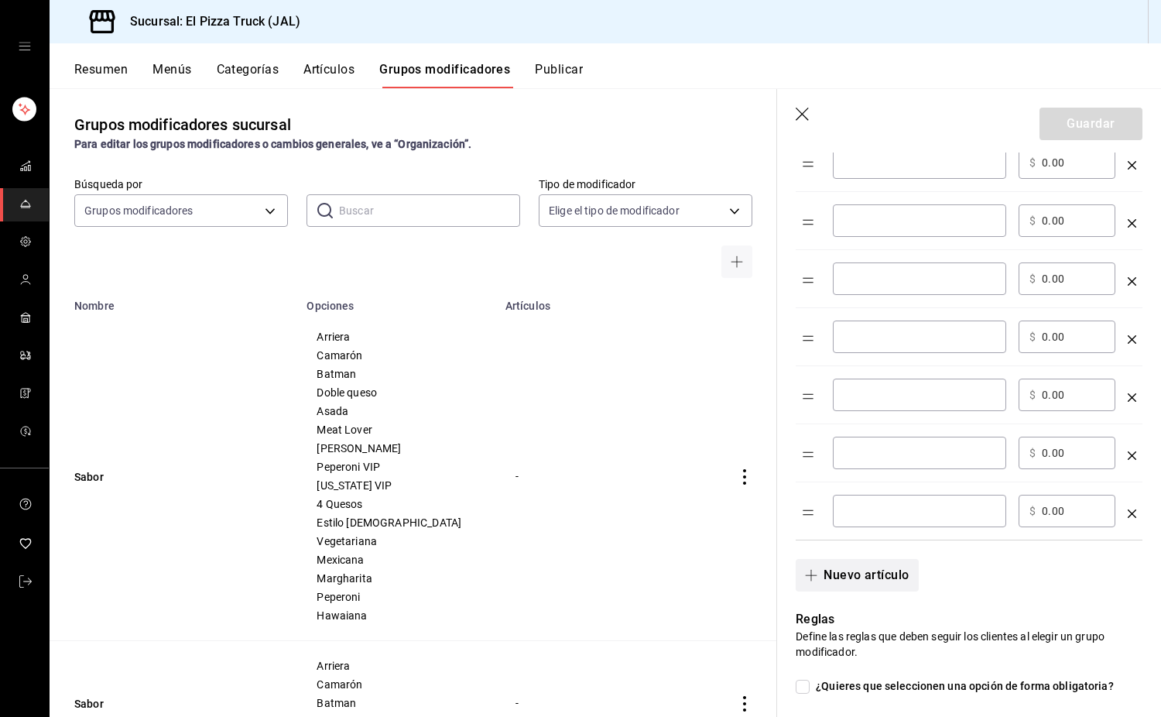
click at [881, 578] on button "Nuevo artículo" at bounding box center [857, 575] width 122 height 33
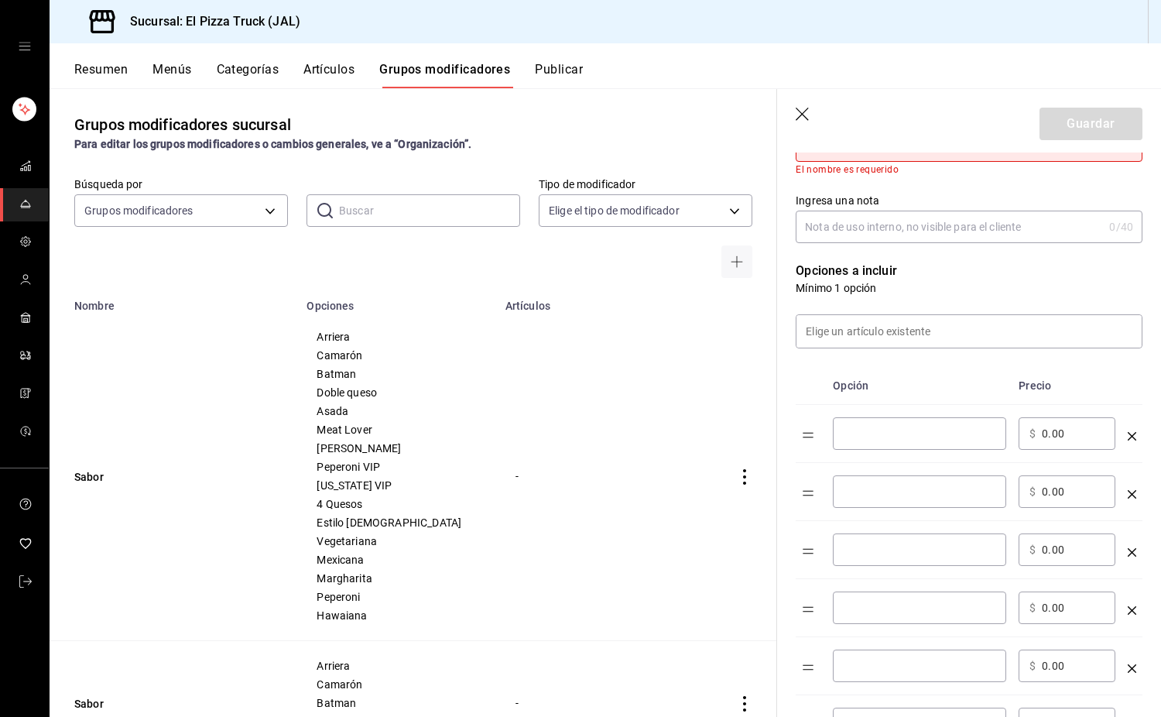
scroll to position [0, 0]
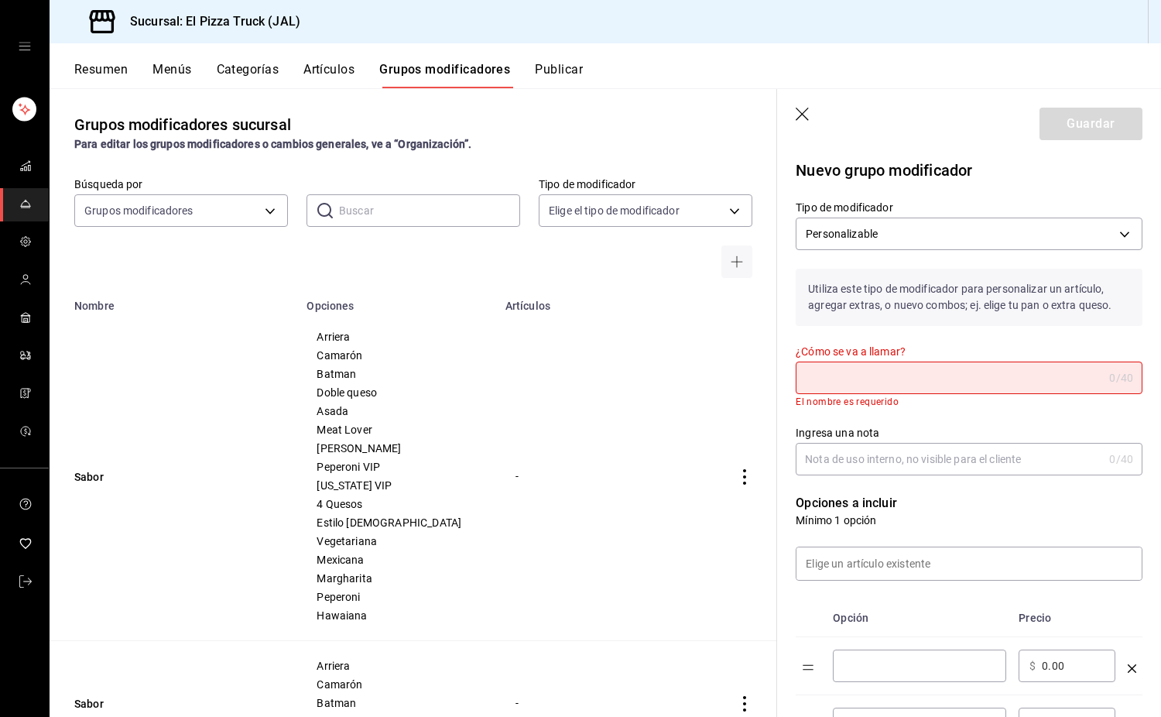
click at [884, 376] on input "¿Cómo se va a llamar?" at bounding box center [949, 377] width 307 height 31
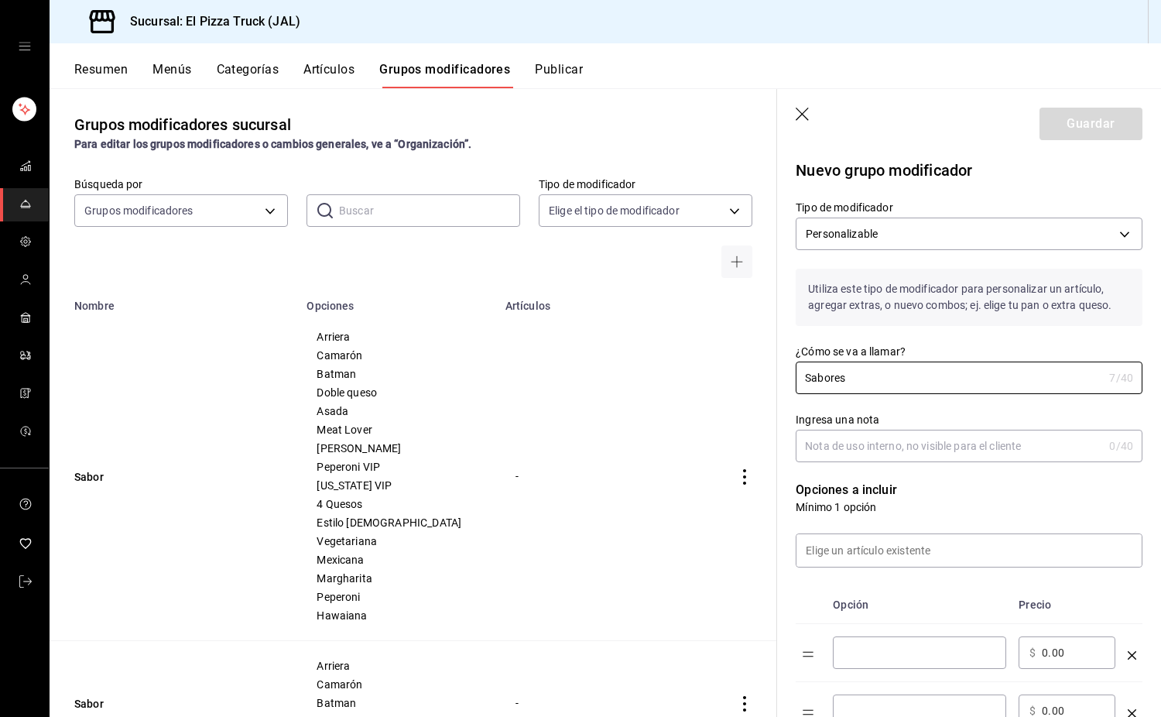
click at [906, 440] on input "Ingresa una nota" at bounding box center [949, 446] width 307 height 31
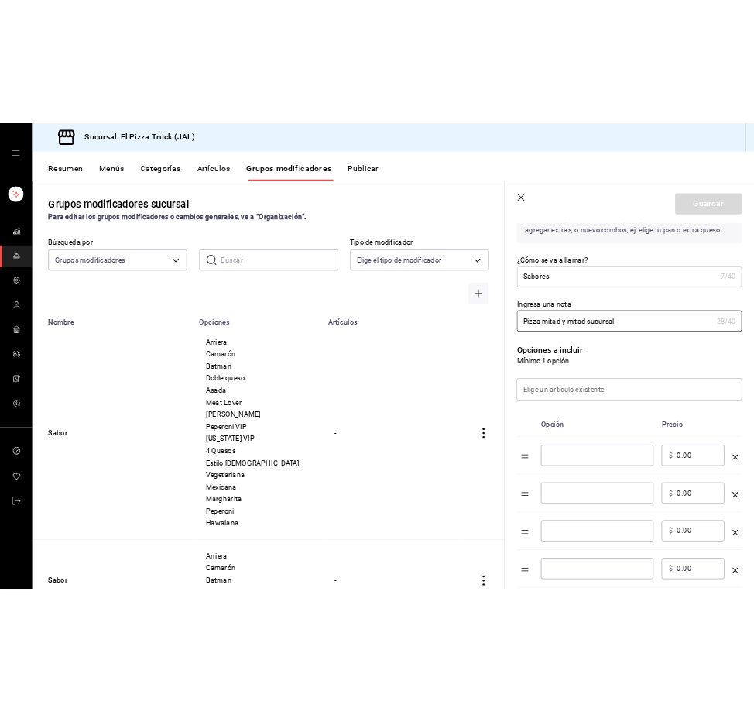
scroll to position [155, 0]
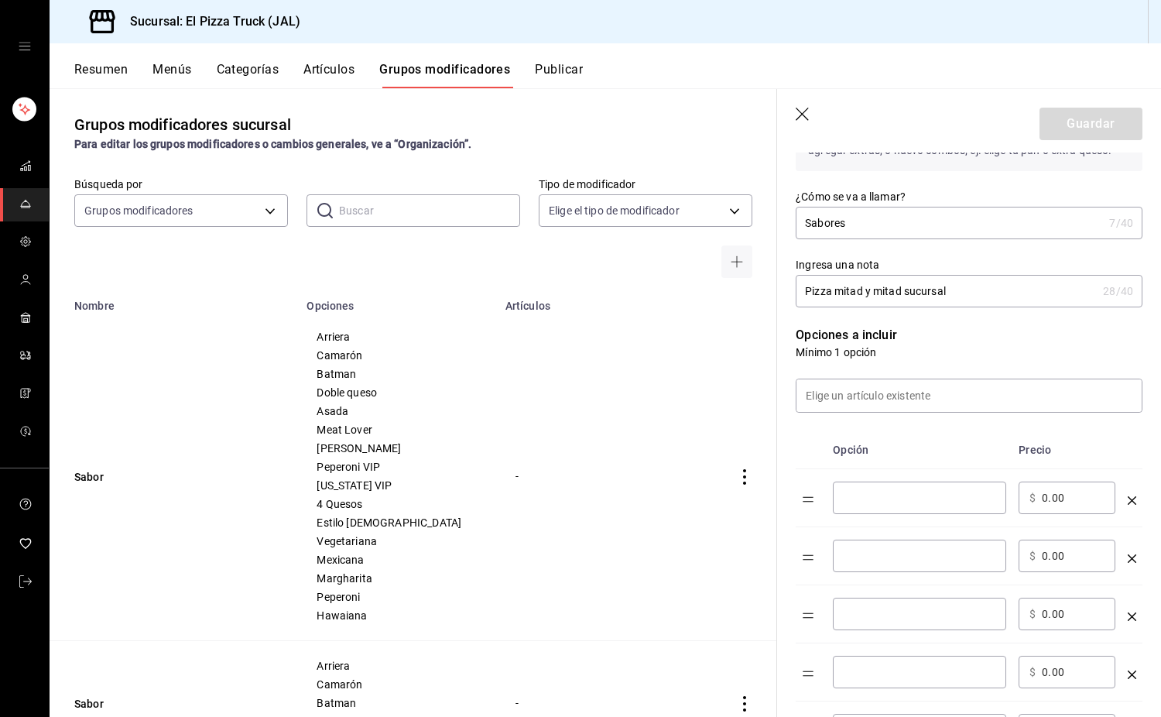
click at [947, 492] on input "optionsTable" at bounding box center [920, 497] width 152 height 15
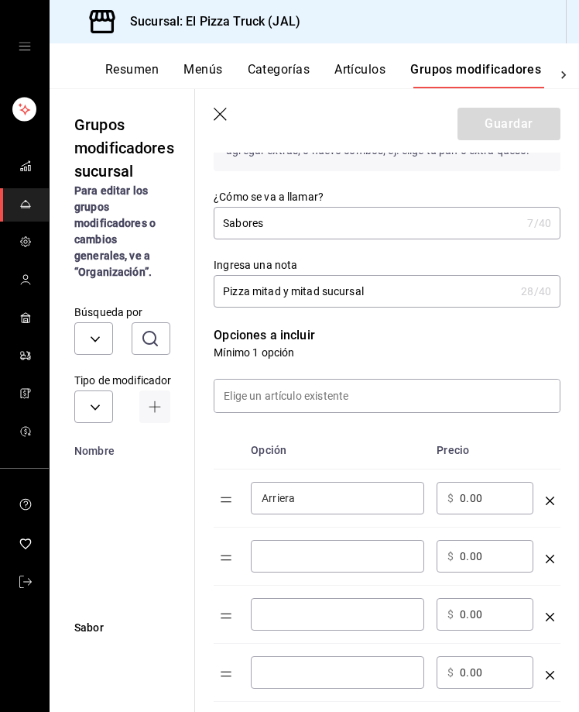
click at [461, 497] on input "0.00" at bounding box center [491, 497] width 63 height 15
click at [293, 555] on input "optionsTable" at bounding box center [338, 555] width 152 height 15
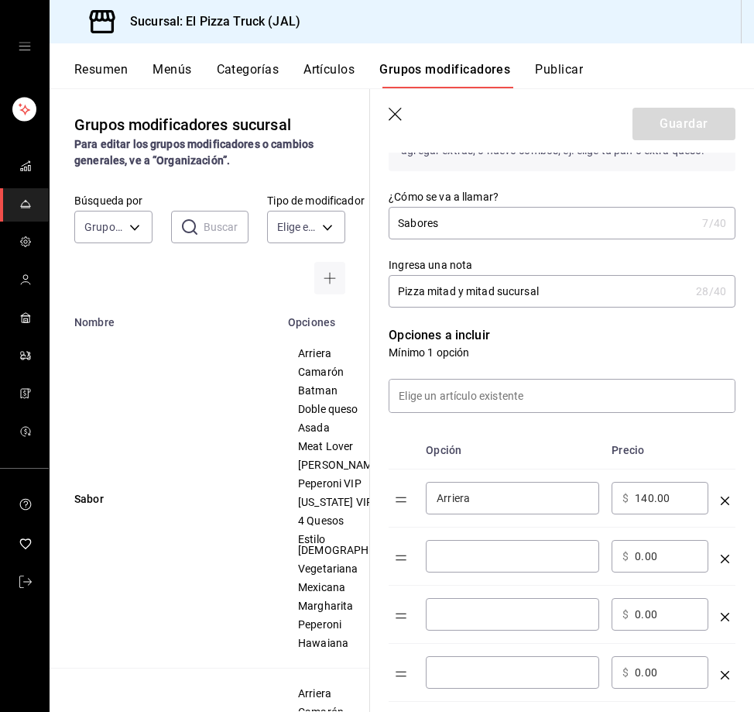
click at [479, 552] on input "optionsTable" at bounding box center [513, 555] width 152 height 15
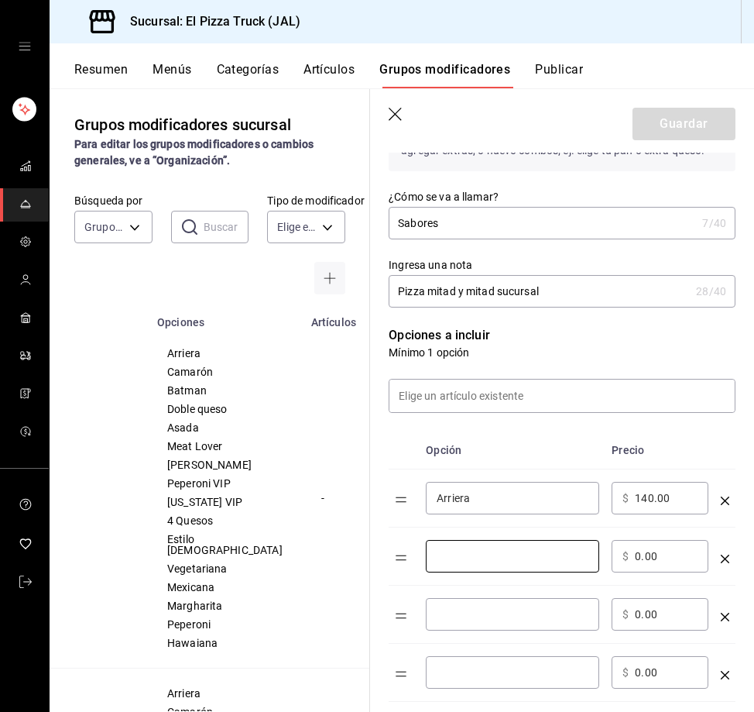
scroll to position [0, 127]
click at [470, 554] on input "optionsTable" at bounding box center [513, 555] width 152 height 15
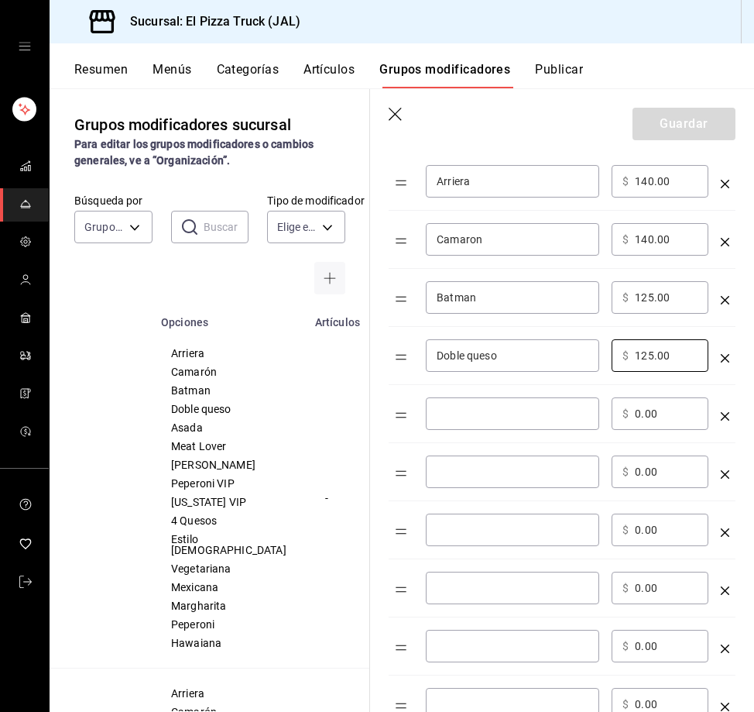
scroll to position [473, 0]
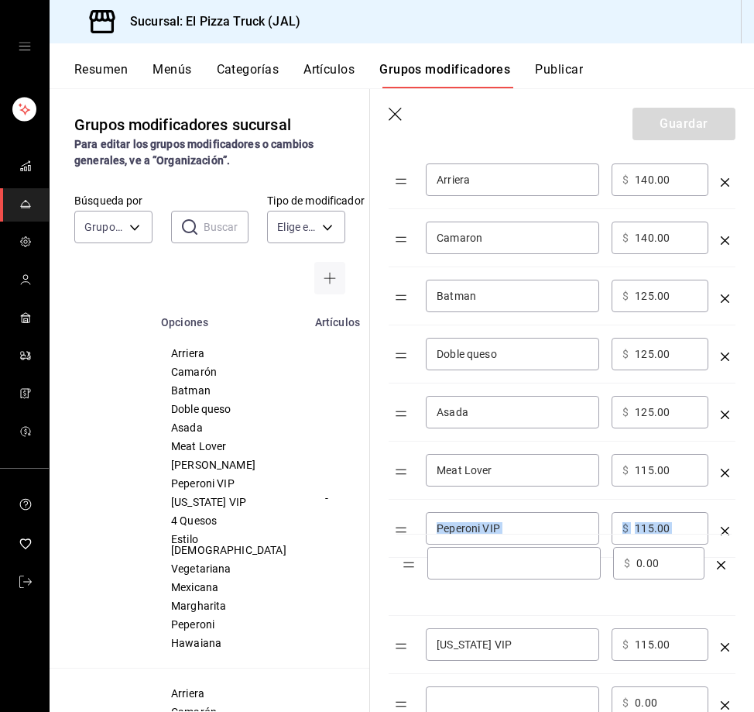
drag, startPoint x: 402, startPoint y: 638, endPoint x: 444, endPoint y: 550, distance: 98.0
click at [405, 533] on table "Opción Precio Arriera ​ ​ $ 140.00 ​ Camaron ​ ​ $ 140.00 ​ Batman ​ ​ $ 125.00…" at bounding box center [562, 538] width 347 height 850
click at [478, 529] on input "optionsTable" at bounding box center [513, 527] width 152 height 15
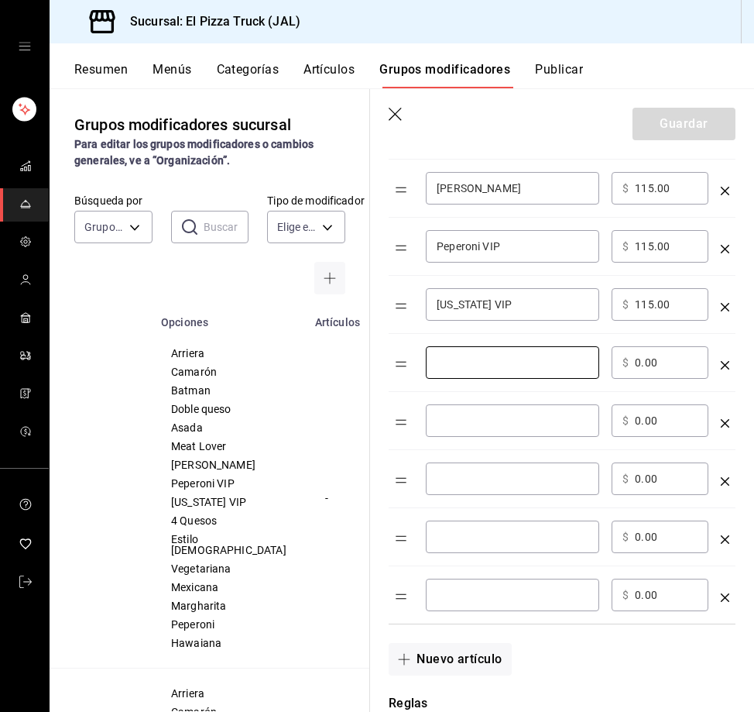
scroll to position [814, 0]
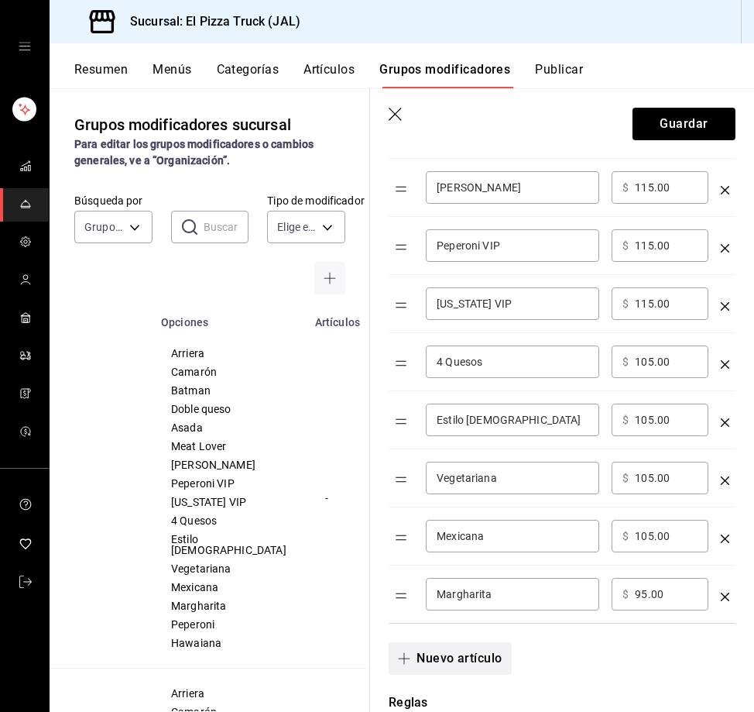
click at [482, 652] on button "Nuevo artículo" at bounding box center [450, 658] width 122 height 33
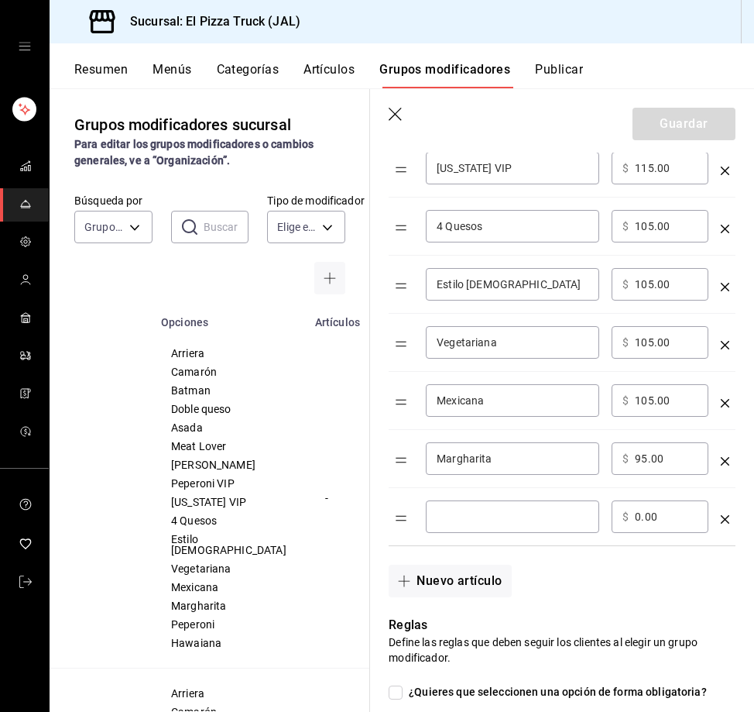
scroll to position [951, 0]
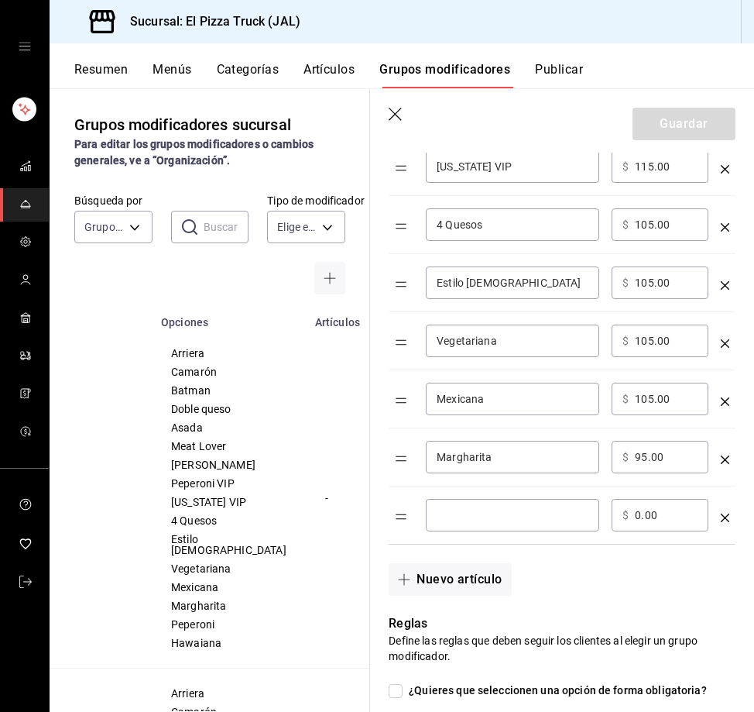
click at [465, 590] on button "Nuevo artículo" at bounding box center [450, 579] width 122 height 33
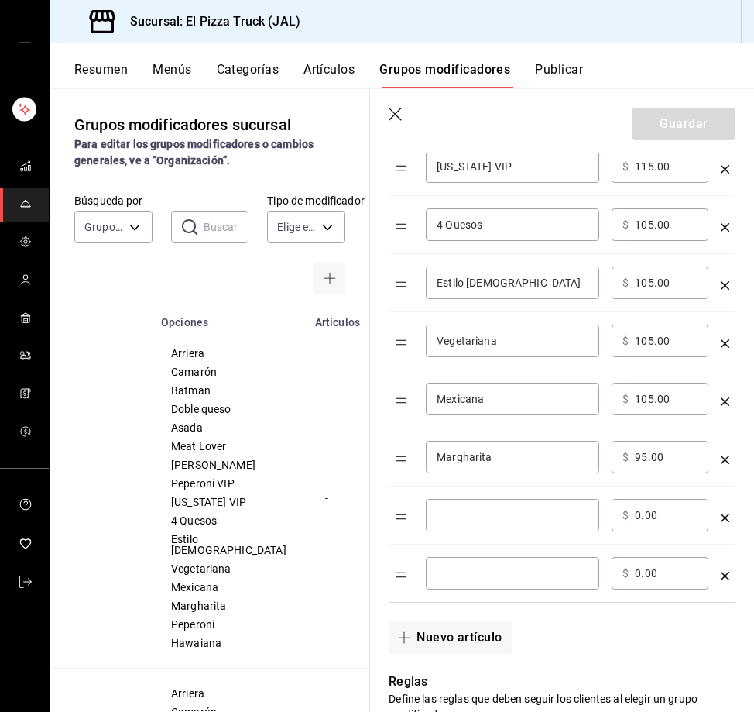
click at [469, 516] on input "optionsTable" at bounding box center [513, 514] width 152 height 15
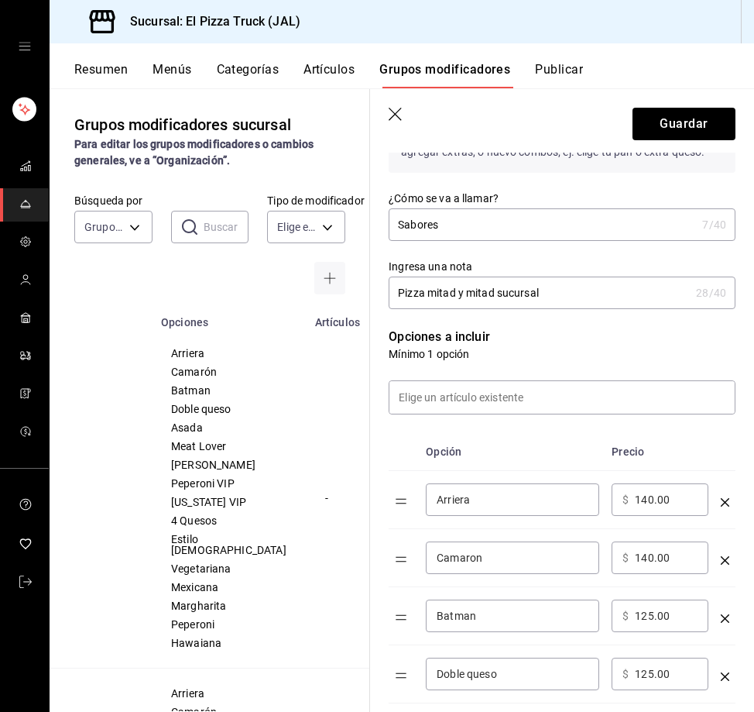
scroll to position [152, 0]
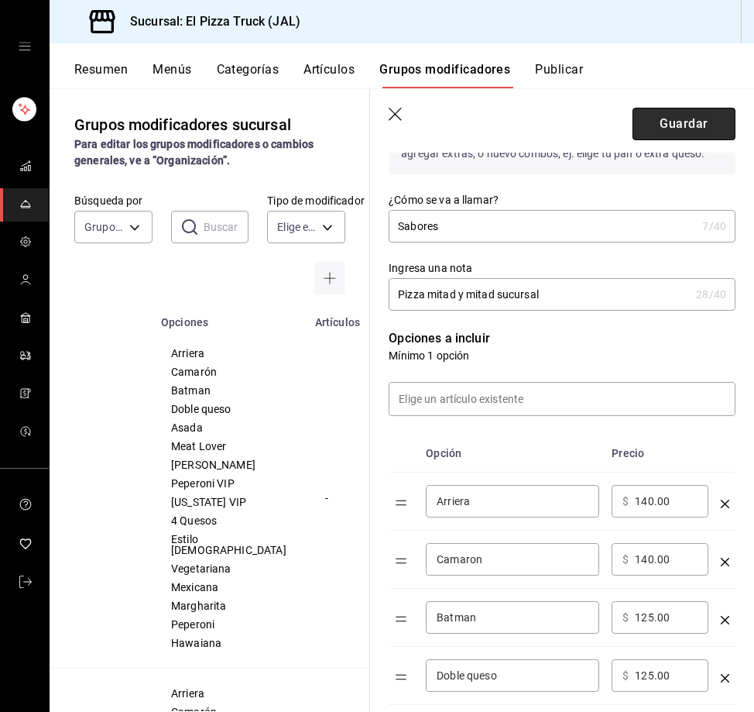
click at [660, 125] on button "Guardar" at bounding box center [684, 124] width 103 height 33
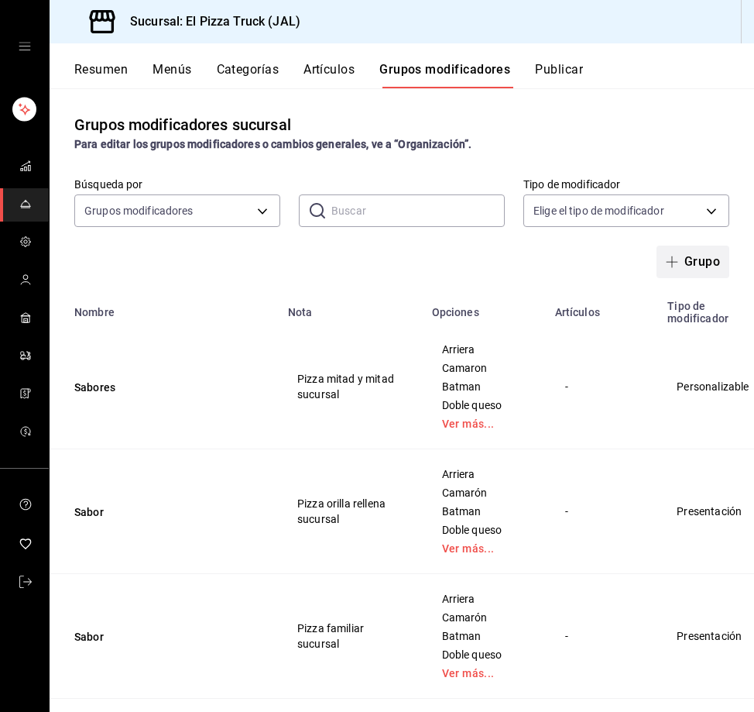
click at [670, 267] on span "button" at bounding box center [675, 262] width 19 height 12
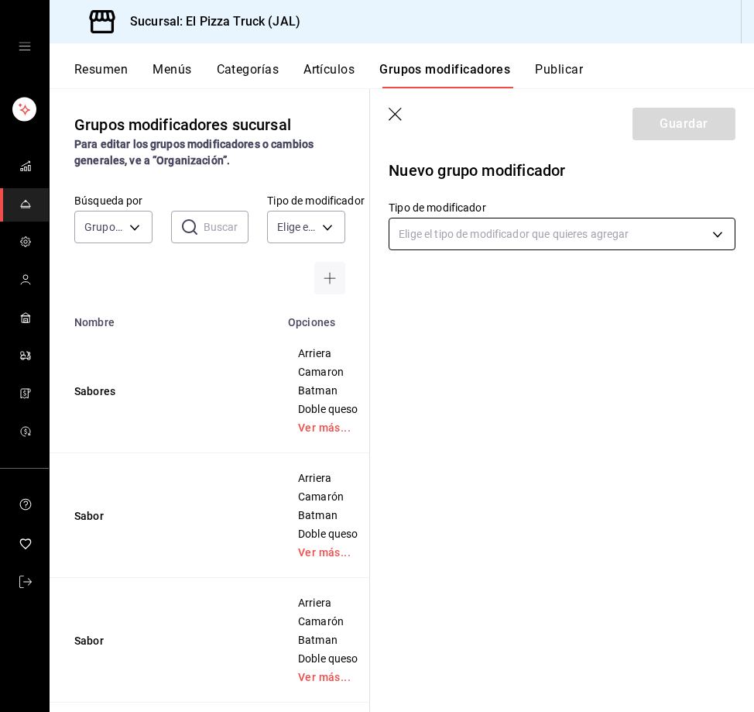
click at [523, 241] on body "Sucursal: El Pizza Truck (JAL) Resumen Menús Categorías Artículos Grupos modifi…" at bounding box center [377, 356] width 754 height 712
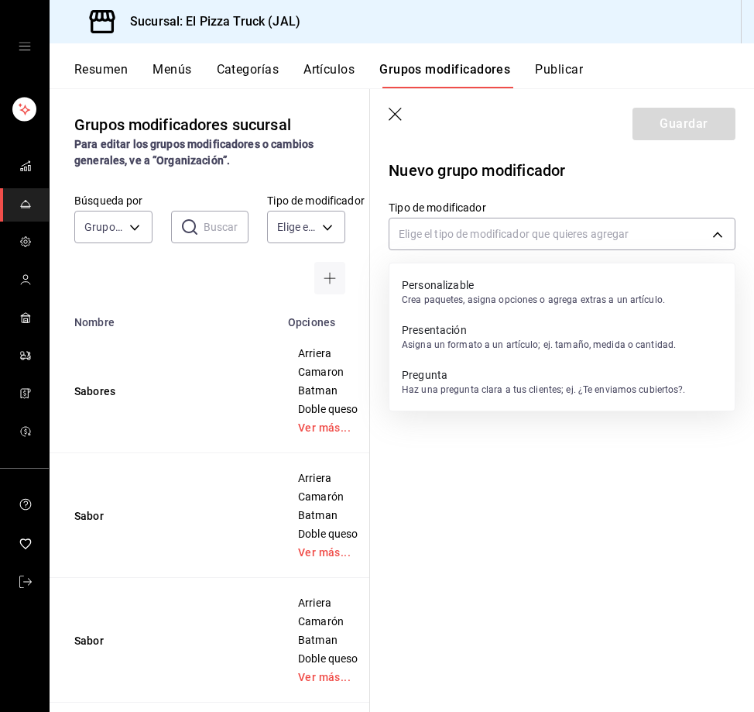
click at [515, 344] on p "Asigna un formato a un artículo; ej. tamaño, medida o cantidad." at bounding box center [539, 345] width 274 height 14
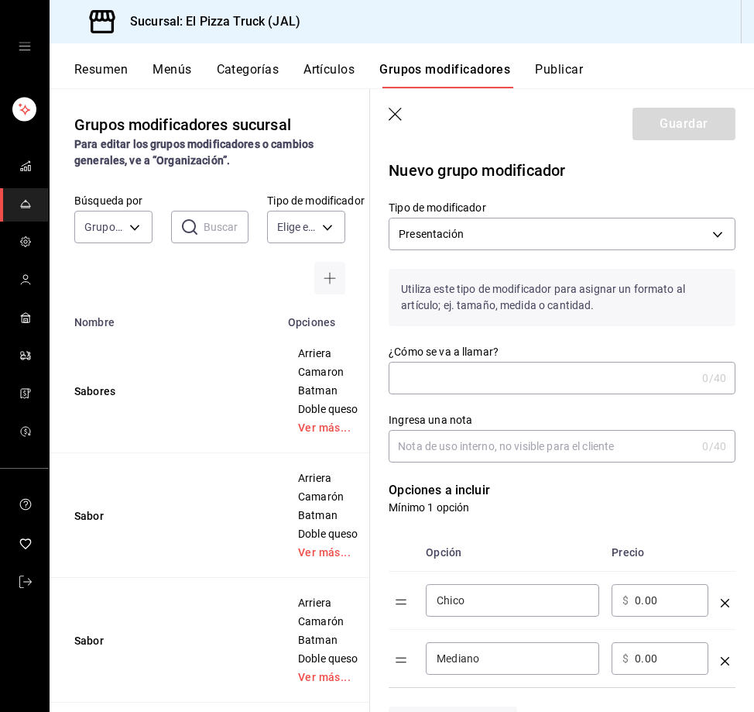
click at [461, 375] on input "¿Cómo se va a llamar?" at bounding box center [542, 377] width 307 height 31
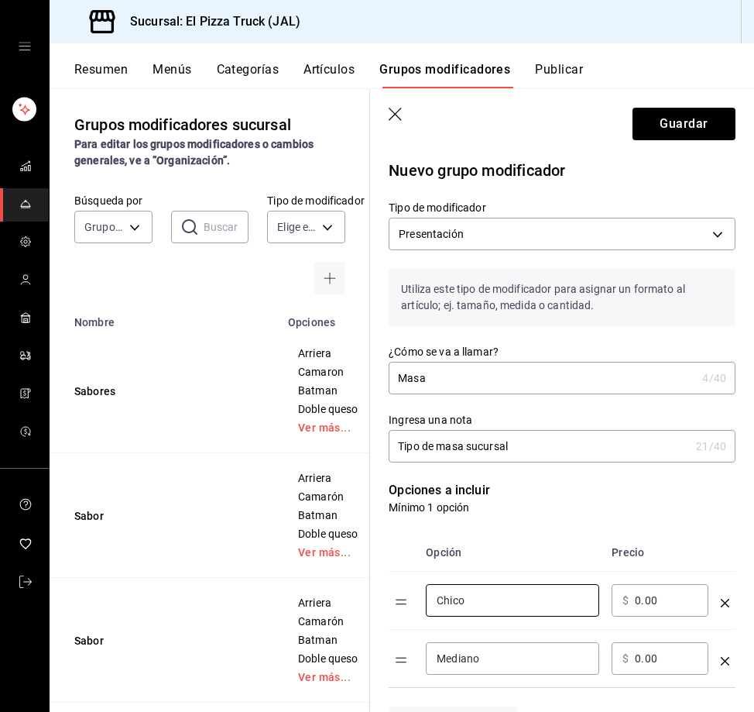
drag, startPoint x: 482, startPoint y: 602, endPoint x: 343, endPoint y: 620, distance: 139.7
click at [343, 620] on main "Grupos modificadores sucursal Para editar los grupos modificadores o cambios ge…" at bounding box center [402, 399] width 705 height 623
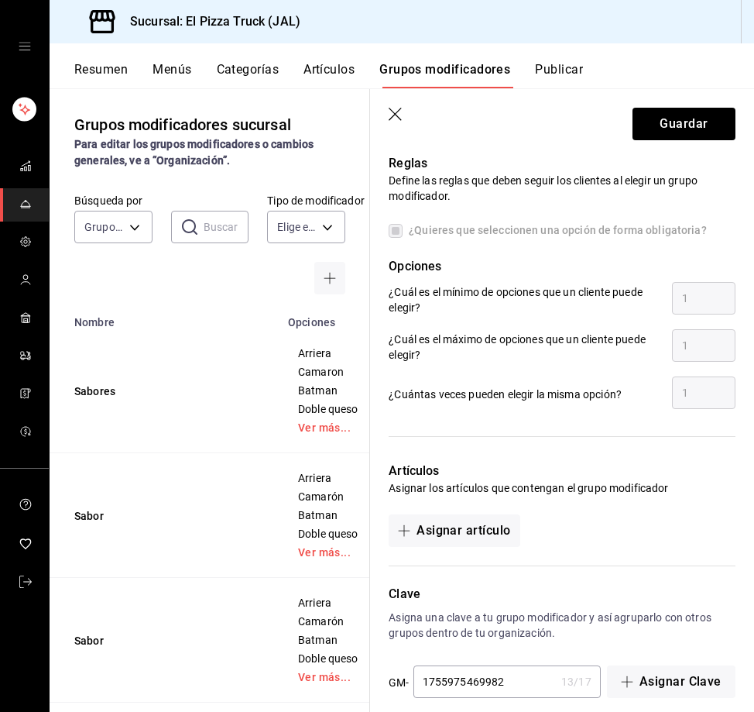
scroll to position [623, 0]
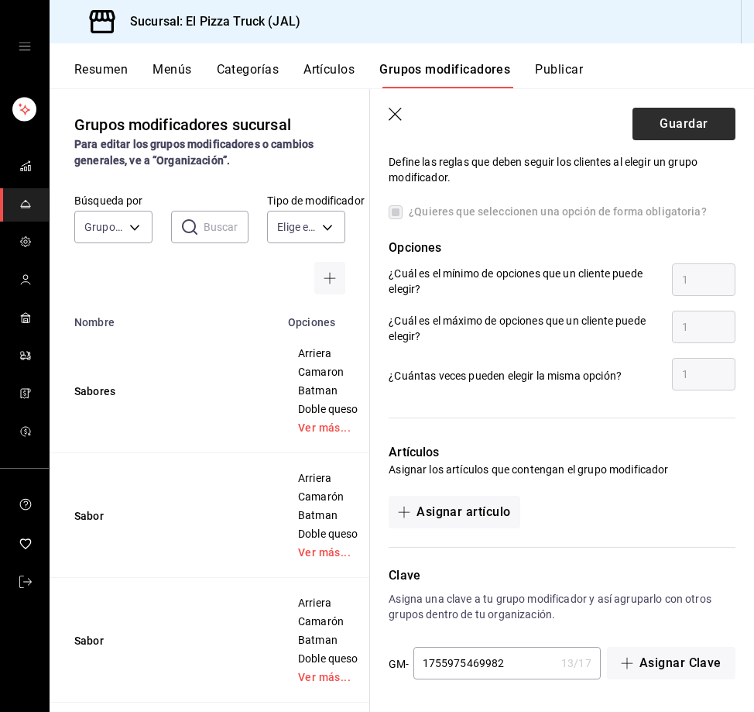
type input "80.00"
click at [657, 122] on button "Guardar" at bounding box center [684, 124] width 103 height 33
